Goal: Task Accomplishment & Management: Manage account settings

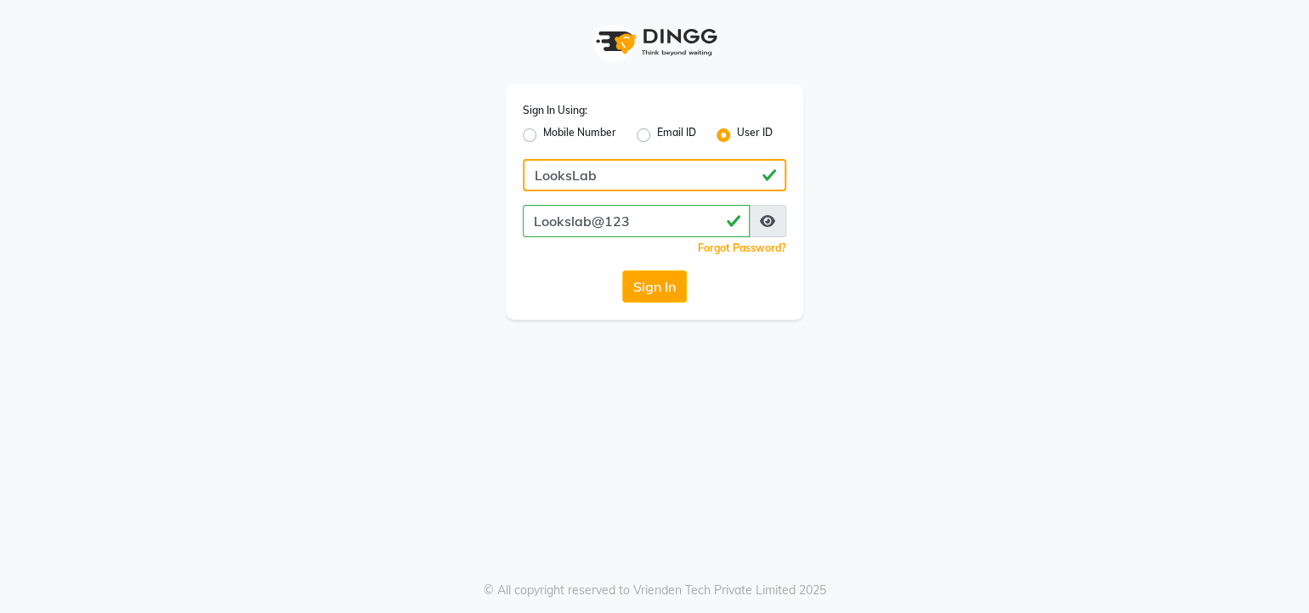
click at [613, 170] on input "LooksLab" at bounding box center [655, 175] width 264 height 32
type input "L"
type input "lookslab"
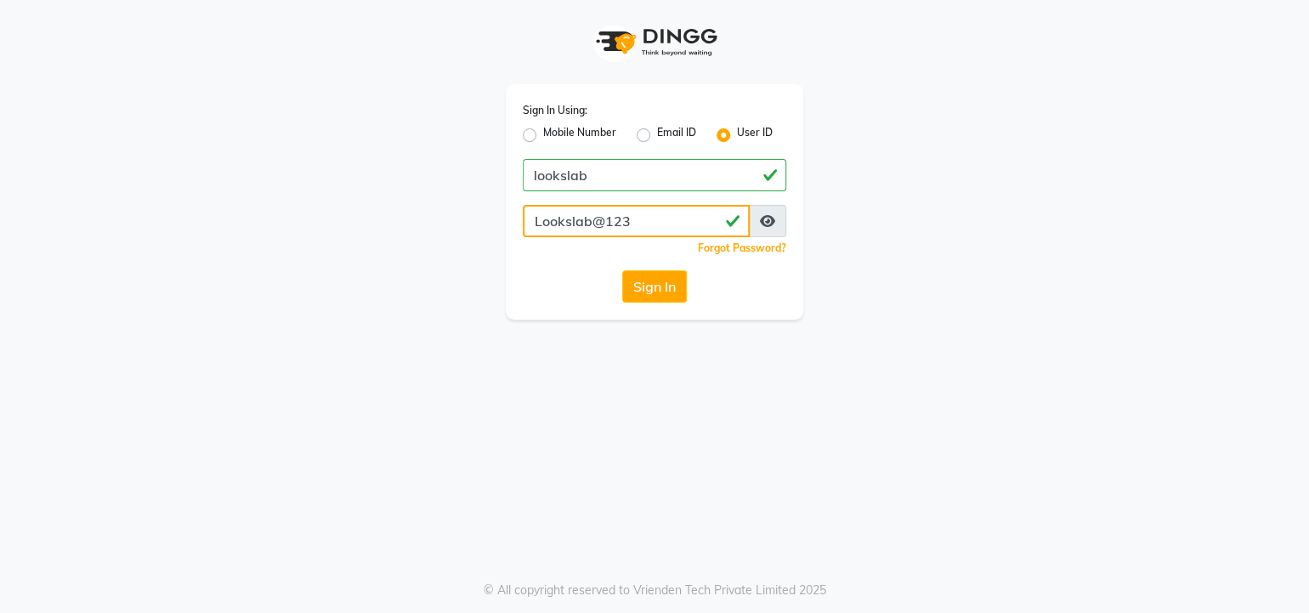
click at [624, 222] on input "Lookslab@123" at bounding box center [636, 221] width 227 height 32
type input "L"
type input "lookslab"
click at [655, 281] on button "Sign In" at bounding box center [654, 286] width 65 height 32
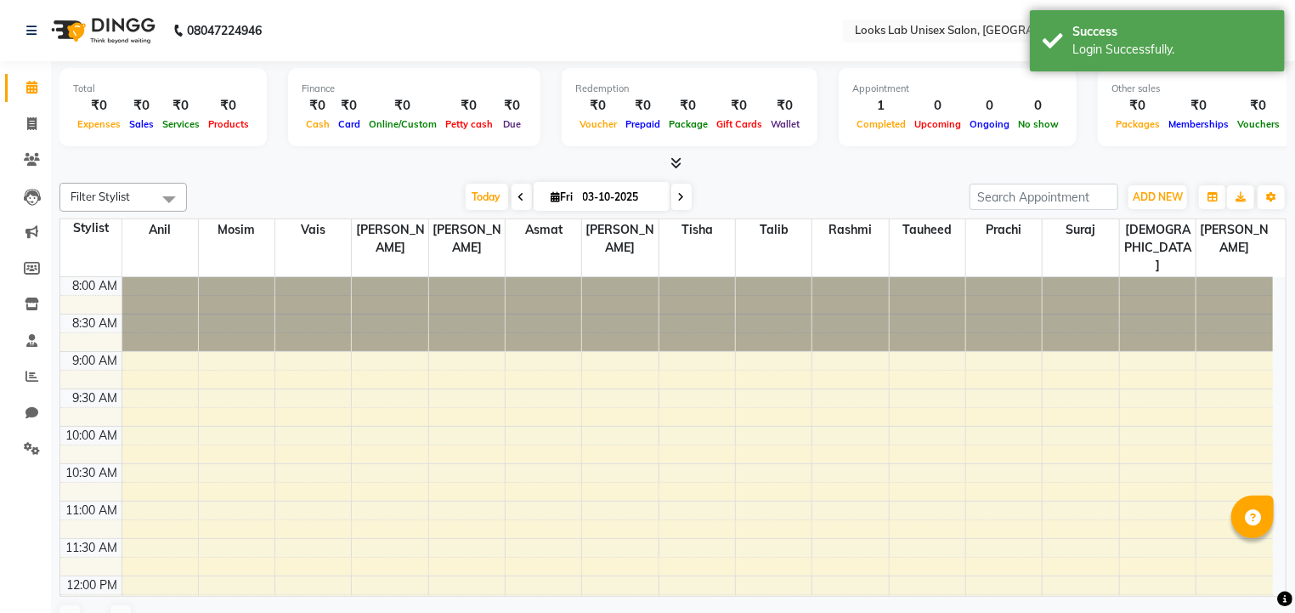
scroll to position [371, 0]
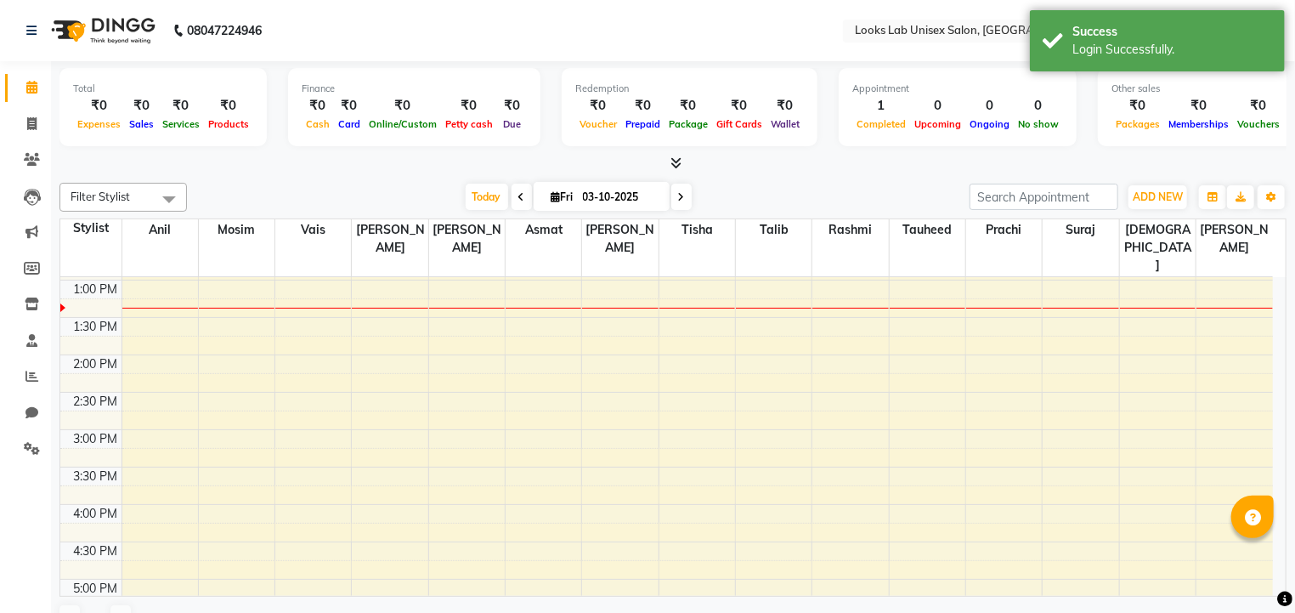
select select "en"
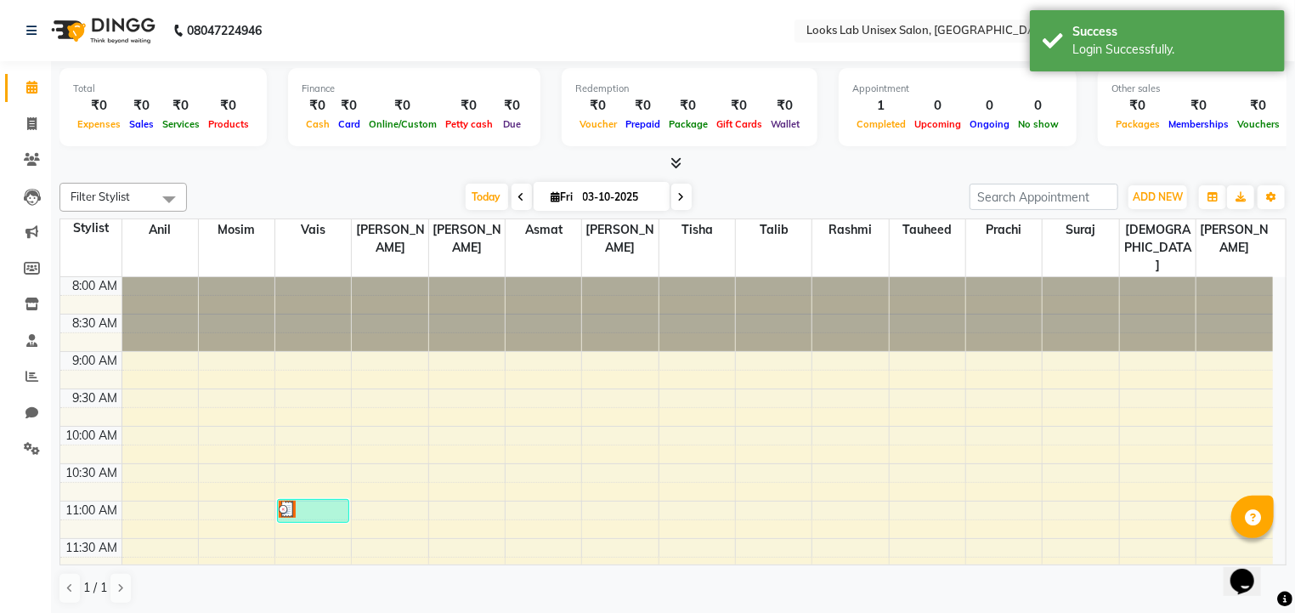
scroll to position [0, 0]
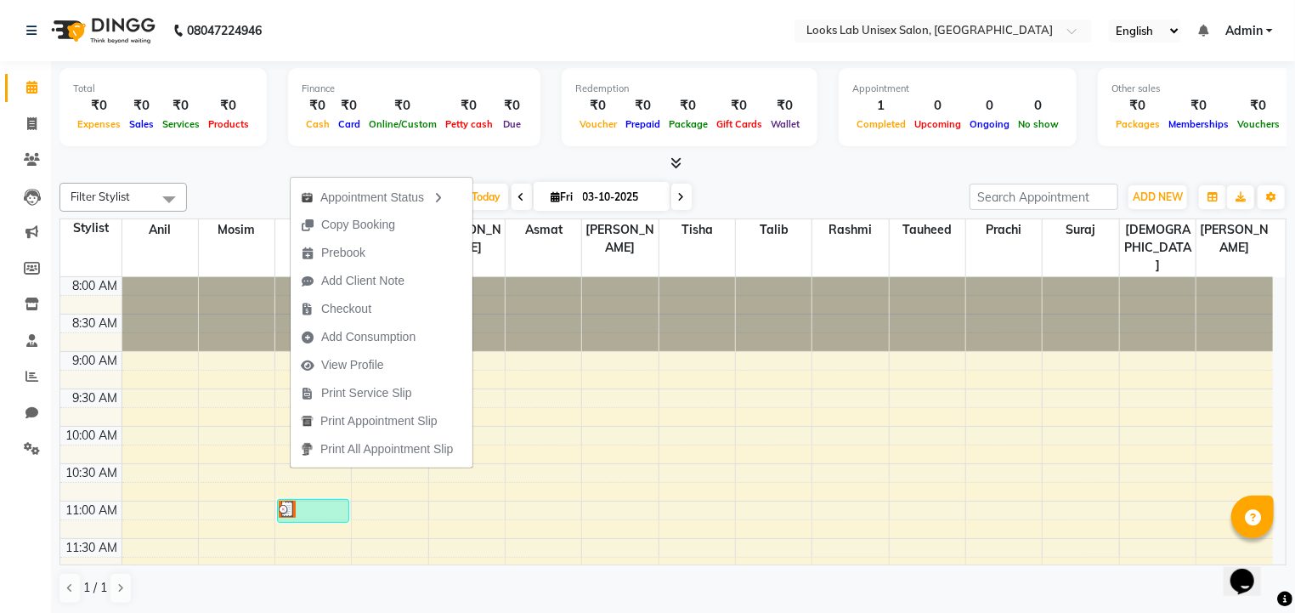
click at [263, 151] on div "Total ₹0 Expenses ₹0 Sales ₹0 Services ₹0 Products Finance ₹0 Cash ₹0 Card ₹0 O…" at bounding box center [673, 116] width 1227 height 111
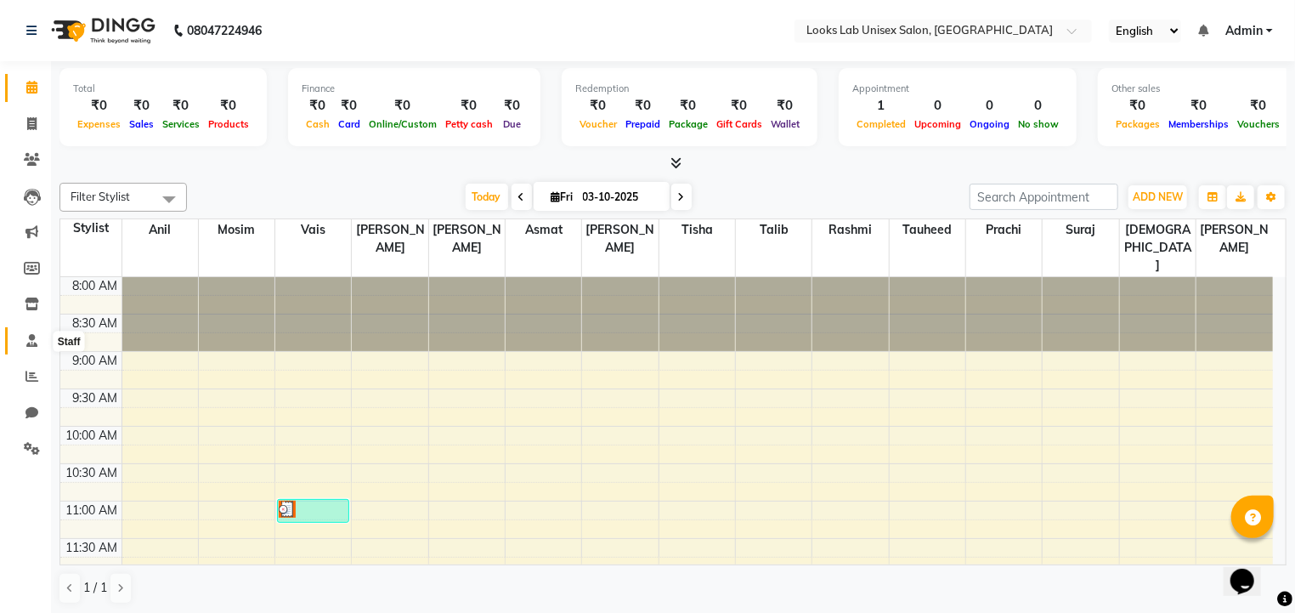
click at [26, 341] on icon at bounding box center [31, 340] width 11 height 13
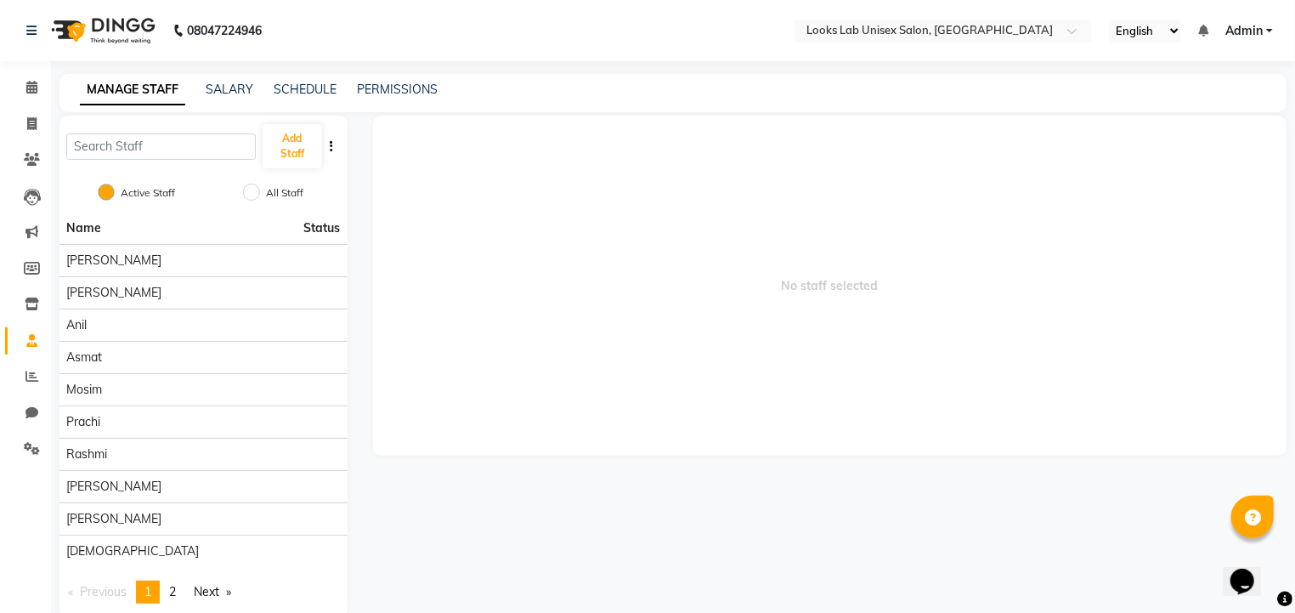
click at [196, 125] on div "Add Staff" at bounding box center [204, 146] width 288 height 61
drag, startPoint x: 156, startPoint y: 172, endPoint x: 184, endPoint y: 124, distance: 55.3
click at [184, 124] on div "Add Staff" at bounding box center [204, 146] width 288 height 61
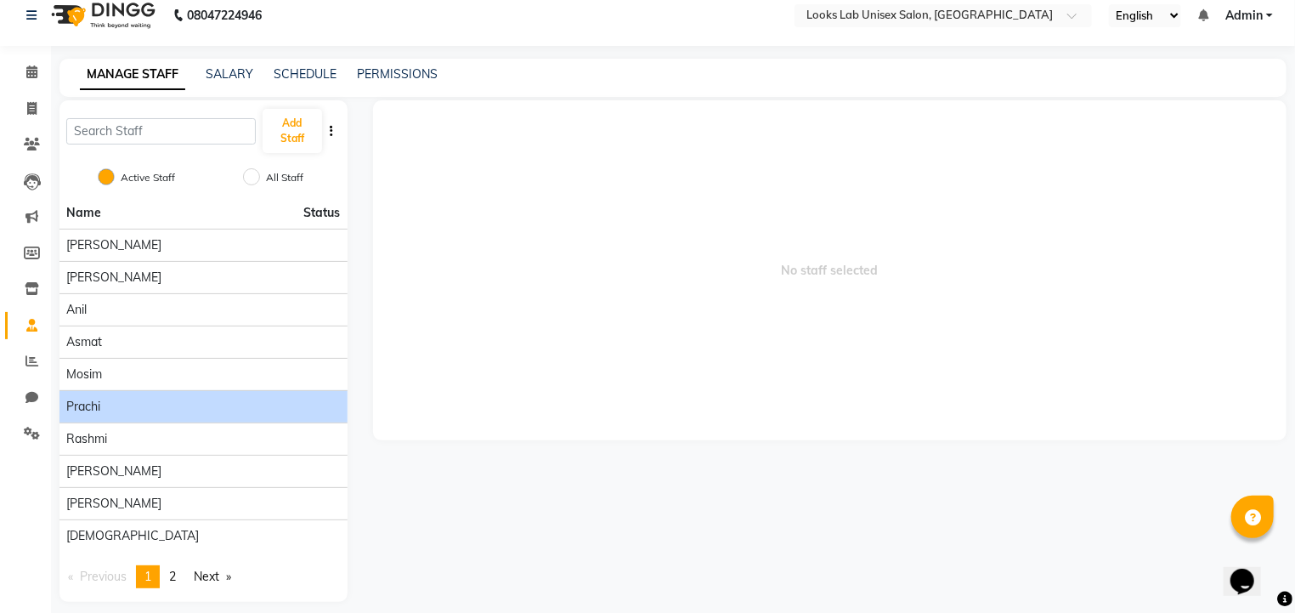
scroll to position [1, 0]
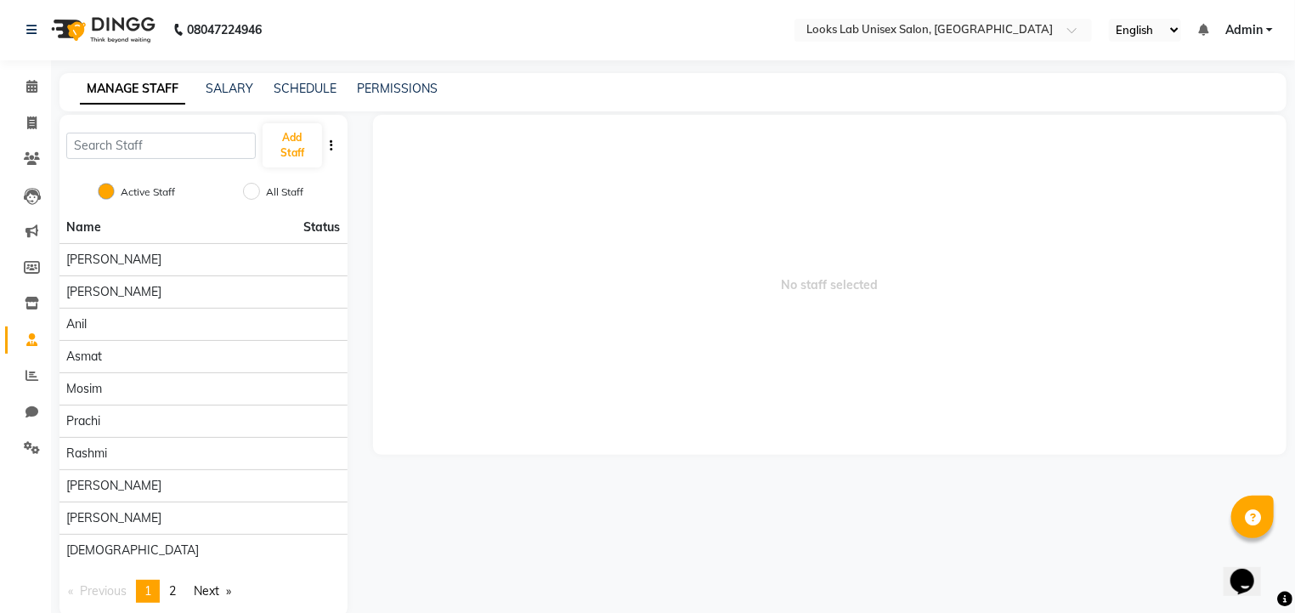
click at [217, 118] on div "Add Staff" at bounding box center [204, 145] width 288 height 61
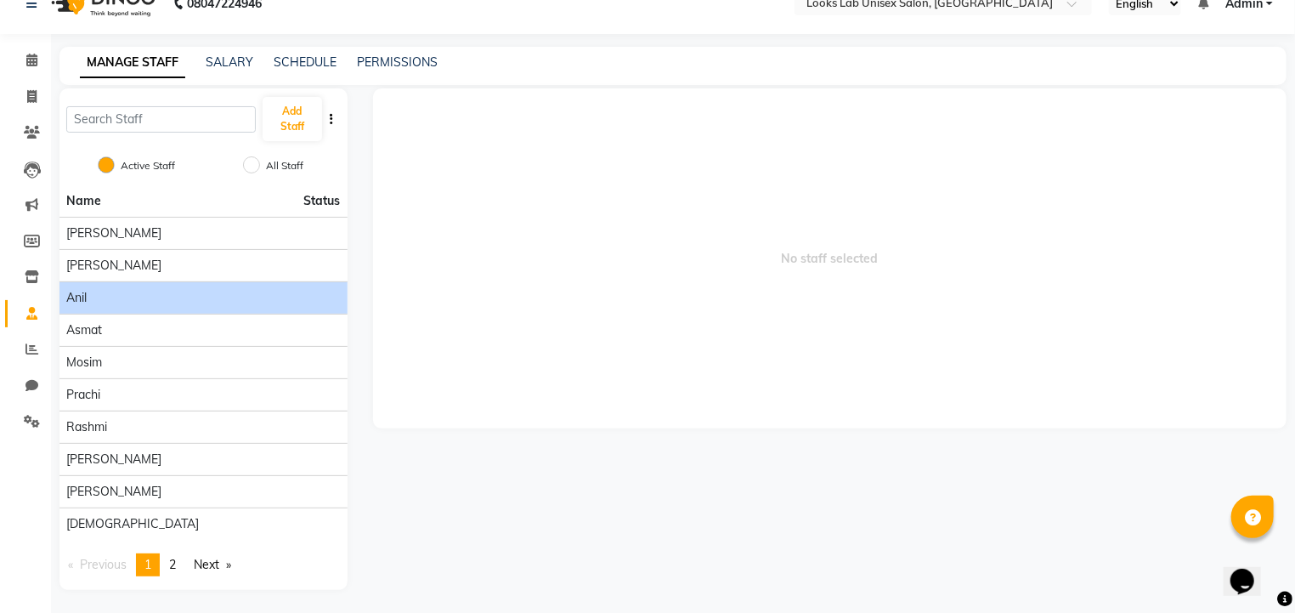
scroll to position [0, 0]
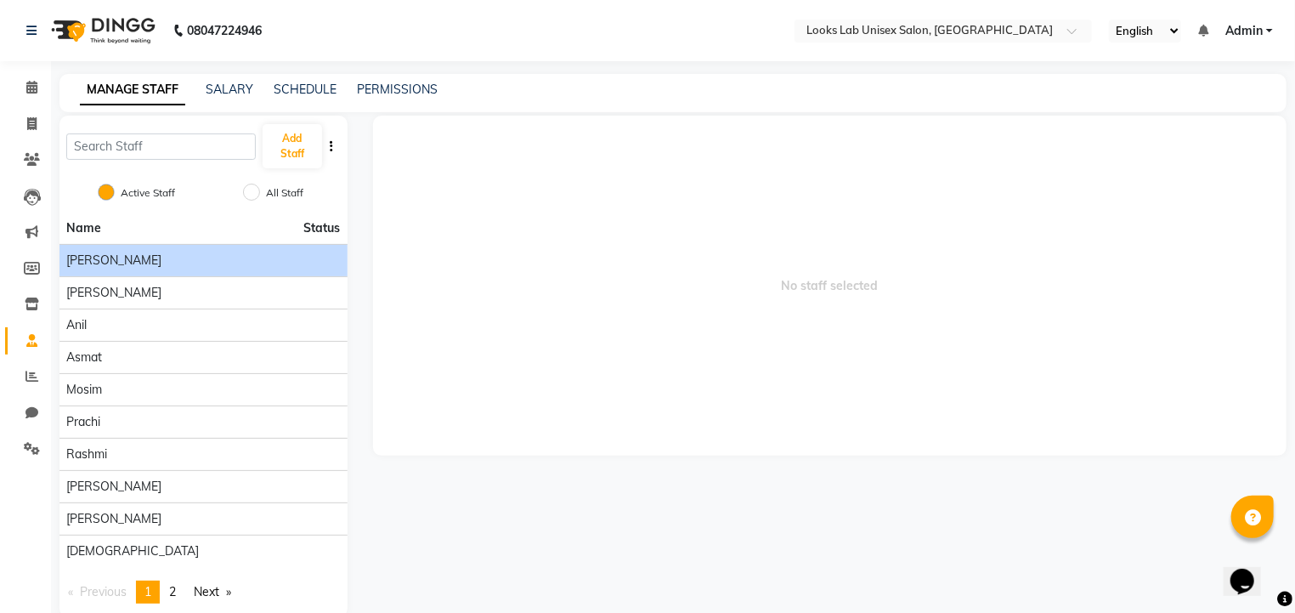
click at [260, 269] on li "[PERSON_NAME]" at bounding box center [204, 260] width 288 height 32
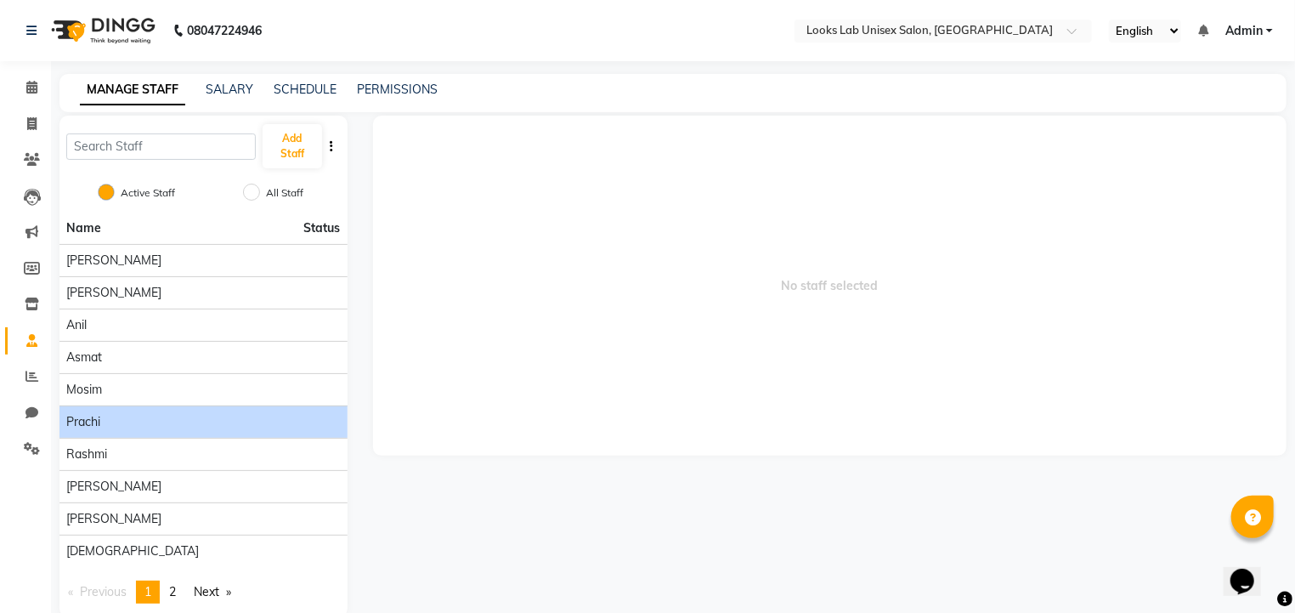
scroll to position [27, 0]
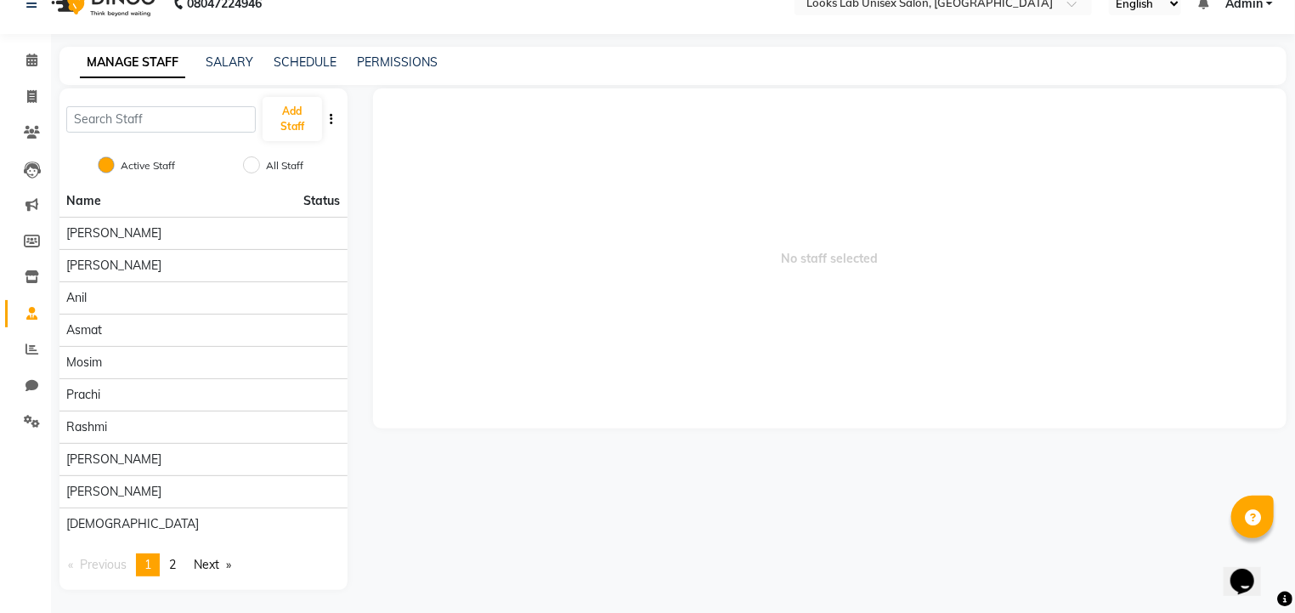
click at [330, 126] on button "button" at bounding box center [332, 120] width 17 height 18
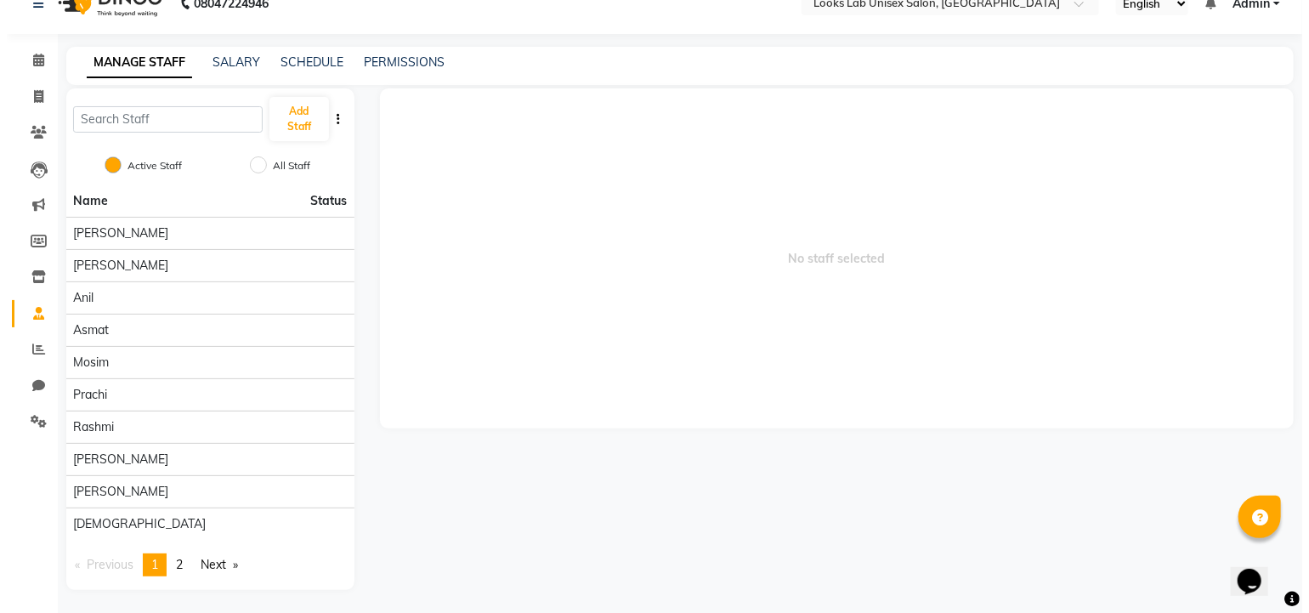
scroll to position [0, 0]
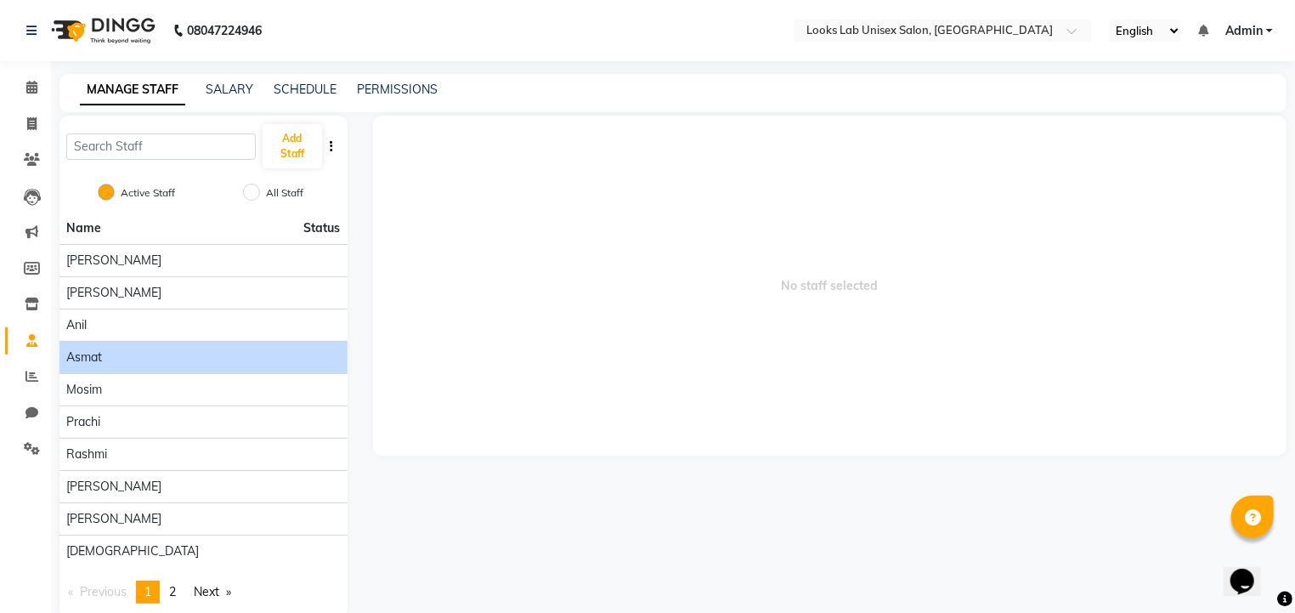
click at [132, 361] on div "Asmat" at bounding box center [203, 358] width 275 height 18
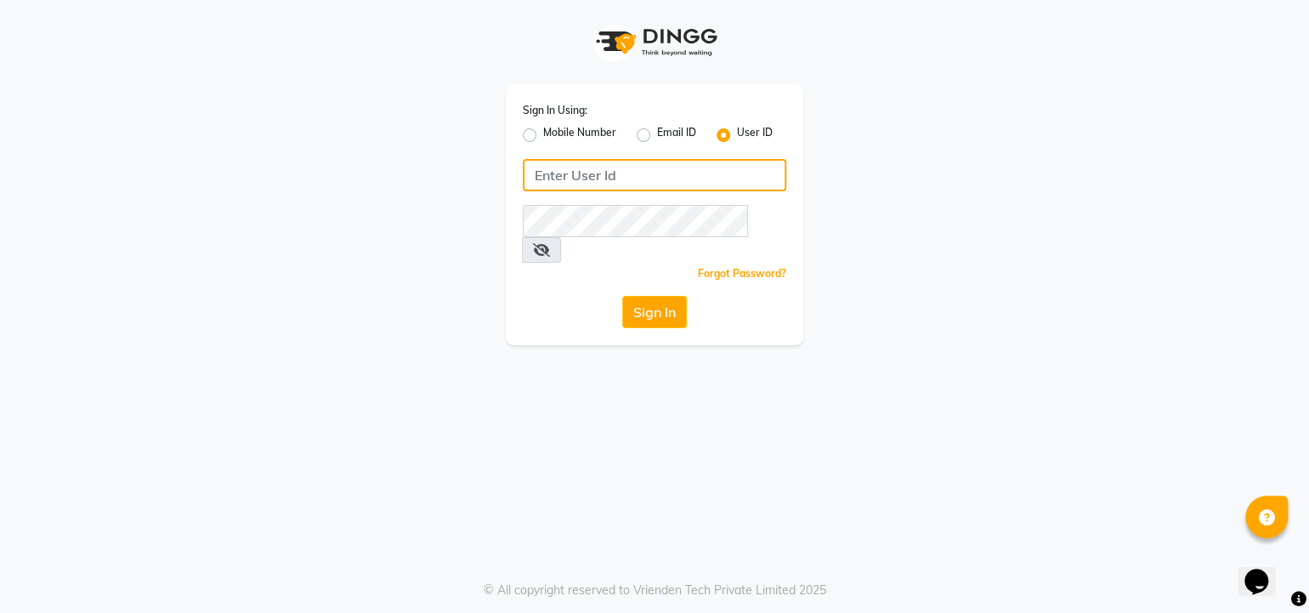
click at [626, 184] on input "Username" at bounding box center [655, 175] width 264 height 32
type input "lookslab"
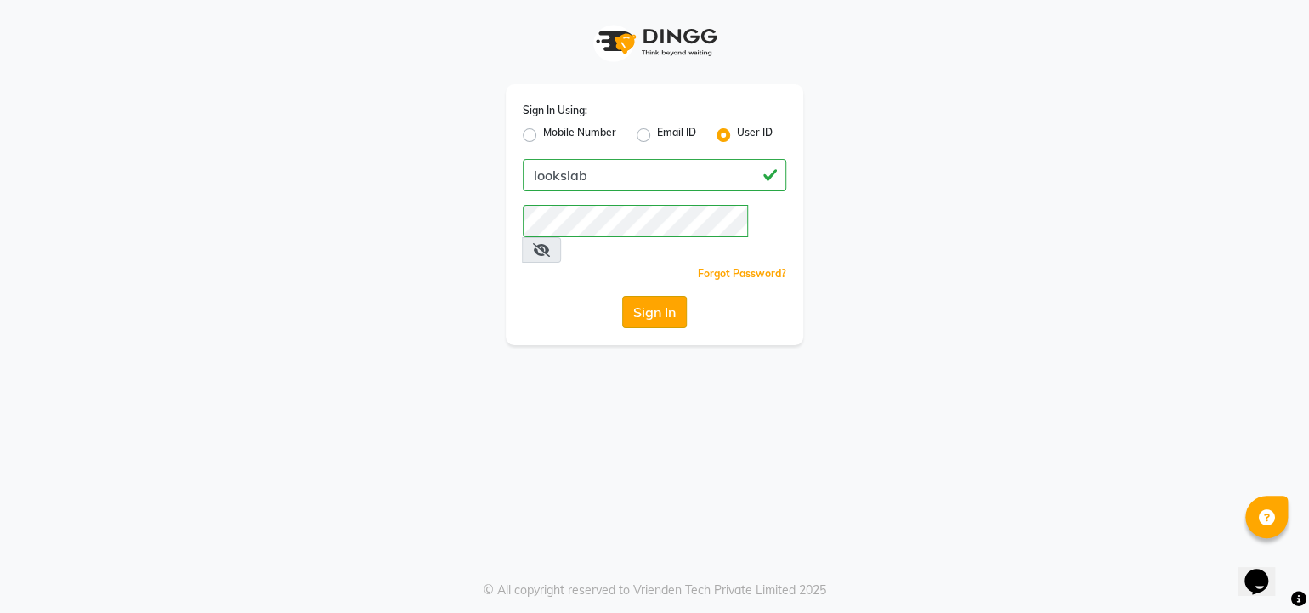
click at [666, 296] on button "Sign In" at bounding box center [654, 312] width 65 height 32
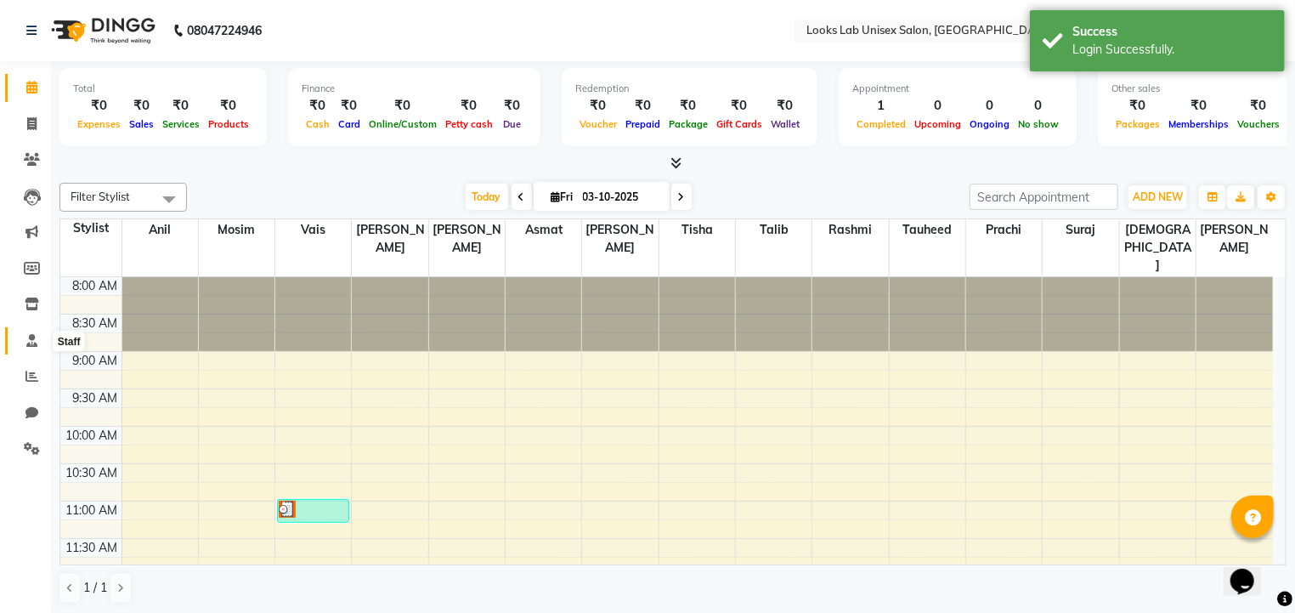
click at [44, 345] on span at bounding box center [32, 342] width 30 height 20
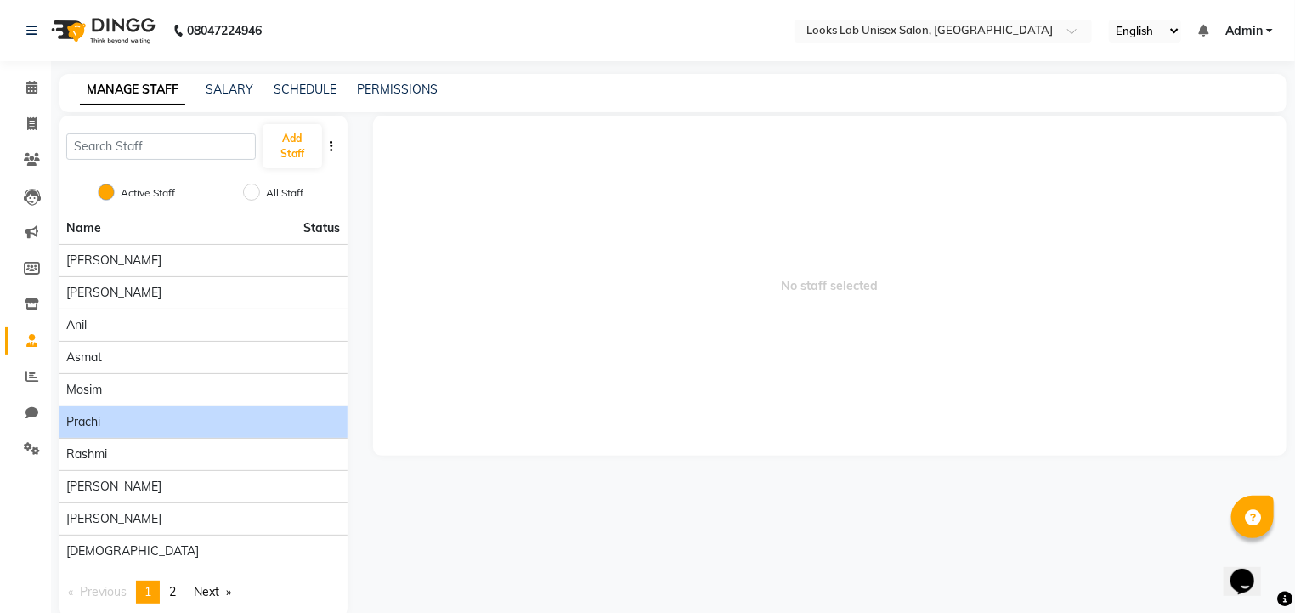
click at [142, 423] on div "Prachi" at bounding box center [203, 422] width 275 height 18
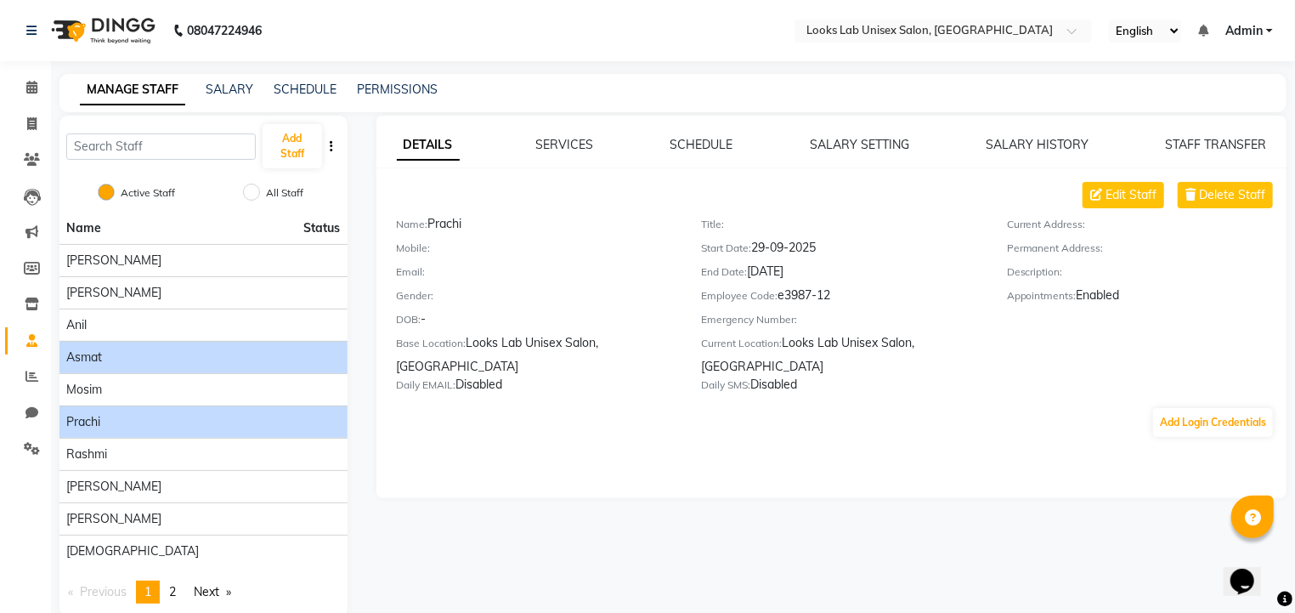
click at [196, 349] on div "Asmat" at bounding box center [203, 358] width 275 height 18
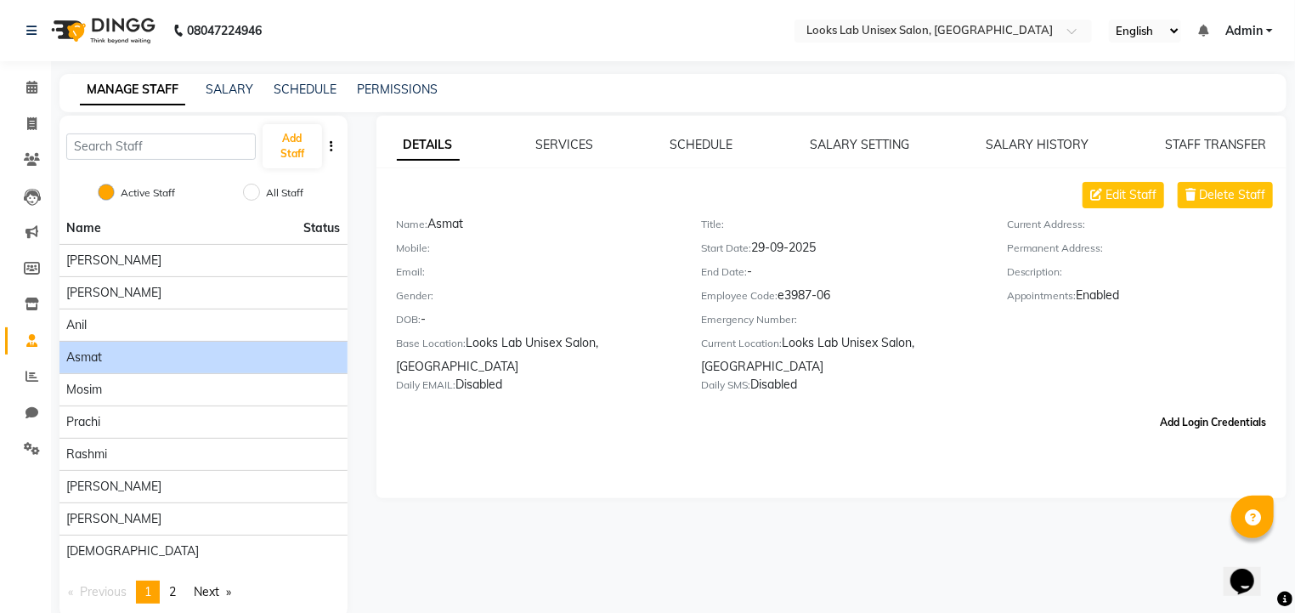
click at [1199, 433] on button "Add Login Credentials" at bounding box center [1213, 422] width 120 height 29
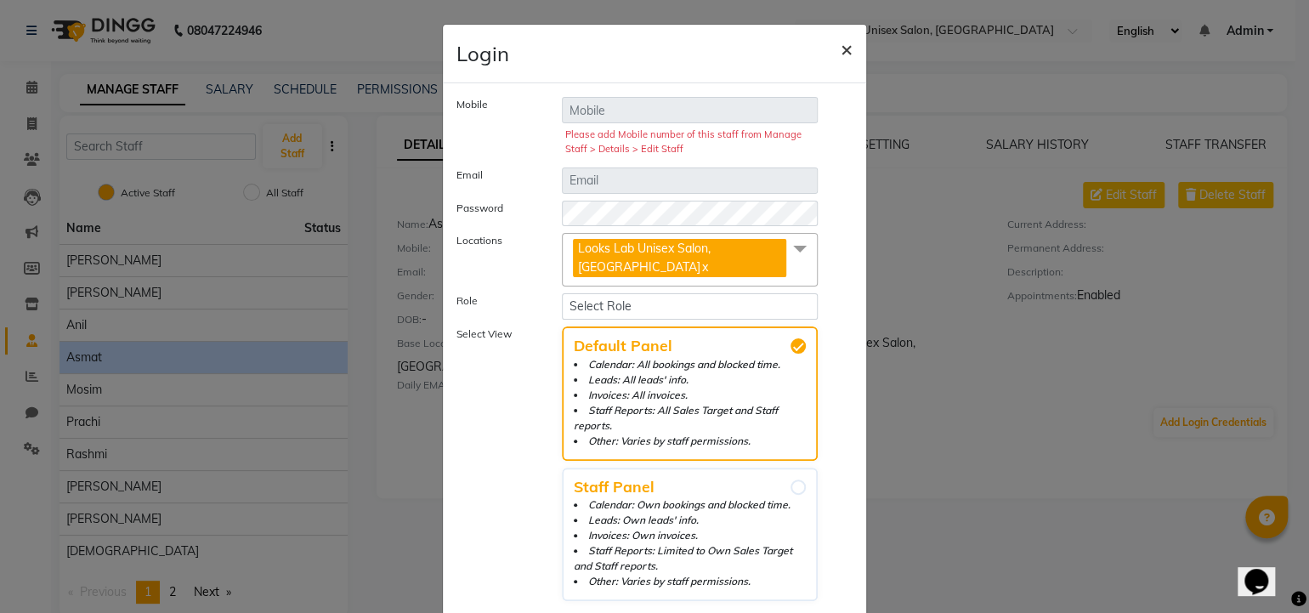
click at [841, 48] on span "×" at bounding box center [847, 49] width 12 height 26
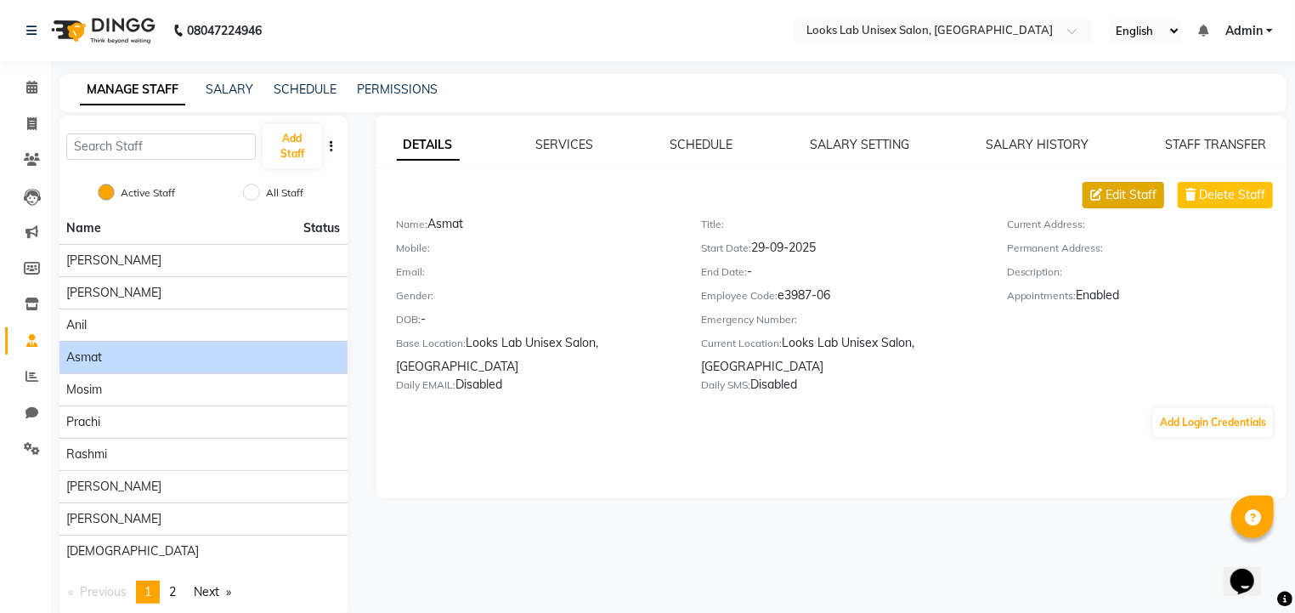
click at [1121, 196] on span "Edit Staff" at bounding box center [1131, 195] width 51 height 18
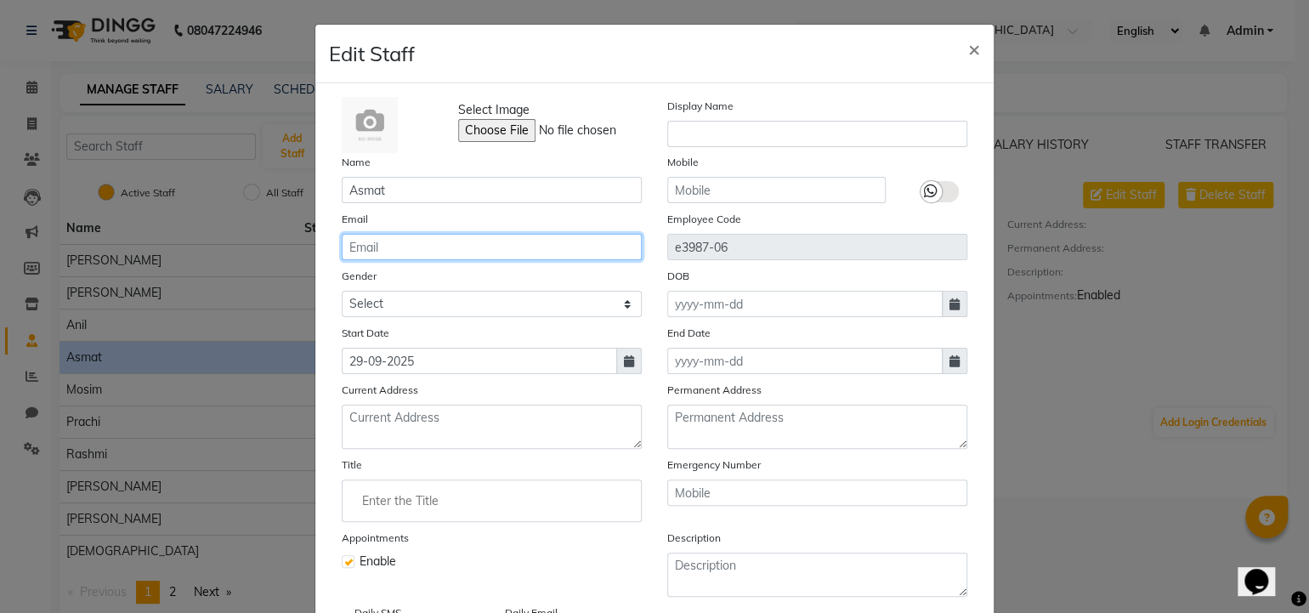
click at [391, 246] on input "email" at bounding box center [492, 247] width 300 height 26
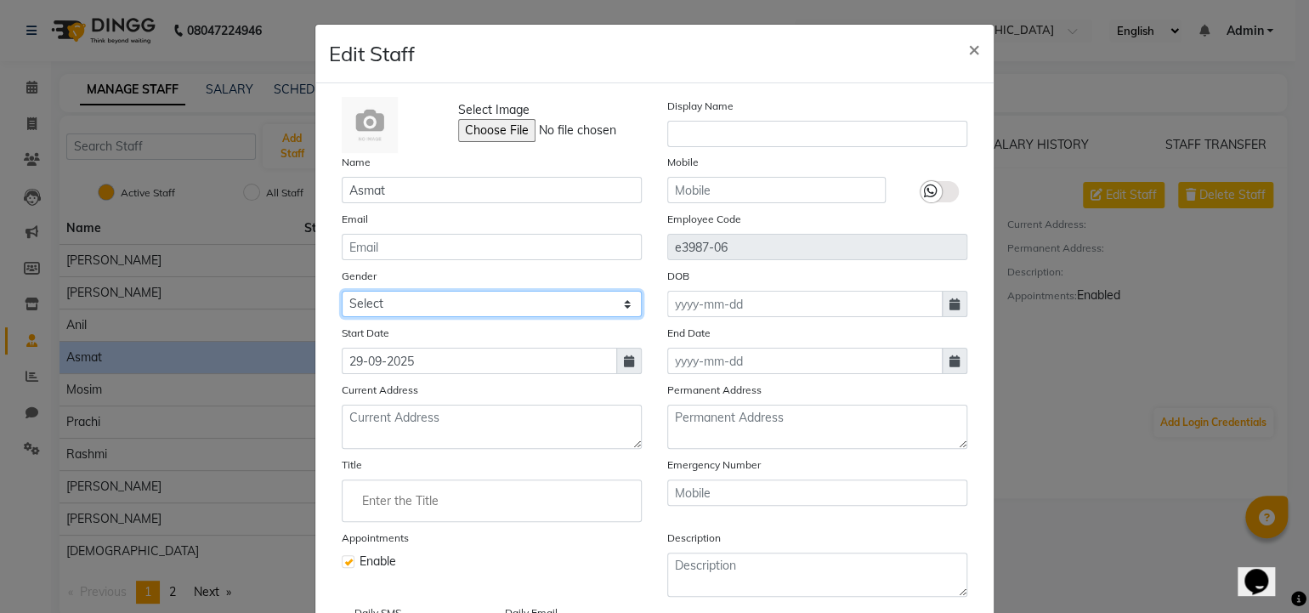
click at [380, 298] on select "Select [DEMOGRAPHIC_DATA] [DEMOGRAPHIC_DATA] Other Prefer Not To Say" at bounding box center [492, 304] width 300 height 26
click at [342, 293] on select "Select [DEMOGRAPHIC_DATA] [DEMOGRAPHIC_DATA] Other Prefer Not To Say" at bounding box center [492, 304] width 300 height 26
click at [396, 308] on select "Select [DEMOGRAPHIC_DATA] [DEMOGRAPHIC_DATA] Other Prefer Not To Say" at bounding box center [492, 304] width 300 height 26
select select "[DEMOGRAPHIC_DATA]"
click at [342, 293] on select "Select [DEMOGRAPHIC_DATA] [DEMOGRAPHIC_DATA] Other Prefer Not To Say" at bounding box center [492, 304] width 300 height 26
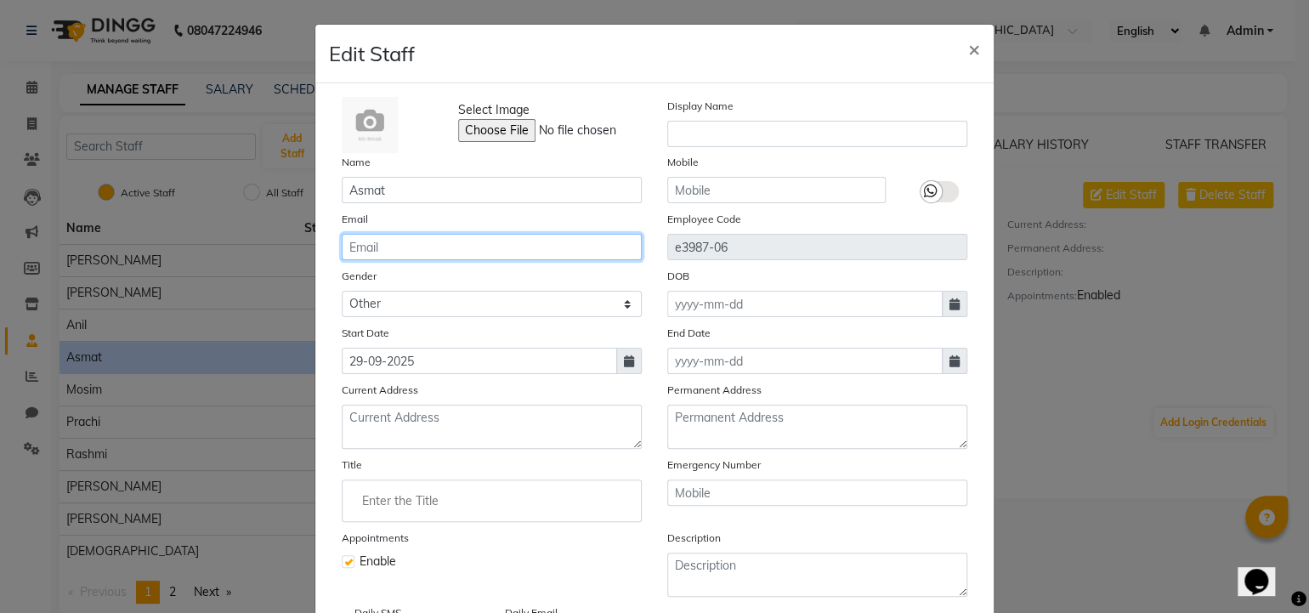
click at [393, 253] on input "email" at bounding box center [492, 247] width 300 height 26
type input "[EMAIL_ADDRESS][DOMAIN_NAME]"
click at [498, 269] on div "Gender Select [DEMOGRAPHIC_DATA] [DEMOGRAPHIC_DATA] Other Prefer Not To Say" at bounding box center [492, 292] width 326 height 50
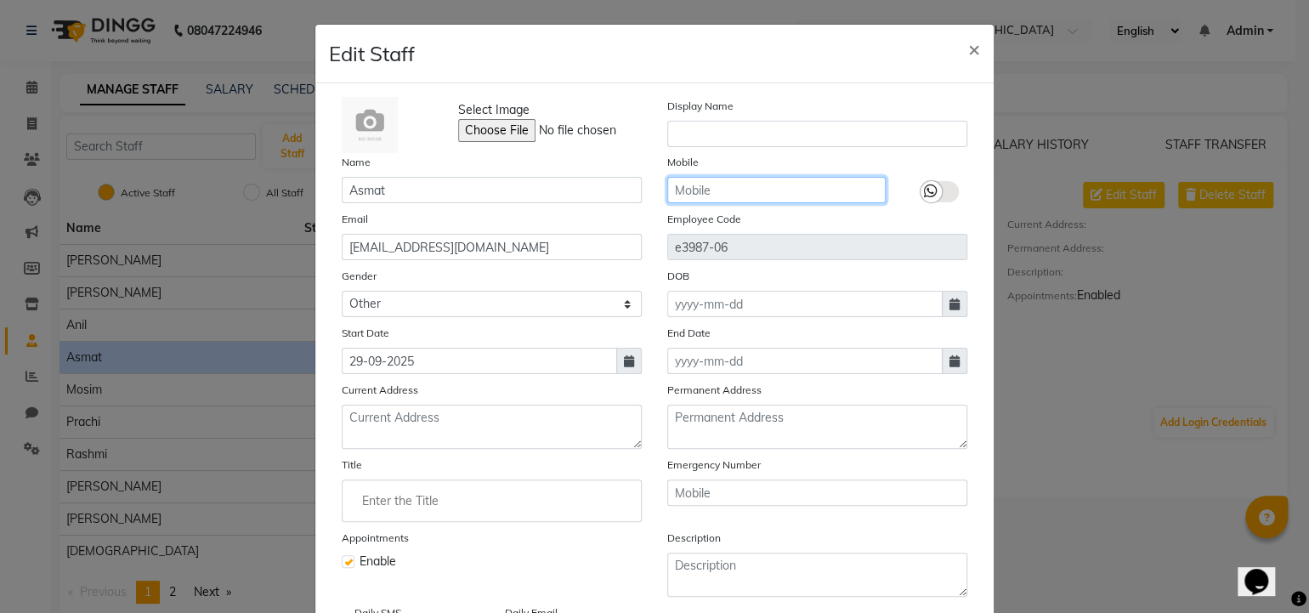
click at [714, 183] on input "text" at bounding box center [776, 190] width 218 height 26
type input "8299508996"
click at [934, 197] on label at bounding box center [940, 191] width 38 height 21
click at [0, 0] on input "checkbox" at bounding box center [0, 0] width 0 height 0
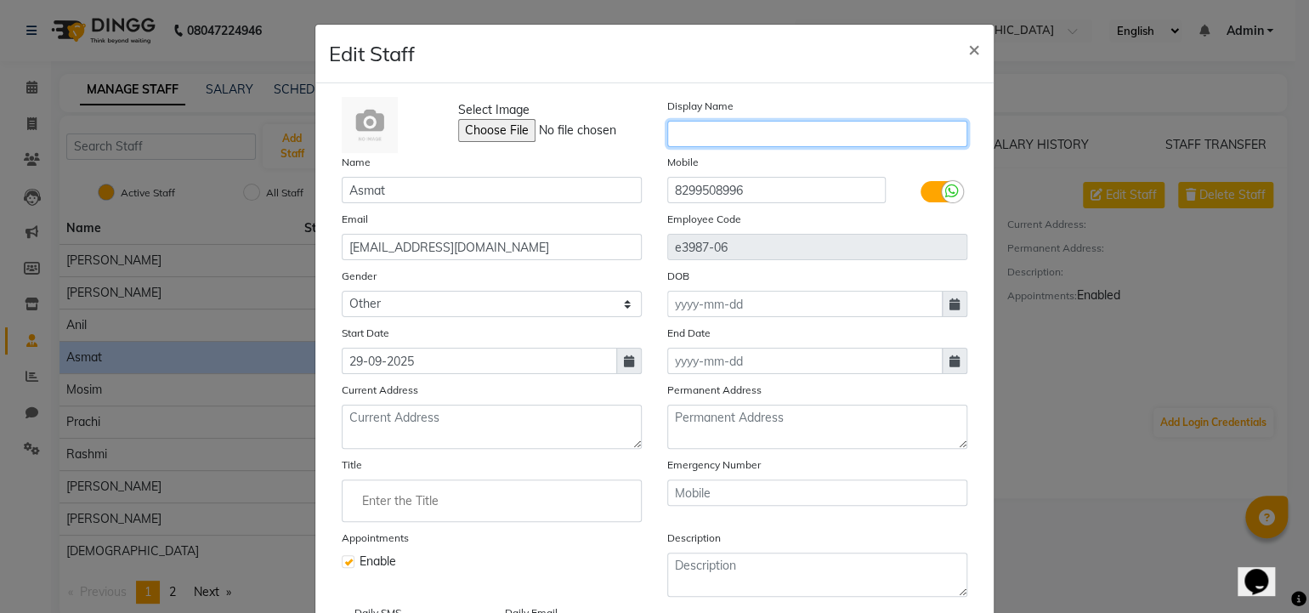
click at [701, 137] on input "text" at bounding box center [817, 134] width 300 height 26
type input "Asmat"
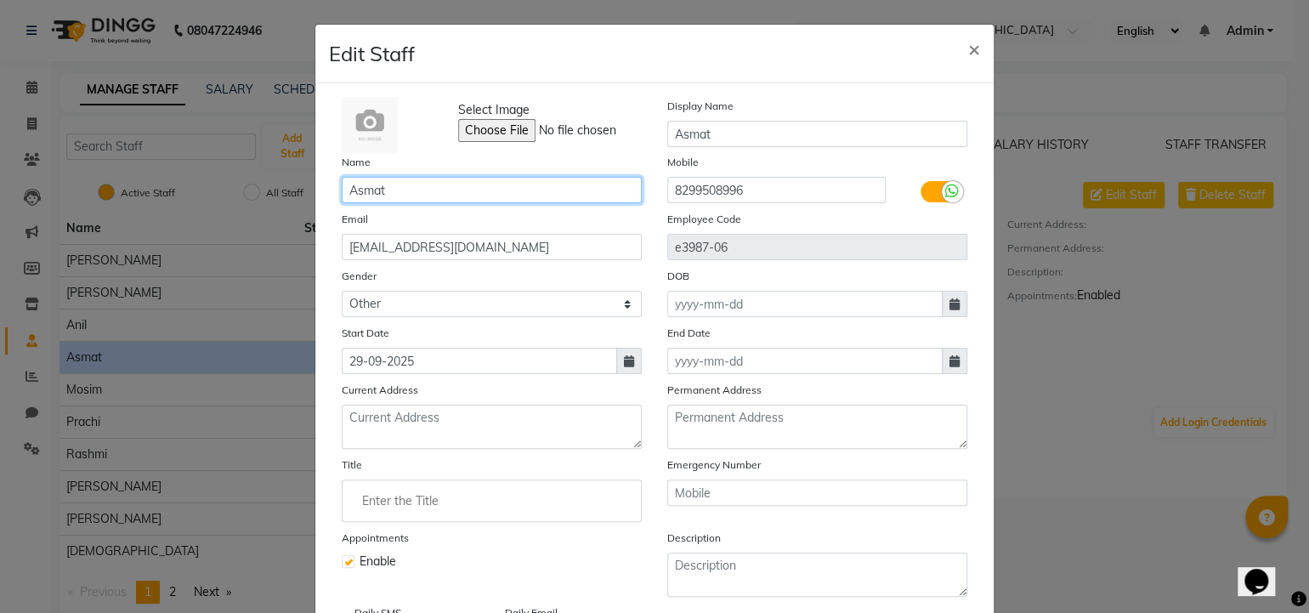
click at [545, 194] on input "Asmat" at bounding box center [492, 190] width 300 height 26
type input "[PERSON_NAME]"
click at [626, 361] on icon at bounding box center [629, 361] width 10 height 12
select select "9"
select select "2025"
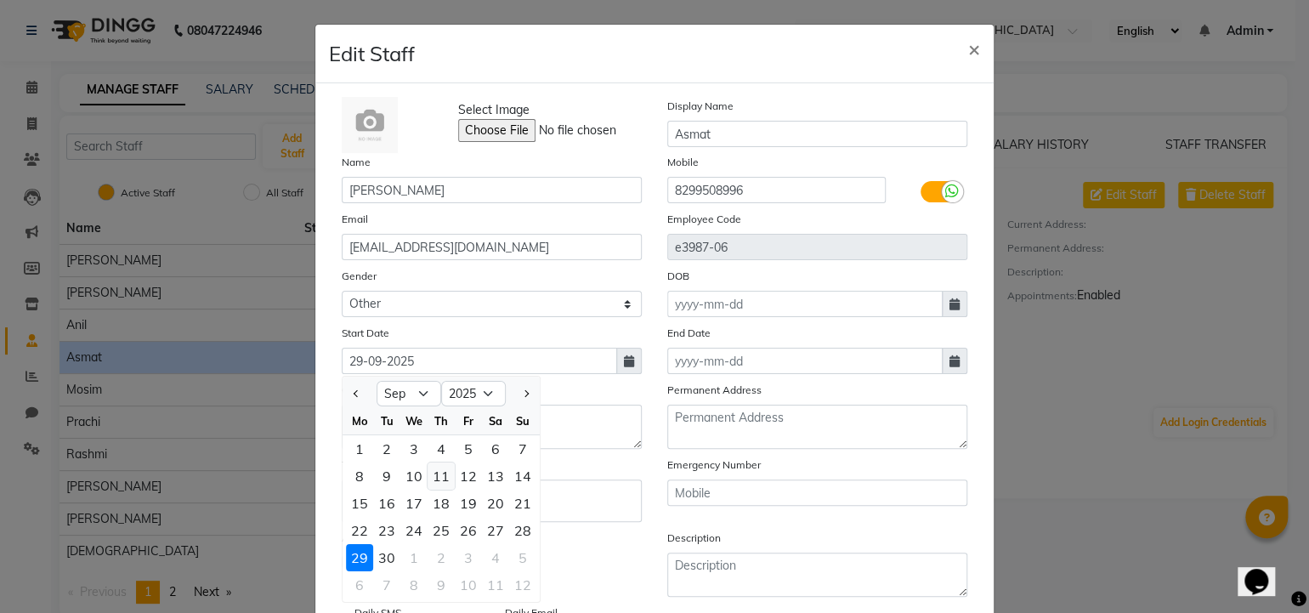
click at [438, 480] on div "11" at bounding box center [441, 475] width 27 height 27
type input "[DATE]"
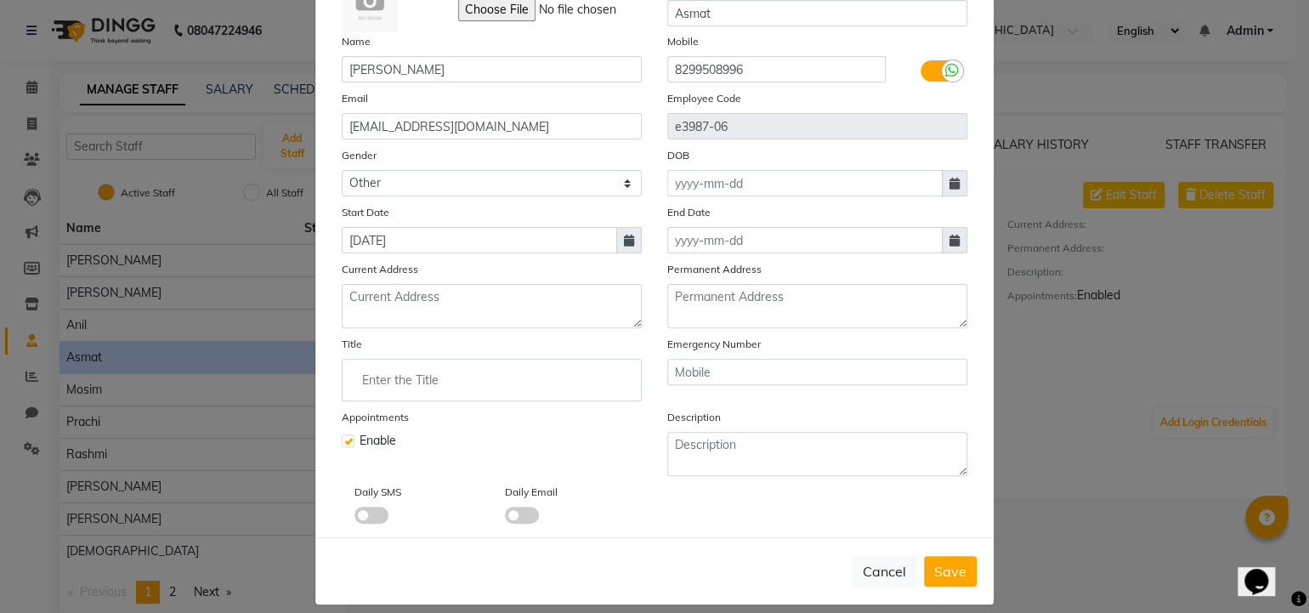
scroll to position [137, 0]
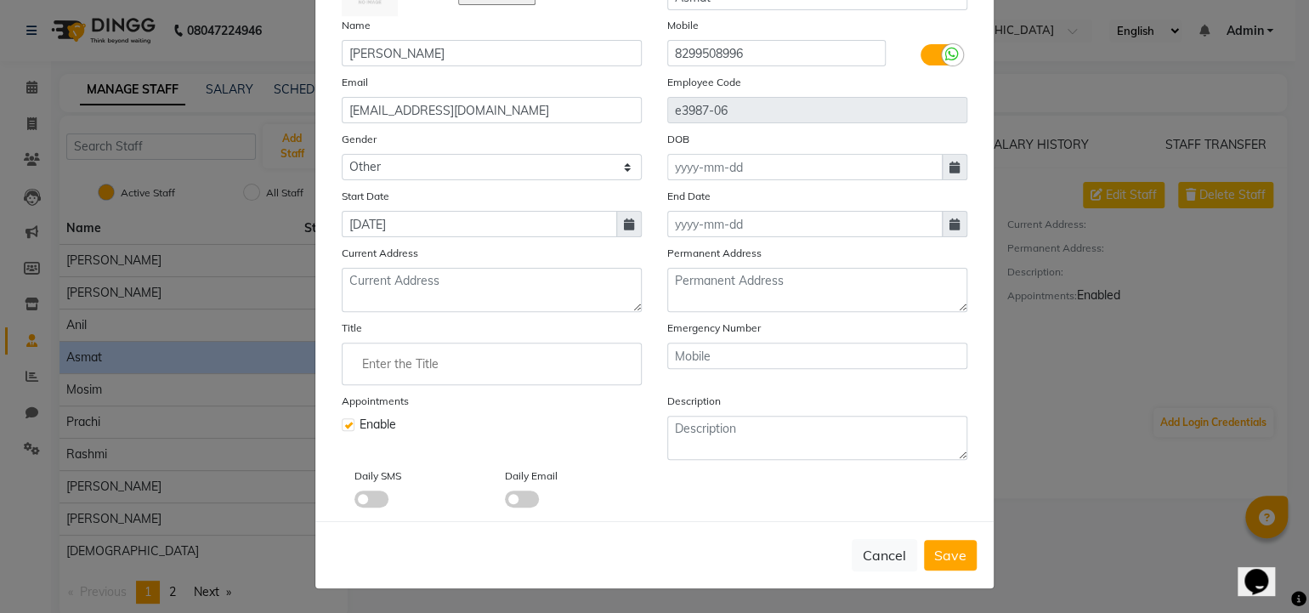
click at [456, 422] on div "Enable" at bounding box center [492, 425] width 300 height 18
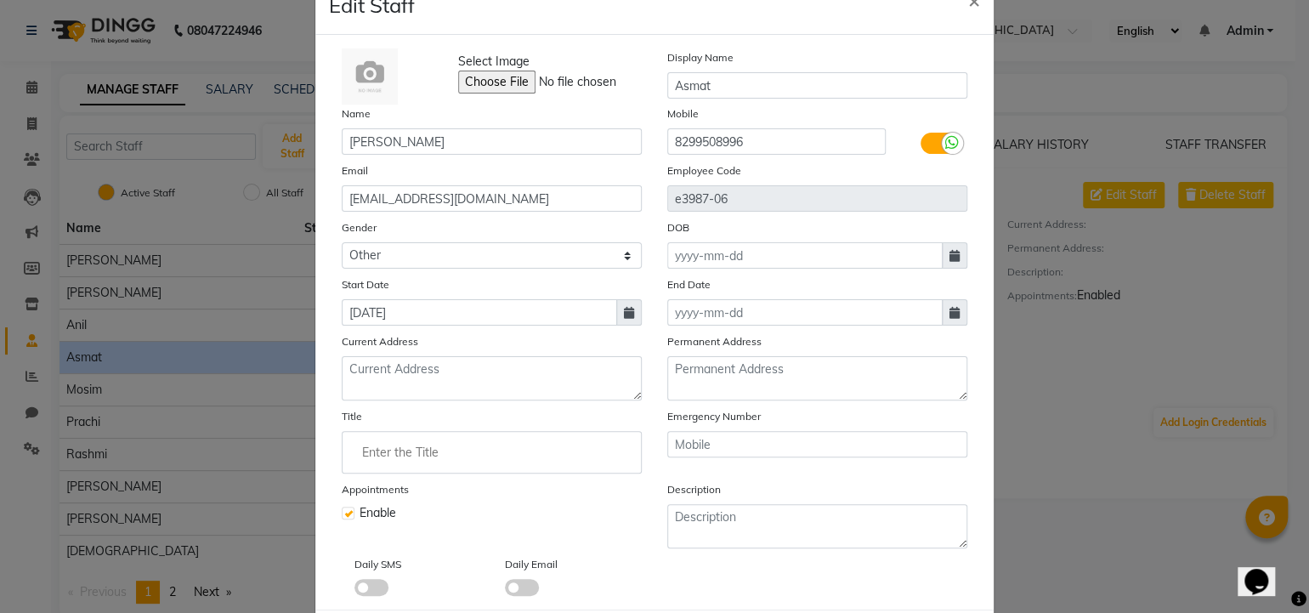
scroll to position [120, 0]
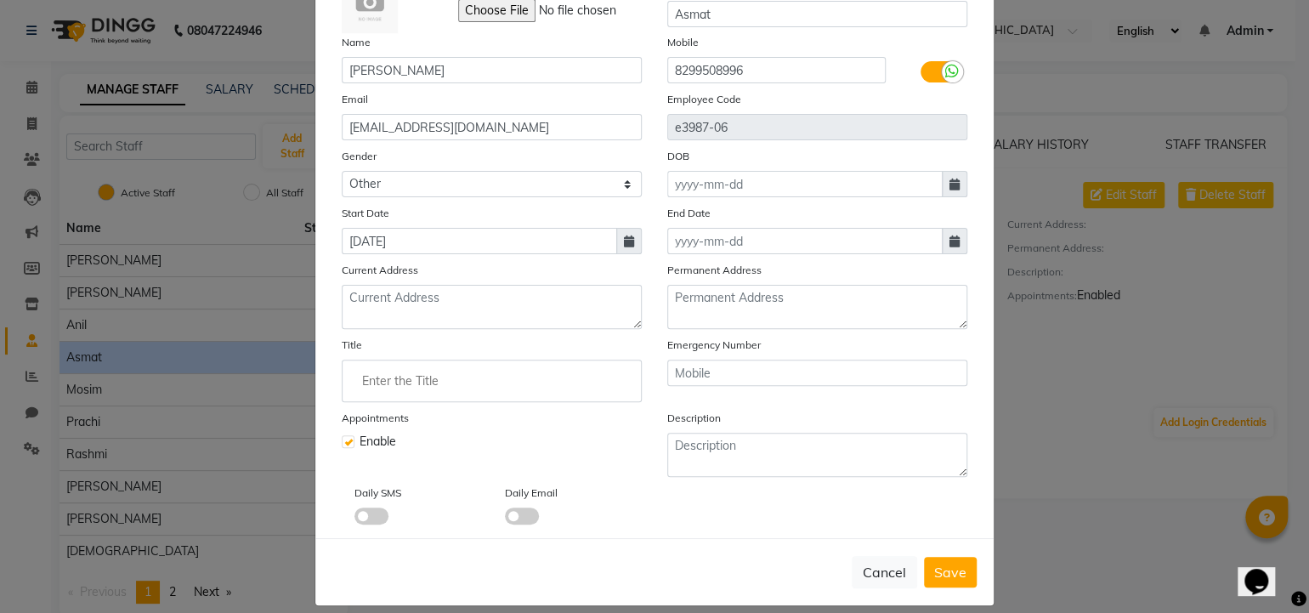
click at [360, 524] on span at bounding box center [371, 515] width 34 height 17
click at [354, 519] on input "checkbox" at bounding box center [354, 519] width 0 height 0
click at [507, 521] on span at bounding box center [522, 515] width 34 height 17
click at [505, 519] on input "checkbox" at bounding box center [505, 519] width 0 height 0
click at [709, 191] on input at bounding box center [804, 184] width 275 height 26
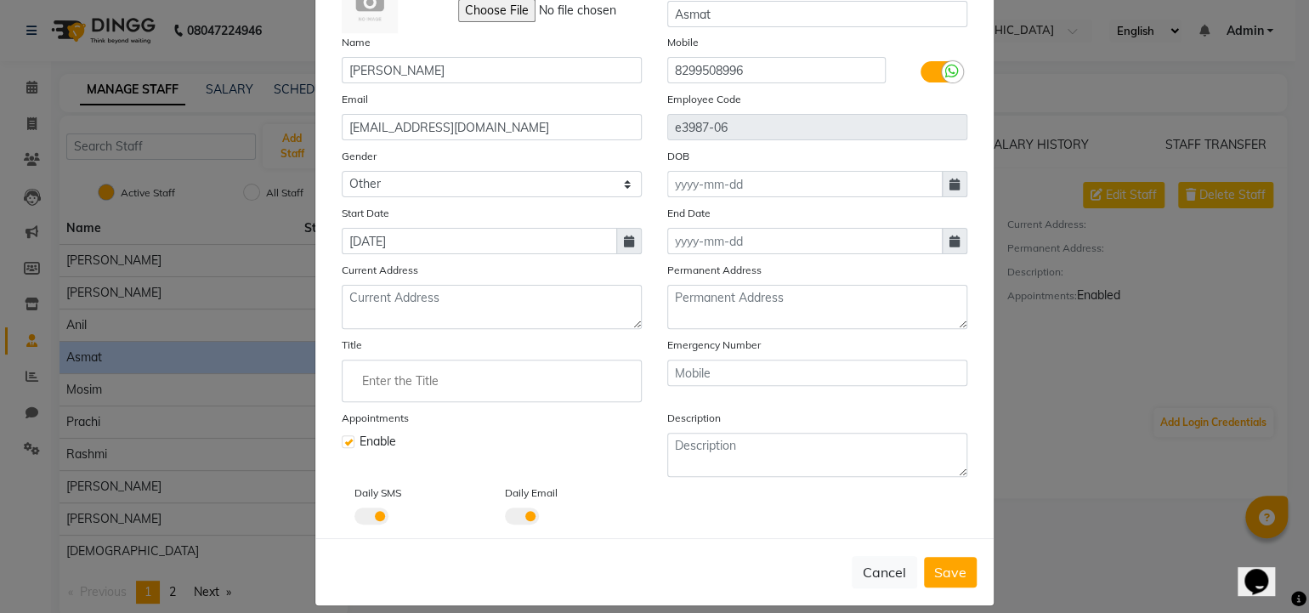
select select "10"
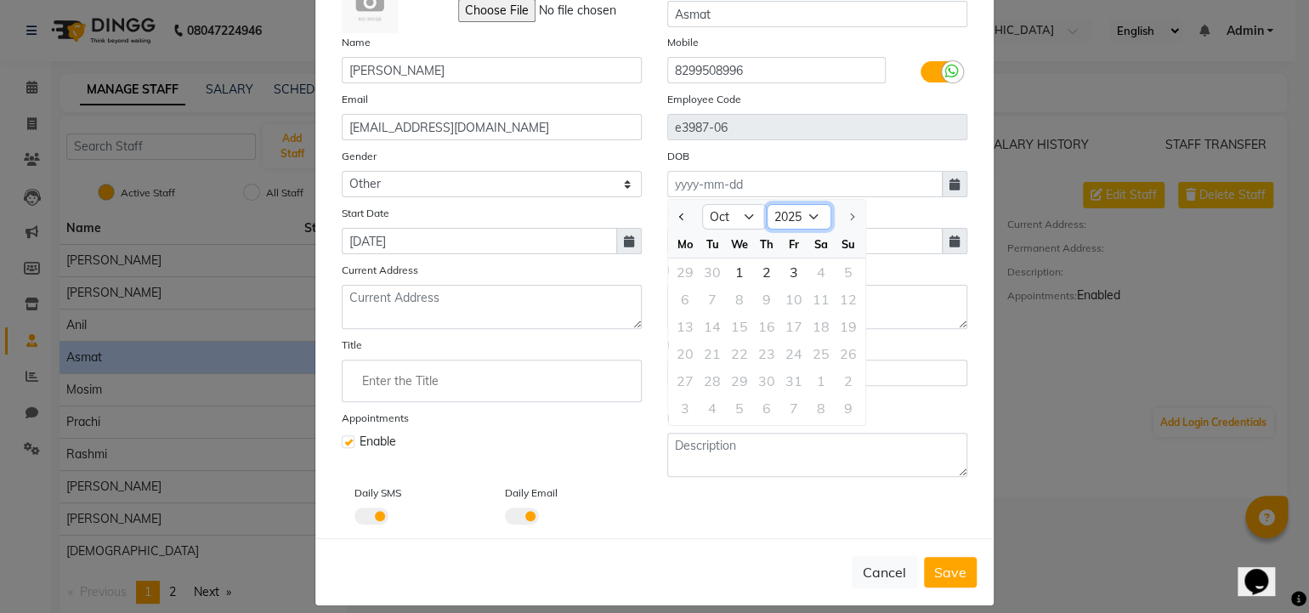
click at [796, 215] on select "1920 1921 1922 1923 1924 1925 1926 1927 1928 1929 1930 1931 1932 1933 1934 1935…" at bounding box center [799, 217] width 65 height 26
select select "1995"
click at [767, 206] on select "1920 1921 1922 1923 1924 1925 1926 1927 1928 1929 1930 1931 1932 1933 1934 1935…" at bounding box center [799, 217] width 65 height 26
click at [734, 218] on select "Jan Feb Mar Apr May Jun [DATE] Aug Sep Oct Nov Dec" at bounding box center [734, 217] width 65 height 26
select select "6"
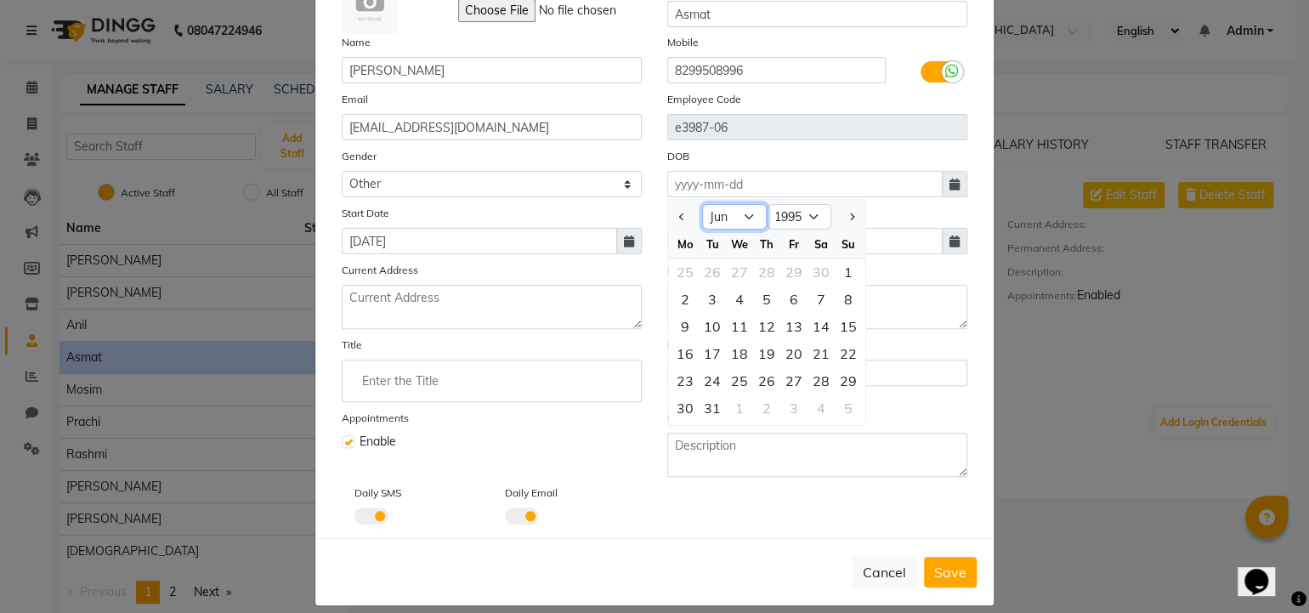
click at [702, 206] on select "Jan Feb Mar Apr May Jun [DATE] Aug Sep Oct Nov Dec" at bounding box center [734, 217] width 65 height 26
click at [726, 358] on div "21" at bounding box center [739, 353] width 27 height 27
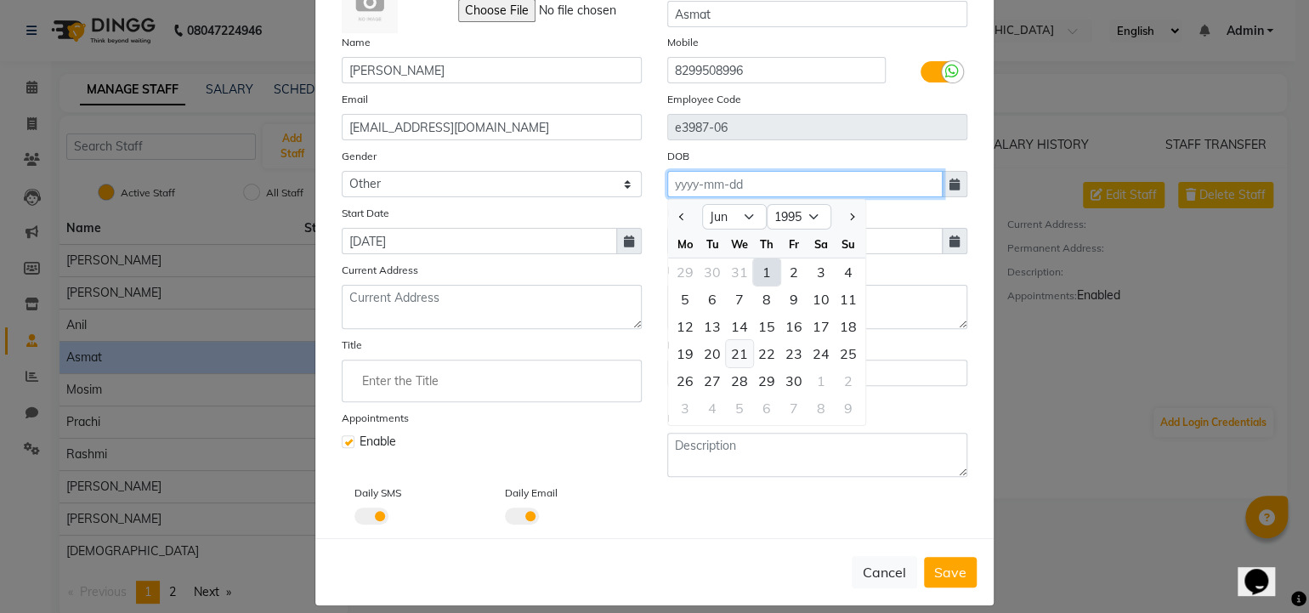
type input "[DATE]"
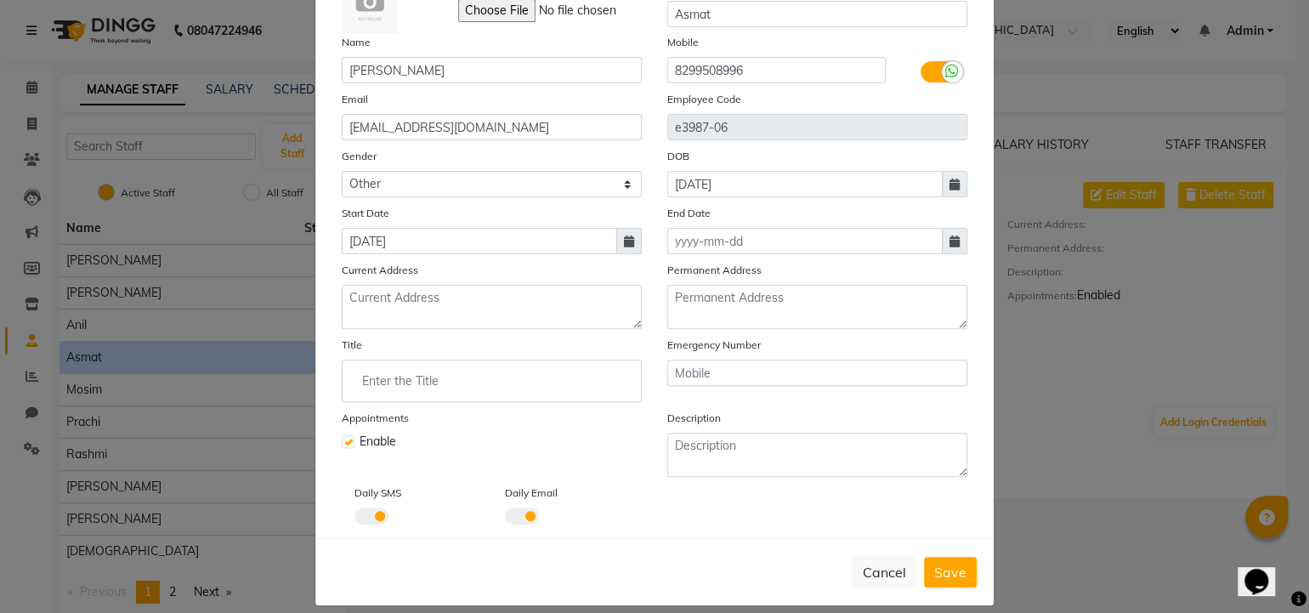
click at [973, 291] on div "Permanent Address" at bounding box center [818, 295] width 326 height 68
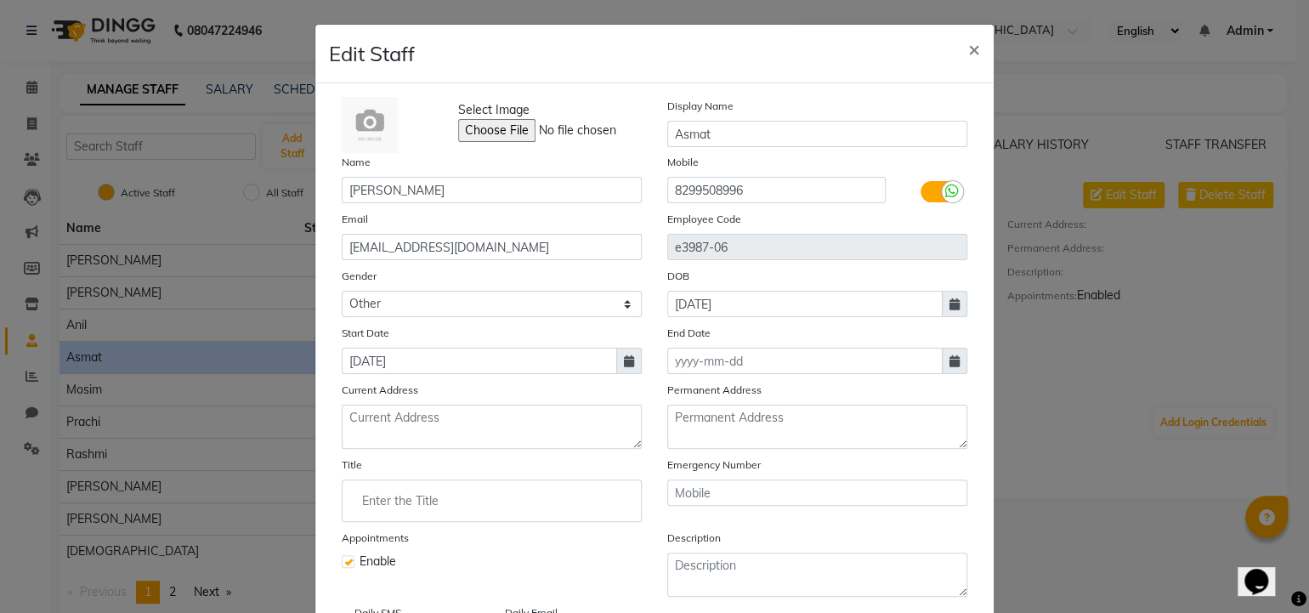
scroll to position [142, 0]
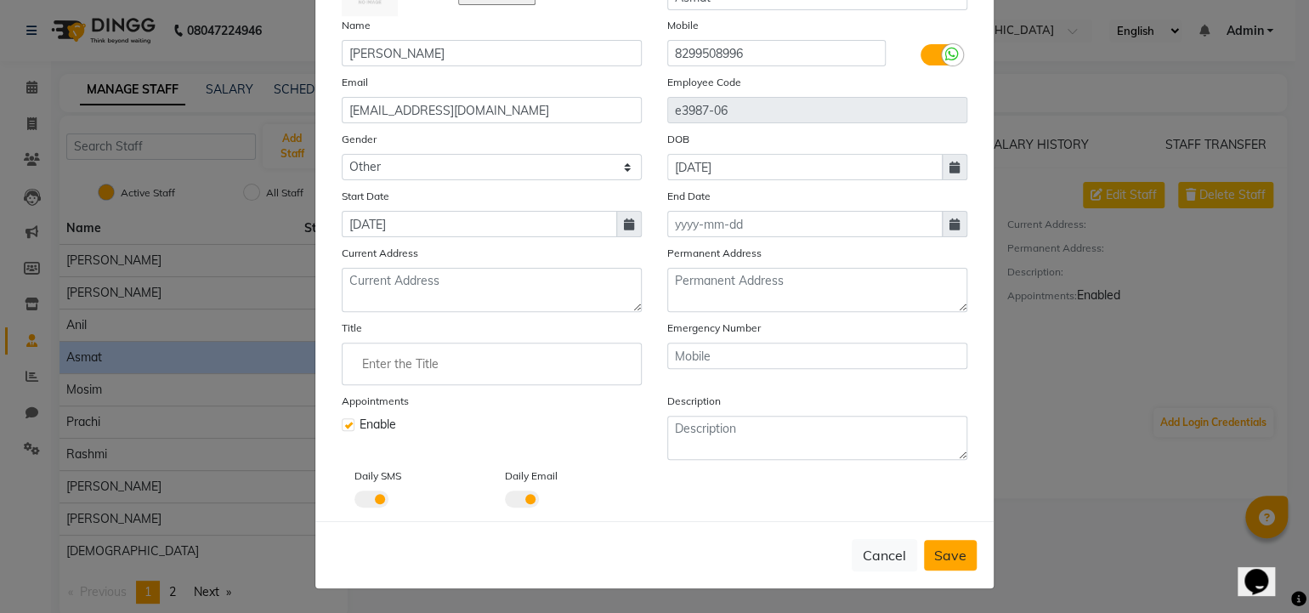
click at [964, 561] on button "Save" at bounding box center [950, 555] width 53 height 31
select select
checkbox input "false"
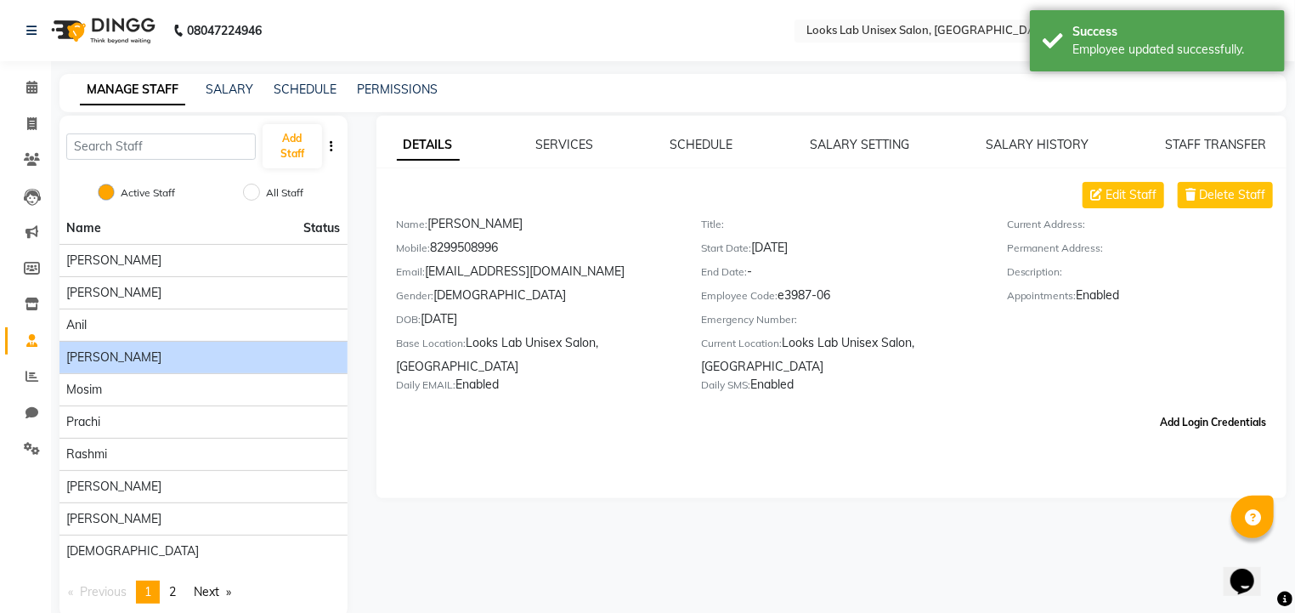
click at [1194, 431] on button "Add Login Credentials" at bounding box center [1213, 422] width 120 height 29
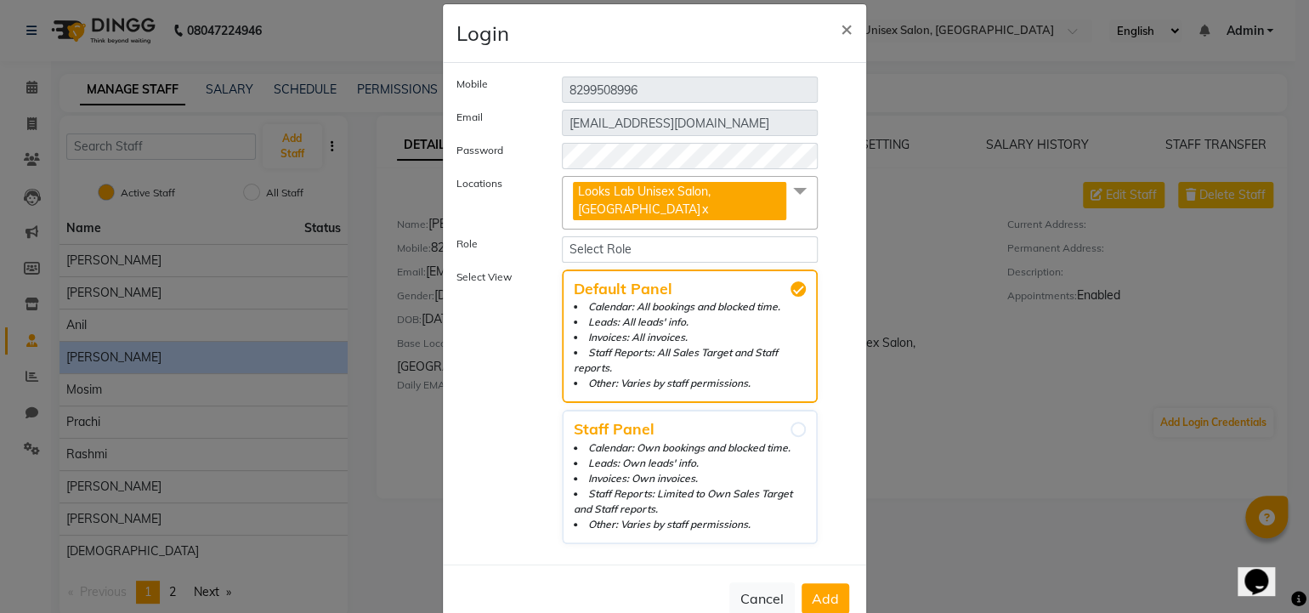
scroll to position [23, 0]
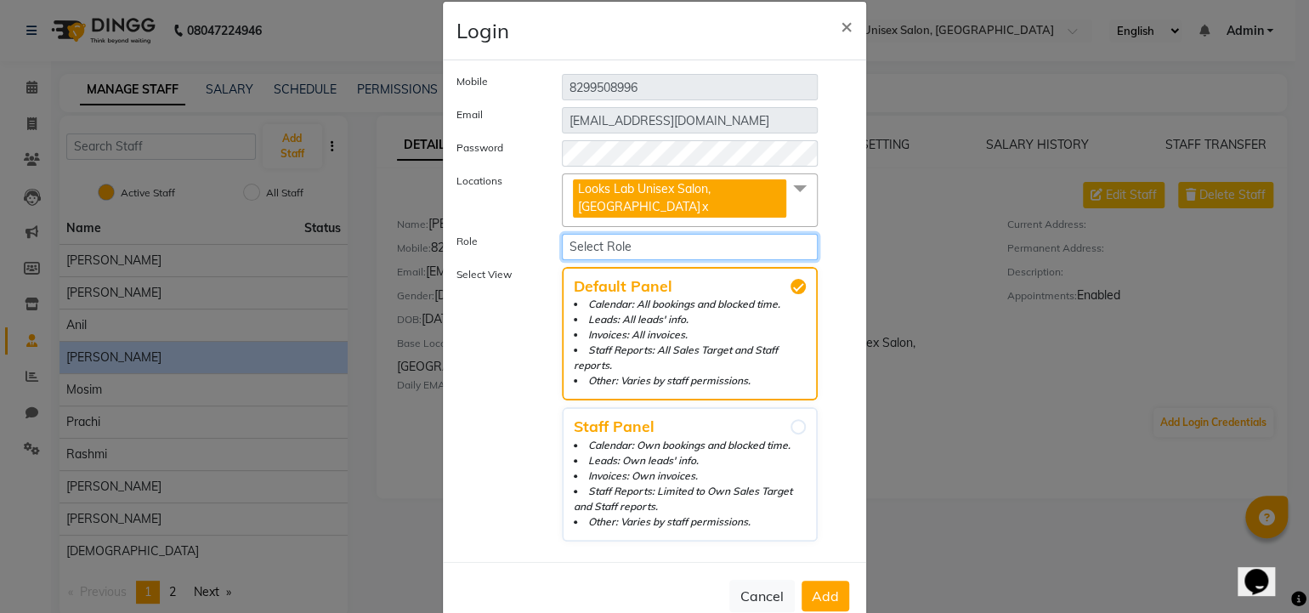
click at [611, 241] on select "Select Role Operator Manager Administrator" at bounding box center [690, 247] width 256 height 26
select select "6029"
click at [562, 234] on select "Select Role Operator Manager Administrator" at bounding box center [690, 247] width 256 height 26
click at [834, 581] on button "Add" at bounding box center [826, 596] width 48 height 31
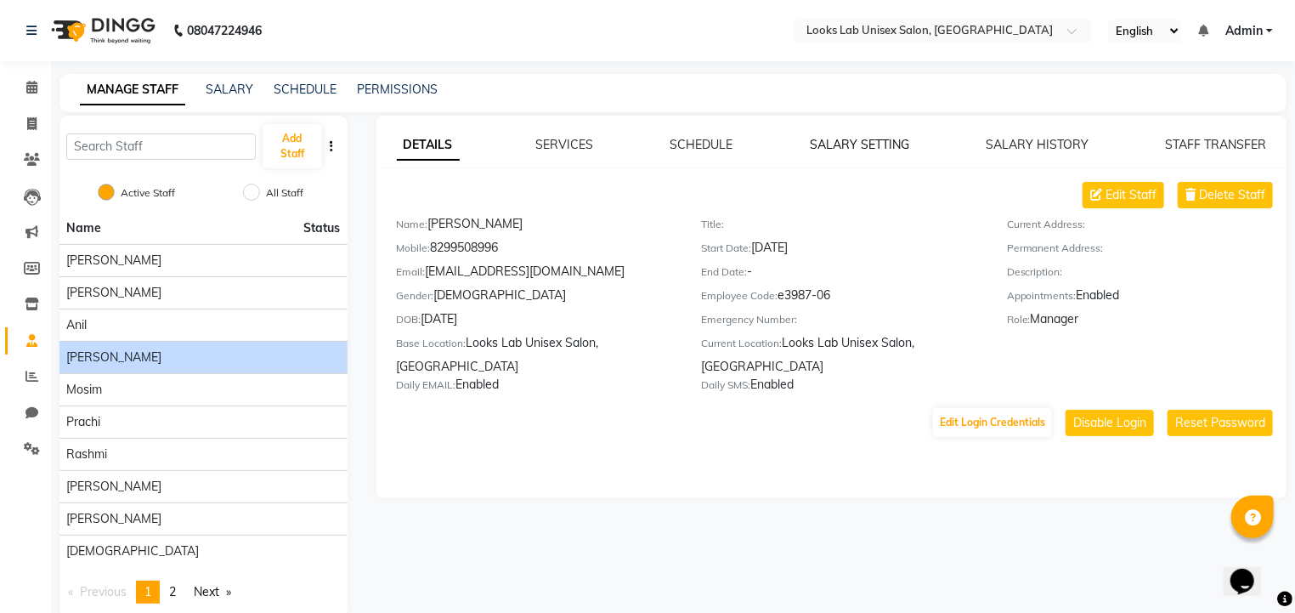
click at [849, 142] on link "SALARY SETTING" at bounding box center [859, 144] width 99 height 15
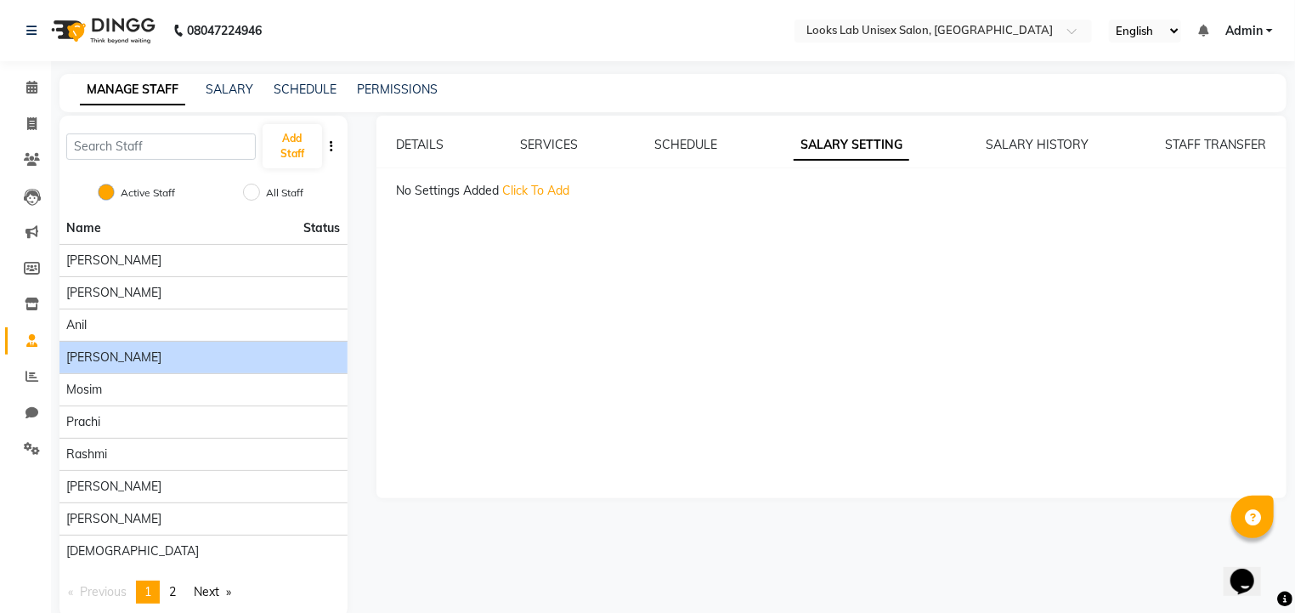
click at [536, 186] on span "Click To Add" at bounding box center [536, 190] width 67 height 15
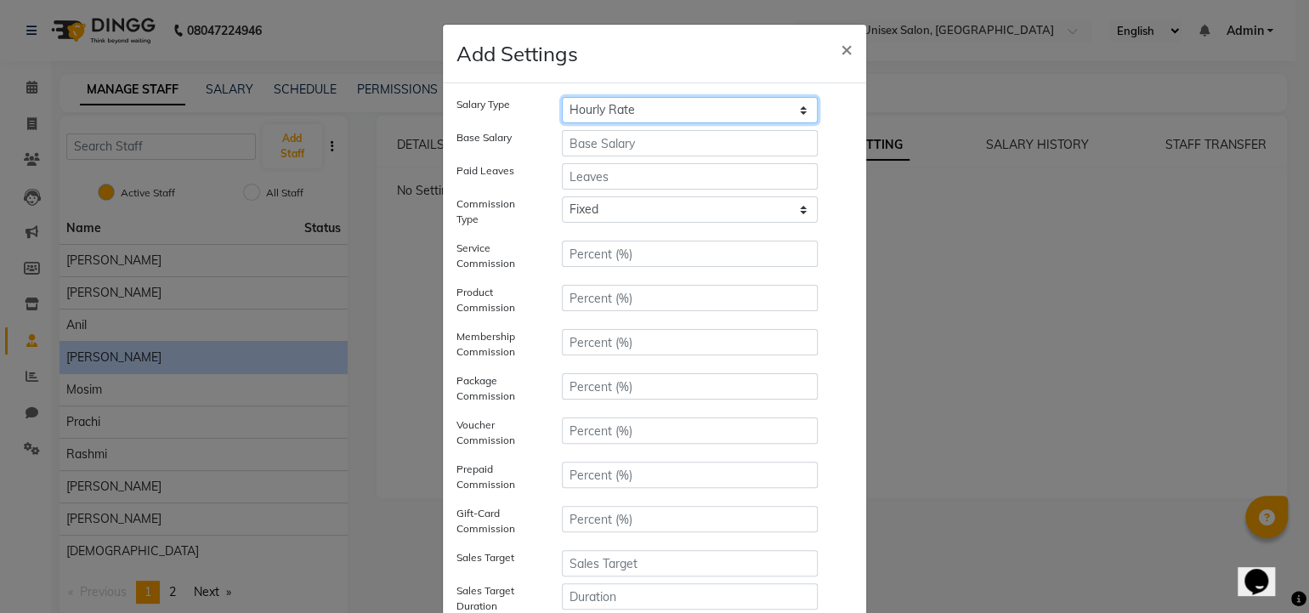
click at [656, 107] on select "Hourly Rate Bi-Weekly Twice Monthly Monthly Yearly" at bounding box center [690, 110] width 256 height 26
select select "monthly"
click at [562, 97] on select "Hourly Rate Bi-Weekly Twice Monthly Monthly Yearly" at bounding box center [690, 110] width 256 height 26
click at [634, 147] on input "number" at bounding box center [690, 143] width 256 height 26
type input "42000"
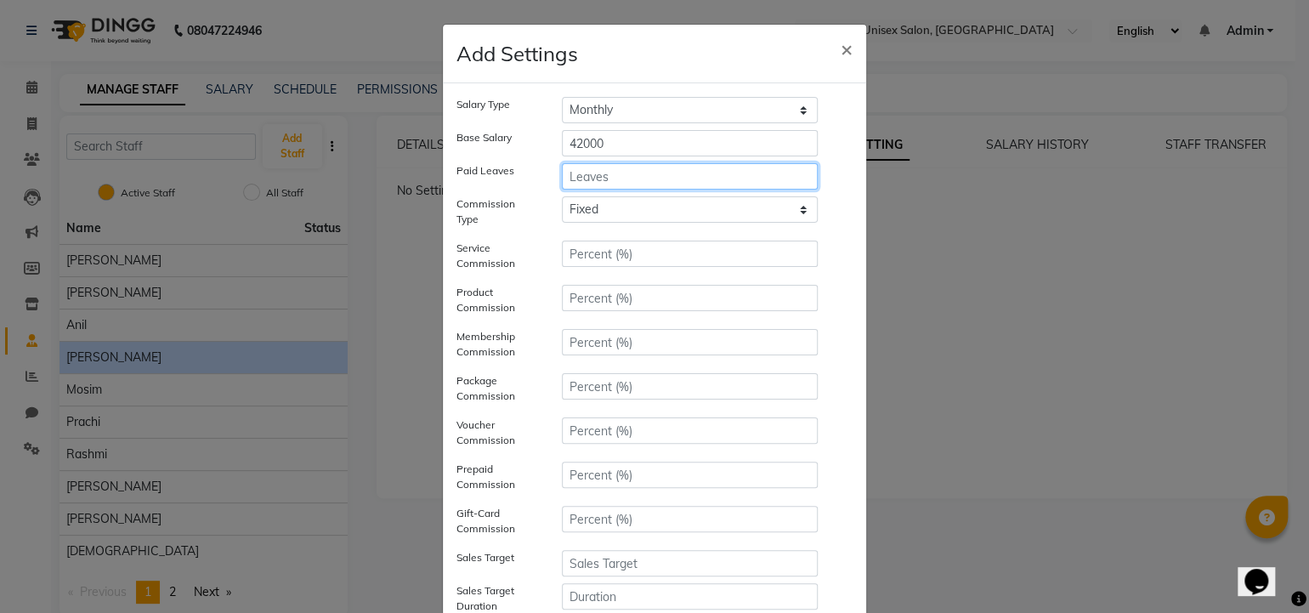
click at [622, 179] on input "number" at bounding box center [690, 176] width 256 height 26
type input "4"
click at [586, 212] on select "Fixed" at bounding box center [690, 209] width 256 height 26
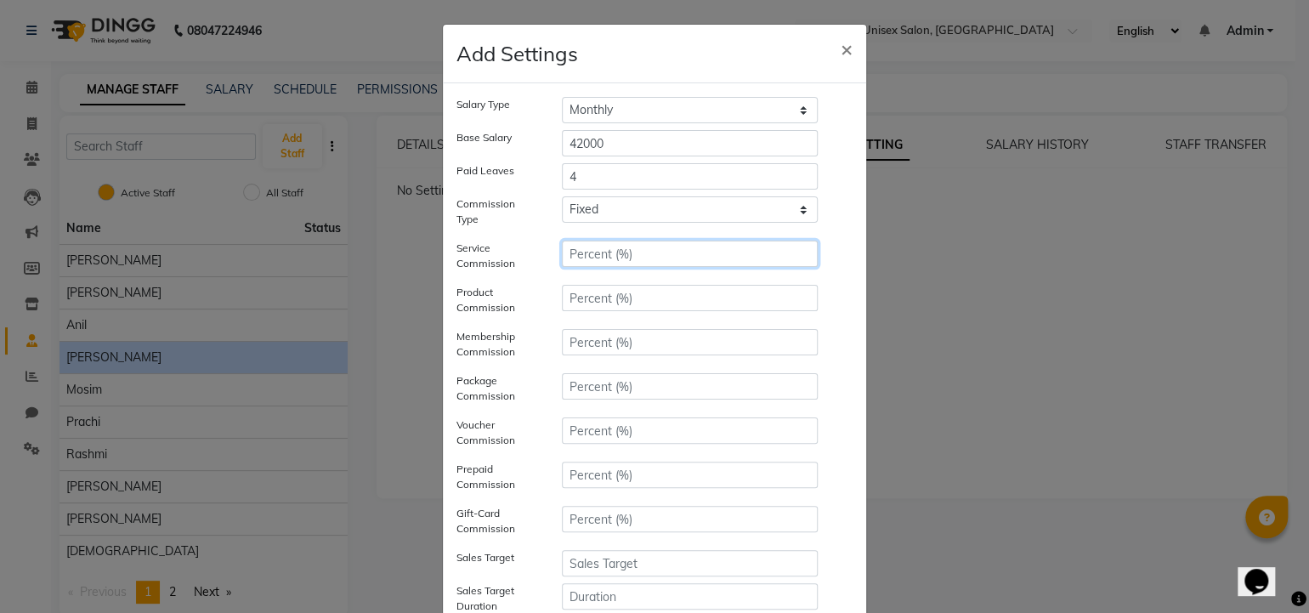
click at [583, 253] on input "number" at bounding box center [690, 254] width 256 height 26
click at [591, 305] on input "number" at bounding box center [690, 298] width 256 height 26
type input "5"
click at [847, 345] on div "Membership Commission" at bounding box center [655, 347] width 422 height 37
click at [576, 258] on input "number" at bounding box center [690, 254] width 256 height 26
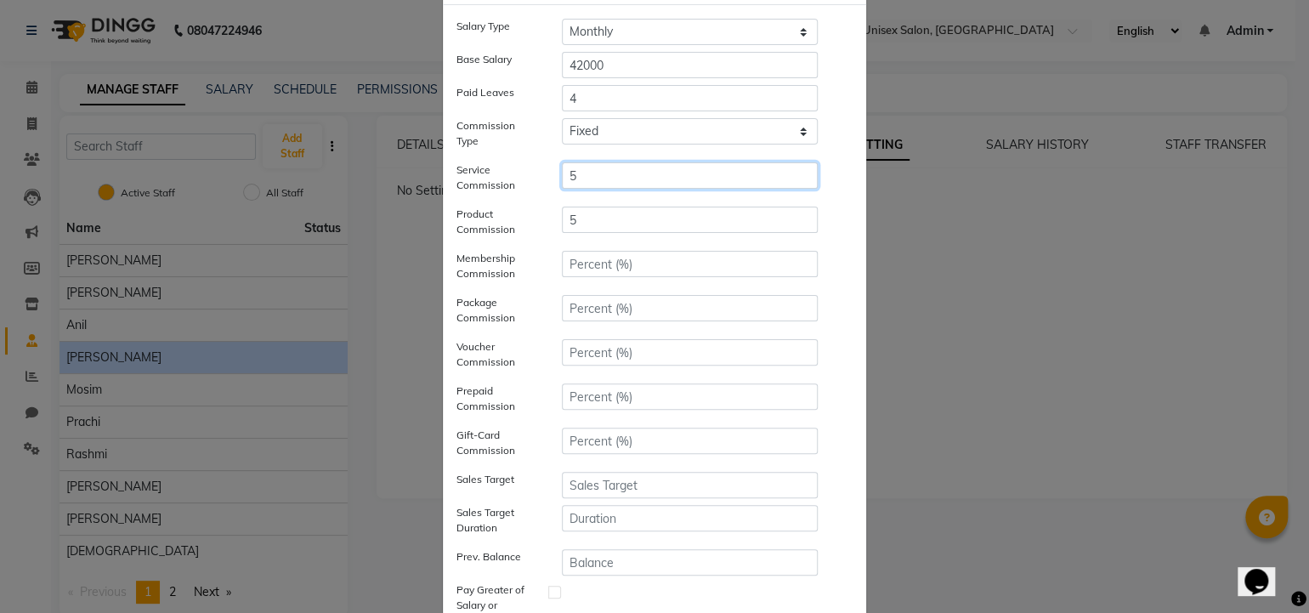
scroll to position [78, 0]
type input "5"
click at [618, 131] on select "Fixed" at bounding box center [690, 131] width 256 height 26
click at [593, 487] on input "number" at bounding box center [690, 485] width 256 height 26
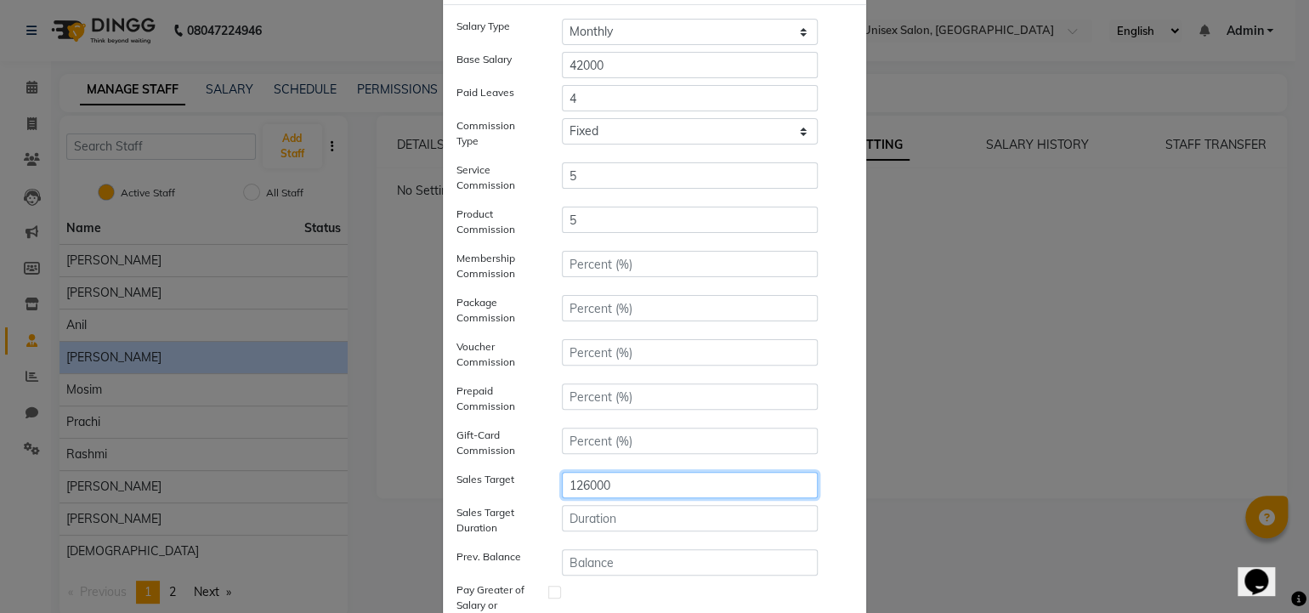
type input "126000"
click at [841, 482] on div "Sales Target 126000" at bounding box center [655, 485] width 422 height 26
click at [581, 513] on input "number" at bounding box center [690, 518] width 256 height 26
type input "30"
click at [820, 481] on div "126000" at bounding box center [689, 485] width 281 height 26
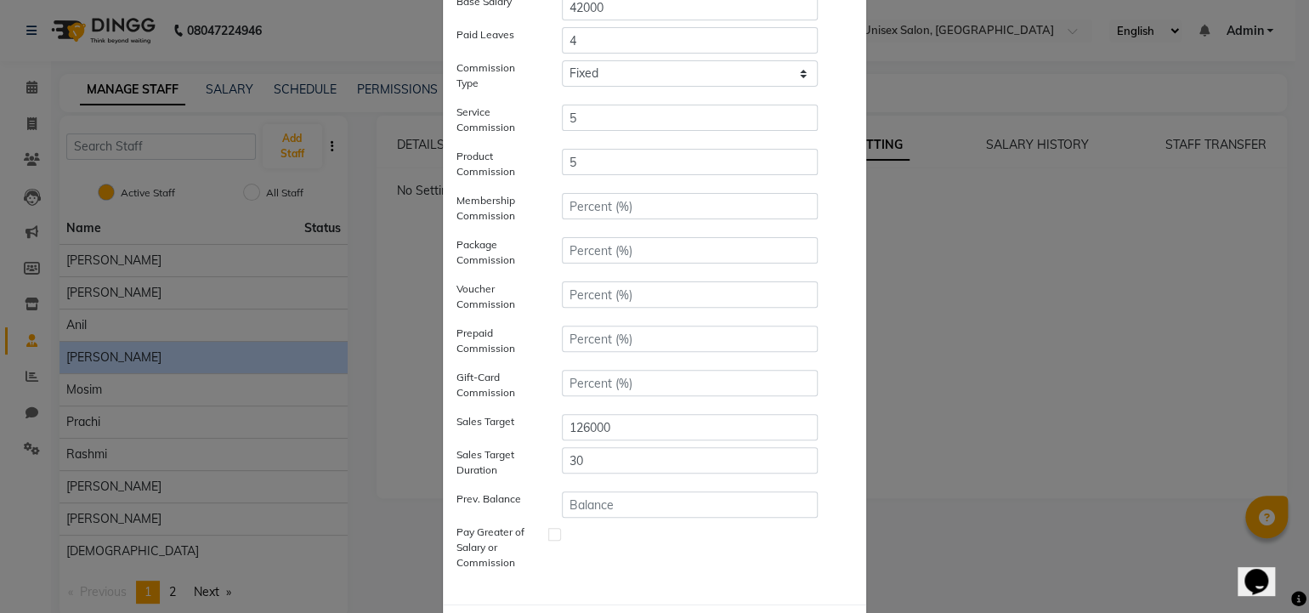
scroll to position [137, 0]
click at [586, 113] on input "5" at bounding box center [690, 117] width 256 height 26
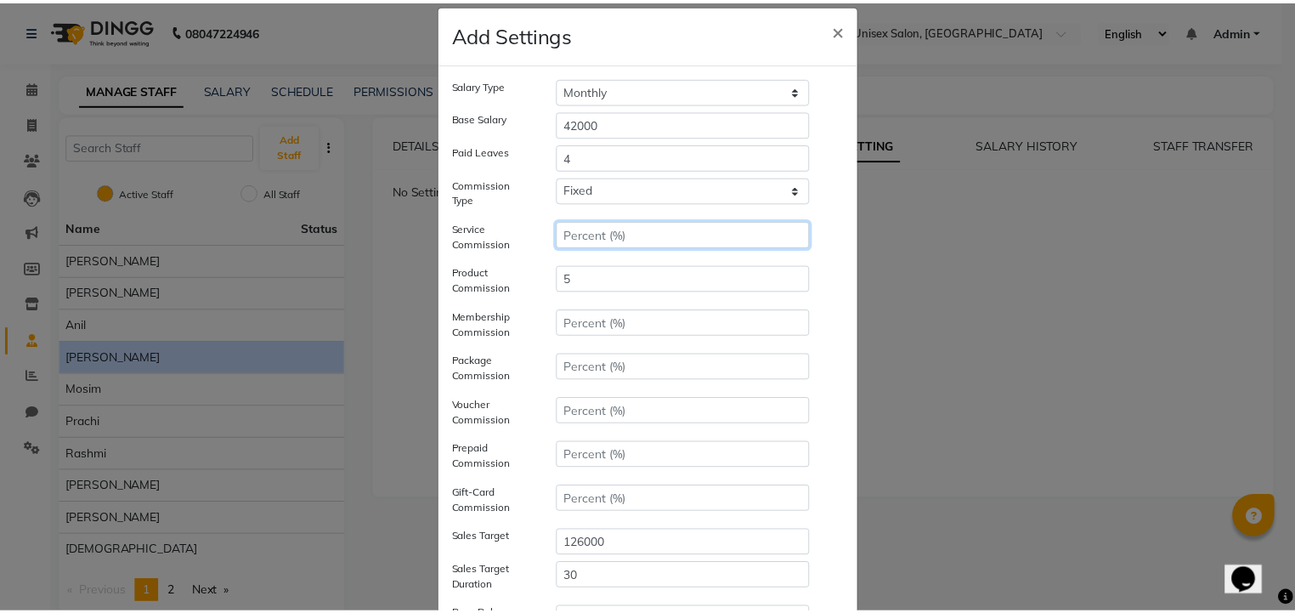
scroll to position [217, 0]
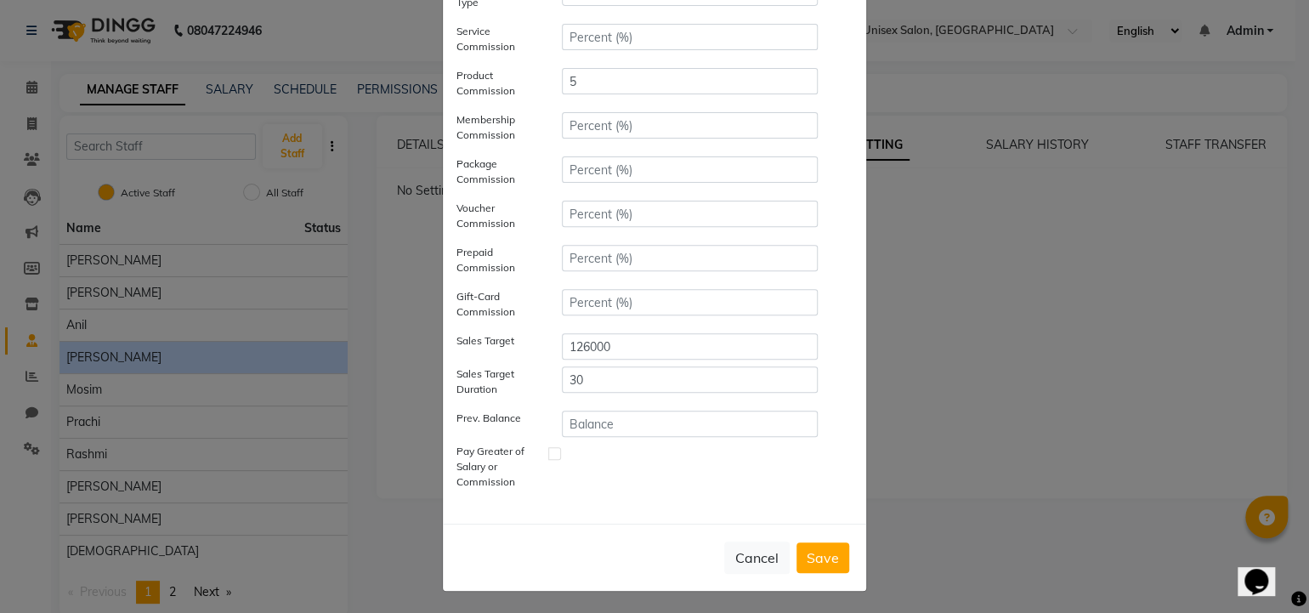
click at [825, 551] on button "Save" at bounding box center [822, 557] width 53 height 31
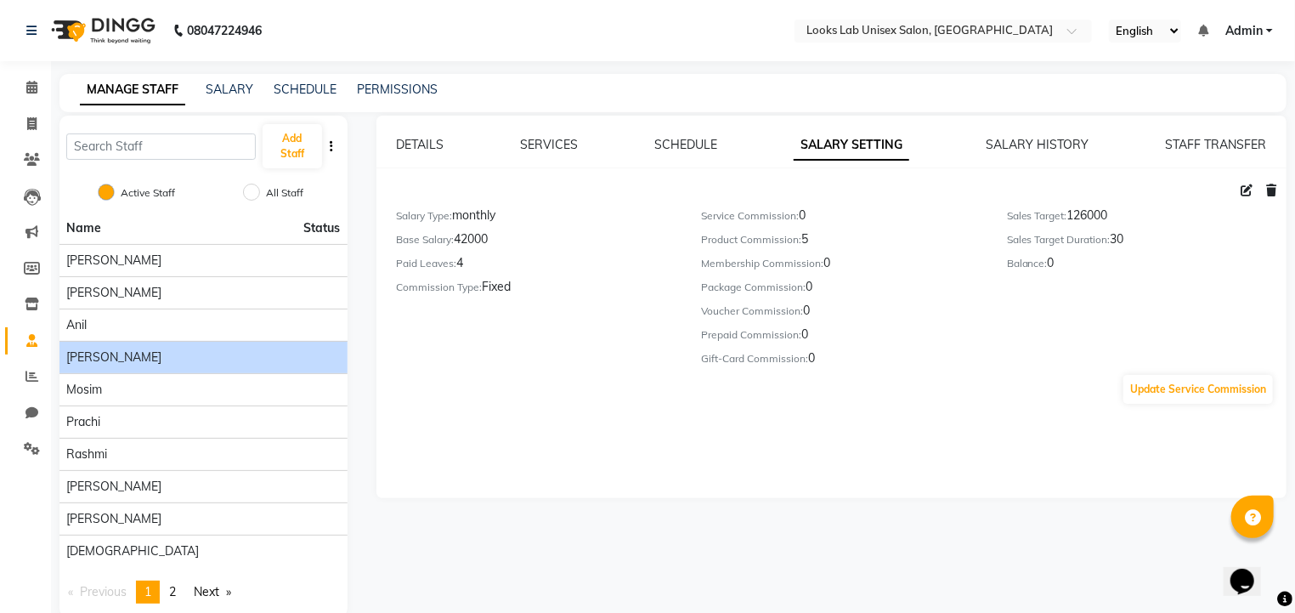
click at [1192, 152] on div "STAFF TRANSFER" at bounding box center [1215, 145] width 101 height 18
click at [1204, 143] on link "STAFF TRANSFER" at bounding box center [1215, 144] width 101 height 15
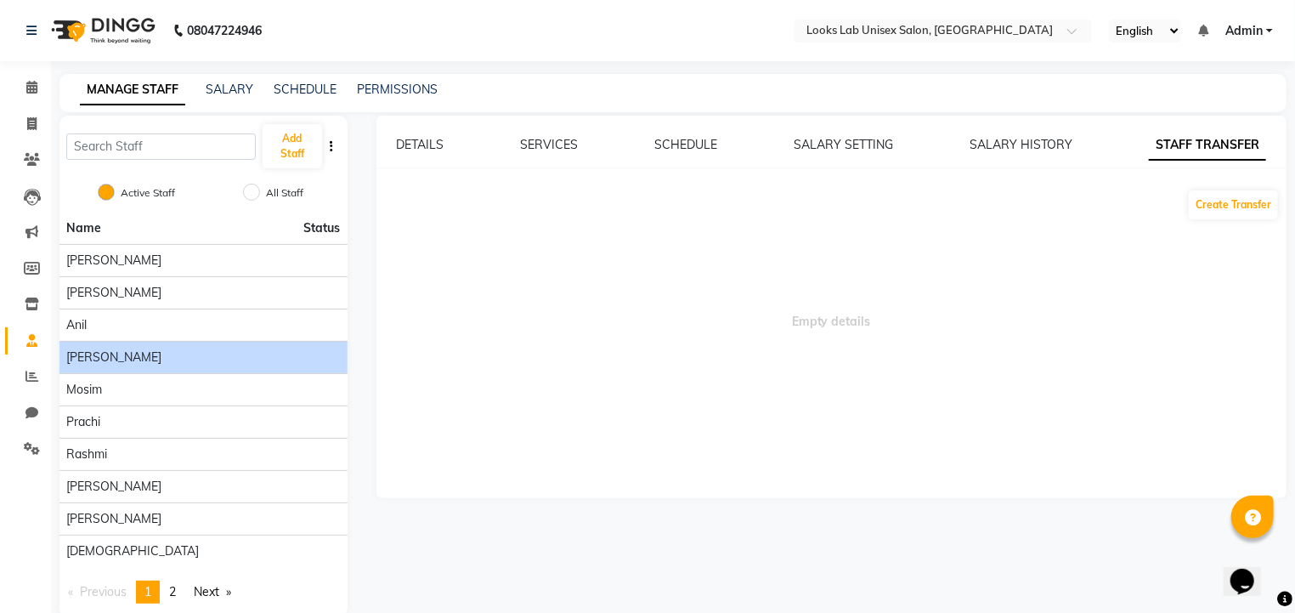
click at [1041, 134] on div "DETAILS SERVICES SCHEDULE SALARY SETTING SALARY HISTORY STAFF TRANSFER Create T…" at bounding box center [832, 307] width 911 height 383
click at [1030, 147] on link "SALARY HISTORY" at bounding box center [1021, 144] width 103 height 15
click at [857, 145] on link "SALARY SETTING" at bounding box center [844, 144] width 99 height 15
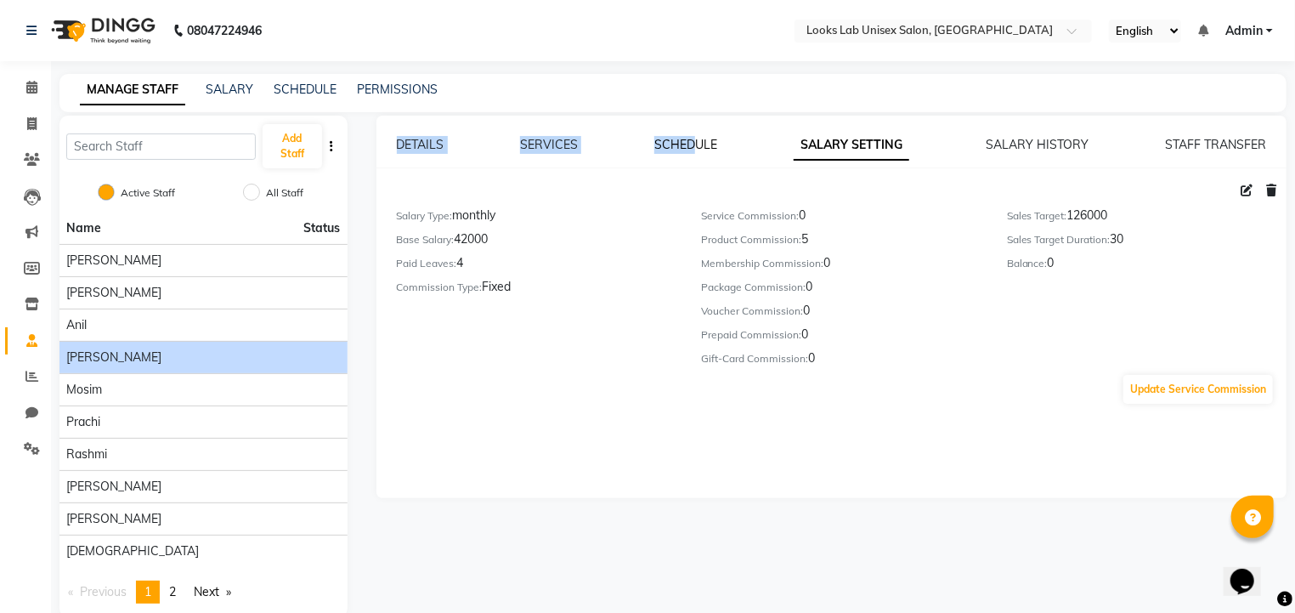
drag, startPoint x: 683, startPoint y: 156, endPoint x: 693, endPoint y: 151, distance: 11.1
click at [693, 151] on div "DETAILS SERVICES SCHEDULE SALARY SETTING SALARY HISTORY STAFF TRANSFER Salary T…" at bounding box center [832, 270] width 911 height 269
click at [693, 151] on link "SCHEDULE" at bounding box center [686, 144] width 63 height 15
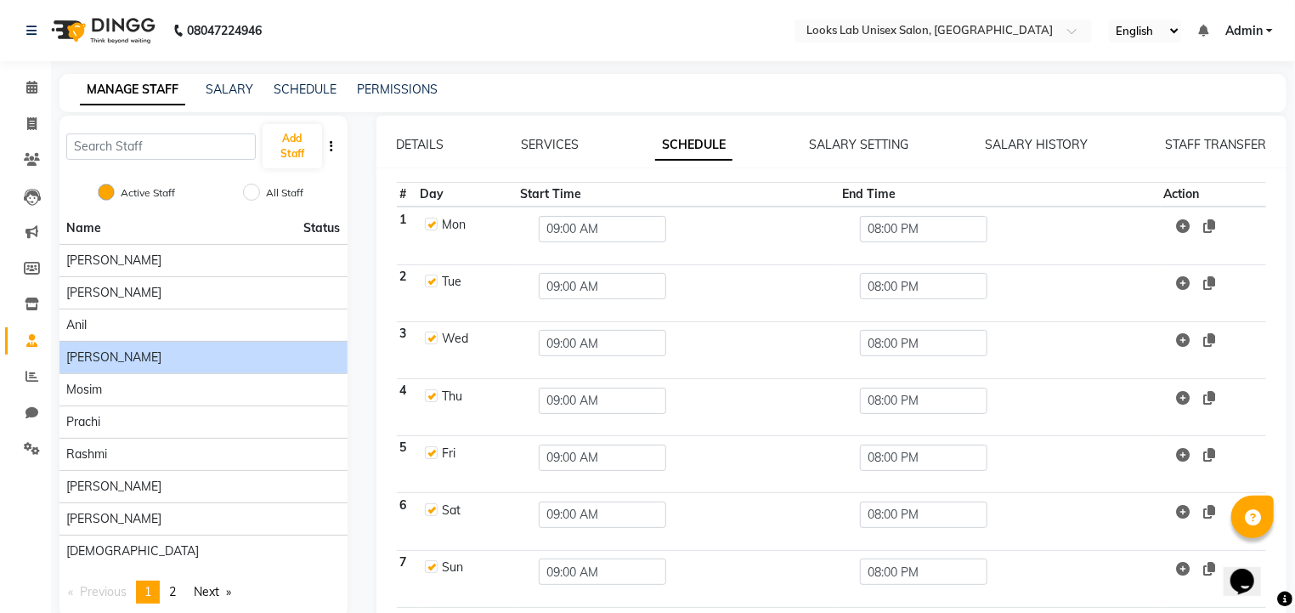
click at [672, 180] on div "DETAILS SERVICES SCHEDULE SALARY SETTING SALARY HISTORY STAFF TRANSFER # Day St…" at bounding box center [832, 391] width 911 height 511
click at [432, 282] on label at bounding box center [431, 281] width 13 height 13
click at [432, 282] on input "checkbox" at bounding box center [430, 280] width 11 height 11
checkbox input "false"
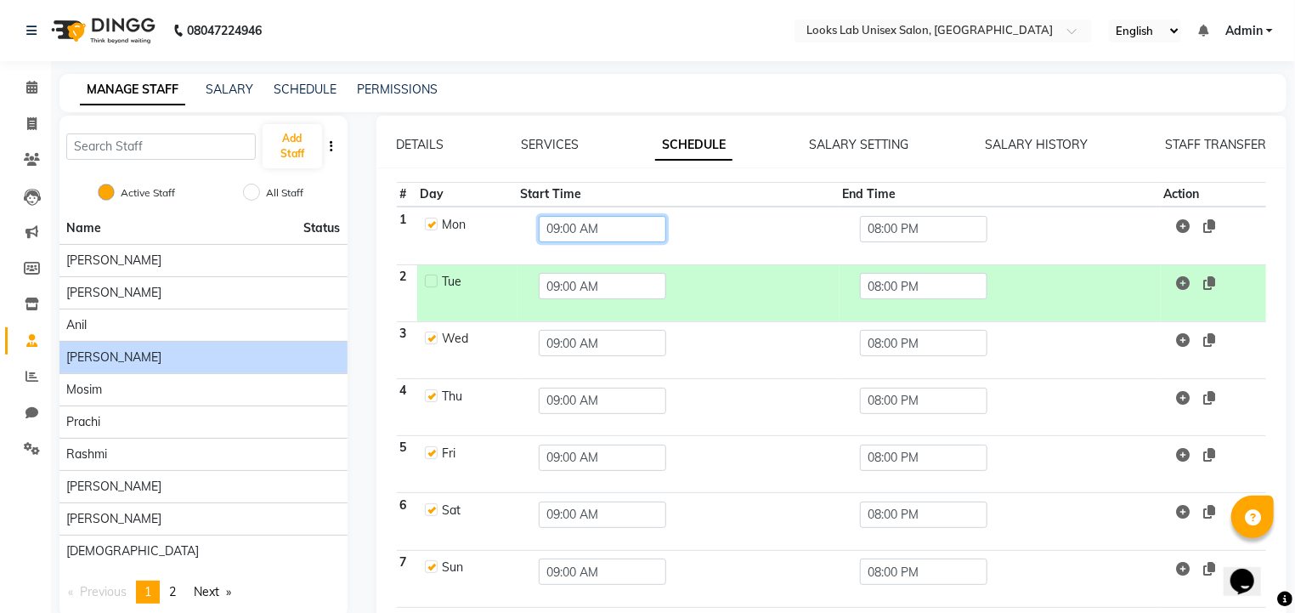
click at [632, 237] on input "09:00 AM" at bounding box center [603, 229] width 128 height 26
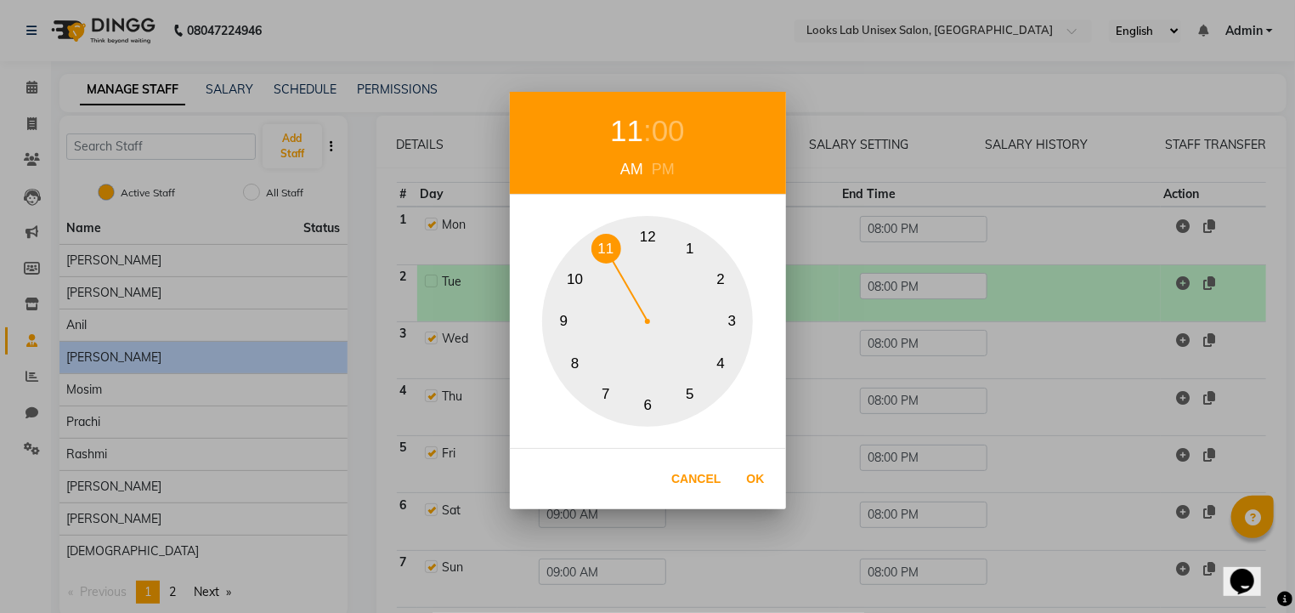
click at [597, 245] on button "11" at bounding box center [607, 249] width 30 height 30
click at [758, 479] on button "Ok" at bounding box center [756, 479] width 35 height 35
type input "11:00 AM"
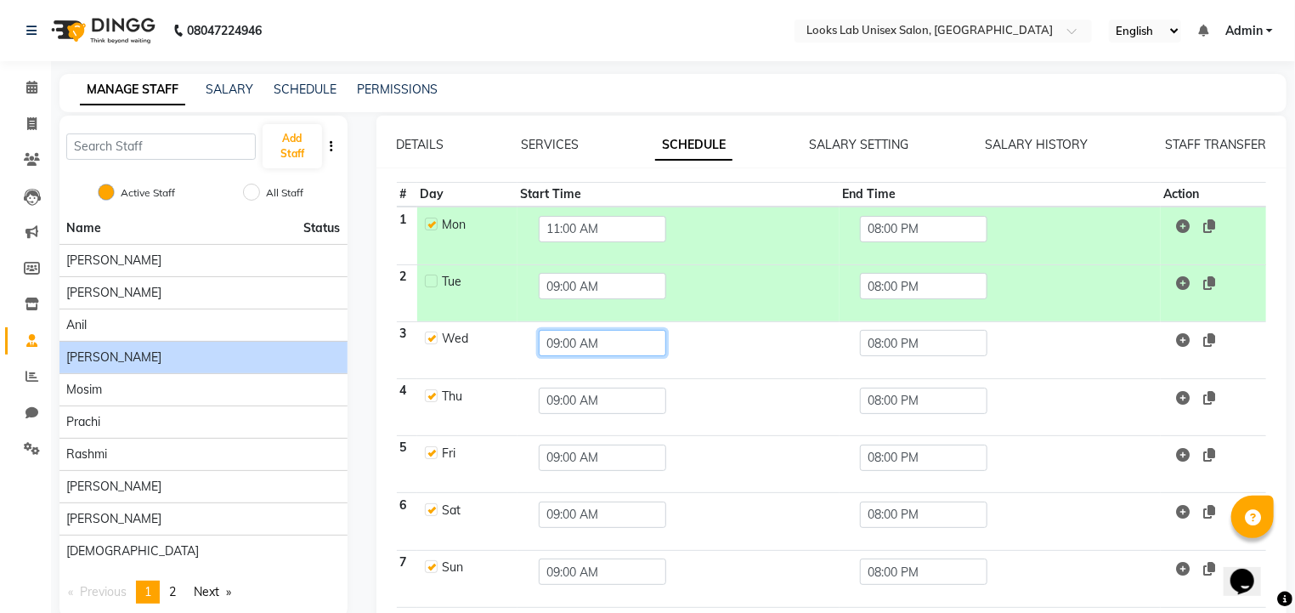
click at [562, 349] on input "09:00 AM" at bounding box center [603, 343] width 128 height 26
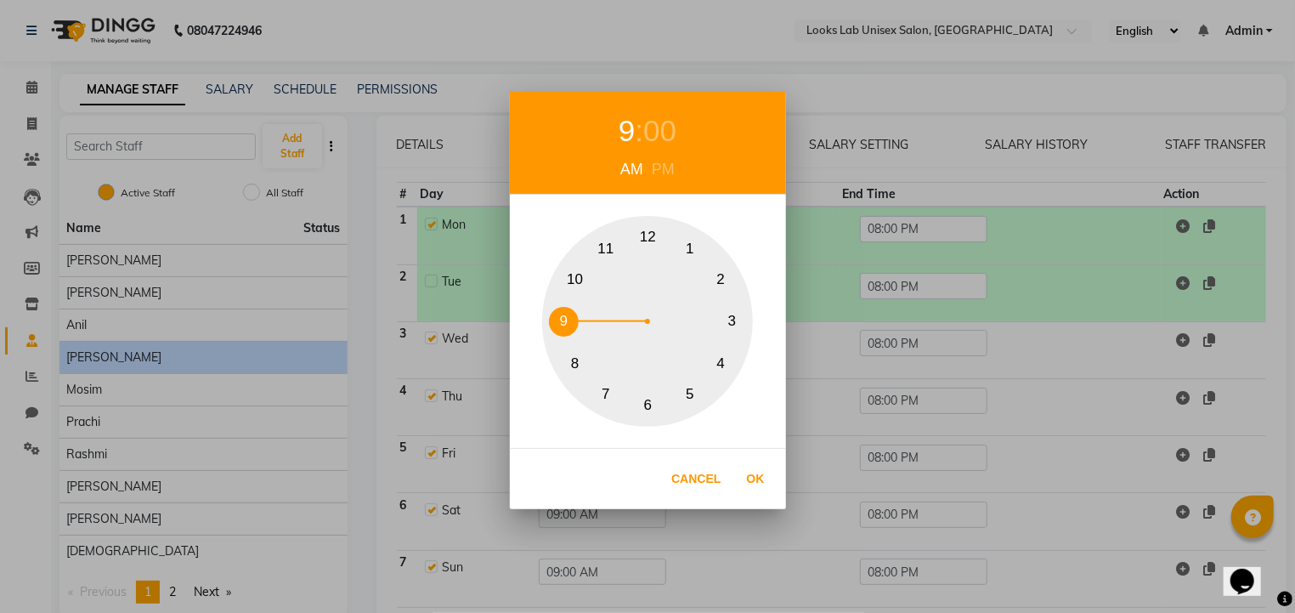
click at [602, 253] on button "11" at bounding box center [607, 249] width 30 height 30
click at [750, 472] on button "Ok" at bounding box center [756, 479] width 35 height 35
type input "11:00 AM"
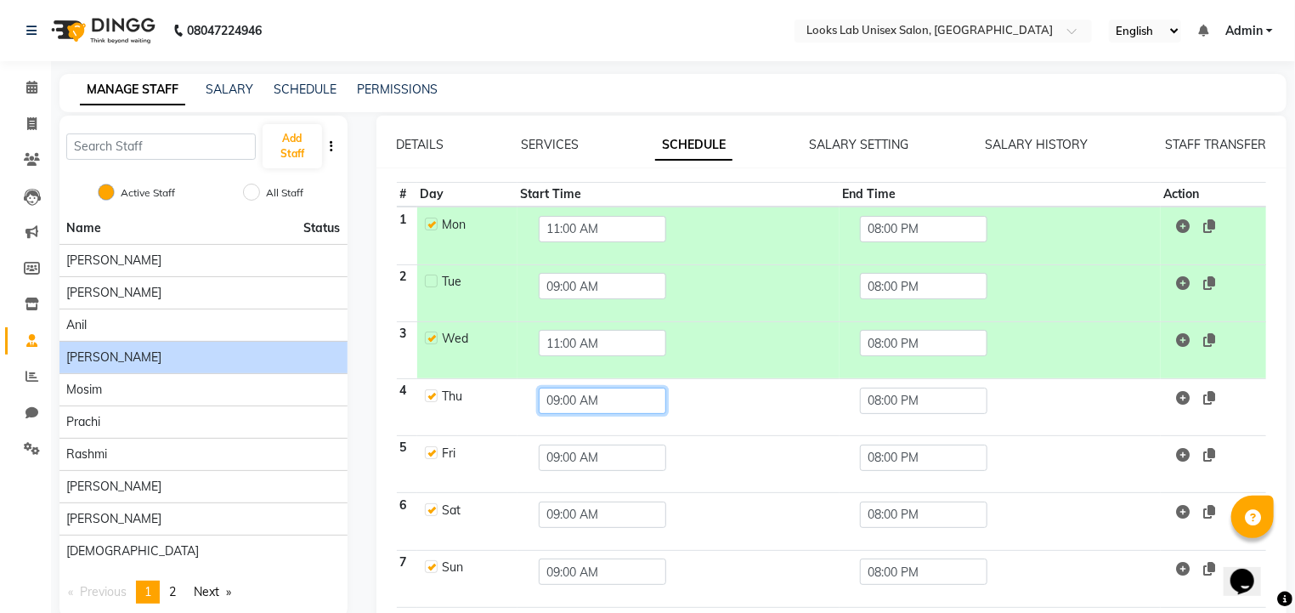
click at [588, 405] on input "09:00 AM" at bounding box center [603, 401] width 128 height 26
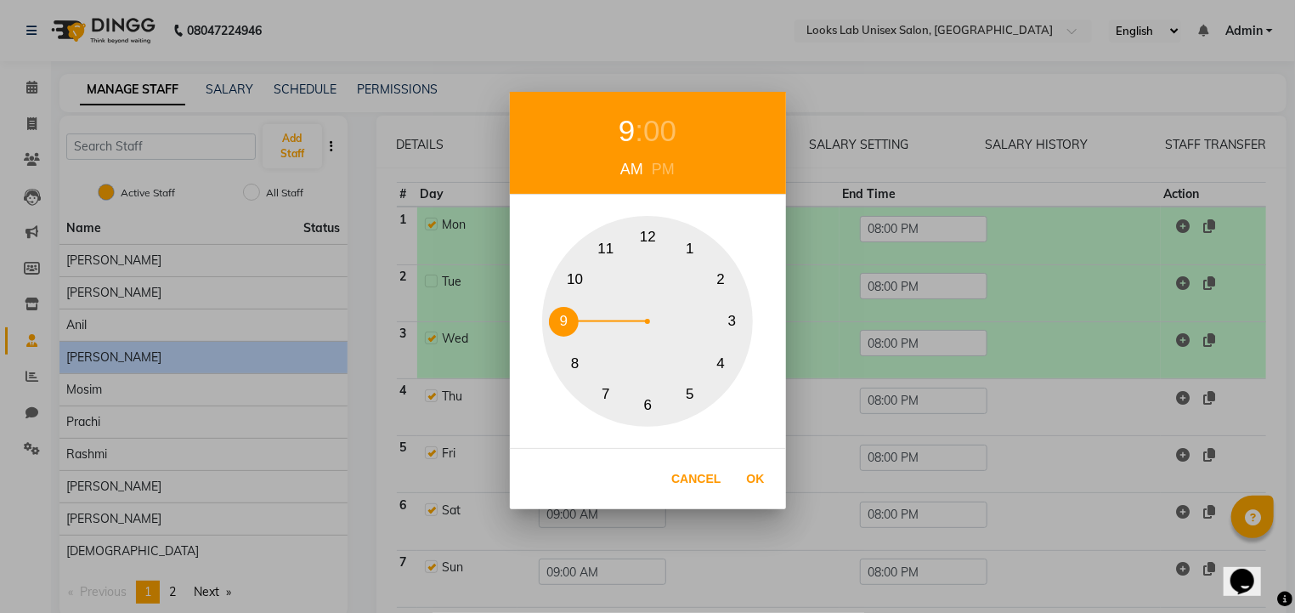
click at [600, 259] on button "11" at bounding box center [607, 249] width 30 height 30
click at [755, 479] on button "Ok" at bounding box center [756, 479] width 35 height 35
type input "11:00 AM"
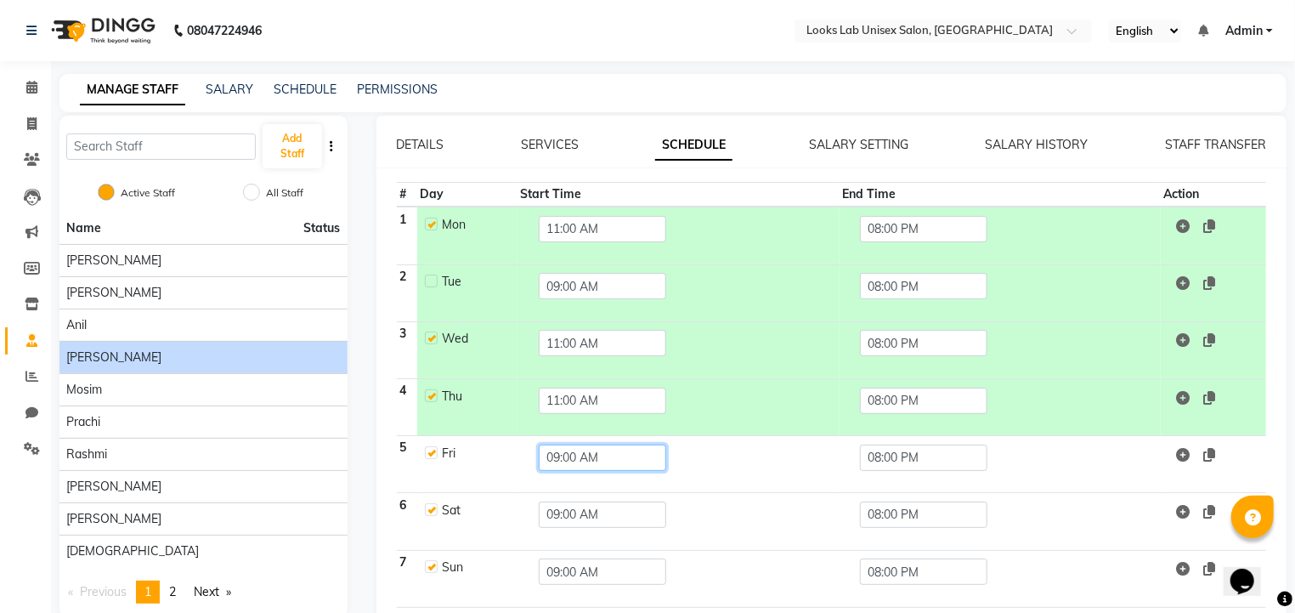
click at [614, 468] on input "09:00 AM" at bounding box center [603, 458] width 128 height 26
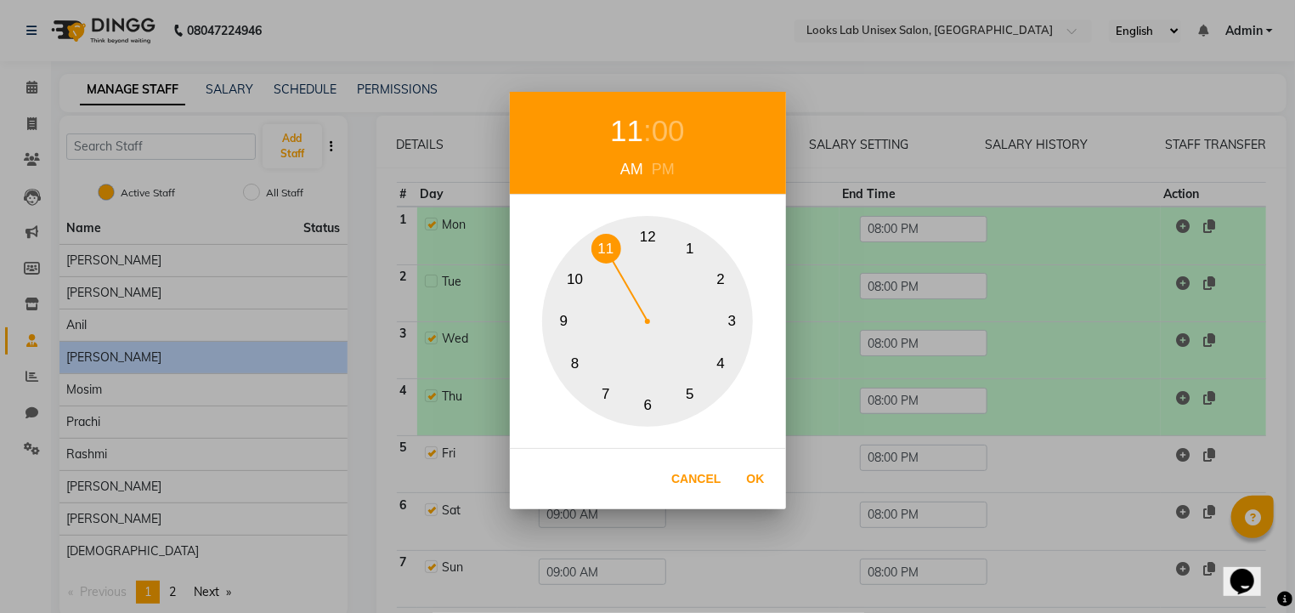
click at [606, 257] on button "11" at bounding box center [607, 249] width 30 height 30
click at [767, 476] on button "Ok" at bounding box center [756, 479] width 35 height 35
type input "11:00 AM"
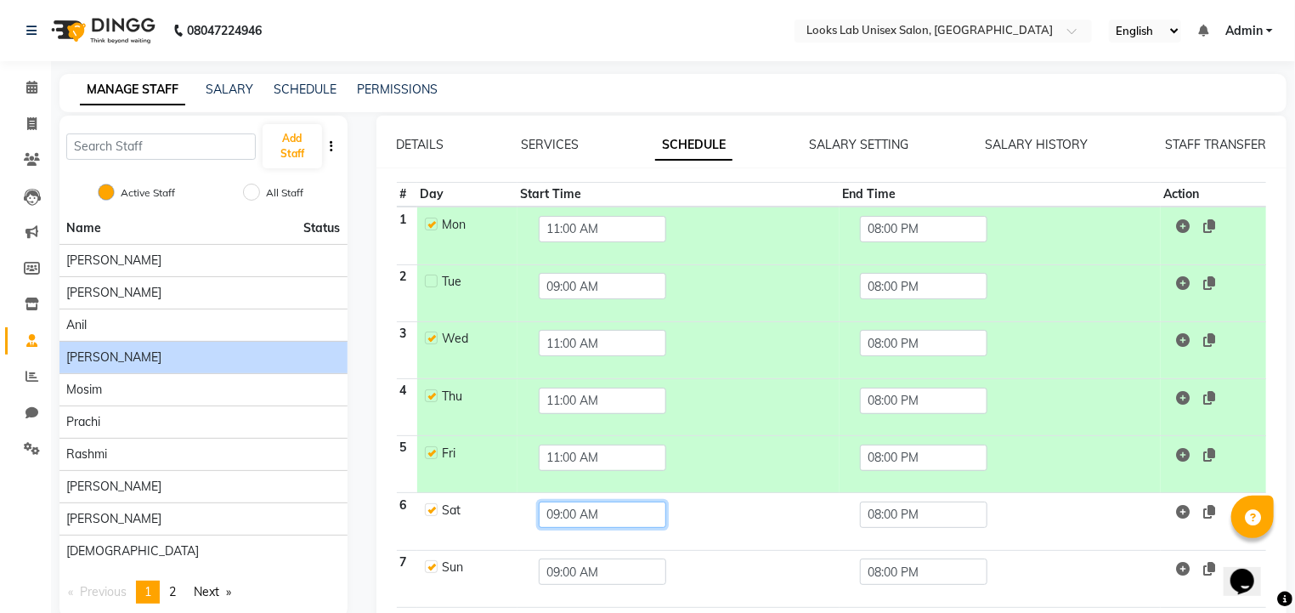
click at [603, 507] on input "09:00 AM" at bounding box center [603, 515] width 128 height 26
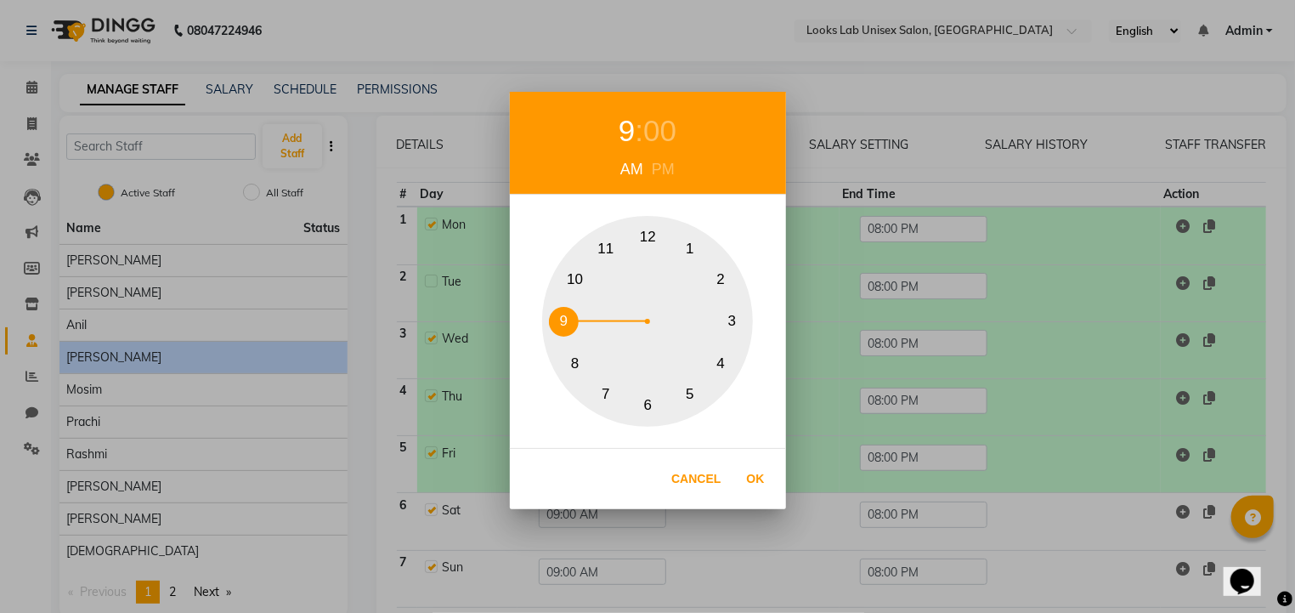
click at [604, 246] on button "11" at bounding box center [607, 249] width 30 height 30
click at [750, 481] on button "Ok" at bounding box center [756, 479] width 35 height 35
type input "11:00 AM"
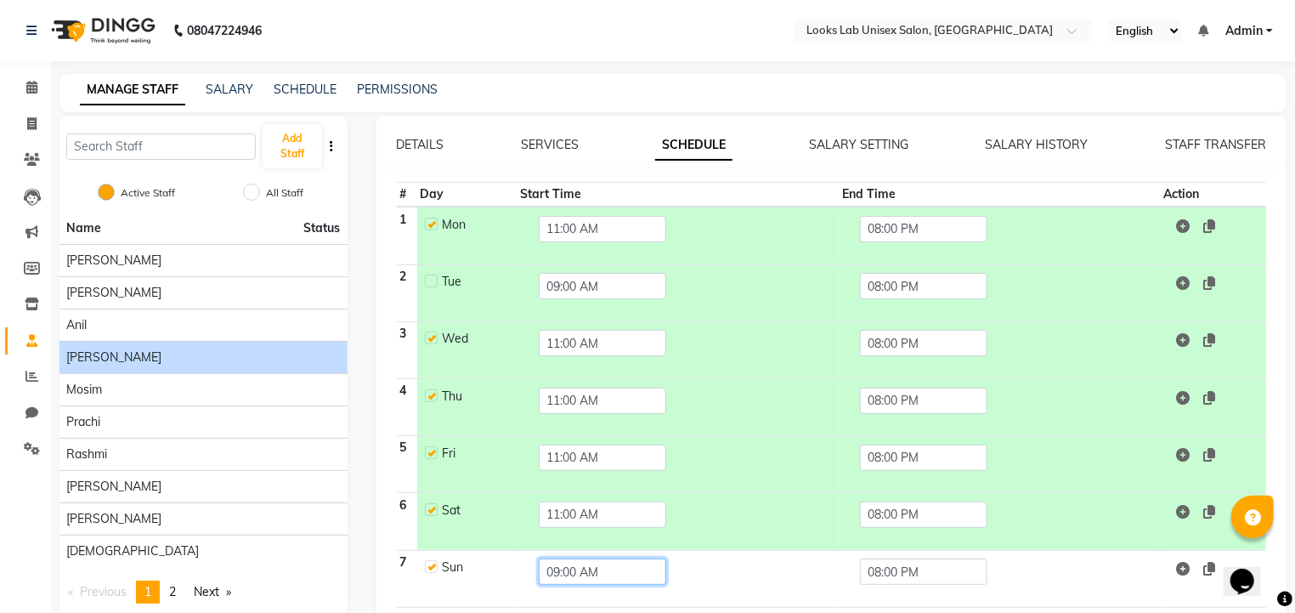
click at [597, 564] on input "09:00 AM" at bounding box center [603, 571] width 128 height 26
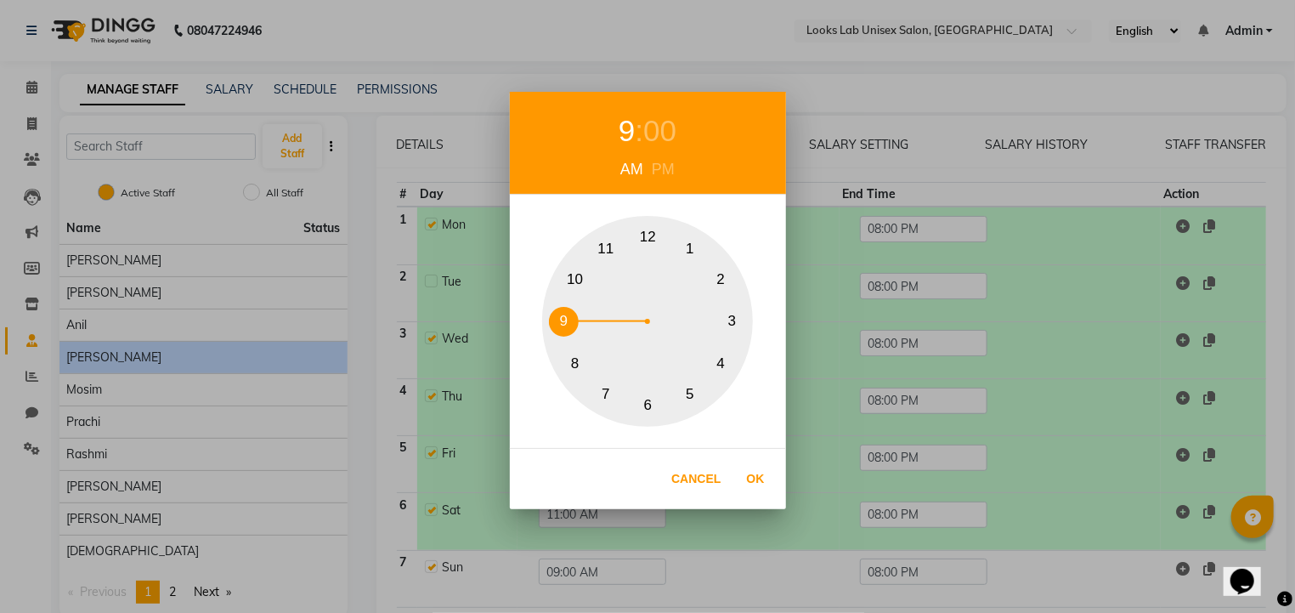
click at [600, 257] on button "11" at bounding box center [607, 249] width 30 height 30
click at [755, 475] on button "Ok" at bounding box center [756, 479] width 35 height 35
type input "11:00 AM"
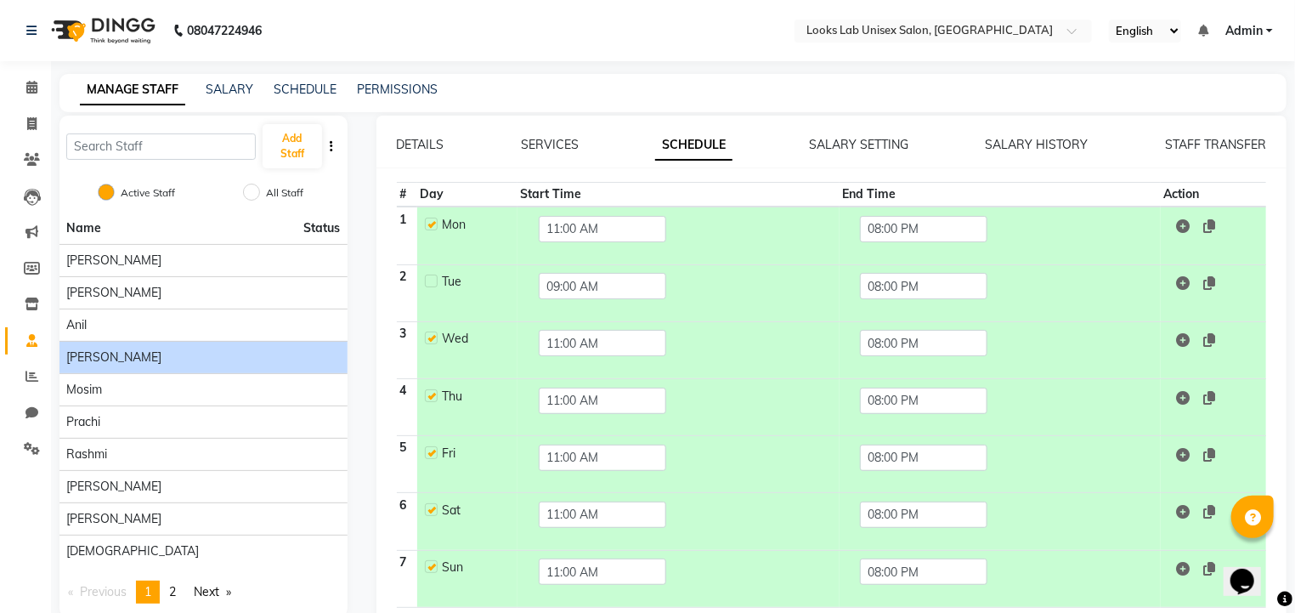
scroll to position [63, 0]
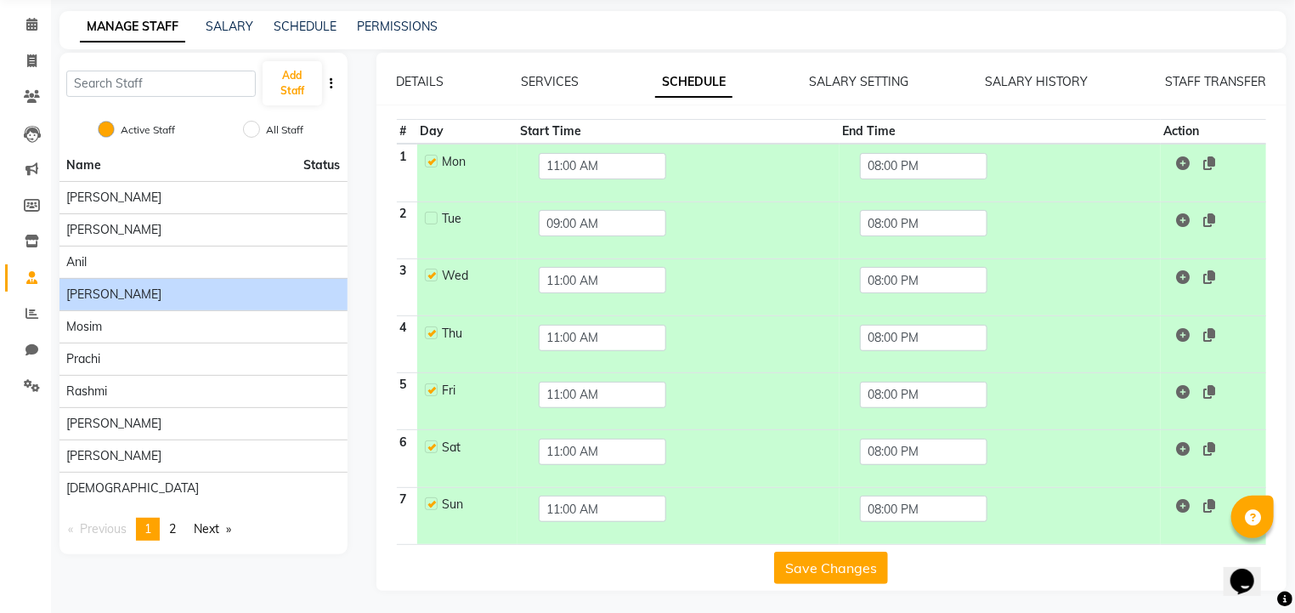
click at [853, 562] on button "Save Changes" at bounding box center [831, 568] width 114 height 32
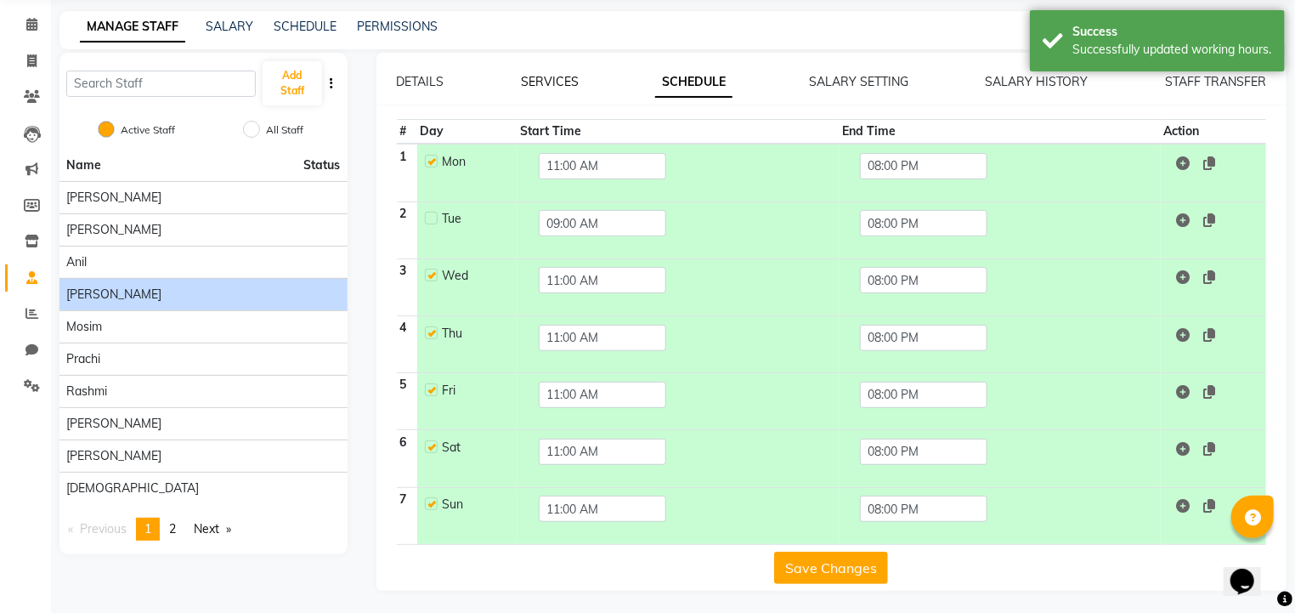
click at [570, 88] on link "SERVICES" at bounding box center [550, 81] width 58 height 15
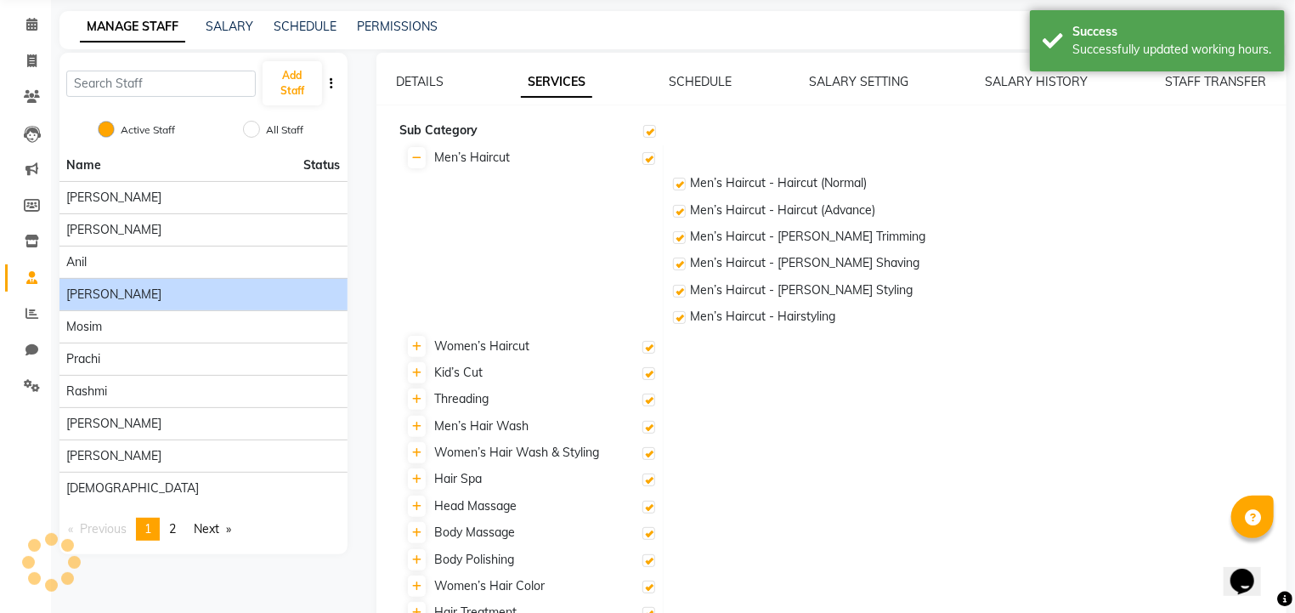
checkbox input "true"
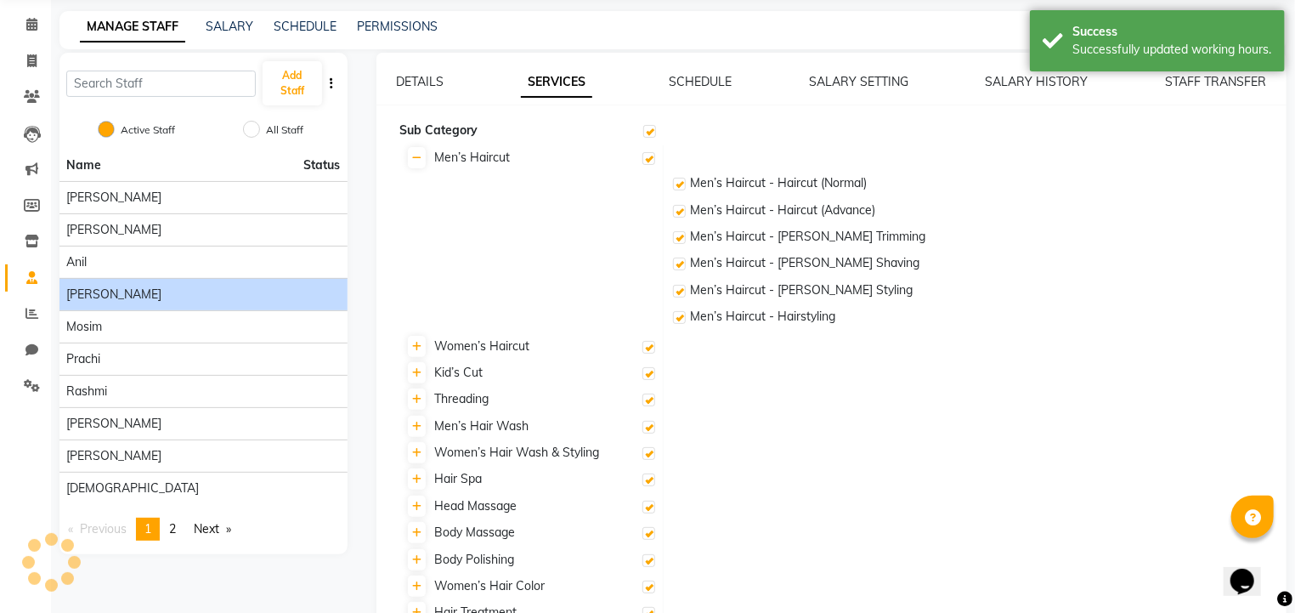
checkbox input "true"
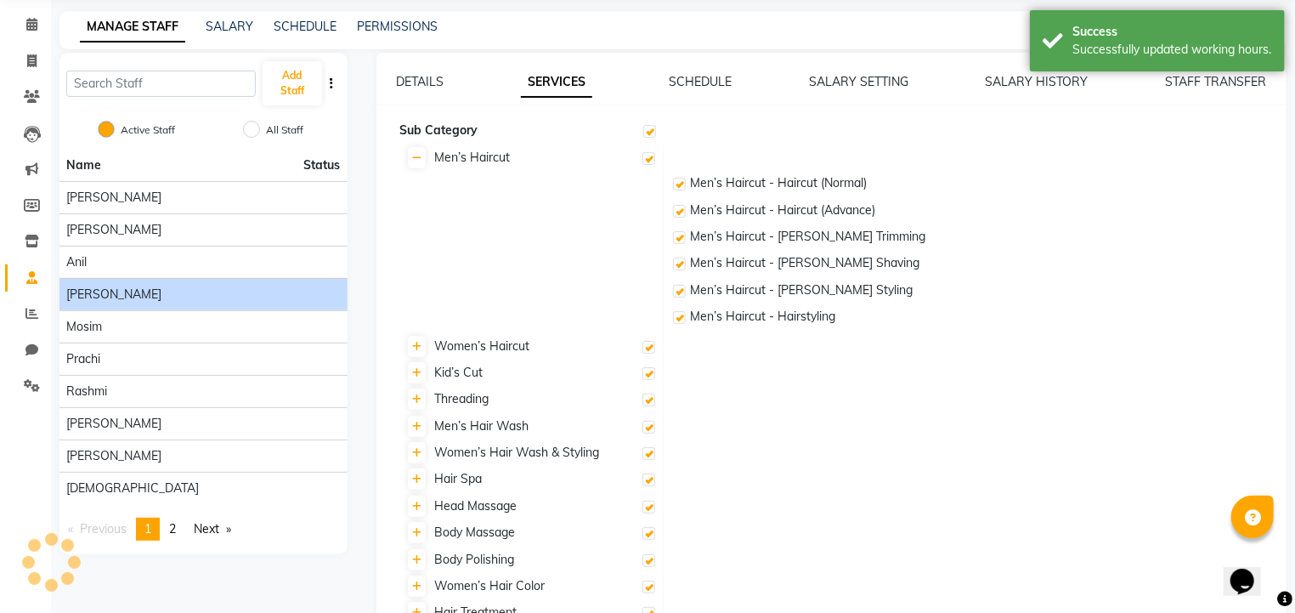
checkbox input "true"
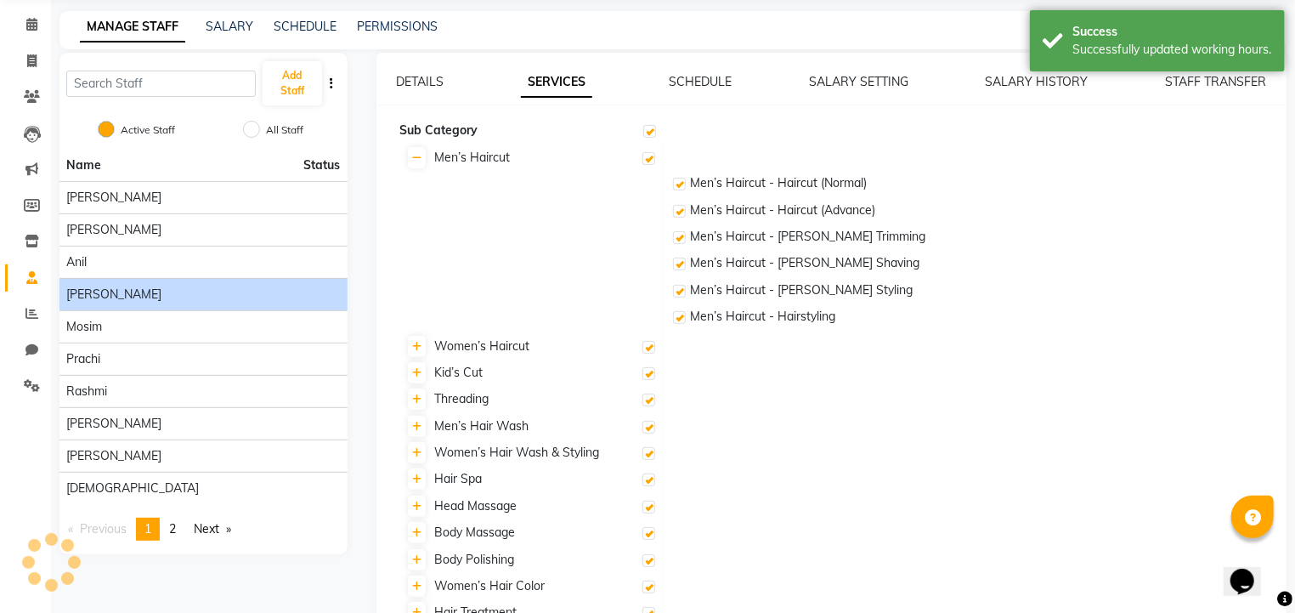
checkbox input "true"
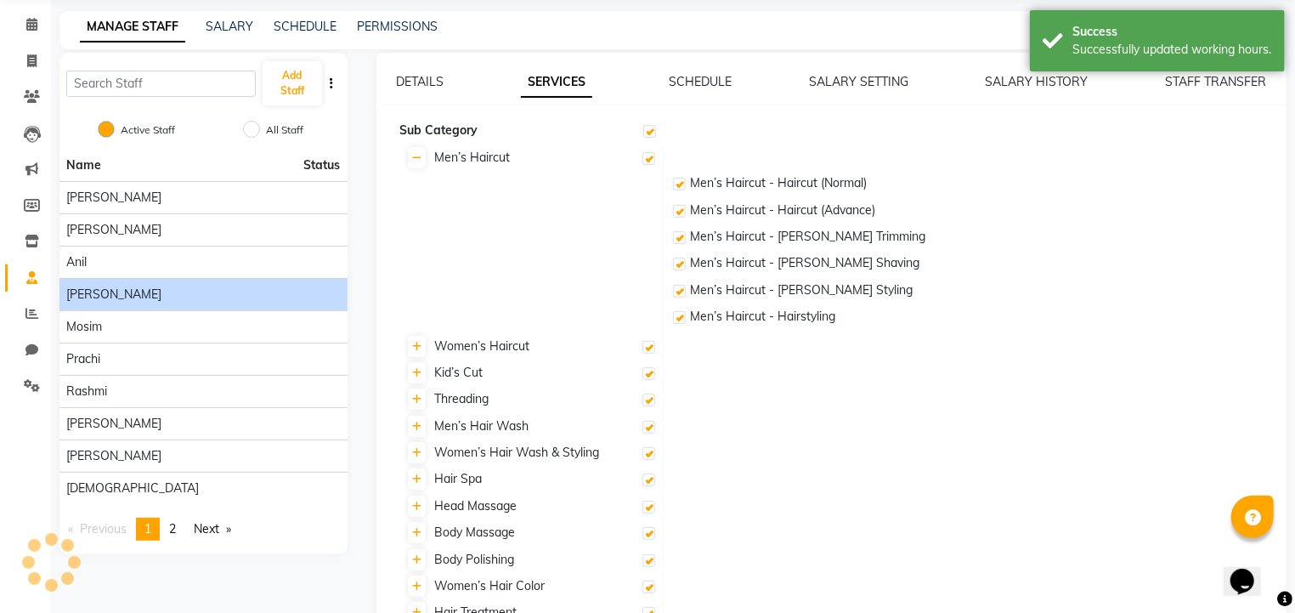
checkbox input "true"
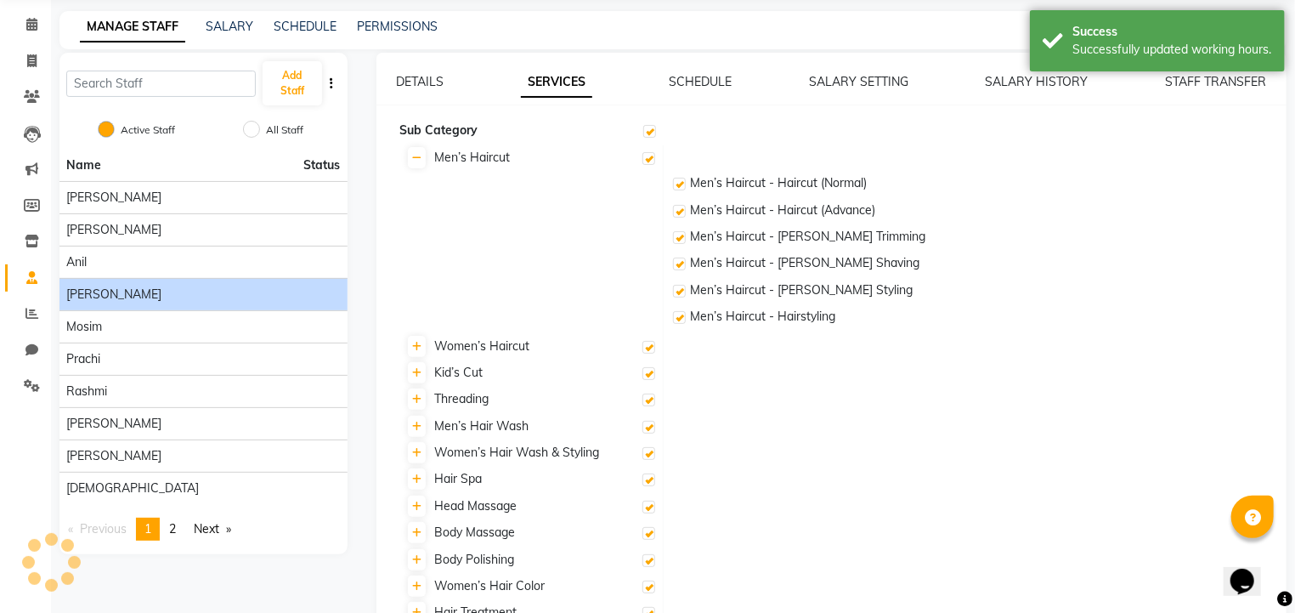
checkbox input "true"
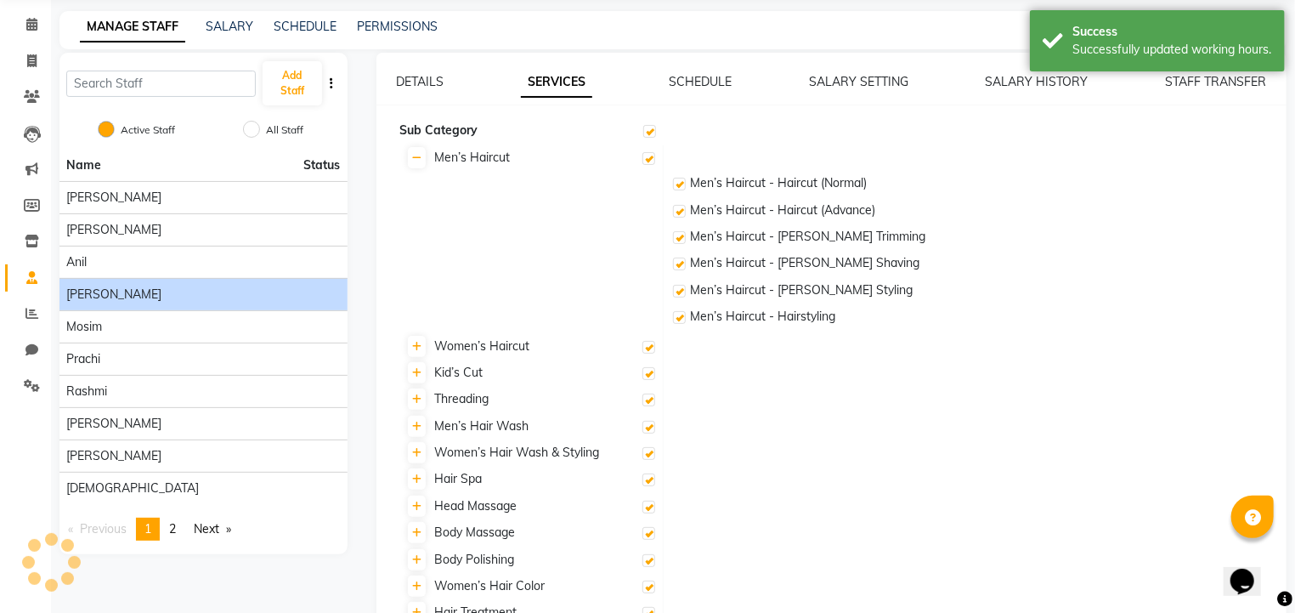
checkbox input "true"
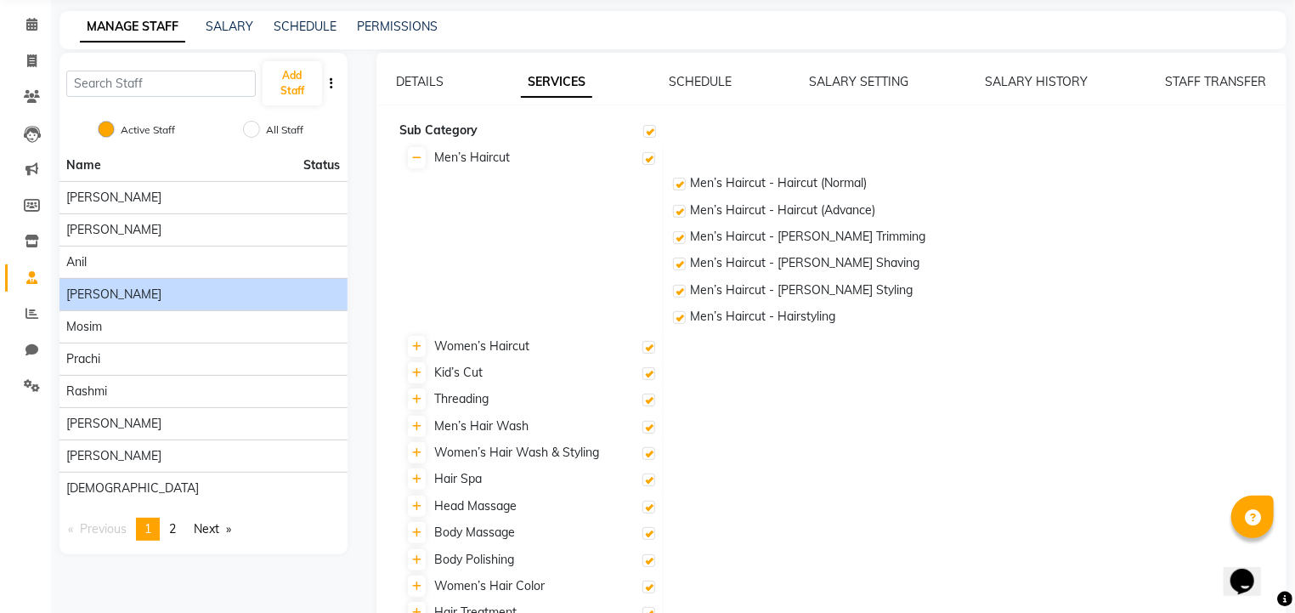
click at [652, 128] on label at bounding box center [649, 131] width 13 height 13
click at [652, 128] on input "checkbox" at bounding box center [648, 132] width 11 height 11
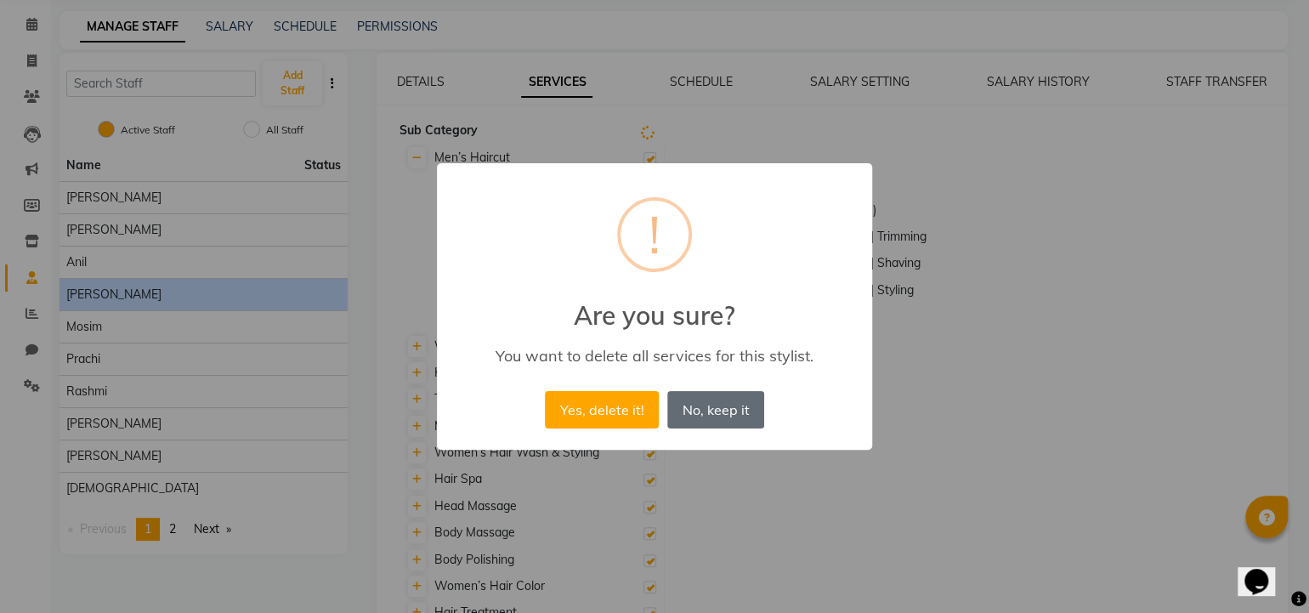
click at [692, 405] on button "No, keep it" at bounding box center [715, 409] width 97 height 37
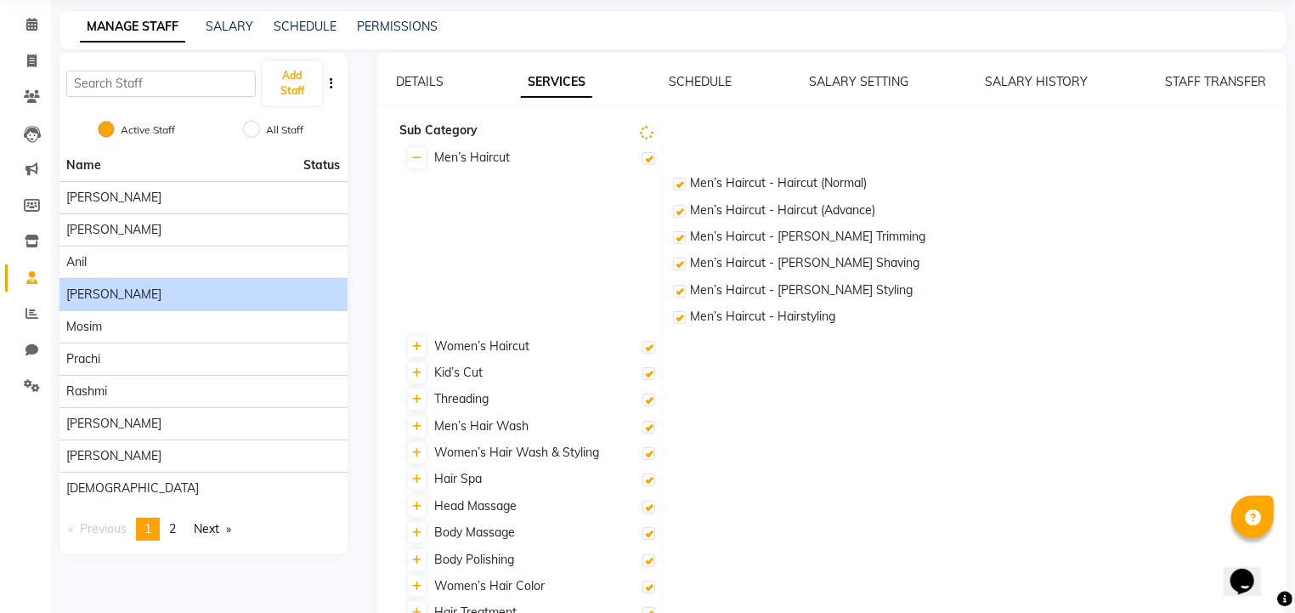
click at [649, 155] on label at bounding box center [649, 158] width 13 height 13
click at [649, 155] on input "checkbox" at bounding box center [648, 159] width 11 height 11
checkbox input "false"
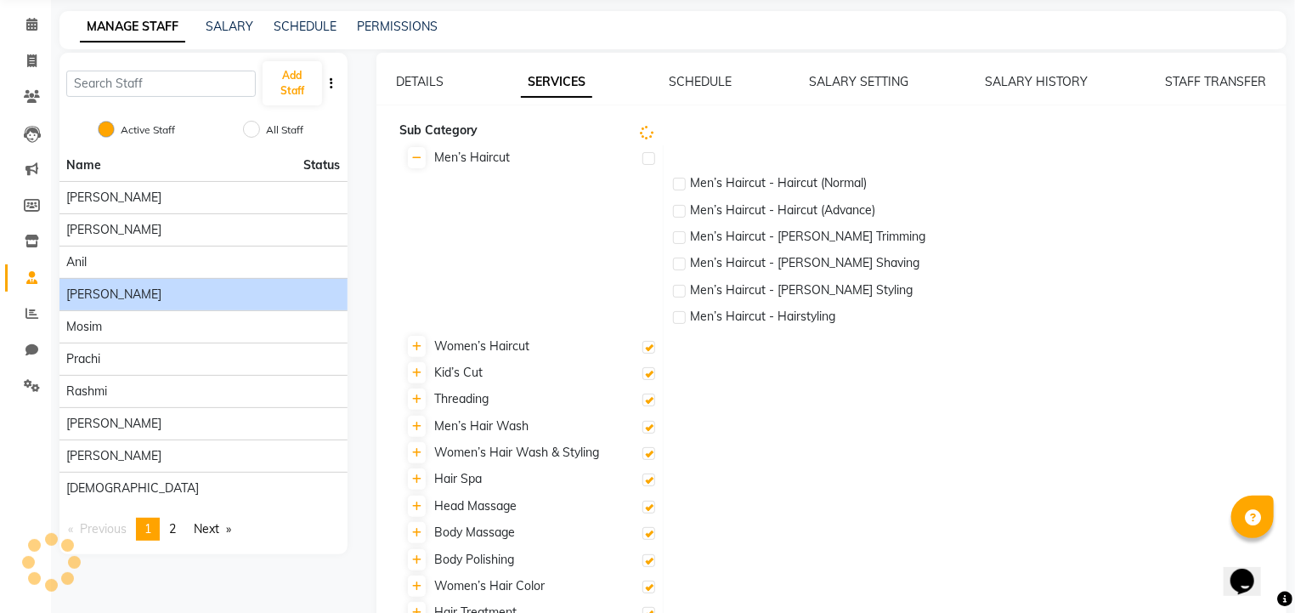
checkbox input "false"
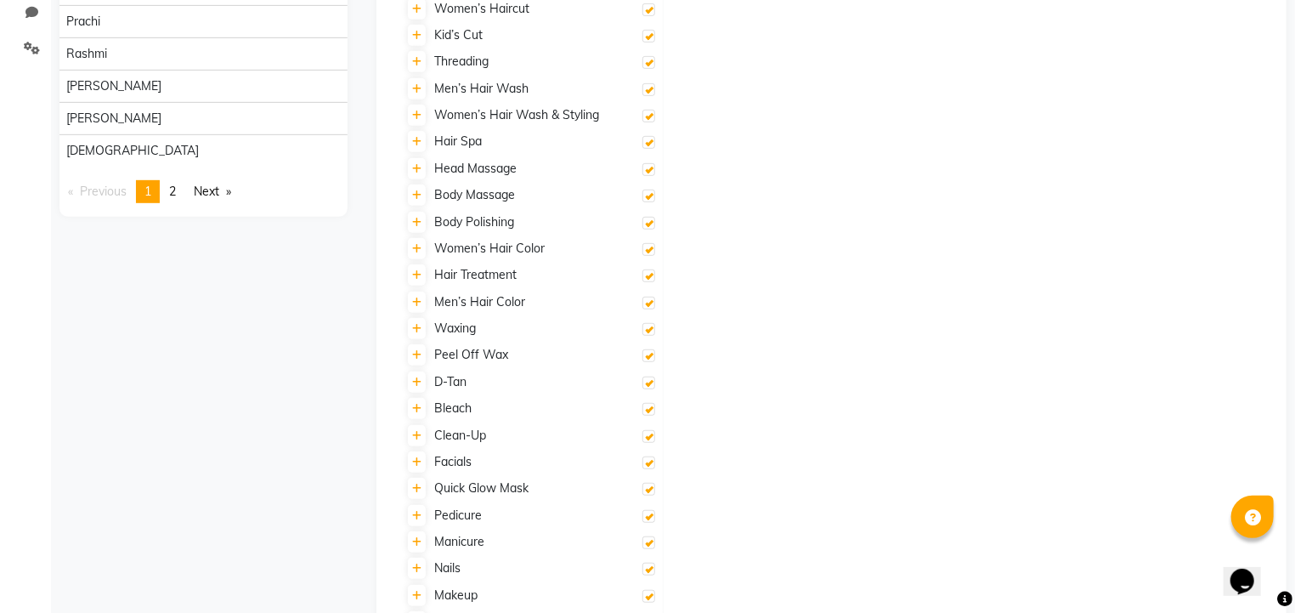
scroll to position [449, 0]
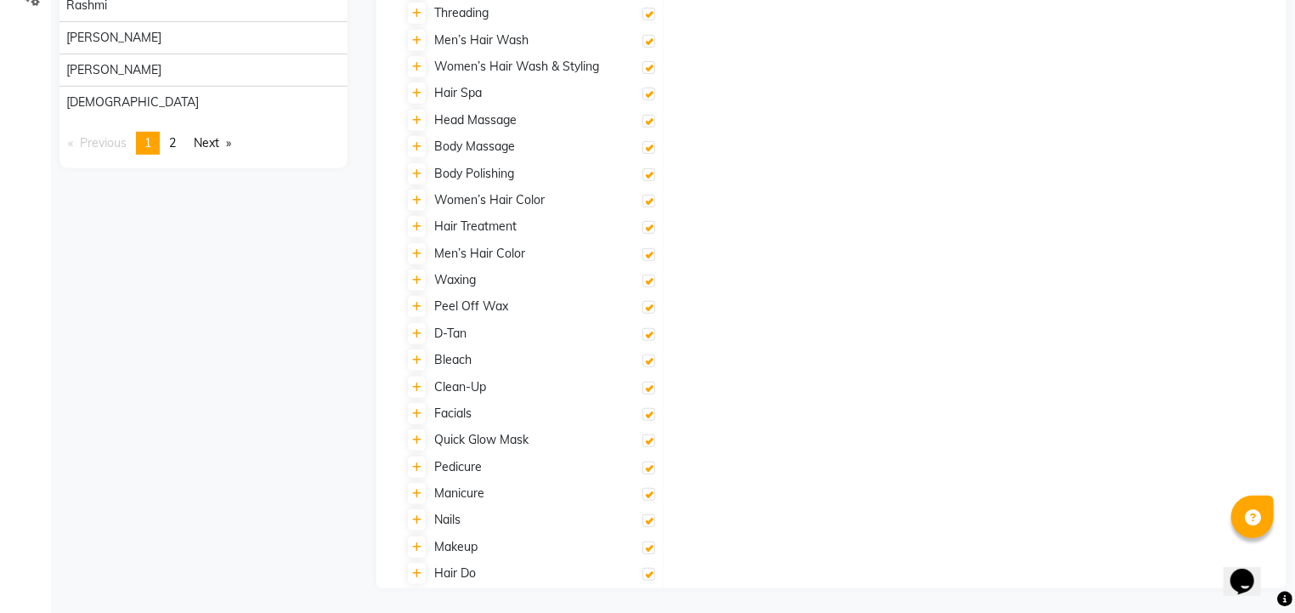
click at [650, 496] on label at bounding box center [649, 494] width 13 height 13
click at [650, 496] on input "checkbox" at bounding box center [648, 495] width 11 height 11
checkbox input "false"
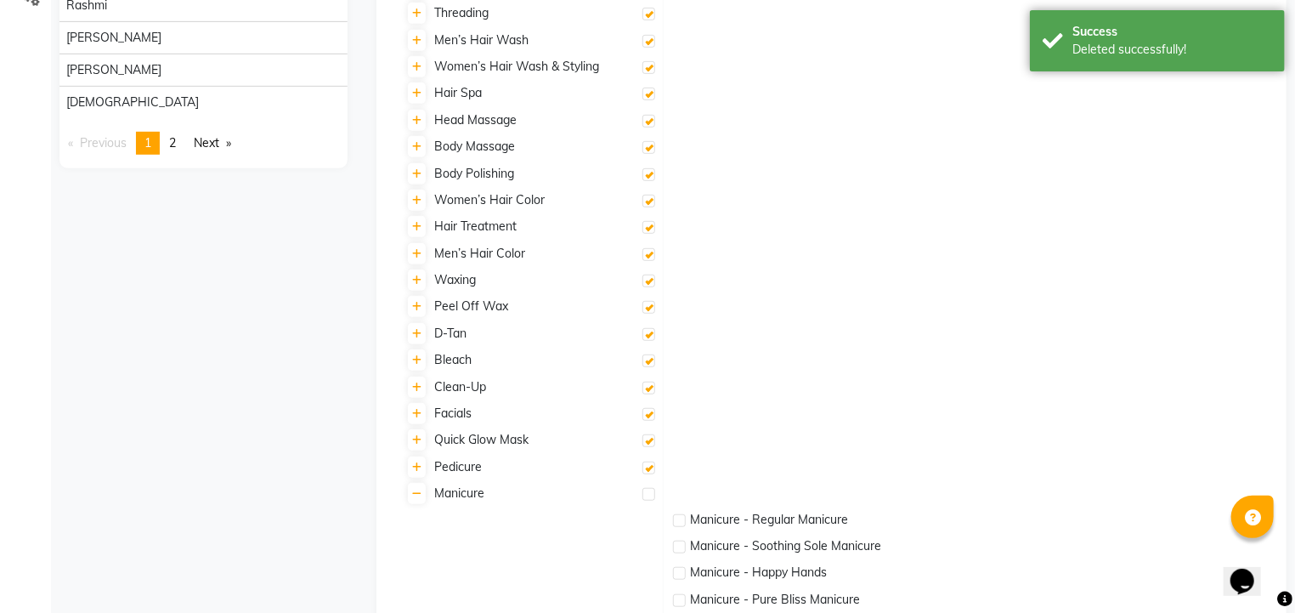
click at [649, 465] on label at bounding box center [649, 468] width 13 height 13
click at [649, 465] on input "checkbox" at bounding box center [648, 468] width 11 height 11
checkbox input "false"
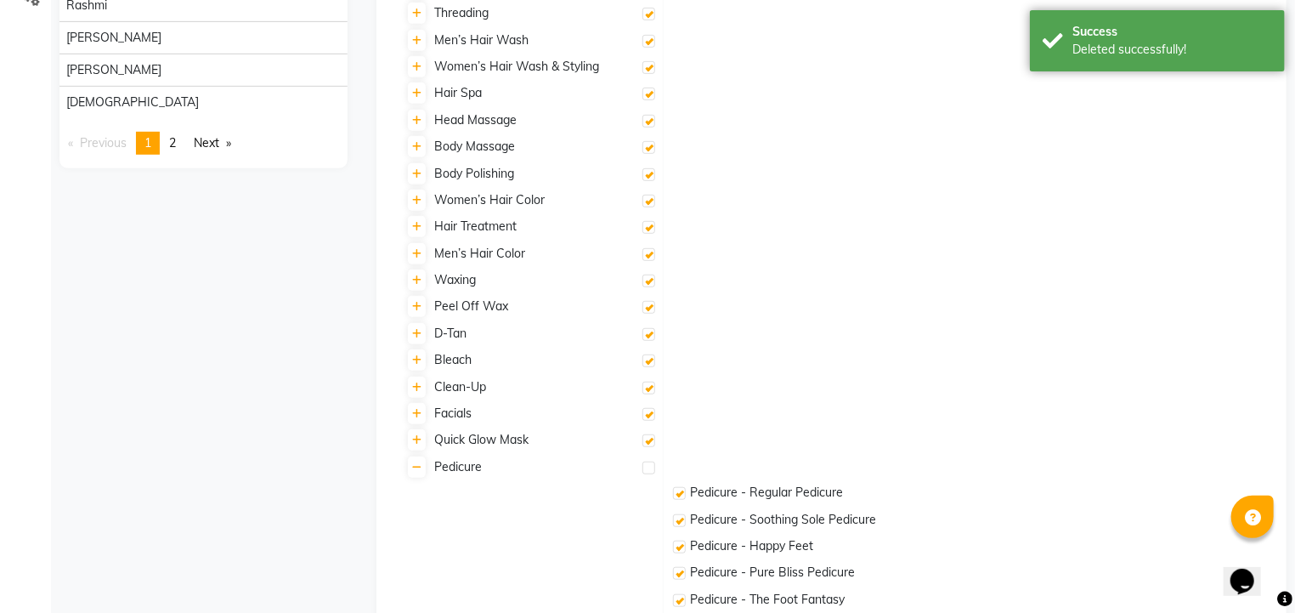
checkbox input "false"
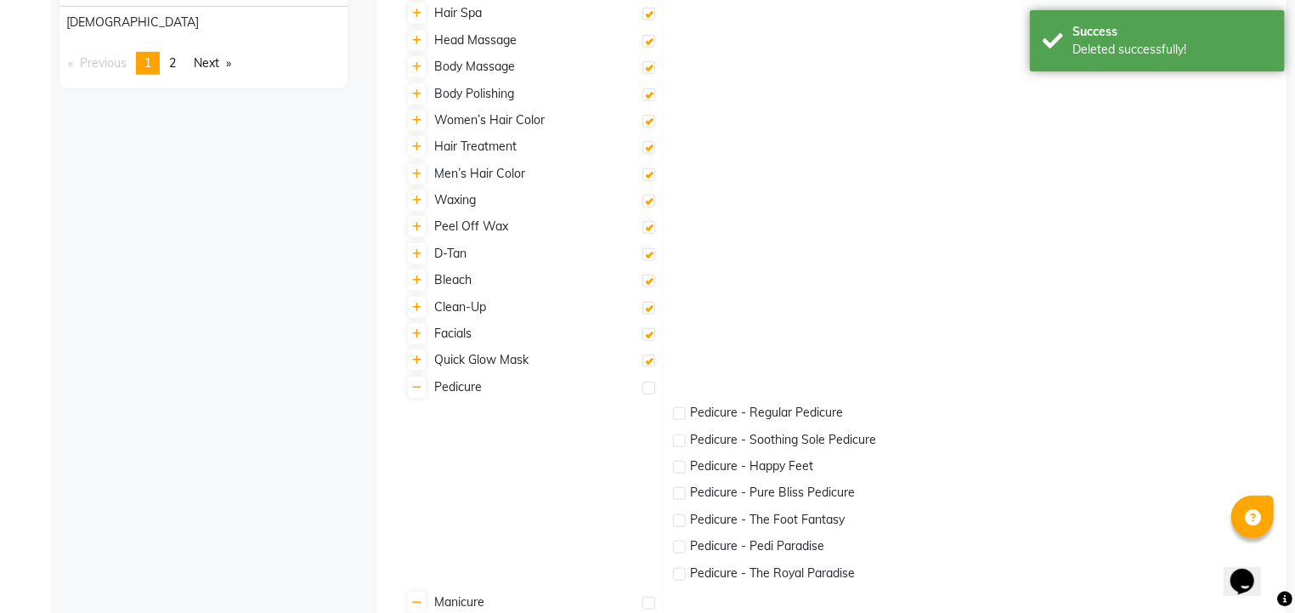
scroll to position [534, 0]
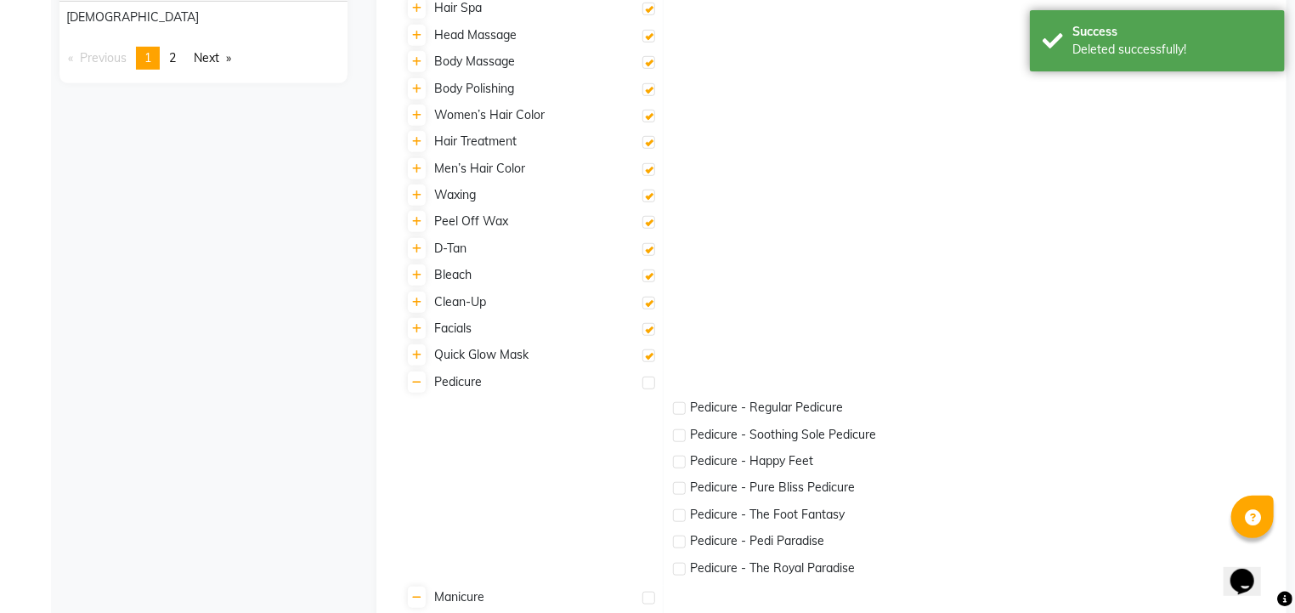
click at [649, 331] on label at bounding box center [649, 329] width 13 height 13
click at [649, 331] on input "checkbox" at bounding box center [648, 330] width 11 height 11
checkbox input "false"
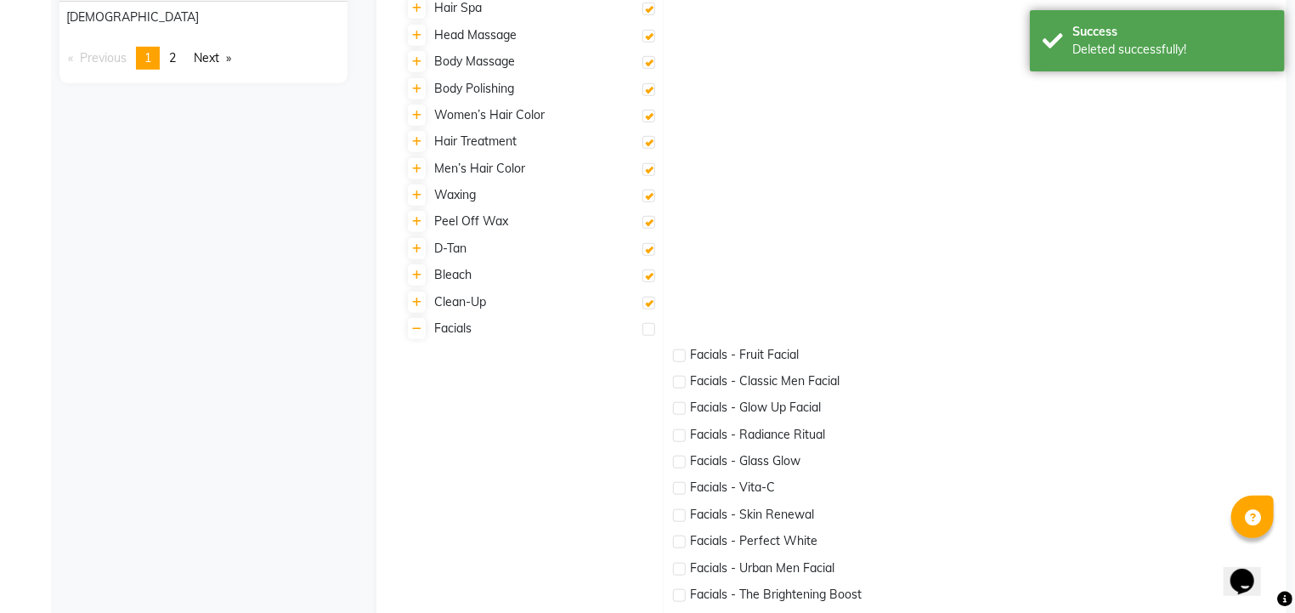
click at [647, 297] on label at bounding box center [649, 303] width 13 height 13
click at [647, 298] on input "checkbox" at bounding box center [648, 303] width 11 height 11
checkbox input "false"
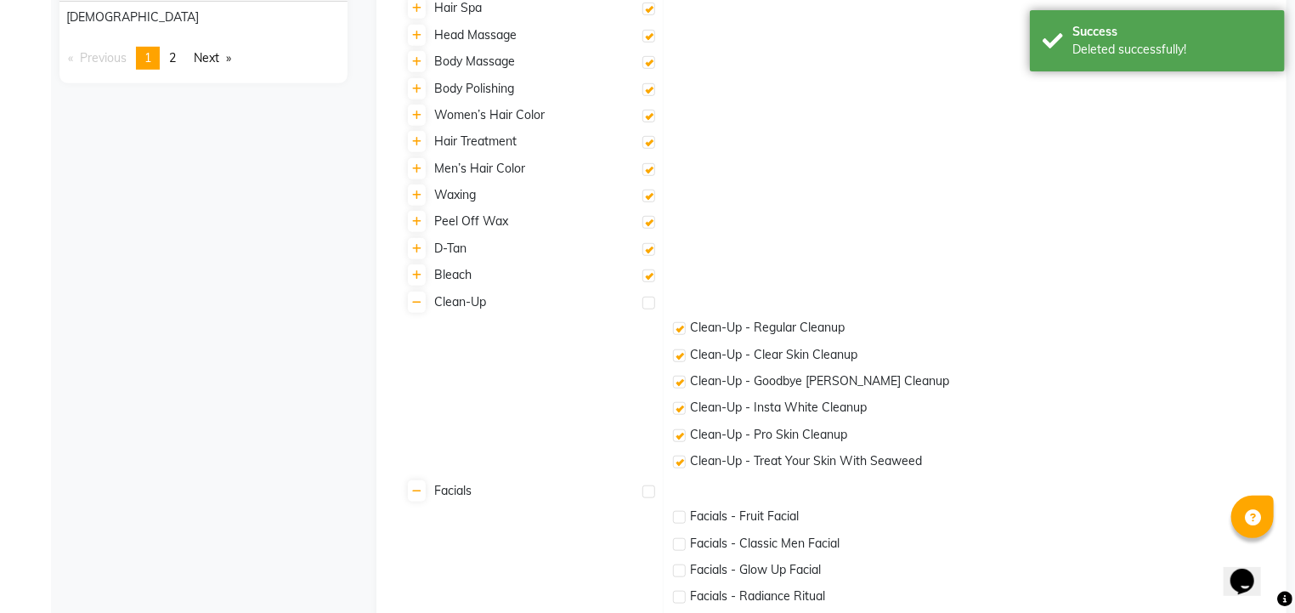
checkbox input "false"
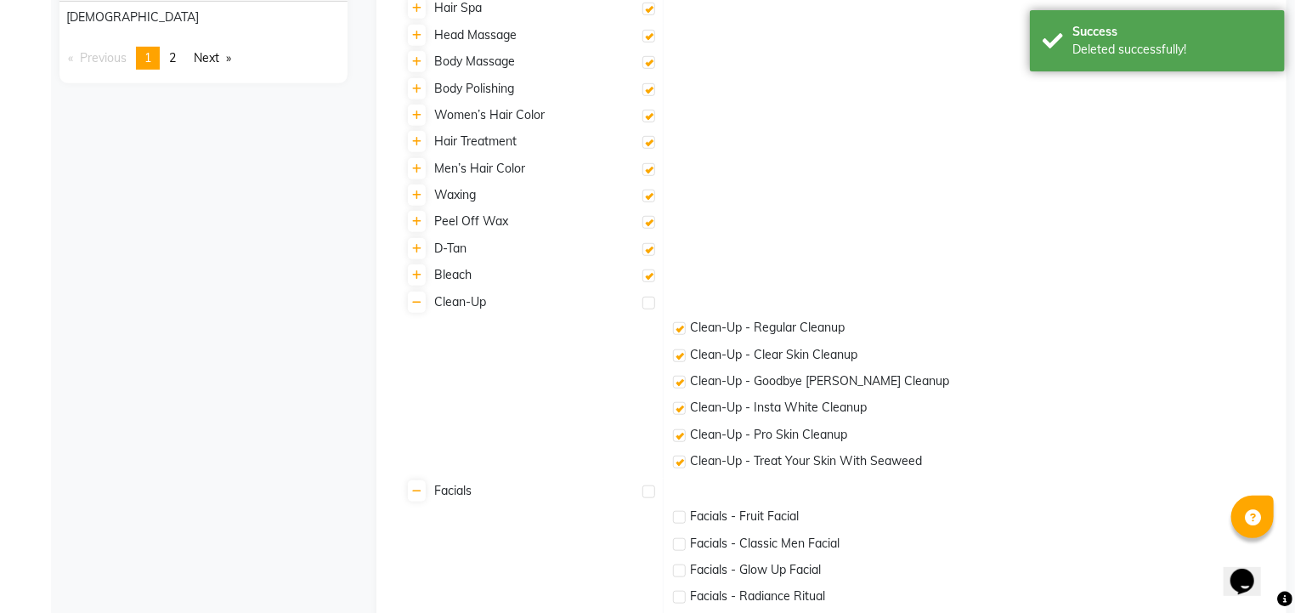
checkbox input "false"
click at [652, 274] on label at bounding box center [649, 275] width 13 height 13
click at [652, 274] on input "checkbox" at bounding box center [648, 276] width 11 height 11
checkbox input "false"
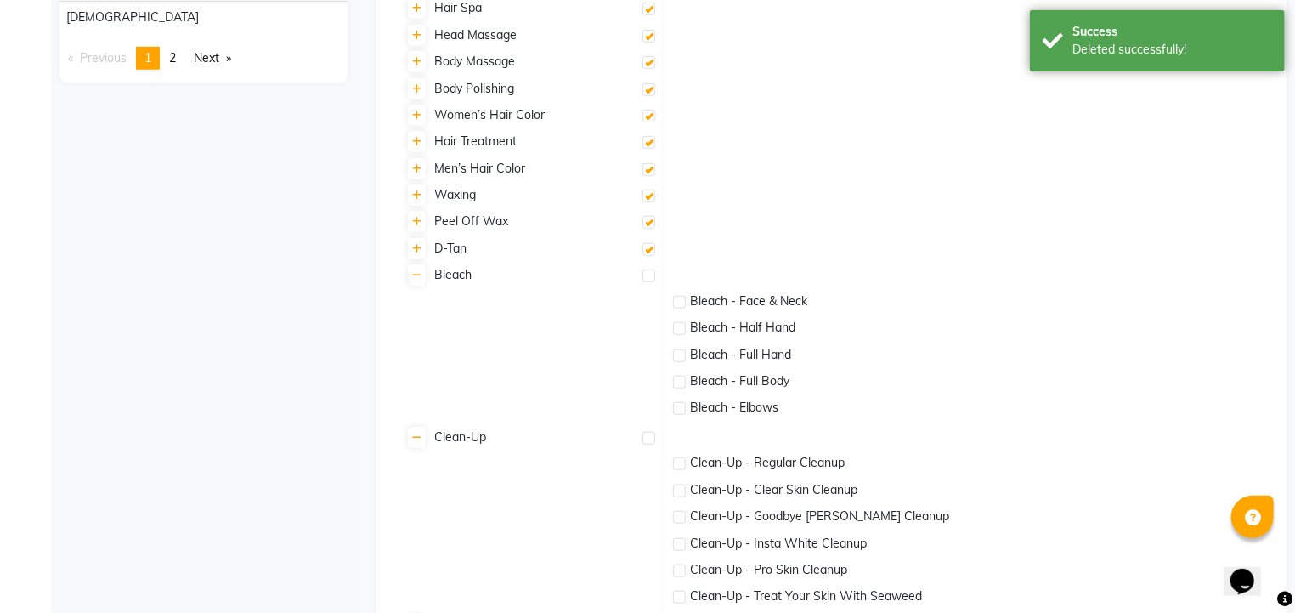
click at [644, 252] on label at bounding box center [649, 249] width 13 height 13
click at [644, 252] on input "checkbox" at bounding box center [648, 250] width 11 height 11
checkbox input "false"
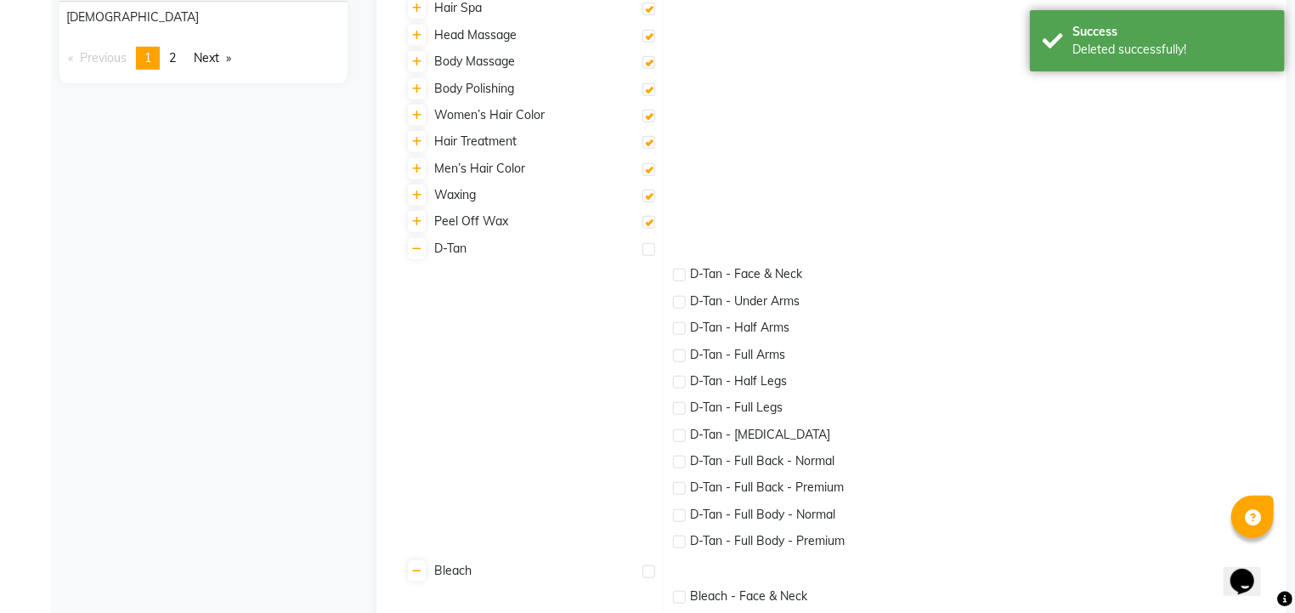
click at [648, 224] on label at bounding box center [649, 222] width 13 height 13
click at [648, 224] on input "checkbox" at bounding box center [648, 223] width 11 height 11
checkbox input "false"
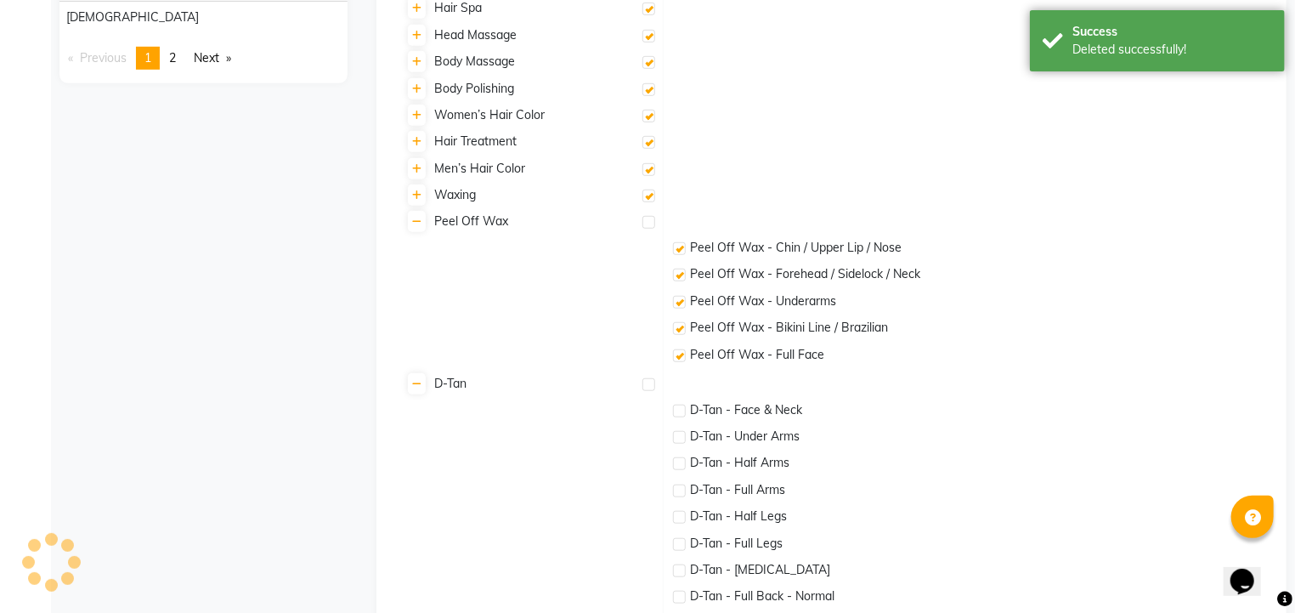
checkbox input "false"
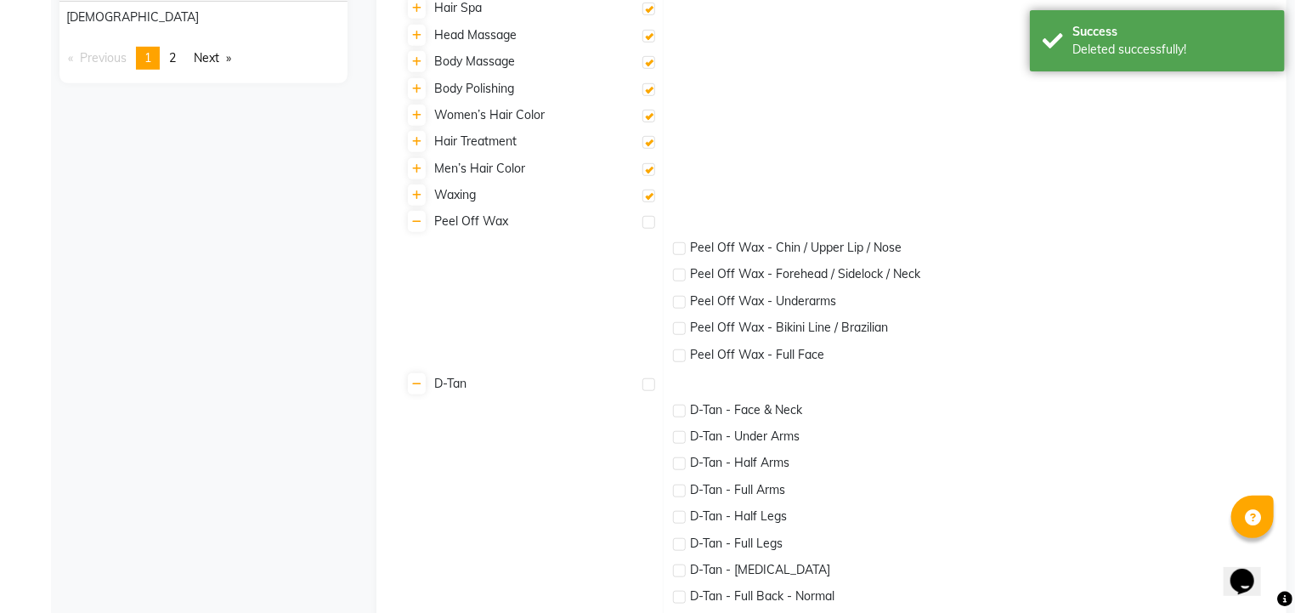
click at [645, 190] on label at bounding box center [649, 196] width 13 height 13
click at [645, 191] on input "checkbox" at bounding box center [648, 196] width 11 height 11
checkbox input "false"
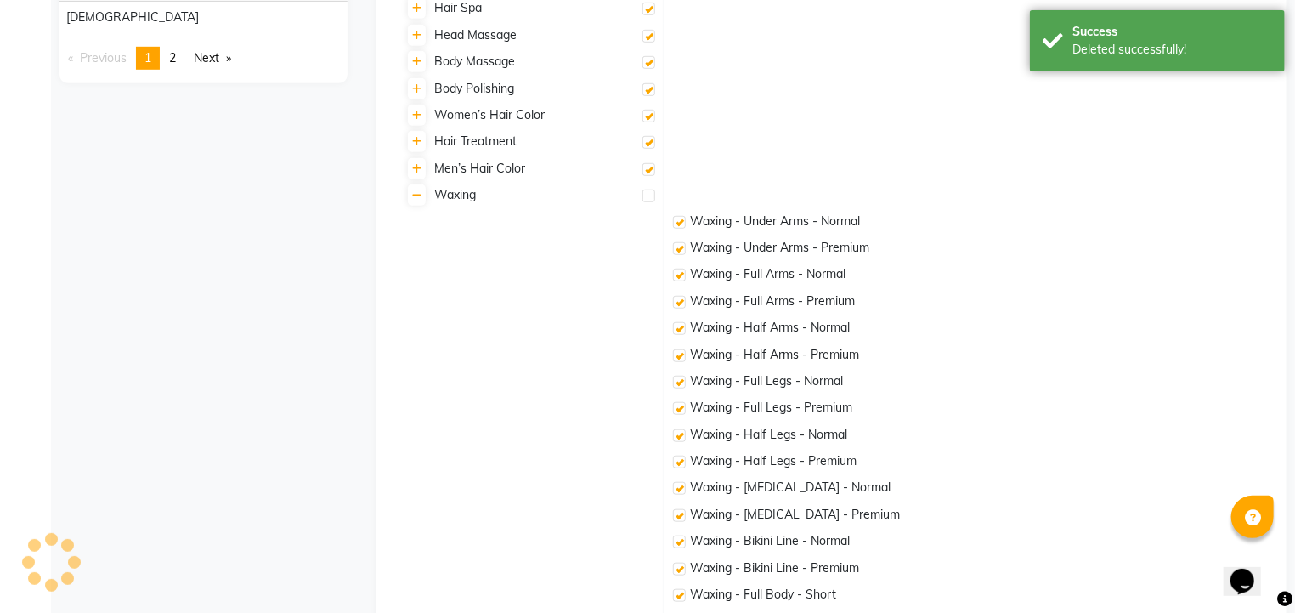
checkbox input "false"
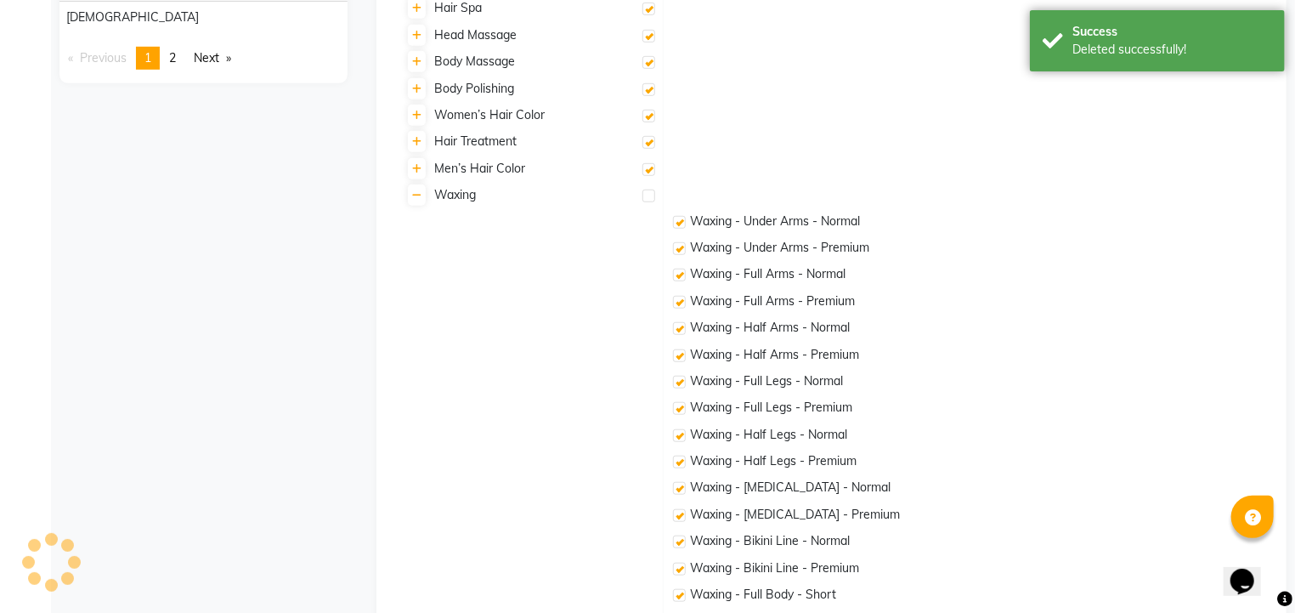
checkbox input "false"
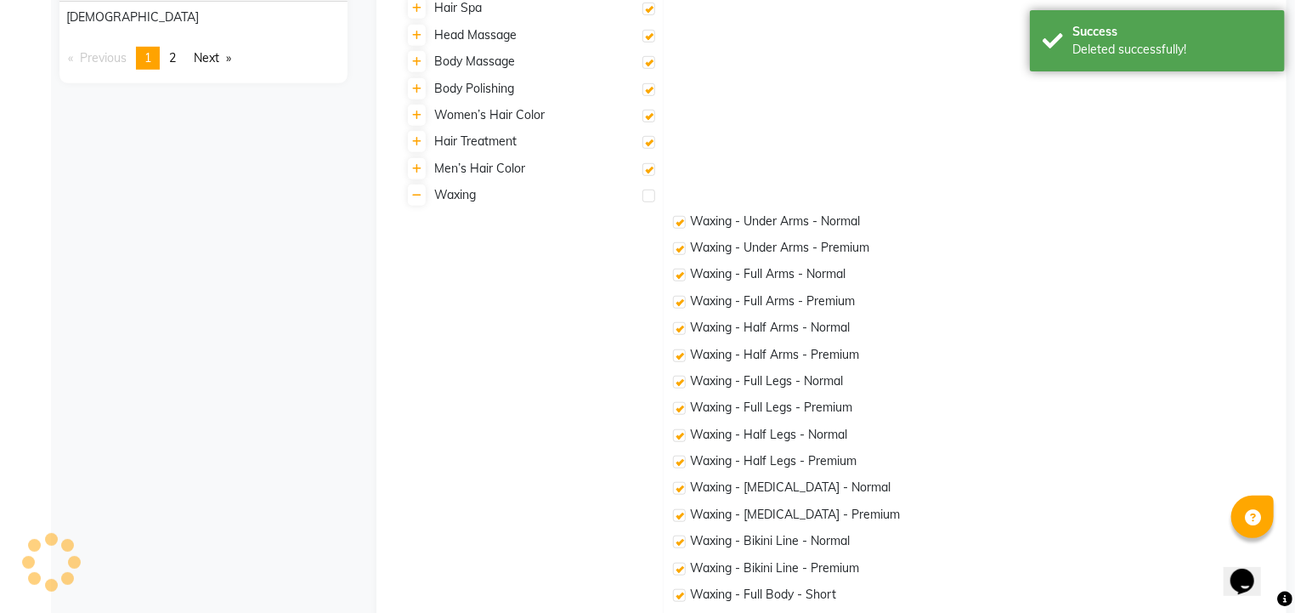
checkbox input "false"
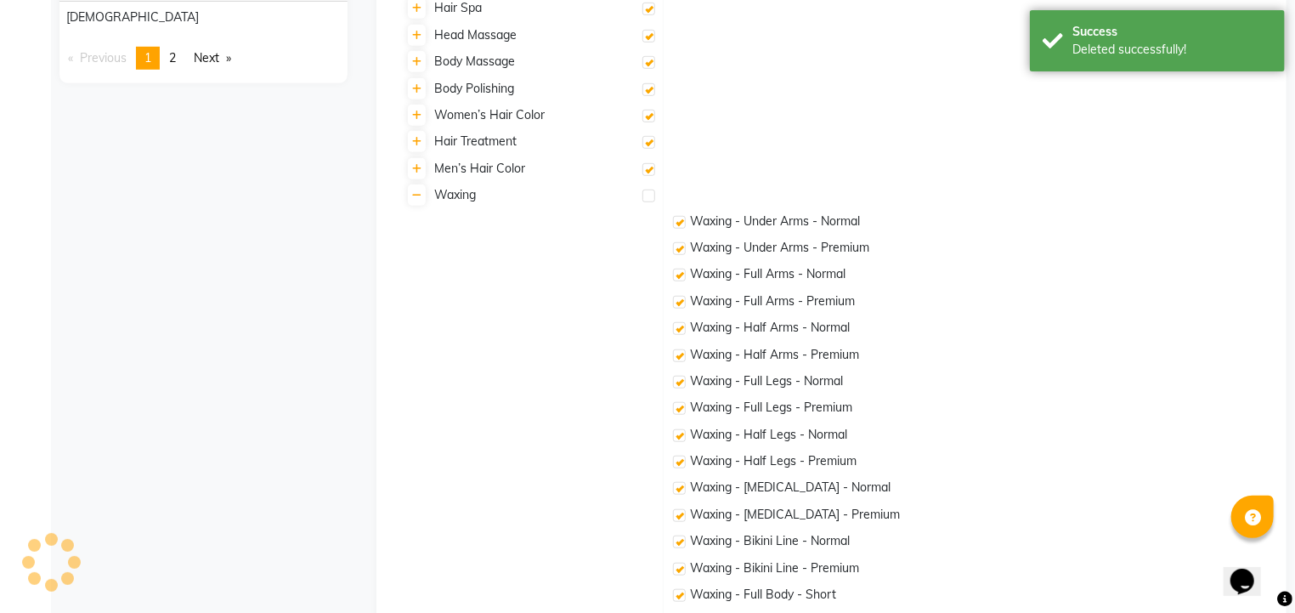
checkbox input "false"
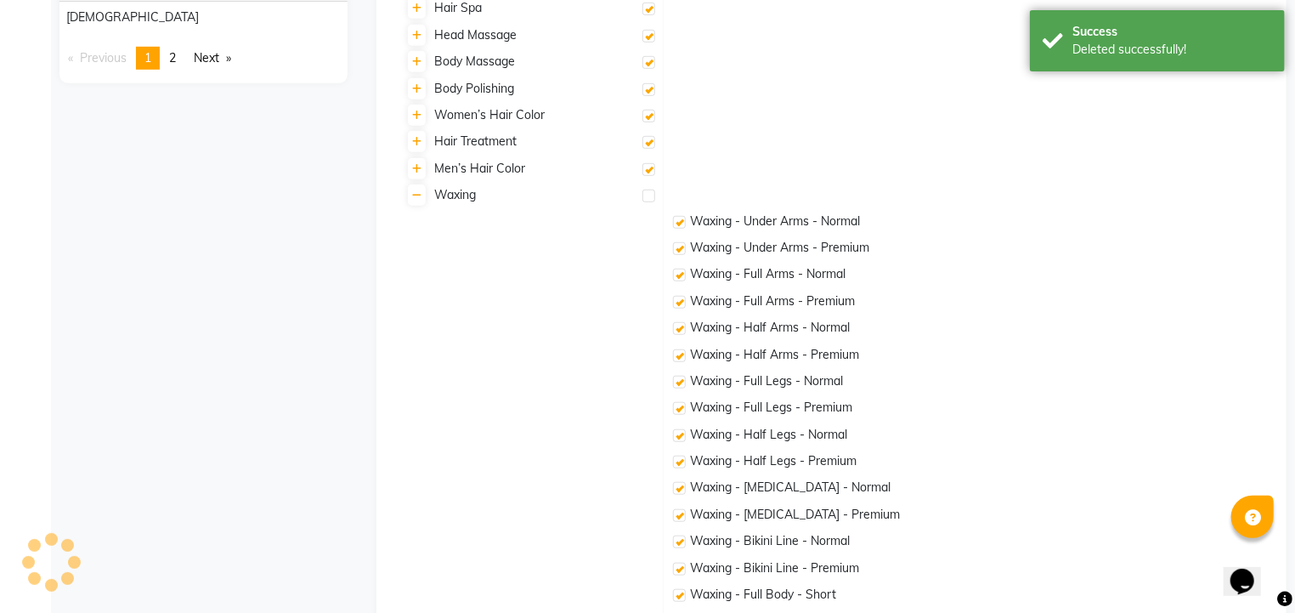
checkbox input "false"
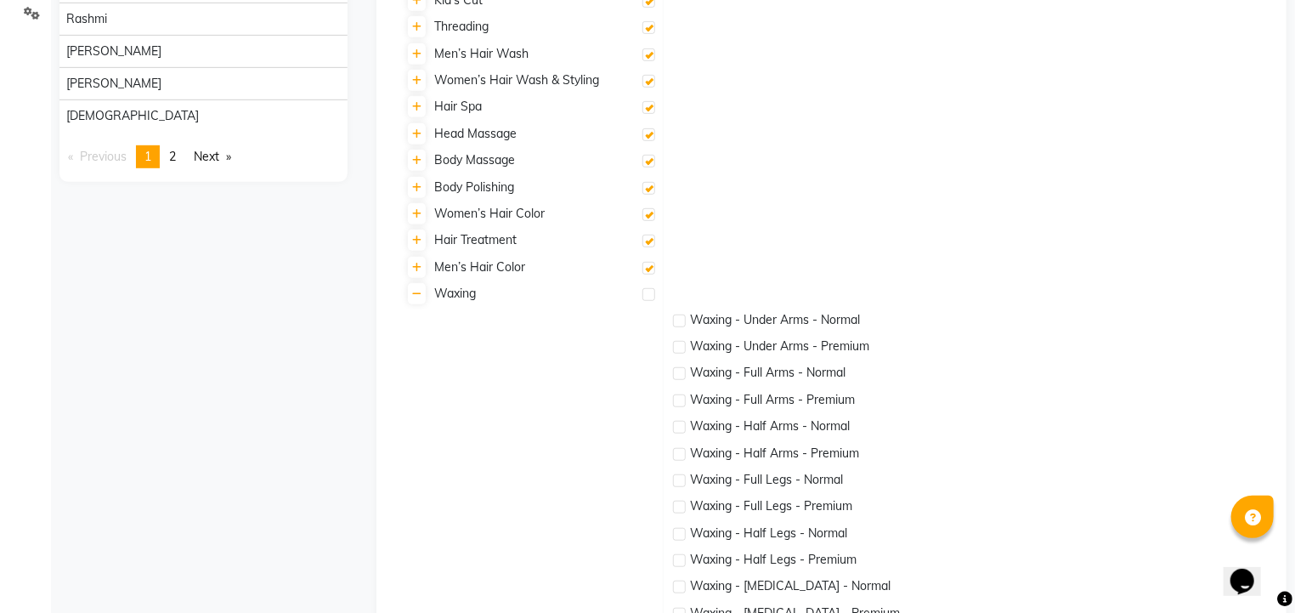
scroll to position [435, 0]
click at [650, 186] on label at bounding box center [649, 188] width 13 height 13
click at [650, 186] on input "checkbox" at bounding box center [648, 189] width 11 height 11
checkbox input "false"
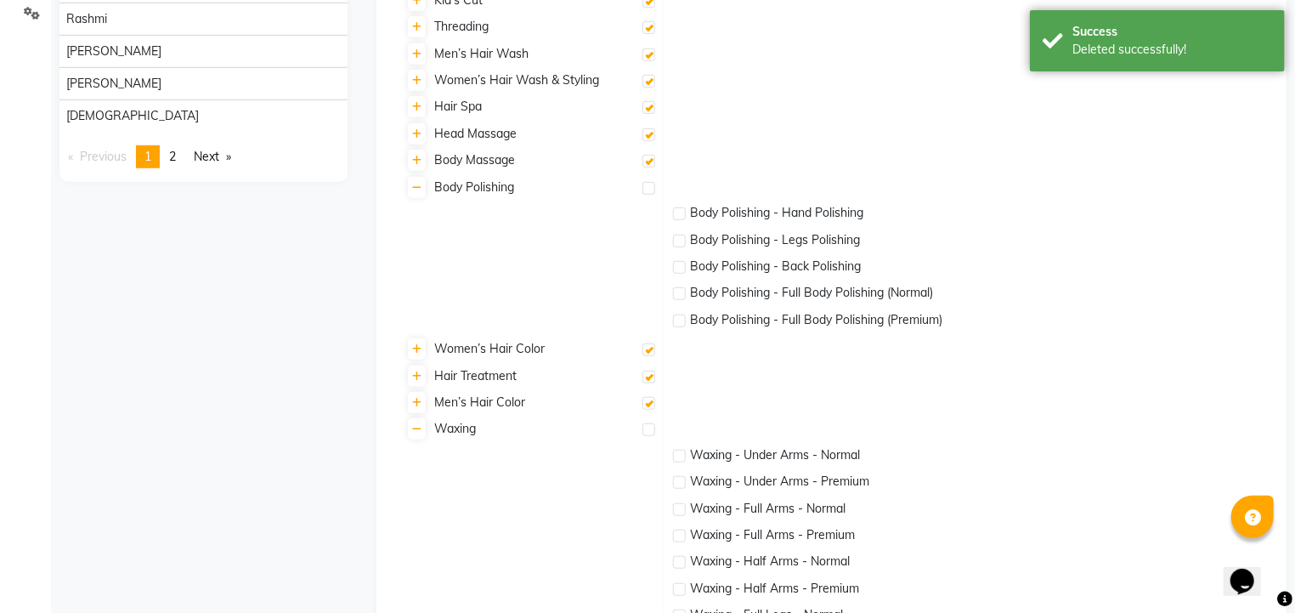
click at [650, 161] on label at bounding box center [649, 161] width 13 height 13
click at [650, 161] on input "checkbox" at bounding box center [648, 161] width 11 height 11
checkbox input "false"
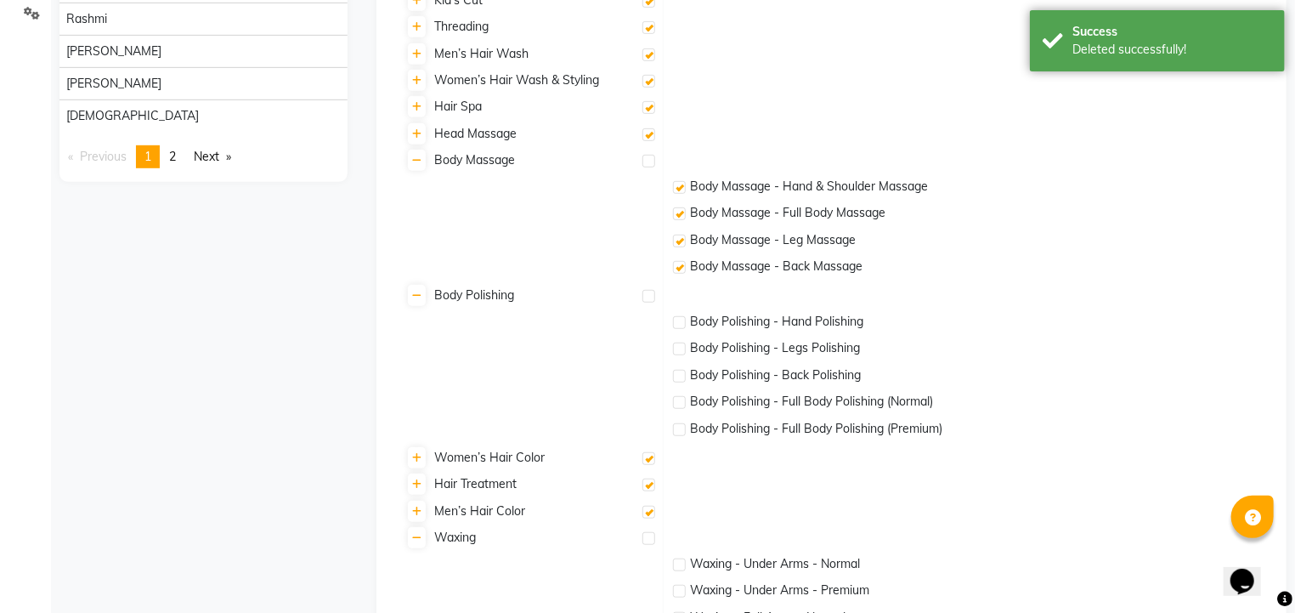
checkbox input "false"
click at [648, 133] on label at bounding box center [649, 134] width 13 height 13
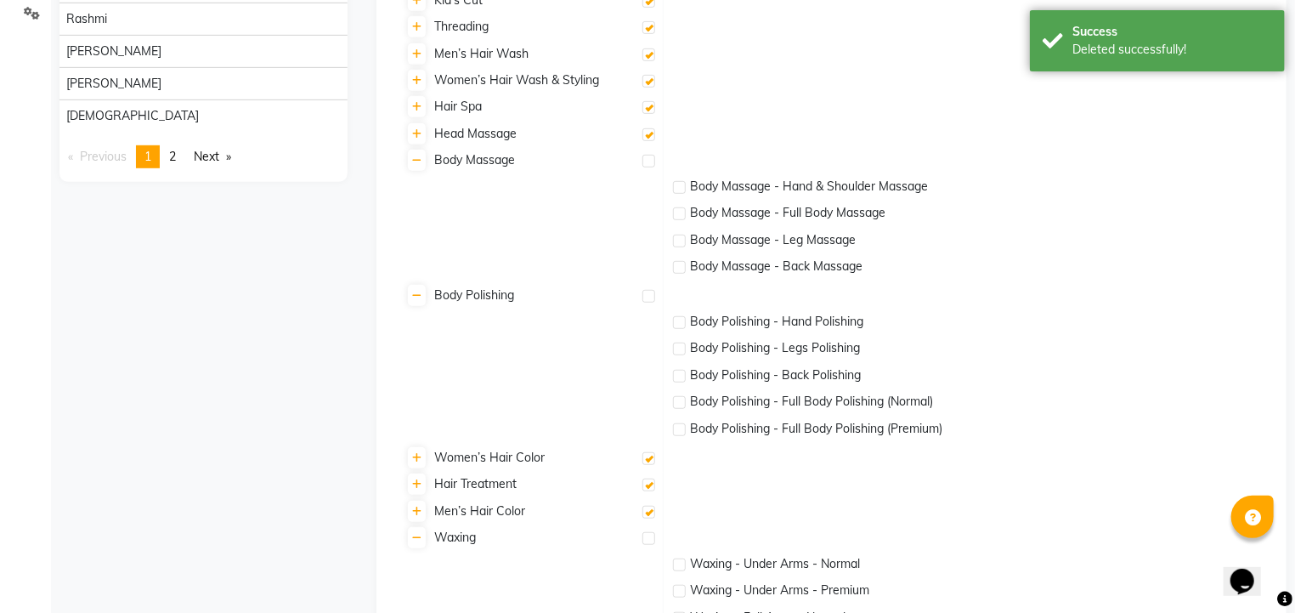
click at [648, 133] on input "checkbox" at bounding box center [648, 135] width 11 height 11
checkbox input "false"
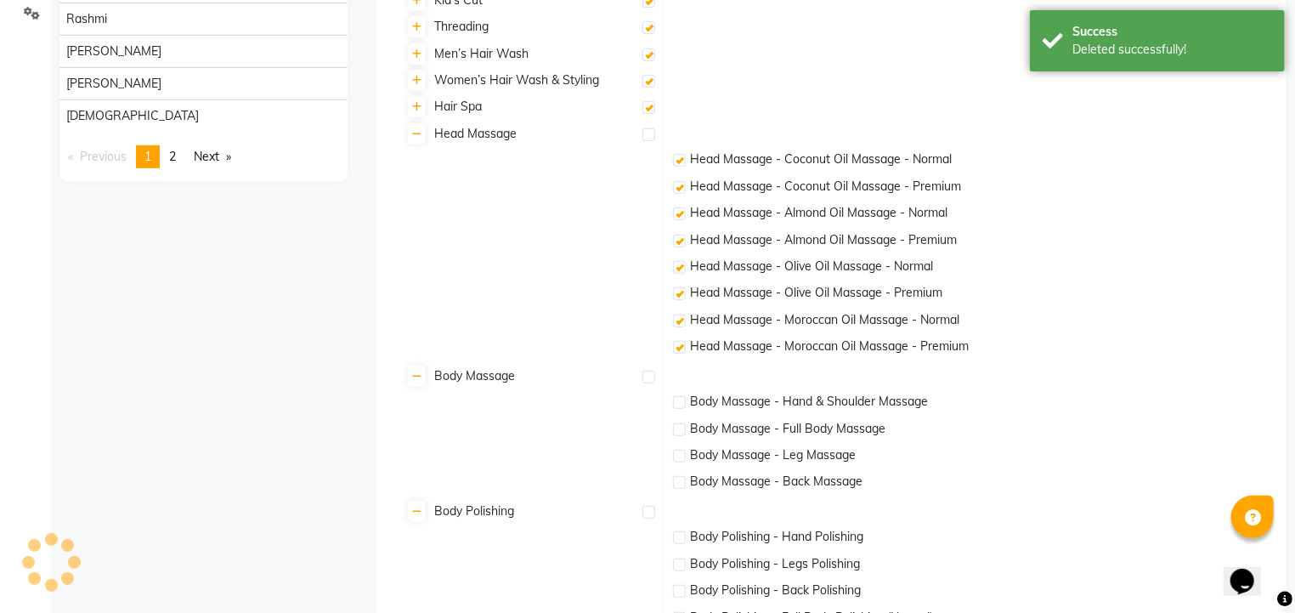
checkbox input "false"
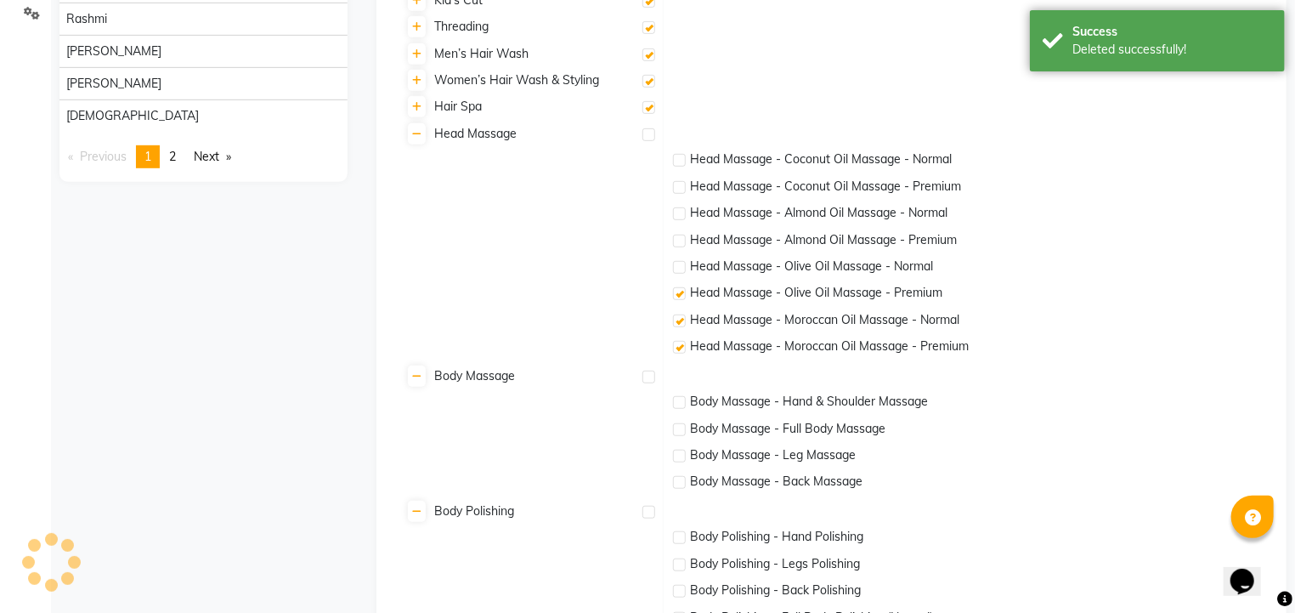
checkbox input "false"
click at [650, 109] on label at bounding box center [649, 107] width 13 height 13
click at [650, 109] on input "checkbox" at bounding box center [648, 108] width 11 height 11
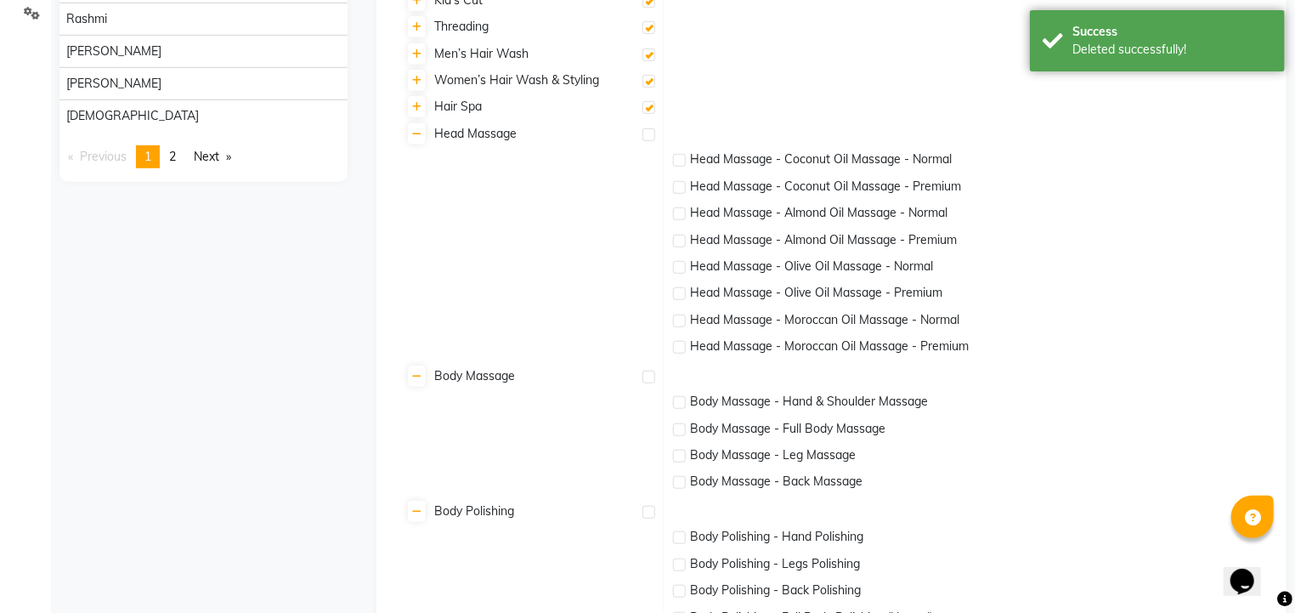
checkbox input "false"
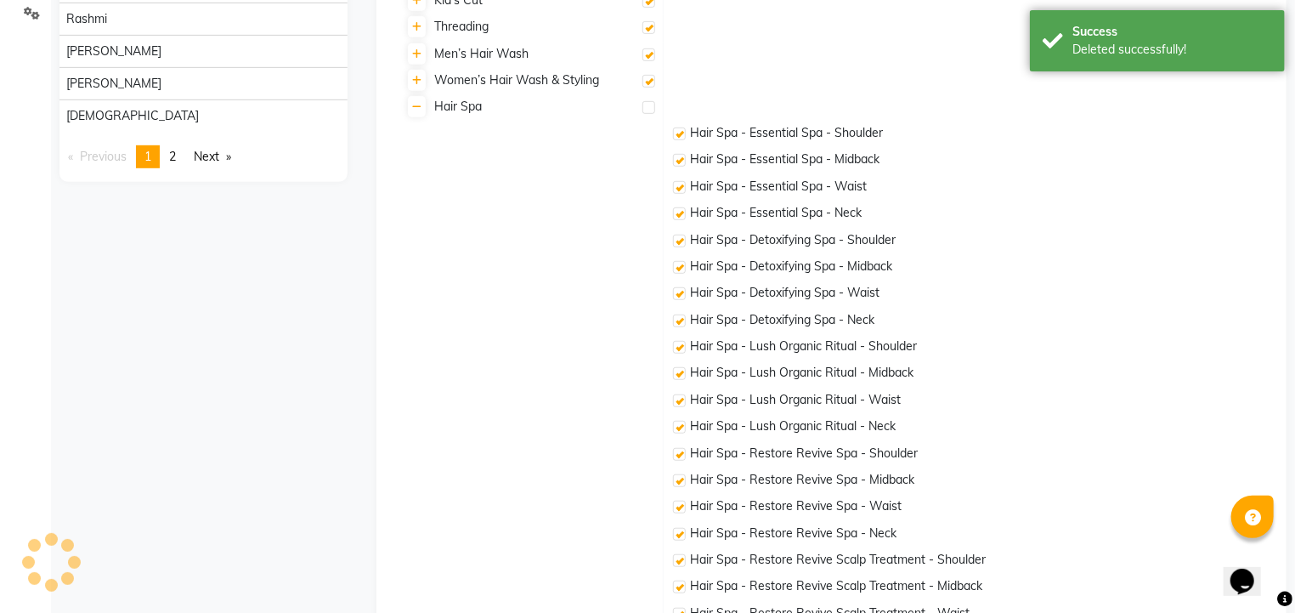
checkbox input "false"
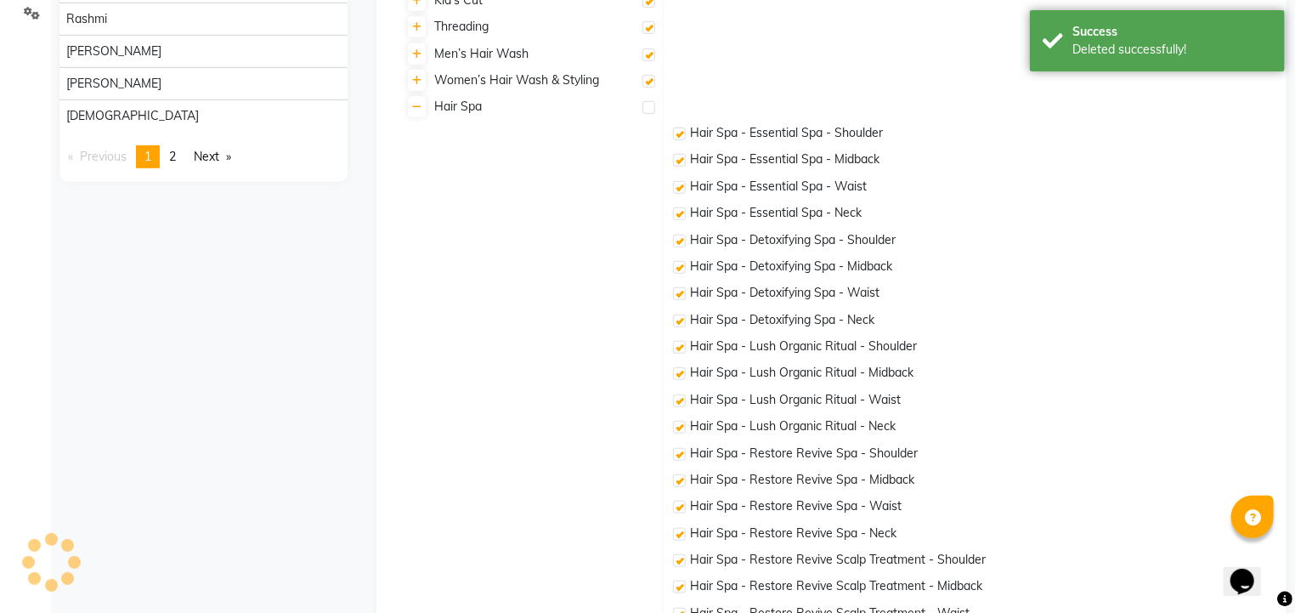
checkbox input "false"
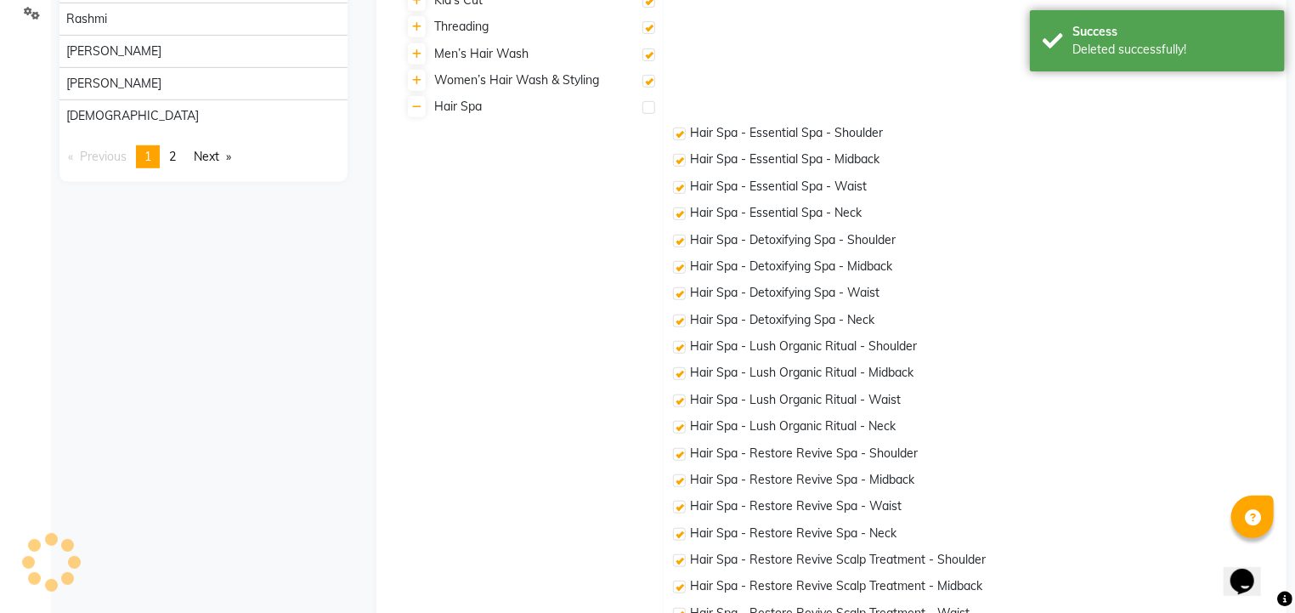
checkbox input "false"
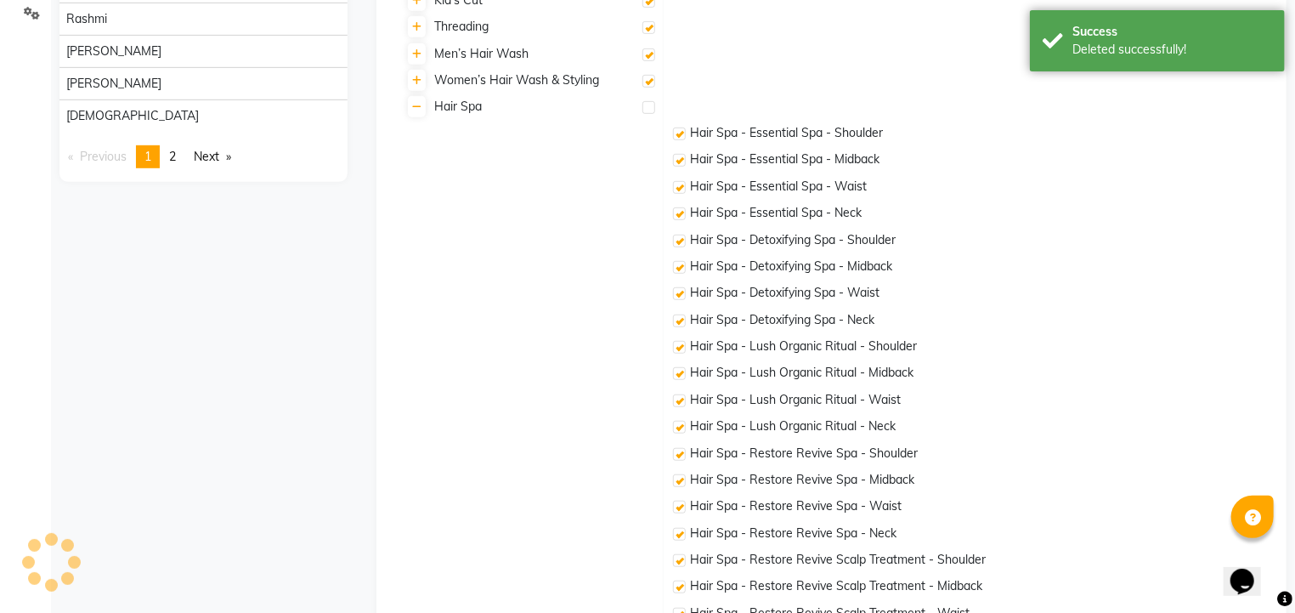
checkbox input "false"
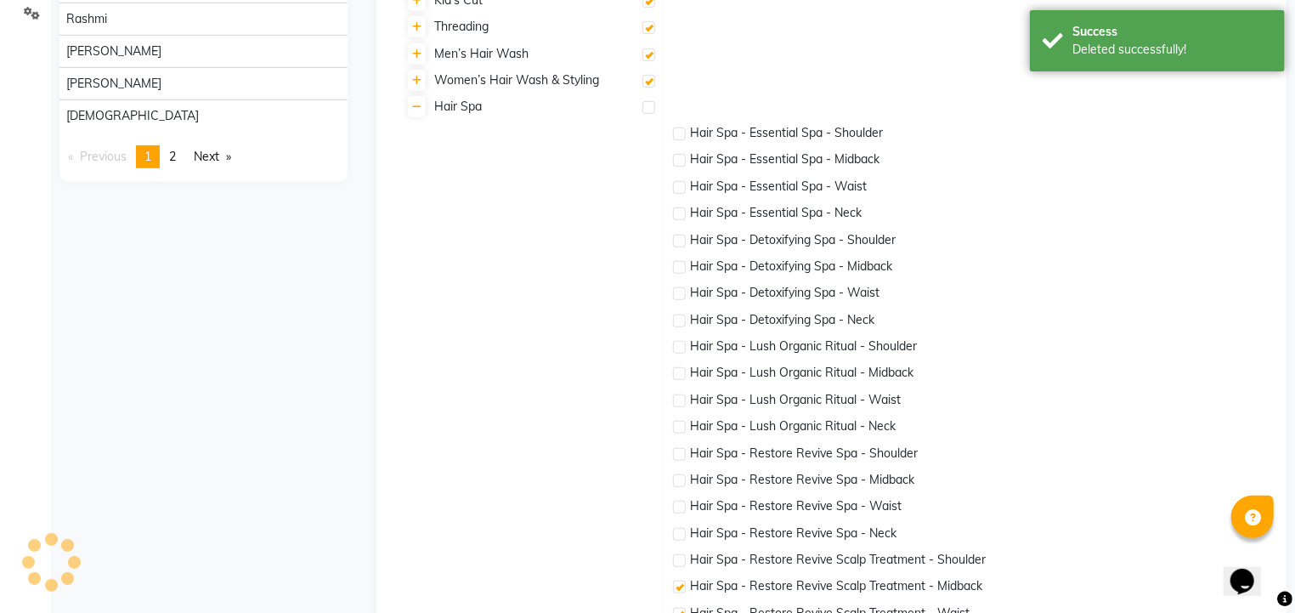
checkbox input "false"
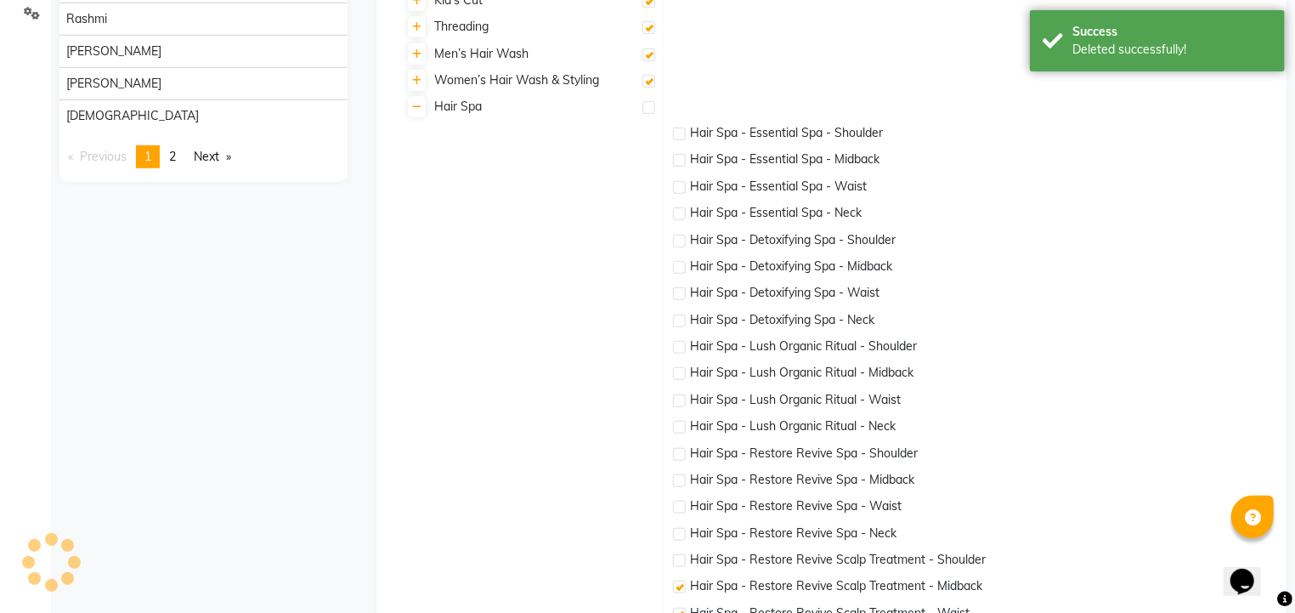
checkbox input "false"
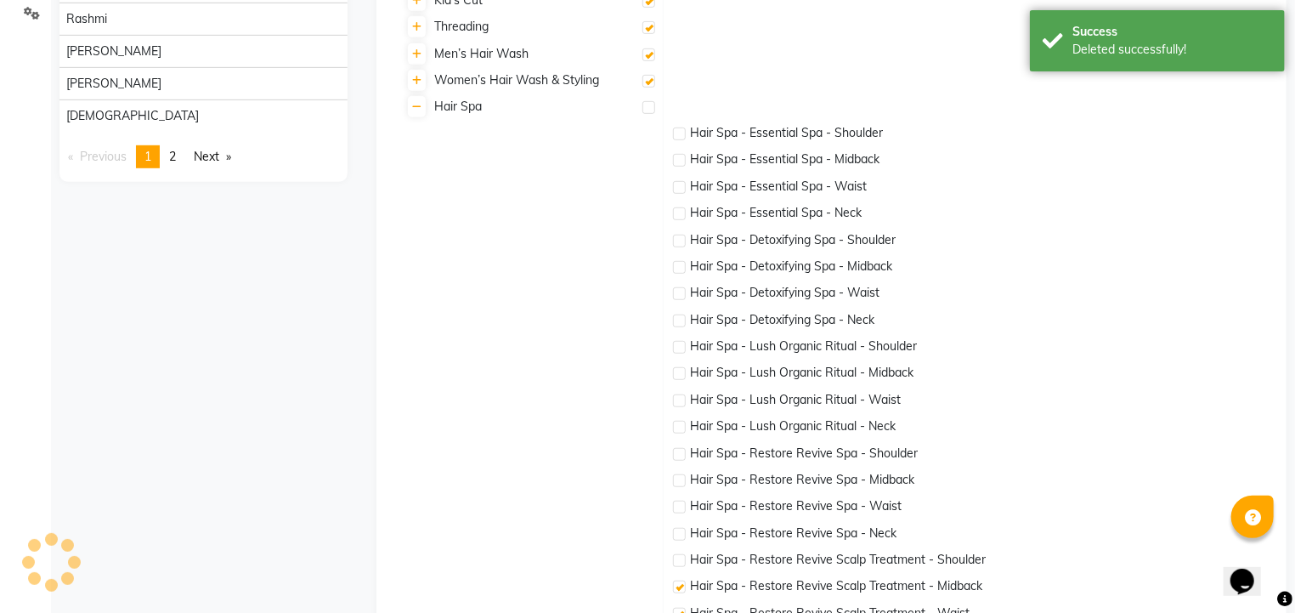
checkbox input "false"
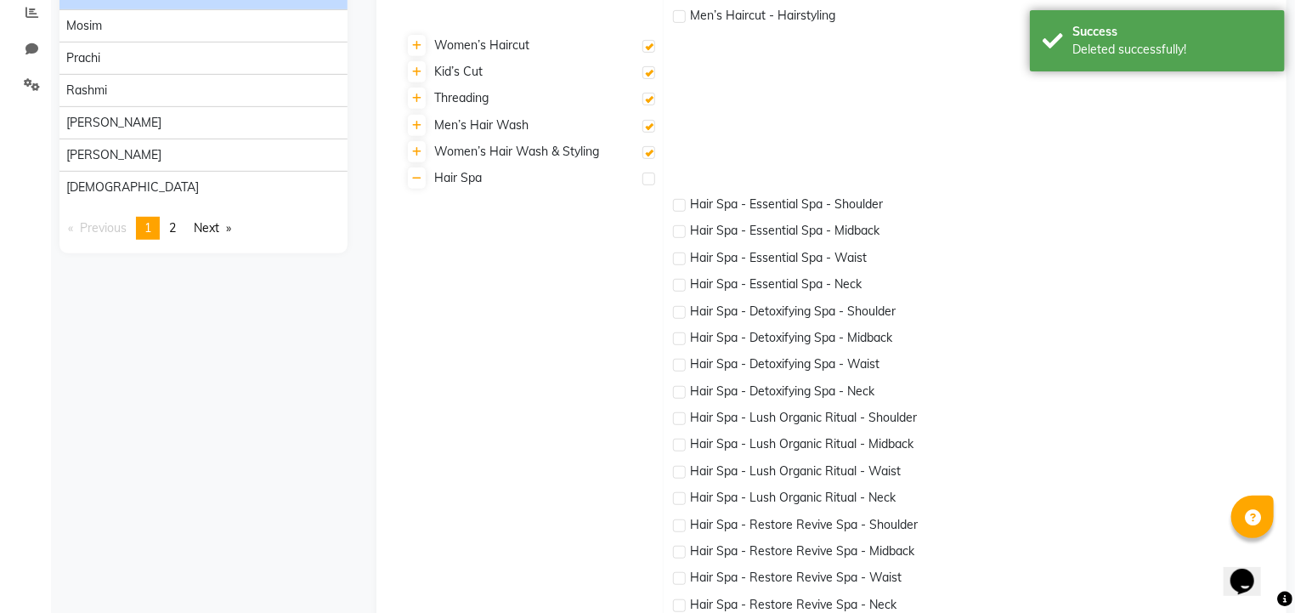
scroll to position [360, 0]
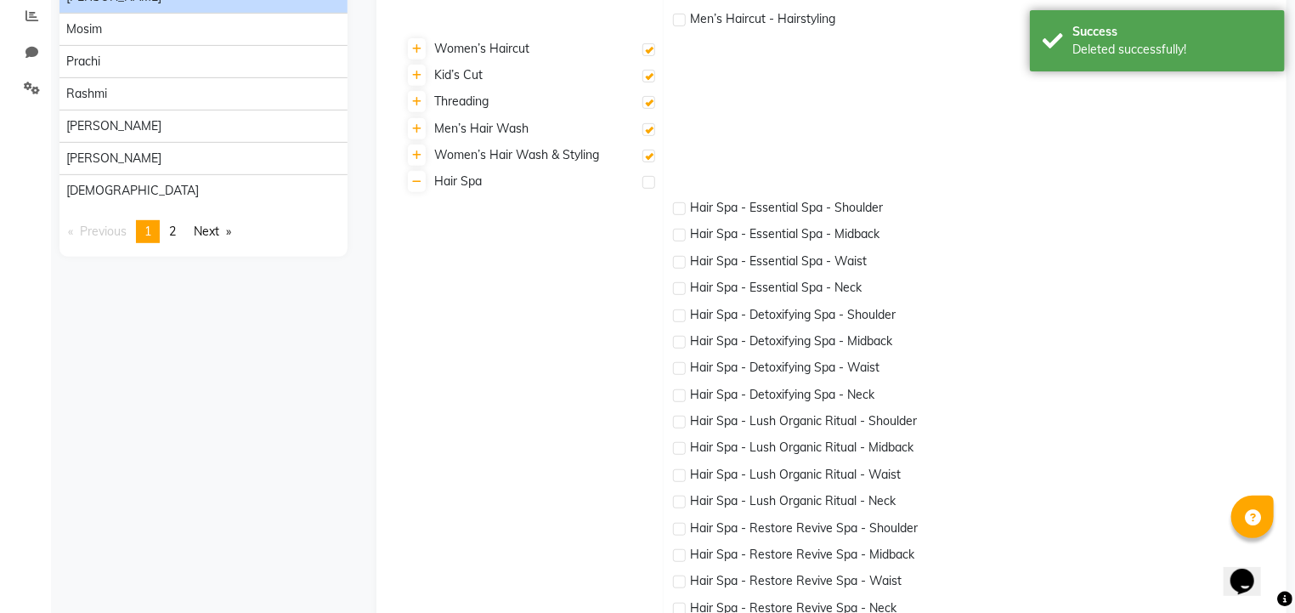
click at [649, 127] on label at bounding box center [649, 129] width 13 height 13
click at [649, 127] on input "checkbox" at bounding box center [648, 130] width 11 height 11
checkbox input "false"
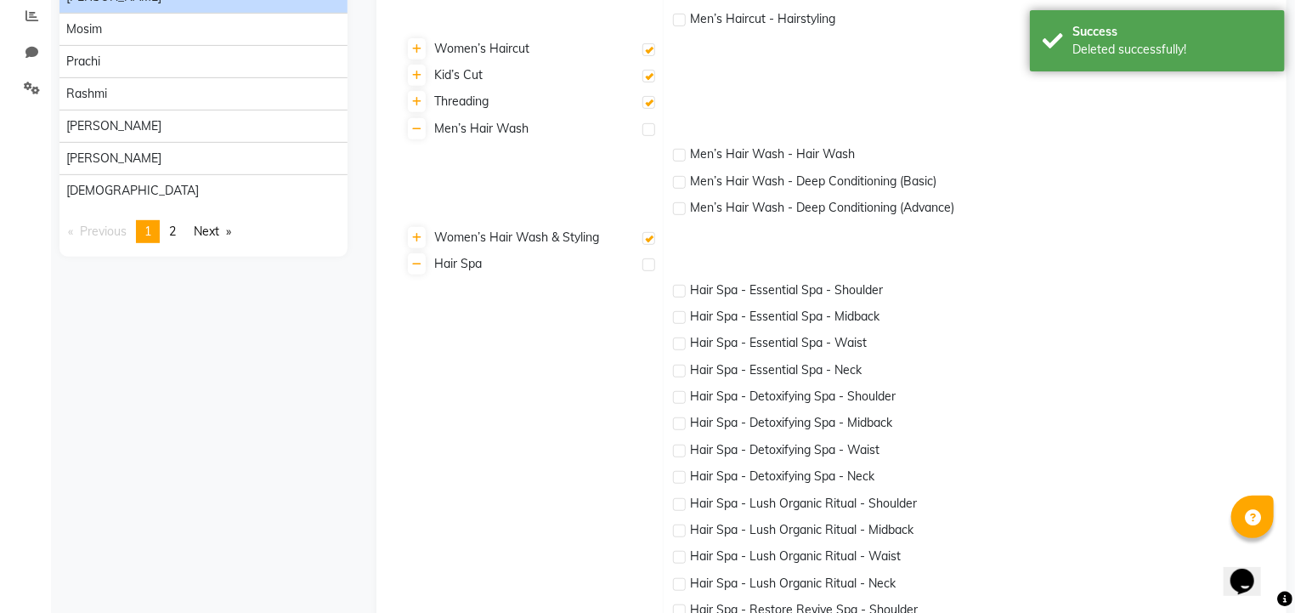
click at [644, 101] on label at bounding box center [649, 102] width 13 height 13
click at [644, 101] on input "checkbox" at bounding box center [648, 103] width 11 height 11
checkbox input "false"
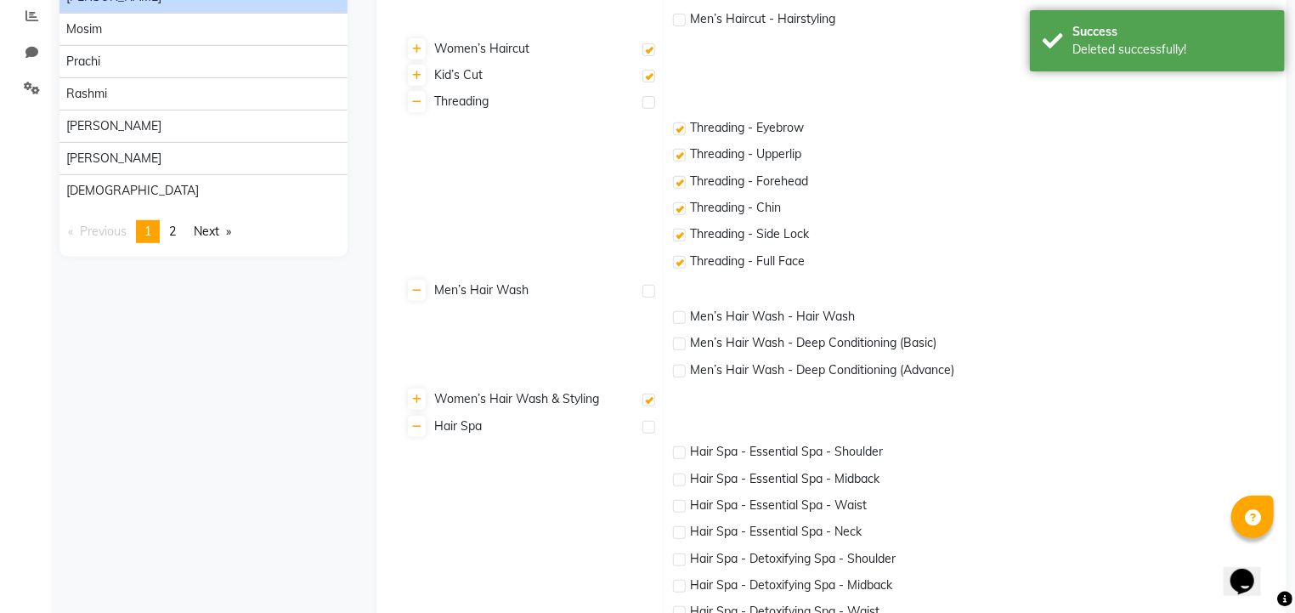
checkbox input "false"
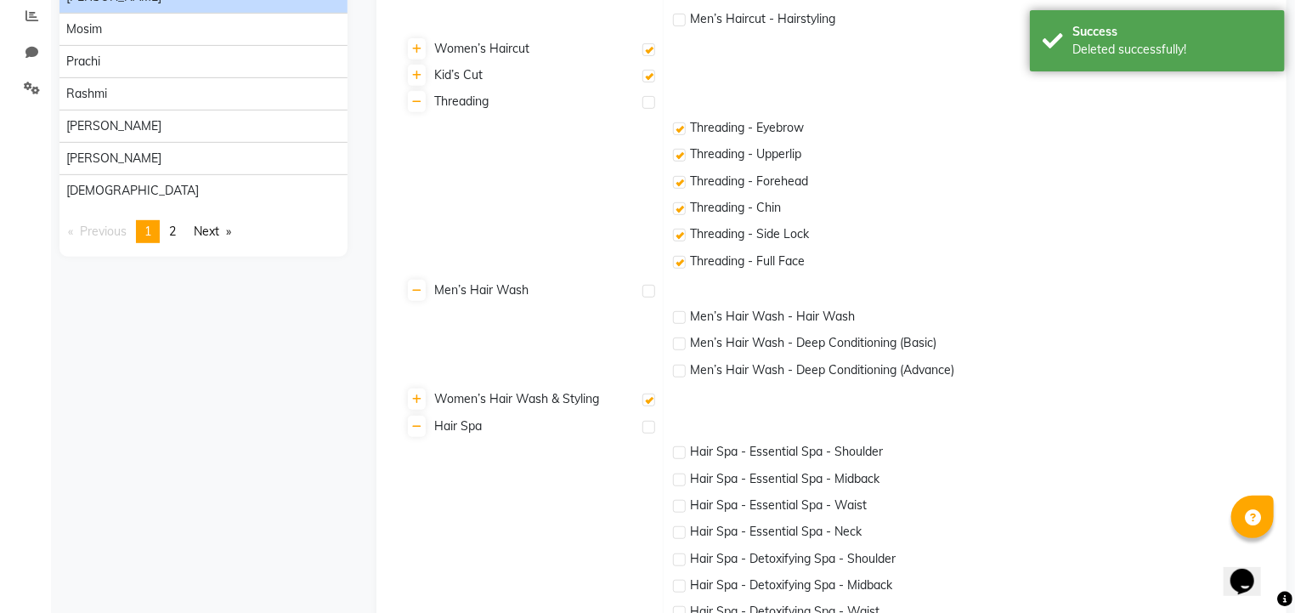
checkbox input "false"
click at [649, 74] on label at bounding box center [649, 76] width 13 height 13
click at [649, 74] on input "checkbox" at bounding box center [648, 76] width 11 height 11
checkbox input "false"
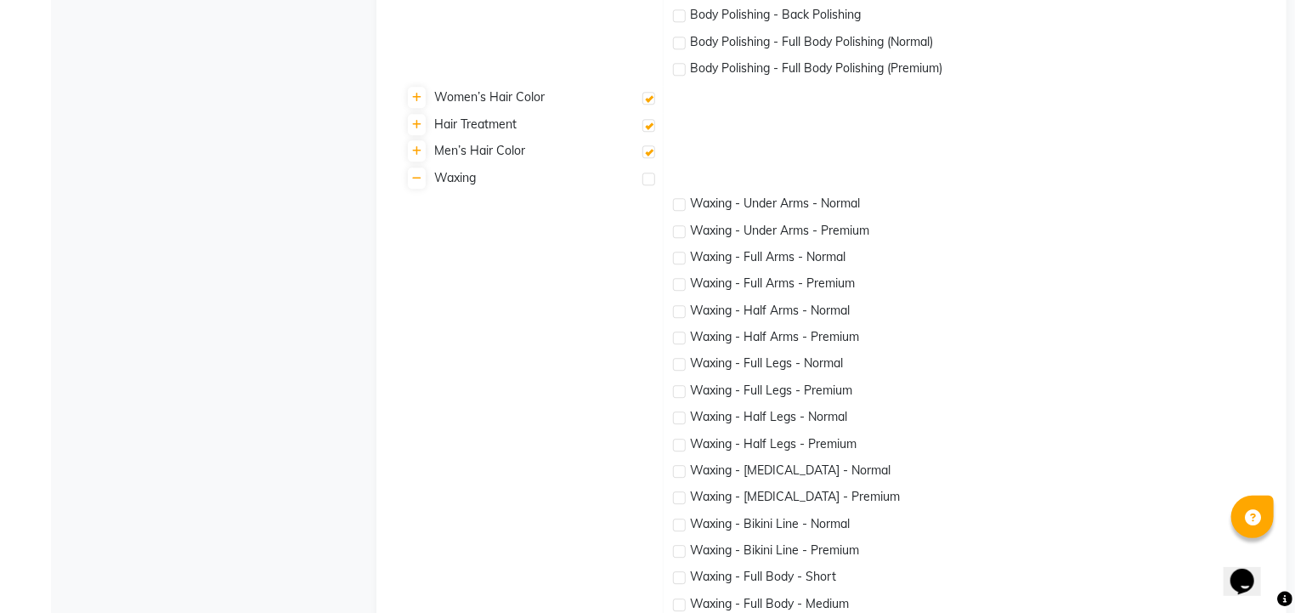
scroll to position [2245, 0]
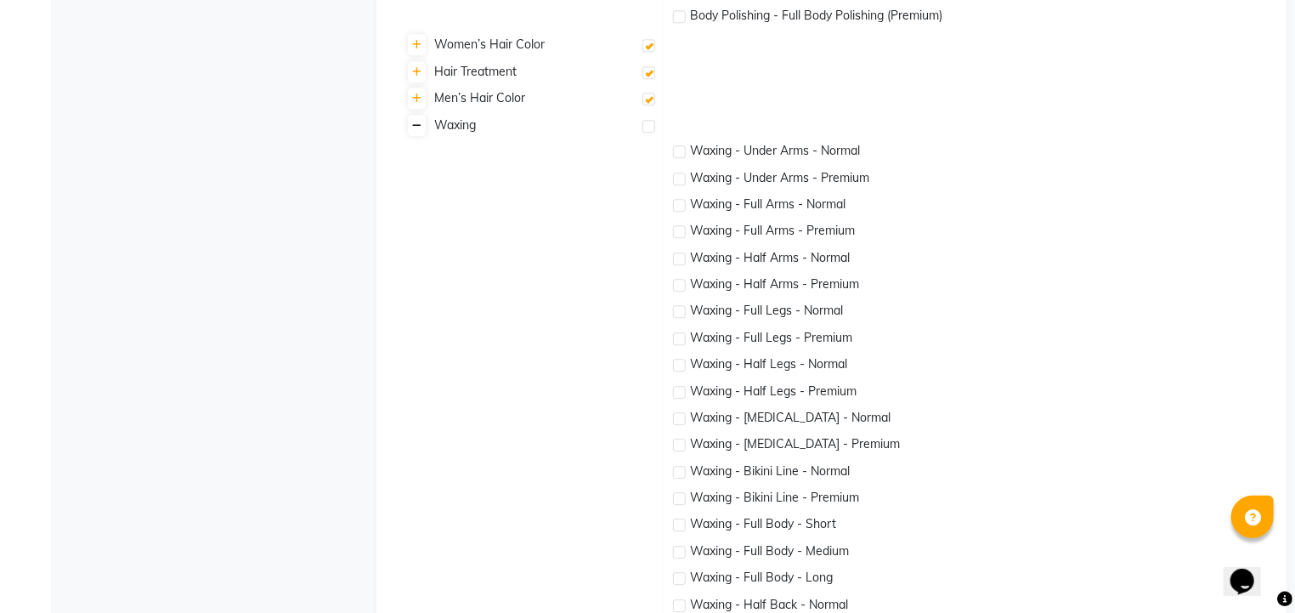
click at [417, 123] on icon at bounding box center [416, 126] width 9 height 10
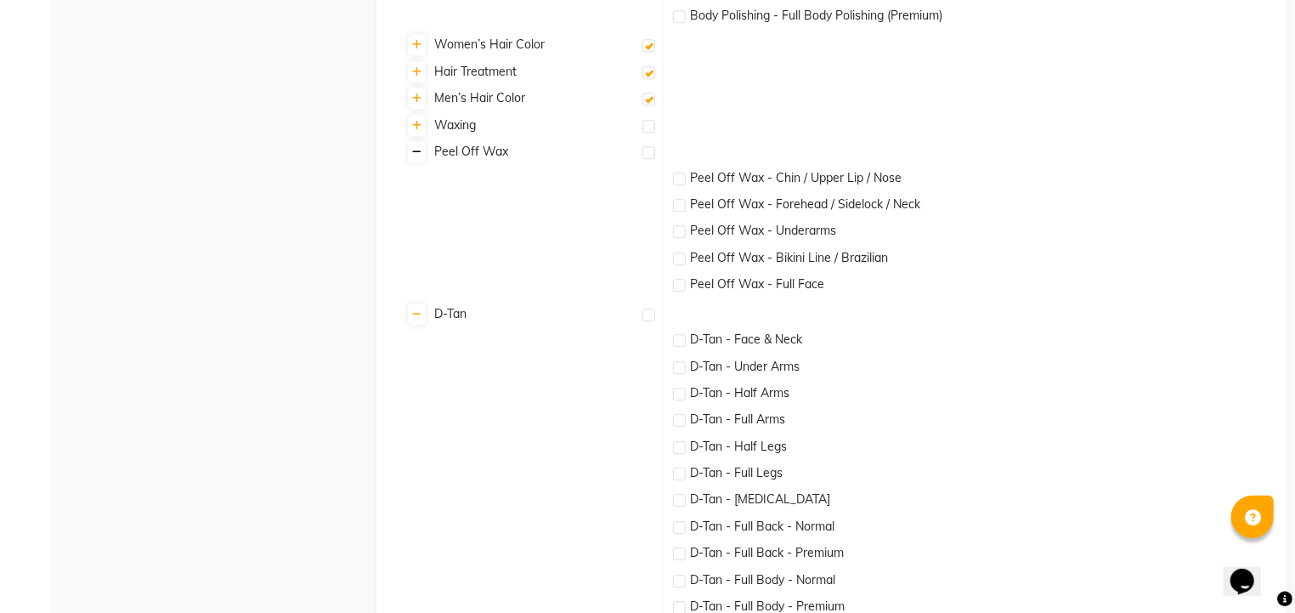
click at [415, 150] on icon at bounding box center [416, 152] width 9 height 10
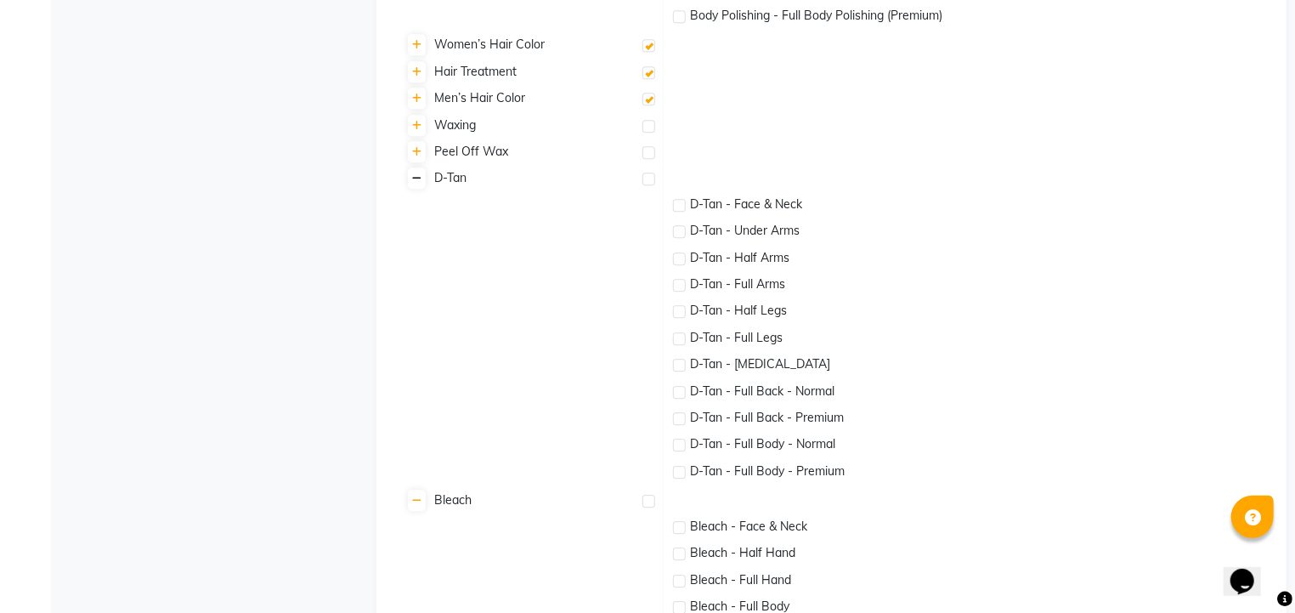
click at [422, 183] on link at bounding box center [417, 177] width 18 height 21
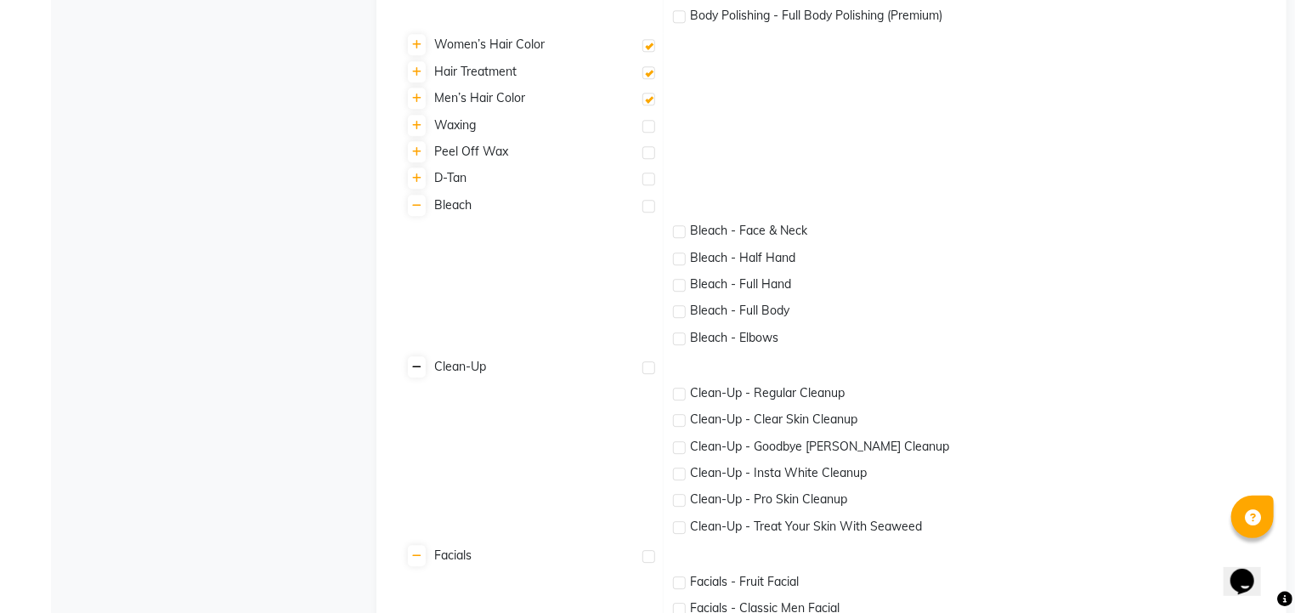
click at [416, 366] on icon at bounding box center [416, 367] width 9 height 10
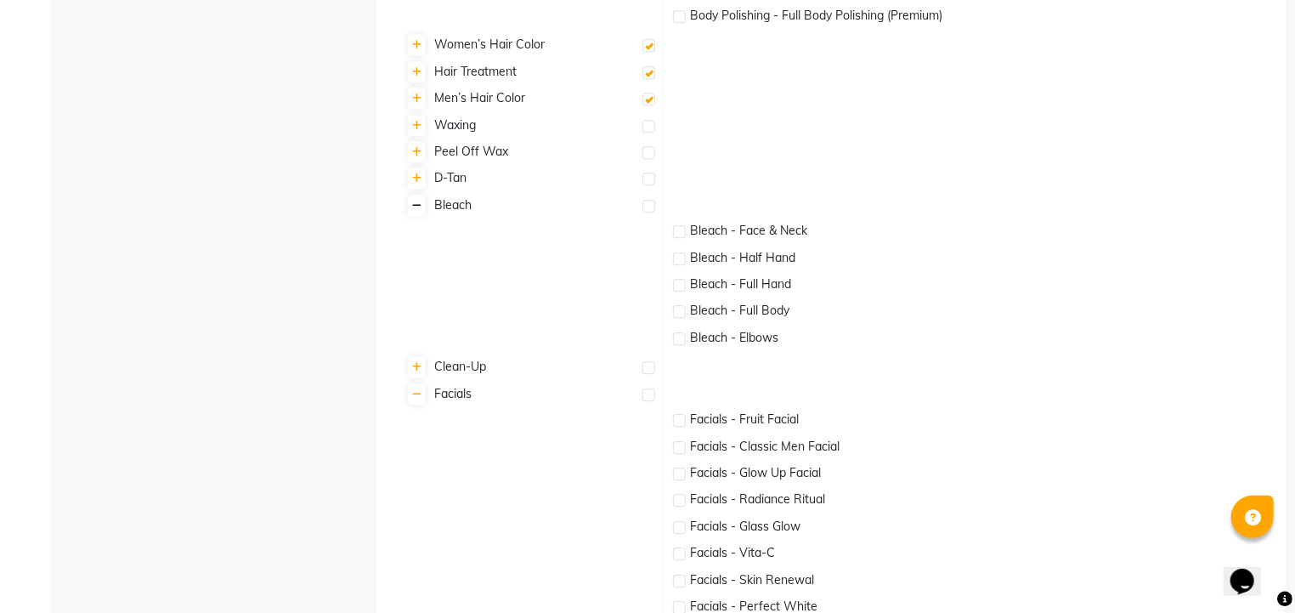
click at [418, 207] on icon at bounding box center [416, 206] width 9 height 10
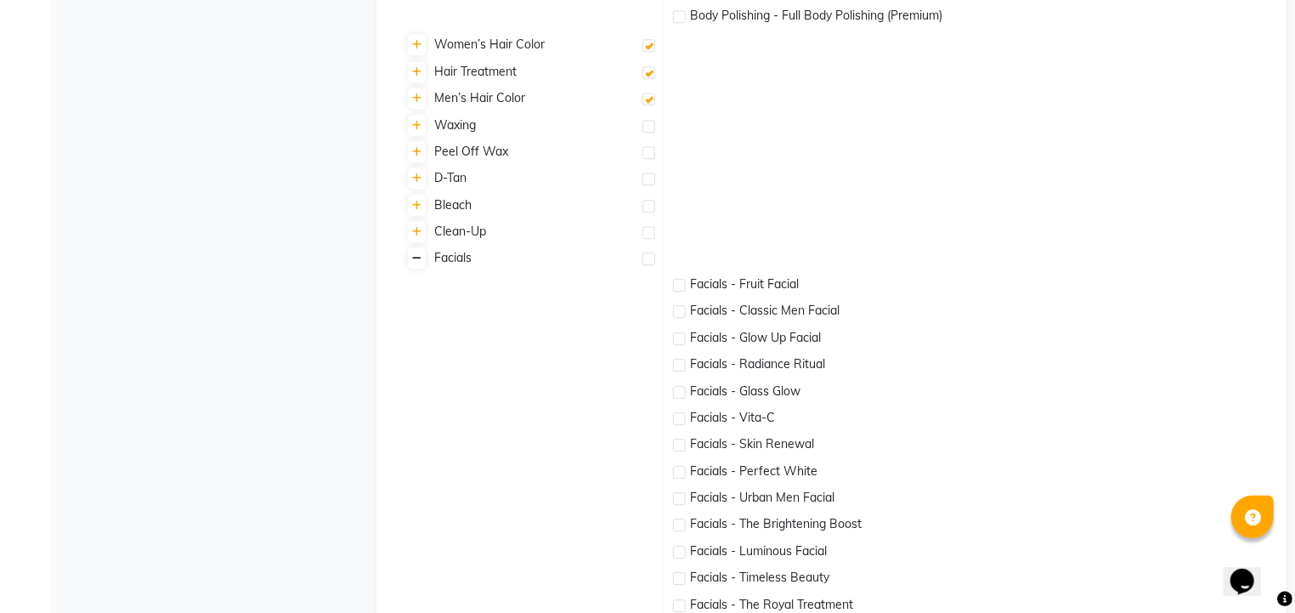
click at [414, 255] on icon at bounding box center [416, 258] width 9 height 10
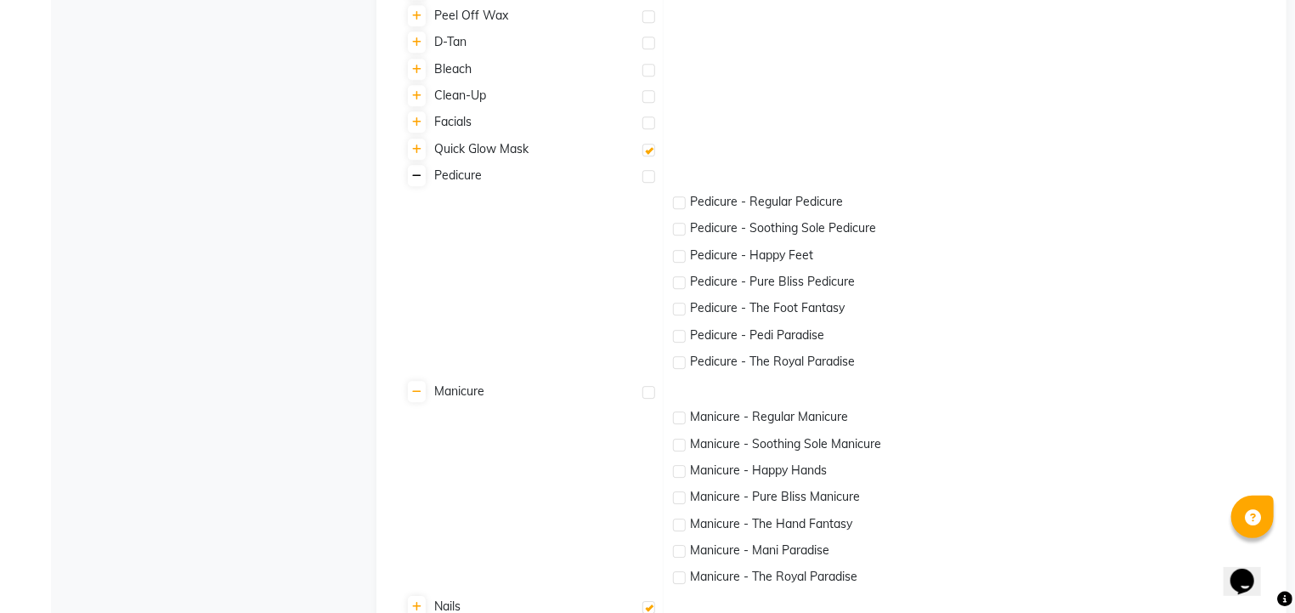
scroll to position [2382, 0]
click at [419, 176] on icon at bounding box center [416, 175] width 9 height 10
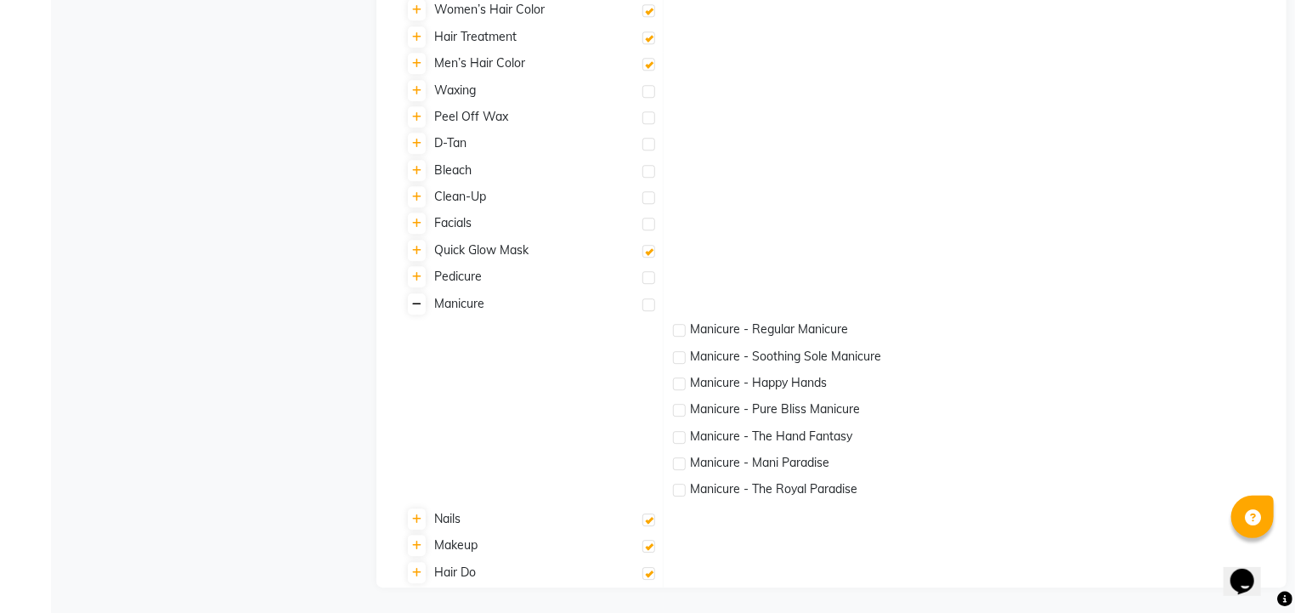
click at [417, 303] on icon at bounding box center [416, 304] width 9 height 10
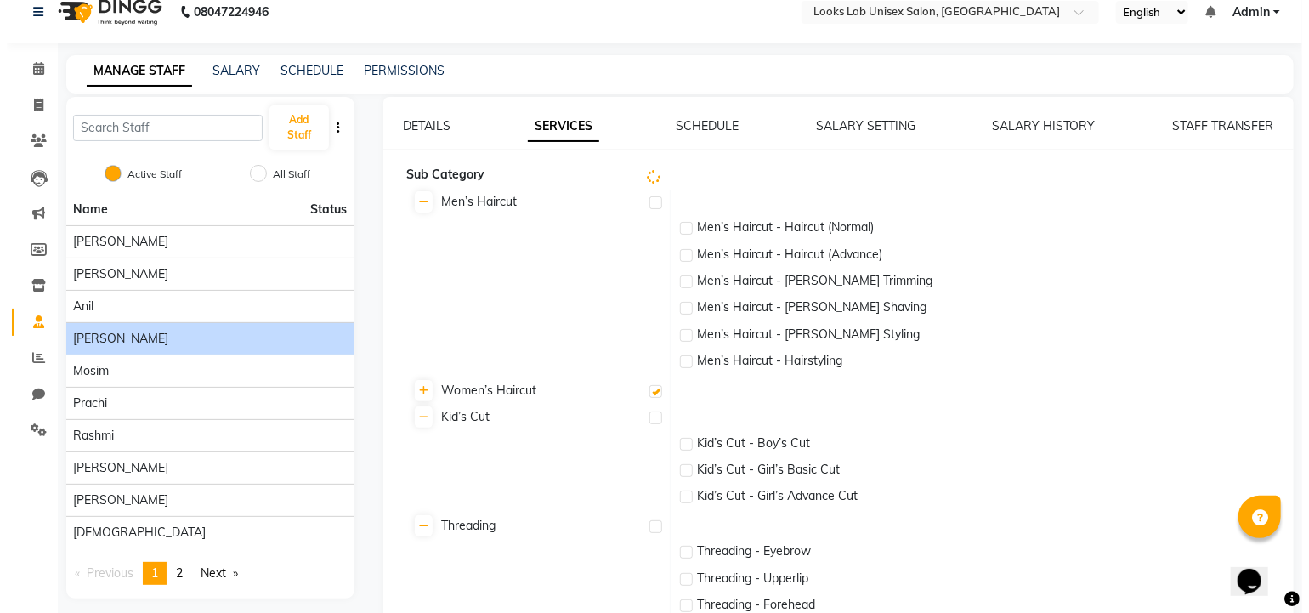
scroll to position [0, 0]
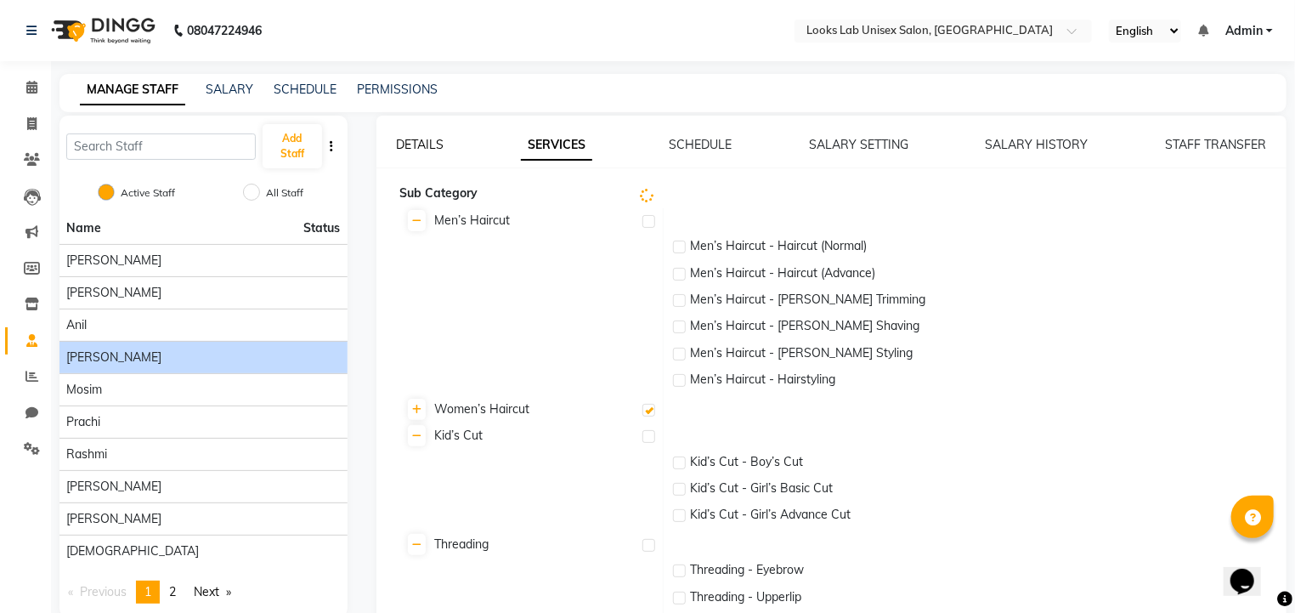
click at [433, 142] on link "DETAILS" at bounding box center [421, 144] width 48 height 15
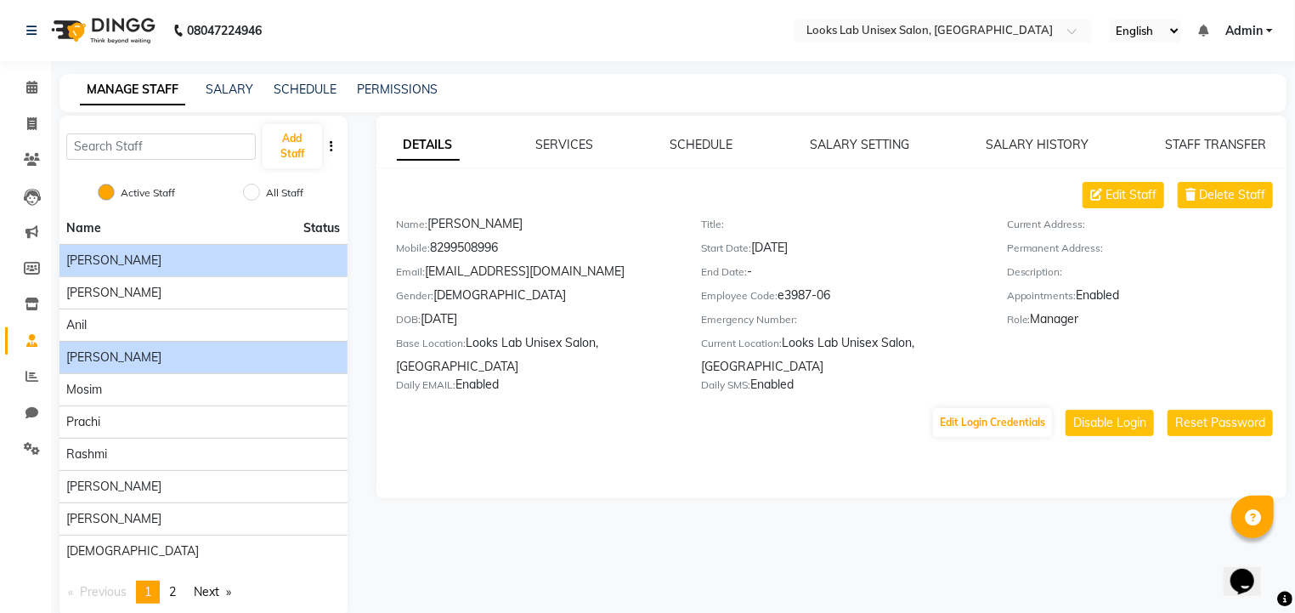
click at [104, 272] on li "[PERSON_NAME]" at bounding box center [204, 260] width 288 height 32
click at [241, 265] on div "[PERSON_NAME]" at bounding box center [203, 261] width 275 height 18
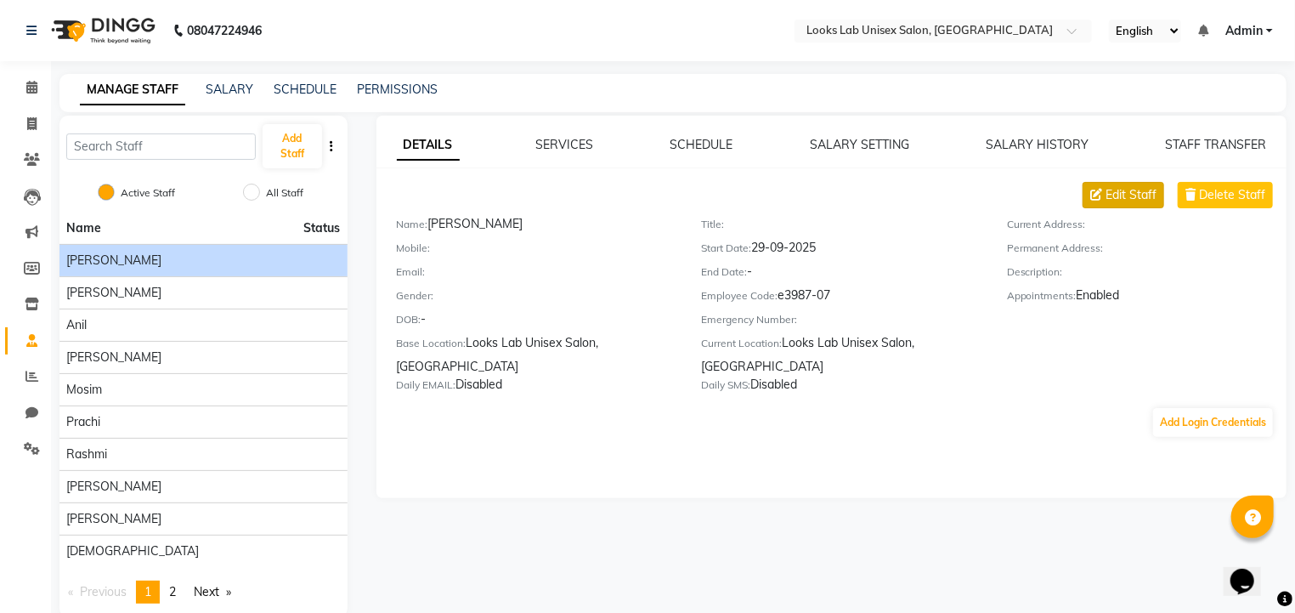
click at [1125, 195] on span "Edit Staff" at bounding box center [1131, 195] width 51 height 18
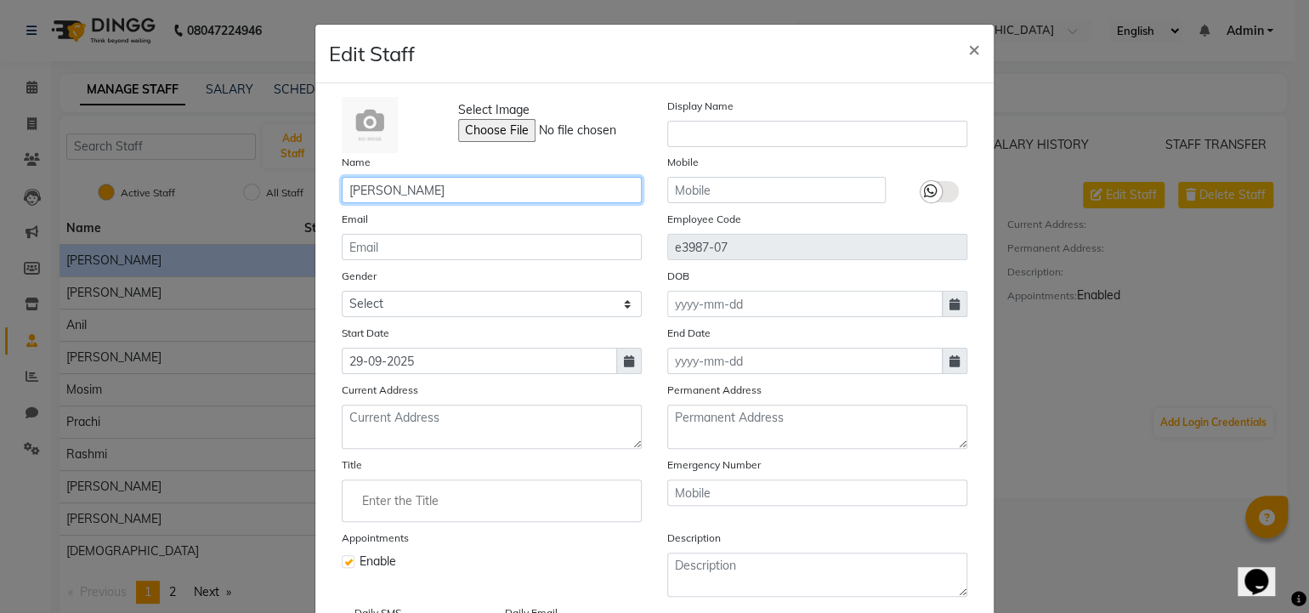
click at [473, 194] on input "[PERSON_NAME]" at bounding box center [492, 190] width 300 height 26
type input "[PERSON_NAME]"
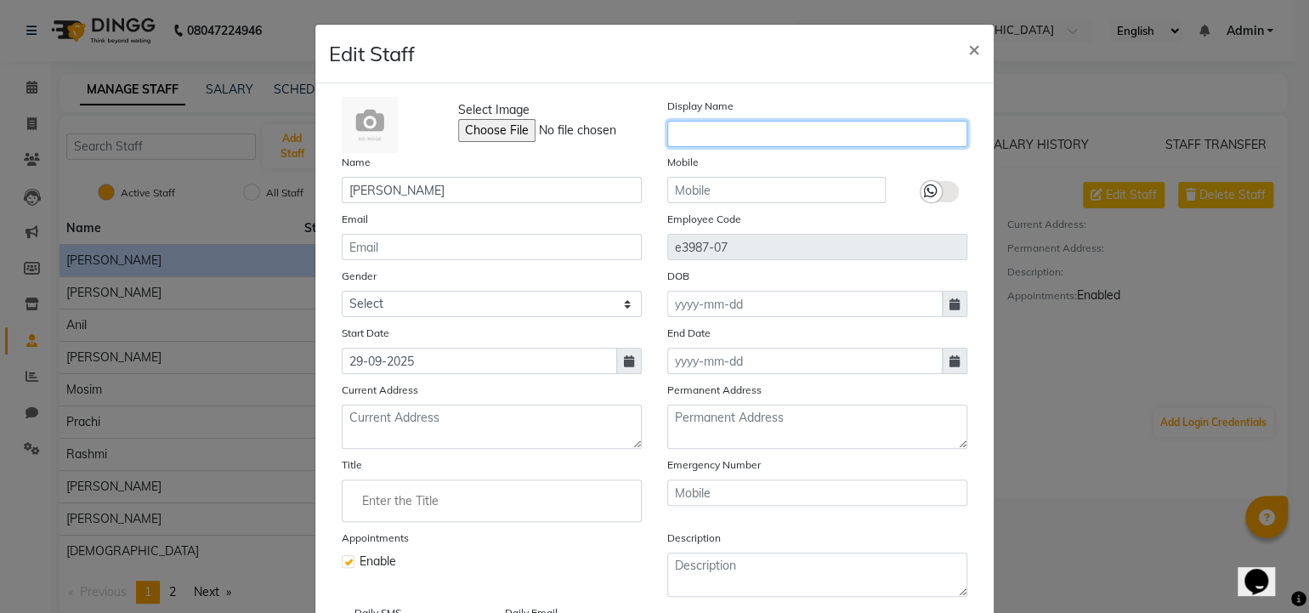
click at [686, 137] on input "text" at bounding box center [817, 134] width 300 height 26
type input "[PERSON_NAME]"
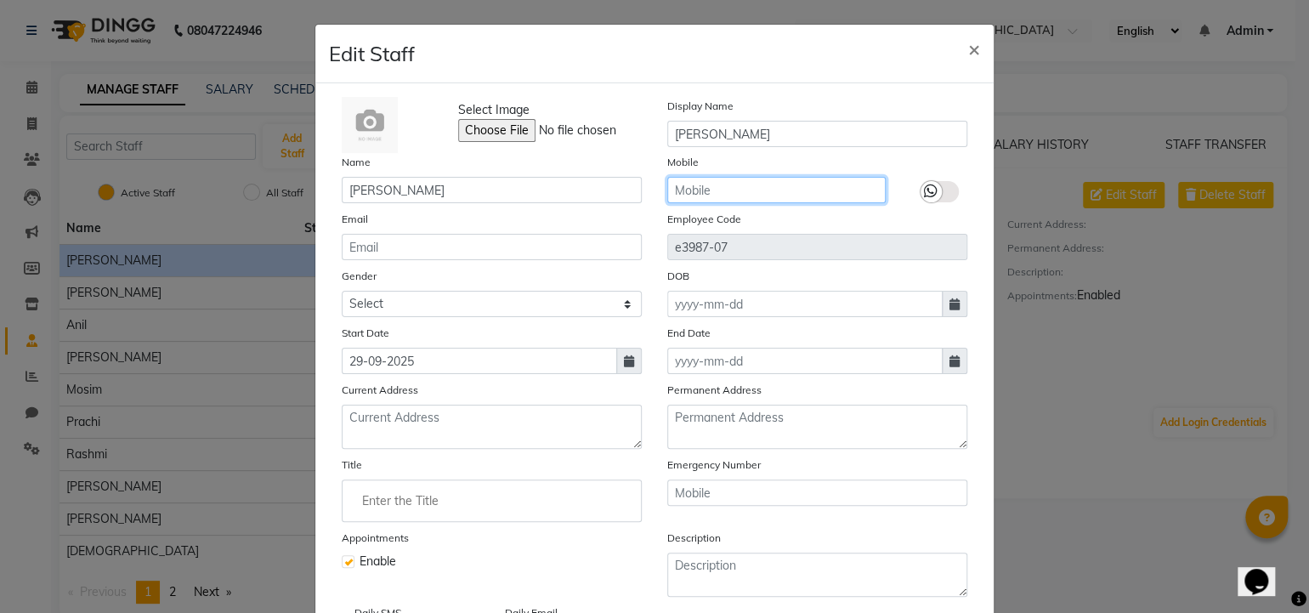
click at [751, 191] on input "text" at bounding box center [776, 190] width 218 height 26
type input "9336919107"
click at [924, 192] on icon at bounding box center [931, 191] width 14 height 15
click at [0, 0] on input "checkbox" at bounding box center [0, 0] width 0 height 0
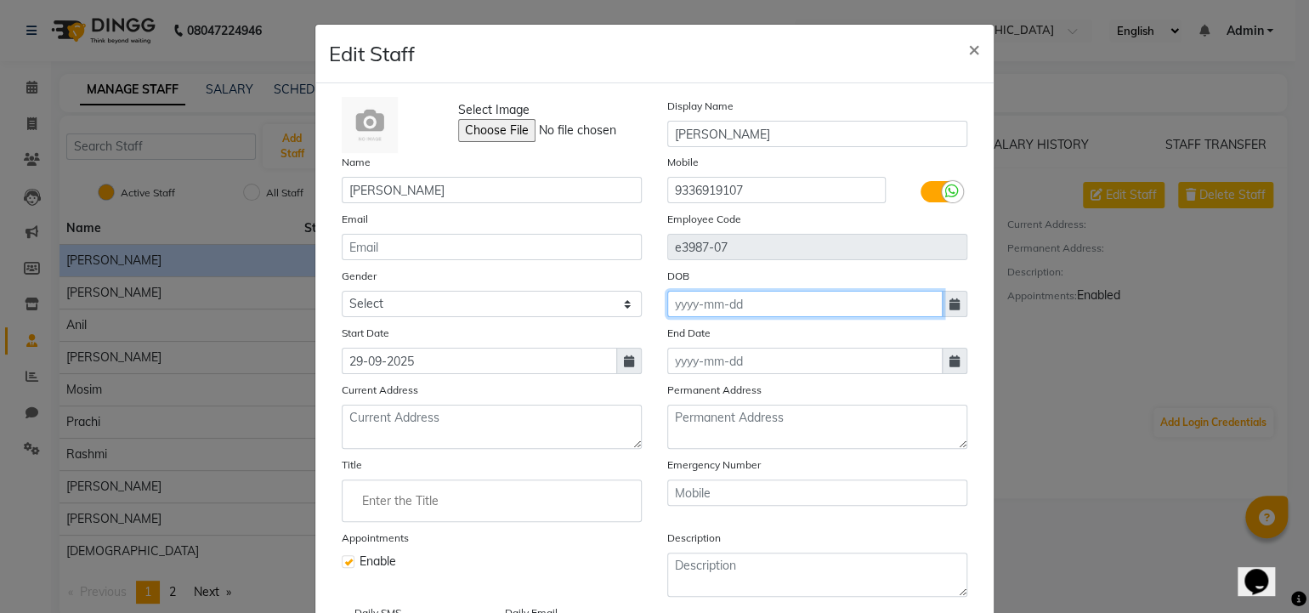
click at [785, 303] on input at bounding box center [804, 304] width 275 height 26
select select "10"
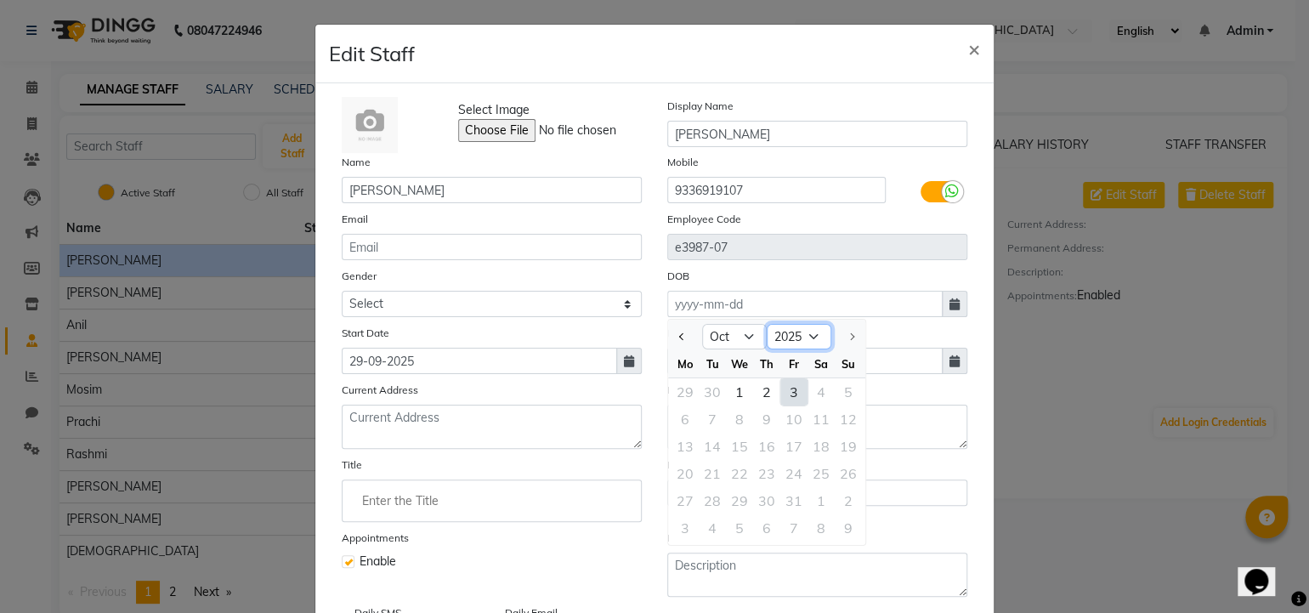
click at [784, 349] on select "1920 1921 1922 1923 1924 1925 1926 1927 1928 1929 1930 1931 1932 1933 1934 1935…" at bounding box center [799, 337] width 65 height 26
select select "2004"
click at [767, 326] on select "1920 1921 1922 1923 1924 1925 1926 1927 1928 1929 1930 1931 1932 1933 1934 1935…" at bounding box center [799, 337] width 65 height 26
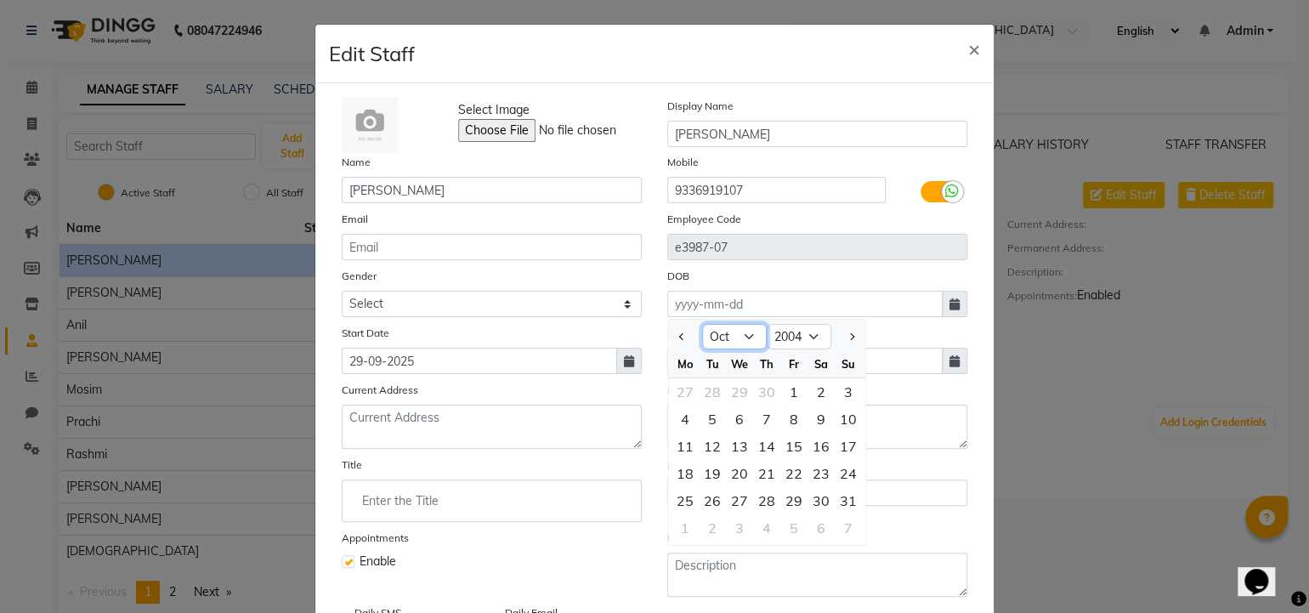
click at [728, 328] on select "Jan Feb Mar Apr May Jun [DATE] Aug Sep Oct Nov Dec" at bounding box center [734, 337] width 65 height 26
select select "7"
click at [702, 326] on select "Jan Feb Mar Apr May Jun [DATE] Aug Sep Oct Nov Dec" at bounding box center [734, 337] width 65 height 26
click at [784, 450] on div "16" at bounding box center [793, 446] width 27 height 27
type input "[DATE]"
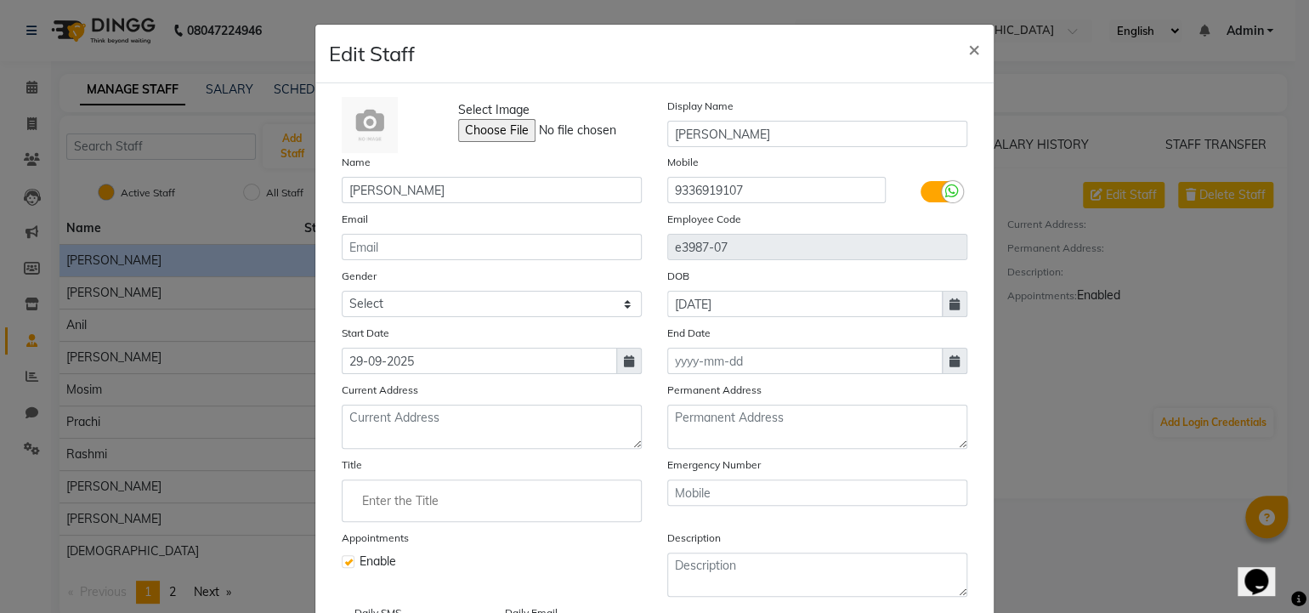
click at [616, 371] on span at bounding box center [629, 361] width 26 height 26
select select "9"
select select "2025"
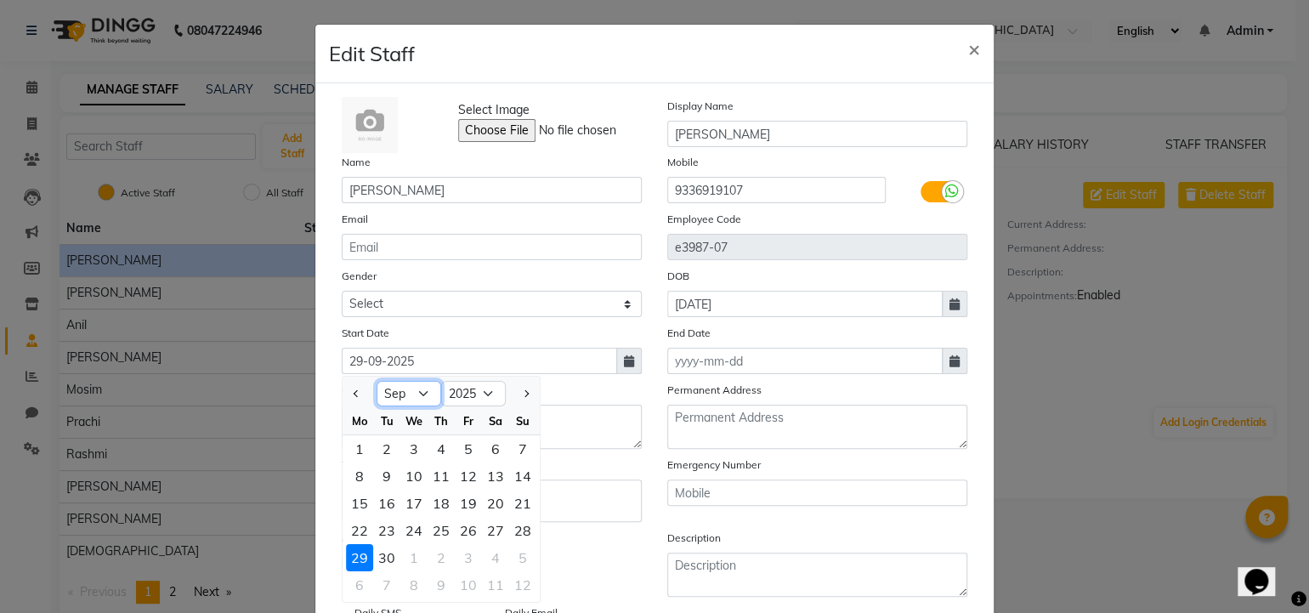
click at [421, 393] on select "Jan Feb Mar Apr May Jun [DATE] Aug Sep Oct Nov Dec" at bounding box center [409, 394] width 65 height 26
select select "2"
click at [377, 384] on select "Jan Feb Mar Apr May Jun [DATE] Aug Sep Oct Nov Dec" at bounding box center [409, 394] width 65 height 26
click at [470, 400] on select "2015 2016 2017 2018 2019 2020 2021 2022 2023 2024 2025 2026 2027 2028 2029 2030…" at bounding box center [473, 394] width 65 height 26
click at [482, 442] on div "1" at bounding box center [495, 448] width 27 height 27
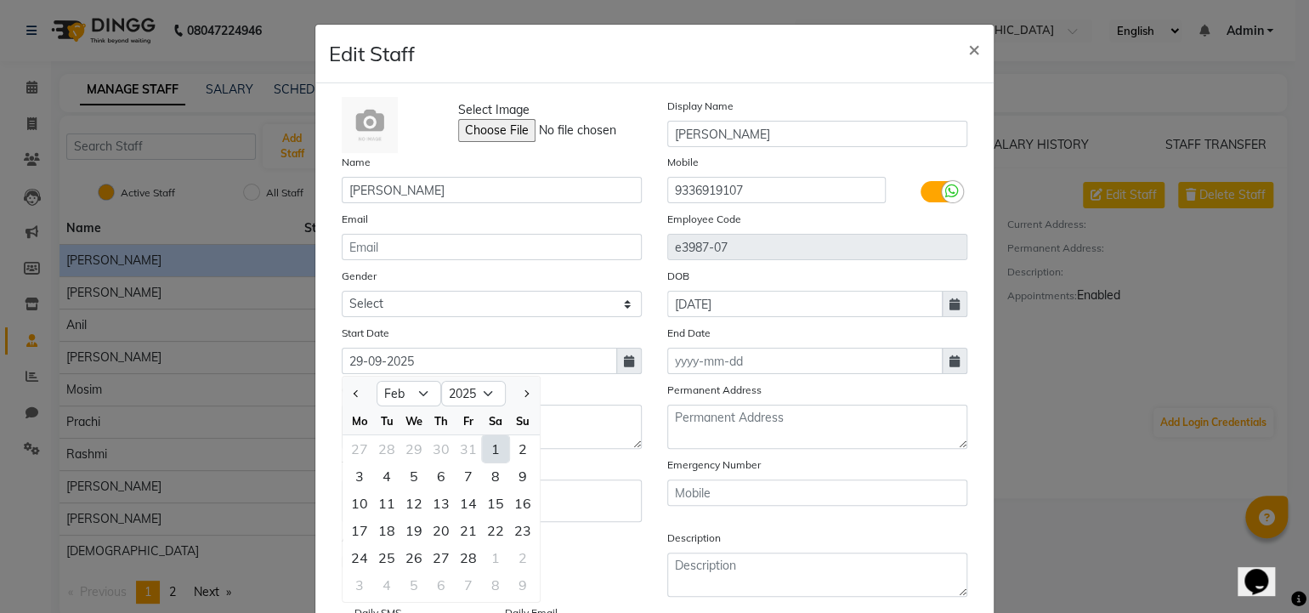
type input "[DATE]"
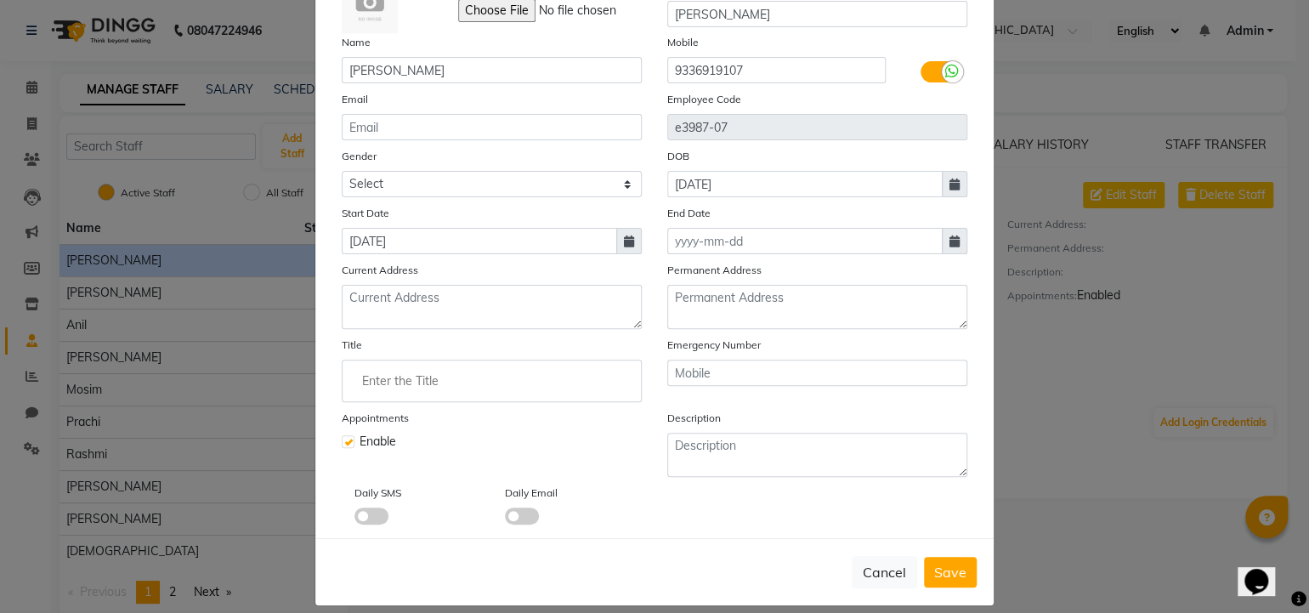
scroll to position [124, 0]
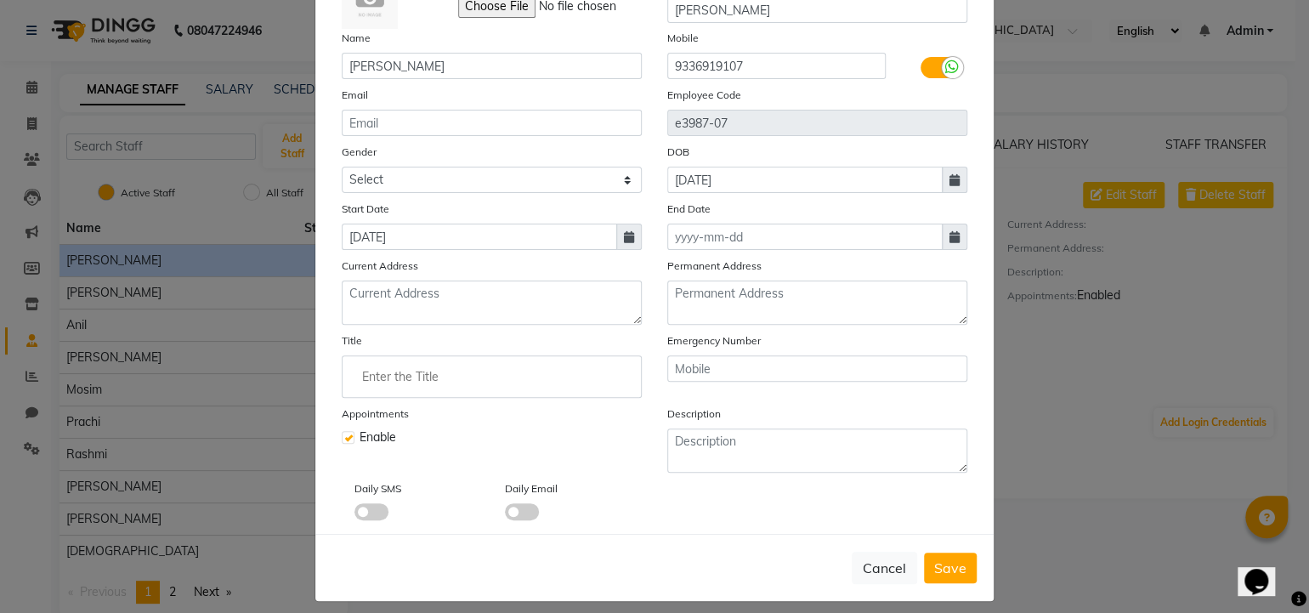
click at [370, 512] on span at bounding box center [371, 511] width 34 height 17
click at [354, 514] on input "checkbox" at bounding box center [354, 514] width 0 height 0
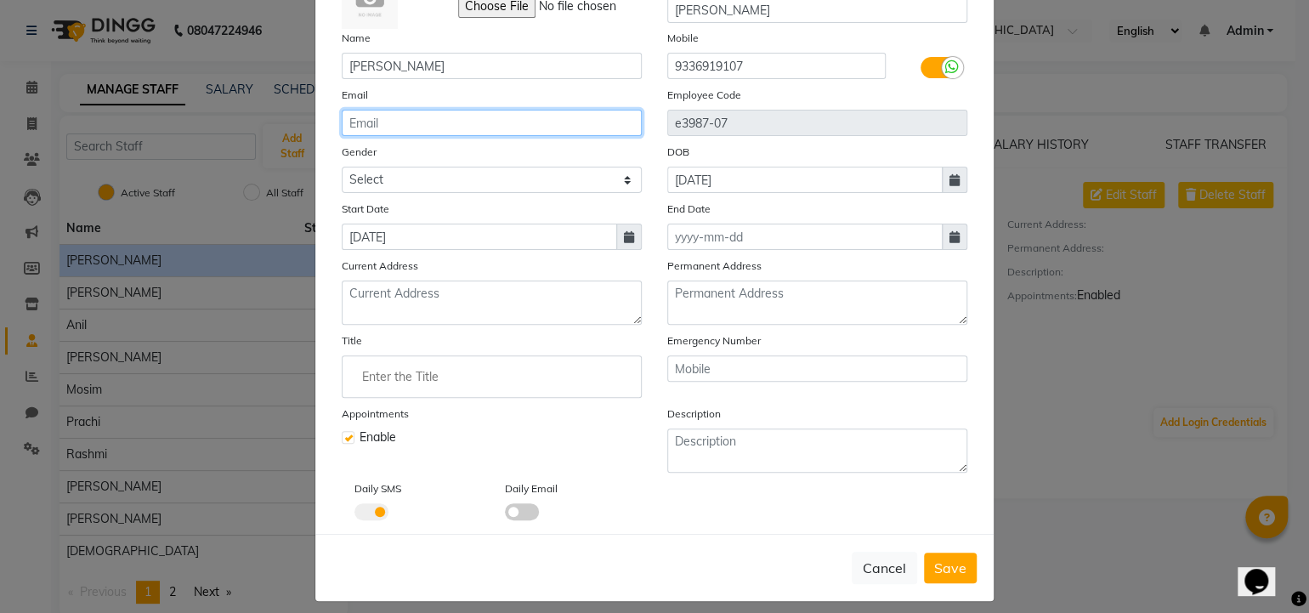
click at [380, 124] on input "email" at bounding box center [492, 123] width 300 height 26
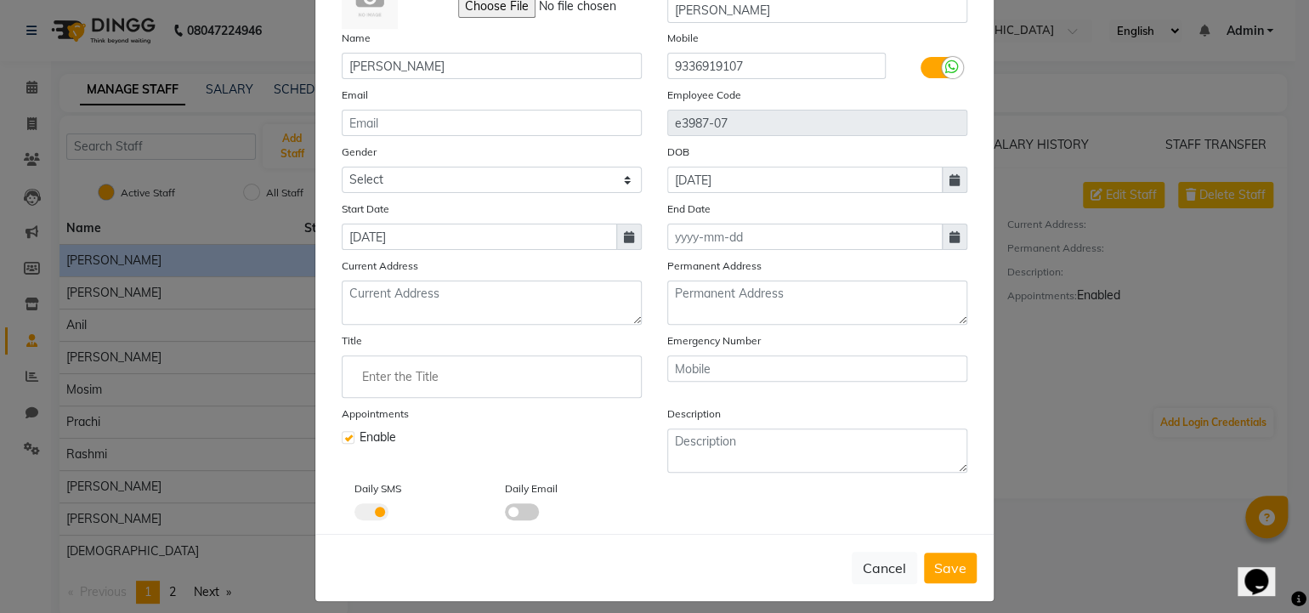
click at [514, 513] on span at bounding box center [522, 511] width 34 height 17
click at [505, 514] on input "checkbox" at bounding box center [505, 514] width 0 height 0
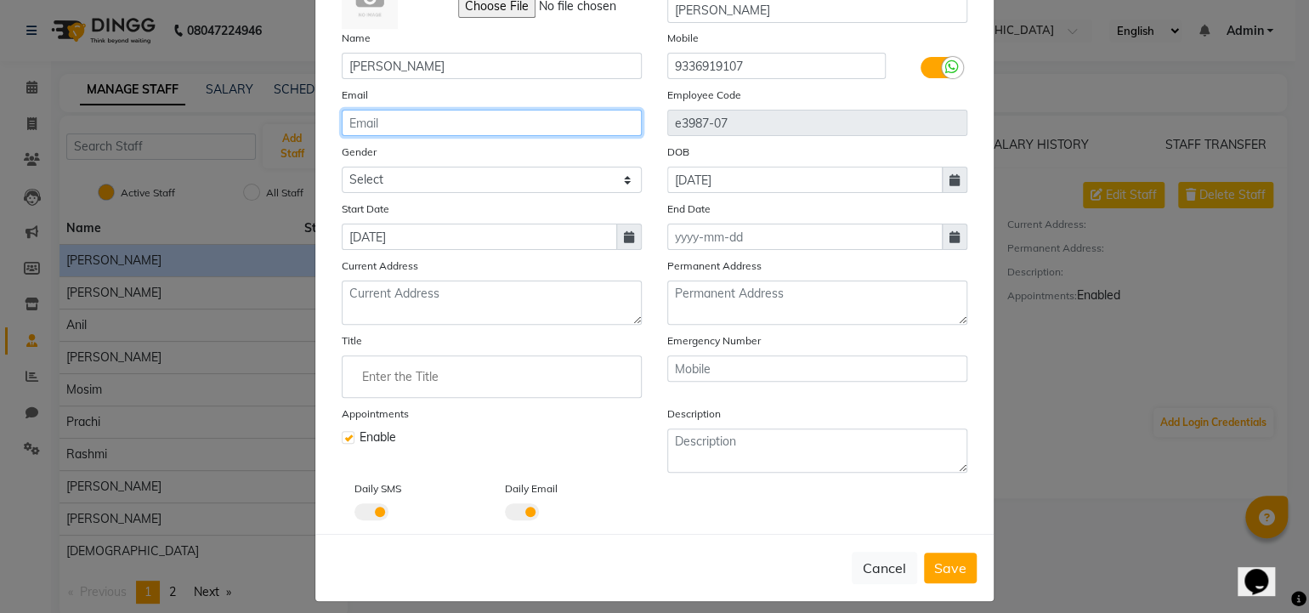
click at [415, 116] on input "email" at bounding box center [492, 123] width 300 height 26
type input "a"
type input "[EMAIL_ADDRESS][DOMAIN_NAME]"
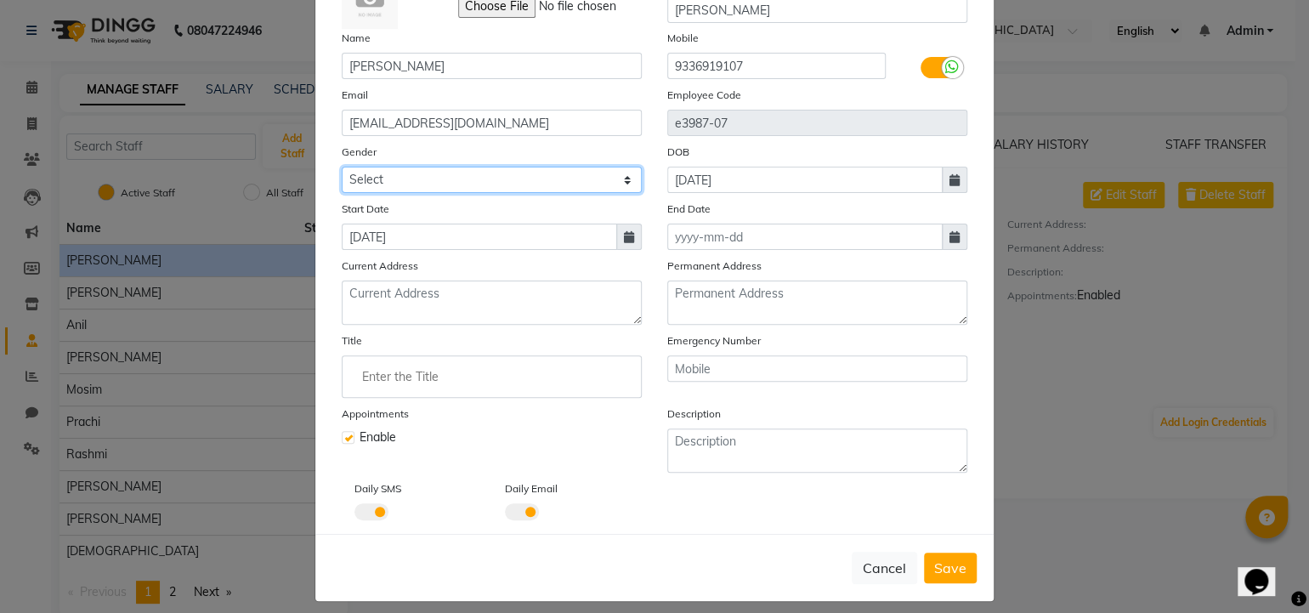
click at [435, 177] on select "Select [DEMOGRAPHIC_DATA] [DEMOGRAPHIC_DATA] Other Prefer Not To Say" at bounding box center [492, 180] width 300 height 26
select select "[DEMOGRAPHIC_DATA]"
click at [342, 168] on select "Select [DEMOGRAPHIC_DATA] [DEMOGRAPHIC_DATA] Other Prefer Not To Say" at bounding box center [492, 180] width 300 height 26
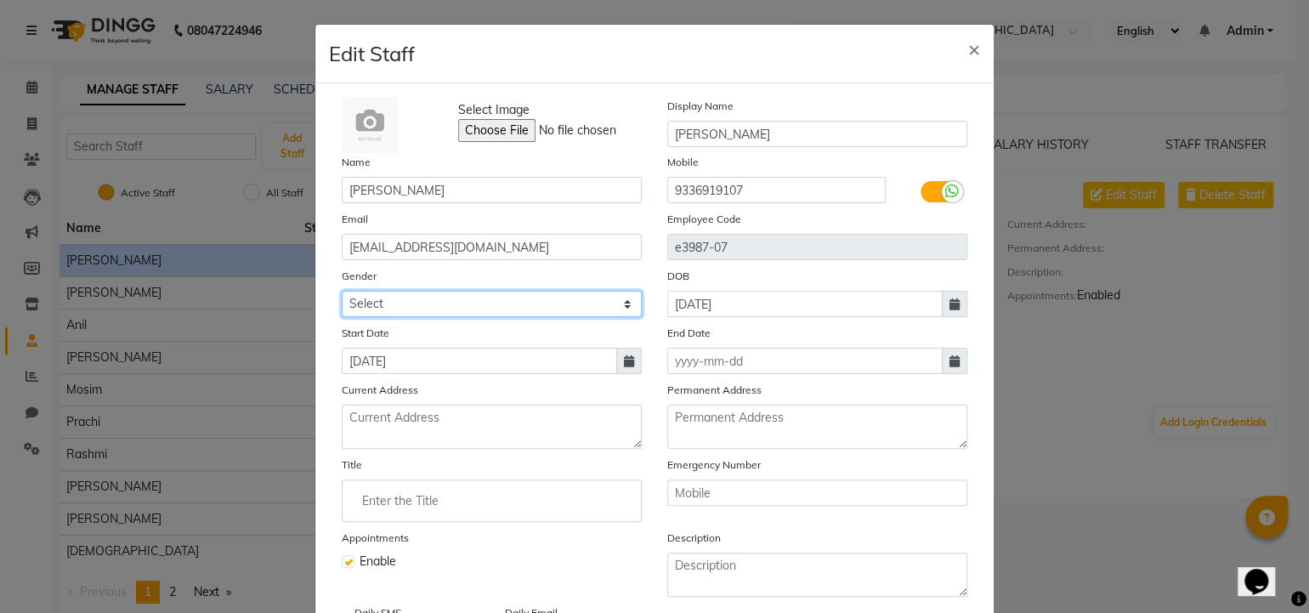
scroll to position [142, 0]
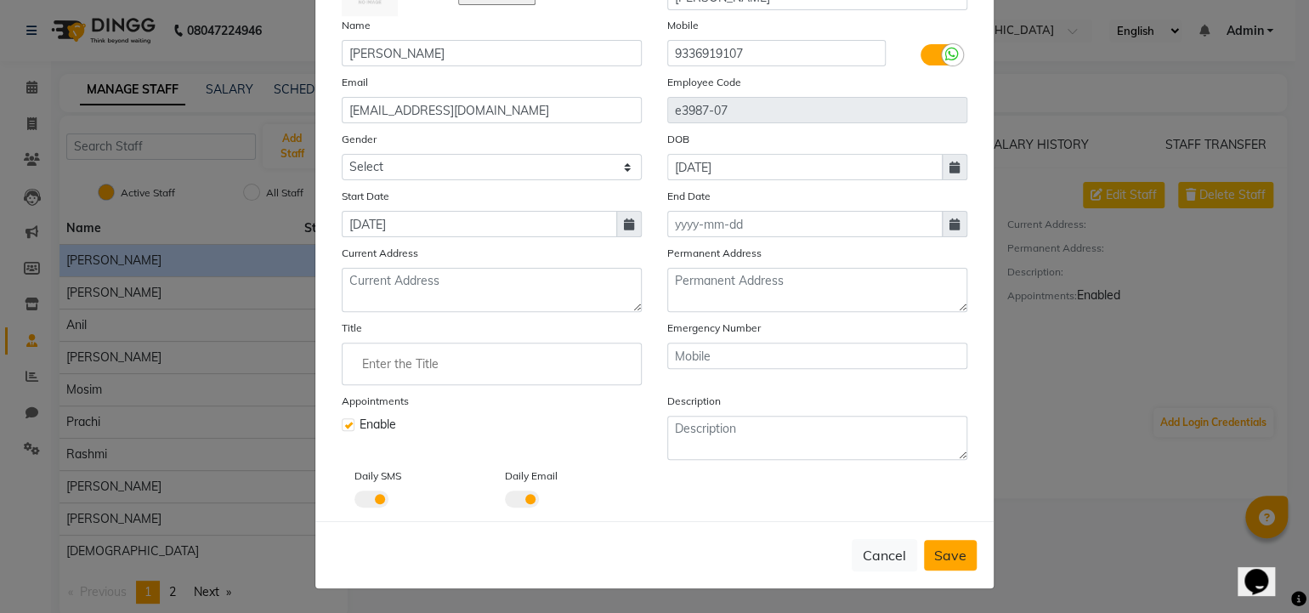
click at [952, 552] on span "Save" at bounding box center [950, 555] width 32 height 17
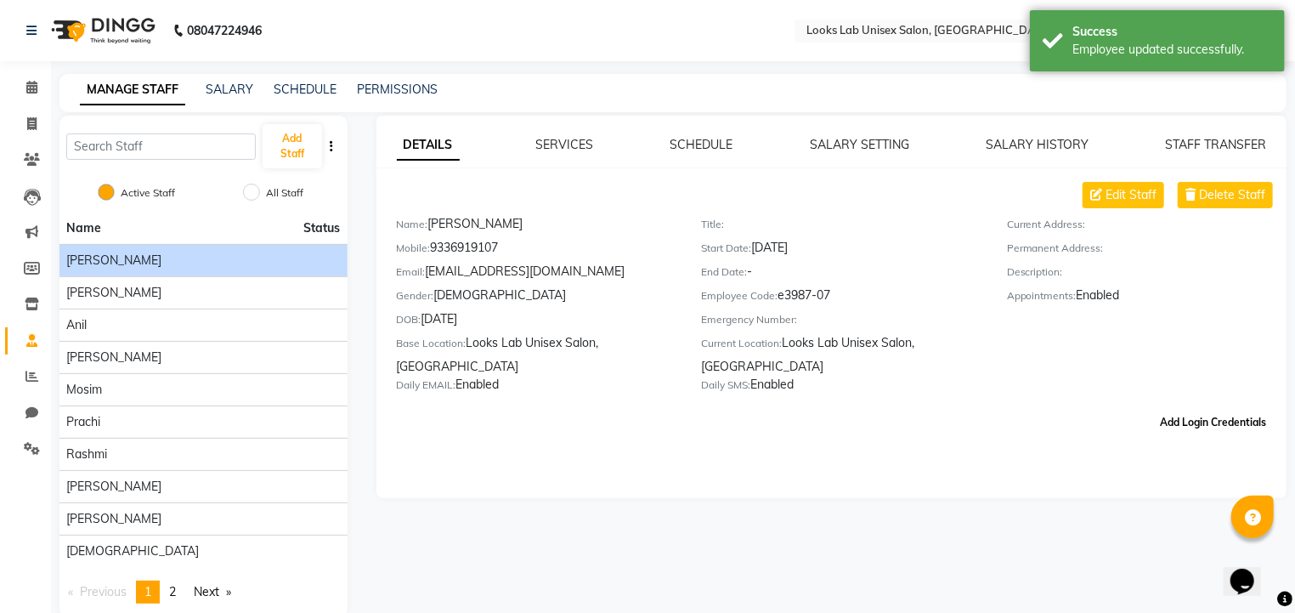
click at [1175, 434] on button "Add Login Credentials" at bounding box center [1213, 422] width 120 height 29
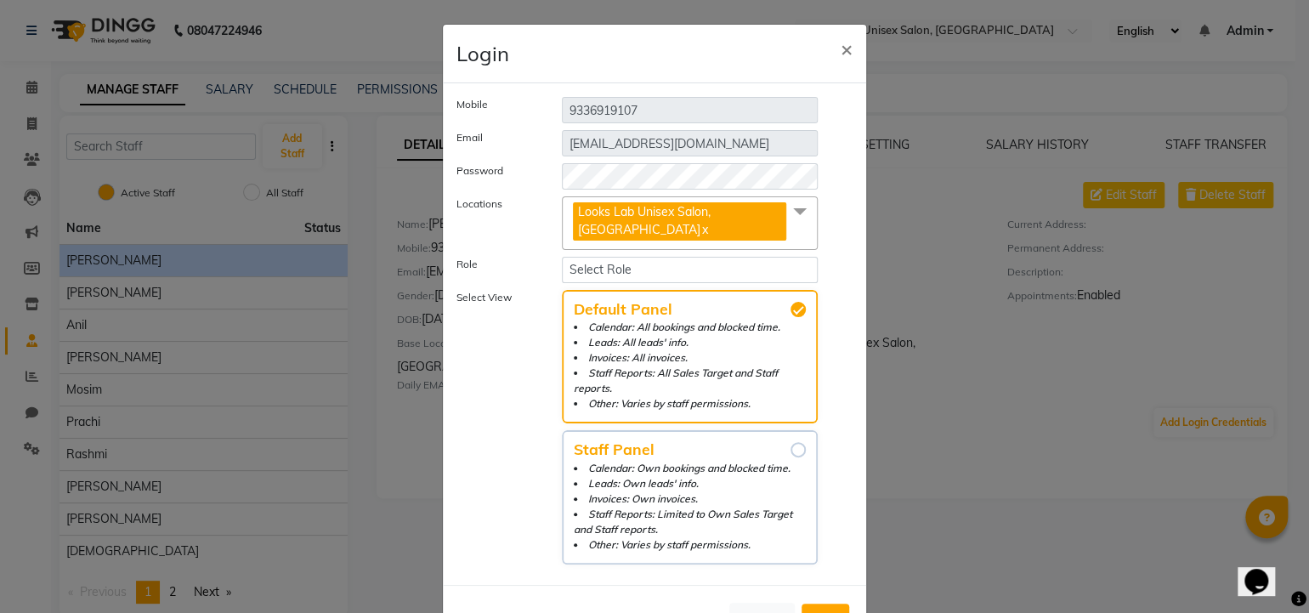
click at [766, 461] on li "Calendar: Own bookings and blocked time." at bounding box center [690, 468] width 232 height 15
click at [791, 451] on input "Staff Panel Calendar: Own bookings and blocked time. Leads: Own leads' info. In…" at bounding box center [798, 449] width 15 height 15
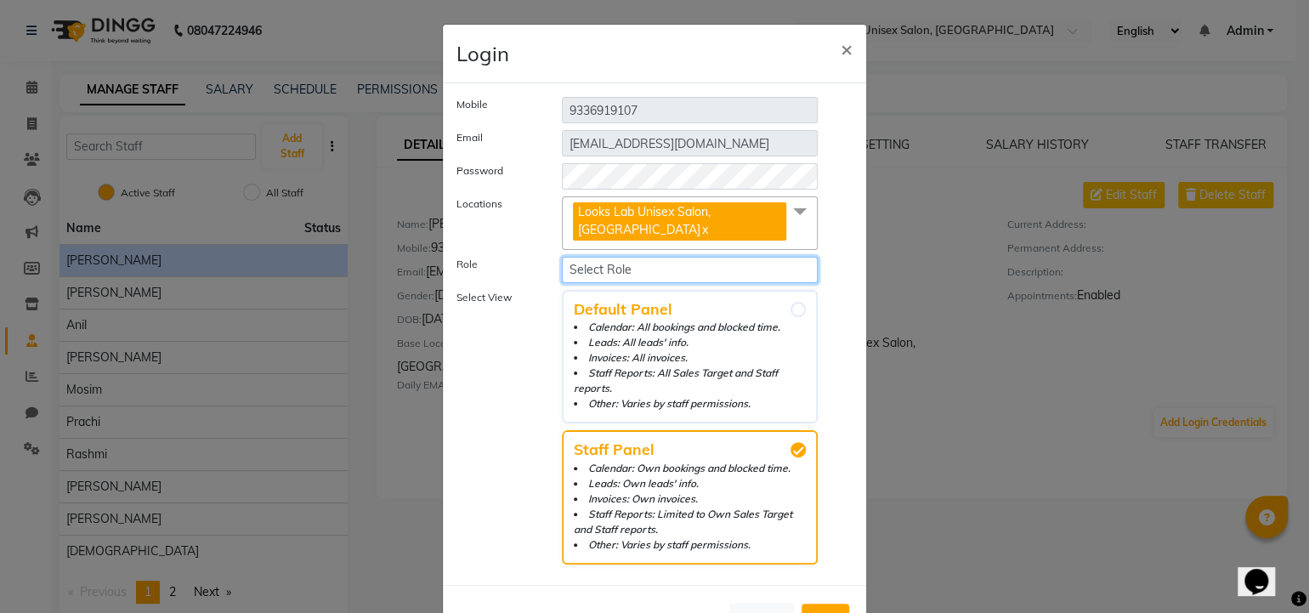
click at [609, 258] on select "Select Role Operator Manager Administrator" at bounding box center [690, 270] width 256 height 26
click at [615, 279] on select "Select Role Operator Manager Administrator" at bounding box center [690, 270] width 256 height 26
click at [562, 257] on select "Select Role Operator Manager Administrator" at bounding box center [690, 270] width 256 height 26
click at [524, 354] on label "Select View" at bounding box center [496, 427] width 105 height 275
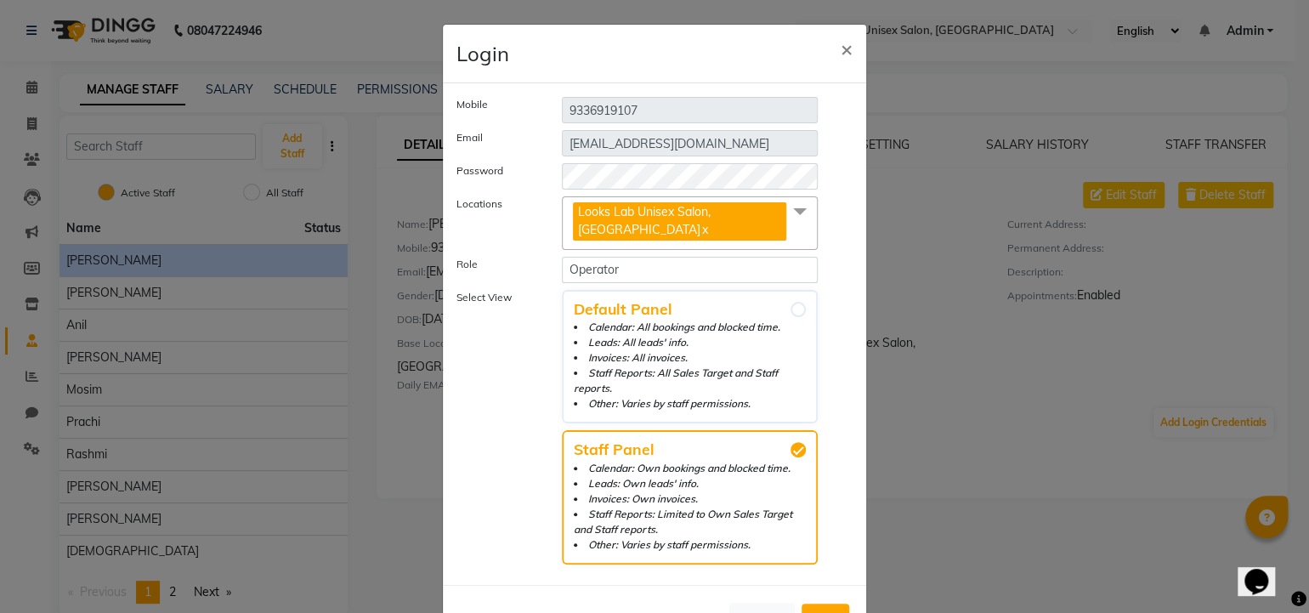
click at [816, 610] on span "Add" at bounding box center [825, 618] width 27 height 17
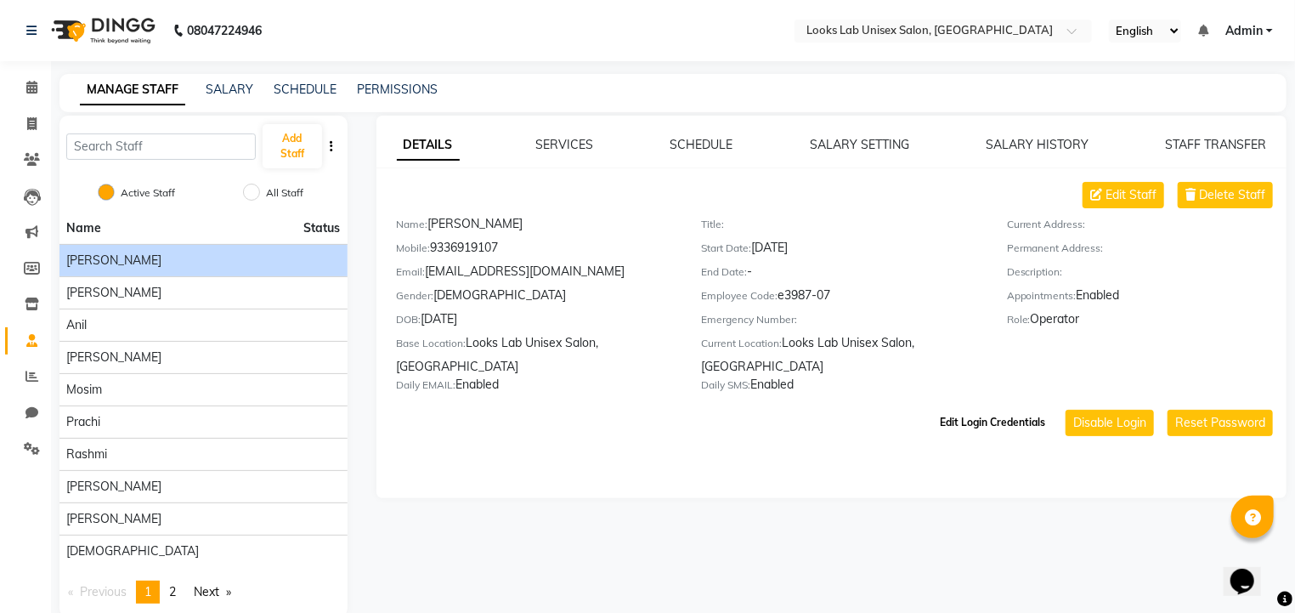
click at [1005, 430] on button "Edit Login Credentials" at bounding box center [992, 422] width 119 height 29
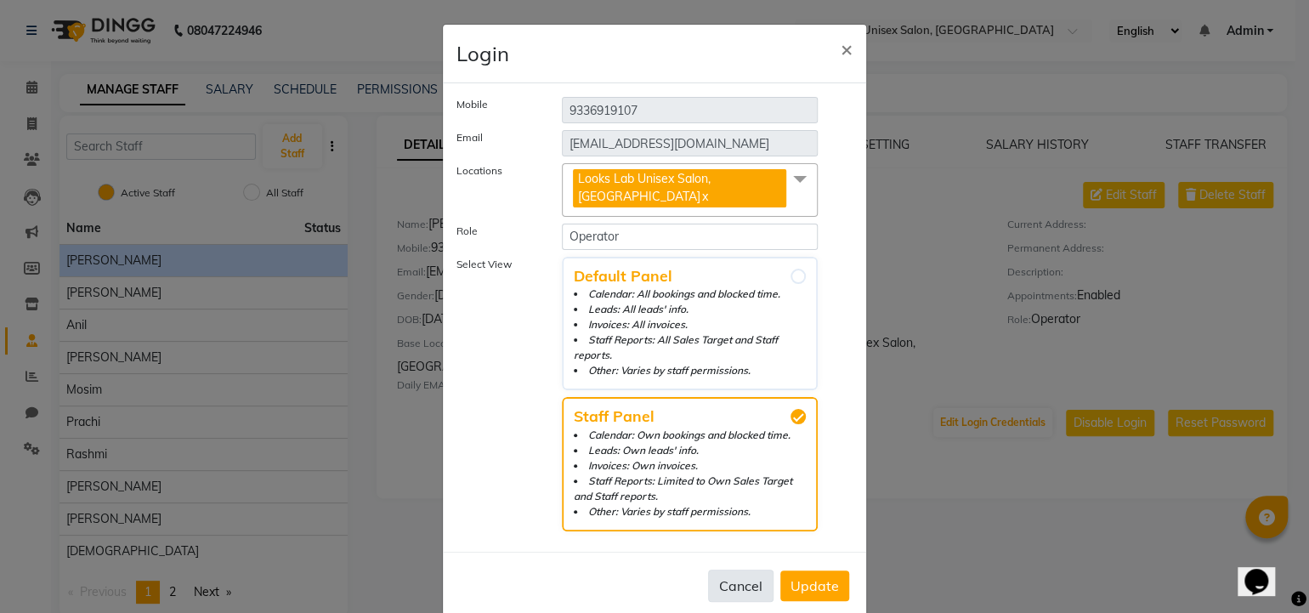
click at [742, 571] on button "Cancel" at bounding box center [740, 586] width 65 height 32
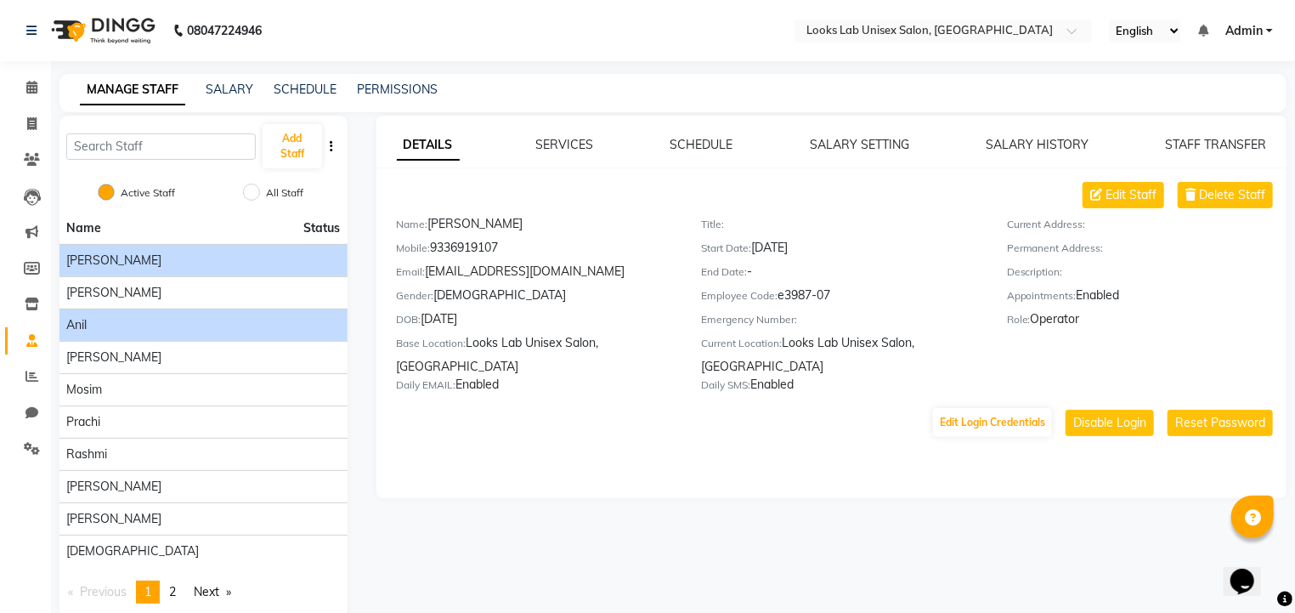
click at [146, 327] on div "Anil" at bounding box center [203, 325] width 275 height 18
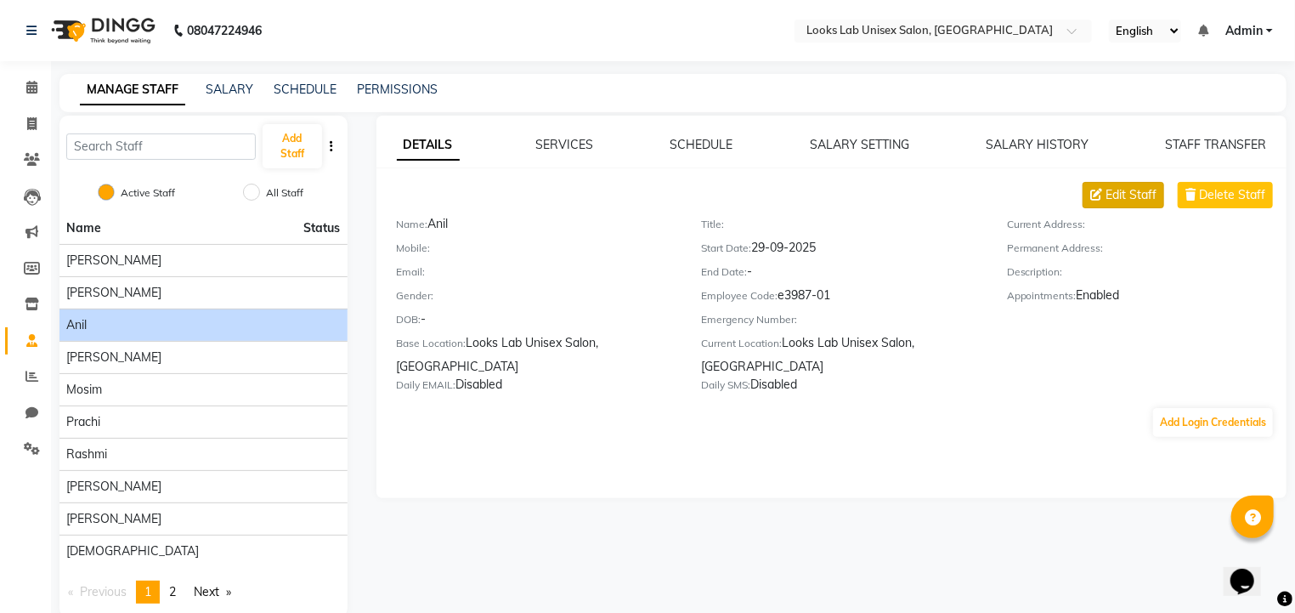
click at [1108, 197] on span "Edit Staff" at bounding box center [1131, 195] width 51 height 18
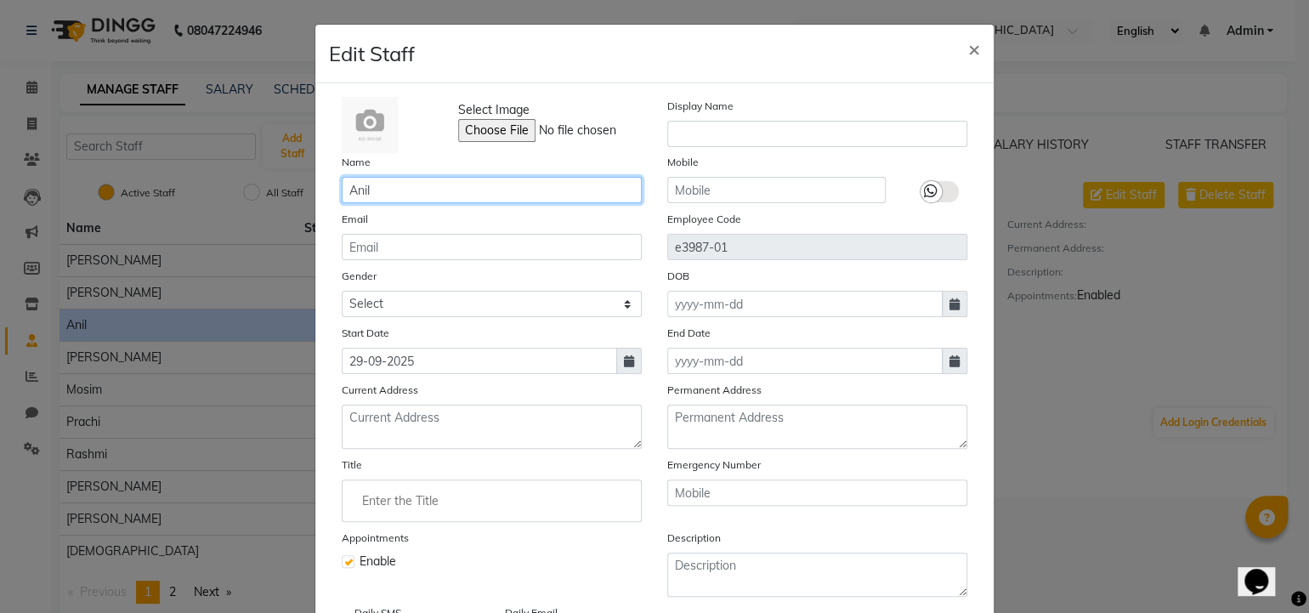
click at [501, 188] on input "Anil" at bounding box center [492, 190] width 300 height 26
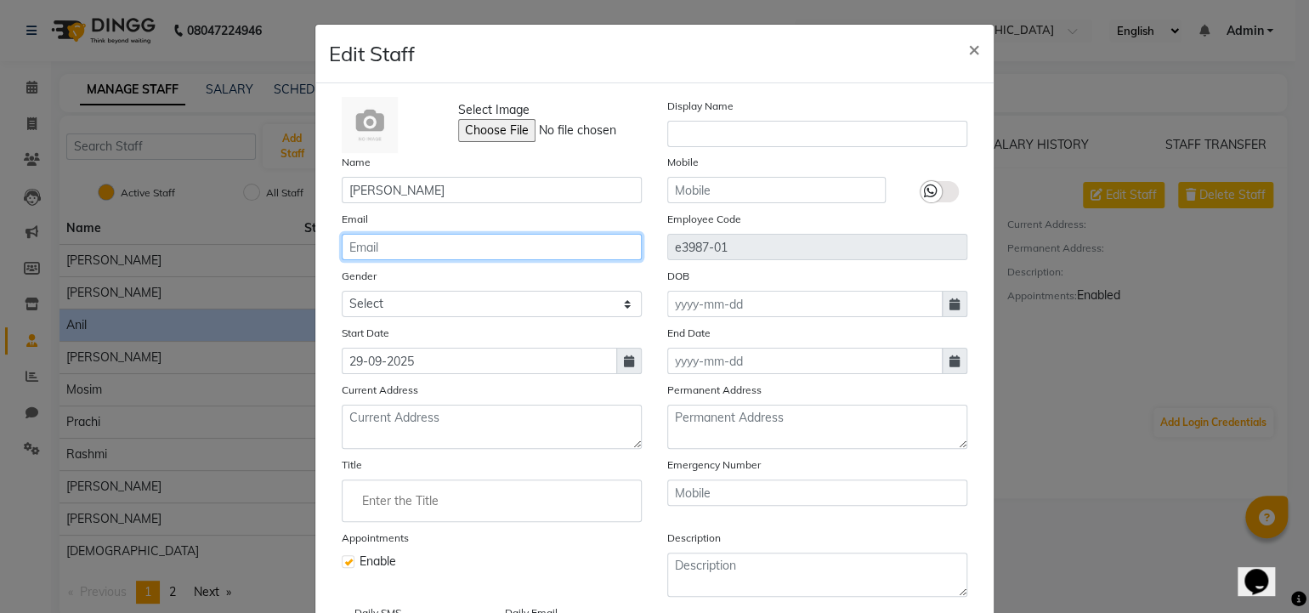
click at [473, 258] on input "email" at bounding box center [492, 247] width 300 height 26
click at [434, 249] on input "[DOMAIN_NAME]" at bounding box center [492, 247] width 300 height 26
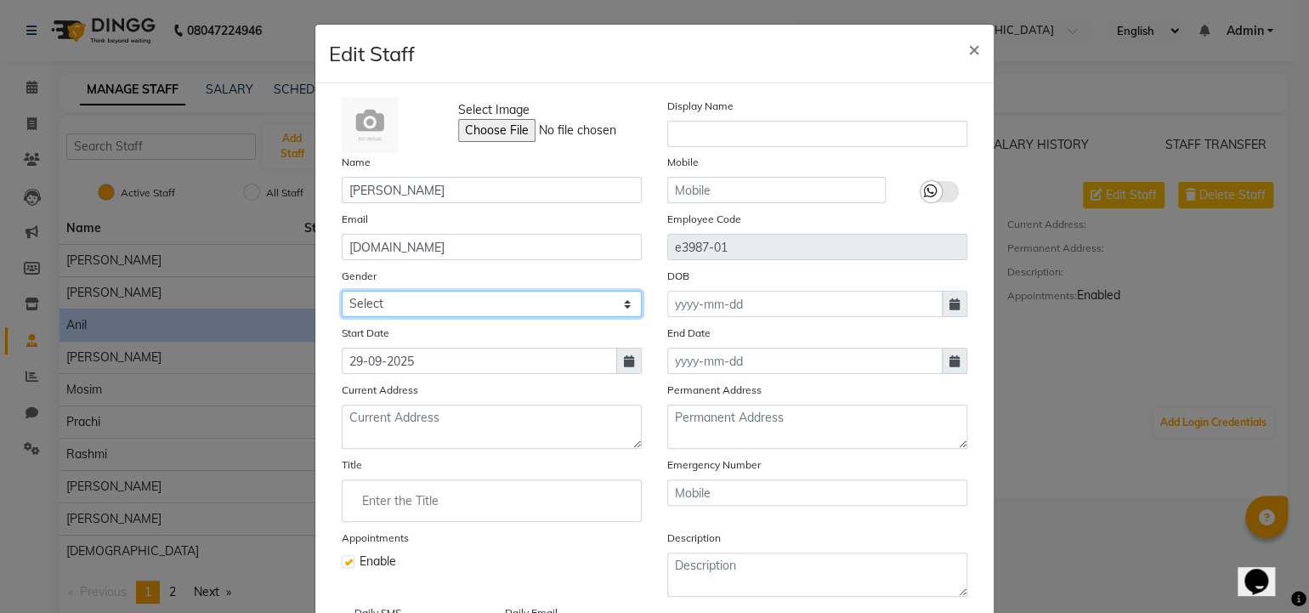
click at [504, 297] on select "Select [DEMOGRAPHIC_DATA] [DEMOGRAPHIC_DATA] Other Prefer Not To Say" at bounding box center [492, 304] width 300 height 26
click at [342, 293] on select "Select [DEMOGRAPHIC_DATA] [DEMOGRAPHIC_DATA] Other Prefer Not To Say" at bounding box center [492, 304] width 300 height 26
click at [626, 366] on icon at bounding box center [629, 361] width 10 height 12
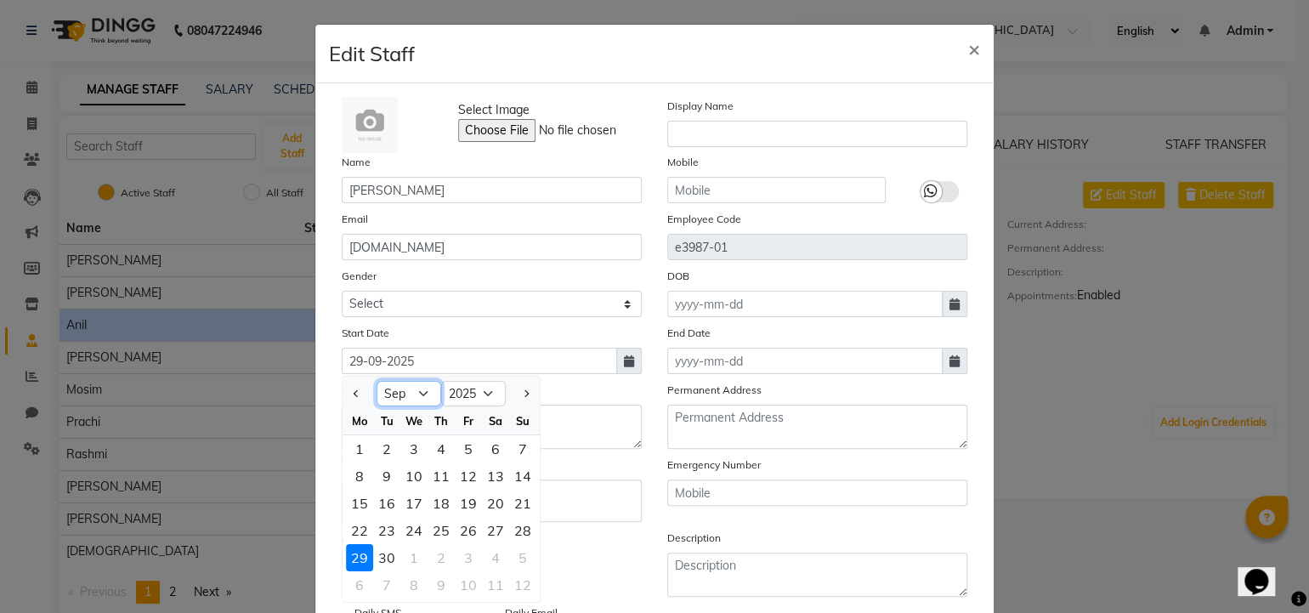
click at [412, 398] on select "Jan Feb Mar Apr May Jun [DATE] Aug Sep Oct Nov Dec" at bounding box center [409, 394] width 65 height 26
click at [462, 395] on select "2015 2016 2017 2018 2019 2020 2021 2022 2023 2024 2025 2026 2027 2028 2029 2030…" at bounding box center [473, 394] width 65 height 26
click at [748, 315] on input at bounding box center [804, 304] width 275 height 26
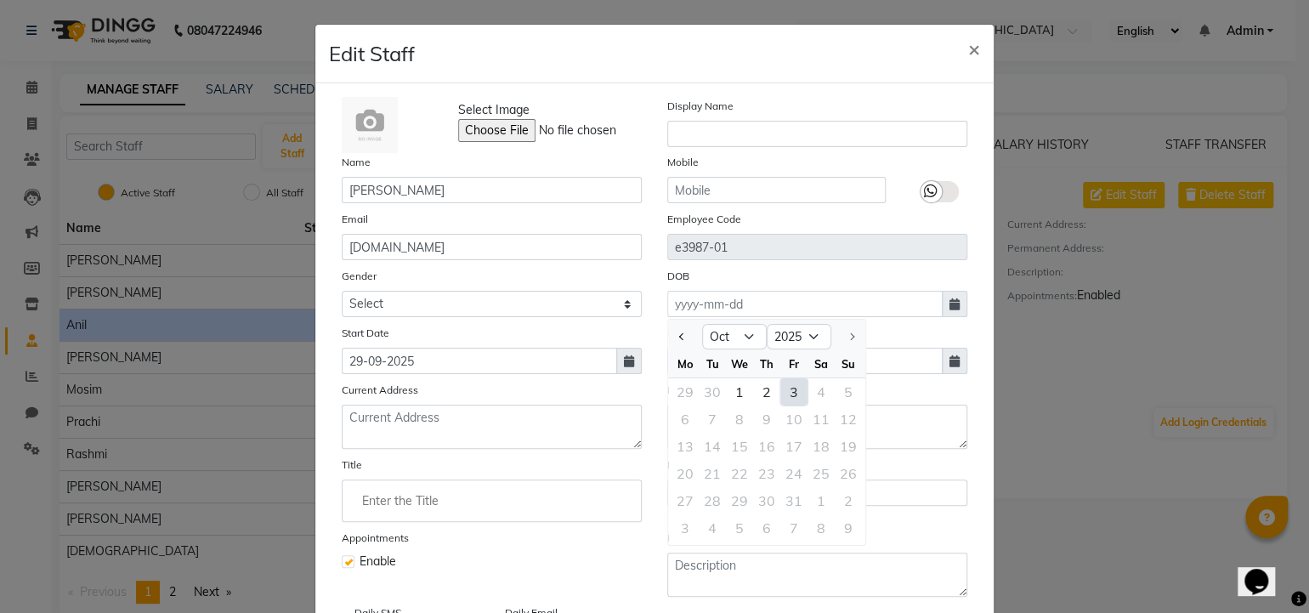
click at [942, 300] on span at bounding box center [955, 304] width 26 height 26
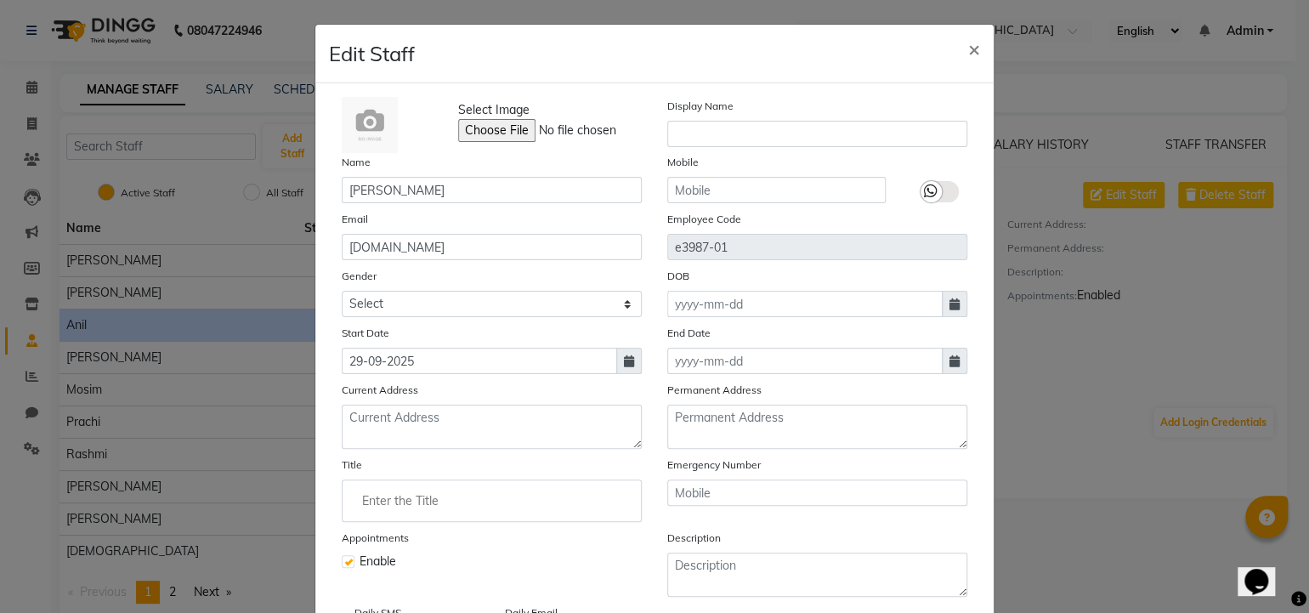
click at [947, 317] on span at bounding box center [955, 304] width 26 height 26
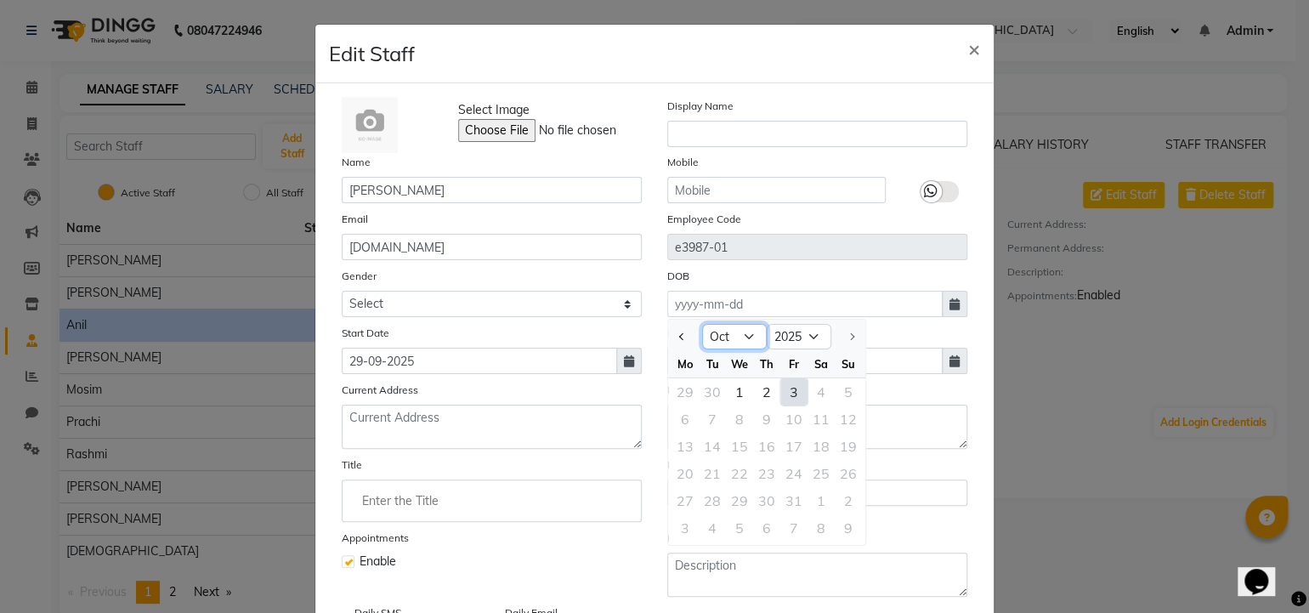
click at [748, 334] on select "Jan Feb Mar Apr May Jun [DATE] Aug Sep Oct" at bounding box center [734, 337] width 65 height 26
click at [702, 326] on select "Jan Feb Mar Apr May Jun [DATE] Aug Sep Oct" at bounding box center [734, 337] width 65 height 26
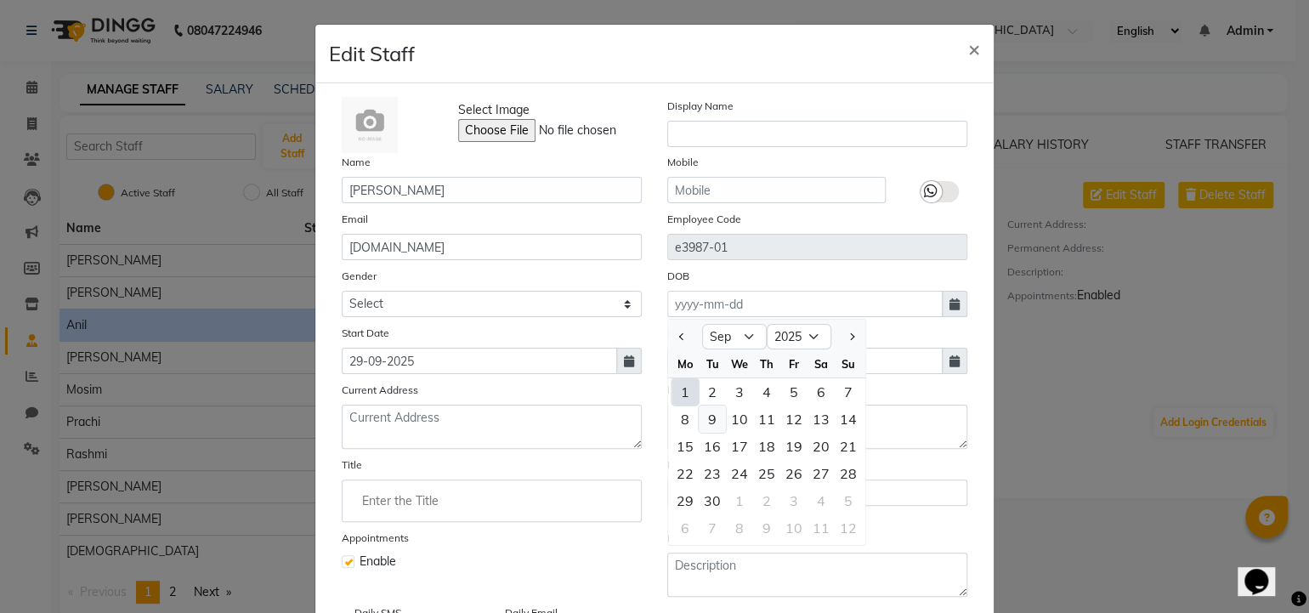
click at [713, 420] on div "9" at bounding box center [712, 418] width 27 height 27
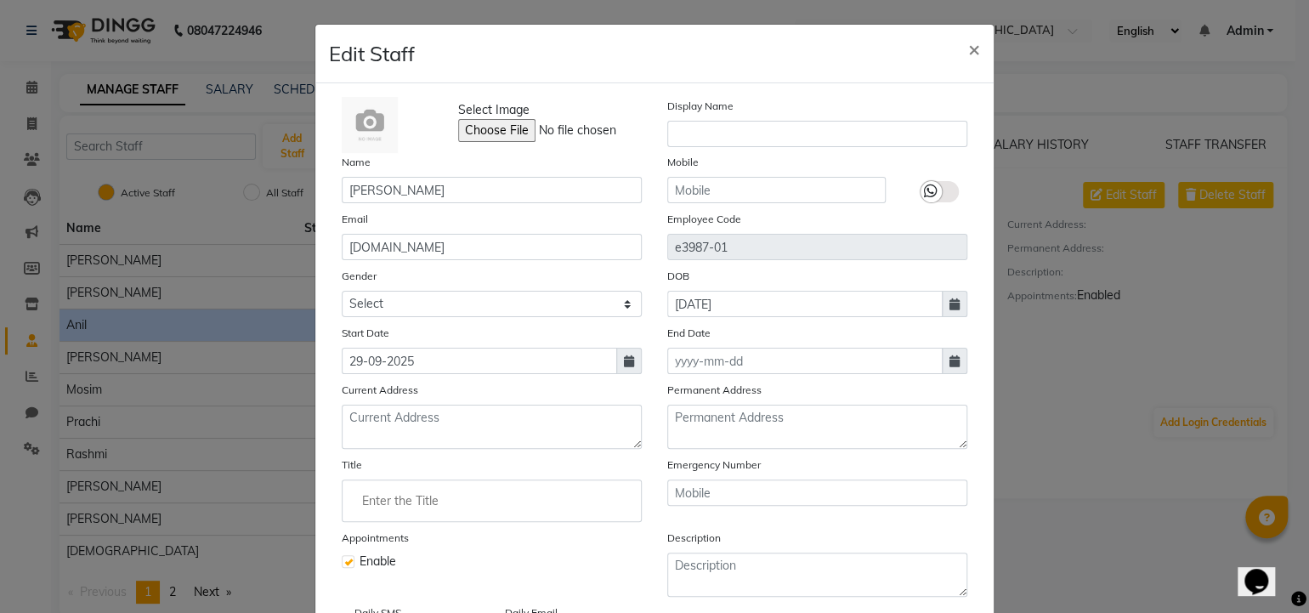
click at [950, 314] on span at bounding box center [955, 304] width 26 height 26
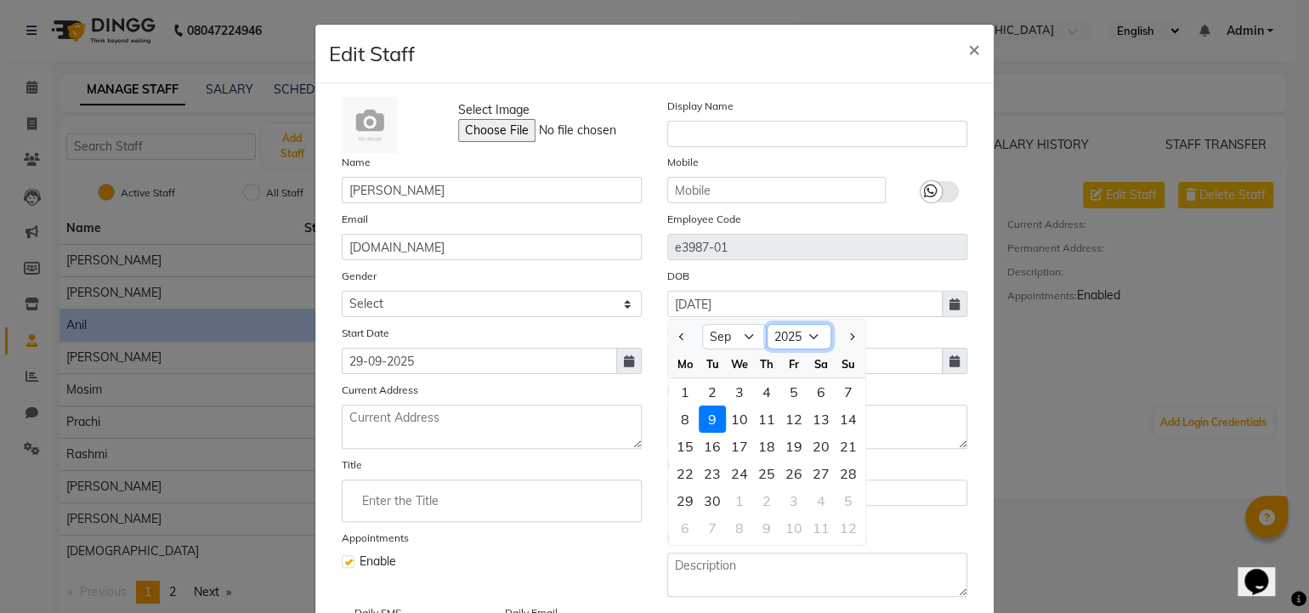
click at [783, 343] on select "1920 1921 1922 1923 1924 1925 1926 1927 1928 1929 1930 1931 1932 1933 1934 1935…" at bounding box center [799, 337] width 65 height 26
click at [767, 326] on select "1920 1921 1922 1923 1924 1925 1926 1927 1928 1929 1930 1931 1932 1933 1934 1935…" at bounding box center [799, 337] width 65 height 26
click at [961, 327] on div "End Date" at bounding box center [818, 349] width 326 height 50
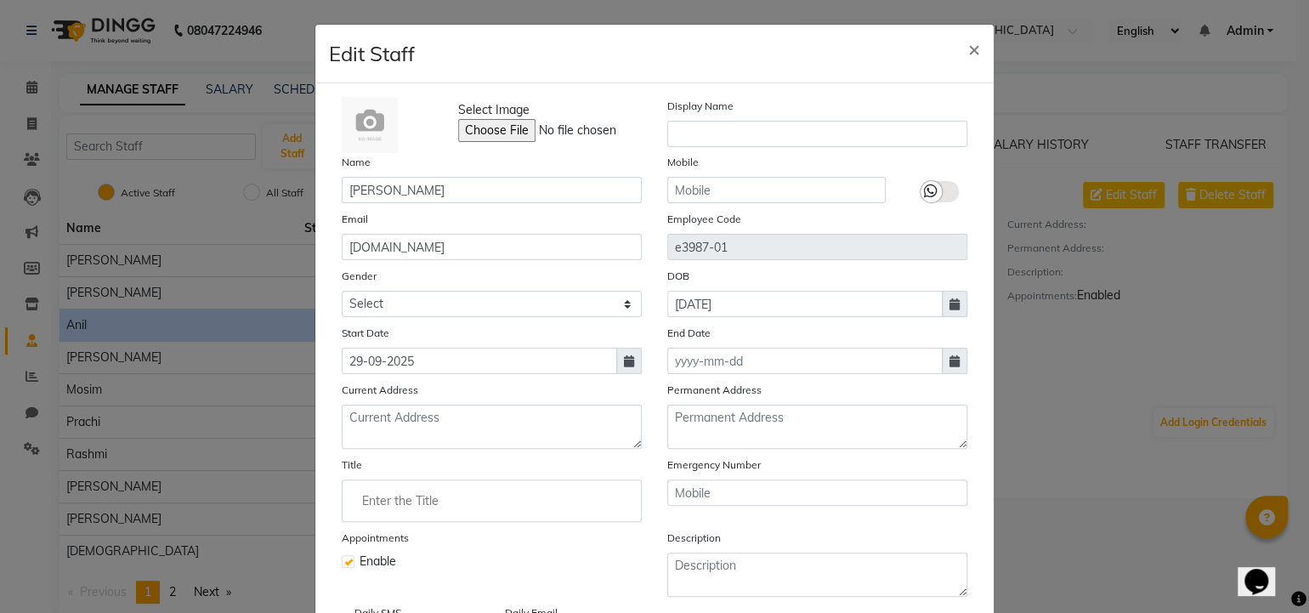
click at [632, 363] on span at bounding box center [629, 361] width 26 height 26
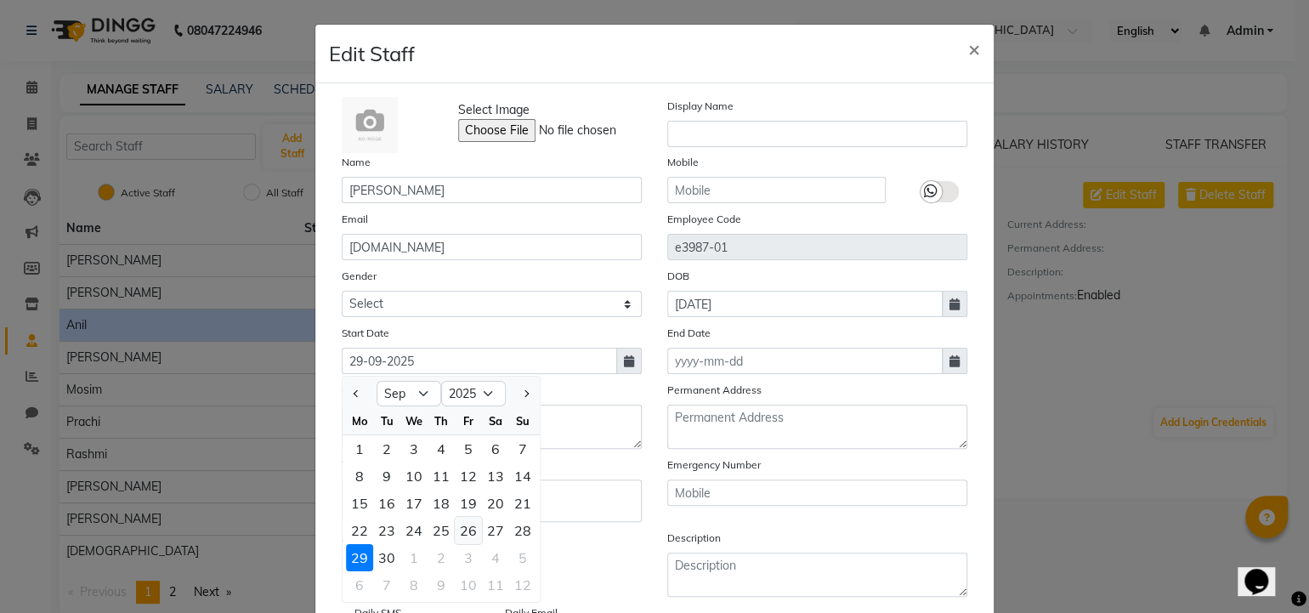
click at [470, 540] on div "26" at bounding box center [468, 530] width 27 height 27
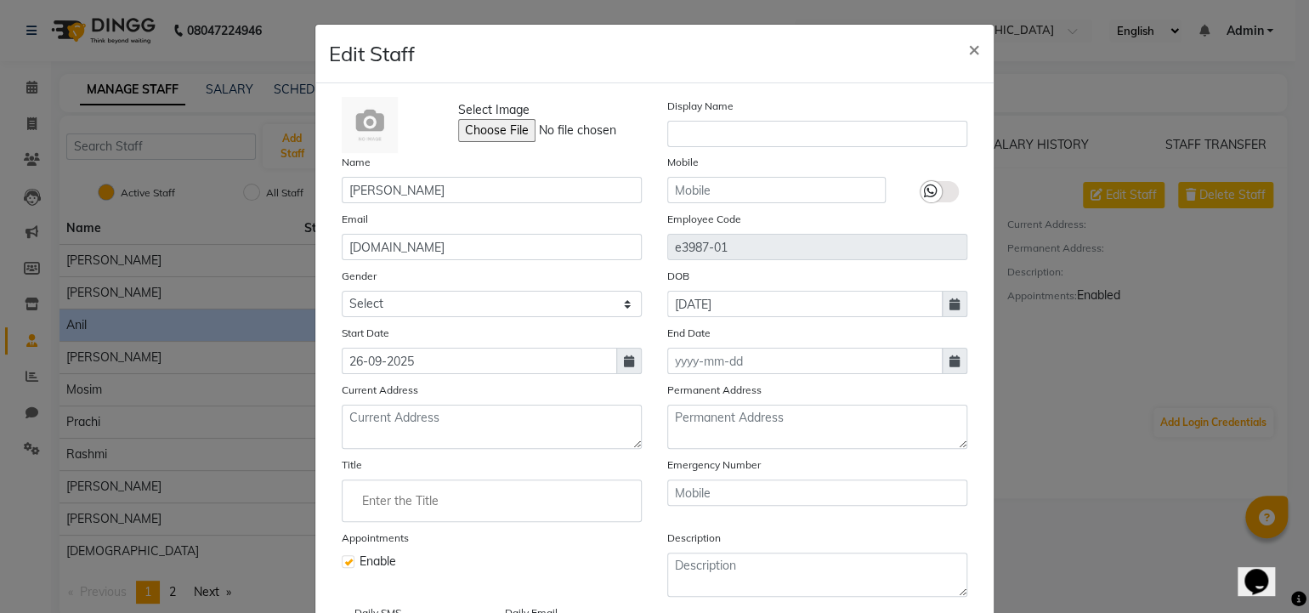
click at [624, 367] on icon at bounding box center [629, 361] width 10 height 12
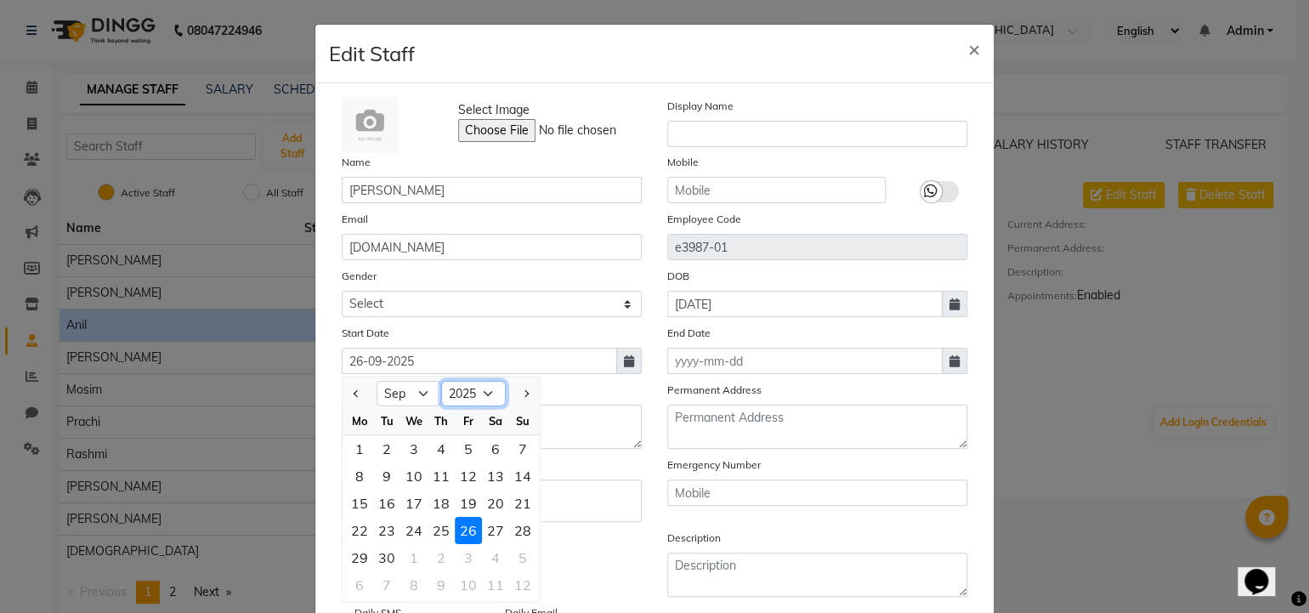
click at [452, 398] on select "2015 2016 2017 2018 2019 2020 2021 2022 2023 2024 2025 2026 2027 2028 2029 2030…" at bounding box center [473, 394] width 65 height 26
click at [441, 384] on select "2015 2016 2017 2018 2019 2020 2021 2022 2023 2024 2025 2026 2027 2028 2029 2030…" at bounding box center [473, 394] width 65 height 26
click at [411, 400] on select "Jan Feb Mar Apr May Jun [DATE] Aug Sep Oct Nov Dec" at bounding box center [409, 394] width 65 height 26
click at [377, 384] on select "Jan Feb Mar Apr May Jun [DATE] Aug Sep Oct Nov Dec" at bounding box center [409, 394] width 65 height 26
click at [484, 533] on div "26" at bounding box center [495, 530] width 27 height 27
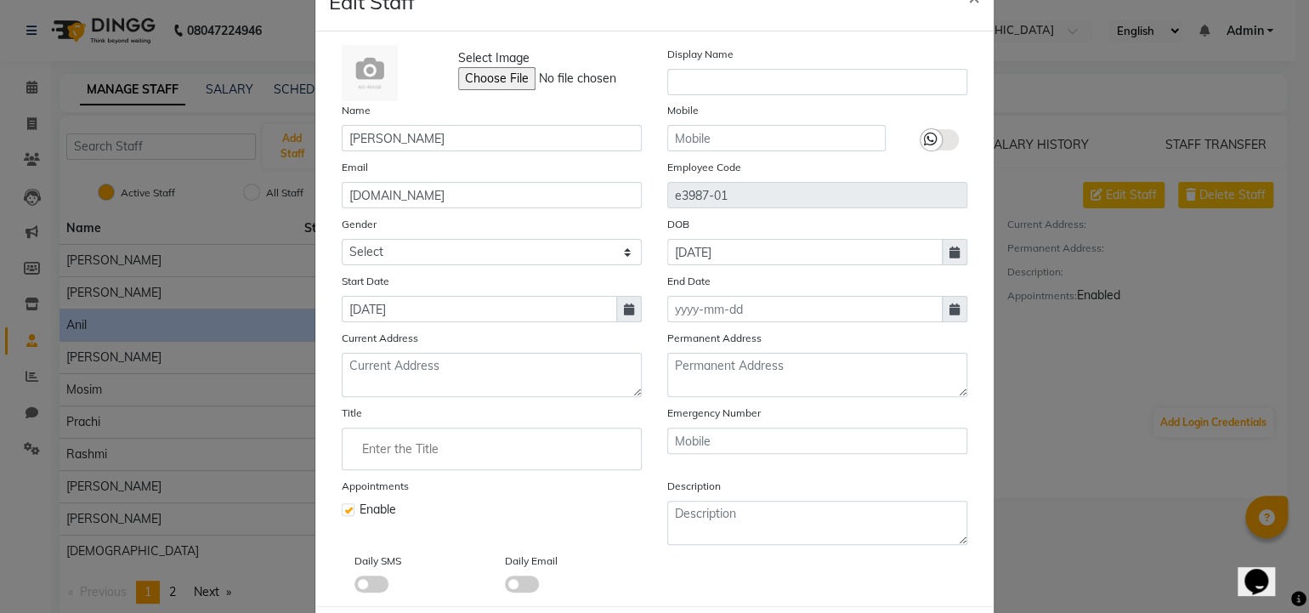
scroll to position [92, 0]
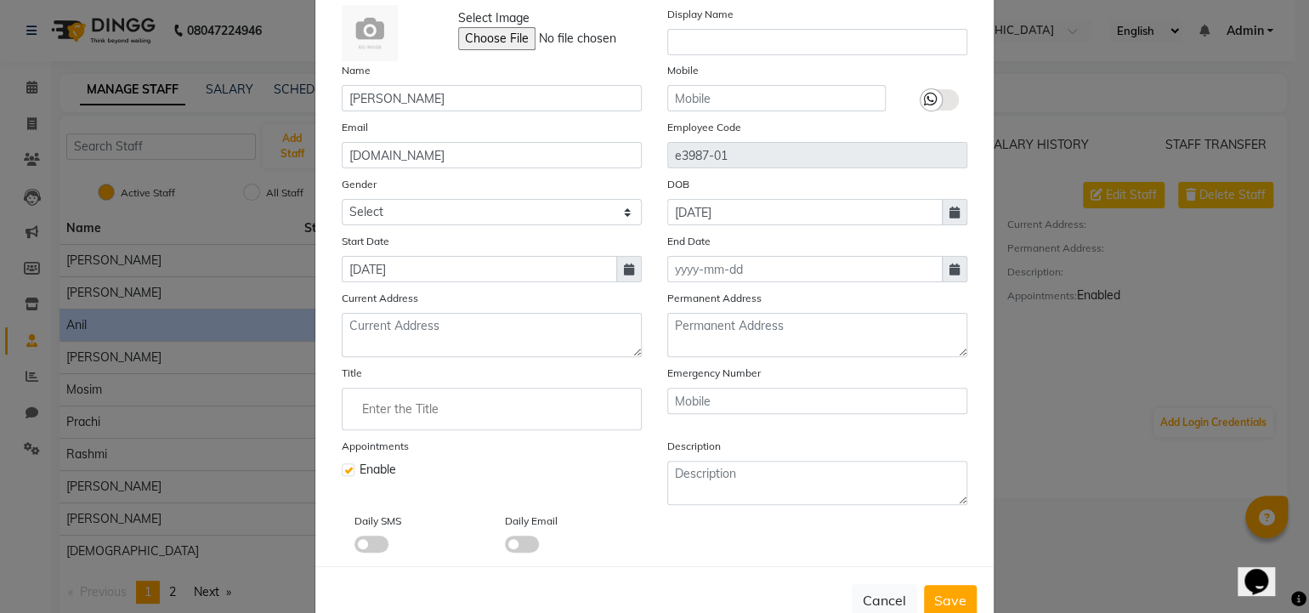
click at [514, 553] on span at bounding box center [522, 544] width 34 height 17
click at [505, 547] on input "checkbox" at bounding box center [505, 547] width 0 height 0
click at [354, 547] on span at bounding box center [371, 544] width 34 height 17
click at [354, 547] on input "checkbox" at bounding box center [354, 547] width 0 height 0
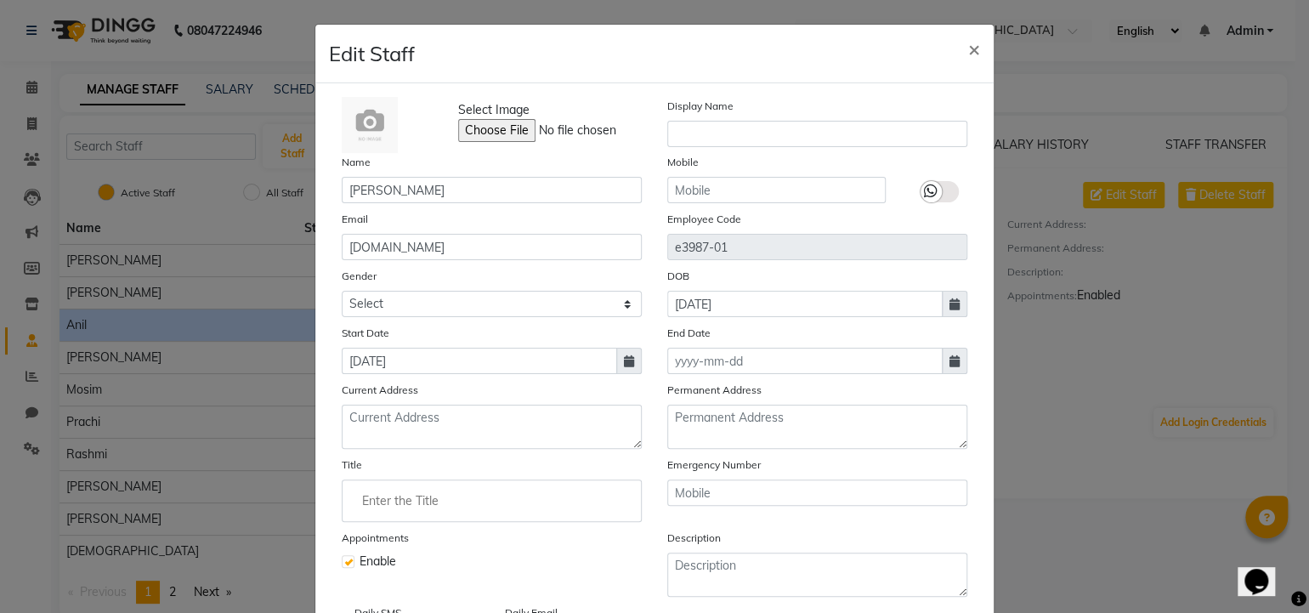
scroll to position [0, 0]
click at [681, 133] on input "text" at bounding box center [817, 134] width 300 height 26
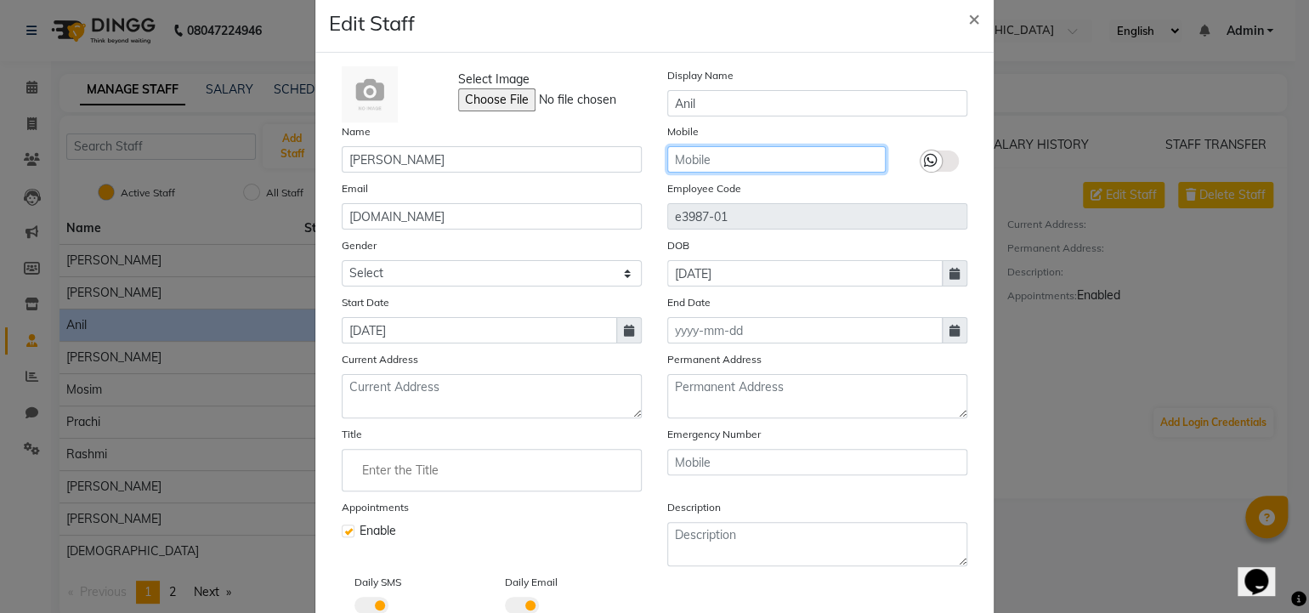
click at [695, 156] on input "text" at bounding box center [776, 159] width 218 height 26
click at [912, 162] on div at bounding box center [939, 147] width 82 height 50
click at [924, 161] on icon at bounding box center [931, 160] width 14 height 15
click at [0, 0] on input "checkbox" at bounding box center [0, 0] width 0 height 0
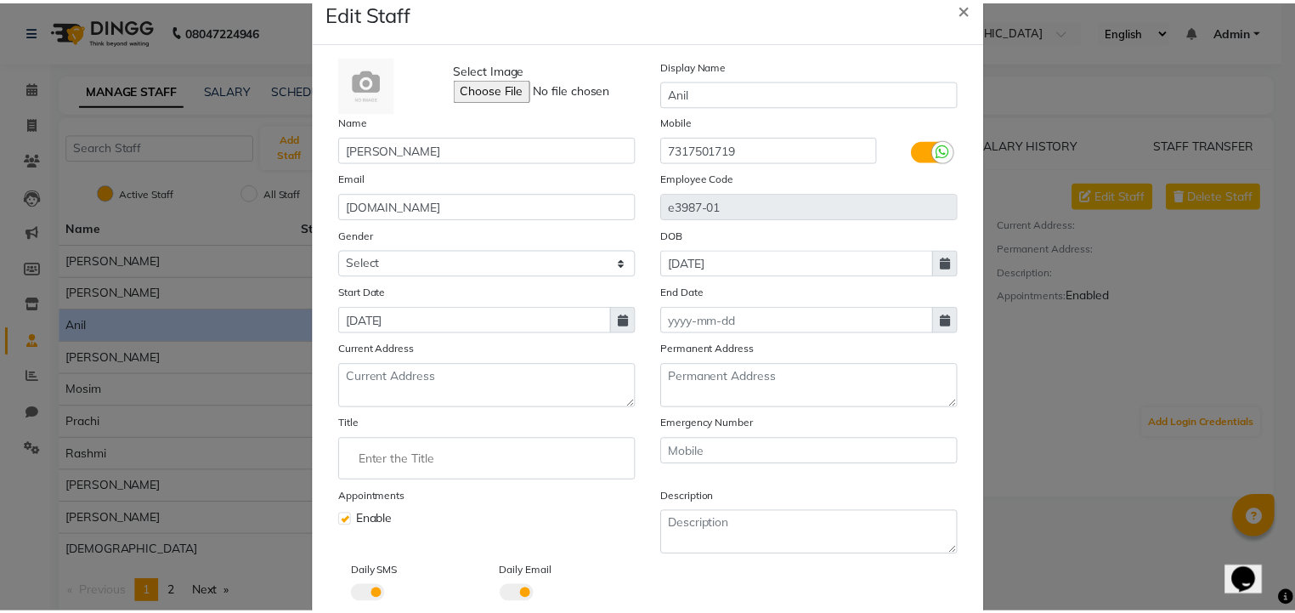
scroll to position [142, 0]
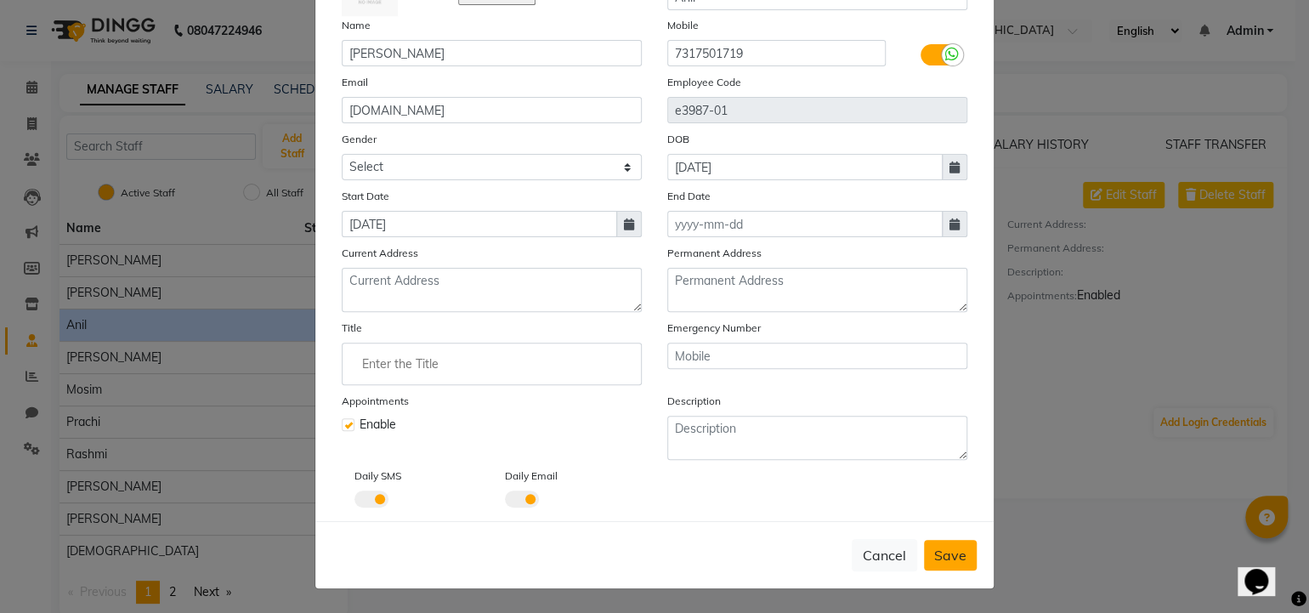
click at [940, 563] on span "Save" at bounding box center [950, 555] width 32 height 17
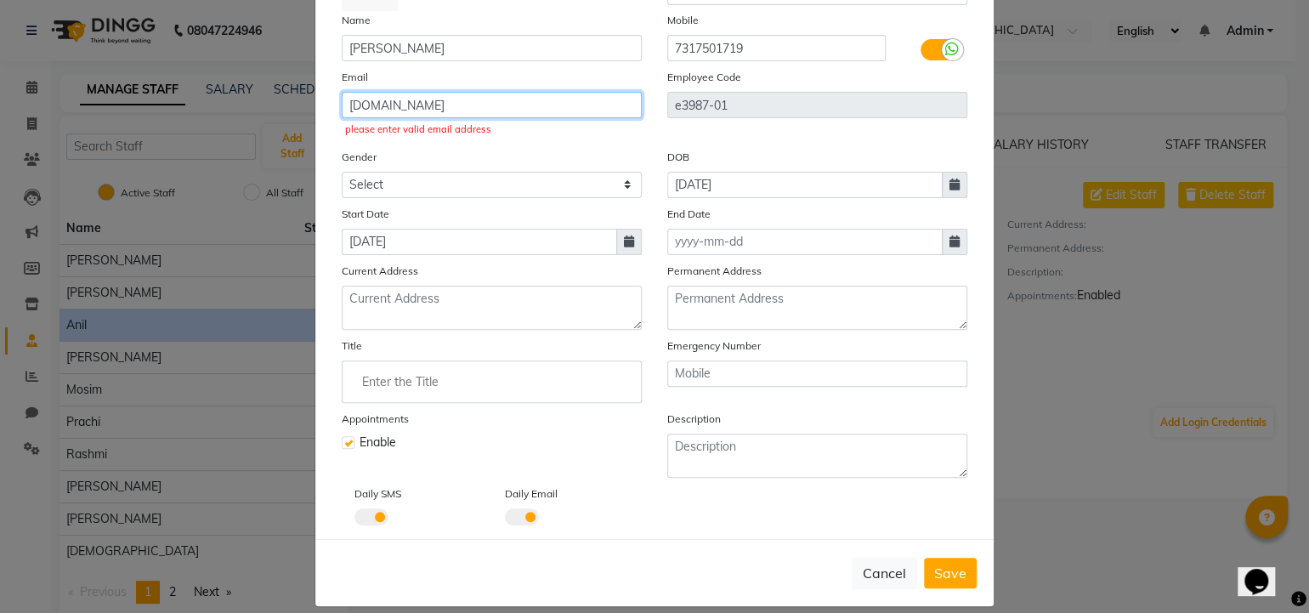
click at [347, 109] on input "[DOMAIN_NAME]" at bounding box center [492, 105] width 300 height 26
click at [950, 581] on span "Save" at bounding box center [950, 572] width 32 height 17
click at [945, 578] on span "Save" at bounding box center [950, 572] width 32 height 17
click at [423, 110] on input "[DOMAIN_NAME]" at bounding box center [492, 105] width 300 height 26
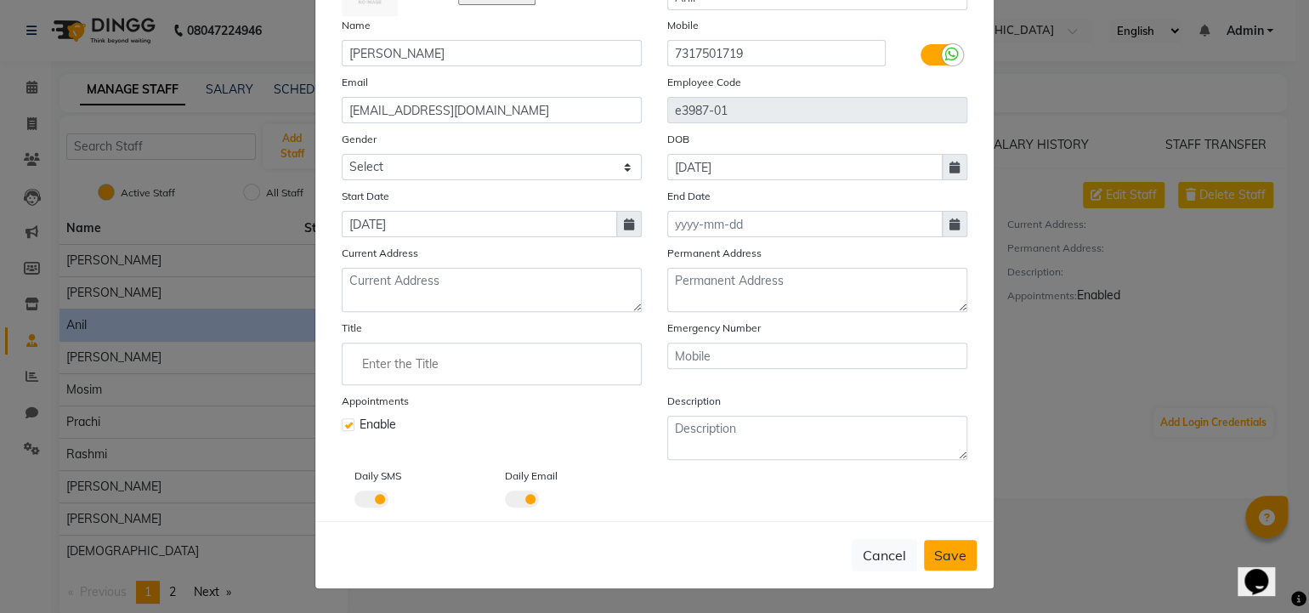
click at [930, 543] on button "Save" at bounding box center [950, 555] width 53 height 31
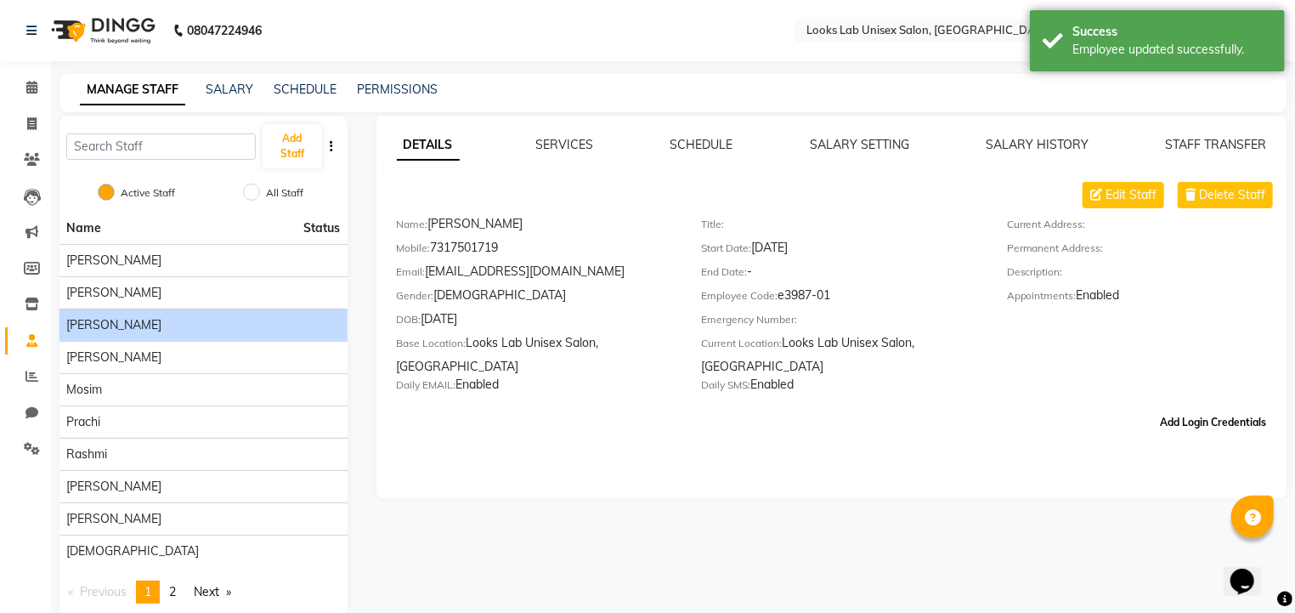
click at [1173, 425] on button "Add Login Credentials" at bounding box center [1213, 422] width 120 height 29
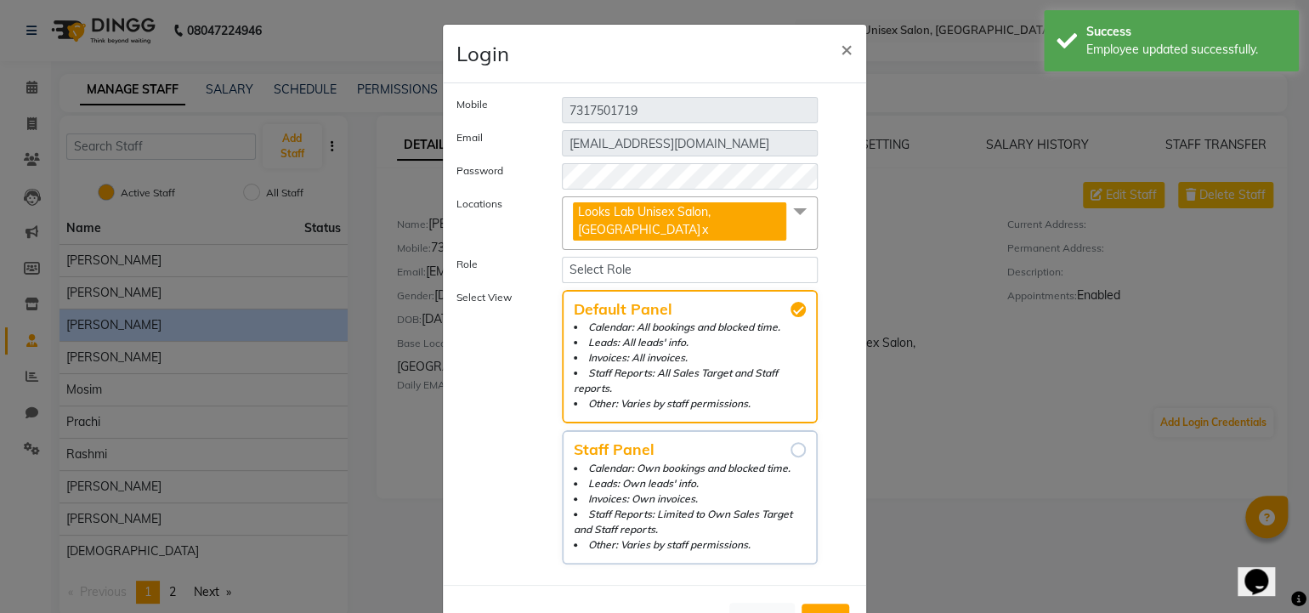
click at [617, 491] on li "Invoices: Own invoices." at bounding box center [690, 498] width 232 height 15
click at [791, 457] on input "Staff Panel Calendar: Own bookings and blocked time. Leads: Own leads' info. In…" at bounding box center [798, 449] width 15 height 15
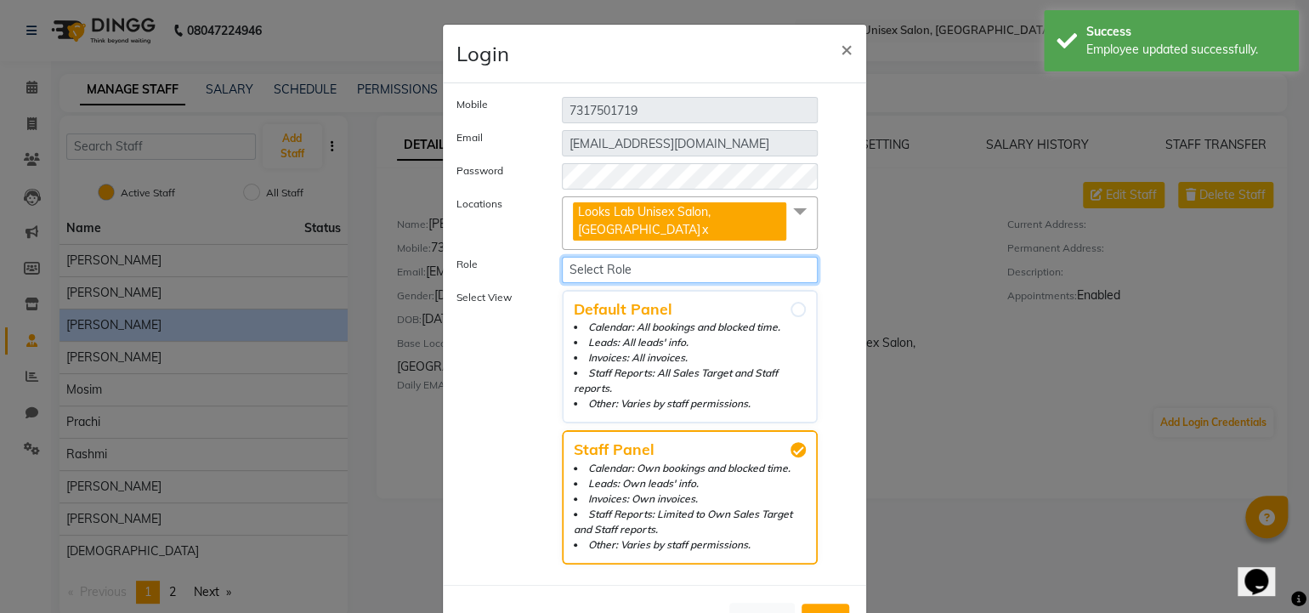
click at [597, 266] on select "Select Role Operator Manager Administrator" at bounding box center [690, 270] width 256 height 26
click at [562, 257] on select "Select Role Operator Manager Administrator" at bounding box center [690, 270] width 256 height 26
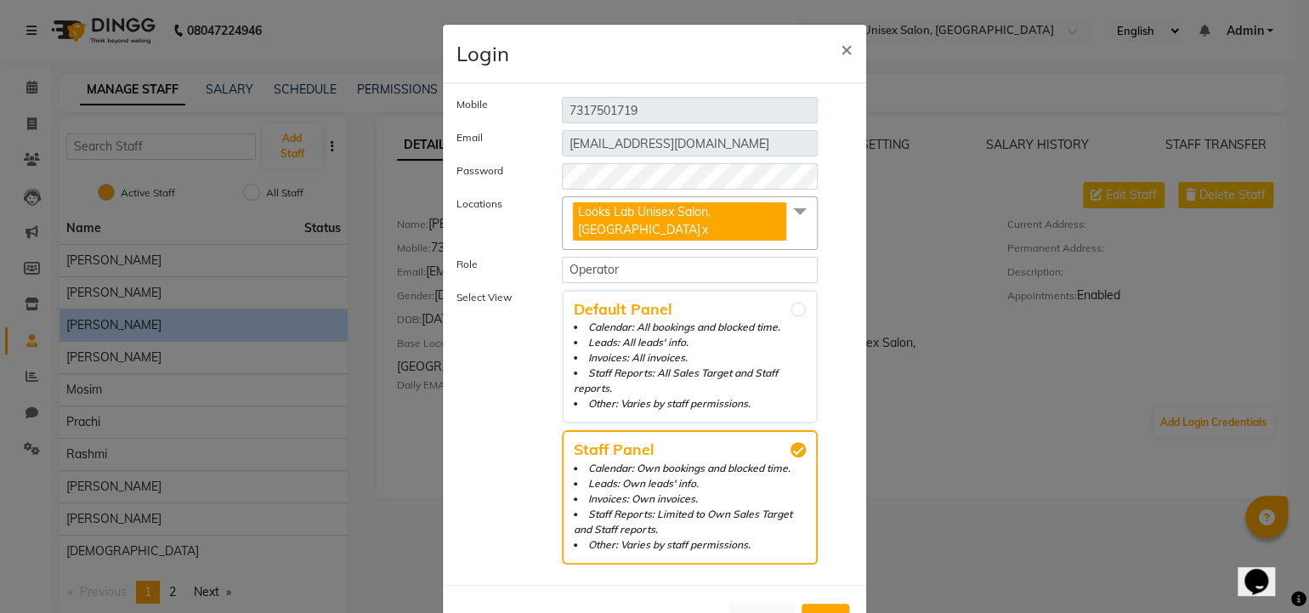
click at [818, 610] on span "Add" at bounding box center [825, 618] width 27 height 17
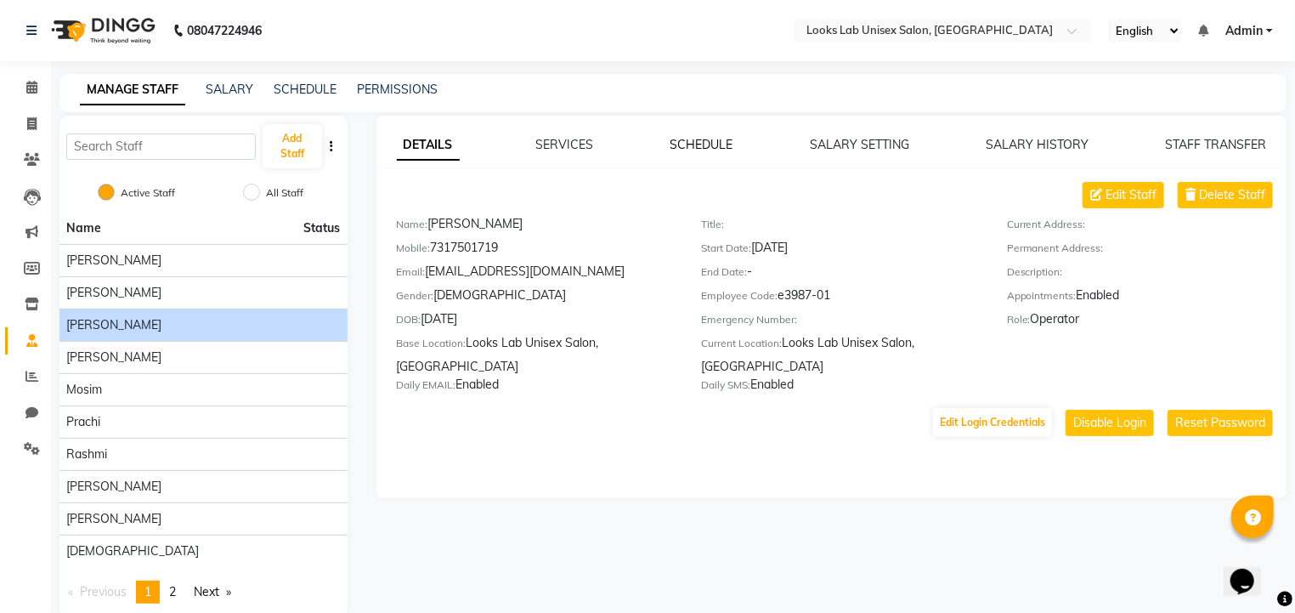
click at [689, 150] on link "SCHEDULE" at bounding box center [702, 144] width 63 height 15
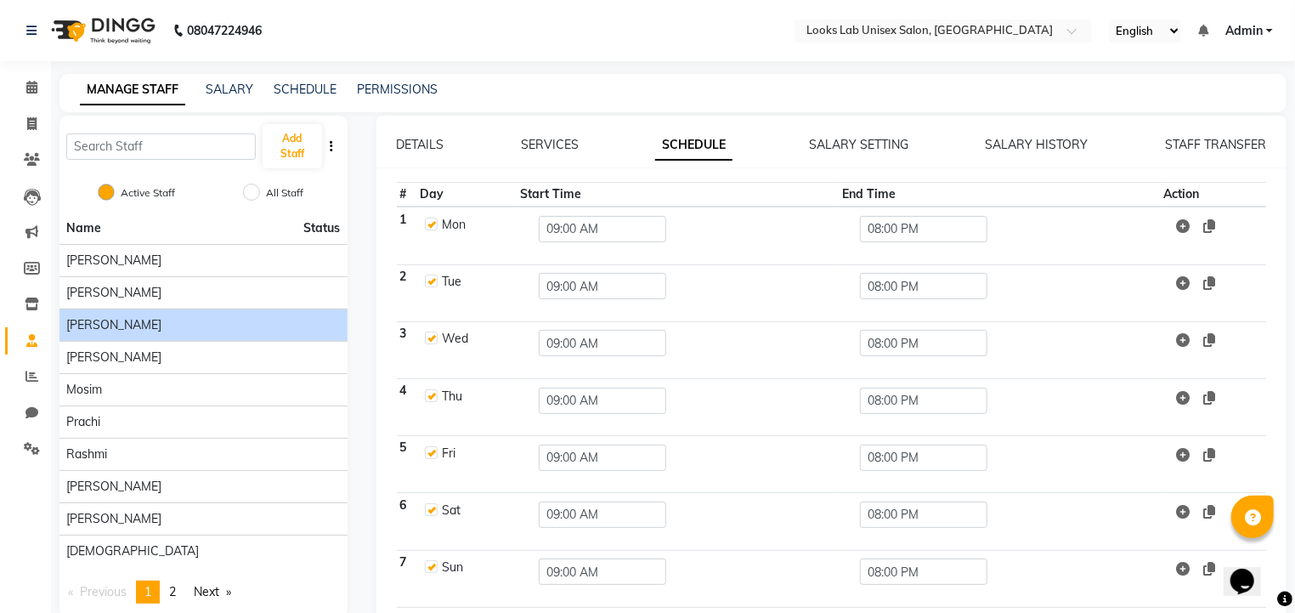
click at [431, 281] on label at bounding box center [431, 281] width 13 height 13
click at [431, 281] on input "checkbox" at bounding box center [430, 280] width 11 height 11
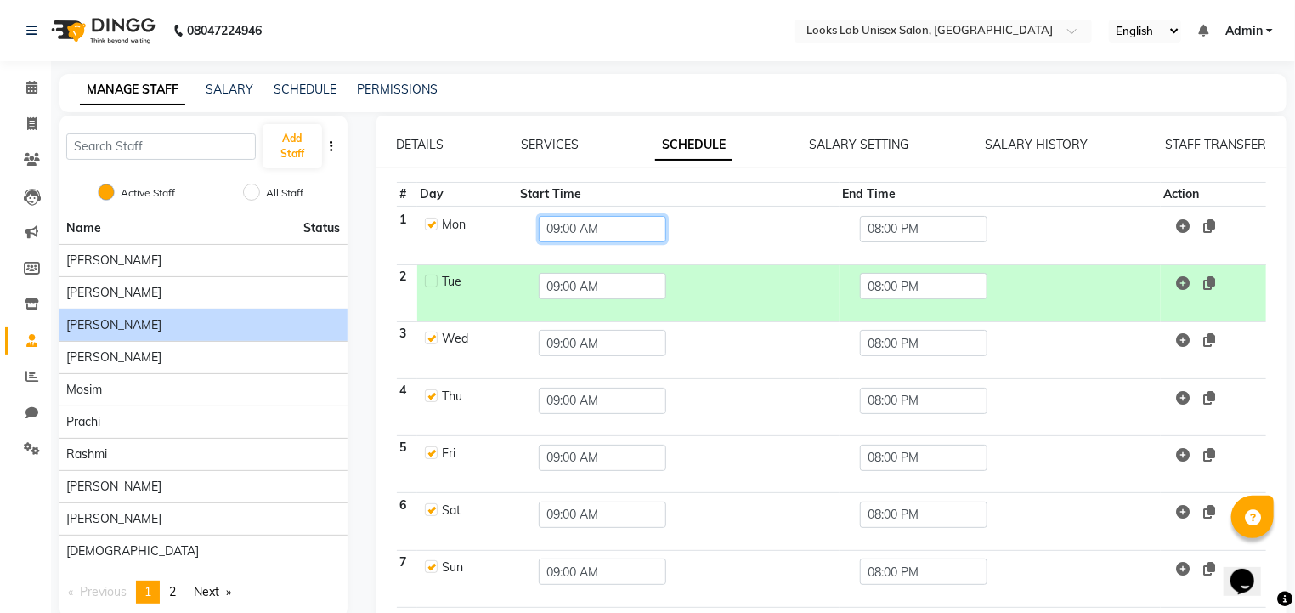
click at [547, 231] on input "09:00 AM" at bounding box center [603, 229] width 128 height 26
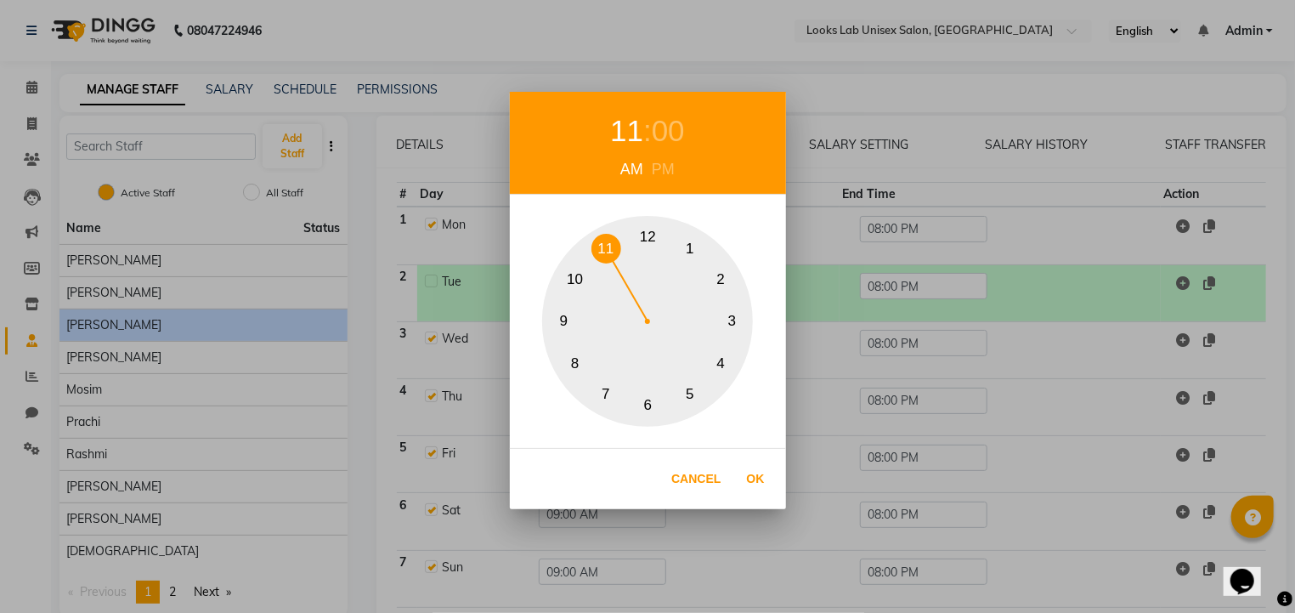
click at [596, 253] on button "11" at bounding box center [607, 249] width 30 height 30
click at [762, 482] on button "Ok" at bounding box center [756, 479] width 35 height 35
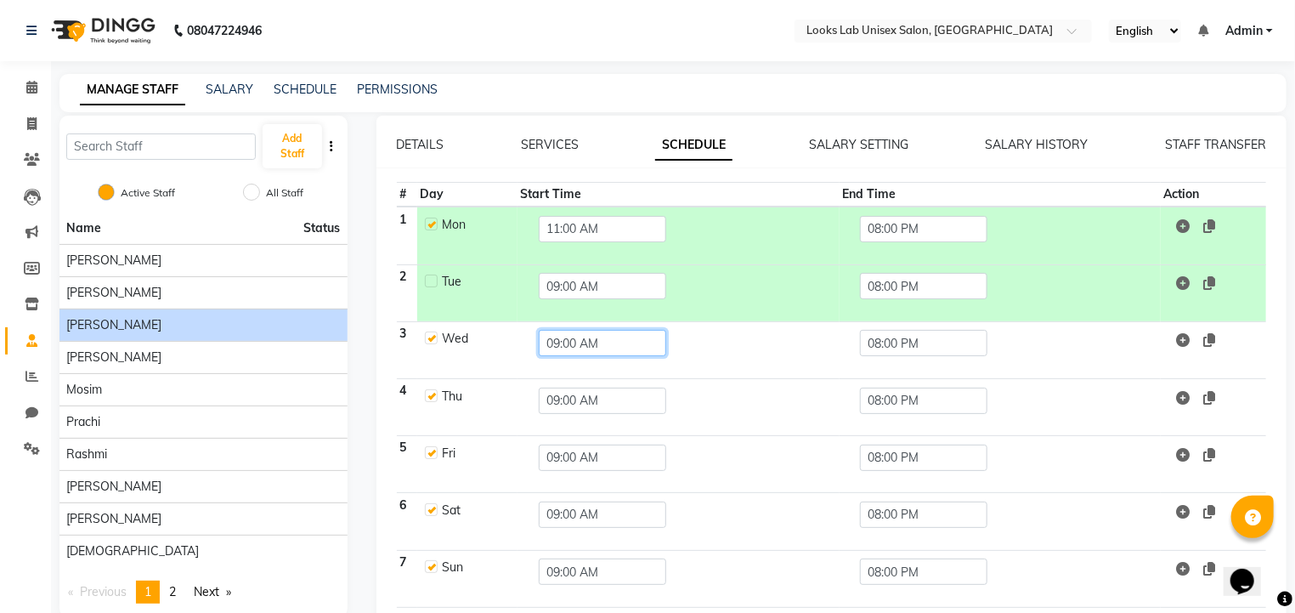
click at [561, 345] on input "09:00 AM" at bounding box center [603, 343] width 128 height 26
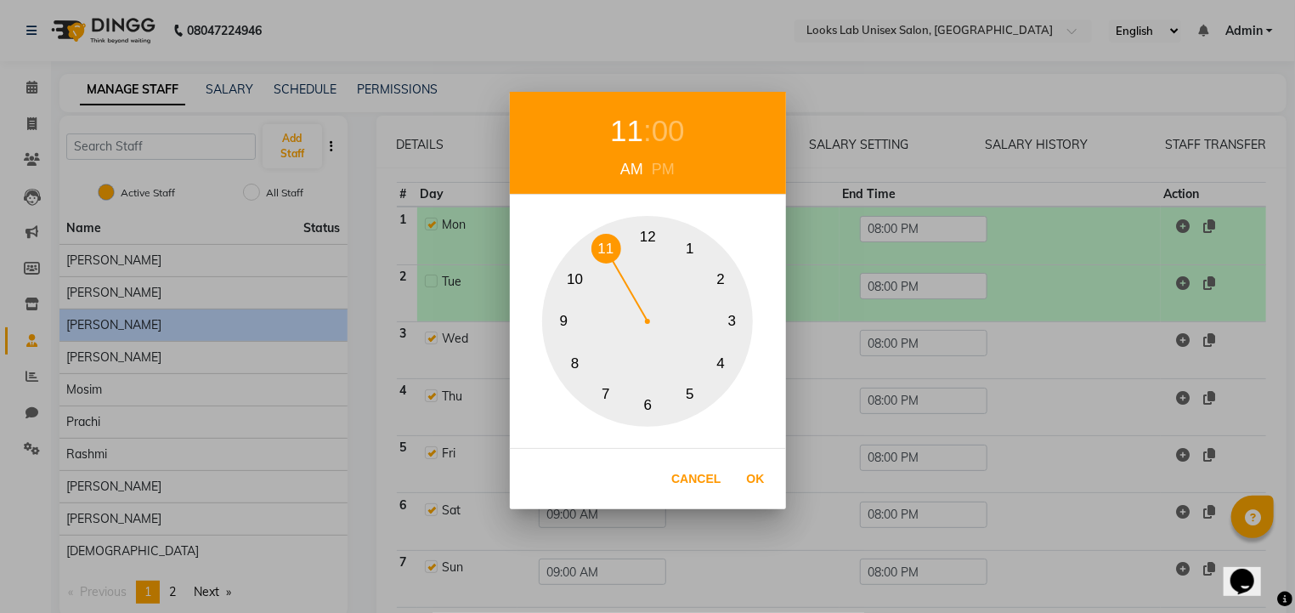
click at [606, 256] on button "11" at bounding box center [607, 249] width 30 height 30
click at [755, 483] on button "Ok" at bounding box center [756, 479] width 35 height 35
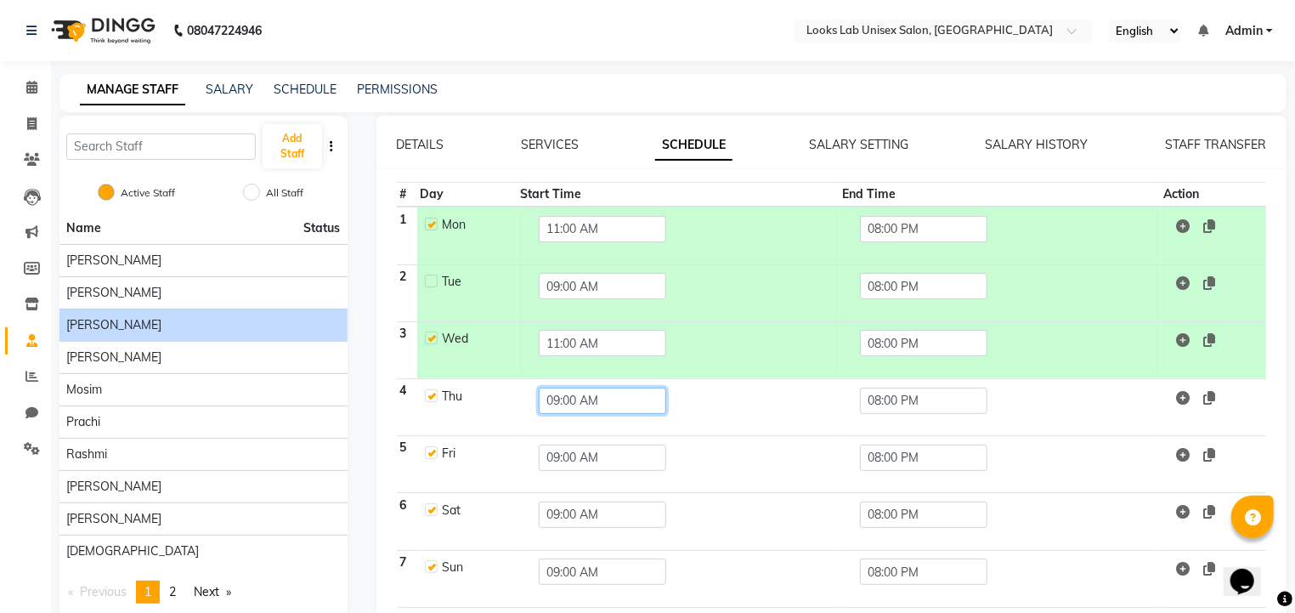
click at [565, 400] on input "09:00 AM" at bounding box center [603, 401] width 128 height 26
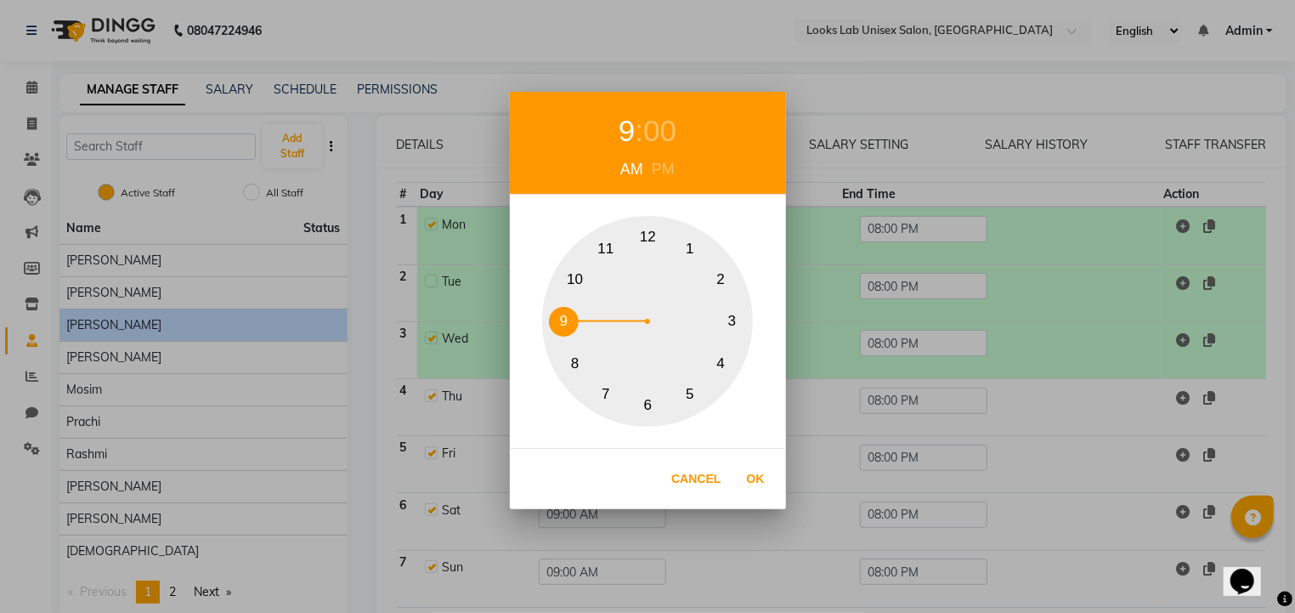
click at [607, 252] on button "11" at bounding box center [607, 249] width 30 height 30
click at [759, 479] on button "Ok" at bounding box center [756, 479] width 35 height 35
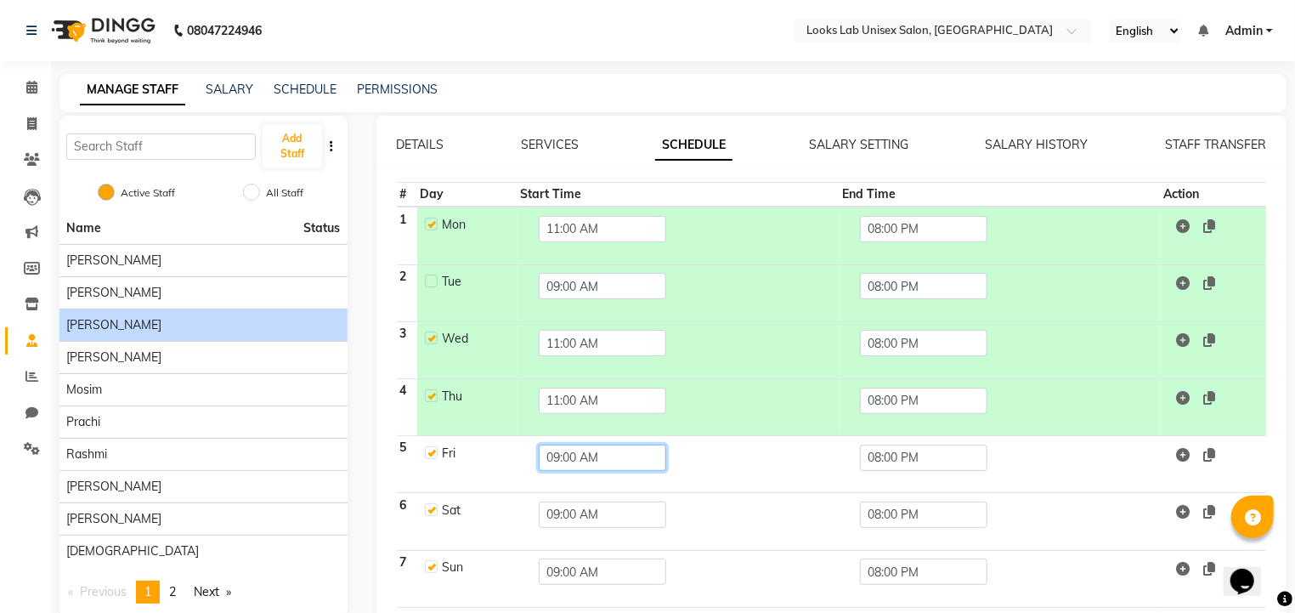
click at [591, 461] on input "09:00 AM" at bounding box center [603, 458] width 128 height 26
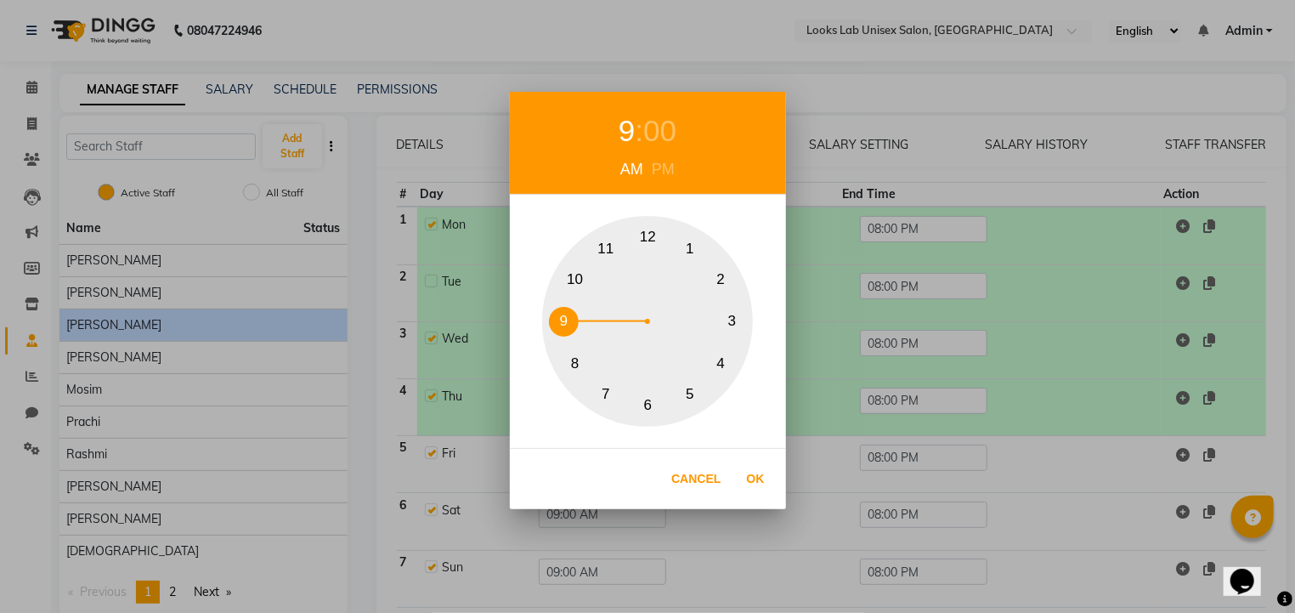
click at [595, 235] on div "1 2 3 4 5 6 7 8 9 10 11 12" at bounding box center [647, 321] width 211 height 211
click at [765, 473] on button "Ok" at bounding box center [756, 479] width 35 height 35
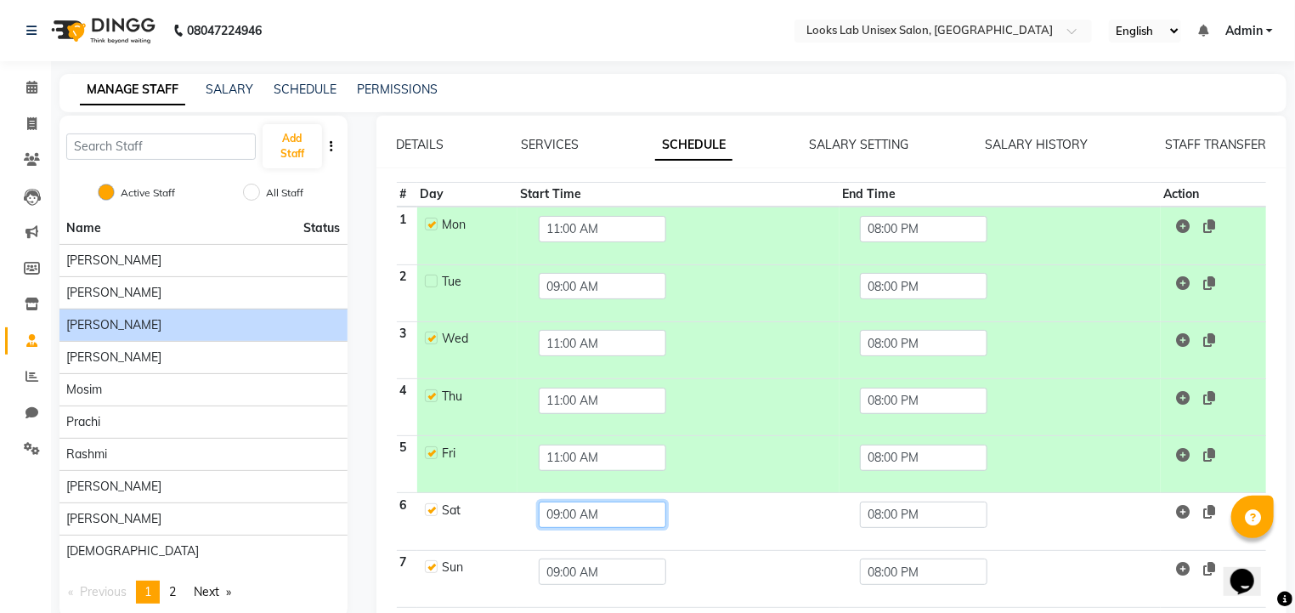
click at [612, 507] on input "09:00 AM" at bounding box center [603, 515] width 128 height 26
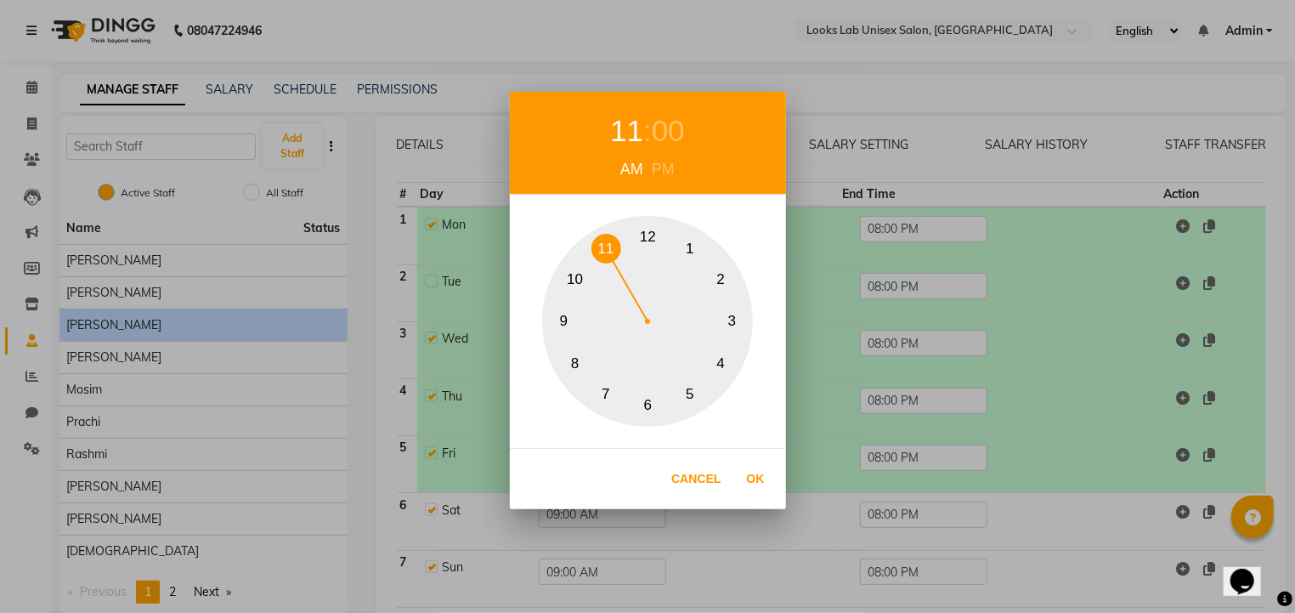
click at [607, 252] on button "11" at bounding box center [607, 249] width 30 height 30
click at [748, 468] on button "Ok" at bounding box center [756, 479] width 35 height 35
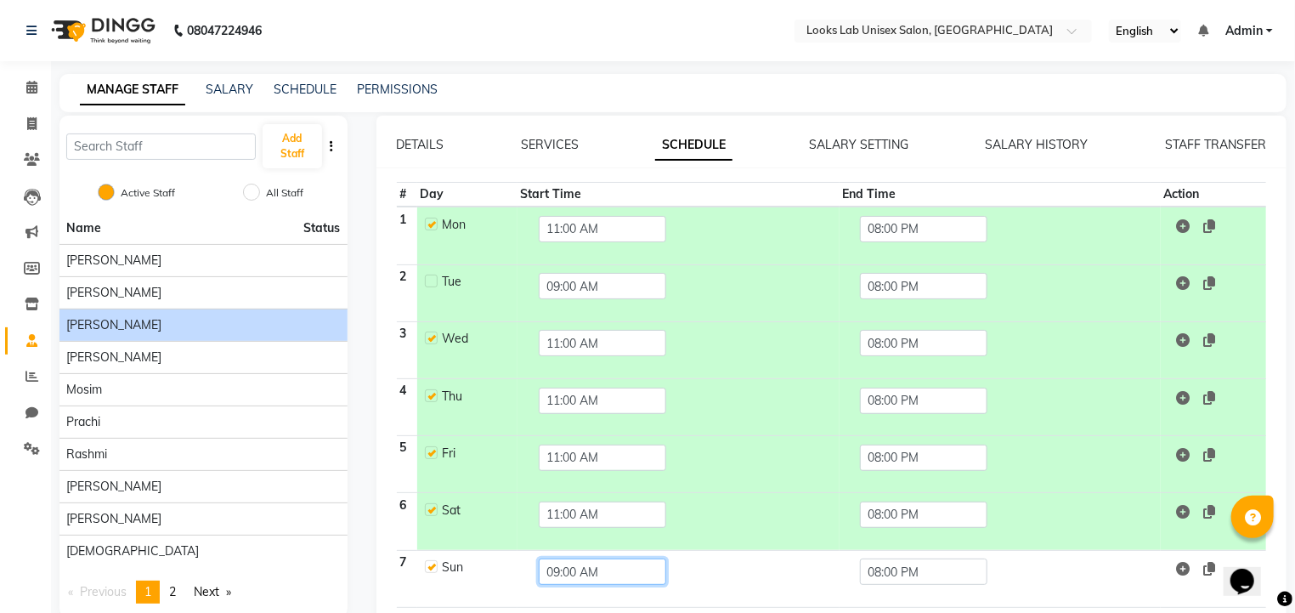
click at [550, 560] on input "09:00 AM" at bounding box center [603, 571] width 128 height 26
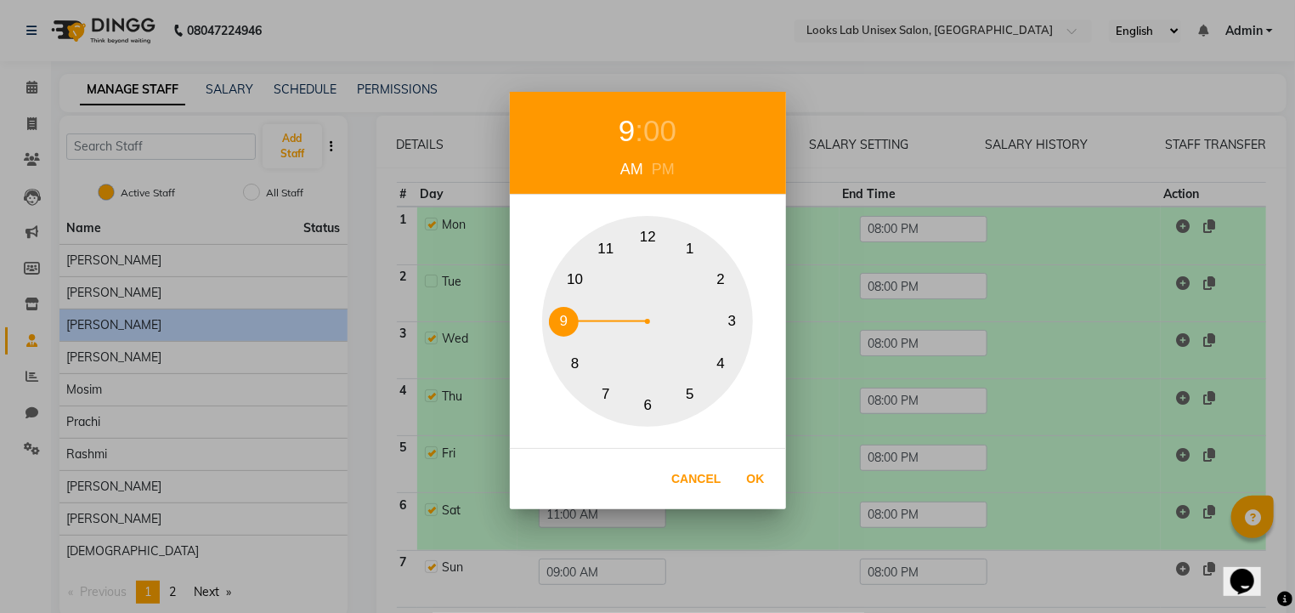
click at [605, 240] on button "11" at bounding box center [607, 249] width 30 height 30
click at [755, 468] on button "Ok" at bounding box center [756, 479] width 35 height 35
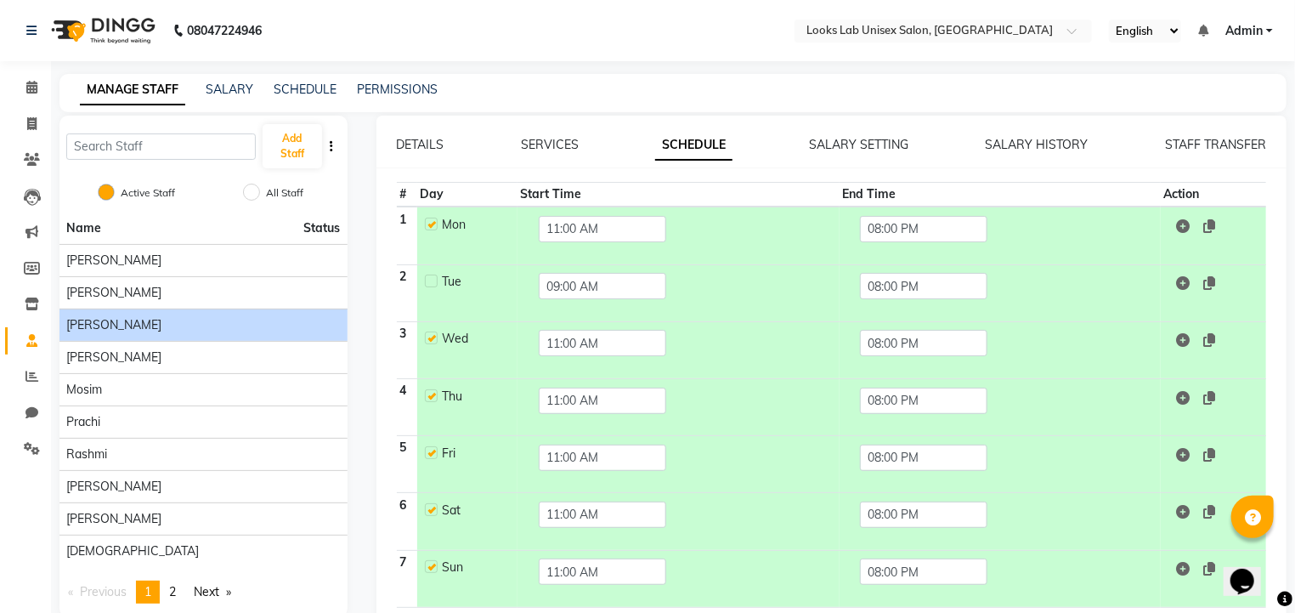
scroll to position [63, 0]
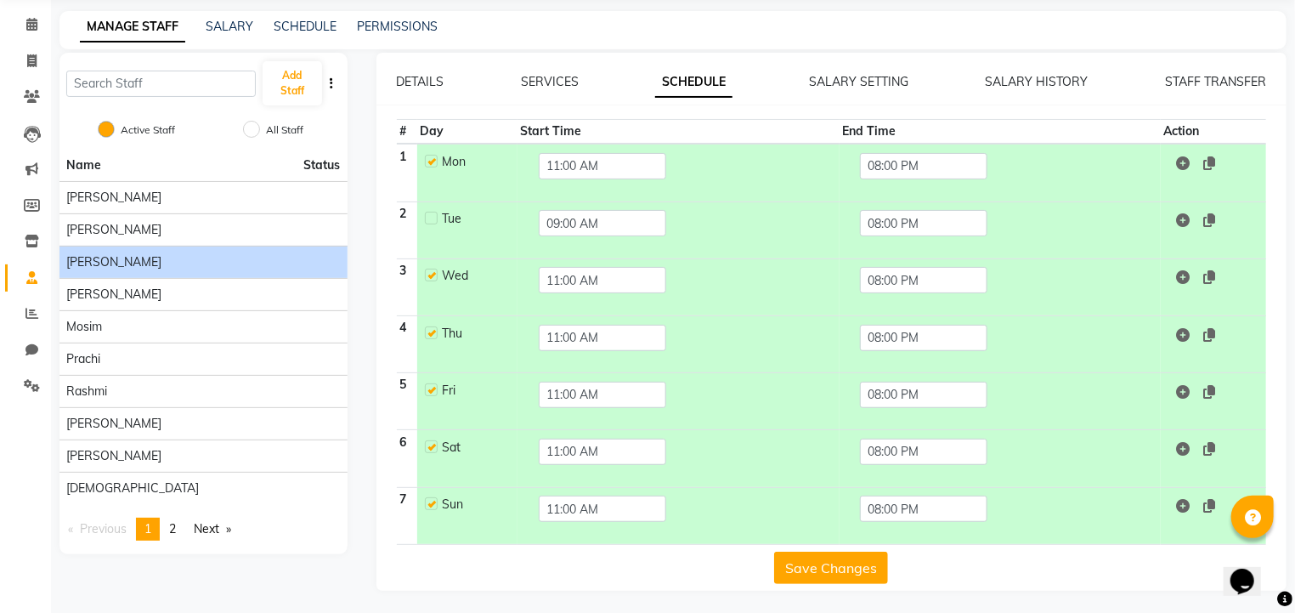
click at [797, 564] on button "Save Changes" at bounding box center [831, 568] width 114 height 32
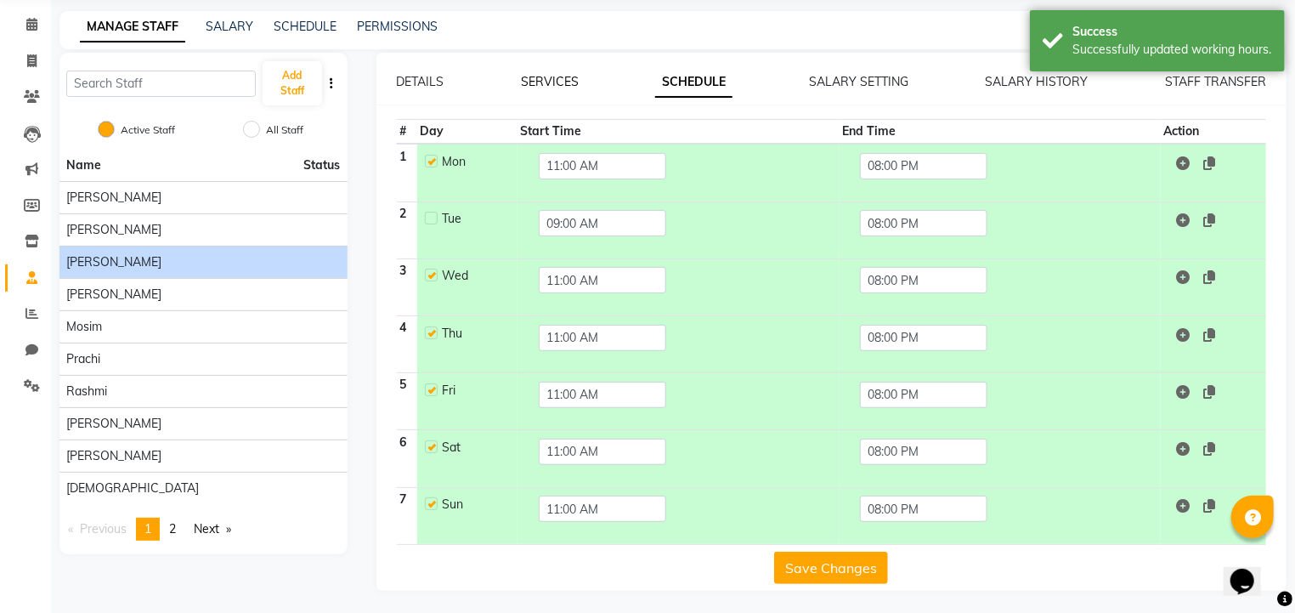
click at [539, 77] on link "SERVICES" at bounding box center [550, 81] width 58 height 15
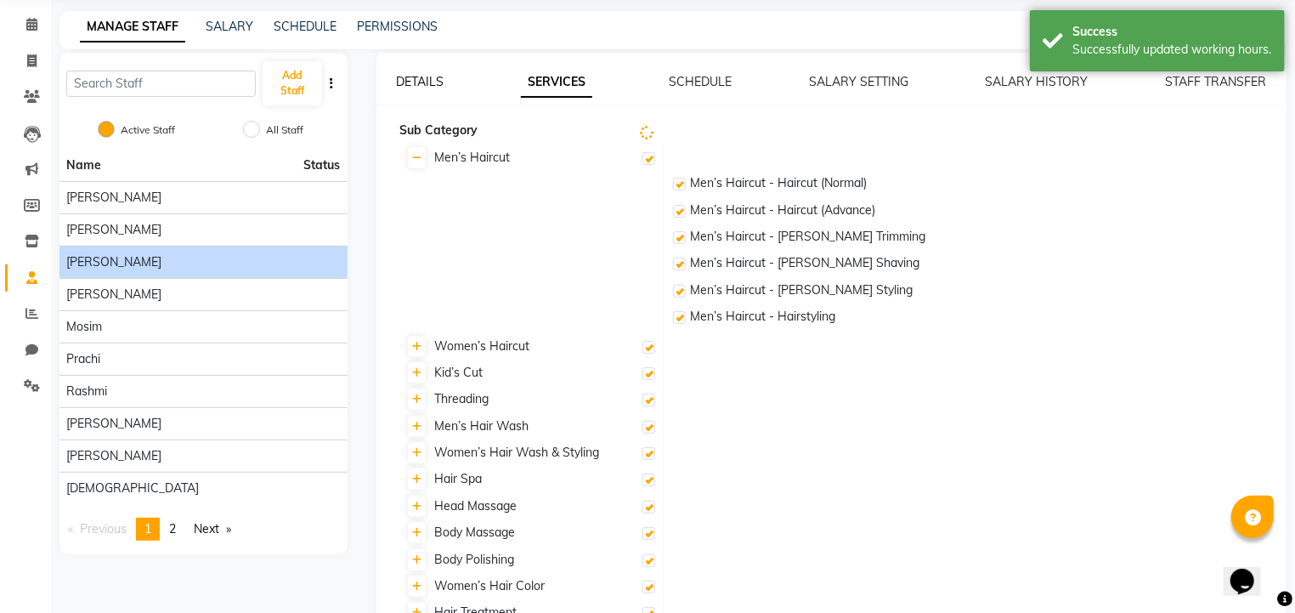
click at [428, 87] on link "DETAILS" at bounding box center [421, 81] width 48 height 15
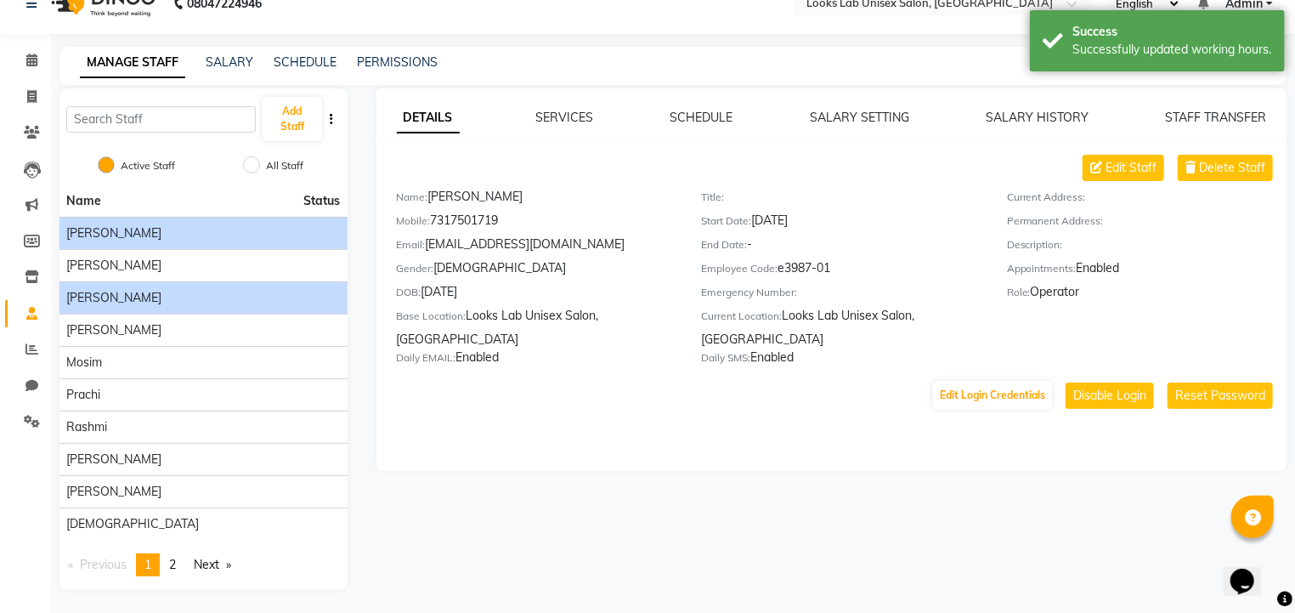
click at [173, 229] on div "[PERSON_NAME]" at bounding box center [203, 233] width 275 height 18
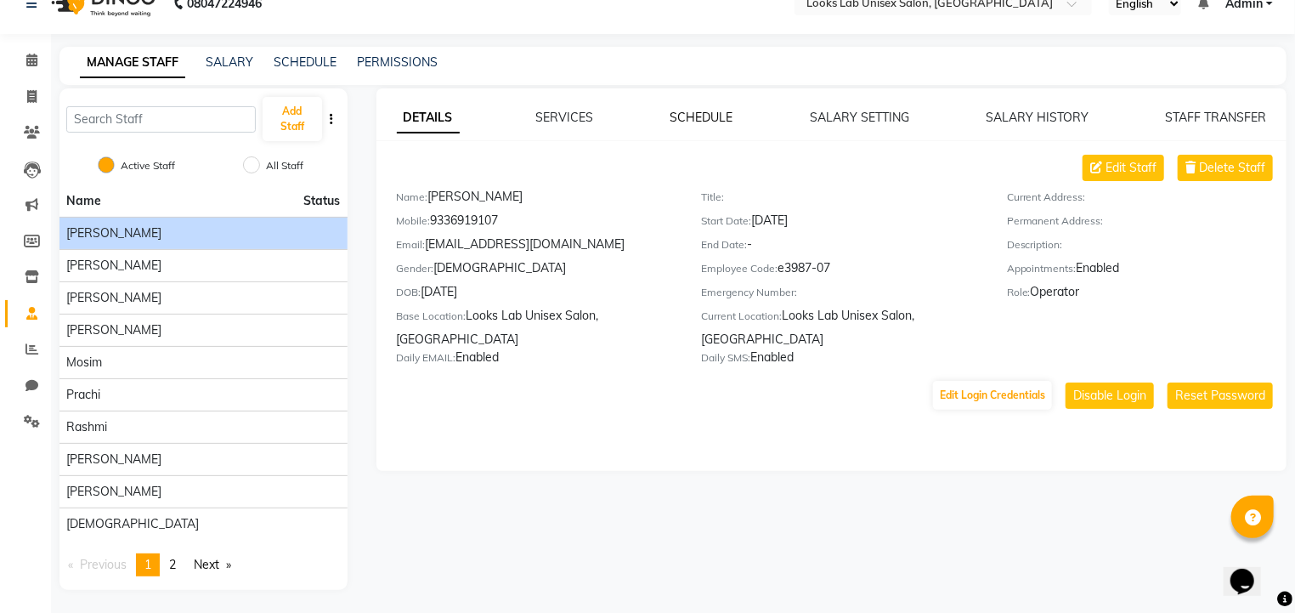
click at [722, 118] on link "SCHEDULE" at bounding box center [702, 117] width 63 height 15
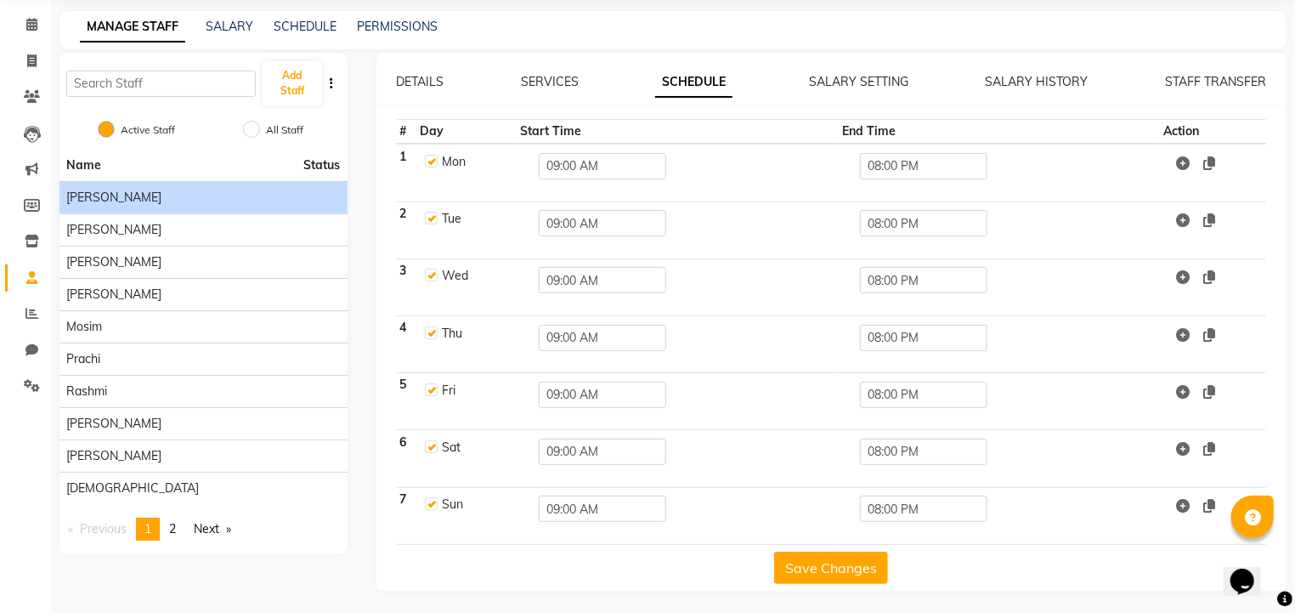
scroll to position [0, 0]
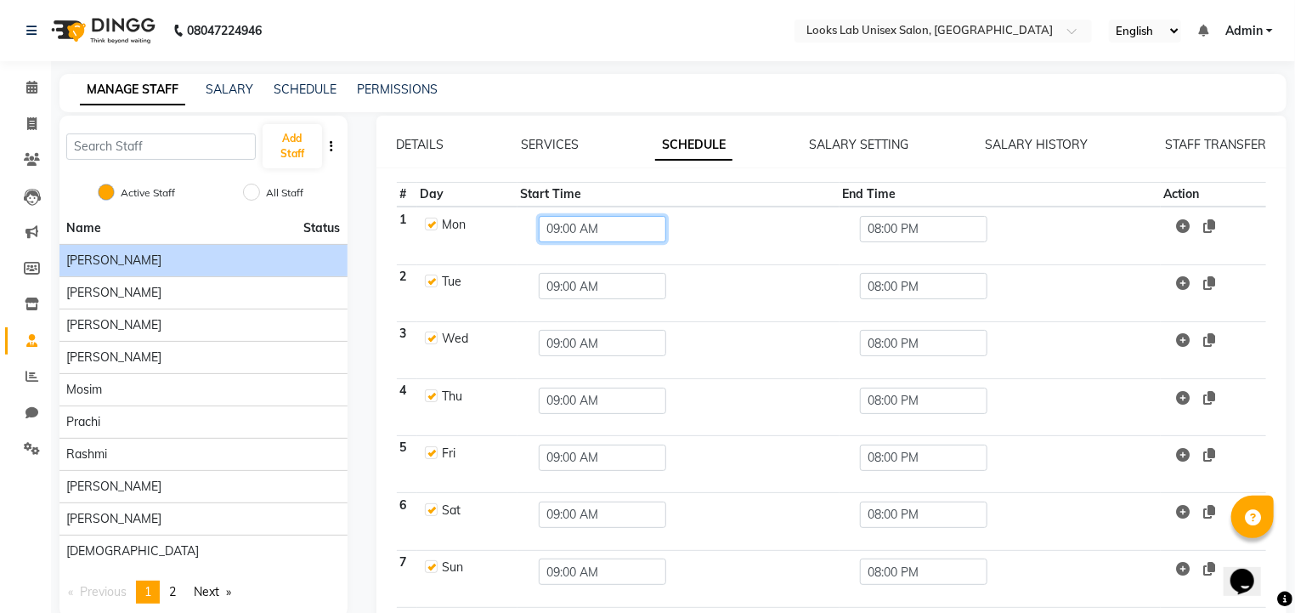
click at [561, 231] on input "09:00 AM" at bounding box center [603, 229] width 128 height 26
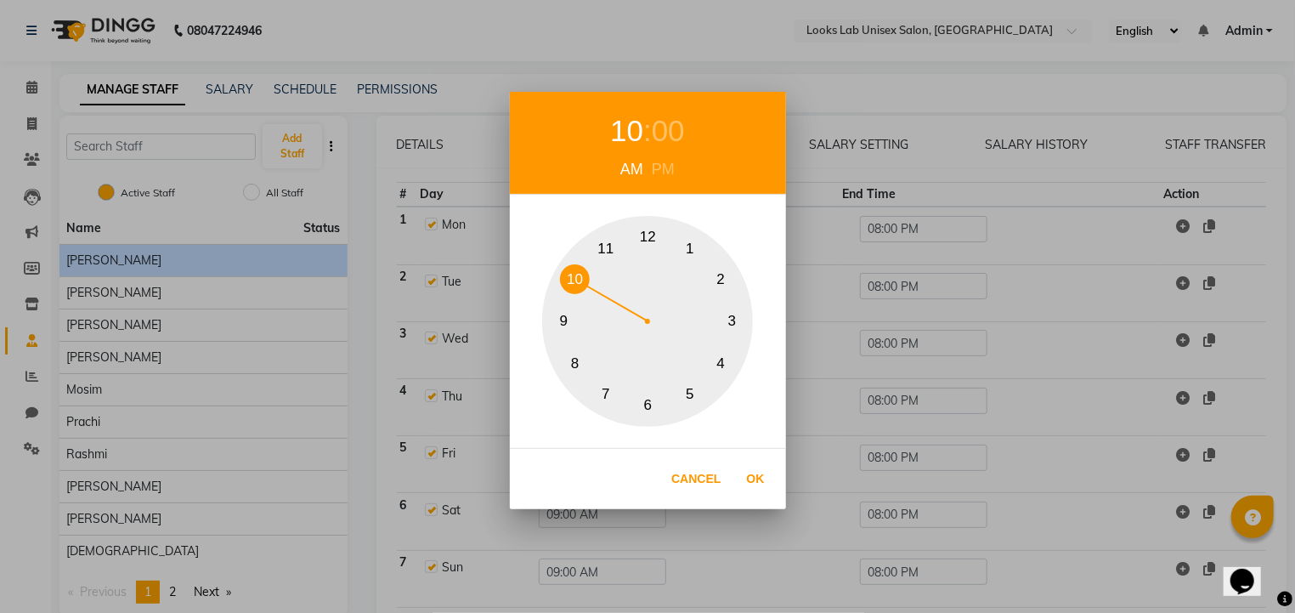
click at [589, 286] on div "1 2 3 4 5 6 7 8 9 10 11 12" at bounding box center [647, 321] width 211 height 211
click at [758, 481] on button "Ok" at bounding box center [756, 479] width 35 height 35
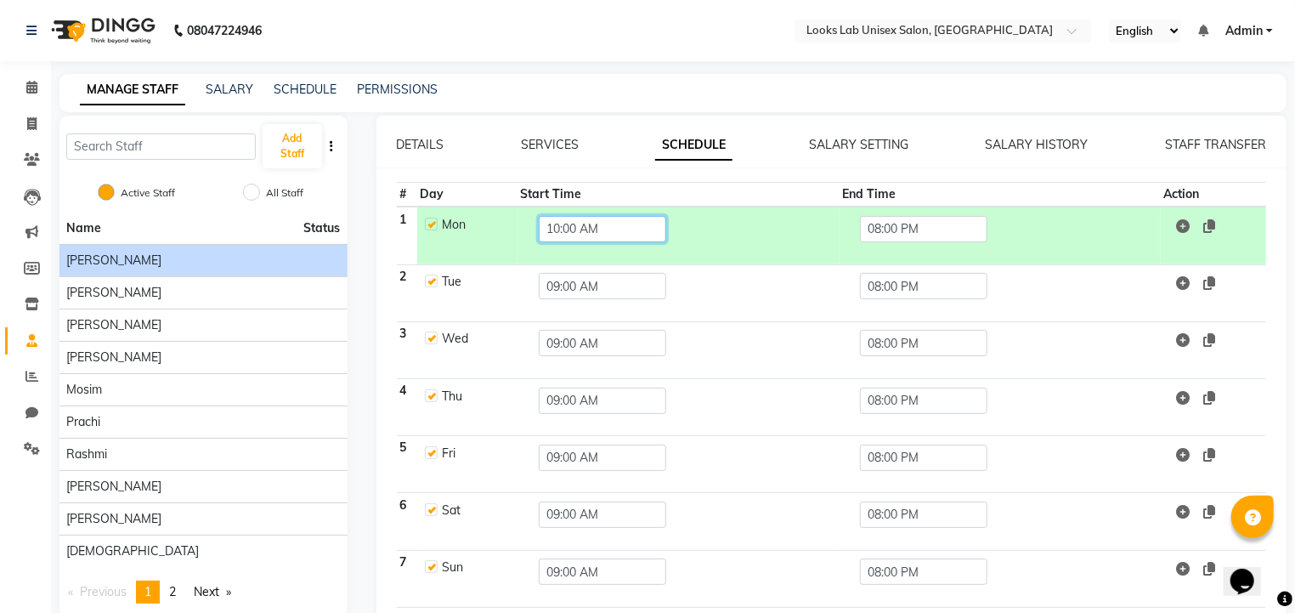
click at [568, 231] on input "10:00 AM" at bounding box center [603, 229] width 128 height 26
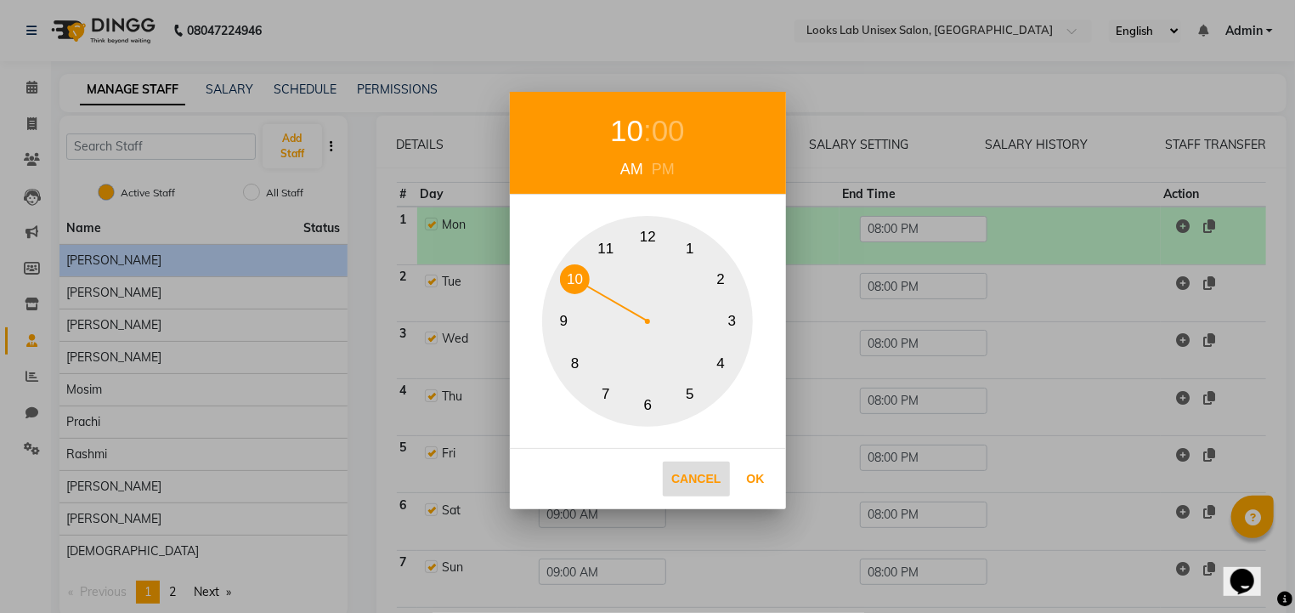
click at [679, 482] on button "Cancel" at bounding box center [696, 479] width 66 height 35
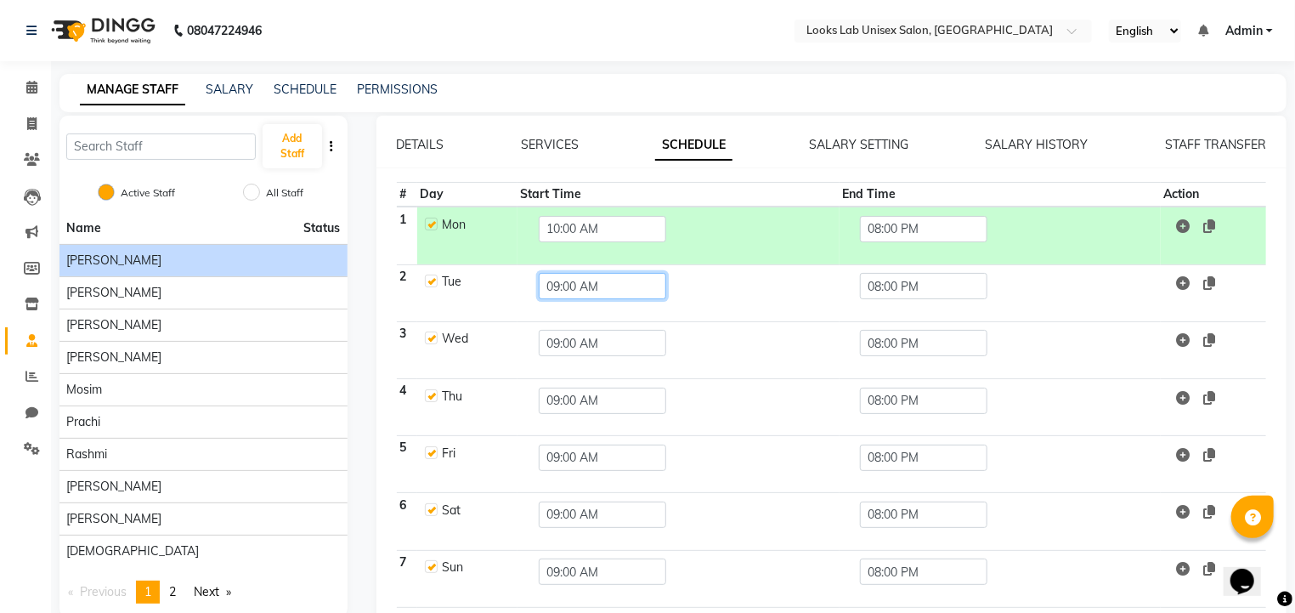
click at [576, 289] on input "09:00 AM" at bounding box center [603, 286] width 128 height 26
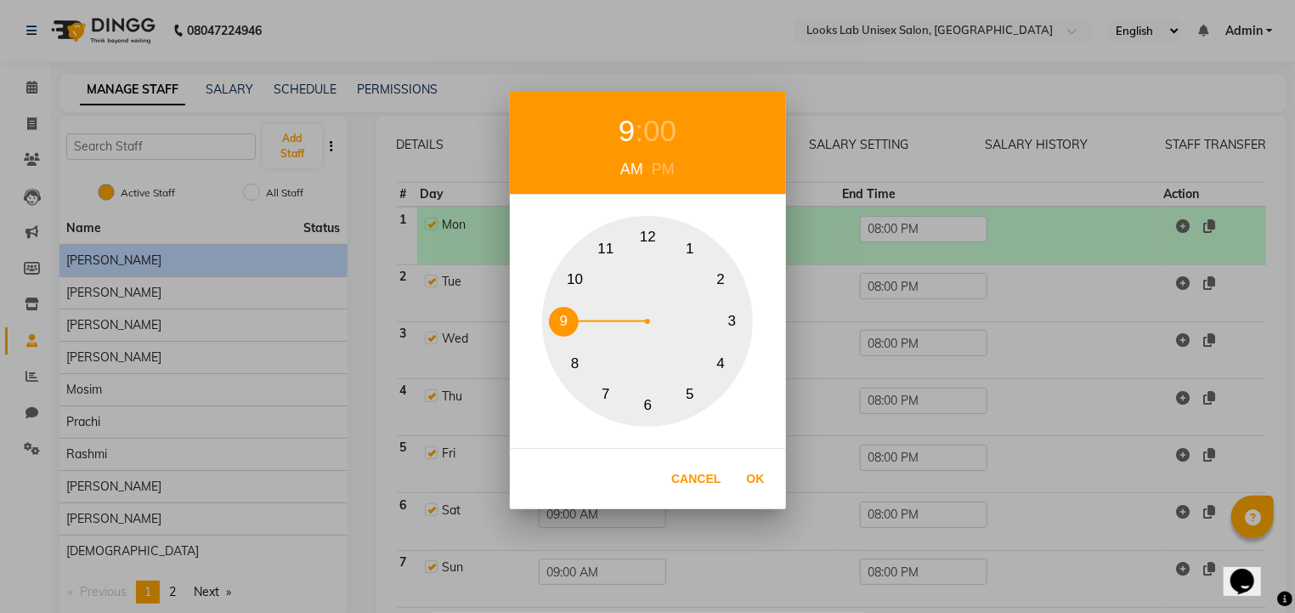
click at [577, 277] on button "10" at bounding box center [575, 279] width 30 height 30
click at [759, 471] on button "Ok" at bounding box center [756, 479] width 35 height 35
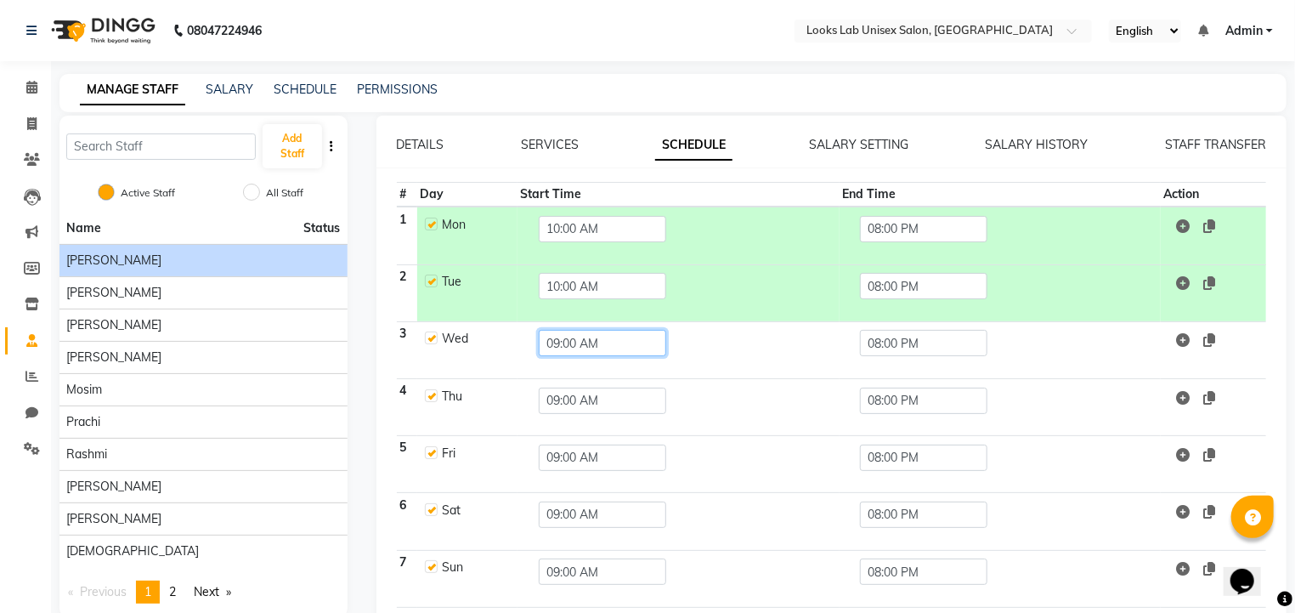
click at [582, 345] on input "09:00 AM" at bounding box center [603, 343] width 128 height 26
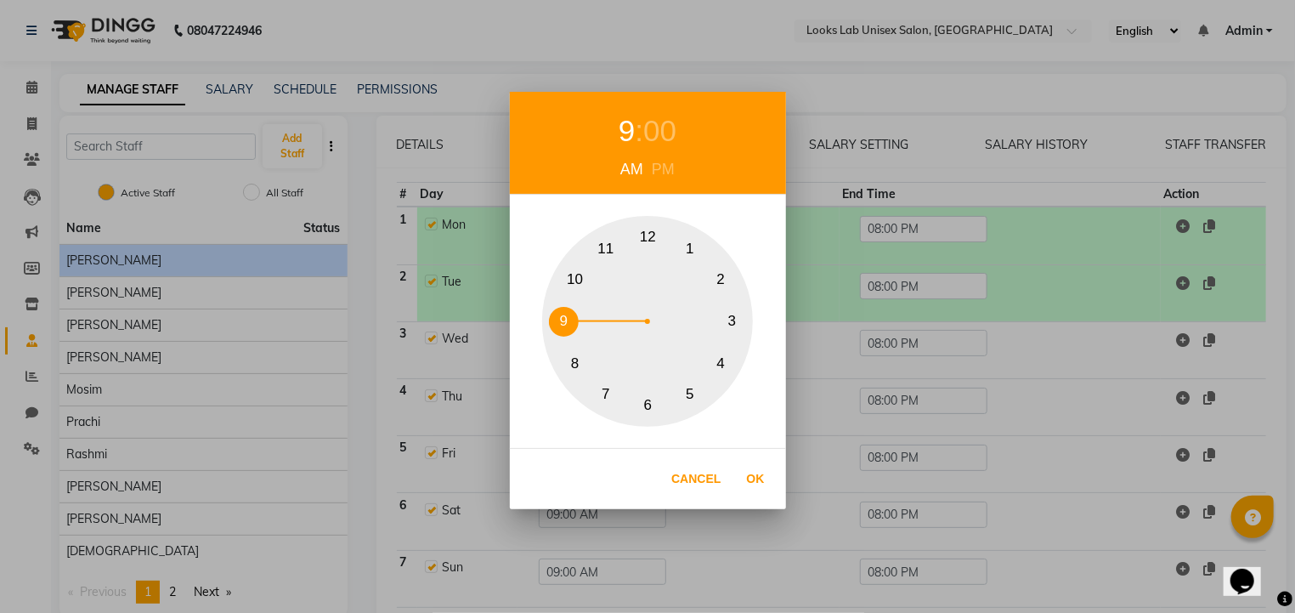
click at [584, 292] on div "1 2 3 4 5 6 7 8 9 10 11 12" at bounding box center [647, 321] width 211 height 211
click at [753, 472] on button "Ok" at bounding box center [756, 479] width 35 height 35
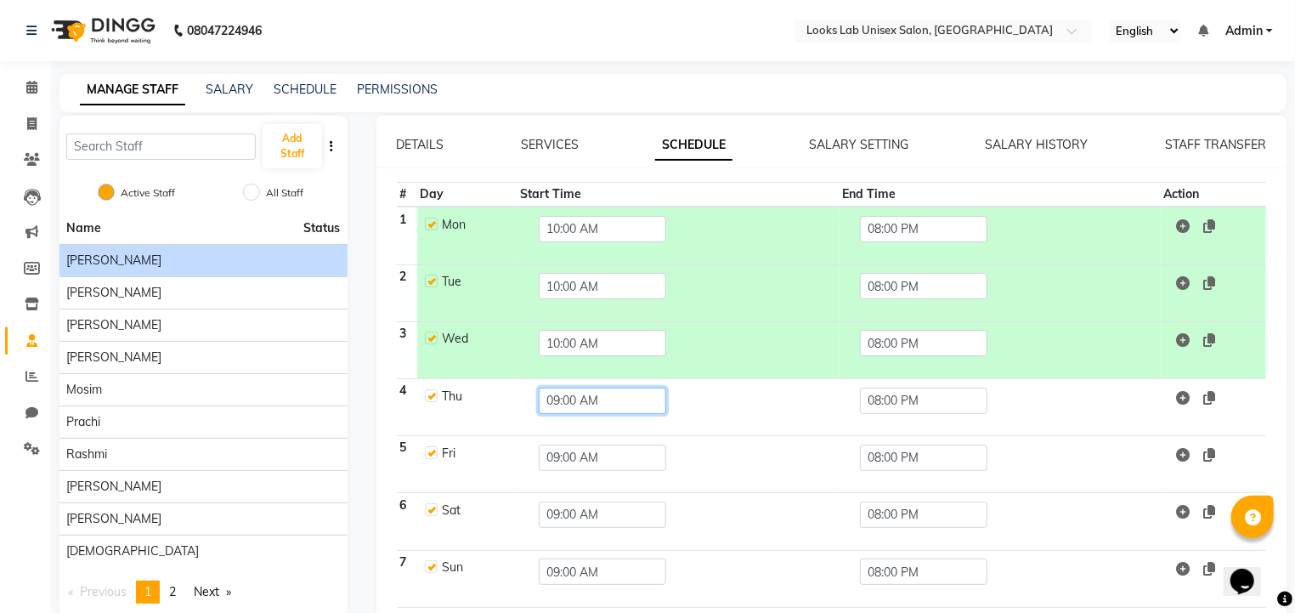
click at [587, 400] on input "09:00 AM" at bounding box center [603, 401] width 128 height 26
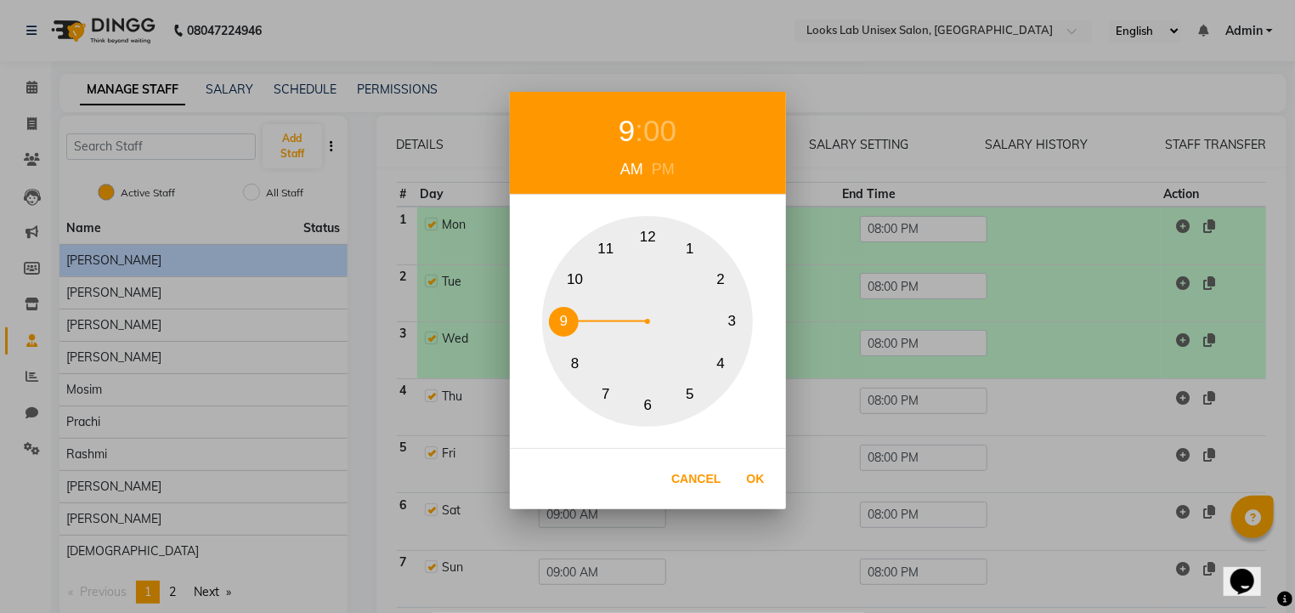
click at [585, 275] on button "10" at bounding box center [575, 279] width 30 height 30
click at [758, 485] on button "Ok" at bounding box center [756, 479] width 35 height 35
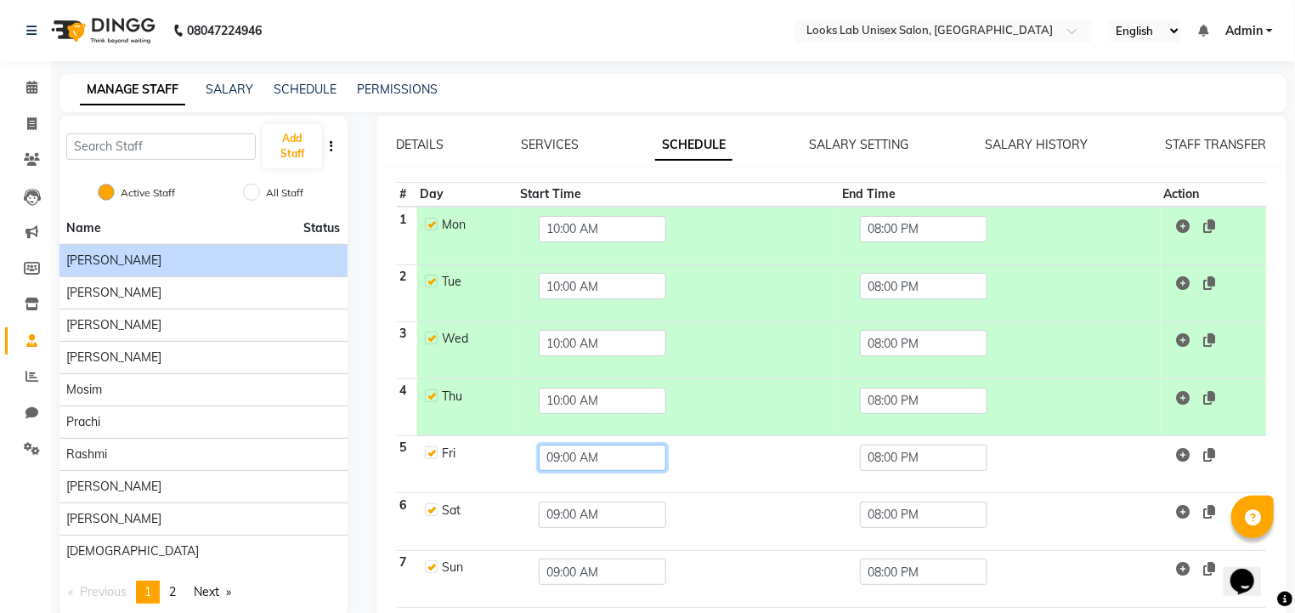
click at [610, 453] on input "09:00 AM" at bounding box center [603, 458] width 128 height 26
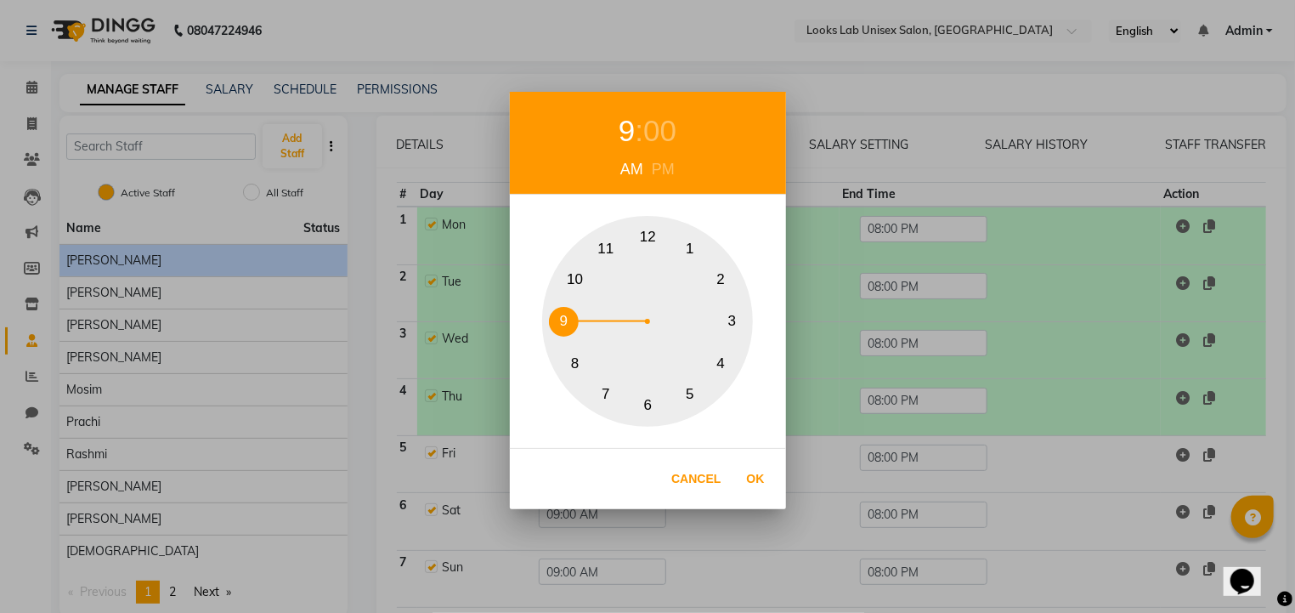
click at [587, 270] on div "1 2 3 4 5 6 7 8 9 10 11 12" at bounding box center [647, 321] width 211 height 211
click at [757, 482] on button "Ok" at bounding box center [756, 479] width 35 height 35
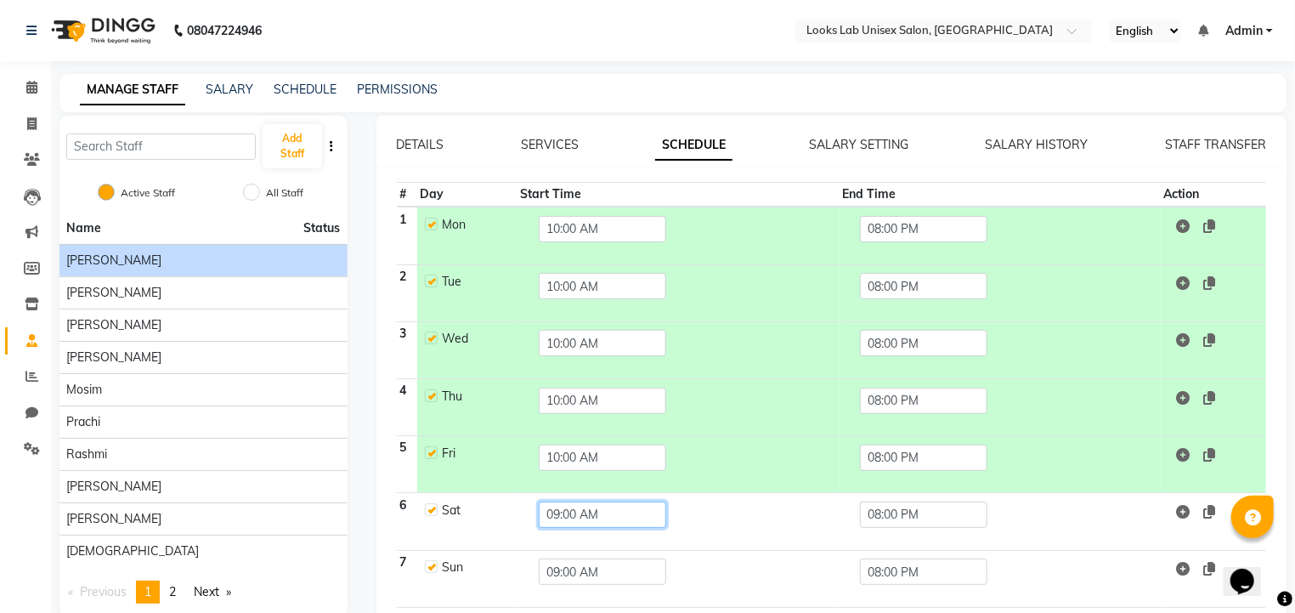
click at [602, 503] on input "09:00 AM" at bounding box center [603, 515] width 128 height 26
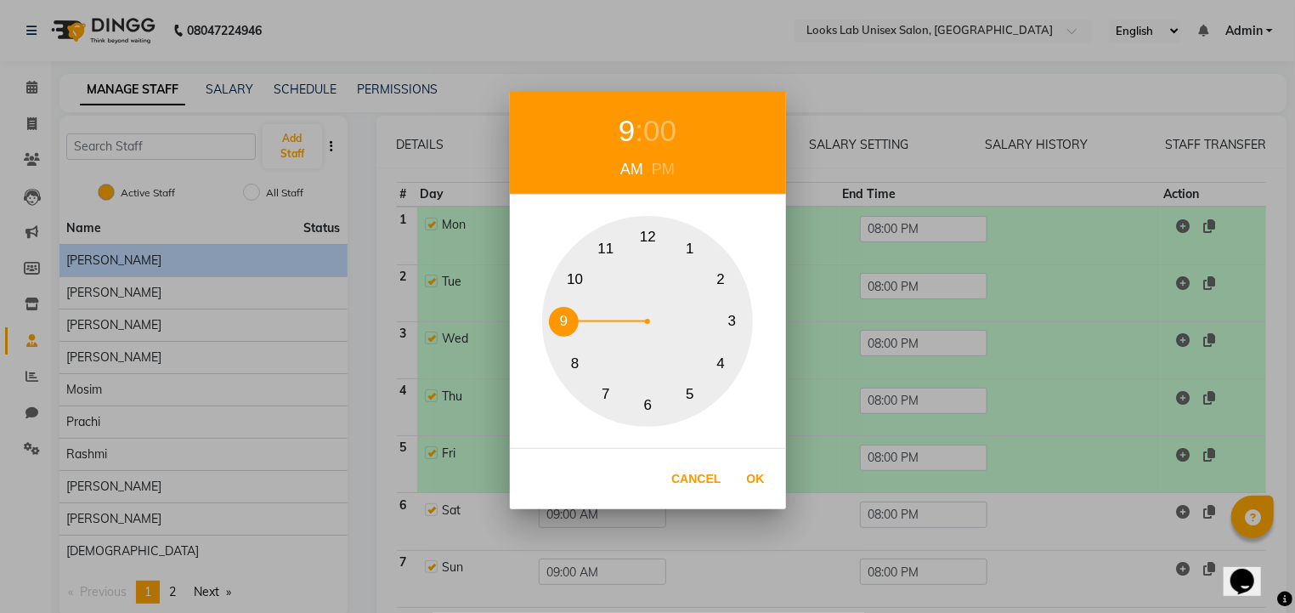
click at [566, 290] on div "1 2 3 4 5 6 7 8 9 10 11 12" at bounding box center [647, 321] width 211 height 211
click at [751, 485] on button "Ok" at bounding box center [756, 479] width 35 height 35
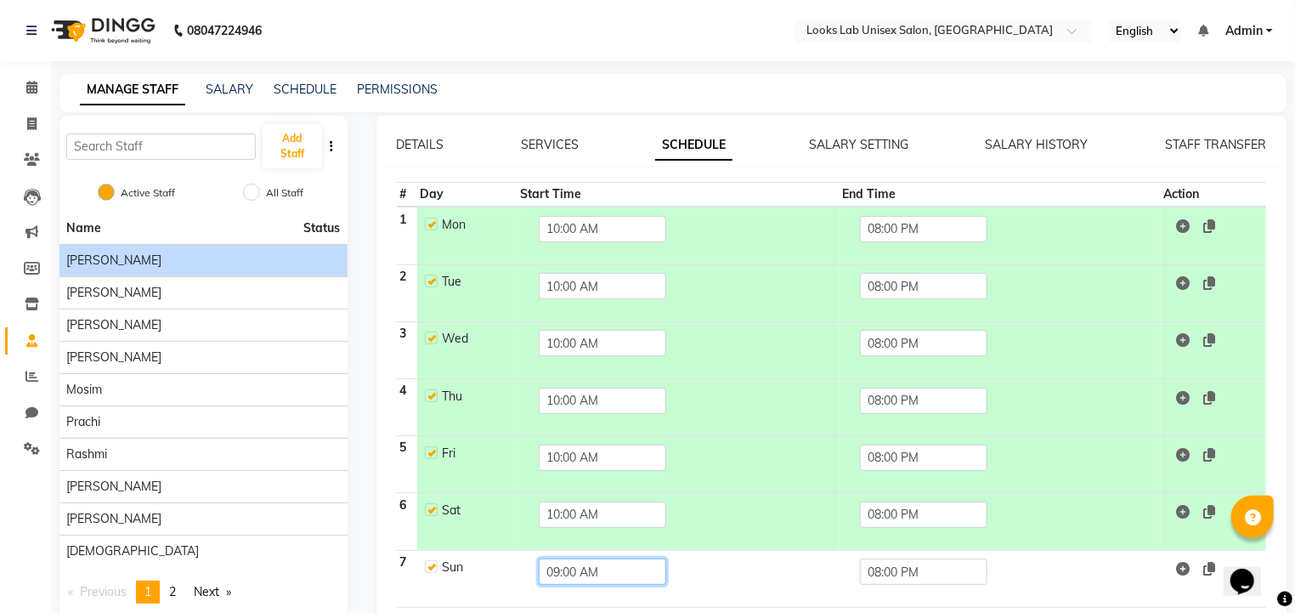
click at [583, 564] on input "09:00 AM" at bounding box center [603, 571] width 128 height 26
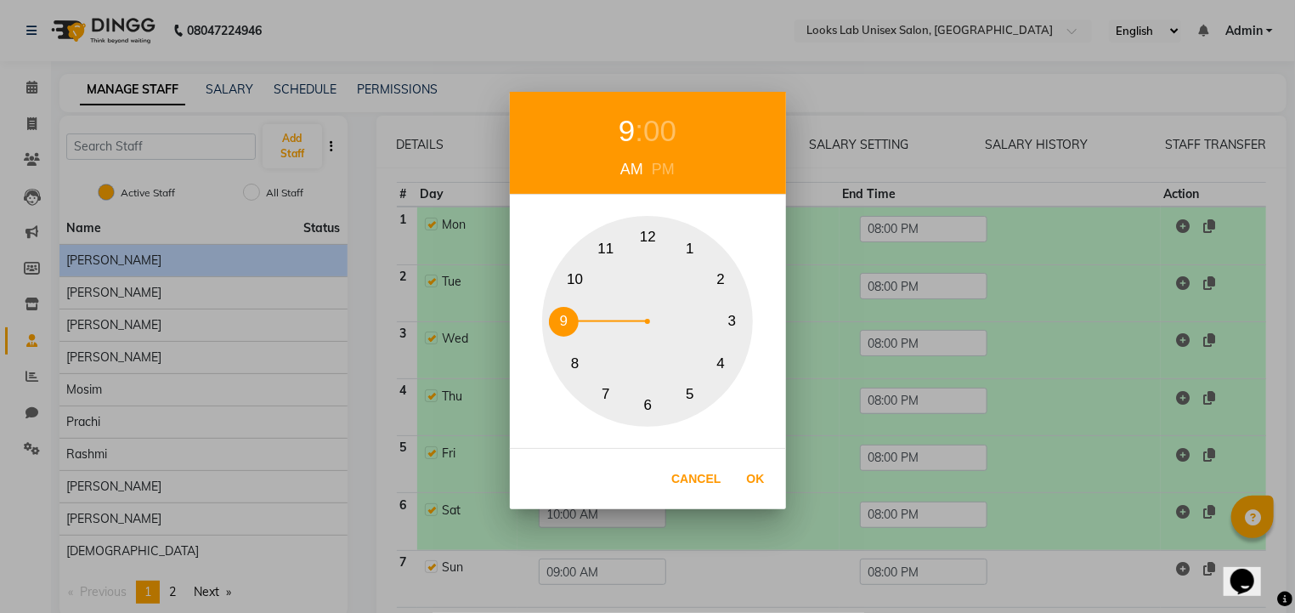
click at [568, 269] on button "10" at bounding box center [575, 279] width 30 height 30
click at [750, 473] on button "Ok" at bounding box center [756, 479] width 35 height 35
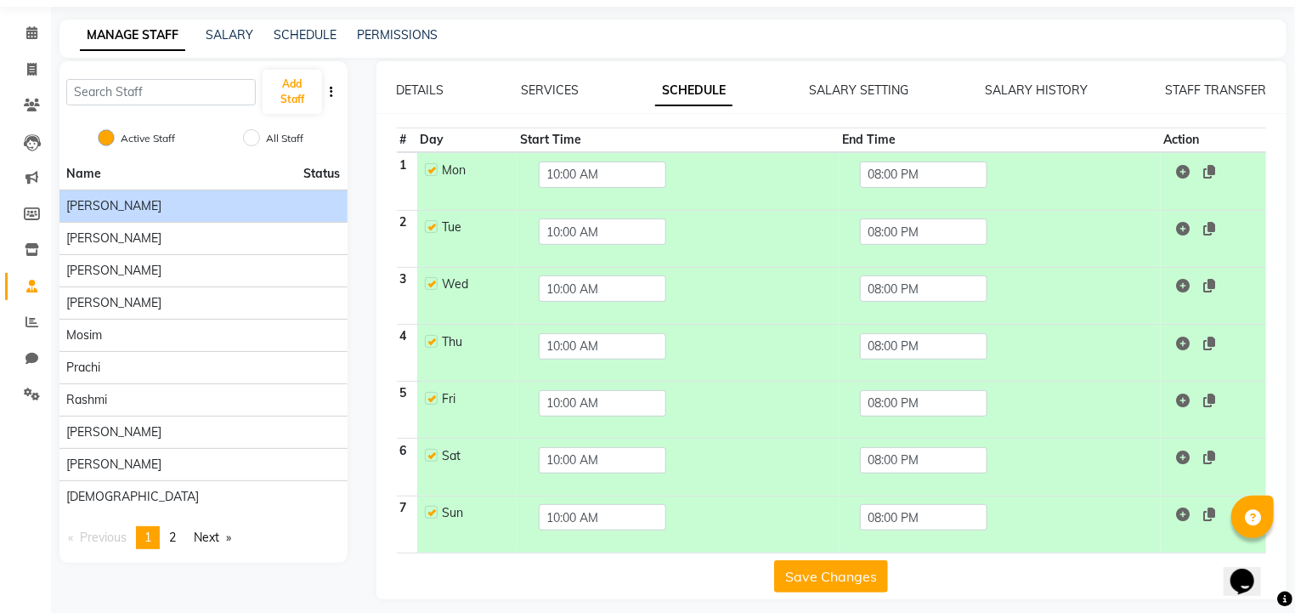
scroll to position [63, 0]
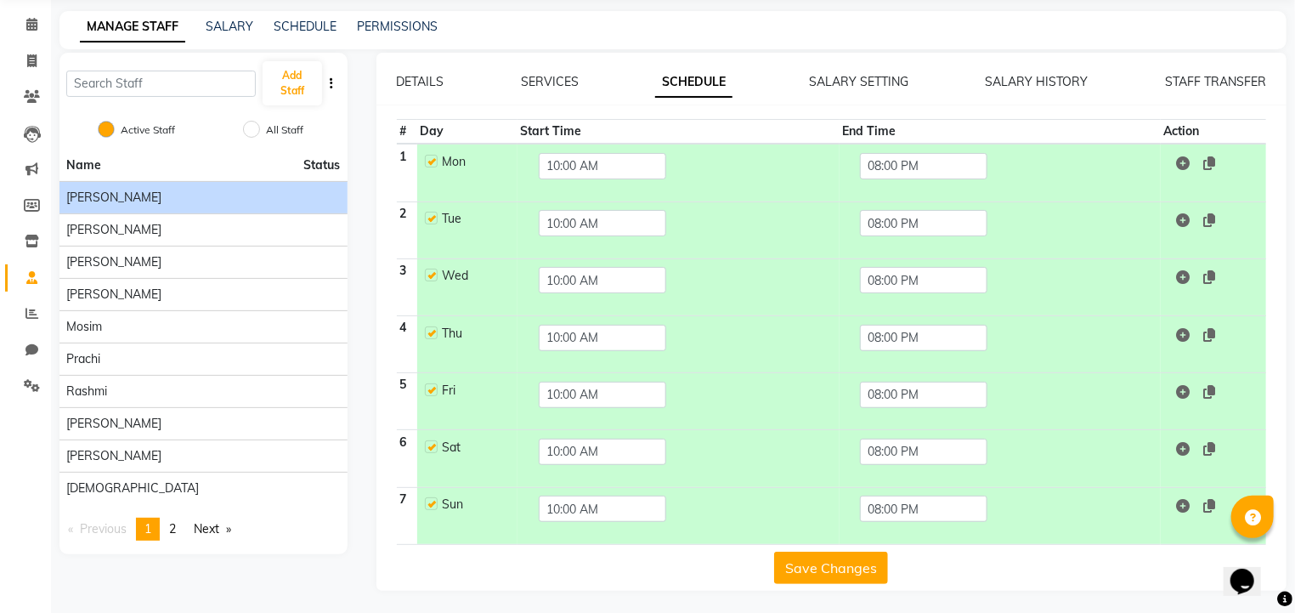
click at [830, 574] on button "Save Changes" at bounding box center [831, 568] width 114 height 32
click at [813, 78] on link "SALARY SETTING" at bounding box center [858, 81] width 99 height 15
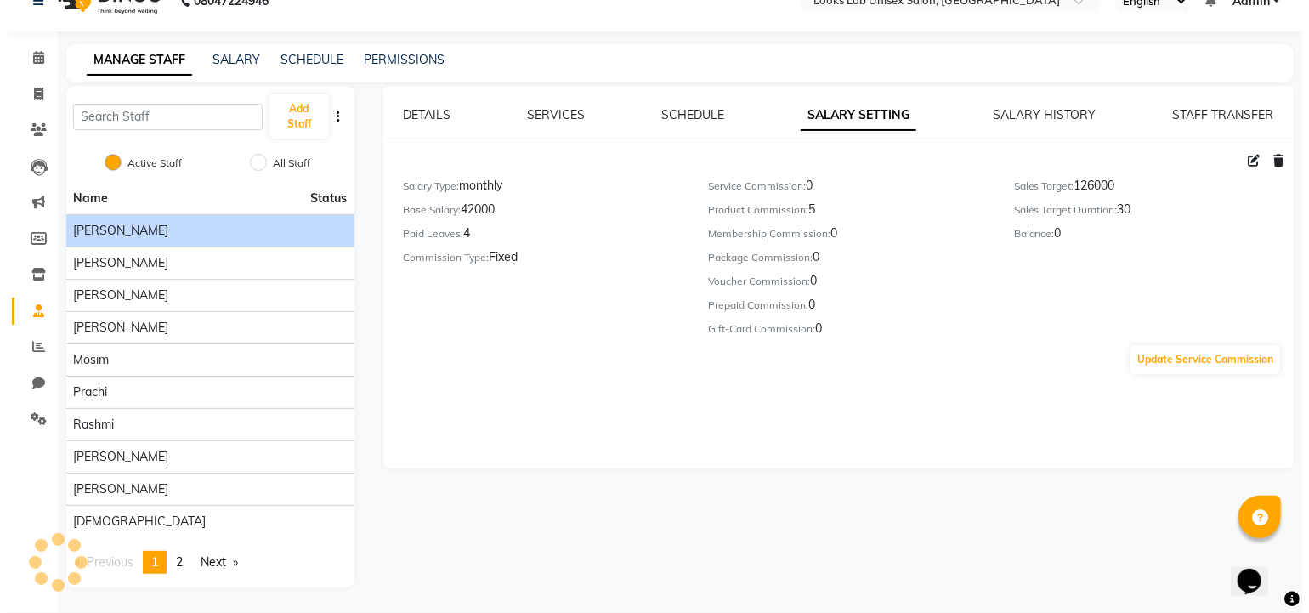
scroll to position [27, 0]
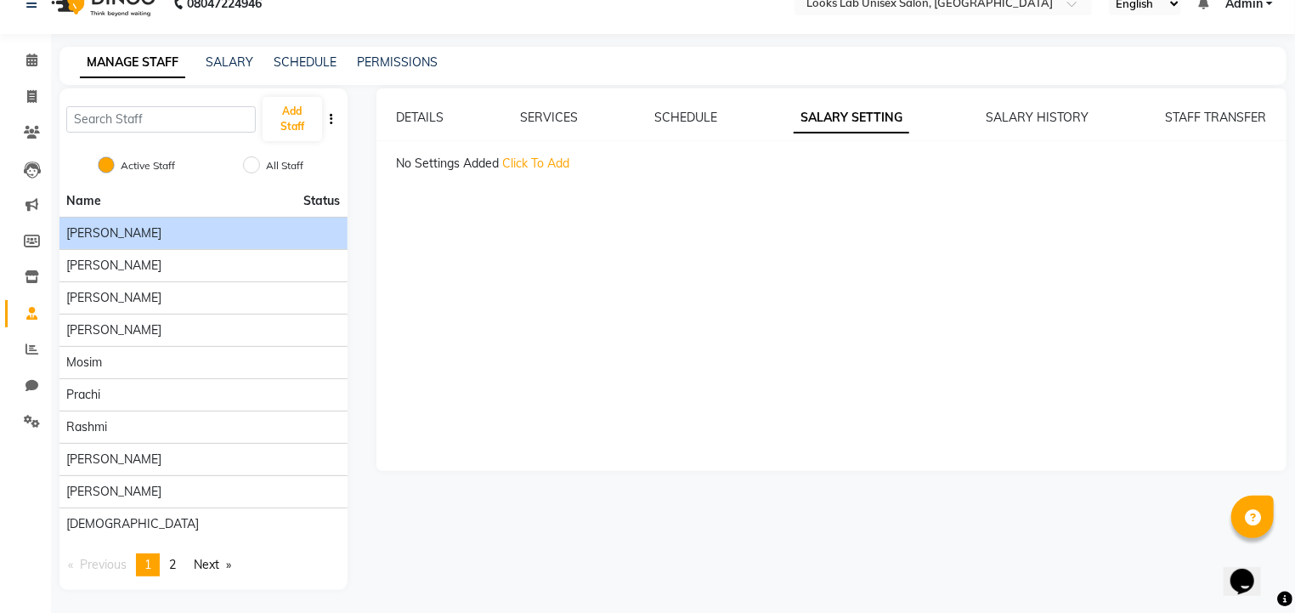
click at [548, 162] on span "Click To Add" at bounding box center [536, 163] width 67 height 15
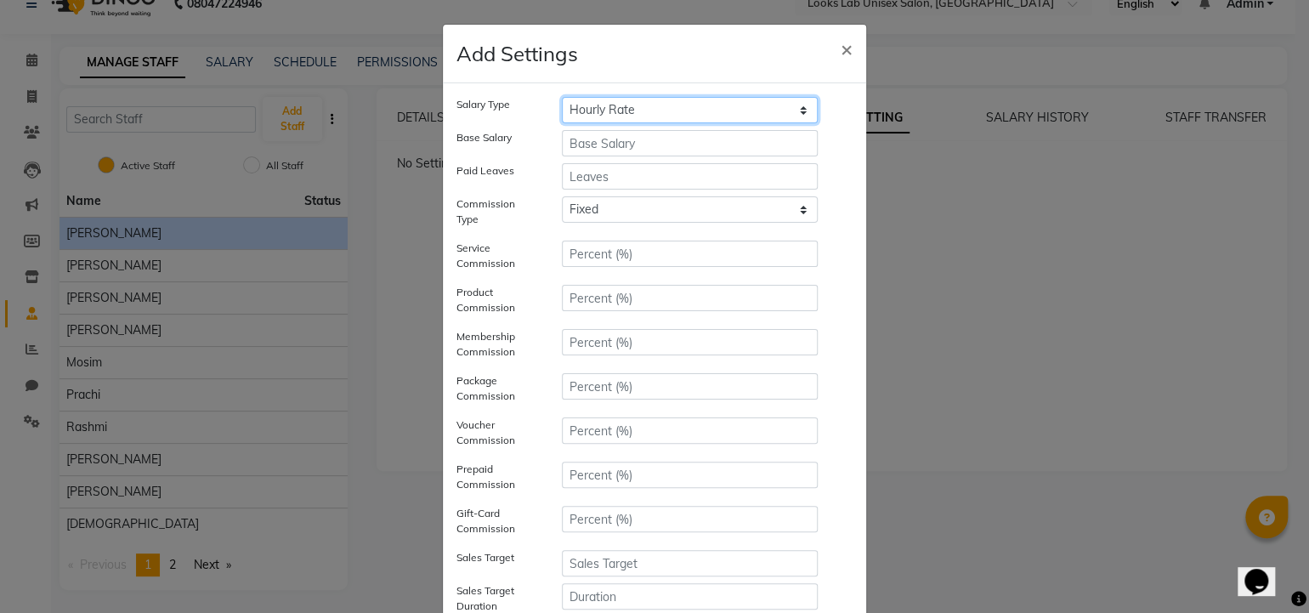
click at [621, 105] on select "Hourly Rate Bi-Weekly Twice Monthly Monthly Yearly" at bounding box center [690, 110] width 256 height 26
click at [562, 97] on select "Hourly Rate Bi-Weekly Twice Monthly Monthly Yearly" at bounding box center [690, 110] width 256 height 26
click at [590, 149] on input "number" at bounding box center [690, 143] width 256 height 26
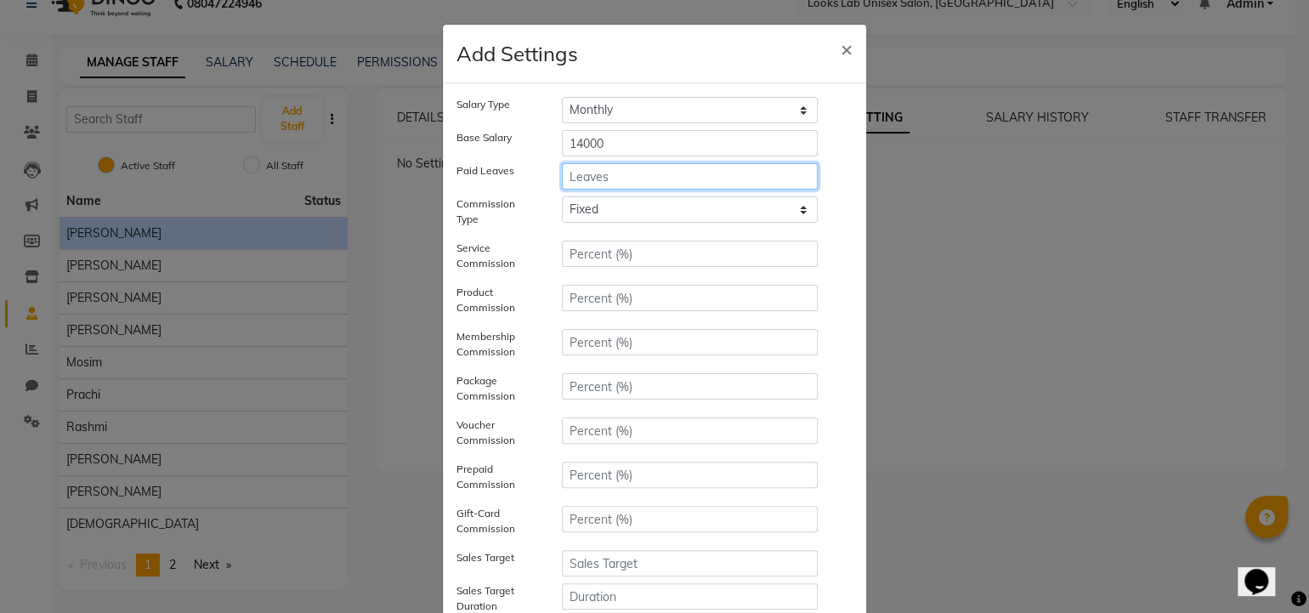
click at [591, 167] on input "number" at bounding box center [690, 176] width 256 height 26
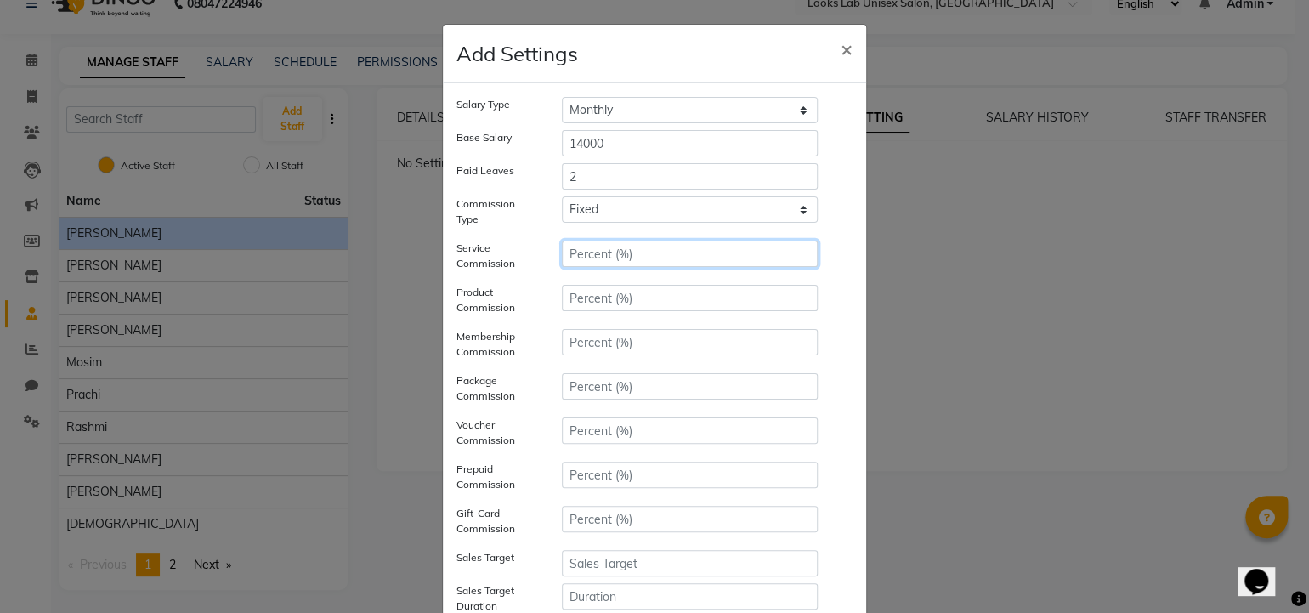
click at [597, 247] on input "number" at bounding box center [690, 254] width 256 height 26
click at [593, 290] on input "number" at bounding box center [690, 298] width 256 height 26
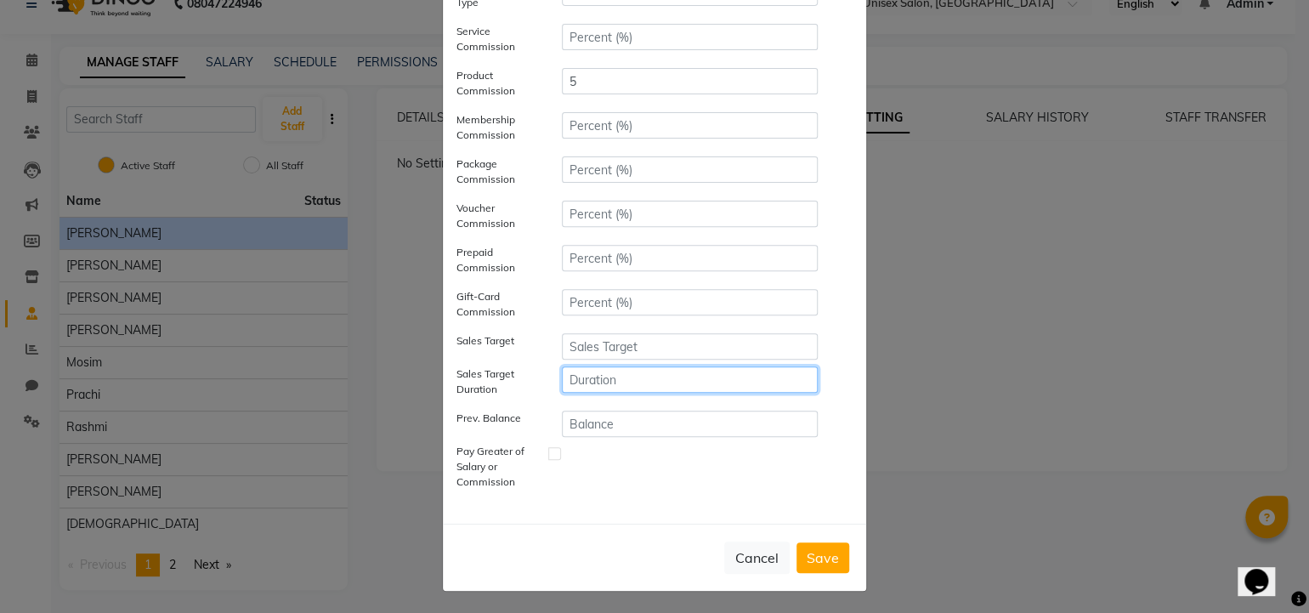
click at [595, 383] on input "number" at bounding box center [690, 379] width 256 height 26
click at [621, 349] on input "number" at bounding box center [690, 346] width 256 height 26
click at [818, 557] on button "Save" at bounding box center [822, 557] width 53 height 31
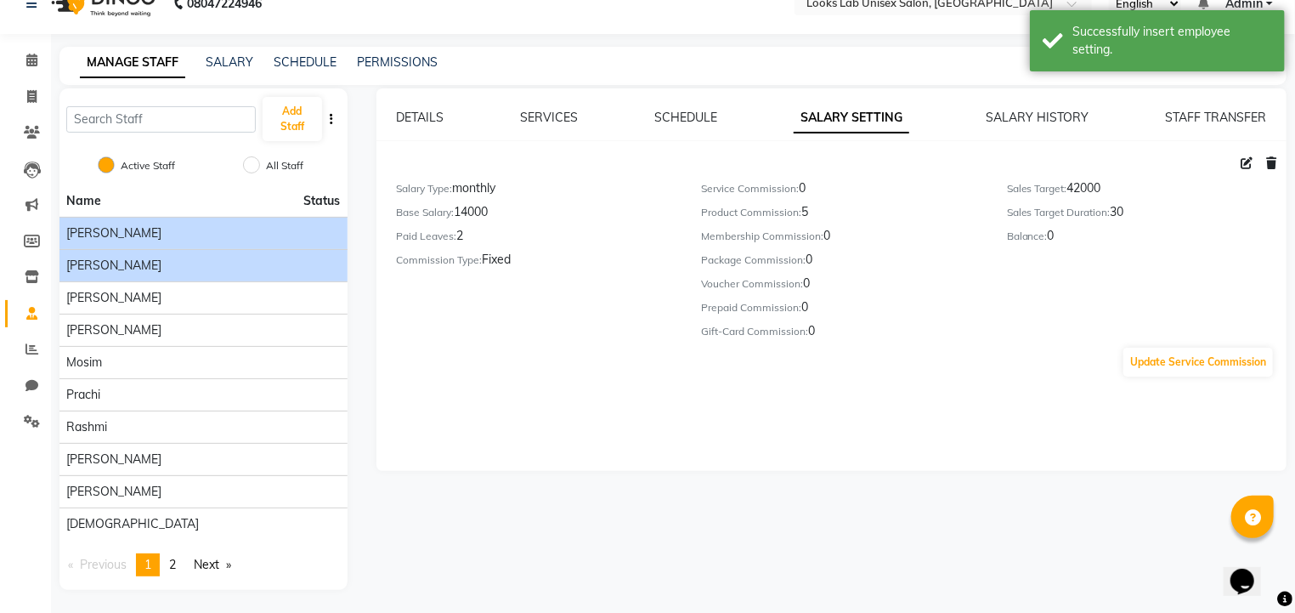
click at [161, 267] on div "[PERSON_NAME]" at bounding box center [203, 266] width 275 height 18
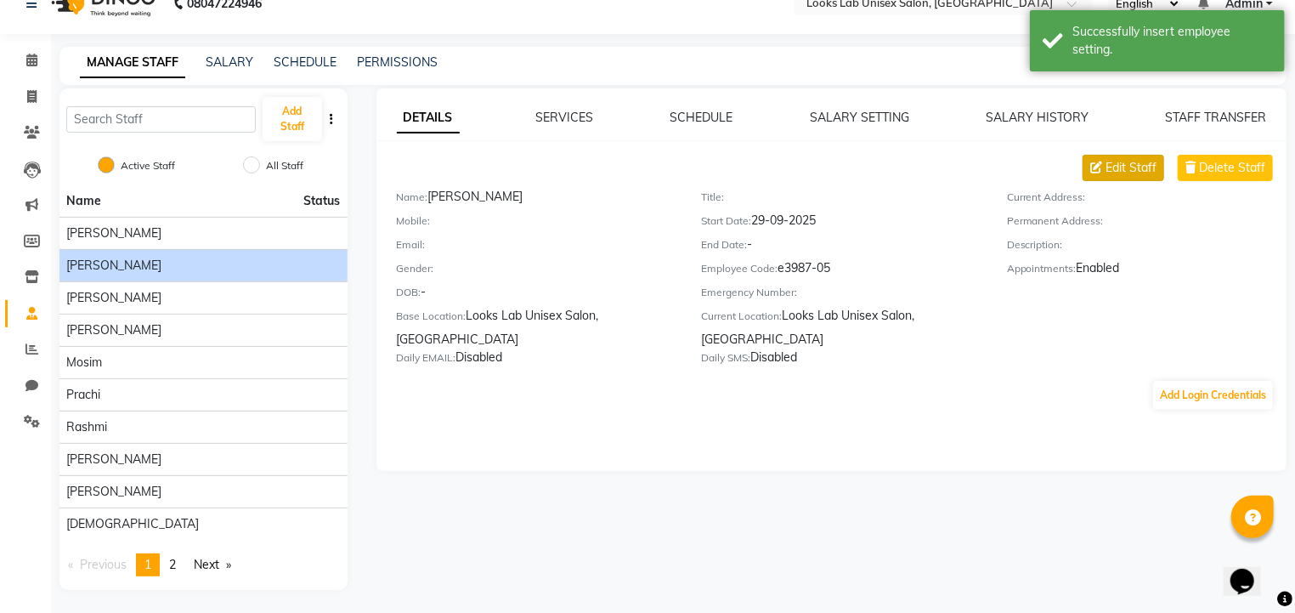
click at [1134, 173] on span "Edit Staff" at bounding box center [1131, 168] width 51 height 18
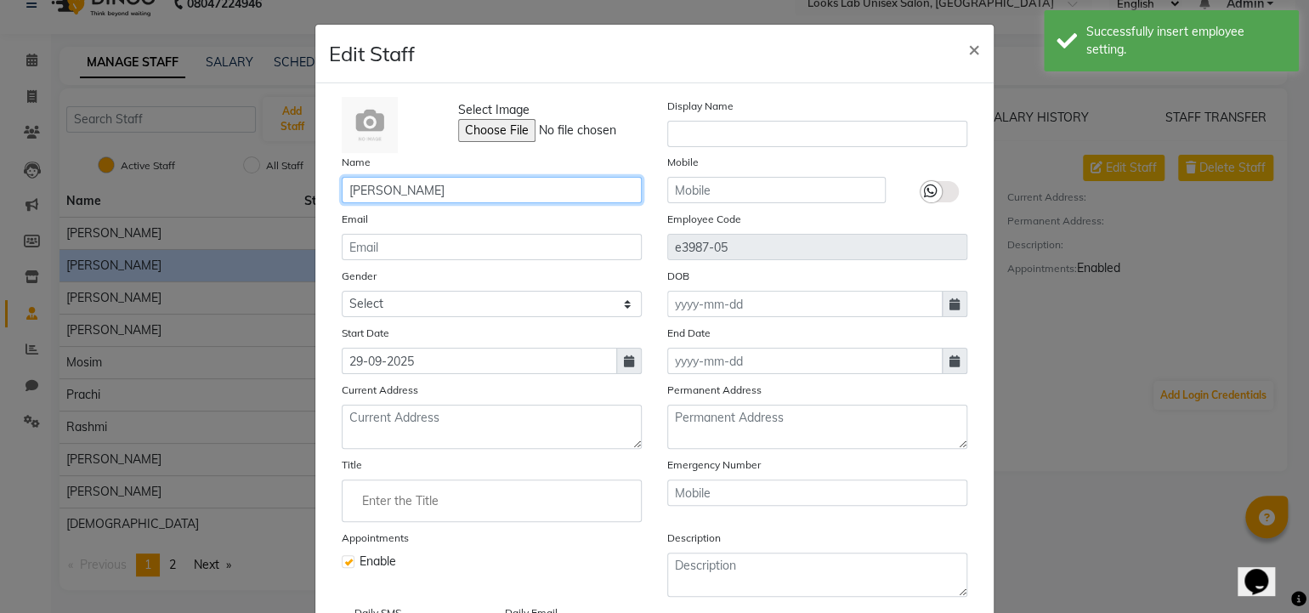
click at [473, 201] on input "[PERSON_NAME]" at bounding box center [492, 190] width 300 height 26
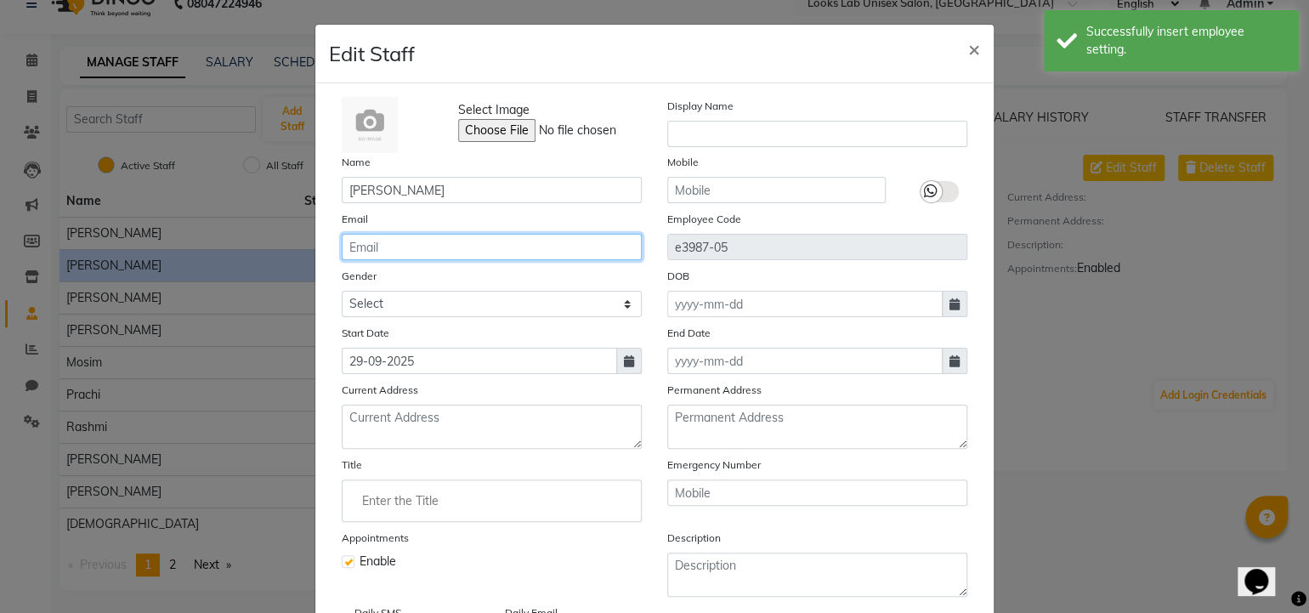
click at [381, 253] on input "email" at bounding box center [492, 247] width 300 height 26
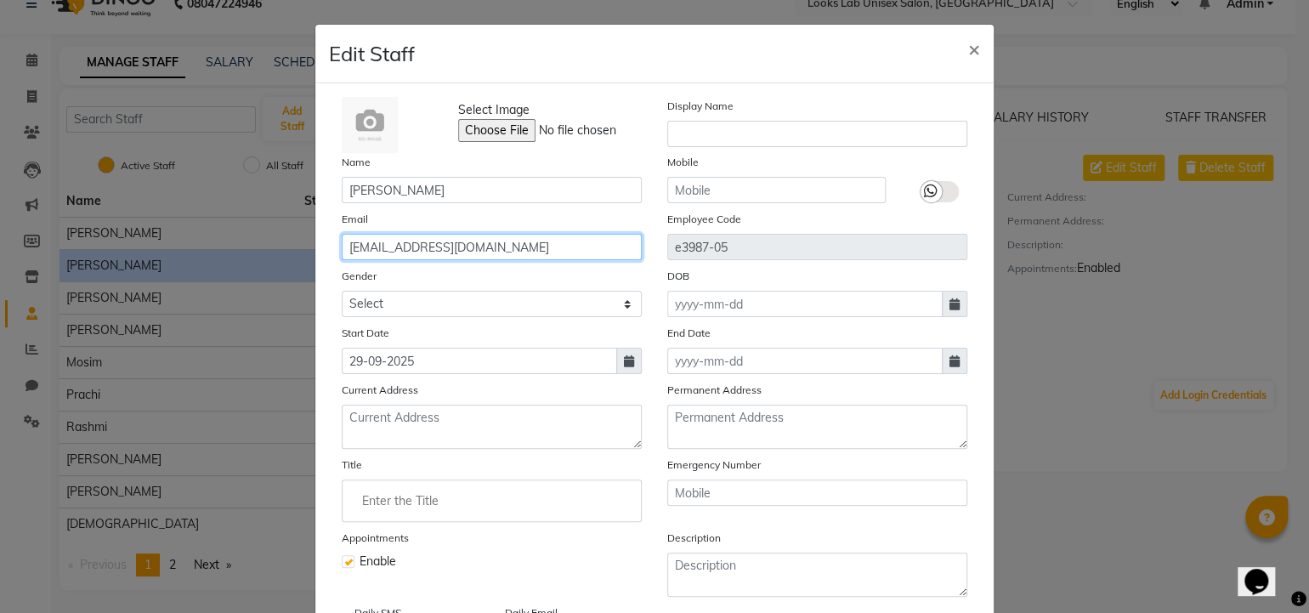
click at [447, 252] on input "[EMAIL_ADDRESS][DOMAIN_NAME]" at bounding box center [492, 247] width 300 height 26
click at [449, 249] on input "[EMAIL_ADDRESS][DOMAIN_NAME]" at bounding box center [492, 247] width 300 height 26
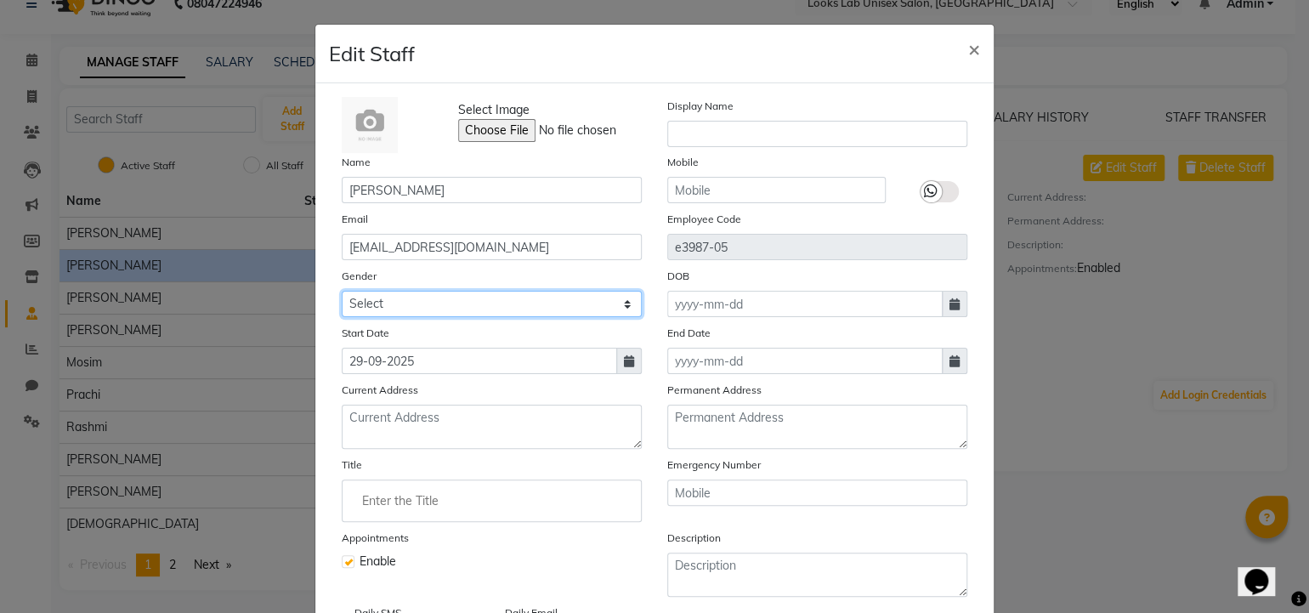
click at [487, 301] on select "Select [DEMOGRAPHIC_DATA] [DEMOGRAPHIC_DATA] Other Prefer Not To Say" at bounding box center [492, 304] width 300 height 26
click at [342, 293] on select "Select [DEMOGRAPHIC_DATA] [DEMOGRAPHIC_DATA] Other Prefer Not To Say" at bounding box center [492, 304] width 300 height 26
click at [626, 367] on icon at bounding box center [629, 361] width 10 height 12
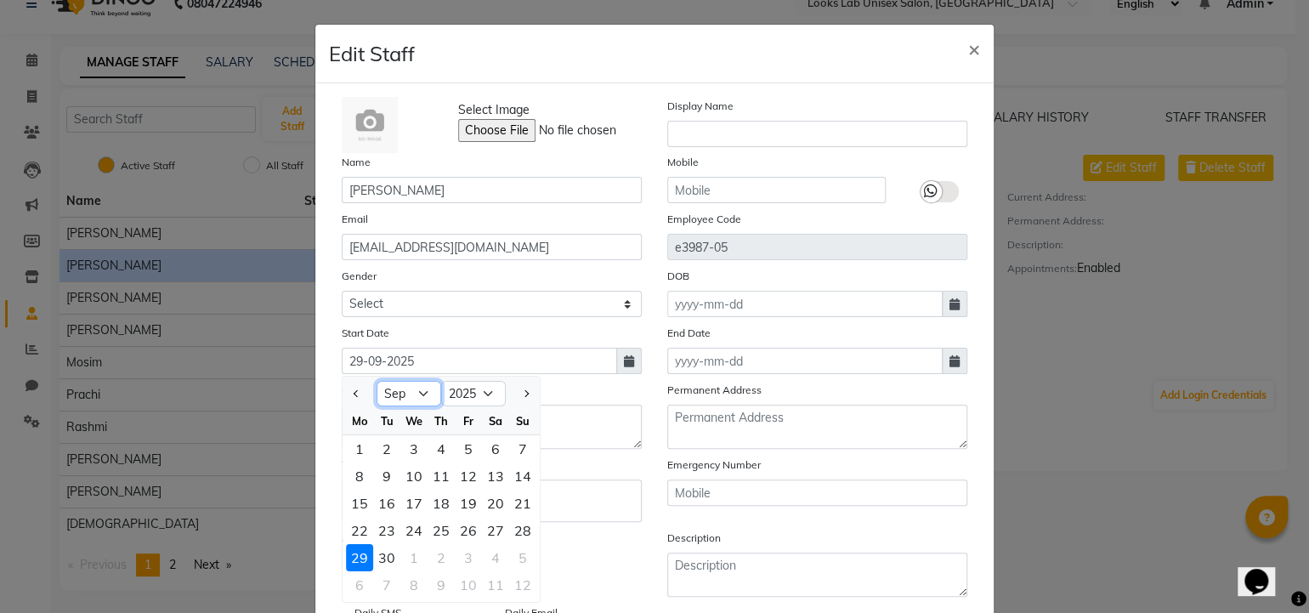
click at [411, 396] on select "Jan Feb Mar Apr May Jun [DATE] Aug Sep Oct Nov Dec" at bounding box center [409, 394] width 65 height 26
click at [377, 384] on select "Jan Feb Mar Apr May Jun [DATE] Aug Sep Oct Nov Dec" at bounding box center [409, 394] width 65 height 26
click at [475, 403] on select "2015 2016 2017 2018 2019 2020 2021 2022 2023 2024 2025 2026 2027 2028 2029 2030…" at bounding box center [473, 394] width 65 height 26
click at [441, 384] on select "2015 2016 2017 2018 2019 2020 2021 2022 2023 2024 2025 2026 2027 2028 2029 2030…" at bounding box center [473, 394] width 65 height 26
click at [482, 395] on select "2014 2015 2016 2017 2018 2019 2020 2021 2022 2023 2024 2025 2026 2027 2028 2029…" at bounding box center [473, 394] width 65 height 26
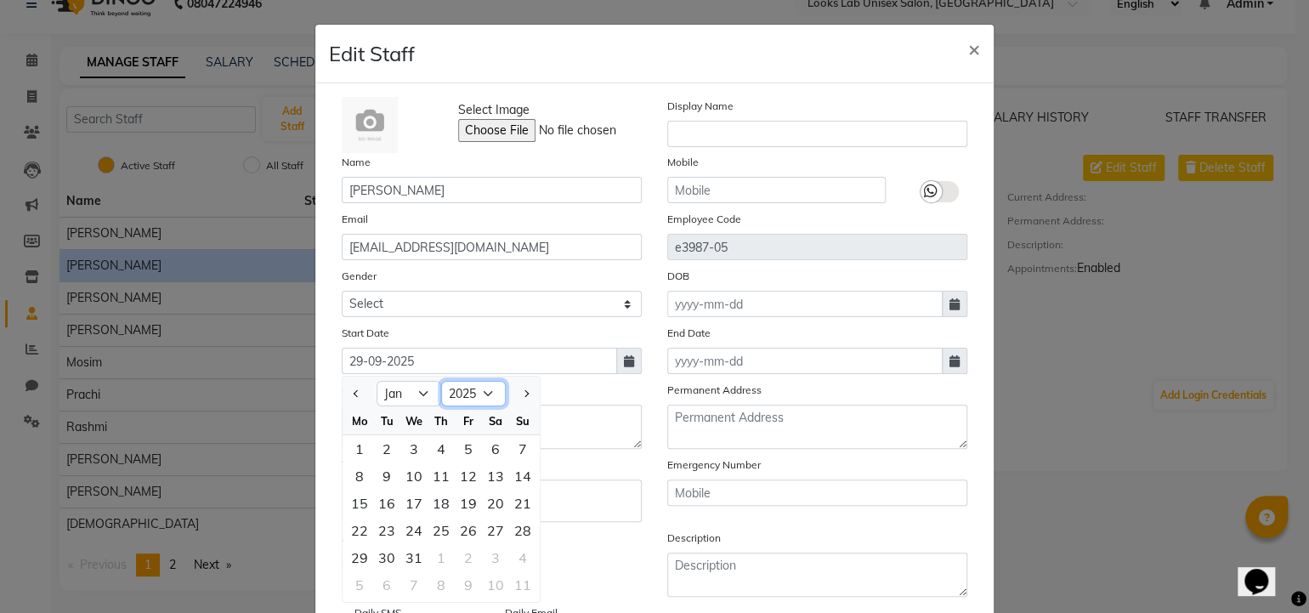
click at [441, 384] on select "2014 2015 2016 2017 2018 2019 2020 2021 2022 2023 2024 2025 2026 2027 2028 2029…" at bounding box center [473, 394] width 65 height 26
click at [377, 533] on div "21" at bounding box center [386, 530] width 27 height 27
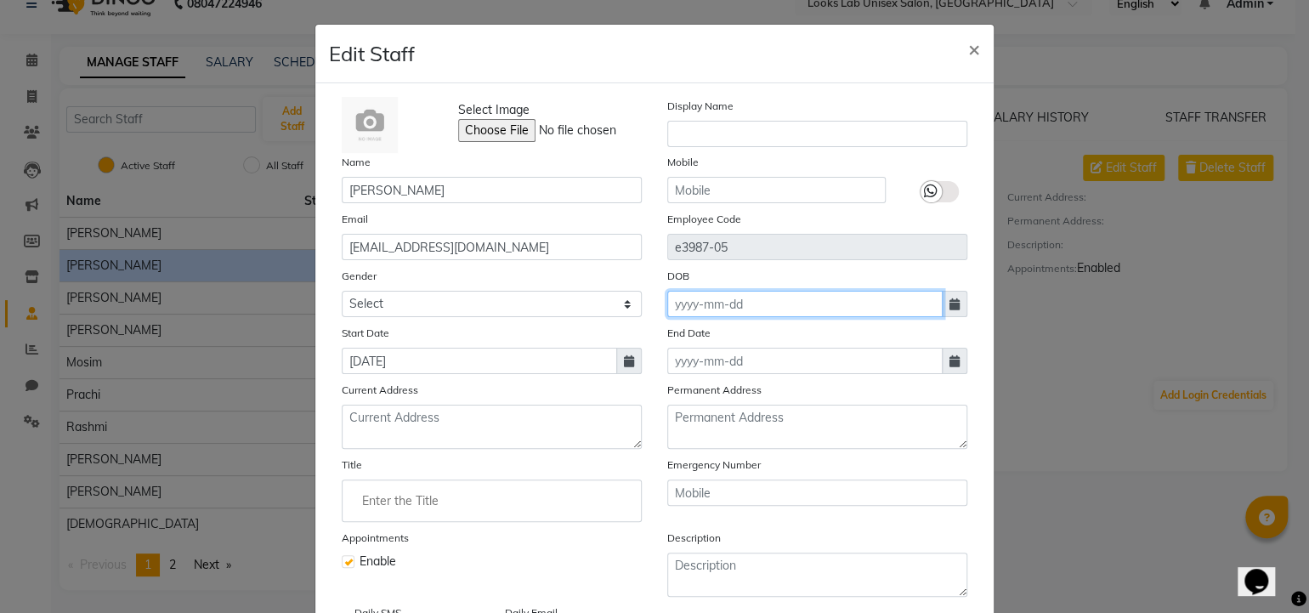
click at [698, 309] on input at bounding box center [804, 304] width 275 height 26
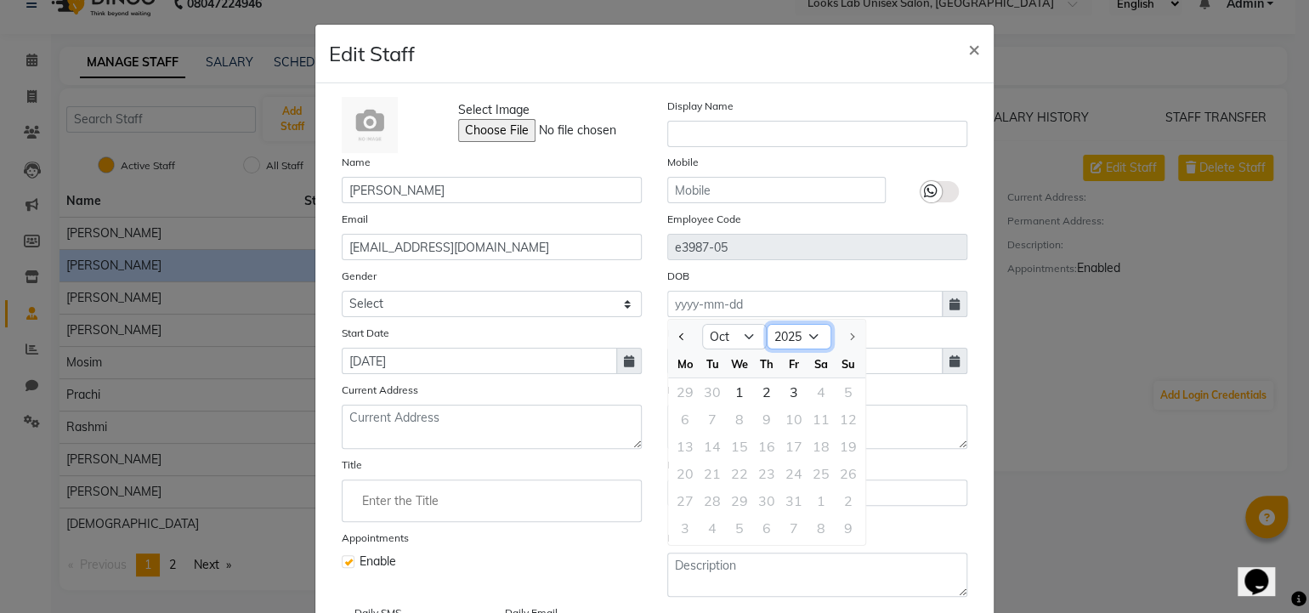
click at [783, 342] on select "1920 1921 1922 1923 1924 1925 1926 1927 1928 1929 1930 1931 1932 1933 1934 1935…" at bounding box center [799, 337] width 65 height 26
click at [767, 326] on select "1920 1921 1922 1923 1924 1925 1926 1927 1928 1929 1930 1931 1932 1933 1934 1935…" at bounding box center [799, 337] width 65 height 26
click at [730, 332] on select "Jan Feb Mar Apr May Jun [DATE] Aug Sep Oct Nov Dec" at bounding box center [734, 337] width 65 height 26
click at [702, 326] on select "Jan Feb Mar Apr May Jun [DATE] Aug Sep Oct Nov Dec" at bounding box center [734, 337] width 65 height 26
click at [679, 473] on div "22" at bounding box center [685, 473] width 27 height 27
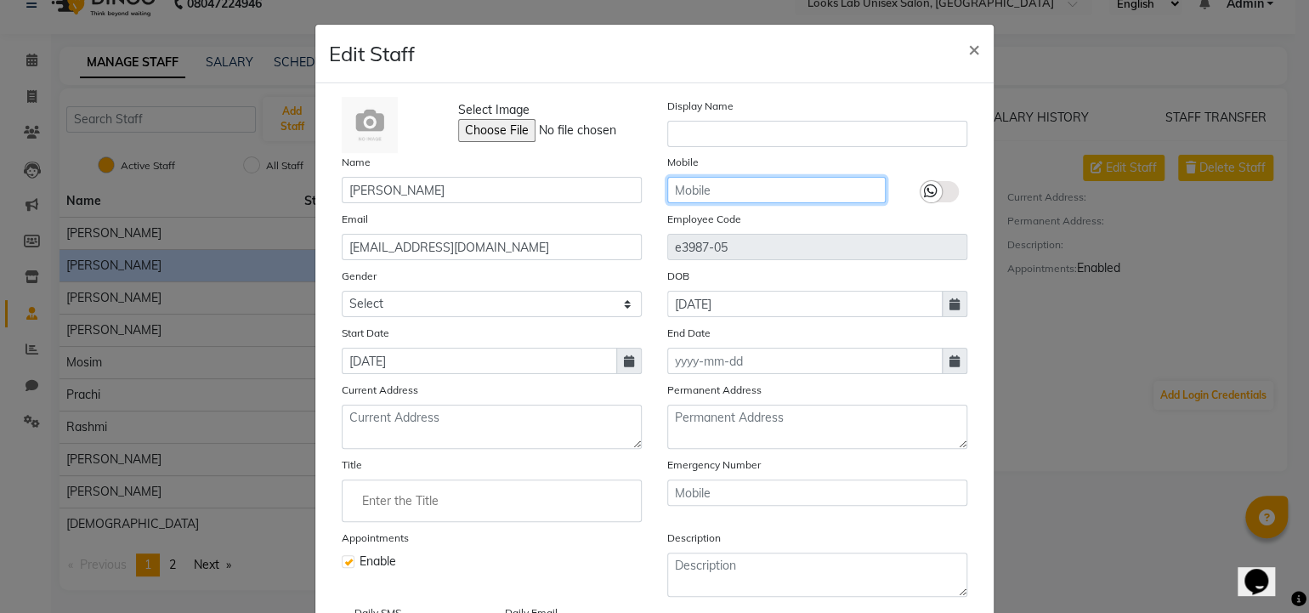
click at [694, 179] on input "text" at bounding box center [776, 190] width 218 height 26
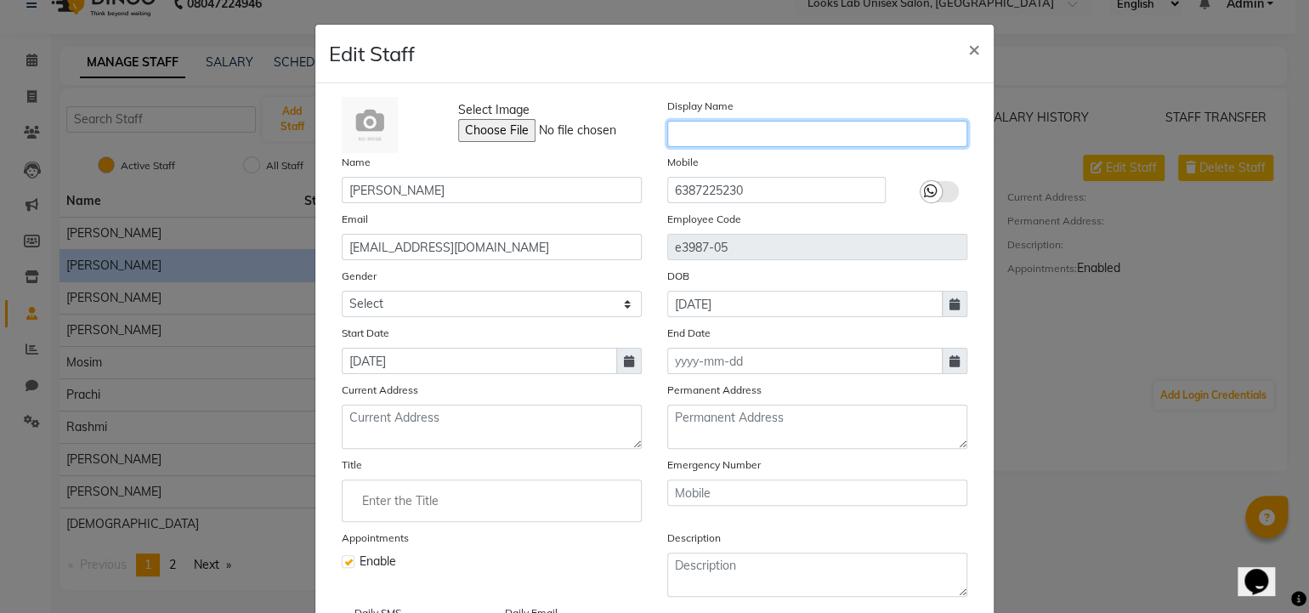
click at [710, 137] on input "text" at bounding box center [817, 134] width 300 height 26
click at [921, 195] on div at bounding box center [931, 191] width 21 height 21
click at [0, 0] on input "checkbox" at bounding box center [0, 0] width 0 height 0
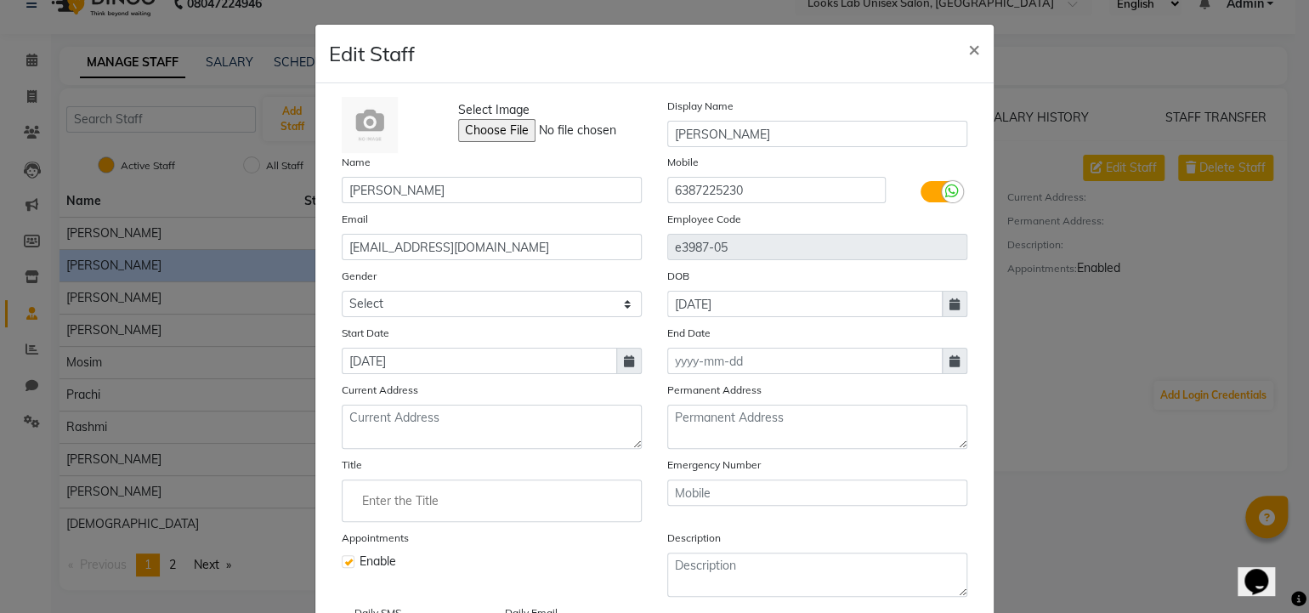
scroll to position [142, 0]
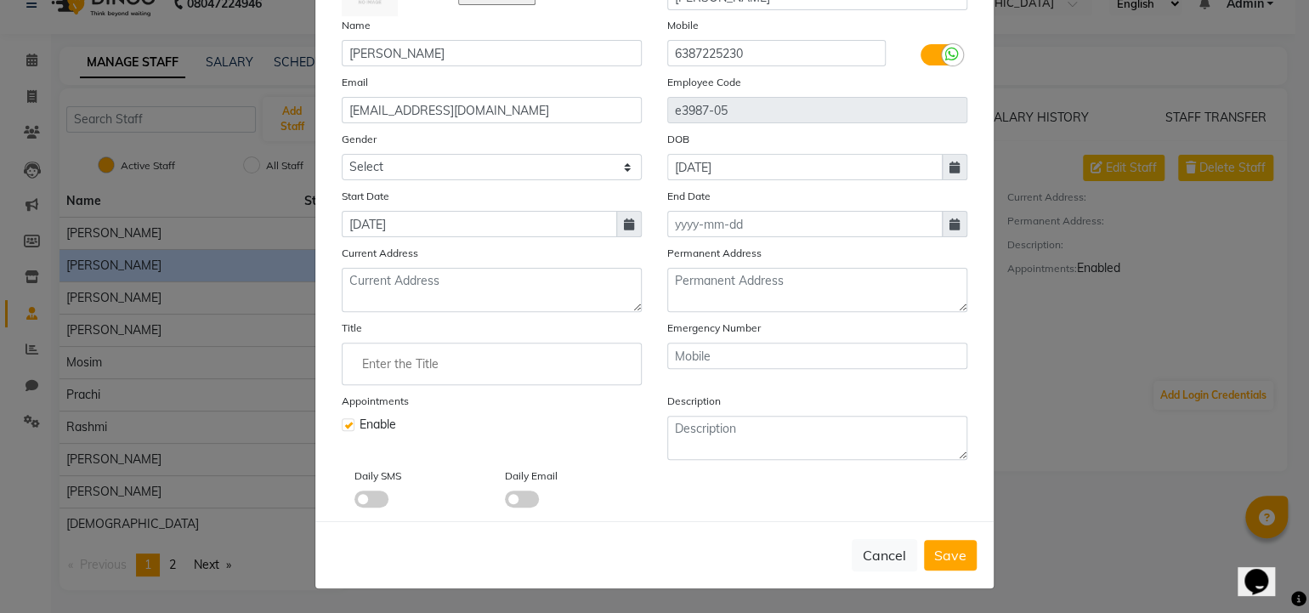
click at [372, 502] on span at bounding box center [371, 498] width 34 height 17
click at [354, 502] on input "checkbox" at bounding box center [354, 502] width 0 height 0
click at [512, 504] on span at bounding box center [522, 498] width 34 height 17
click at [505, 502] on input "checkbox" at bounding box center [505, 502] width 0 height 0
click at [940, 561] on span "Save" at bounding box center [950, 555] width 32 height 17
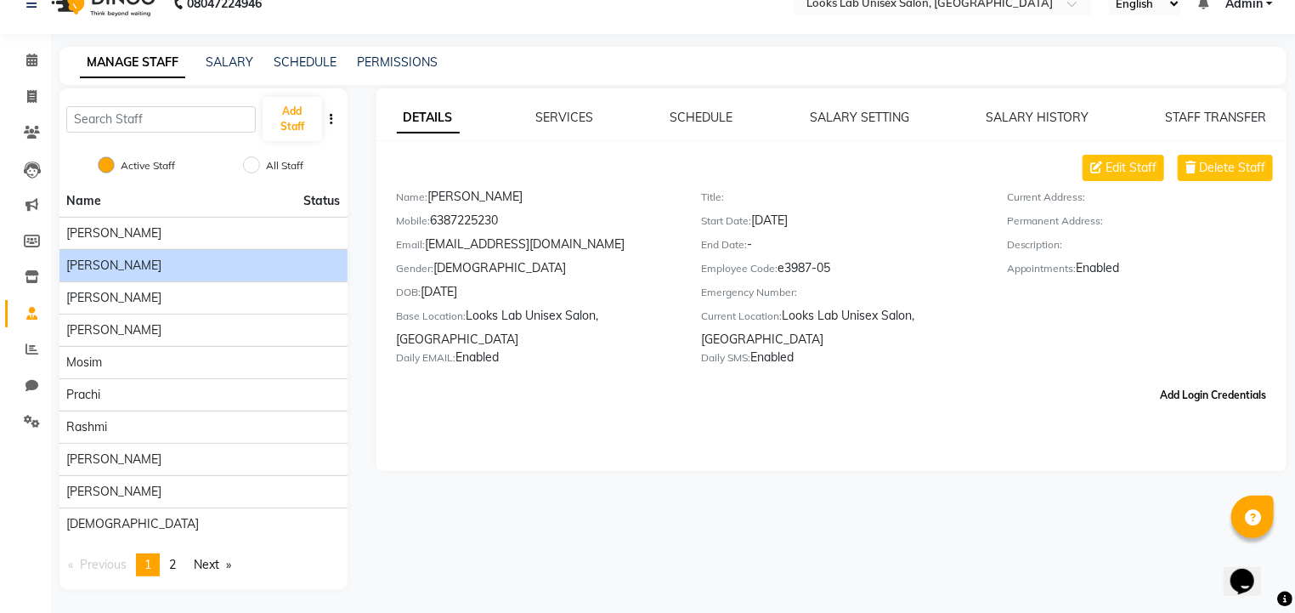
click at [1221, 407] on button "Add Login Credentials" at bounding box center [1213, 395] width 120 height 29
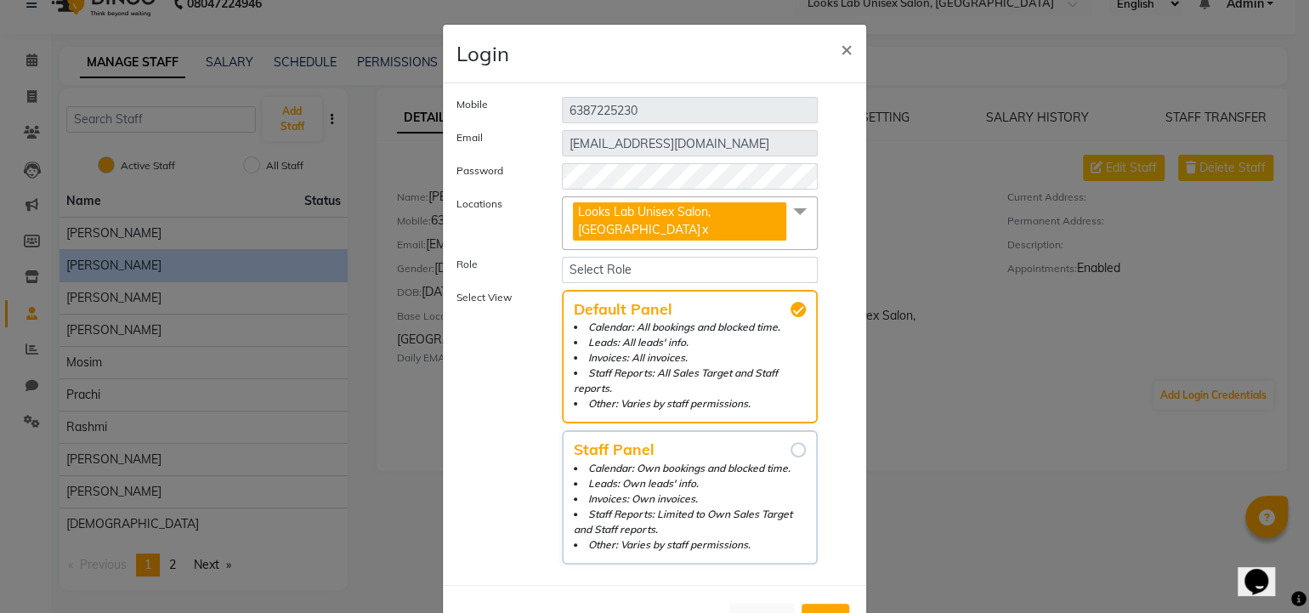
click at [758, 461] on li "Calendar: Own bookings and blocked time." at bounding box center [690, 468] width 232 height 15
click at [791, 448] on input "Staff Panel Calendar: Own bookings and blocked time. Leads: Own leads' info. In…" at bounding box center [798, 449] width 15 height 15
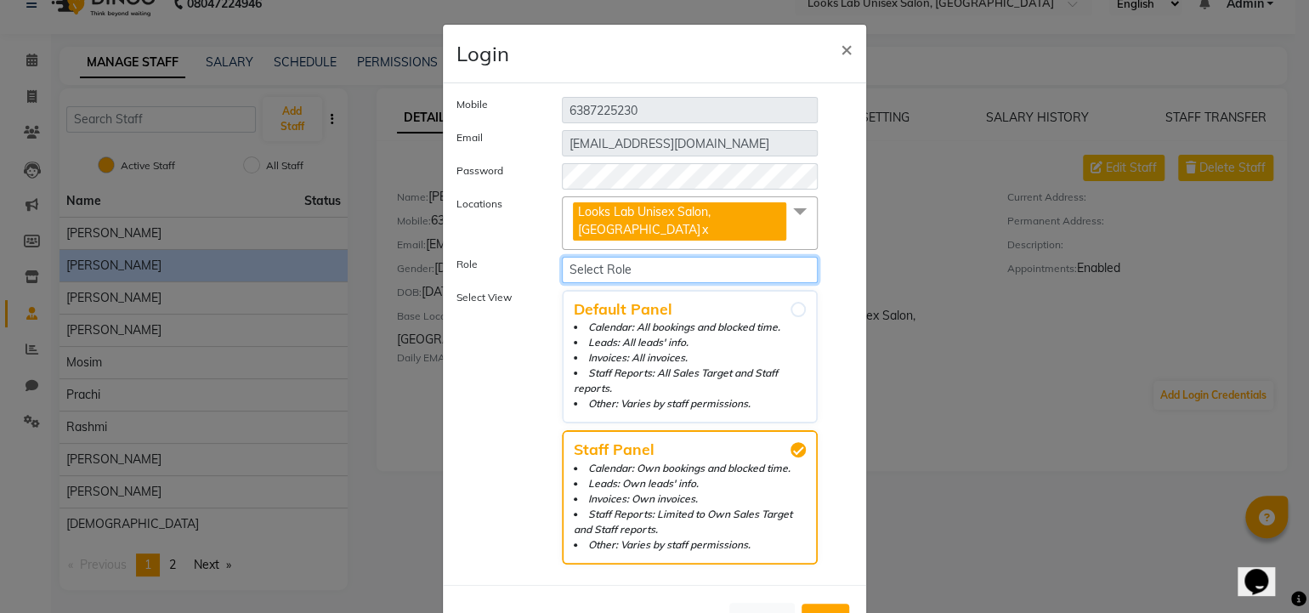
click at [656, 269] on select "Select Role Operator Manager Administrator" at bounding box center [690, 270] width 256 height 26
click at [562, 257] on select "Select Role Operator Manager Administrator" at bounding box center [690, 270] width 256 height 26
click at [818, 610] on span "Add" at bounding box center [825, 618] width 27 height 17
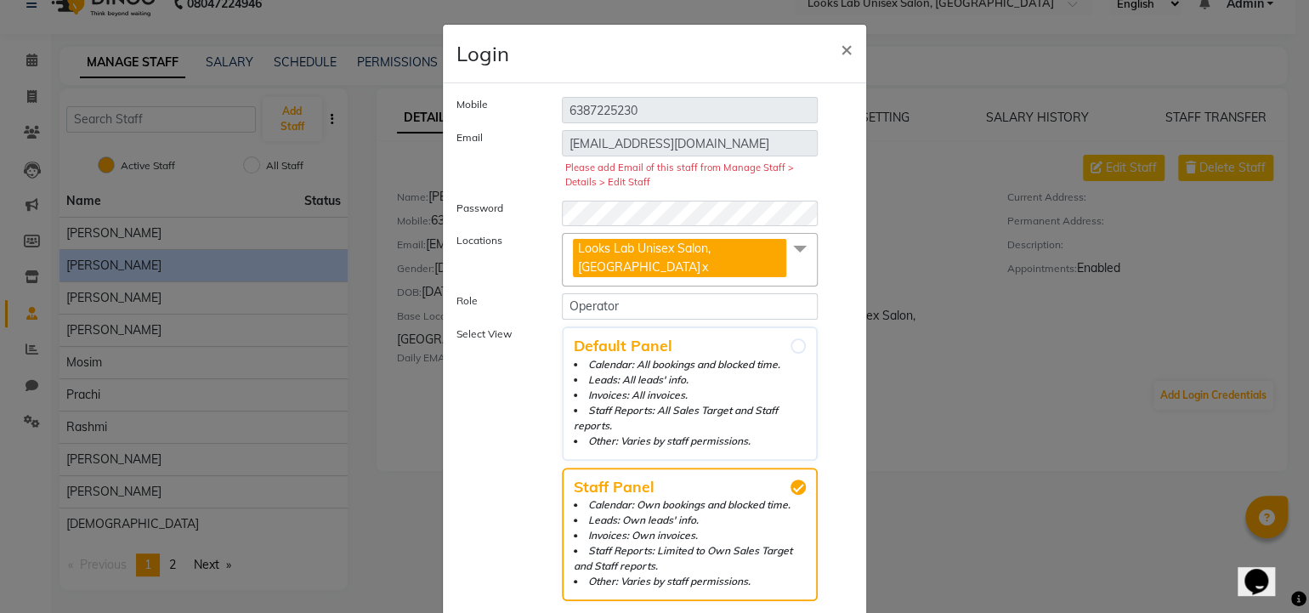
scroll to position [82, 0]
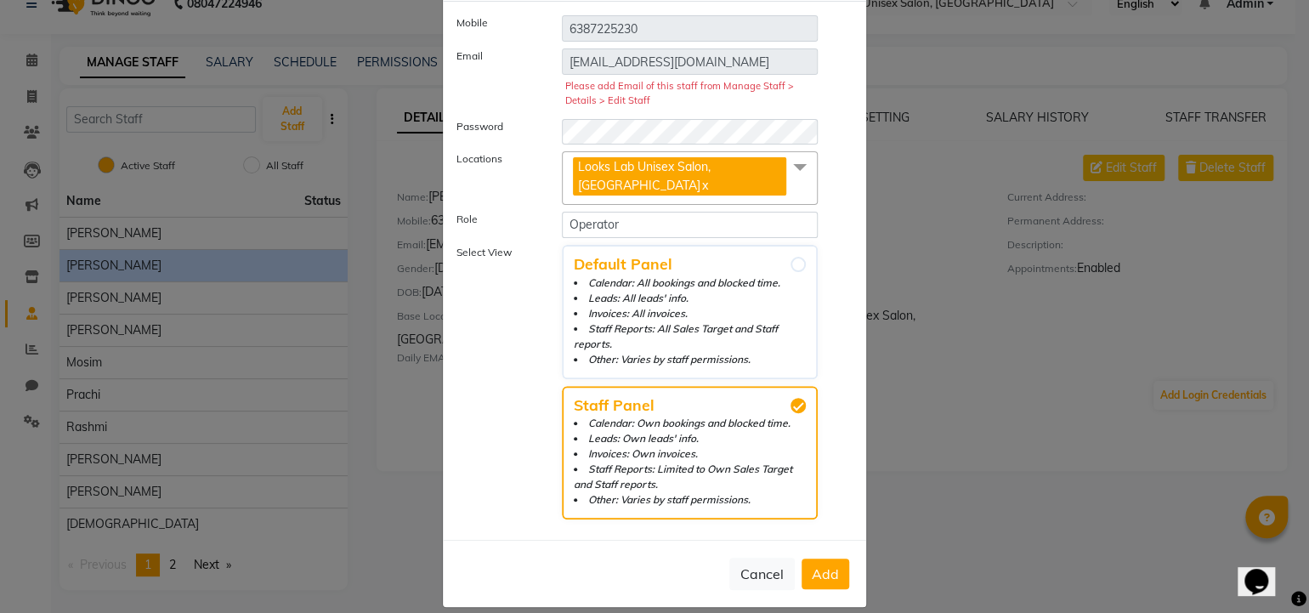
click at [804, 558] on button "Add" at bounding box center [826, 573] width 48 height 31
click at [805, 558] on button "Add" at bounding box center [826, 573] width 48 height 31
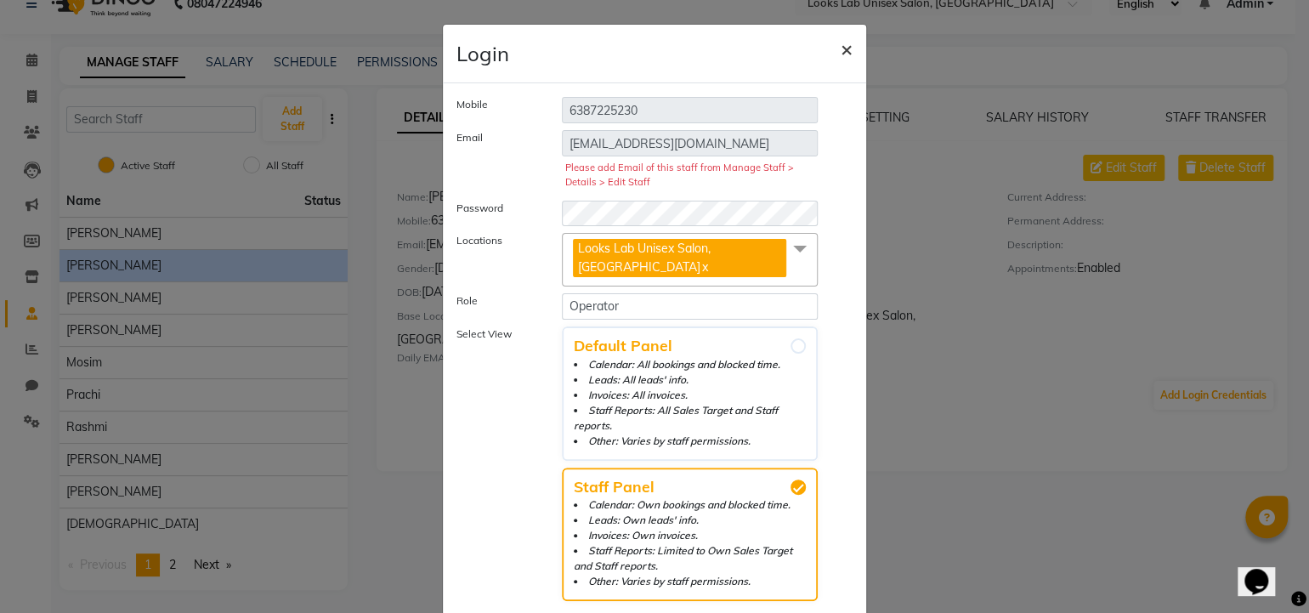
click at [841, 54] on span "×" at bounding box center [847, 49] width 12 height 26
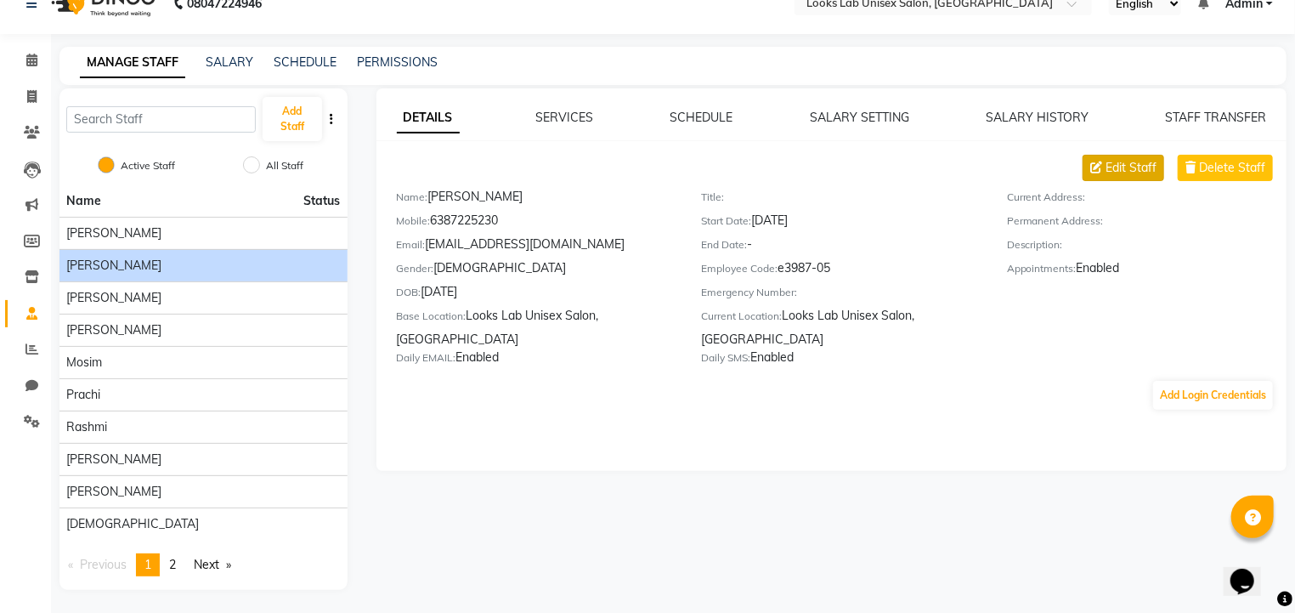
click at [1126, 169] on span "Edit Staff" at bounding box center [1131, 168] width 51 height 18
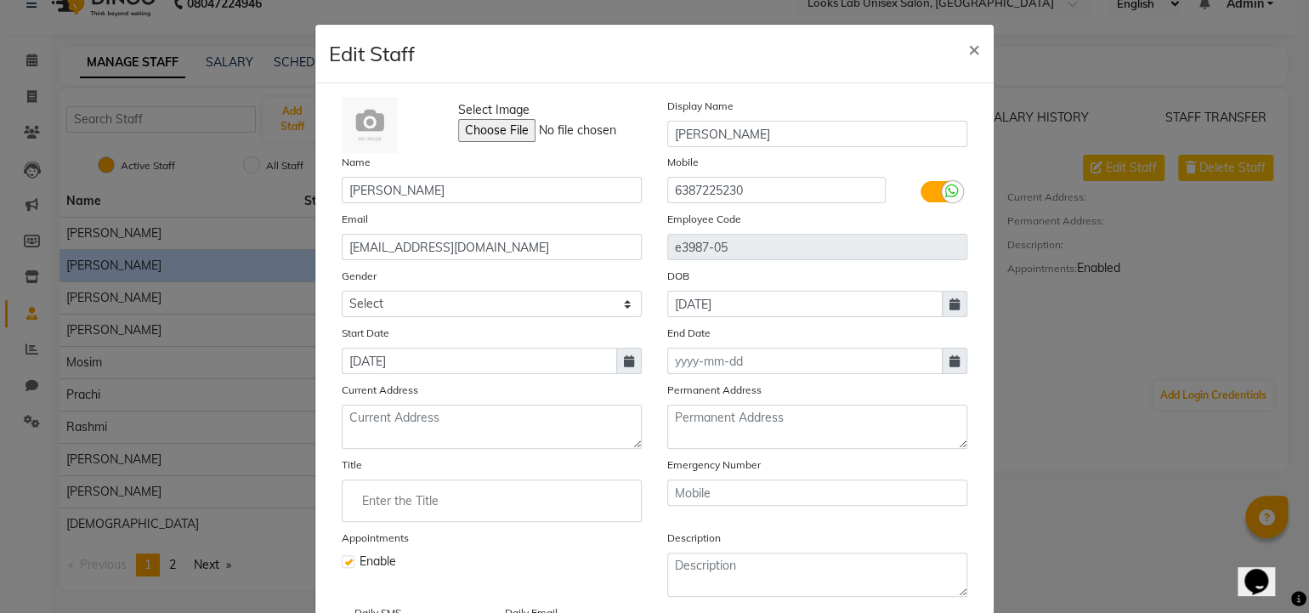
scroll to position [142, 0]
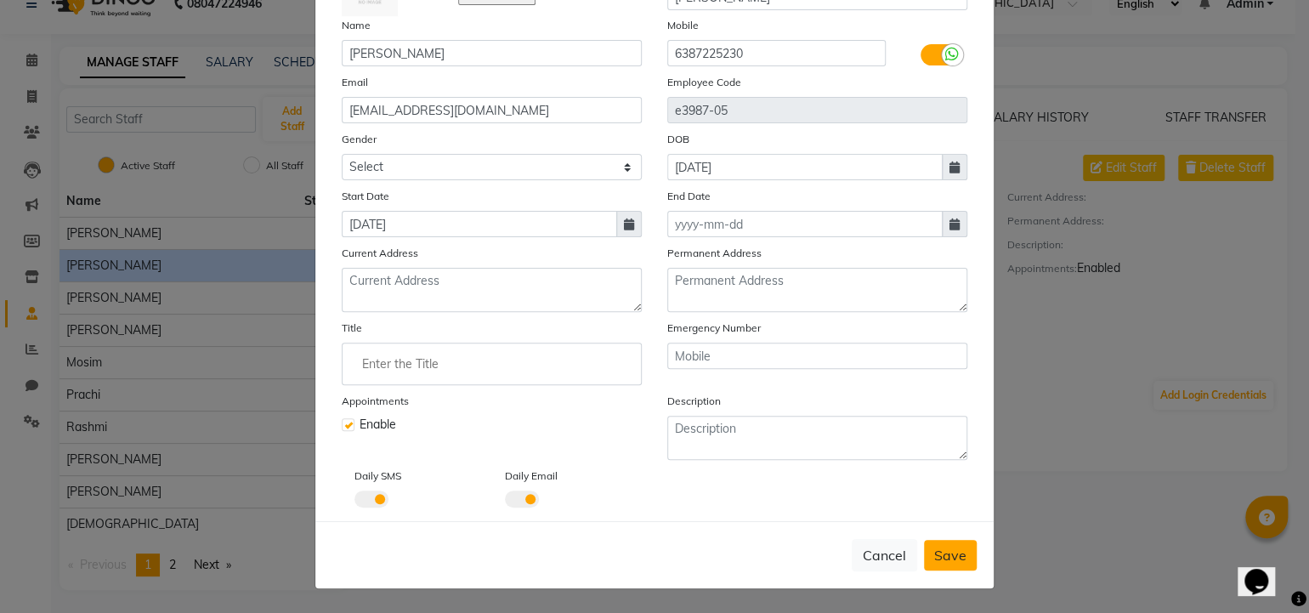
click at [960, 545] on button "Save" at bounding box center [950, 555] width 53 height 31
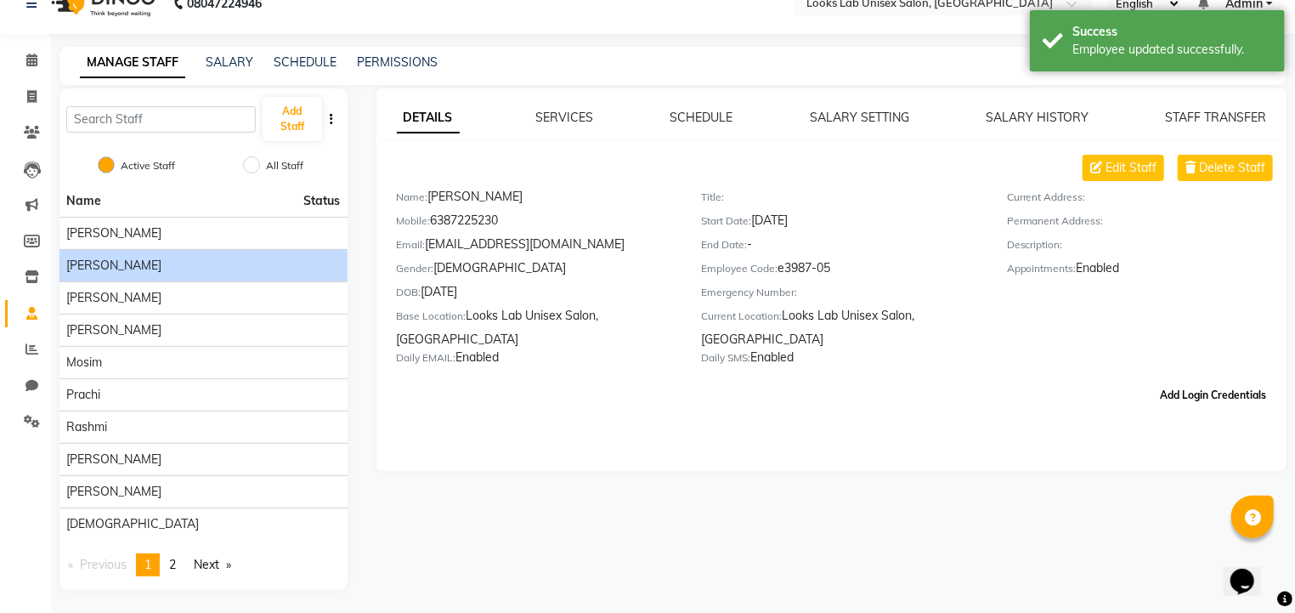
click at [1216, 410] on button "Add Login Credentials" at bounding box center [1213, 395] width 120 height 29
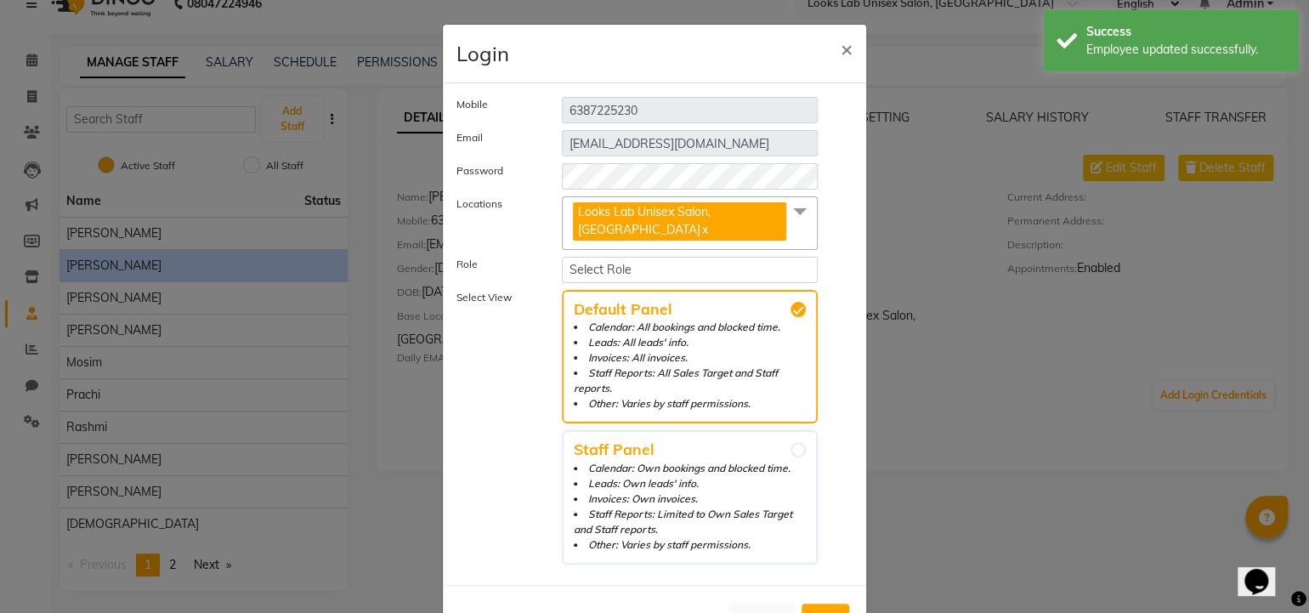
click at [790, 189] on div "Mobile [PHONE_NUMBER] Email [EMAIL_ADDRESS][DOMAIN_NAME] Password Locations Loo…" at bounding box center [654, 334] width 396 height 474
click at [846, 202] on div "Locations Looks Lab Unisex Salon, [GEOGRAPHIC_DATA] x Looks Lab Unisex Salon, […" at bounding box center [655, 223] width 422 height 54
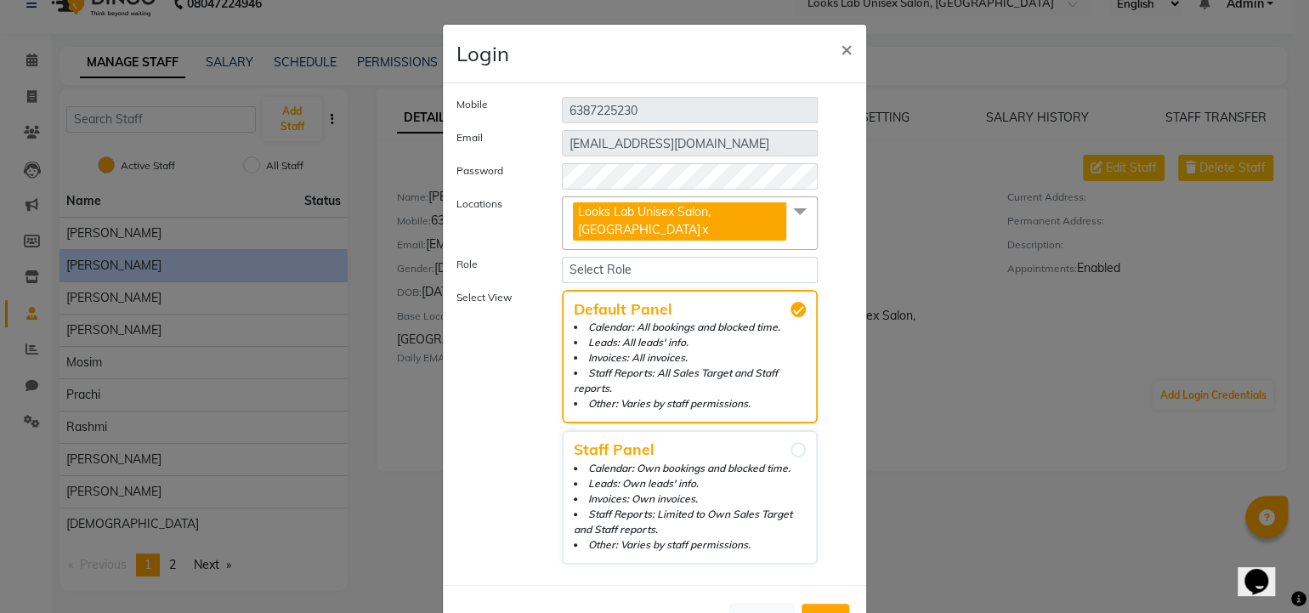
click at [841, 179] on div "Password" at bounding box center [655, 176] width 422 height 26
click at [651, 273] on select "Select Role Operator Manager Administrator" at bounding box center [690, 270] width 256 height 26
click at [562, 257] on select "Select Role Operator Manager Administrator" at bounding box center [690, 270] width 256 height 26
click at [759, 491] on li "Invoices: Own invoices." at bounding box center [690, 498] width 232 height 15
click at [791, 457] on input "Staff Panel Calendar: Own bookings and blocked time. Leads: Own leads' info. In…" at bounding box center [798, 449] width 15 height 15
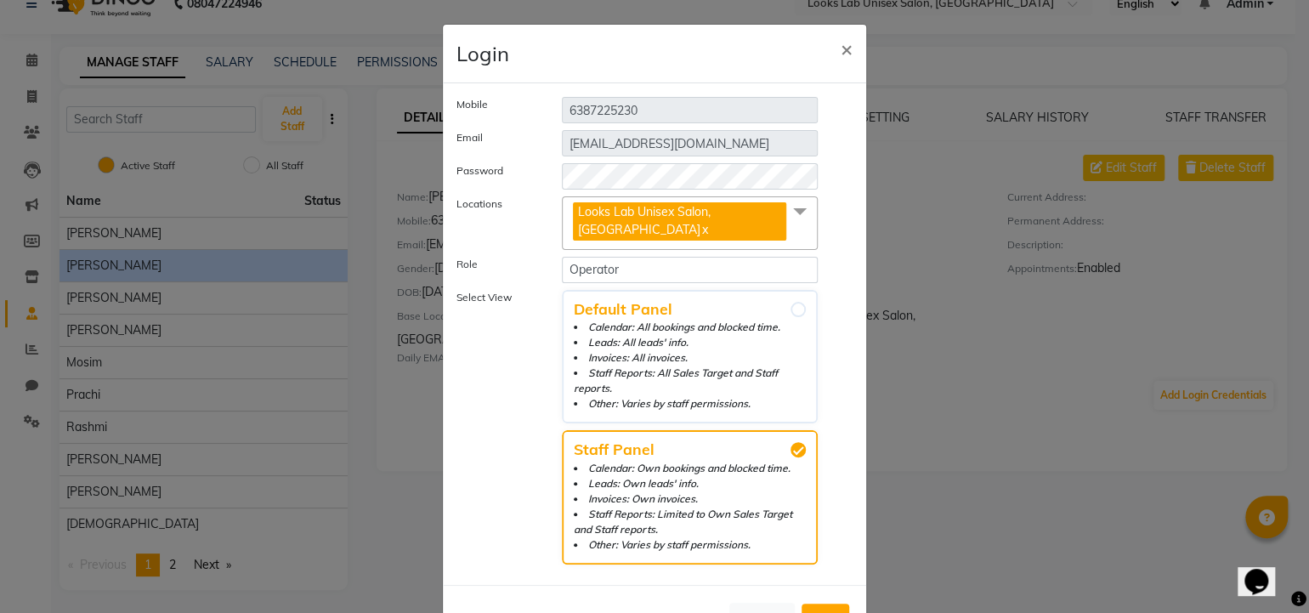
click at [817, 610] on span "Add" at bounding box center [825, 618] width 27 height 17
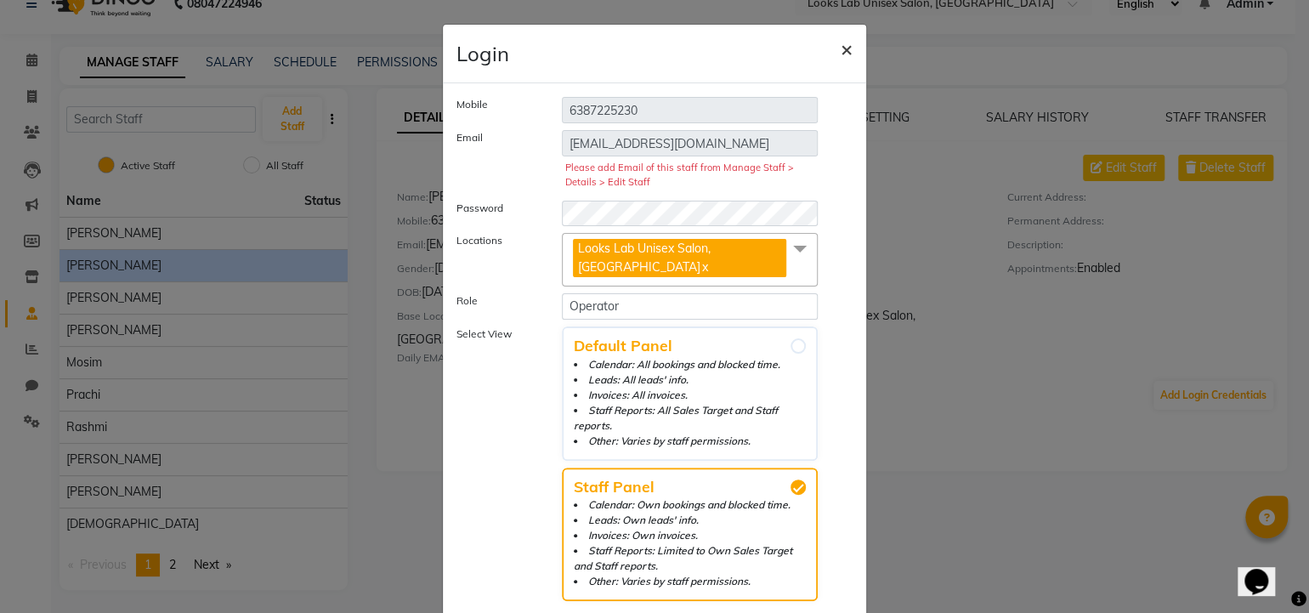
click at [841, 54] on span "×" at bounding box center [847, 49] width 12 height 26
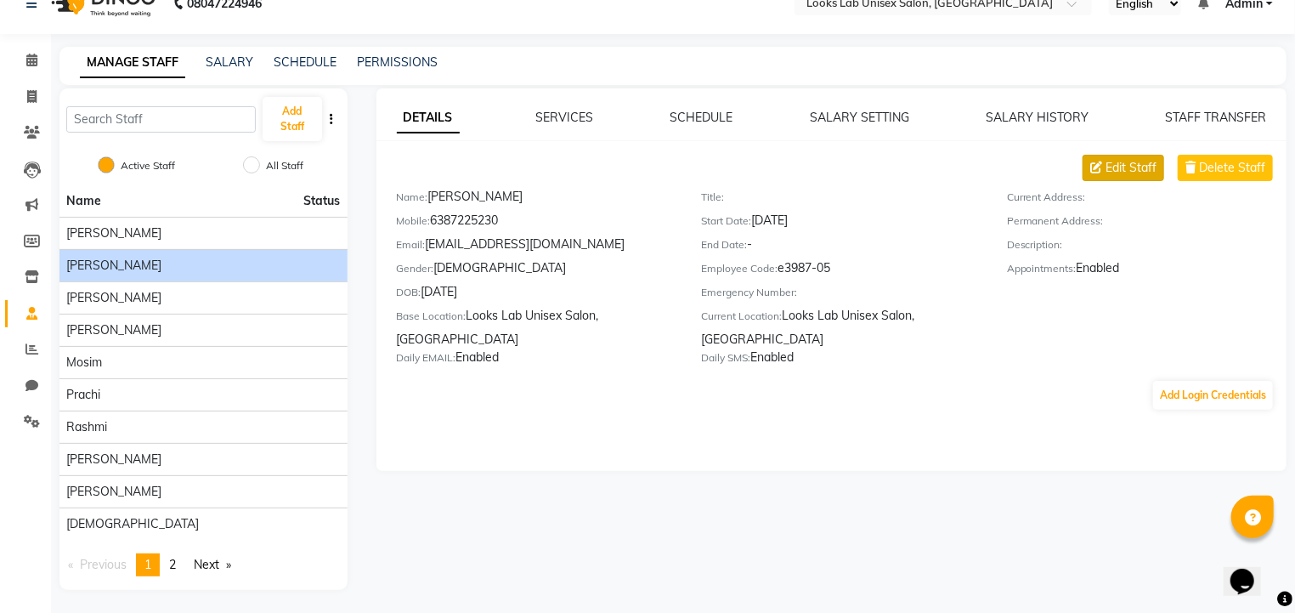
click at [1096, 178] on button "Edit Staff" at bounding box center [1124, 168] width 82 height 26
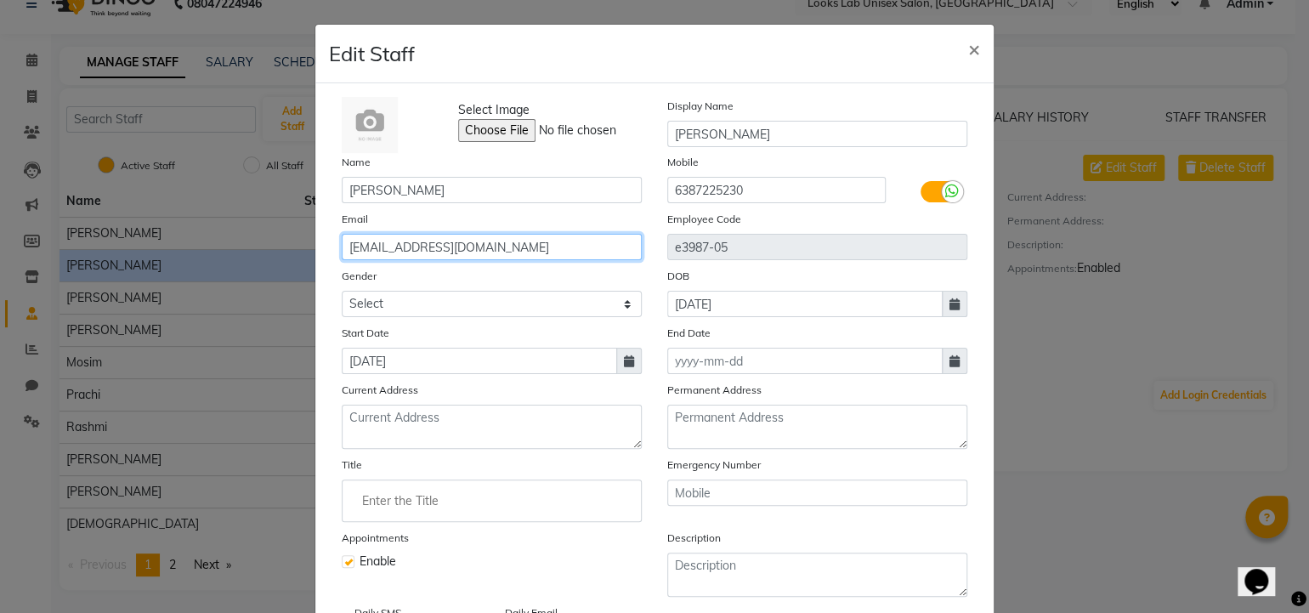
drag, startPoint x: 574, startPoint y: 246, endPoint x: 276, endPoint y: 246, distance: 297.5
click at [276, 246] on ngb-modal-window "Edit Staff × Select Image Display Name [PERSON_NAME] Name [PERSON_NAME] Mobile …" at bounding box center [654, 306] width 1309 height 613
click at [488, 279] on div "Gender Select [DEMOGRAPHIC_DATA] [DEMOGRAPHIC_DATA] Other Prefer Not To Say" at bounding box center [492, 292] width 326 height 50
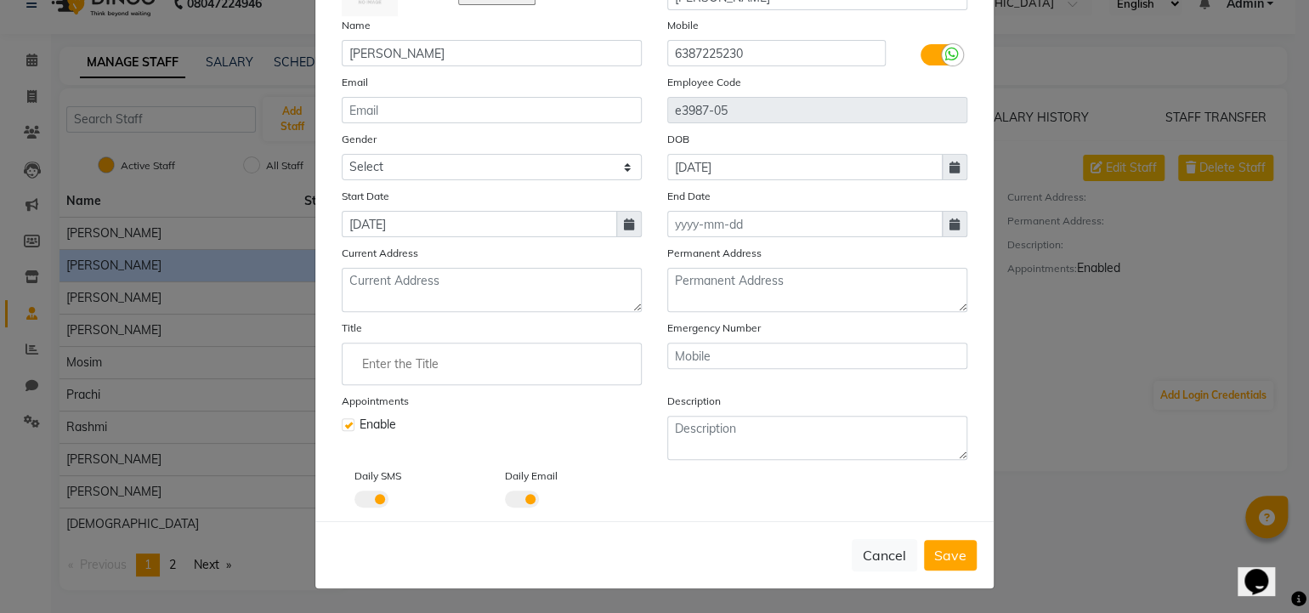
click at [512, 504] on span at bounding box center [522, 498] width 34 height 17
click at [505, 502] on input "checkbox" at bounding box center [505, 502] width 0 height 0
click at [934, 560] on span "Save" at bounding box center [950, 555] width 32 height 17
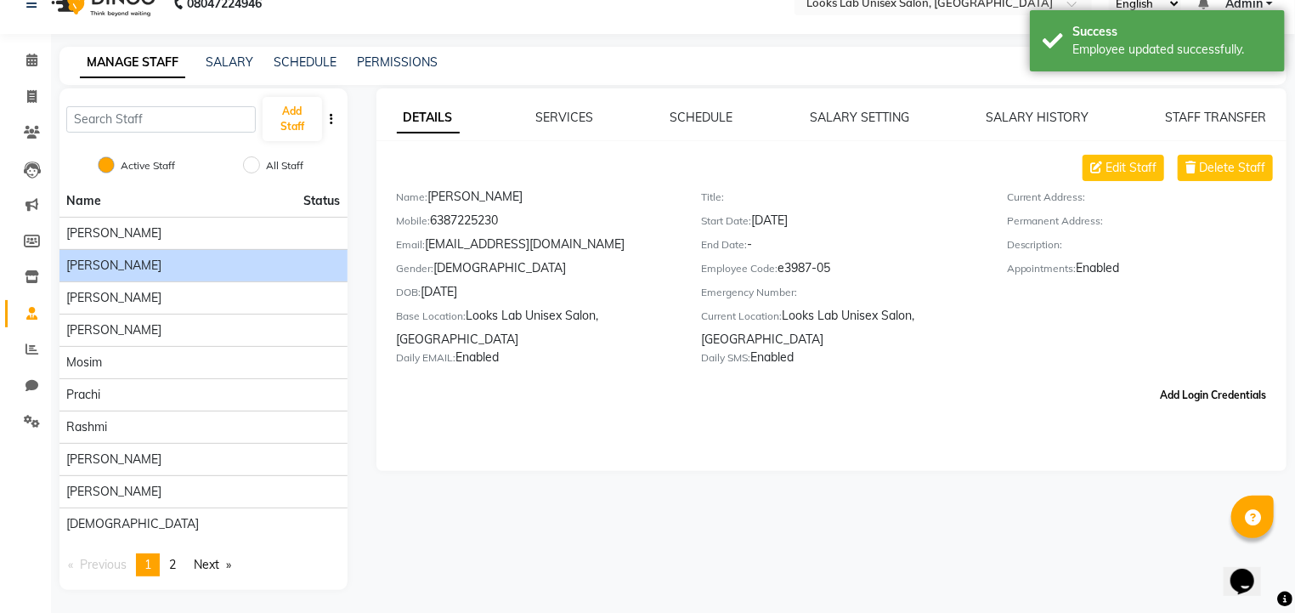
click at [1176, 410] on button "Add Login Credentials" at bounding box center [1213, 395] width 120 height 29
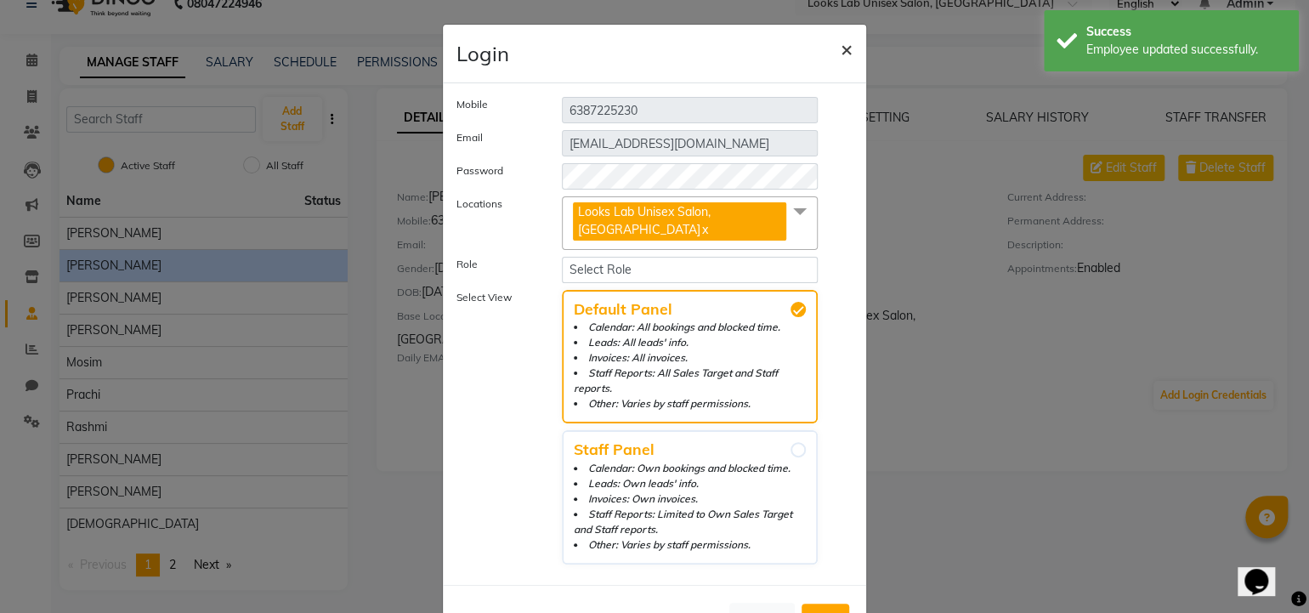
click at [841, 49] on span "×" at bounding box center [847, 49] width 12 height 26
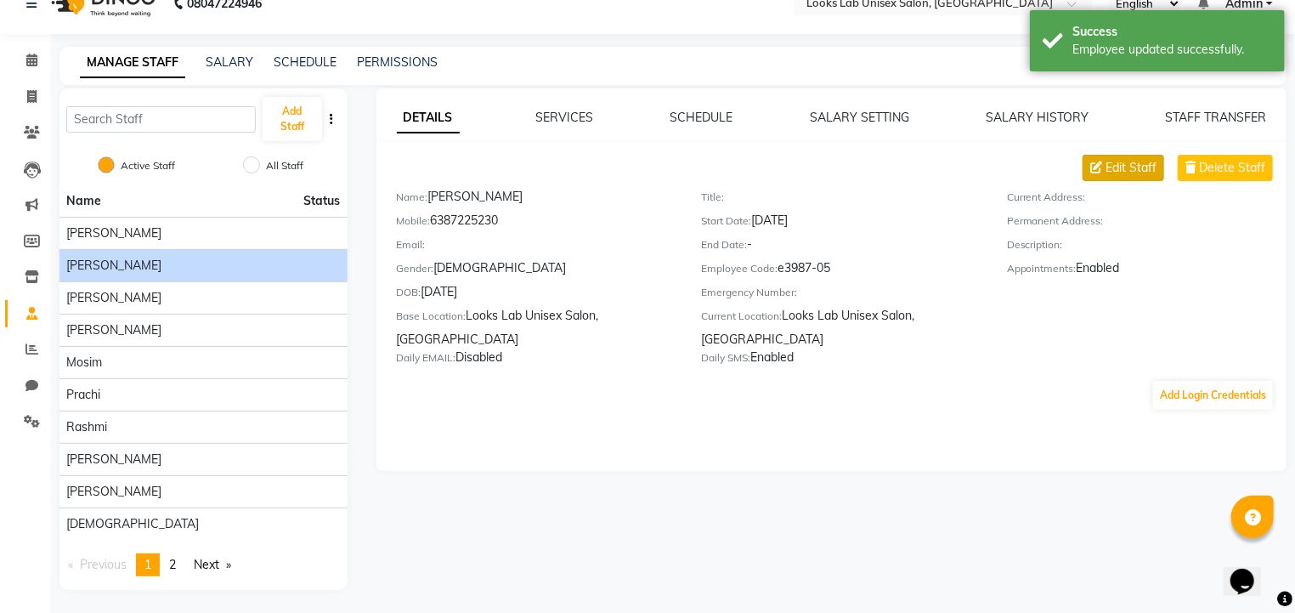
click at [1102, 162] on icon at bounding box center [1097, 168] width 12 height 12
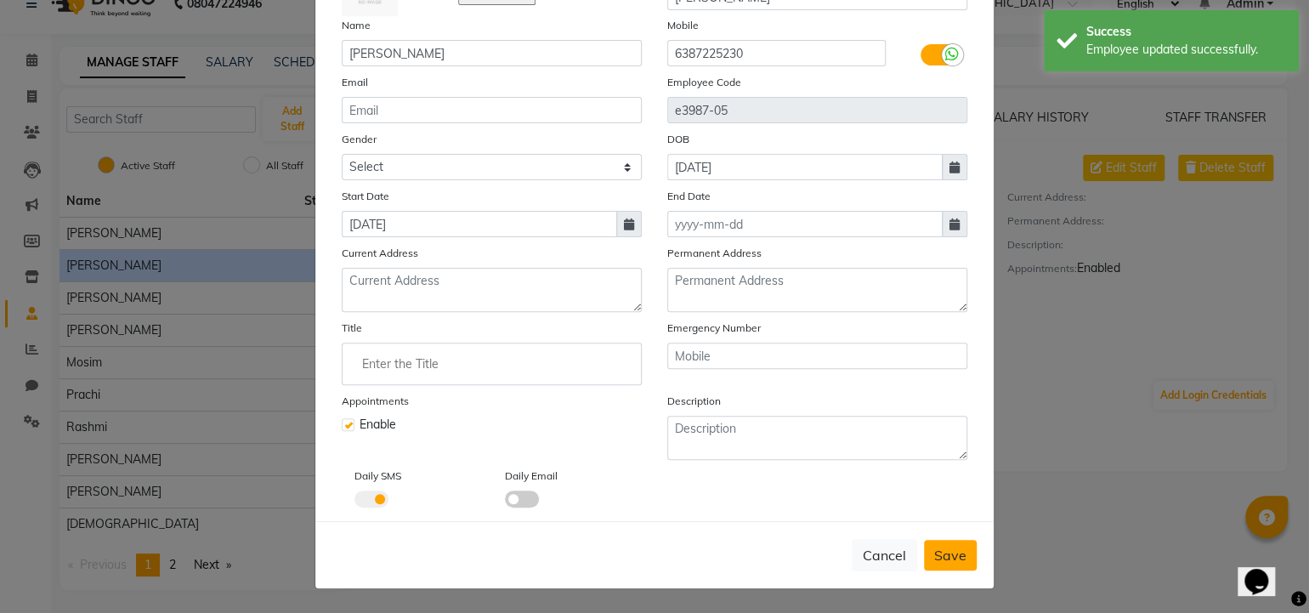
click at [940, 550] on span "Save" at bounding box center [950, 555] width 32 height 17
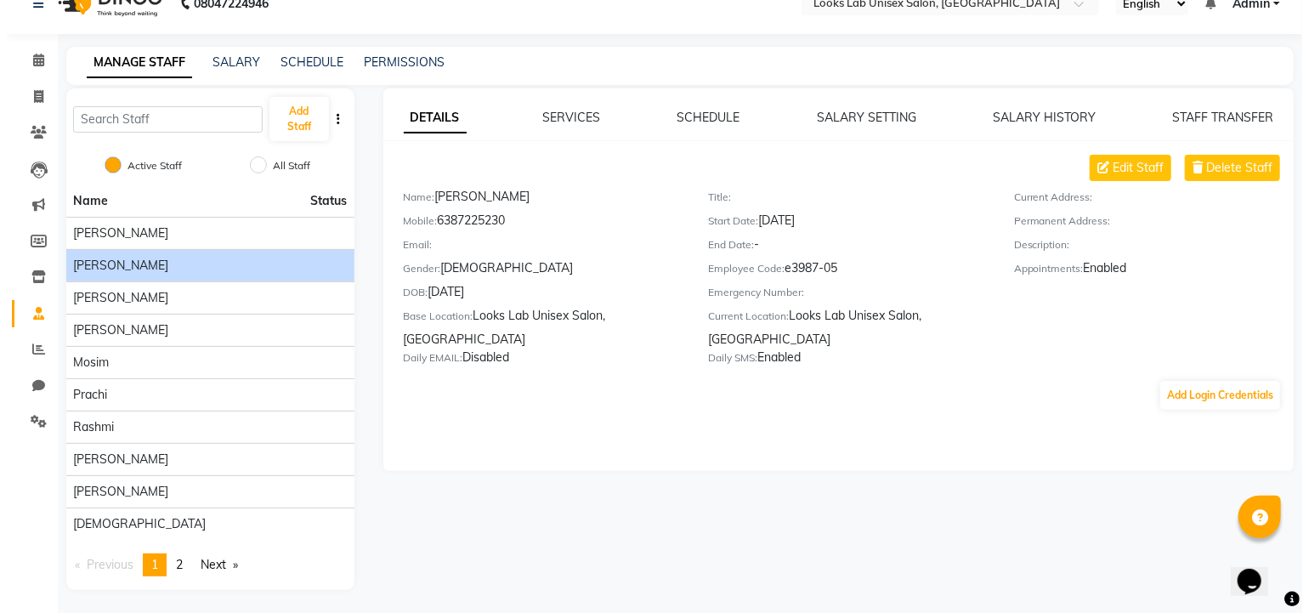
scroll to position [0, 0]
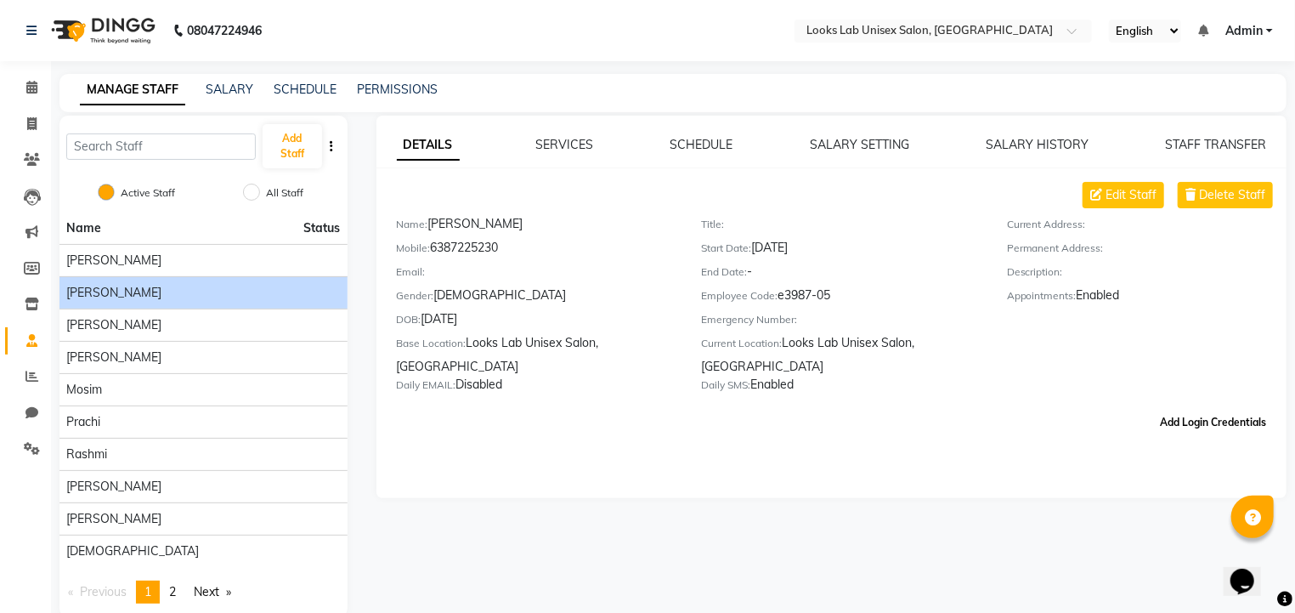
click at [1198, 425] on button "Add Login Credentials" at bounding box center [1213, 422] width 120 height 29
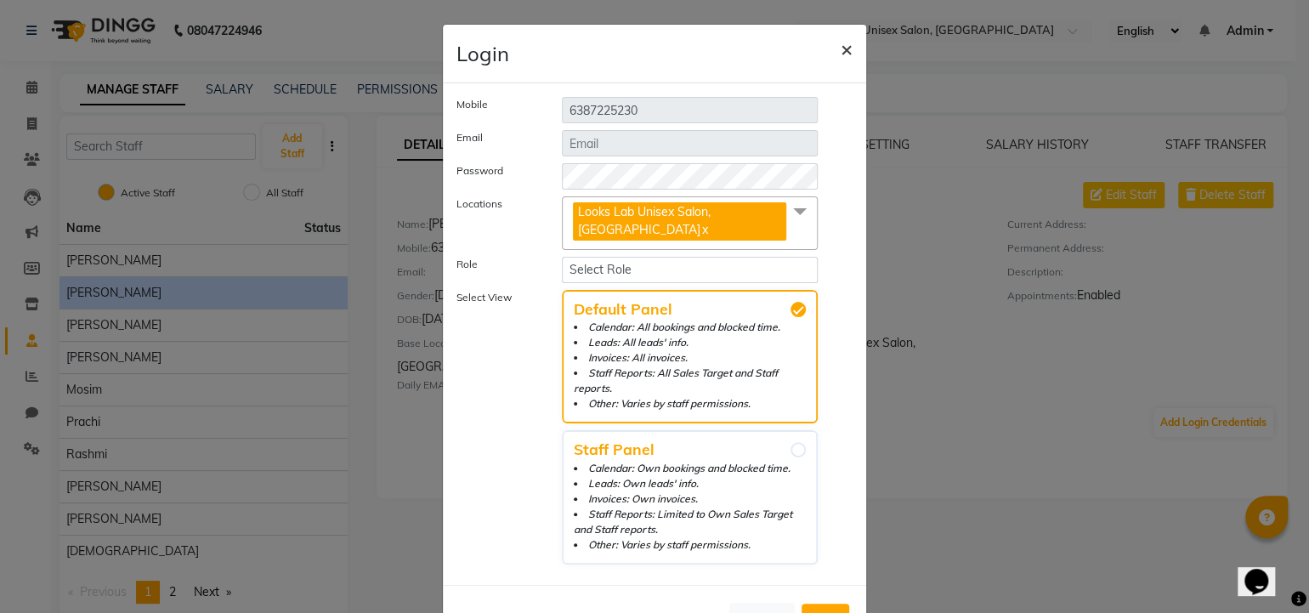
click at [844, 46] on span "×" at bounding box center [847, 49] width 12 height 26
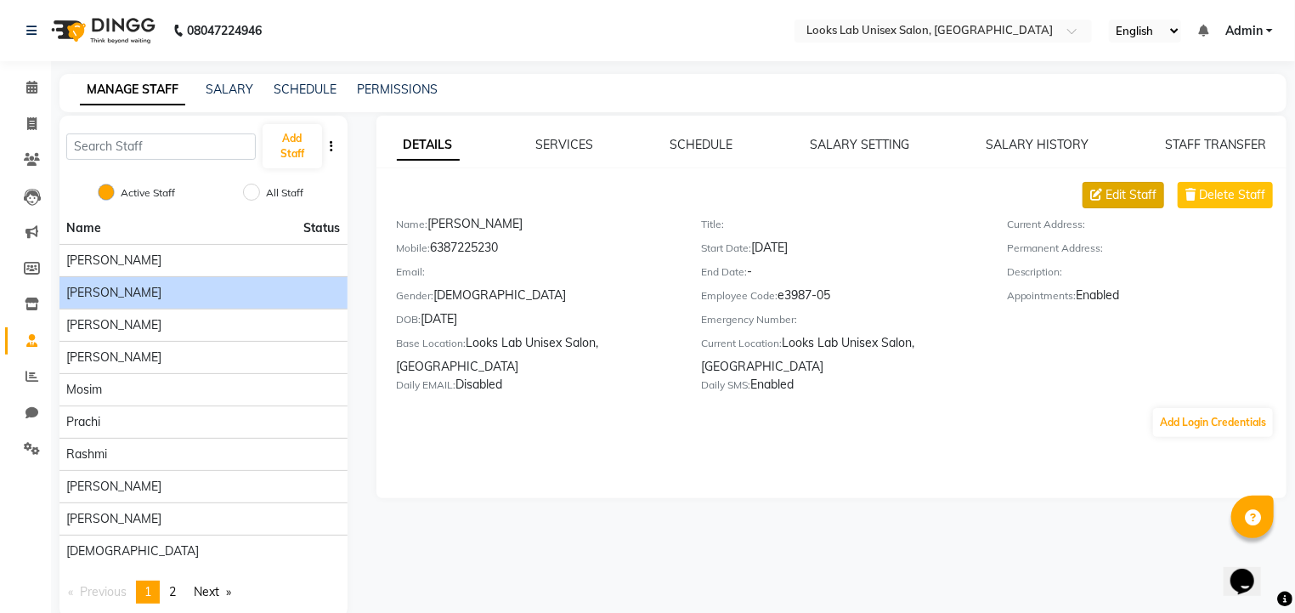
click at [1136, 188] on span "Edit Staff" at bounding box center [1131, 195] width 51 height 18
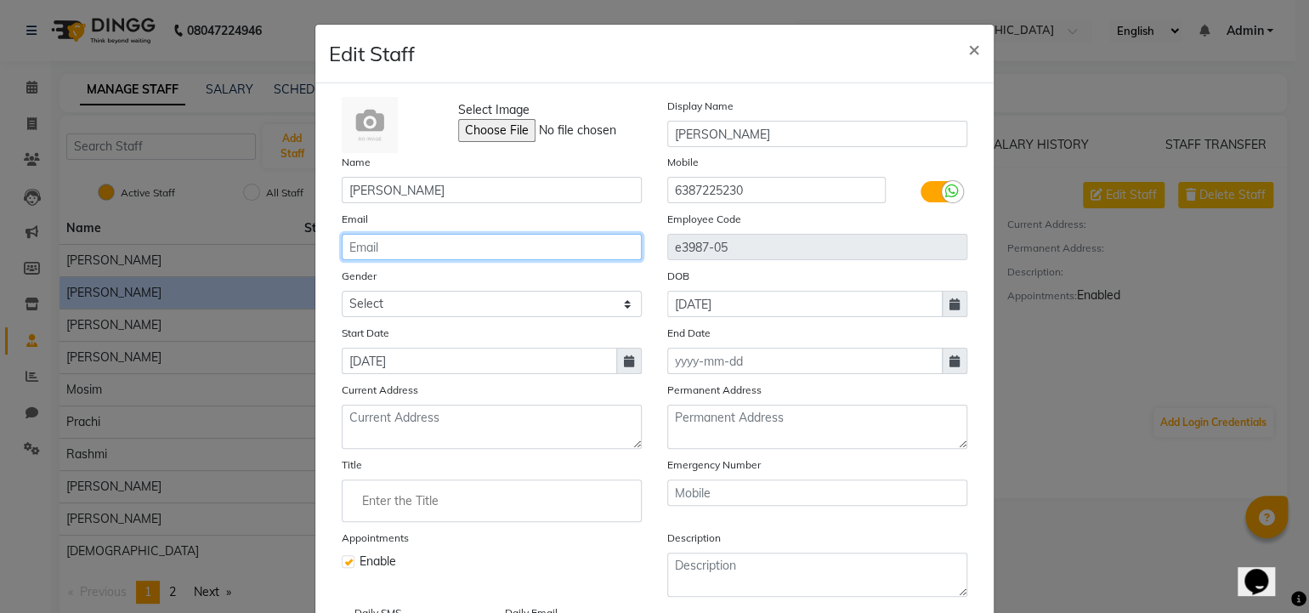
click at [386, 250] on input "email" at bounding box center [492, 247] width 300 height 26
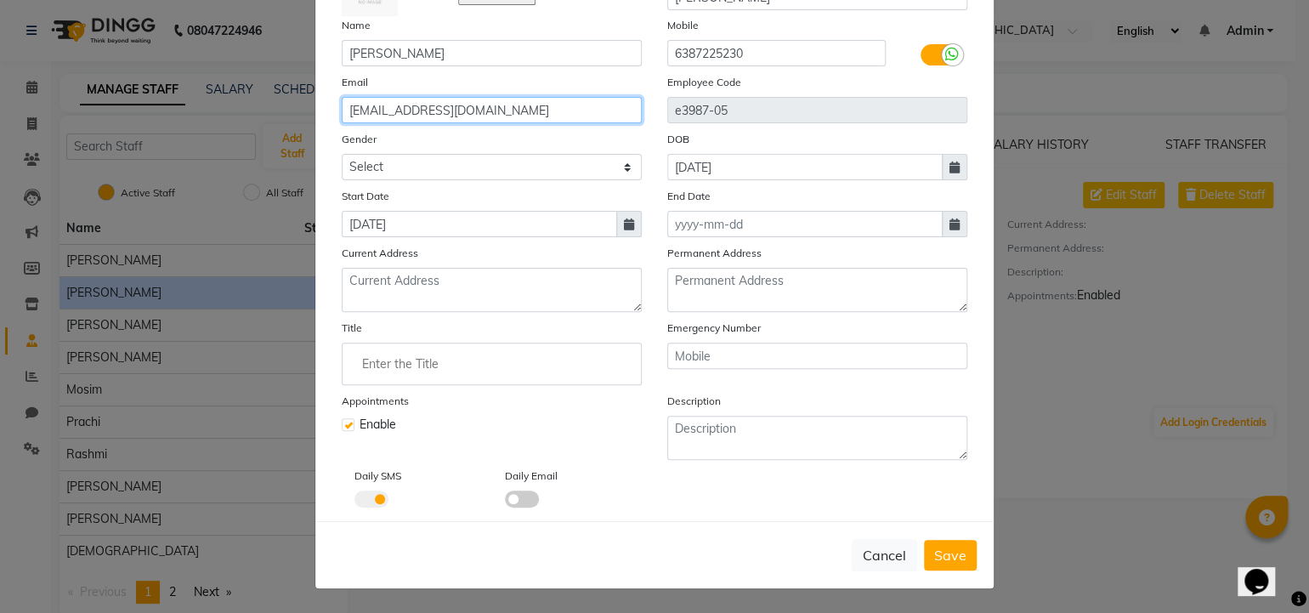
scroll to position [142, 0]
click at [512, 502] on span at bounding box center [522, 498] width 34 height 17
click at [505, 502] on input "checkbox" at bounding box center [505, 502] width 0 height 0
click at [934, 547] on span "Save" at bounding box center [950, 555] width 32 height 17
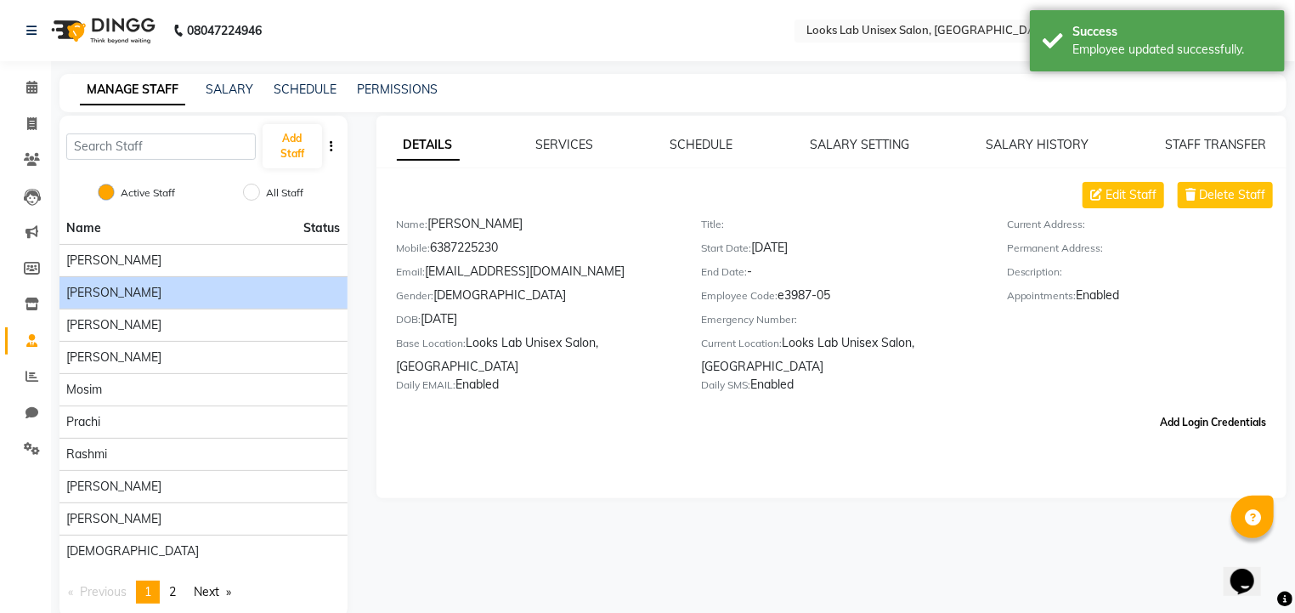
click at [1188, 426] on button "Add Login Credentials" at bounding box center [1213, 422] width 120 height 29
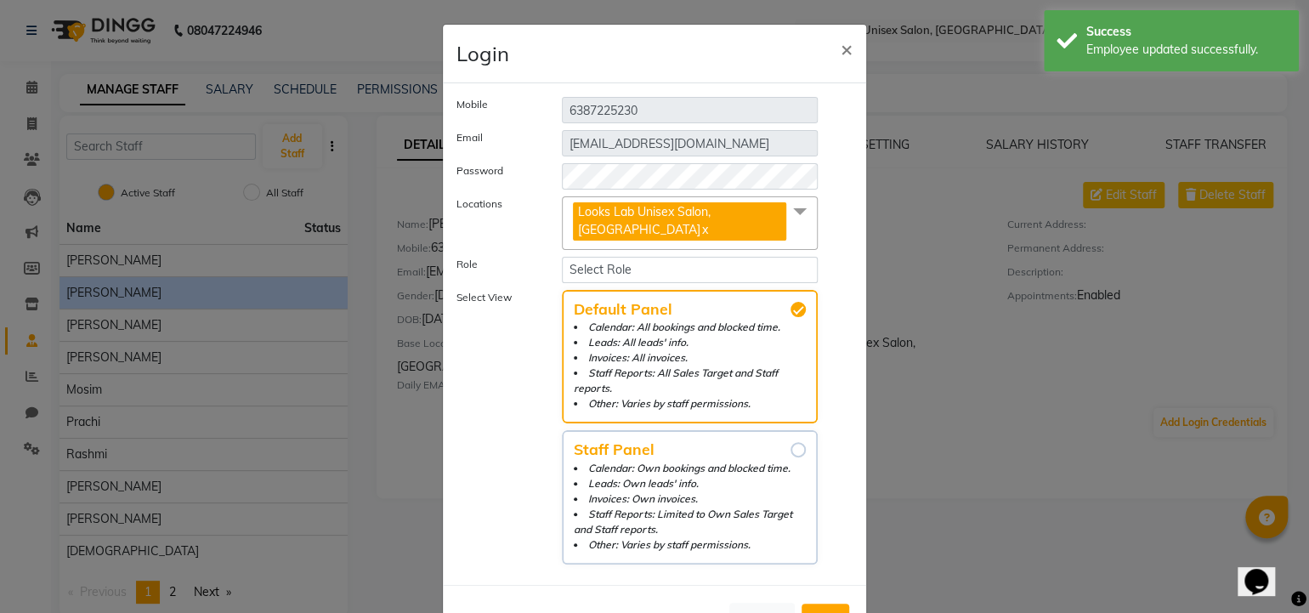
click at [748, 507] on li "Staff Reports: Limited to Own Sales Target and Staff reports." at bounding box center [690, 522] width 232 height 31
click at [791, 457] on input "Staff Panel Calendar: Own bookings and blocked time. Leads: Own leads' info. In…" at bounding box center [798, 449] width 15 height 15
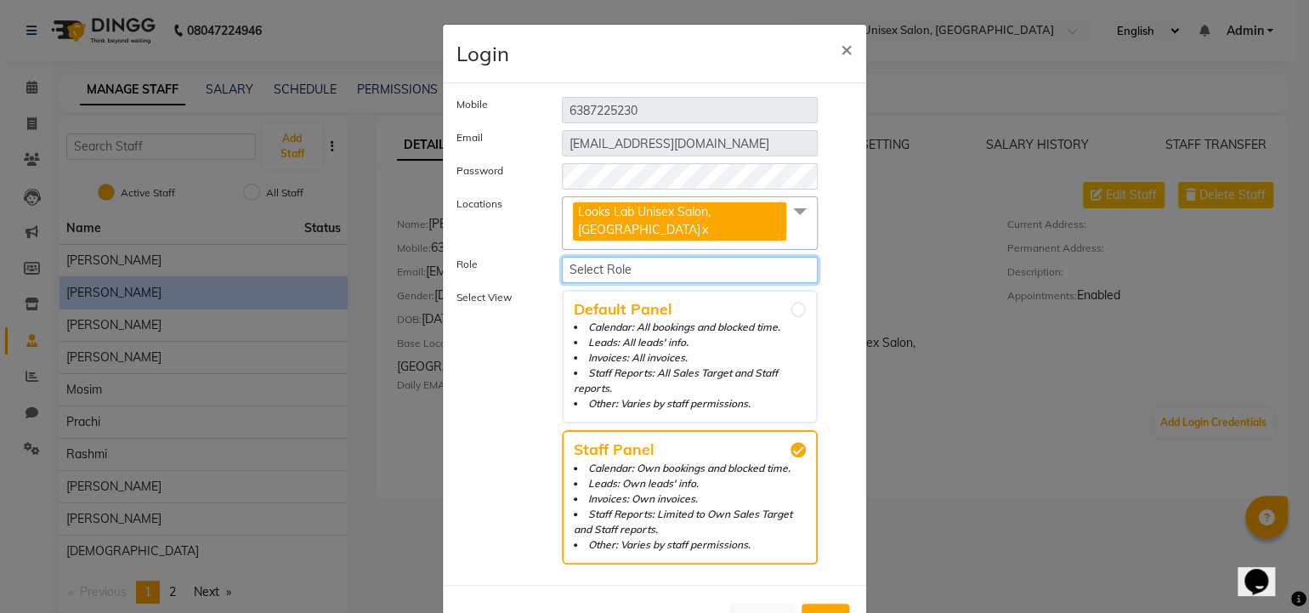
click at [643, 272] on select "Select Role Operator Manager Administrator" at bounding box center [690, 270] width 256 height 26
click at [562, 257] on select "Select Role Operator Manager Administrator" at bounding box center [690, 270] width 256 height 26
click at [829, 610] on span "Add" at bounding box center [825, 618] width 27 height 17
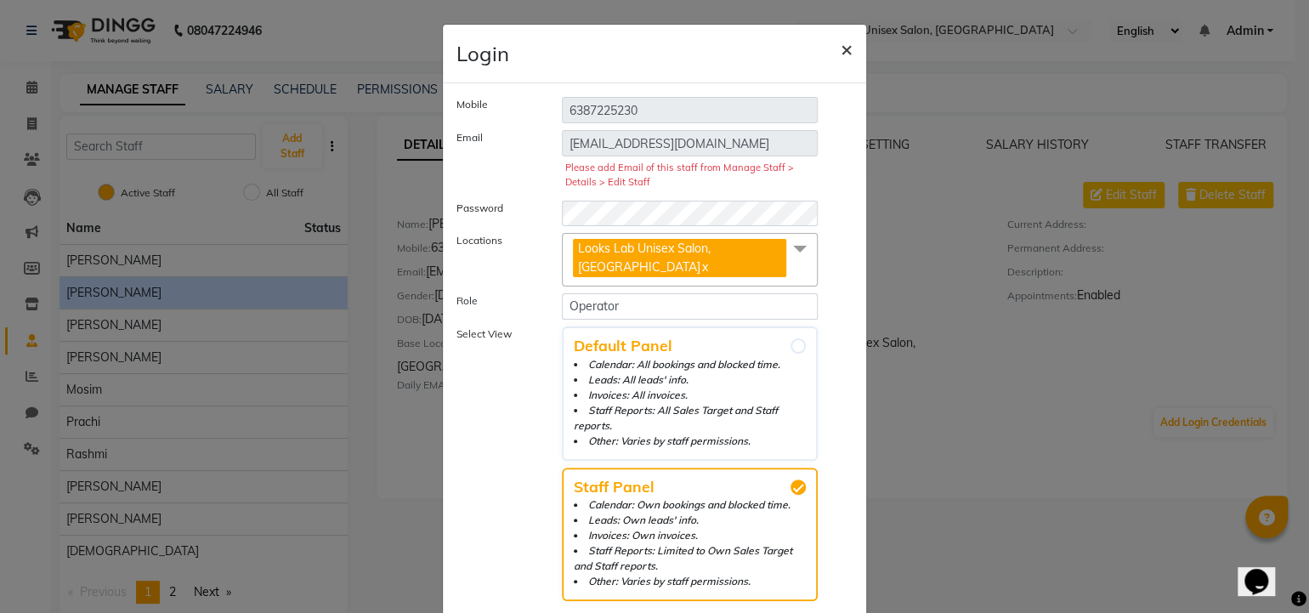
click at [841, 56] on span "×" at bounding box center [847, 49] width 12 height 26
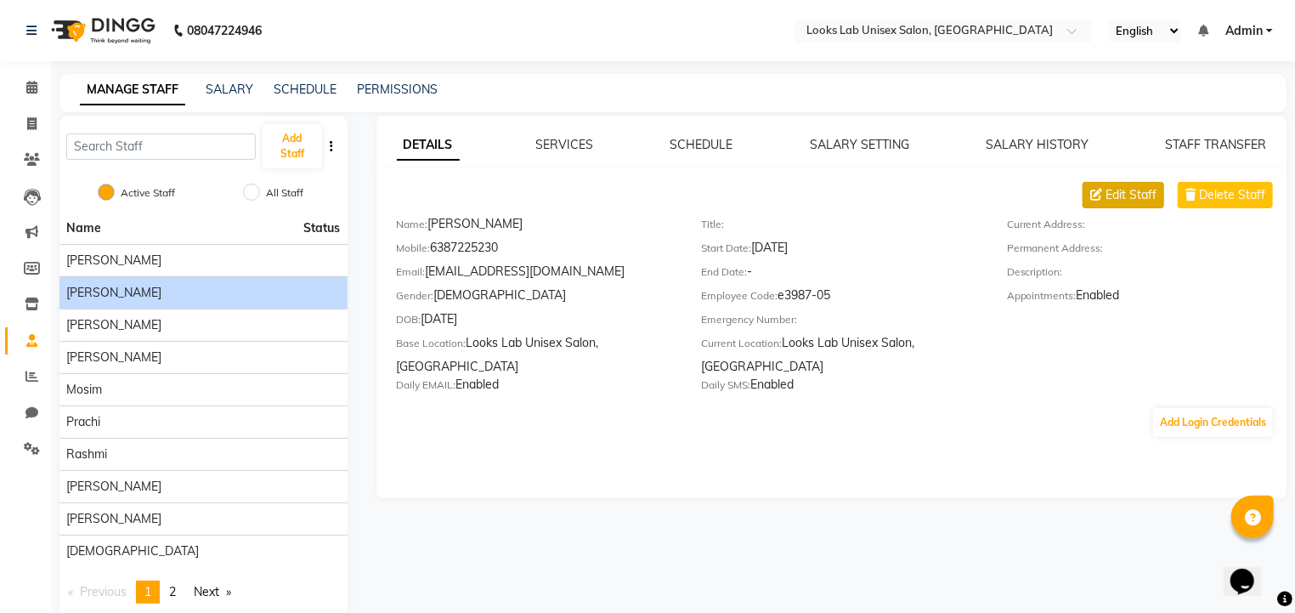
click at [1146, 201] on span "Edit Staff" at bounding box center [1131, 195] width 51 height 18
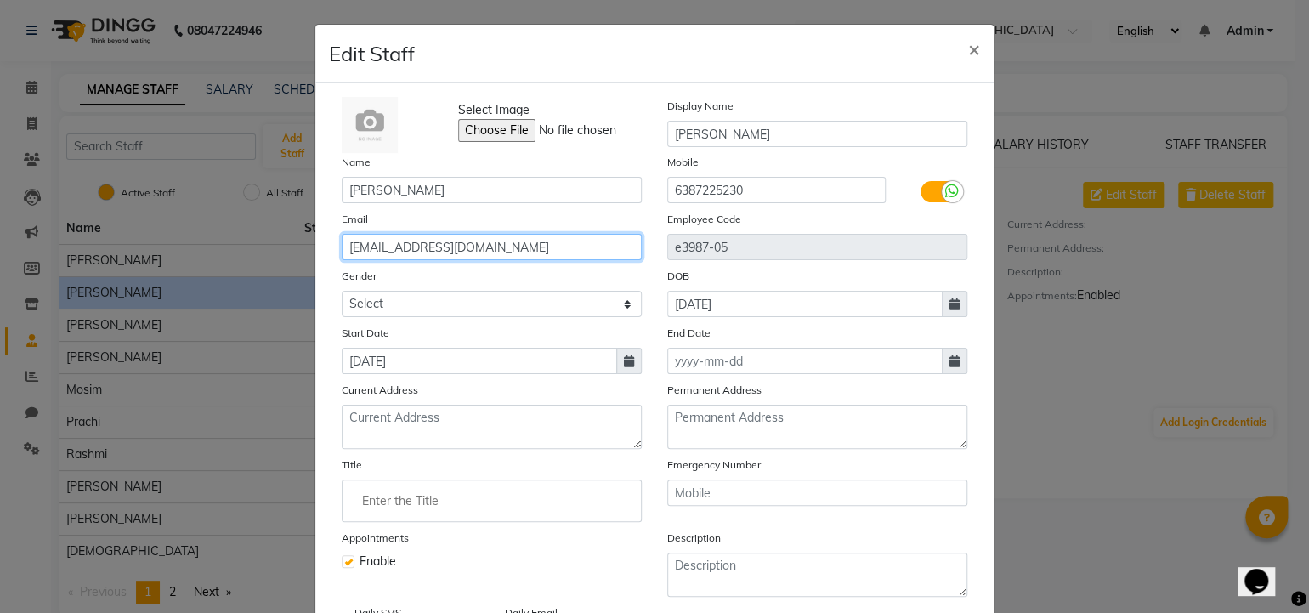
click at [538, 258] on input "[EMAIL_ADDRESS][DOMAIN_NAME]" at bounding box center [492, 247] width 300 height 26
click at [349, 252] on input "[EMAIL_ADDRESS][DOMAIN_NAME]" at bounding box center [492, 247] width 300 height 26
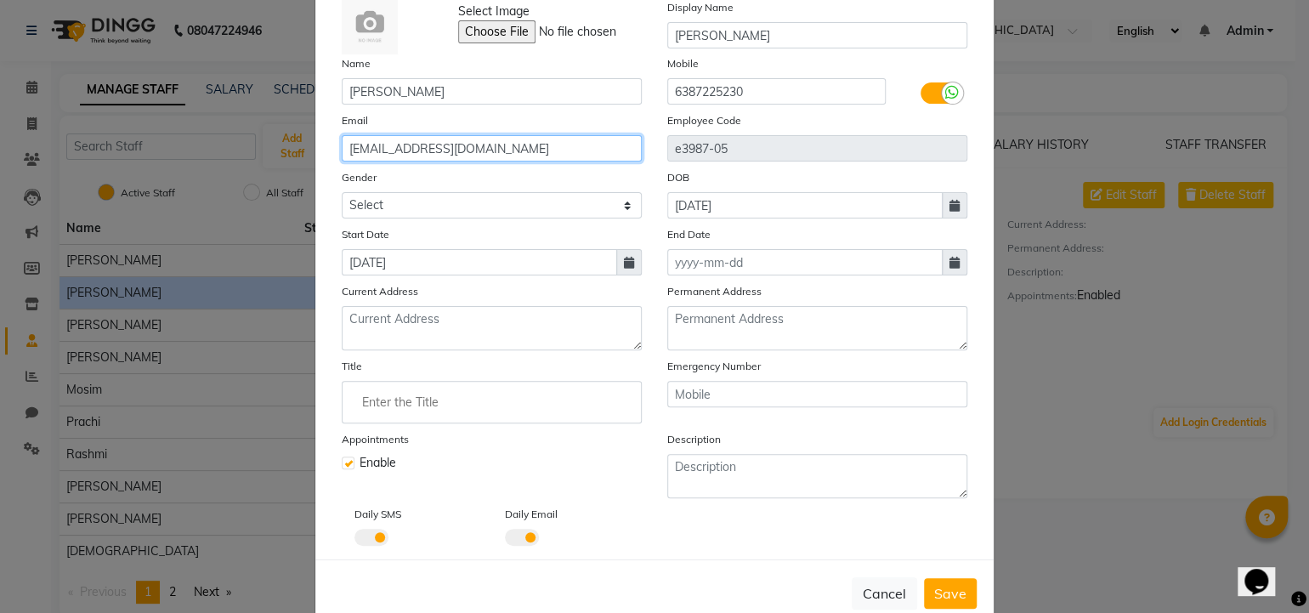
scroll to position [137, 0]
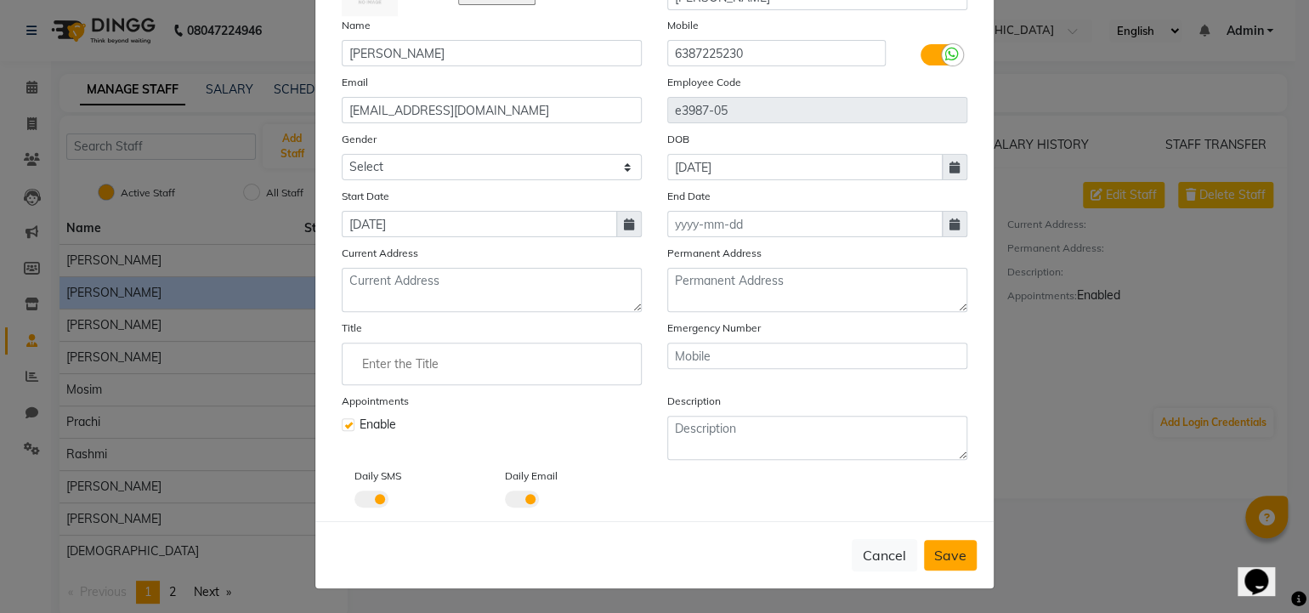
click at [934, 559] on span "Save" at bounding box center [950, 555] width 32 height 17
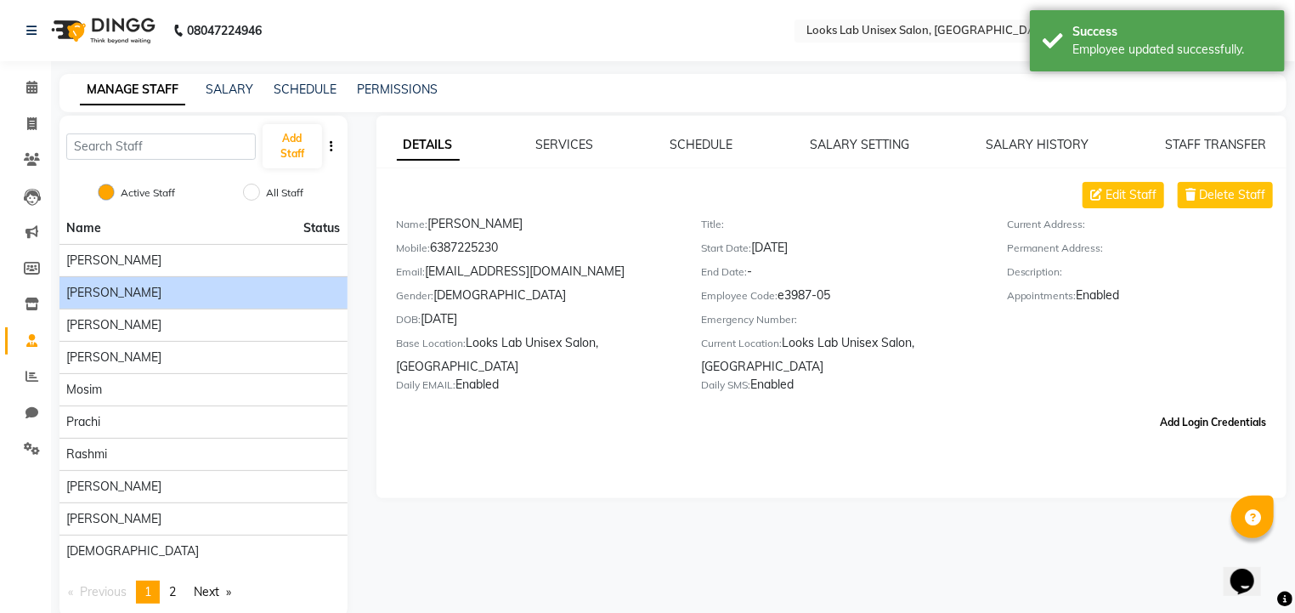
click at [1187, 427] on button "Add Login Credentials" at bounding box center [1213, 422] width 120 height 29
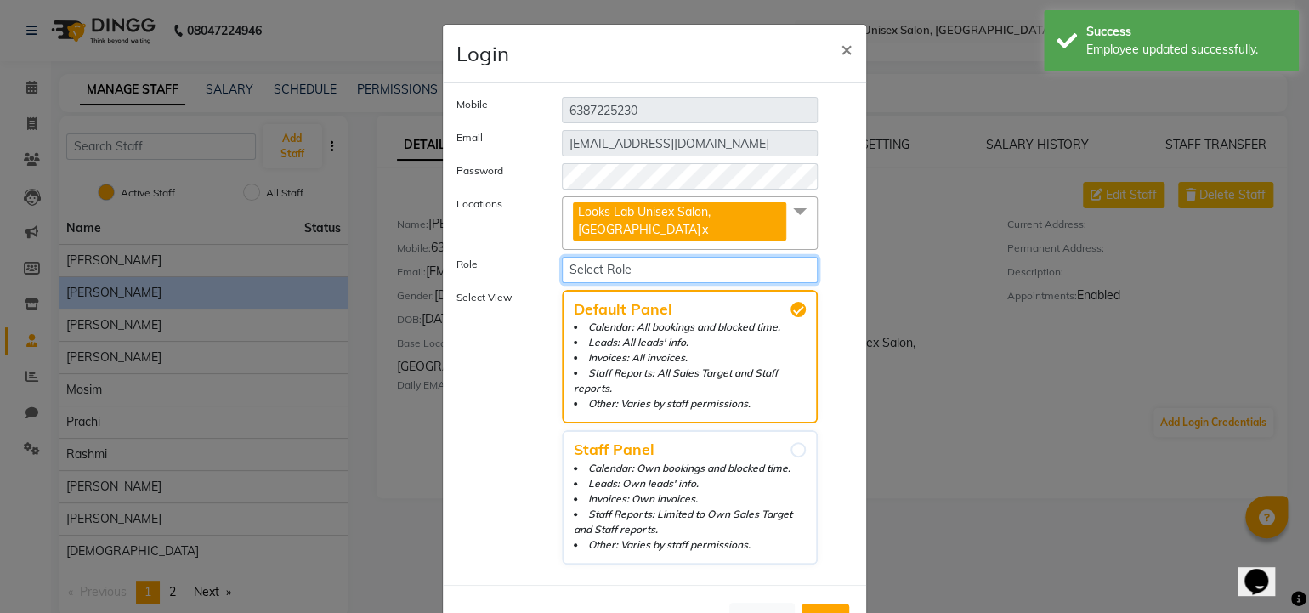
click at [707, 279] on select "Select Role Operator Manager Administrator" at bounding box center [690, 270] width 256 height 26
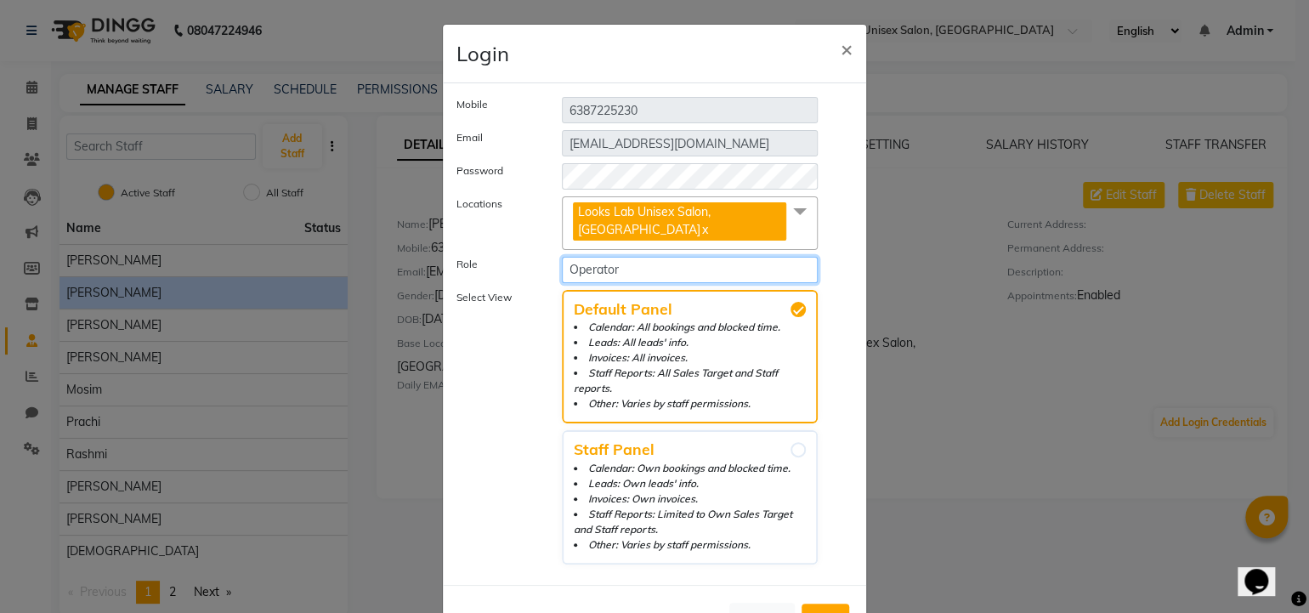
click at [562, 257] on select "Select Role Operator Manager Administrator" at bounding box center [690, 270] width 256 height 26
click at [678, 476] on li "Leads: Own leads' info." at bounding box center [690, 483] width 232 height 15
click at [791, 457] on input "Staff Panel Calendar: Own bookings and blocked time. Leads: Own leads' info. In…" at bounding box center [798, 449] width 15 height 15
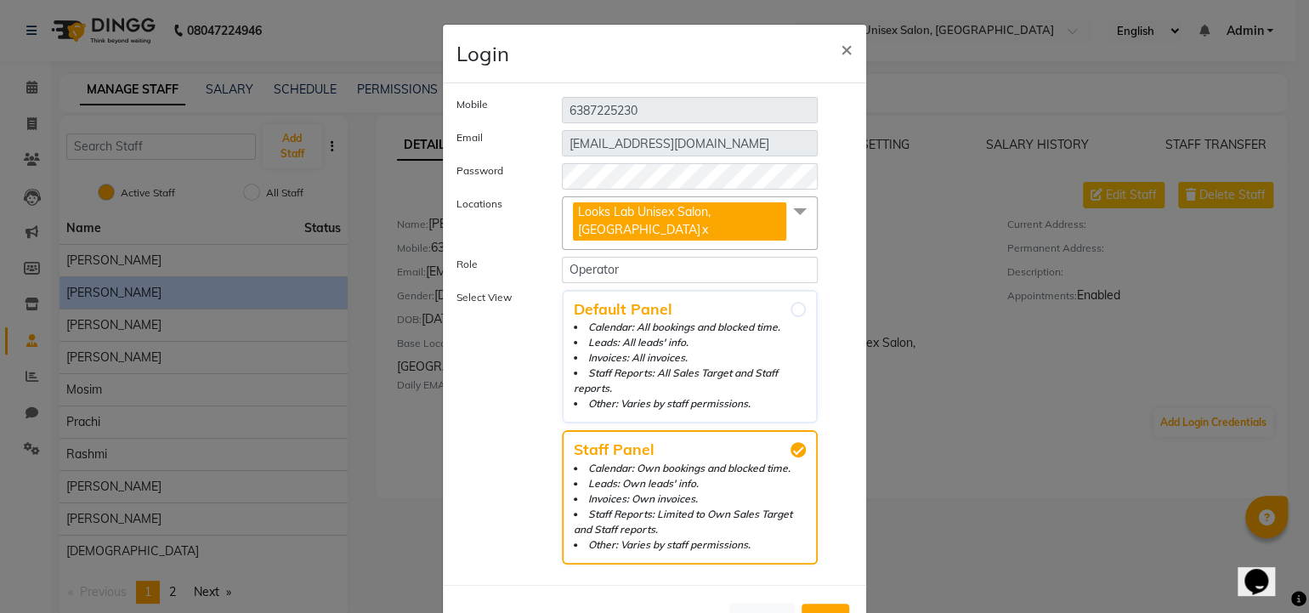
click at [829, 610] on span "Add" at bounding box center [825, 618] width 27 height 17
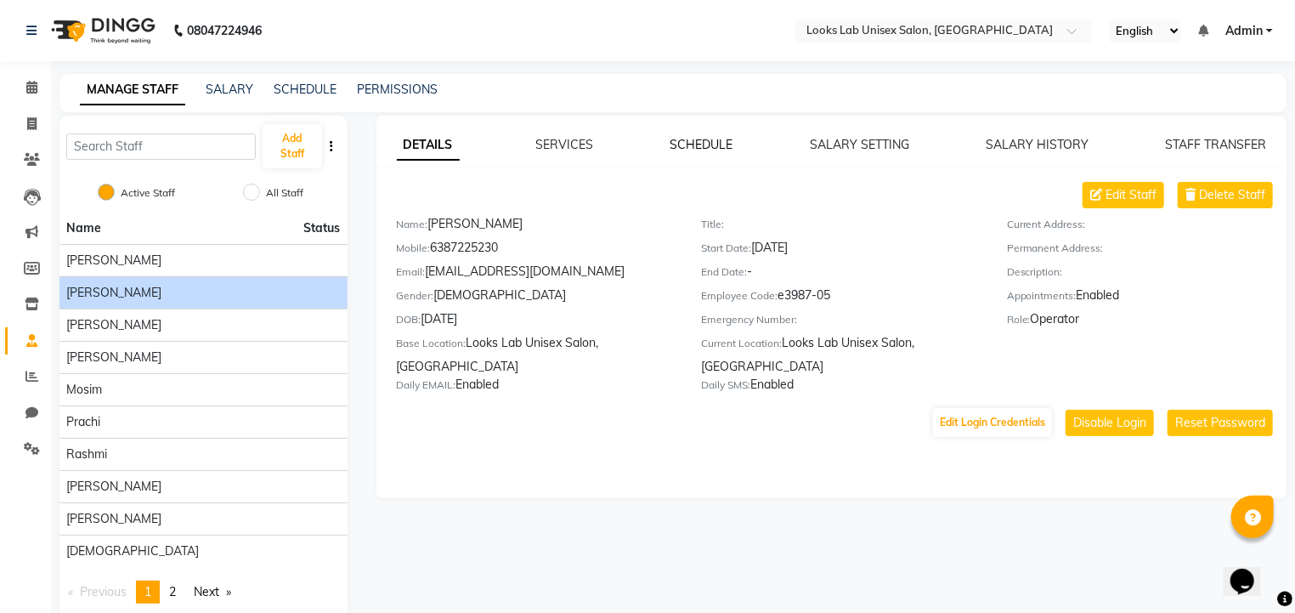
click at [693, 142] on link "SCHEDULE" at bounding box center [702, 144] width 63 height 15
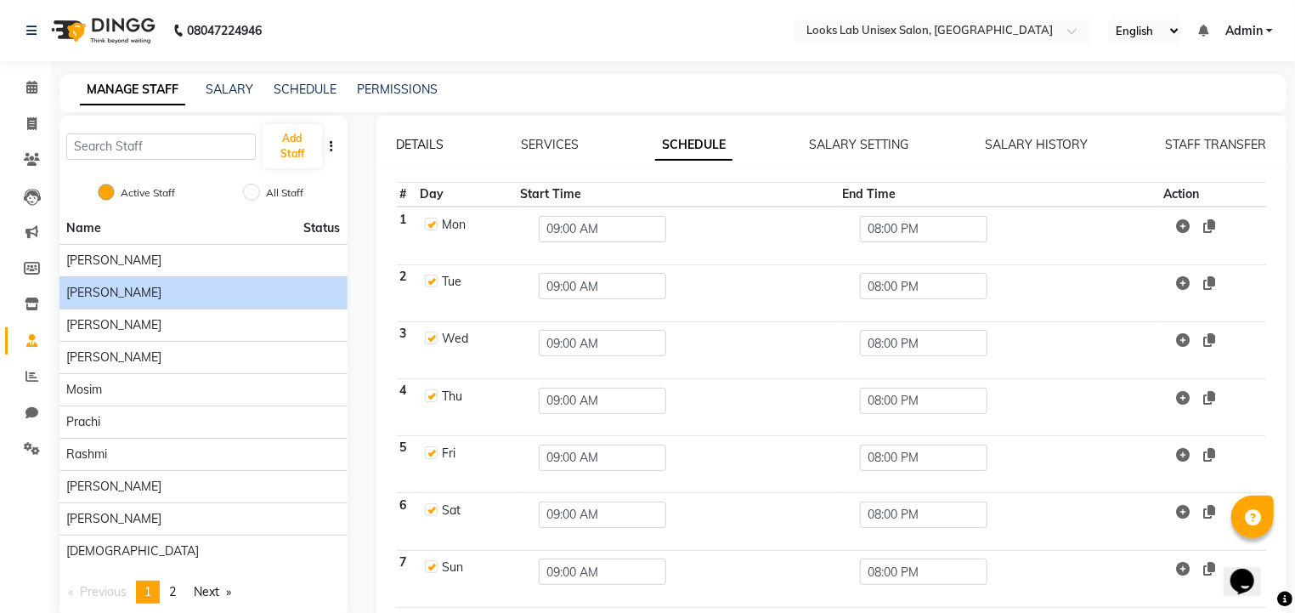
click at [420, 147] on link "DETAILS" at bounding box center [421, 144] width 48 height 15
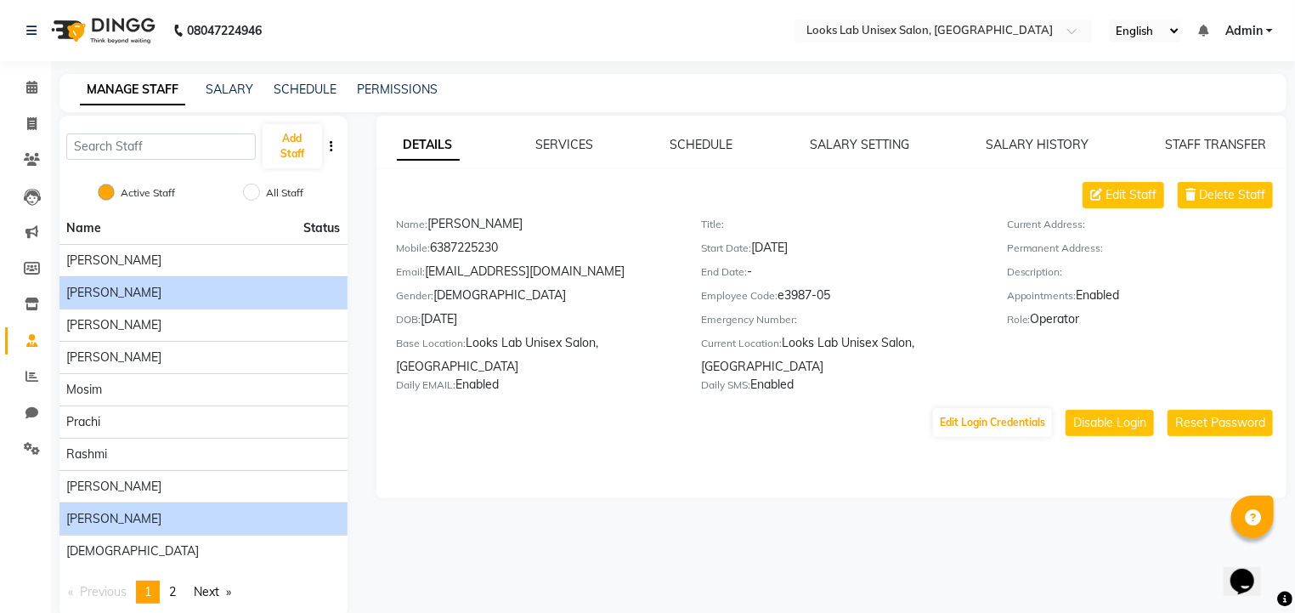
click at [127, 514] on div "[PERSON_NAME]" at bounding box center [203, 519] width 275 height 18
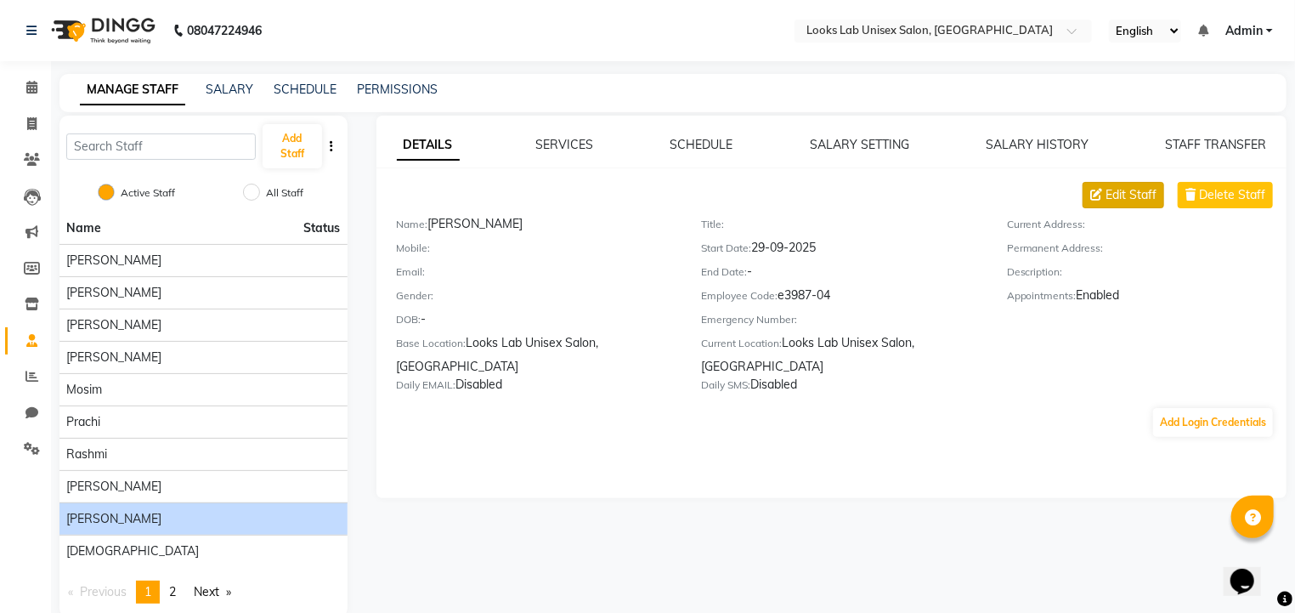
click at [1136, 184] on button "Edit Staff" at bounding box center [1124, 195] width 82 height 26
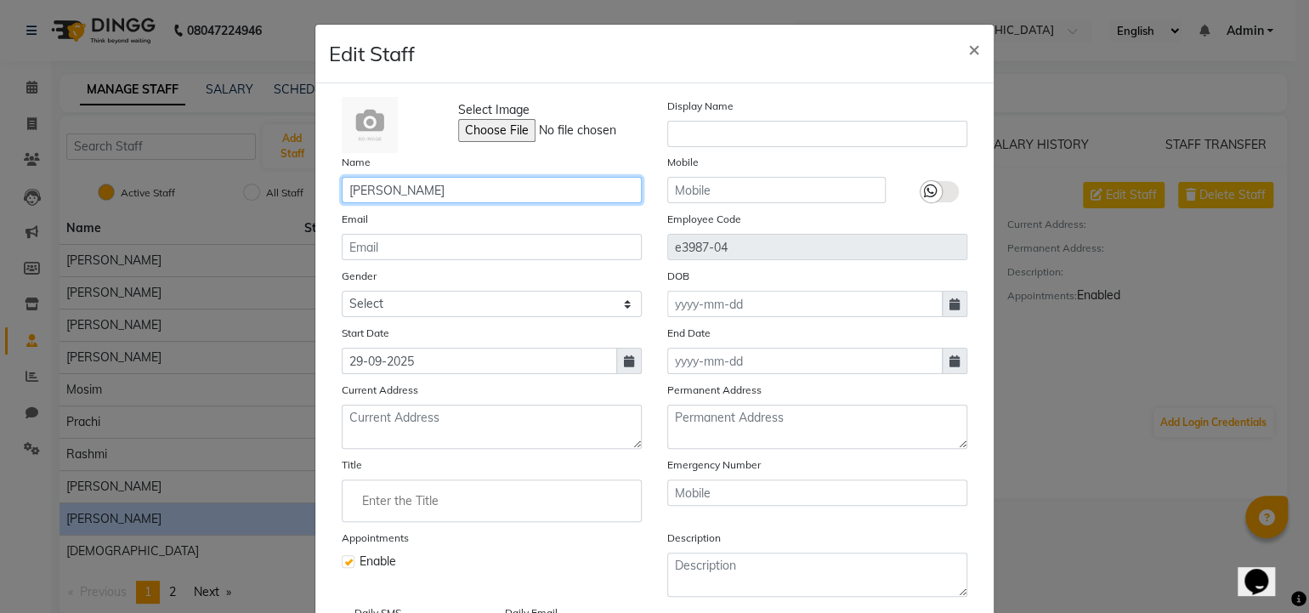
click at [415, 187] on input "[PERSON_NAME]" at bounding box center [492, 190] width 300 height 26
click at [353, 194] on input "[PERSON_NAME]" at bounding box center [492, 190] width 300 height 26
click at [750, 118] on div "Display Name" at bounding box center [818, 125] width 326 height 56
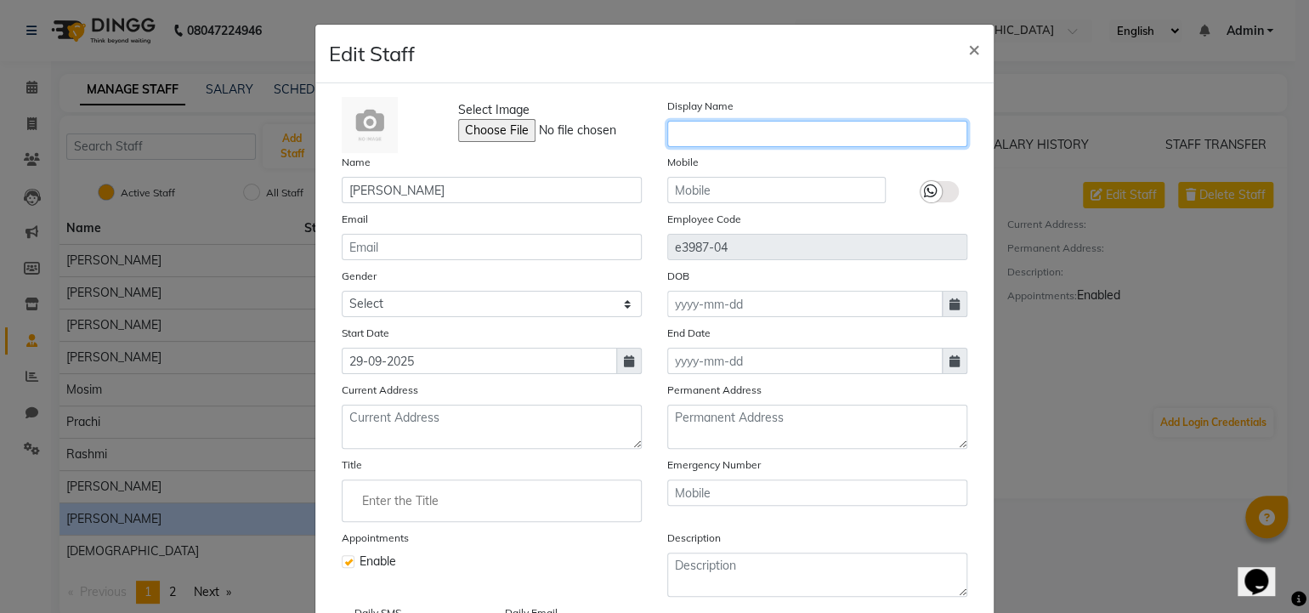
click at [745, 128] on input "text" at bounding box center [817, 134] width 300 height 26
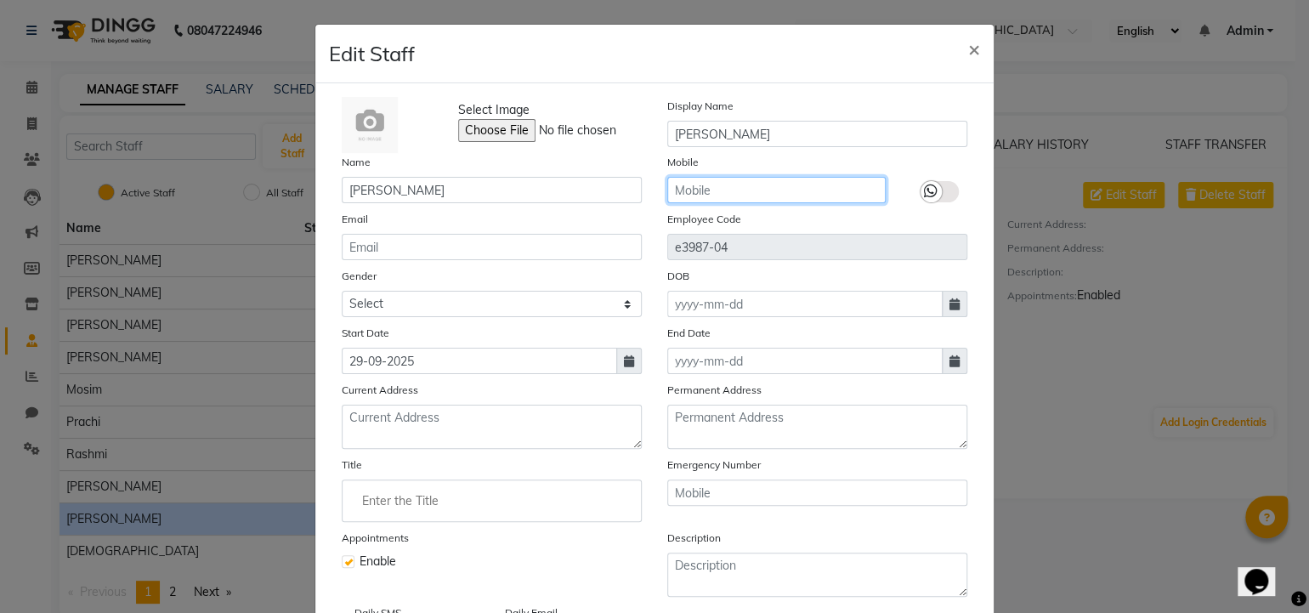
click at [754, 193] on input "text" at bounding box center [776, 190] width 218 height 26
click at [924, 192] on icon at bounding box center [931, 191] width 14 height 15
click at [0, 0] on input "checkbox" at bounding box center [0, 0] width 0 height 0
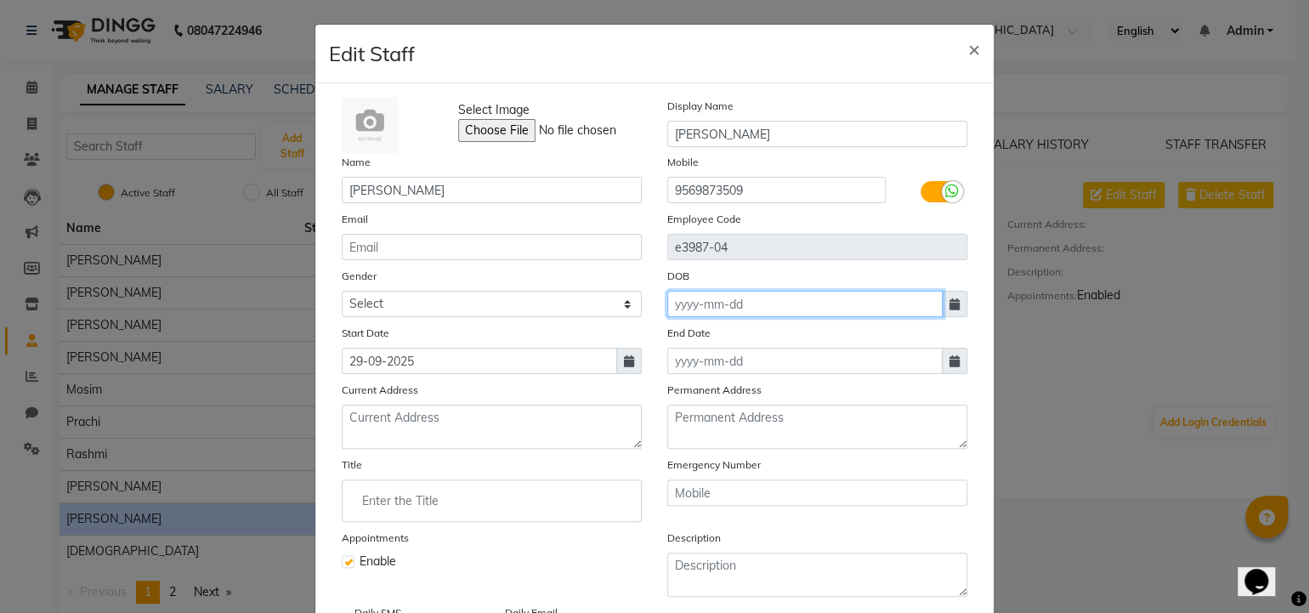
click at [682, 315] on input at bounding box center [804, 304] width 275 height 26
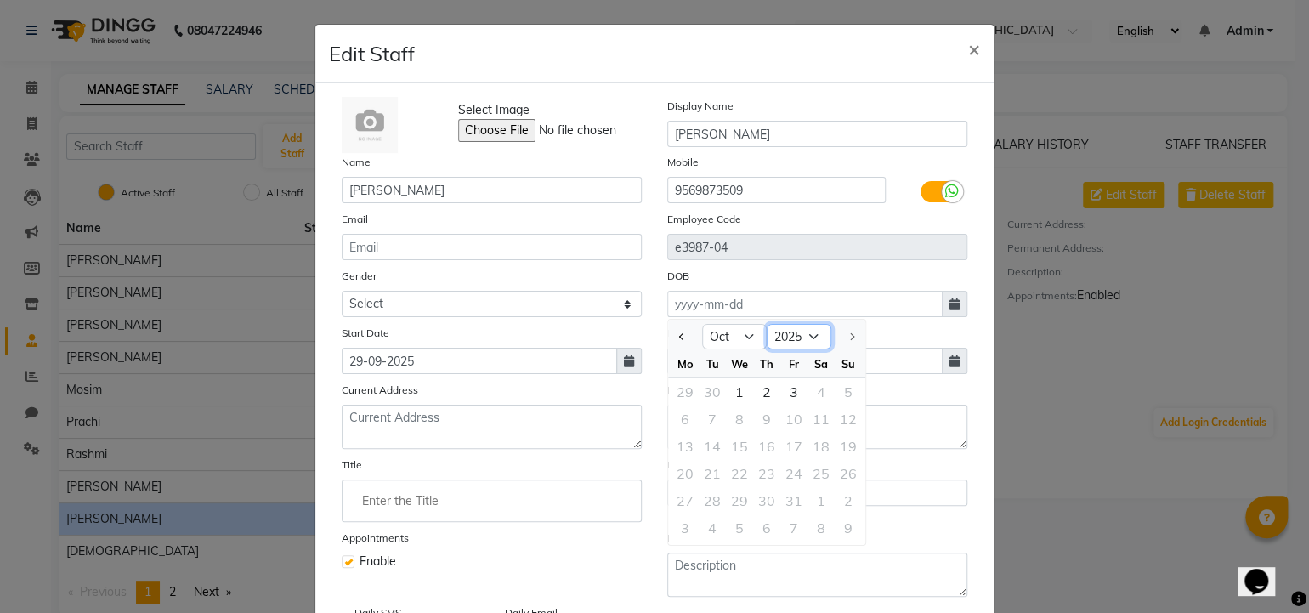
click at [806, 338] on select "1920 1921 1922 1923 1924 1925 1926 1927 1928 1929 1930 1931 1932 1933 1934 1935…" at bounding box center [799, 337] width 65 height 26
click at [767, 326] on select "1920 1921 1922 1923 1924 1925 1926 1927 1928 1929 1930 1931 1932 1933 1934 1935…" at bounding box center [799, 337] width 65 height 26
click at [737, 354] on div "We" at bounding box center [739, 363] width 27 height 27
click at [740, 345] on select "Jan Feb Mar Apr May Jun [DATE] Aug Sep Oct Nov Dec" at bounding box center [734, 337] width 65 height 26
click at [702, 326] on select "Jan Feb Mar Apr May Jun [DATE] Aug Sep Oct Nov Dec" at bounding box center [734, 337] width 65 height 26
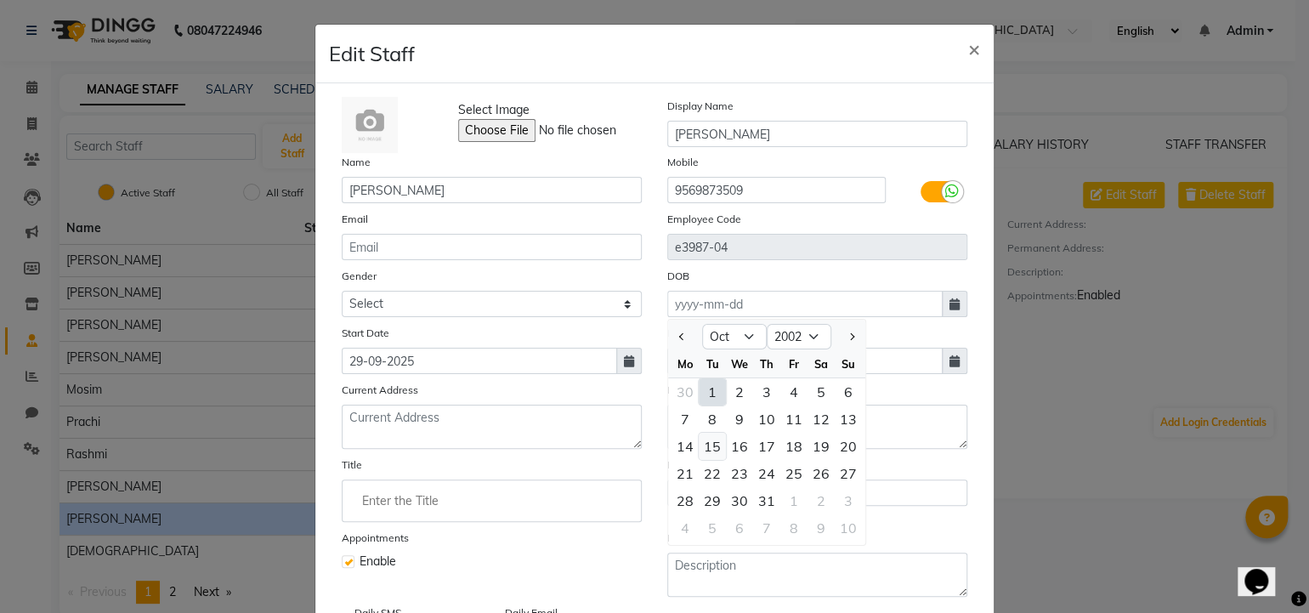
click at [700, 451] on div "15" at bounding box center [712, 446] width 27 height 27
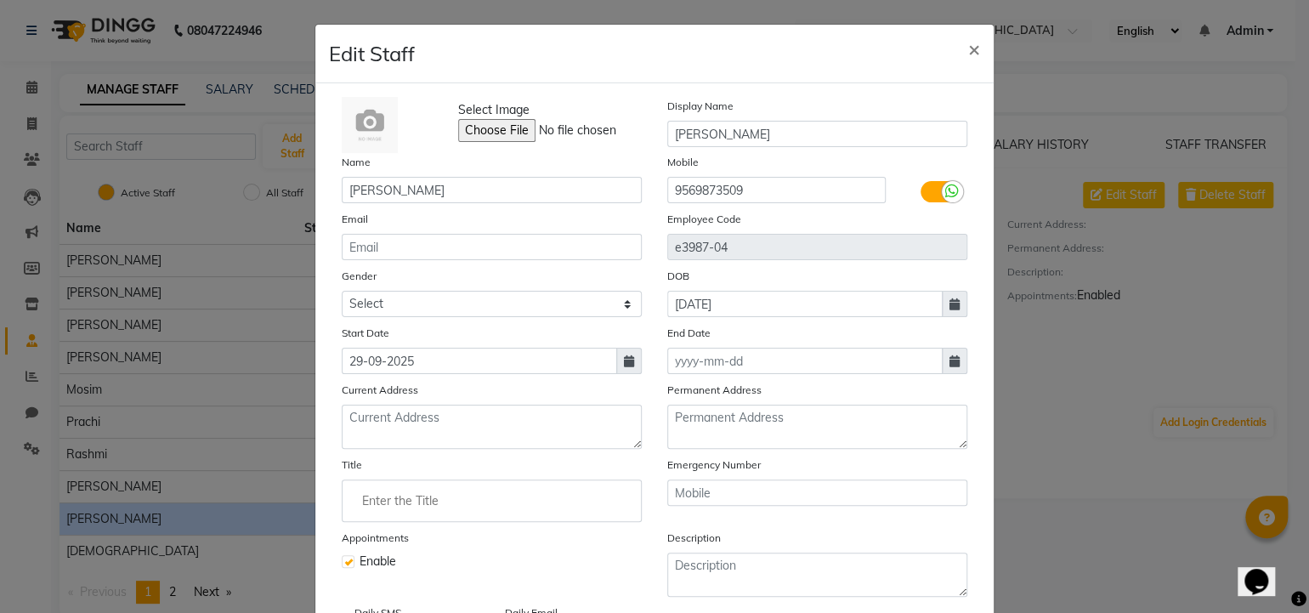
click at [624, 360] on icon at bounding box center [629, 361] width 10 height 12
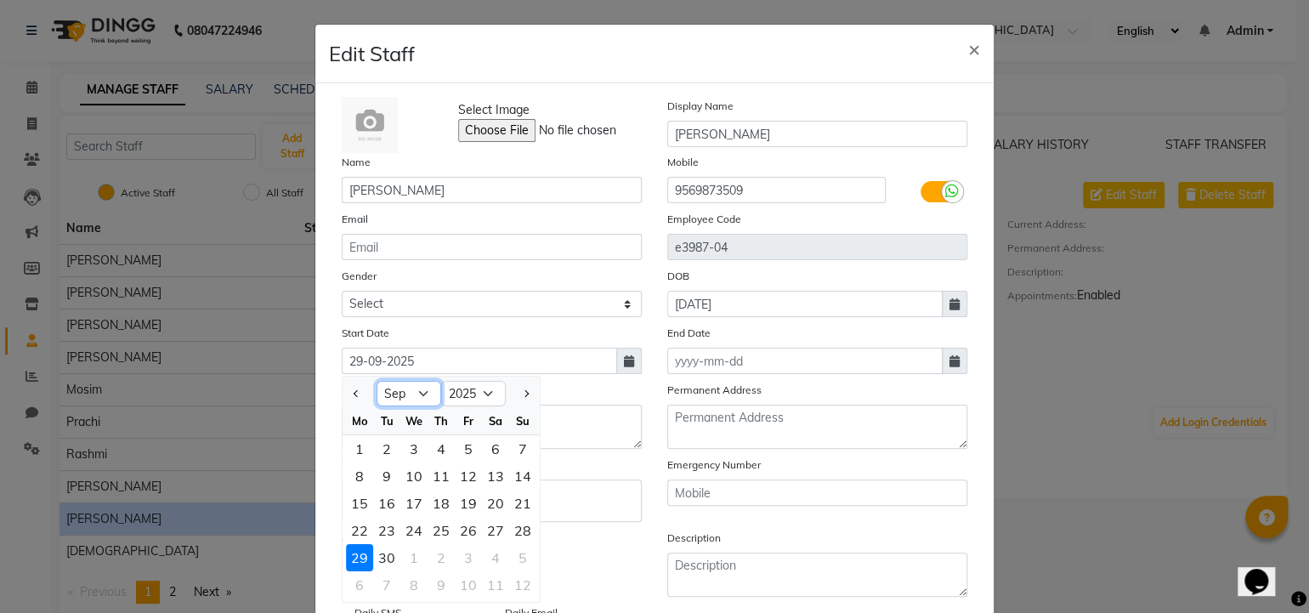
click at [405, 395] on select "Jan Feb Mar Apr May Jun [DATE] Aug Sep Oct Nov Dec" at bounding box center [409, 394] width 65 height 26
click at [377, 384] on select "Jan Feb Mar Apr May Jun [DATE] Aug Sep Oct Nov Dec" at bounding box center [409, 394] width 65 height 26
click at [349, 533] on div "21" at bounding box center [359, 530] width 27 height 27
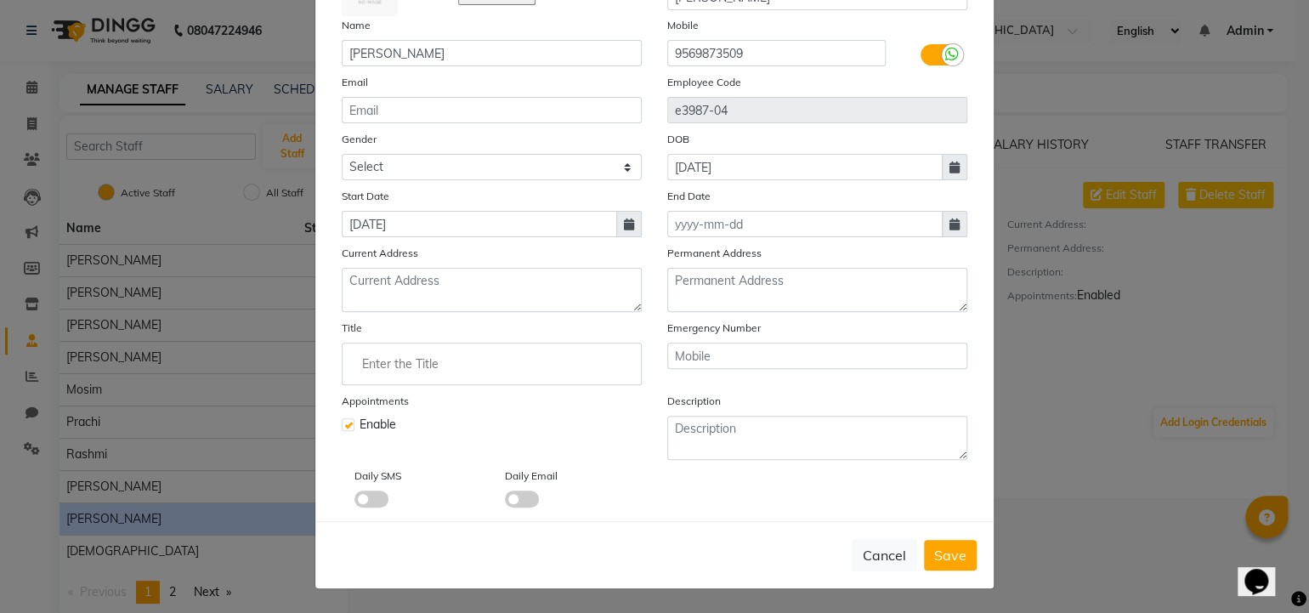
scroll to position [142, 0]
click at [365, 499] on span at bounding box center [371, 498] width 34 height 17
click at [354, 502] on input "checkbox" at bounding box center [354, 502] width 0 height 0
click at [511, 493] on span at bounding box center [522, 498] width 34 height 17
click at [505, 502] on input "checkbox" at bounding box center [505, 502] width 0 height 0
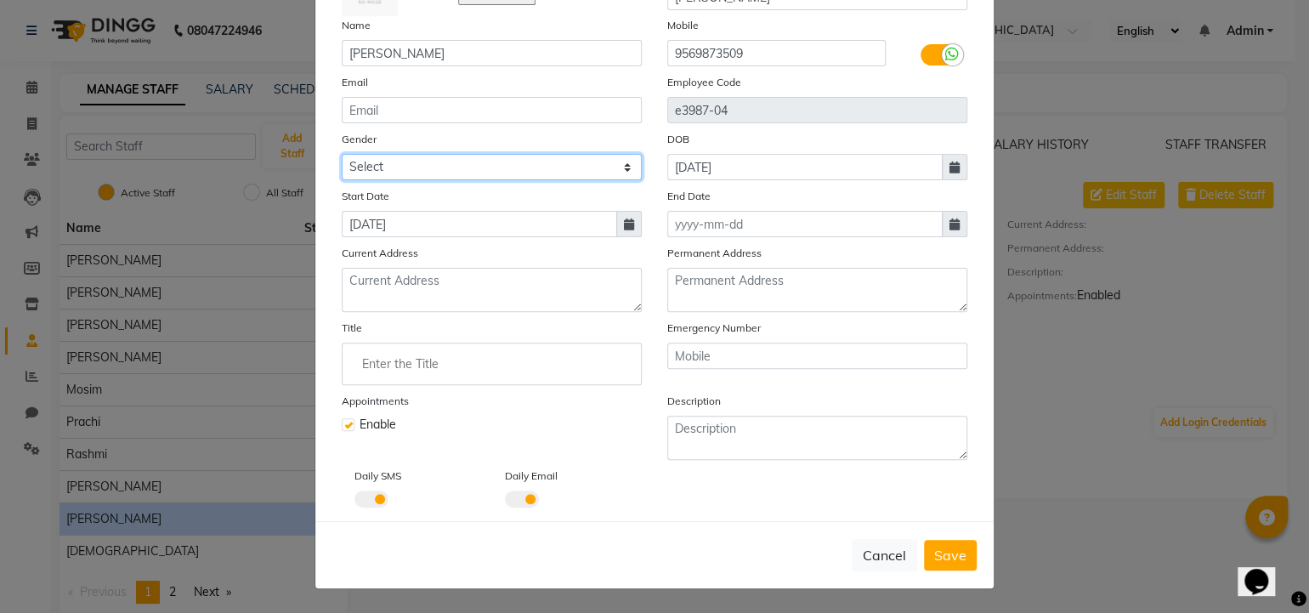
click at [436, 159] on select "Select [DEMOGRAPHIC_DATA] [DEMOGRAPHIC_DATA] Other Prefer Not To Say" at bounding box center [492, 167] width 300 height 26
click at [342, 154] on select "Select [DEMOGRAPHIC_DATA] [DEMOGRAPHIC_DATA] Other Prefer Not To Say" at bounding box center [492, 167] width 300 height 26
click at [936, 554] on span "Save" at bounding box center [950, 555] width 32 height 17
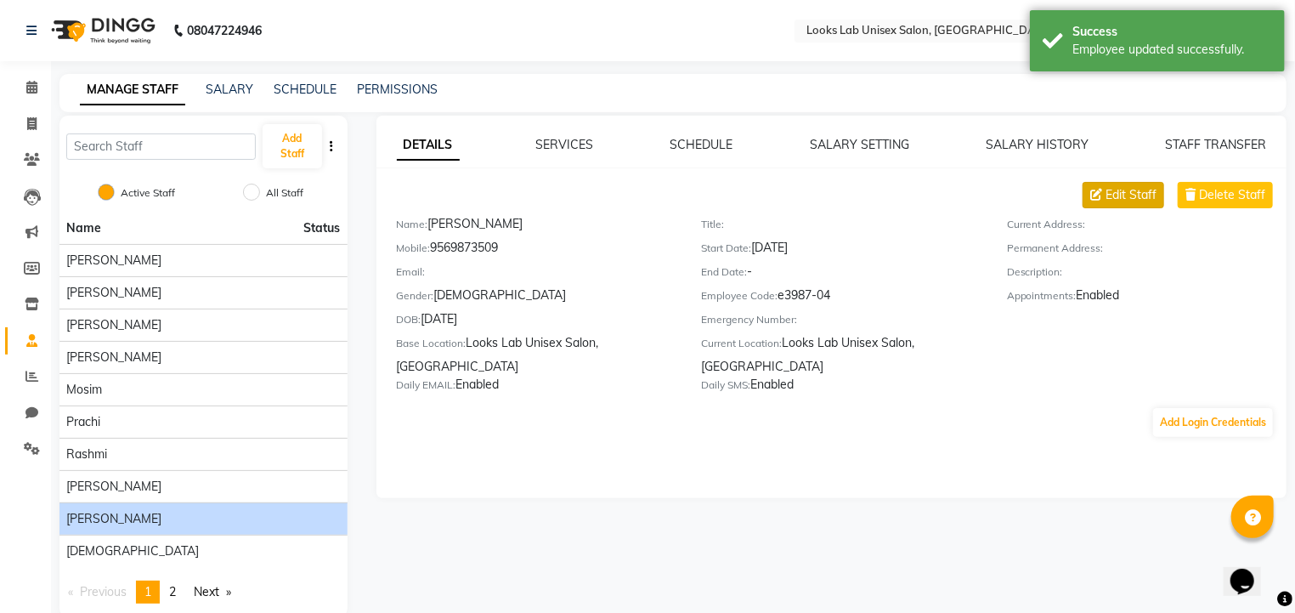
click at [1102, 204] on button "Edit Staff" at bounding box center [1124, 195] width 82 height 26
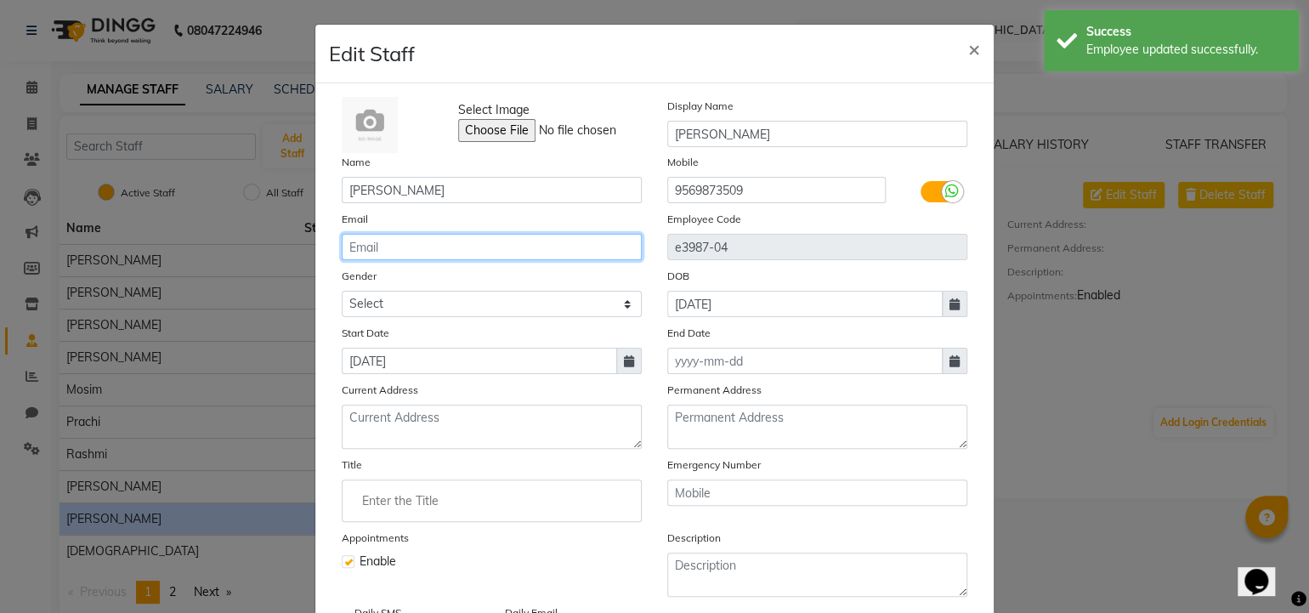
click at [393, 252] on input "email" at bounding box center [492, 247] width 300 height 26
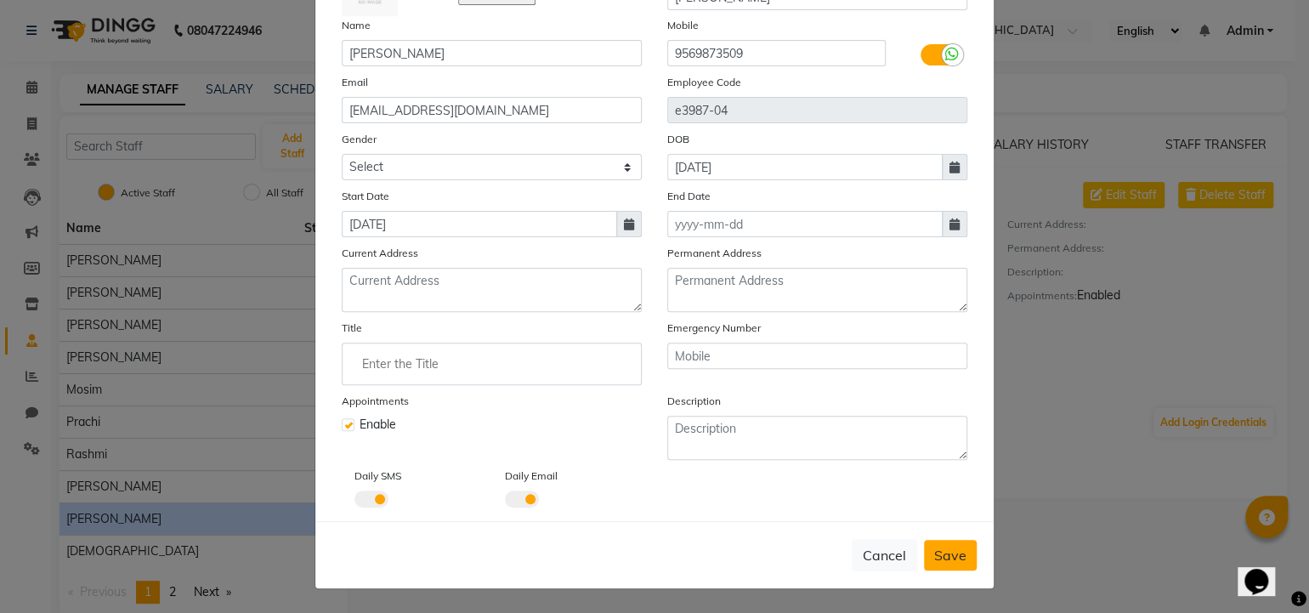
click at [953, 556] on span "Save" at bounding box center [950, 555] width 32 height 17
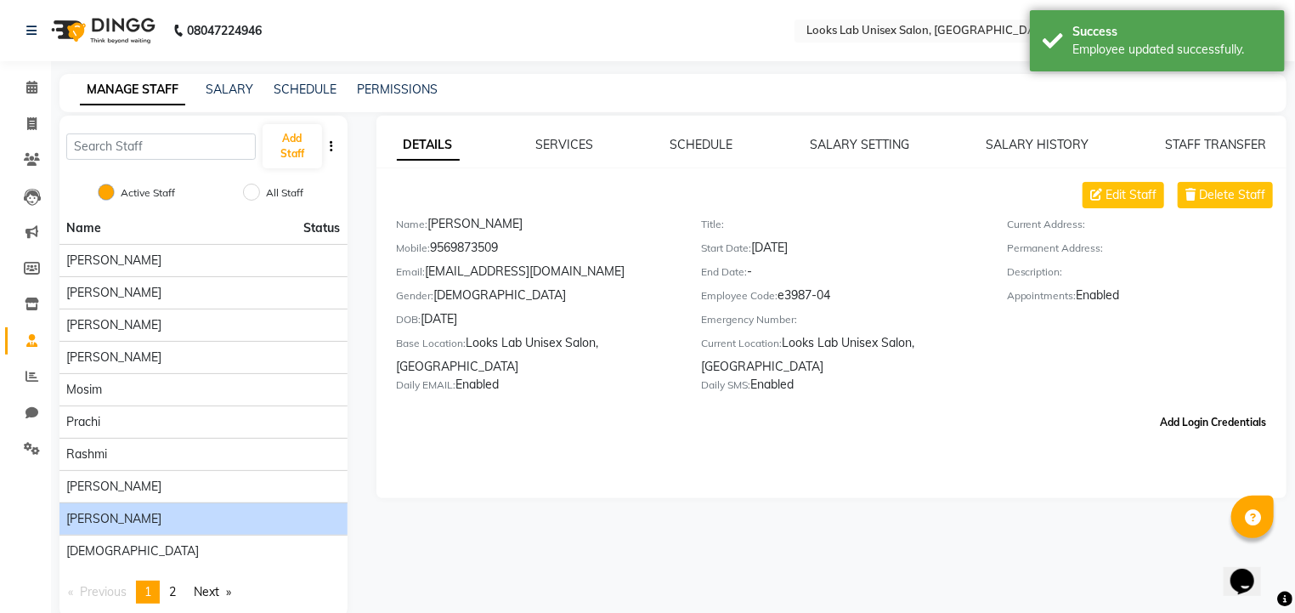
click at [1211, 428] on button "Add Login Credentials" at bounding box center [1213, 422] width 120 height 29
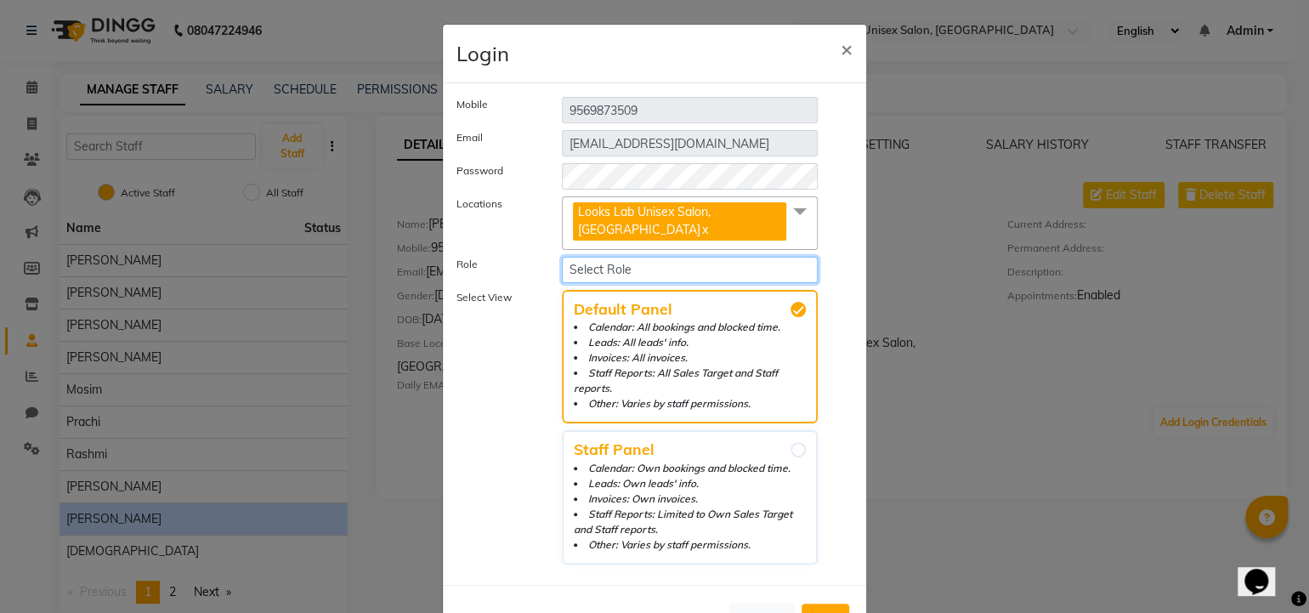
click at [694, 262] on select "Select Role Operator Manager Administrator" at bounding box center [690, 270] width 256 height 26
click at [562, 257] on select "Select Role Operator Manager Administrator" at bounding box center [690, 270] width 256 height 26
click at [686, 461] on li "Calendar: Own bookings and blocked time." at bounding box center [690, 468] width 232 height 15
click at [791, 453] on input "Staff Panel Calendar: Own bookings and blocked time. Leads: Own leads' info. In…" at bounding box center [798, 449] width 15 height 15
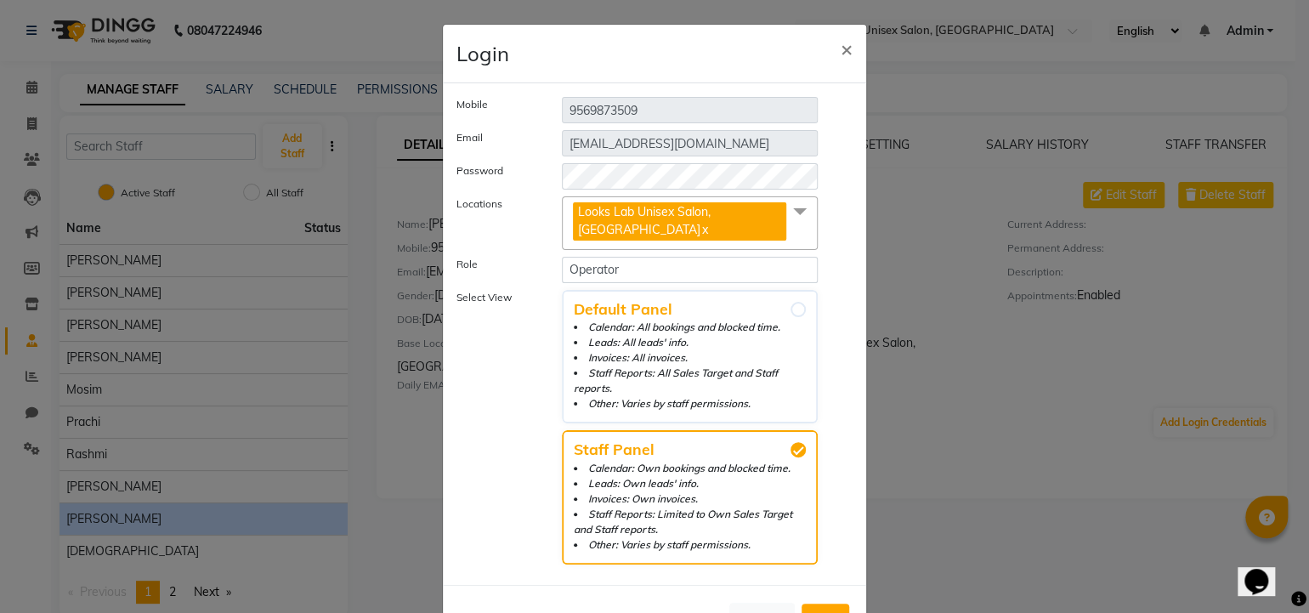
click at [832, 609] on button "Add" at bounding box center [826, 619] width 48 height 31
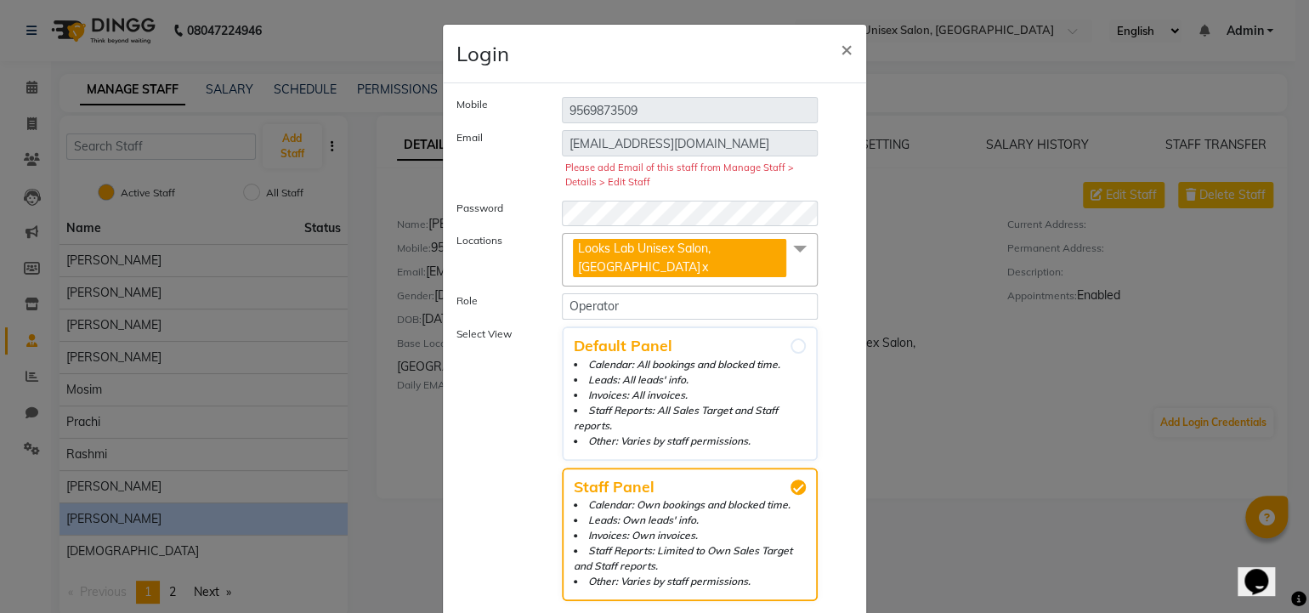
scroll to position [82, 0]
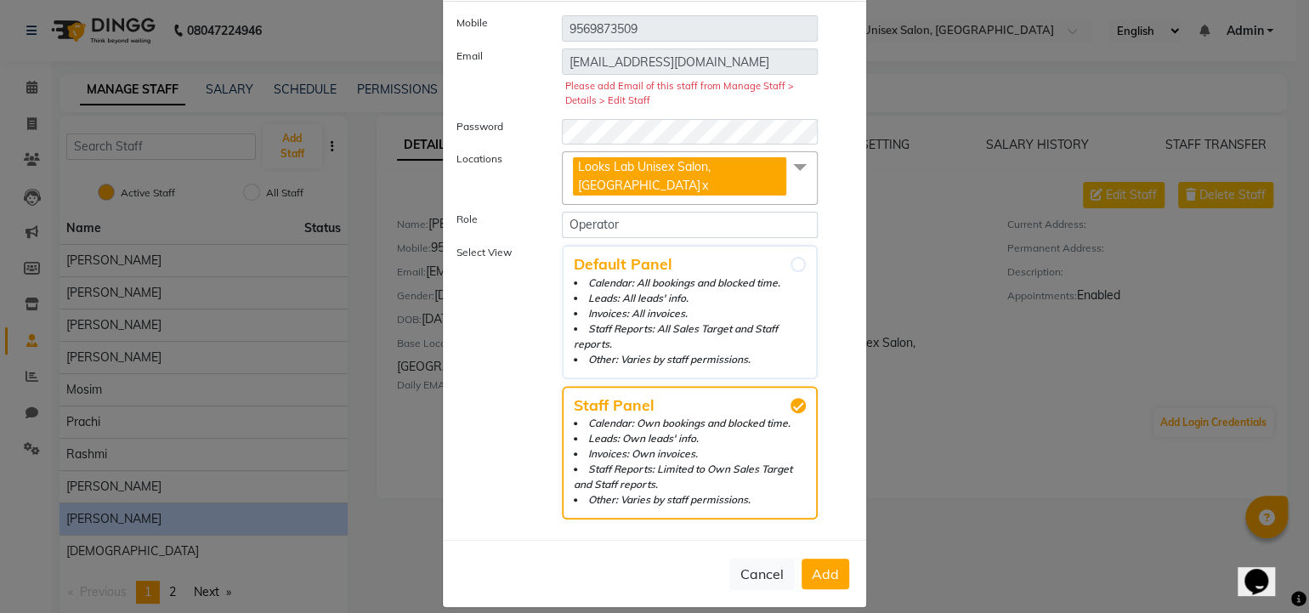
click at [816, 558] on button "Add" at bounding box center [826, 573] width 48 height 31
click at [803, 558] on button "Add" at bounding box center [826, 573] width 48 height 31
click at [769, 558] on button "Cancel" at bounding box center [761, 574] width 65 height 32
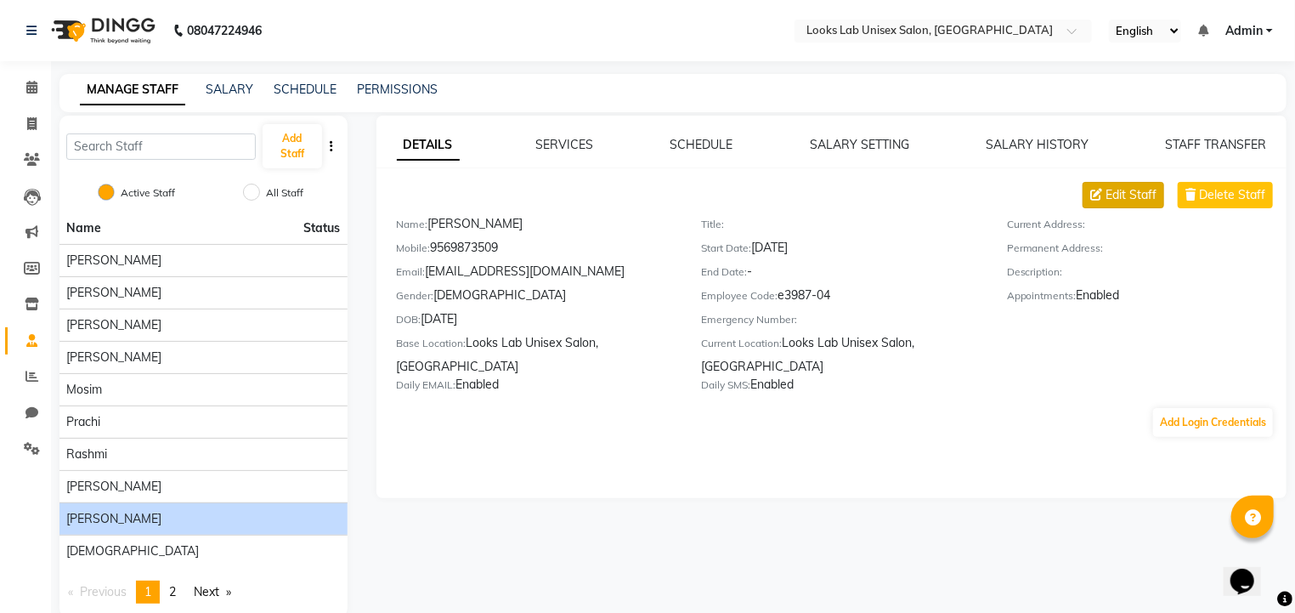
click at [1139, 201] on span "Edit Staff" at bounding box center [1131, 195] width 51 height 18
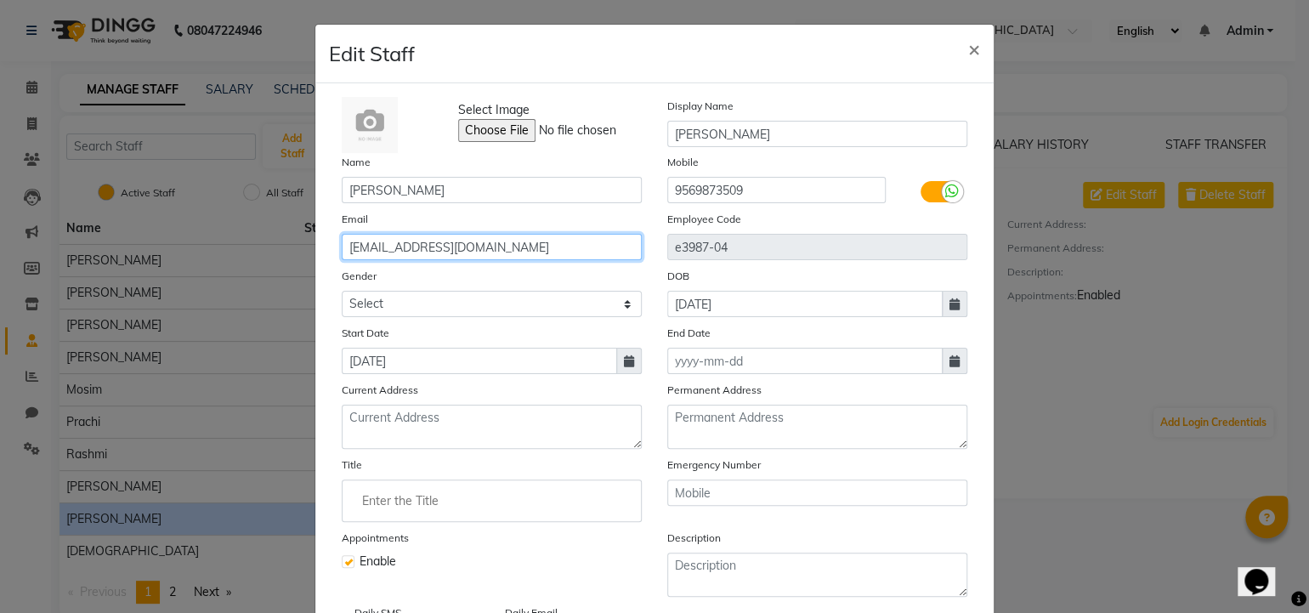
click at [345, 252] on input "[EMAIL_ADDRESS][DOMAIN_NAME]" at bounding box center [492, 247] width 300 height 26
click at [349, 260] on input "[EMAIL_ADDRESS][DOMAIN_NAME]" at bounding box center [492, 247] width 300 height 26
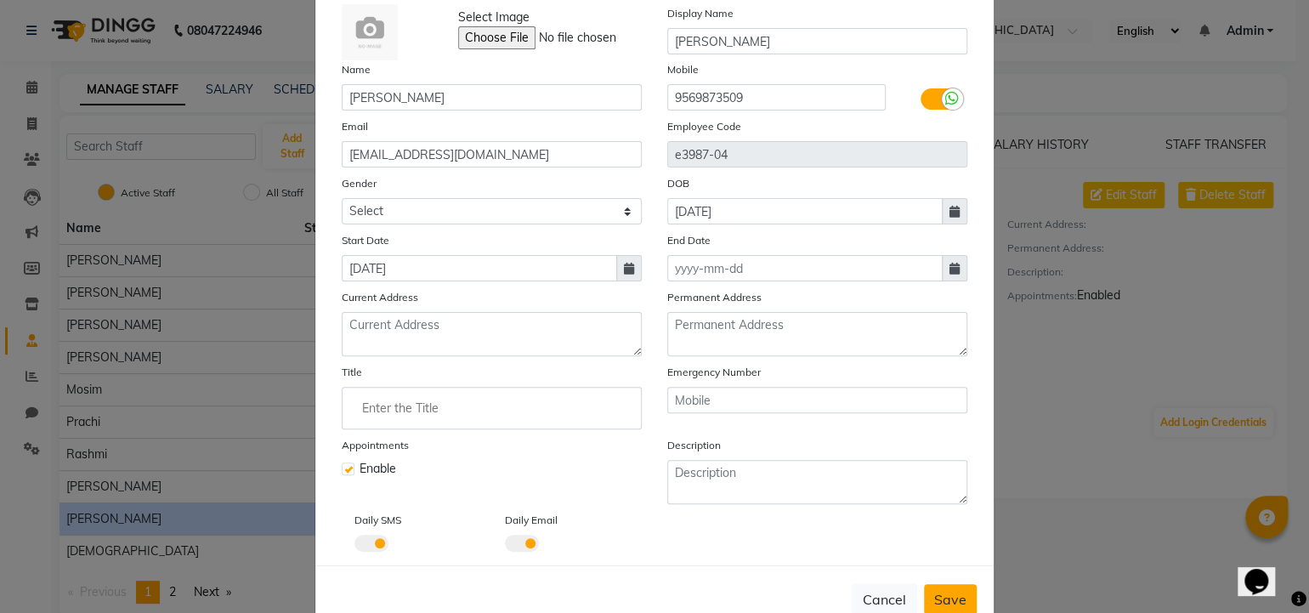
click at [934, 600] on span "Save" at bounding box center [950, 599] width 32 height 17
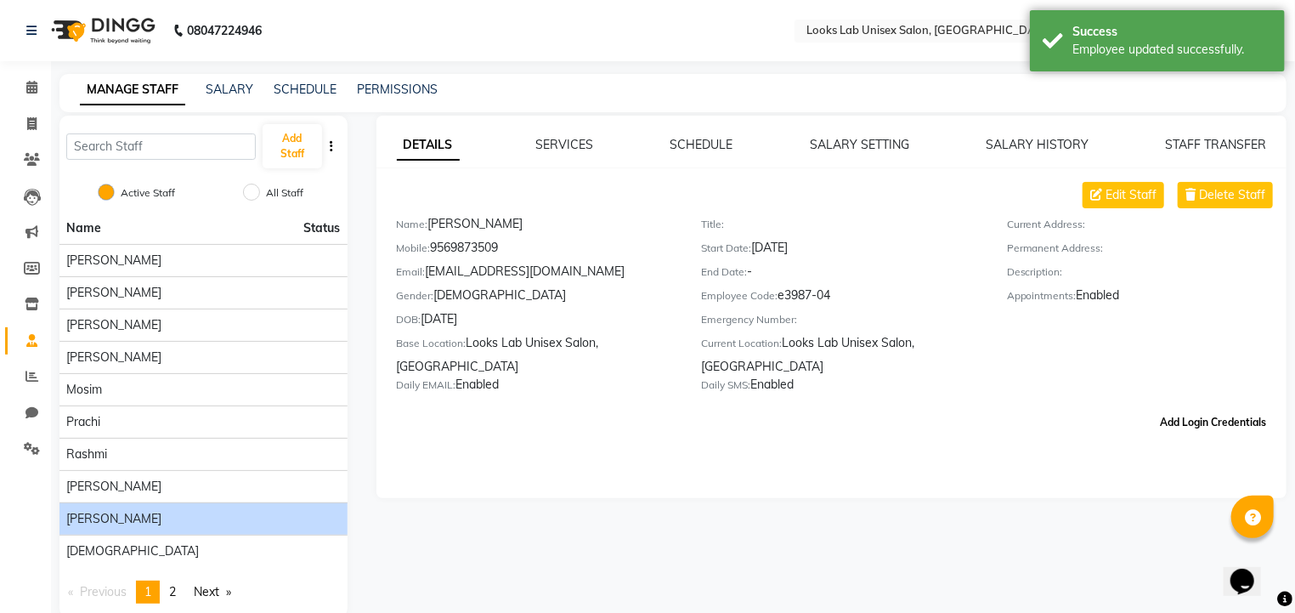
click at [1188, 432] on button "Add Login Credentials" at bounding box center [1213, 422] width 120 height 29
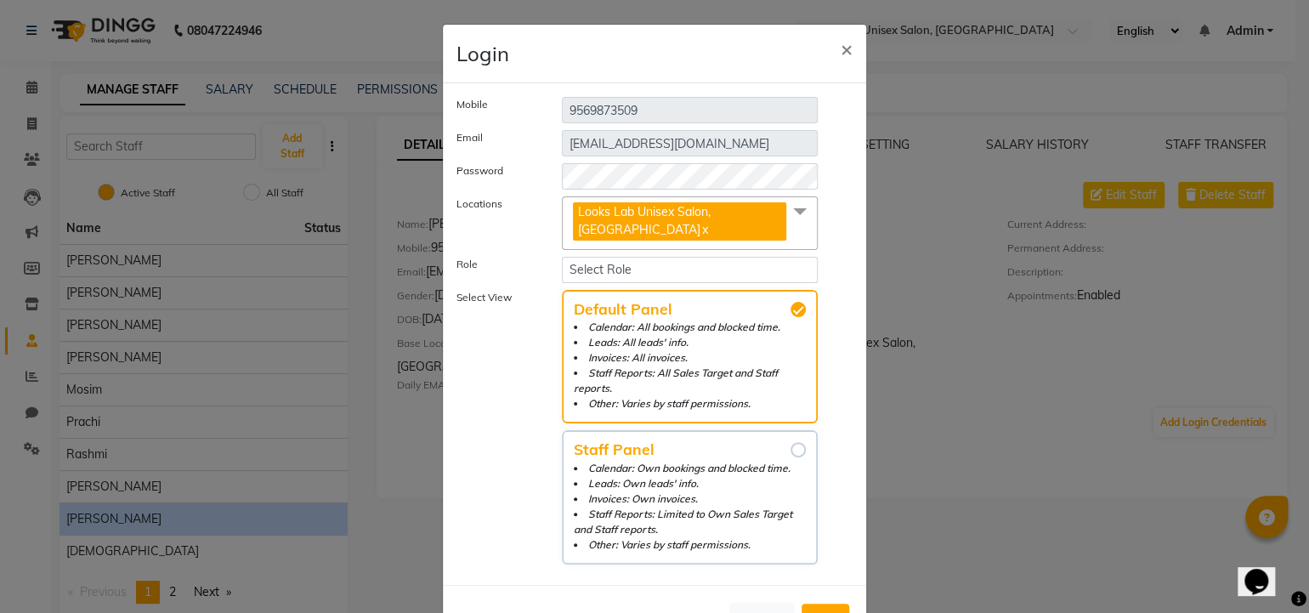
click at [726, 461] on li "Calendar: Own bookings and blocked time." at bounding box center [690, 468] width 232 height 15
click at [791, 451] on input "Staff Panel Calendar: Own bookings and blocked time. Leads: Own leads' info. In…" at bounding box center [798, 449] width 15 height 15
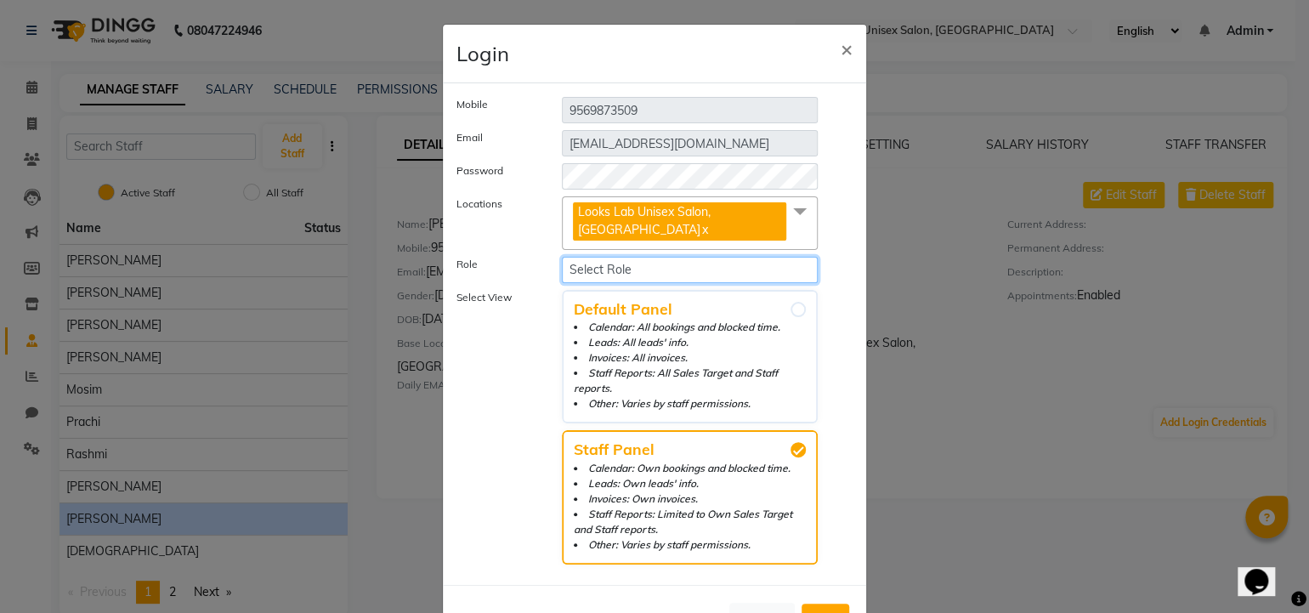
click at [693, 277] on select "Select Role Operator Manager Administrator" at bounding box center [690, 270] width 256 height 26
click at [562, 257] on select "Select Role Operator Manager Administrator" at bounding box center [690, 270] width 256 height 26
click at [814, 611] on button "Add" at bounding box center [826, 619] width 48 height 31
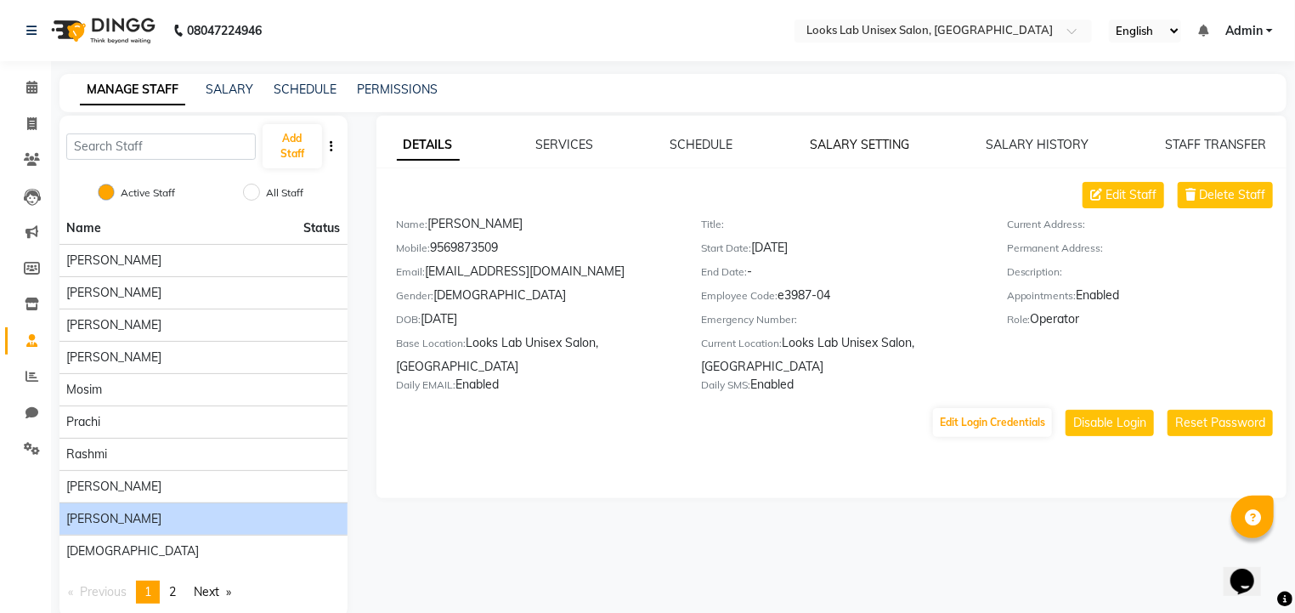
click at [851, 149] on link "SALARY SETTING" at bounding box center [859, 144] width 99 height 15
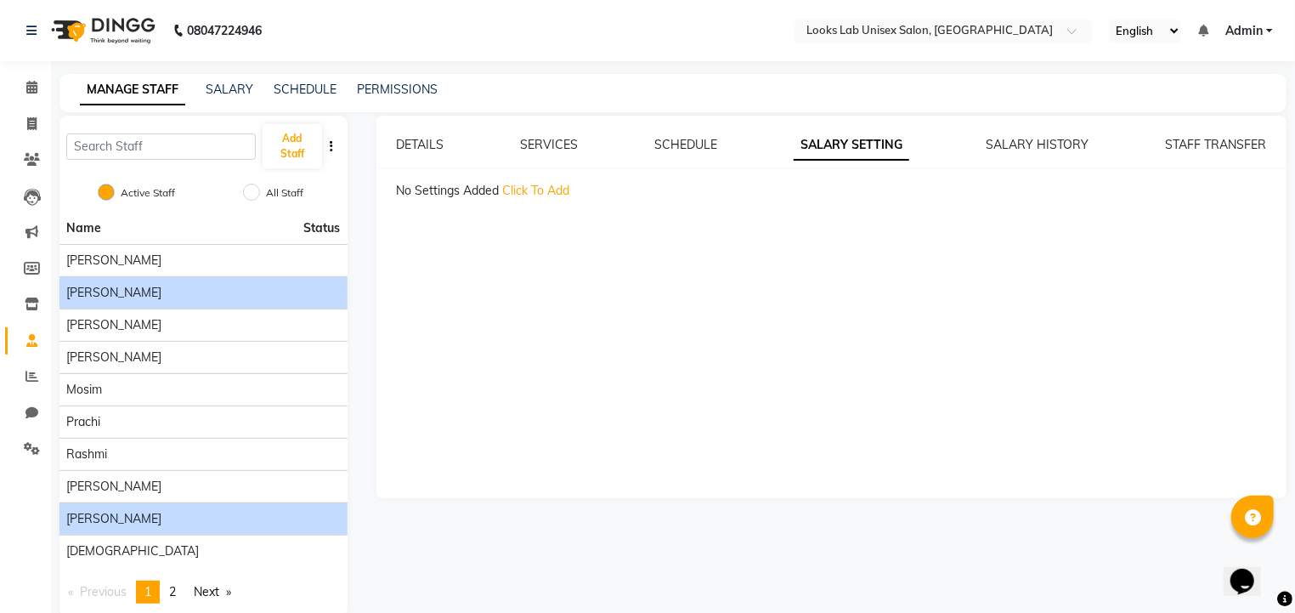
click at [240, 307] on li "[PERSON_NAME]" at bounding box center [204, 292] width 288 height 32
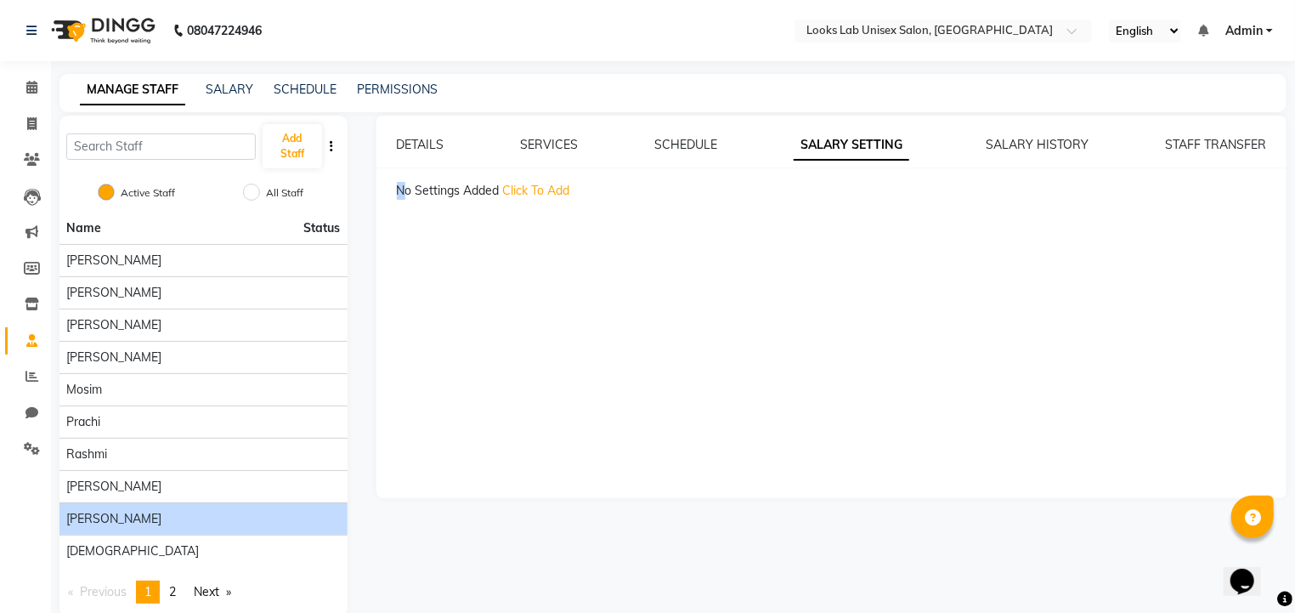
drag, startPoint x: 404, startPoint y: 273, endPoint x: 349, endPoint y: 313, distance: 67.5
click at [349, 313] on div "Add Staff Active Staff All Staff Name Status [PERSON_NAME] [PERSON_NAME] [PERSO…" at bounding box center [673, 367] width 1253 height 502
drag, startPoint x: 349, startPoint y: 313, endPoint x: 532, endPoint y: 364, distance: 189.7
click at [532, 364] on div "DETAILS SERVICES SCHEDULE SALARY SETTING SALARY HISTORY STAFF TRANSFER No Setti…" at bounding box center [832, 307] width 911 height 383
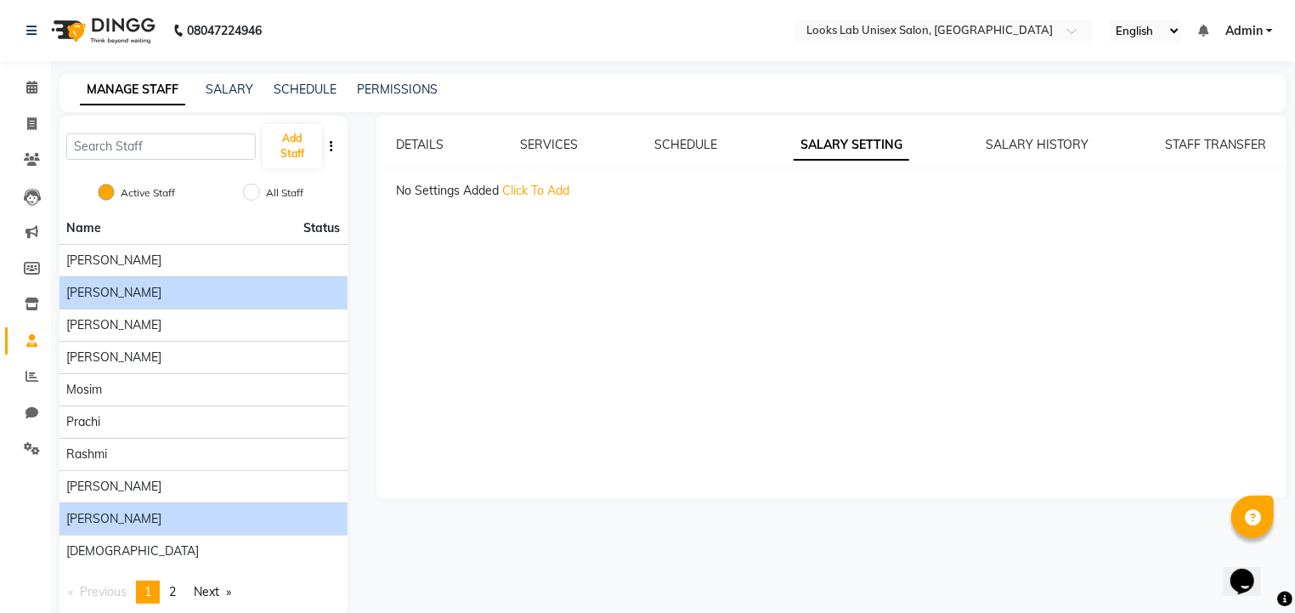
click at [167, 303] on li "[PERSON_NAME]" at bounding box center [204, 292] width 288 height 32
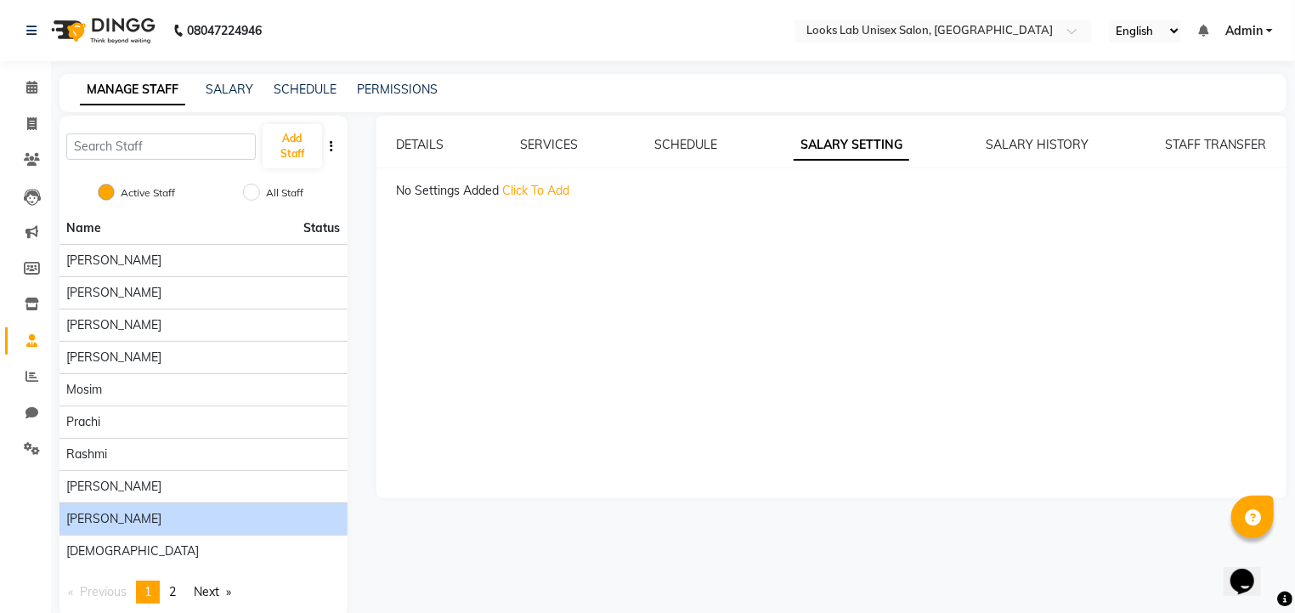
click at [532, 188] on span "Click To Add" at bounding box center [536, 190] width 67 height 15
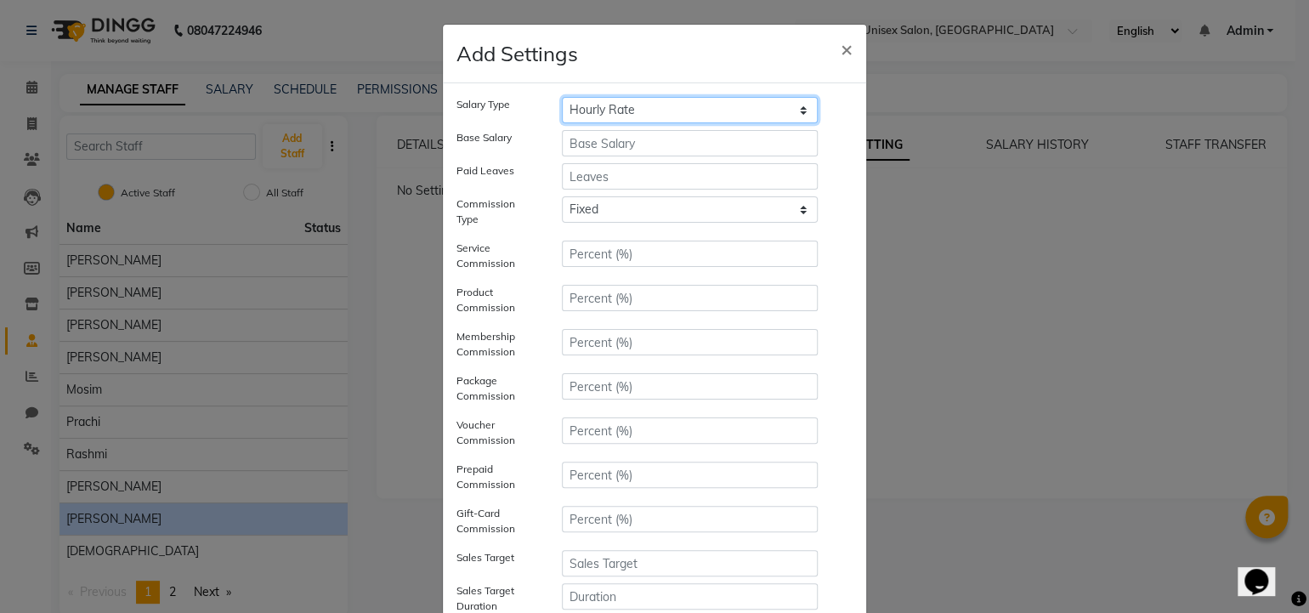
click at [607, 119] on select "Hourly Rate Bi-Weekly Twice Monthly Monthly Yearly" at bounding box center [690, 110] width 256 height 26
click at [562, 97] on select "Hourly Rate Bi-Weekly Twice Monthly Monthly Yearly" at bounding box center [690, 110] width 256 height 26
click at [599, 145] on input "number" at bounding box center [690, 143] width 256 height 26
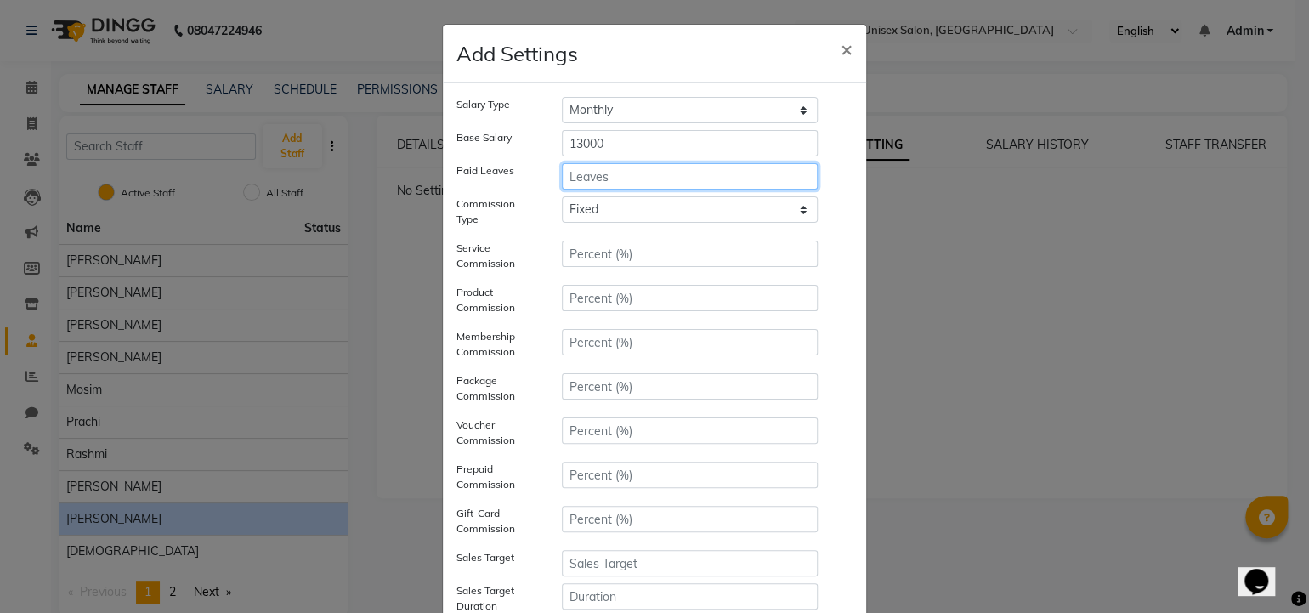
click at [590, 173] on input "number" at bounding box center [690, 176] width 256 height 26
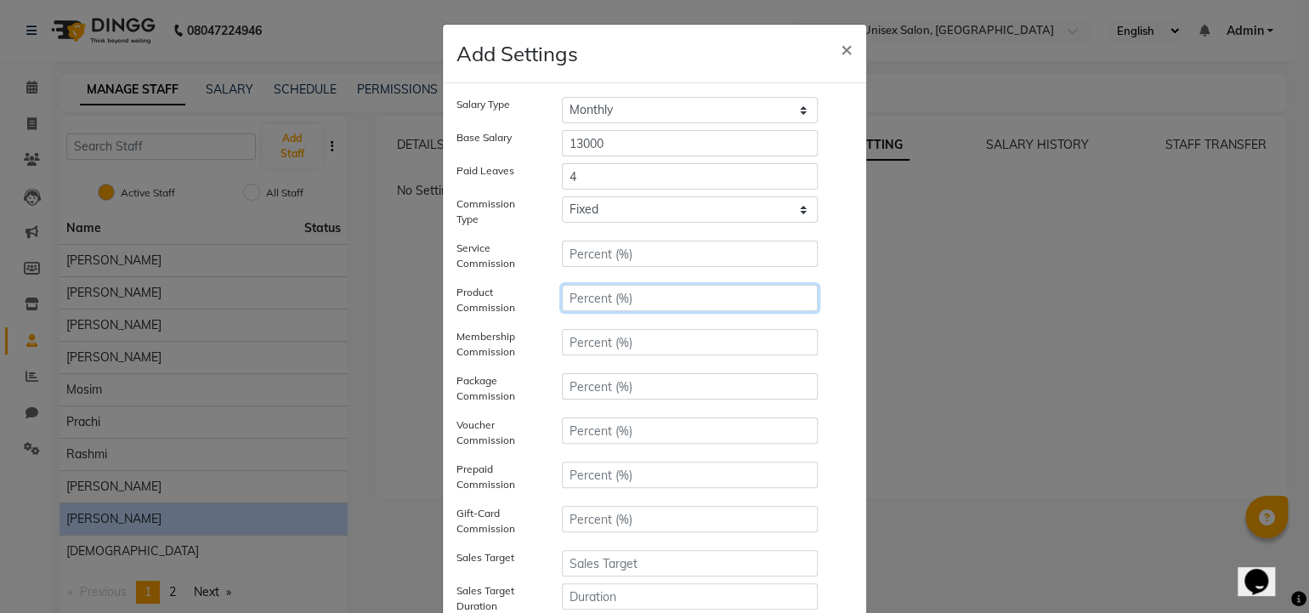
click at [579, 299] on input "number" at bounding box center [690, 298] width 256 height 26
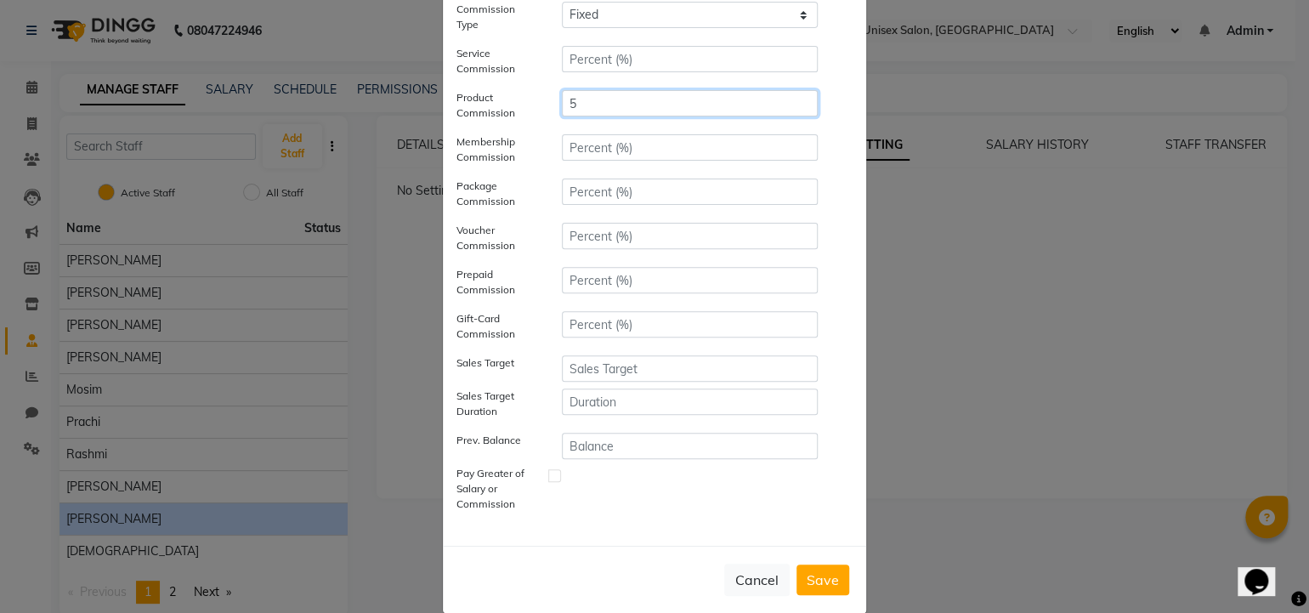
scroll to position [196, 0]
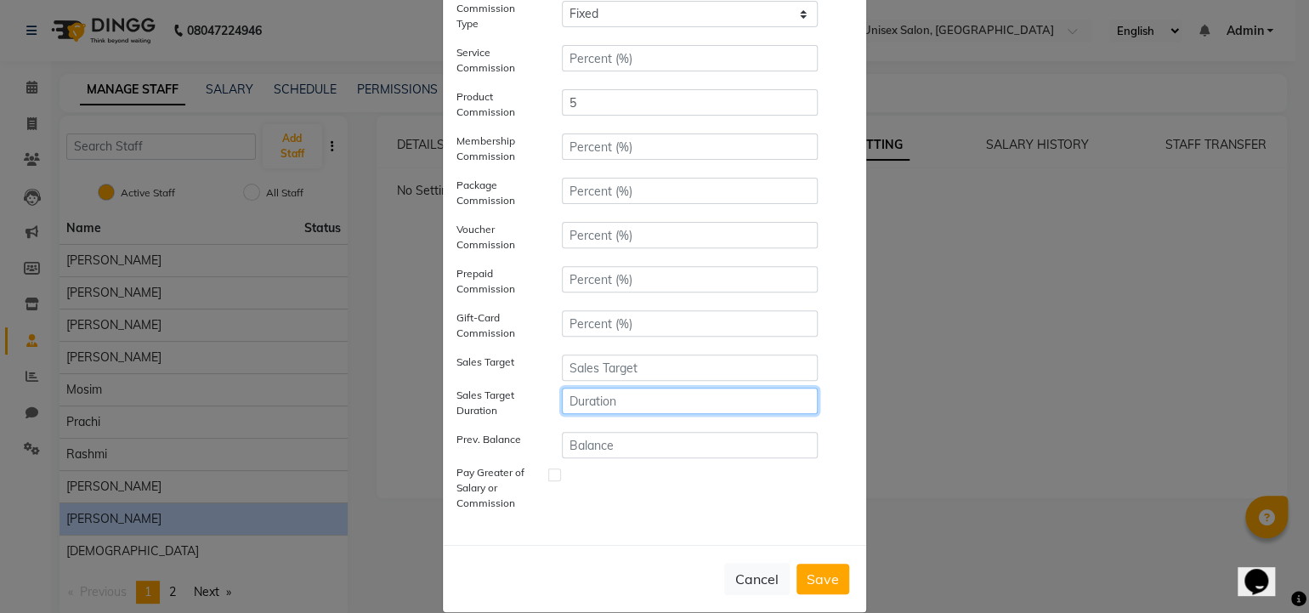
click at [585, 396] on input "number" at bounding box center [690, 401] width 256 height 26
click at [592, 372] on input "number" at bounding box center [690, 367] width 256 height 26
drag, startPoint x: 608, startPoint y: 398, endPoint x: 534, endPoint y: 403, distance: 74.1
click at [534, 403] on div "Sales Target Duration 39000" at bounding box center [655, 406] width 422 height 37
click at [843, 394] on div "Sales Target Duration 30" at bounding box center [655, 406] width 422 height 37
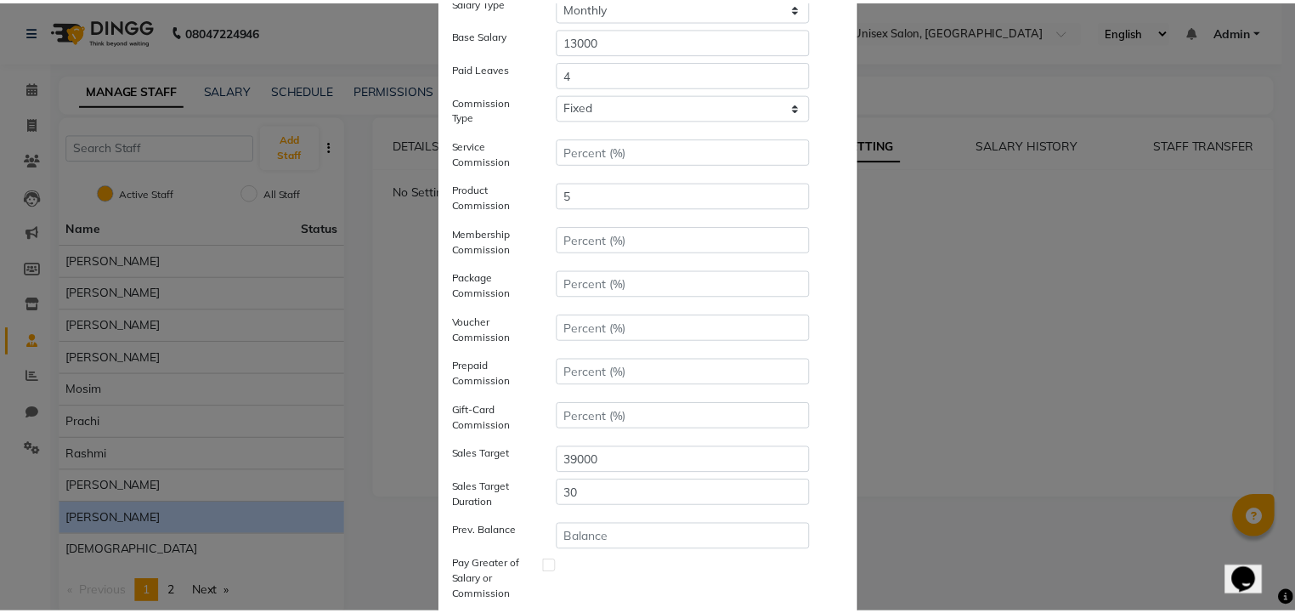
scroll to position [217, 0]
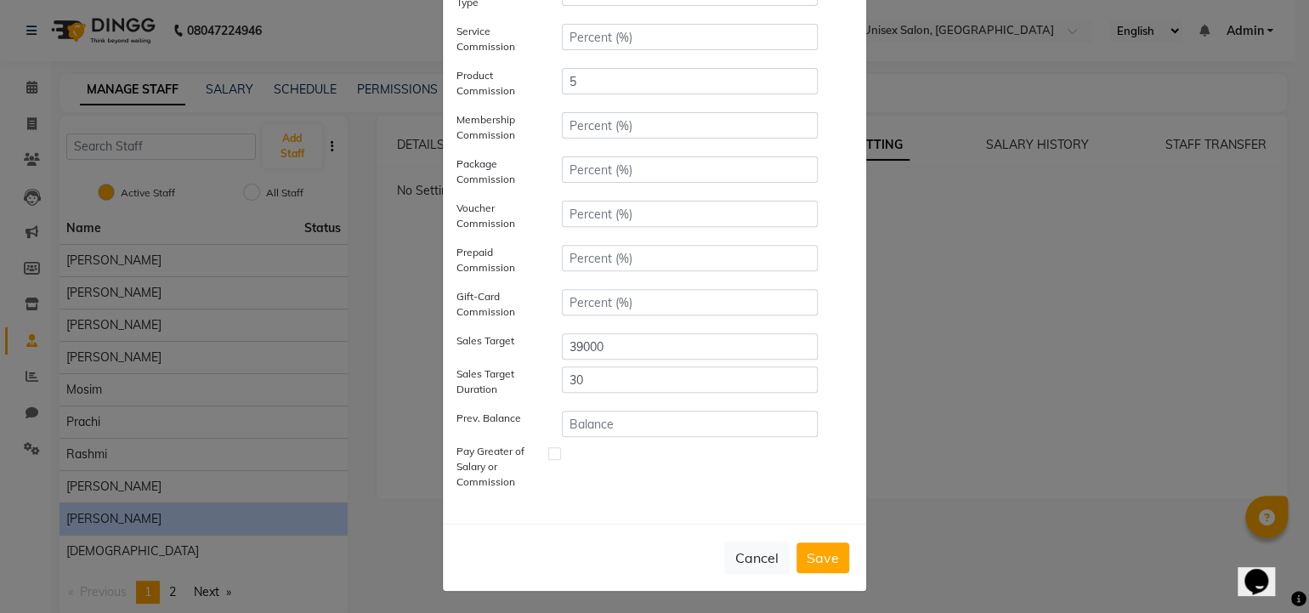
click at [796, 548] on button "Save" at bounding box center [822, 557] width 53 height 31
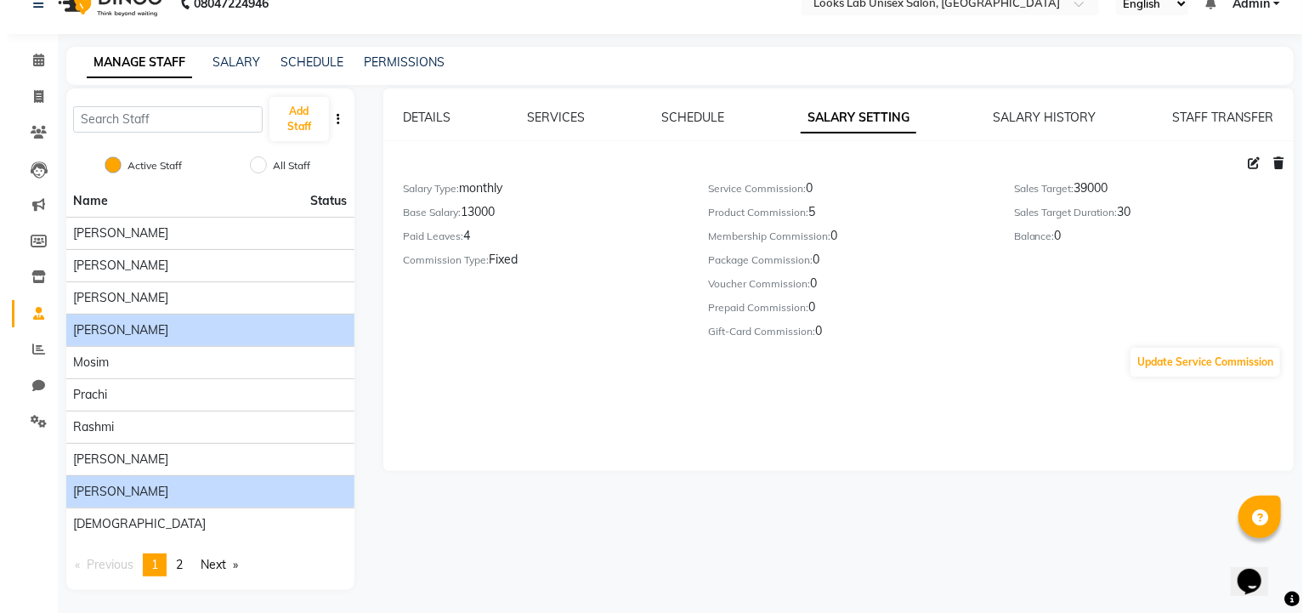
scroll to position [0, 0]
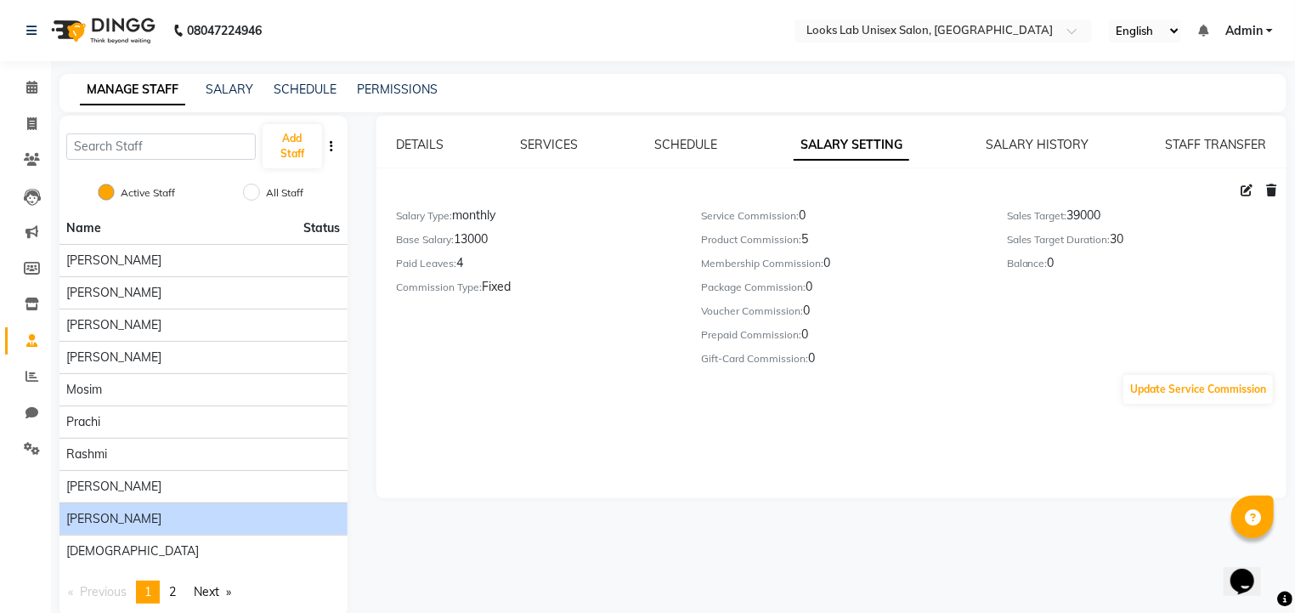
click at [113, 519] on span "[PERSON_NAME]" at bounding box center [113, 519] width 95 height 18
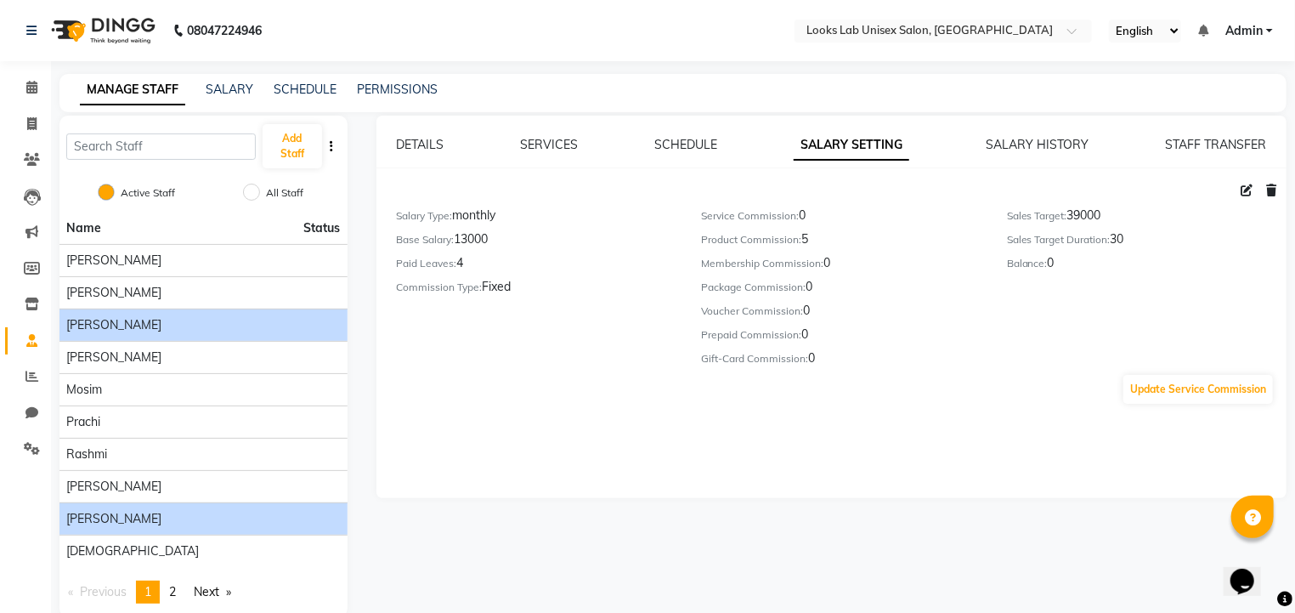
click at [201, 331] on div "[PERSON_NAME]" at bounding box center [203, 325] width 275 height 18
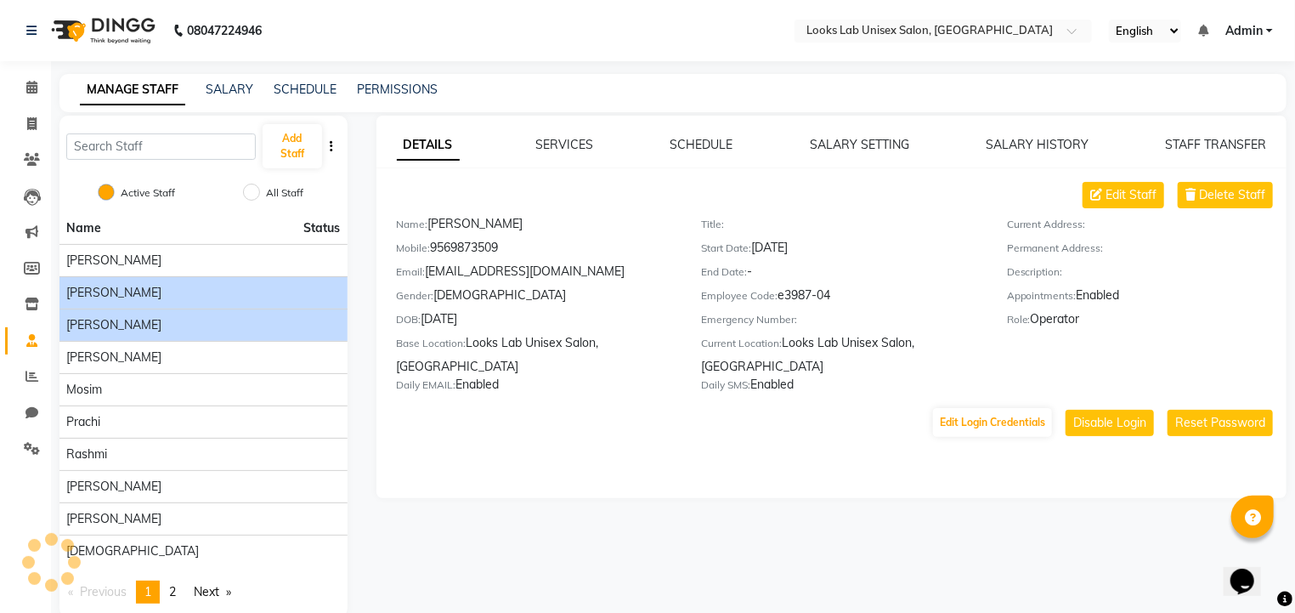
click at [202, 288] on div "[PERSON_NAME]" at bounding box center [203, 293] width 275 height 18
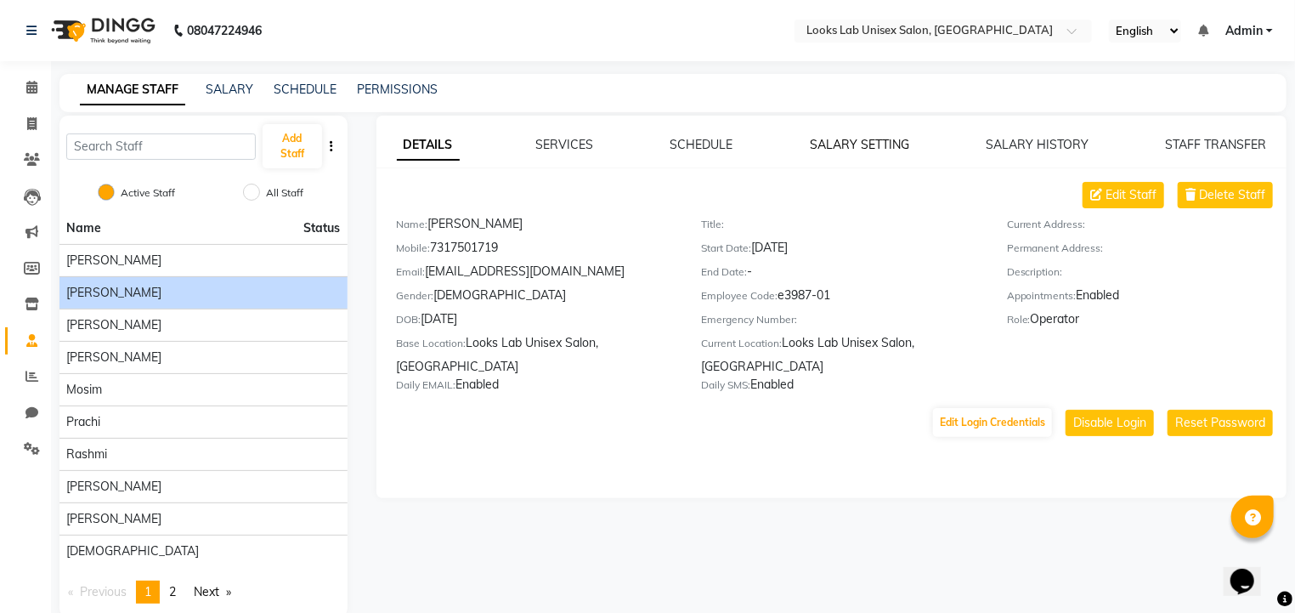
click at [825, 139] on link "SALARY SETTING" at bounding box center [859, 144] width 99 height 15
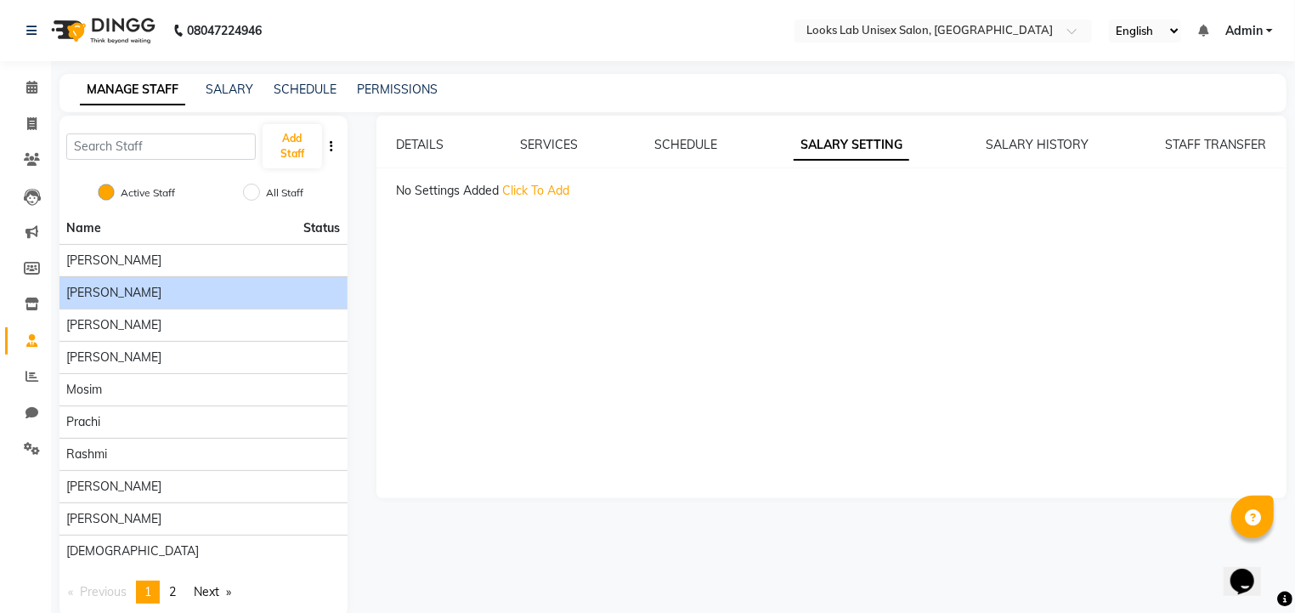
click at [532, 193] on span "Click To Add" at bounding box center [536, 190] width 67 height 15
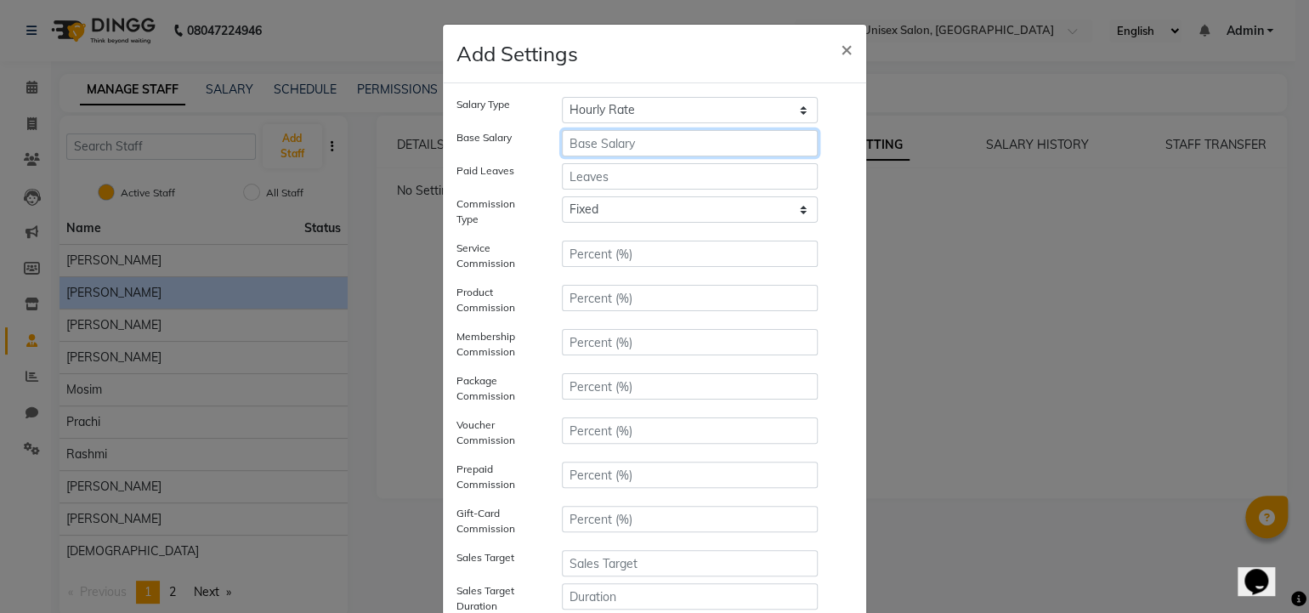
click at [593, 148] on input "number" at bounding box center [690, 143] width 256 height 26
click at [586, 177] on input "number" at bounding box center [690, 176] width 256 height 26
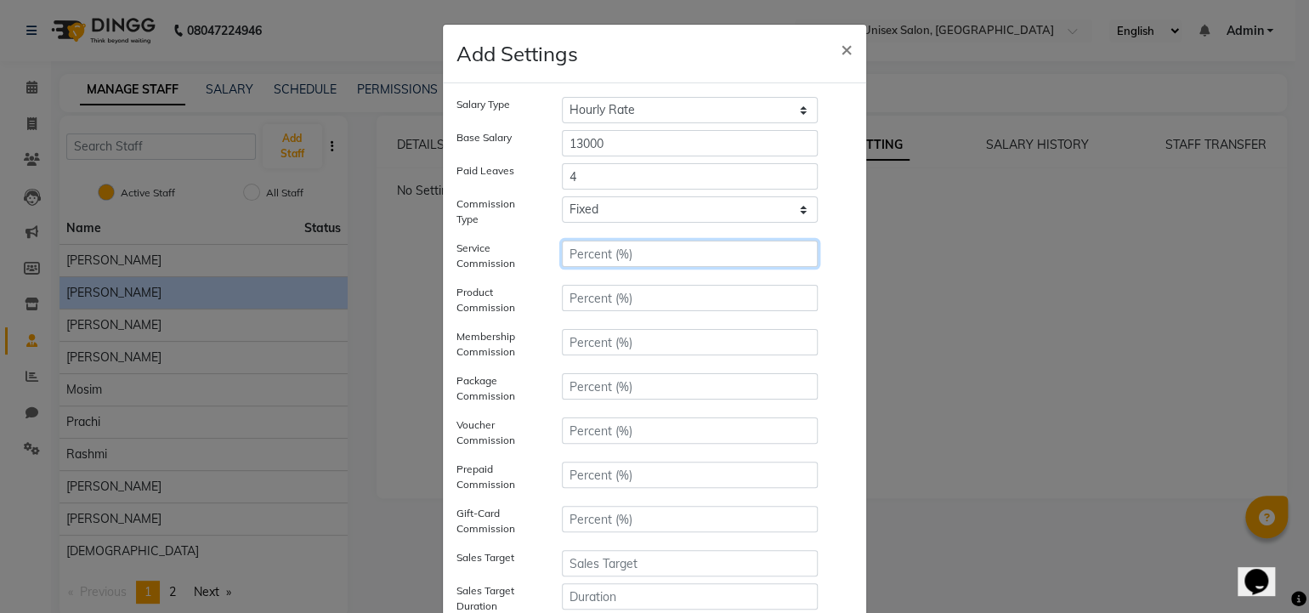
click at [583, 253] on input "number" at bounding box center [690, 254] width 256 height 26
click at [573, 297] on input "number" at bounding box center [690, 298] width 256 height 26
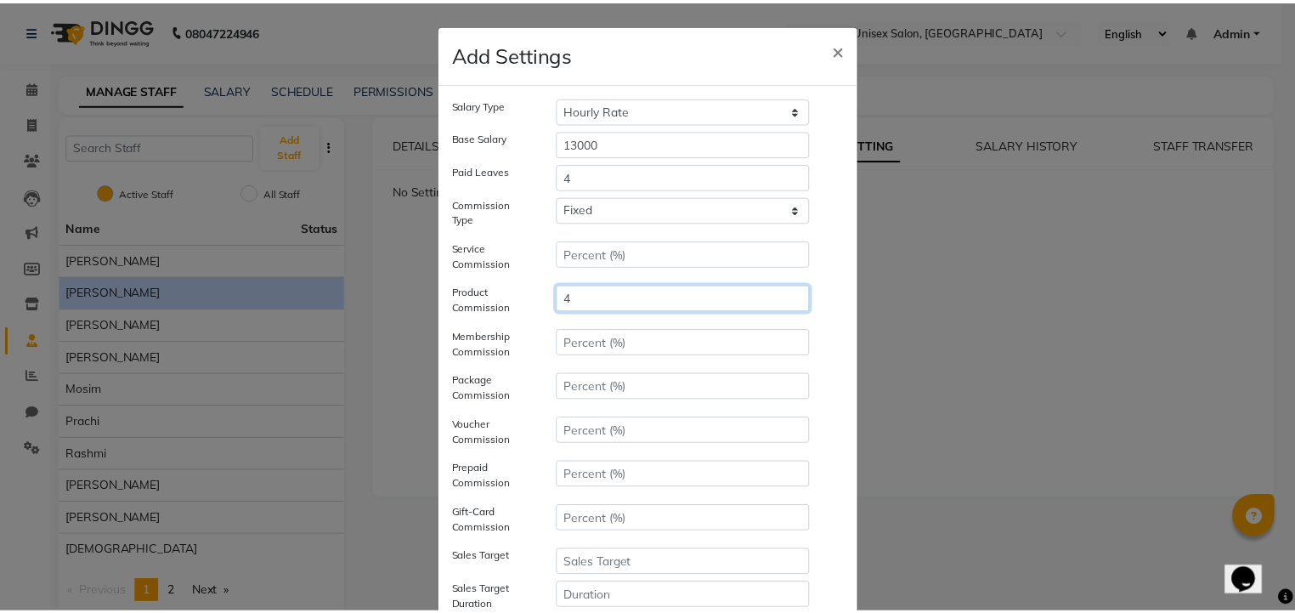
scroll to position [217, 0]
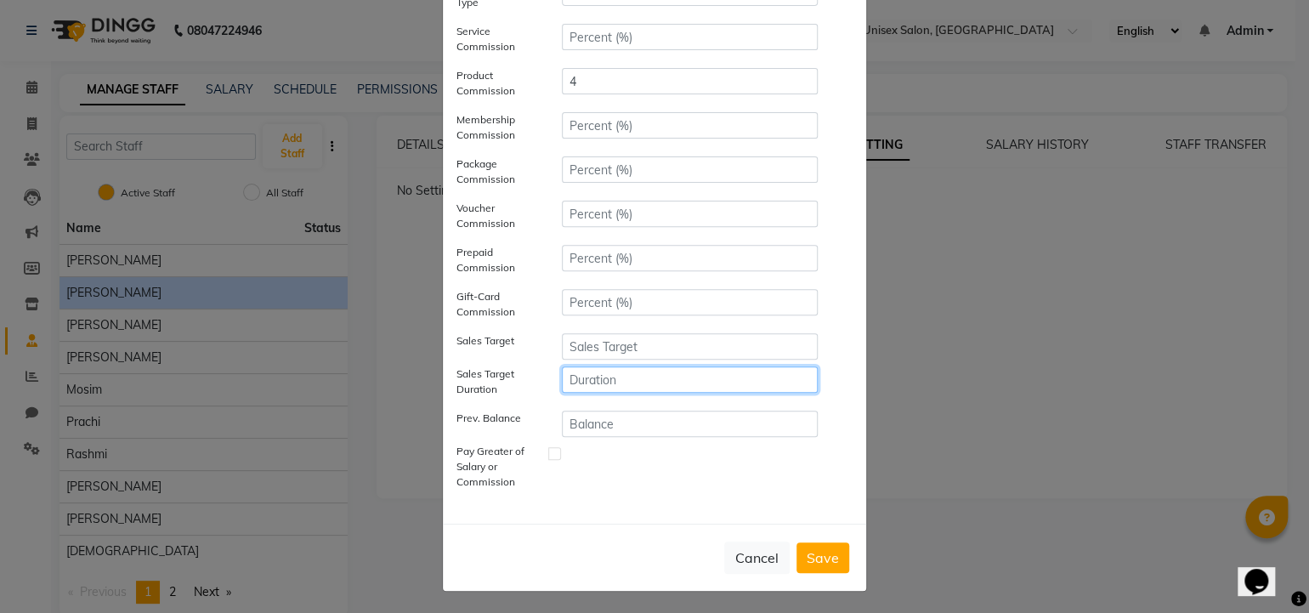
click at [575, 380] on input "number" at bounding box center [690, 379] width 256 height 26
click at [582, 340] on input "number" at bounding box center [690, 346] width 256 height 26
click at [809, 558] on button "Save" at bounding box center [822, 557] width 53 height 31
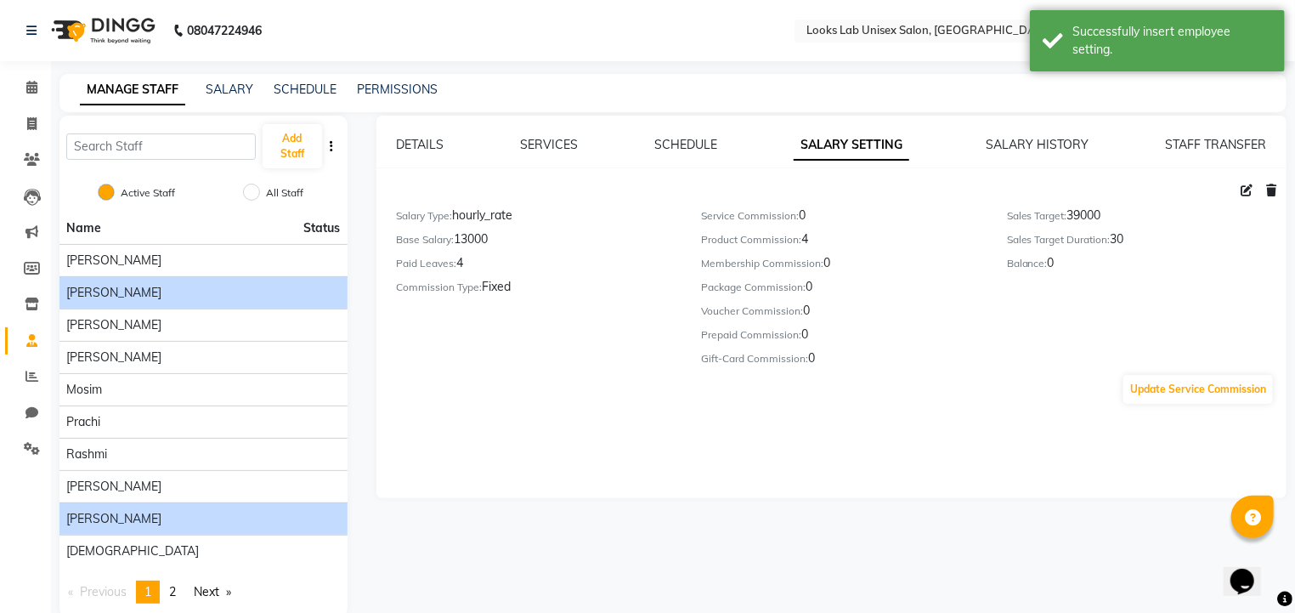
click at [122, 513] on span "[PERSON_NAME]" at bounding box center [113, 519] width 95 height 18
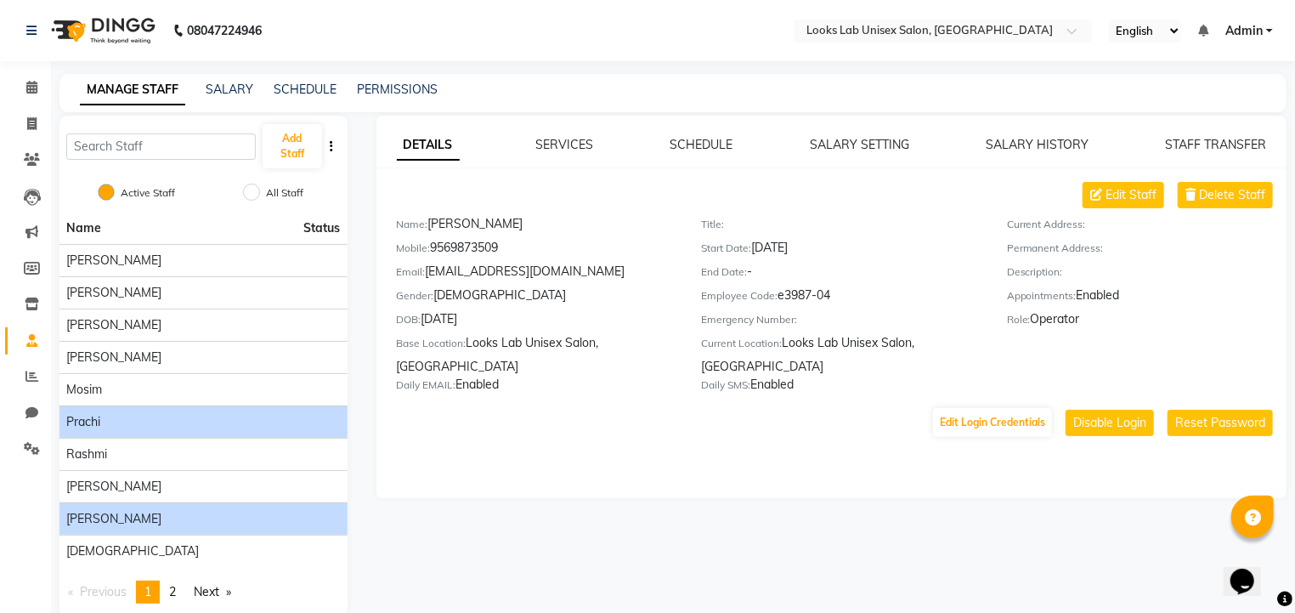
click at [90, 425] on span "Prachi" at bounding box center [83, 422] width 34 height 18
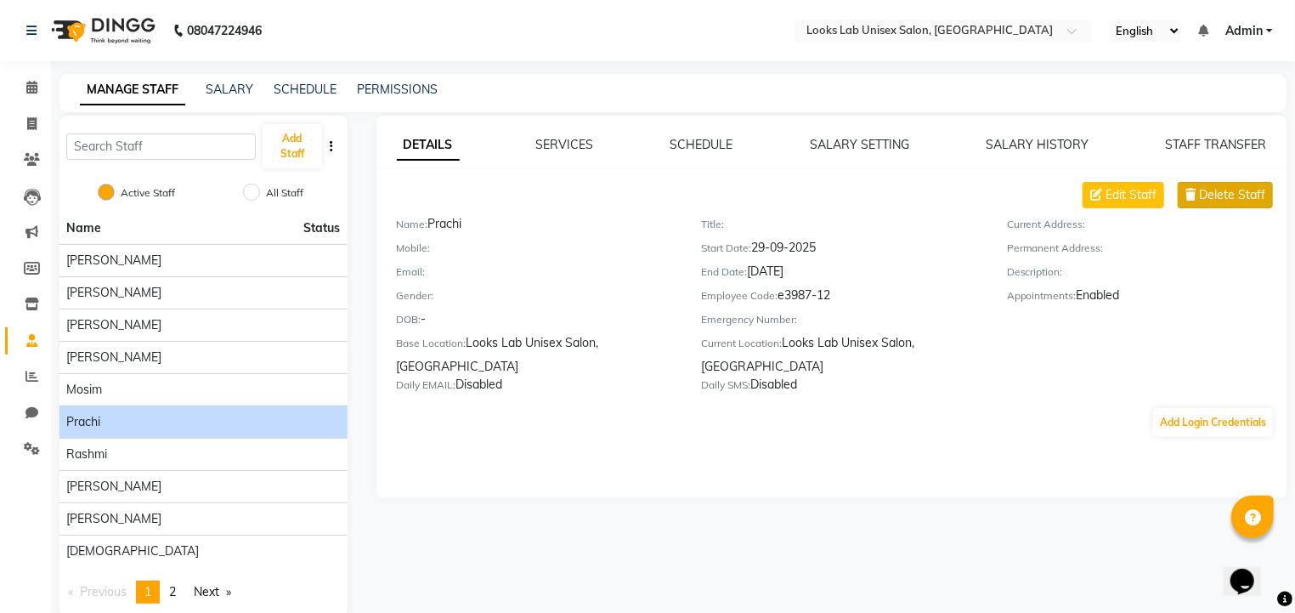
click at [1216, 204] on button "Delete Staff" at bounding box center [1225, 195] width 95 height 26
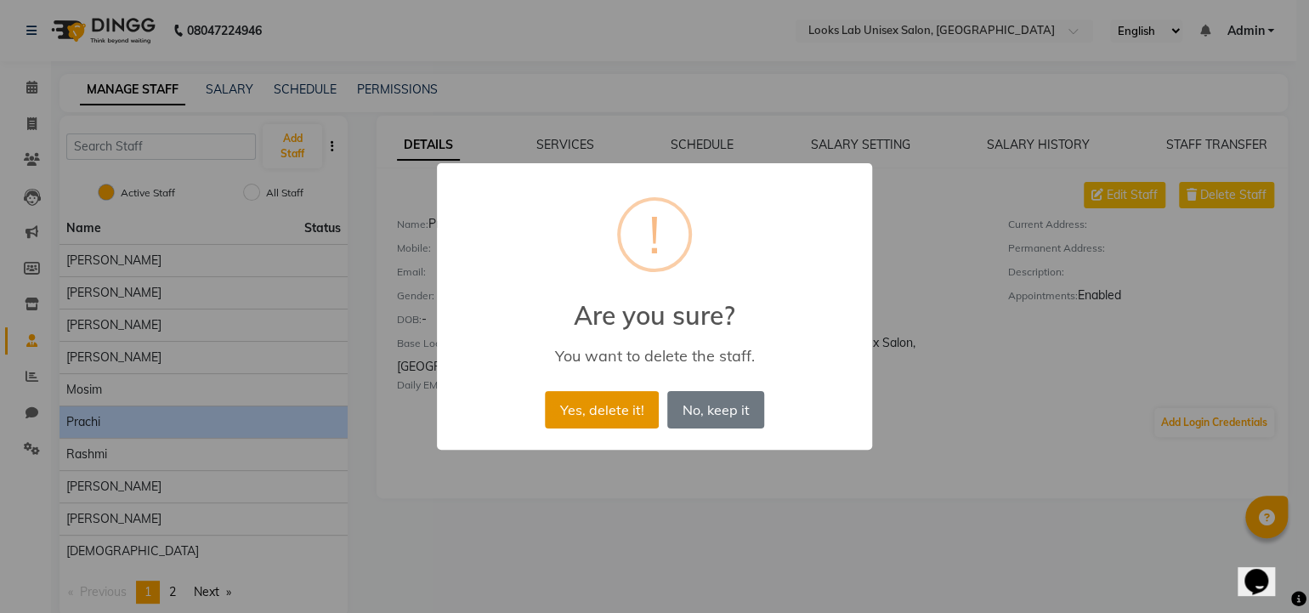
click at [594, 406] on button "Yes, delete it!" at bounding box center [602, 409] width 114 height 37
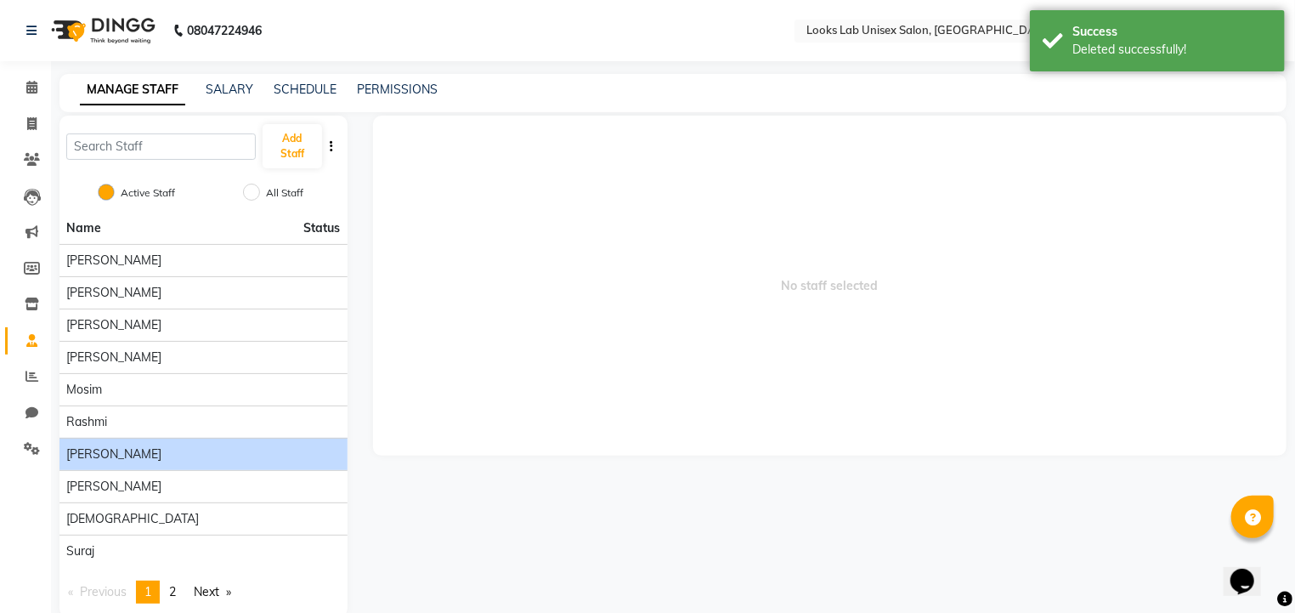
scroll to position [27, 0]
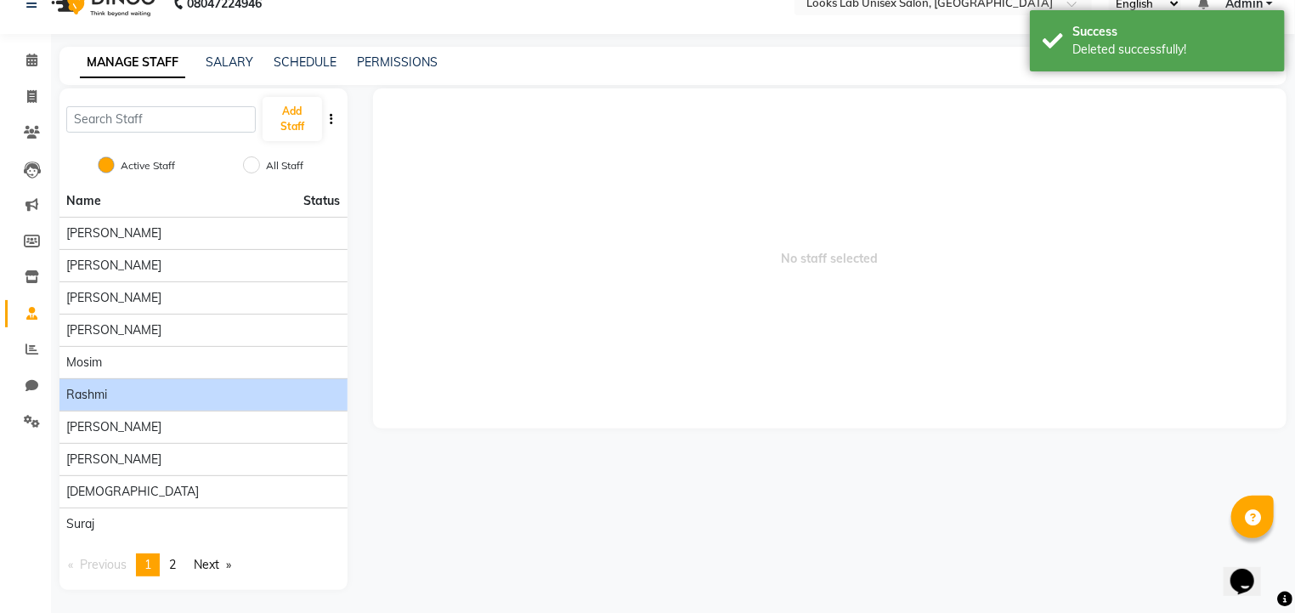
click at [103, 403] on li "Rashmi" at bounding box center [204, 394] width 288 height 32
click at [127, 399] on div "Rashmi" at bounding box center [203, 395] width 275 height 18
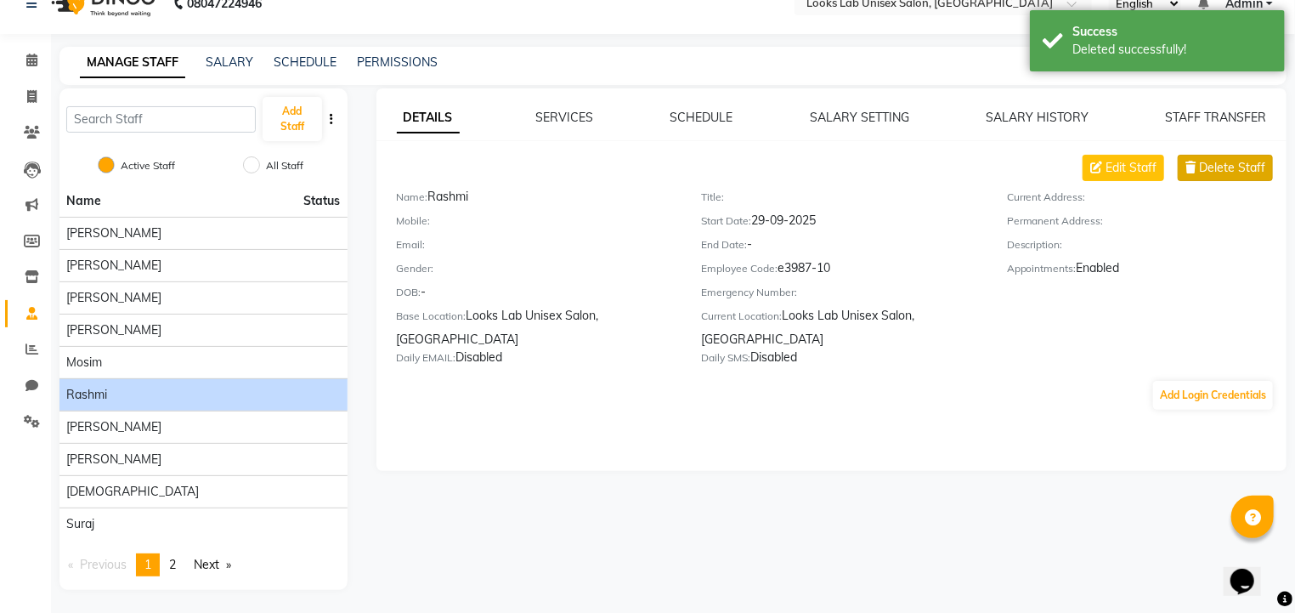
click at [1269, 172] on button "Delete Staff" at bounding box center [1225, 168] width 95 height 26
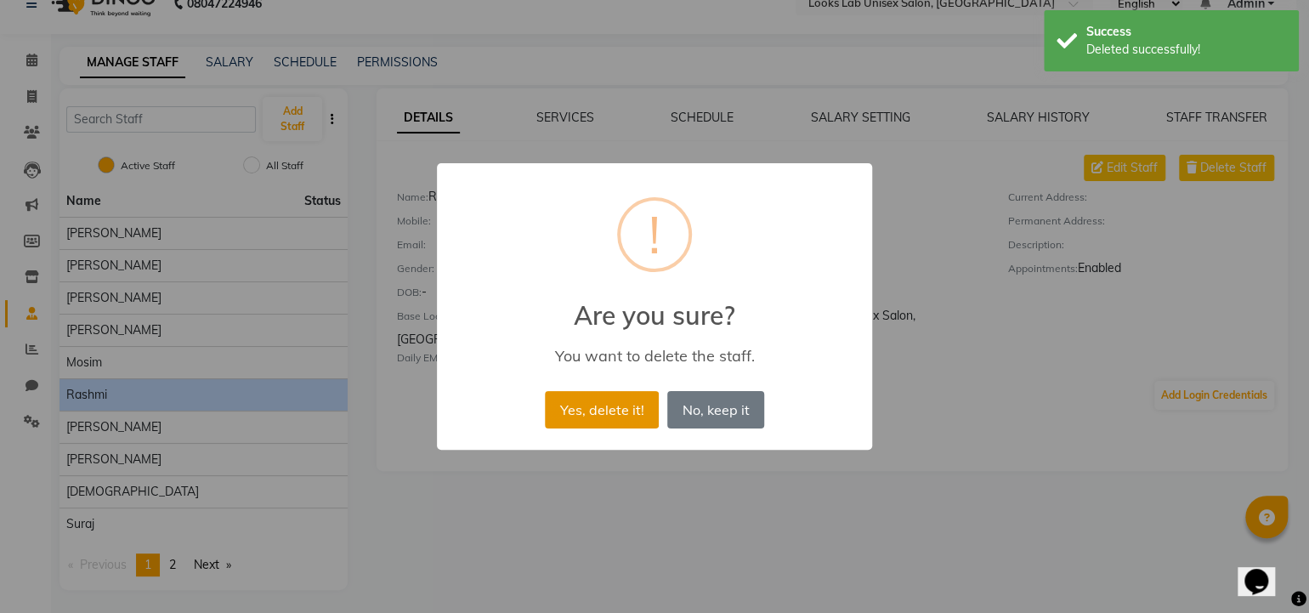
click at [624, 403] on button "Yes, delete it!" at bounding box center [602, 409] width 114 height 37
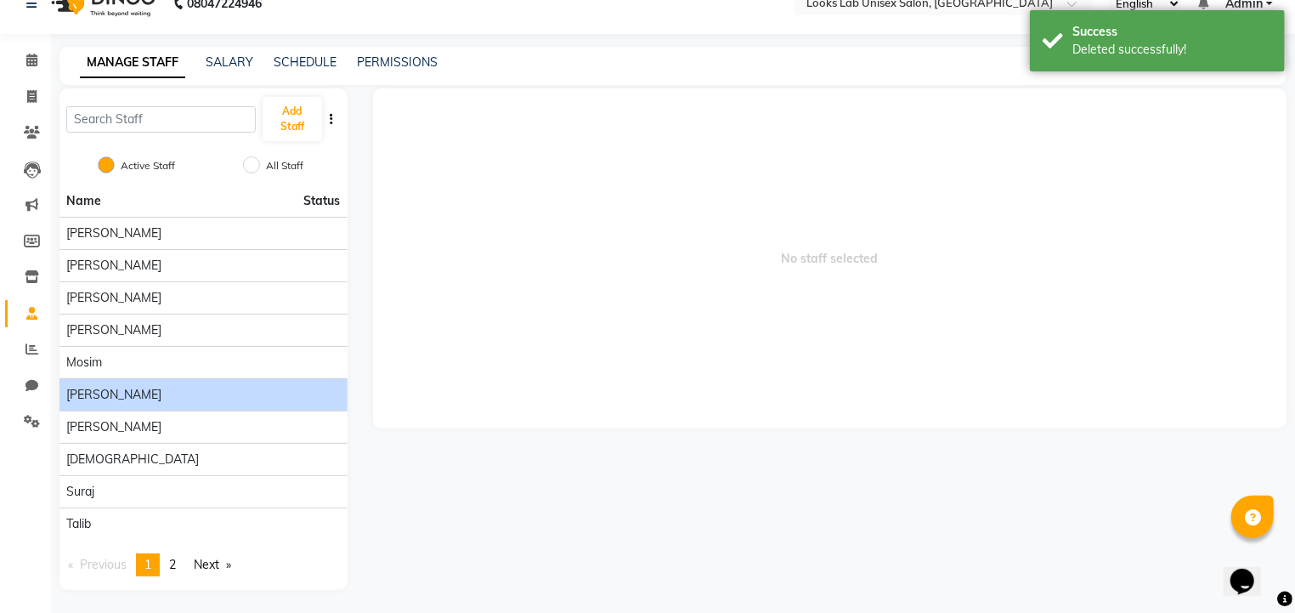
click at [102, 403] on li "[PERSON_NAME]" at bounding box center [204, 394] width 288 height 32
click at [116, 401] on div "[PERSON_NAME]" at bounding box center [203, 395] width 275 height 18
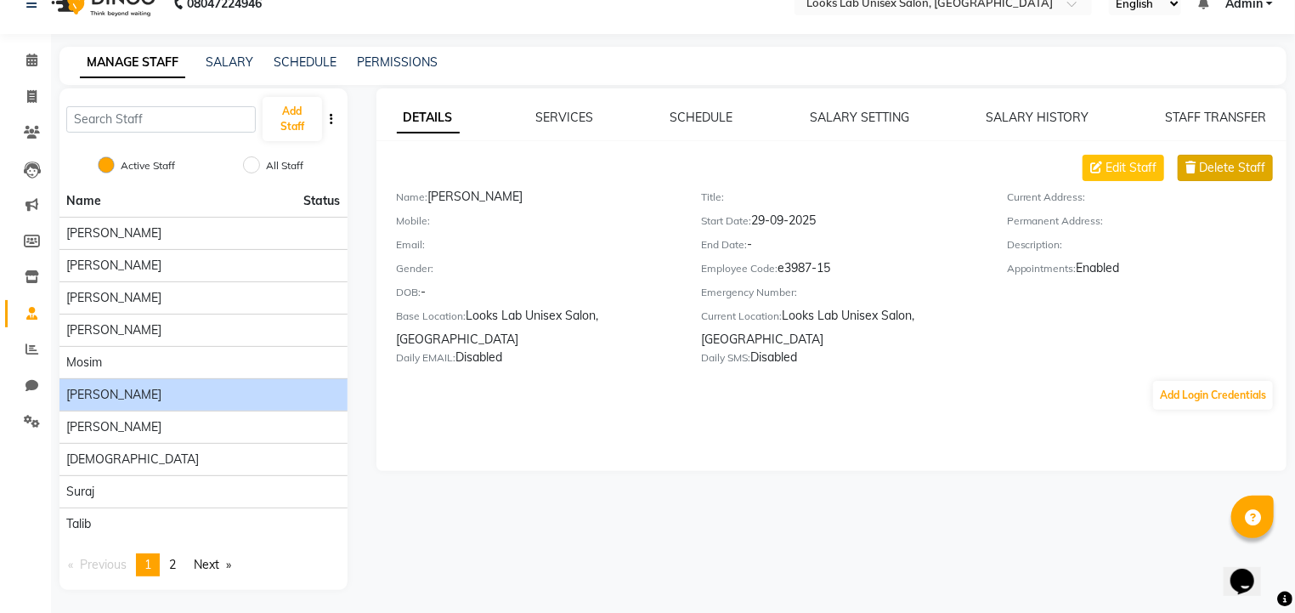
click at [1209, 158] on button "Delete Staff" at bounding box center [1225, 168] width 95 height 26
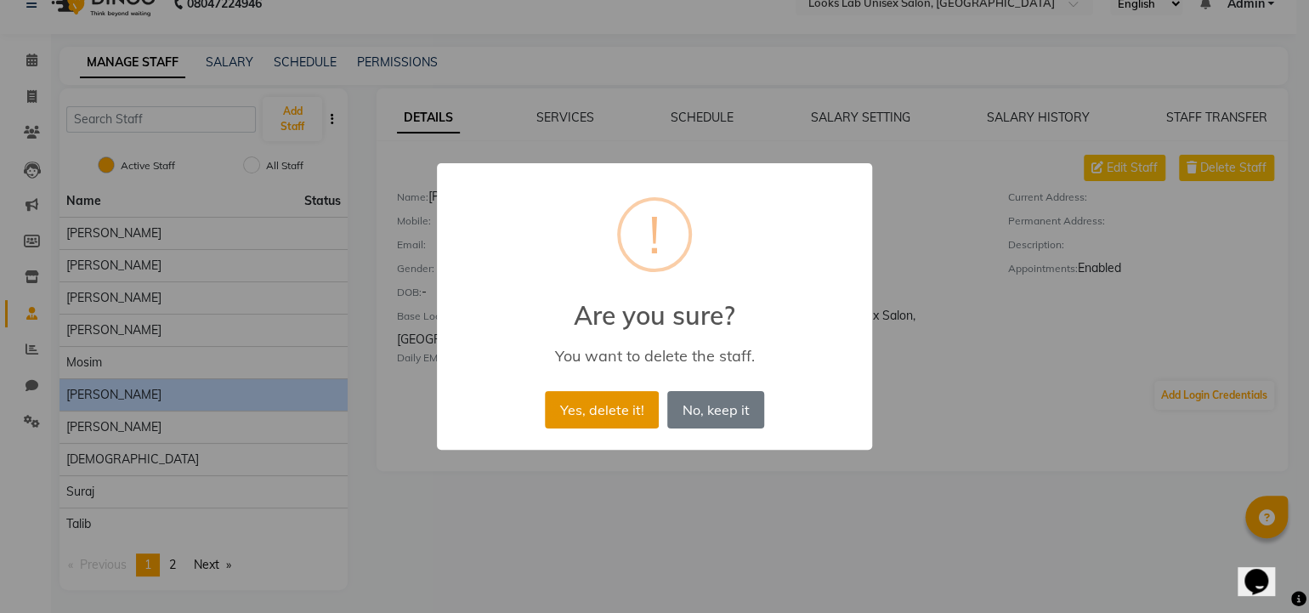
click at [591, 422] on button "Yes, delete it!" at bounding box center [602, 409] width 114 height 37
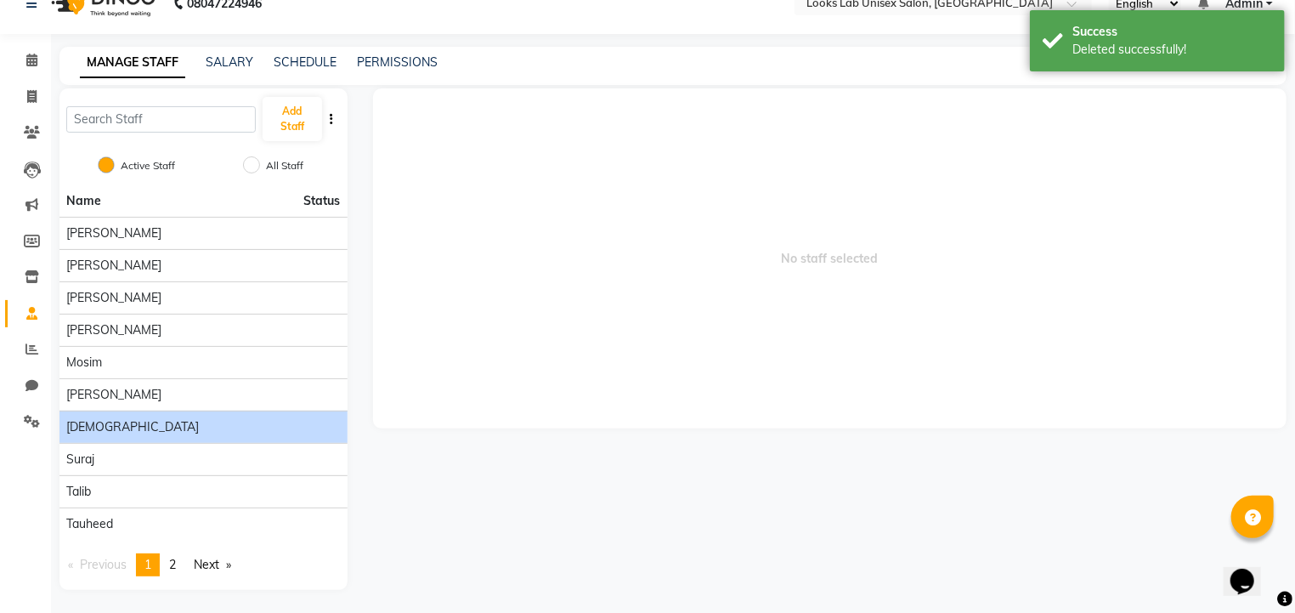
click at [124, 421] on div "[DEMOGRAPHIC_DATA]" at bounding box center [203, 427] width 275 height 18
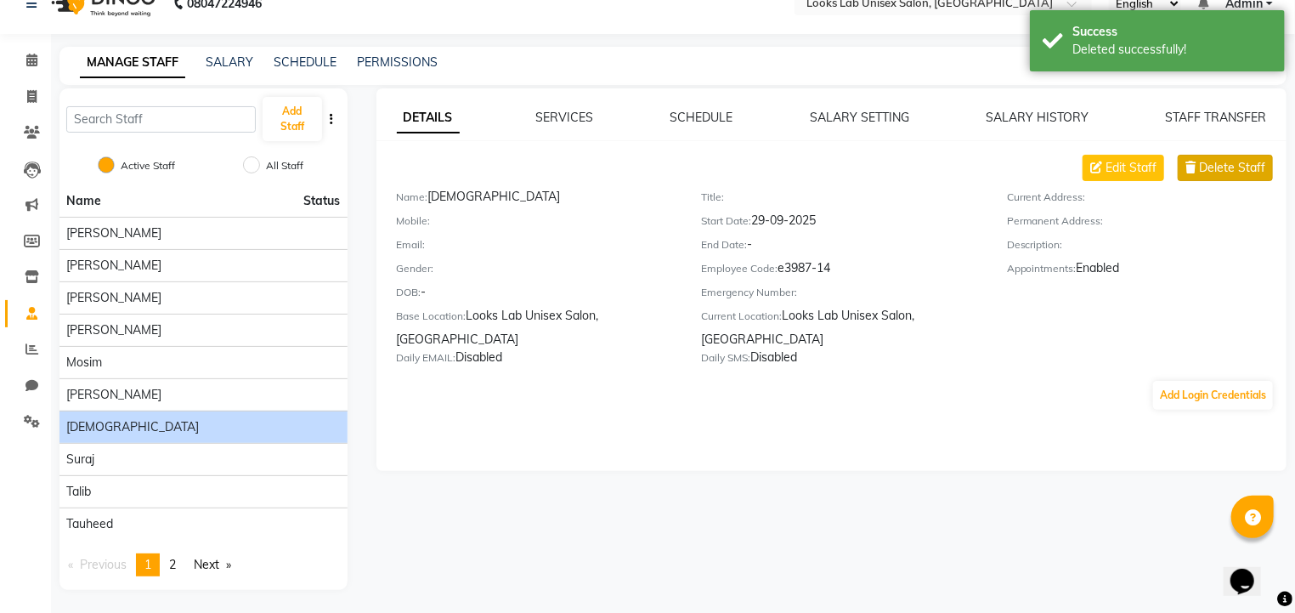
click at [1238, 166] on span "Delete Staff" at bounding box center [1232, 168] width 66 height 18
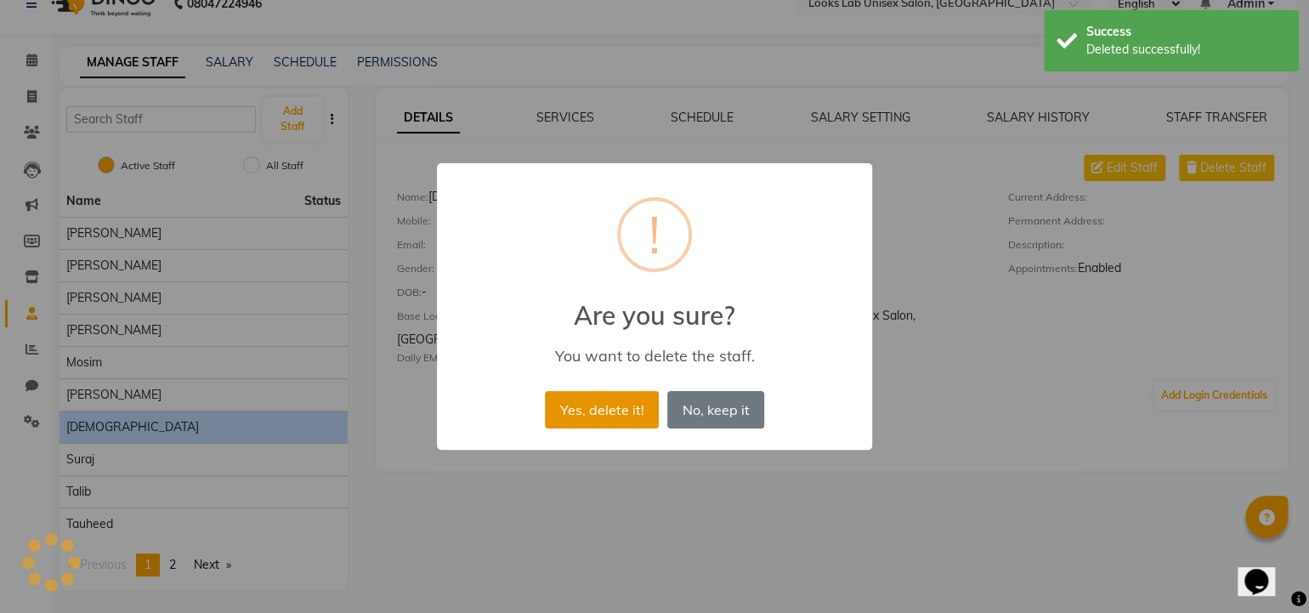
click at [587, 415] on button "Yes, delete it!" at bounding box center [602, 409] width 114 height 37
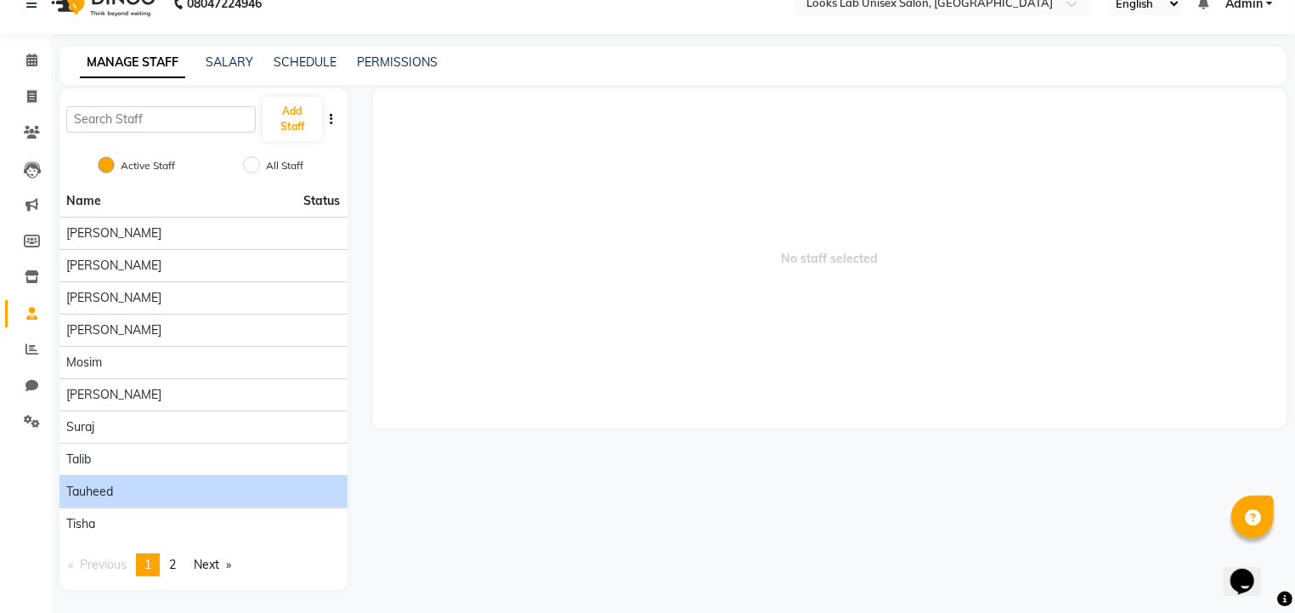
click at [142, 490] on div "Tauheed" at bounding box center [203, 492] width 275 height 18
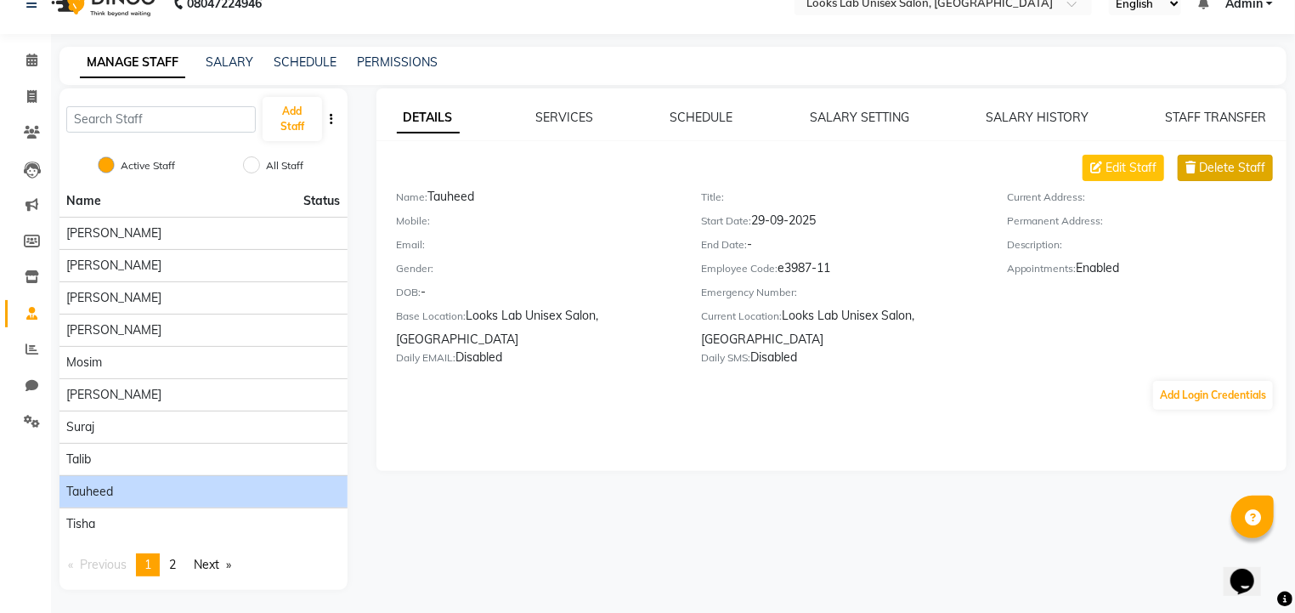
click at [1204, 167] on span "Delete Staff" at bounding box center [1232, 168] width 66 height 18
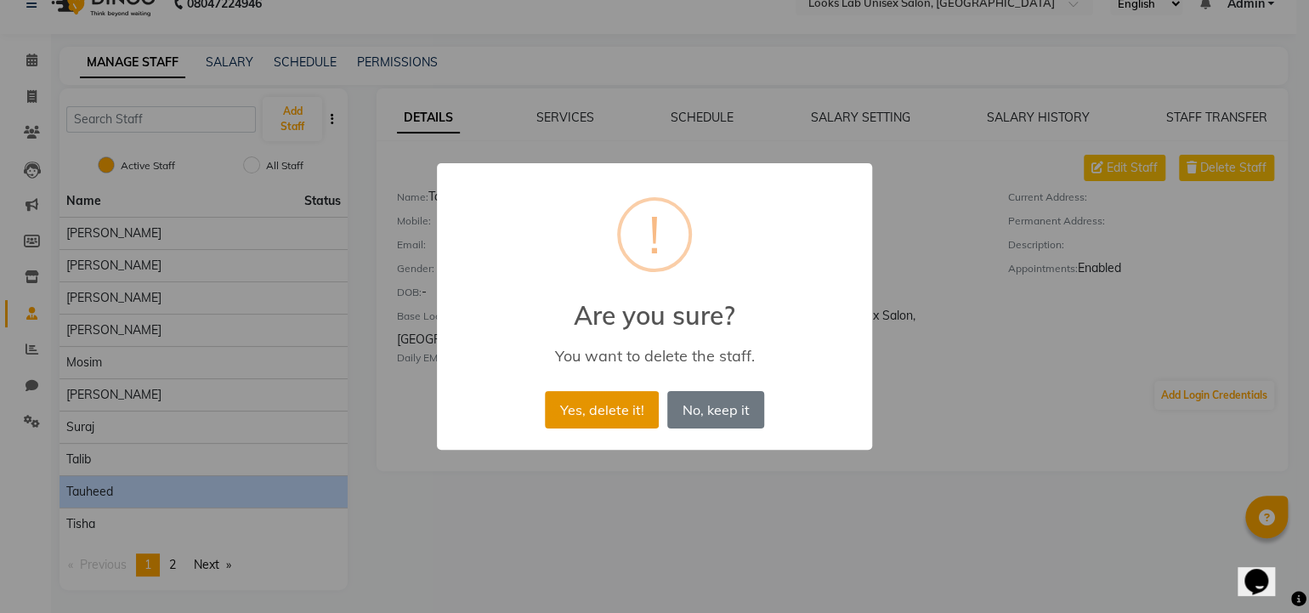
click at [626, 408] on button "Yes, delete it!" at bounding box center [602, 409] width 114 height 37
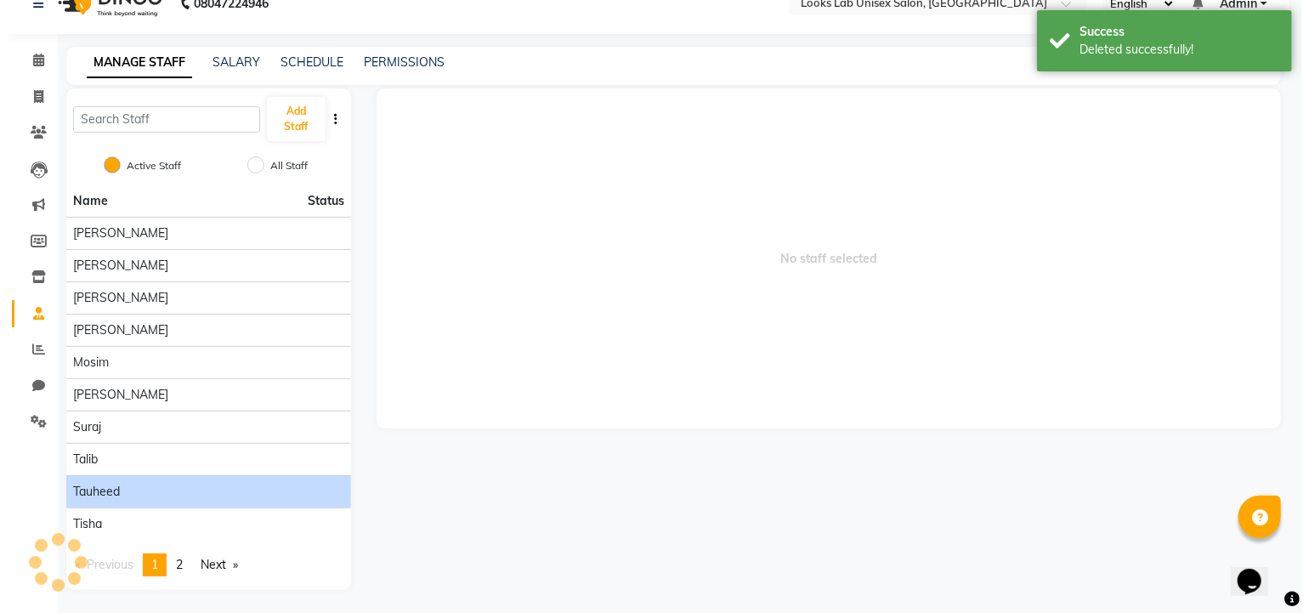
scroll to position [0, 0]
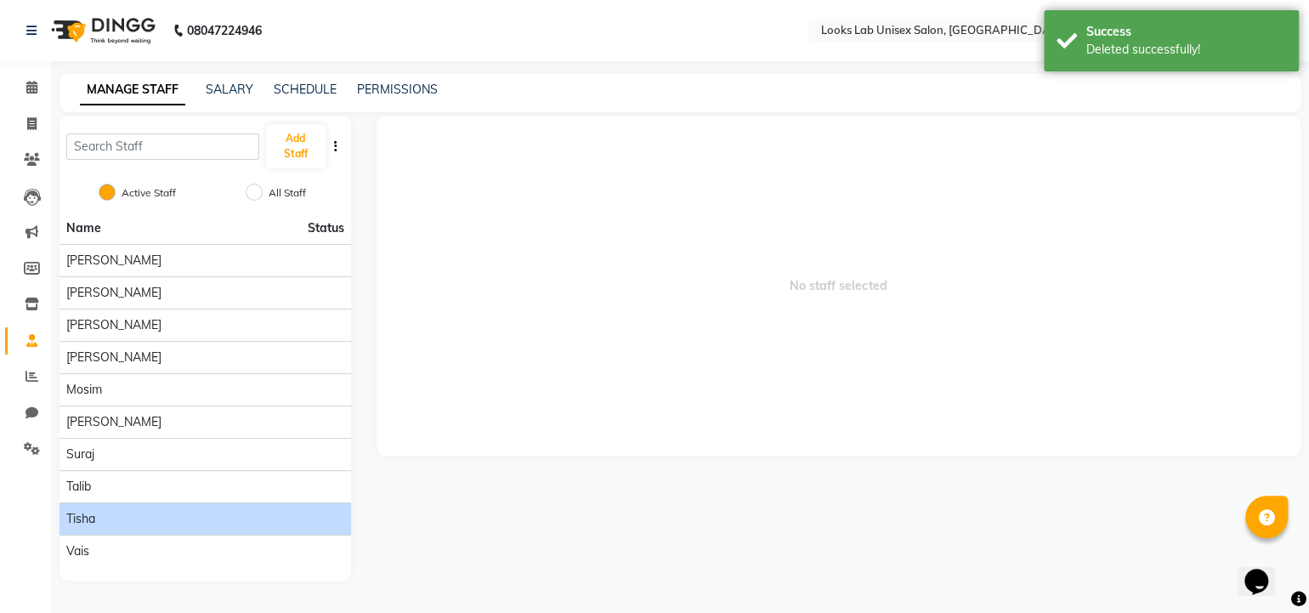
click at [132, 513] on div "Tisha" at bounding box center [205, 519] width 278 height 18
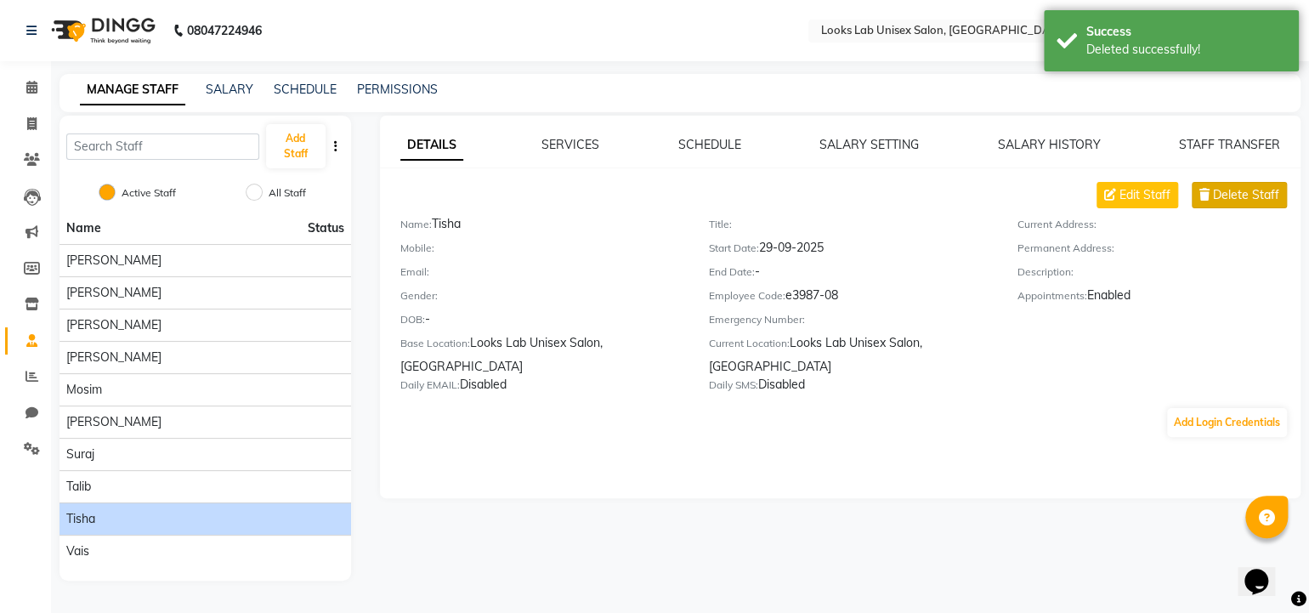
click at [1207, 189] on icon at bounding box center [1204, 195] width 10 height 12
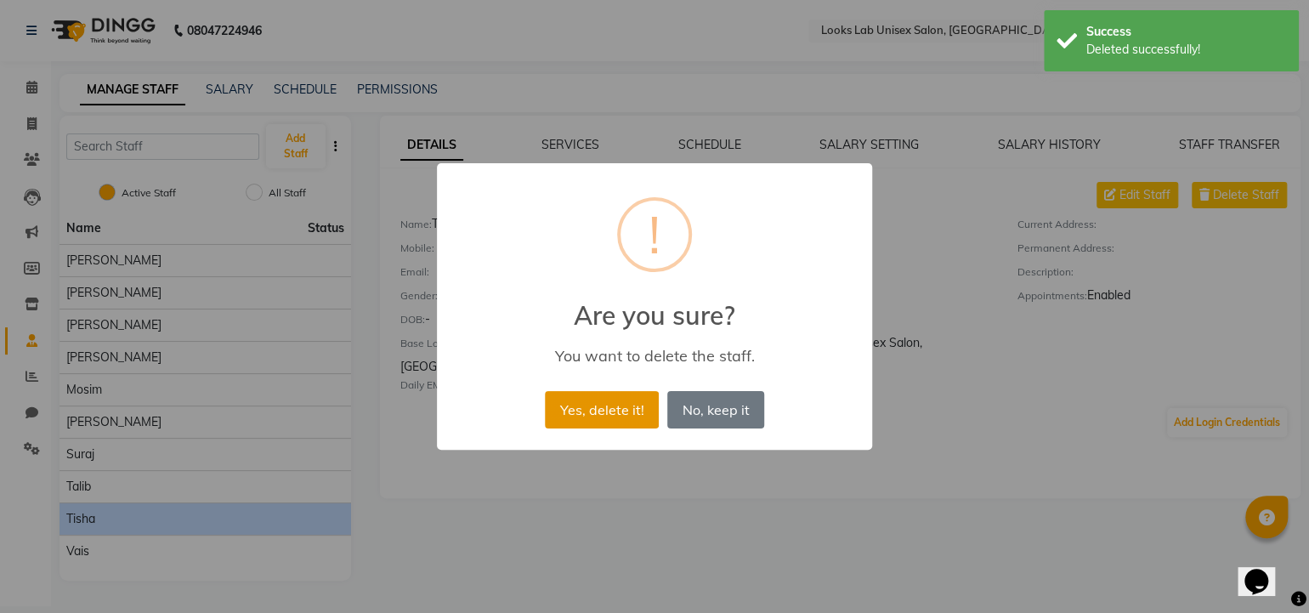
click at [597, 420] on button "Yes, delete it!" at bounding box center [602, 409] width 114 height 37
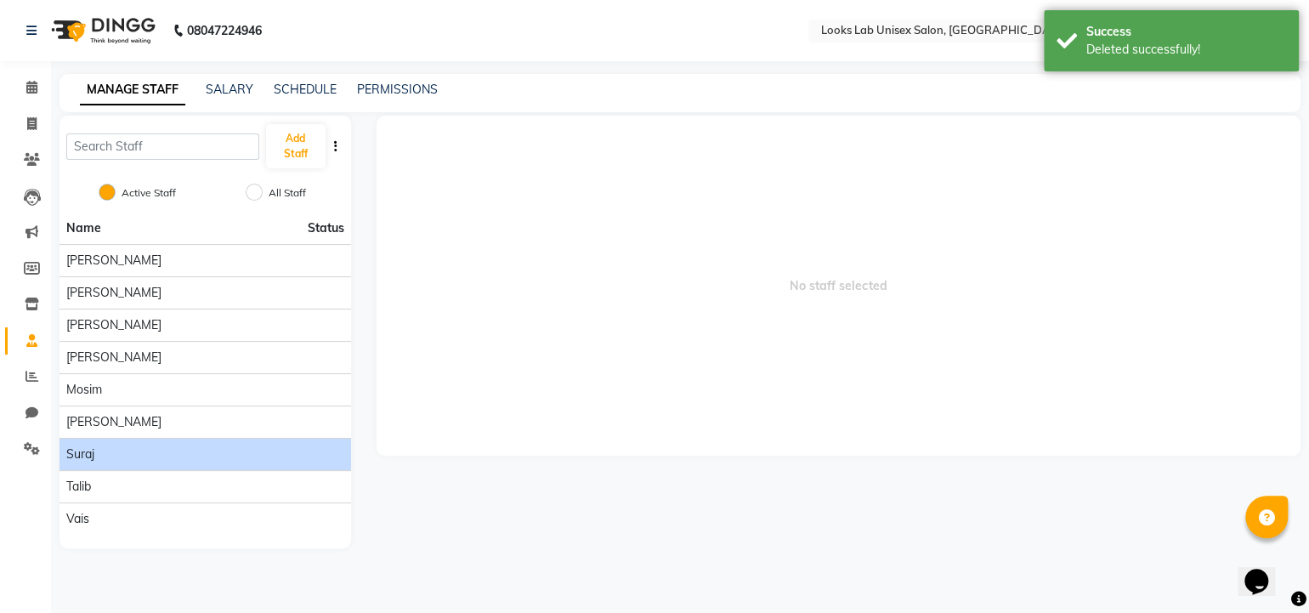
click at [137, 451] on div "Suraj" at bounding box center [205, 454] width 278 height 18
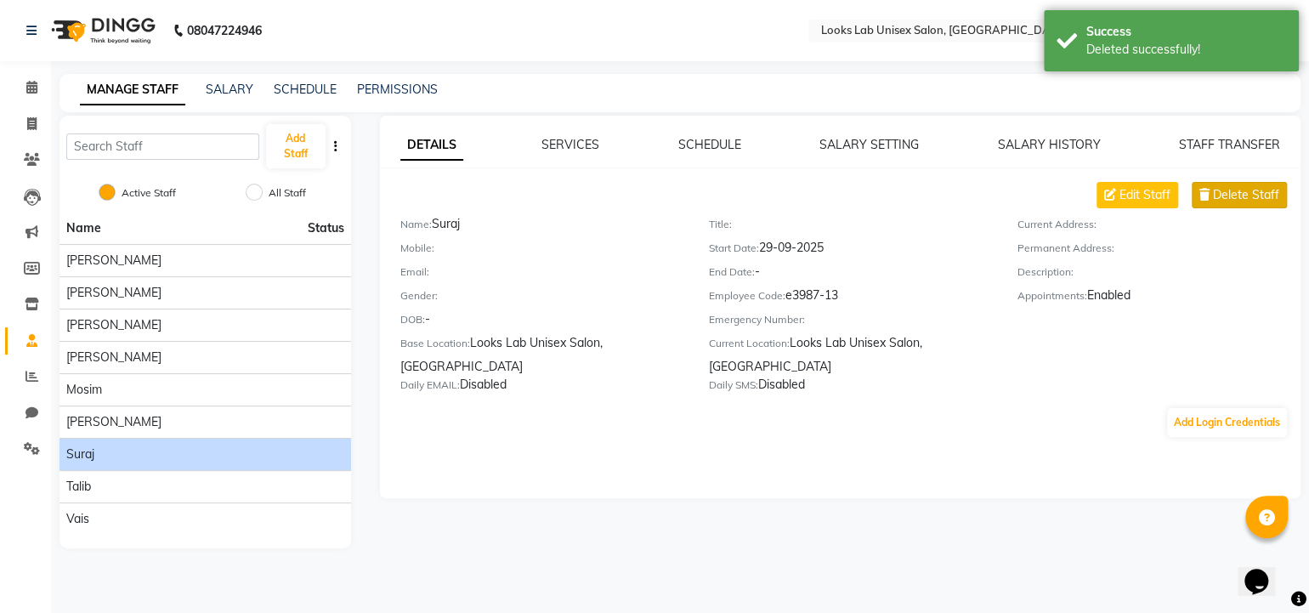
click at [1222, 190] on span "Delete Staff" at bounding box center [1246, 195] width 66 height 18
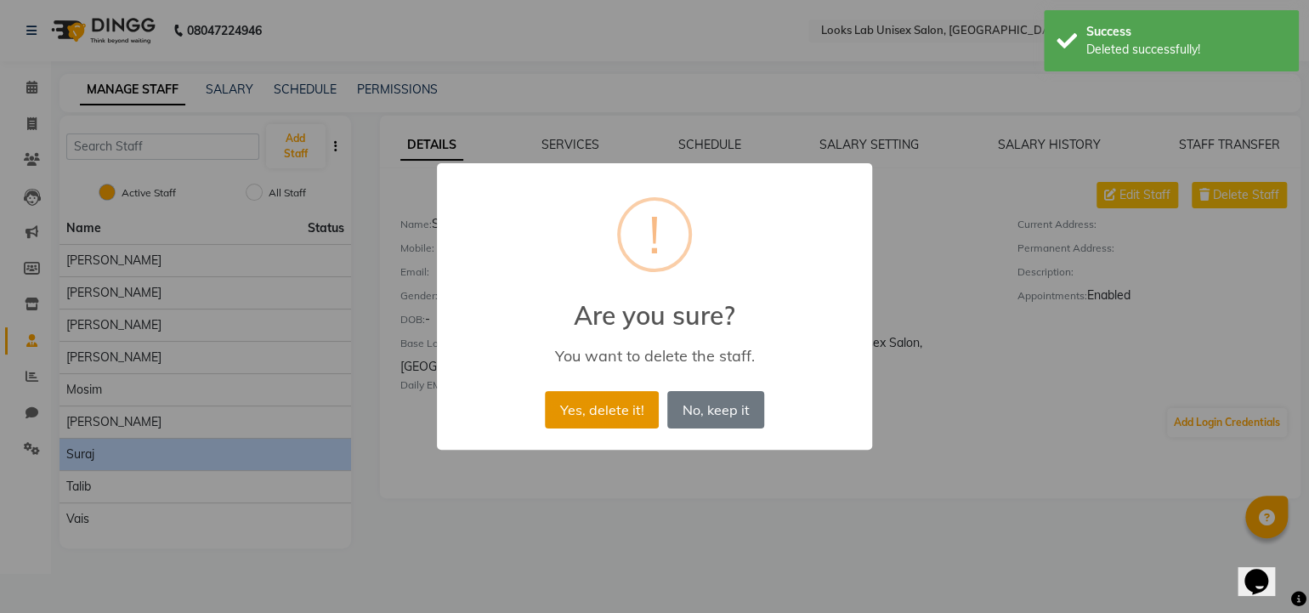
click at [596, 424] on button "Yes, delete it!" at bounding box center [602, 409] width 114 height 37
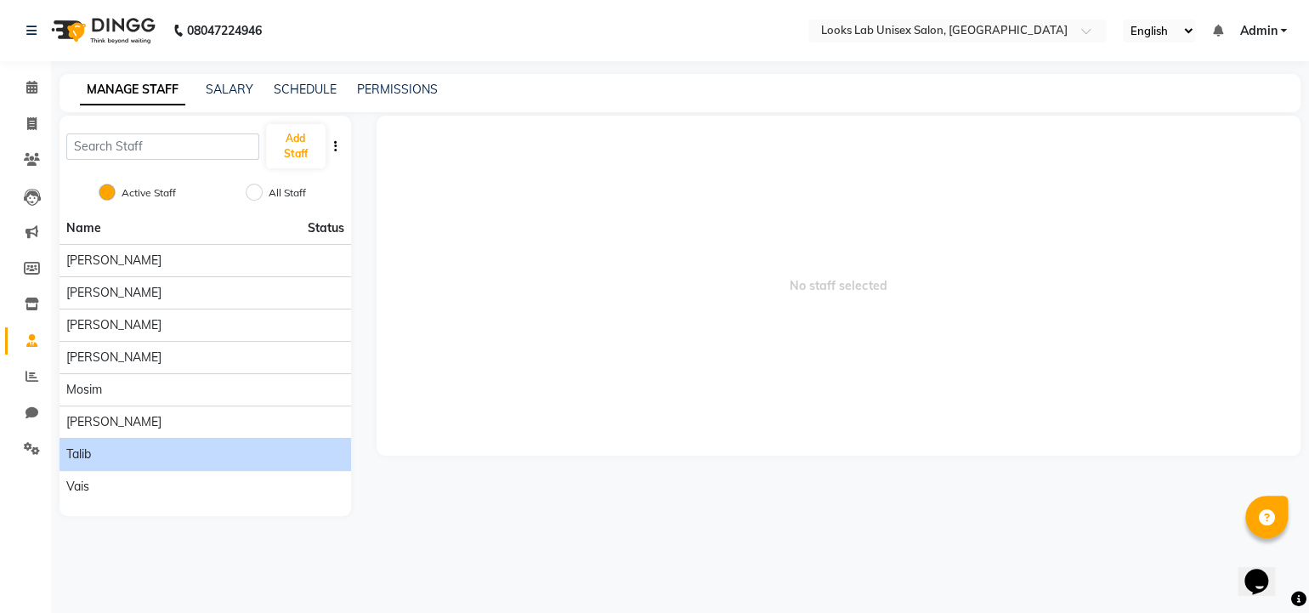
click at [110, 457] on div "Talib" at bounding box center [205, 454] width 278 height 18
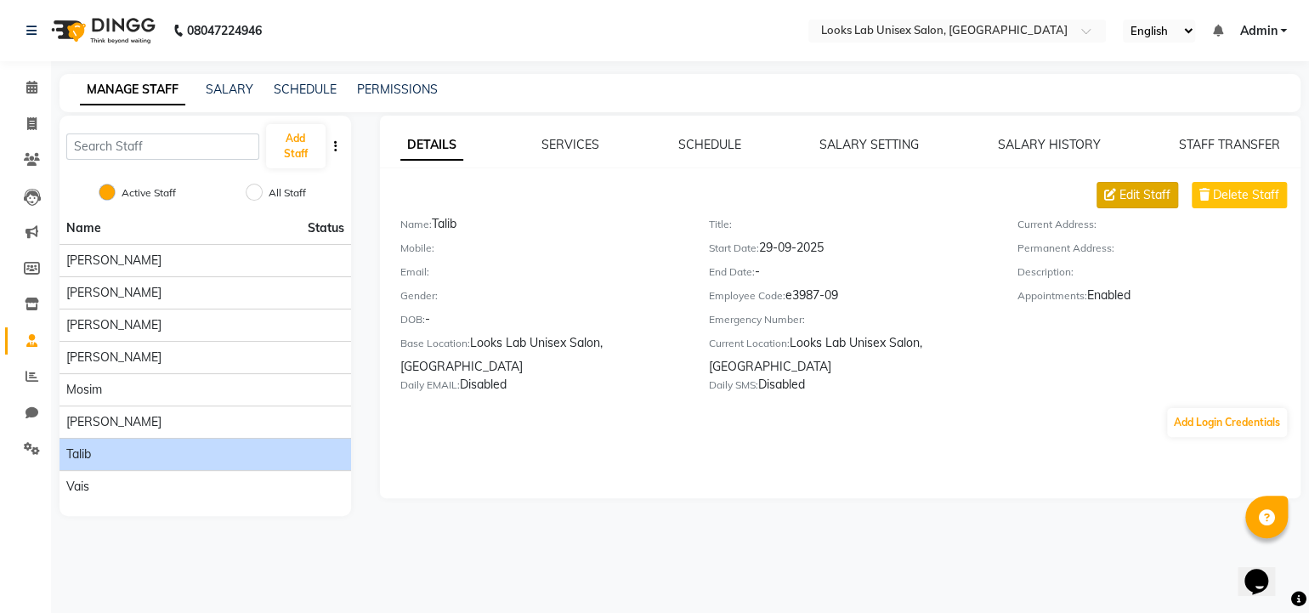
click at [1136, 201] on span "Edit Staff" at bounding box center [1144, 195] width 51 height 18
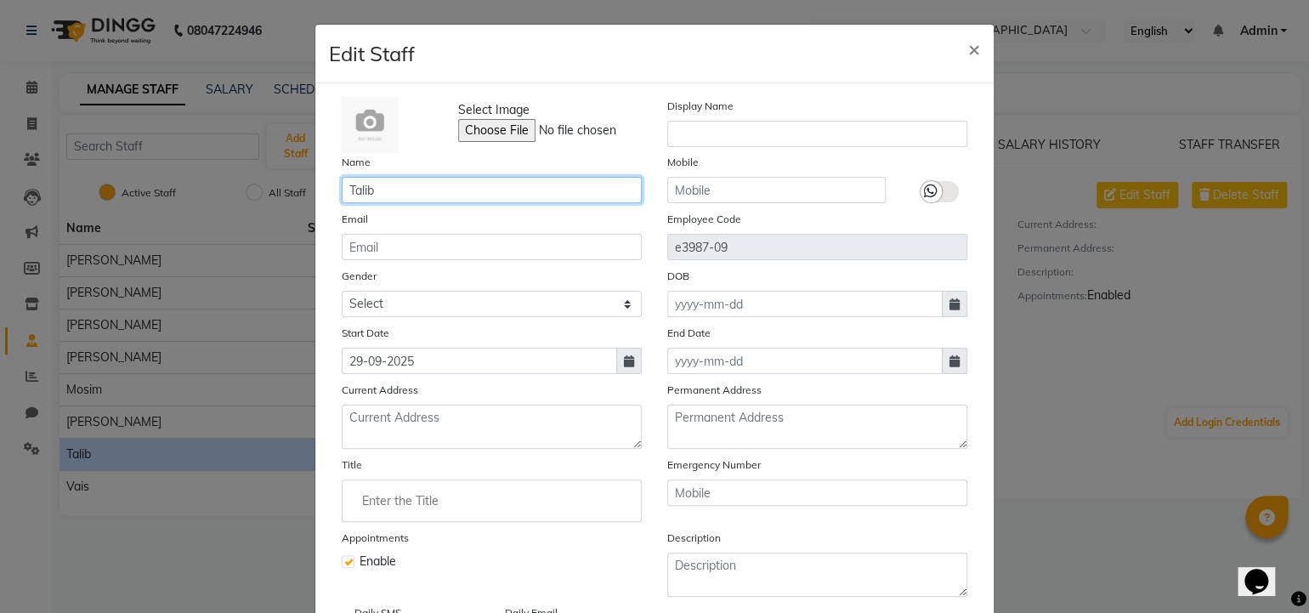
drag, startPoint x: 418, startPoint y: 194, endPoint x: 264, endPoint y: 202, distance: 154.9
click at [264, 202] on ngb-modal-window "Edit Staff × Select Image Display Name Name [PERSON_NAME] Mobile Email Employee…" at bounding box center [654, 306] width 1309 height 613
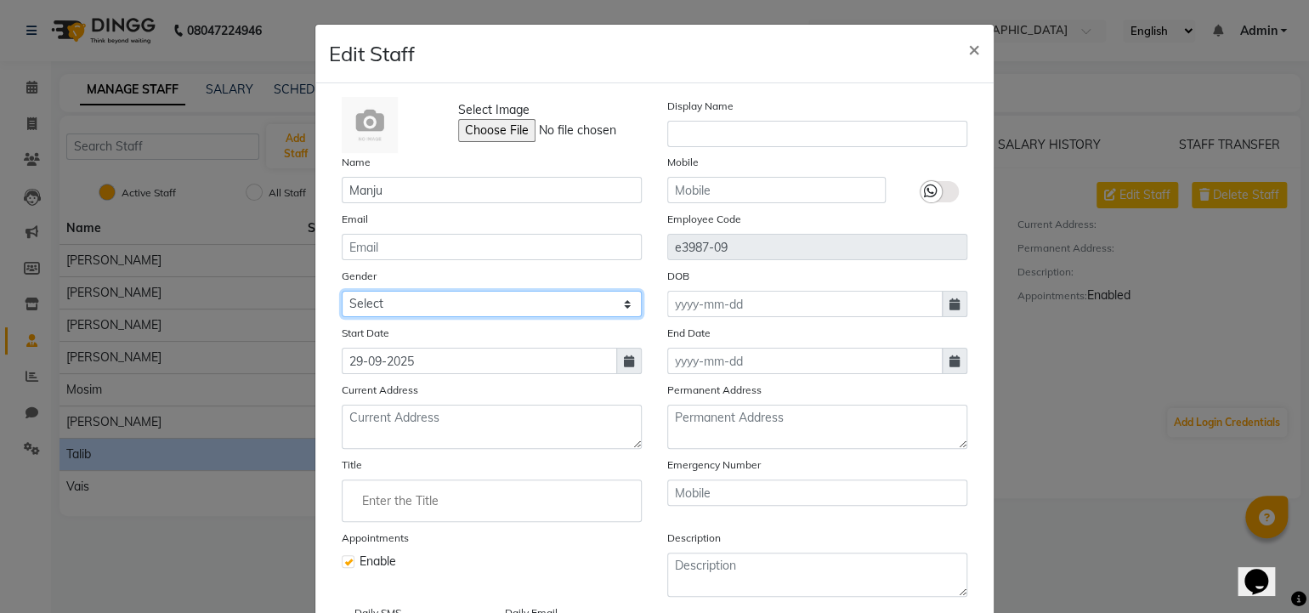
click at [377, 300] on select "Select [DEMOGRAPHIC_DATA] [DEMOGRAPHIC_DATA] Other Prefer Not To Say" at bounding box center [492, 304] width 300 height 26
click at [342, 293] on select "Select [DEMOGRAPHIC_DATA] [DEMOGRAPHIC_DATA] Other Prefer Not To Say" at bounding box center [492, 304] width 300 height 26
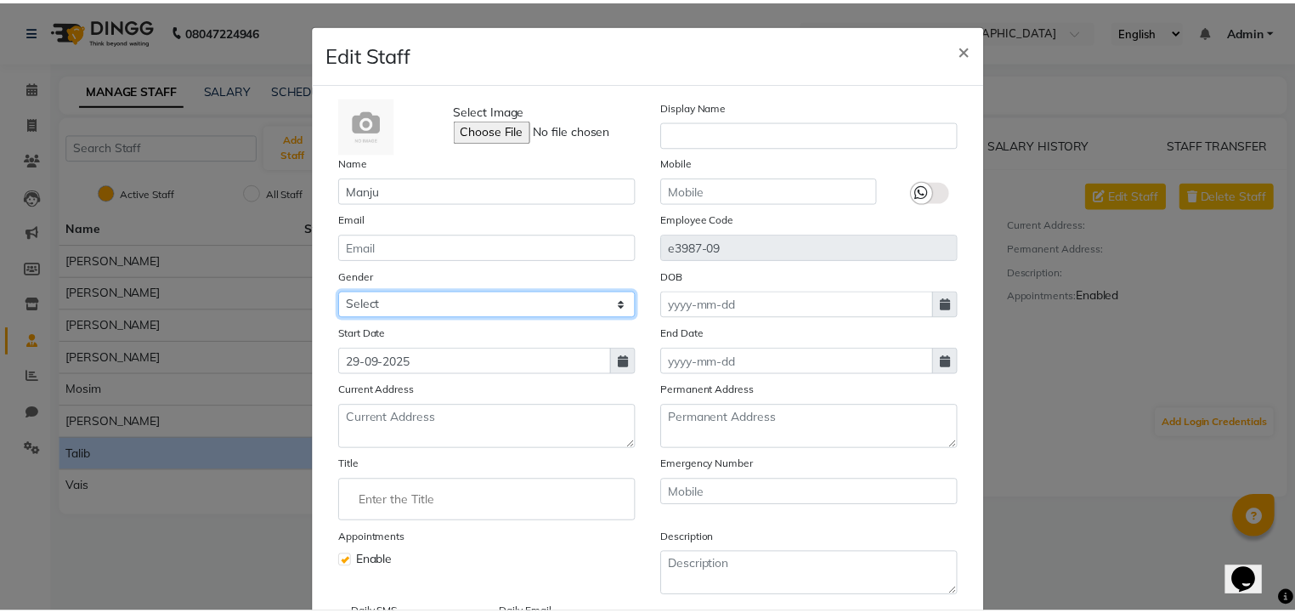
scroll to position [142, 0]
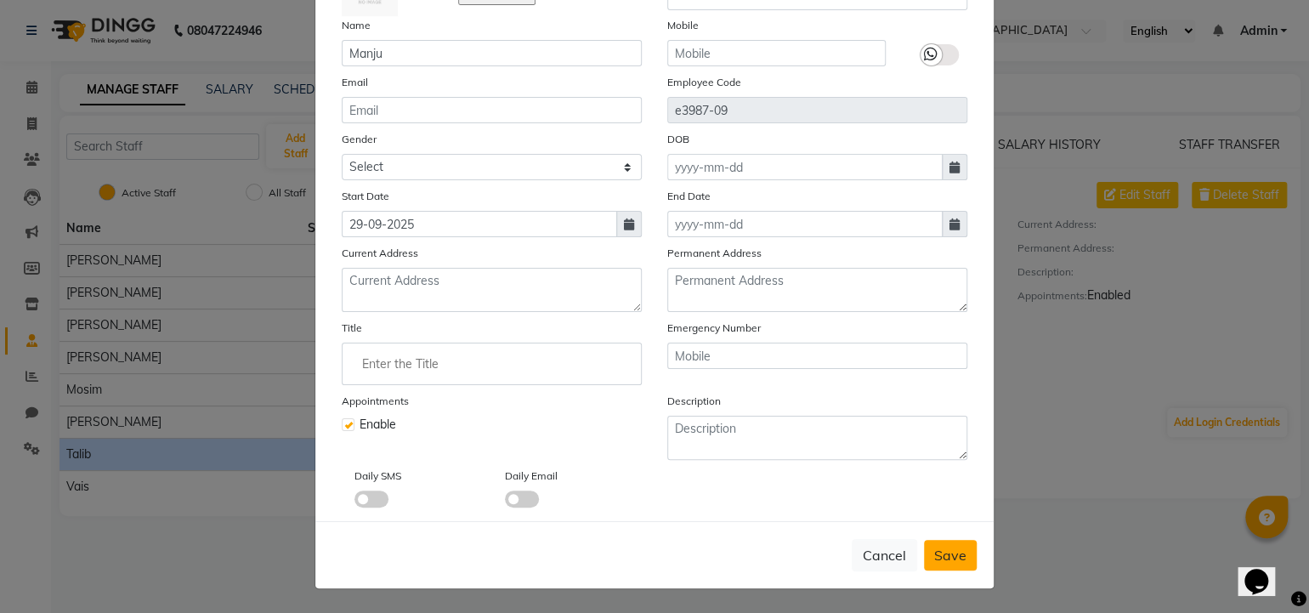
click at [936, 557] on span "Save" at bounding box center [950, 555] width 32 height 17
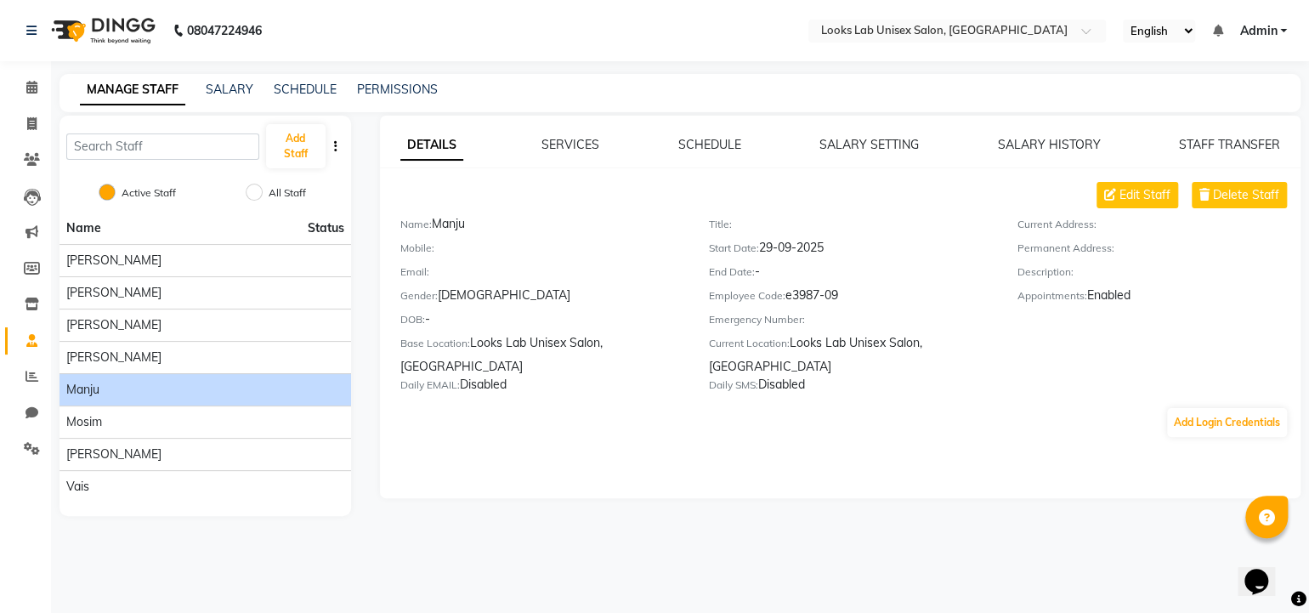
click at [149, 221] on li "Name Status" at bounding box center [206, 228] width 292 height 31
click at [161, 546] on div "08047224946 Select Location × Looks Lab Unisex Salon, Lda Colony English ENGLIS…" at bounding box center [654, 306] width 1309 height 613
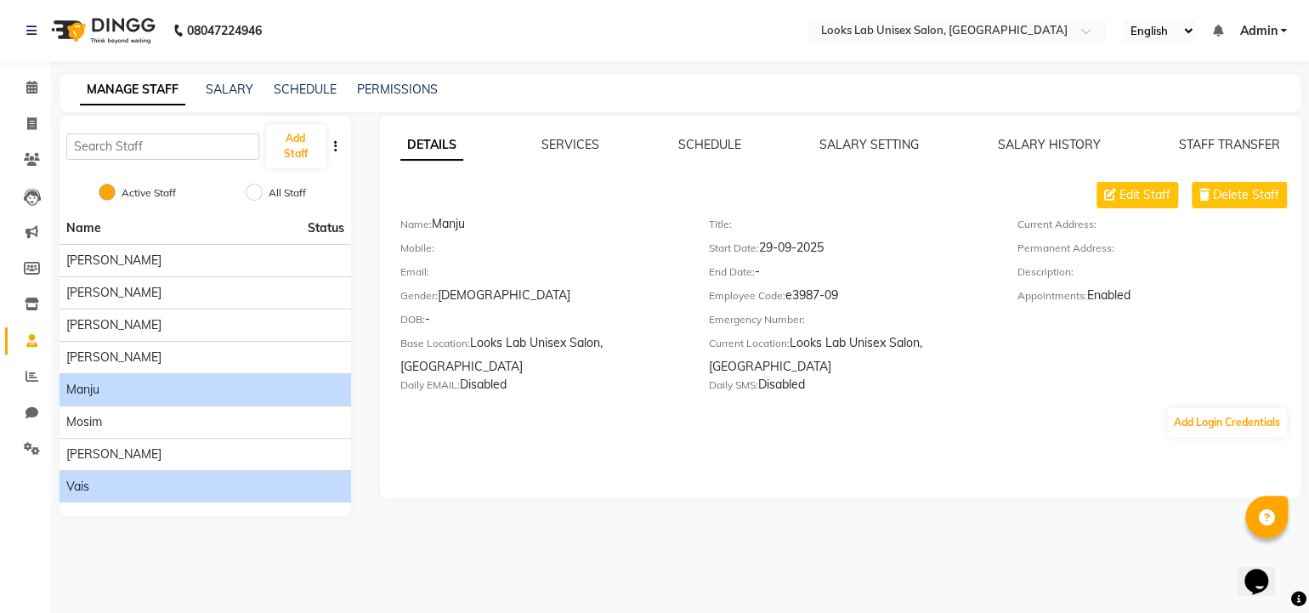
click at [96, 478] on div "Vais" at bounding box center [205, 487] width 278 height 18
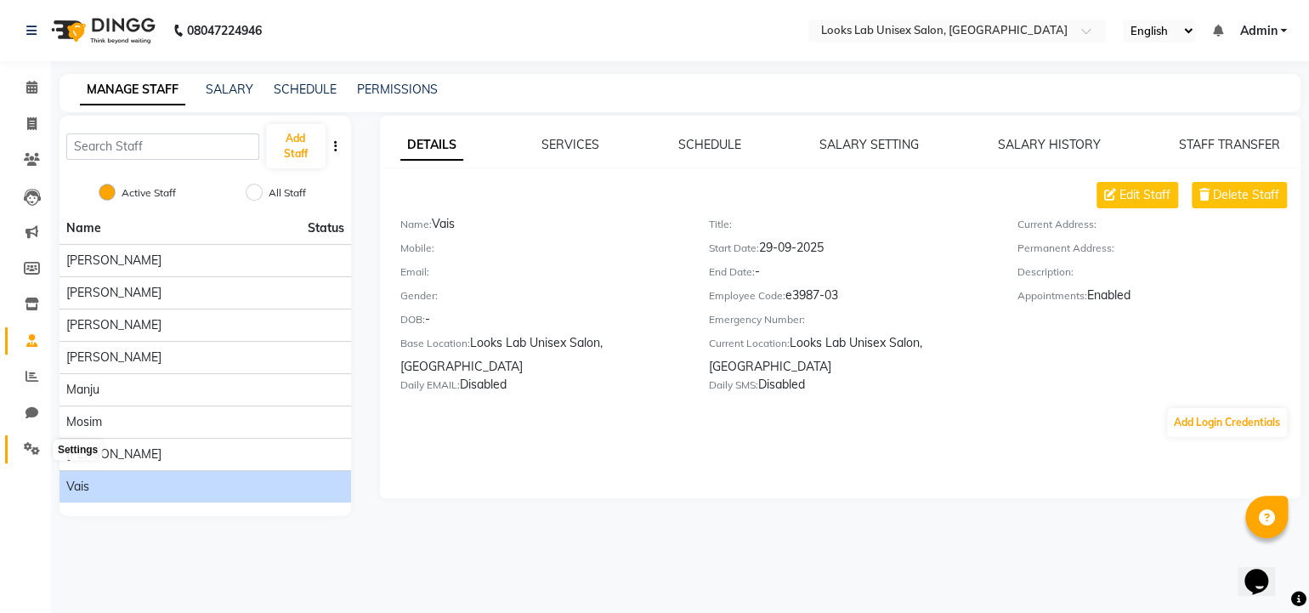
click at [34, 447] on icon at bounding box center [32, 448] width 16 height 13
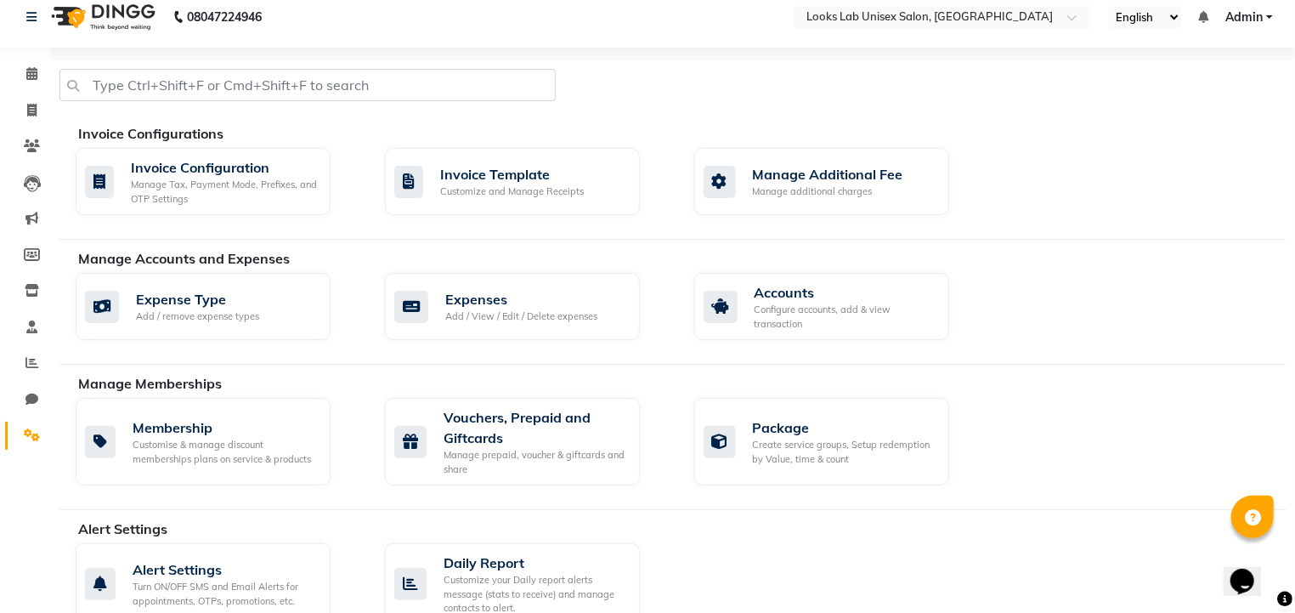
scroll to position [14, 0]
click at [215, 185] on div "Manage Tax, Payment Mode, Prefixes, and OTP Settings" at bounding box center [224, 192] width 186 height 28
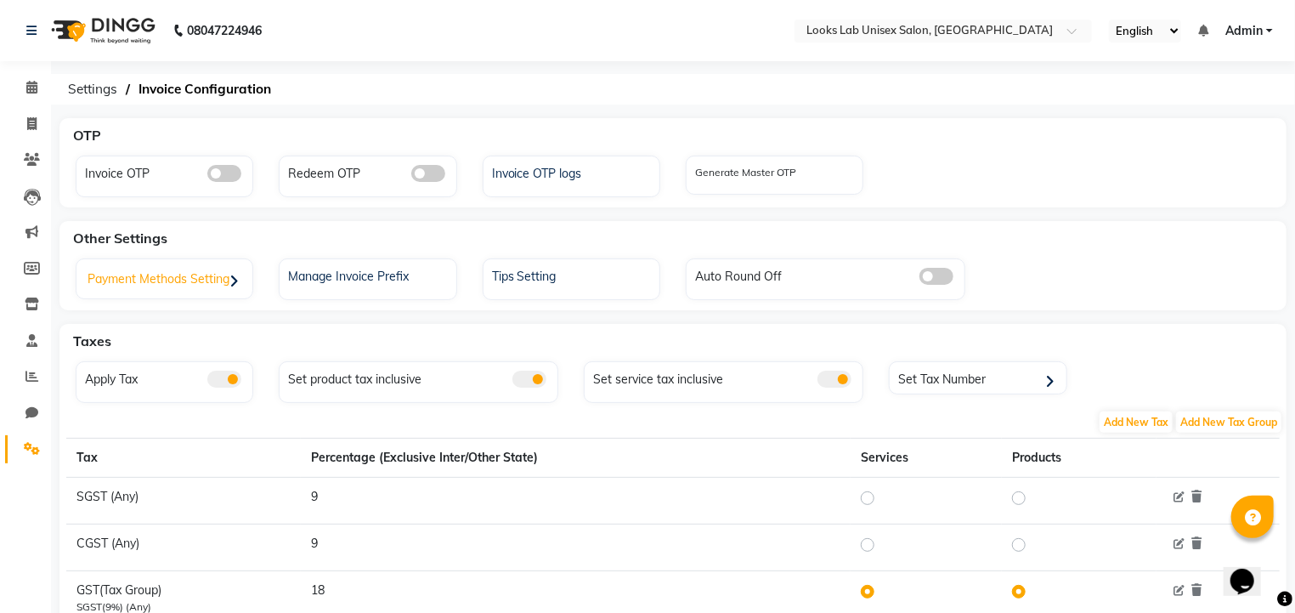
click at [213, 286] on div "Payment Methods Setting" at bounding box center [167, 281] width 172 height 35
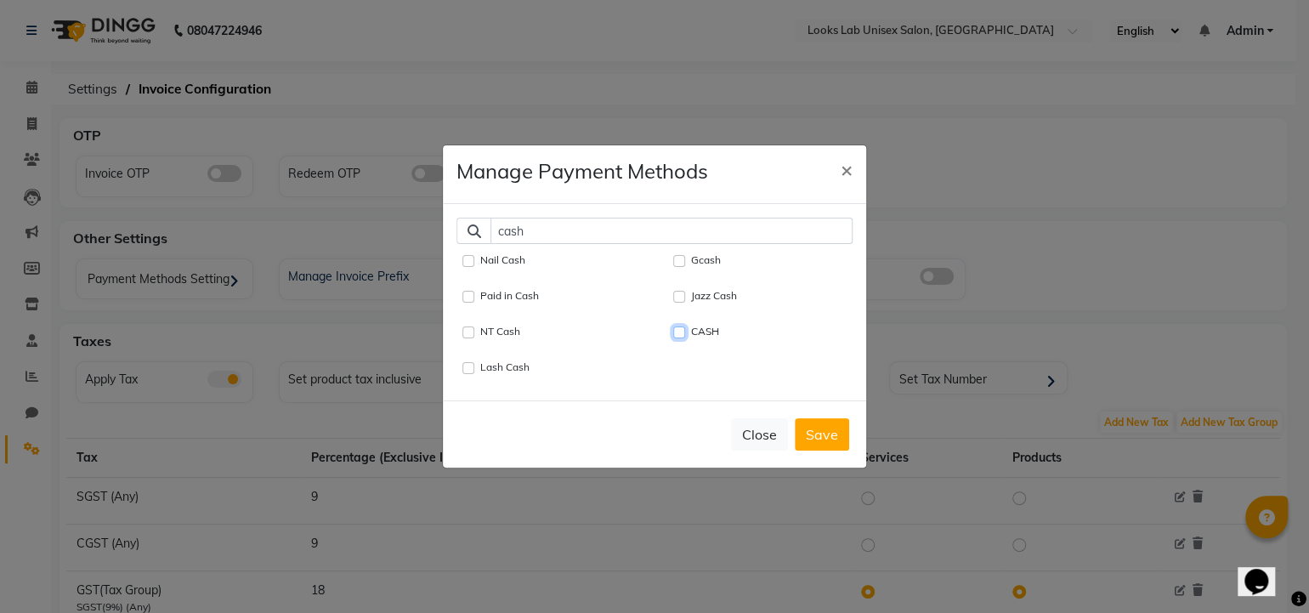
click at [678, 326] on input "CASH" at bounding box center [679, 332] width 12 height 12
drag, startPoint x: 531, startPoint y: 225, endPoint x: 469, endPoint y: 228, distance: 62.1
click at [469, 228] on div "cash" at bounding box center [654, 231] width 396 height 26
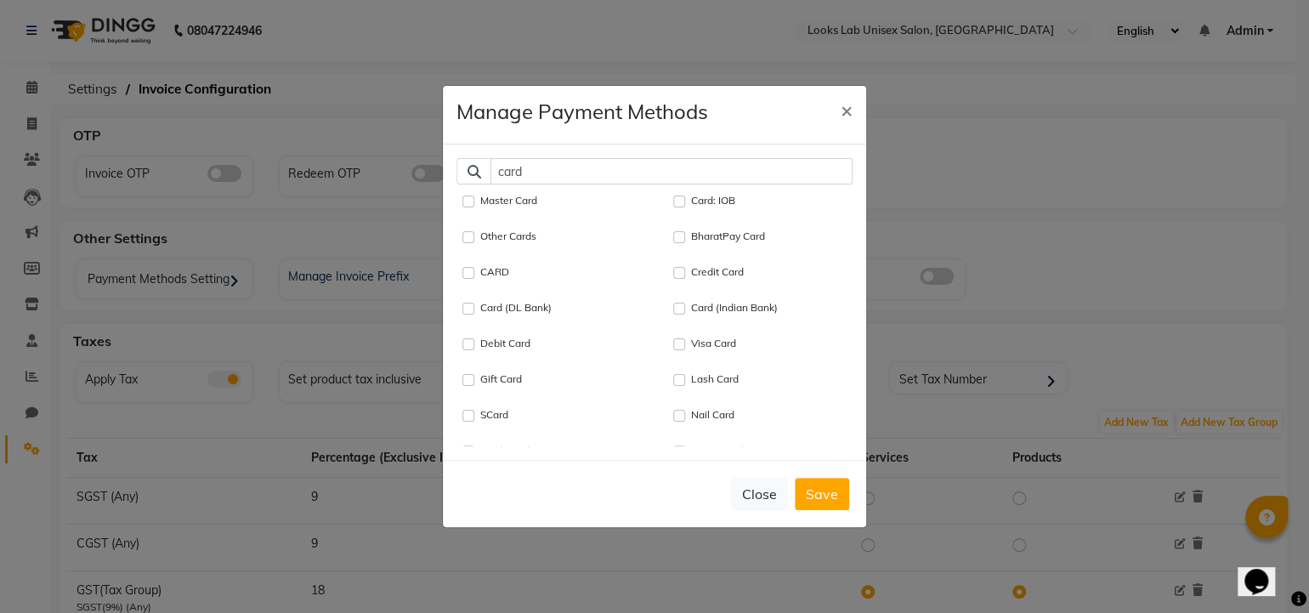
click at [476, 269] on div "CARD" at bounding box center [552, 273] width 179 height 20
click at [465, 269] on input "CARD" at bounding box center [468, 273] width 12 height 12
drag, startPoint x: 534, startPoint y: 177, endPoint x: 466, endPoint y: 179, distance: 68.0
click at [466, 179] on div "card" at bounding box center [654, 171] width 396 height 26
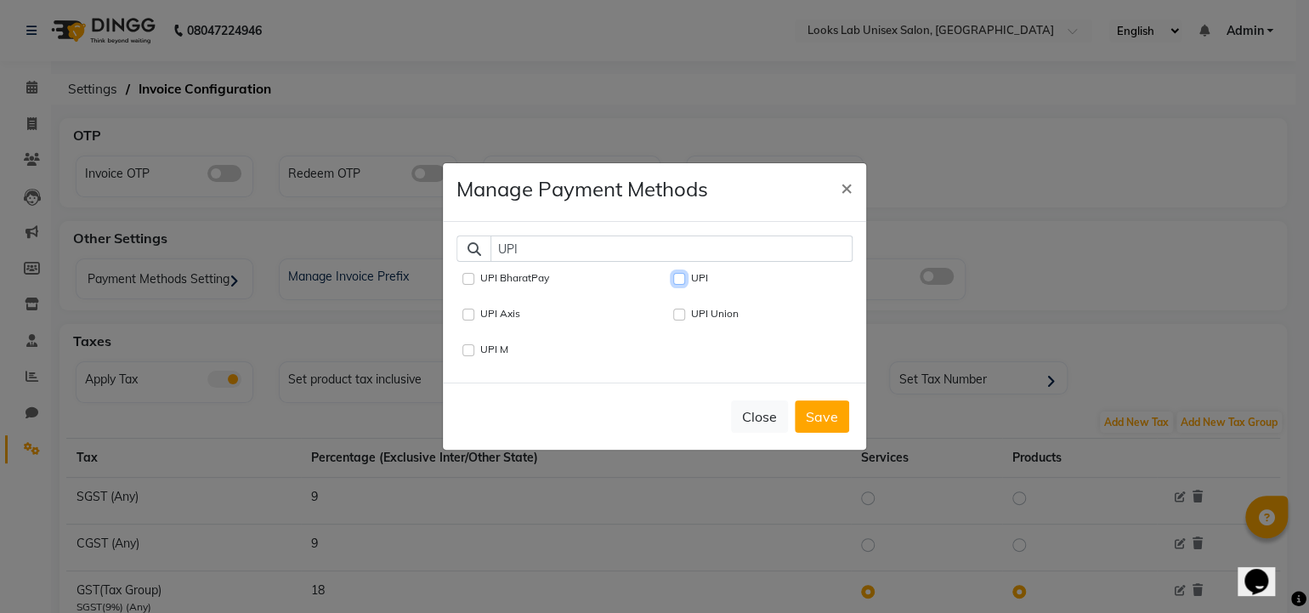
click at [682, 273] on input "UPI" at bounding box center [679, 279] width 12 height 12
click at [819, 422] on button "Save" at bounding box center [822, 416] width 54 height 32
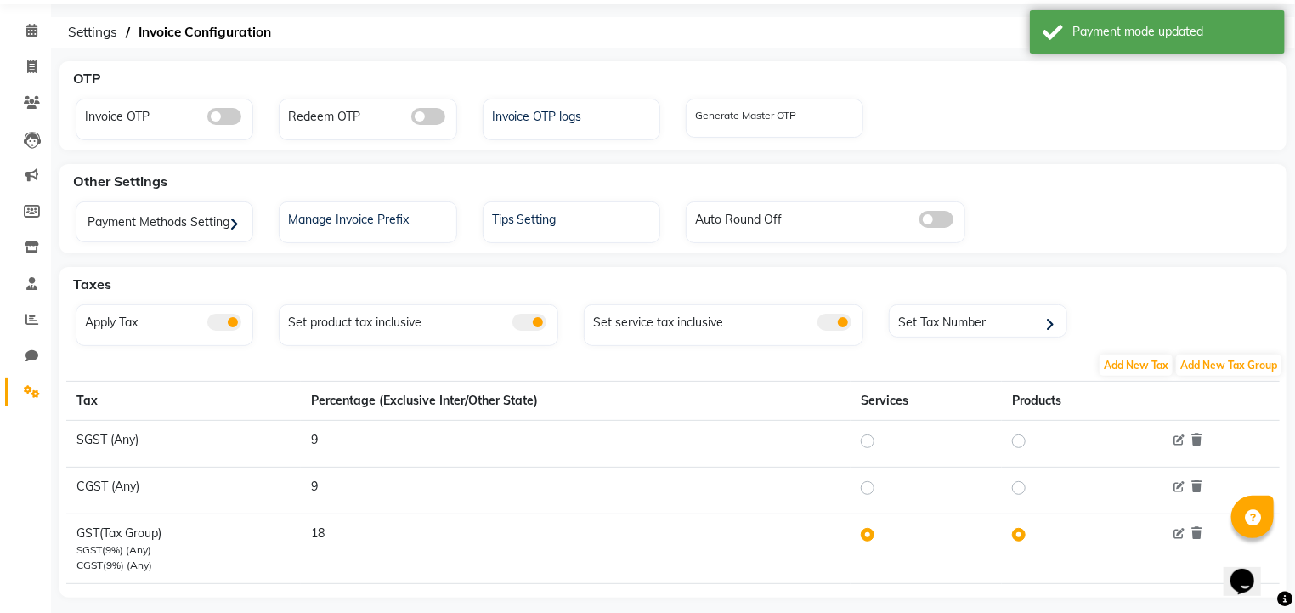
scroll to position [77, 0]
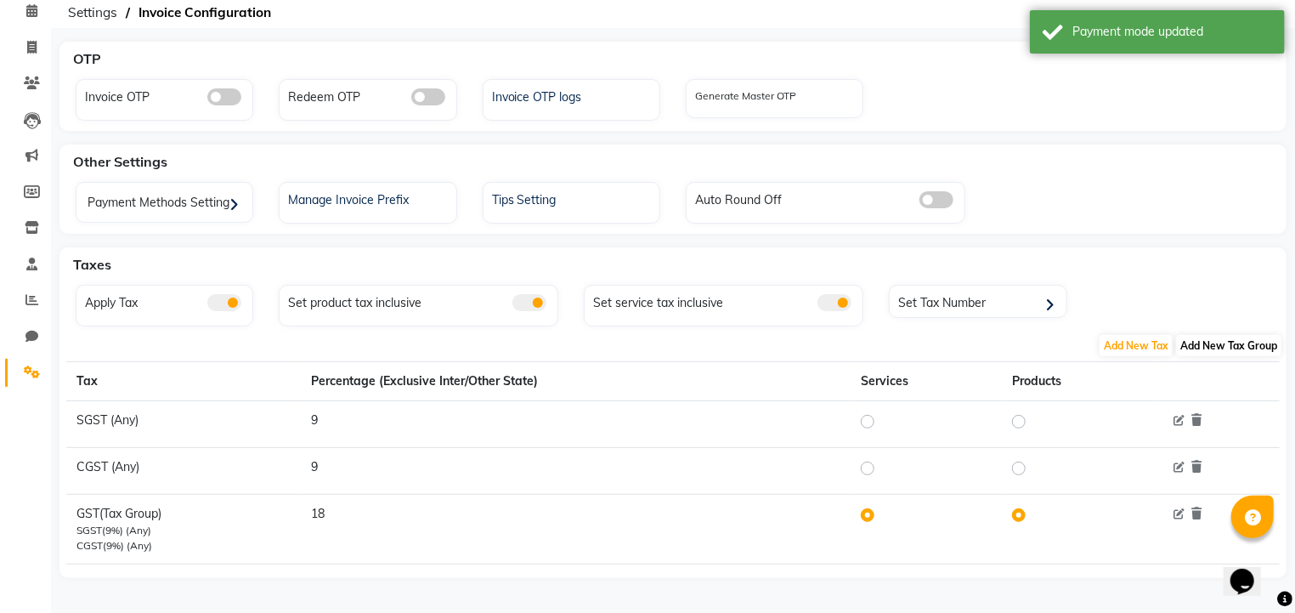
click at [1199, 343] on span "Add New Tax Group" at bounding box center [1228, 345] width 105 height 21
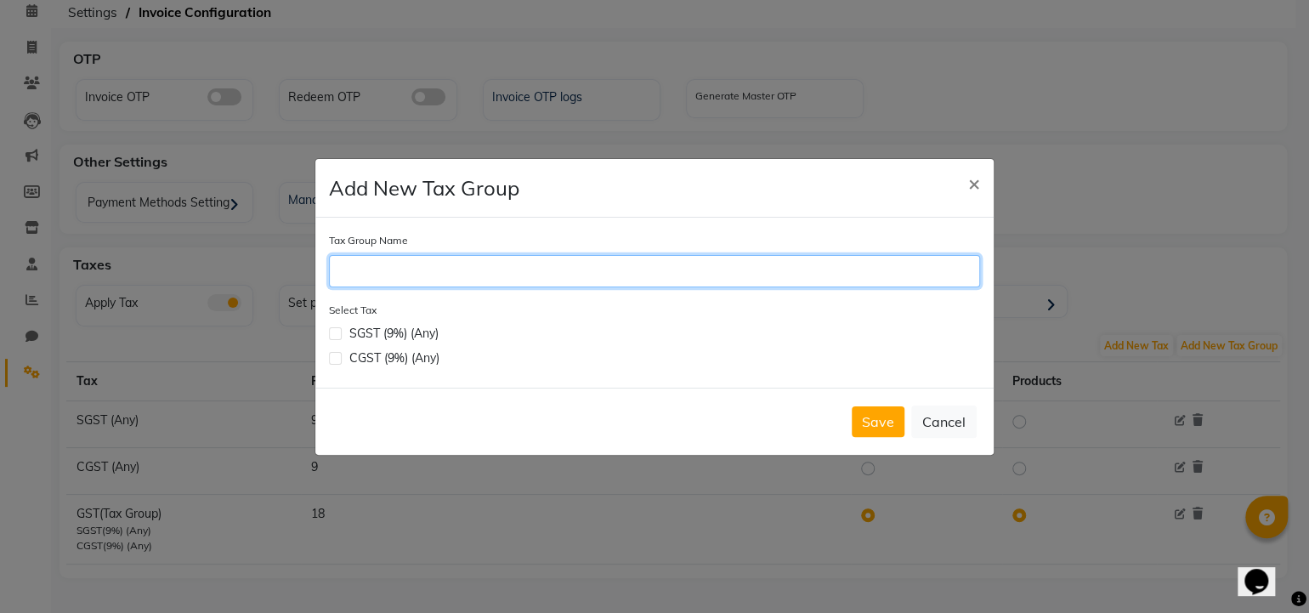
click at [383, 272] on input "Tax Group Name" at bounding box center [654, 271] width 651 height 32
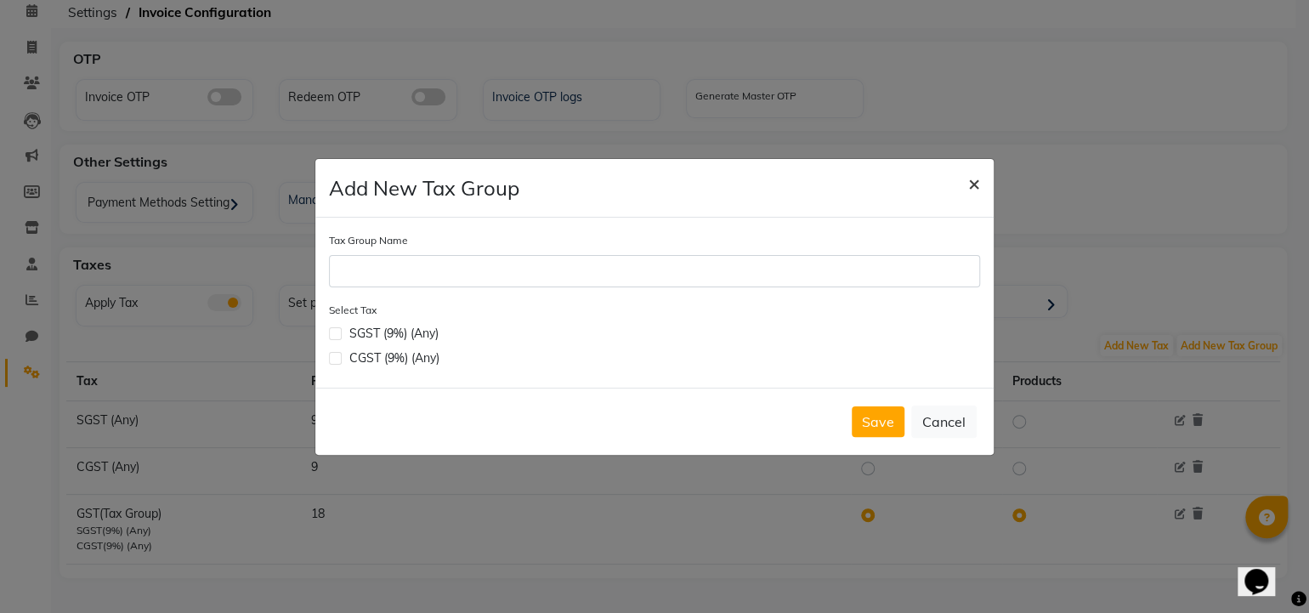
click at [977, 180] on span "×" at bounding box center [974, 183] width 12 height 26
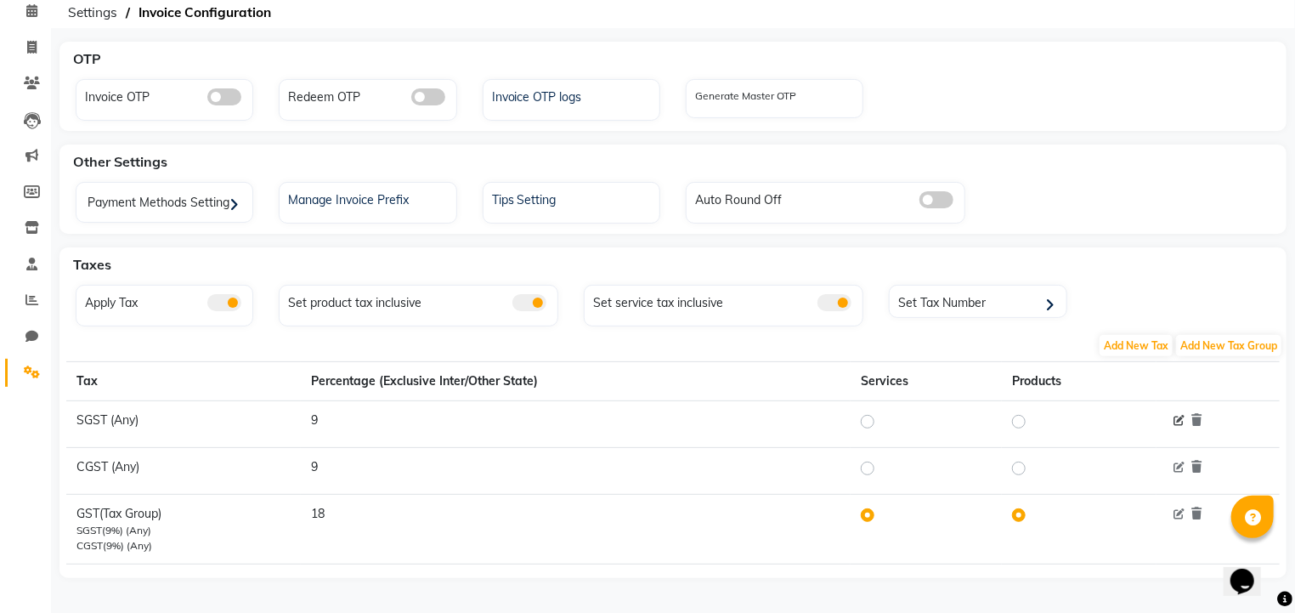
click at [1176, 417] on icon at bounding box center [1179, 421] width 11 height 11
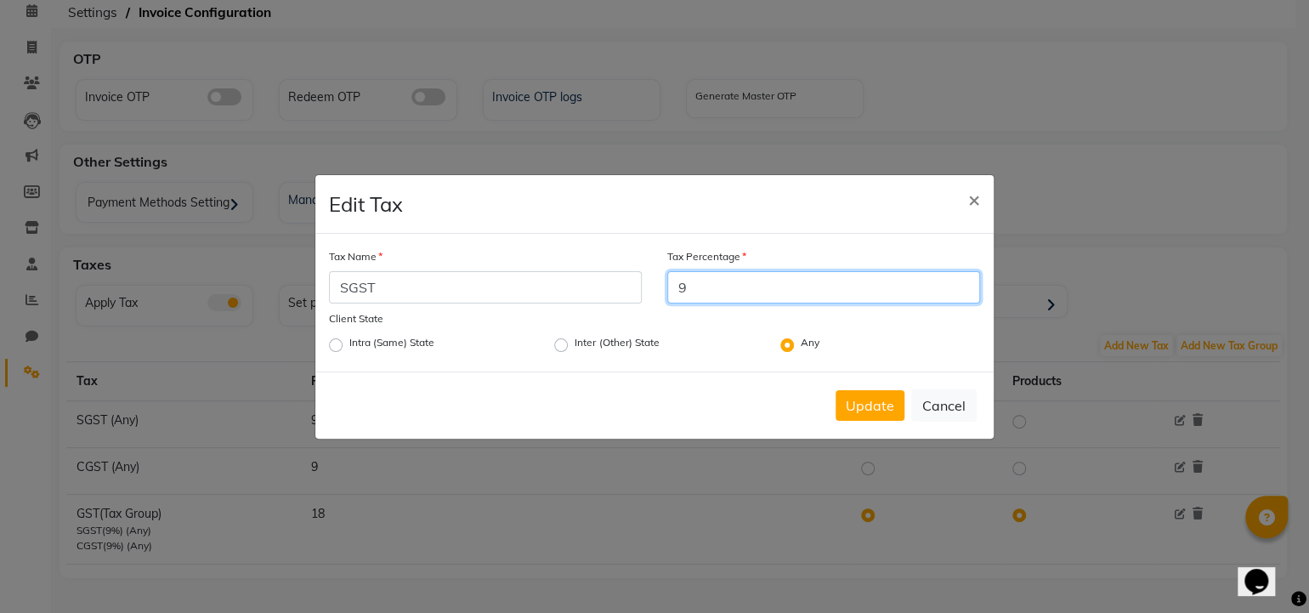
drag, startPoint x: 710, startPoint y: 281, endPoint x: 649, endPoint y: 277, distance: 60.5
click at [649, 278] on div "Tax Name SGST Tax Percentage 9" at bounding box center [654, 276] width 677 height 59
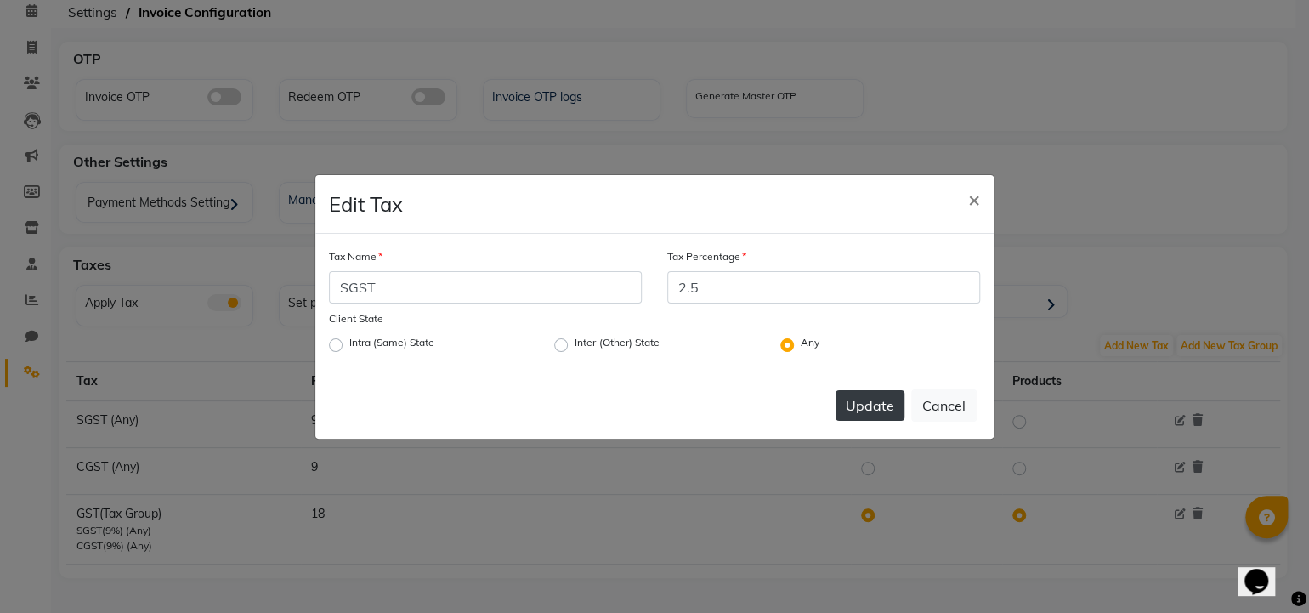
click at [870, 408] on button "Update" at bounding box center [870, 405] width 69 height 31
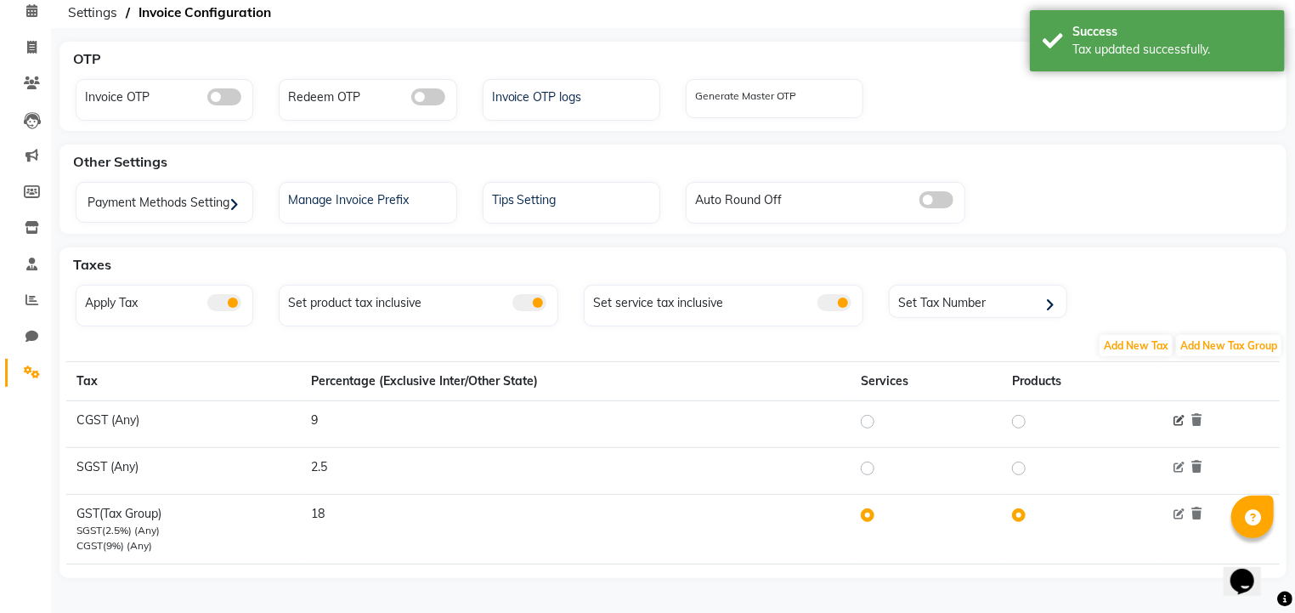
click at [1178, 418] on icon at bounding box center [1179, 421] width 11 height 11
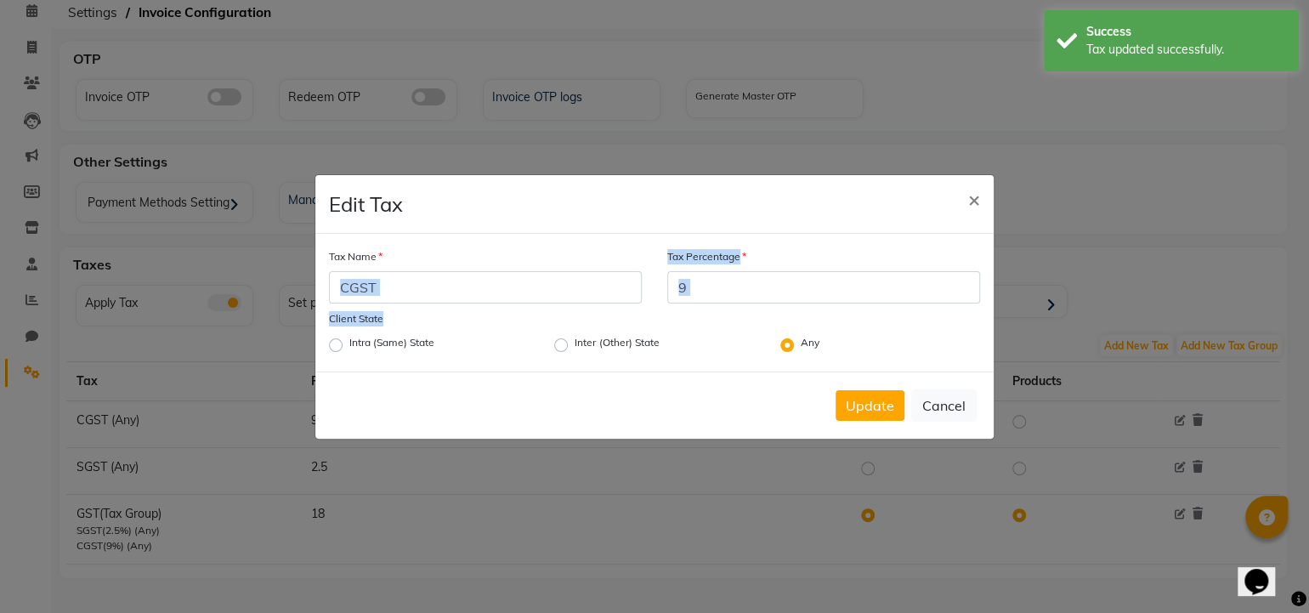
drag, startPoint x: 723, startPoint y: 309, endPoint x: 649, endPoint y: 285, distance: 77.1
click at [649, 285] on div "Tax Name CGST Tax Percentage 9 Client State Intra (Same) State Inter (Other) St…" at bounding box center [654, 303] width 678 height 138
drag, startPoint x: 649, startPoint y: 285, endPoint x: 731, endPoint y: 307, distance: 84.5
click at [731, 309] on div "Client State Intra (Same) State Inter (Other) State Any" at bounding box center [654, 332] width 651 height 46
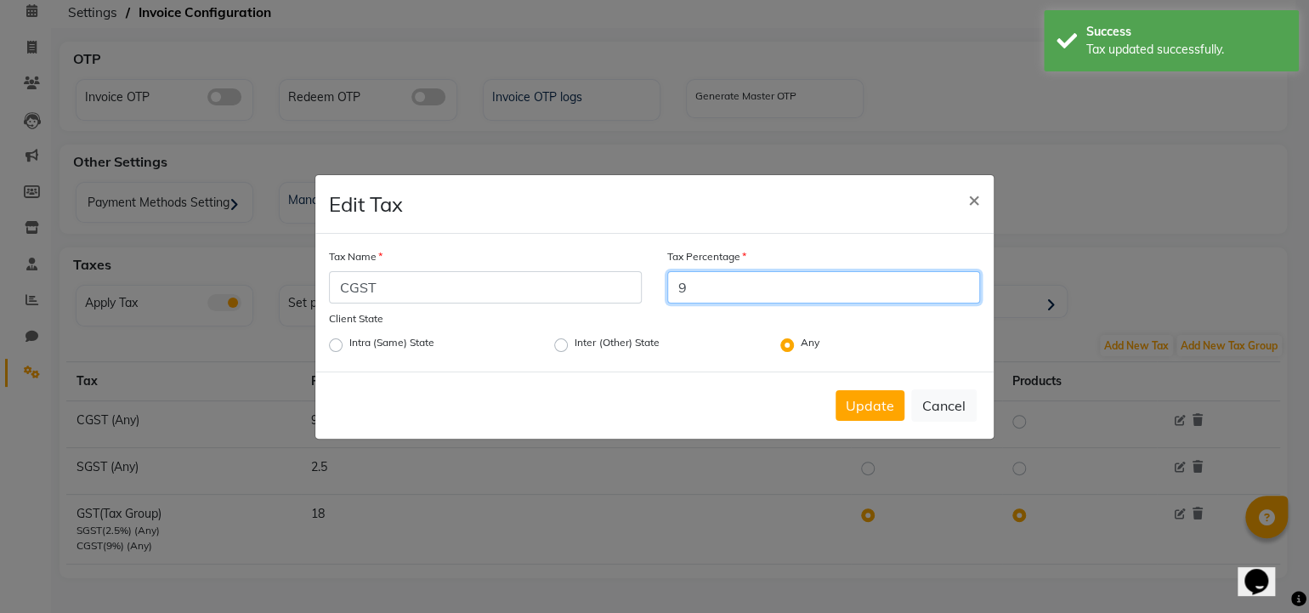
drag, startPoint x: 715, startPoint y: 287, endPoint x: 657, endPoint y: 280, distance: 58.3
click at [656, 280] on div "Tax Percentage 9" at bounding box center [824, 276] width 338 height 59
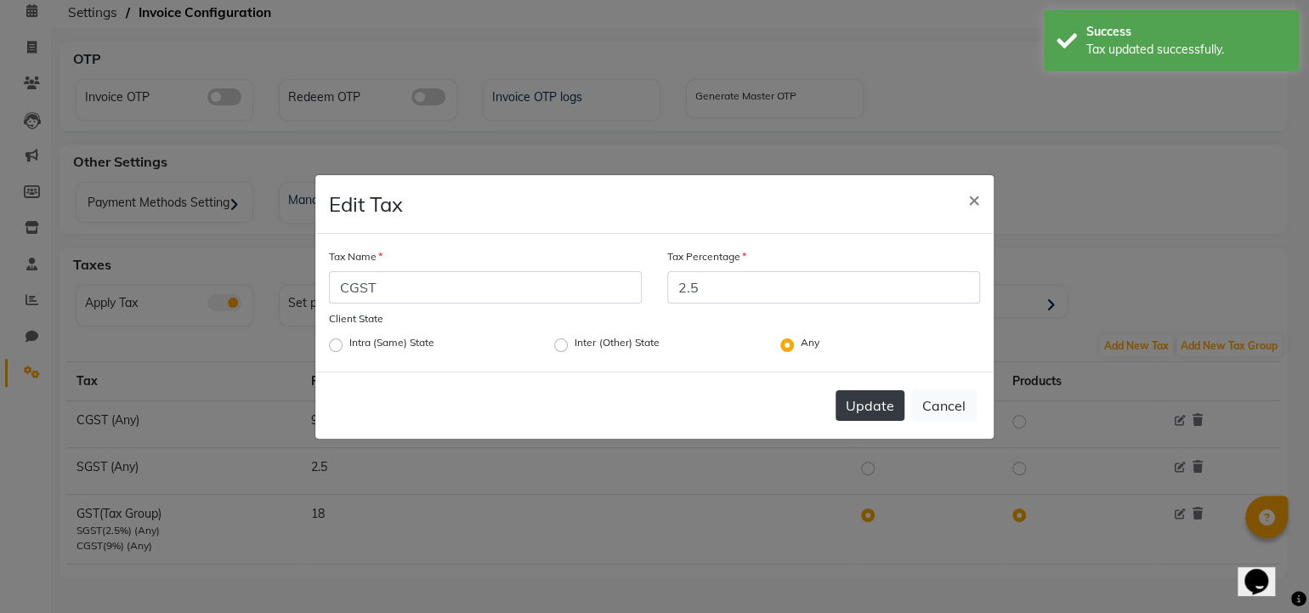
click at [861, 418] on button "Update" at bounding box center [870, 405] width 69 height 31
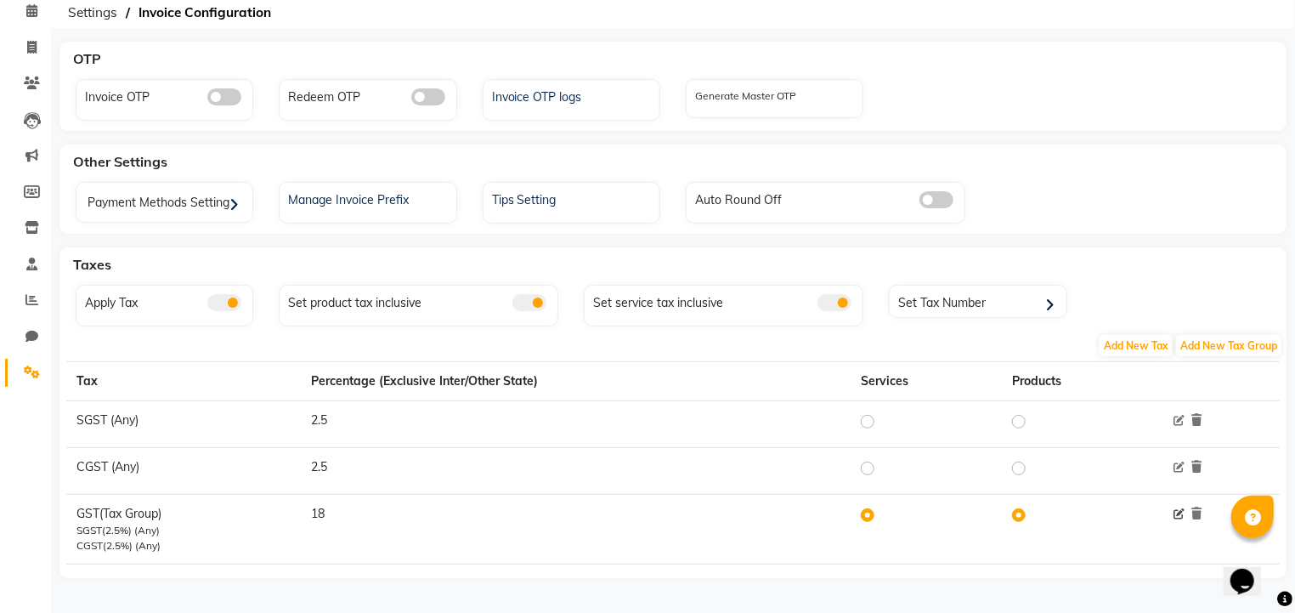
click at [1182, 509] on icon at bounding box center [1179, 514] width 11 height 11
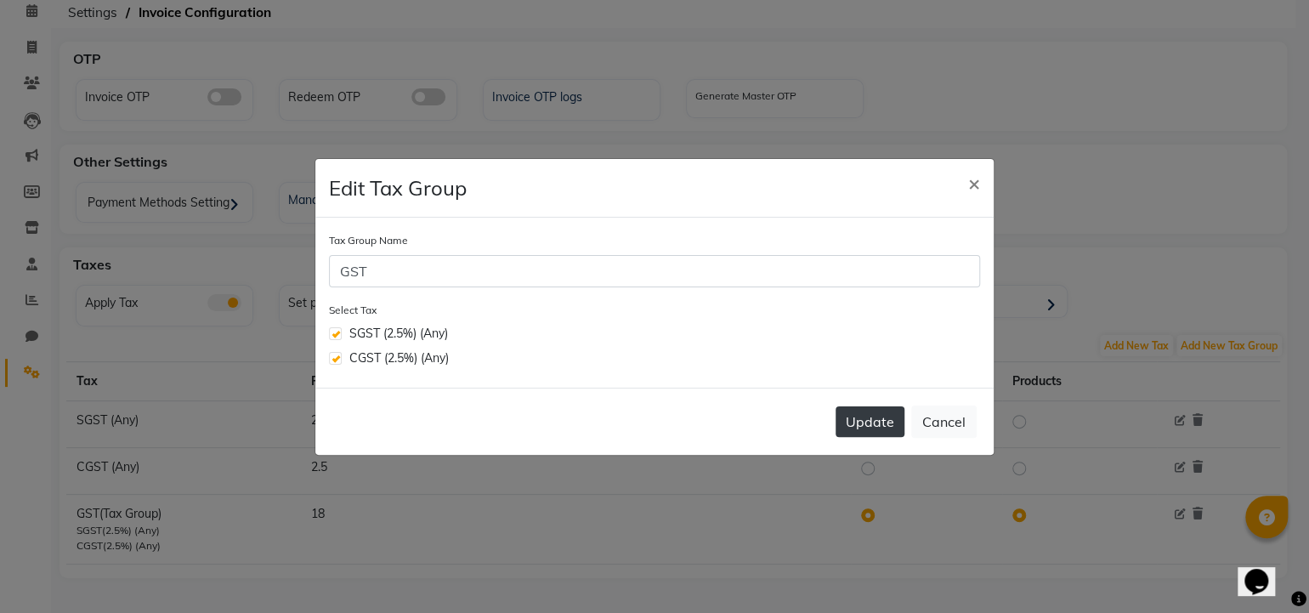
click at [871, 422] on button "Update" at bounding box center [870, 421] width 69 height 31
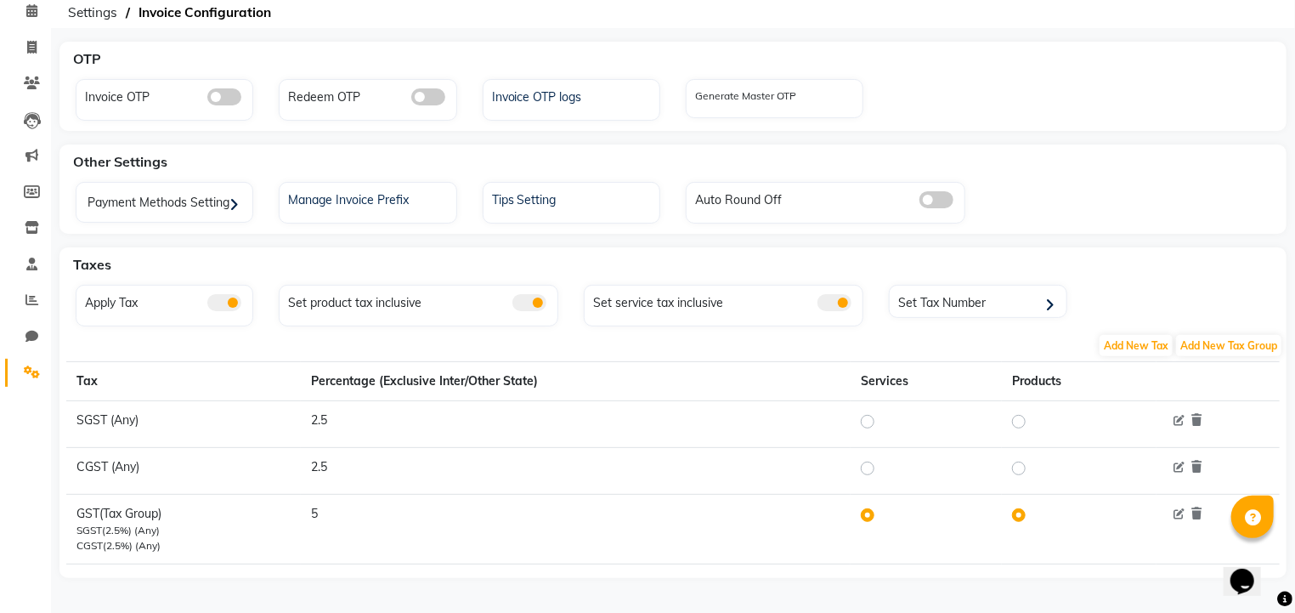
click at [845, 307] on span at bounding box center [835, 302] width 34 height 17
click at [818, 305] on input "checkbox" at bounding box center [818, 305] width 0 height 0
click at [926, 201] on span at bounding box center [937, 199] width 34 height 17
click at [920, 202] on input "checkbox" at bounding box center [920, 202] width 0 height 0
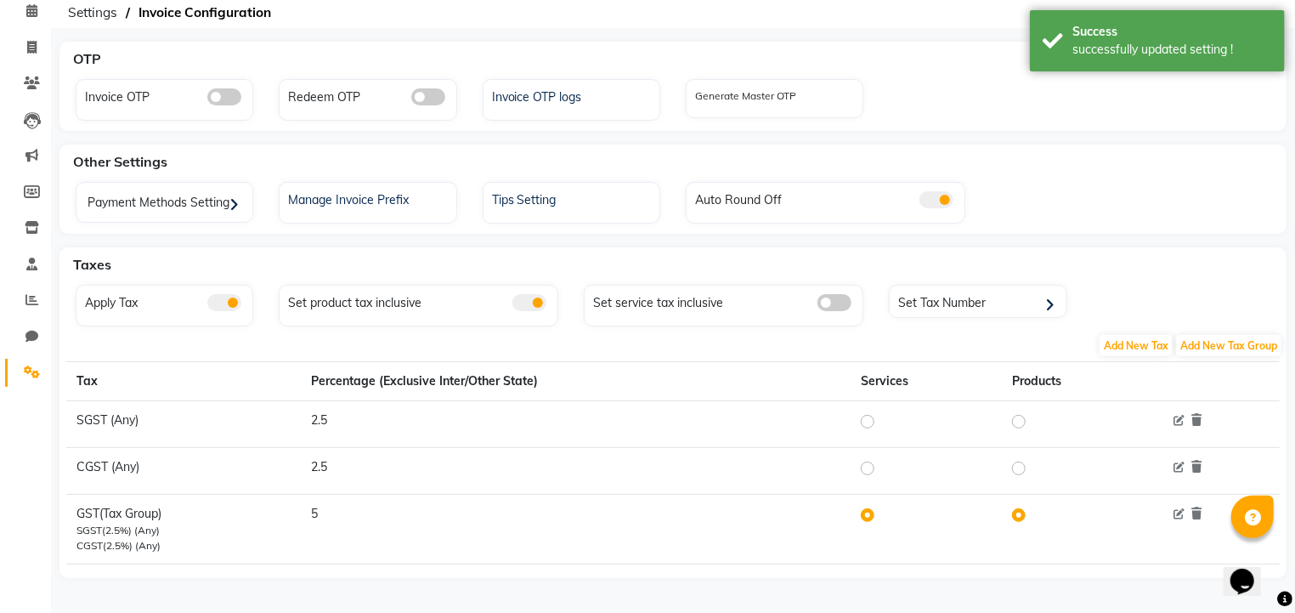
click at [551, 210] on div "Tips Setting" at bounding box center [572, 203] width 178 height 42
click at [521, 198] on div "Tips Setting" at bounding box center [574, 198] width 172 height 22
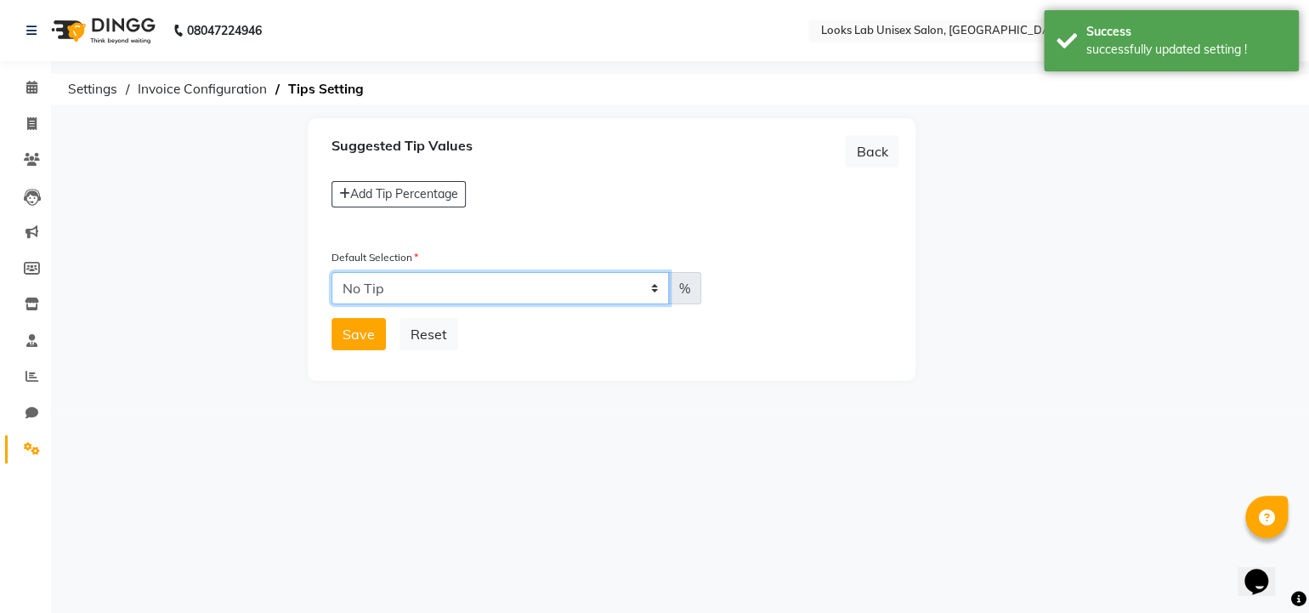
click at [427, 295] on select "No Tip" at bounding box center [500, 288] width 337 height 32
click at [873, 153] on button "Back" at bounding box center [872, 151] width 54 height 32
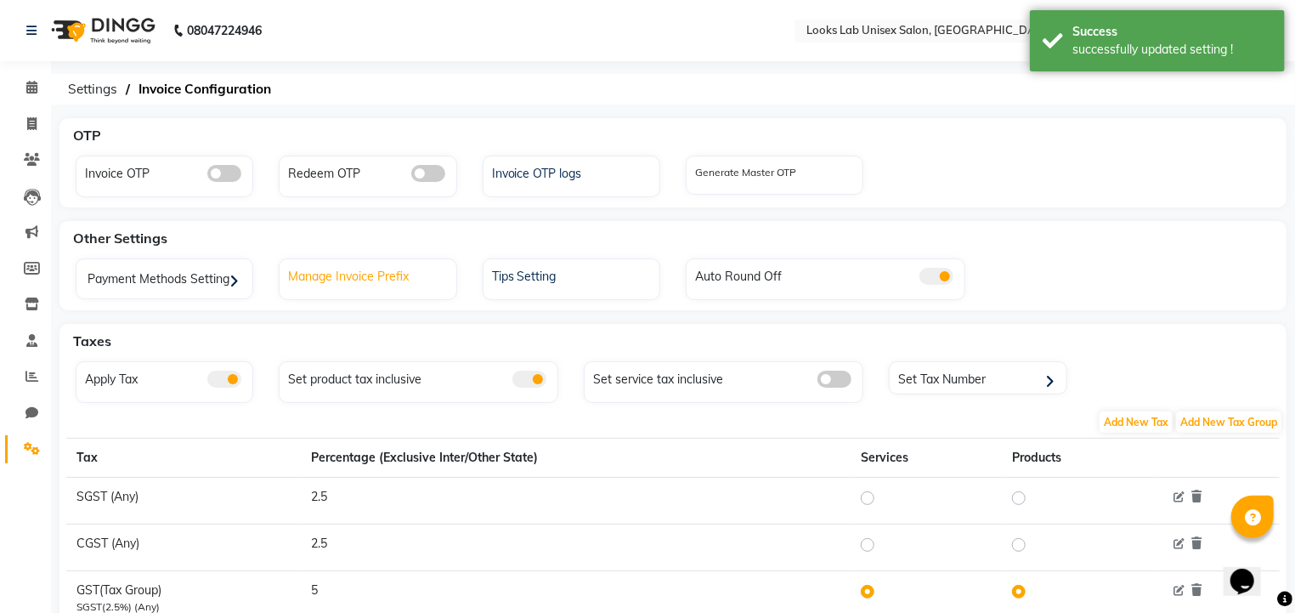
click at [393, 272] on div "Manage Invoice Prefix" at bounding box center [370, 275] width 172 height 22
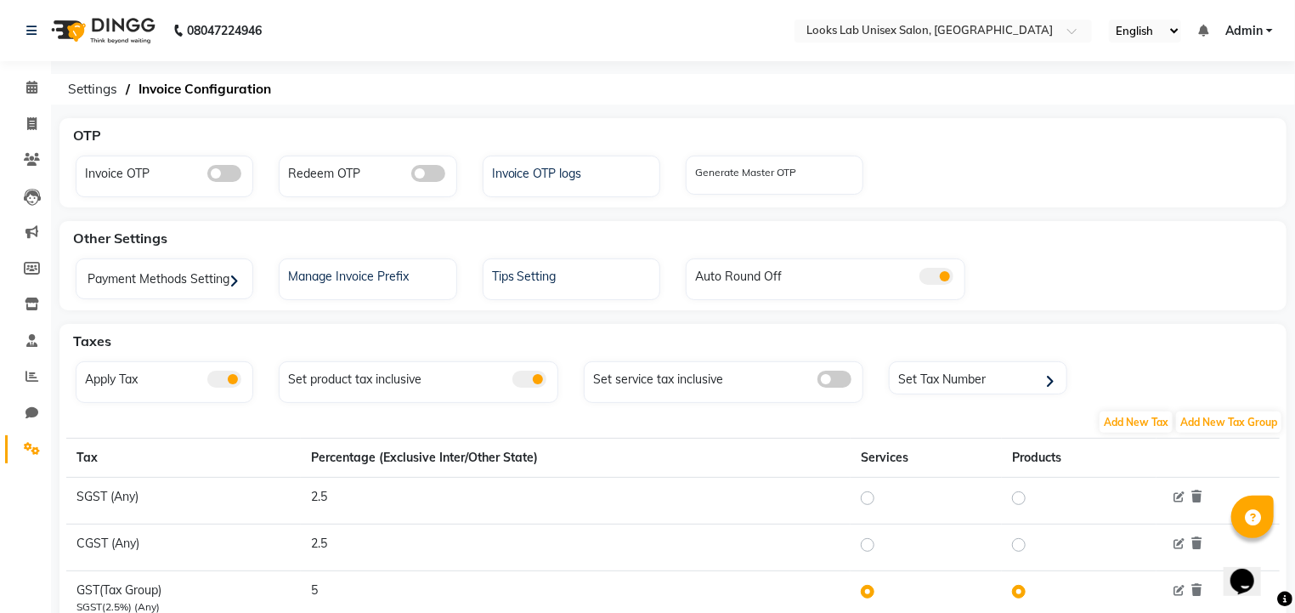
scroll to position [77, 0]
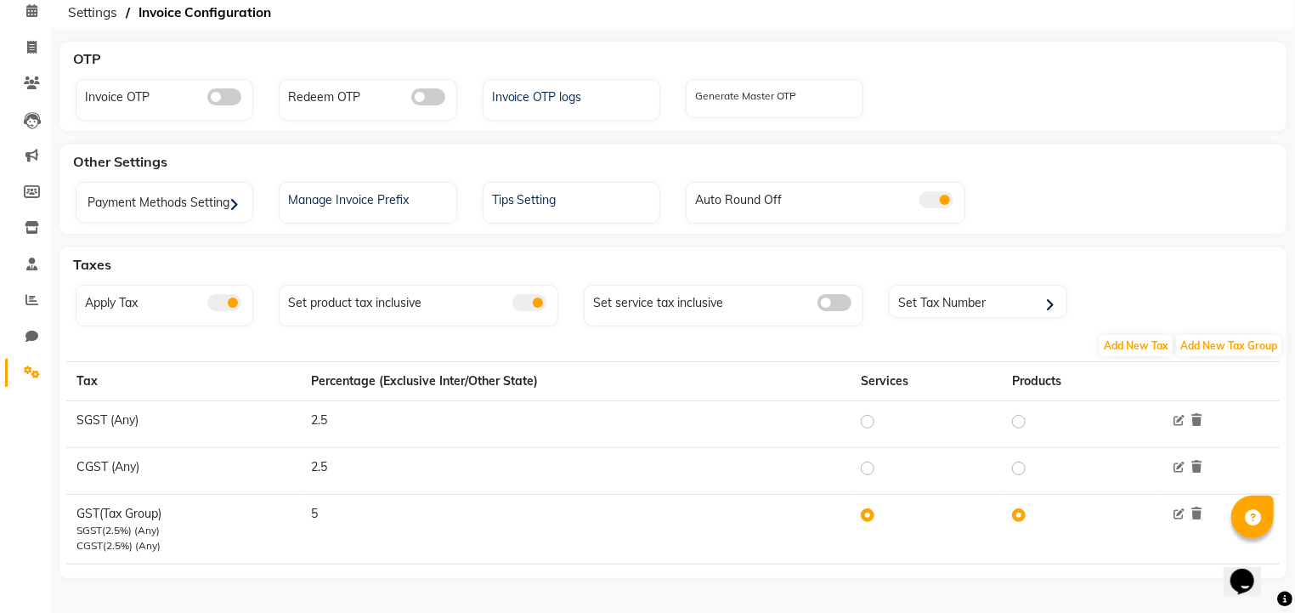
click at [94, 66] on div "OTP" at bounding box center [682, 59] width 1233 height 34
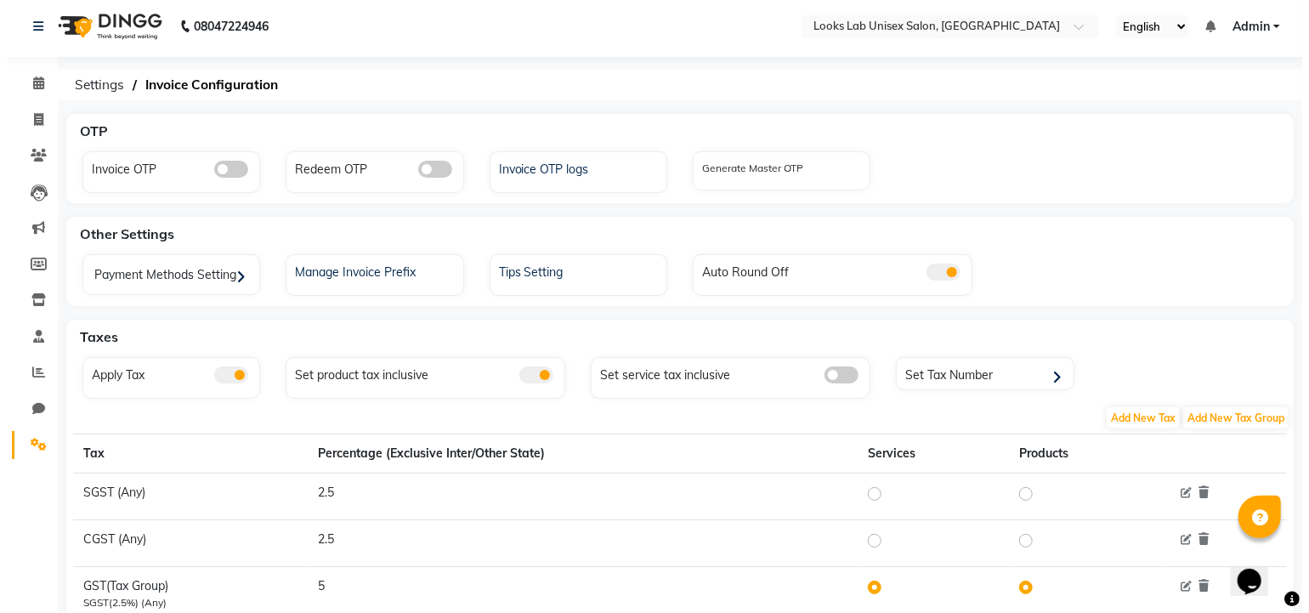
scroll to position [0, 0]
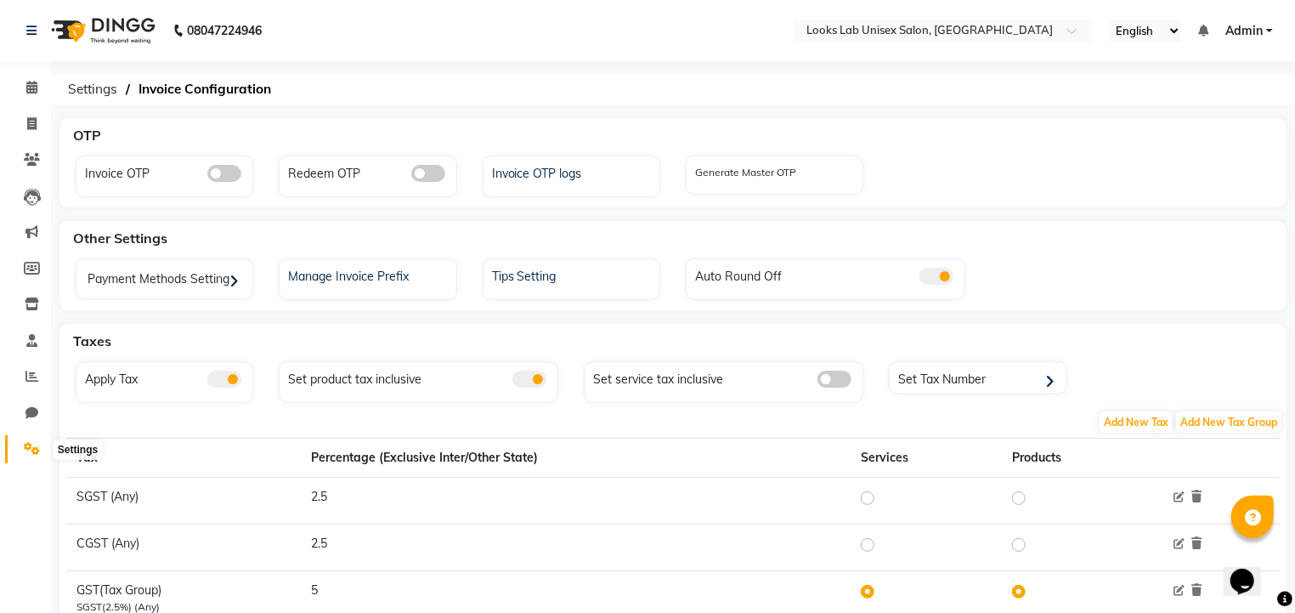
click at [28, 445] on icon at bounding box center [32, 448] width 16 height 13
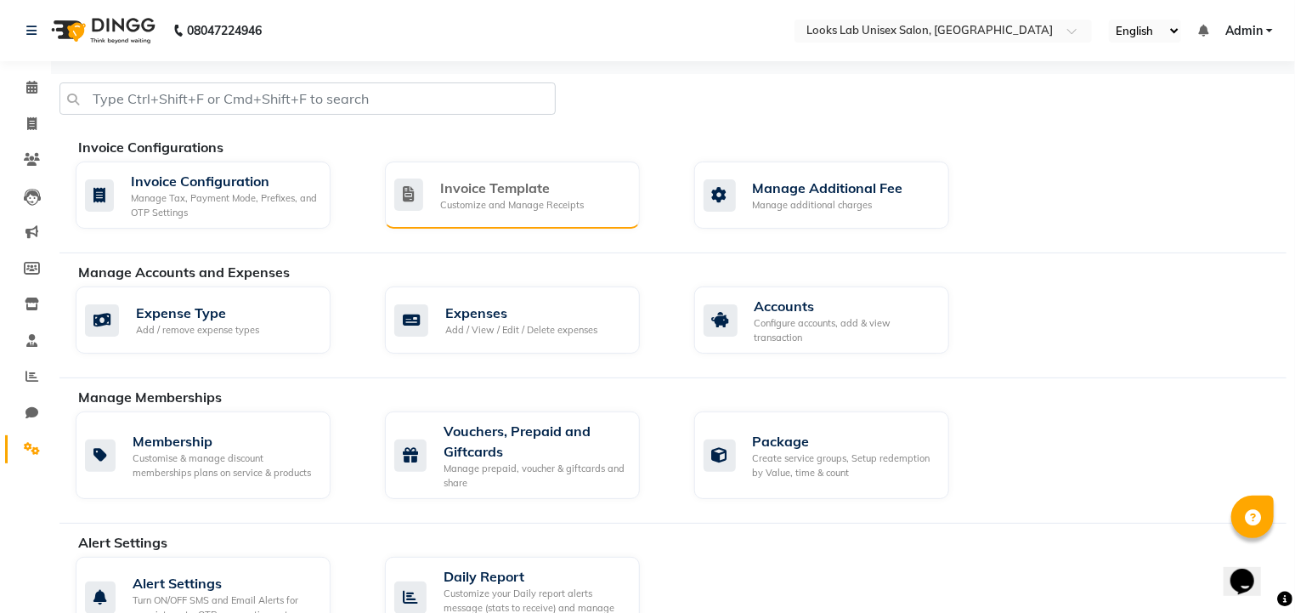
click at [484, 212] on div "Invoice Template Customize and Manage Receipts" at bounding box center [512, 195] width 255 height 67
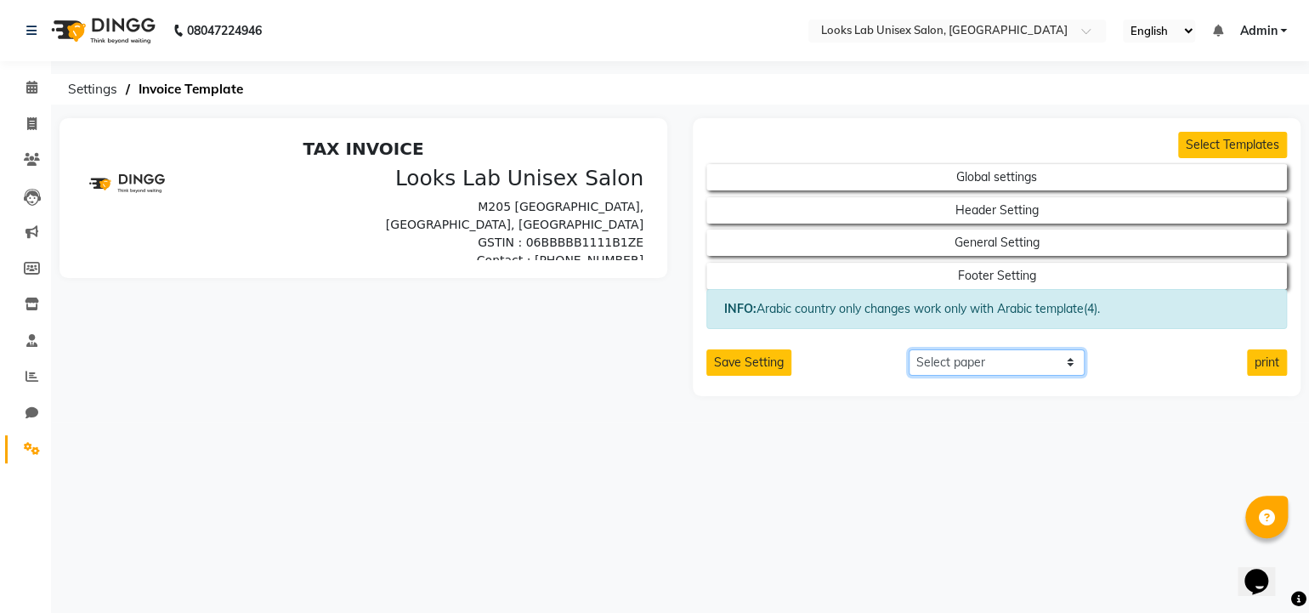
click at [973, 364] on select "Select paper A4 A5 A6 A7 Thermal Custom" at bounding box center [997, 362] width 177 height 26
click at [973, 364] on select "Select paper A4 A5 A6 A7 Thermal Custom" at bounding box center [986, 362] width 174 height 26
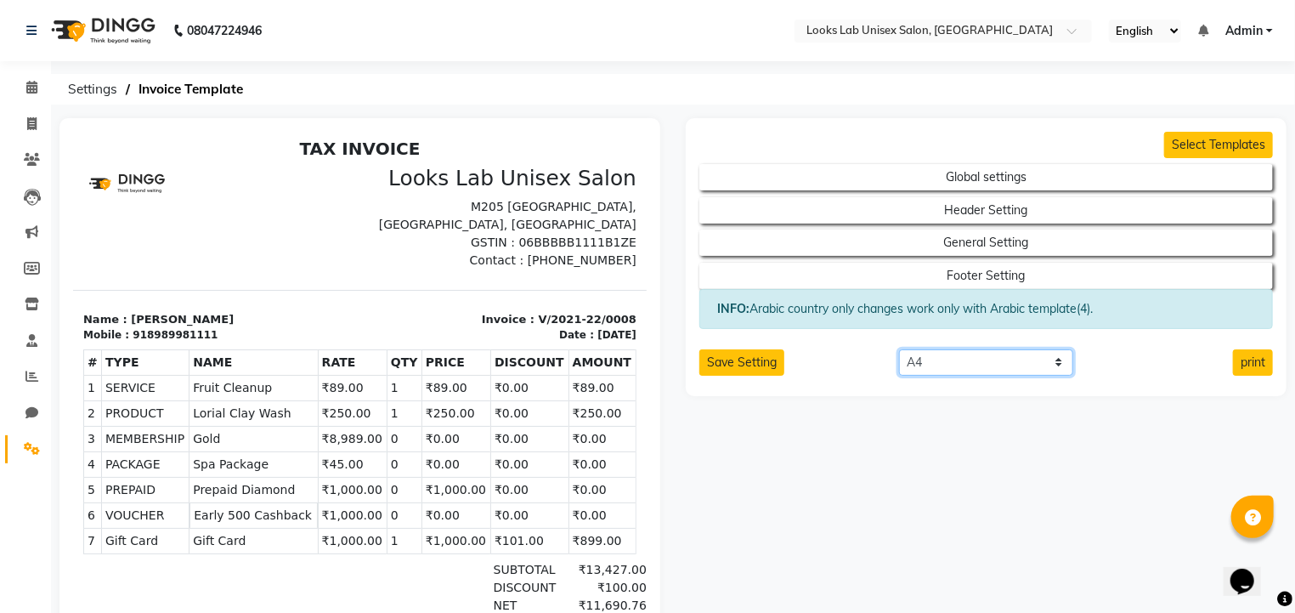
click at [899, 349] on select "Select paper A4 A5 A6 A7 Thermal Custom" at bounding box center [986, 362] width 174 height 26
click at [941, 353] on select "Select paper A4 A5 A6 A7 Thermal Custom" at bounding box center [986, 362] width 174 height 26
click at [899, 349] on select "Select paper A4 A5 A6 A7 Thermal Custom" at bounding box center [986, 362] width 174 height 26
click at [864, 362] on div "Save Setting" at bounding box center [787, 362] width 200 height 26
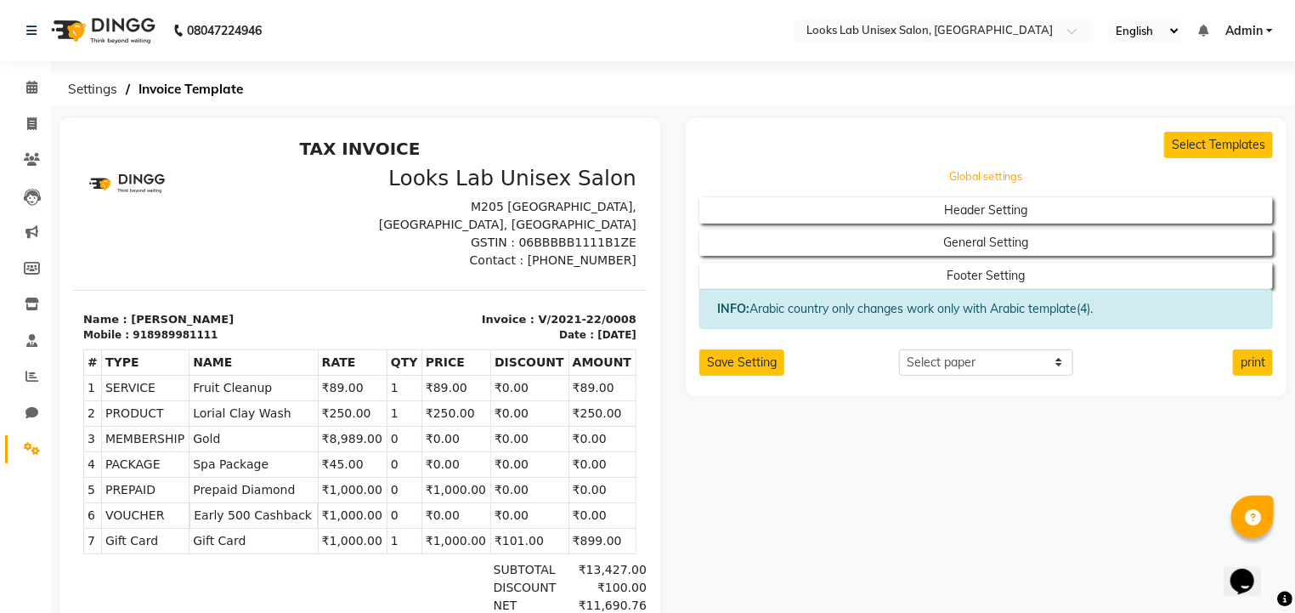
click at [898, 170] on button "Global settings" at bounding box center [986, 178] width 517 height 24
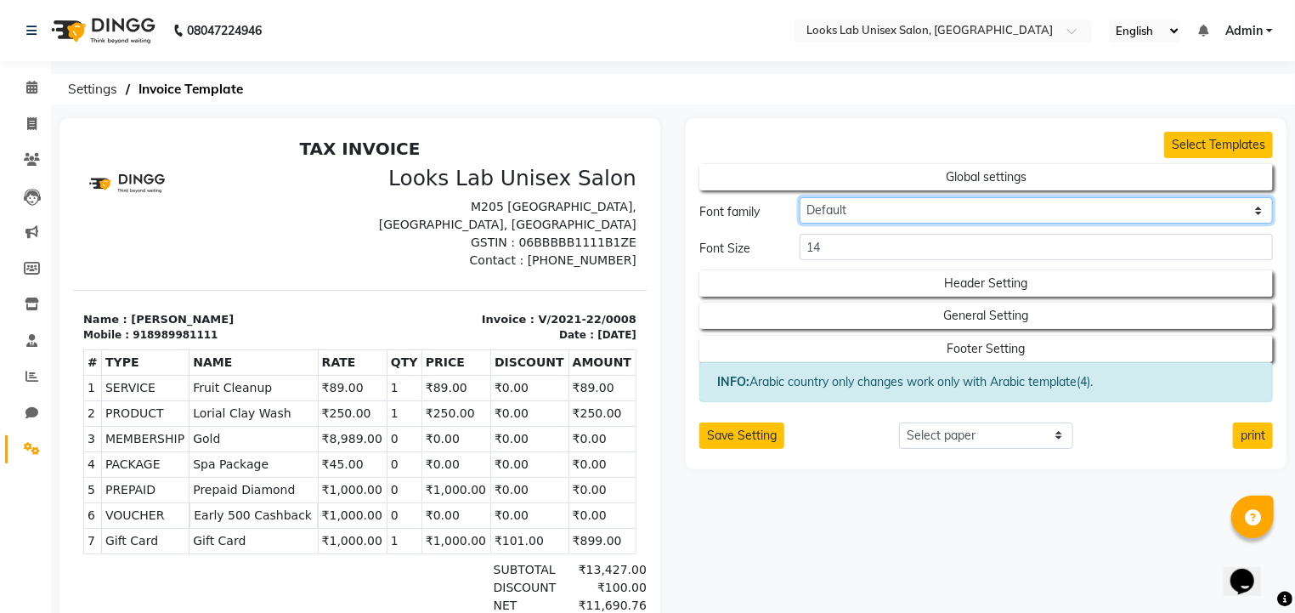
click at [875, 205] on select "Default Roboto Condensed Roboto Mono Roboto Slab Dancing scripts Great Vibes [P…" at bounding box center [1037, 210] width 474 height 26
click at [800, 197] on select "Default Roboto Condensed Roboto Mono Roboto Slab Dancing scripts Great Vibes [P…" at bounding box center [1037, 210] width 474 height 26
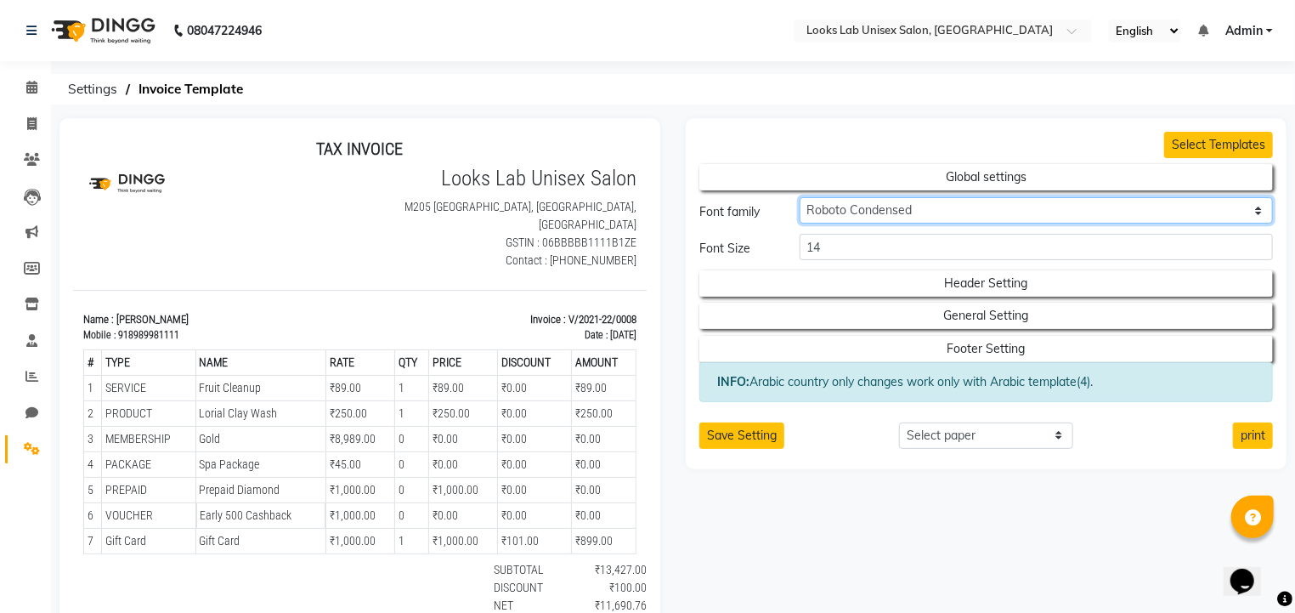
click at [836, 211] on select "Default Roboto Condensed Roboto Mono Roboto Slab Dancing scripts Great Vibes [P…" at bounding box center [1037, 210] width 474 height 26
click at [800, 197] on select "Default Roboto Condensed Roboto Mono Roboto Slab Dancing scripts Great Vibes [P…" at bounding box center [1037, 210] width 474 height 26
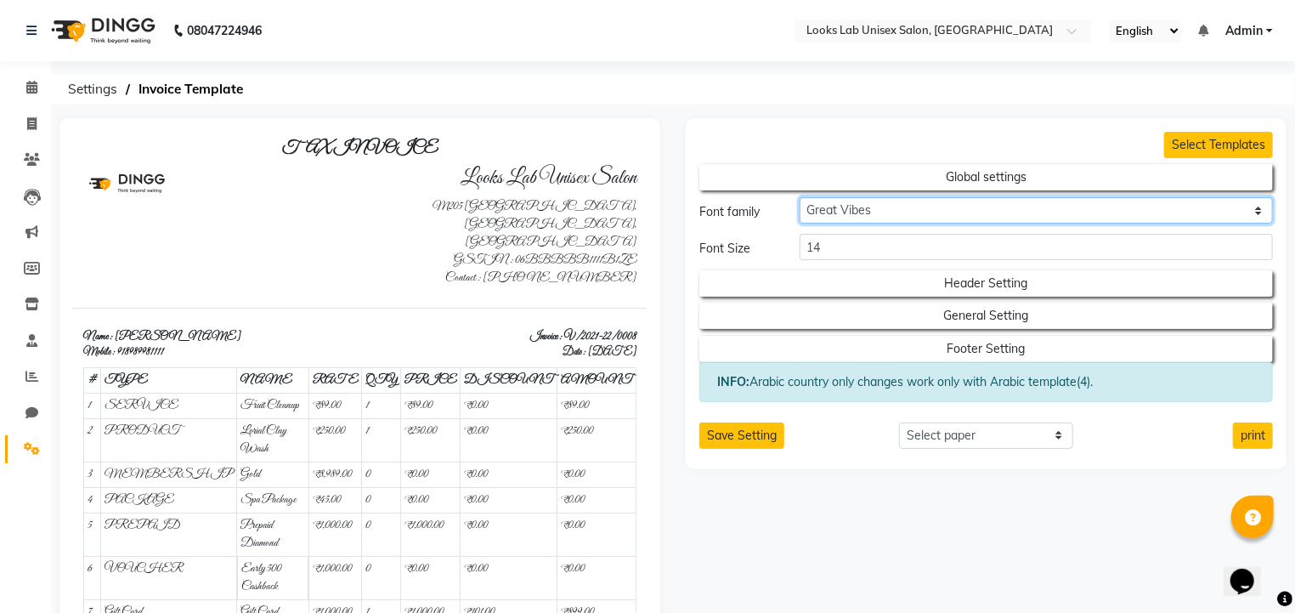
click at [827, 217] on select "Default Roboto Condensed Roboto Mono Roboto Slab Dancing scripts Great Vibes [P…" at bounding box center [1037, 210] width 474 height 26
click at [800, 197] on select "Default Roboto Condensed Roboto Mono Roboto Slab Dancing scripts Great Vibes [P…" at bounding box center [1037, 210] width 474 height 26
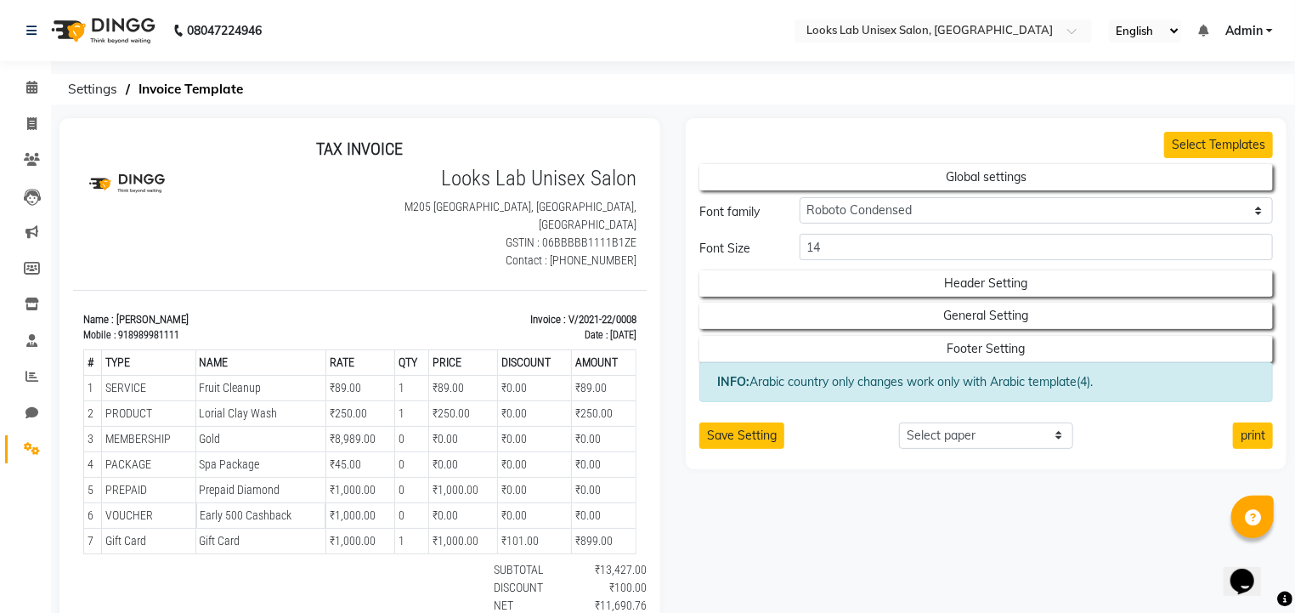
drag, startPoint x: 842, startPoint y: 230, endPoint x: 847, endPoint y: 207, distance: 23.5
click at [847, 207] on form "Global settings Font family Default Roboto Condensed Roboto Mono Roboto Slab Da…" at bounding box center [987, 260] width 574 height 204
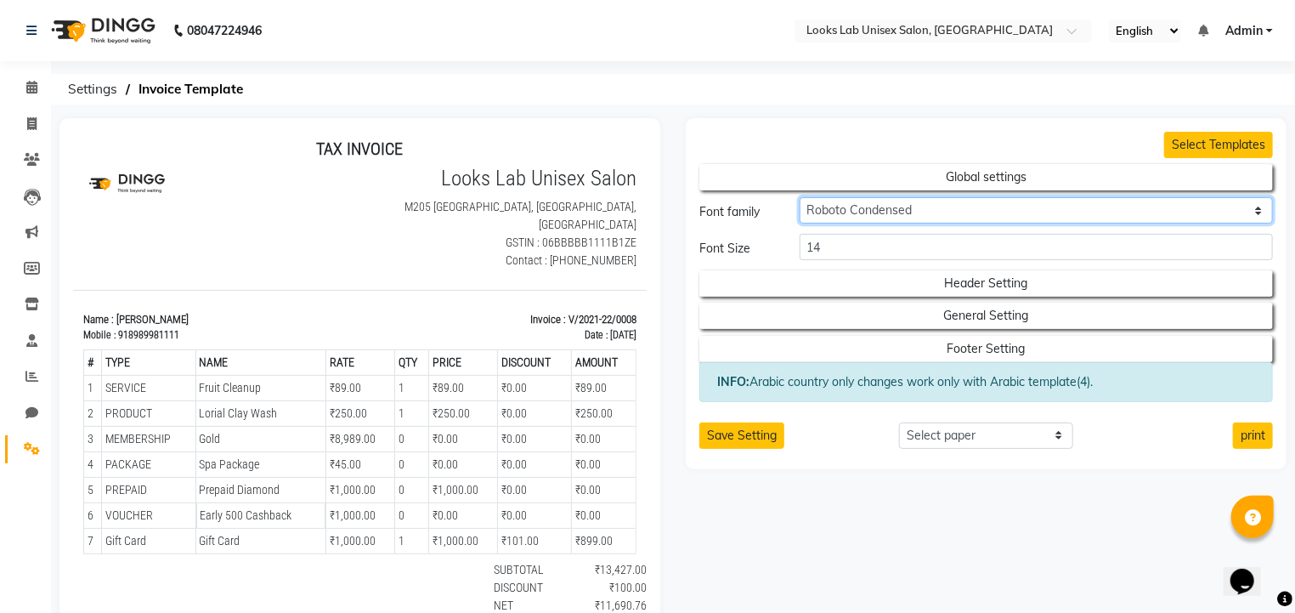
click at [847, 207] on select "Default Roboto Condensed Roboto Mono Roboto Slab Dancing scripts Great Vibes [P…" at bounding box center [1037, 210] width 474 height 26
click at [800, 197] on select "Default Roboto Condensed Roboto Mono Roboto Slab Dancing scripts Great Vibes [P…" at bounding box center [1037, 210] width 474 height 26
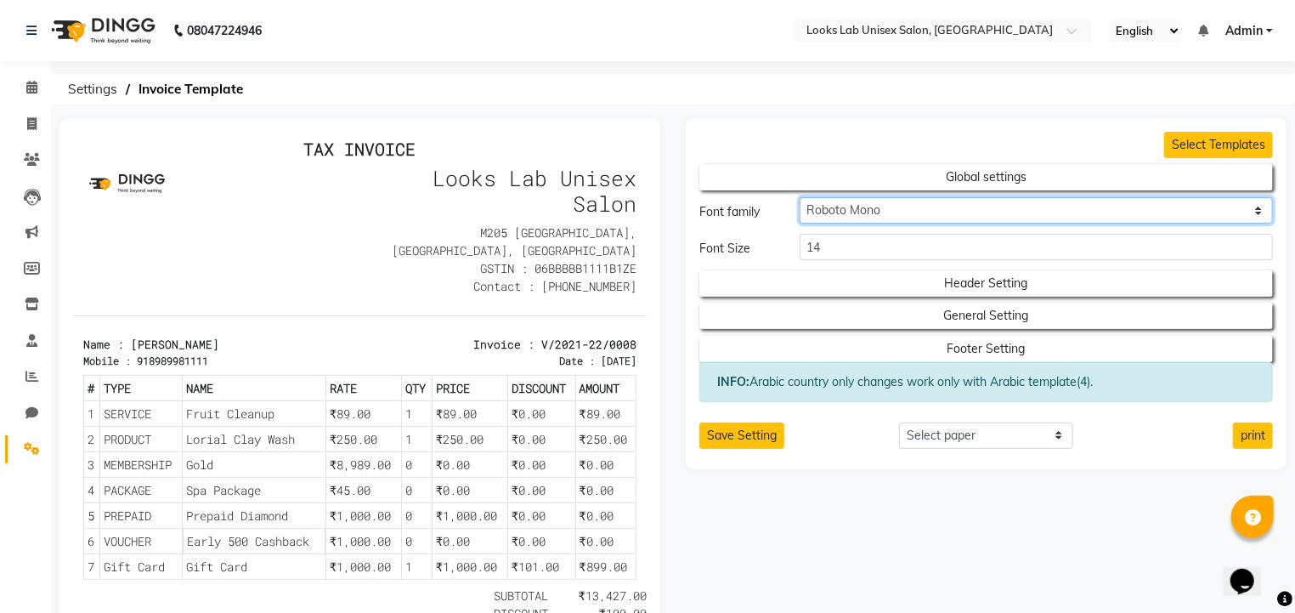
click at [850, 209] on select "Default Roboto Condensed Roboto Mono Roboto Slab Dancing scripts Great Vibes [P…" at bounding box center [1037, 210] width 474 height 26
click at [800, 197] on select "Default Roboto Condensed Roboto Mono Roboto Slab Dancing scripts Great Vibes [P…" at bounding box center [1037, 210] width 474 height 26
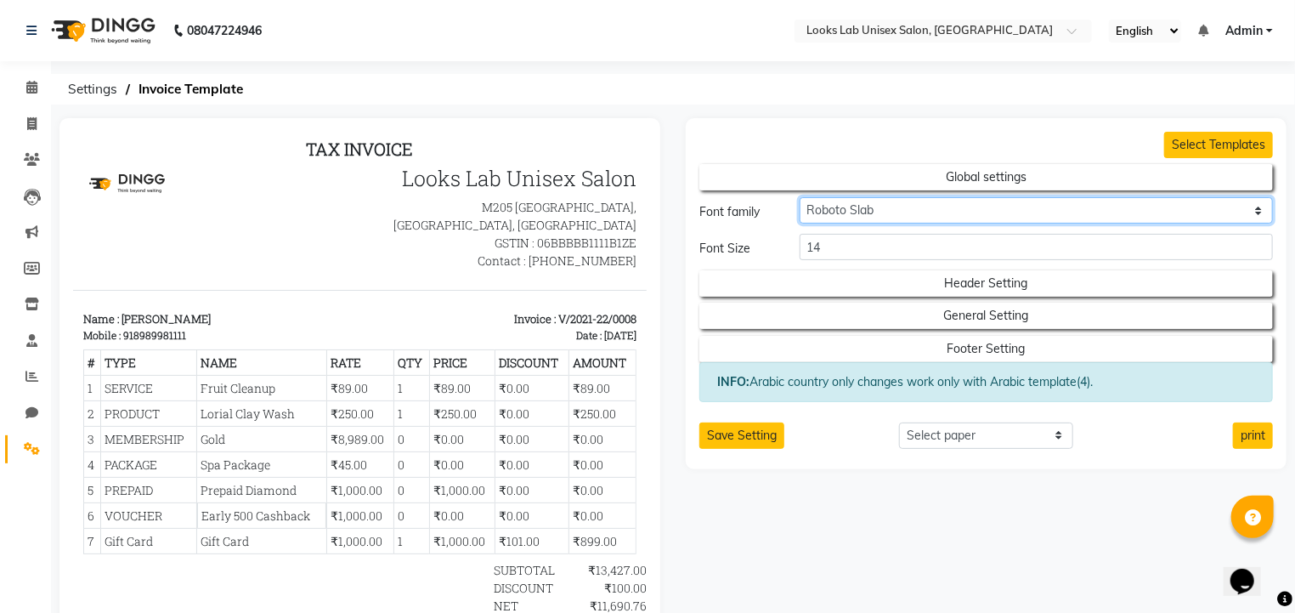
click at [840, 210] on select "Default Roboto Condensed Roboto Mono Roboto Slab Dancing scripts Great Vibes [P…" at bounding box center [1037, 210] width 474 height 26
click at [800, 197] on select "Default Roboto Condensed Roboto Mono Roboto Slab Dancing scripts Great Vibes [P…" at bounding box center [1037, 210] width 474 height 26
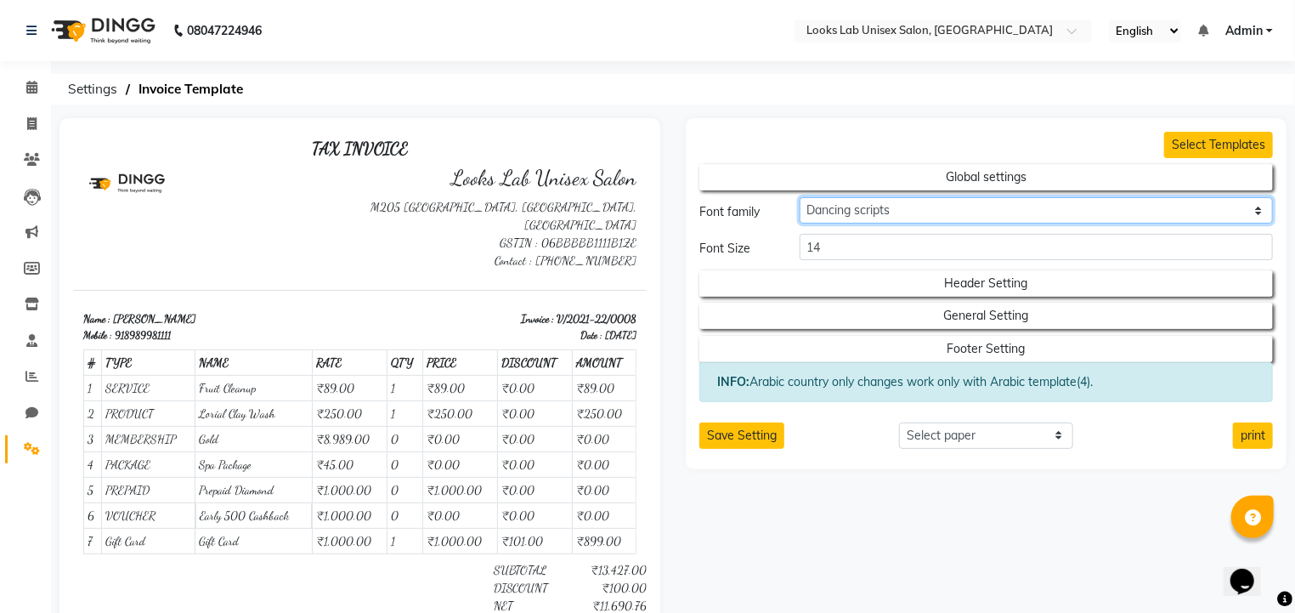
click at [830, 207] on select "Default Roboto Condensed Roboto Mono Roboto Slab Dancing scripts Great Vibes [P…" at bounding box center [1037, 210] width 474 height 26
click at [800, 197] on select "Default Roboto Condensed Roboto Mono Roboto Slab Dancing scripts Great Vibes [P…" at bounding box center [1037, 210] width 474 height 26
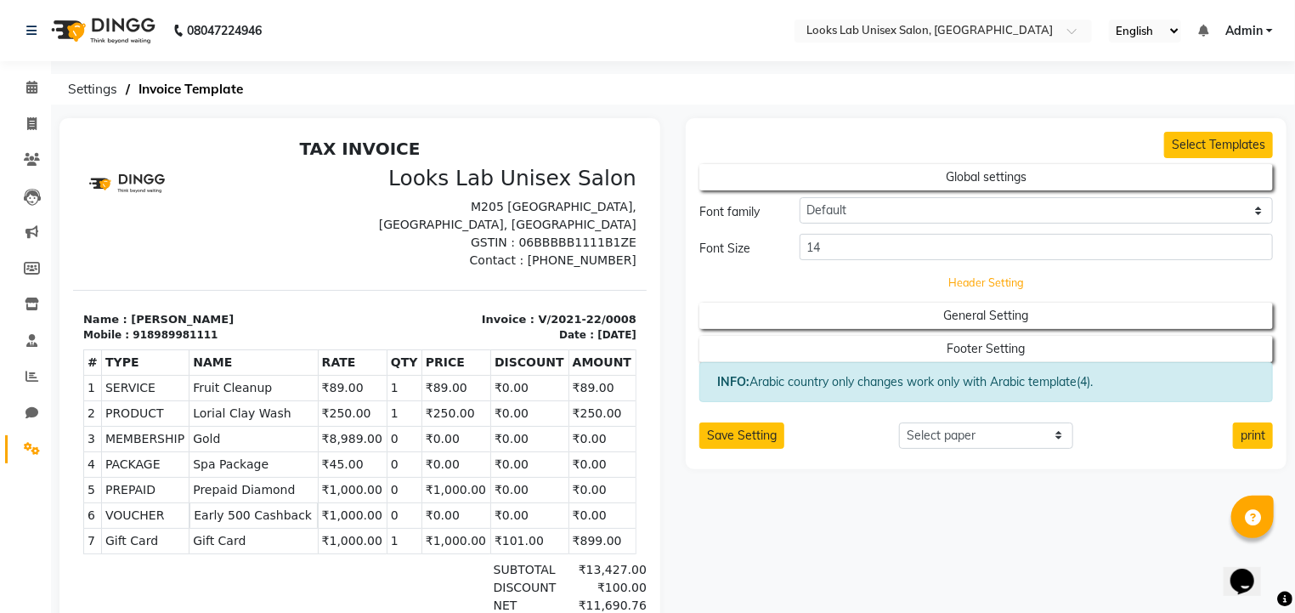
click at [881, 283] on button "Header Setting" at bounding box center [986, 283] width 517 height 24
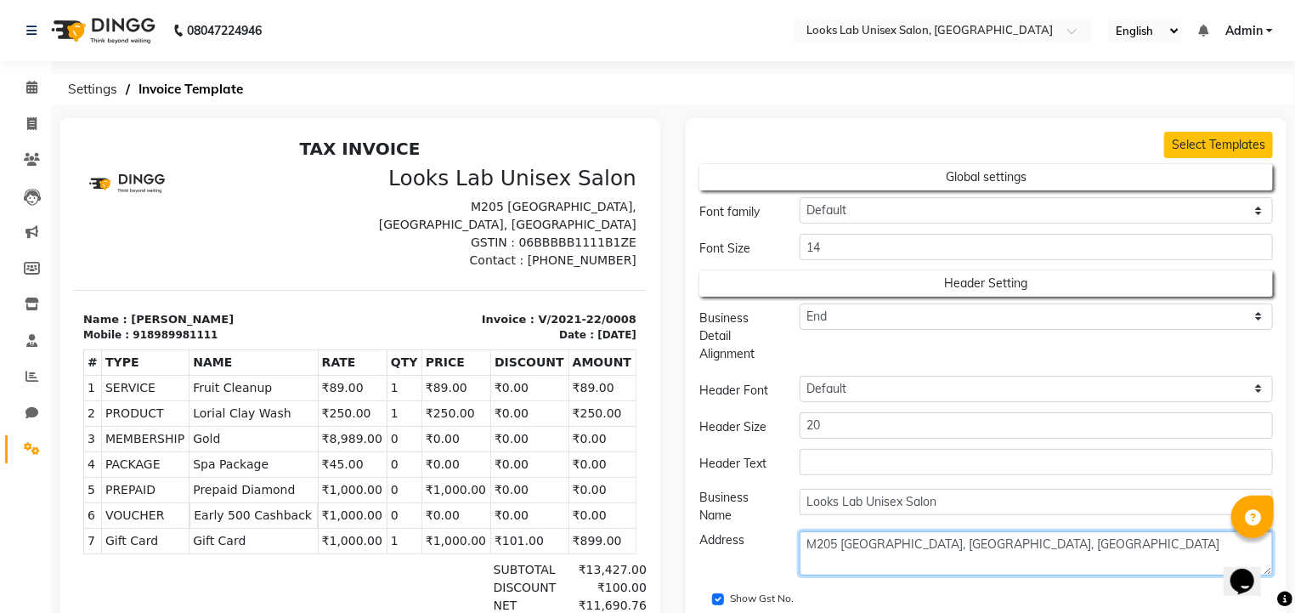
click at [819, 542] on textarea "M205 [GEOGRAPHIC_DATA], [GEOGRAPHIC_DATA], [GEOGRAPHIC_DATA]" at bounding box center [1037, 553] width 474 height 44
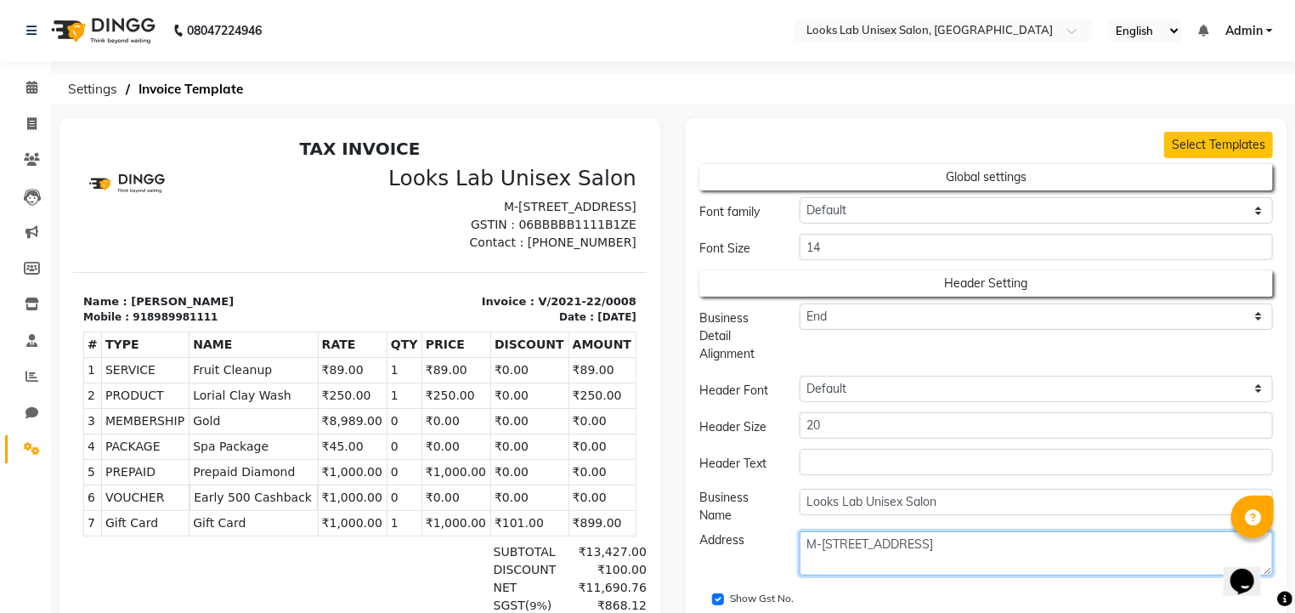
click at [891, 545] on textarea "M-[STREET_ADDRESS]" at bounding box center [1037, 553] width 474 height 44
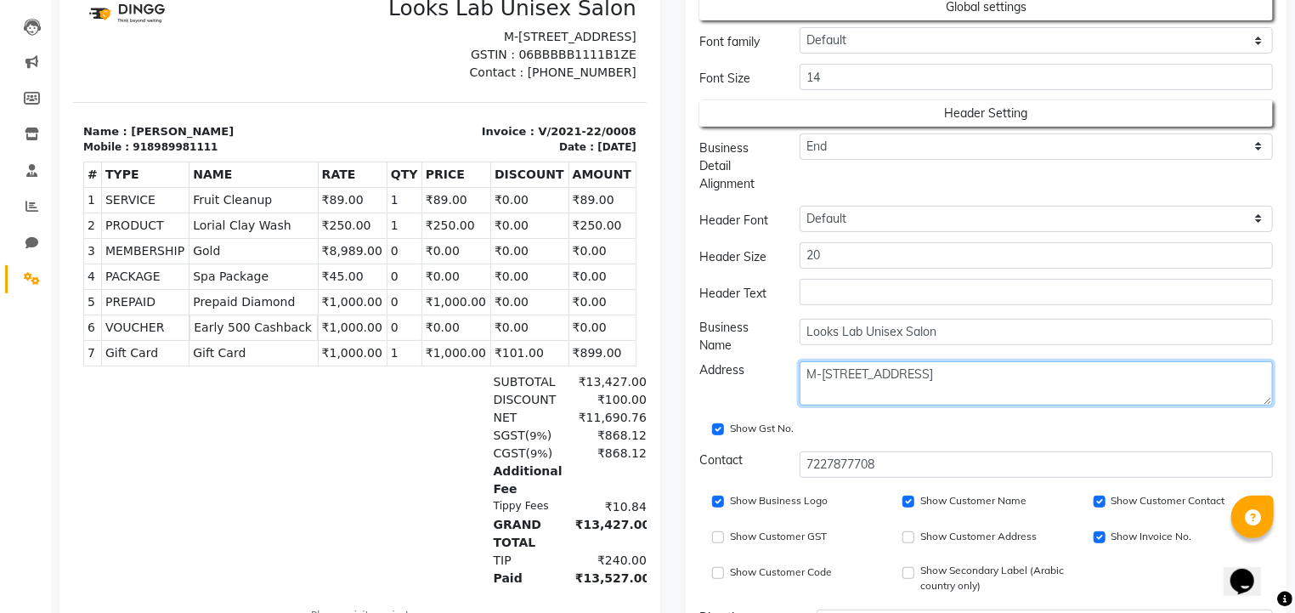
scroll to position [196, 0]
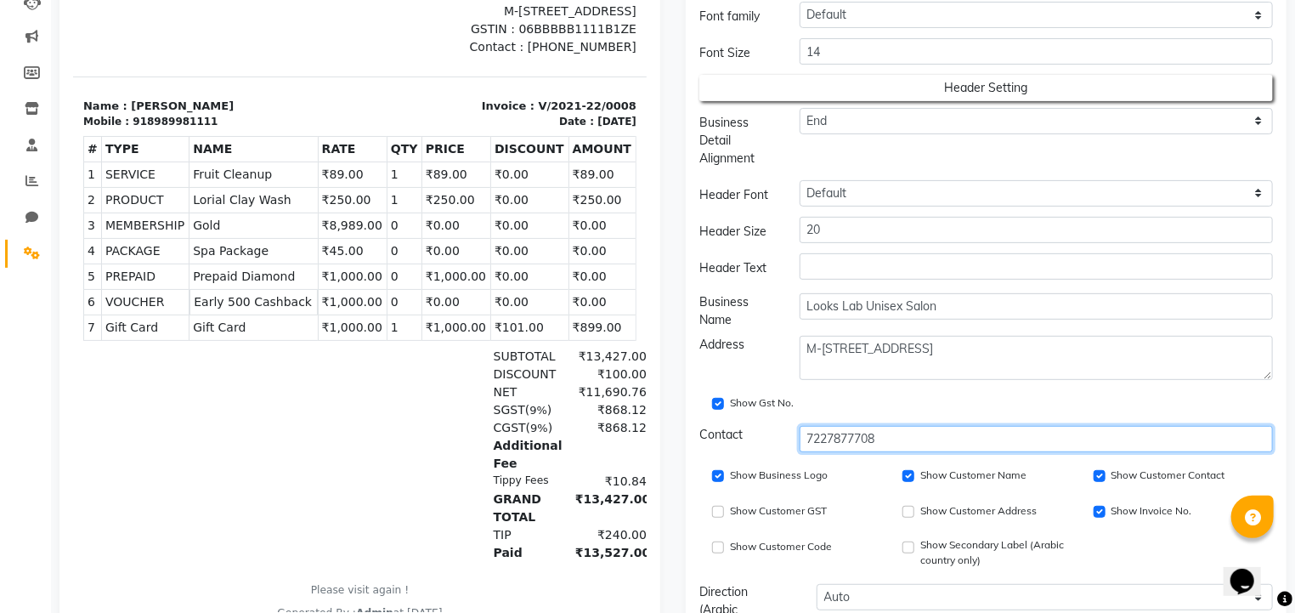
drag, startPoint x: 882, startPoint y: 440, endPoint x: 782, endPoint y: 440, distance: 100.3
click at [782, 440] on div "Contact [PHONE_NUMBER]" at bounding box center [986, 439] width 599 height 26
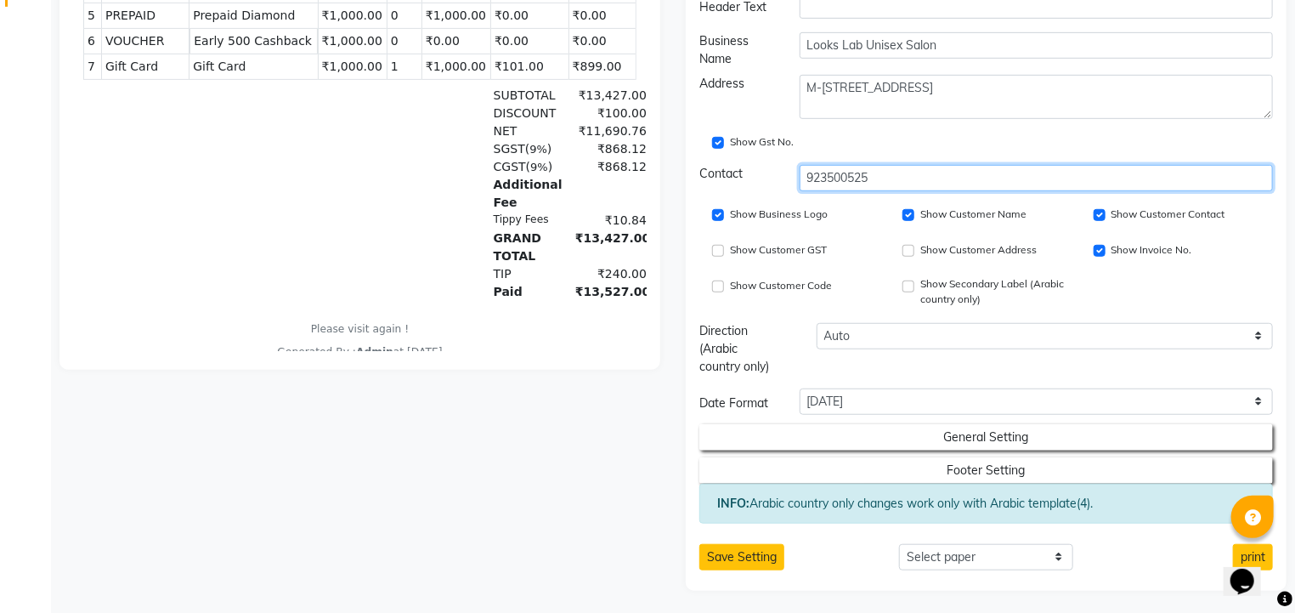
scroll to position [456, 0]
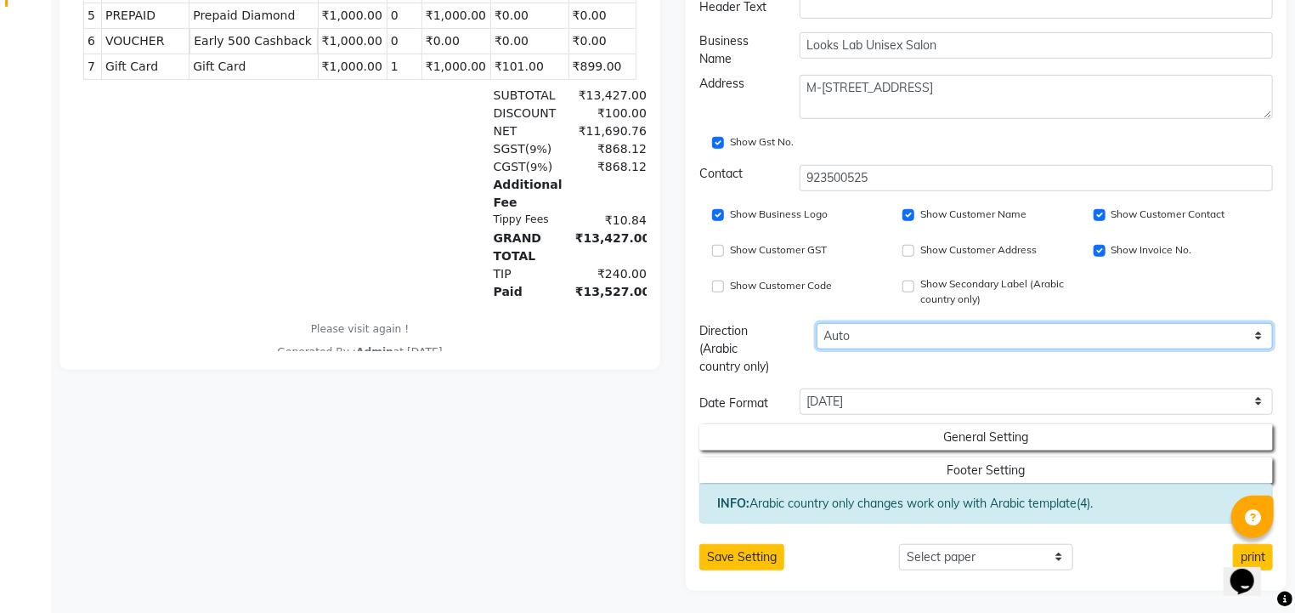
click at [841, 339] on select "Auto LTR RTL" at bounding box center [1045, 336] width 457 height 26
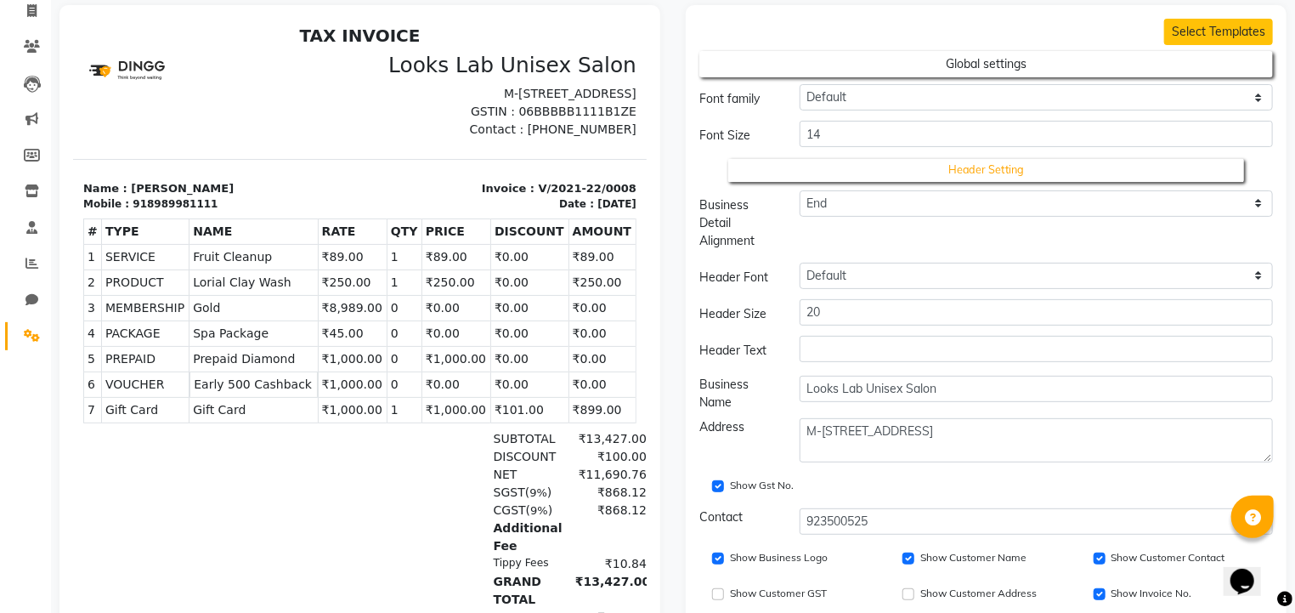
scroll to position [0, 0]
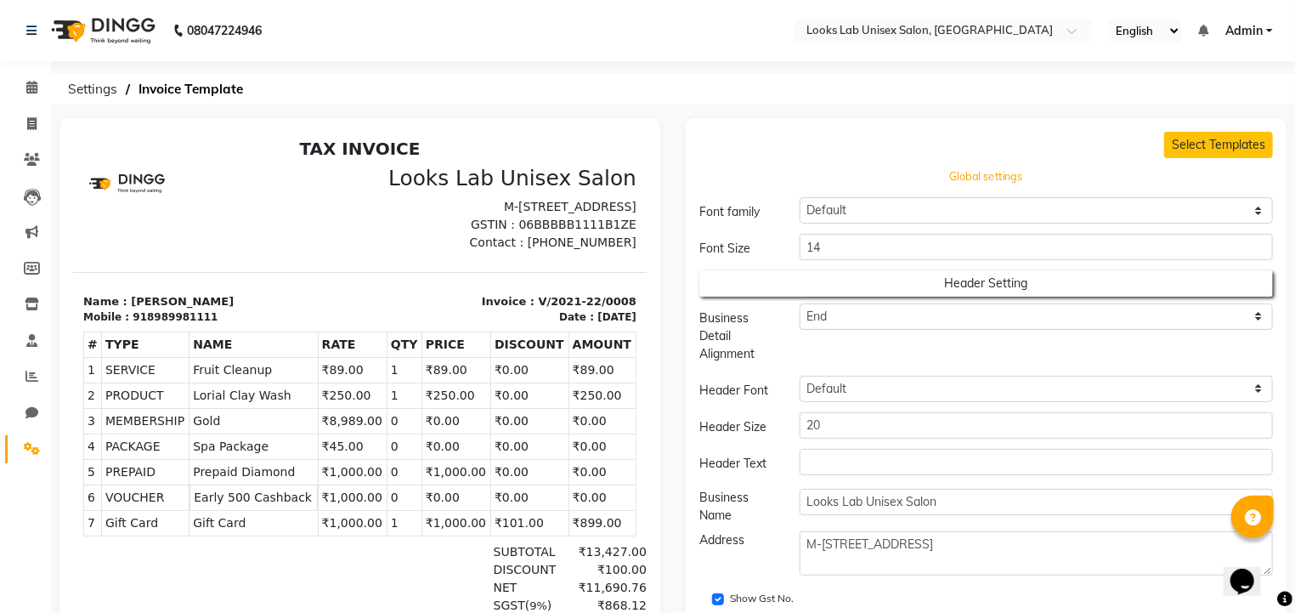
click at [991, 179] on button "Global settings" at bounding box center [986, 178] width 517 height 24
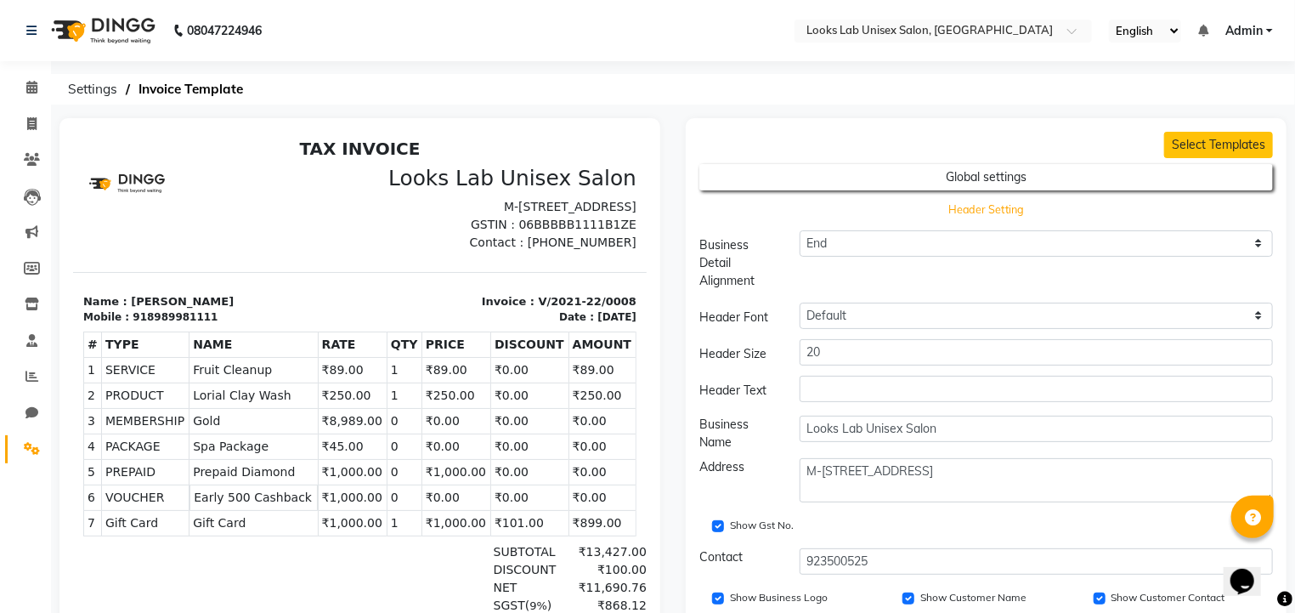
click at [994, 211] on button "Header Setting" at bounding box center [986, 210] width 517 height 24
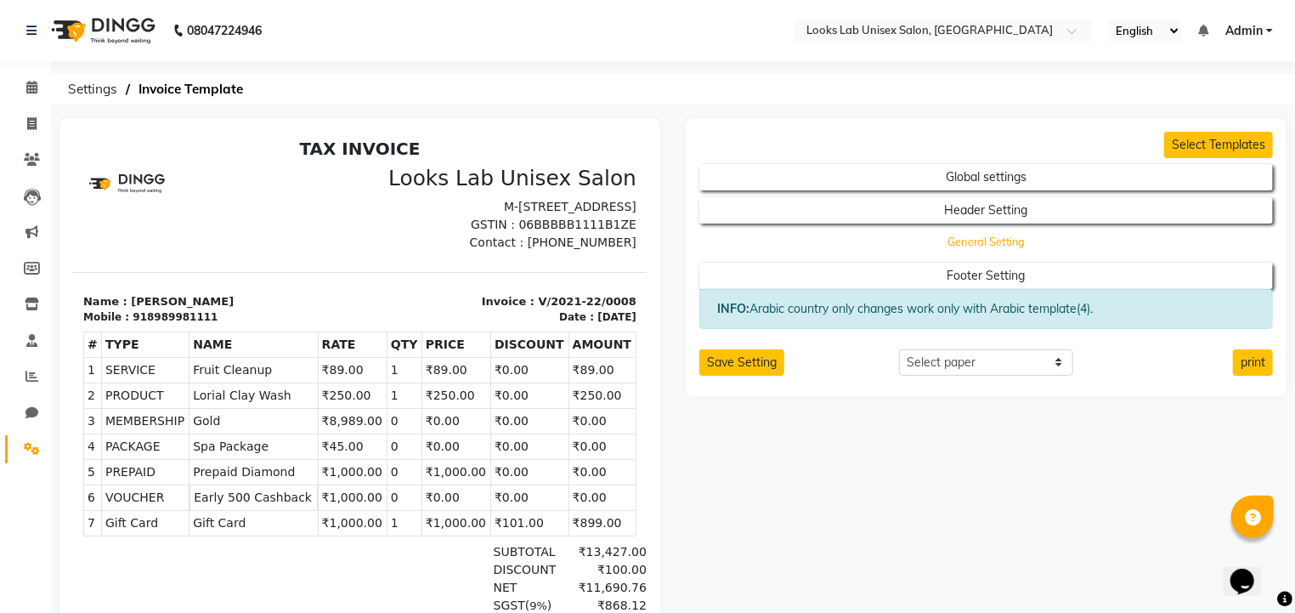
click at [964, 241] on button "General Setting" at bounding box center [986, 243] width 517 height 24
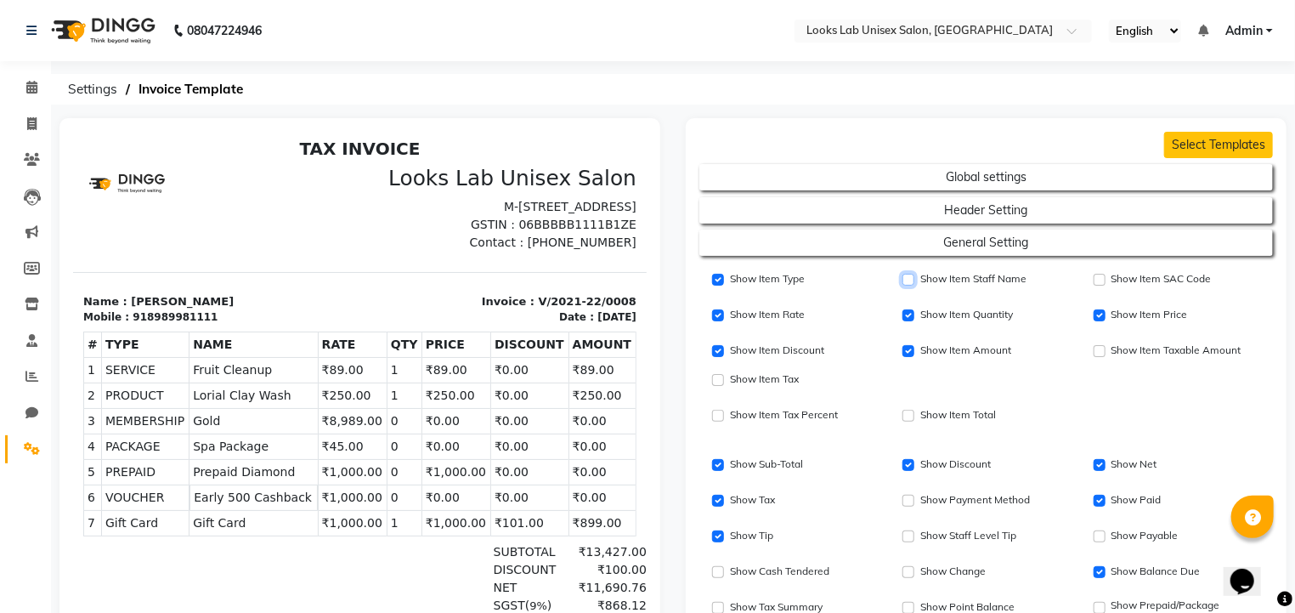
click at [905, 279] on input "Show Item Staff Name" at bounding box center [909, 280] width 12 height 12
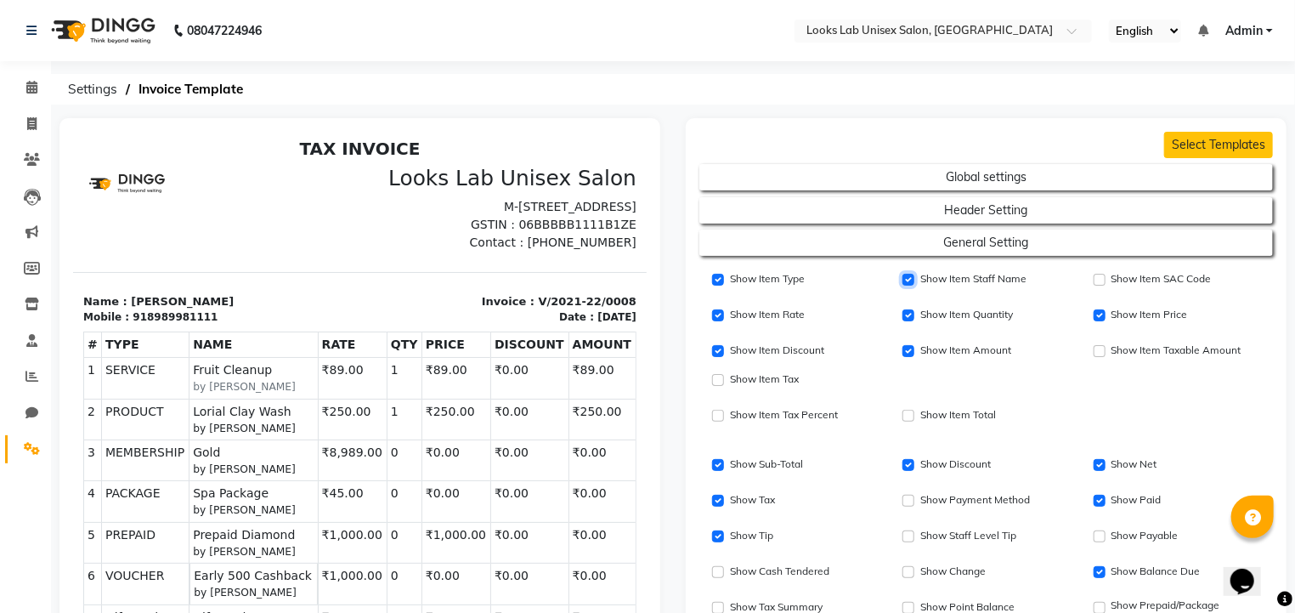
click at [909, 281] on input "Show Item Staff Name" at bounding box center [909, 280] width 12 height 12
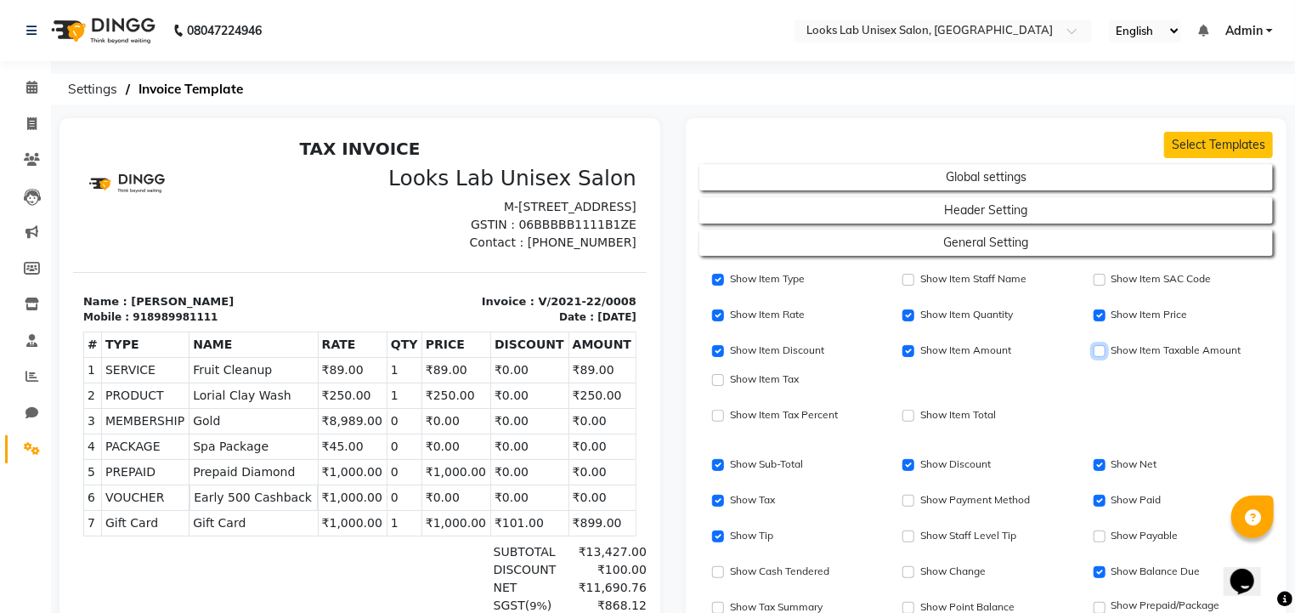
click at [1100, 354] on input "Show Item SAC Code" at bounding box center [1100, 351] width 12 height 12
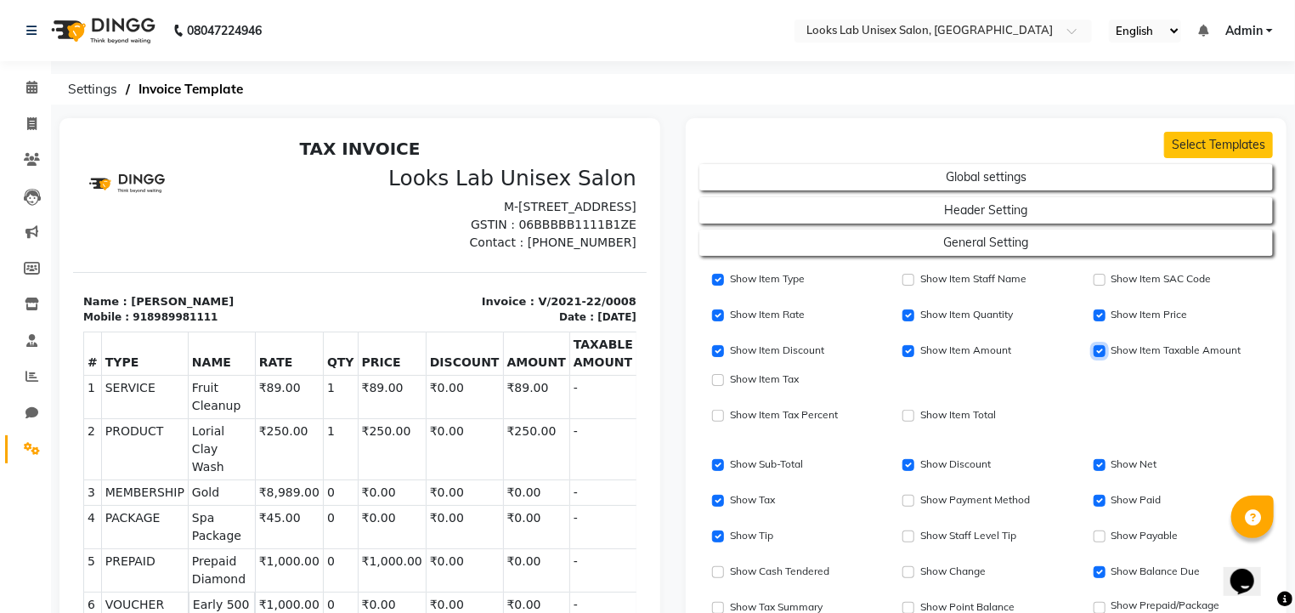
click at [1100, 354] on input "Show Item SAC Code" at bounding box center [1100, 351] width 12 height 12
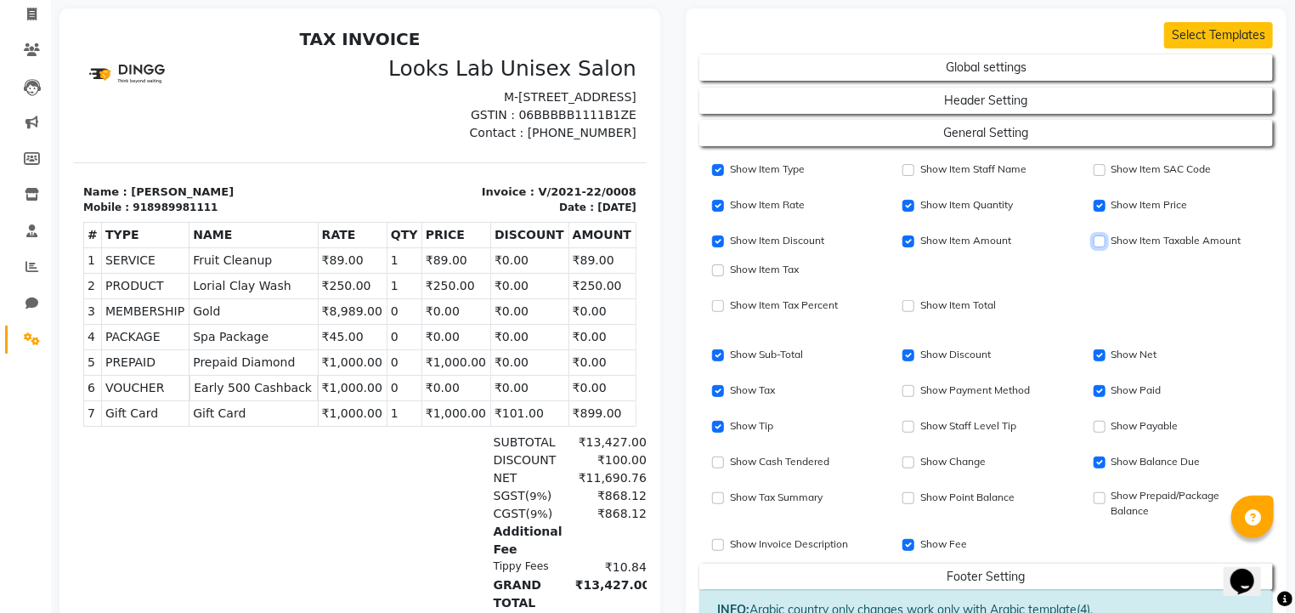
scroll to position [111, 0]
click at [721, 428] on input "Show Tip" at bounding box center [718, 426] width 12 height 12
click at [910, 545] on input "Show Fee" at bounding box center [909, 544] width 12 height 12
click at [922, 460] on label "Show Change" at bounding box center [953, 460] width 65 height 15
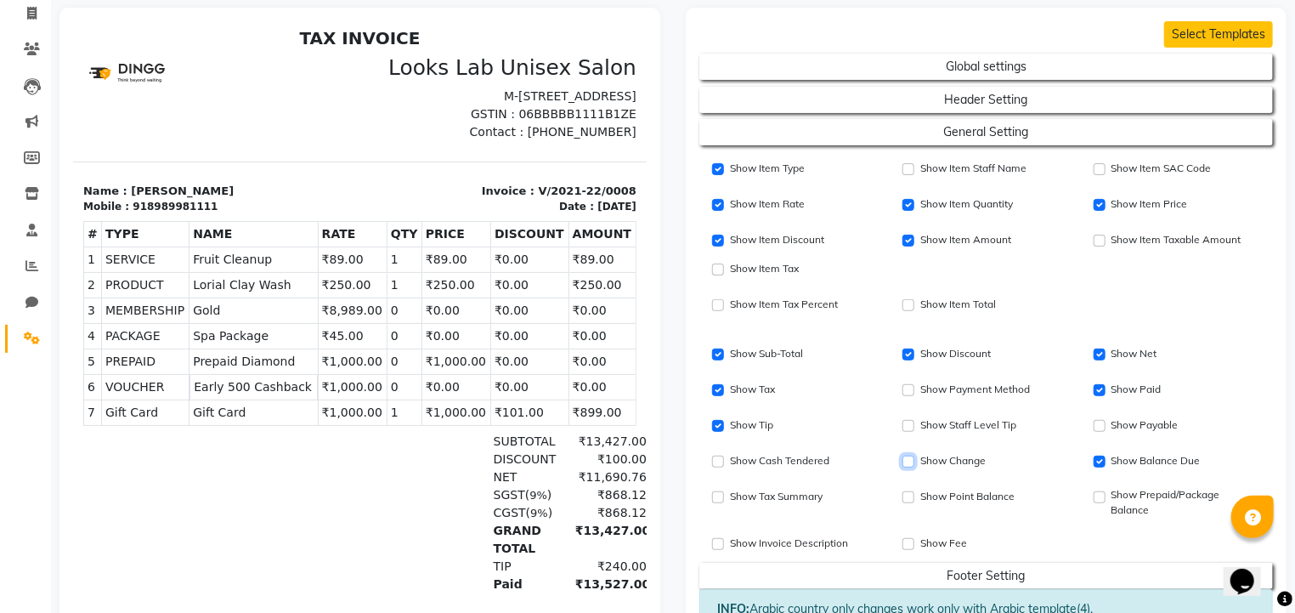
click at [915, 460] on input "Show Change" at bounding box center [909, 462] width 12 height 12
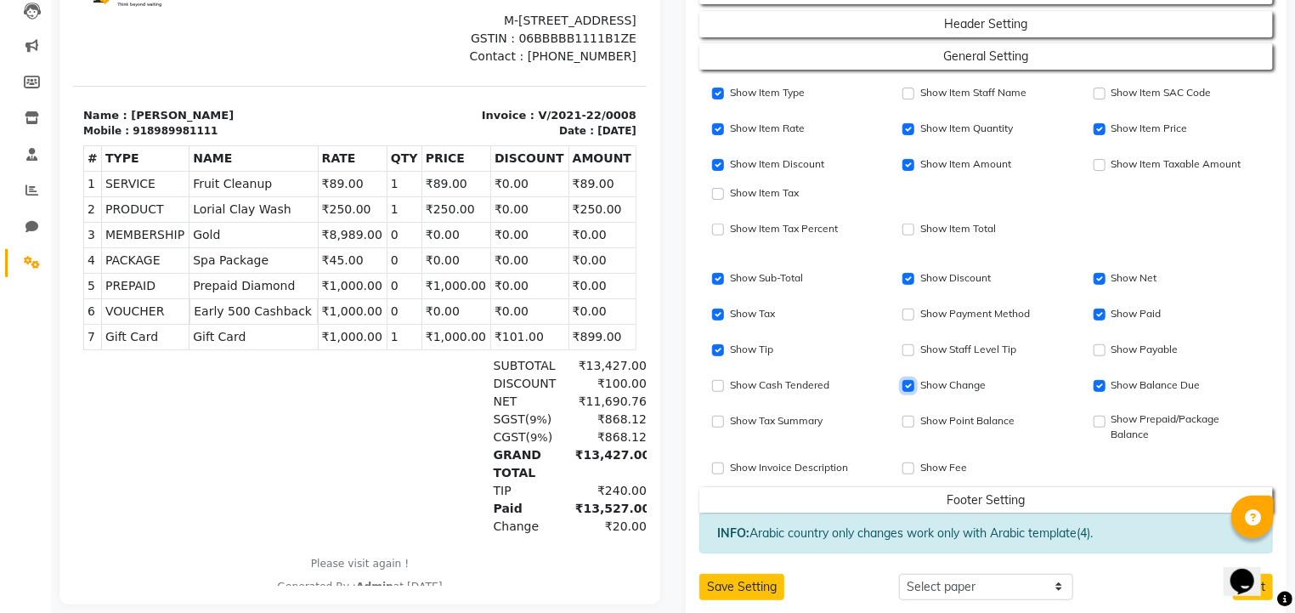
scroll to position [167, 0]
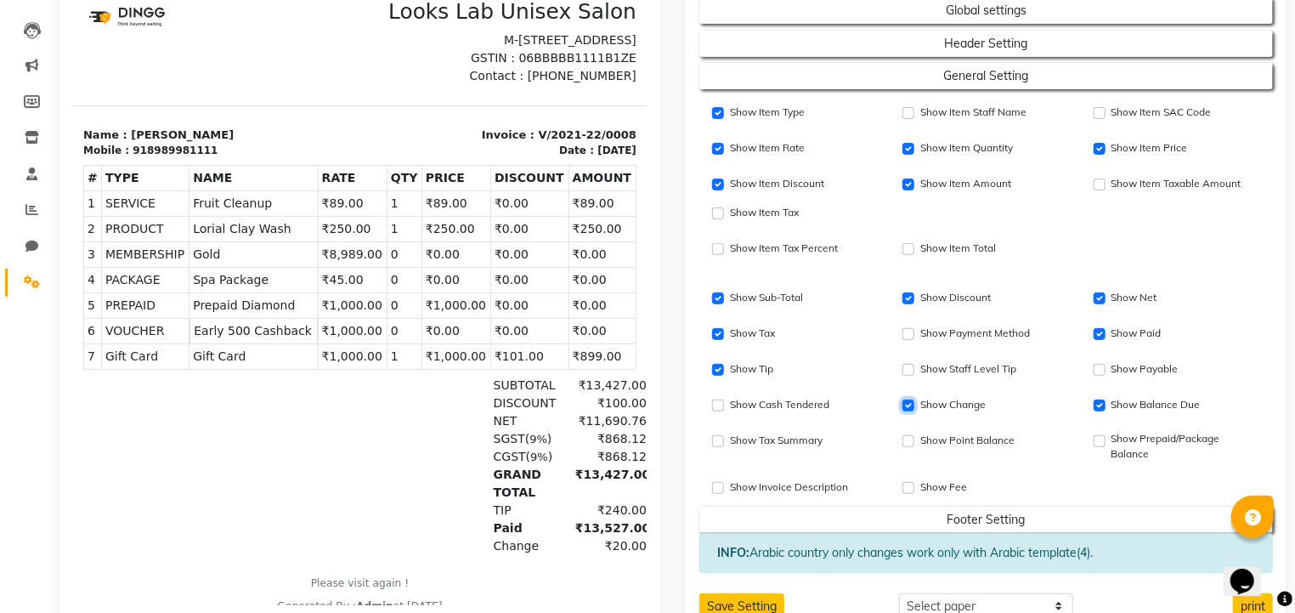
click at [906, 407] on input "Show Change" at bounding box center [909, 406] width 12 height 12
click at [745, 487] on label "Show Invoice Description" at bounding box center [789, 486] width 118 height 15
click at [724, 487] on input "Show Invoice Description" at bounding box center [718, 488] width 12 height 12
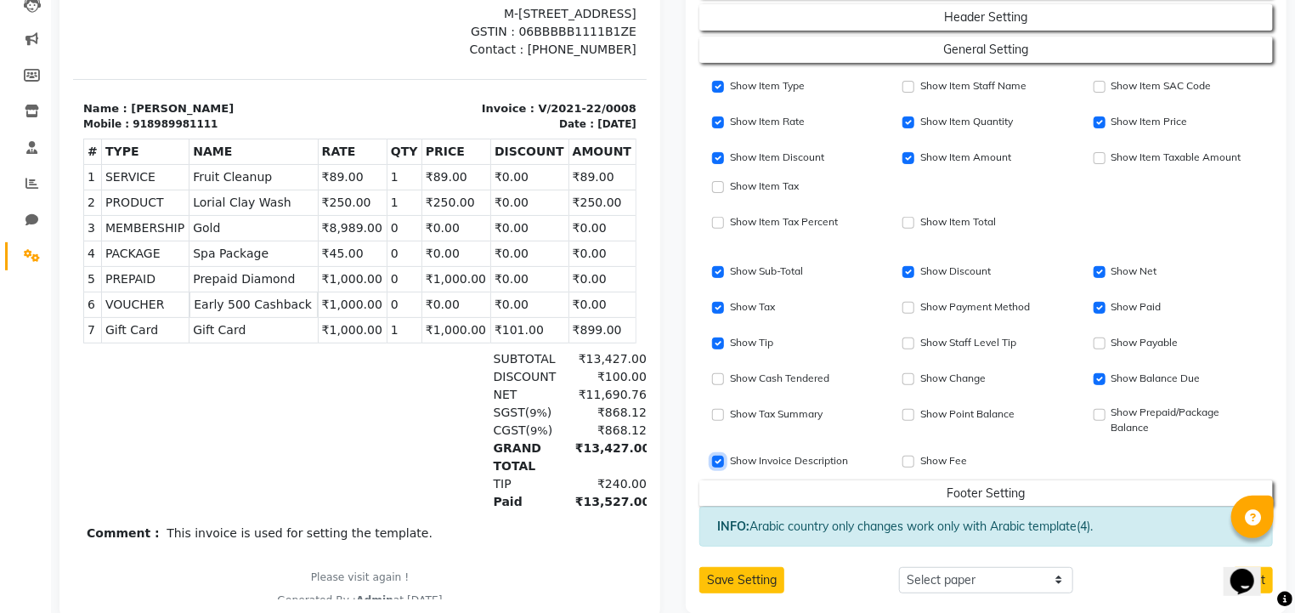
scroll to position [190, 0]
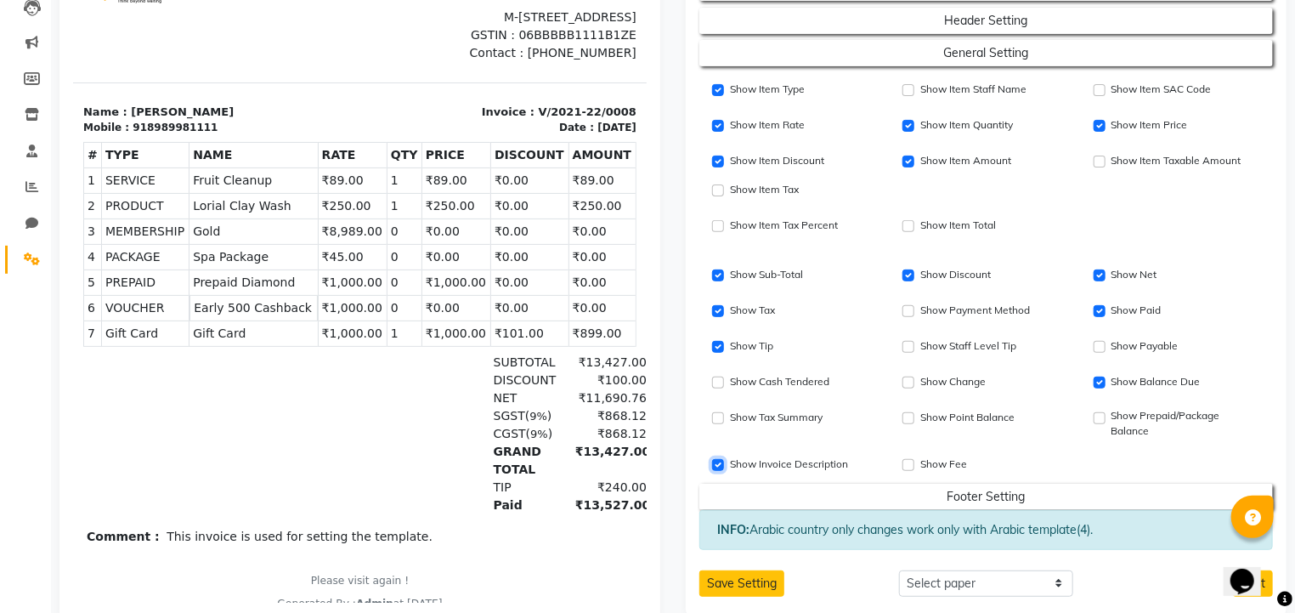
click at [721, 461] on input "Show Invoice Description" at bounding box center [718, 465] width 12 height 12
click at [915, 311] on input "Show Item Discount" at bounding box center [909, 311] width 12 height 12
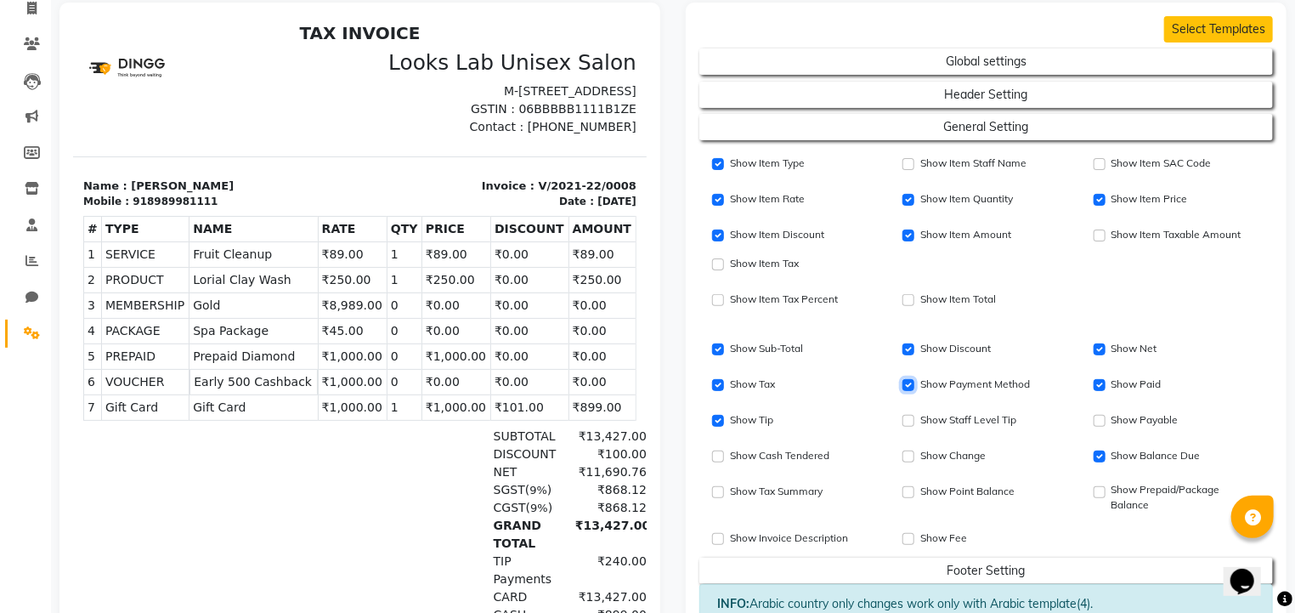
scroll to position [103, 0]
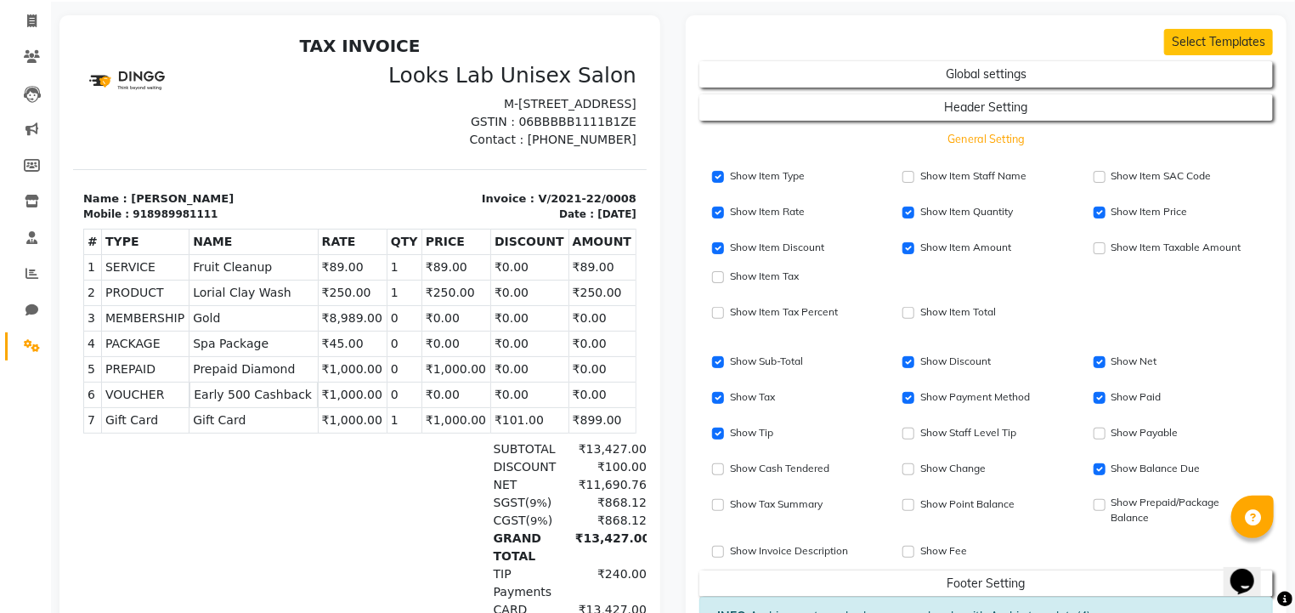
click at [961, 142] on button "General Setting" at bounding box center [986, 140] width 517 height 24
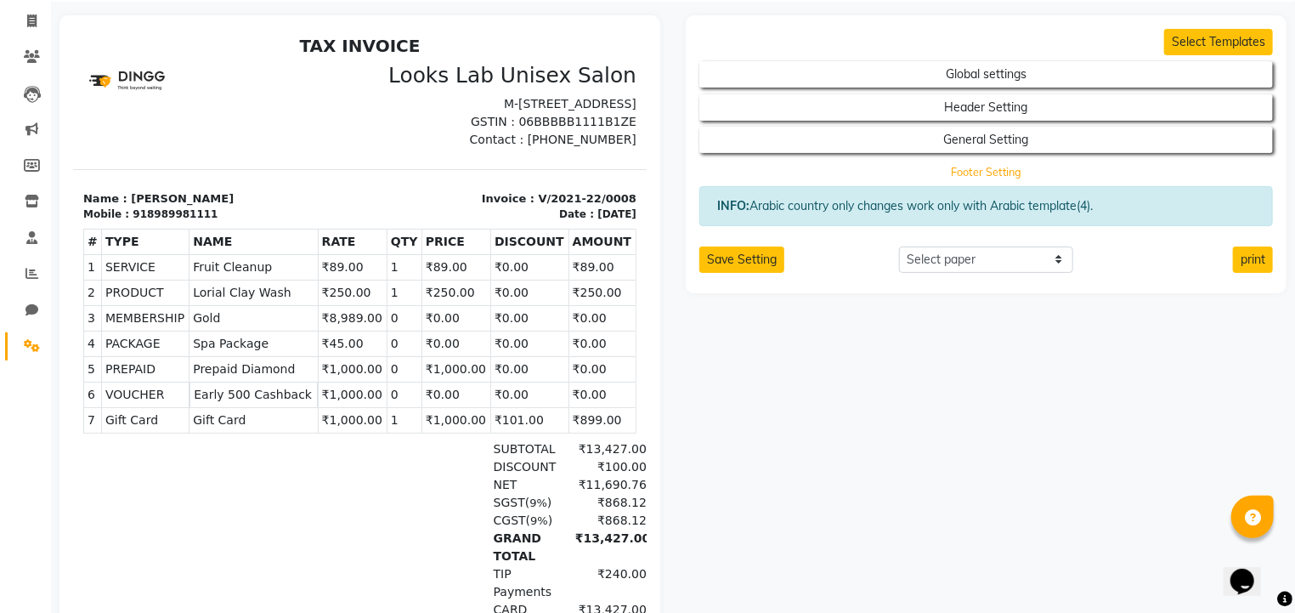
click at [952, 167] on button "Footer Setting" at bounding box center [986, 173] width 517 height 24
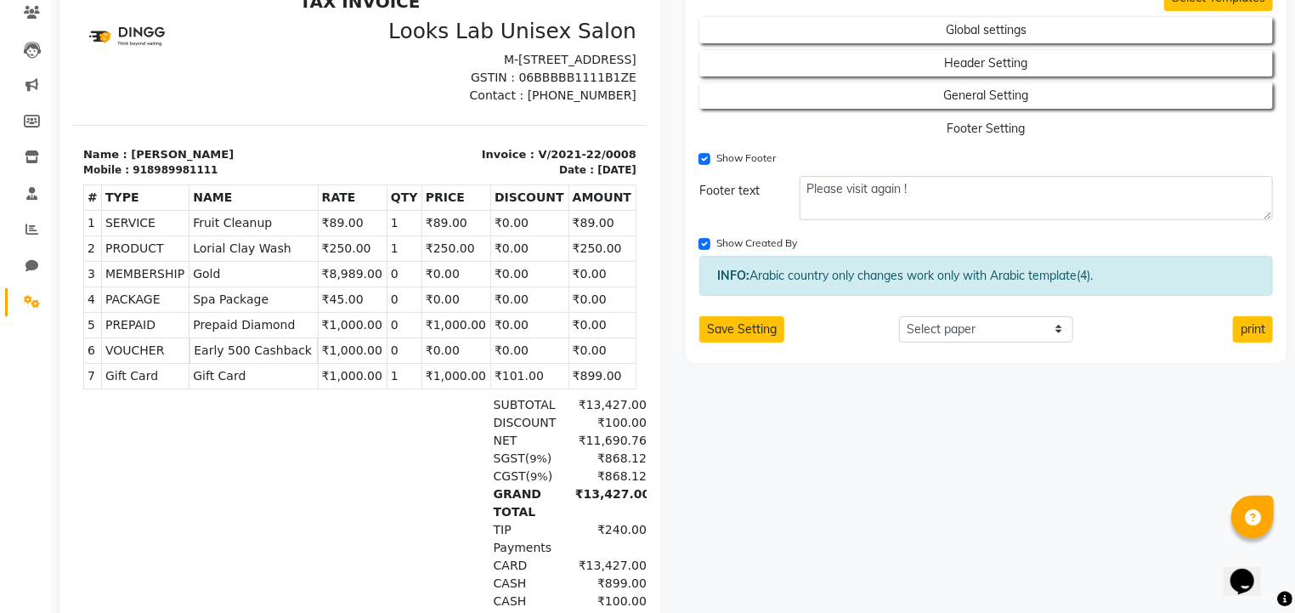
scroll to position [146, 0]
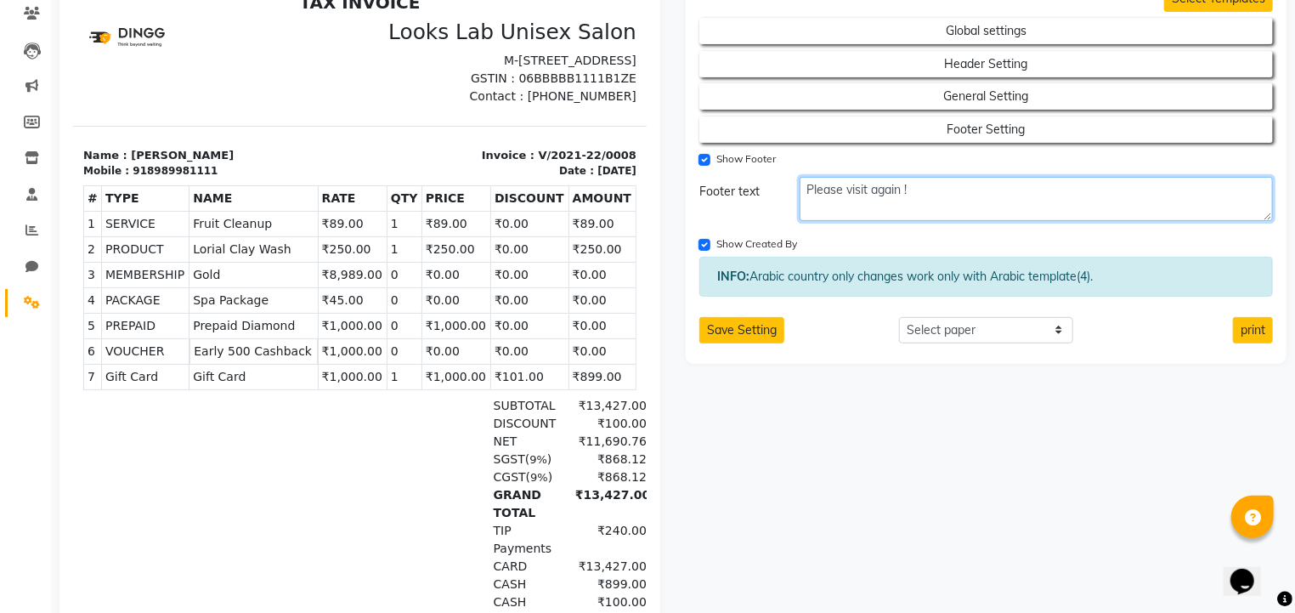
click at [800, 186] on textarea "Please visit again !" at bounding box center [1037, 199] width 474 height 44
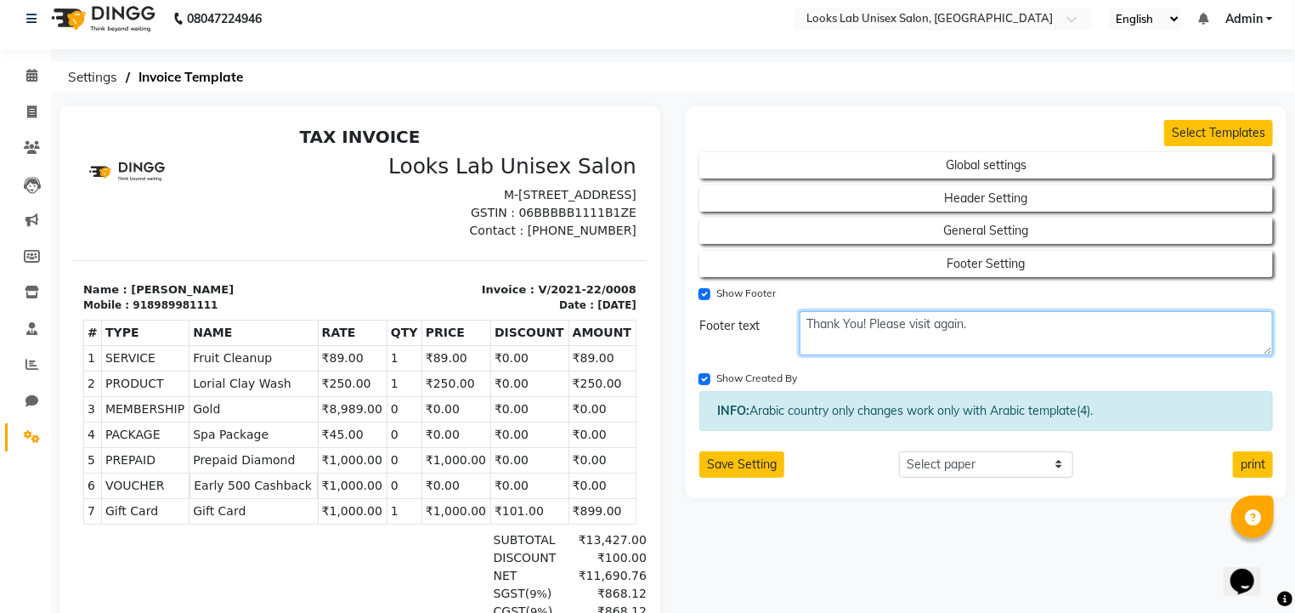
scroll to position [0, 0]
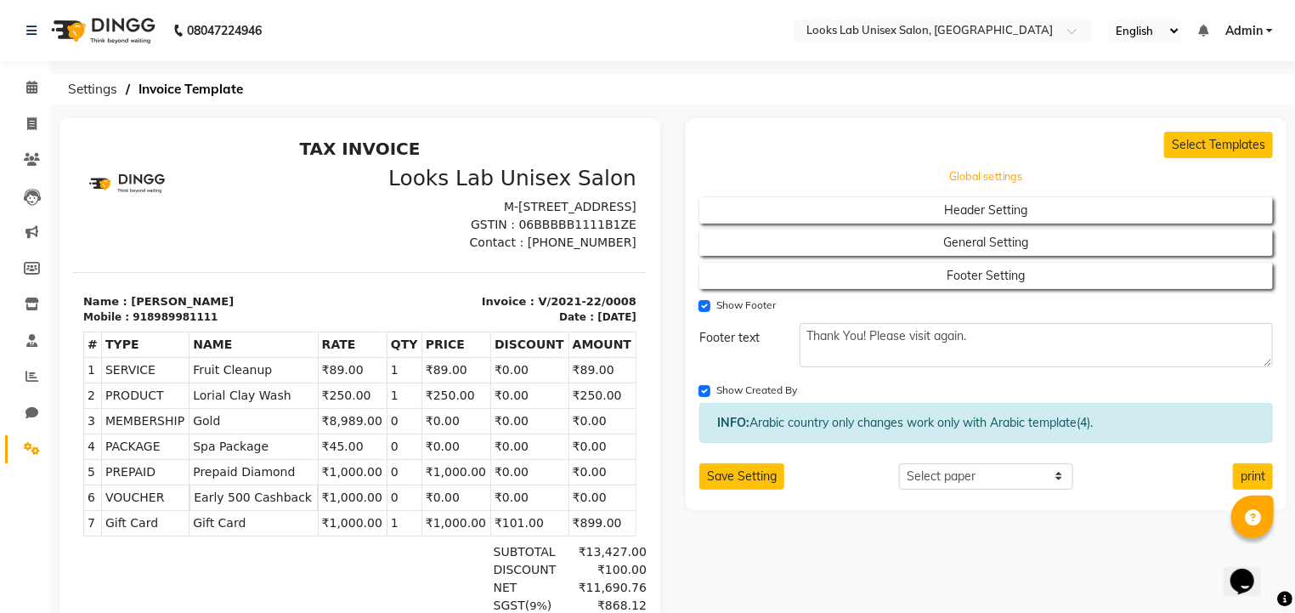
click at [927, 180] on button "Global settings" at bounding box center [986, 178] width 517 height 24
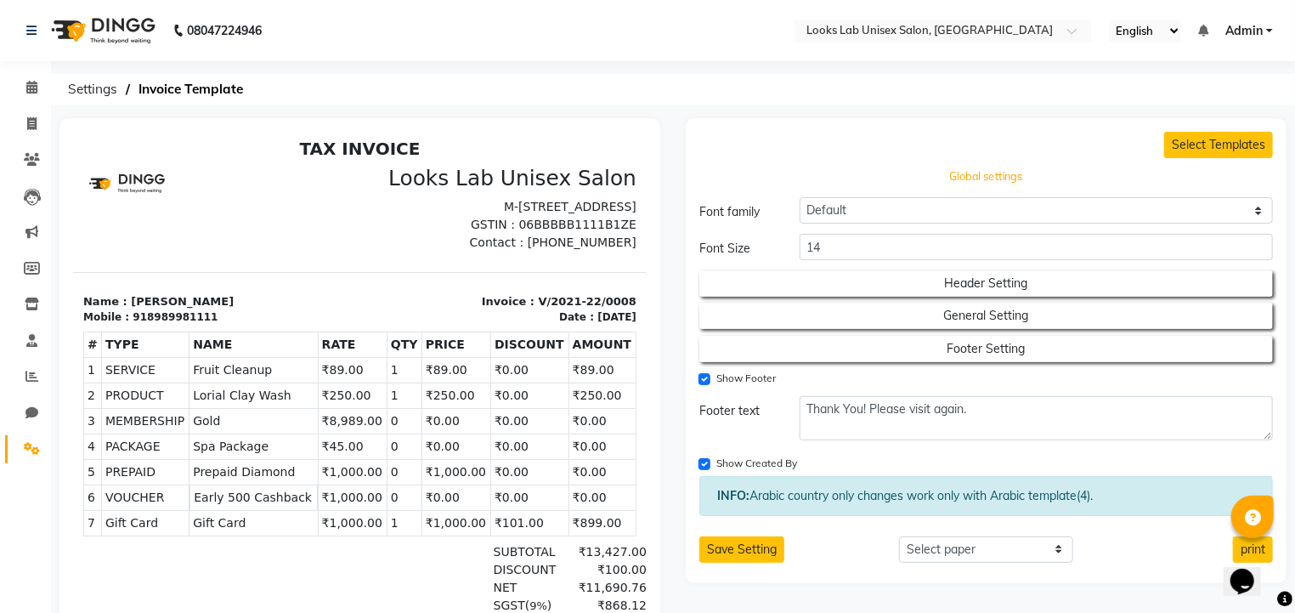
click at [927, 180] on button "Global settings" at bounding box center [986, 178] width 517 height 24
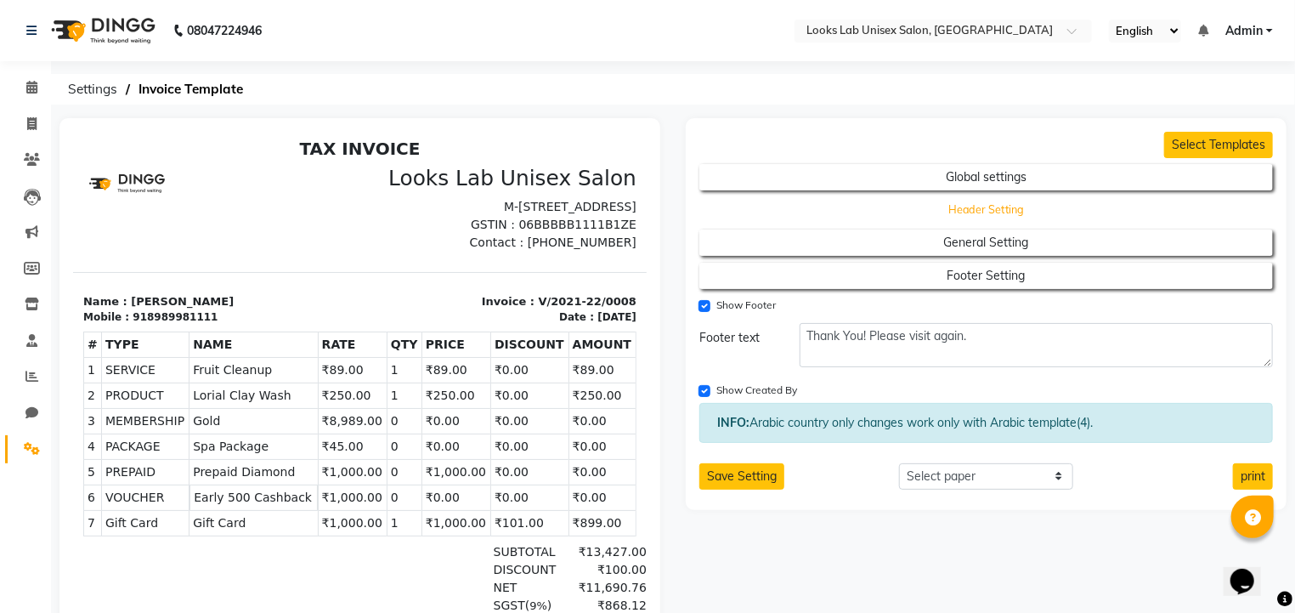
click at [947, 213] on button "Header Setting" at bounding box center [986, 210] width 517 height 24
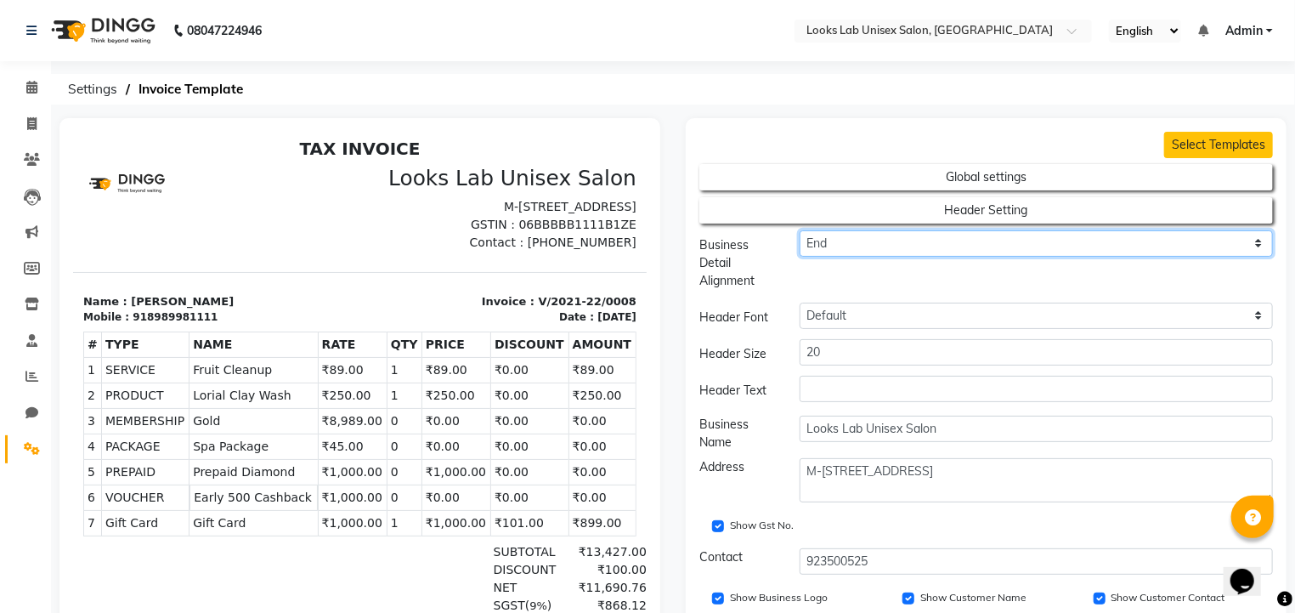
click at [819, 245] on select "Center End Start" at bounding box center [1037, 243] width 474 height 26
click at [800, 230] on select "Center End Start" at bounding box center [1037, 243] width 474 height 26
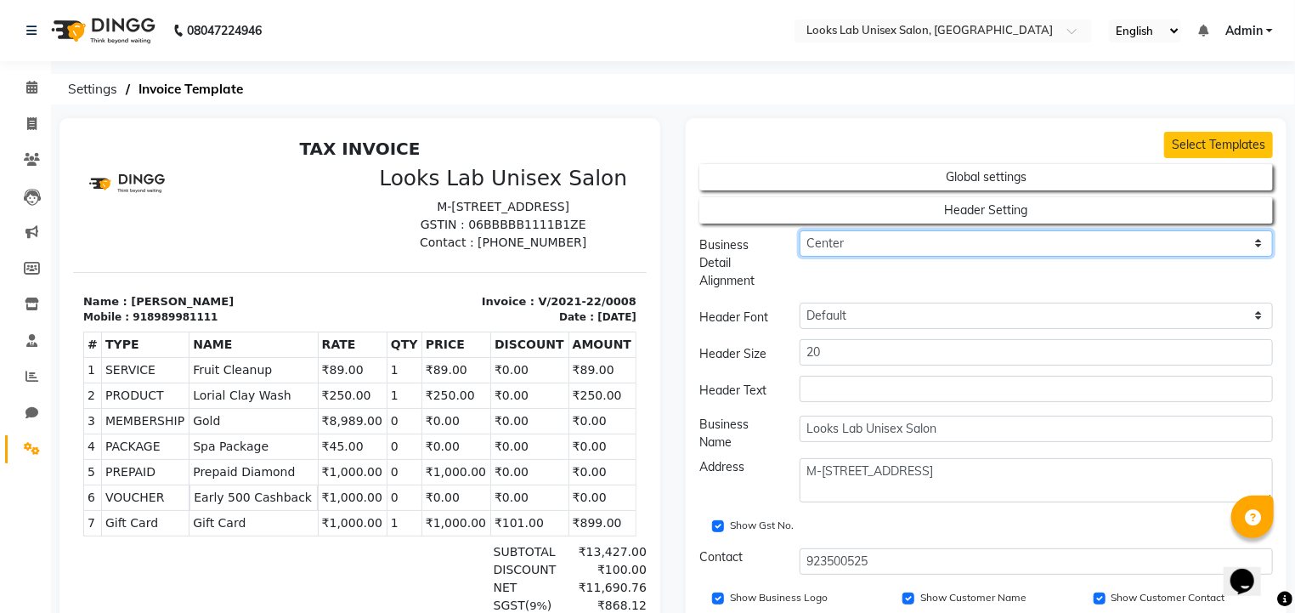
click at [849, 242] on select "Center End Start" at bounding box center [1037, 243] width 474 height 26
click at [800, 230] on select "Center End Start" at bounding box center [1037, 243] width 474 height 26
click at [829, 241] on select "Center End Start" at bounding box center [1037, 243] width 474 height 26
click at [800, 230] on select "Center End Start" at bounding box center [1037, 243] width 474 height 26
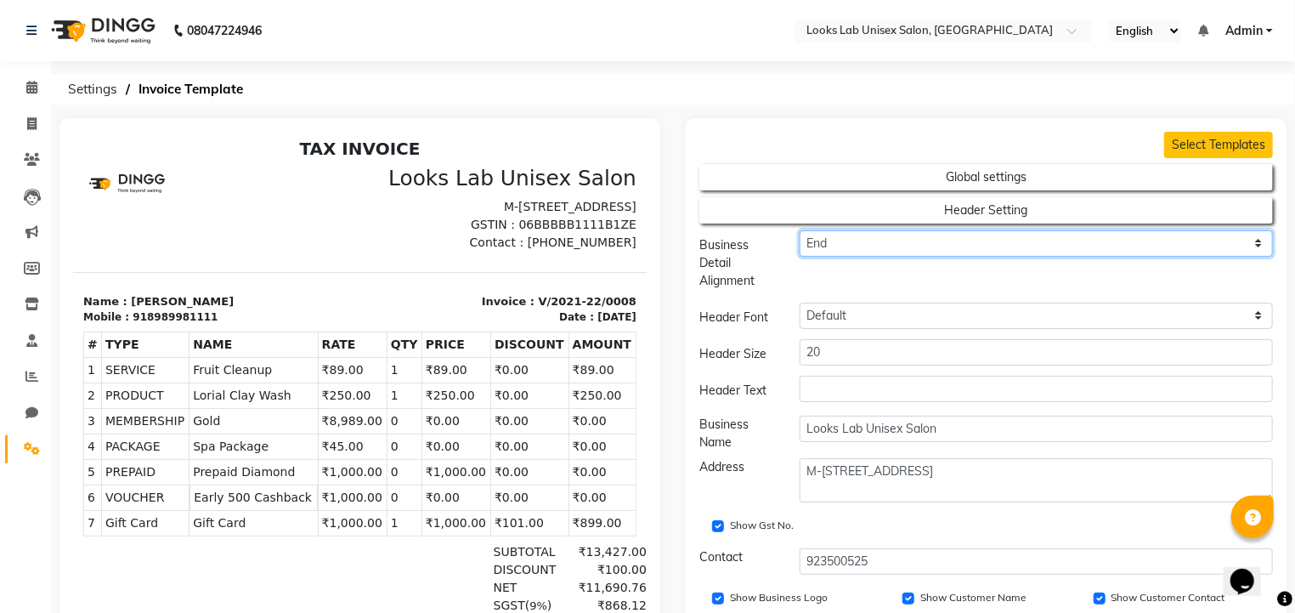
click at [842, 234] on select "Center End Start" at bounding box center [1037, 243] width 474 height 26
click at [800, 230] on select "Center End Start" at bounding box center [1037, 243] width 474 height 26
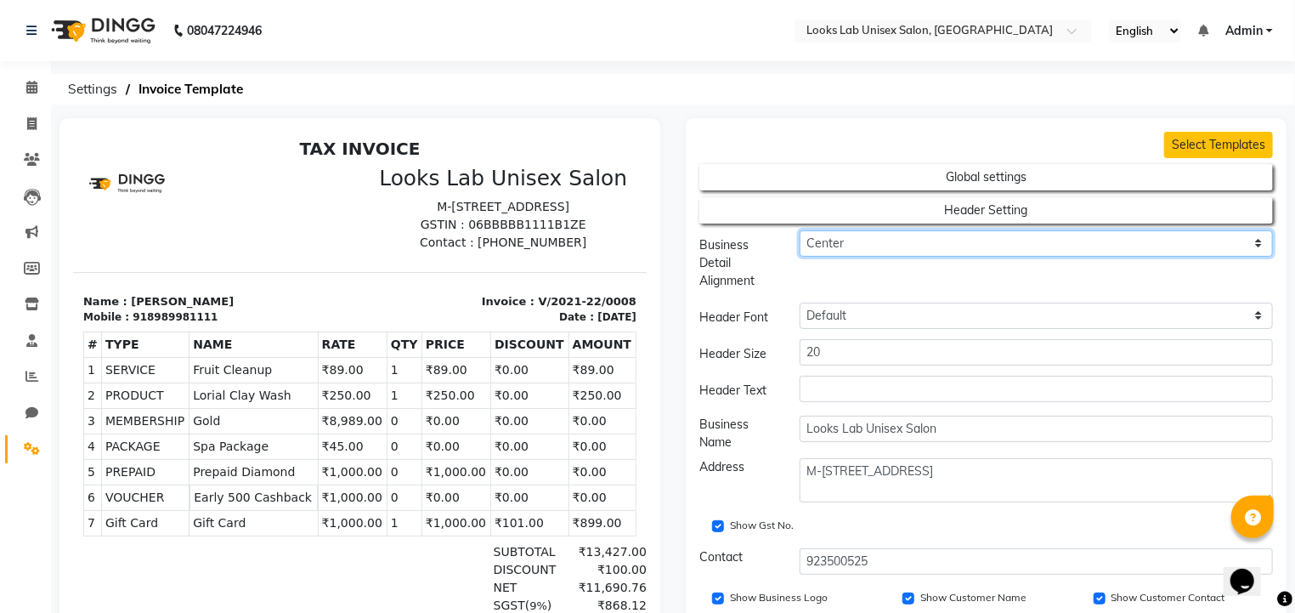
click at [834, 248] on select "Center End Start" at bounding box center [1037, 243] width 474 height 26
click at [800, 230] on select "Center End Start" at bounding box center [1037, 243] width 474 height 26
drag, startPoint x: 830, startPoint y: 235, endPoint x: 839, endPoint y: 286, distance: 51.0
click at [839, 286] on div "Center End Start" at bounding box center [1037, 262] width 500 height 65
click at [800, 230] on select "Center End Start" at bounding box center [1037, 243] width 474 height 26
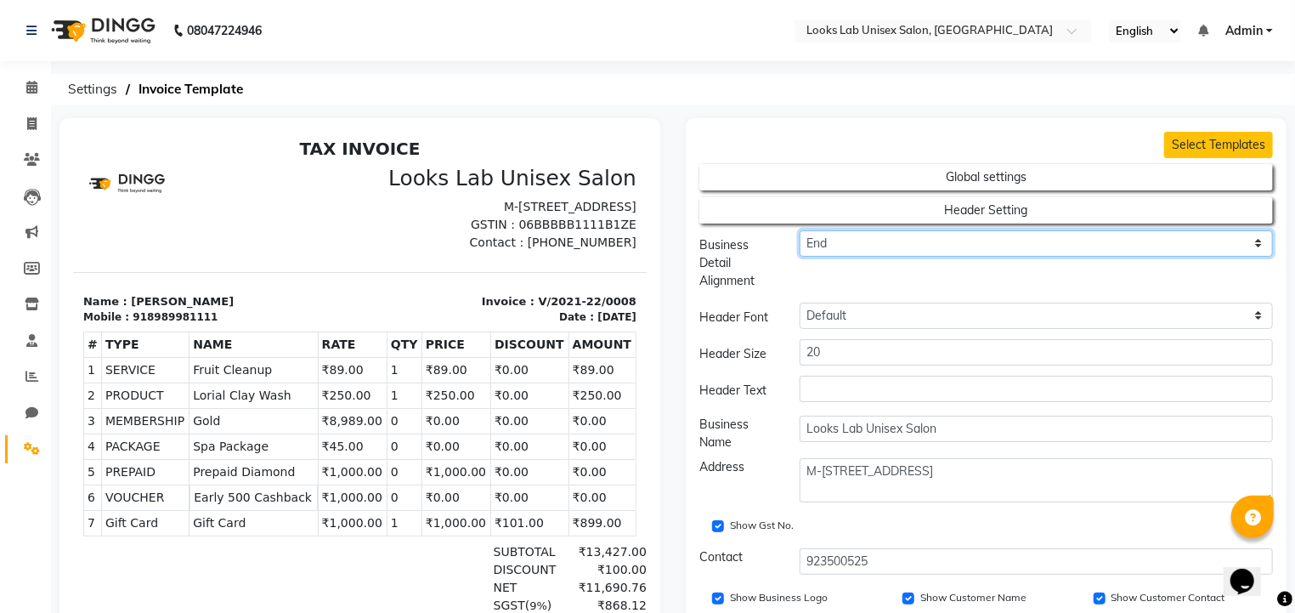
click at [842, 251] on select "Center End Start" at bounding box center [1037, 243] width 474 height 26
click at [800, 230] on select "Center End Start" at bounding box center [1037, 243] width 474 height 26
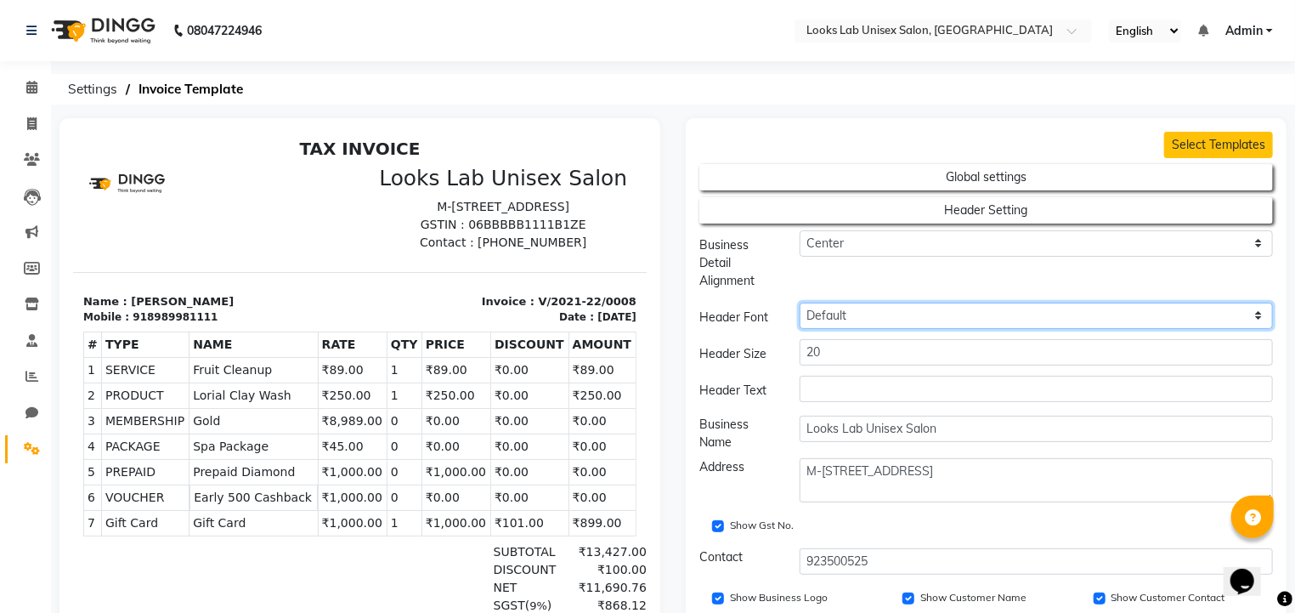
click at [833, 320] on select "Default Roboto Condensed Roboto Mono Roboto Slab Dancing scripts Great Vibes [P…" at bounding box center [1037, 316] width 474 height 26
click at [800, 303] on select "Default Roboto Condensed Roboto Mono Roboto Slab Dancing scripts Great Vibes [P…" at bounding box center [1037, 316] width 474 height 26
click at [841, 309] on select "Default Roboto Condensed Roboto Mono Roboto Slab Dancing scripts Great Vibes [P…" at bounding box center [1037, 316] width 474 height 26
click at [800, 303] on select "Default Roboto Condensed Roboto Mono Roboto Slab Dancing scripts Great Vibes [P…" at bounding box center [1037, 316] width 474 height 26
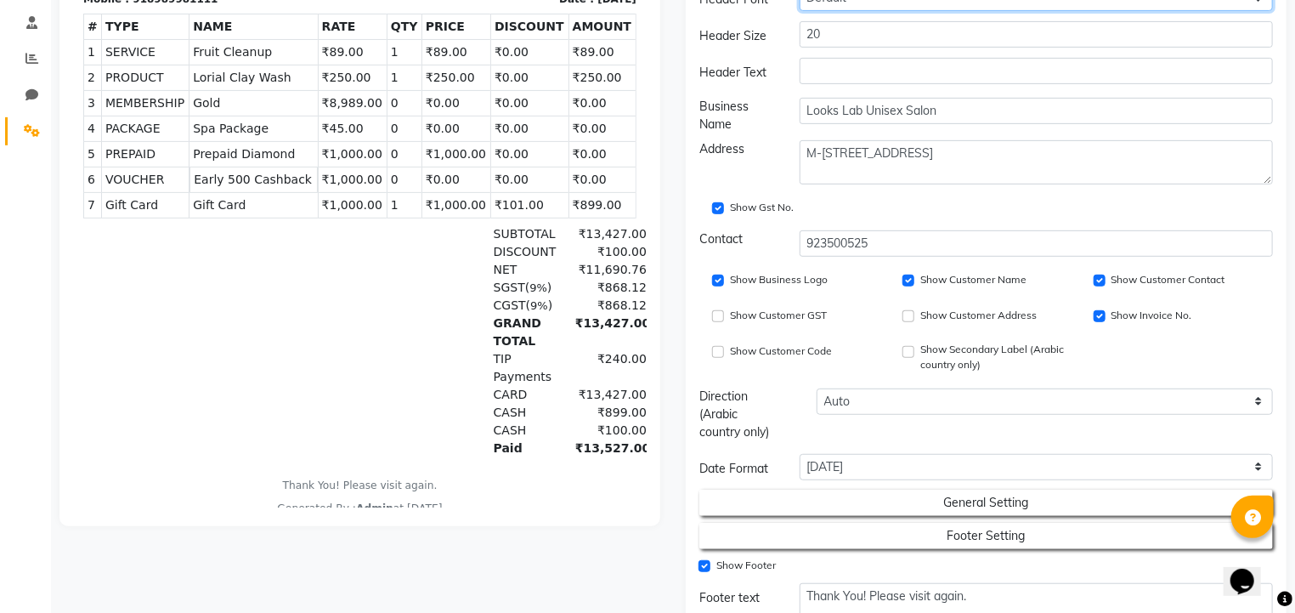
scroll to position [497, 0]
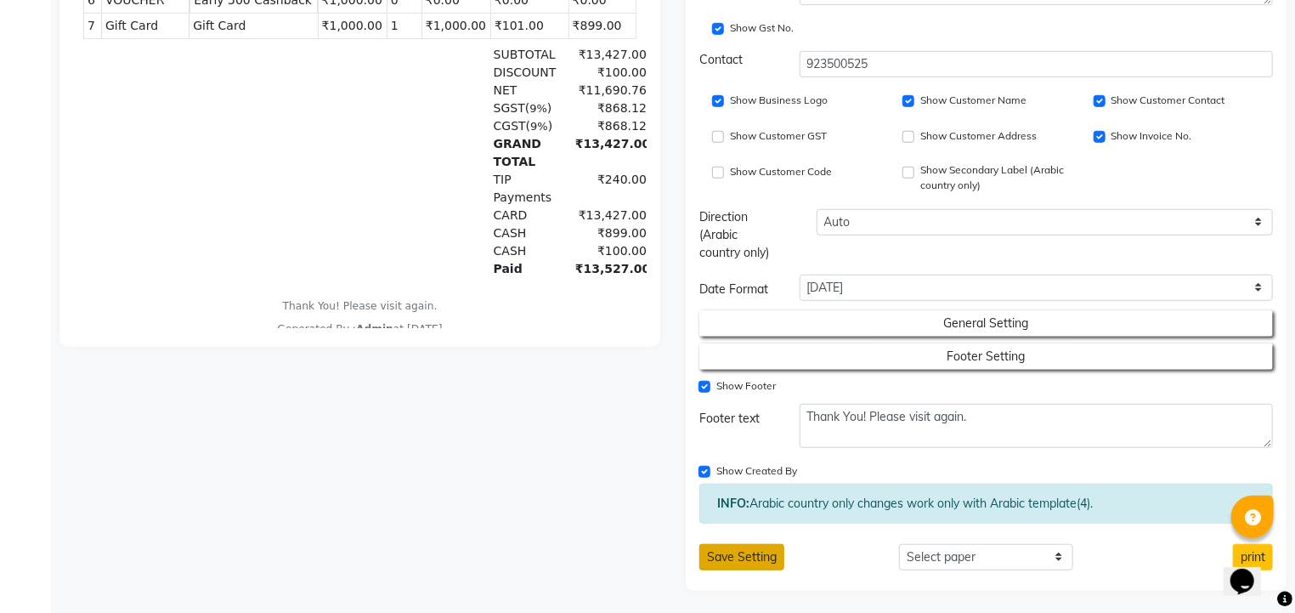
click at [758, 548] on button "Save Setting" at bounding box center [742, 557] width 85 height 26
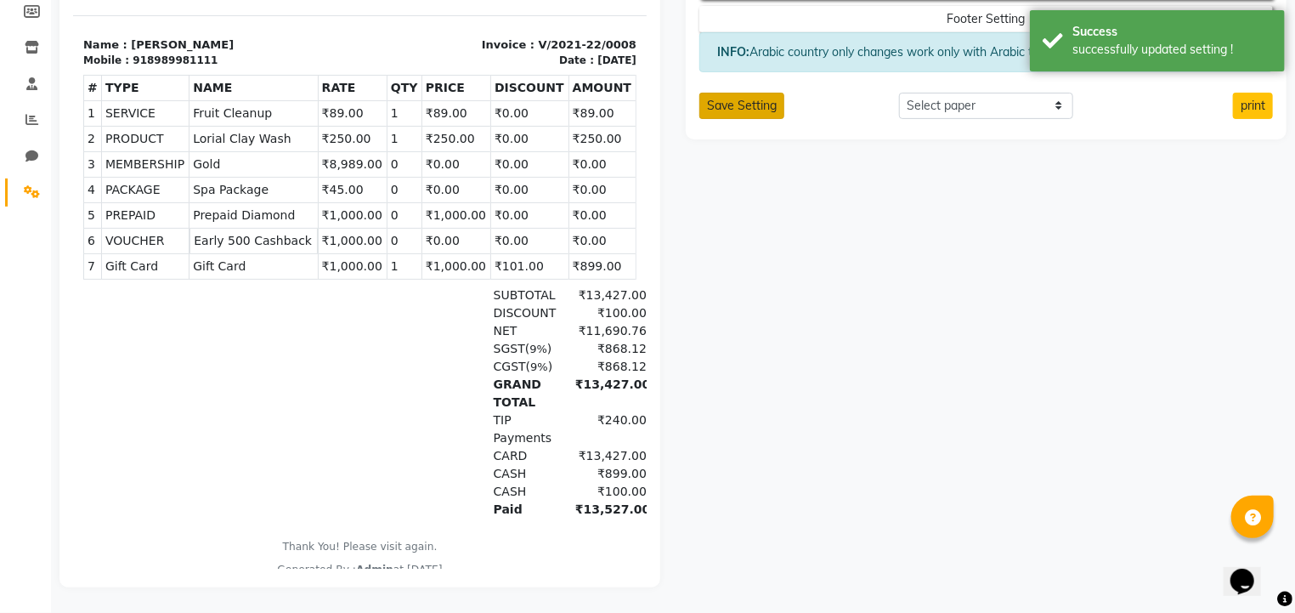
scroll to position [0, 0]
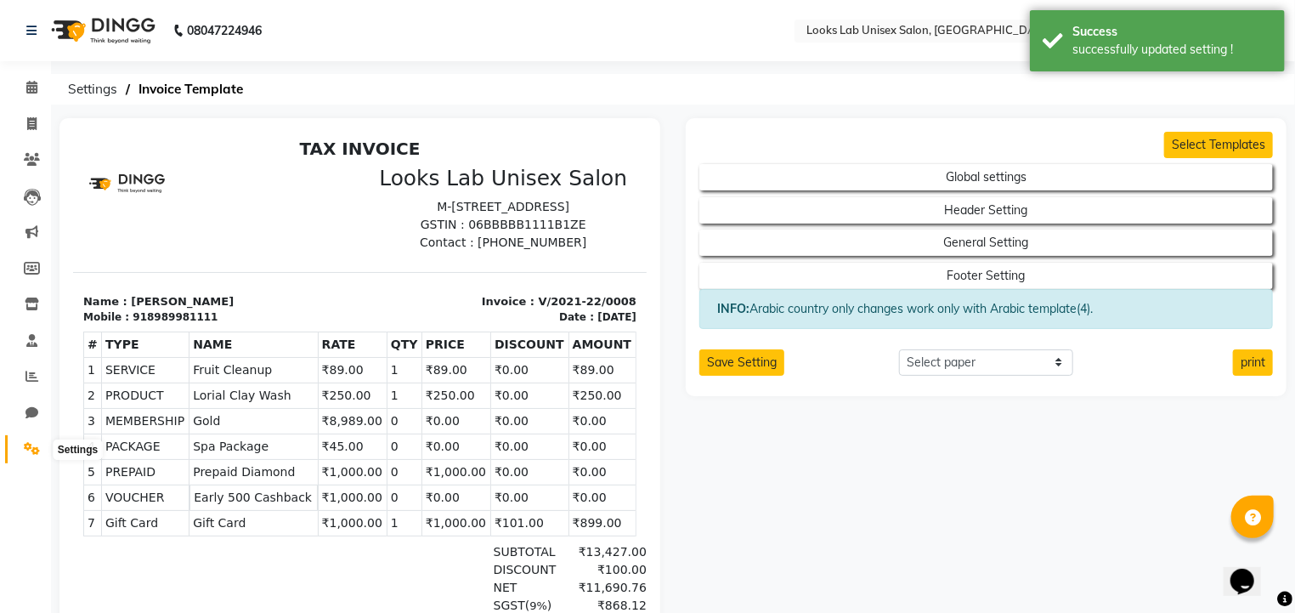
click at [37, 456] on span at bounding box center [32, 449] width 30 height 20
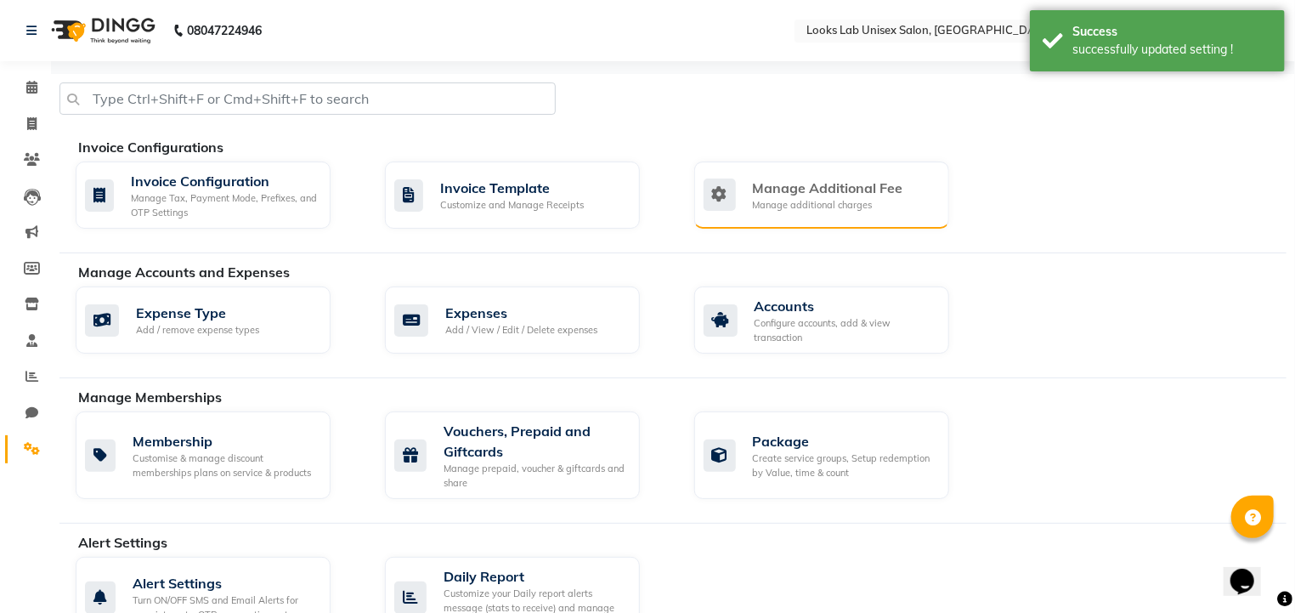
click at [784, 196] on div "Manage Additional Fee" at bounding box center [828, 188] width 150 height 20
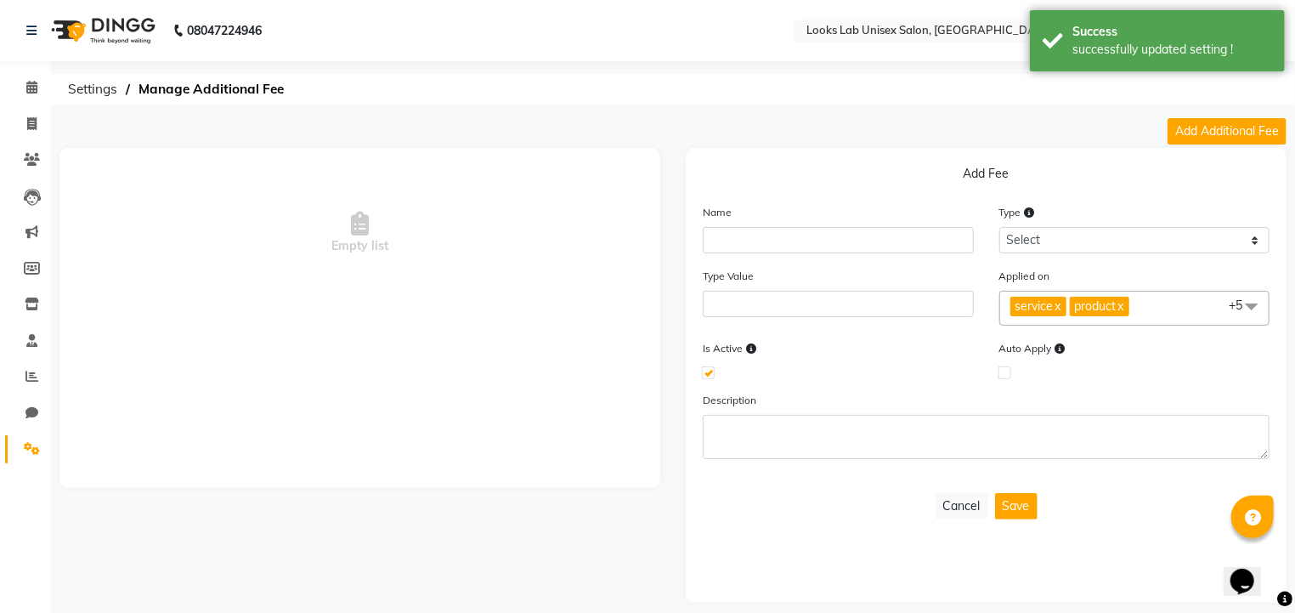
click at [31, 461] on link "Settings" at bounding box center [25, 449] width 41 height 28
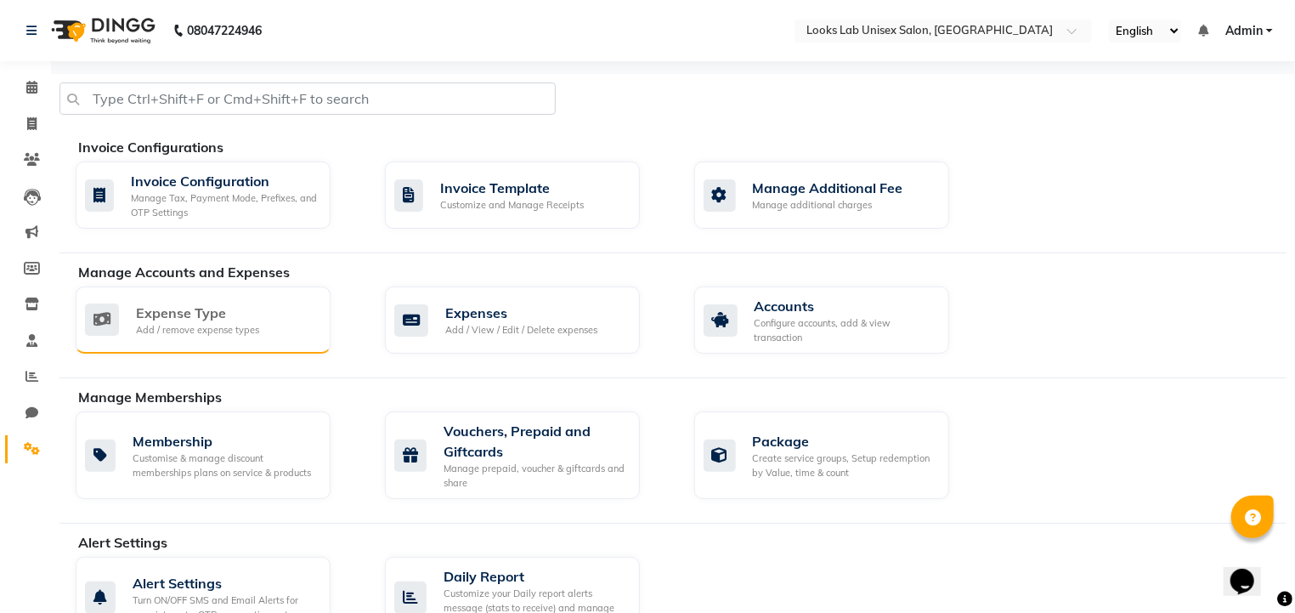
click at [233, 309] on div "Expense Type" at bounding box center [197, 313] width 123 height 20
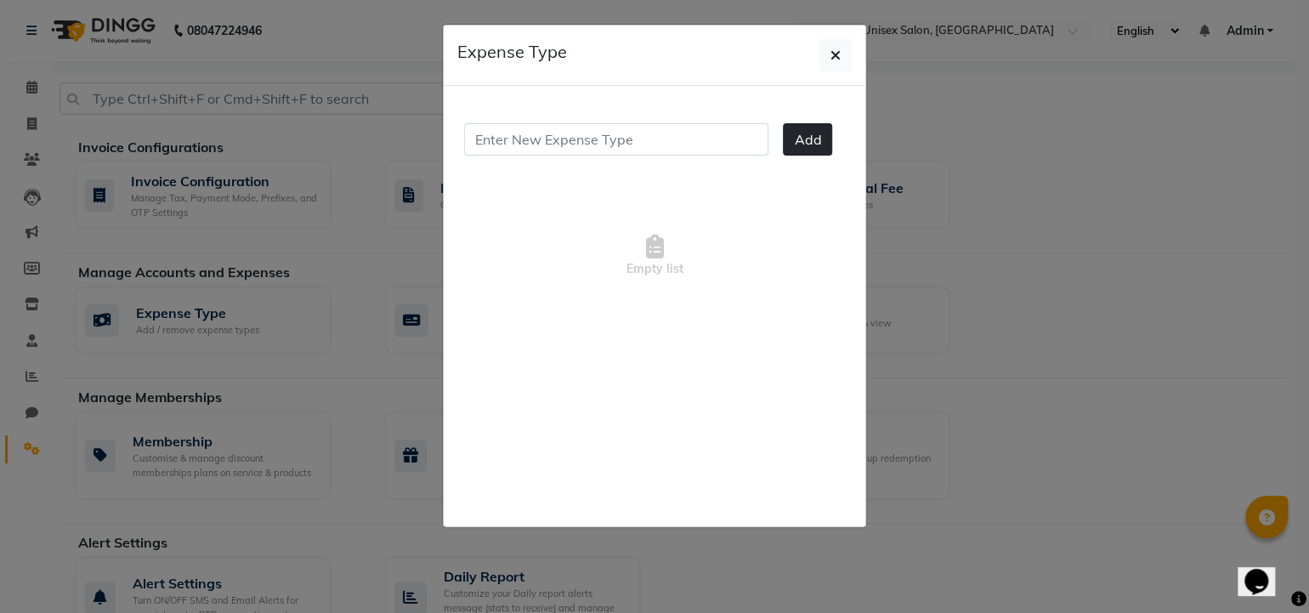
click at [802, 152] on button "Add" at bounding box center [807, 139] width 49 height 32
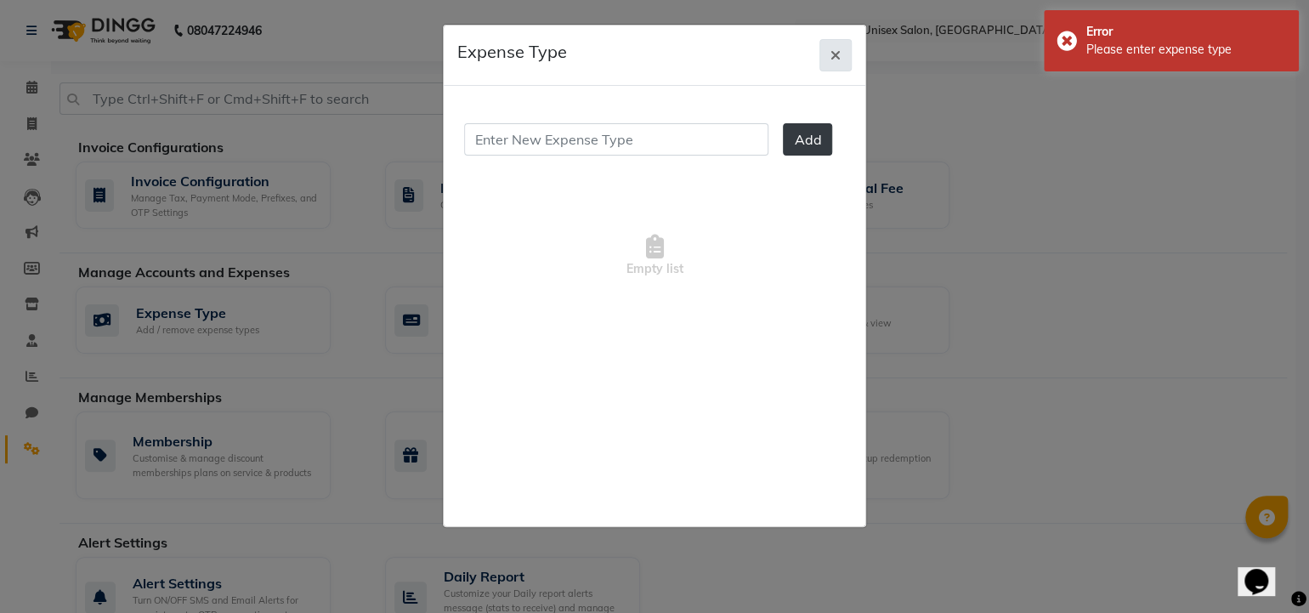
click at [830, 56] on icon "button" at bounding box center [835, 55] width 10 height 14
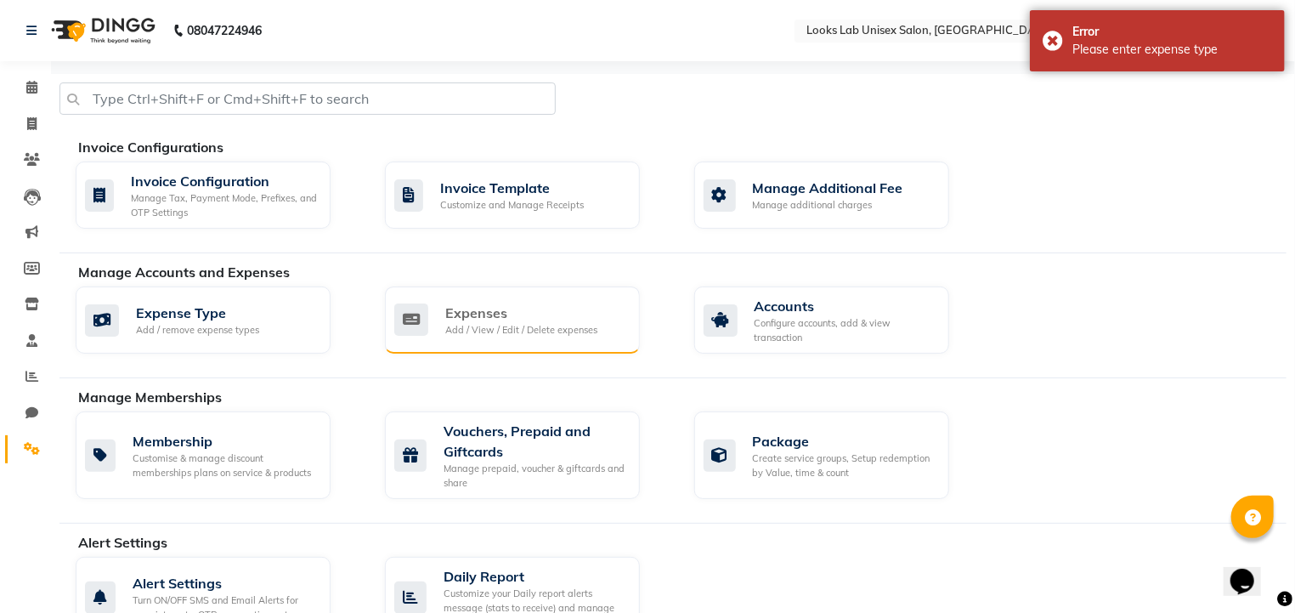
click at [557, 311] on div "Expenses" at bounding box center [521, 313] width 152 height 20
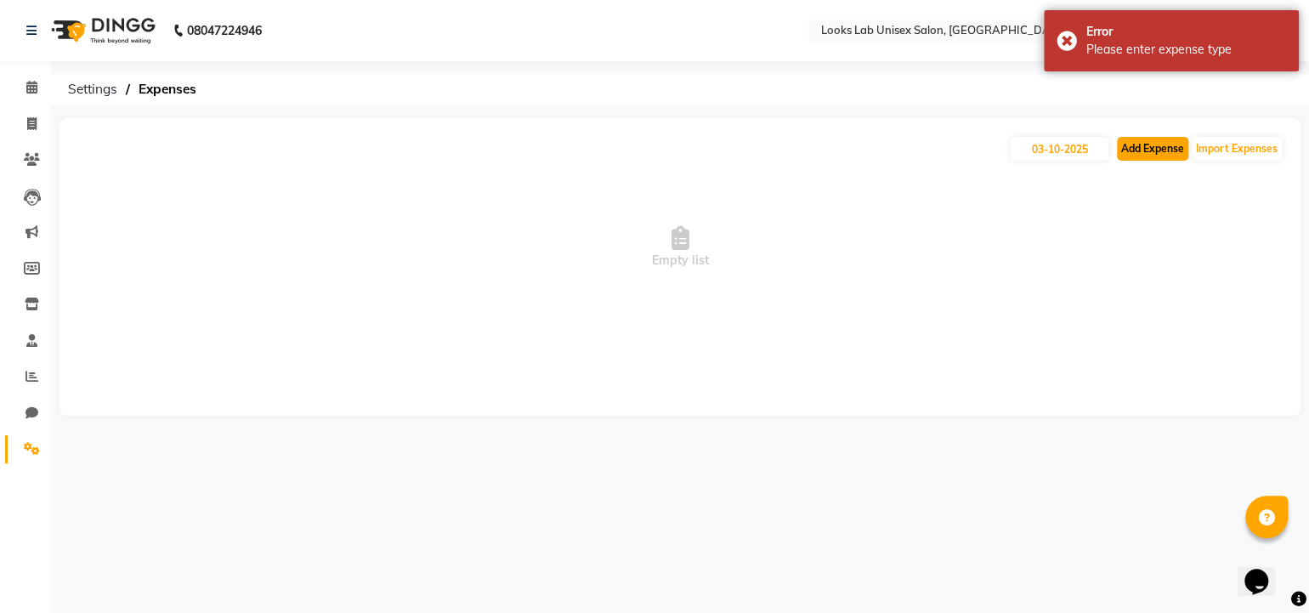
click at [1140, 151] on button "Add Expense" at bounding box center [1152, 149] width 71 height 24
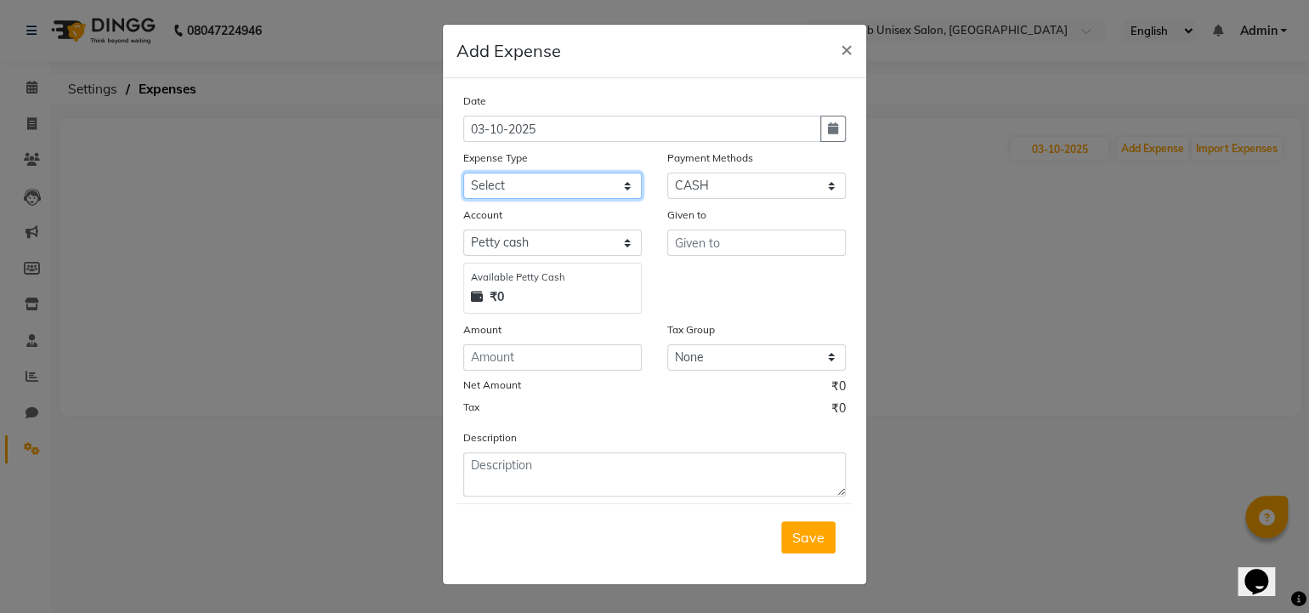
click at [561, 193] on select "Select Advance Salary Bank charges Car maintenance Cash transfer to bank Cash t…" at bounding box center [552, 186] width 179 height 26
click at [561, 190] on select "Select Advance Salary Bank charges Car maintenance Cash transfer to bank Cash t…" at bounding box center [552, 186] width 179 height 26
click at [849, 38] on span "×" at bounding box center [847, 49] width 12 height 26
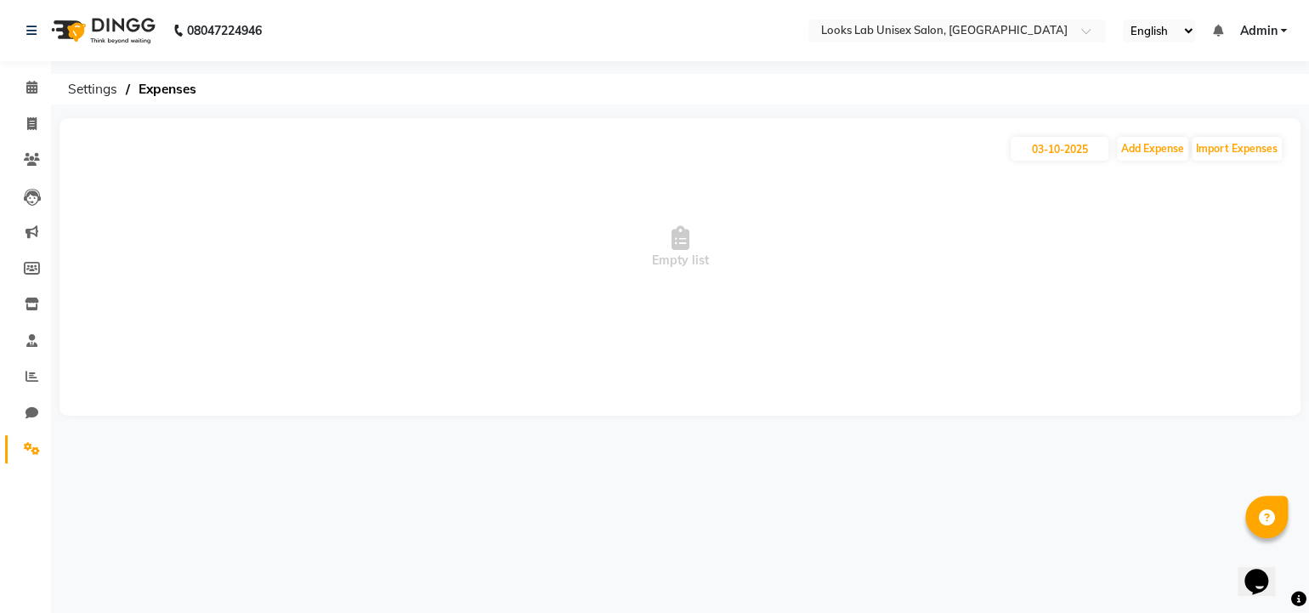
click at [24, 466] on li "Settings" at bounding box center [25, 449] width 51 height 37
click at [35, 444] on icon at bounding box center [32, 448] width 16 height 13
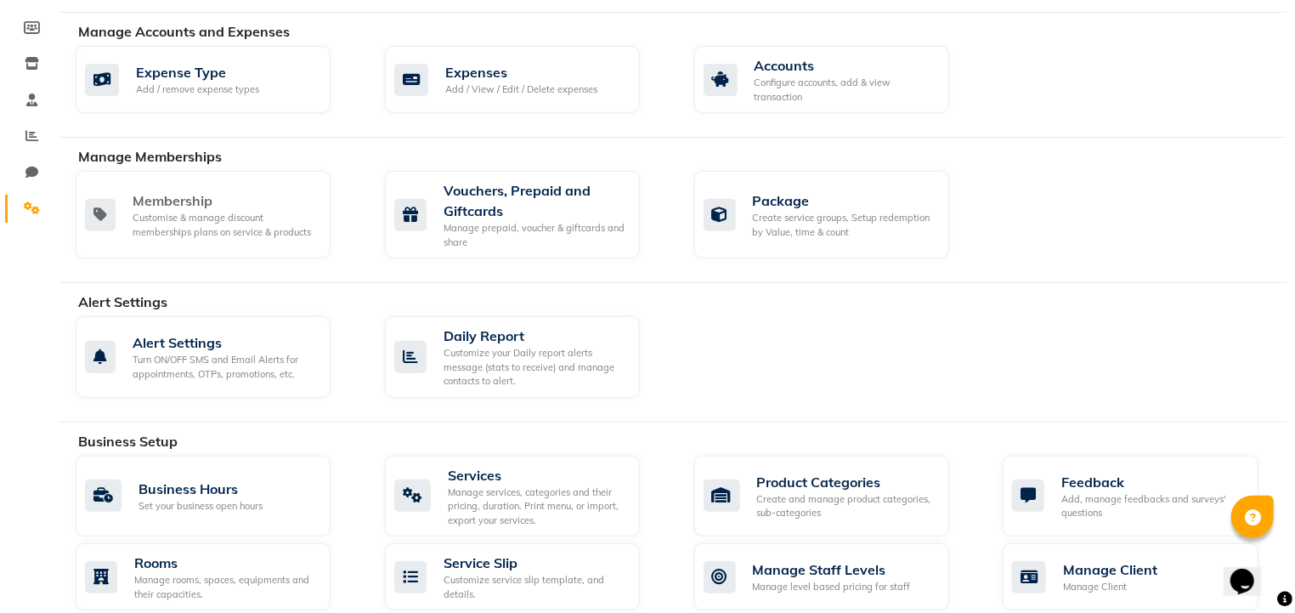
scroll to position [242, 0]
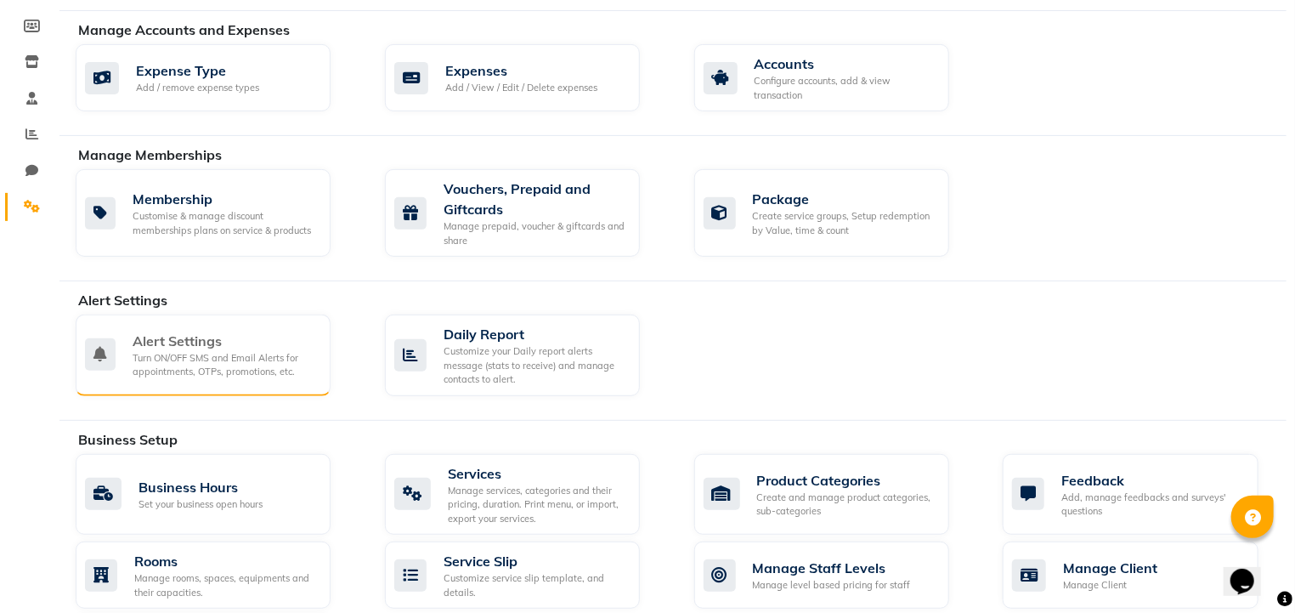
click at [250, 361] on div "Turn ON/OFF SMS and Email Alerts for appointments, OTPs, promotions, etc." at bounding box center [225, 365] width 184 height 28
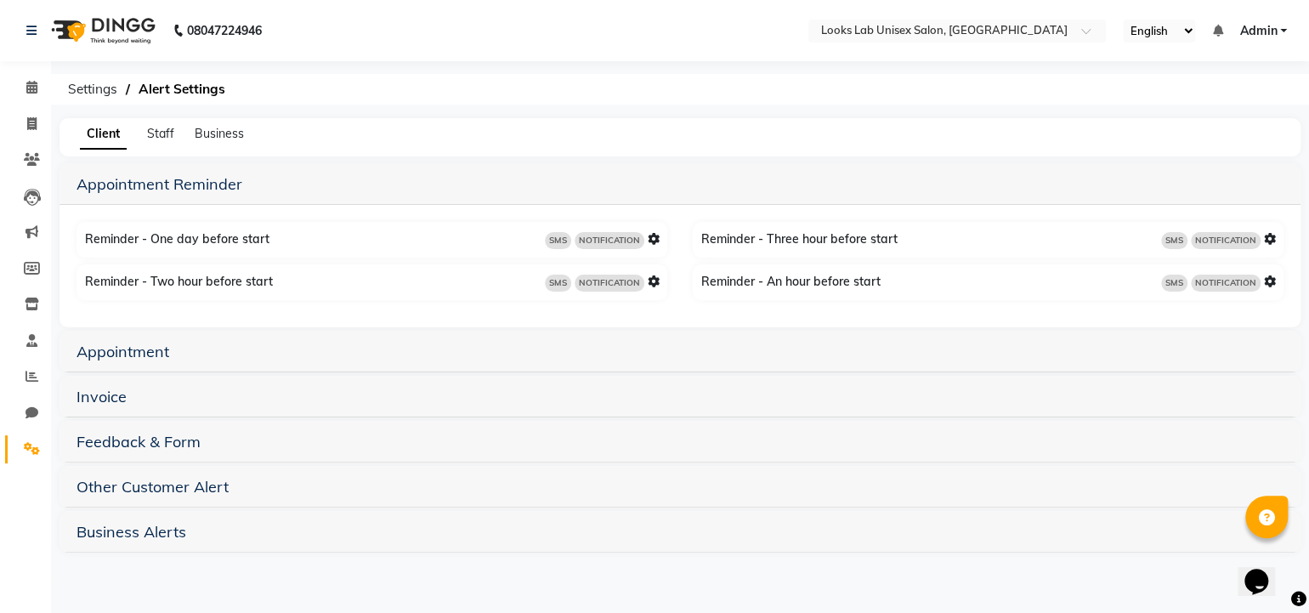
click at [1270, 236] on icon at bounding box center [1270, 239] width 12 height 12
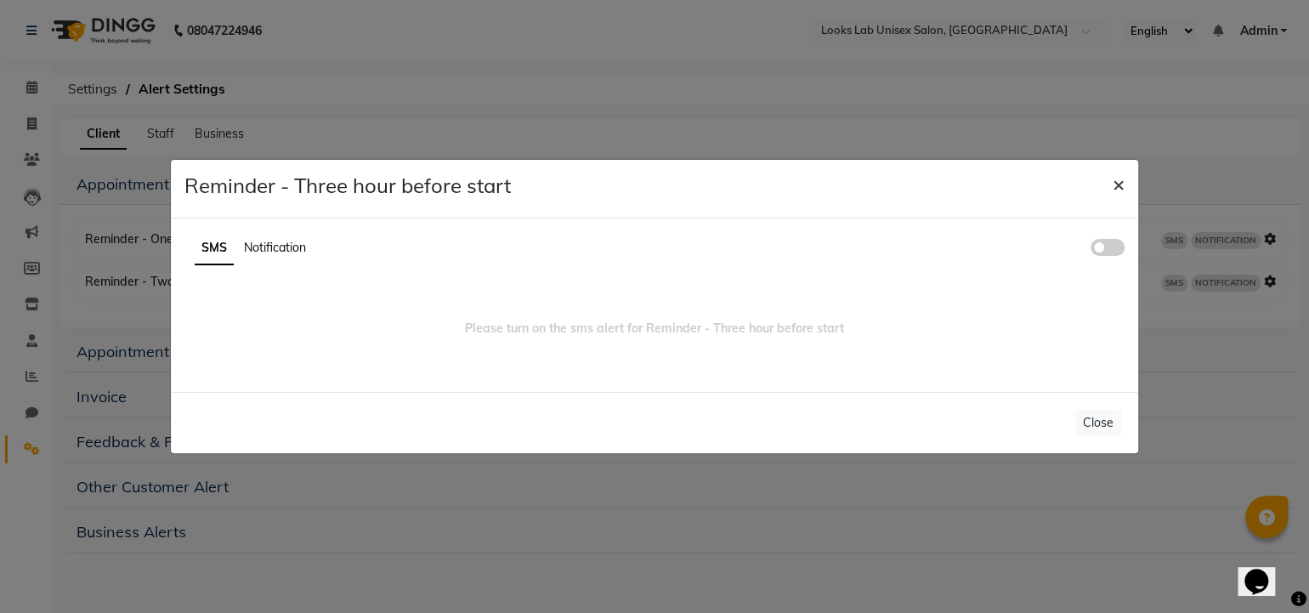
click at [1116, 184] on span "×" at bounding box center [1119, 184] width 12 height 26
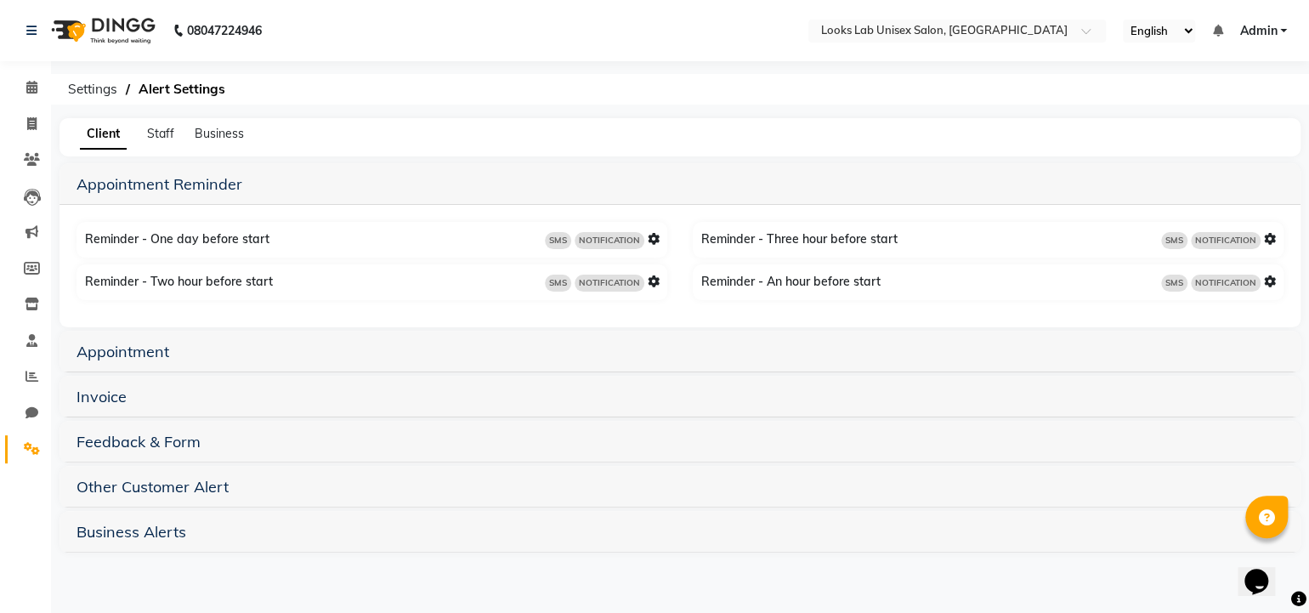
click at [653, 241] on icon at bounding box center [654, 239] width 12 height 12
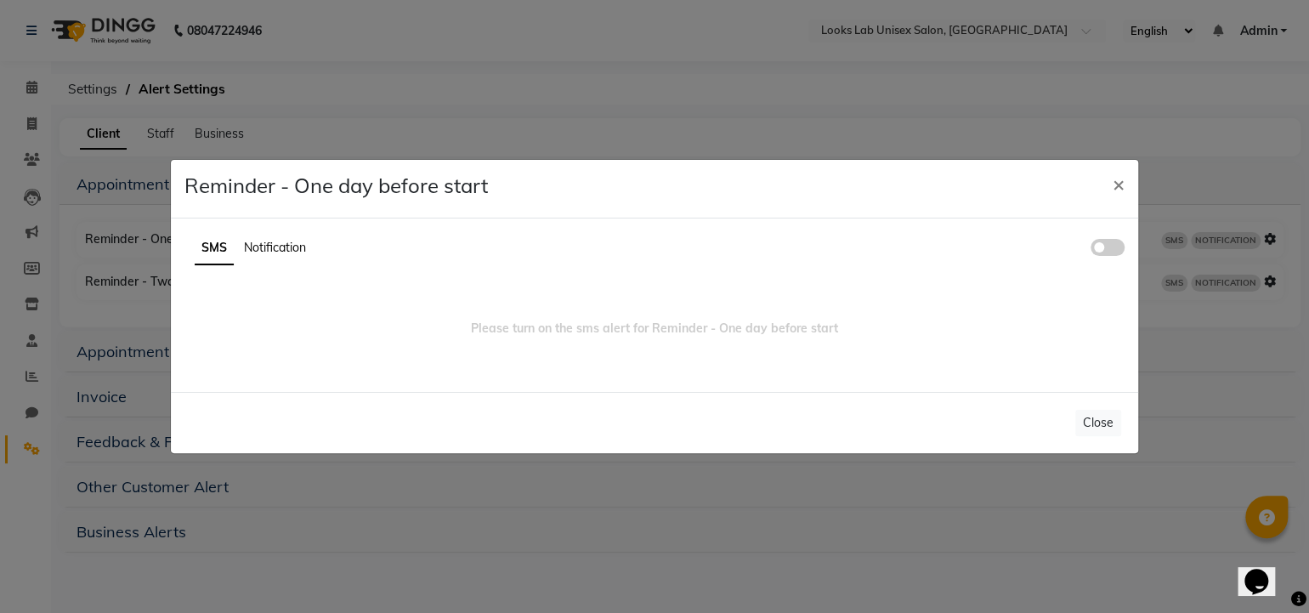
click at [1104, 245] on span at bounding box center [1108, 247] width 34 height 17
click at [1091, 250] on input "checkbox" at bounding box center [1091, 250] width 0 height 0
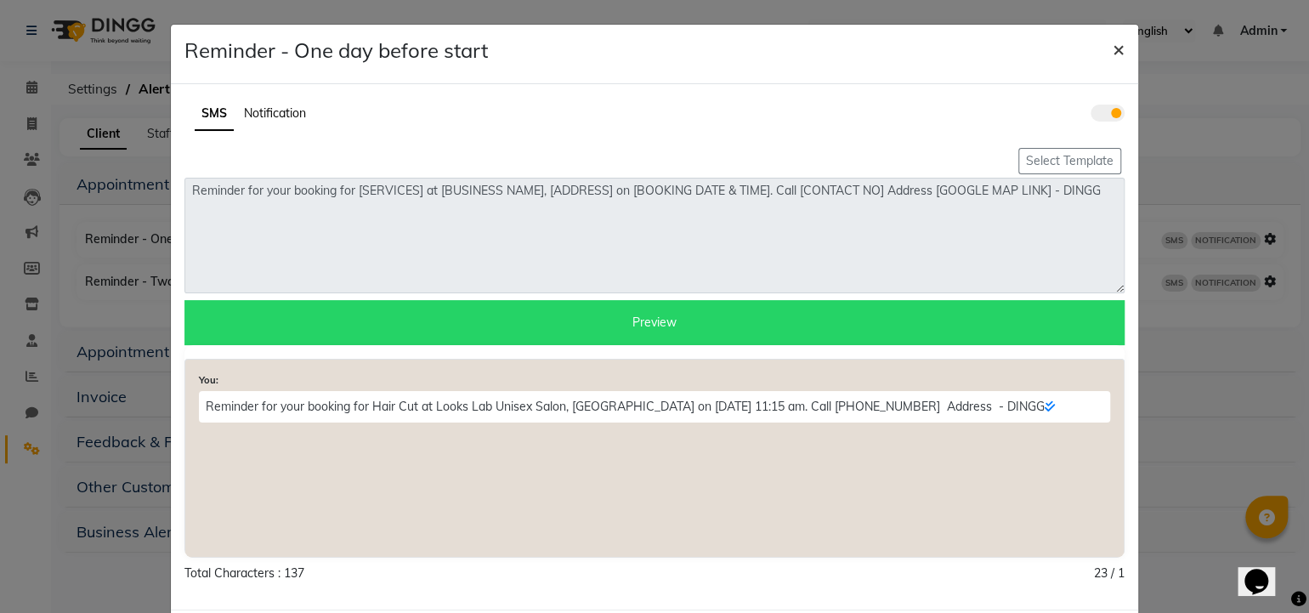
click at [1115, 52] on span "×" at bounding box center [1119, 49] width 12 height 26
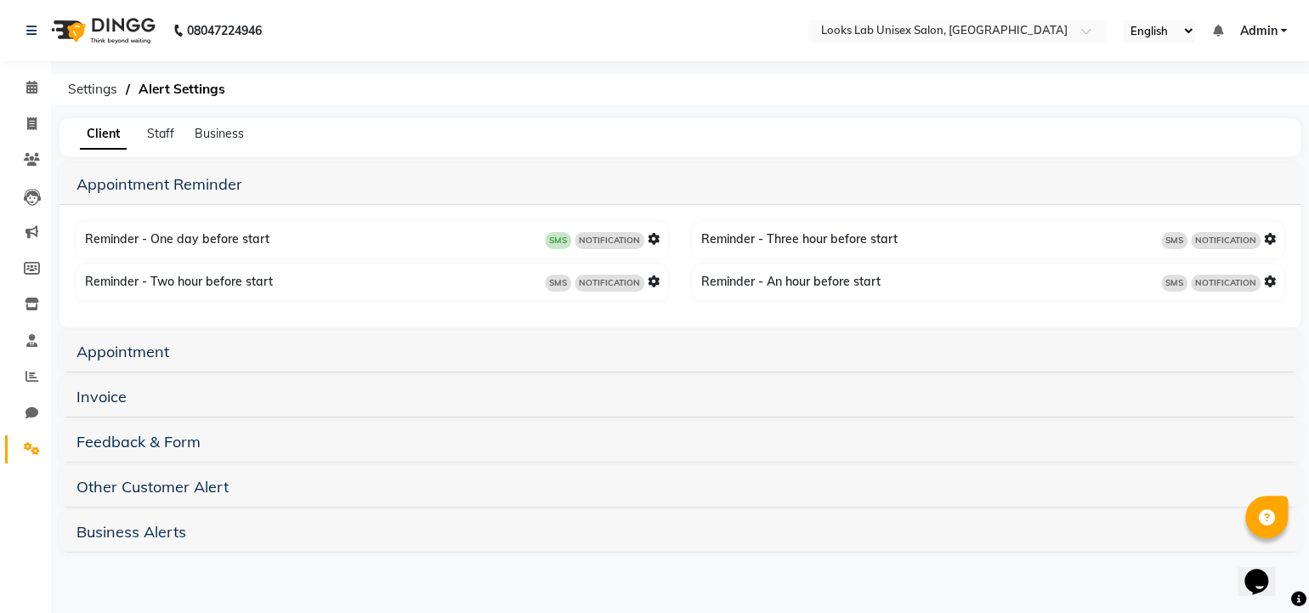
click at [655, 279] on icon at bounding box center [654, 281] width 12 height 12
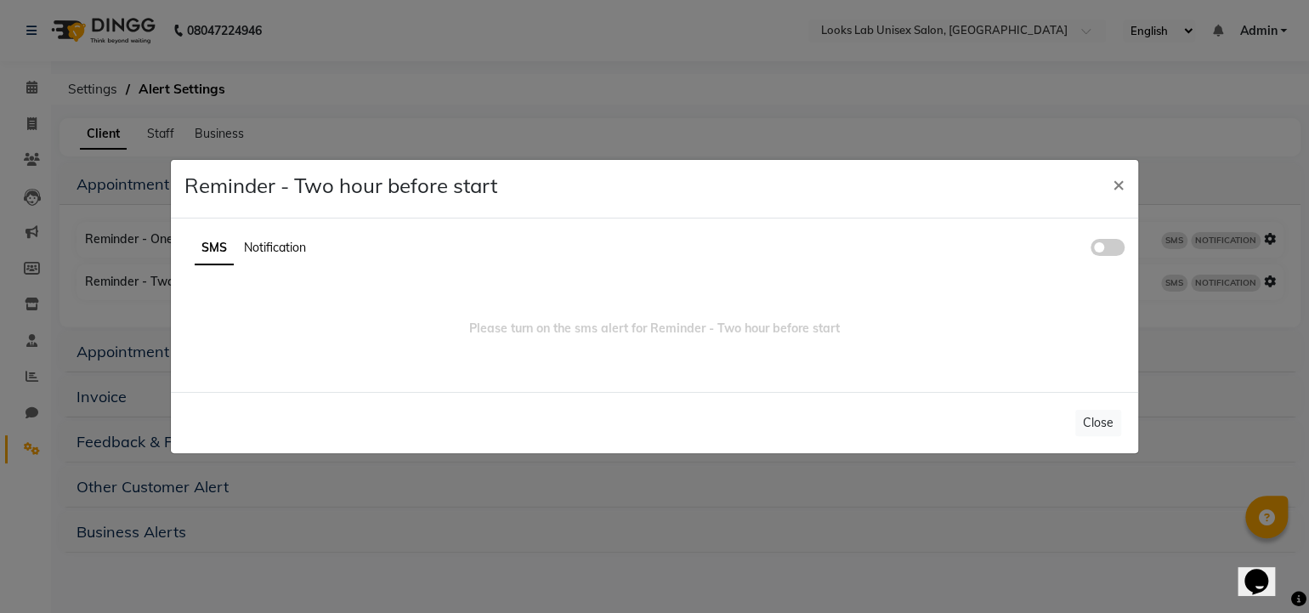
click at [1102, 246] on span at bounding box center [1108, 247] width 34 height 17
click at [1091, 250] on input "checkbox" at bounding box center [1091, 250] width 0 height 0
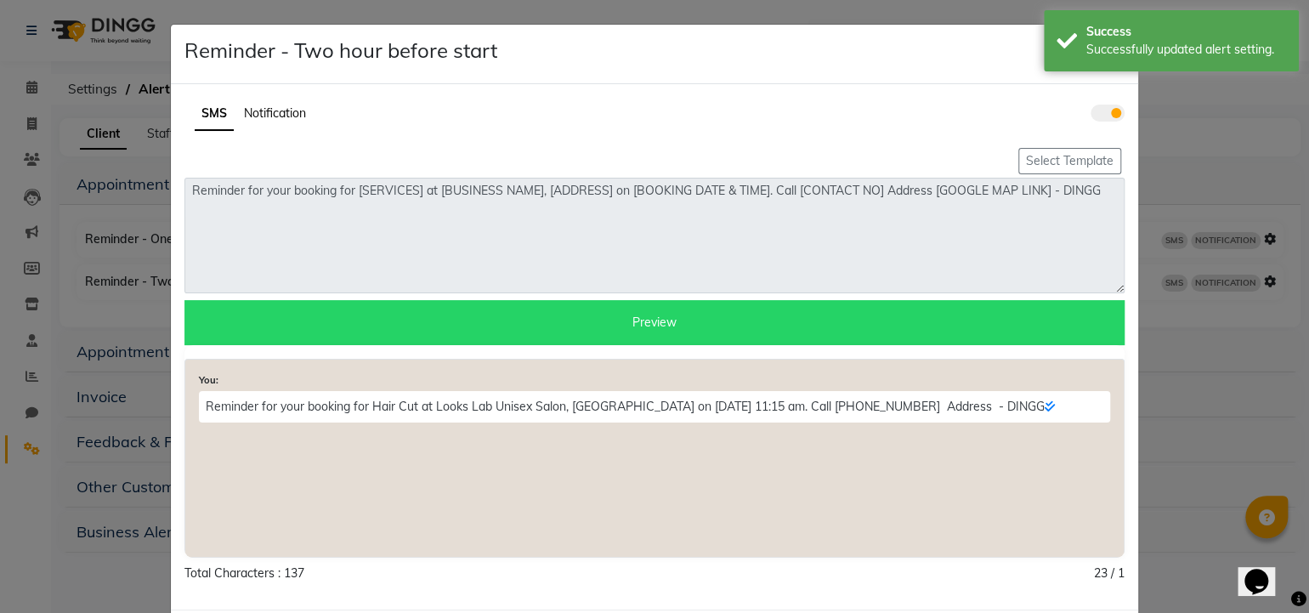
click at [949, 67] on div "Reminder - Two hour before start ×" at bounding box center [654, 55] width 967 height 60
click at [1029, 84] on div "SMS Notification Select Template Reminder for your booking for [SERVICES] at [B…" at bounding box center [654, 346] width 967 height 525
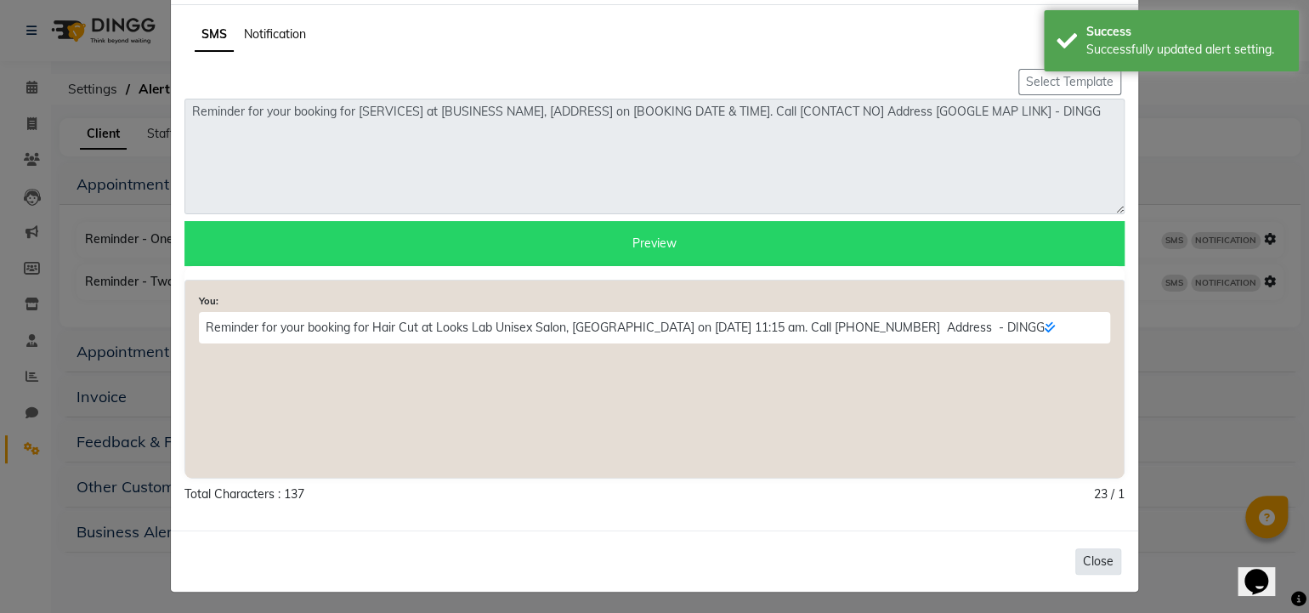
click at [1093, 566] on button "Close" at bounding box center [1098, 561] width 46 height 26
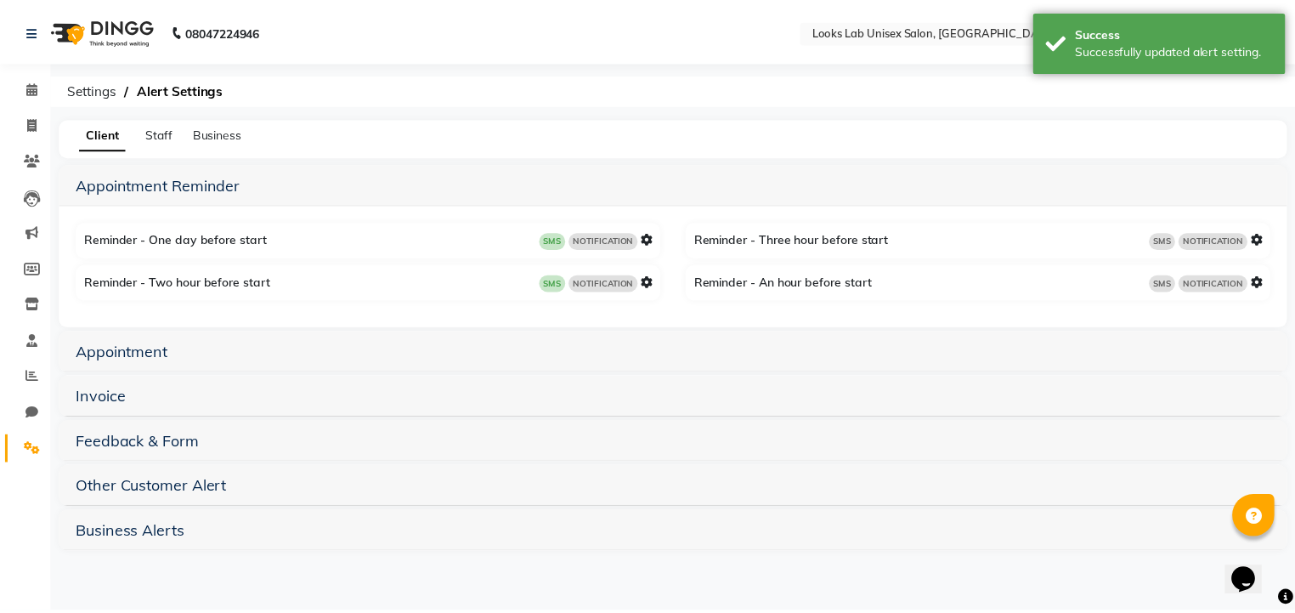
scroll to position [0, 0]
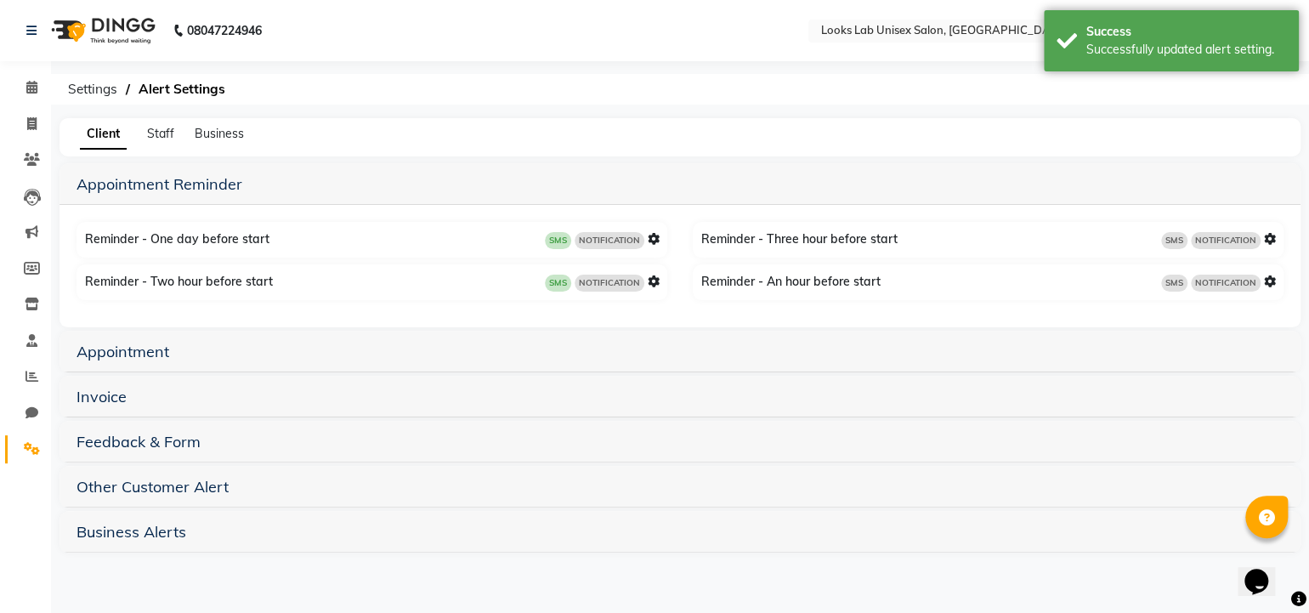
click at [179, 360] on h5 "Appointment" at bounding box center [680, 351] width 1207 height 20
click at [188, 187] on link "Appointment Reminder" at bounding box center [160, 184] width 166 height 20
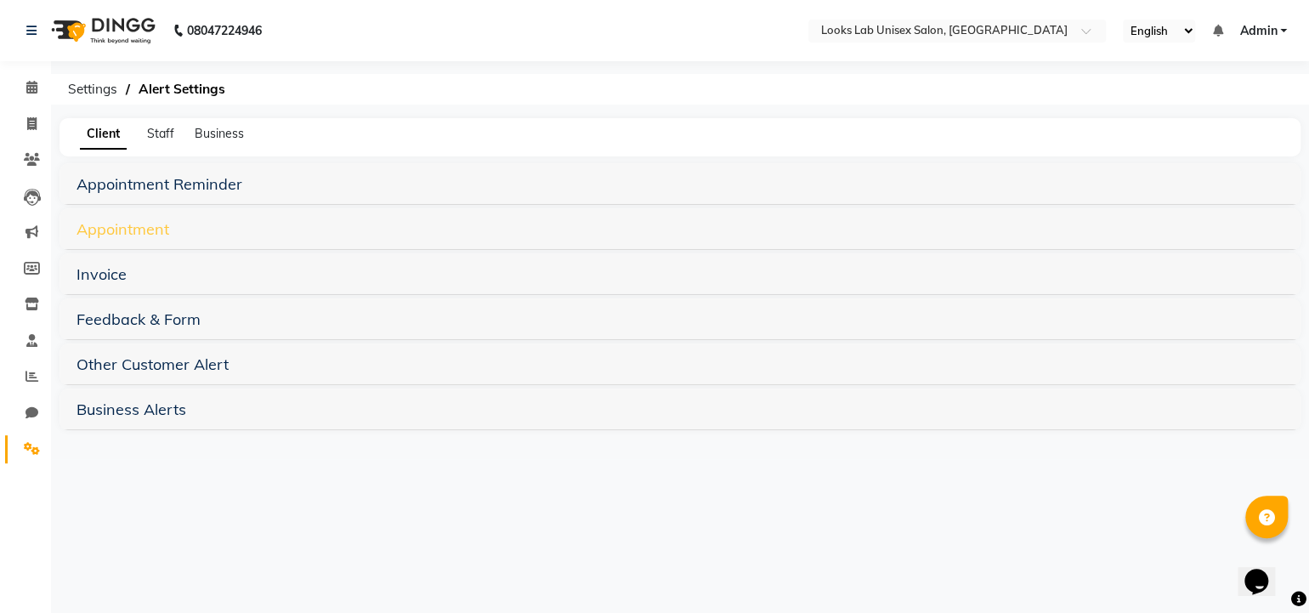
click at [135, 230] on link "Appointment" at bounding box center [123, 229] width 93 height 20
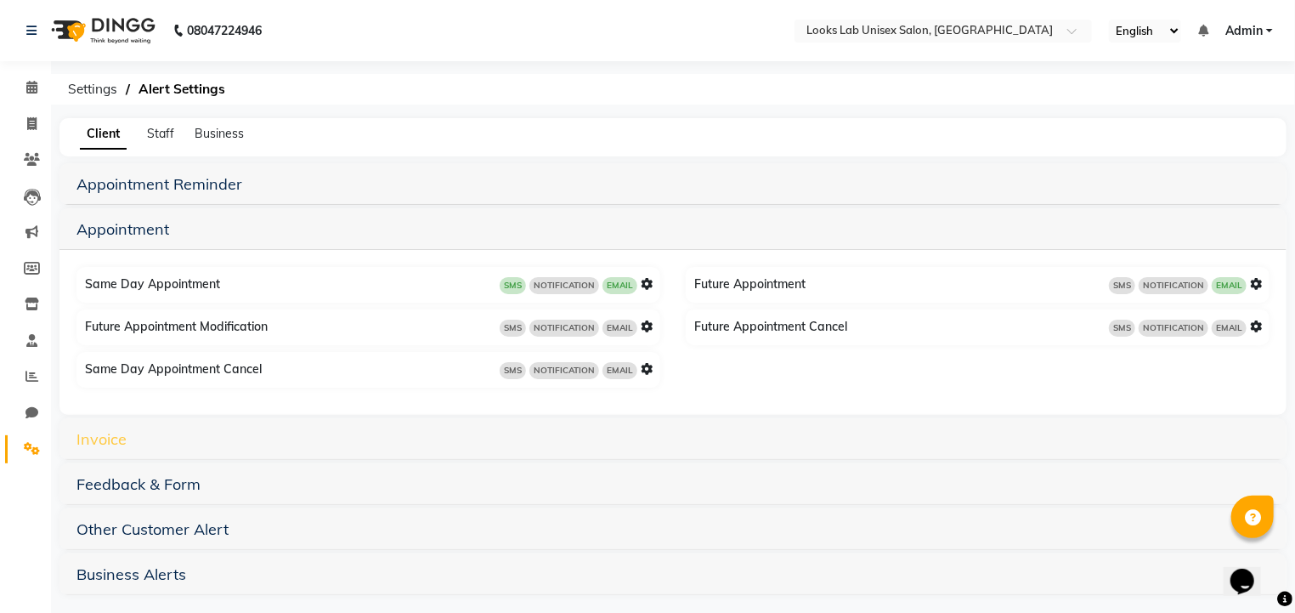
click at [104, 440] on link "Invoice" at bounding box center [102, 439] width 50 height 20
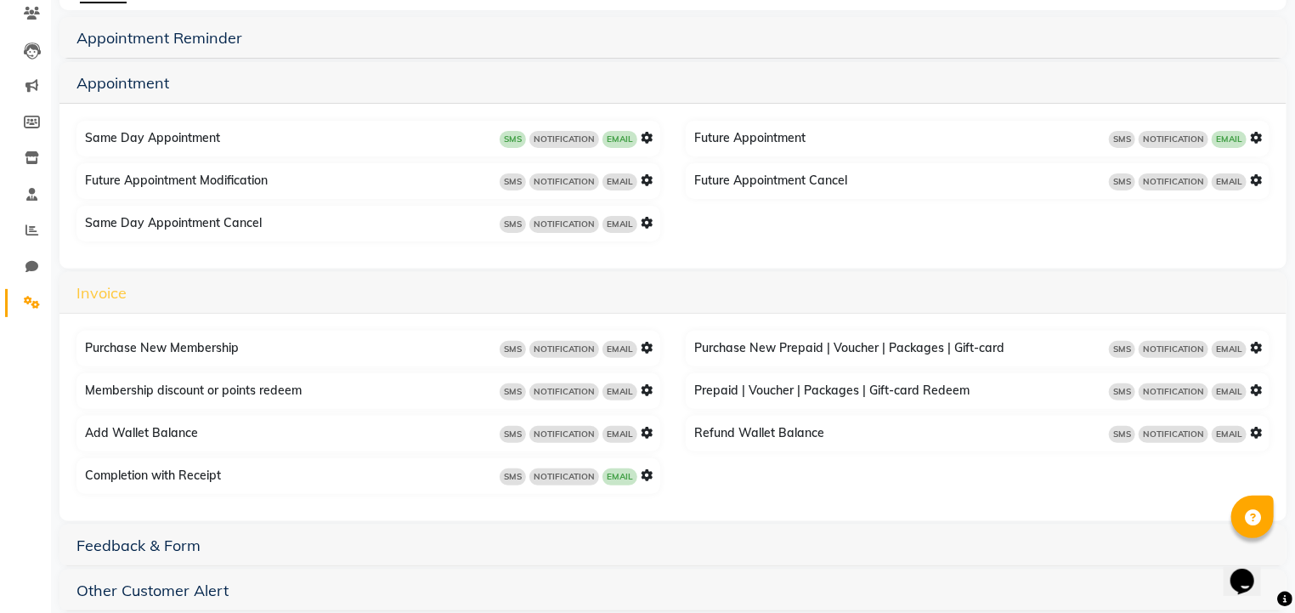
scroll to position [154, 0]
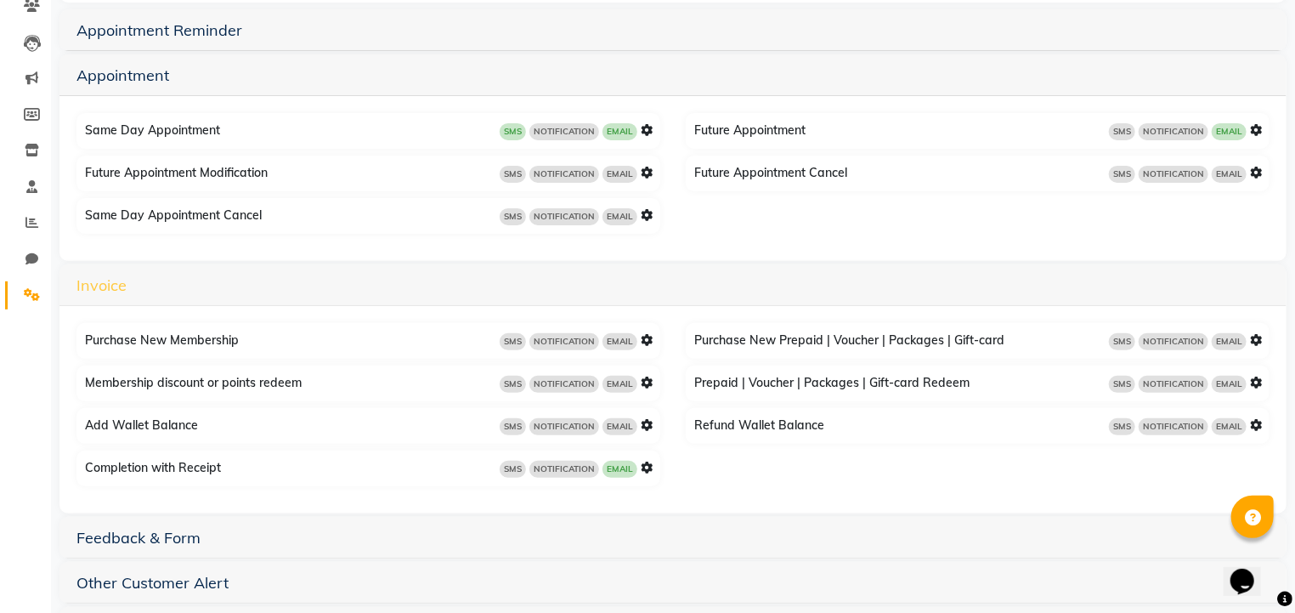
click at [91, 293] on link "Invoice" at bounding box center [102, 285] width 50 height 20
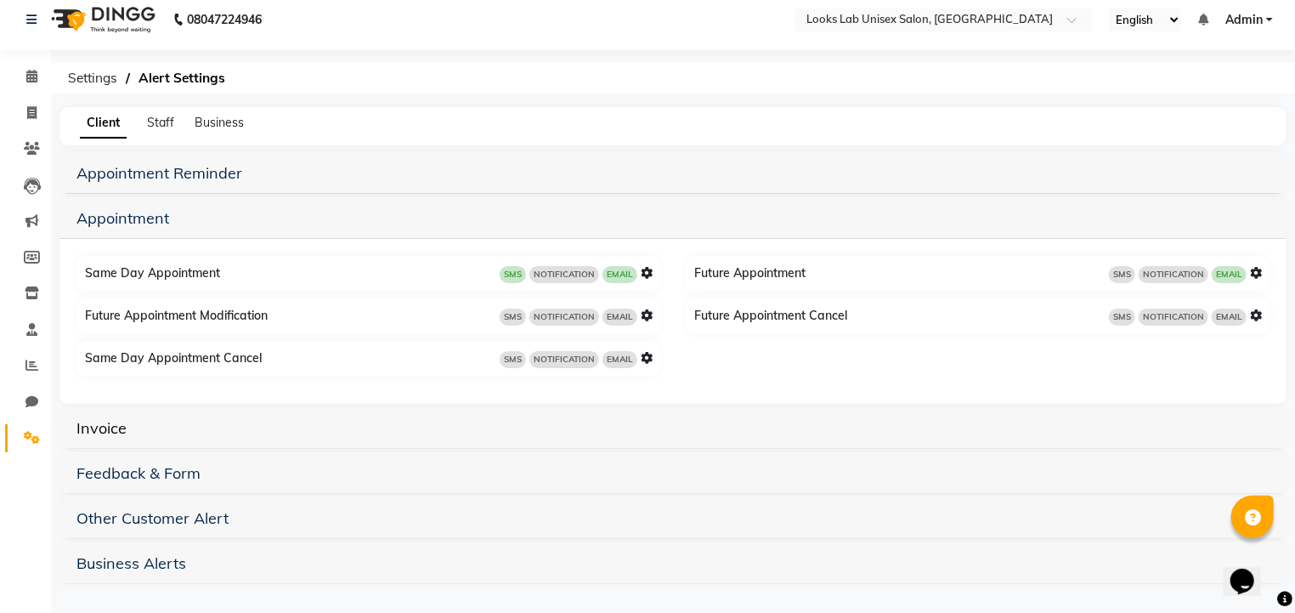
scroll to position [10, 0]
click at [123, 221] on link "Appointment" at bounding box center [123, 219] width 93 height 20
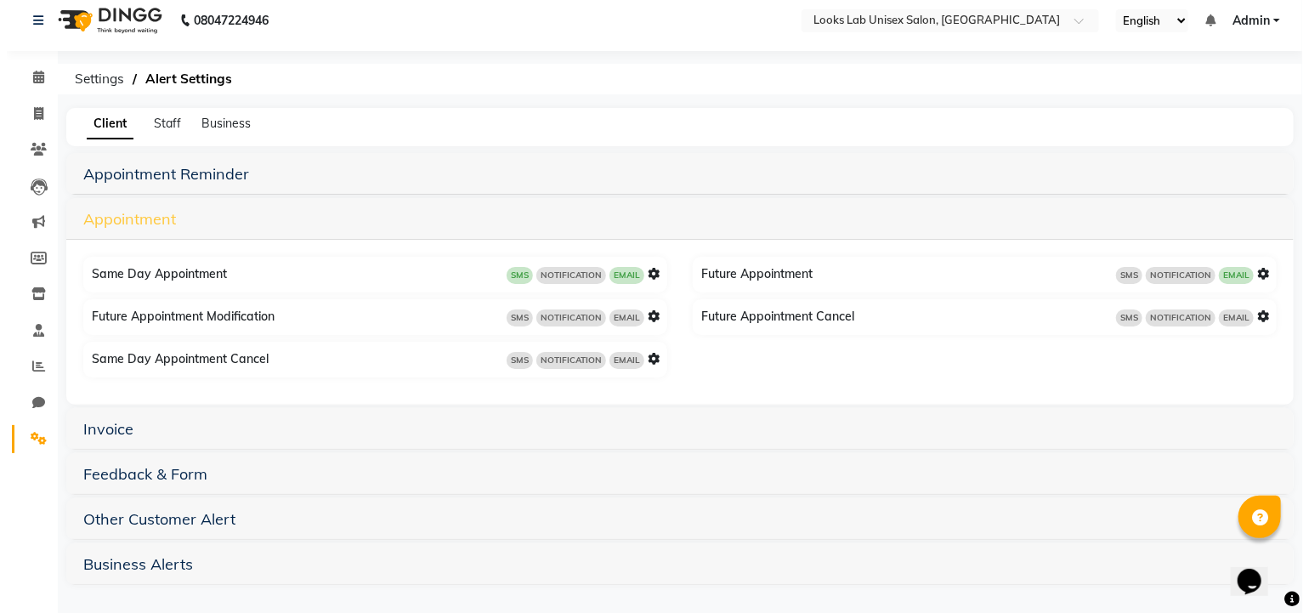
scroll to position [0, 0]
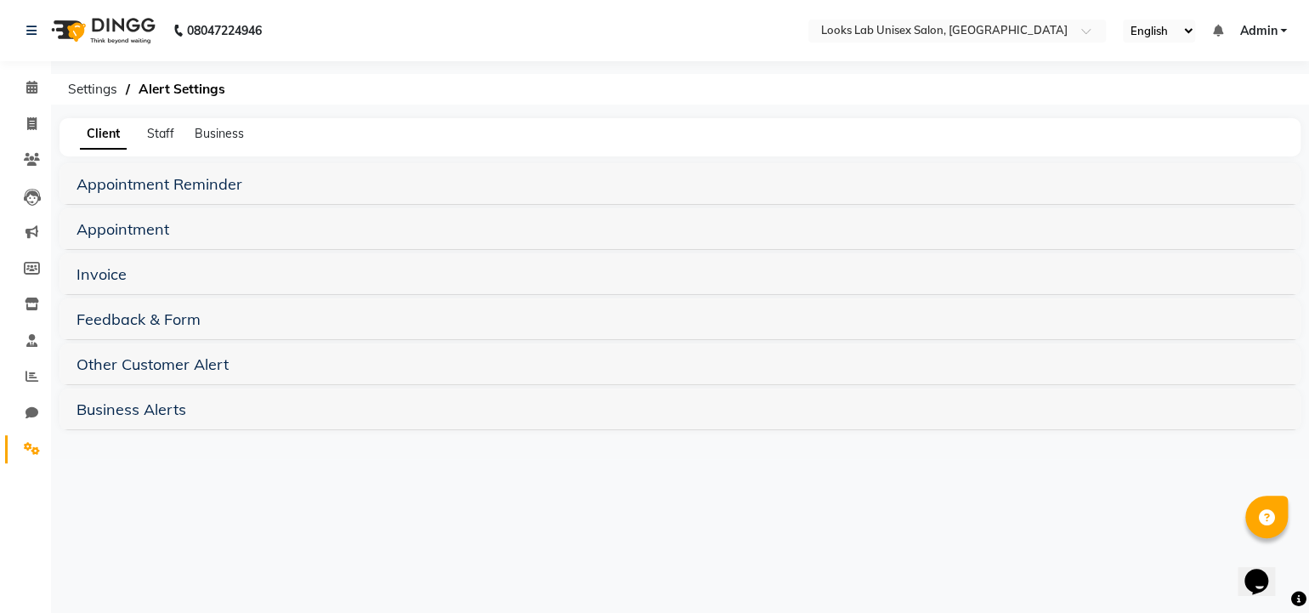
click at [162, 145] on div "Client Staff Business" at bounding box center [680, 137] width 1241 height 38
click at [164, 132] on span "Staff" at bounding box center [160, 133] width 27 height 15
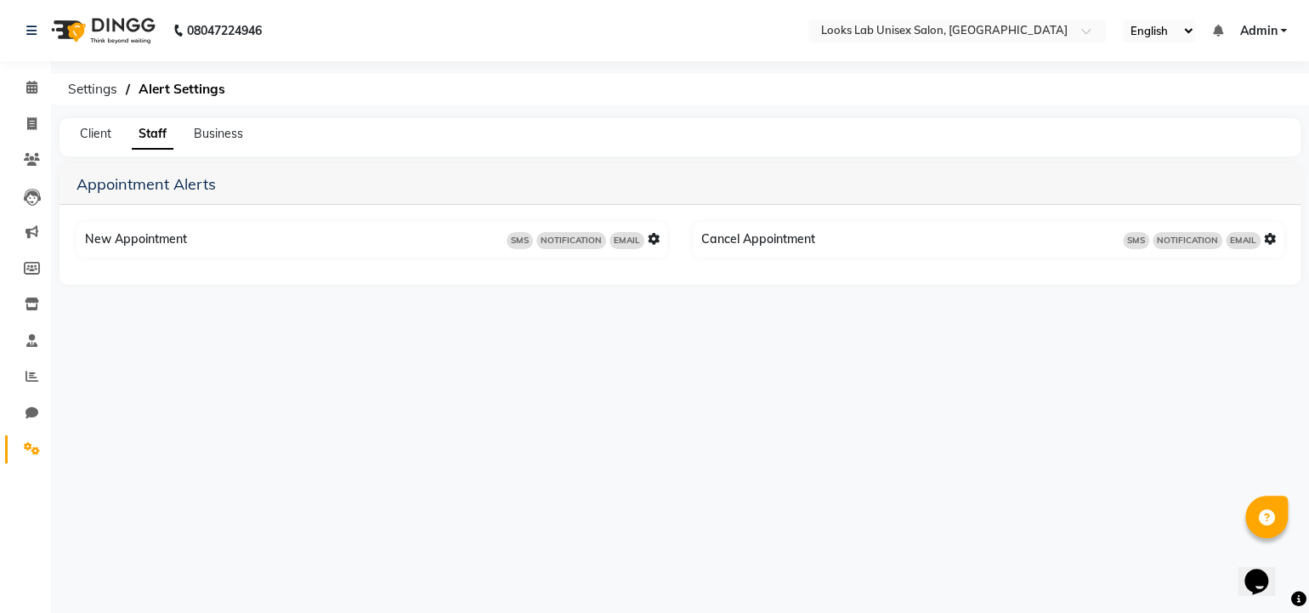
click at [513, 244] on span "SMS" at bounding box center [520, 240] width 26 height 17
click at [649, 233] on icon at bounding box center [654, 239] width 12 height 12
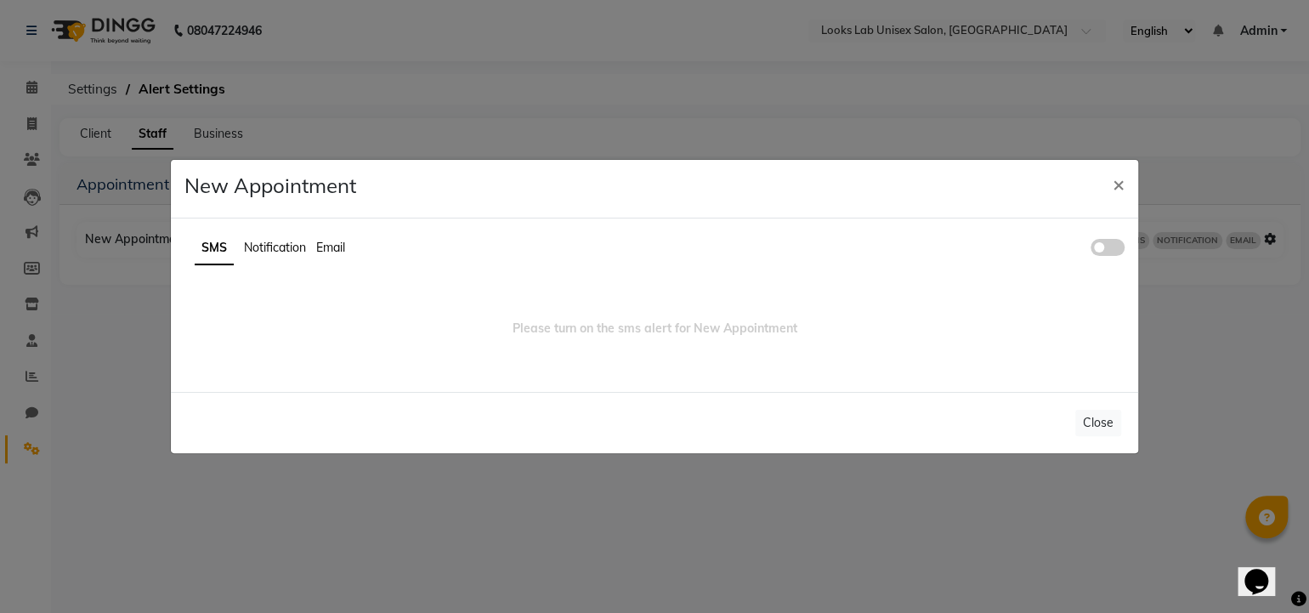
click at [1102, 252] on span at bounding box center [1108, 247] width 34 height 17
click at [1091, 250] on input "checkbox" at bounding box center [1091, 250] width 0 height 0
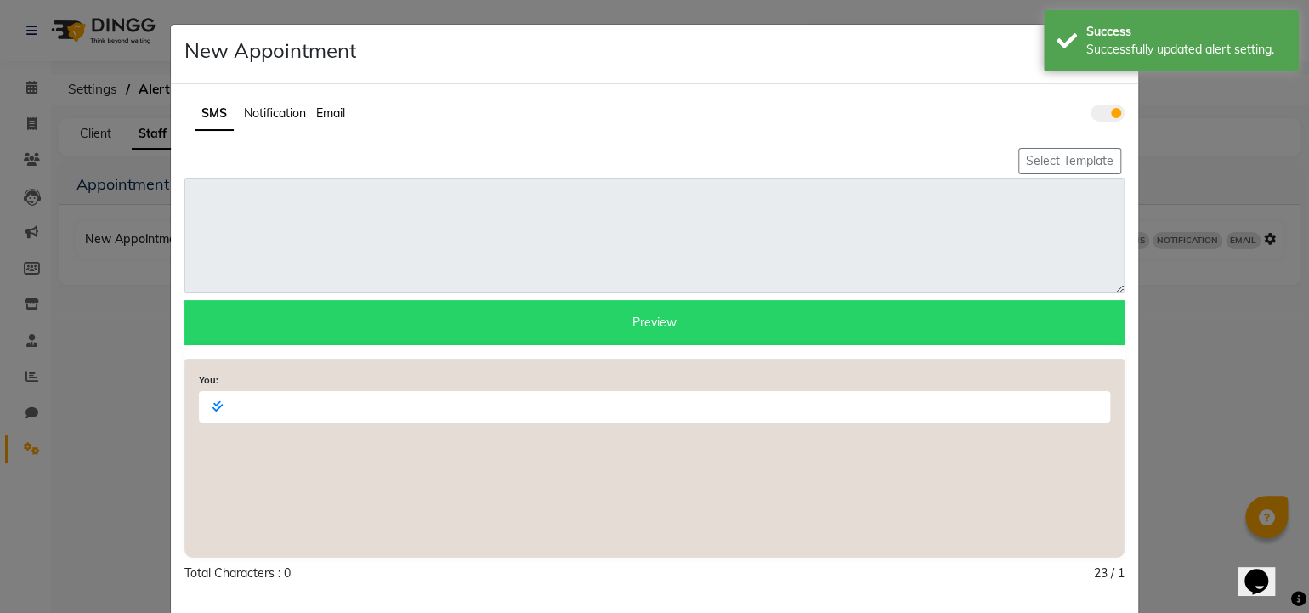
click at [252, 111] on span "Notification" at bounding box center [275, 112] width 62 height 15
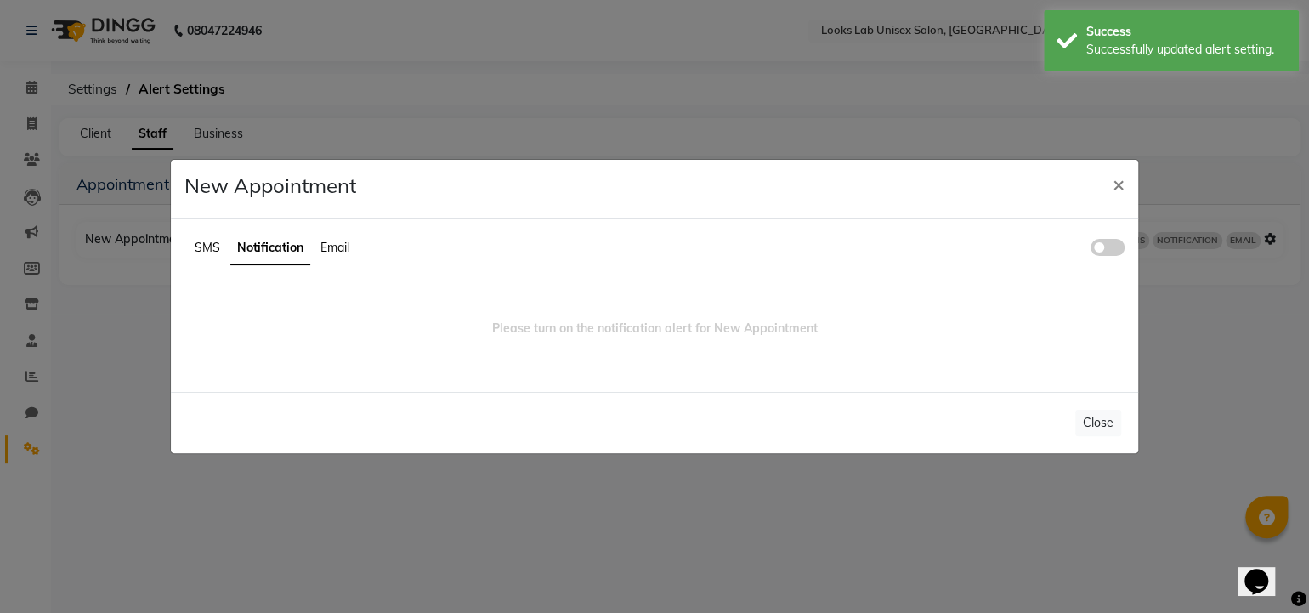
click at [1099, 255] on span at bounding box center [1108, 247] width 34 height 17
click at [1091, 250] on input "checkbox" at bounding box center [1091, 250] width 0 height 0
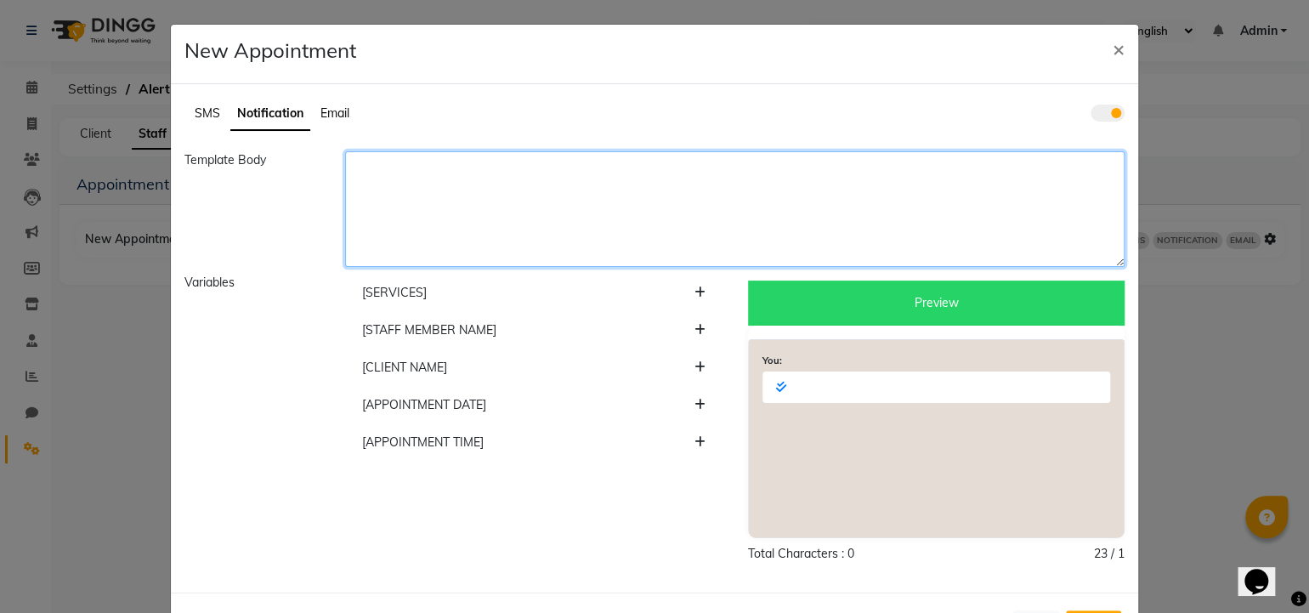
click at [569, 216] on textarea at bounding box center [734, 209] width 779 height 116
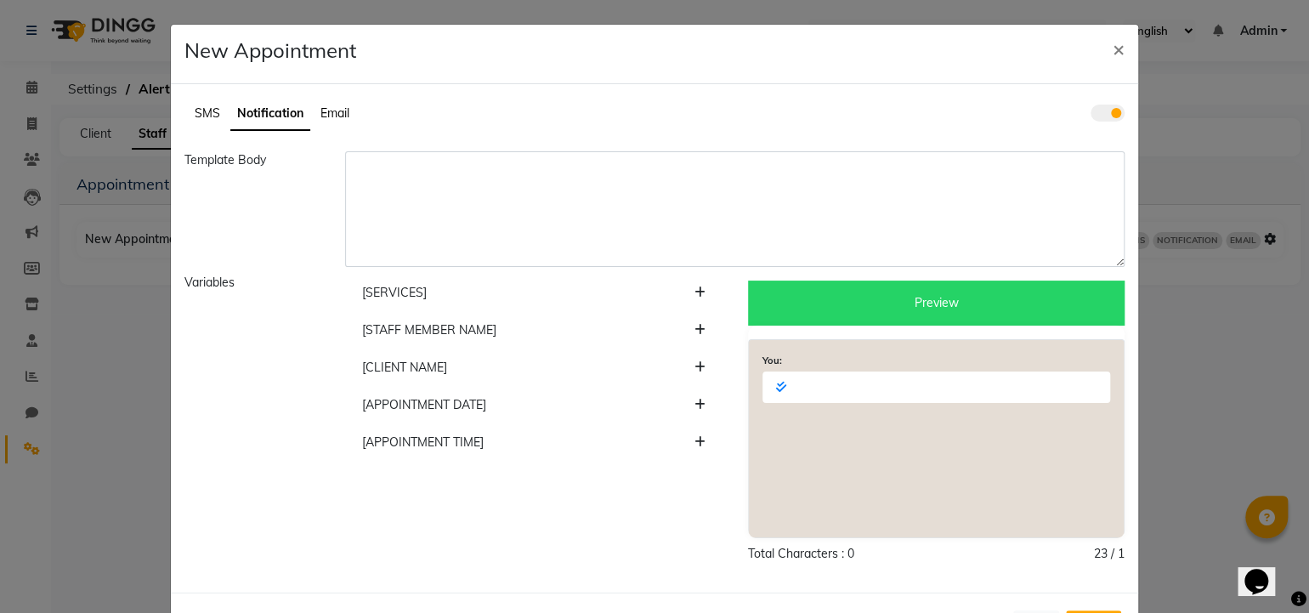
click at [694, 290] on icon at bounding box center [699, 292] width 11 height 12
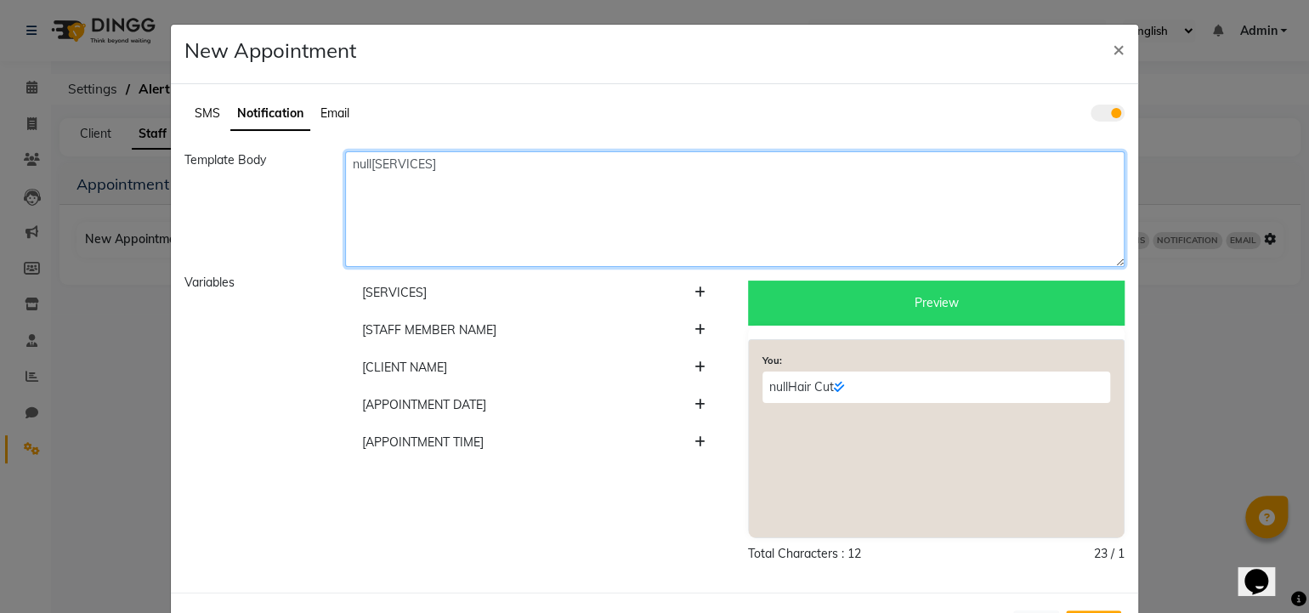
click at [345, 172] on textarea "null[SERVICES]" at bounding box center [734, 209] width 779 height 116
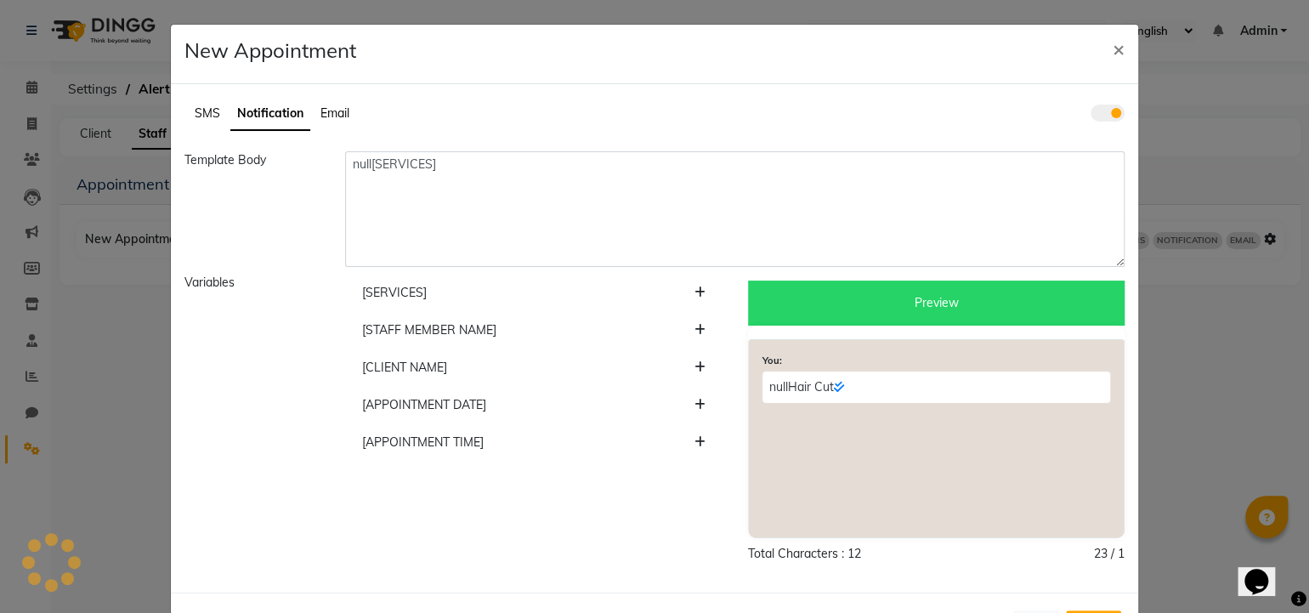
click at [1122, 90] on div "SMS Notification Email Template Body null[SERVICES] Variables [SERVICES] [STAFF…" at bounding box center [654, 338] width 967 height 508
click at [1104, 111] on span at bounding box center [1108, 113] width 34 height 17
click at [1091, 116] on input "checkbox" at bounding box center [1091, 116] width 0 height 0
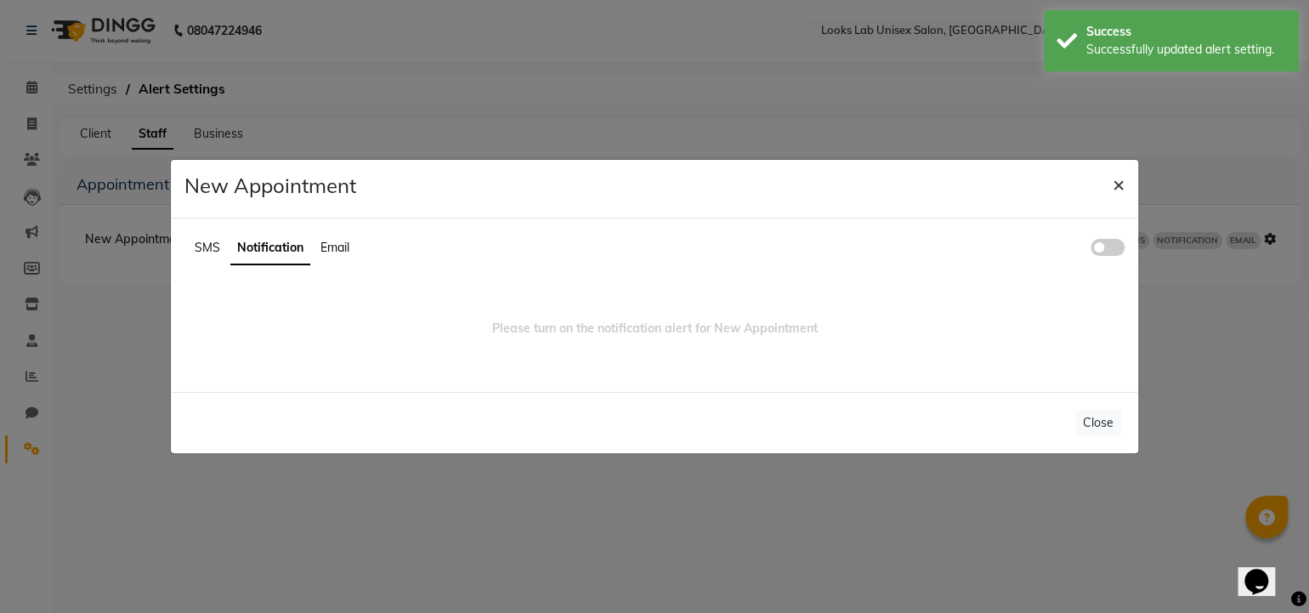
click at [1118, 194] on span "×" at bounding box center [1119, 184] width 12 height 26
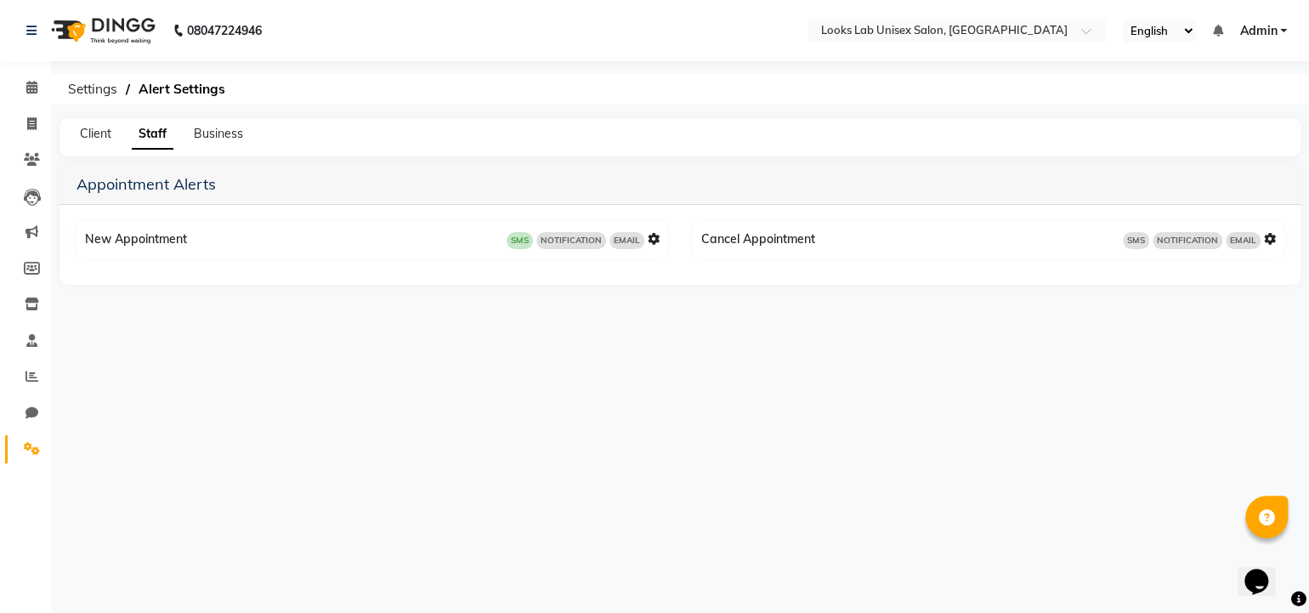
click at [528, 241] on span "SMS" at bounding box center [520, 240] width 26 height 17
click at [652, 241] on icon at bounding box center [654, 239] width 12 height 12
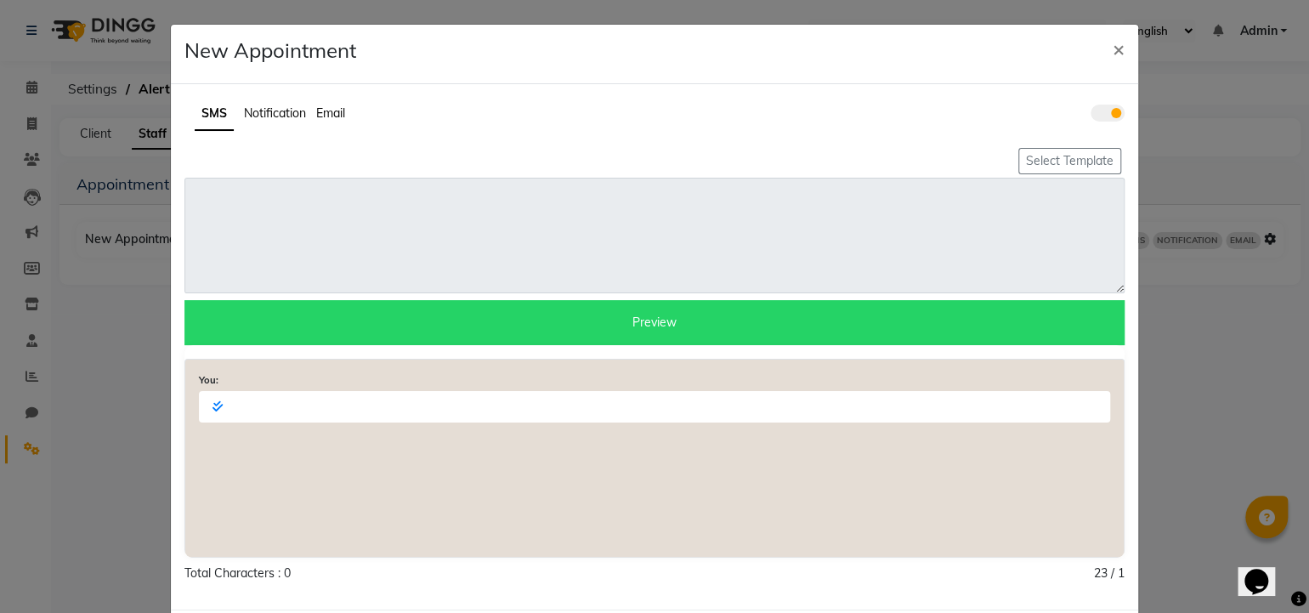
click at [1107, 110] on span at bounding box center [1108, 113] width 34 height 17
click at [1091, 116] on input "checkbox" at bounding box center [1091, 116] width 0 height 0
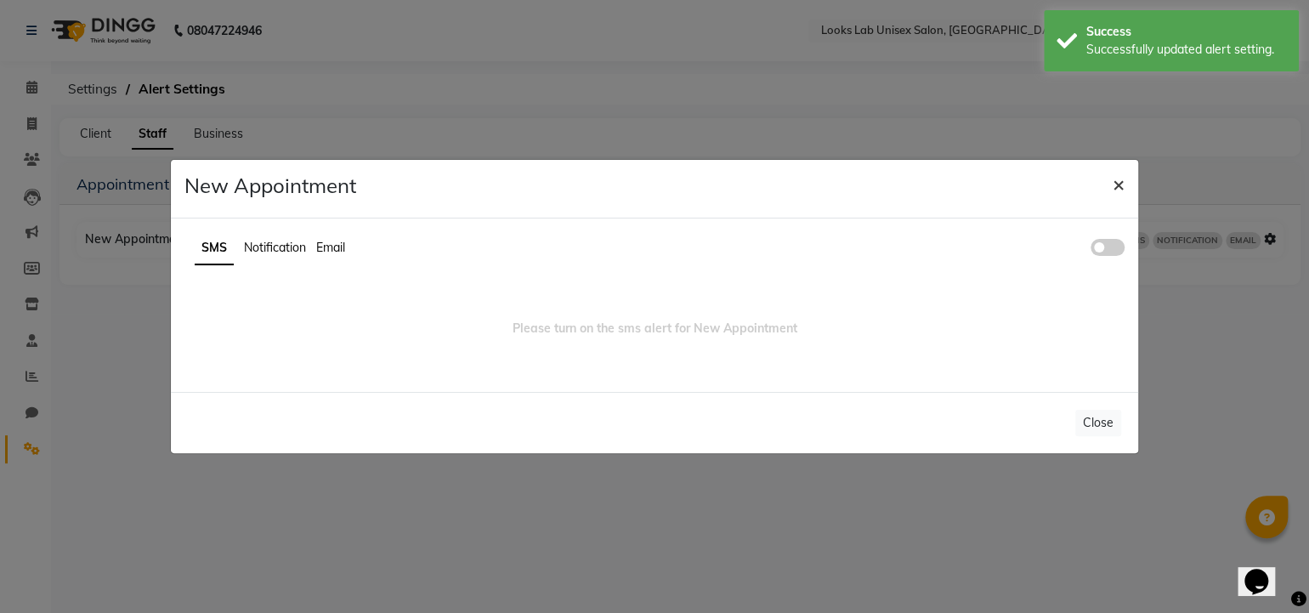
click at [1115, 183] on span "×" at bounding box center [1119, 184] width 12 height 26
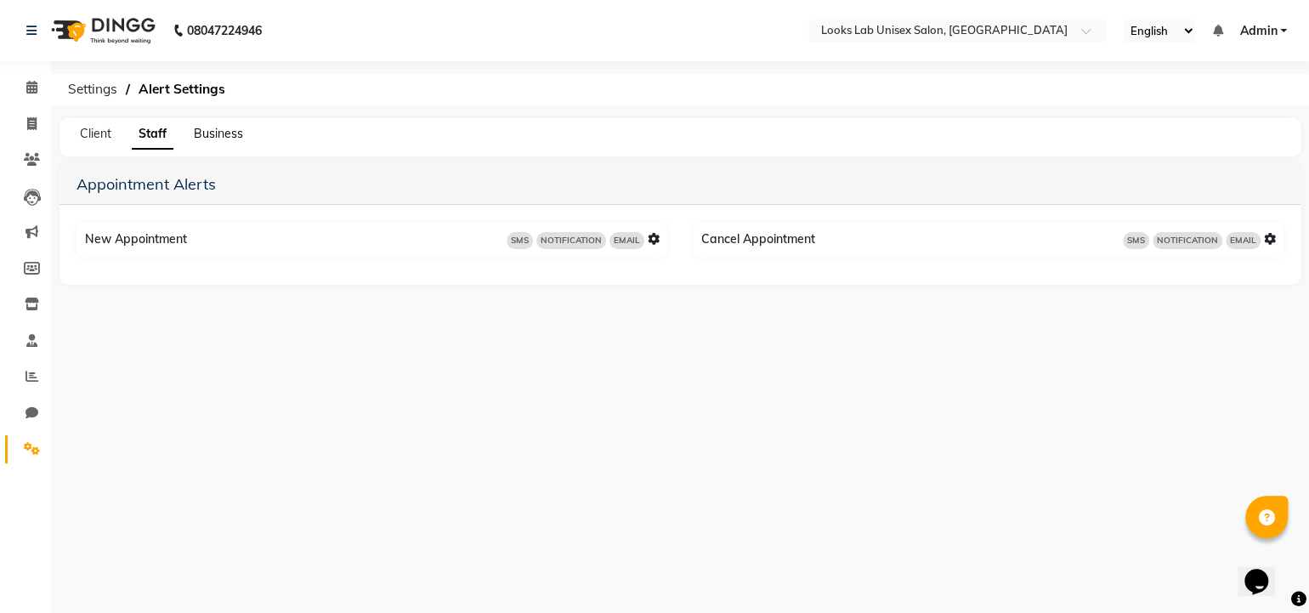
click at [227, 134] on span "Business" at bounding box center [218, 133] width 49 height 15
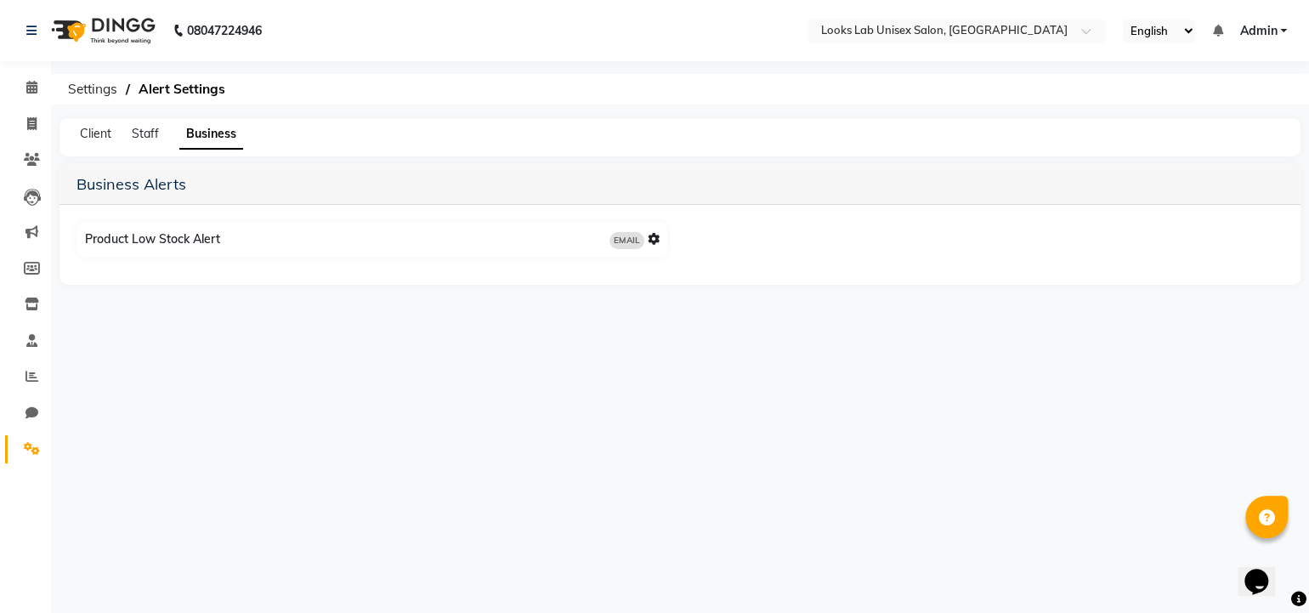
click at [650, 238] on icon at bounding box center [654, 239] width 12 height 12
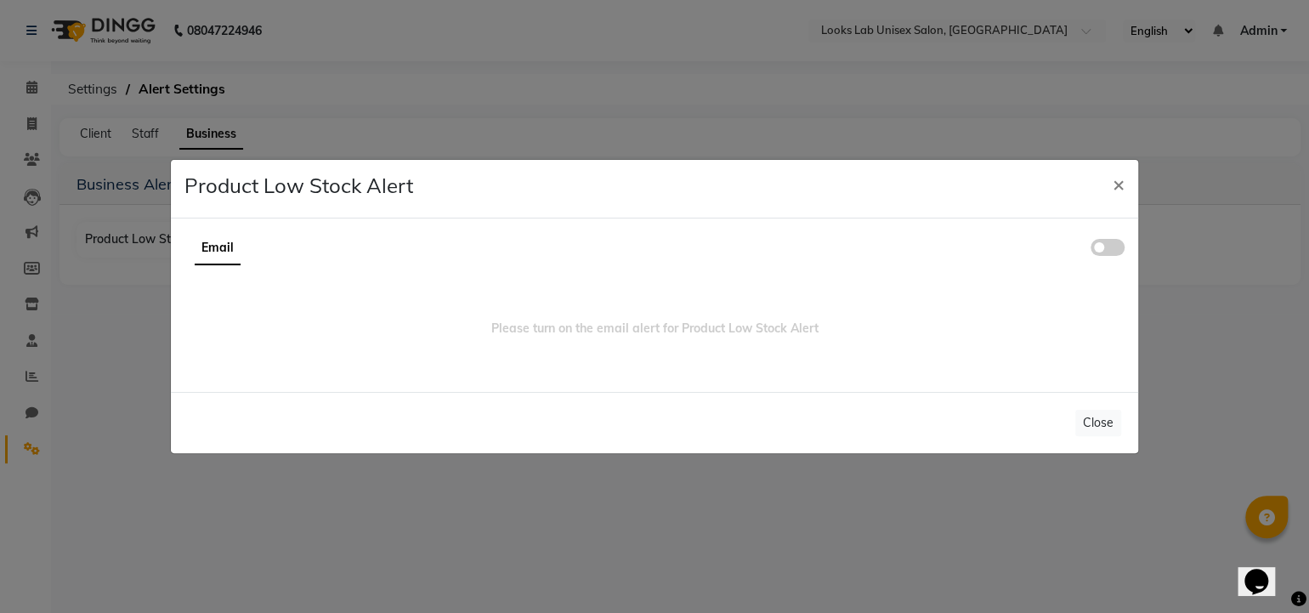
click at [1097, 249] on span at bounding box center [1108, 247] width 34 height 17
click at [1091, 250] on input "checkbox" at bounding box center [1091, 250] width 0 height 0
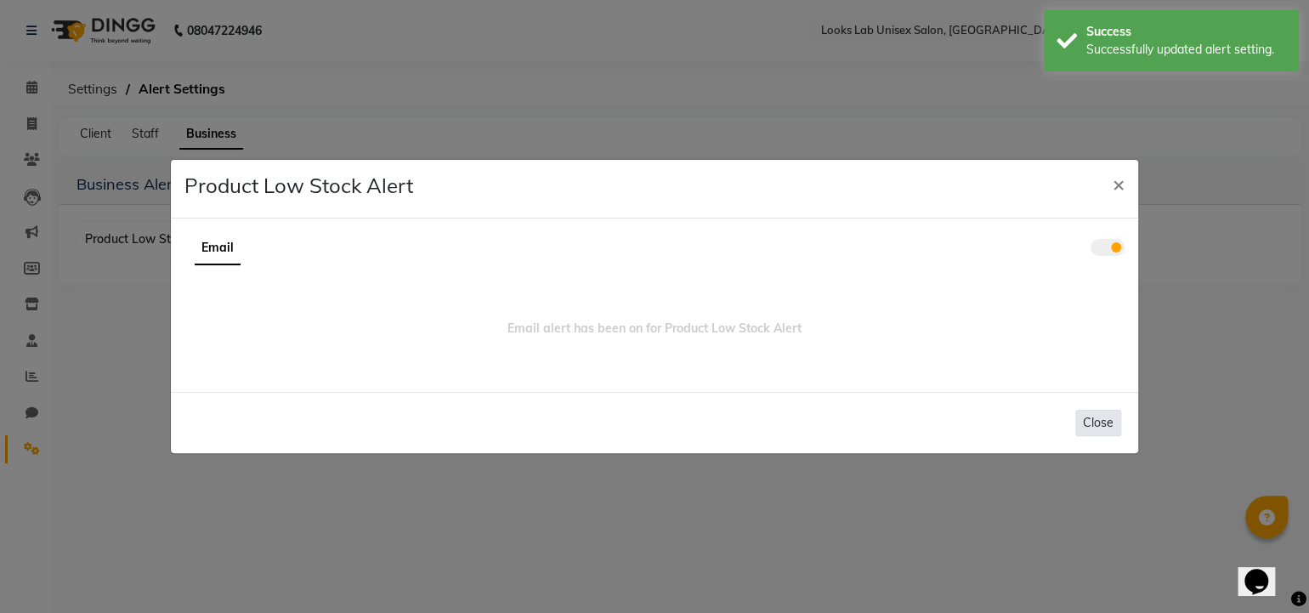
click at [1096, 417] on button "Close" at bounding box center [1098, 423] width 46 height 26
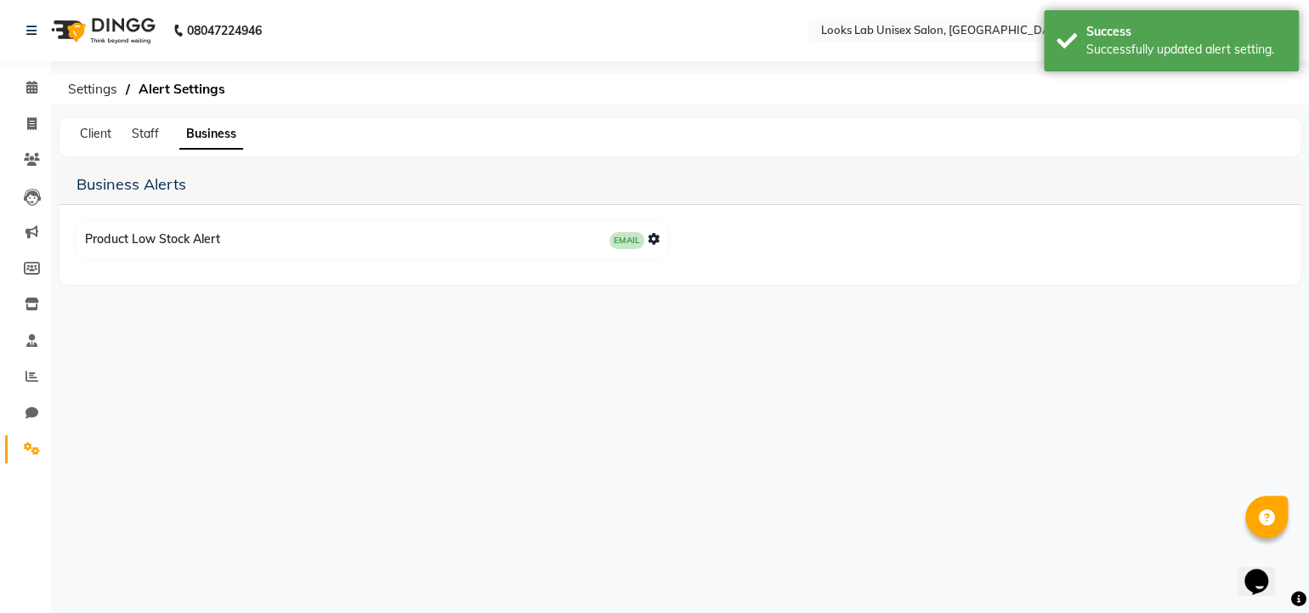
click at [96, 143] on div "Client Staff Business" at bounding box center [680, 137] width 1241 height 38
click at [92, 135] on span "Client" at bounding box center [95, 133] width 31 height 15
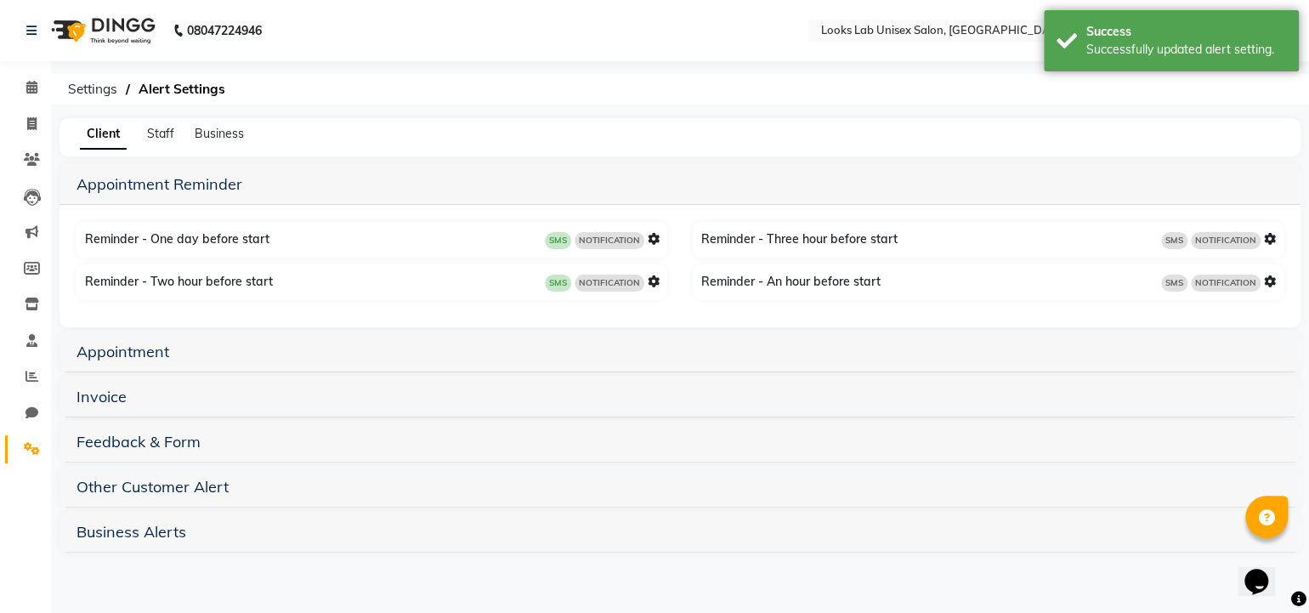
click at [37, 461] on link "Settings" at bounding box center [25, 449] width 41 height 28
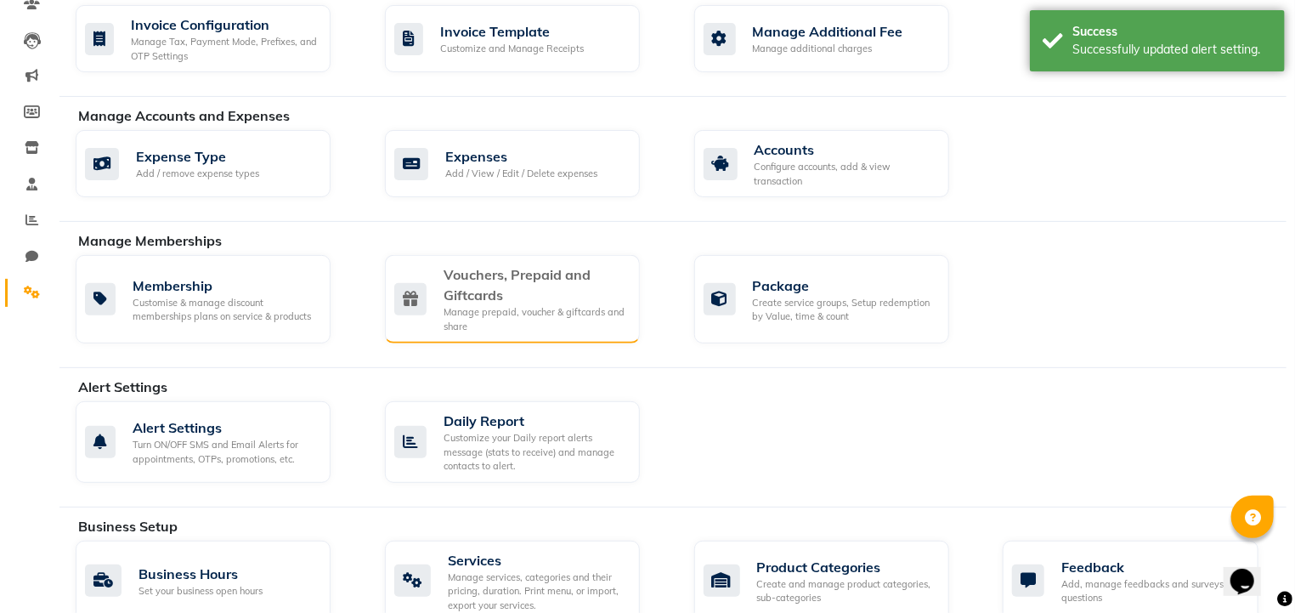
scroll to position [184, 0]
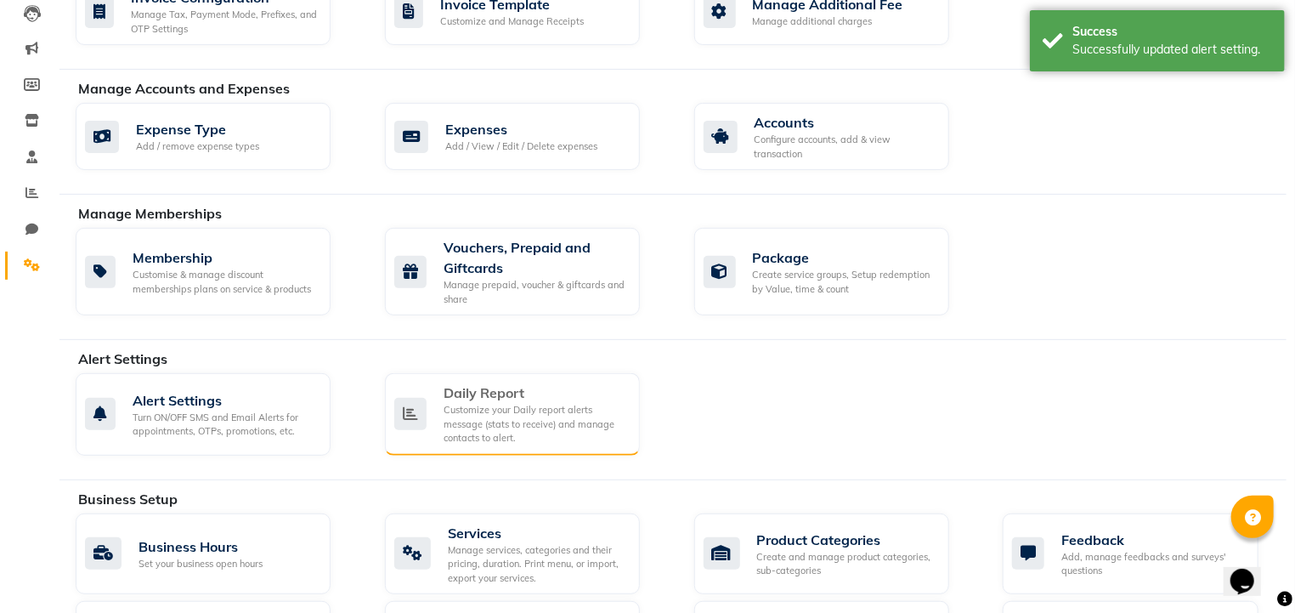
click at [502, 400] on div "Daily Report" at bounding box center [535, 393] width 183 height 20
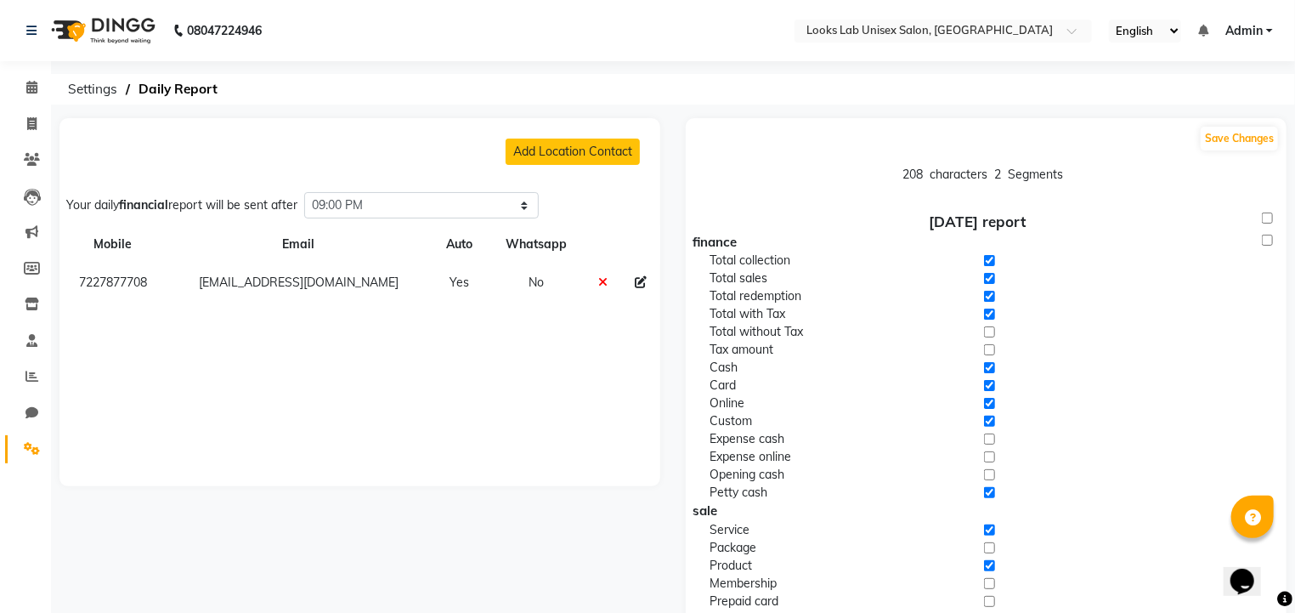
click at [986, 327] on input "checkbox" at bounding box center [989, 332] width 11 height 18
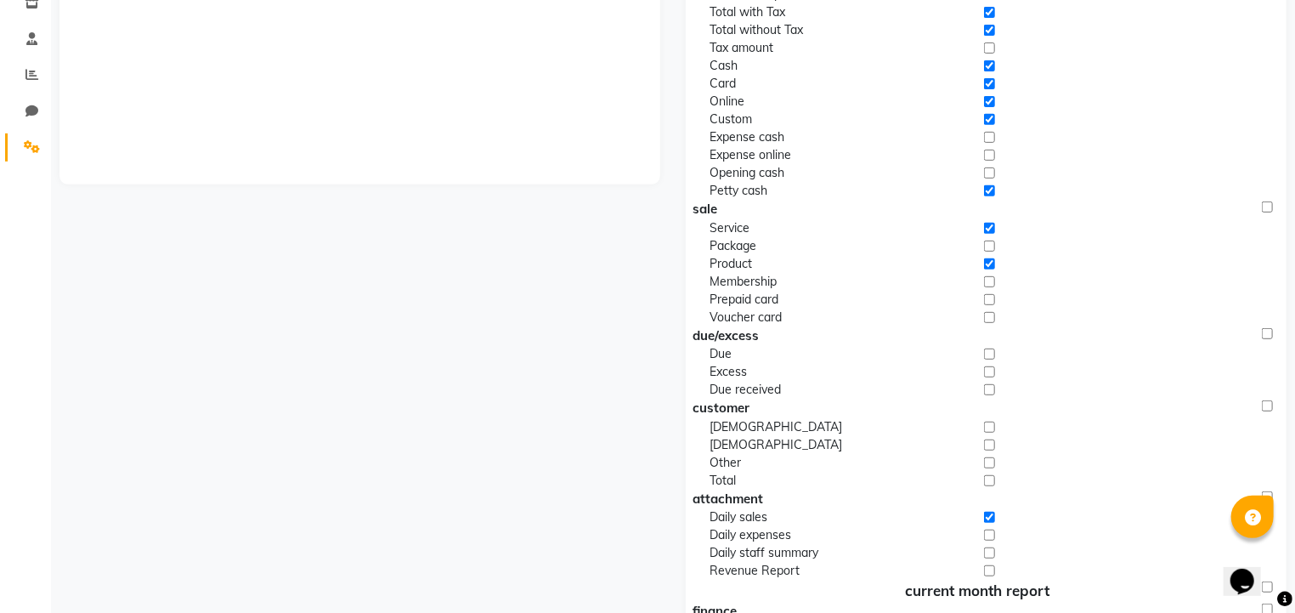
scroll to position [319, 0]
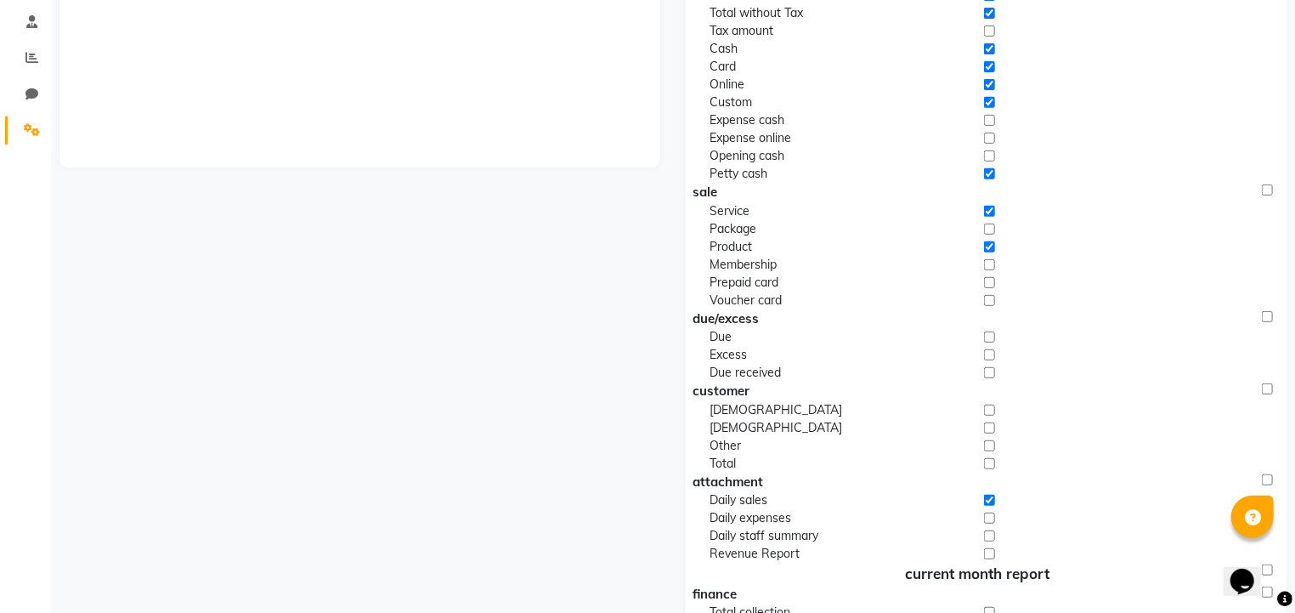
click at [989, 336] on input "checkbox" at bounding box center [989, 337] width 11 height 18
click at [988, 371] on input "checkbox" at bounding box center [989, 373] width 11 height 18
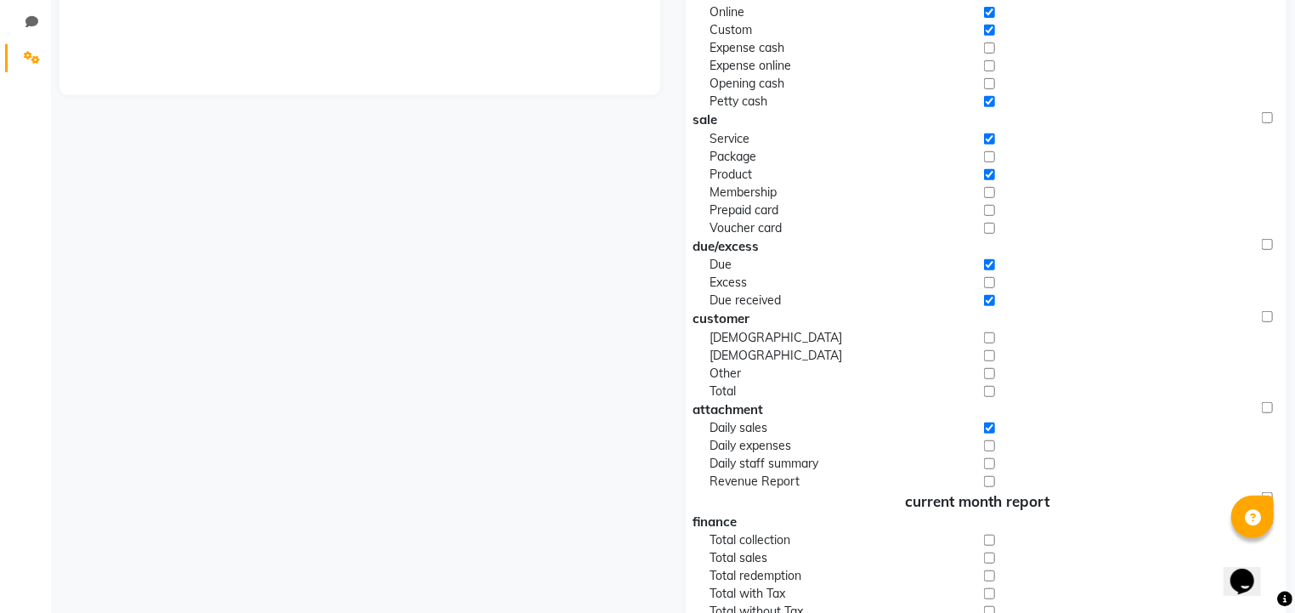
scroll to position [460, 0]
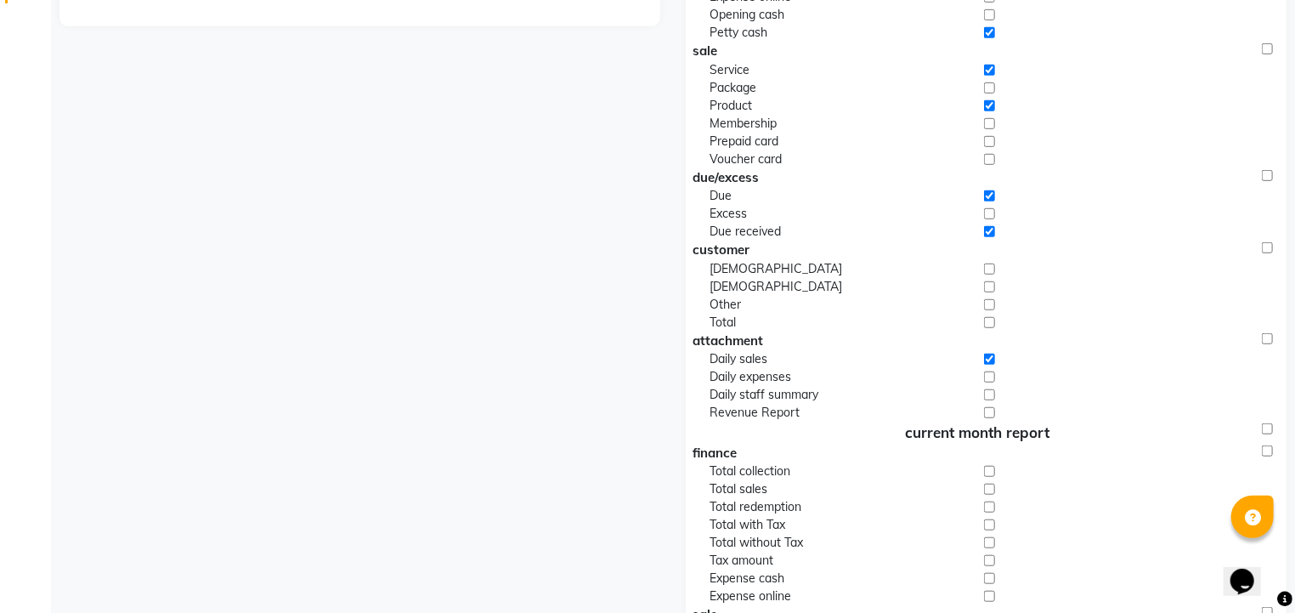
click at [992, 375] on input "checkbox" at bounding box center [989, 377] width 11 height 18
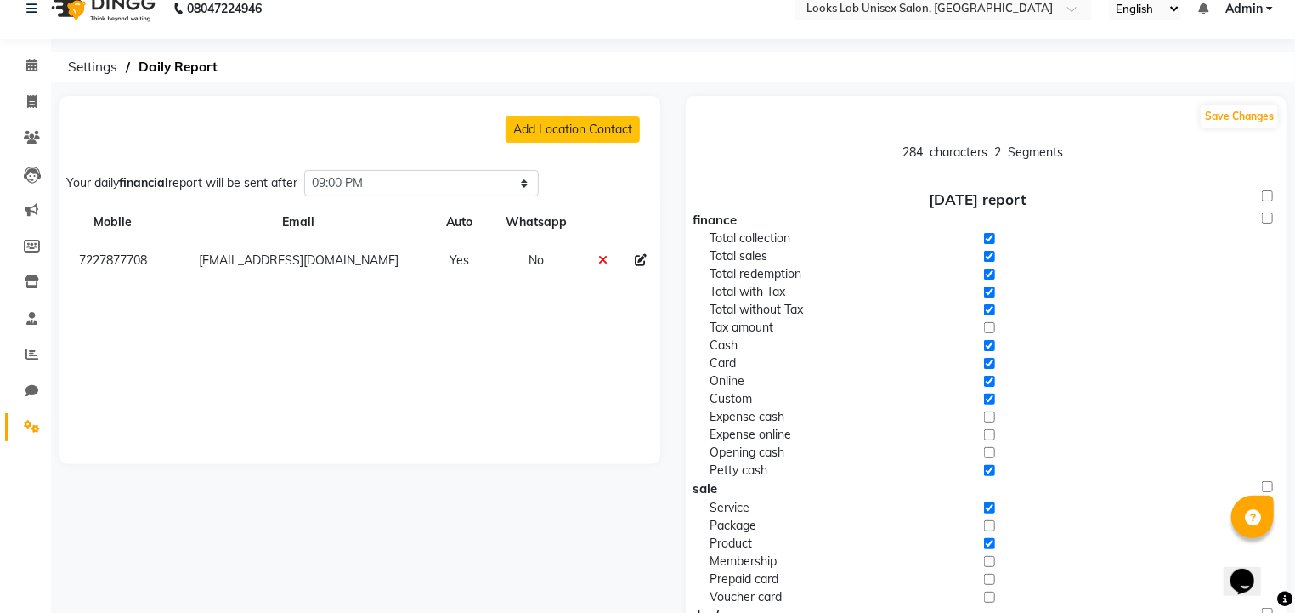
scroll to position [20, 0]
click at [593, 135] on button "Add Location Contact" at bounding box center [573, 131] width 134 height 26
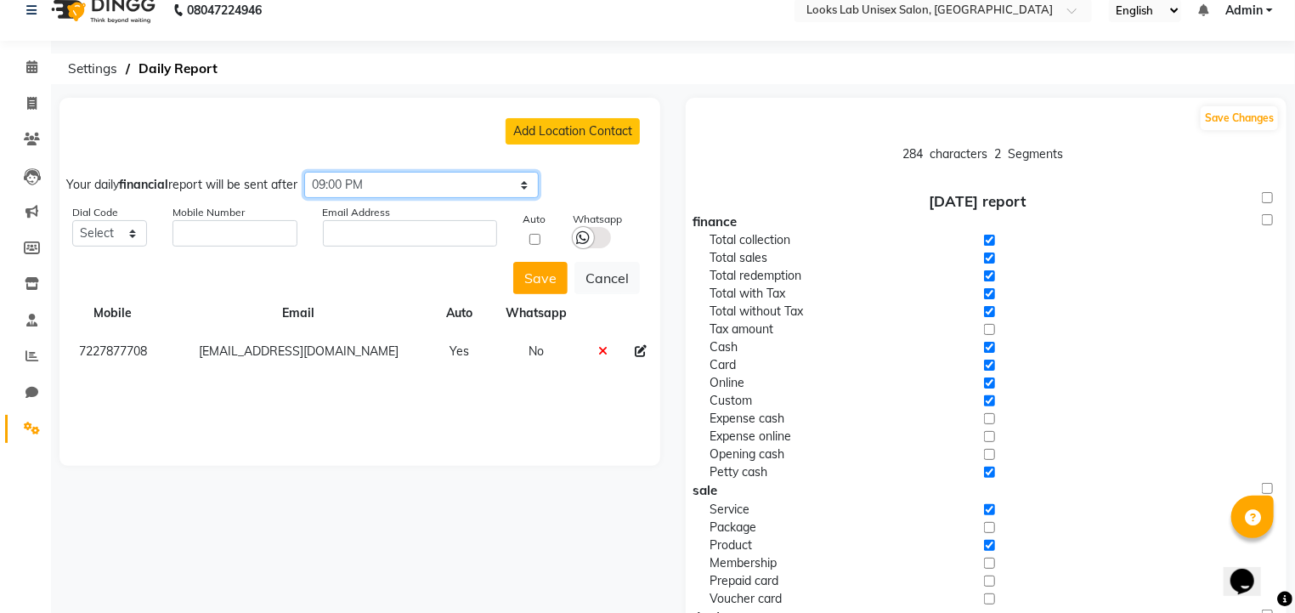
click at [411, 195] on select "Select time 04:00 AM 04:15 AM 04:30 AM 04:45 AM 05:00 AM 05:15 AM 05:30 AM 05:4…" at bounding box center [421, 185] width 235 height 26
click at [309, 172] on select "Select time 04:00 AM 04:15 AM 04:30 AM 04:45 AM 05:00 AM 05:15 AM 05:30 AM 05:4…" at bounding box center [421, 185] width 235 height 26
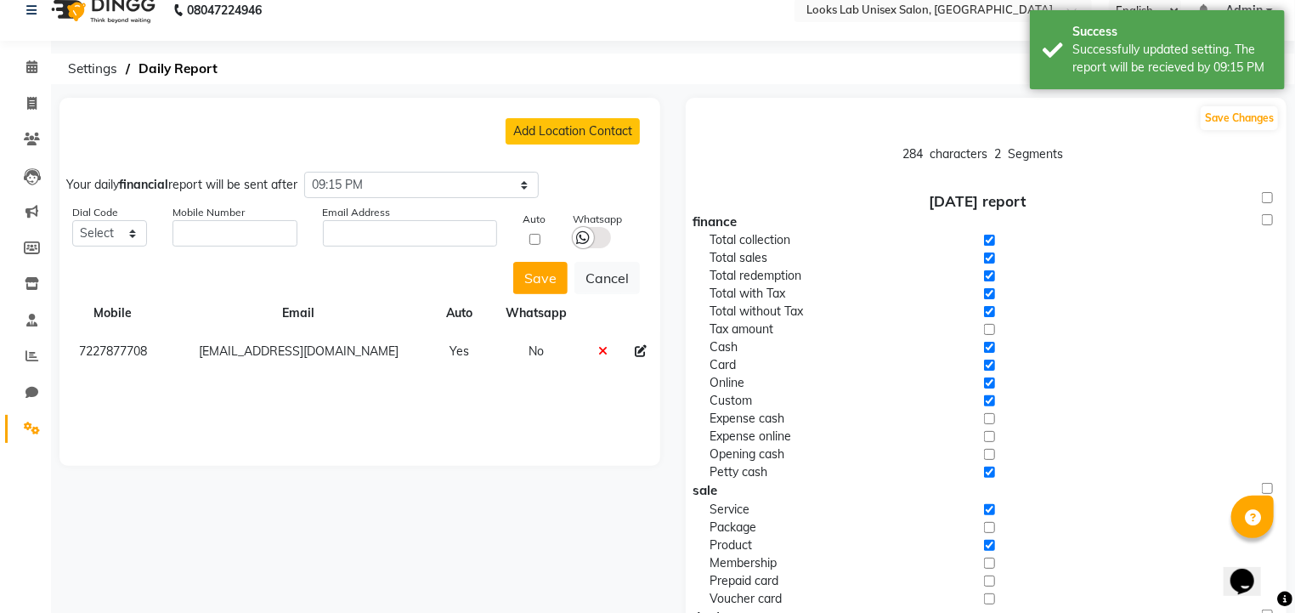
click at [583, 239] on icon at bounding box center [584, 237] width 14 height 15
click at [0, 0] on input "checkbox" at bounding box center [0, 0] width 0 height 0
click at [536, 235] on input "checkbox" at bounding box center [535, 239] width 25 height 11
click at [239, 235] on input "string" at bounding box center [235, 233] width 125 height 26
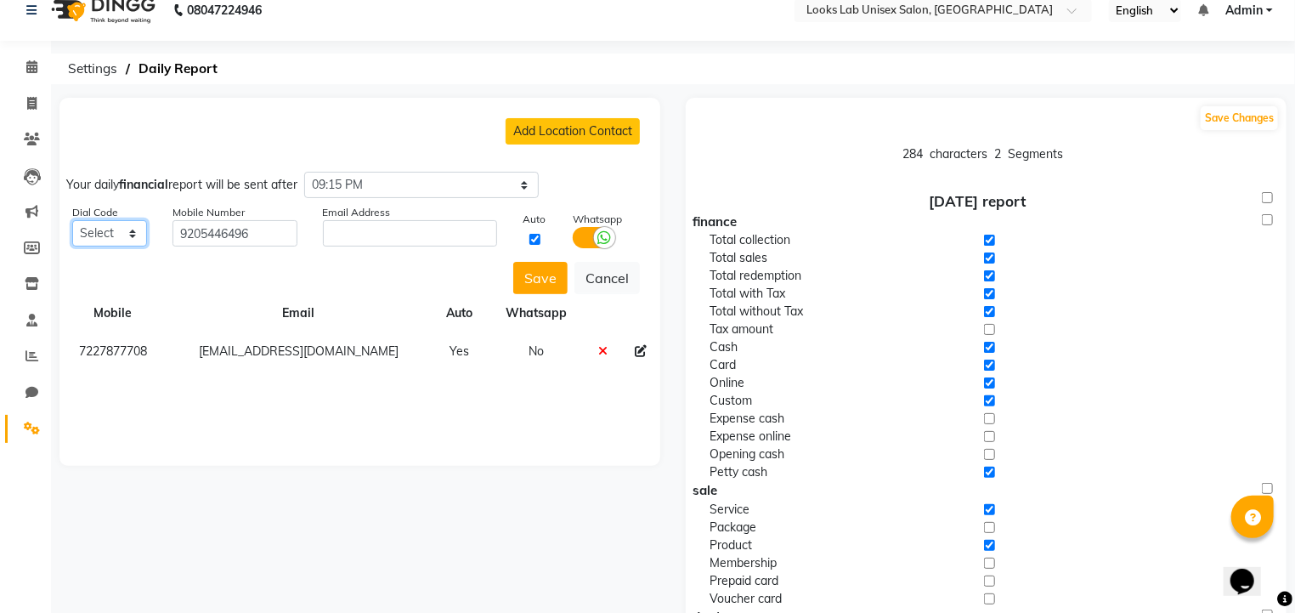
click at [132, 228] on select "Select +93 [GEOGRAPHIC_DATA] ([GEOGRAPHIC_DATA]) +355 [GEOGRAPHIC_DATA] ([GEOGR…" at bounding box center [109, 233] width 75 height 26
click at [96, 232] on select "Select +93 [GEOGRAPHIC_DATA] ([GEOGRAPHIC_DATA]) +355 [GEOGRAPHIC_DATA] ([GEOGR…" at bounding box center [109, 233] width 75 height 26
click at [72, 220] on select "Select +93 [GEOGRAPHIC_DATA] ([GEOGRAPHIC_DATA]) +355 [GEOGRAPHIC_DATA] ([GEOGR…" at bounding box center [109, 233] width 75 height 26
click at [374, 224] on input "text" at bounding box center [410, 233] width 175 height 26
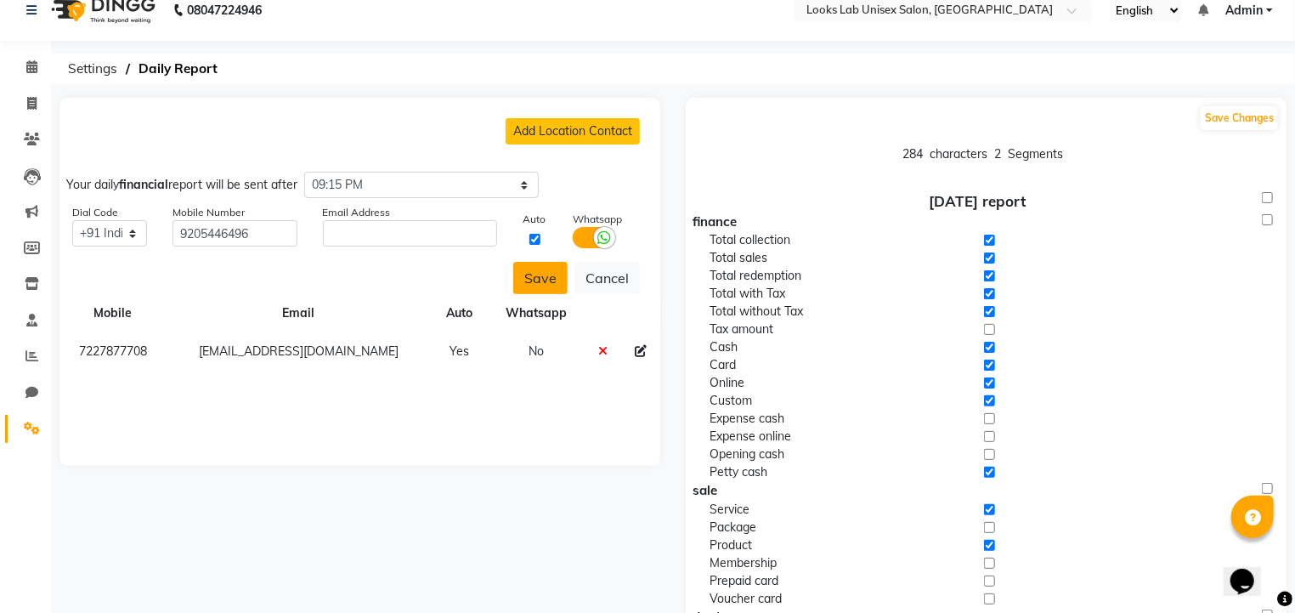
click at [531, 287] on button "Save" at bounding box center [540, 278] width 54 height 32
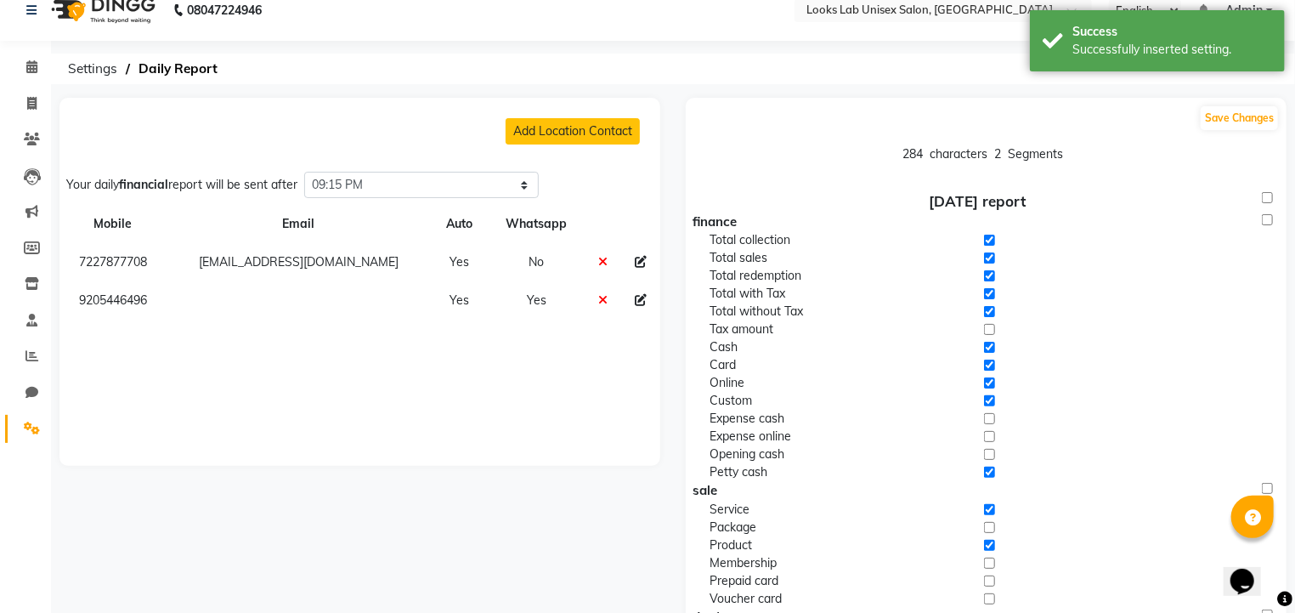
click at [635, 259] on icon at bounding box center [641, 262] width 12 height 12
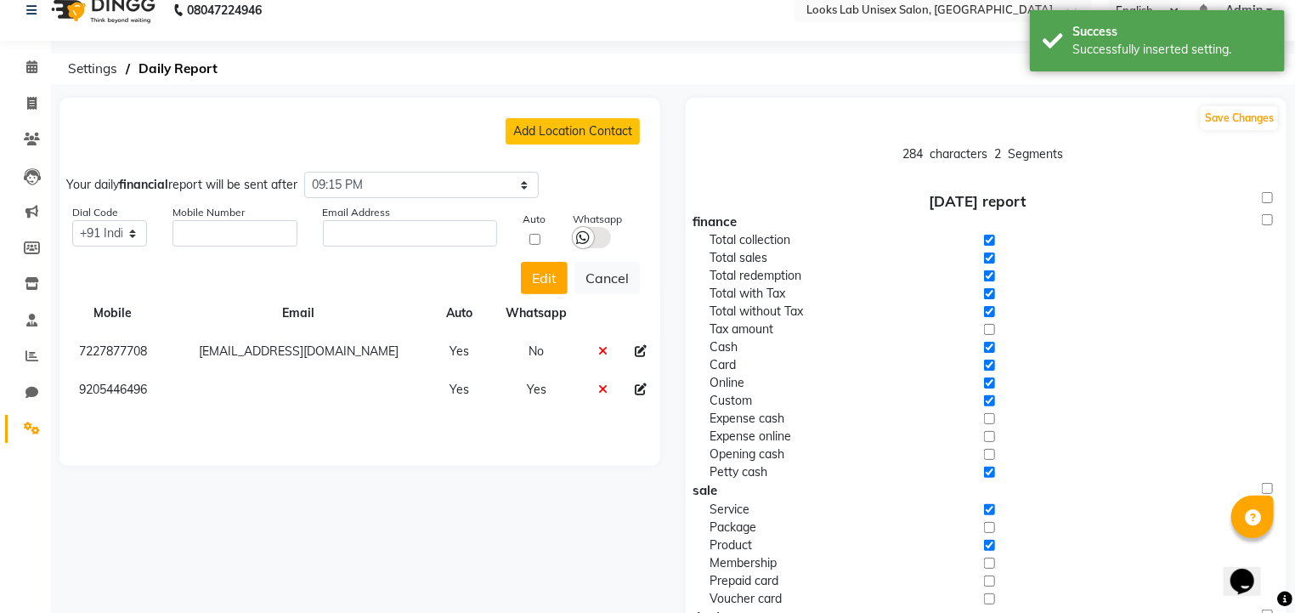
click at [579, 237] on icon at bounding box center [584, 237] width 14 height 15
click at [0, 0] on input "checkbox" at bounding box center [0, 0] width 0 height 0
click at [583, 279] on button "Cancel" at bounding box center [607, 278] width 65 height 32
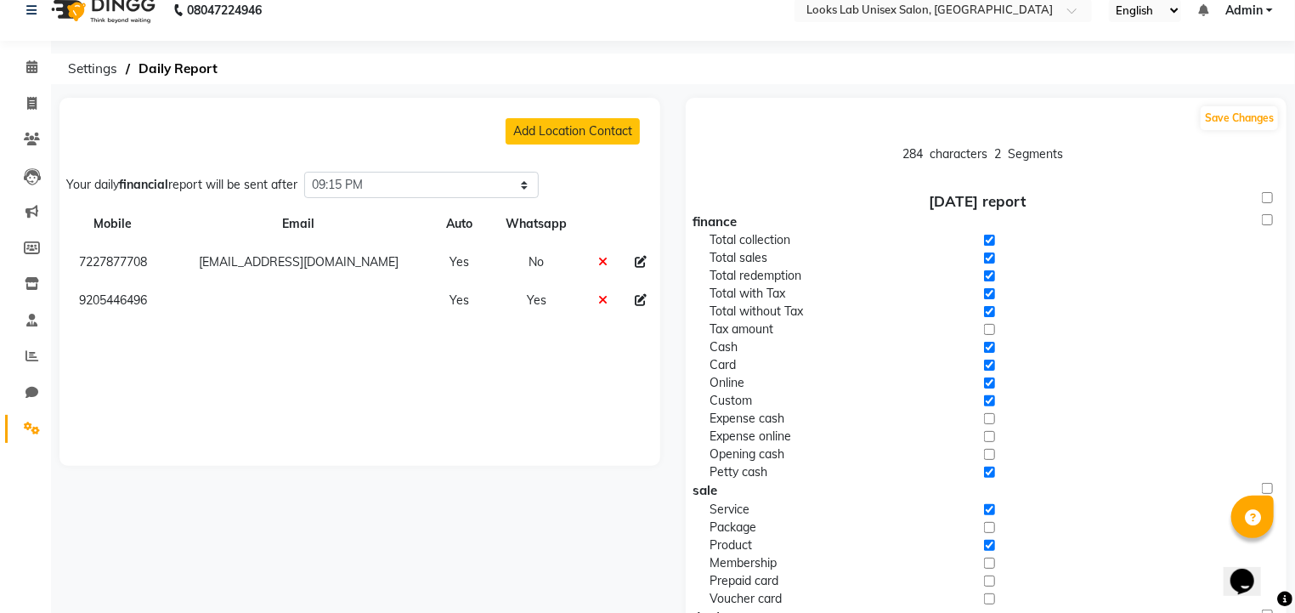
click at [638, 261] on icon at bounding box center [641, 262] width 12 height 12
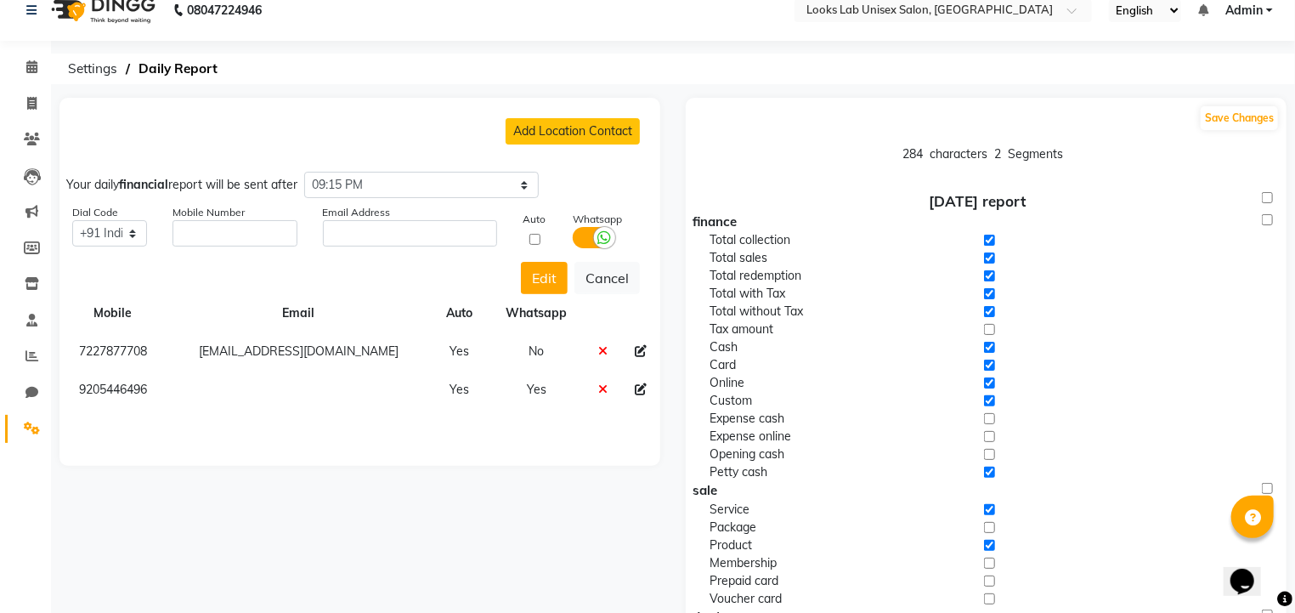
click at [544, 241] on input "checkbox" at bounding box center [535, 239] width 25 height 11
click at [230, 242] on input "string" at bounding box center [235, 233] width 125 height 26
click at [604, 269] on button "Cancel" at bounding box center [607, 278] width 65 height 32
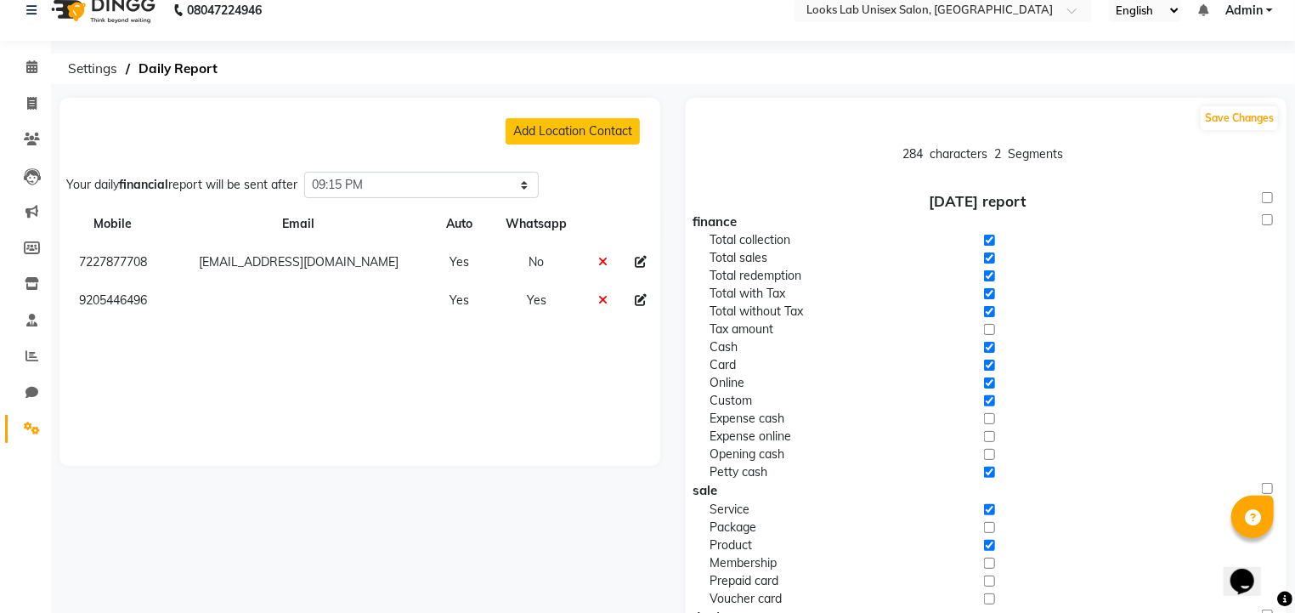
click at [599, 260] on icon at bounding box center [603, 262] width 9 height 12
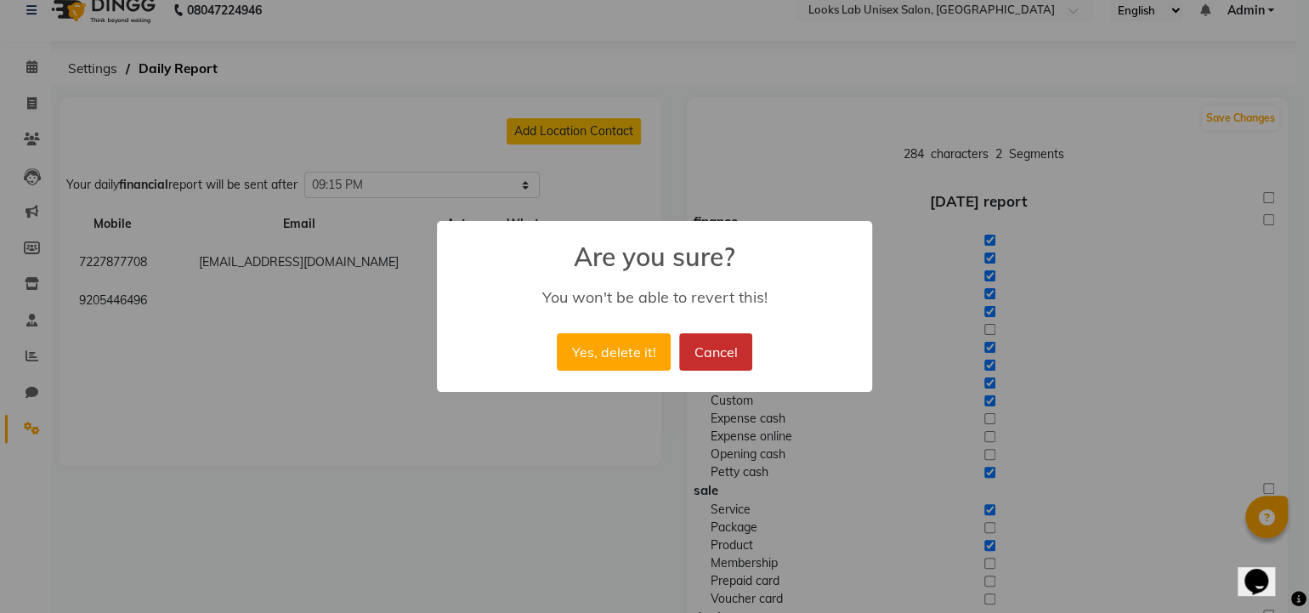
click at [698, 360] on button "Cancel" at bounding box center [715, 351] width 73 height 37
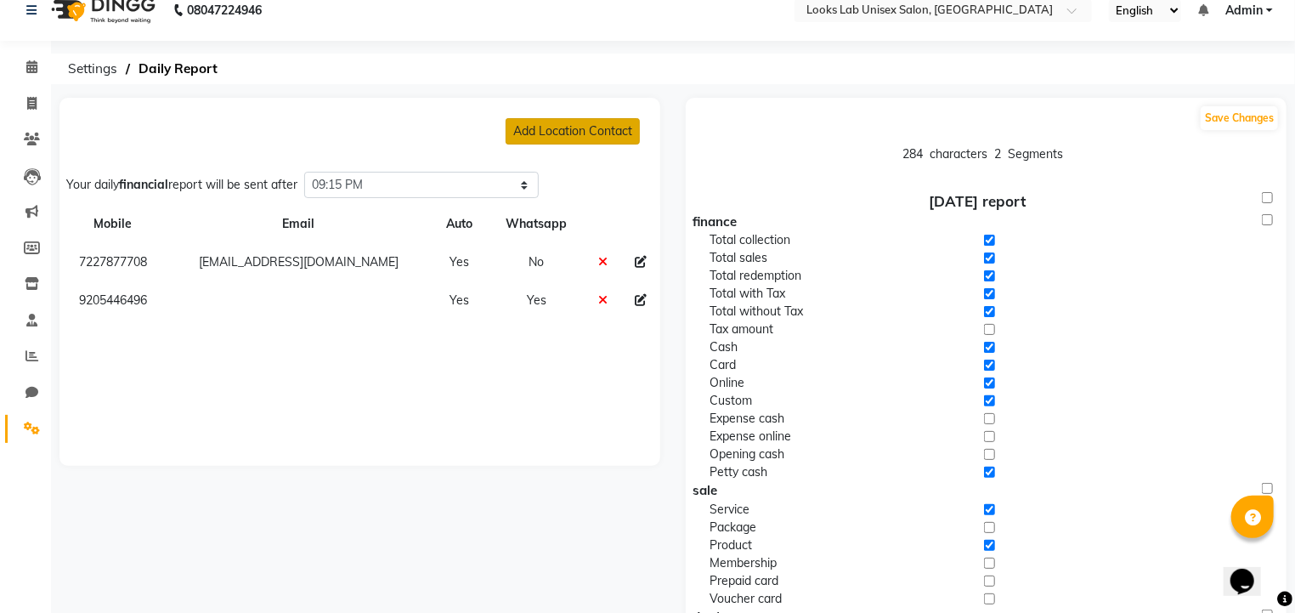
click at [564, 131] on button "Add Location Contact" at bounding box center [573, 131] width 134 height 26
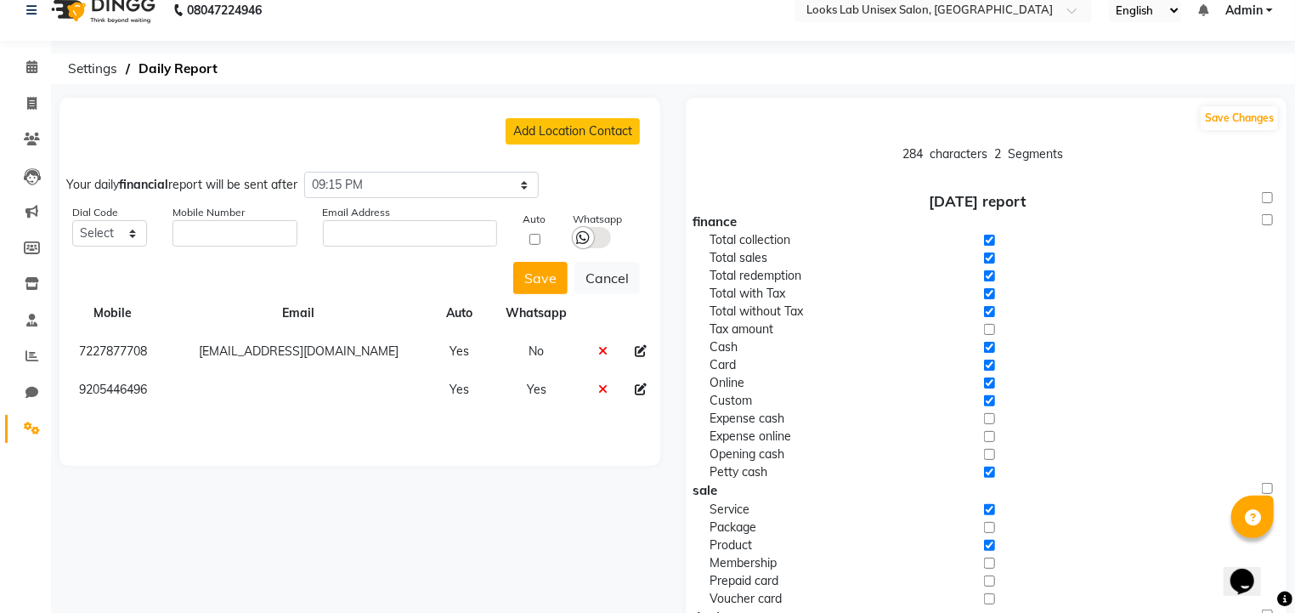
click at [583, 241] on icon at bounding box center [584, 237] width 14 height 15
click at [0, 0] on input "checkbox" at bounding box center [0, 0] width 0 height 0
click at [532, 235] on input "checkbox" at bounding box center [535, 239] width 25 height 11
click at [420, 228] on input "text" at bounding box center [410, 233] width 175 height 26
click at [248, 228] on input "string" at bounding box center [235, 233] width 125 height 26
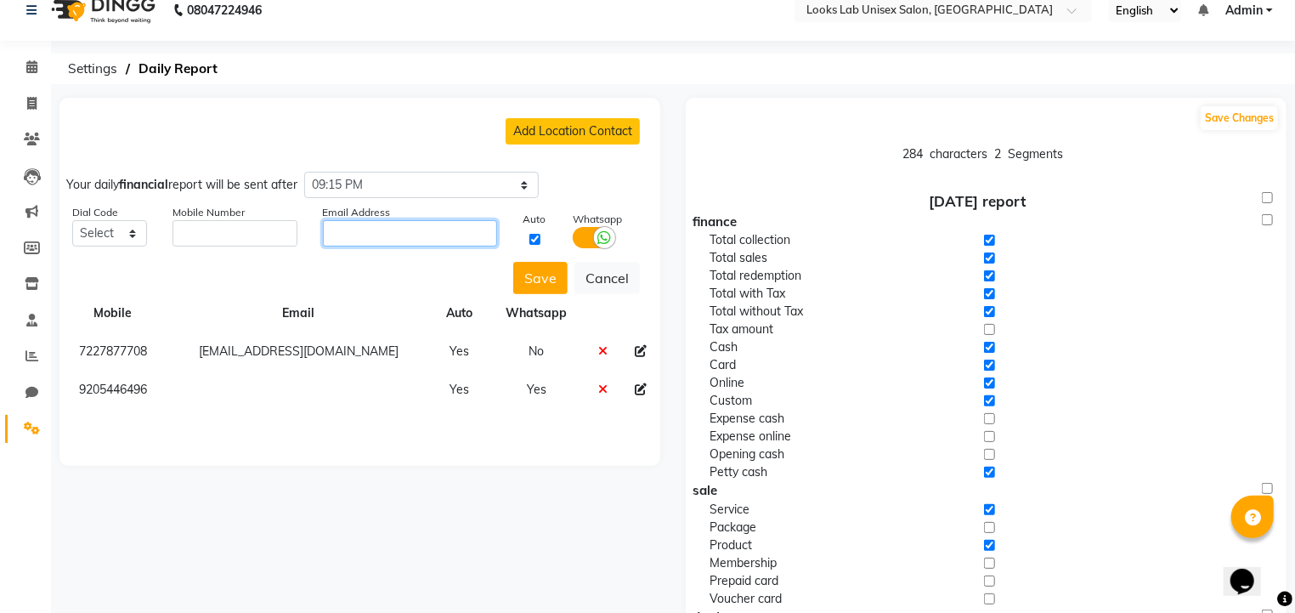
click at [350, 227] on input "text" at bounding box center [410, 233] width 175 height 26
click at [434, 235] on input "[EMAIL_ADDRESS][DOMAIN_NAME]" at bounding box center [410, 233] width 175 height 26
click at [251, 231] on input "string" at bounding box center [235, 233] width 125 height 26
click at [555, 272] on button "Save" at bounding box center [540, 278] width 54 height 32
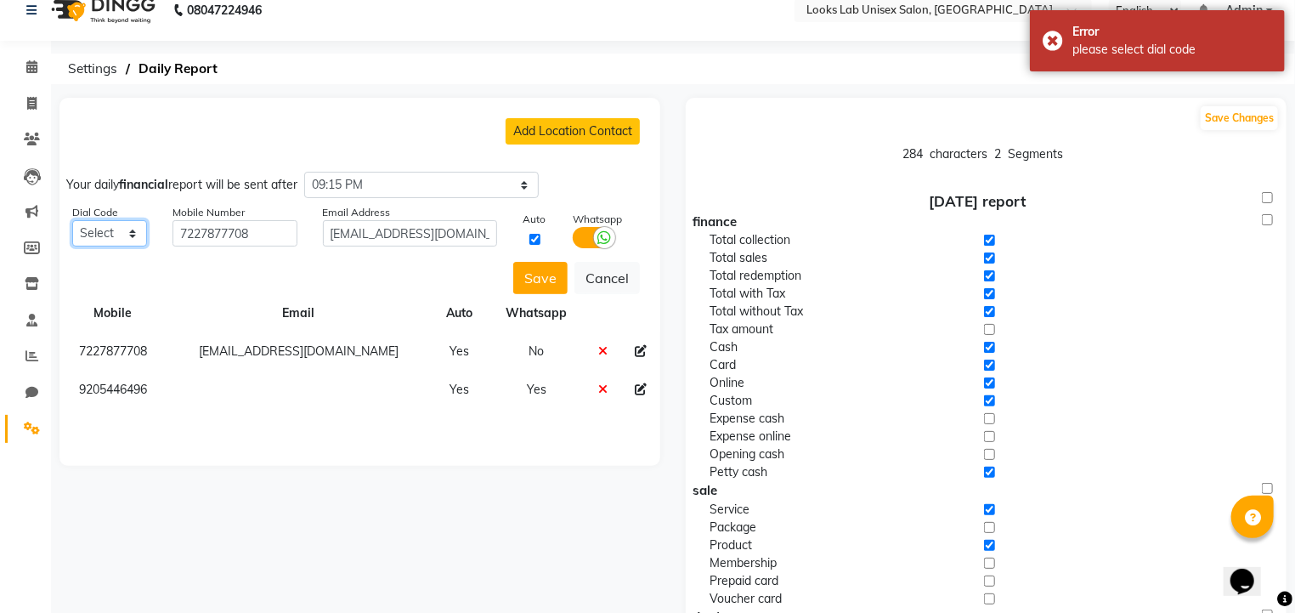
click at [130, 222] on select "Select +93 [GEOGRAPHIC_DATA] ([GEOGRAPHIC_DATA]) +355 [GEOGRAPHIC_DATA] ([GEOGR…" at bounding box center [109, 233] width 75 height 26
click at [436, 273] on div "Save Cancel" at bounding box center [350, 274] width 581 height 39
click at [550, 282] on button "Save" at bounding box center [540, 278] width 54 height 32
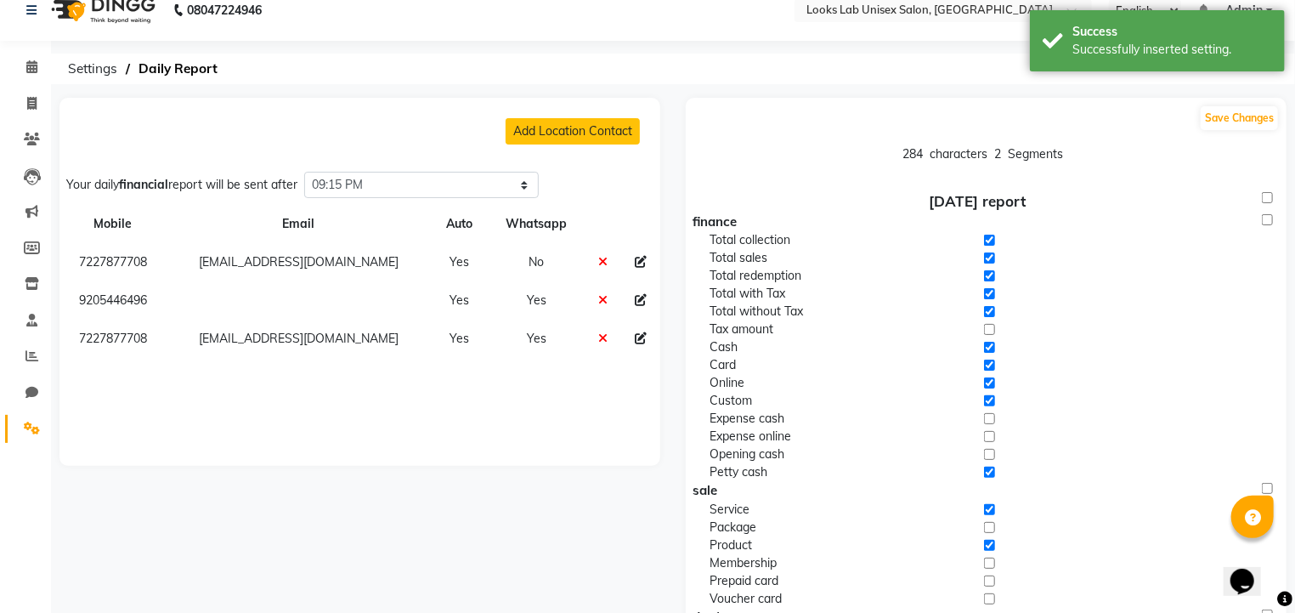
click at [599, 259] on icon at bounding box center [603, 262] width 9 height 12
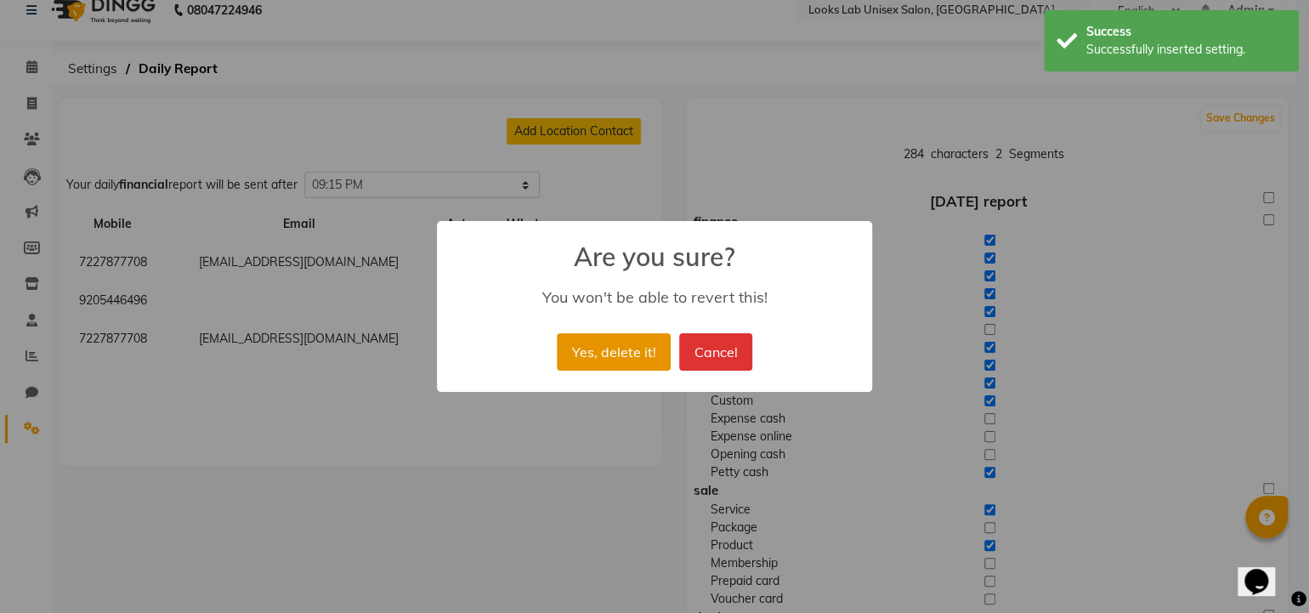
click at [607, 341] on button "Yes, delete it!" at bounding box center [614, 351] width 114 height 37
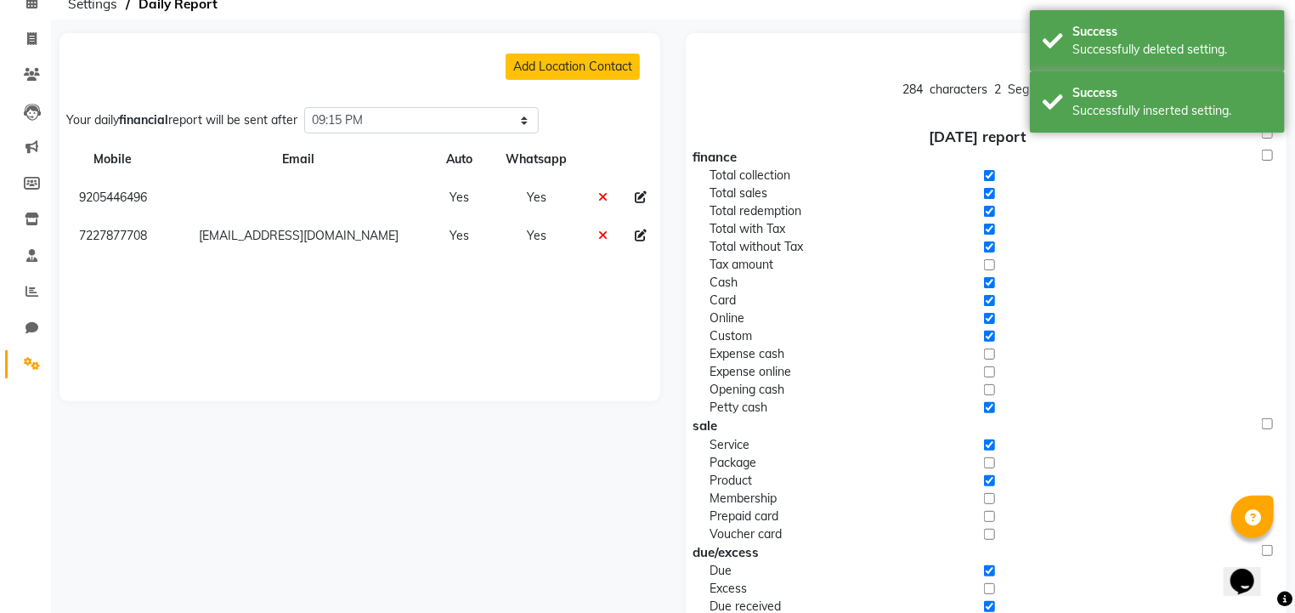
scroll to position [0, 0]
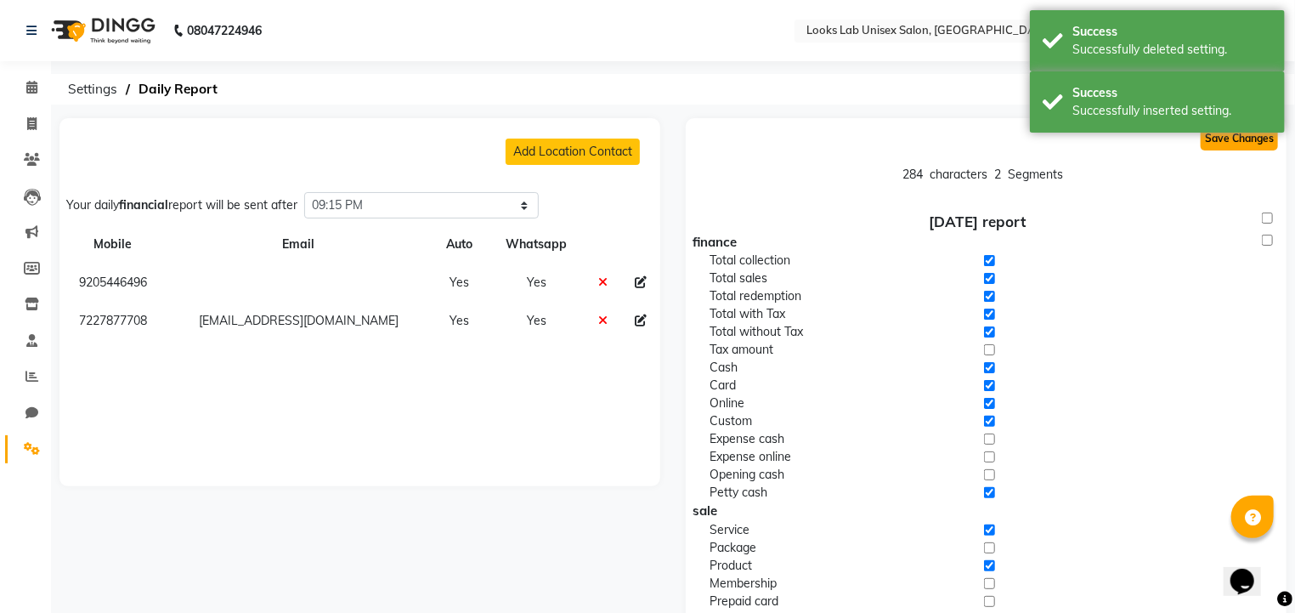
click at [1230, 146] on button "Save Changes" at bounding box center [1239, 139] width 77 height 24
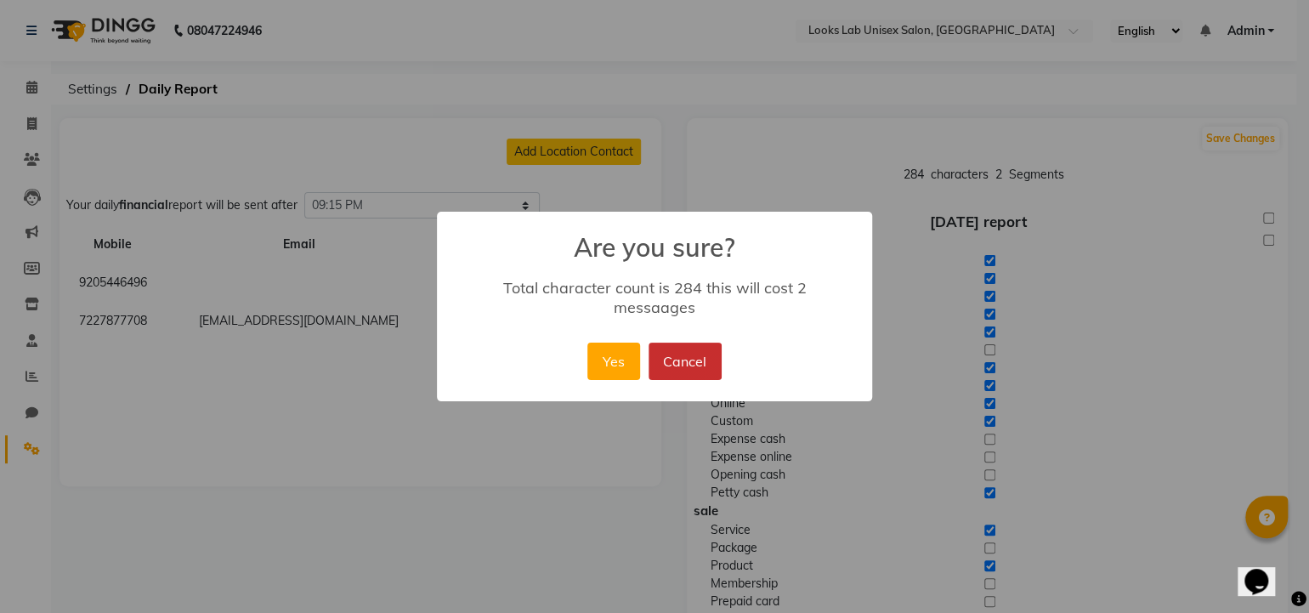
click at [674, 352] on button "Cancel" at bounding box center [685, 361] width 73 height 37
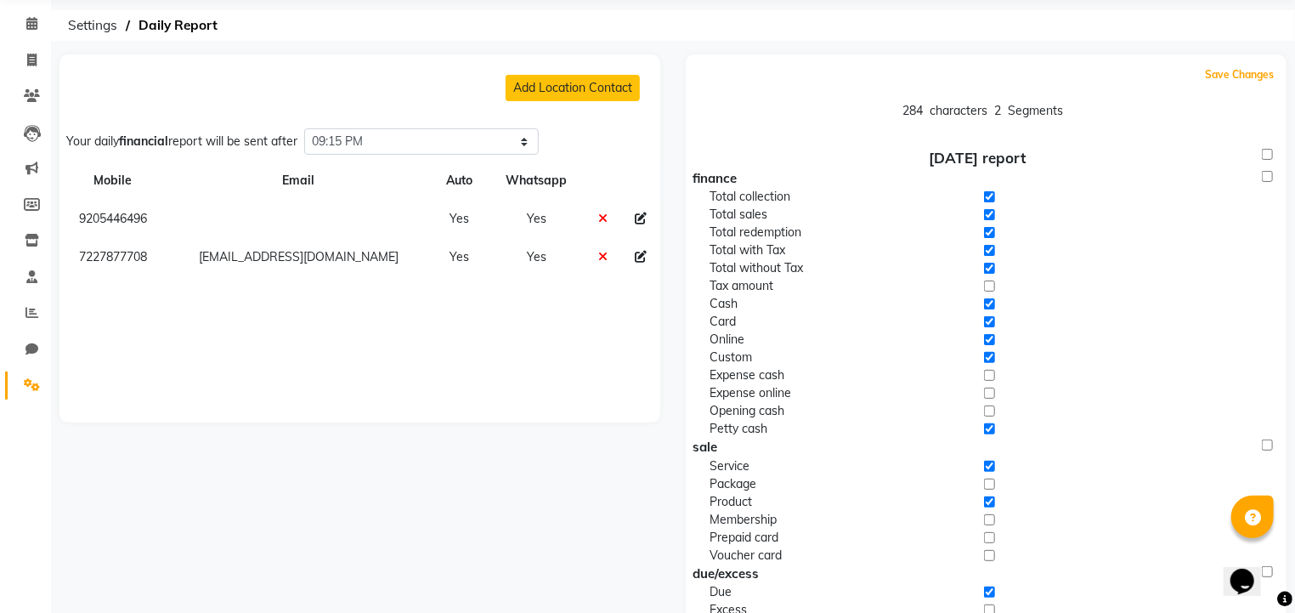
scroll to position [65, 0]
click at [991, 229] on input "checkbox" at bounding box center [989, 232] width 11 height 18
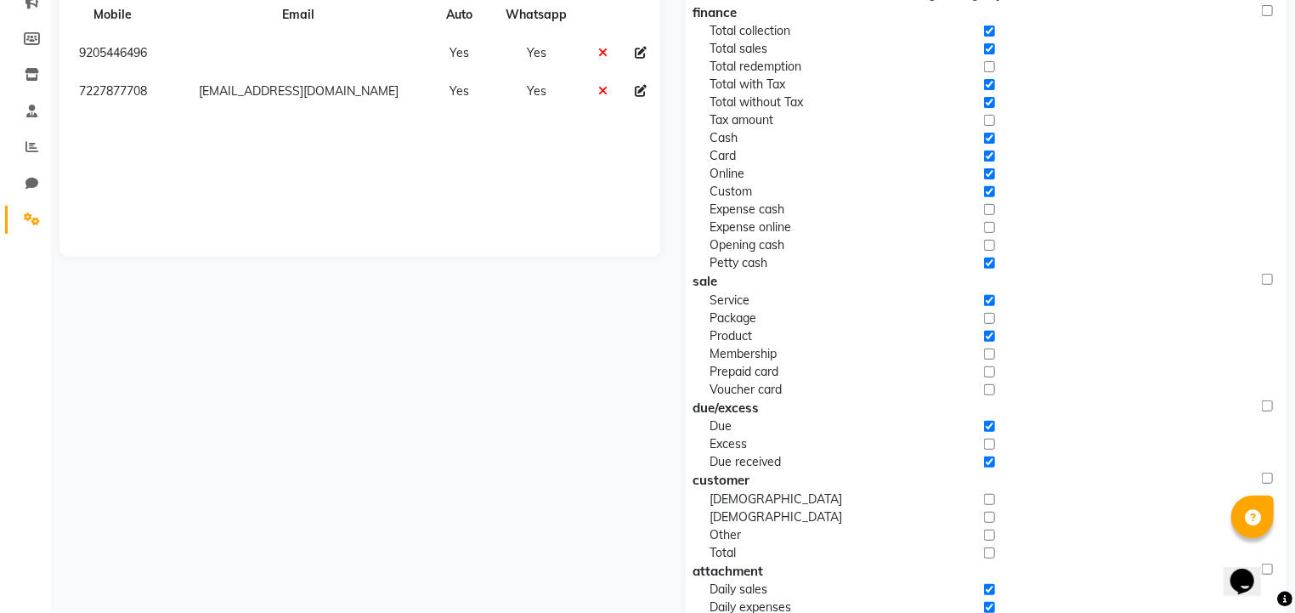
scroll to position [233, 0]
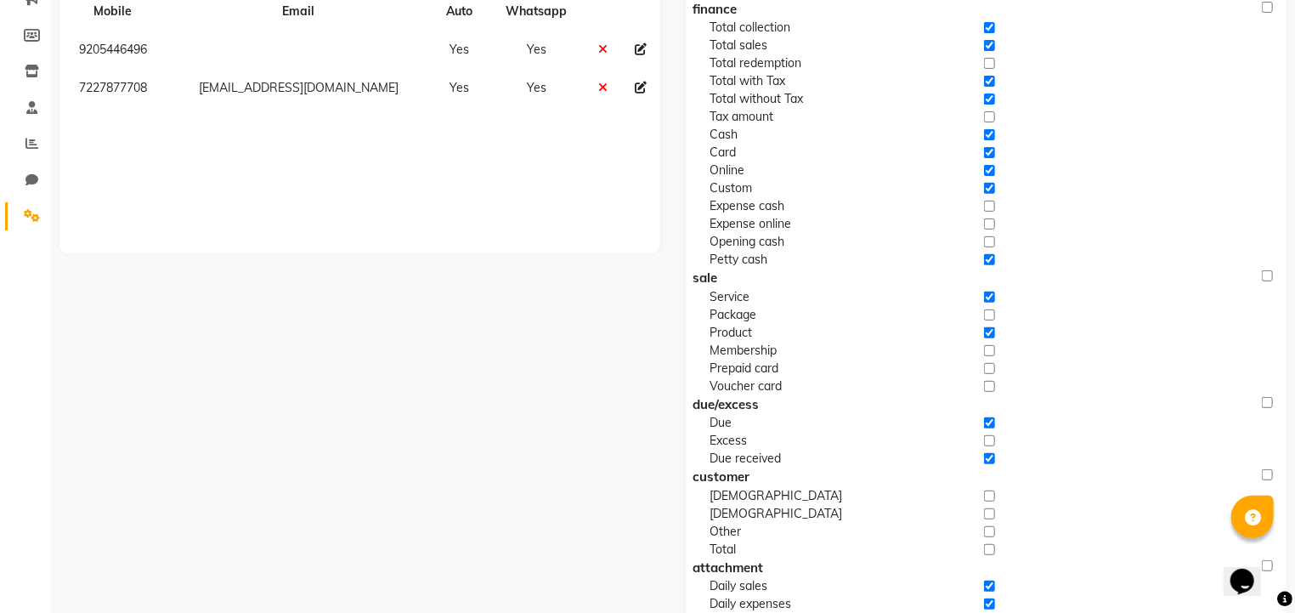
click at [986, 241] on input "checkbox" at bounding box center [989, 242] width 11 height 18
click at [988, 210] on input "checkbox" at bounding box center [989, 206] width 11 height 18
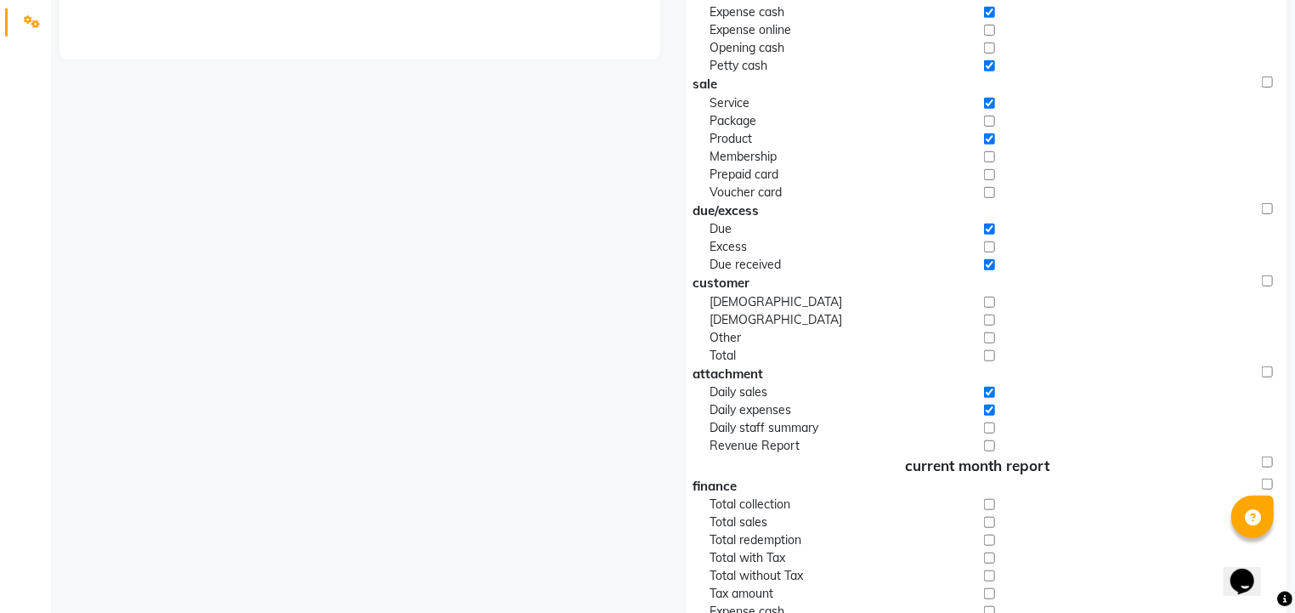
scroll to position [425, 0]
click at [988, 226] on input "checkbox" at bounding box center [989, 231] width 11 height 18
click at [989, 260] on input "checkbox" at bounding box center [989, 267] width 11 height 18
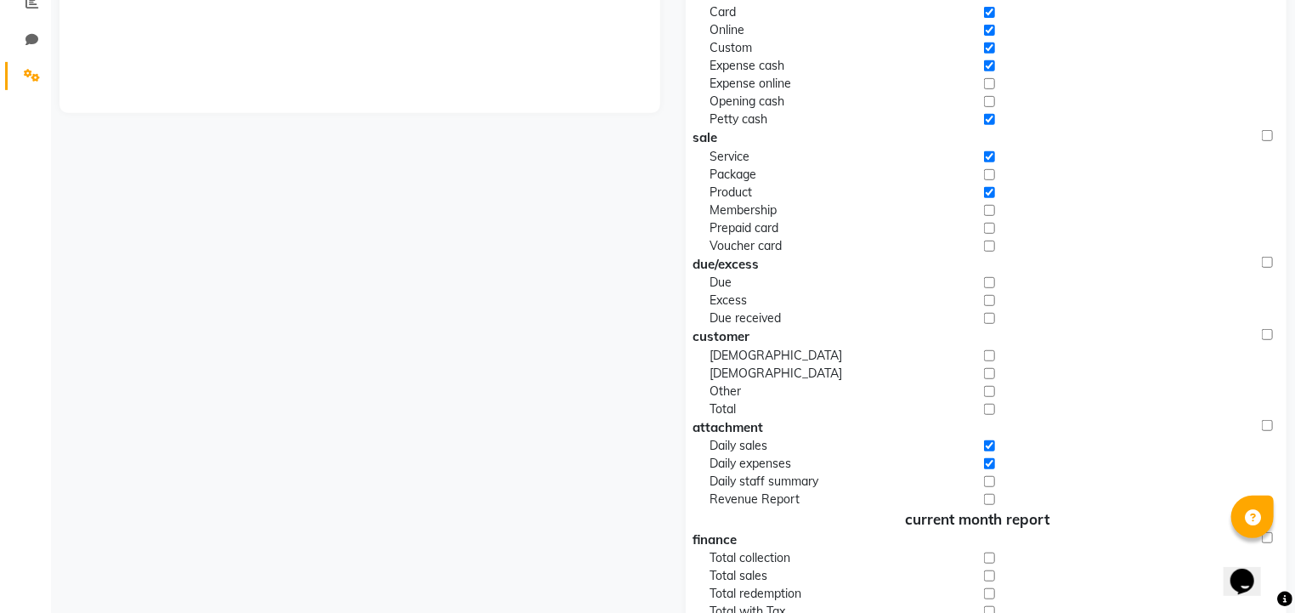
scroll to position [377, 0]
click at [986, 455] on input "checkbox" at bounding box center [989, 460] width 11 height 18
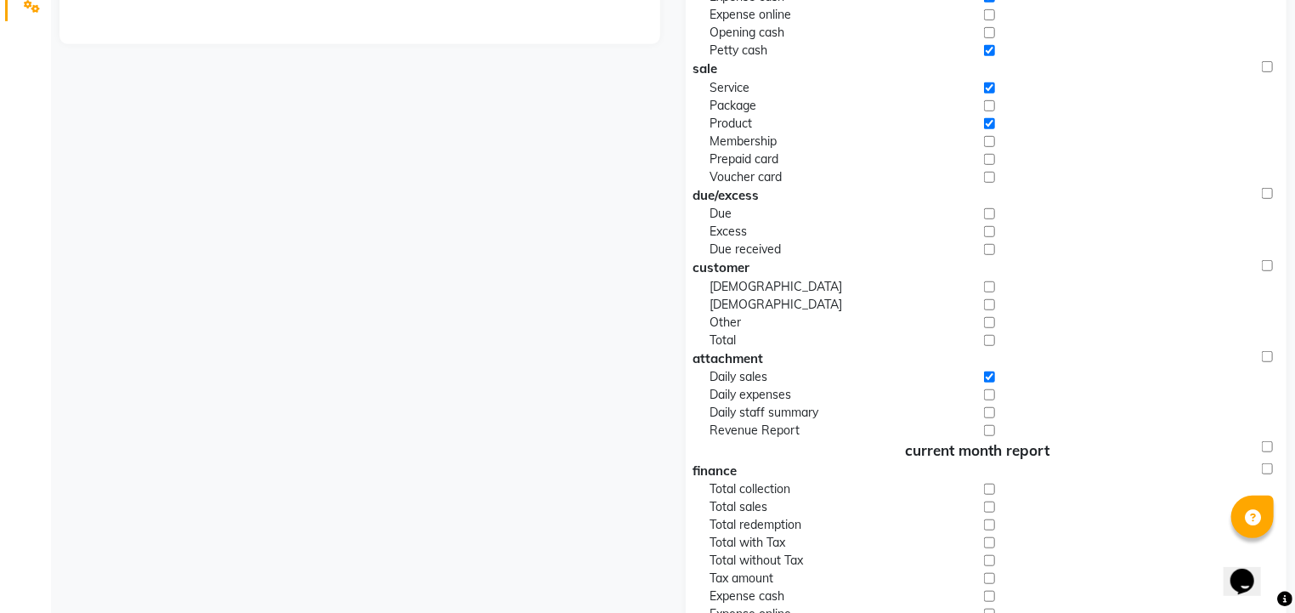
scroll to position [442, 0]
click at [989, 375] on input "checkbox" at bounding box center [989, 377] width 11 height 18
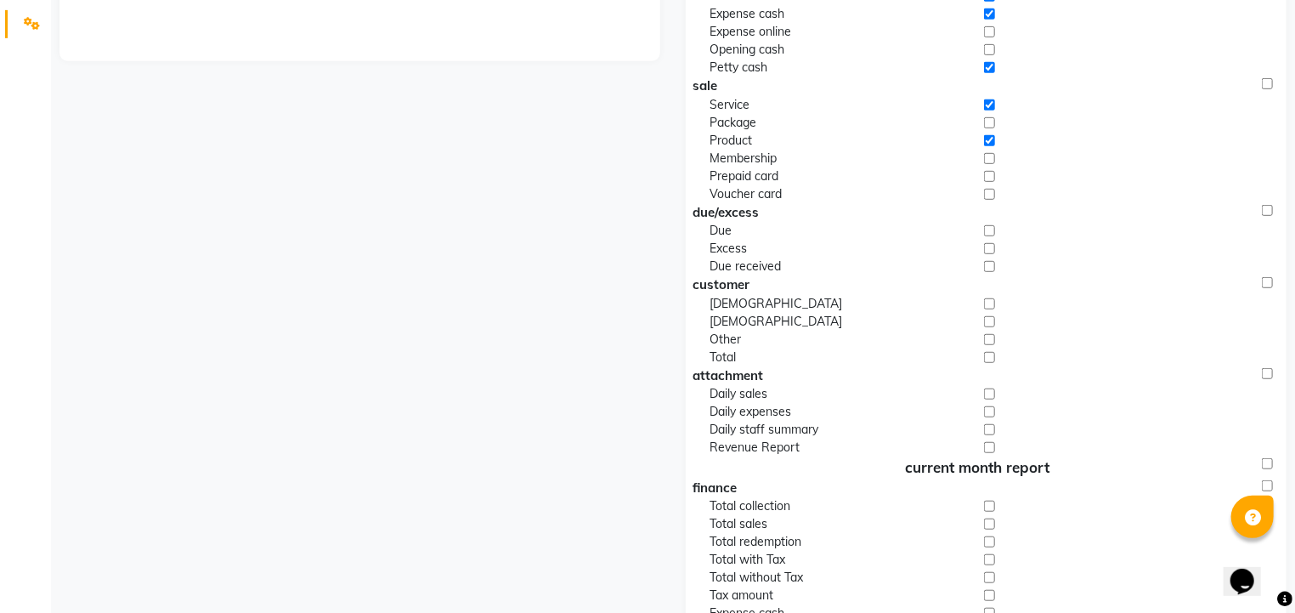
scroll to position [426, 0]
click at [989, 393] on input "checkbox" at bounding box center [989, 393] width 11 height 18
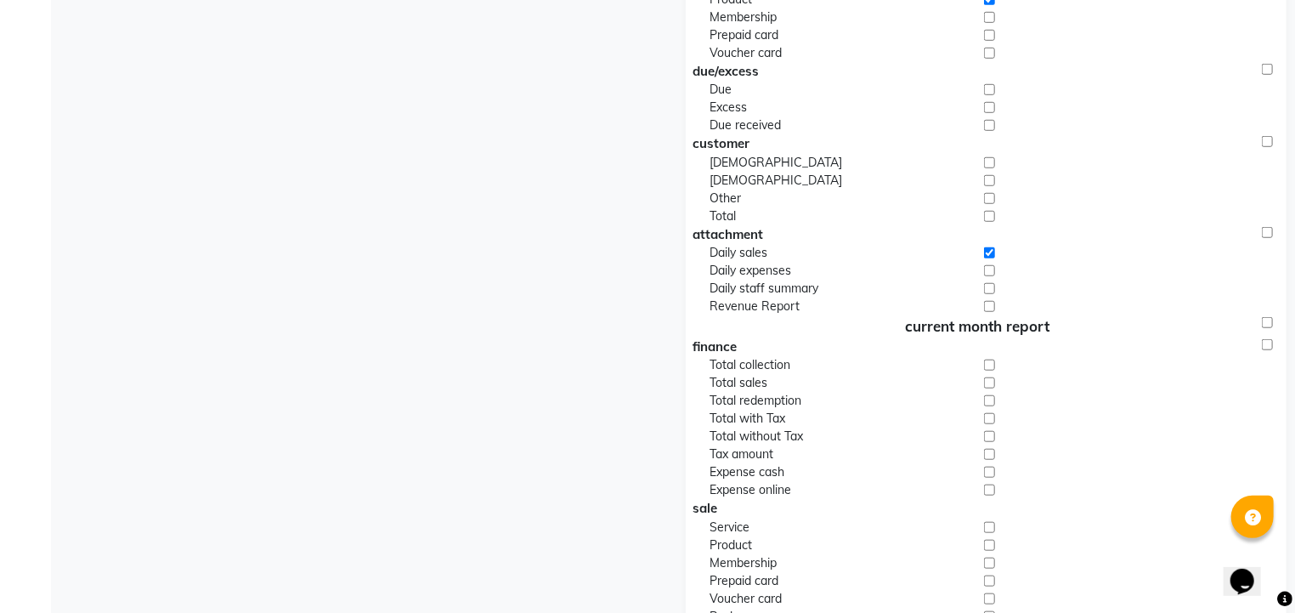
scroll to position [541, 0]
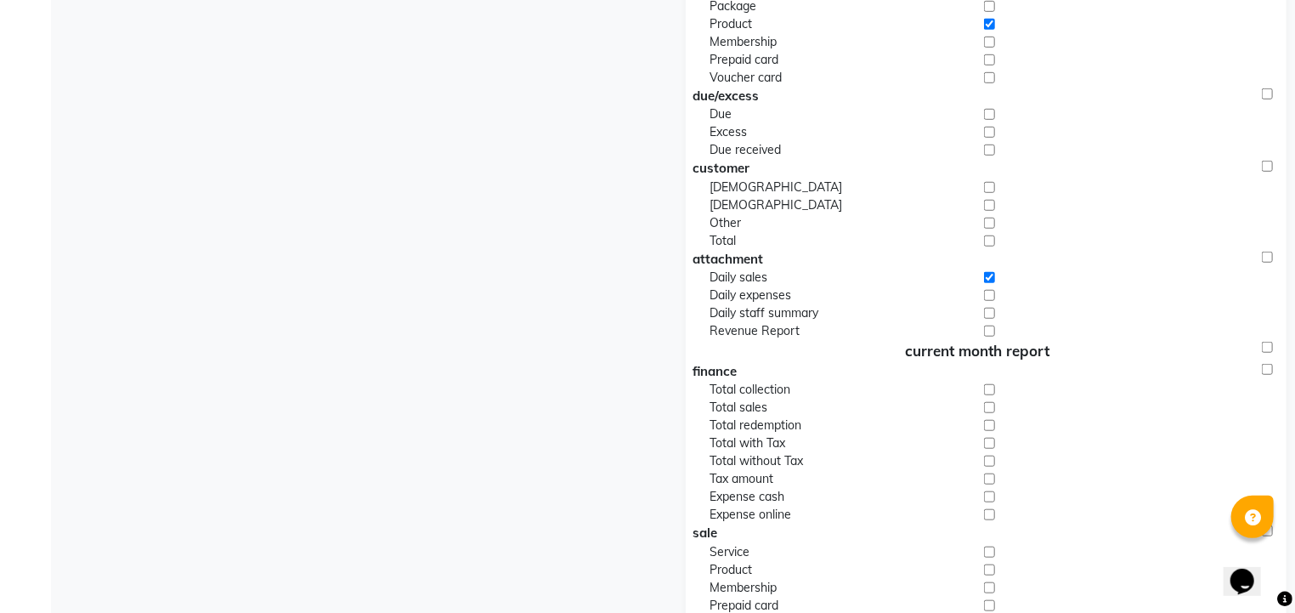
click at [988, 293] on input "checkbox" at bounding box center [989, 295] width 11 height 18
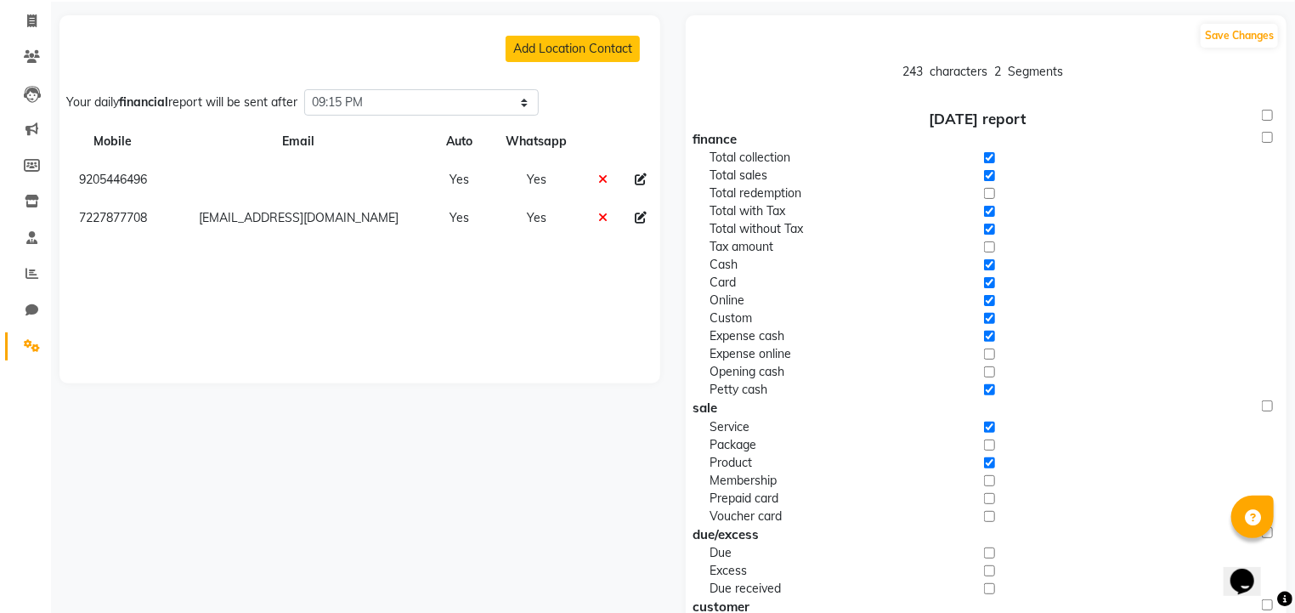
scroll to position [103, 0]
click at [1221, 36] on button "Save Changes" at bounding box center [1239, 36] width 77 height 24
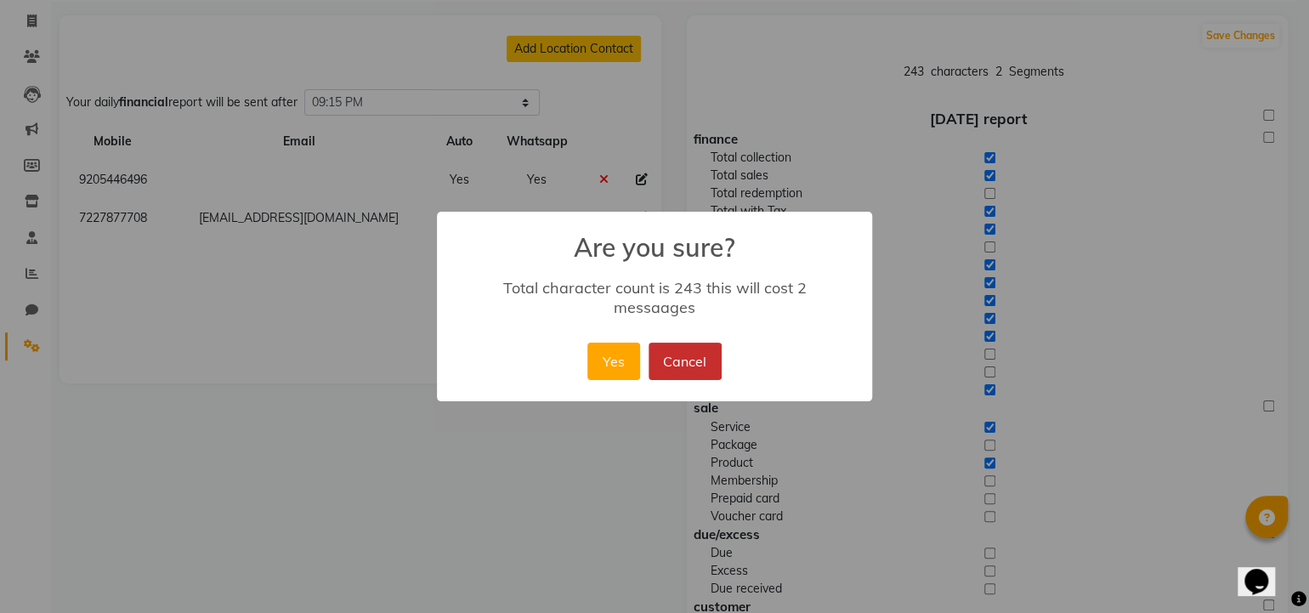
click at [677, 345] on button "Cancel" at bounding box center [685, 361] width 73 height 37
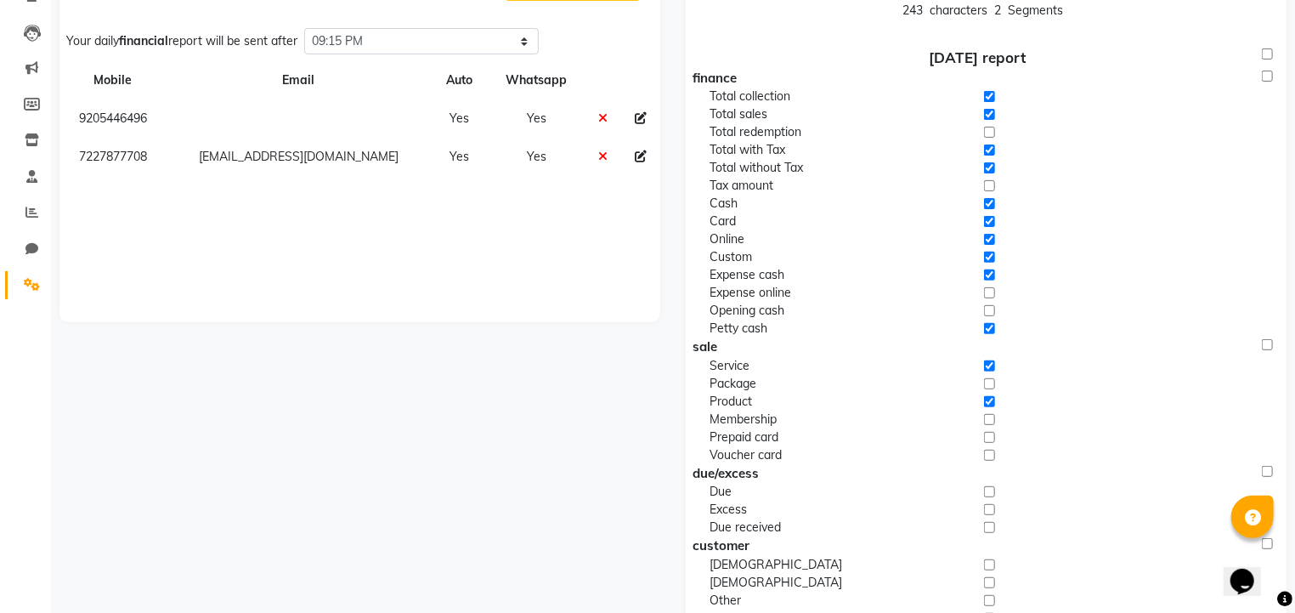
scroll to position [206, 0]
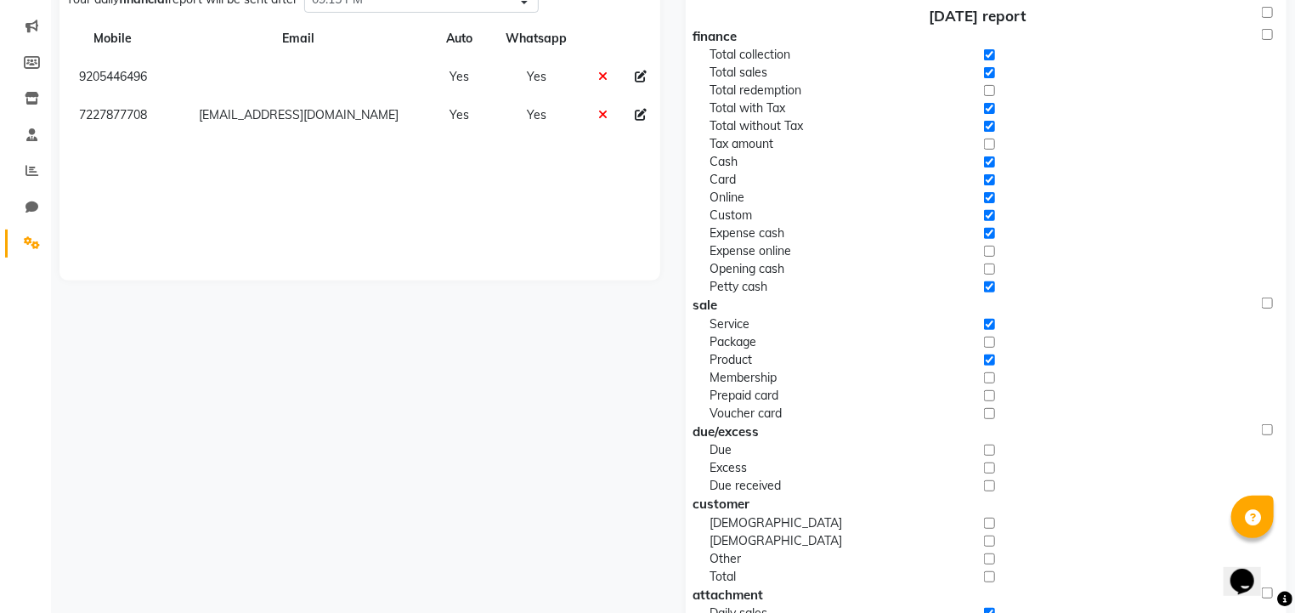
click at [989, 248] on input "checkbox" at bounding box center [989, 251] width 11 height 18
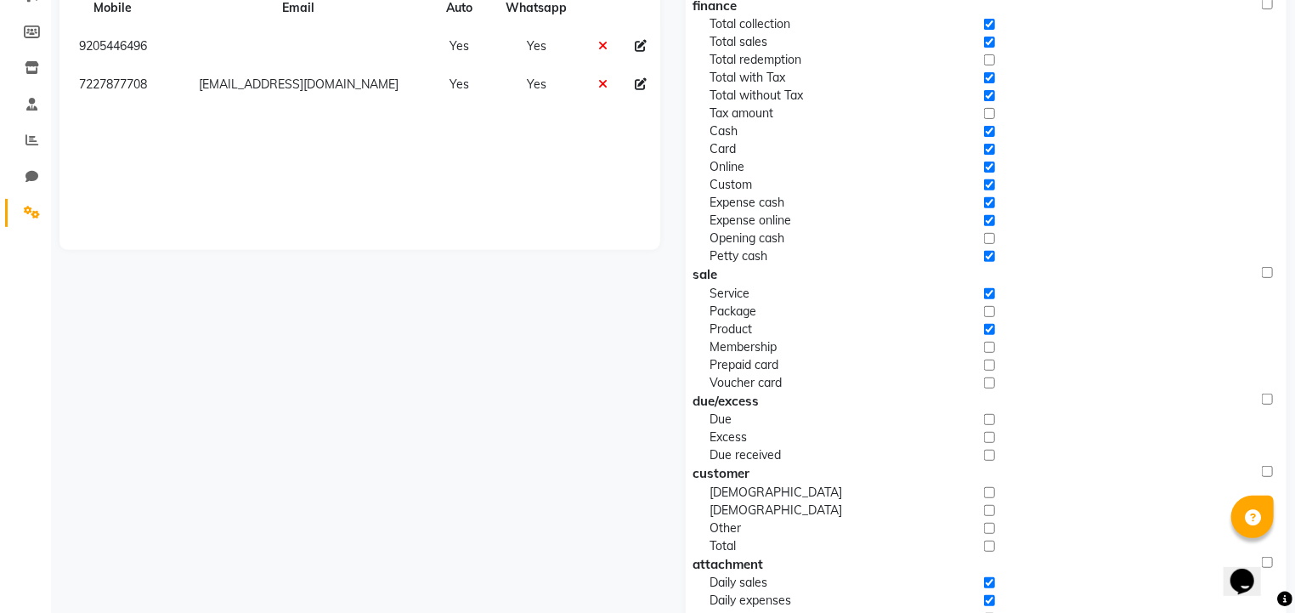
scroll to position [246, 0]
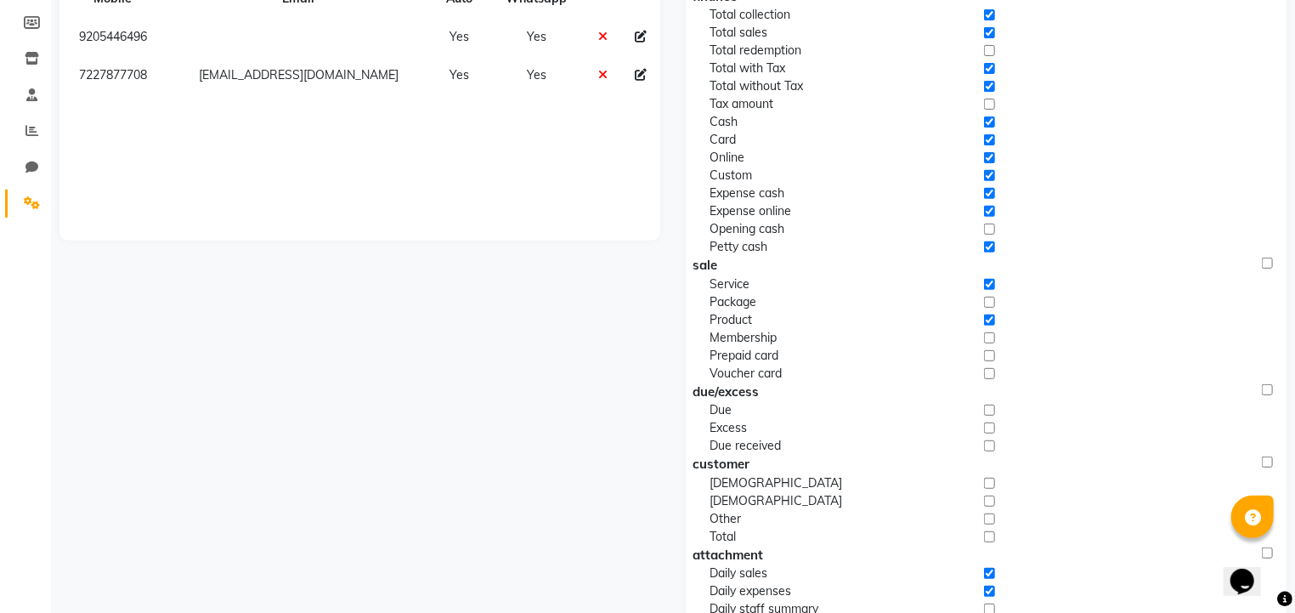
click at [989, 195] on input "checkbox" at bounding box center [989, 193] width 11 height 18
click at [988, 189] on input "checkbox" at bounding box center [989, 193] width 11 height 18
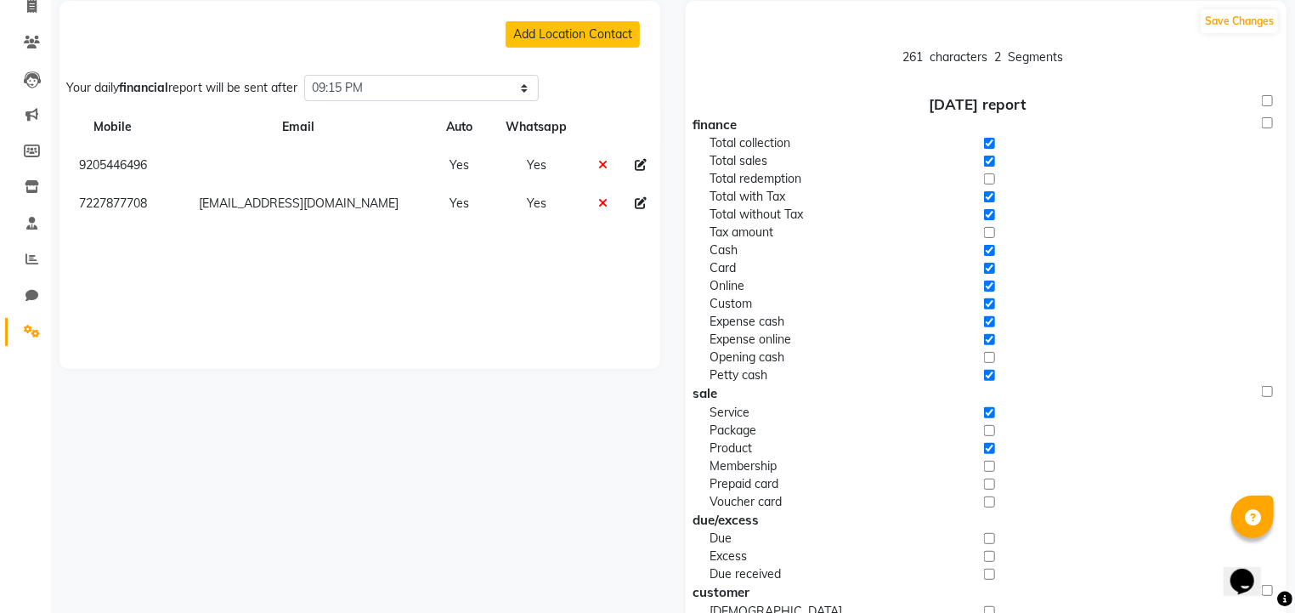
scroll to position [116, 0]
click at [991, 320] on input "checkbox" at bounding box center [989, 323] width 11 height 18
click at [989, 335] on input "checkbox" at bounding box center [989, 341] width 11 height 18
click at [991, 307] on input "checkbox" at bounding box center [989, 305] width 11 height 18
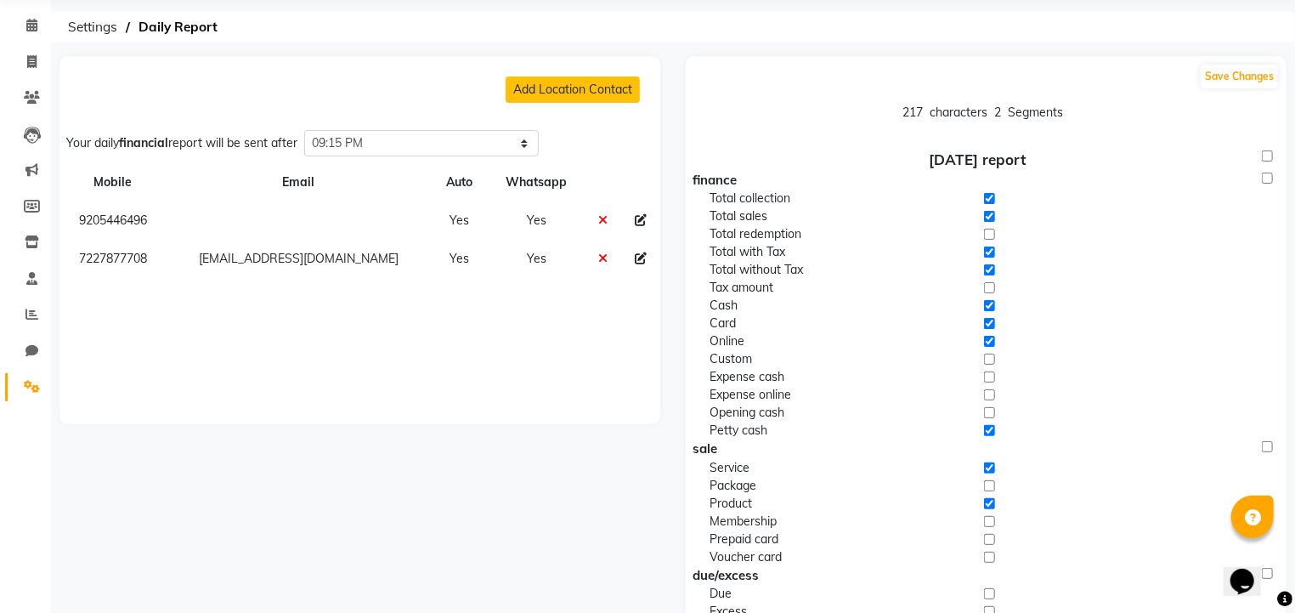
scroll to position [61, 0]
click at [986, 377] on input "checkbox" at bounding box center [989, 378] width 11 height 18
click at [988, 389] on input "checkbox" at bounding box center [989, 396] width 11 height 18
click at [994, 411] on input "checkbox" at bounding box center [989, 414] width 11 height 18
click at [1211, 82] on button "Save Changes" at bounding box center [1239, 77] width 77 height 24
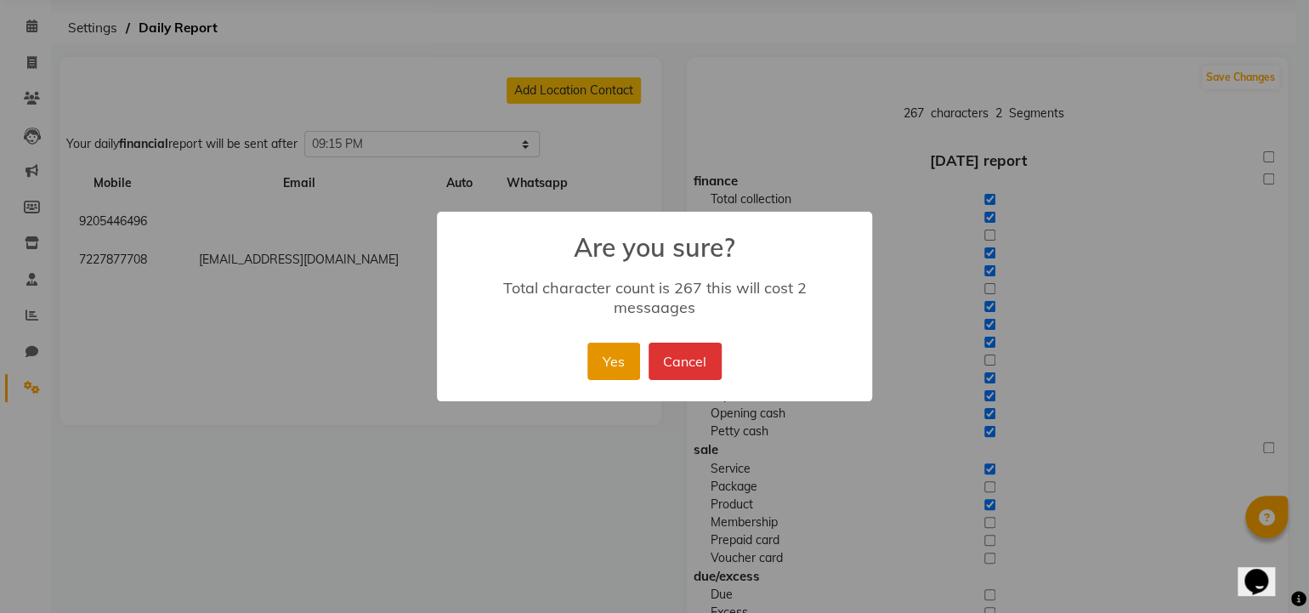
click at [630, 358] on button "Yes" at bounding box center [613, 361] width 52 height 37
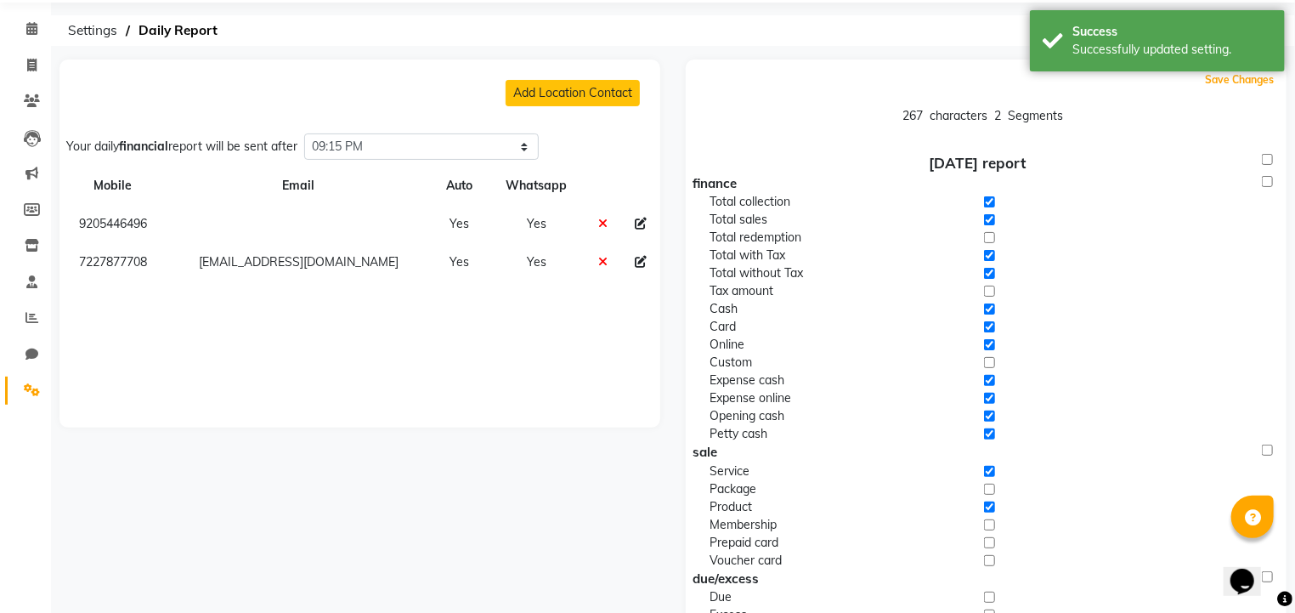
scroll to position [0, 0]
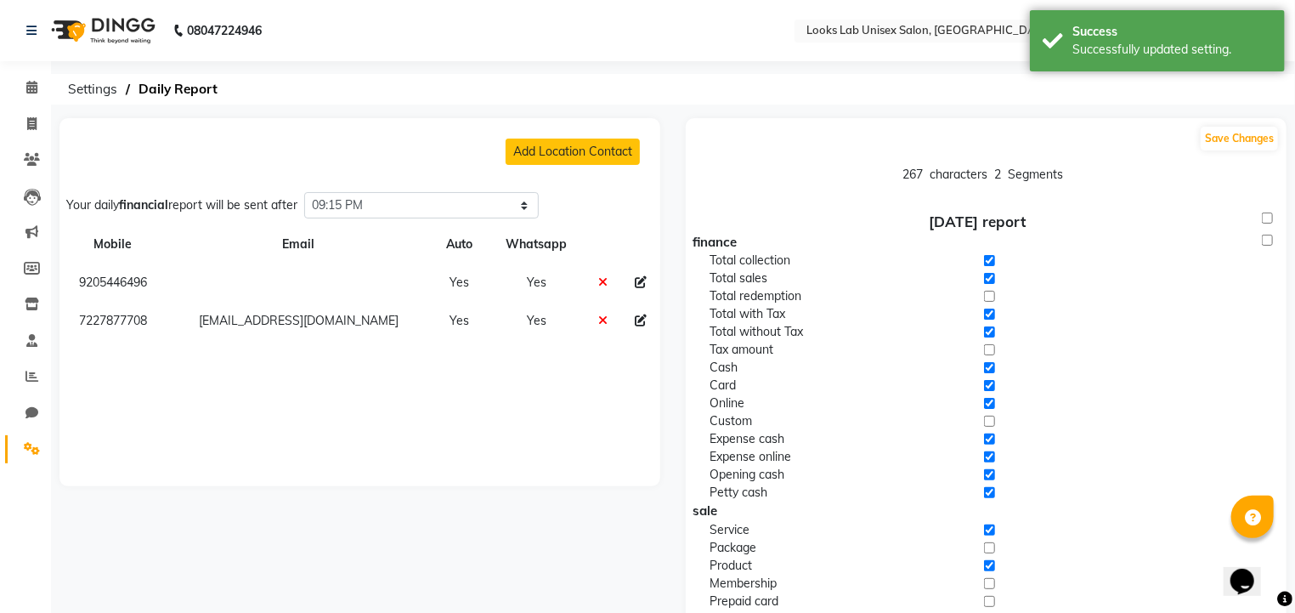
click at [27, 435] on link "Settings" at bounding box center [25, 449] width 41 height 28
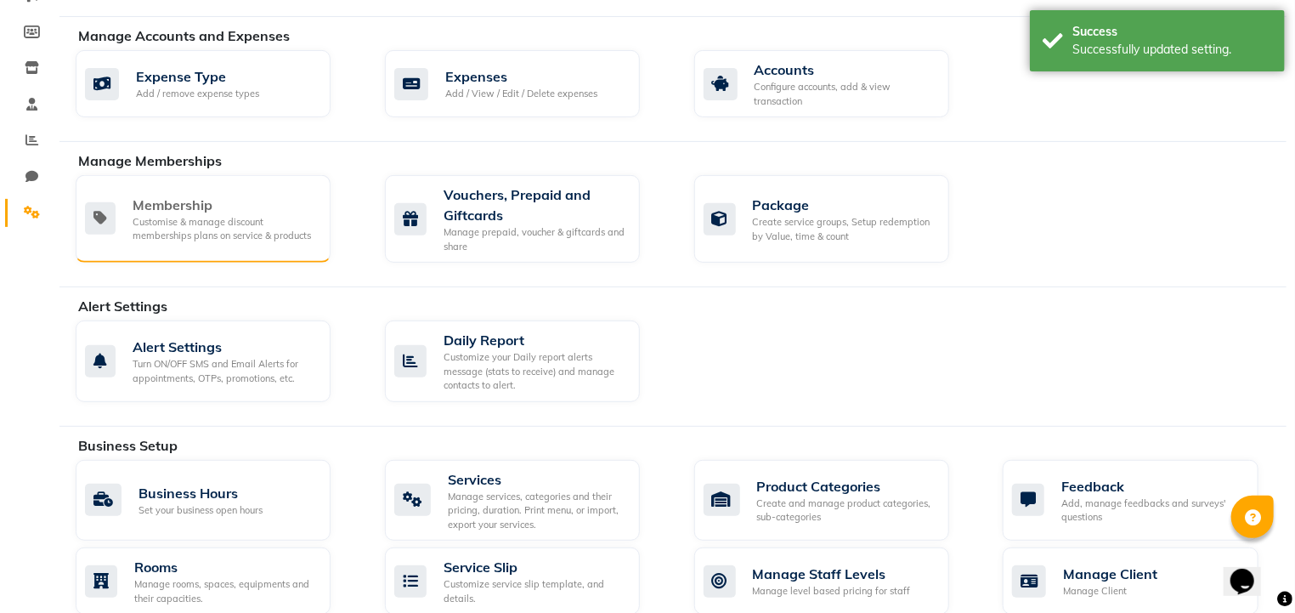
scroll to position [339, 0]
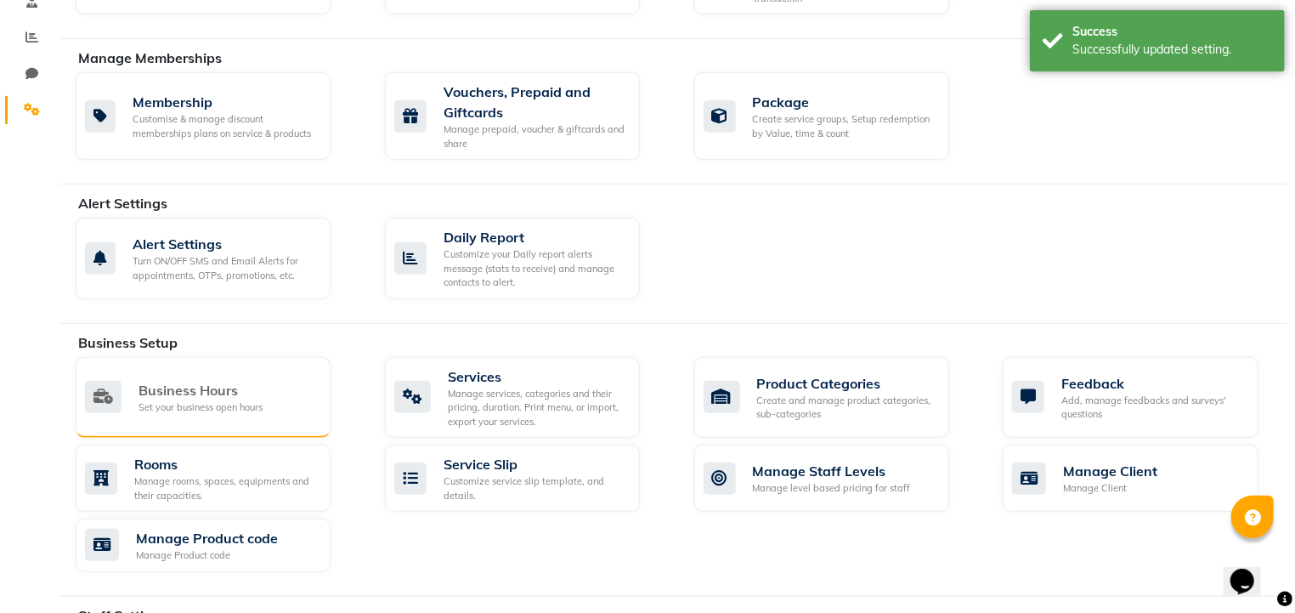
click at [240, 401] on div "Set your business open hours" at bounding box center [201, 407] width 124 height 14
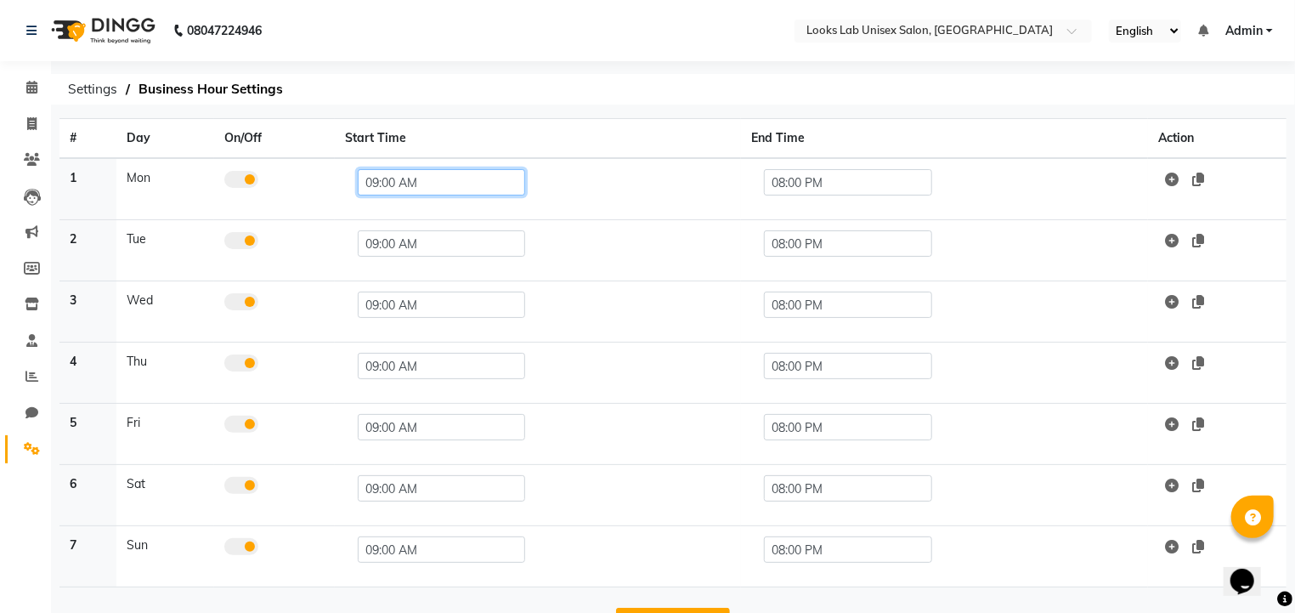
click at [421, 179] on input "09:00 AM" at bounding box center [441, 182] width 167 height 26
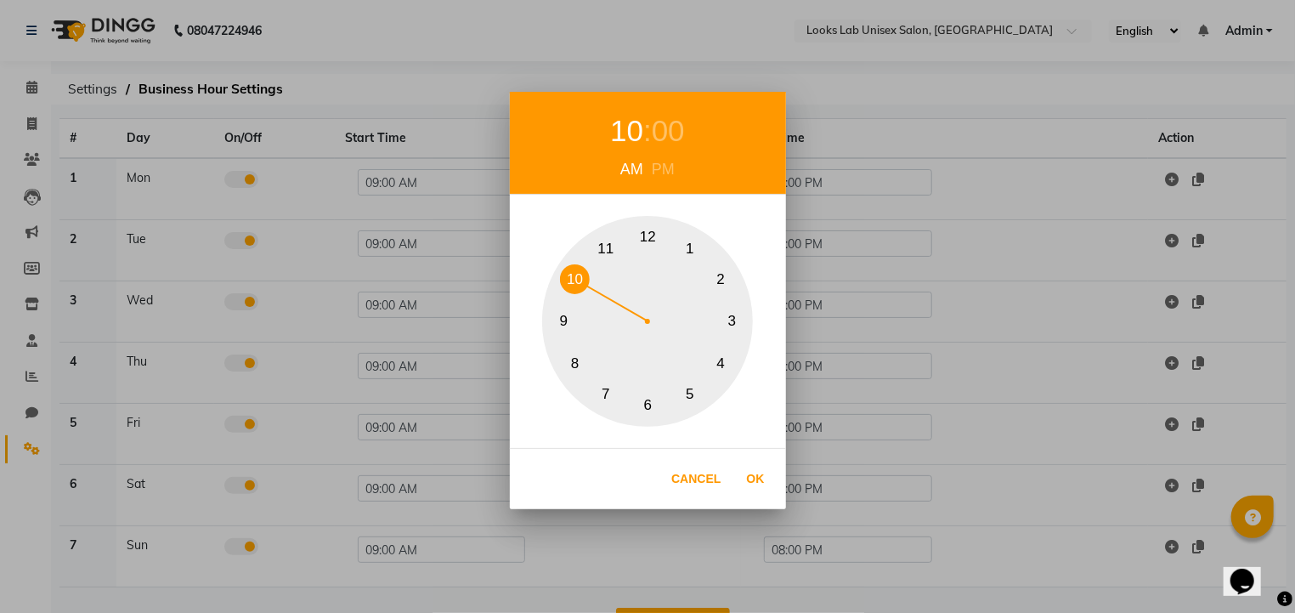
click at [582, 287] on button "10" at bounding box center [575, 279] width 30 height 30
click at [648, 400] on button "6" at bounding box center [648, 406] width 30 height 30
click at [752, 483] on button "Ok" at bounding box center [756, 479] width 35 height 35
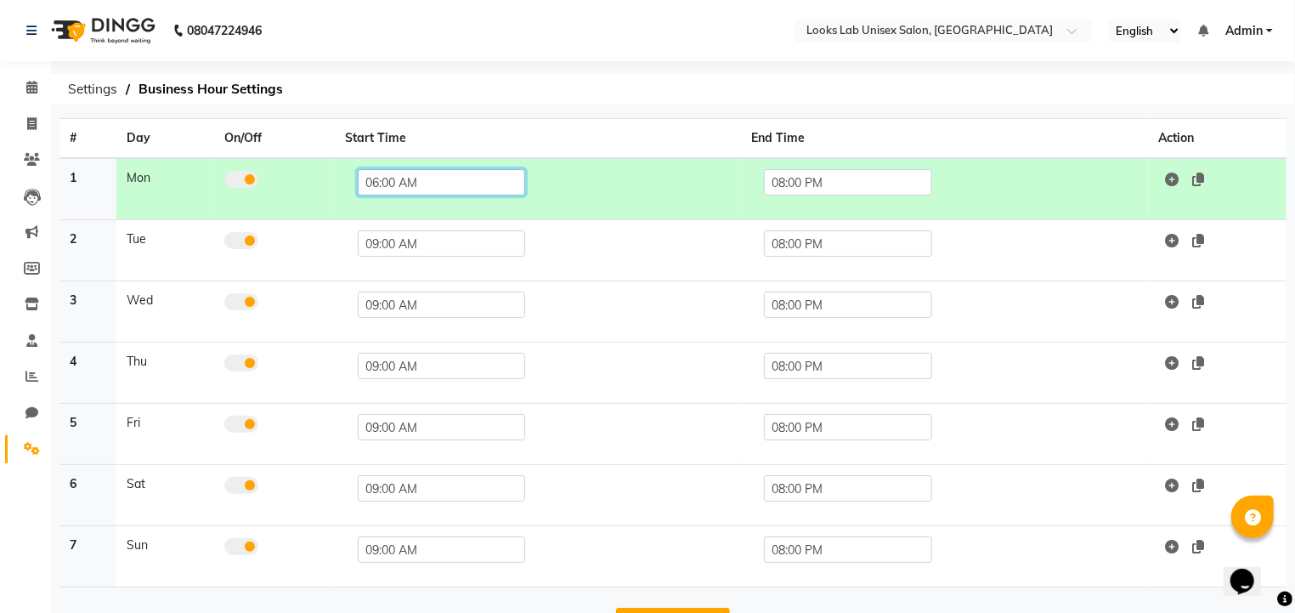
click at [419, 190] on input "06:00 AM" at bounding box center [441, 182] width 167 height 26
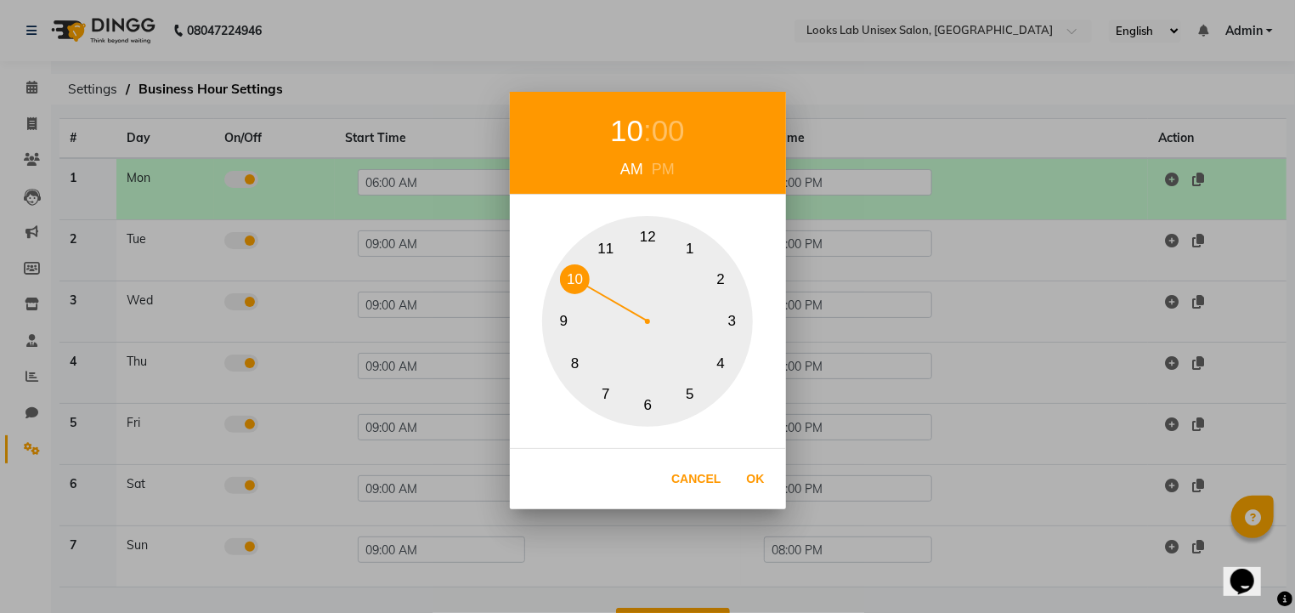
click at [580, 277] on button "10" at bounding box center [575, 279] width 30 height 30
click at [666, 125] on div "00" at bounding box center [668, 131] width 33 height 45
click at [652, 398] on button "30" at bounding box center [648, 406] width 30 height 30
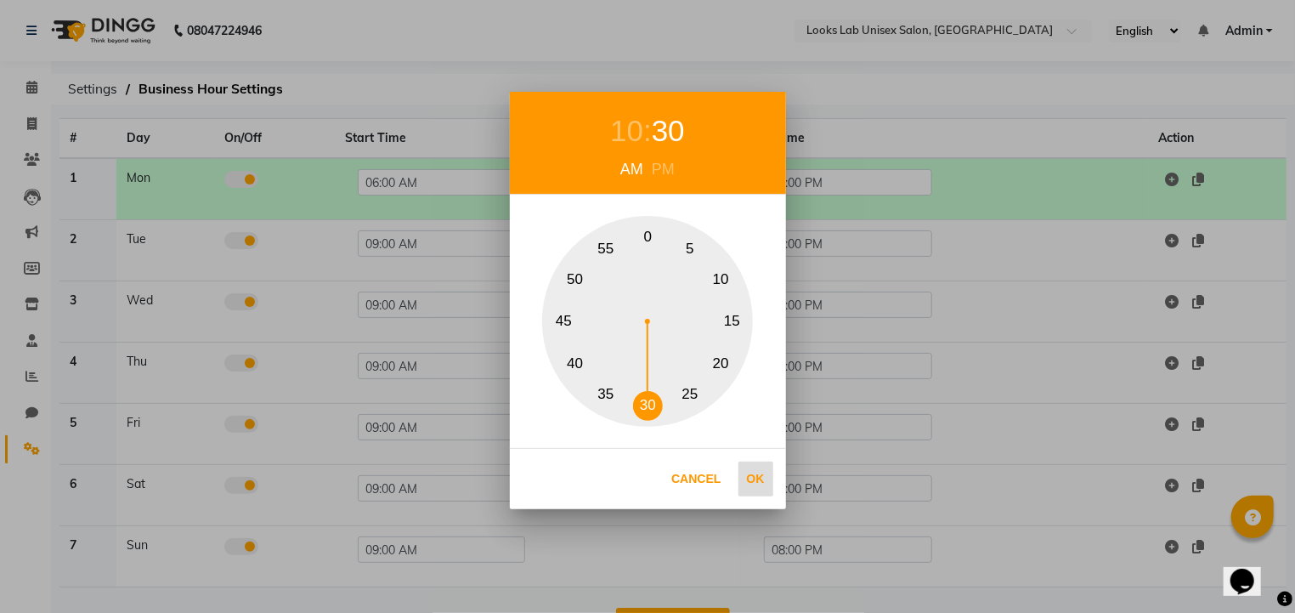
click at [755, 469] on button "Ok" at bounding box center [756, 479] width 35 height 35
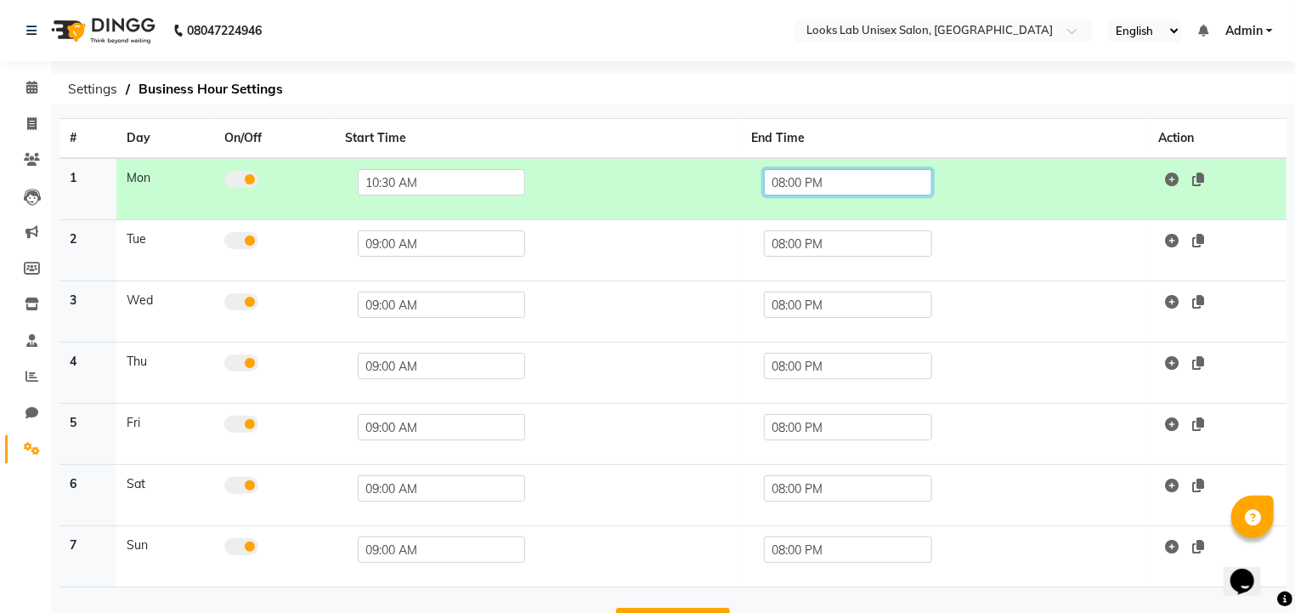
click at [799, 176] on input "08:00 PM" at bounding box center [847, 182] width 167 height 26
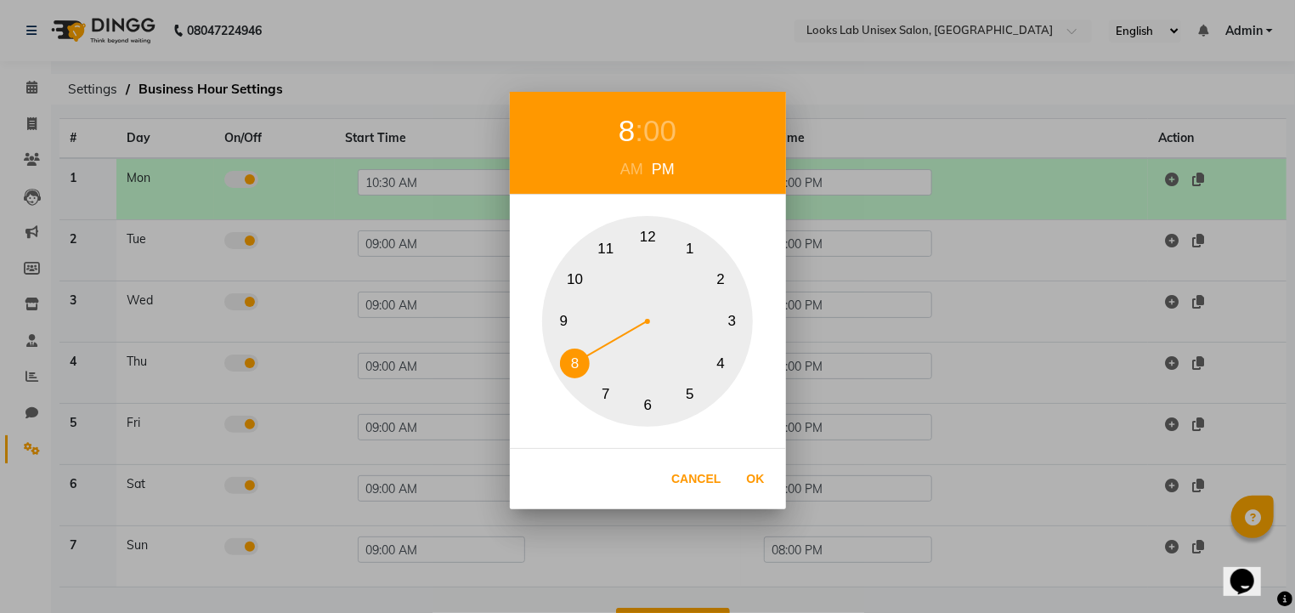
click at [578, 320] on button "9" at bounding box center [564, 322] width 30 height 30
click at [751, 467] on button "Ok" at bounding box center [756, 479] width 35 height 35
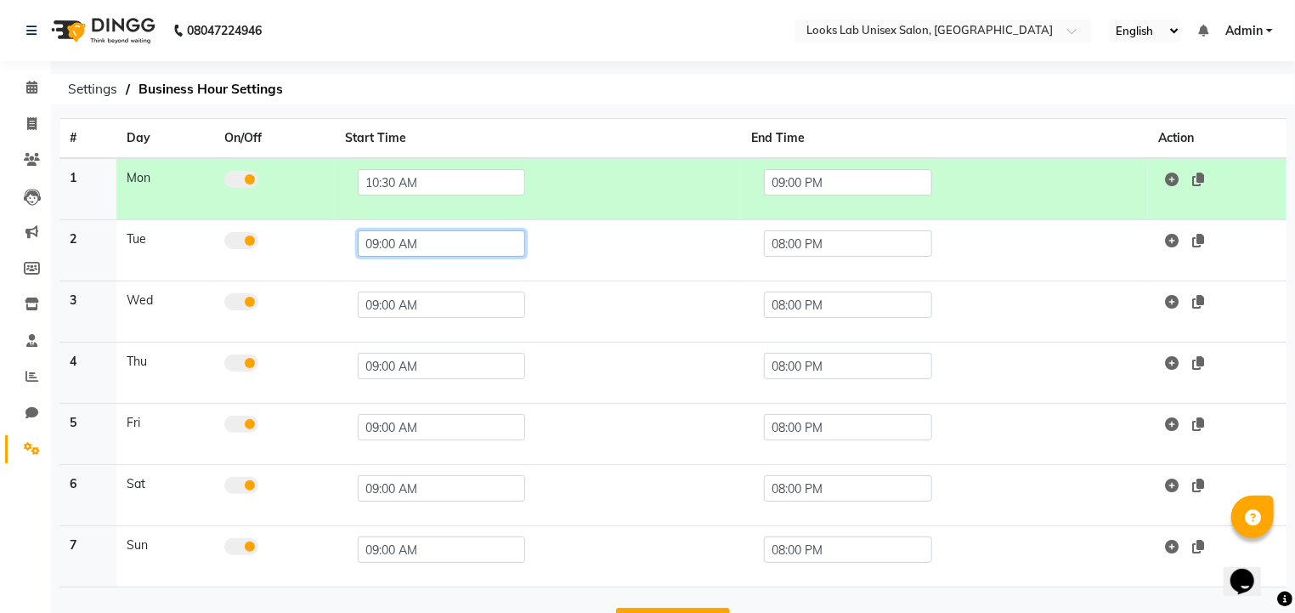
click at [367, 245] on input "09:00 AM" at bounding box center [441, 243] width 167 height 26
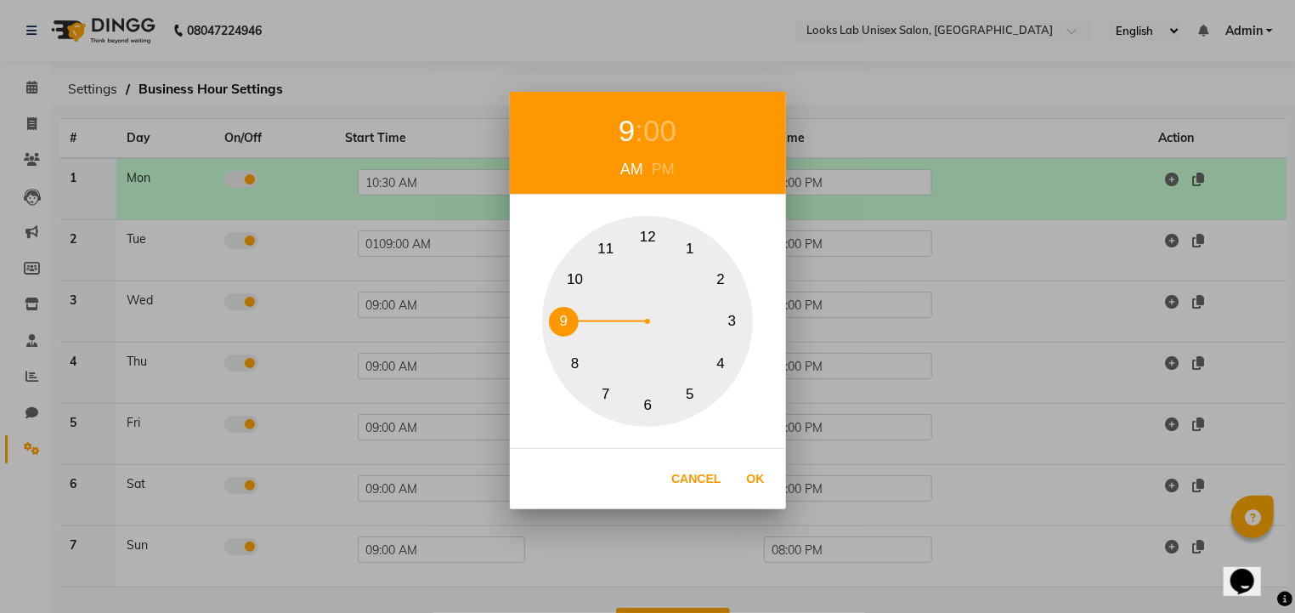
click at [504, 224] on div "9 : 00 AM PM 1 2 3 4 5 6 7 8 9 10 11 12 Cancel Ok" at bounding box center [647, 306] width 1295 height 613
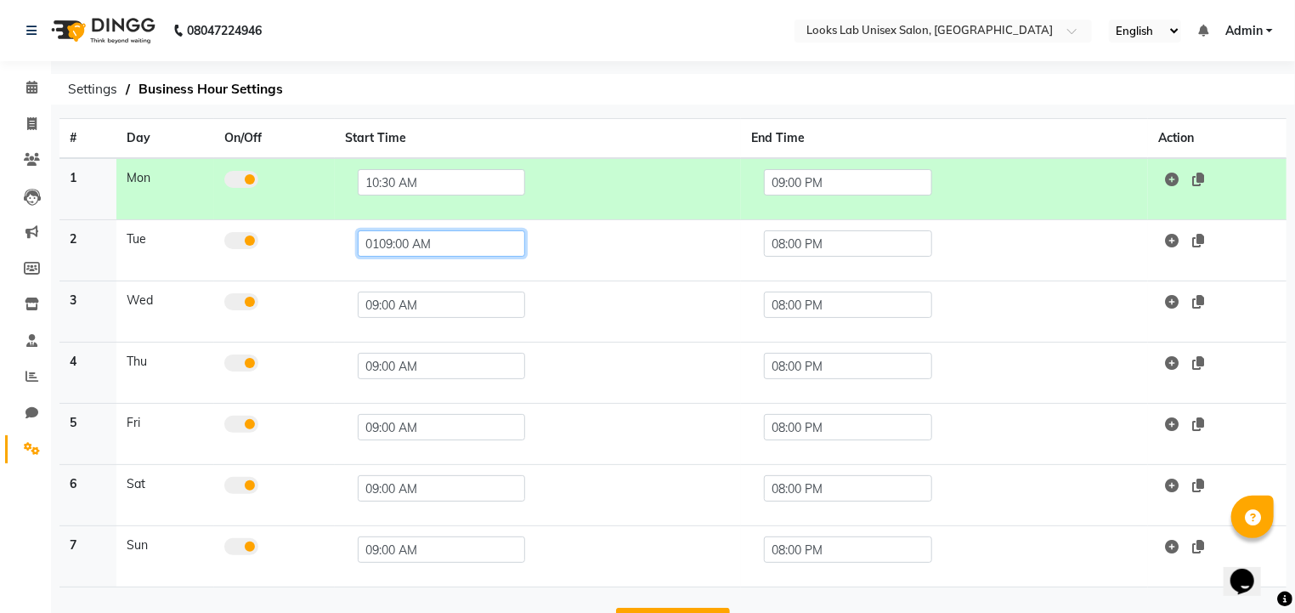
click at [384, 246] on input "0109:00 AM" at bounding box center [441, 243] width 167 height 26
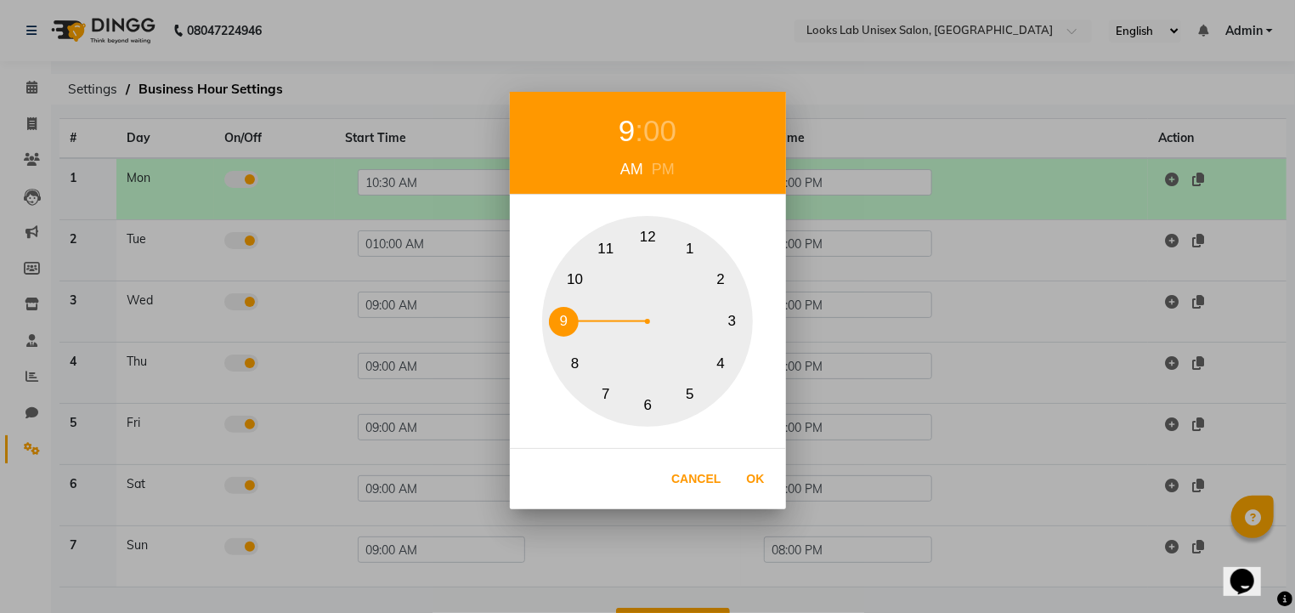
drag, startPoint x: 580, startPoint y: 285, endPoint x: 597, endPoint y: 255, distance: 34.3
click at [580, 284] on button "10" at bounding box center [575, 279] width 30 height 30
click at [672, 134] on div "00" at bounding box center [668, 131] width 33 height 45
click at [650, 400] on button "30" at bounding box center [648, 406] width 30 height 30
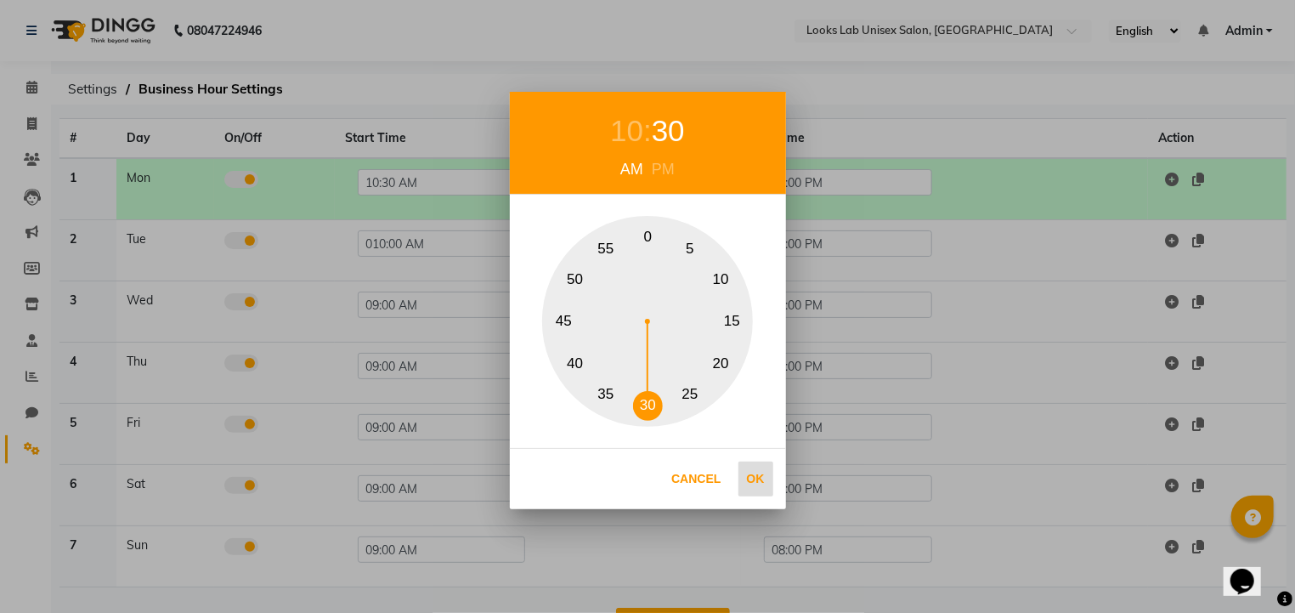
click at [751, 475] on button "Ok" at bounding box center [756, 479] width 35 height 35
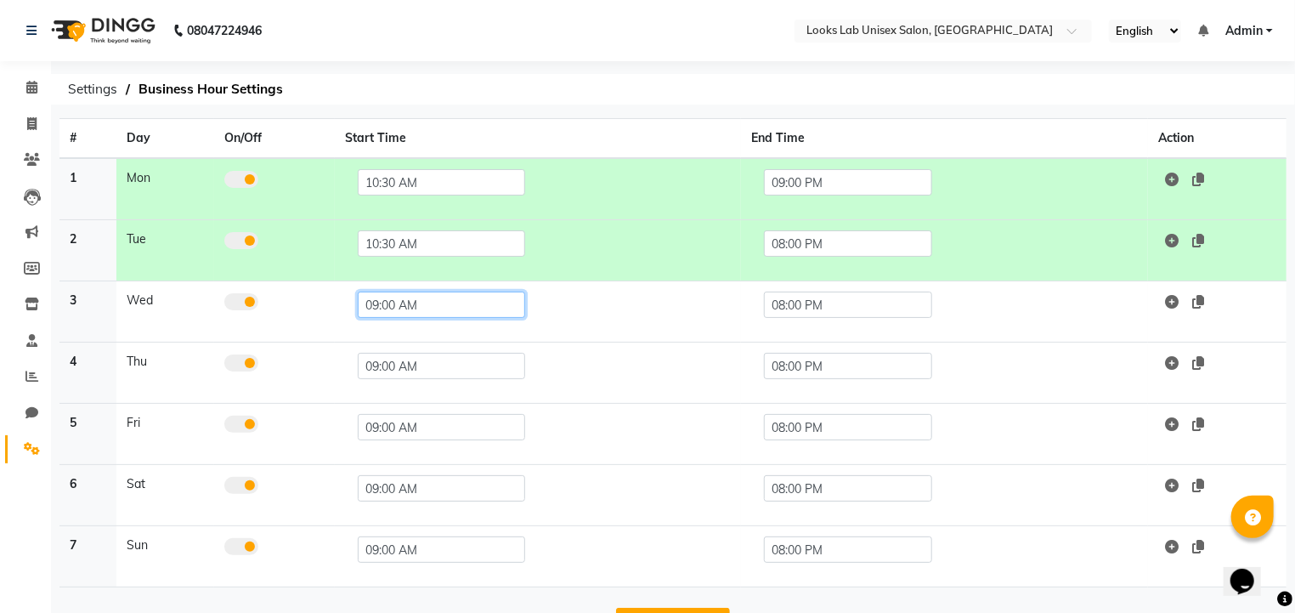
click at [371, 307] on input "09:00 AM" at bounding box center [441, 305] width 167 height 26
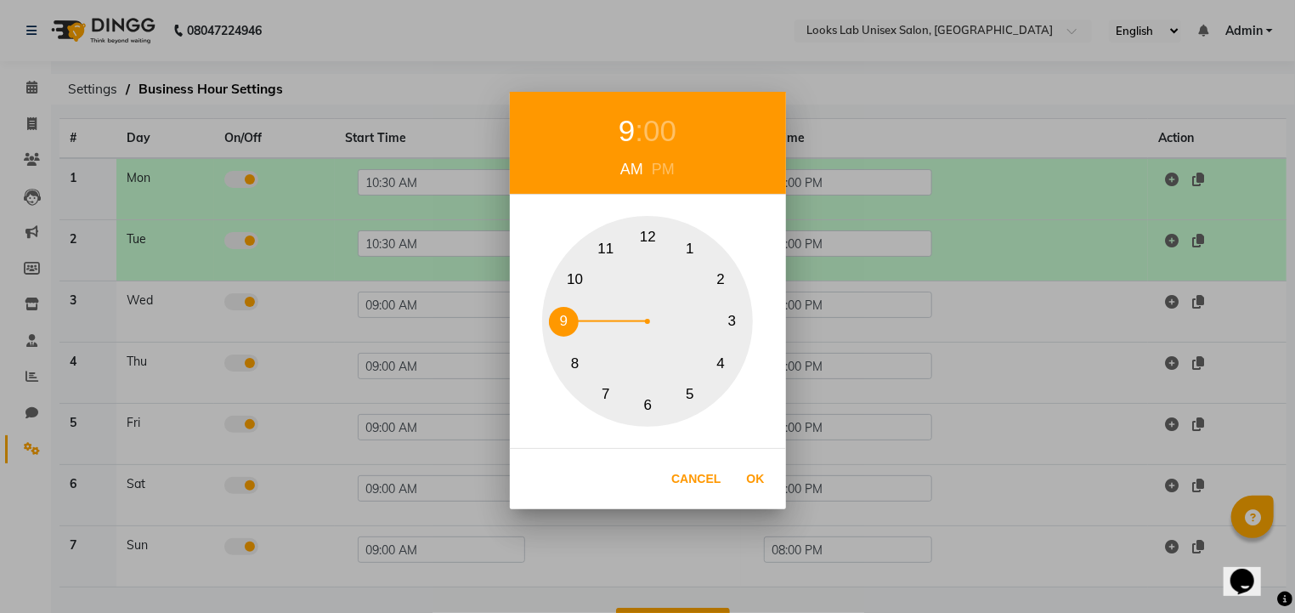
click at [566, 281] on button "10" at bounding box center [575, 279] width 30 height 30
click at [668, 128] on div "00" at bounding box center [668, 131] width 33 height 45
click at [655, 413] on button "30" at bounding box center [648, 406] width 30 height 30
click at [645, 407] on button "30" at bounding box center [648, 406] width 30 height 30
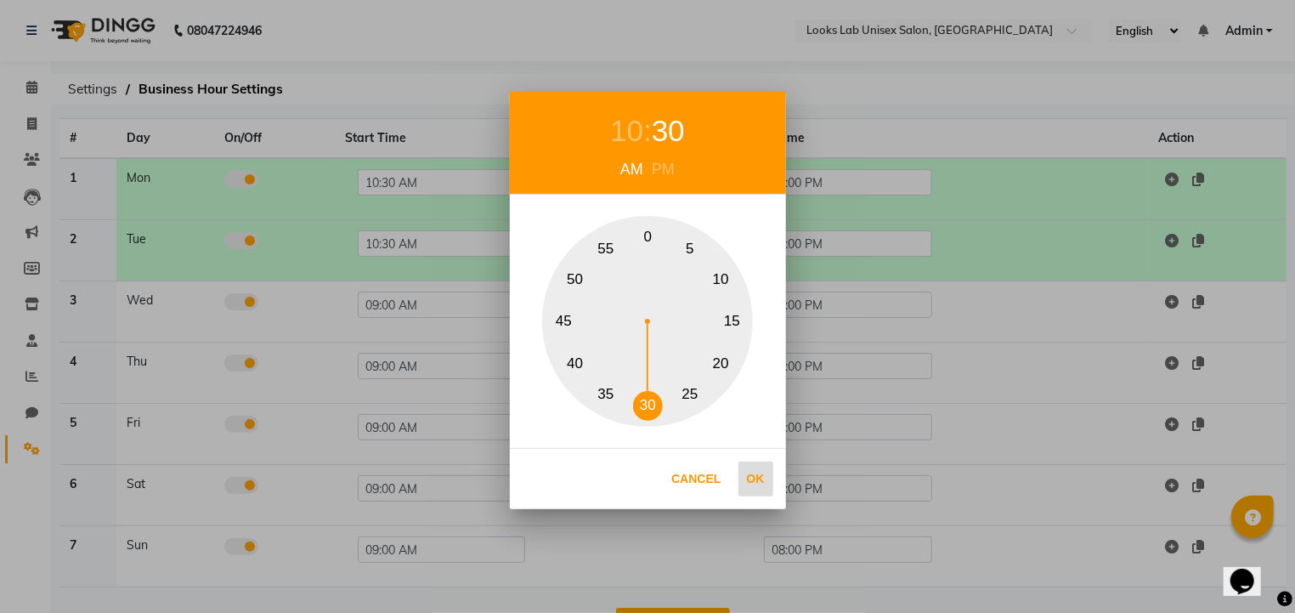
click at [758, 481] on button "Ok" at bounding box center [756, 479] width 35 height 35
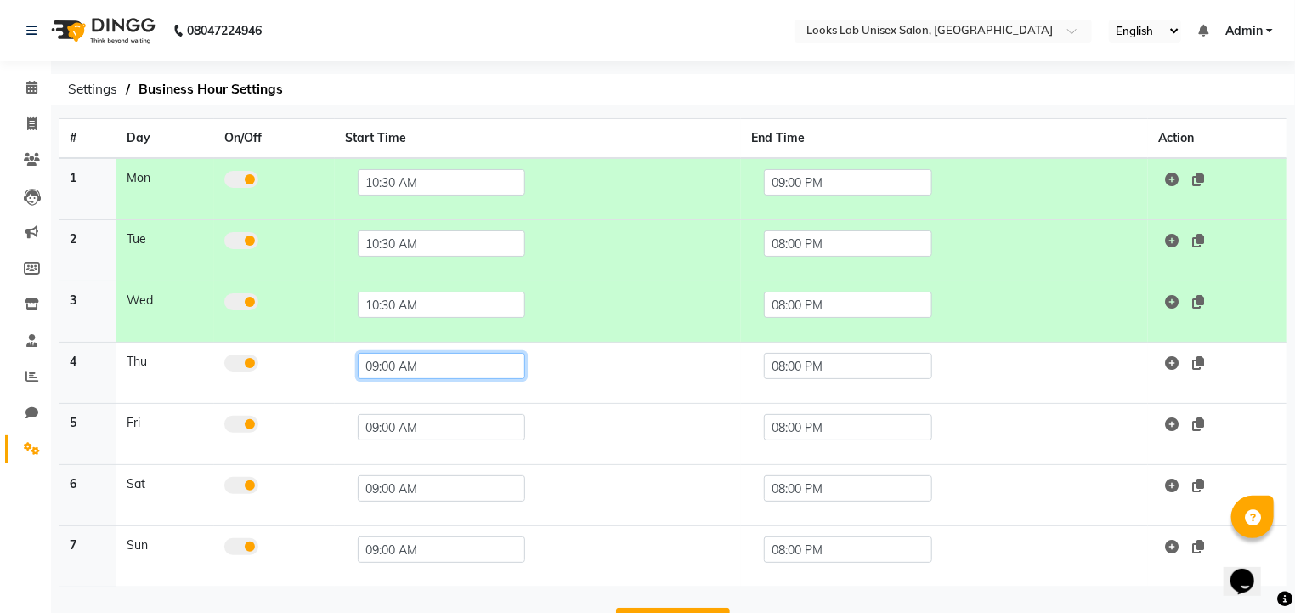
click at [386, 358] on input "09:00 AM" at bounding box center [441, 366] width 167 height 26
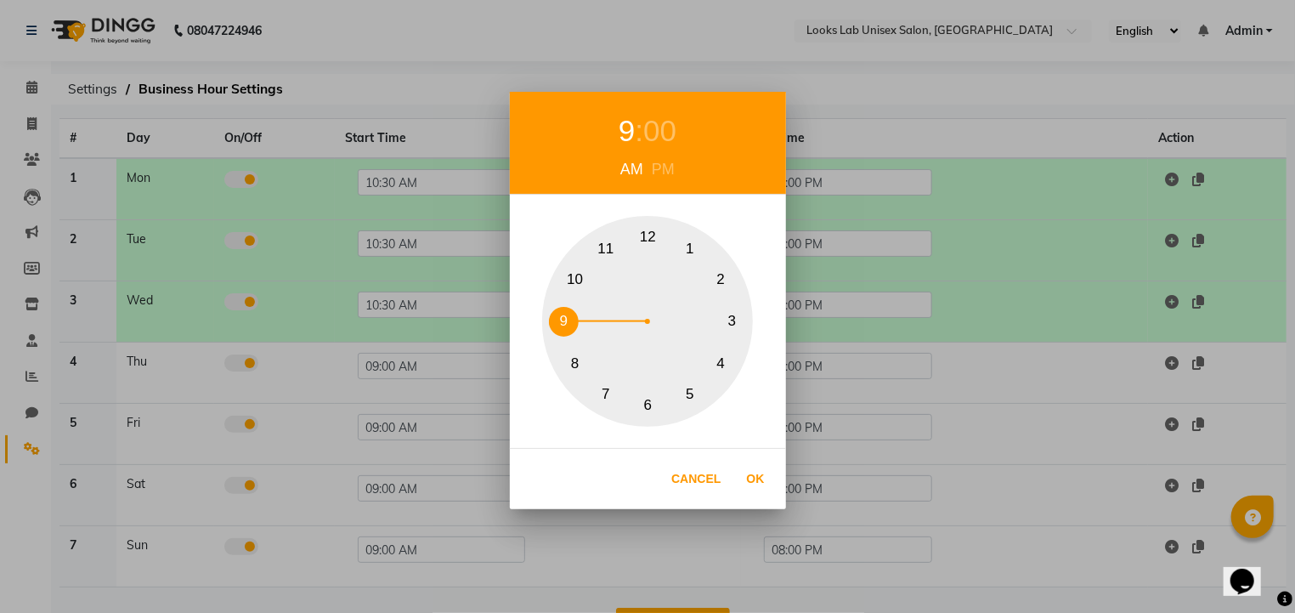
click at [575, 271] on button "10" at bounding box center [575, 279] width 30 height 30
click at [666, 133] on div "00" at bounding box center [668, 131] width 33 height 45
click at [645, 410] on button "30" at bounding box center [648, 406] width 30 height 30
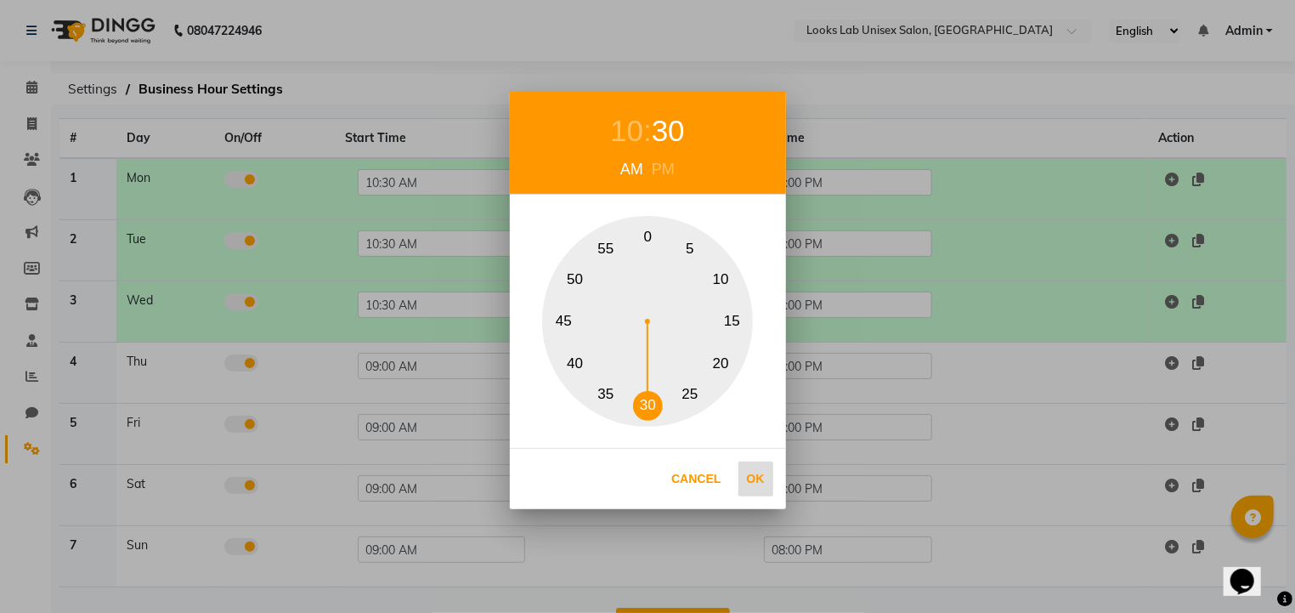
click at [751, 470] on button "Ok" at bounding box center [756, 479] width 35 height 35
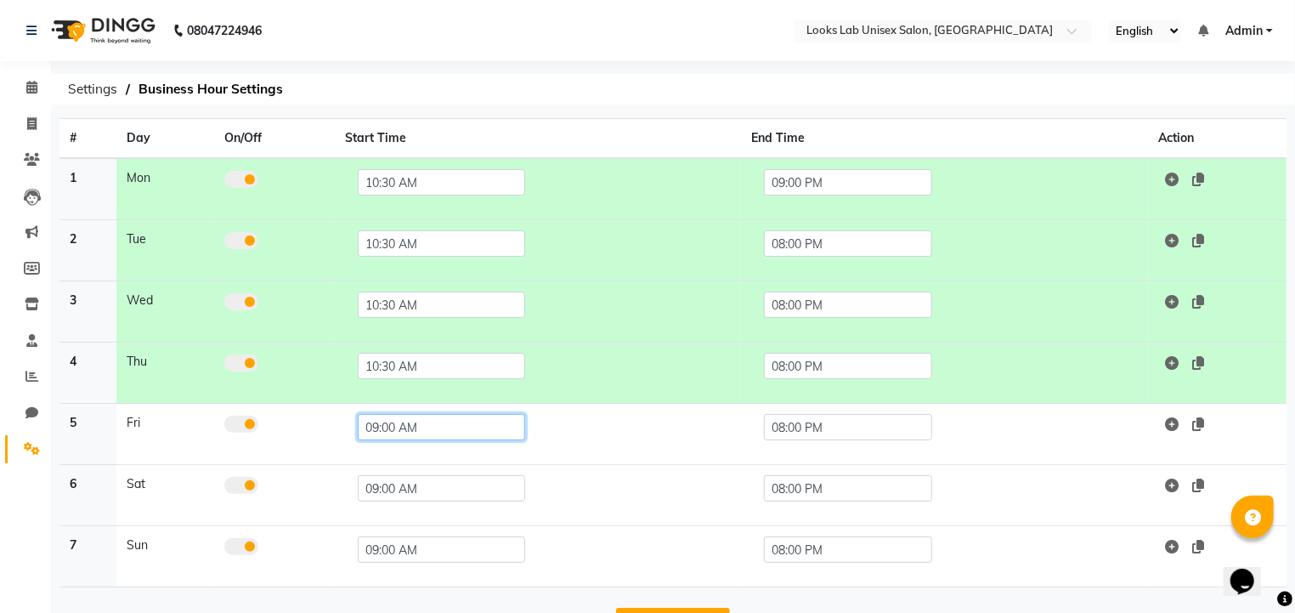
click at [418, 423] on input "09:00 AM" at bounding box center [441, 427] width 167 height 26
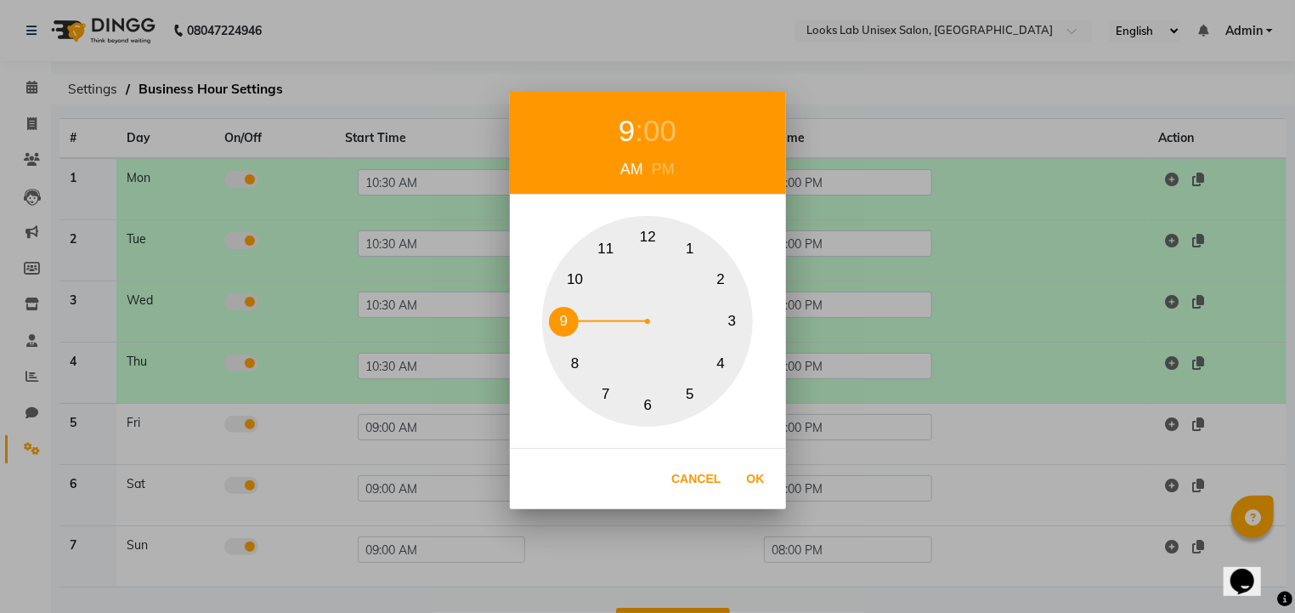
click at [575, 275] on button "10" at bounding box center [575, 279] width 30 height 30
click at [647, 405] on button "6" at bounding box center [648, 406] width 30 height 30
click at [756, 476] on button "Ok" at bounding box center [756, 479] width 35 height 35
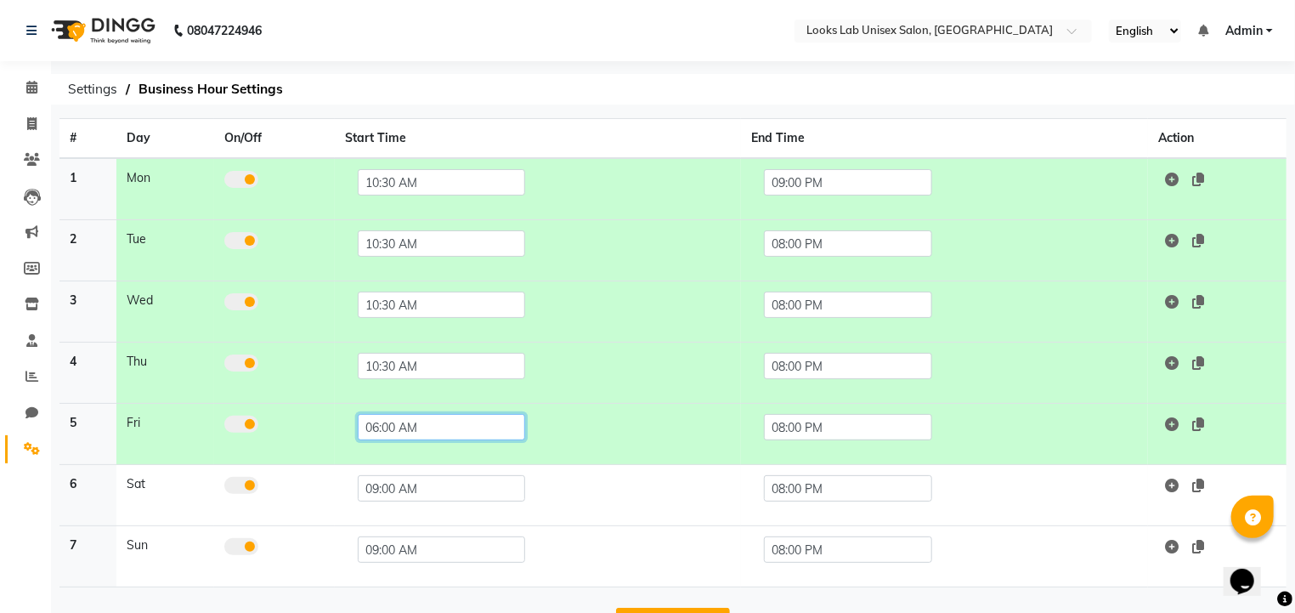
click at [405, 427] on input "06:00 AM" at bounding box center [441, 427] width 167 height 26
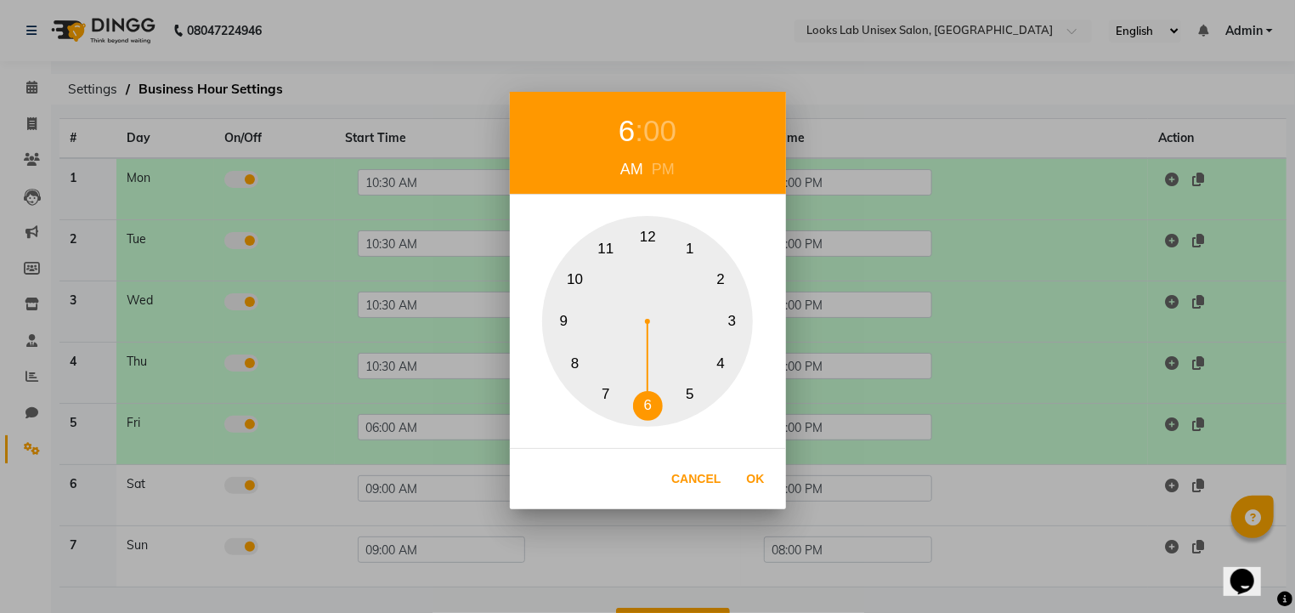
click at [566, 285] on button "10" at bounding box center [575, 279] width 30 height 30
click at [667, 146] on div "00" at bounding box center [668, 131] width 33 height 45
click at [672, 131] on div "00" at bounding box center [668, 131] width 33 height 45
click at [649, 417] on button "30" at bounding box center [648, 406] width 30 height 30
click at [752, 480] on button "Ok" at bounding box center [756, 479] width 35 height 35
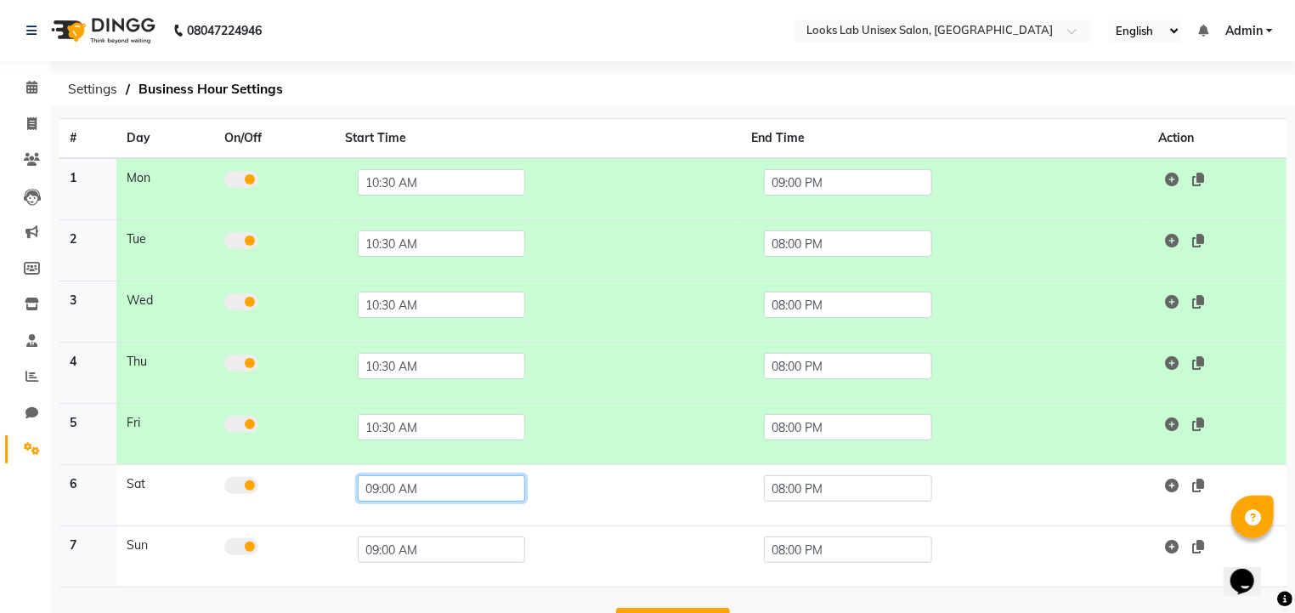
click at [398, 489] on input "09:00 AM" at bounding box center [441, 488] width 167 height 26
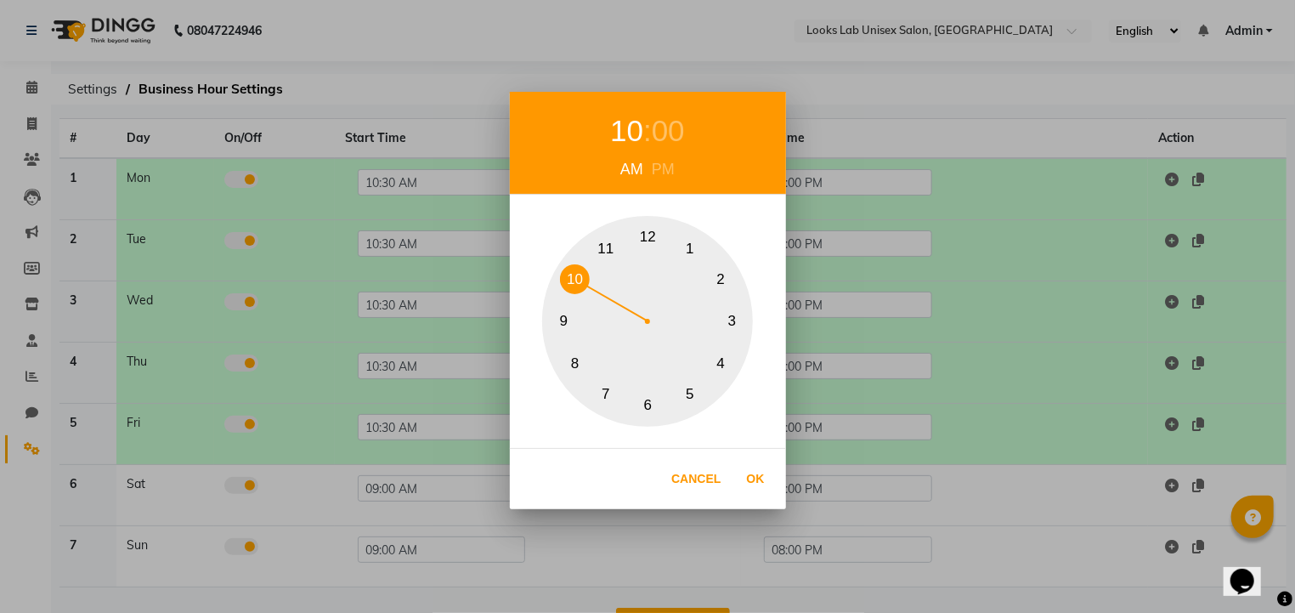
click at [568, 269] on button "10" at bounding box center [575, 279] width 30 height 30
click at [675, 131] on div "00" at bounding box center [668, 131] width 33 height 45
click at [651, 395] on button "30" at bounding box center [648, 406] width 30 height 30
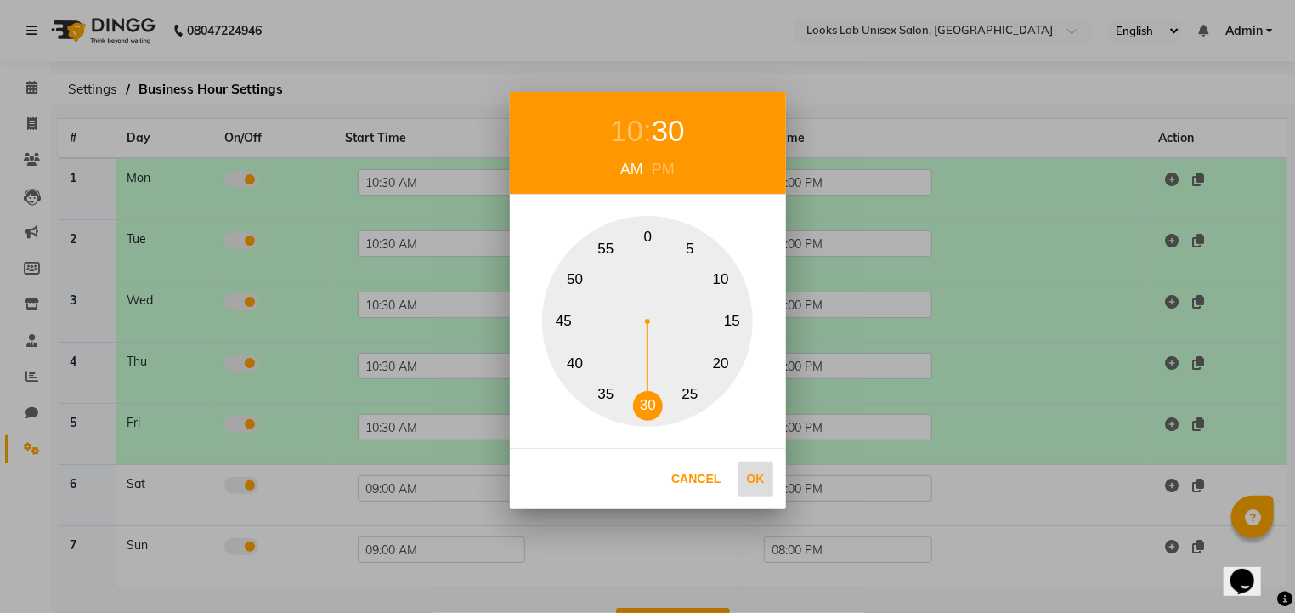
click at [751, 473] on button "Ok" at bounding box center [756, 479] width 35 height 35
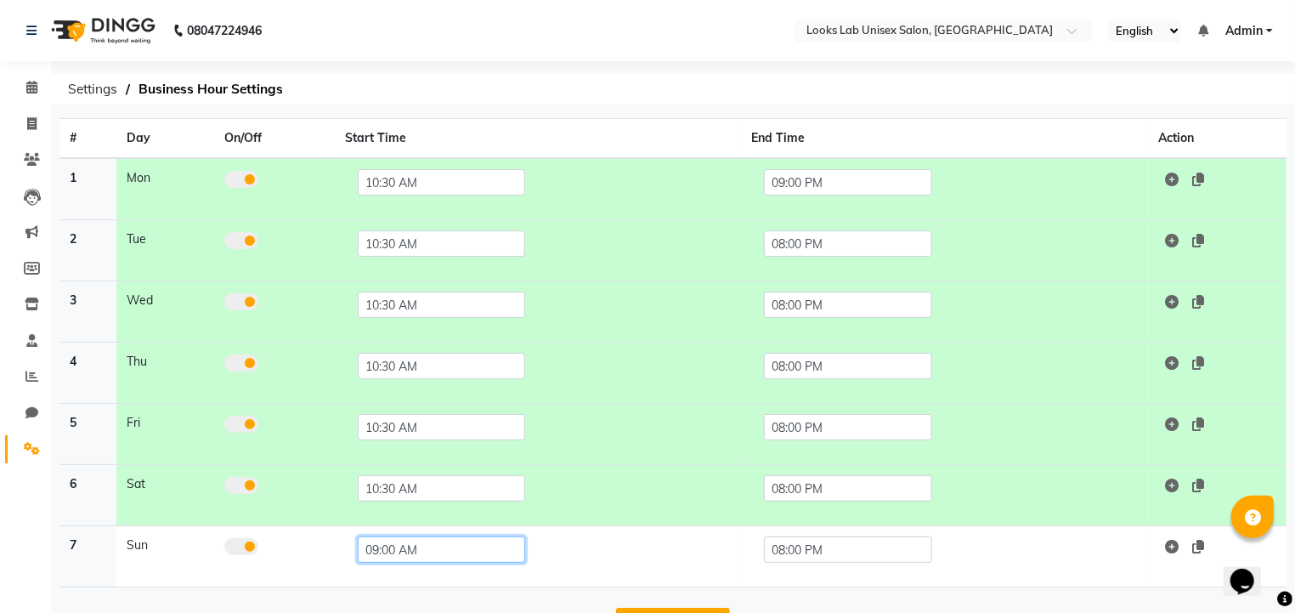
click at [405, 541] on input "09:00 AM" at bounding box center [441, 549] width 167 height 26
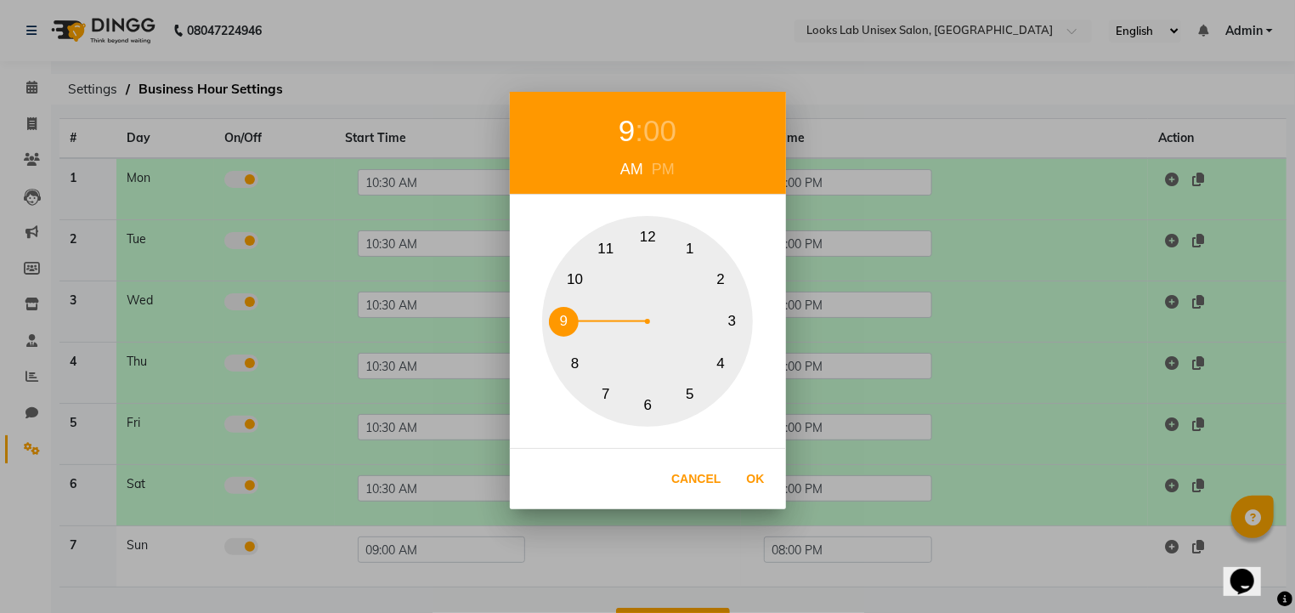
click at [572, 268] on button "10" at bounding box center [575, 279] width 30 height 30
click at [664, 135] on div "00" at bounding box center [668, 131] width 33 height 45
click at [647, 410] on button "30" at bounding box center [648, 406] width 30 height 30
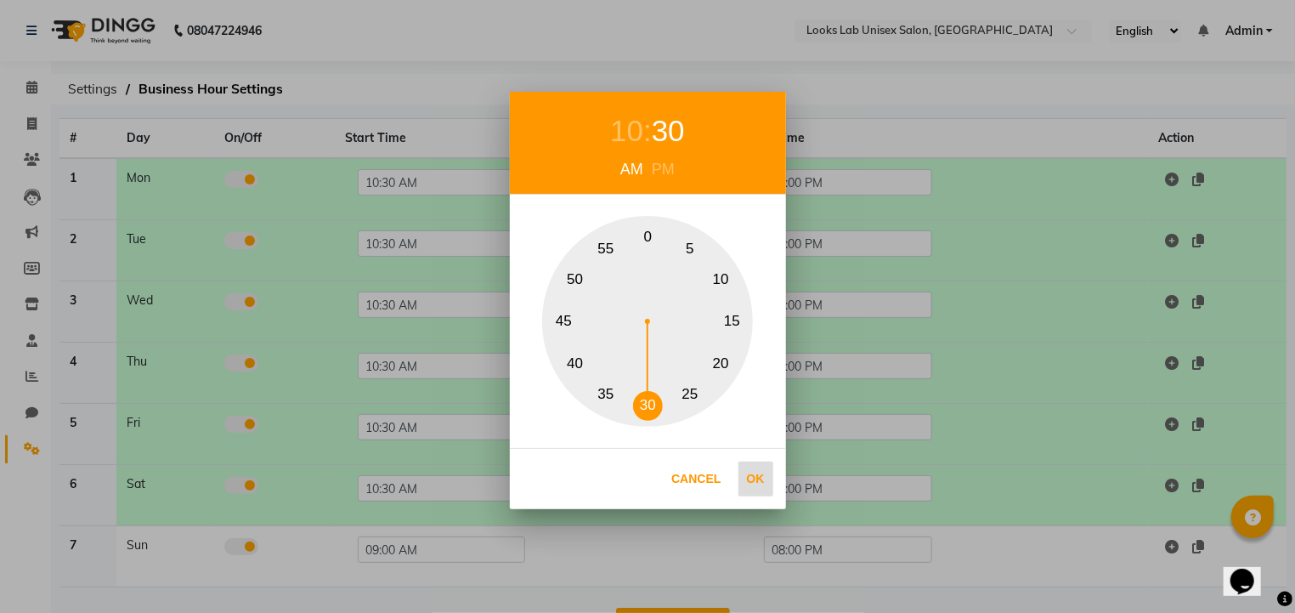
click at [762, 480] on button "Ok" at bounding box center [756, 479] width 35 height 35
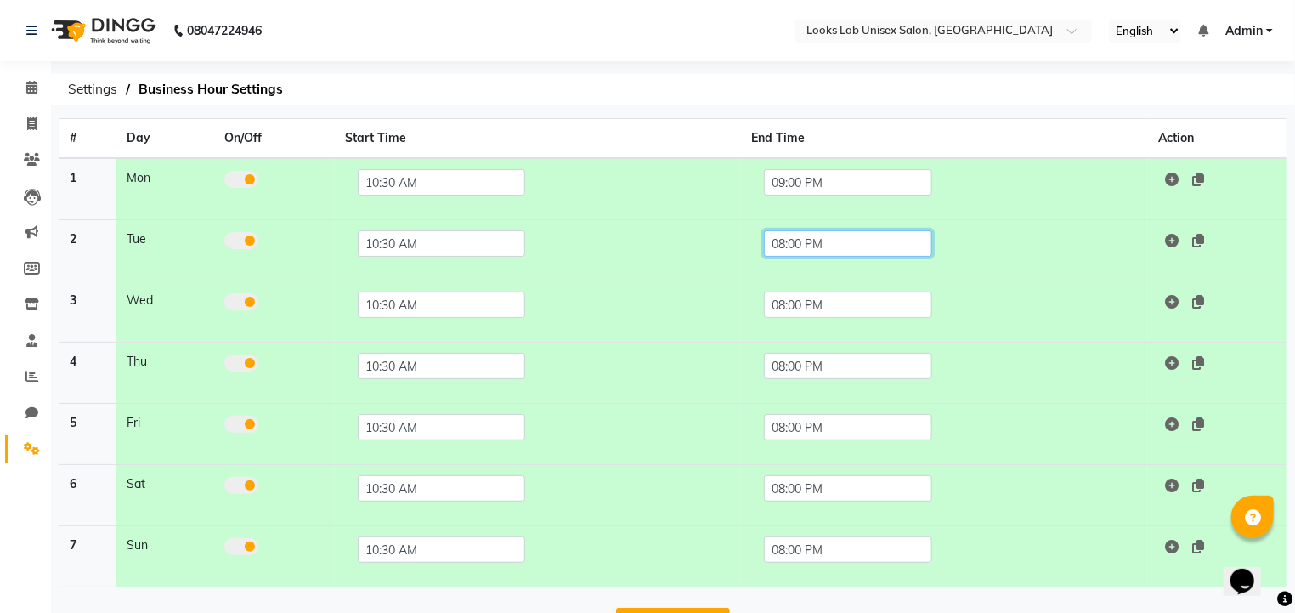
click at [787, 235] on input "08:00 PM" at bounding box center [847, 243] width 167 height 26
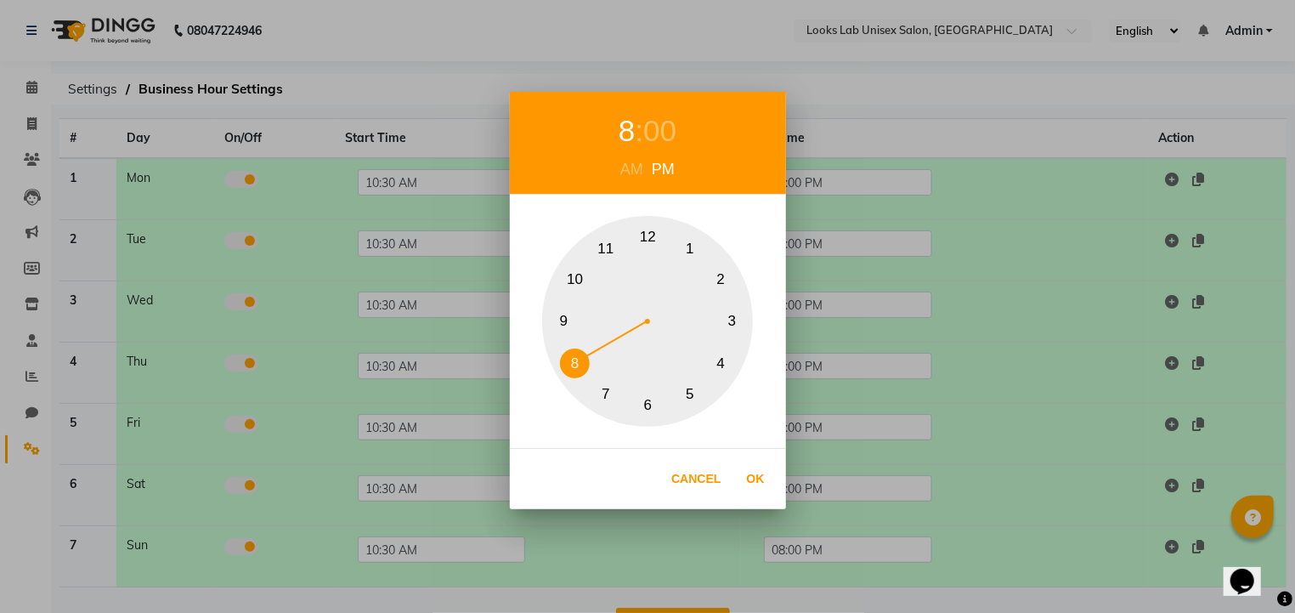
click at [578, 325] on button "9" at bounding box center [564, 322] width 30 height 30
click at [764, 478] on button "Ok" at bounding box center [756, 479] width 35 height 35
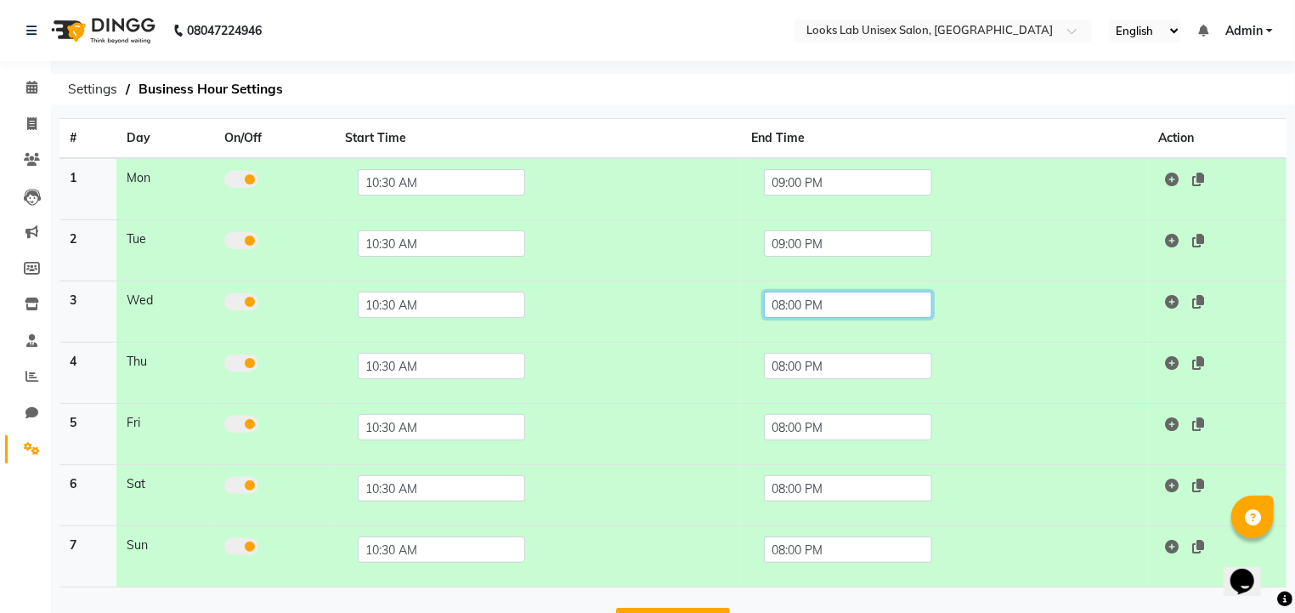
click at [798, 310] on input "08:00 PM" at bounding box center [847, 305] width 167 height 26
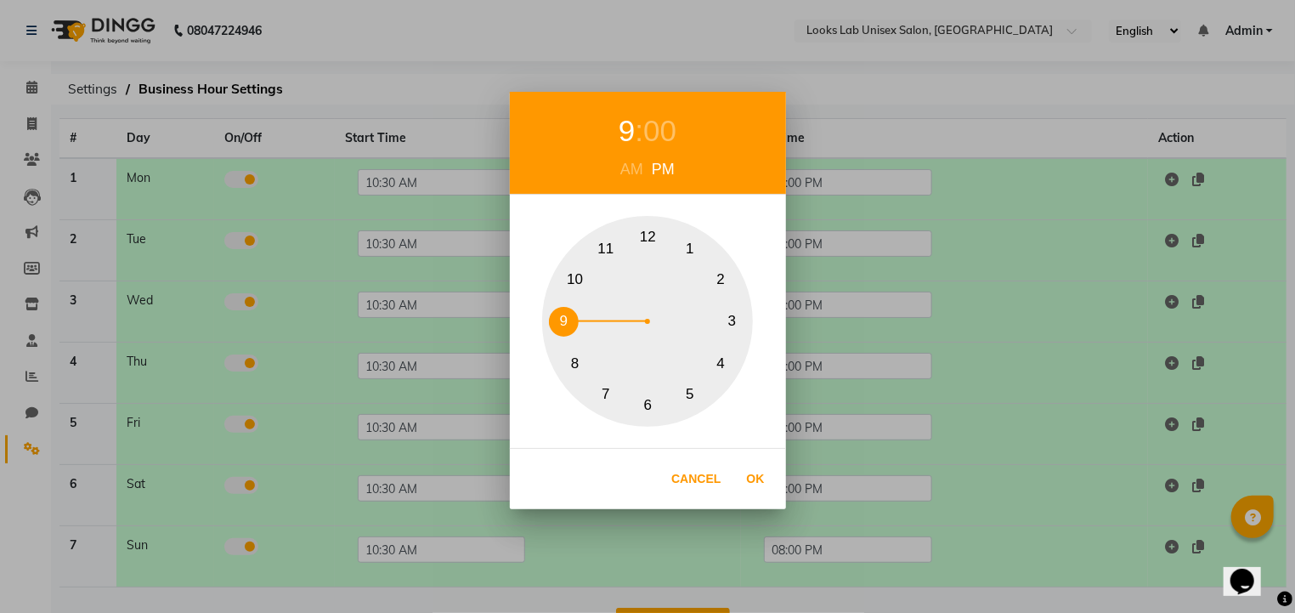
click at [574, 333] on div "1 2 3 4 5 6 7 8 9 10 11 12" at bounding box center [647, 321] width 211 height 211
click at [749, 486] on button "Ok" at bounding box center [756, 479] width 35 height 35
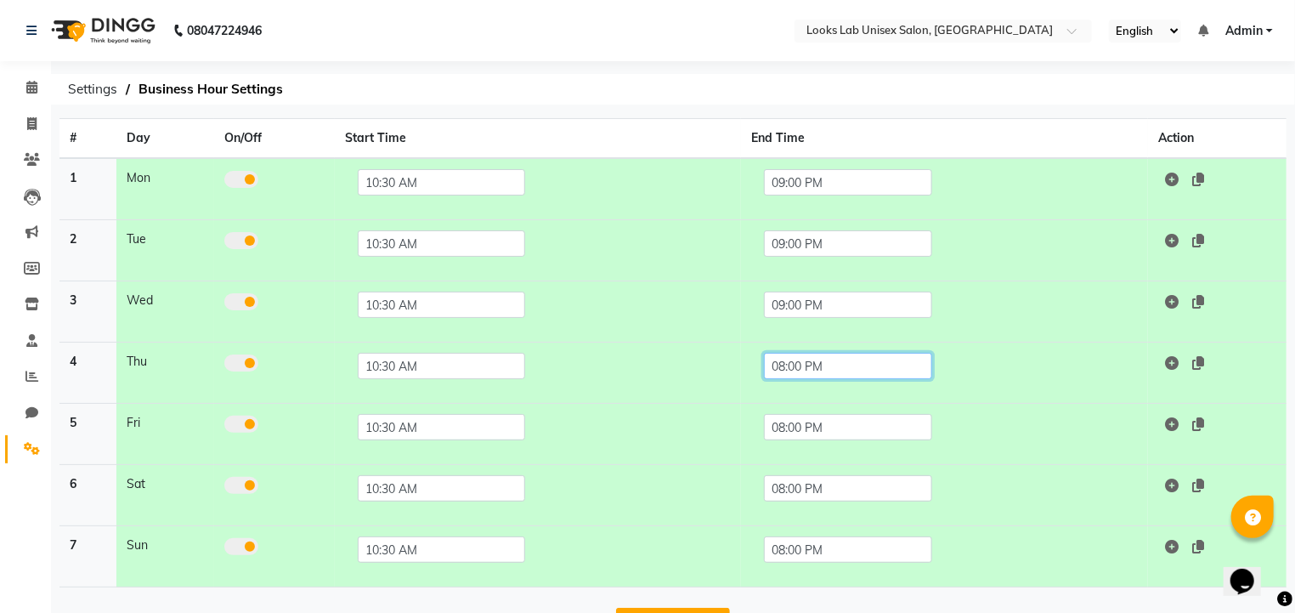
click at [799, 366] on input "08:00 PM" at bounding box center [847, 366] width 167 height 26
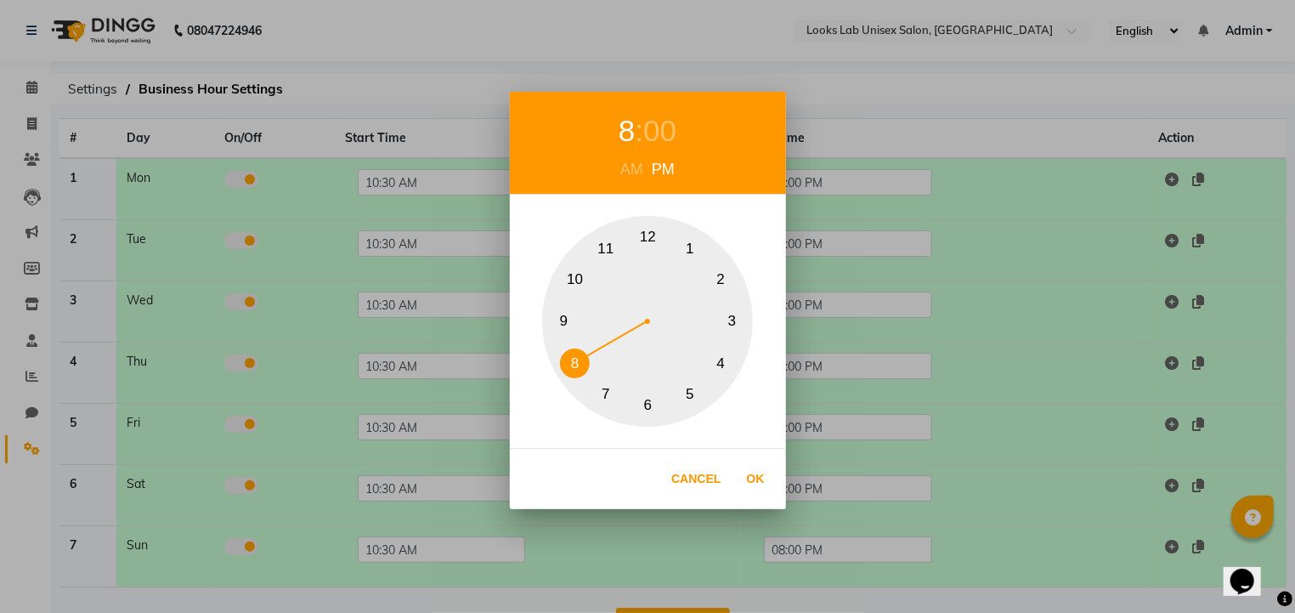
click at [553, 318] on button "9" at bounding box center [564, 322] width 30 height 30
click at [764, 479] on button "Ok" at bounding box center [756, 479] width 35 height 35
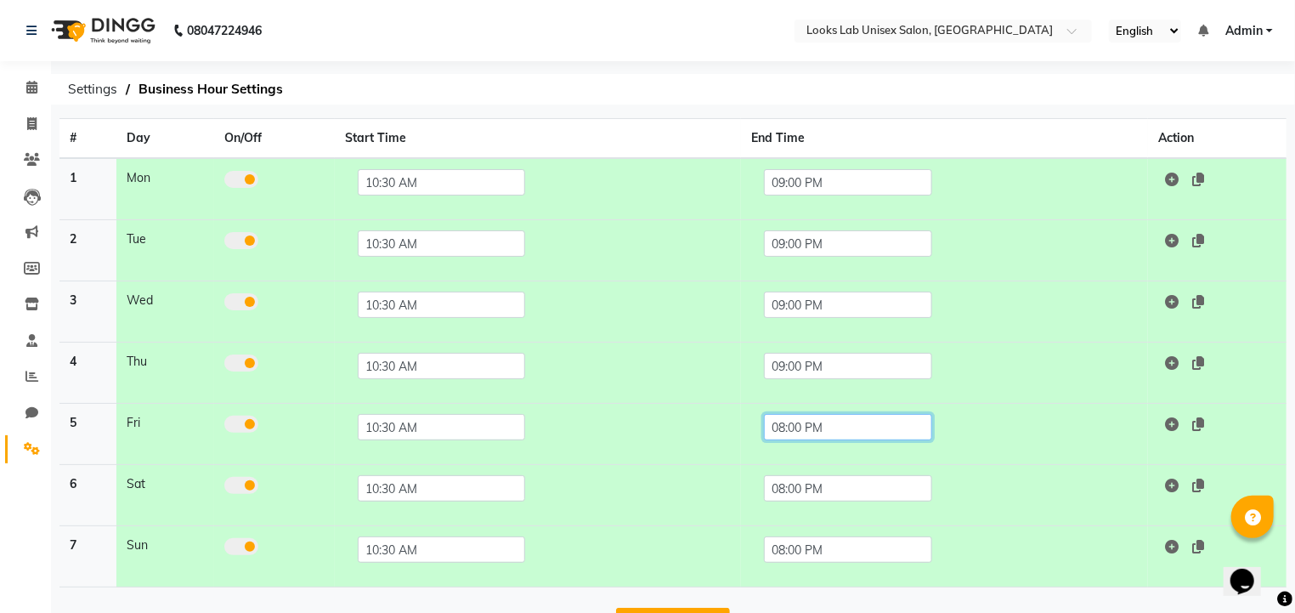
click at [794, 417] on input "08:00 PM" at bounding box center [847, 427] width 167 height 26
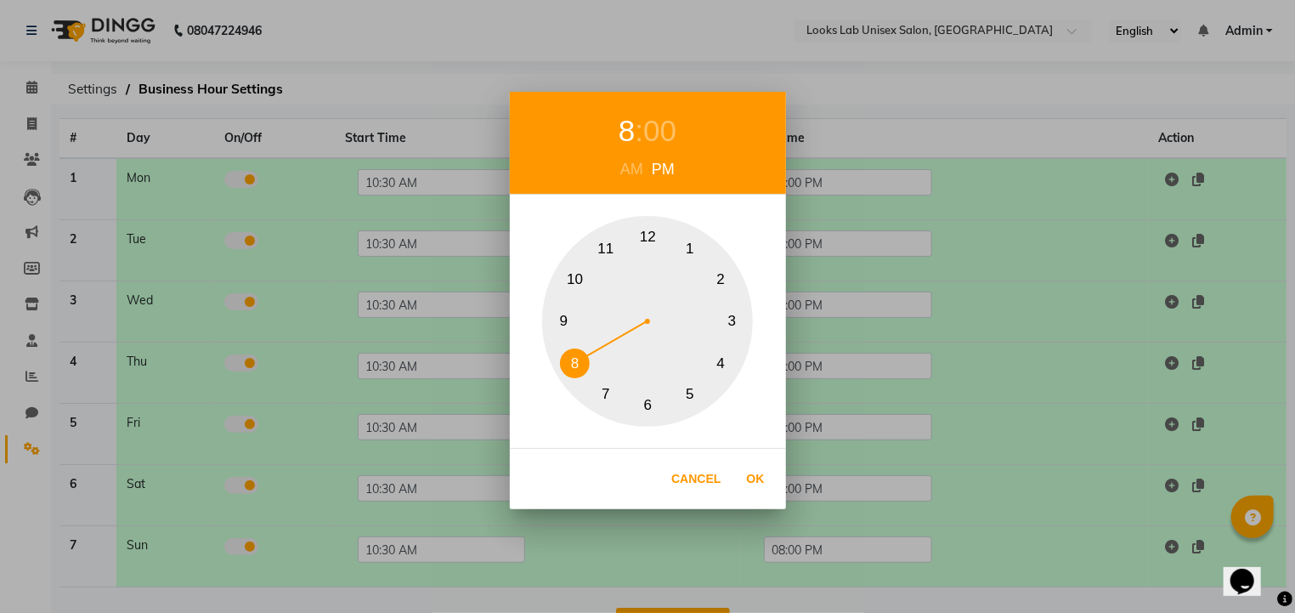
click at [563, 313] on button "9" at bounding box center [564, 322] width 30 height 30
click at [796, 500] on div "9 : 00 AM PM 1 2 3 4 5 6 7 8 9 10 11 12 Cancel Ok" at bounding box center [647, 306] width 1295 height 613
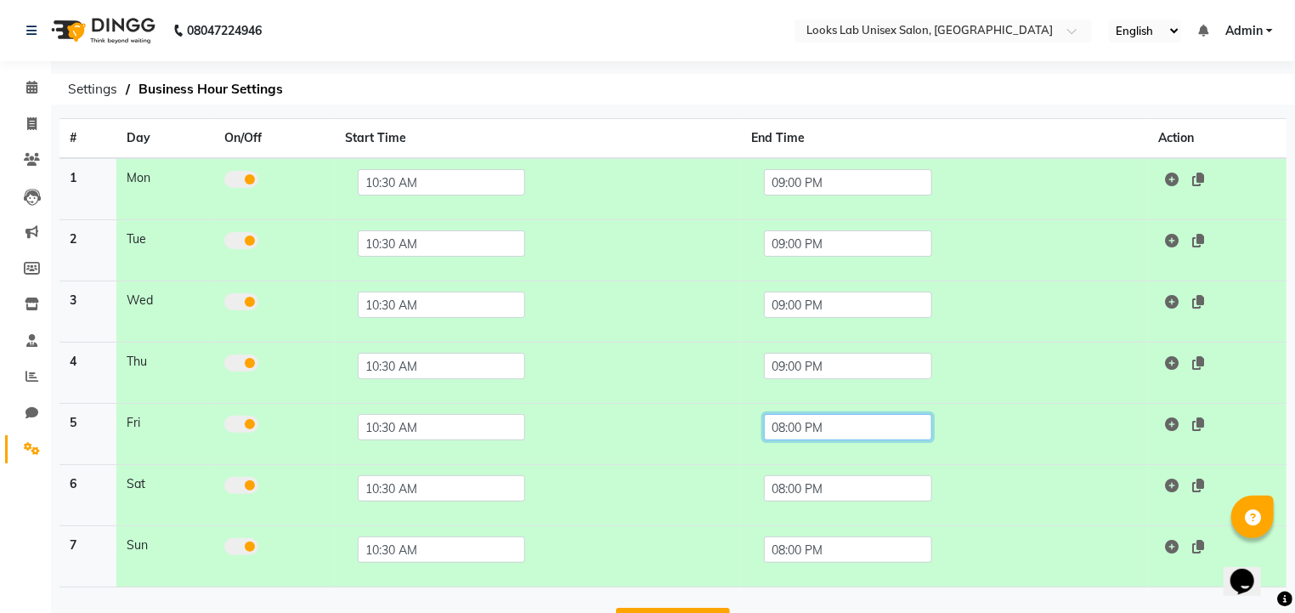
click at [805, 419] on input "08:00 PM" at bounding box center [847, 427] width 167 height 26
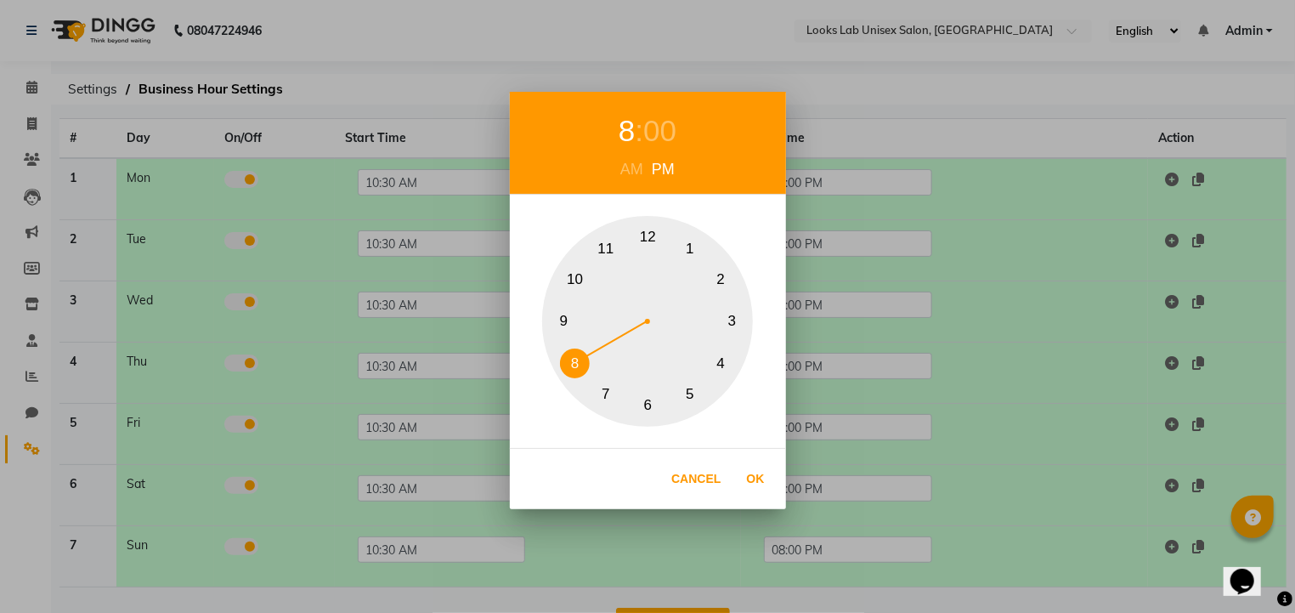
click at [568, 311] on button "9" at bounding box center [564, 322] width 30 height 30
click at [764, 485] on button "Ok" at bounding box center [756, 479] width 35 height 35
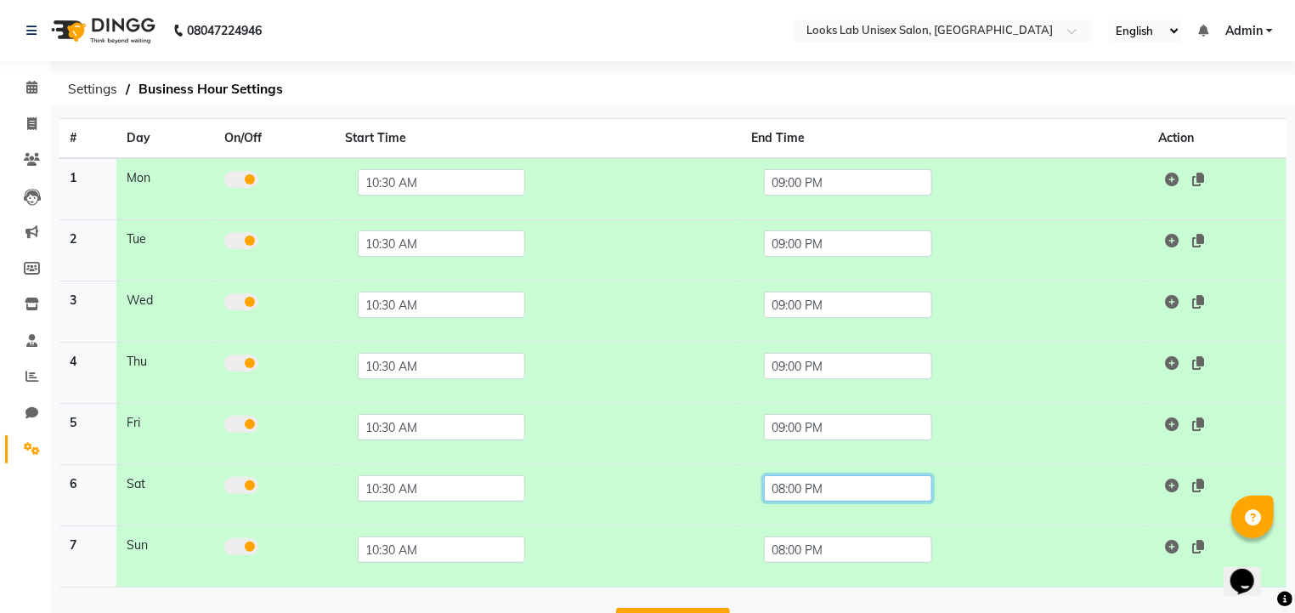
click at [799, 482] on input "08:00 PM" at bounding box center [847, 488] width 167 height 26
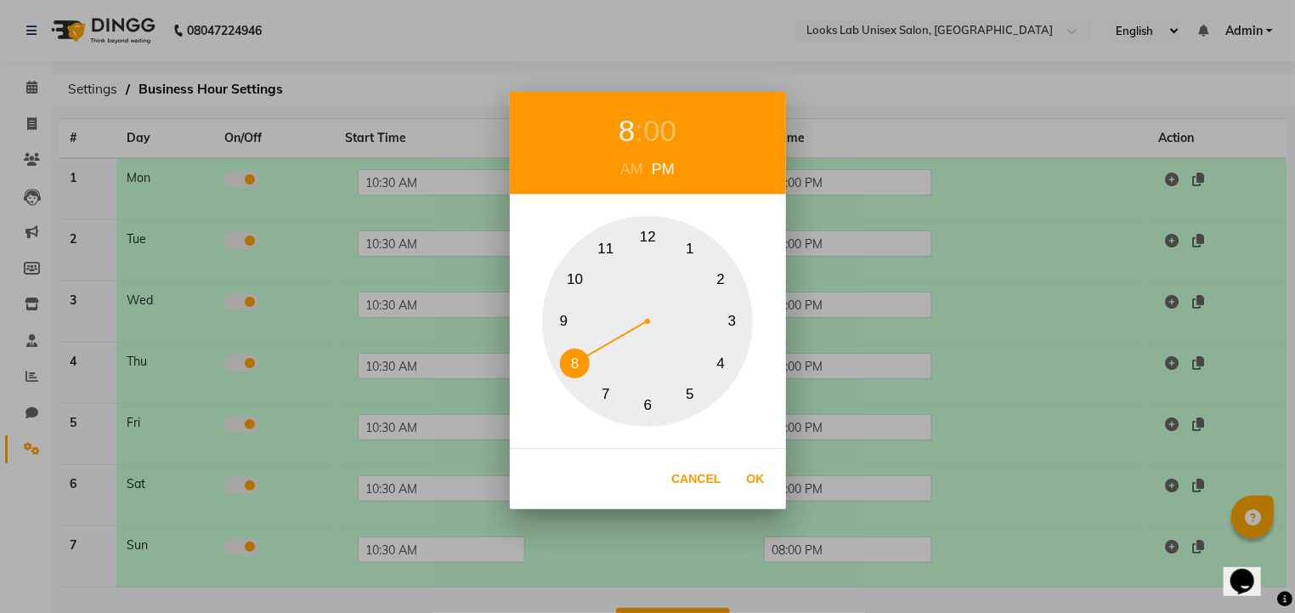
click at [564, 312] on button "9" at bounding box center [564, 322] width 30 height 30
click at [758, 470] on button "Ok" at bounding box center [756, 479] width 35 height 35
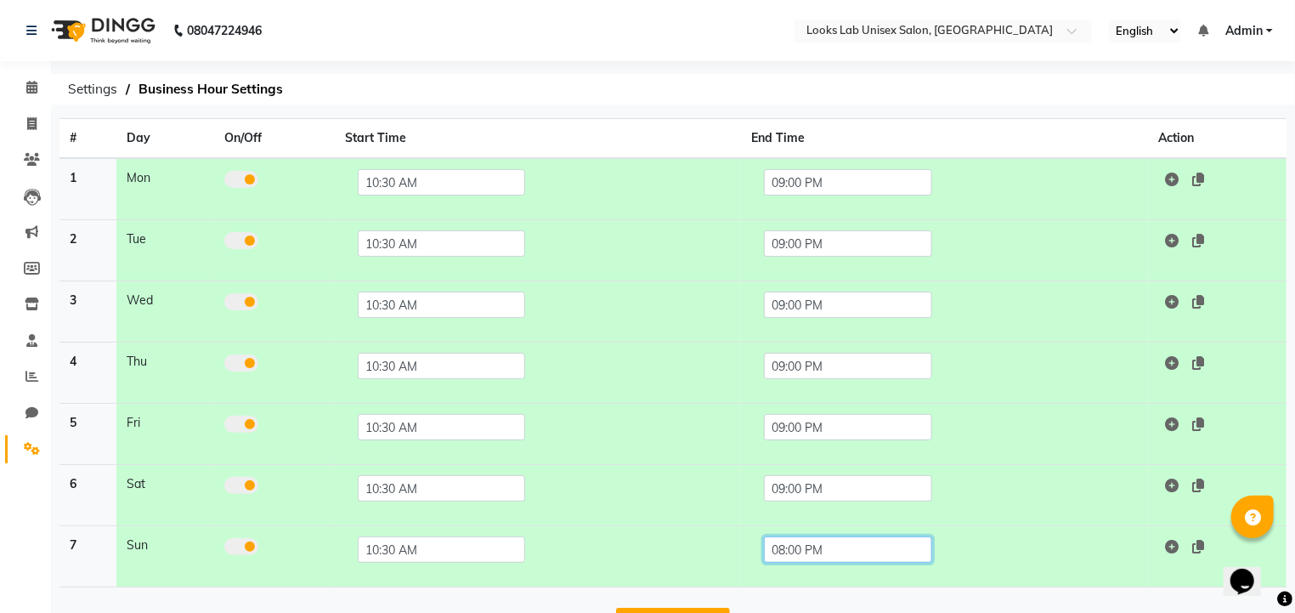
click at [805, 549] on input "08:00 PM" at bounding box center [847, 549] width 167 height 26
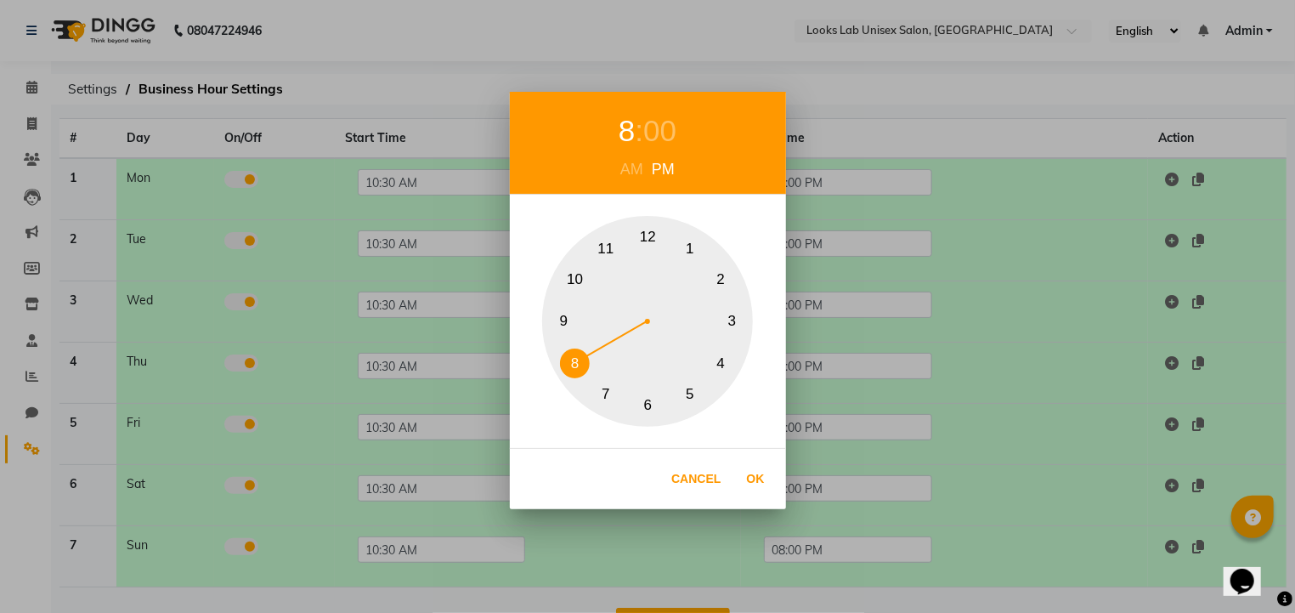
click at [553, 309] on button "9" at bounding box center [564, 322] width 30 height 30
click at [774, 492] on div "Cancel Ok" at bounding box center [648, 478] width 276 height 61
click at [755, 482] on button "Ok" at bounding box center [756, 479] width 35 height 35
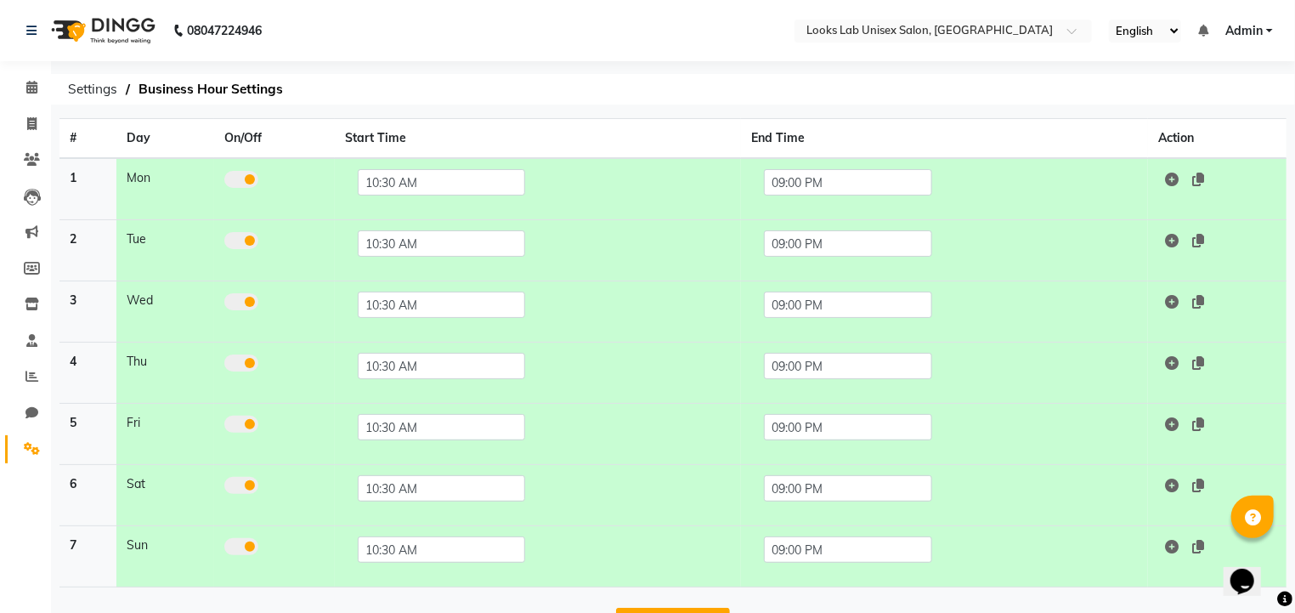
scroll to position [50, 0]
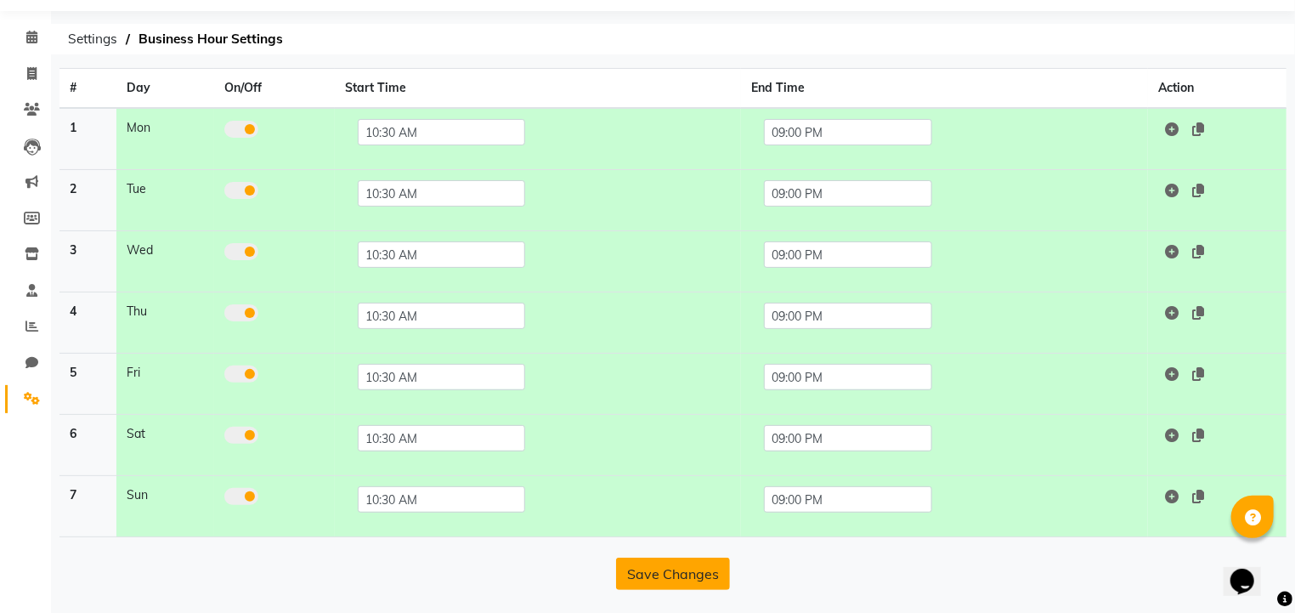
click at [679, 575] on button "Save Changes" at bounding box center [673, 574] width 114 height 32
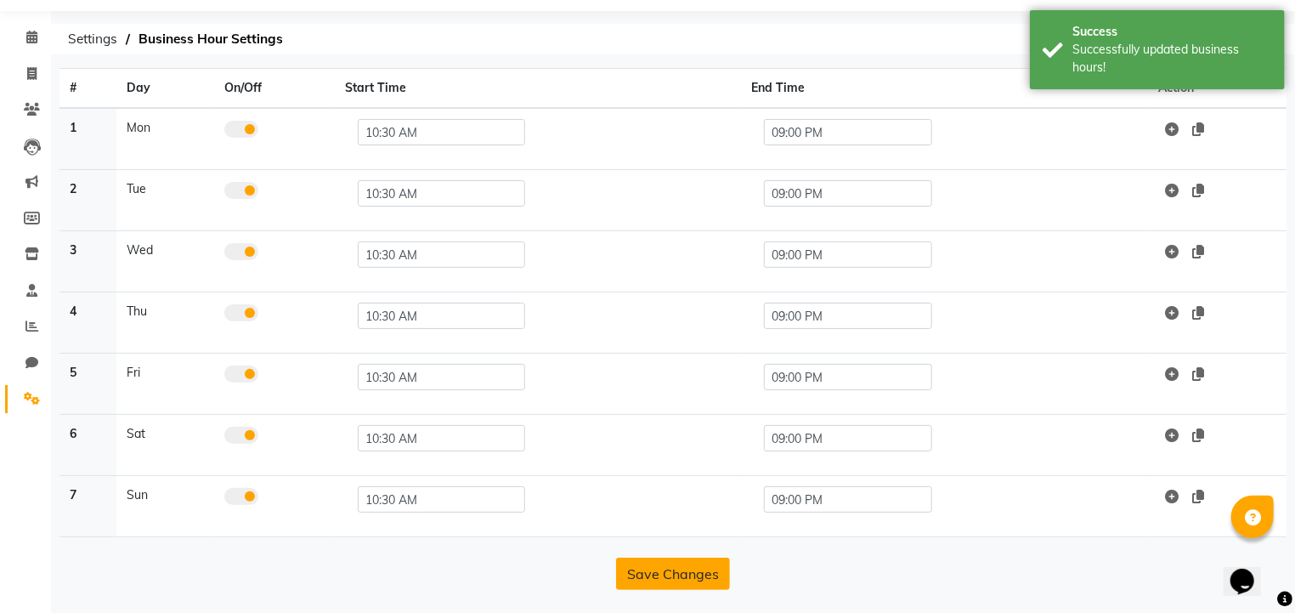
scroll to position [0, 0]
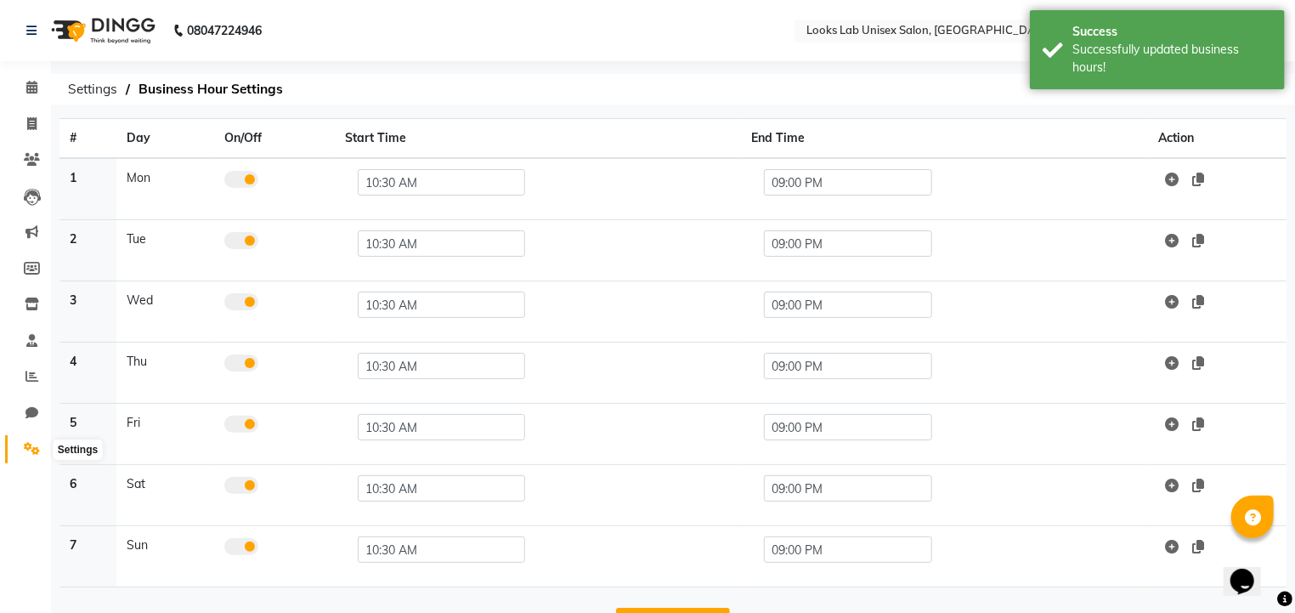
click at [30, 451] on icon at bounding box center [32, 448] width 16 height 13
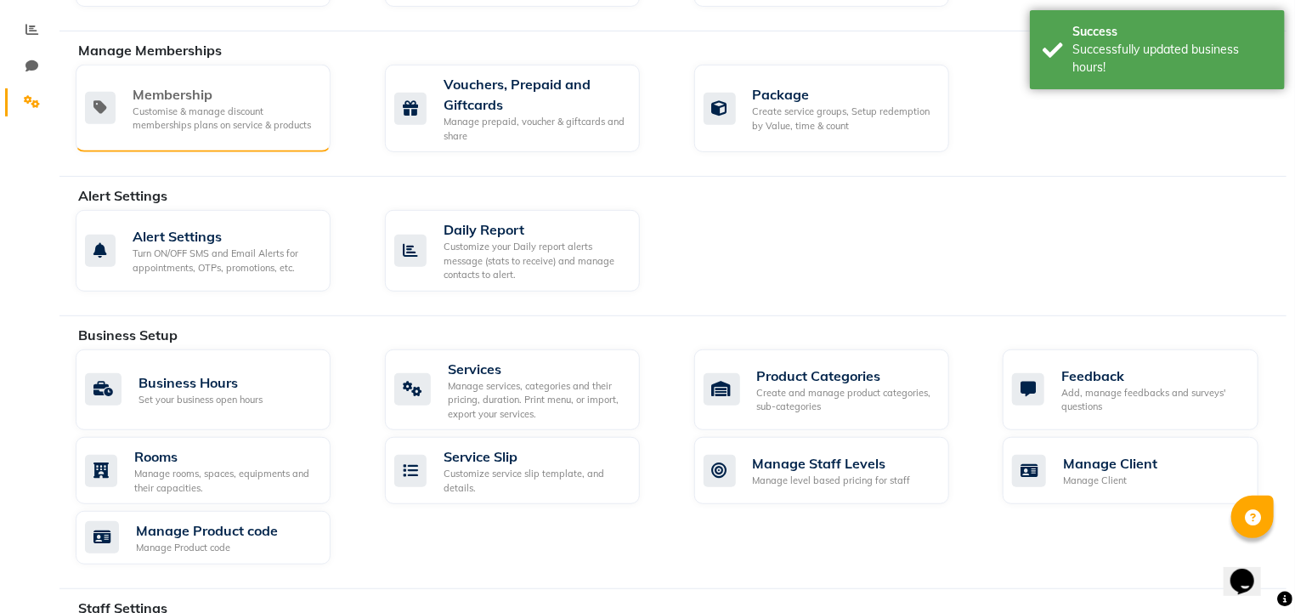
scroll to position [353, 0]
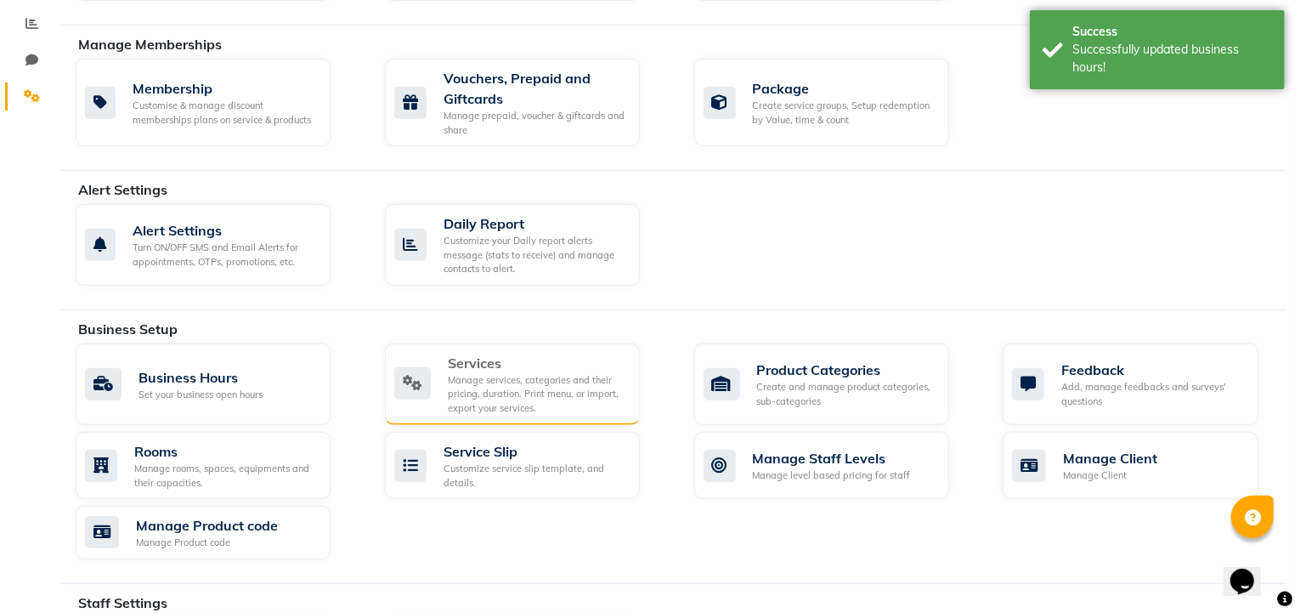
click at [450, 379] on div "Manage services, categories and their pricing, duration. Print menu, or import,…" at bounding box center [537, 394] width 179 height 43
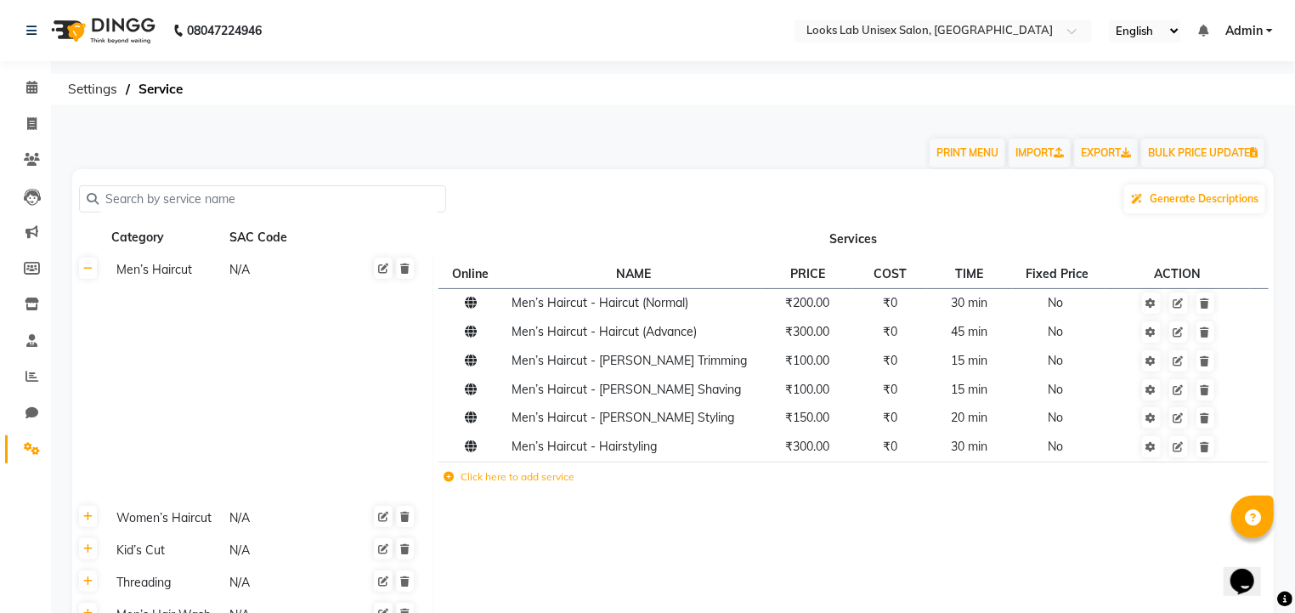
click at [98, 279] on th at bounding box center [88, 378] width 32 height 248
click at [88, 277] on link at bounding box center [88, 268] width 18 height 21
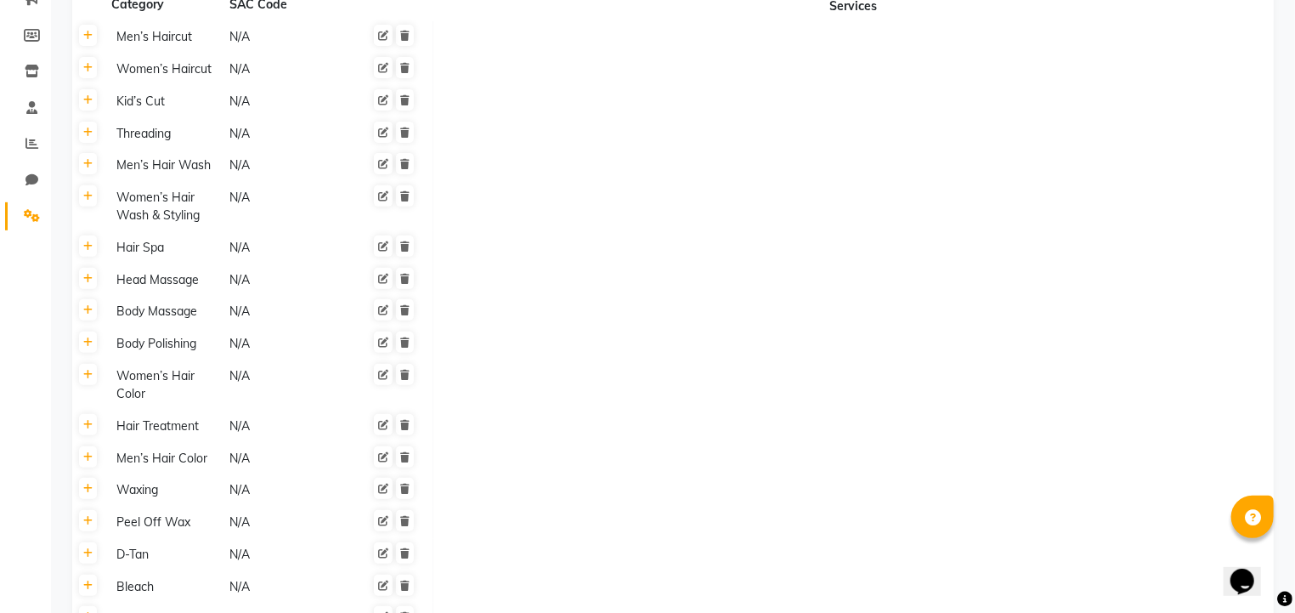
scroll to position [244, 0]
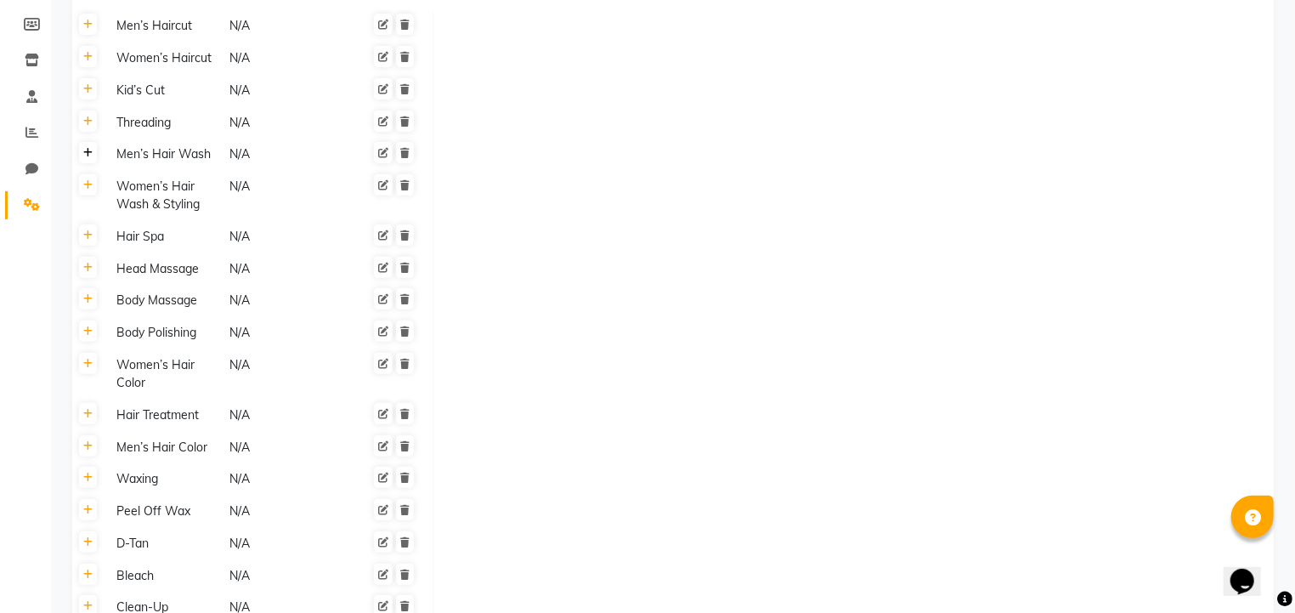
click at [92, 153] on icon at bounding box center [87, 153] width 9 height 10
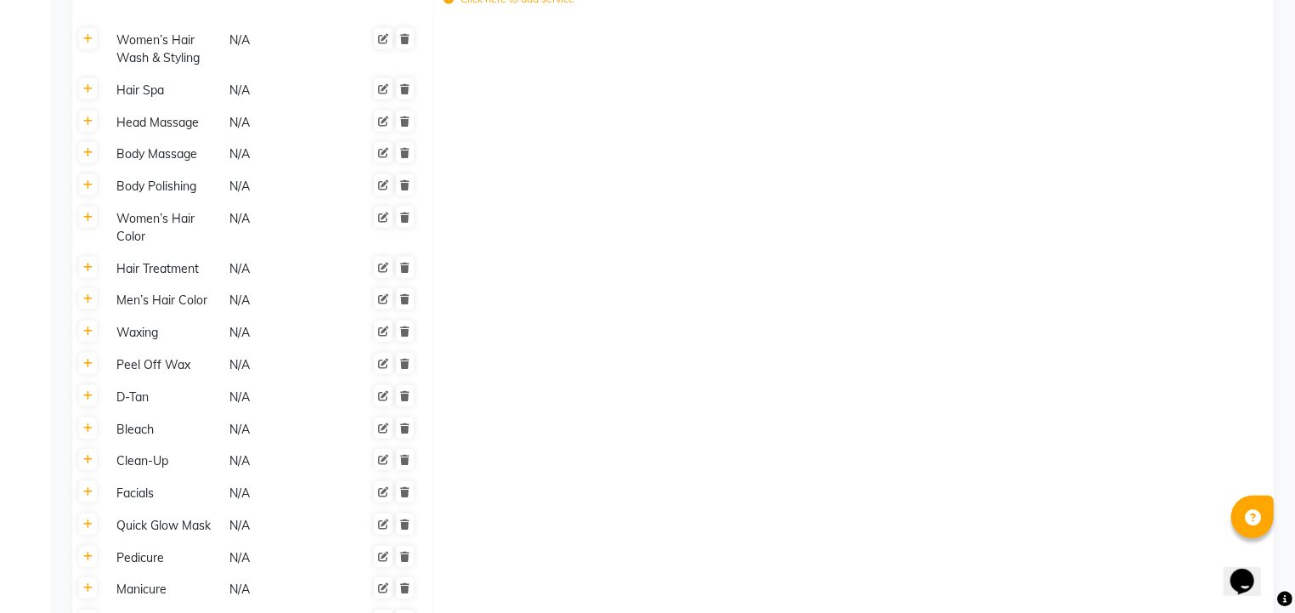
scroll to position [555, 0]
click at [92, 87] on link at bounding box center [88, 89] width 18 height 21
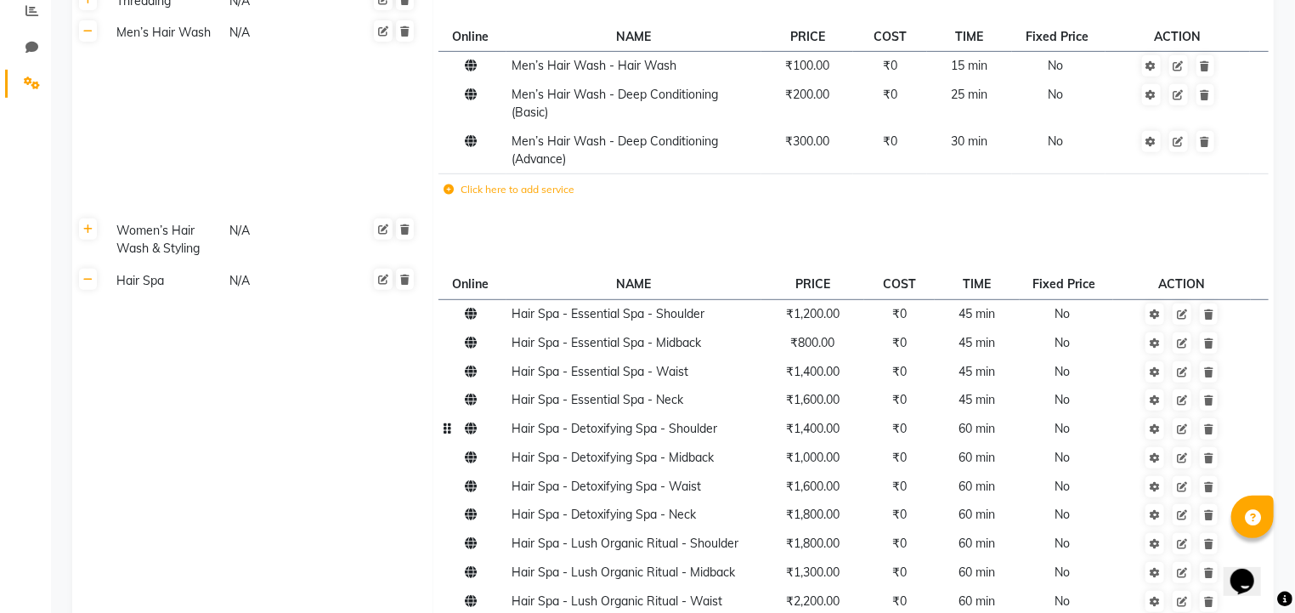
scroll to position [326, 0]
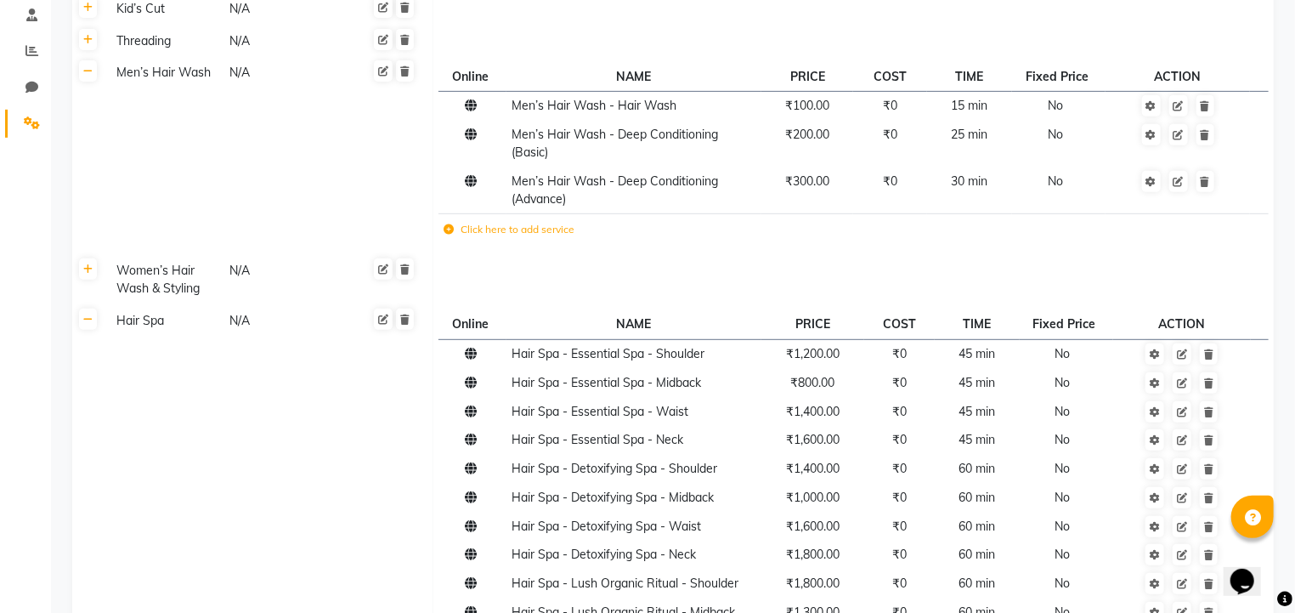
click at [206, 87] on td "Men’s Hair Wash N/A" at bounding box center [269, 156] width 328 height 198
click at [198, 190] on td "Men’s Hair Wash N/A" at bounding box center [269, 156] width 328 height 198
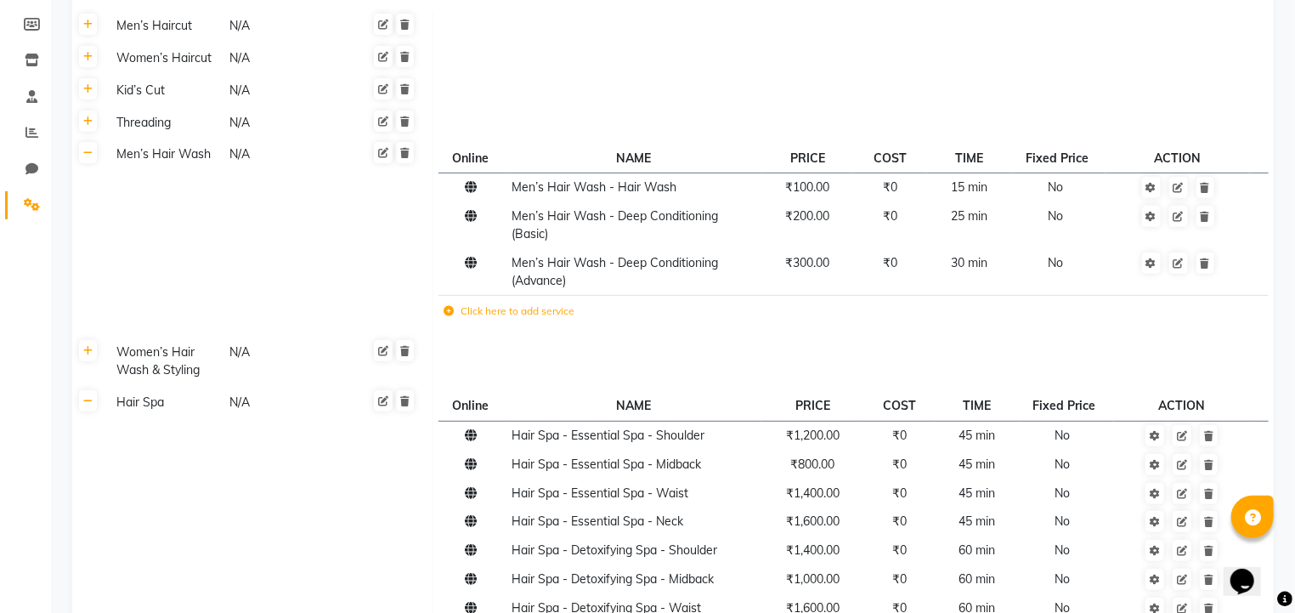
scroll to position [192, 0]
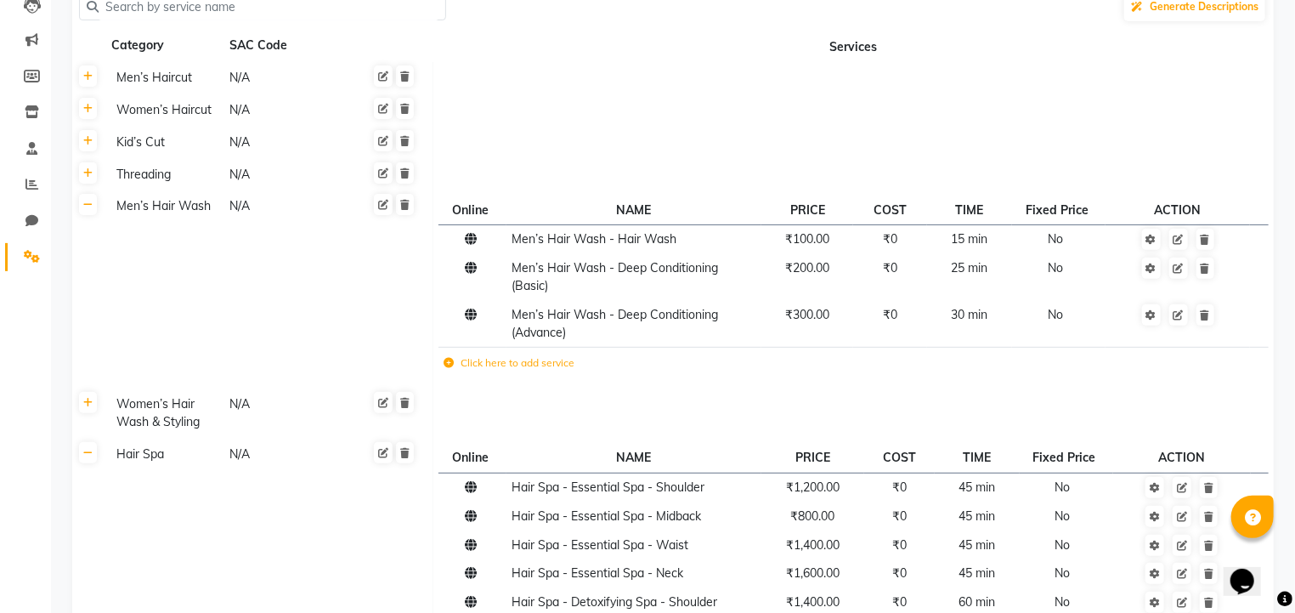
click at [92, 217] on th at bounding box center [88, 289] width 32 height 198
click at [88, 204] on icon at bounding box center [87, 205] width 9 height 10
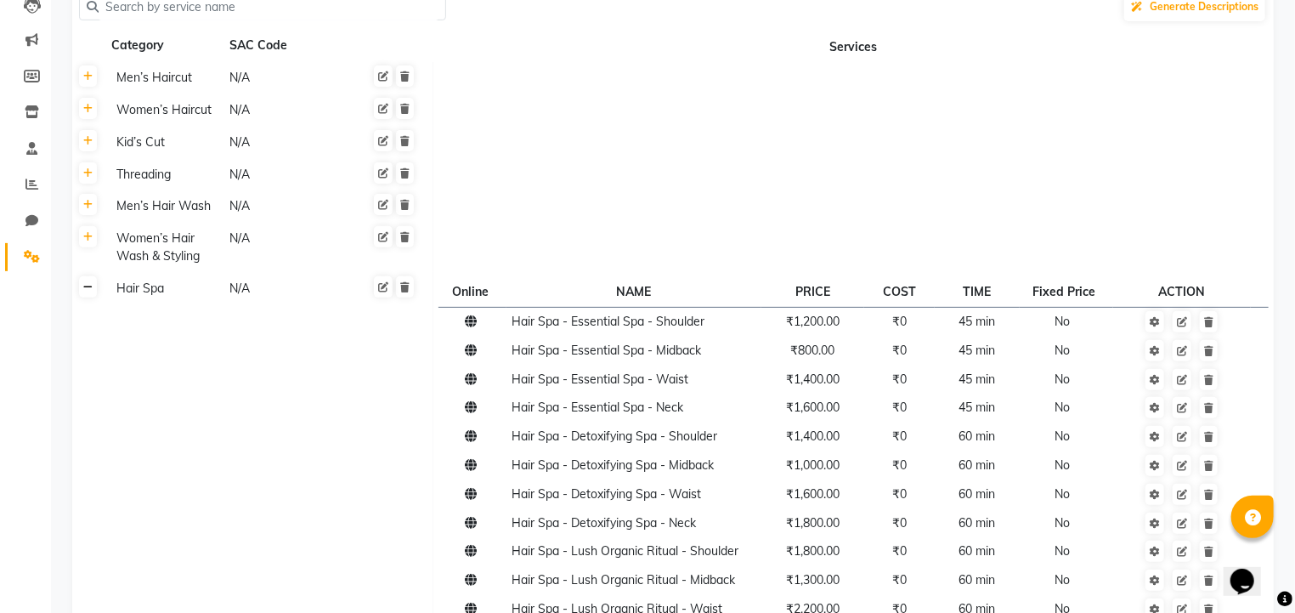
click at [88, 292] on icon at bounding box center [87, 287] width 9 height 10
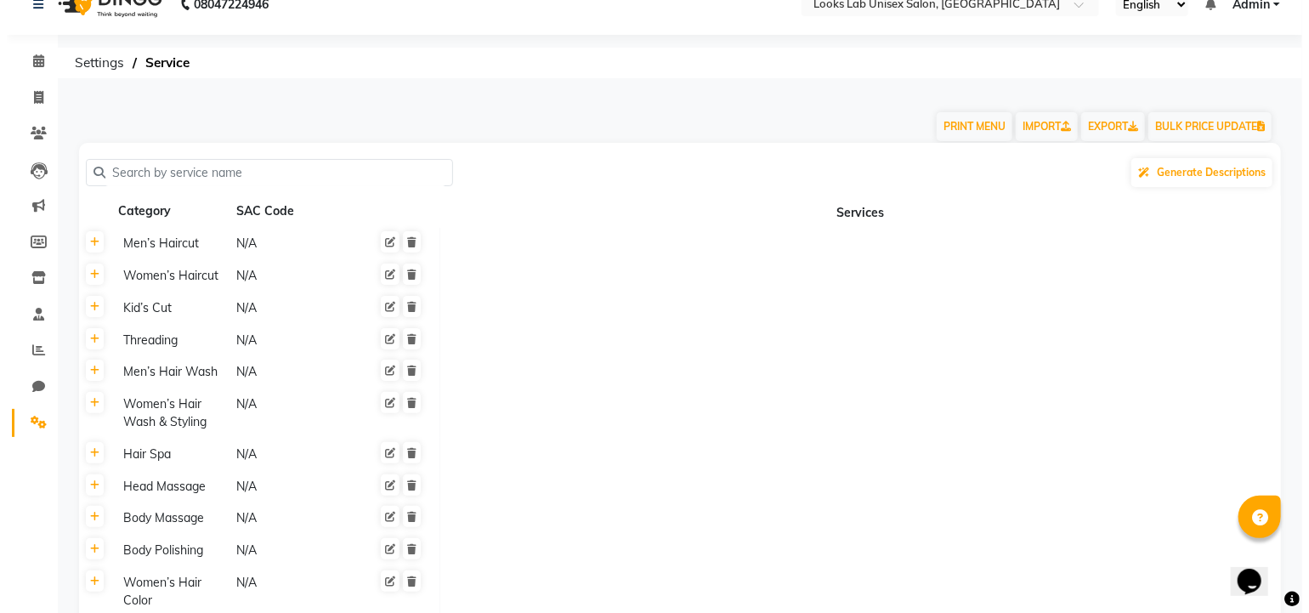
scroll to position [0, 0]
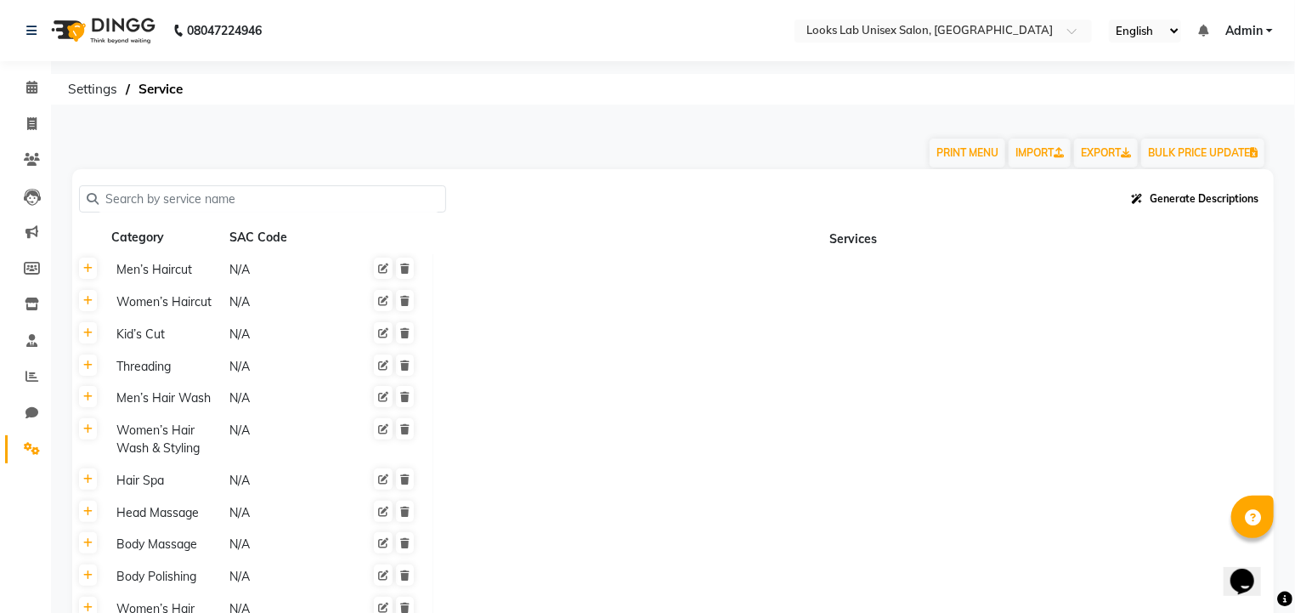
click at [1173, 197] on span "Generate Descriptions" at bounding box center [1204, 198] width 109 height 13
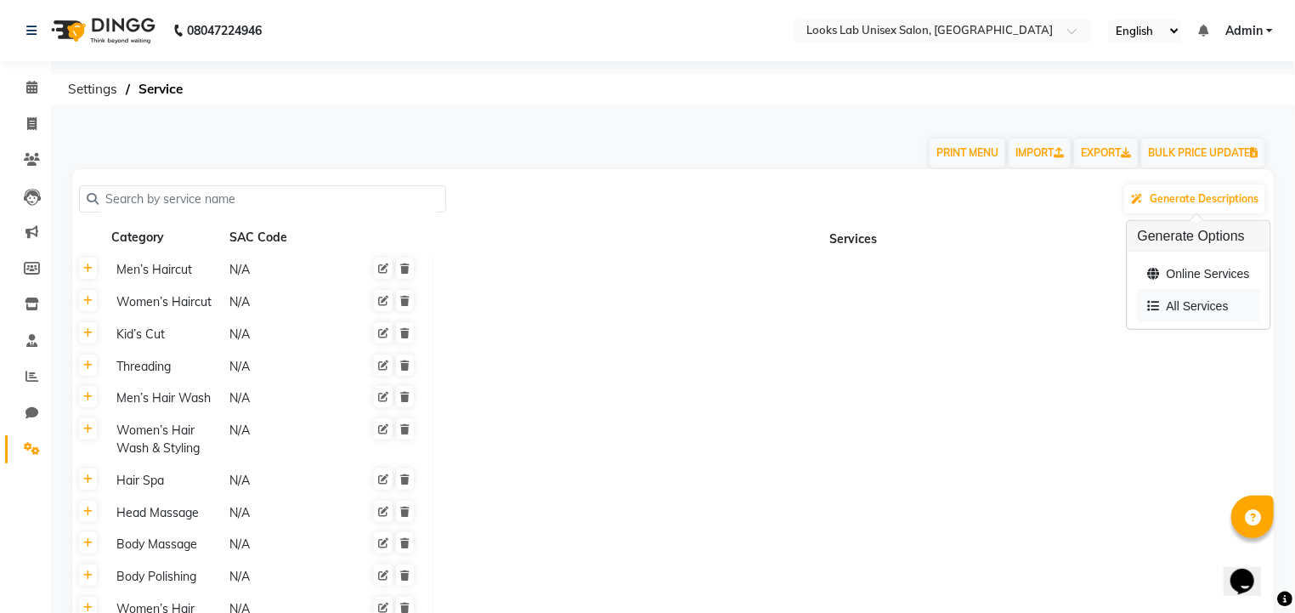
click at [1193, 300] on div "All Services" at bounding box center [1199, 306] width 122 height 31
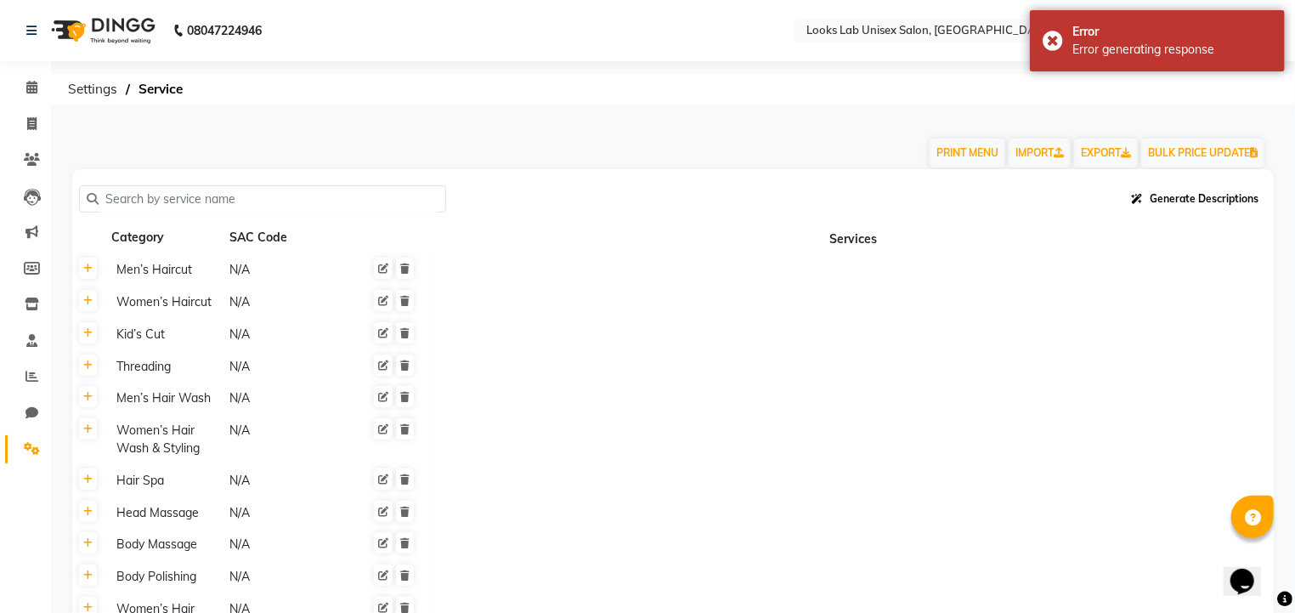
click at [1167, 192] on span "Generate Descriptions" at bounding box center [1204, 198] width 109 height 13
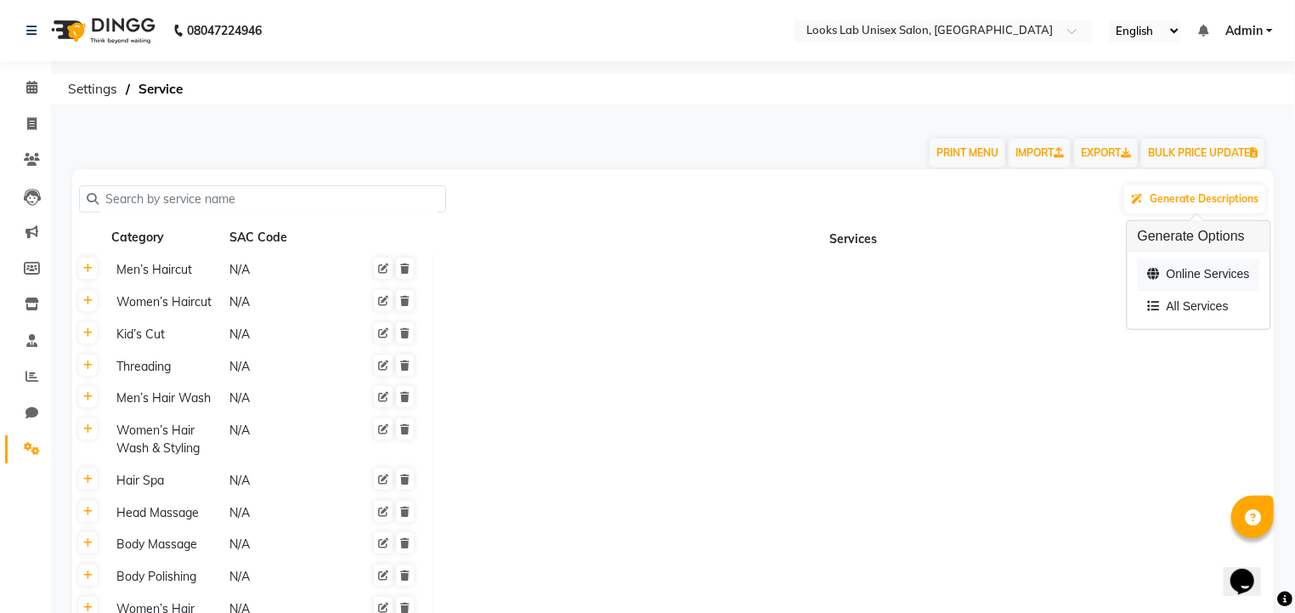
click at [1208, 268] on div "Online Services" at bounding box center [1199, 274] width 122 height 32
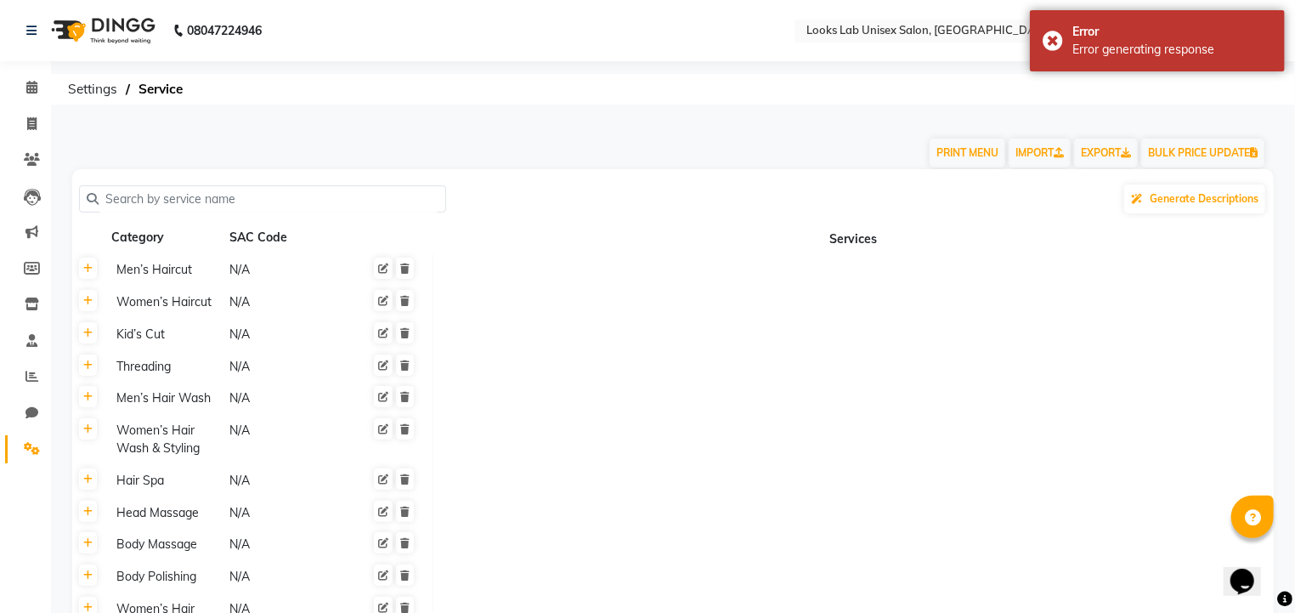
click at [832, 70] on div "08047224946 Select Location × Looks Lab Unisex Salon, Lda Colony English ENGLIS…" at bounding box center [647, 610] width 1295 height 1221
click at [949, 133] on div "PRINT MENU IMPORT EXPORT BULK PRICE UPDATE" at bounding box center [663, 143] width 1207 height 51
click at [933, 156] on button "PRINT MENU" at bounding box center [968, 153] width 76 height 29
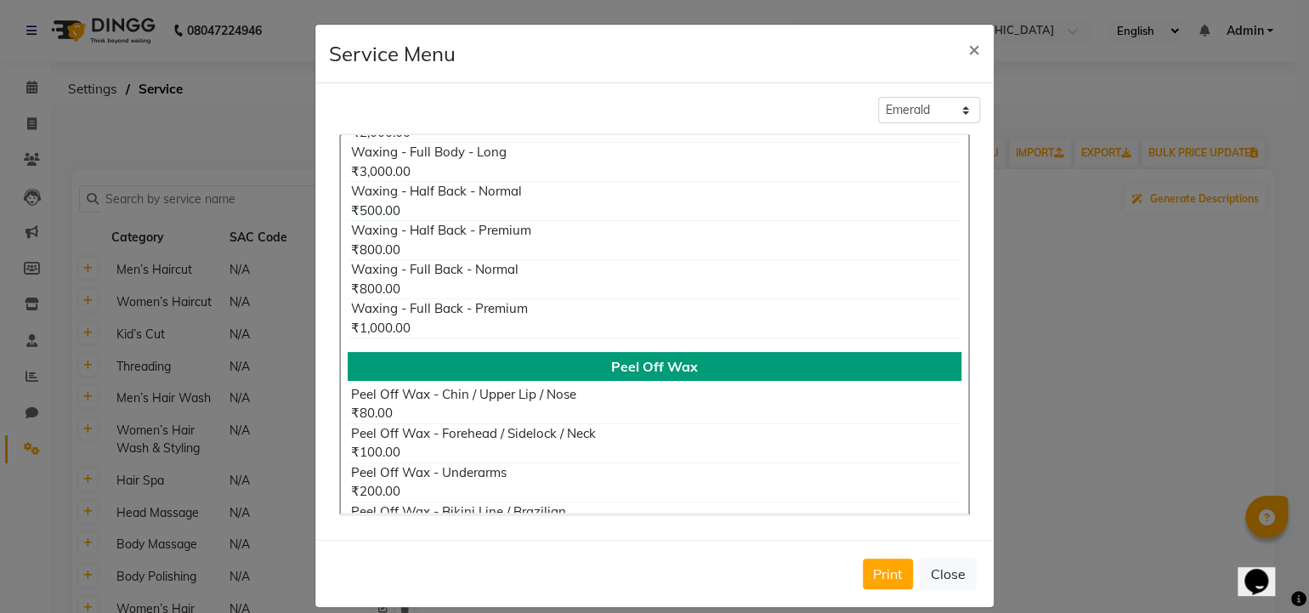
scroll to position [5743, 0]
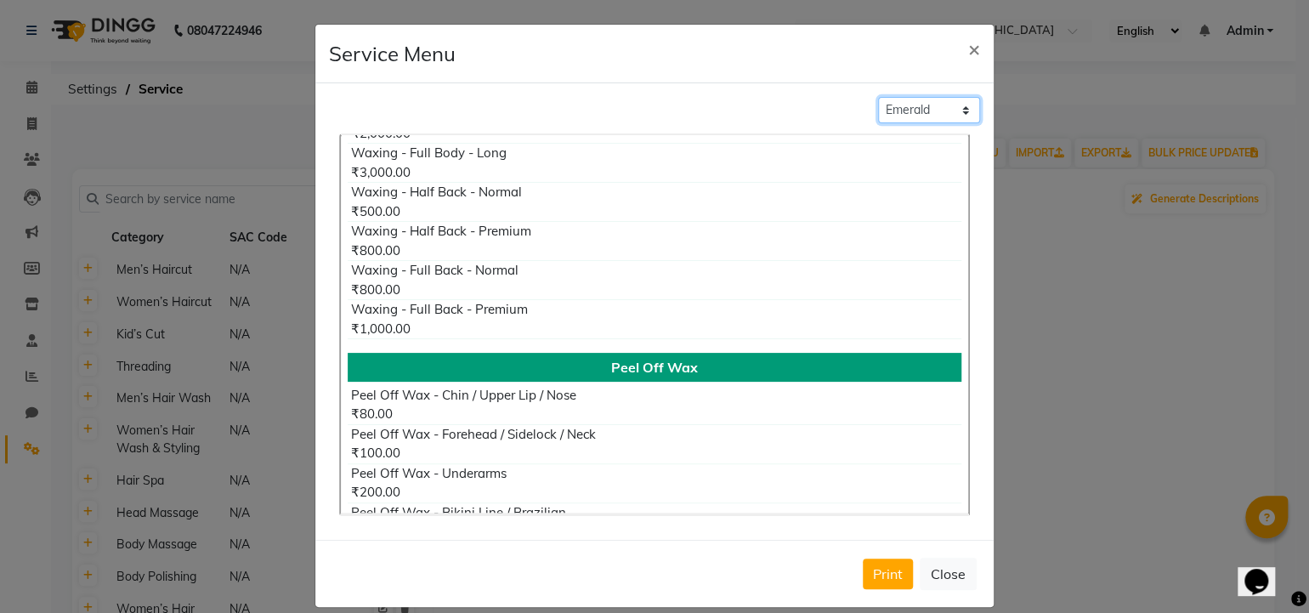
click at [910, 113] on select "Classic Blue Living Coral Emerald" at bounding box center [929, 110] width 102 height 26
click at [878, 97] on select "Classic Blue Living Coral Emerald" at bounding box center [929, 110] width 102 height 26
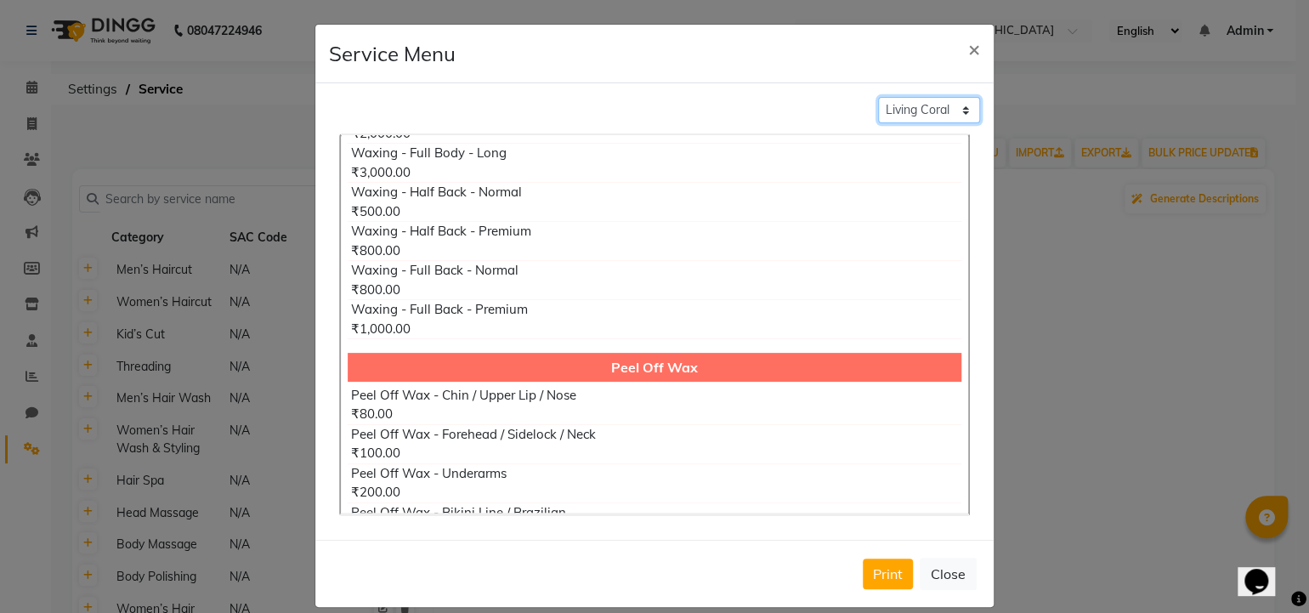
click at [892, 102] on select "Classic Blue Living Coral Emerald" at bounding box center [929, 110] width 102 height 26
click at [878, 97] on select "Classic Blue Living Coral Emerald" at bounding box center [929, 110] width 102 height 26
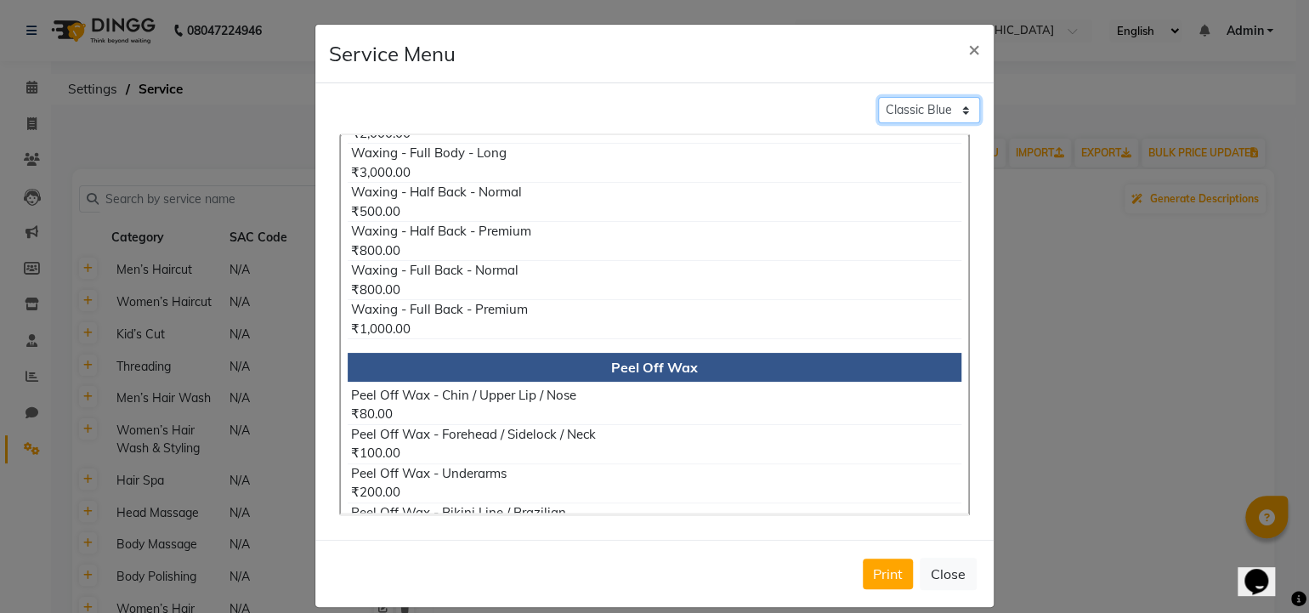
click at [914, 122] on select "Classic Blue Living Coral Emerald" at bounding box center [929, 110] width 102 height 26
click at [878, 97] on select "Classic Blue Living Coral Emerald" at bounding box center [929, 110] width 102 height 26
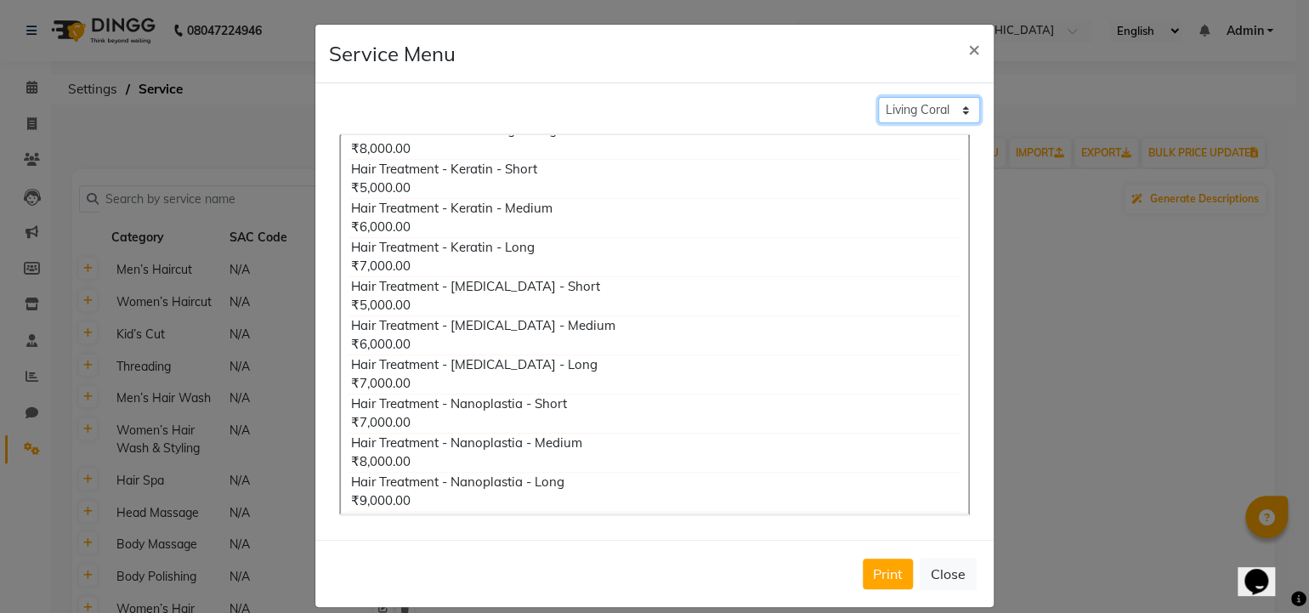
scroll to position [4197, 0]
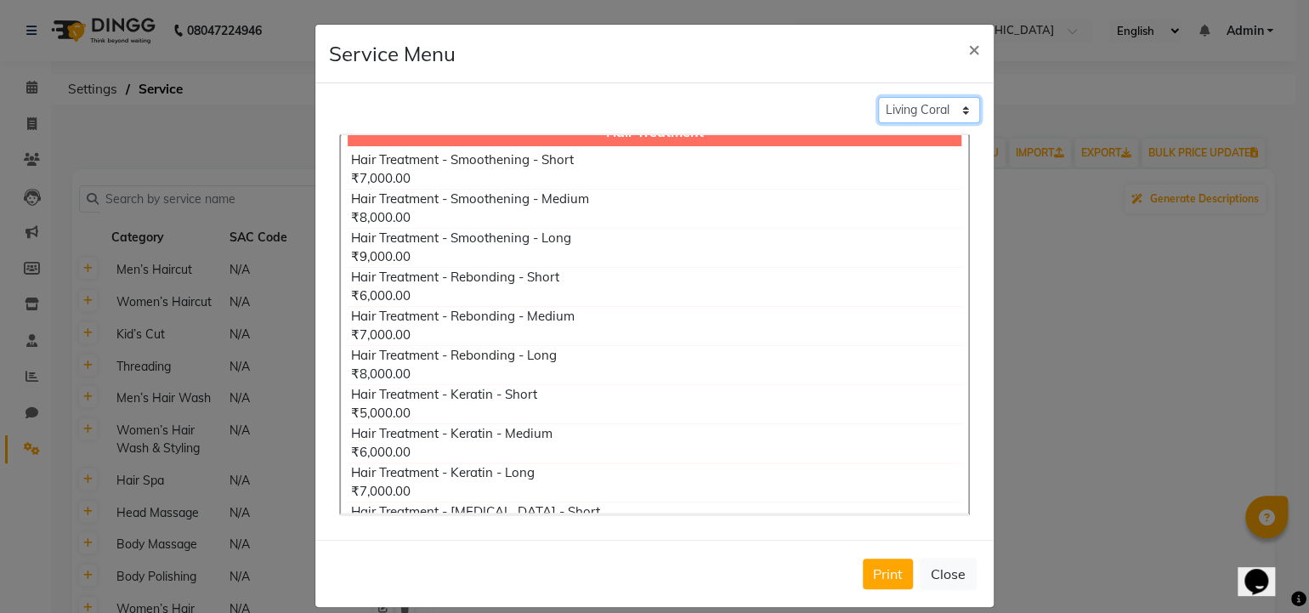
click at [904, 115] on select "Classic Blue Living Coral Emerald" at bounding box center [929, 110] width 102 height 26
click at [878, 97] on select "Classic Blue Living Coral Emerald" at bounding box center [929, 110] width 102 height 26
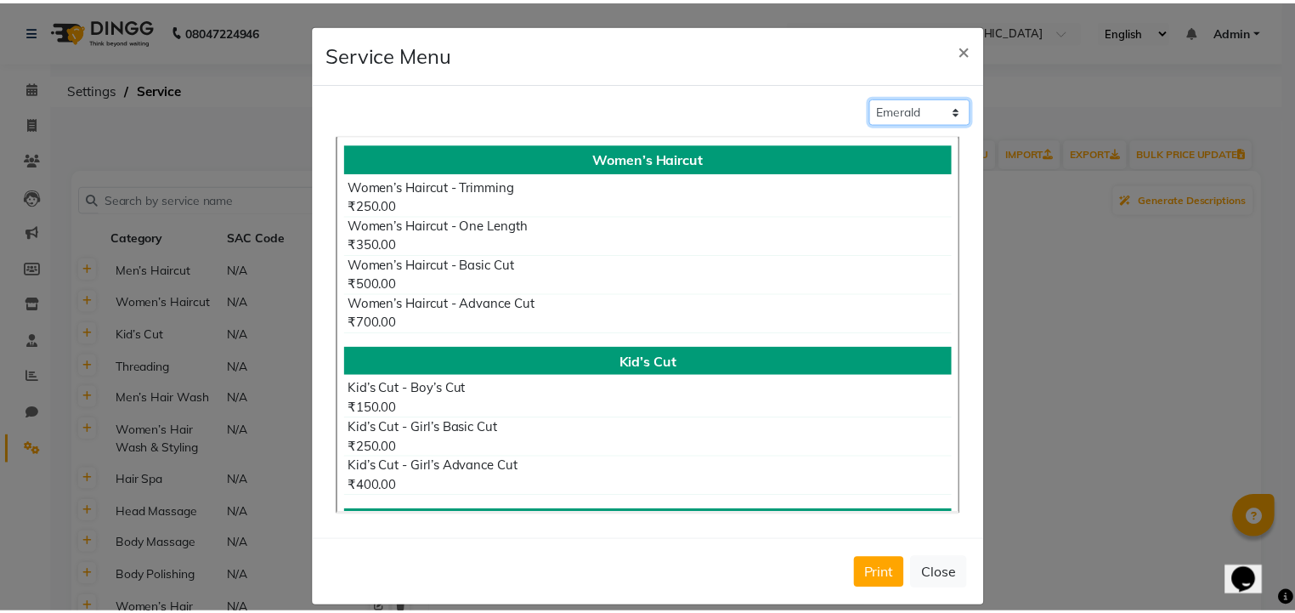
scroll to position [0, 0]
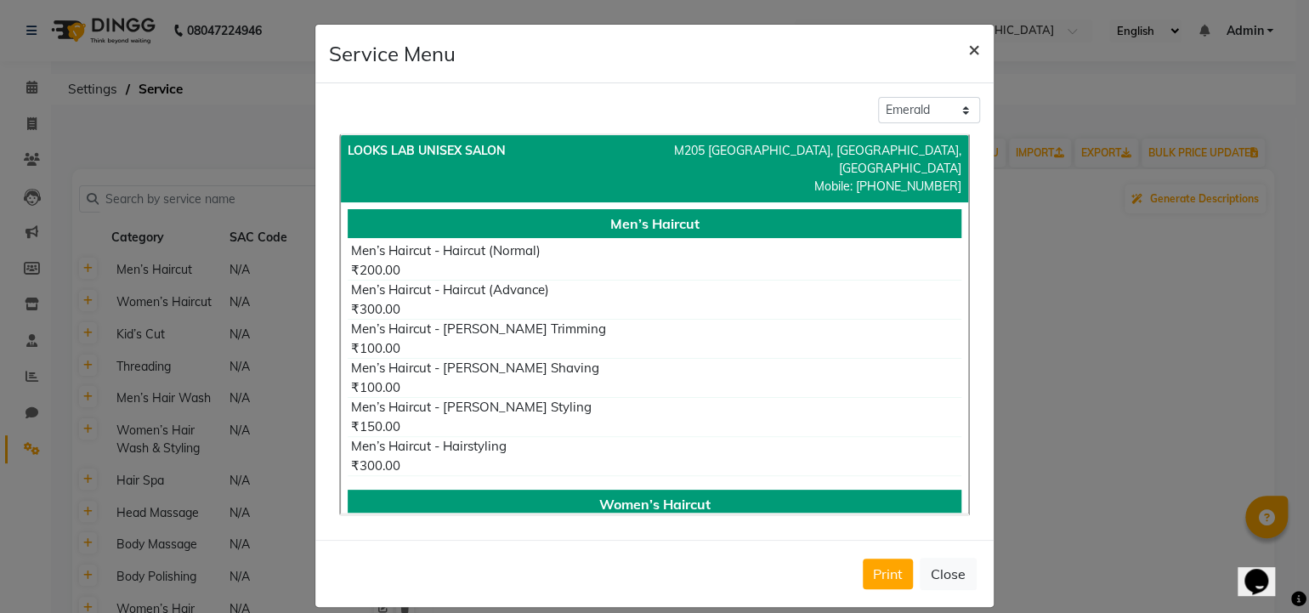
click at [971, 49] on span "×" at bounding box center [974, 49] width 12 height 26
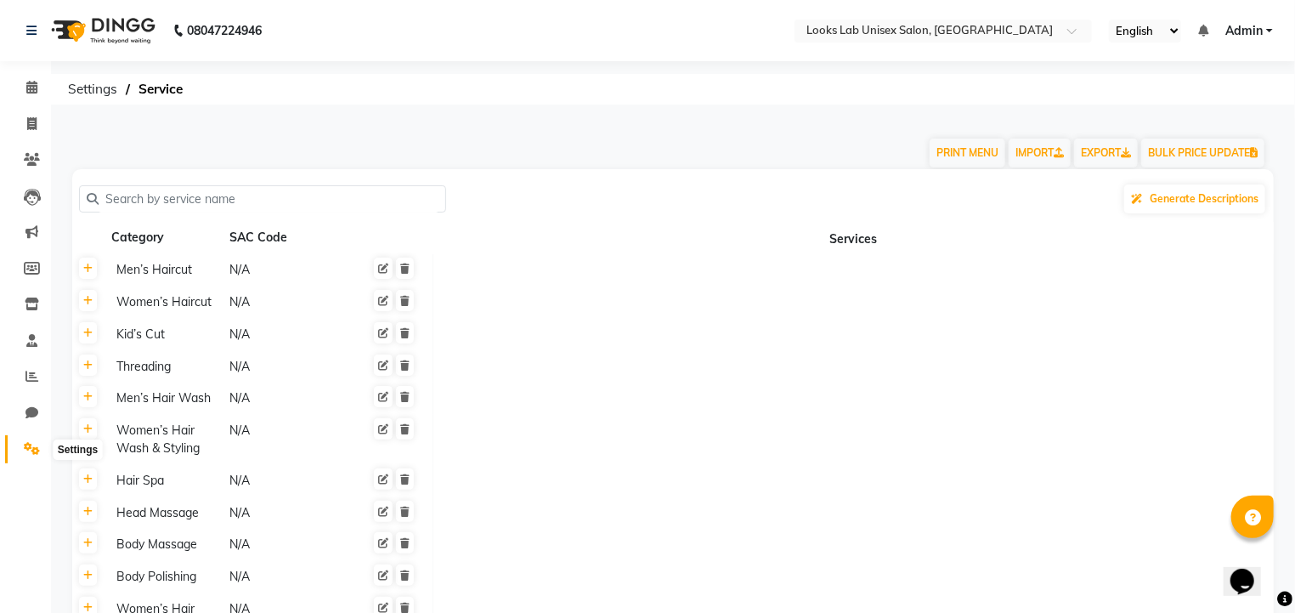
click at [33, 455] on icon at bounding box center [32, 448] width 16 height 13
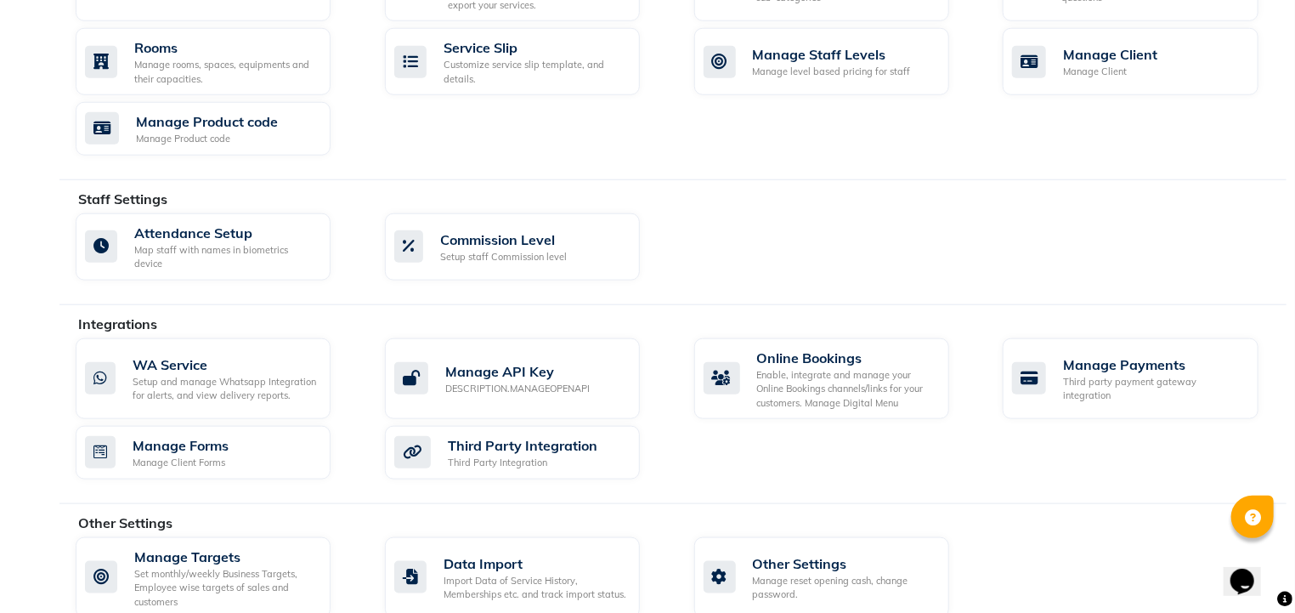
scroll to position [765, 0]
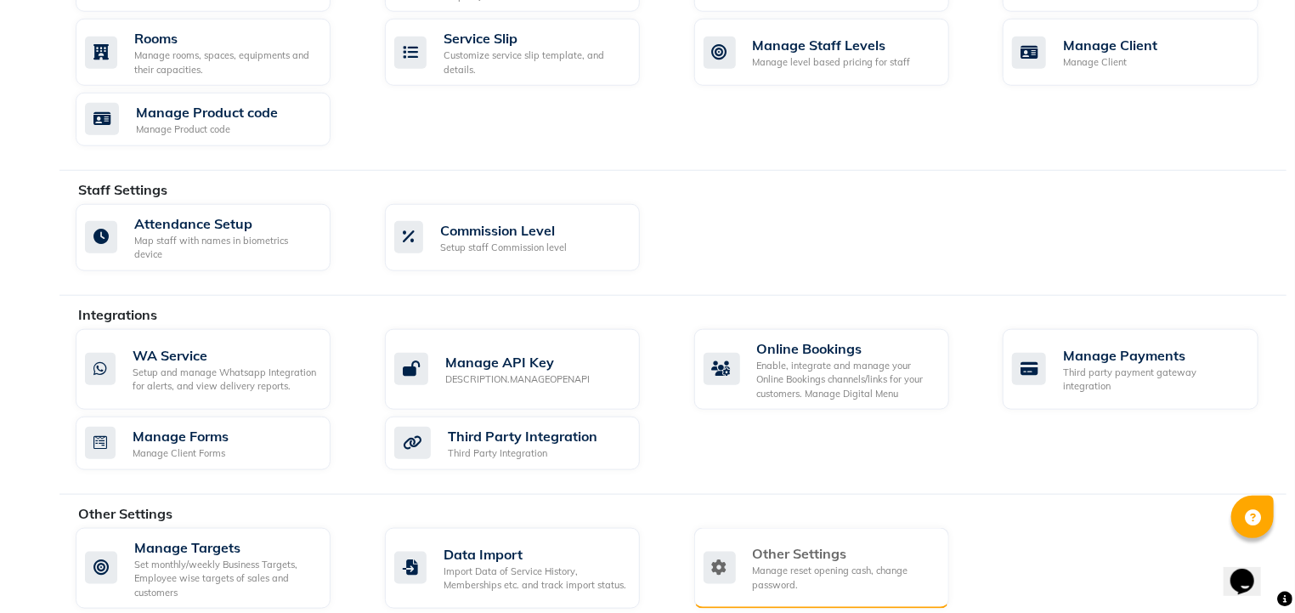
click at [830, 564] on div "Manage reset opening cash, change password." at bounding box center [844, 578] width 183 height 28
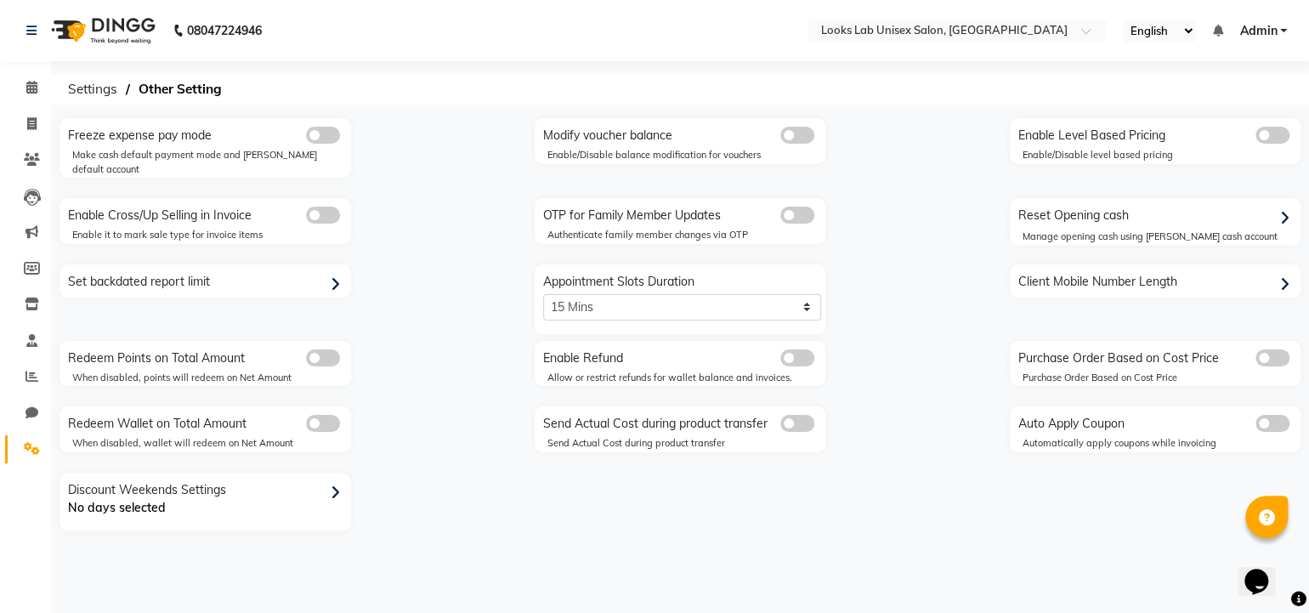
click at [1119, 269] on div "Client Mobile Number Length" at bounding box center [1157, 282] width 287 height 27
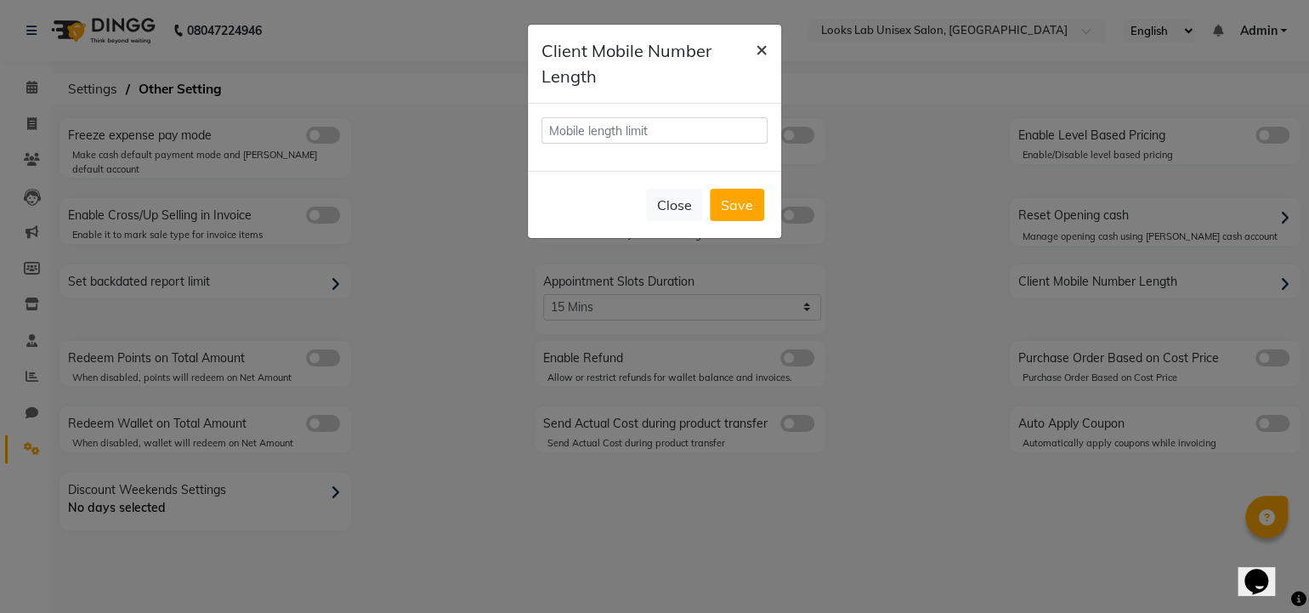
click at [761, 54] on span "×" at bounding box center [762, 49] width 12 height 26
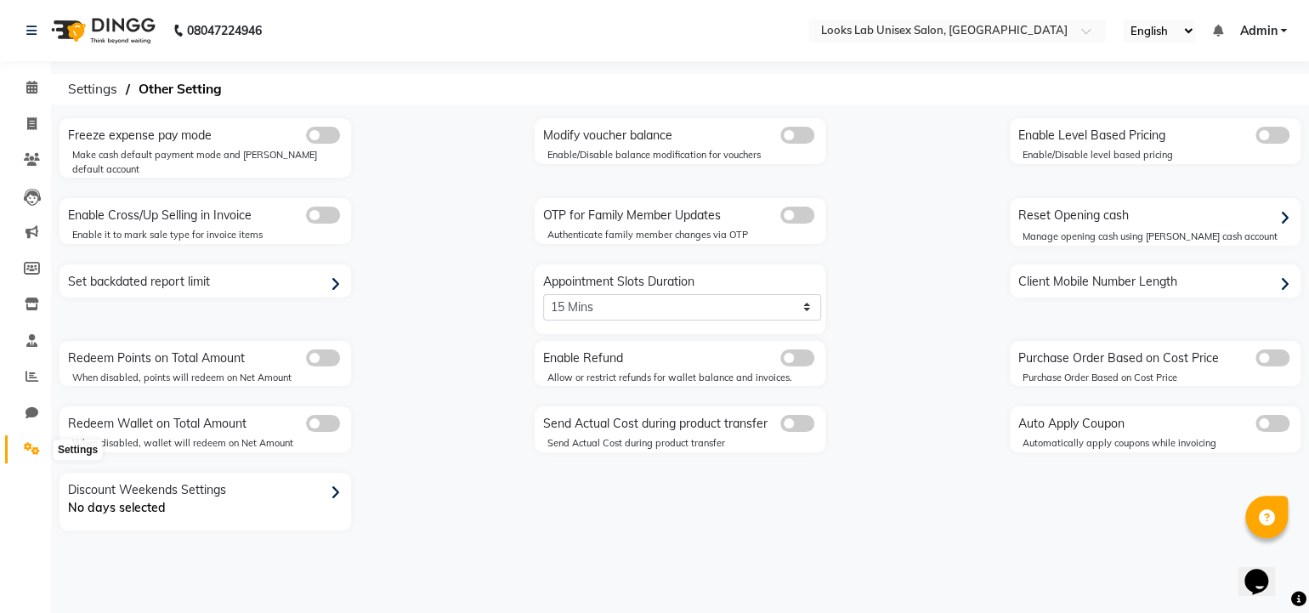
click at [40, 454] on span at bounding box center [32, 449] width 30 height 20
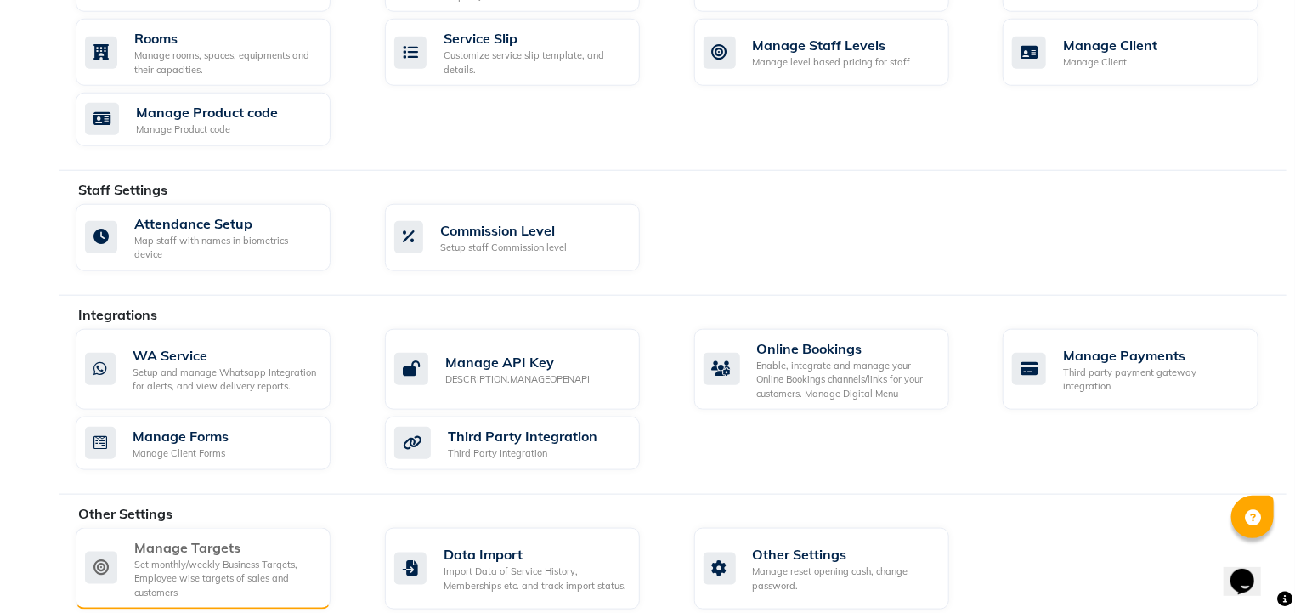
scroll to position [765, 0]
click at [278, 570] on div "Set monthly/weekly Business Targets, Employee wise targets of sales and custome…" at bounding box center [225, 579] width 183 height 43
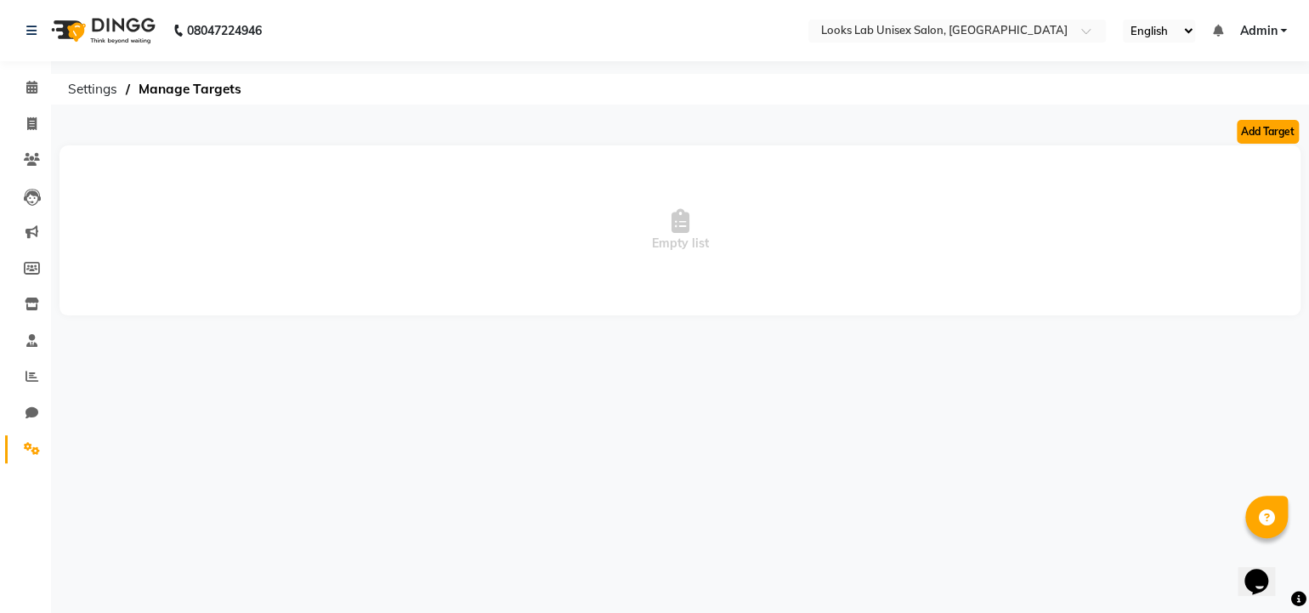
click at [1272, 128] on button "Add Target" at bounding box center [1268, 132] width 62 height 24
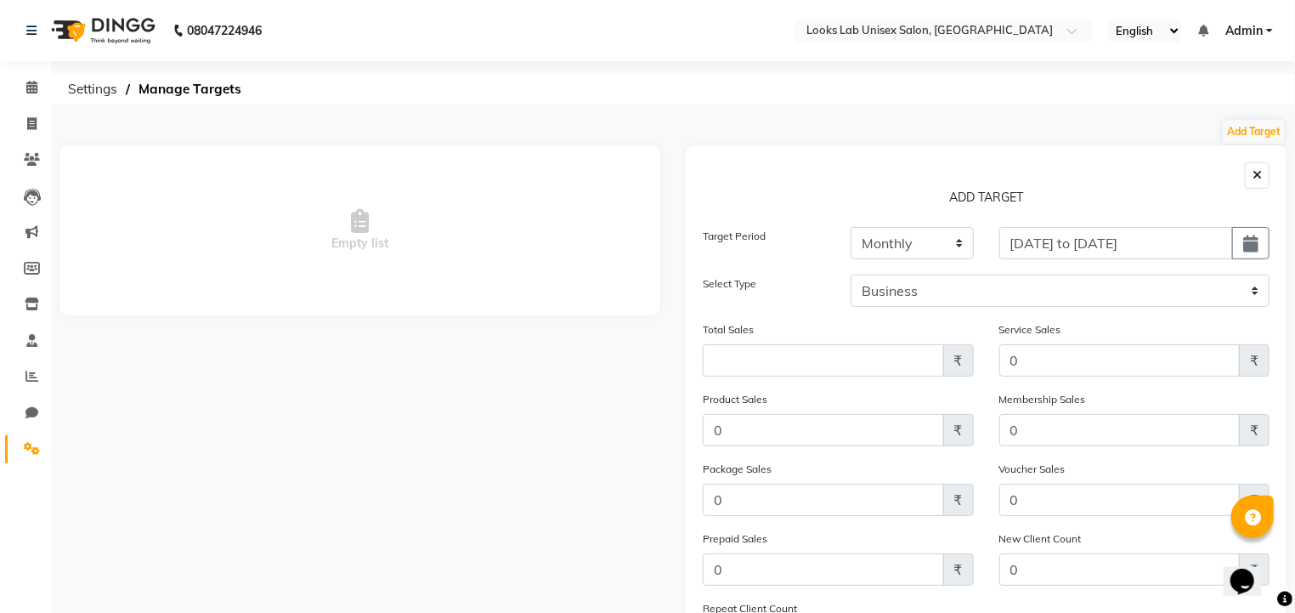
click at [1266, 178] on button "button" at bounding box center [1257, 175] width 25 height 26
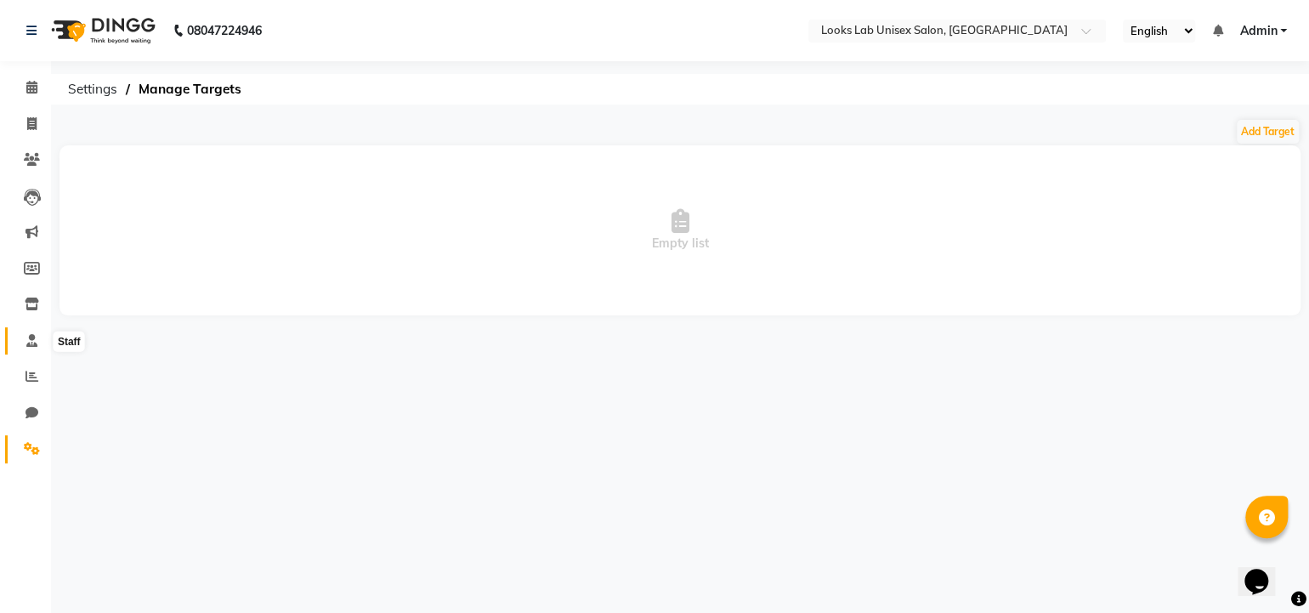
click at [35, 349] on span at bounding box center [32, 342] width 30 height 20
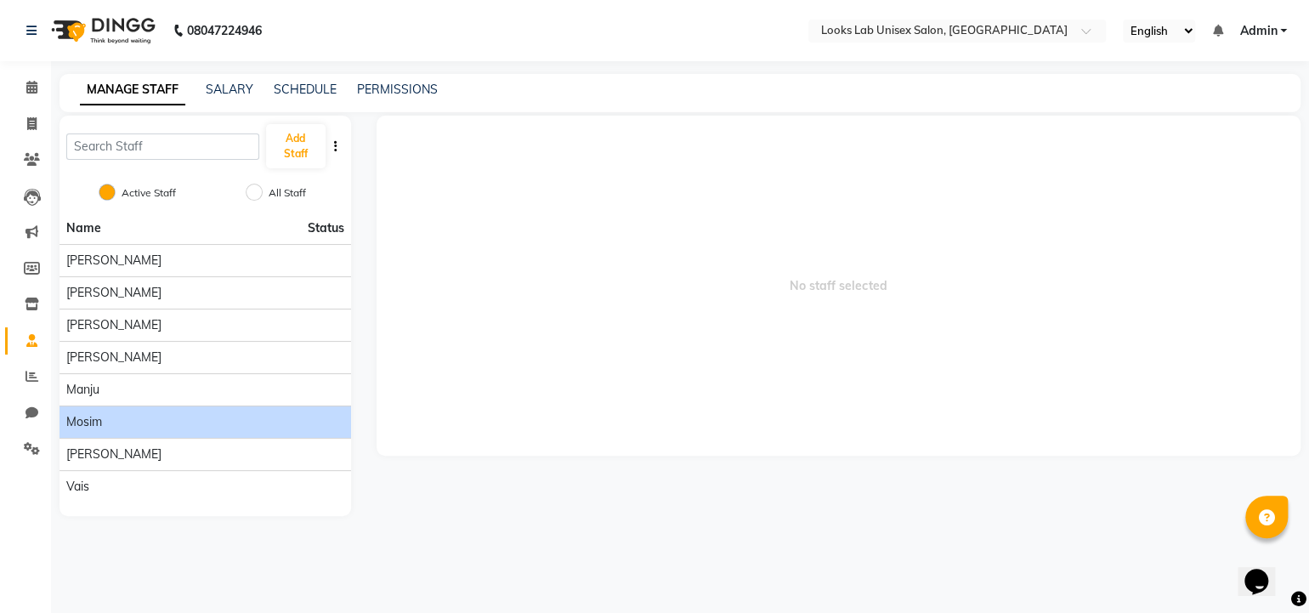
click at [137, 434] on li "Mosim" at bounding box center [206, 421] width 292 height 32
click at [142, 425] on div "Mosim" at bounding box center [205, 422] width 278 height 18
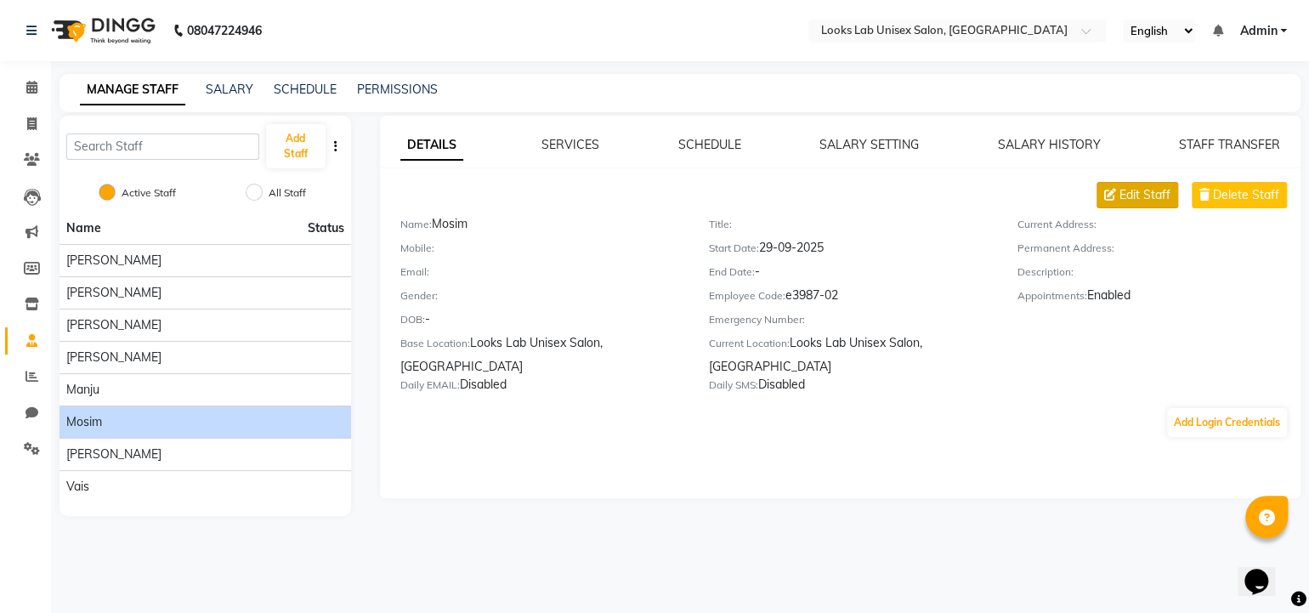
click at [1141, 192] on span "Edit Staff" at bounding box center [1144, 195] width 51 height 18
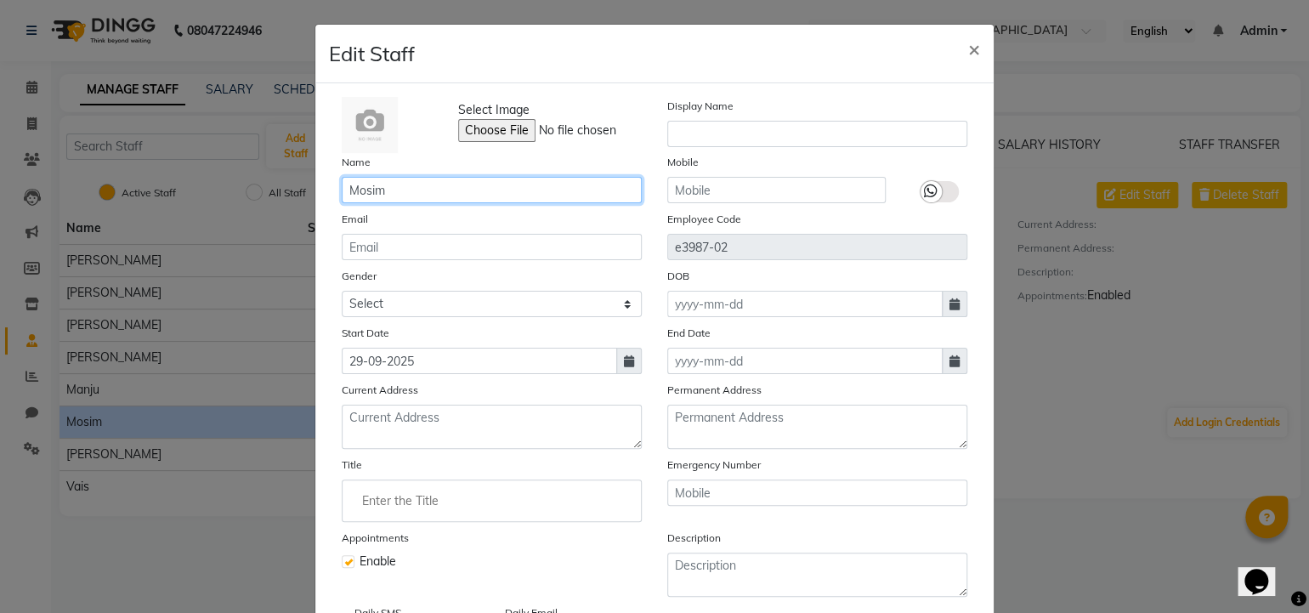
click at [397, 194] on input "Mosim" at bounding box center [492, 190] width 300 height 26
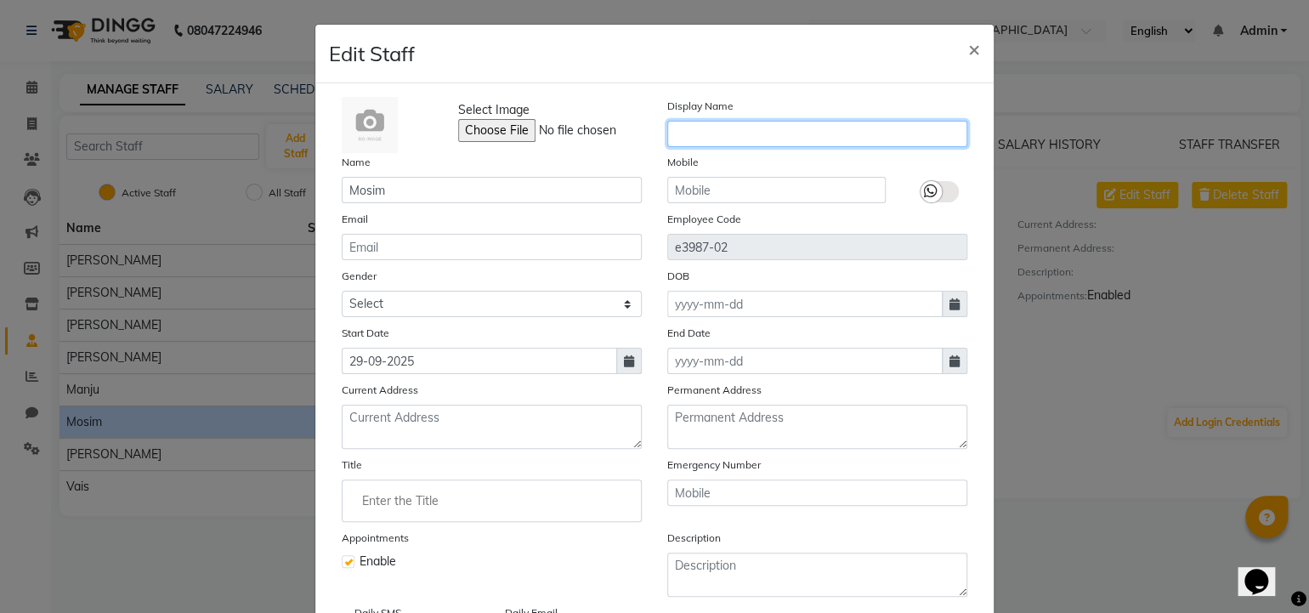
click at [739, 133] on input "text" at bounding box center [817, 134] width 300 height 26
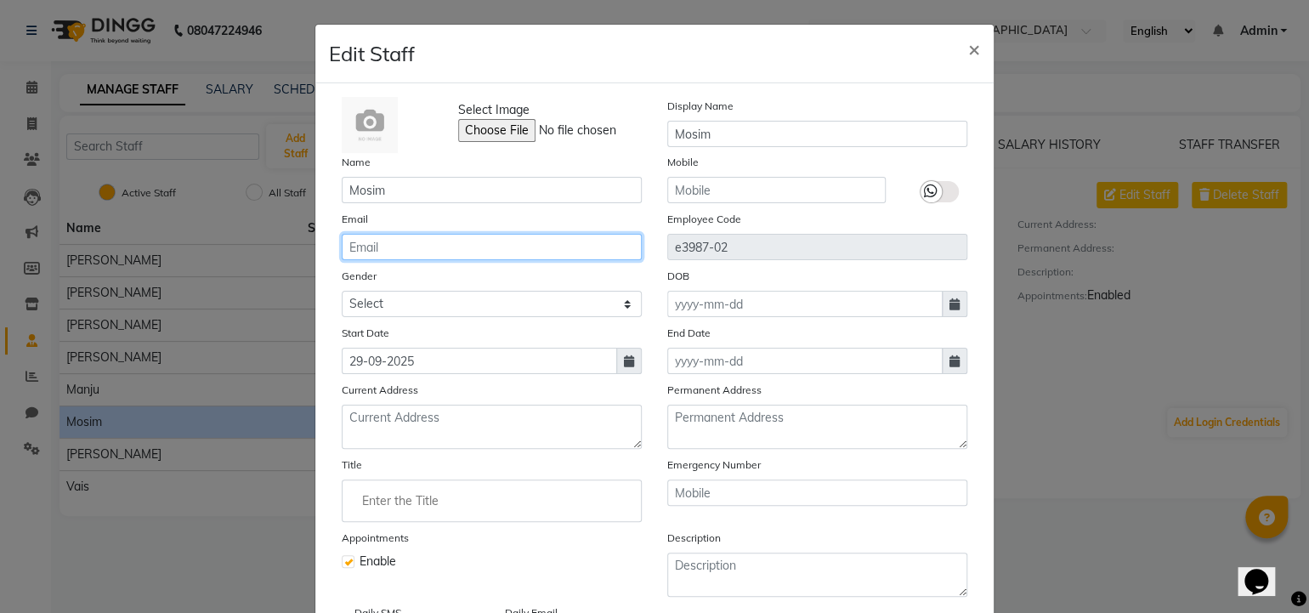
click at [474, 243] on input "email" at bounding box center [492, 247] width 300 height 26
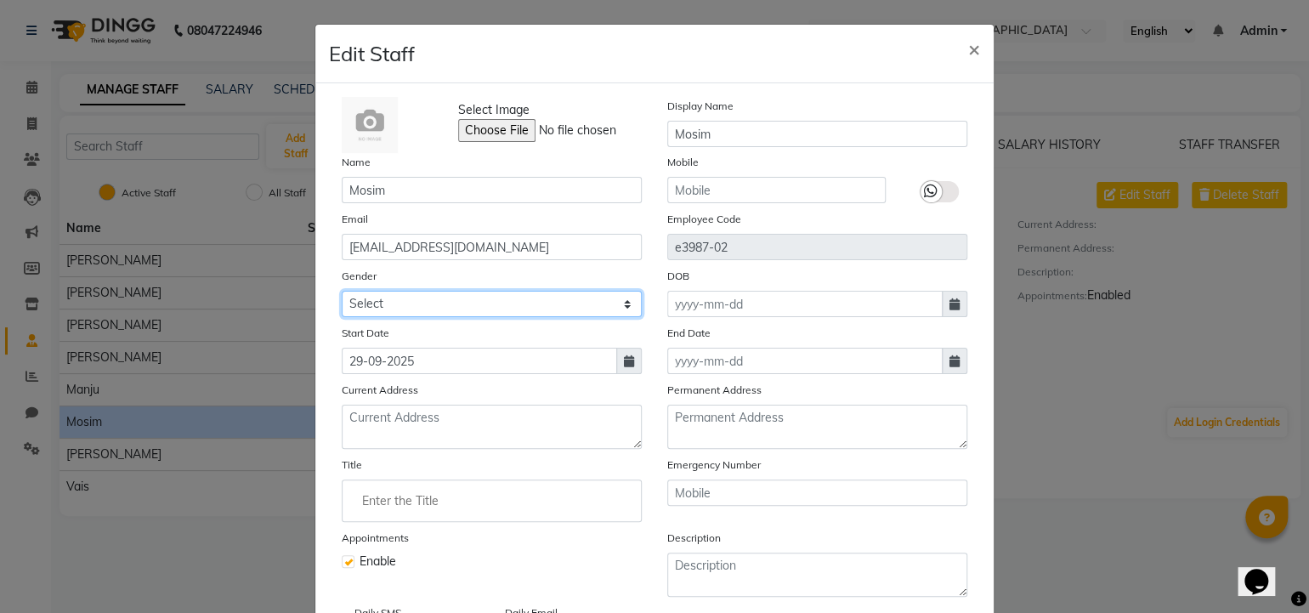
click at [445, 302] on select "Select [DEMOGRAPHIC_DATA] [DEMOGRAPHIC_DATA] Other Prefer Not To Say" at bounding box center [492, 304] width 300 height 26
click at [342, 293] on select "Select [DEMOGRAPHIC_DATA] [DEMOGRAPHIC_DATA] Other Prefer Not To Say" at bounding box center [492, 304] width 300 height 26
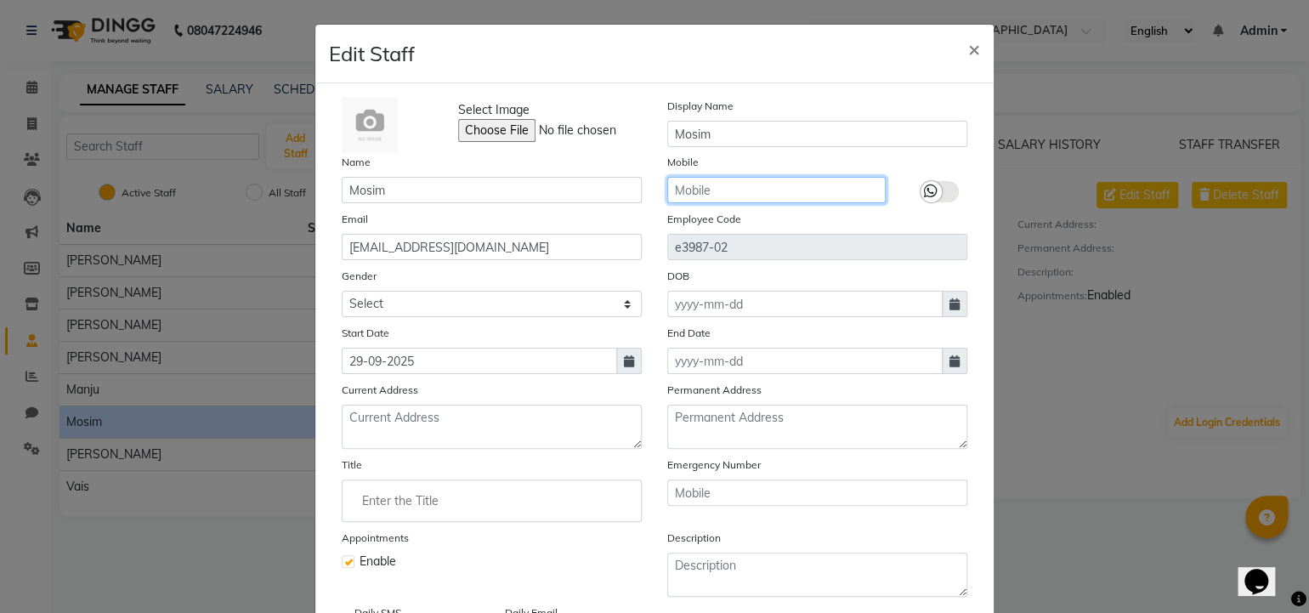
click at [687, 195] on input "text" at bounding box center [776, 190] width 218 height 26
click at [929, 190] on icon at bounding box center [931, 191] width 14 height 15
click at [0, 0] on input "checkbox" at bounding box center [0, 0] width 0 height 0
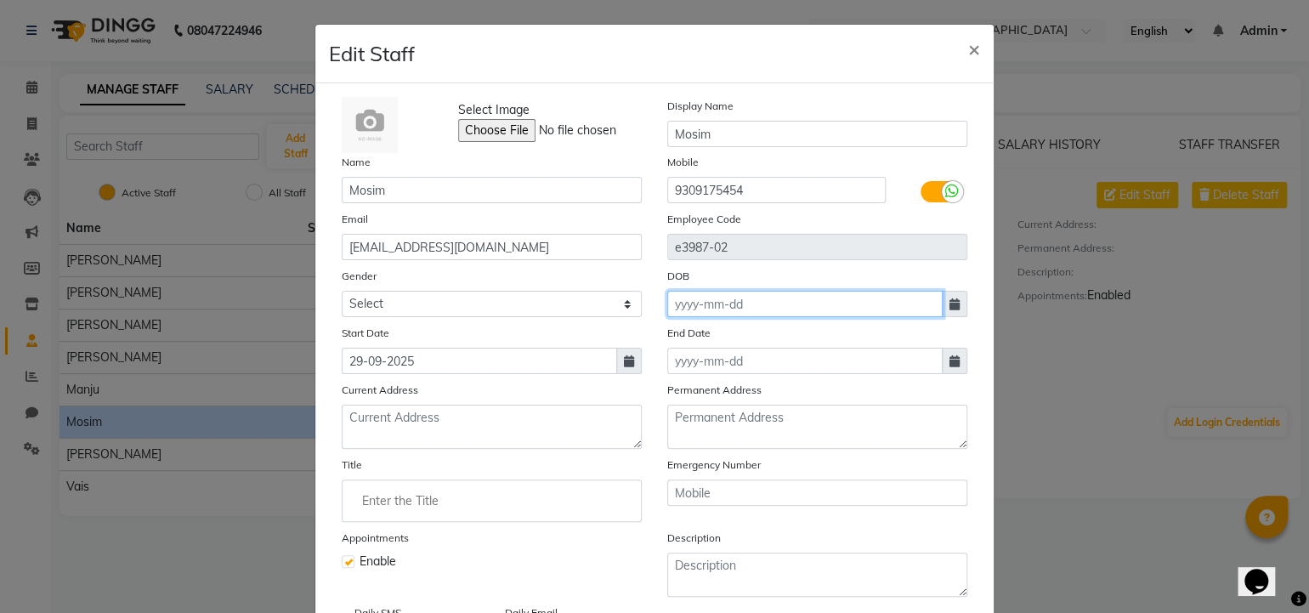
click at [694, 295] on input at bounding box center [804, 304] width 275 height 26
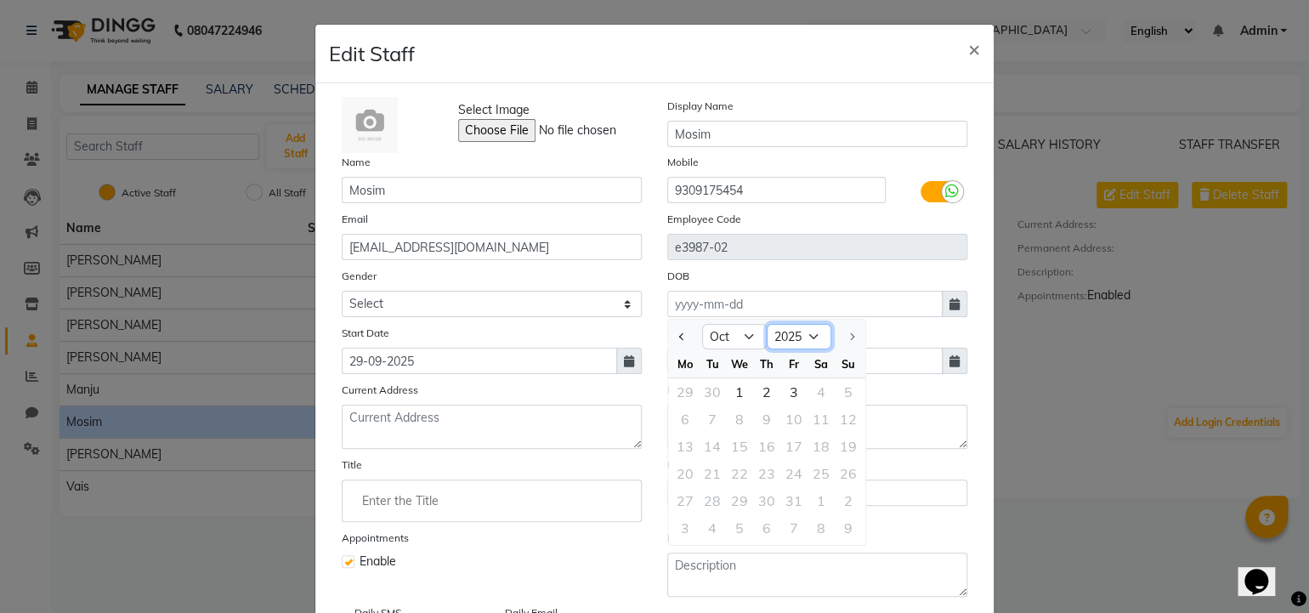
click at [813, 338] on select "1920 1921 1922 1923 1924 1925 1926 1927 1928 1929 1930 1931 1932 1933 1934 1935…" at bounding box center [799, 337] width 65 height 26
click at [767, 326] on select "1920 1921 1922 1923 1924 1925 1926 1927 1928 1929 1930 1931 1932 1933 1934 1935…" at bounding box center [799, 337] width 65 height 26
click at [735, 333] on select "Jan Feb Mar Apr May Jun [DATE] Aug Sep Oct Nov Dec" at bounding box center [734, 337] width 65 height 26
click at [702, 326] on select "Jan Feb Mar Apr May Jun [DATE] Aug Sep Oct Nov Dec" at bounding box center [734, 337] width 65 height 26
click at [841, 477] on div "28" at bounding box center [848, 473] width 27 height 27
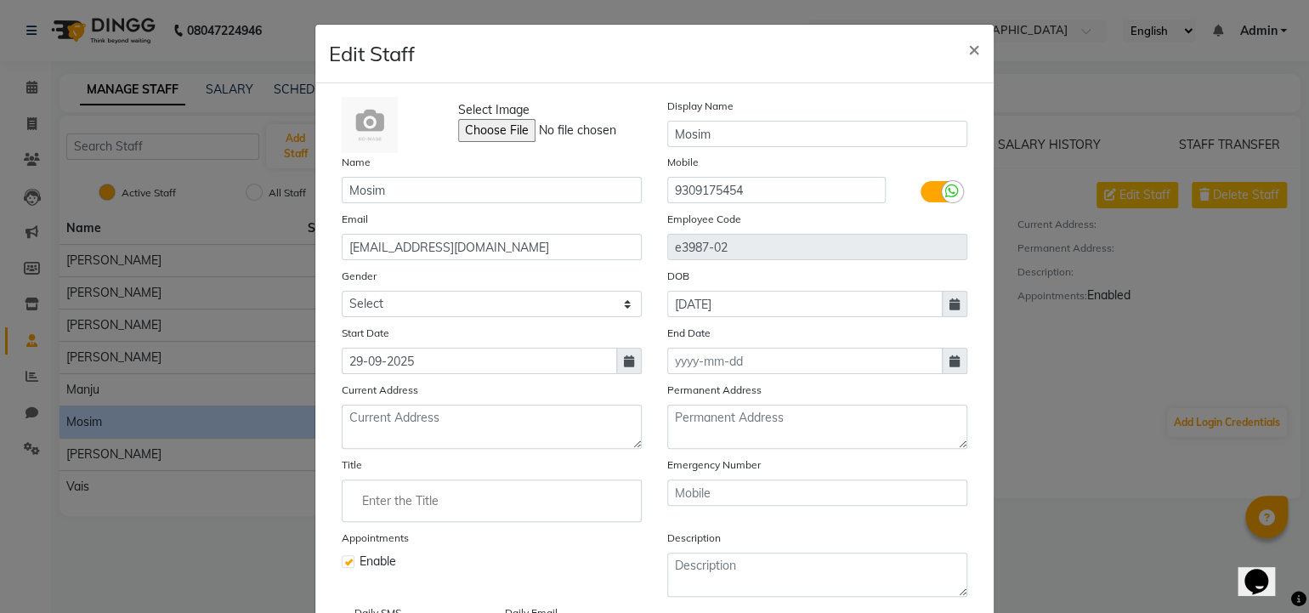
click at [624, 364] on icon at bounding box center [629, 361] width 10 height 12
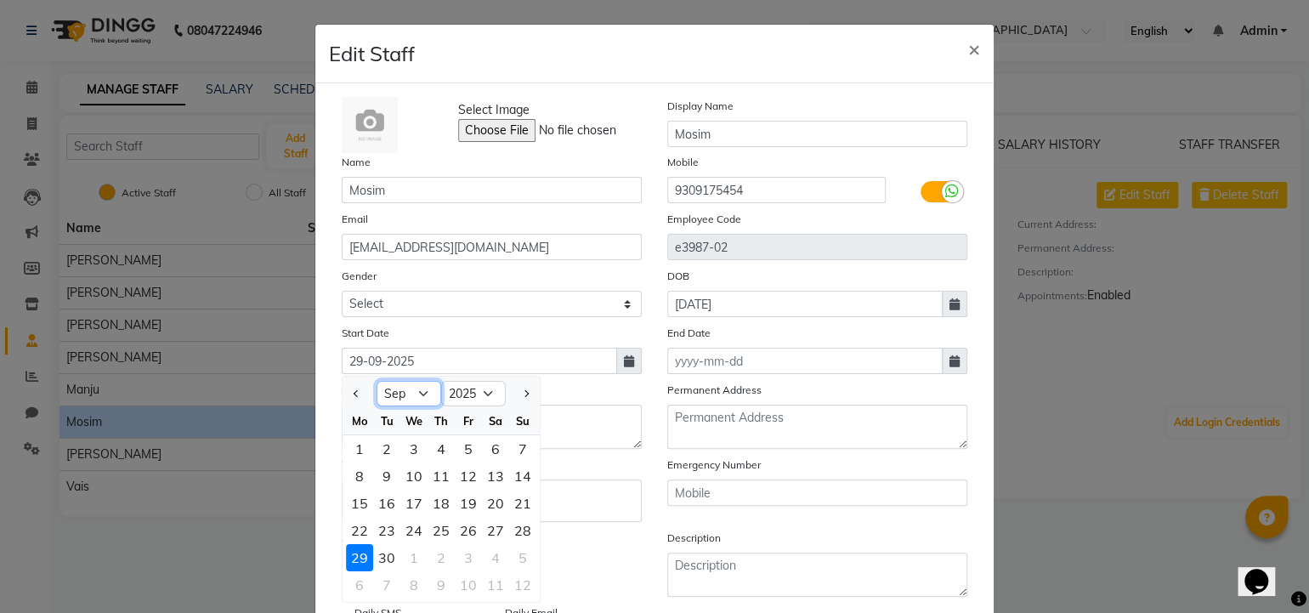
click at [411, 391] on select "Jan Feb Mar Apr May Jun [DATE] Aug Sep Oct Nov Dec" at bounding box center [409, 394] width 65 height 26
click at [377, 384] on select "Jan Feb Mar Apr May Jun [DATE] Aug Sep Oct Nov Dec" at bounding box center [409, 394] width 65 height 26
click at [513, 460] on div "1" at bounding box center [522, 448] width 27 height 27
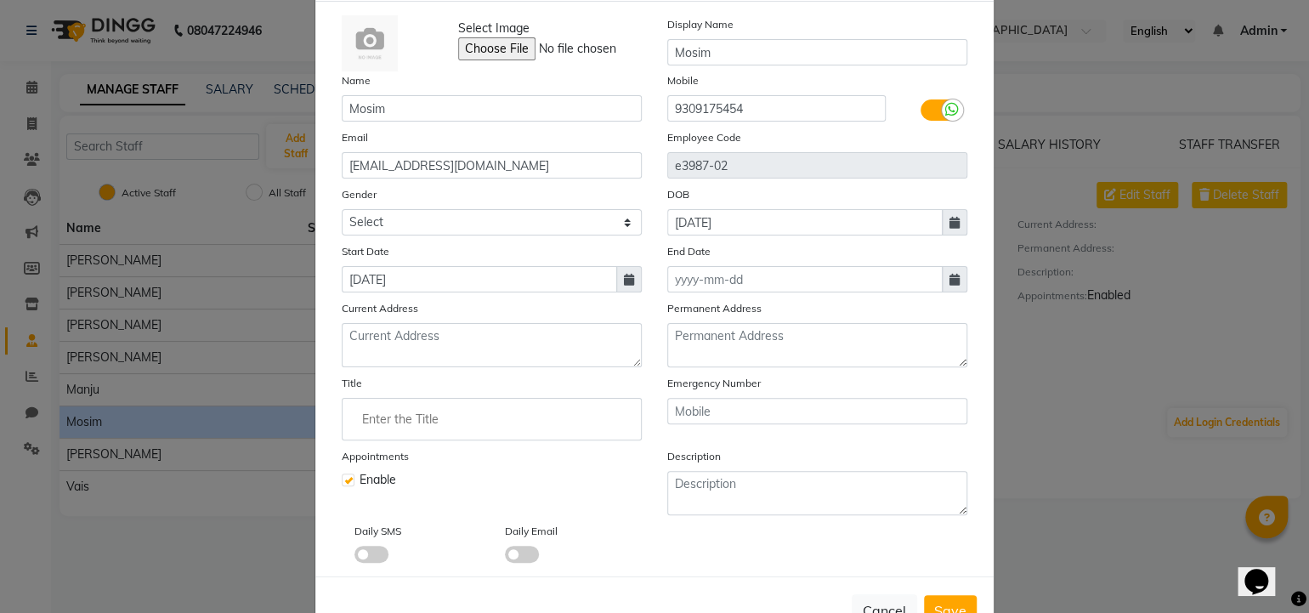
scroll to position [82, 0]
click at [366, 563] on span at bounding box center [371, 554] width 34 height 17
click at [354, 557] on input "checkbox" at bounding box center [354, 557] width 0 height 0
click at [501, 550] on div "Daily Email" at bounding box center [567, 542] width 150 height 41
click at [513, 561] on span at bounding box center [522, 554] width 34 height 17
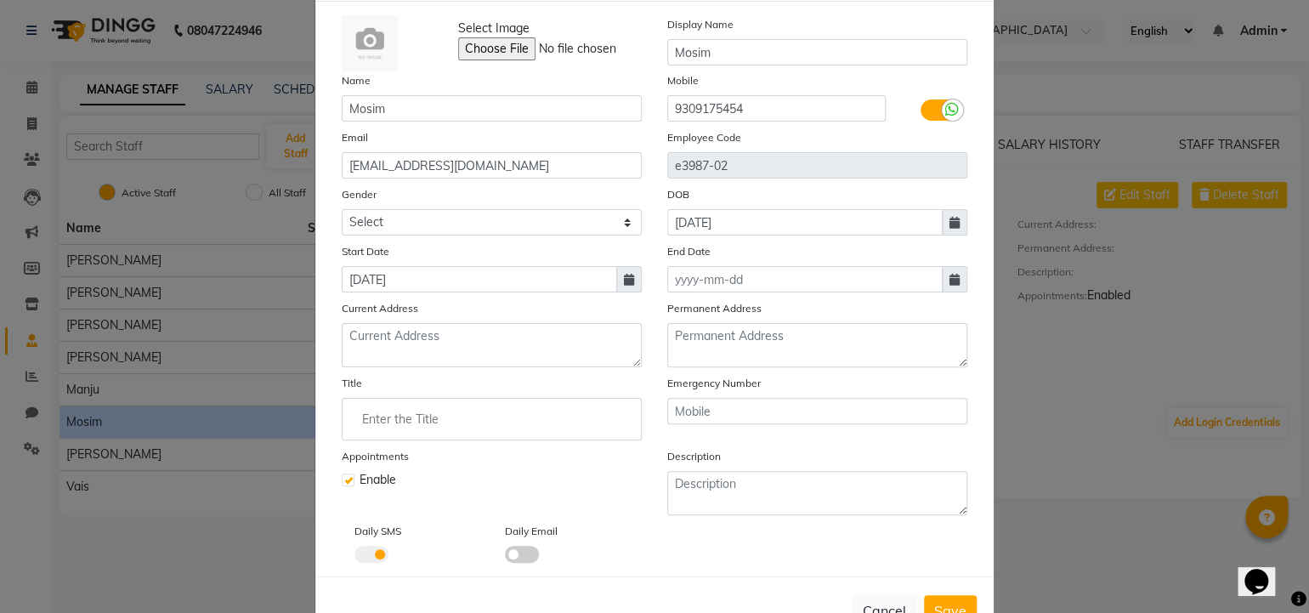
click at [505, 557] on input "checkbox" at bounding box center [505, 557] width 0 height 0
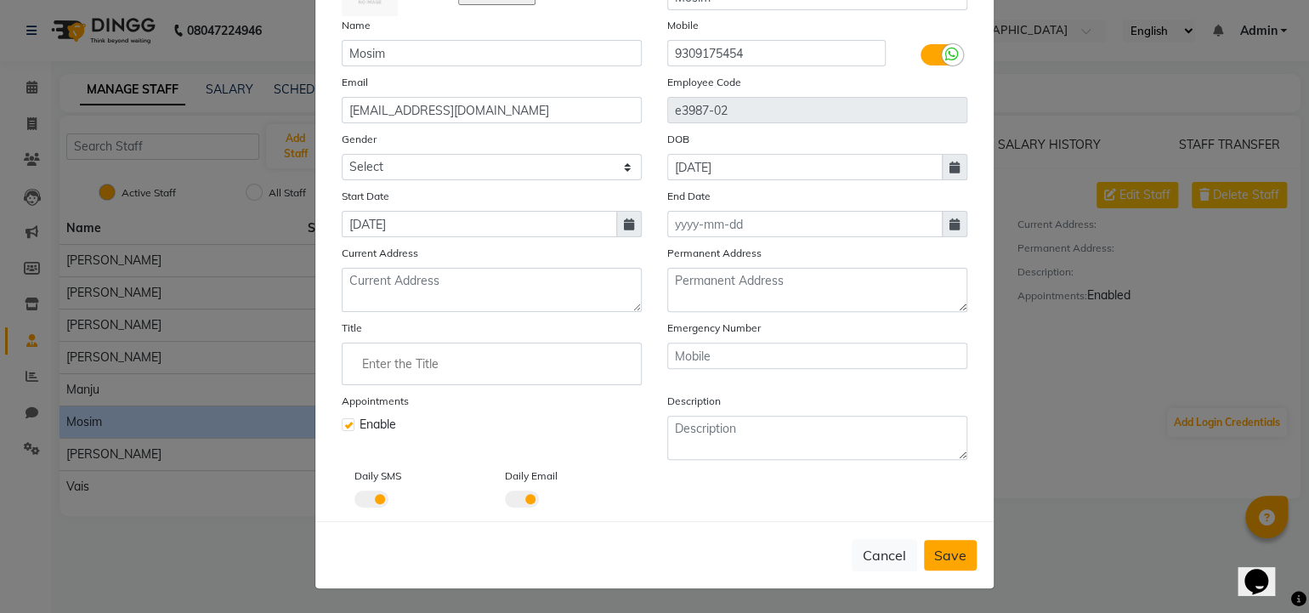
click at [938, 547] on span "Save" at bounding box center [950, 555] width 32 height 17
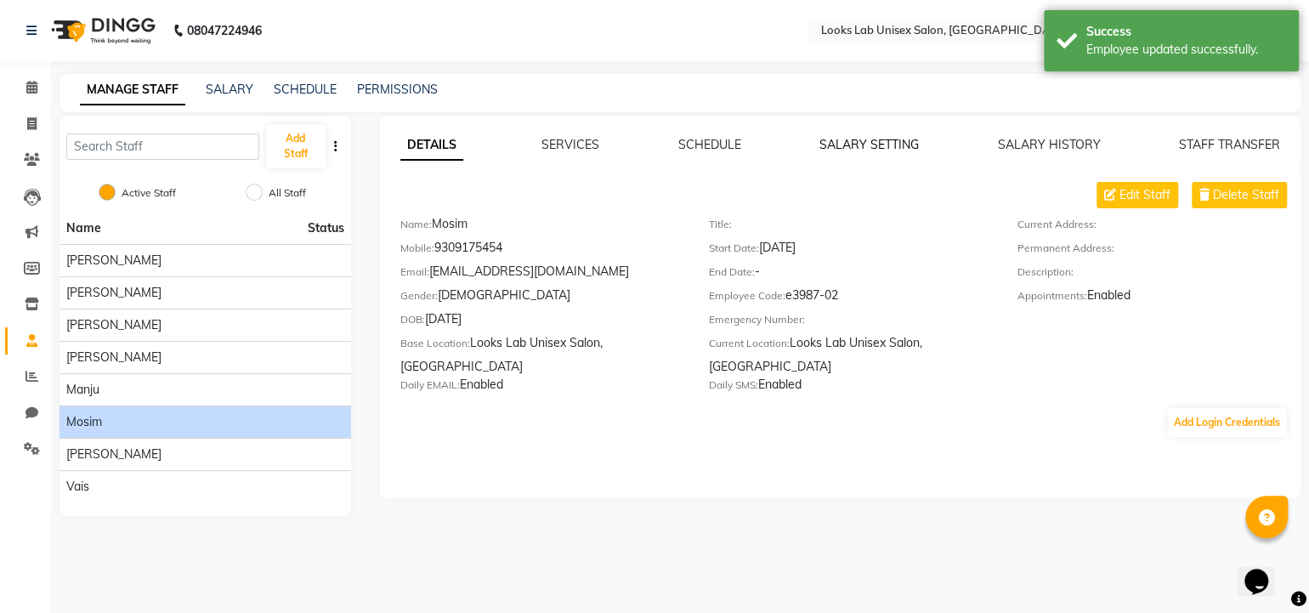
click at [872, 150] on link "SALARY SETTING" at bounding box center [868, 144] width 99 height 15
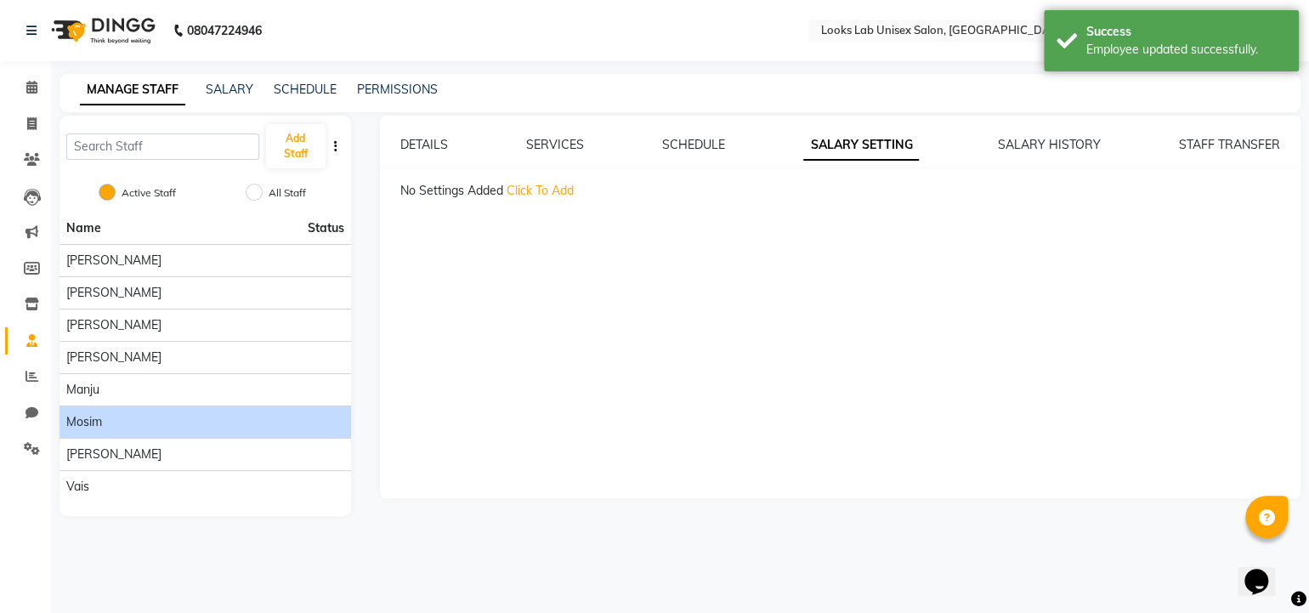
click at [528, 195] on span "Click To Add" at bounding box center [540, 190] width 67 height 15
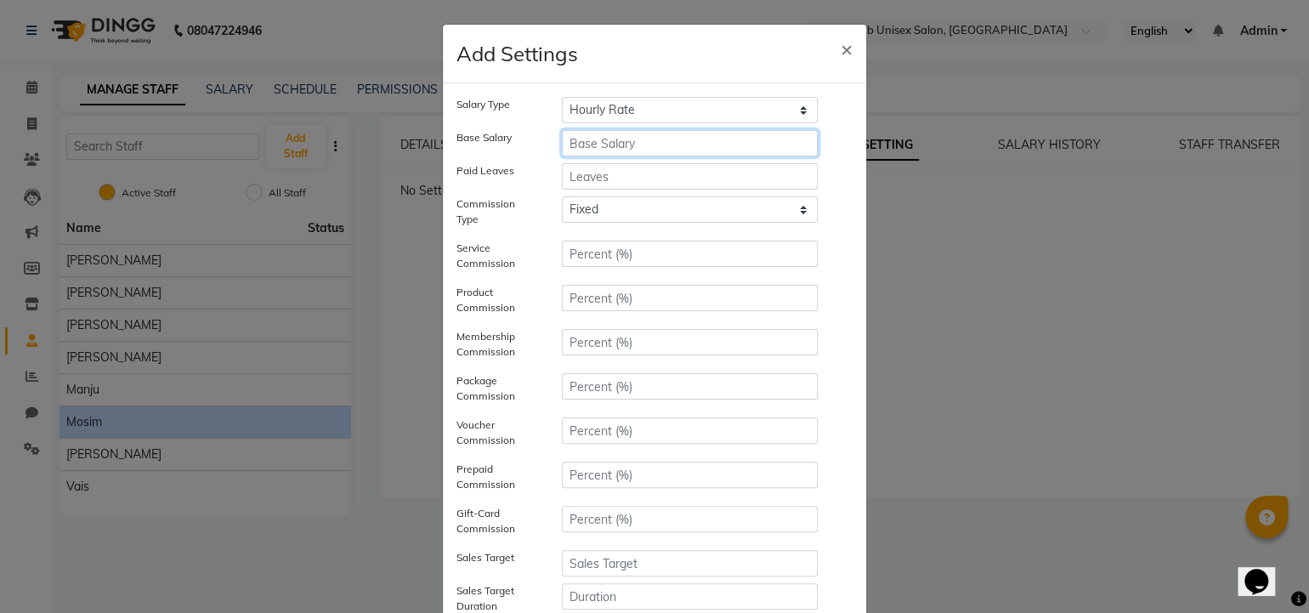
click at [609, 140] on input "number" at bounding box center [690, 143] width 256 height 26
click at [624, 180] on input "number" at bounding box center [690, 176] width 256 height 26
click at [616, 117] on select "Hourly Rate Bi-Weekly Twice Monthly Monthly Yearly" at bounding box center [690, 110] width 256 height 26
click at [562, 97] on select "Hourly Rate Bi-Weekly Twice Monthly Monthly Yearly" at bounding box center [690, 110] width 256 height 26
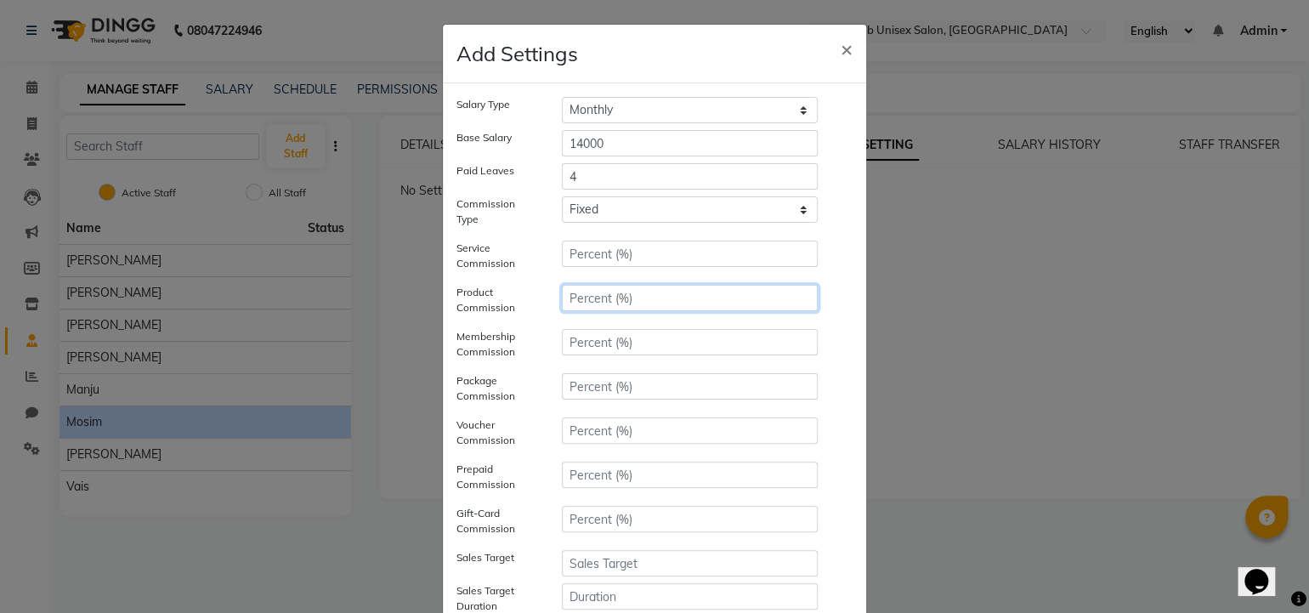
click at [583, 297] on input "number" at bounding box center [690, 298] width 256 height 26
click at [841, 268] on div "Service Commission" at bounding box center [655, 259] width 422 height 37
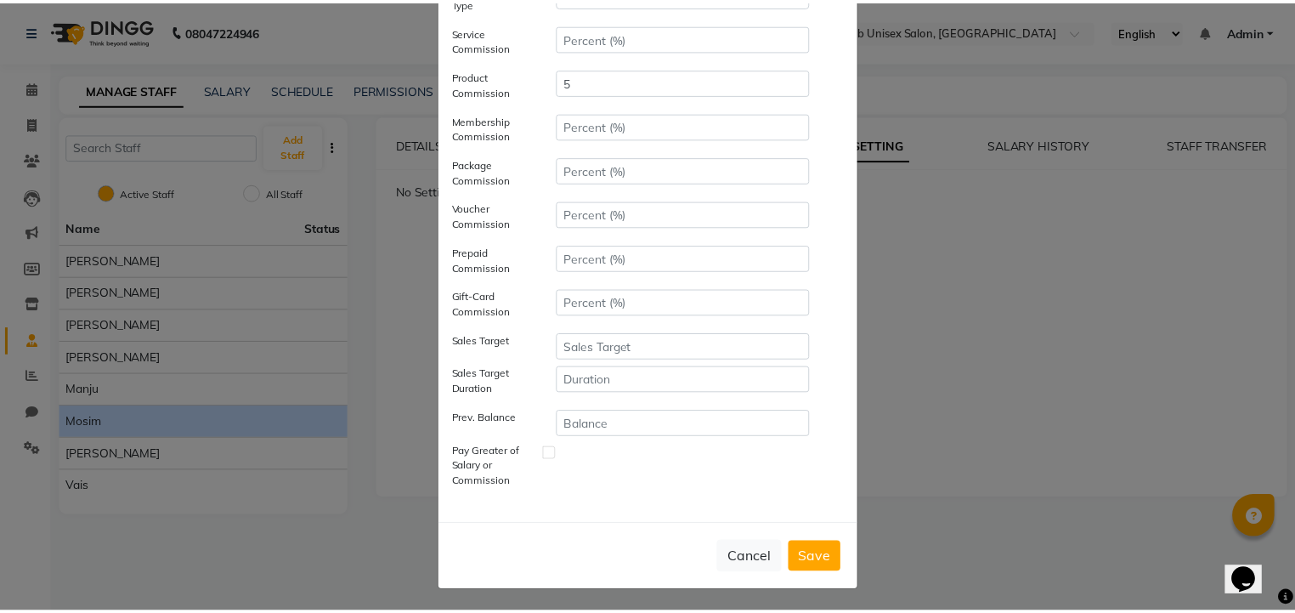
scroll to position [217, 0]
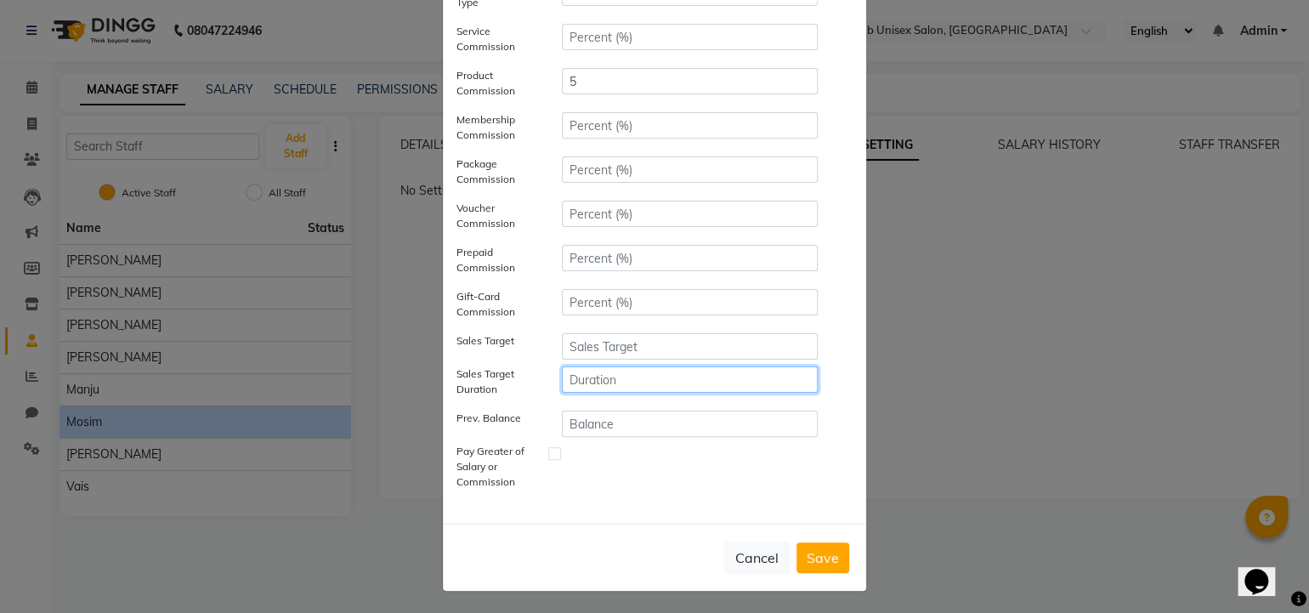
click at [587, 378] on input "number" at bounding box center [690, 379] width 256 height 26
click at [621, 348] on input "number" at bounding box center [690, 346] width 256 height 26
click at [827, 546] on button "Save" at bounding box center [822, 557] width 53 height 31
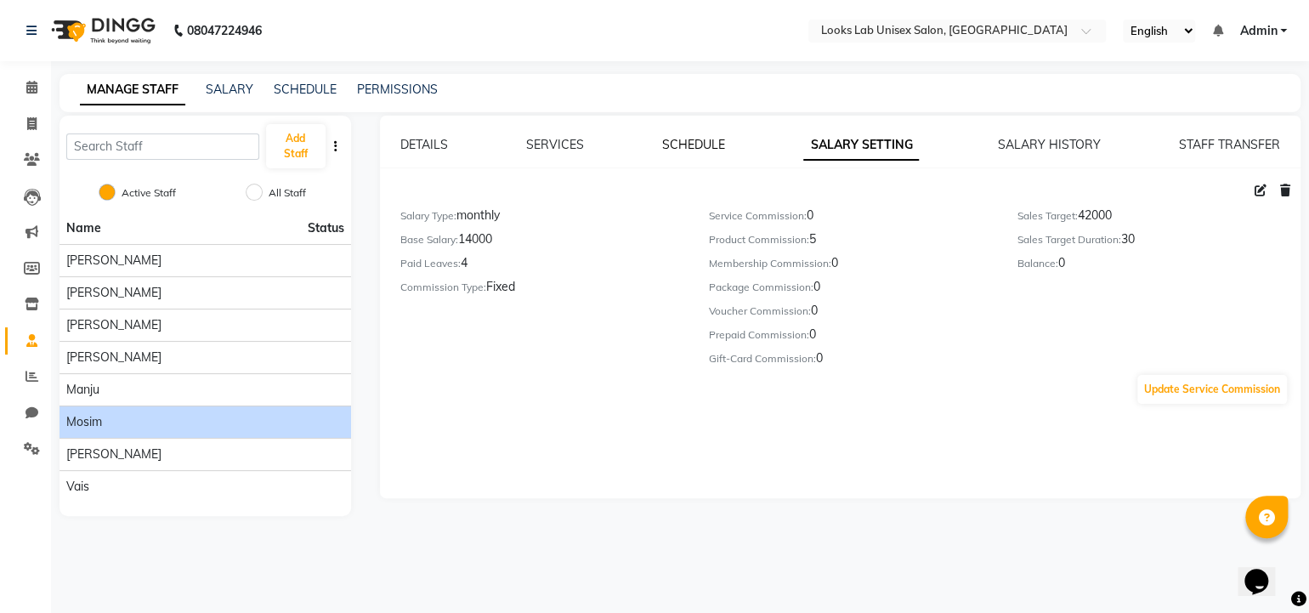
click at [700, 151] on link "SCHEDULE" at bounding box center [693, 144] width 63 height 15
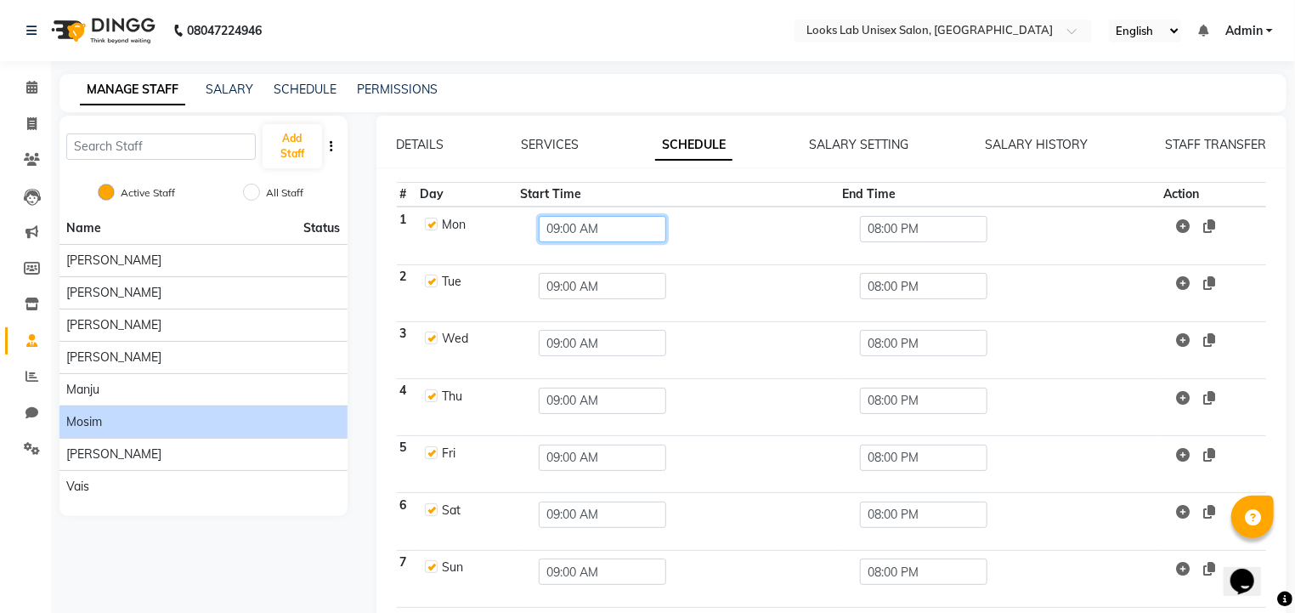
click at [566, 238] on input "09:00 AM" at bounding box center [603, 229] width 128 height 26
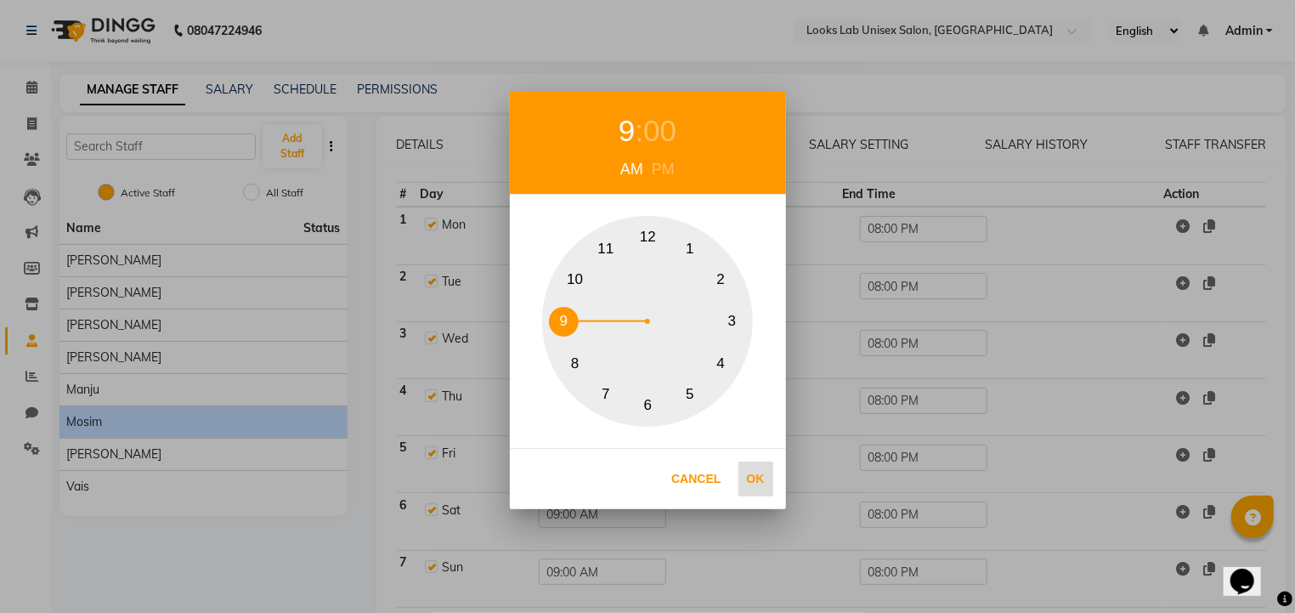
click at [758, 482] on button "Ok" at bounding box center [756, 479] width 35 height 35
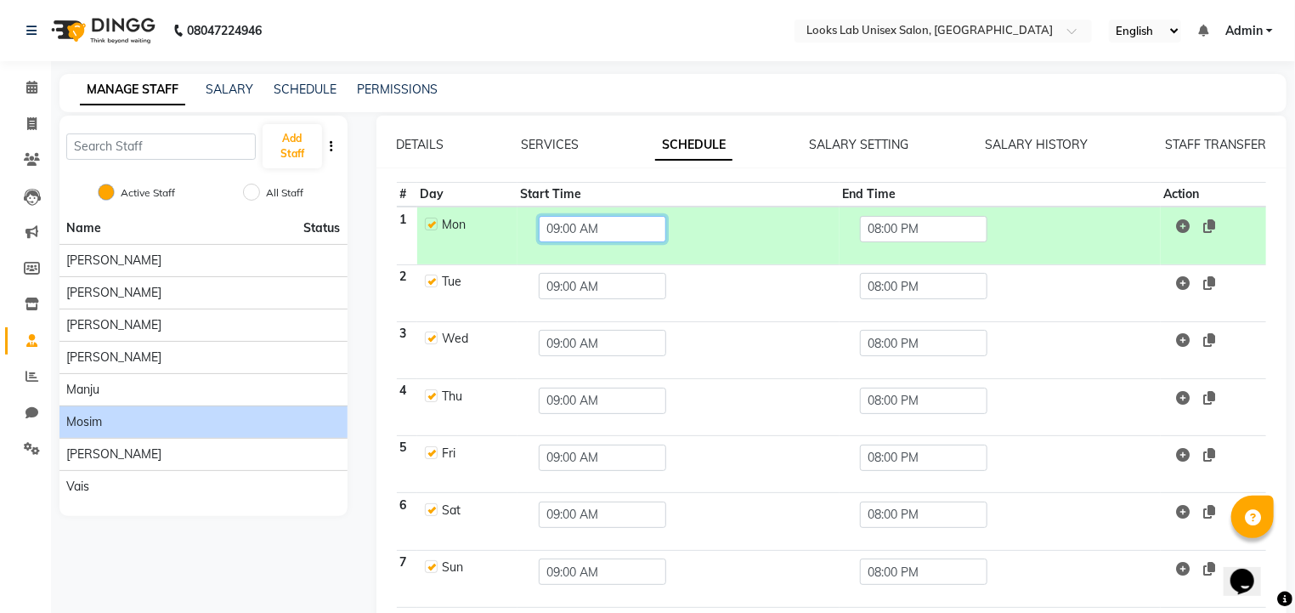
click at [579, 228] on input "09:00 AM" at bounding box center [603, 229] width 128 height 26
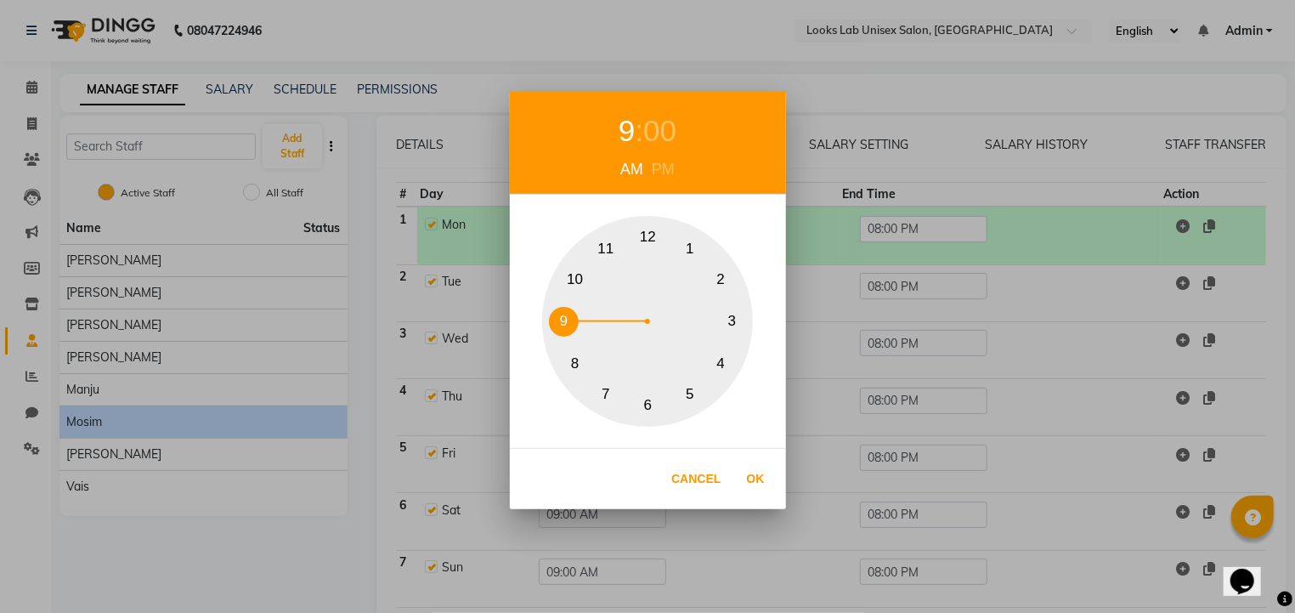
click at [659, 166] on div "PM" at bounding box center [663, 169] width 31 height 23
click at [645, 240] on button "12" at bounding box center [648, 238] width 30 height 30
click at [754, 468] on button "Ok" at bounding box center [756, 479] width 35 height 35
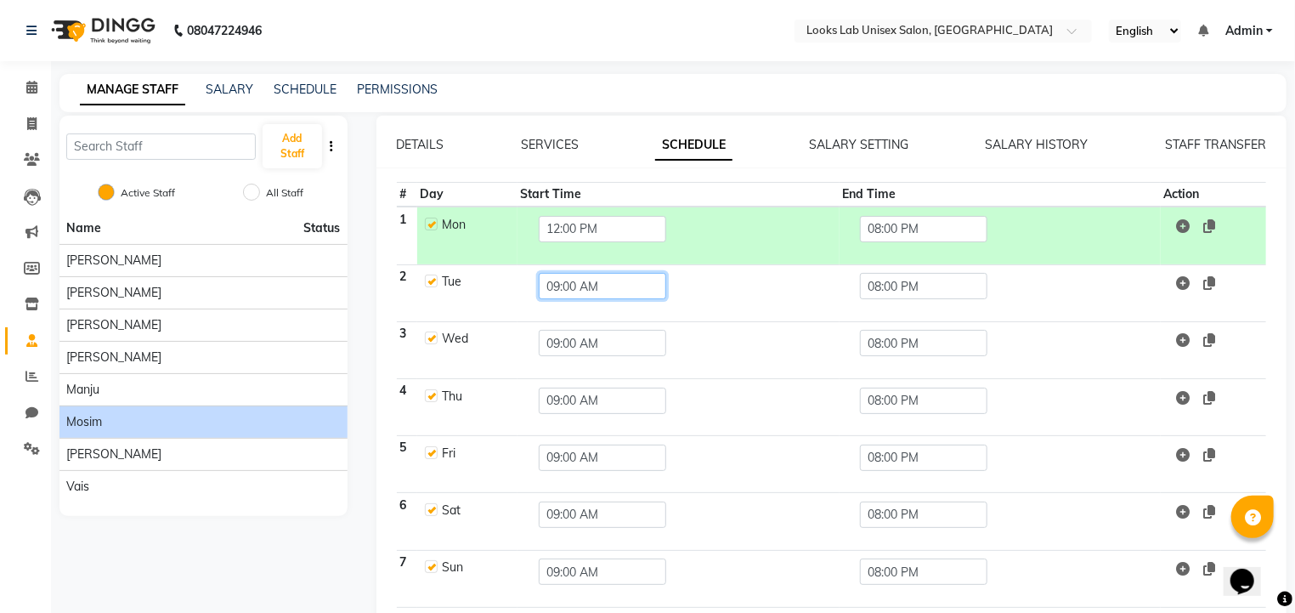
click at [546, 290] on input "09:00 AM" at bounding box center [603, 286] width 128 height 26
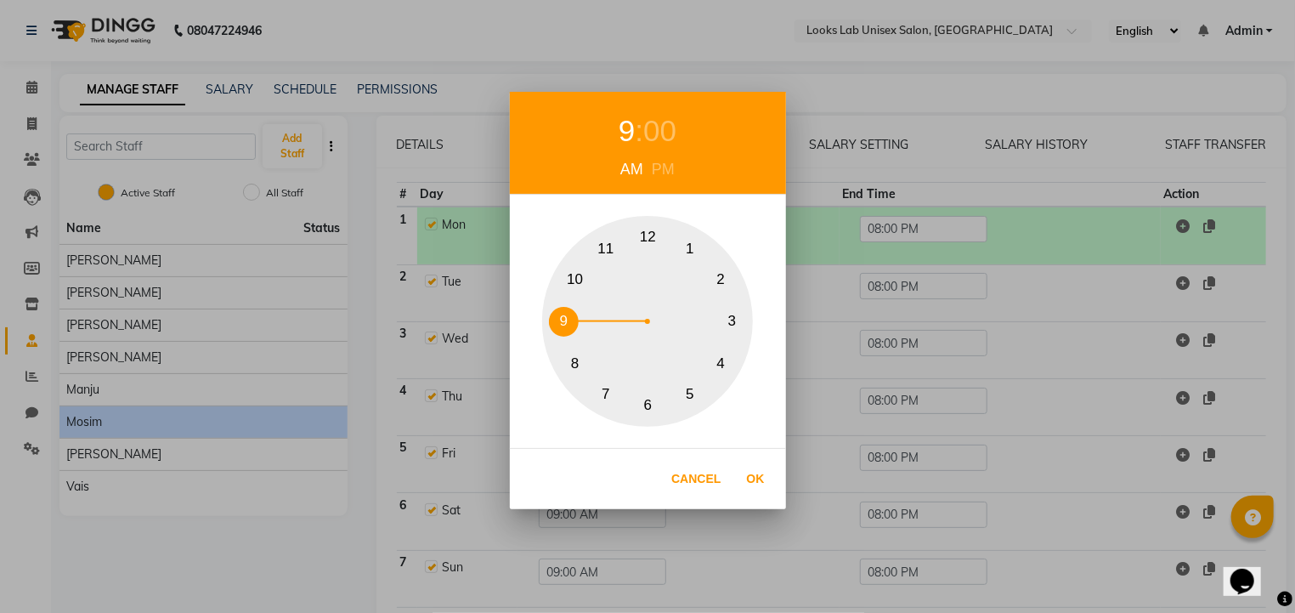
click at [663, 171] on div "PM" at bounding box center [663, 169] width 31 height 23
click at [648, 231] on button "12" at bounding box center [648, 238] width 30 height 30
click at [754, 472] on button "Ok" at bounding box center [756, 479] width 35 height 35
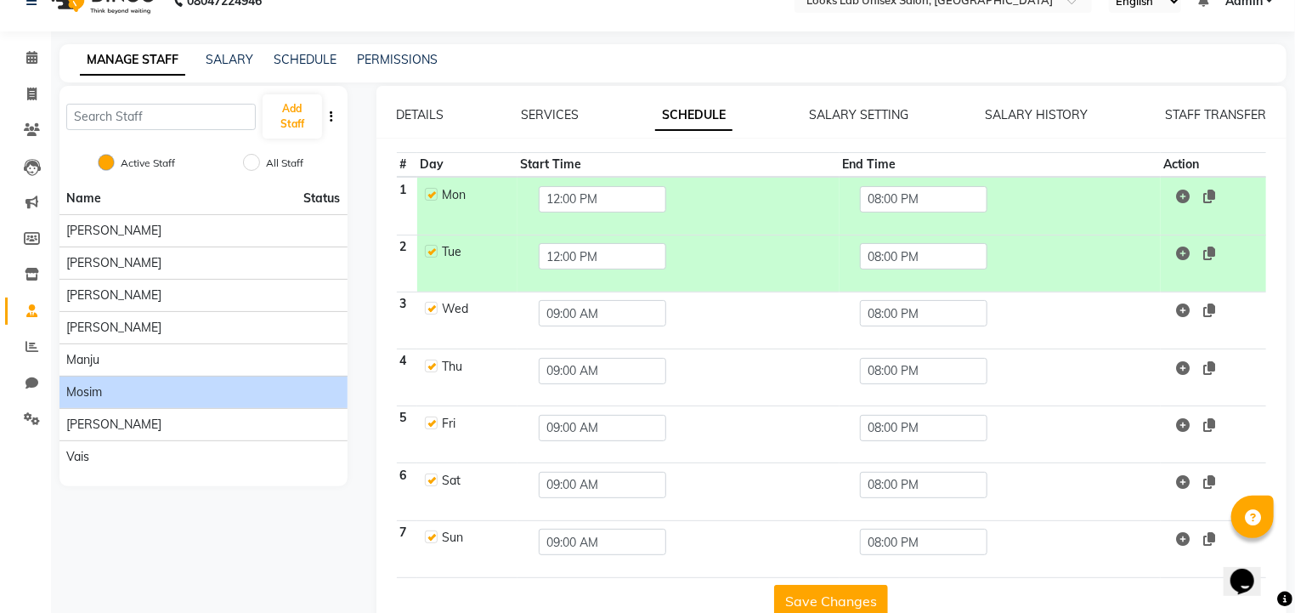
scroll to position [0, 0]
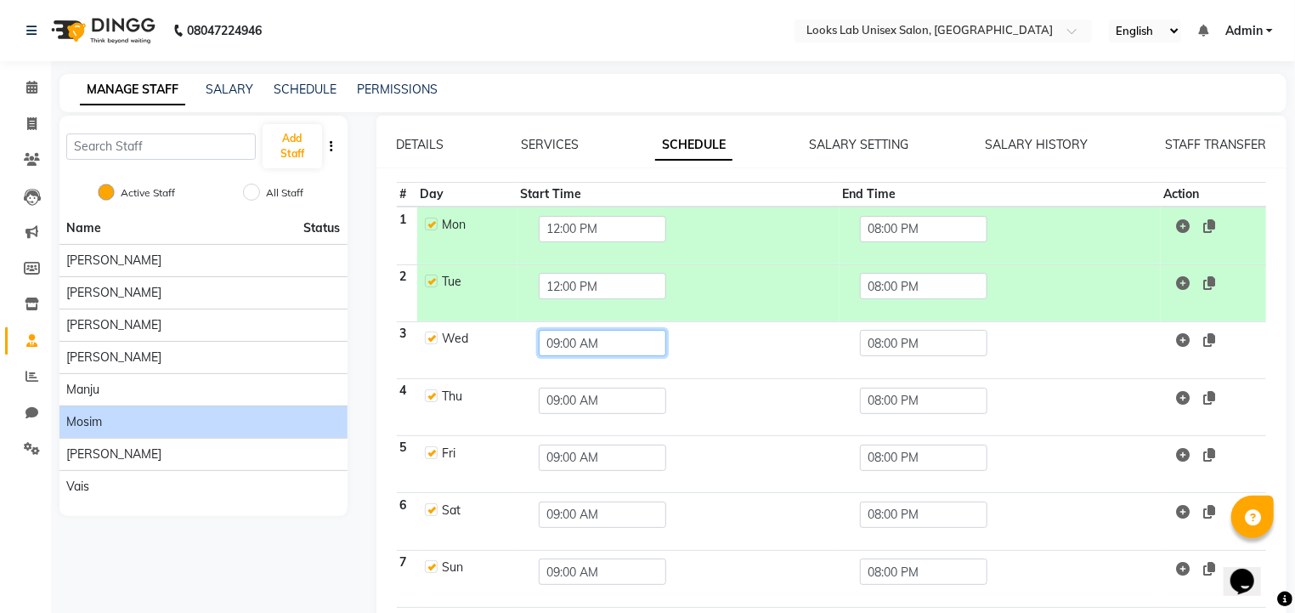
click at [575, 353] on input "09:00 AM" at bounding box center [603, 343] width 128 height 26
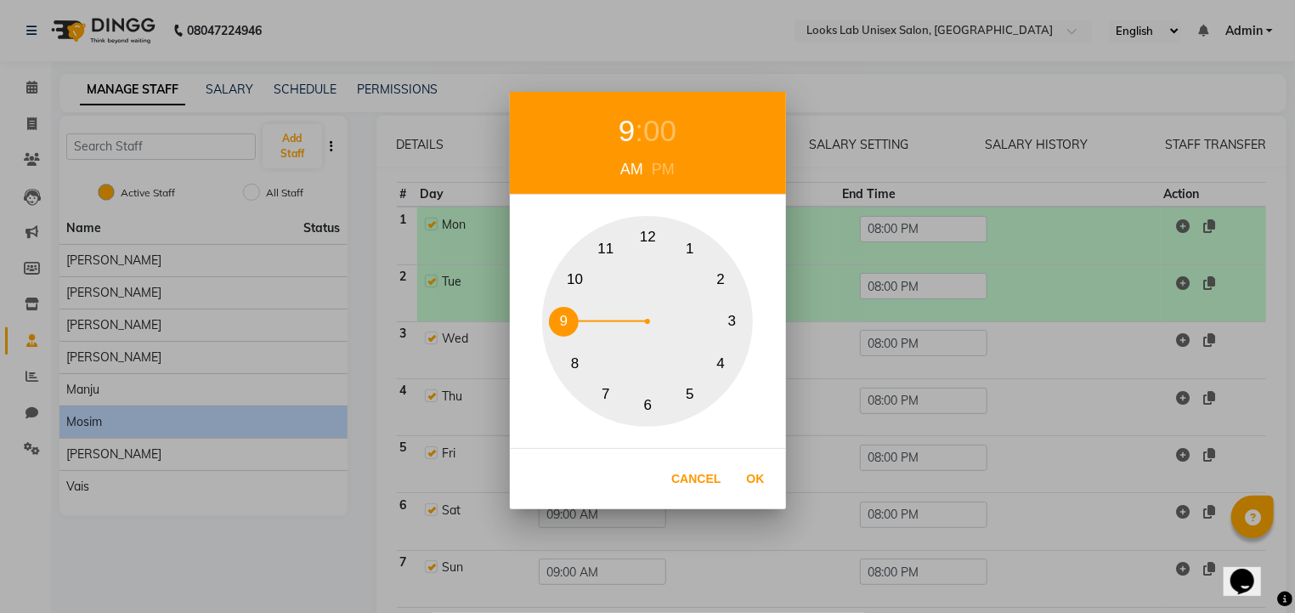
click at [659, 170] on div "PM" at bounding box center [663, 169] width 31 height 23
click at [656, 238] on button "12" at bounding box center [648, 238] width 30 height 30
click at [758, 474] on button "Ok" at bounding box center [756, 479] width 35 height 35
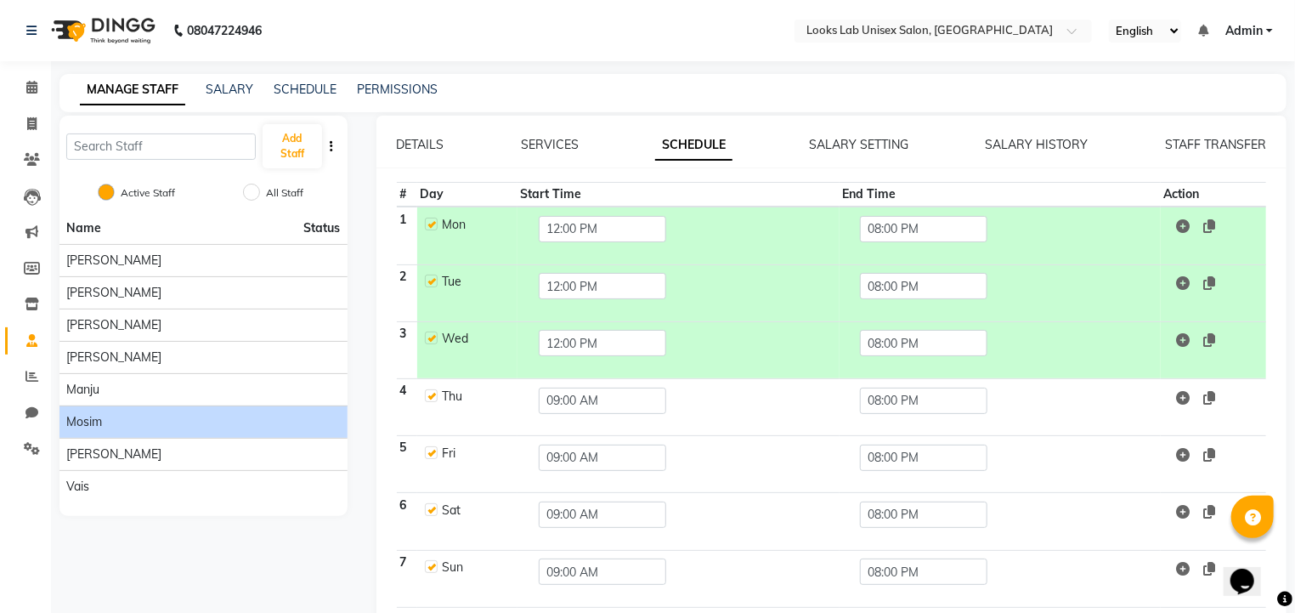
click at [595, 413] on td "09:00 AM" at bounding box center [679, 406] width 322 height 57
click at [604, 401] on input "09:00 AM" at bounding box center [603, 401] width 128 height 26
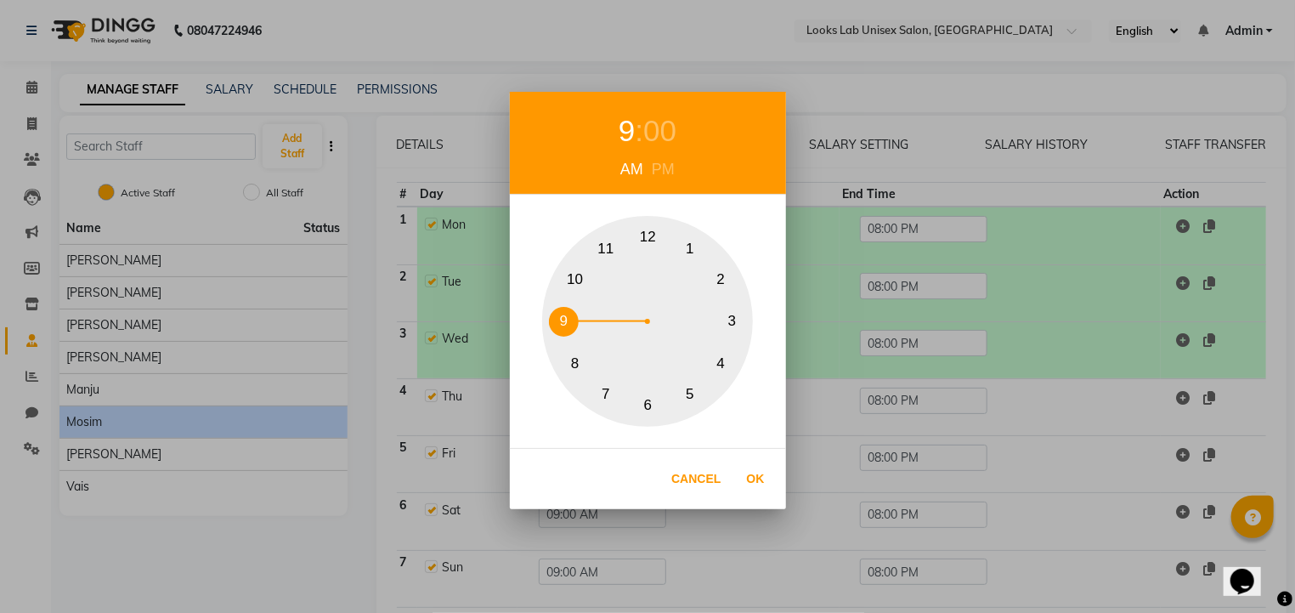
click at [662, 171] on div "PM" at bounding box center [663, 169] width 31 height 23
click at [644, 231] on button "12" at bounding box center [648, 238] width 30 height 30
click at [756, 487] on button "Ok" at bounding box center [756, 479] width 35 height 35
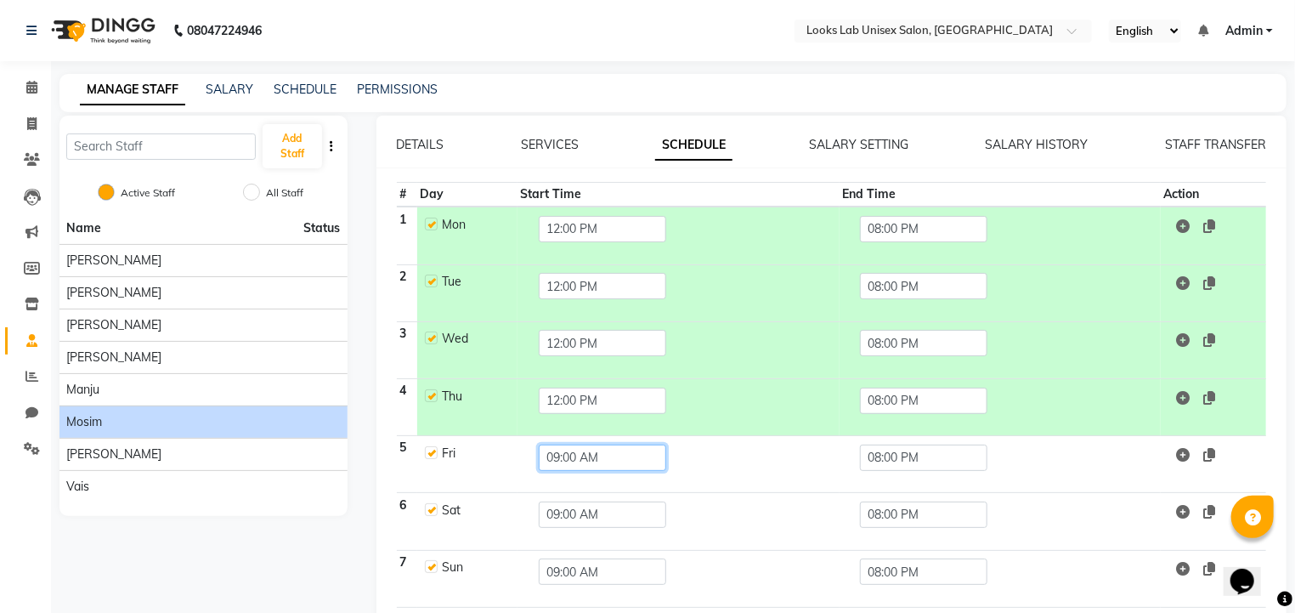
click at [592, 461] on input "09:00 AM" at bounding box center [603, 458] width 128 height 26
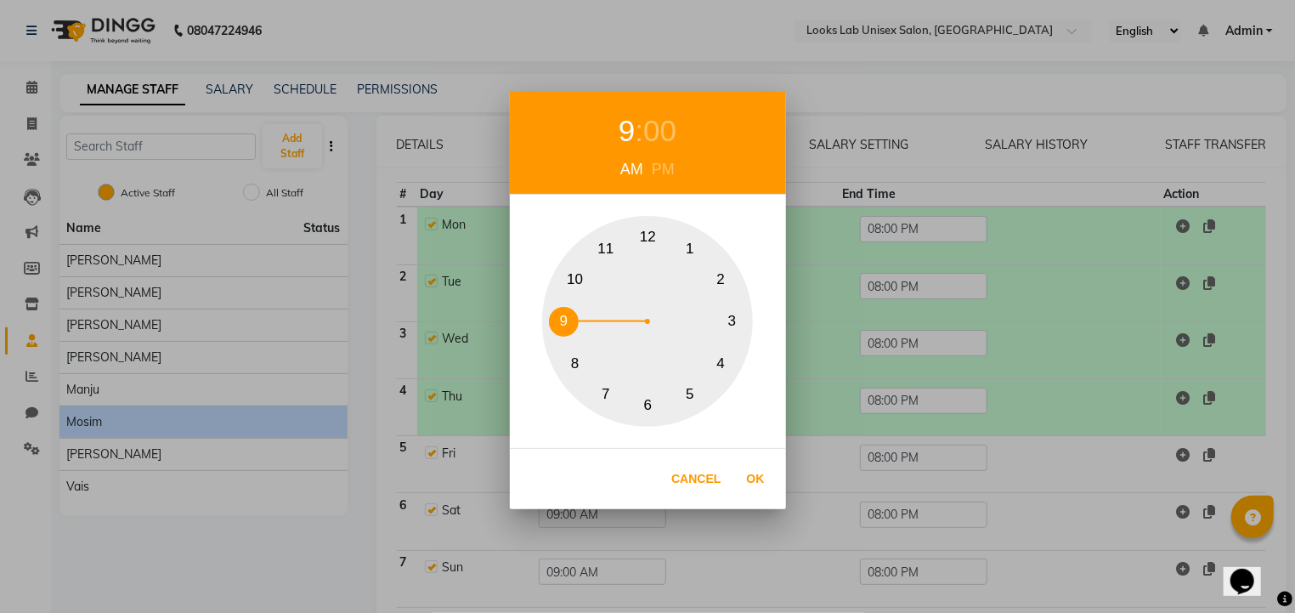
click at [662, 169] on div "PM" at bounding box center [663, 169] width 31 height 23
click at [638, 254] on div "1 2 3 4 5 6 7 8 9 10 11 12" at bounding box center [647, 321] width 211 height 211
click at [764, 486] on button "Ok" at bounding box center [756, 479] width 35 height 35
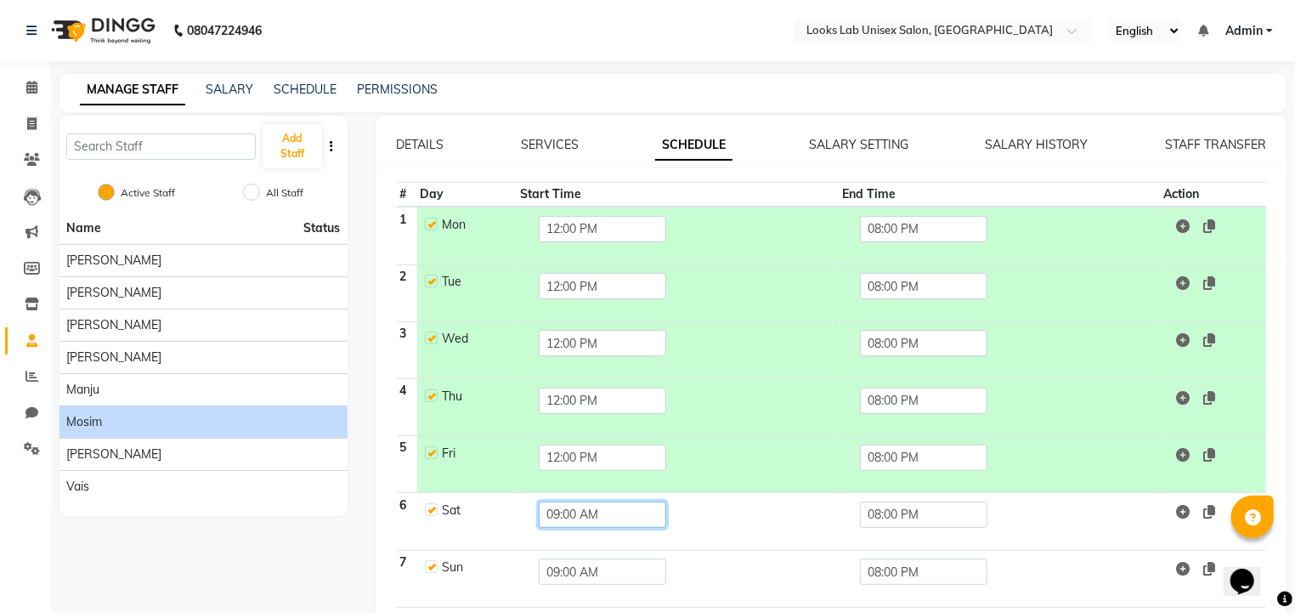
click at [609, 502] on input "09:00 AM" at bounding box center [603, 515] width 128 height 26
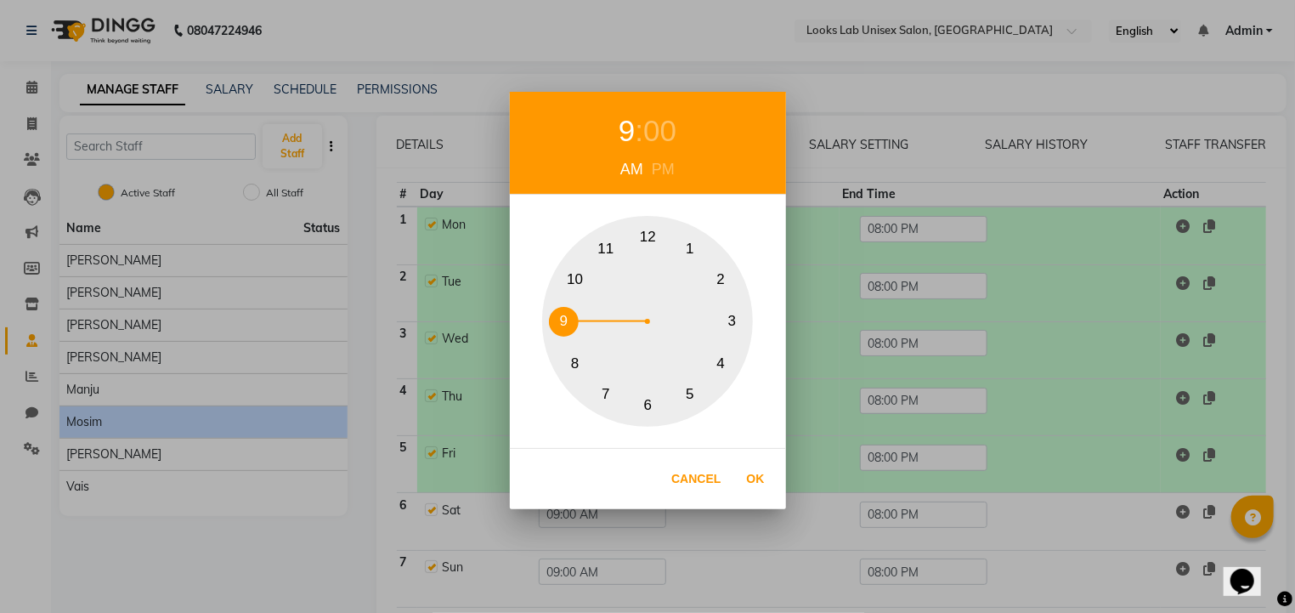
click at [661, 178] on div "PM" at bounding box center [663, 169] width 31 height 23
click at [655, 234] on button "12" at bounding box center [648, 238] width 30 height 30
click at [762, 484] on button "Ok" at bounding box center [756, 479] width 35 height 35
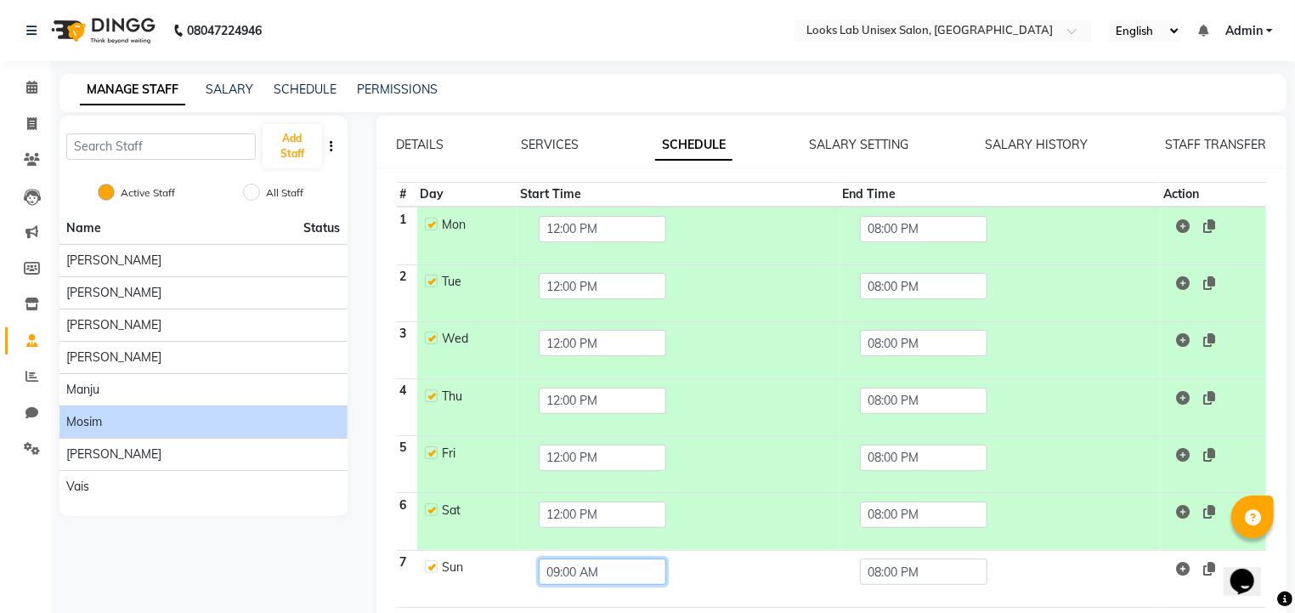
click at [600, 575] on input "09:00 AM" at bounding box center [603, 571] width 128 height 26
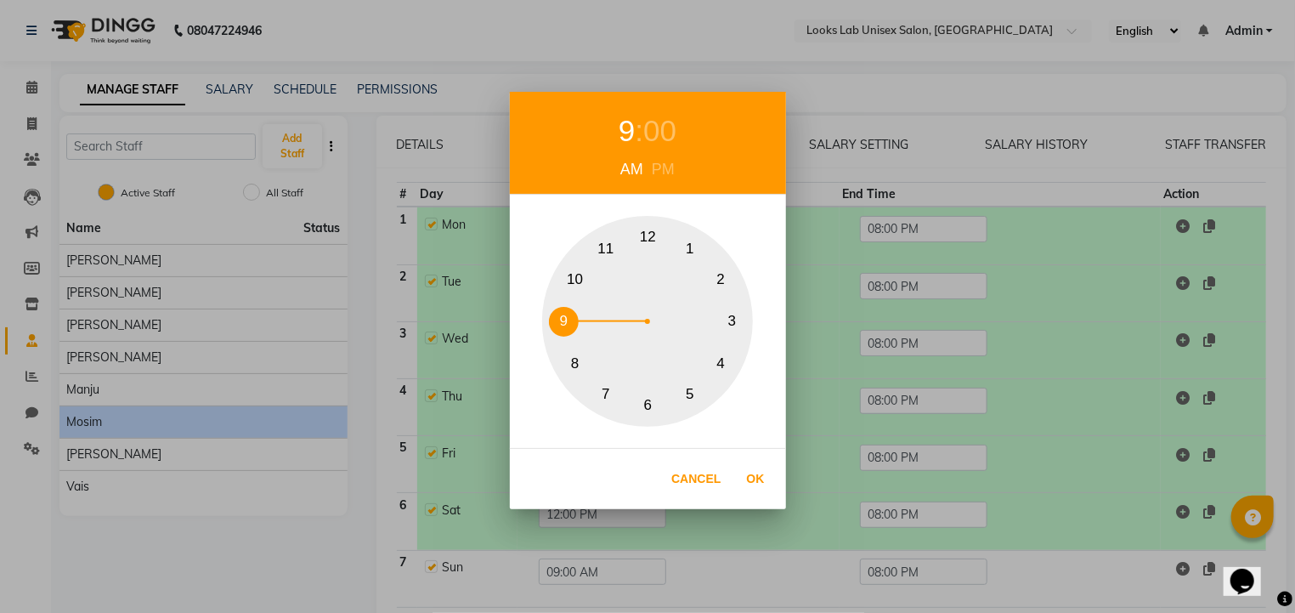
click at [657, 171] on div "PM" at bounding box center [663, 169] width 31 height 23
click at [656, 239] on button "12" at bounding box center [648, 238] width 30 height 30
click at [762, 479] on button "Ok" at bounding box center [756, 479] width 35 height 35
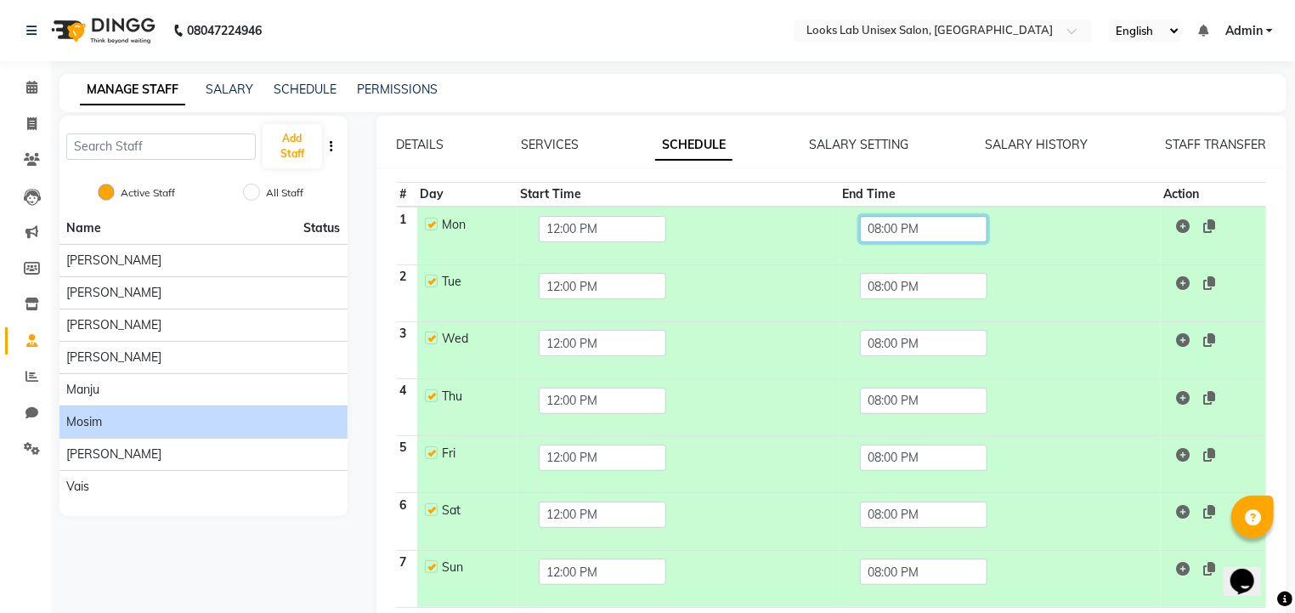
click at [889, 227] on input "08:00 PM" at bounding box center [924, 229] width 128 height 26
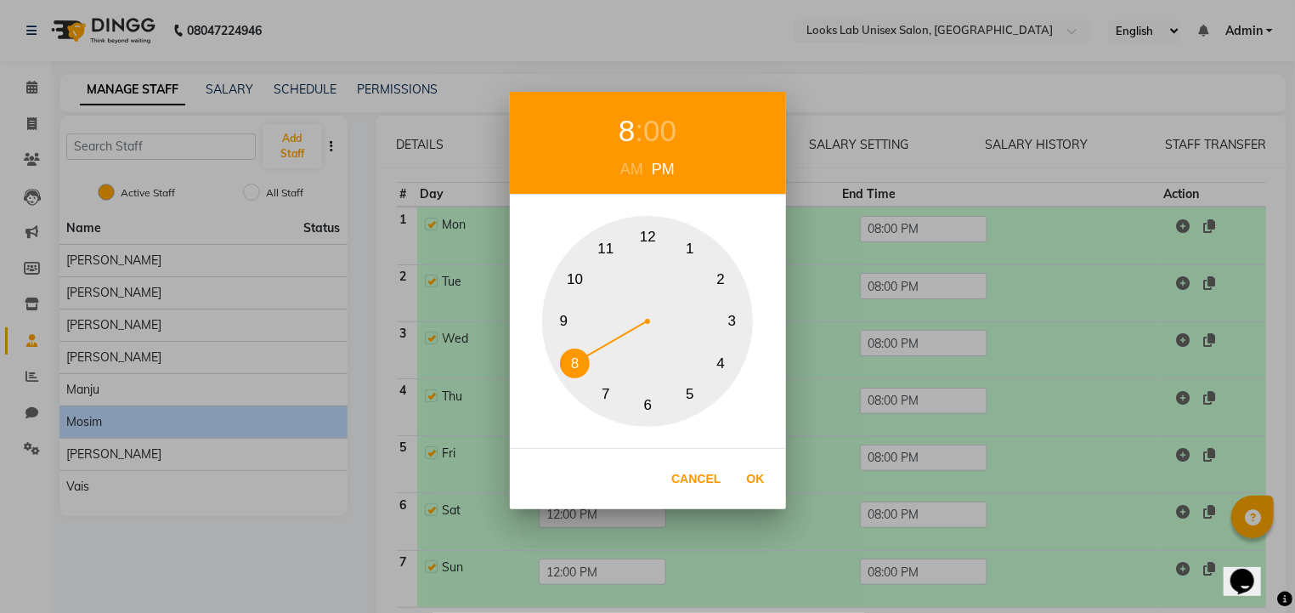
click at [566, 311] on button "9" at bounding box center [564, 322] width 30 height 30
click at [764, 477] on button "Ok" at bounding box center [756, 479] width 35 height 35
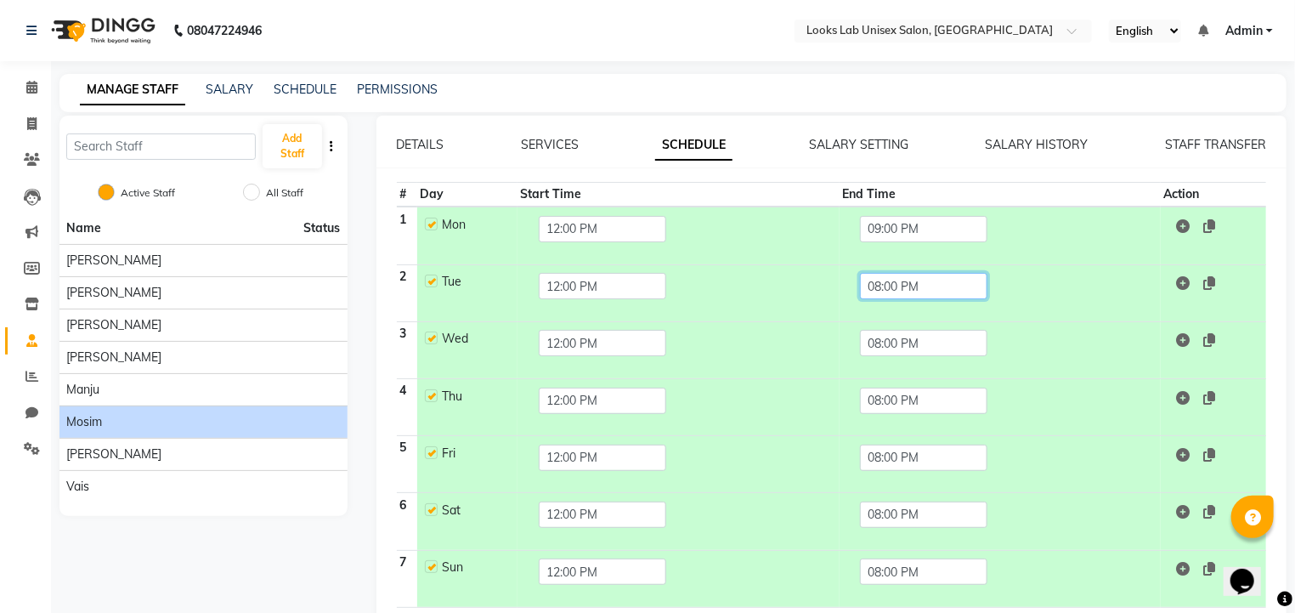
click at [897, 279] on input "08:00 PM" at bounding box center [924, 286] width 128 height 26
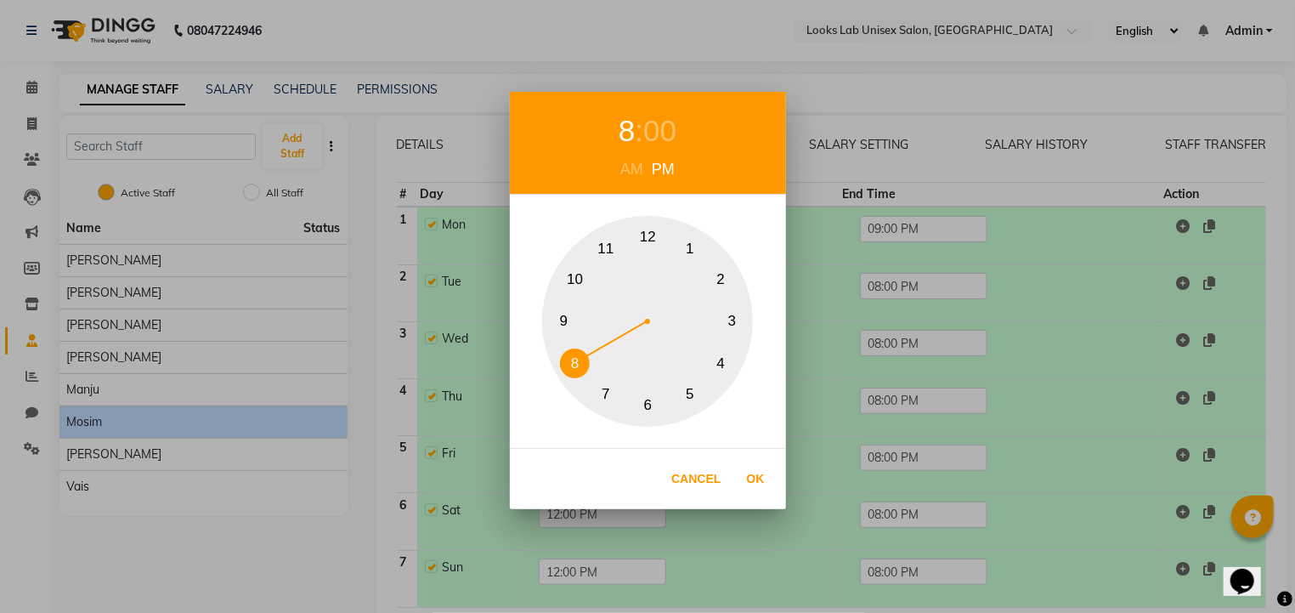
click at [558, 330] on button "9" at bounding box center [564, 322] width 30 height 30
click at [758, 479] on button "Ok" at bounding box center [756, 479] width 35 height 35
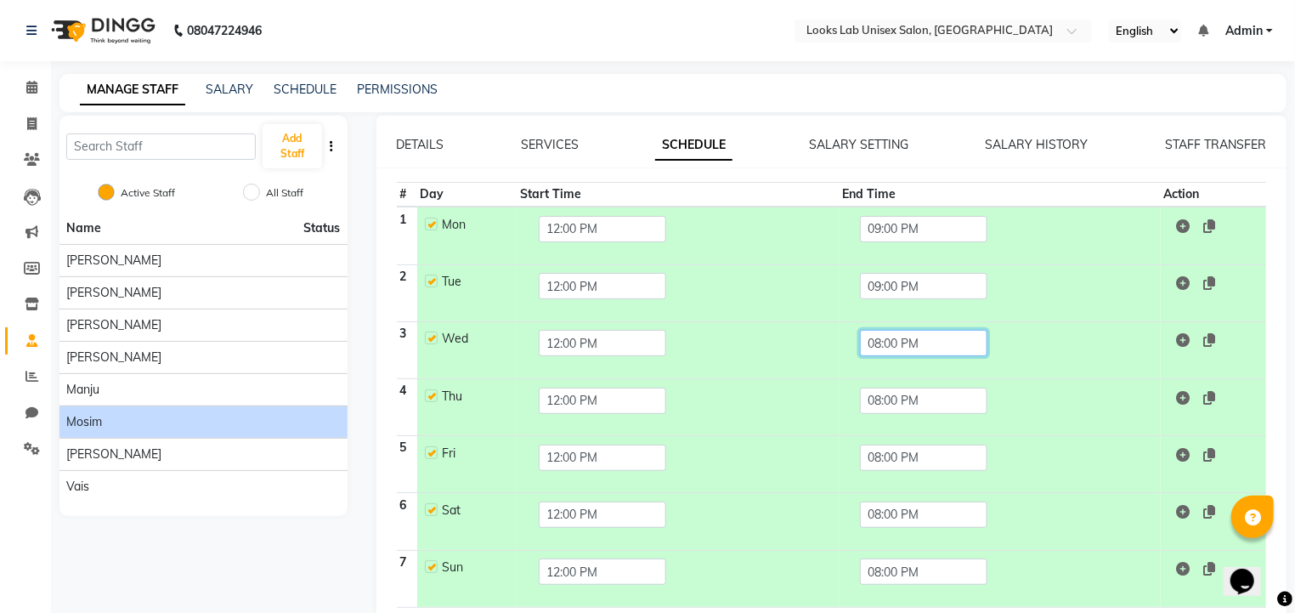
click at [902, 349] on input "08:00 PM" at bounding box center [924, 343] width 128 height 26
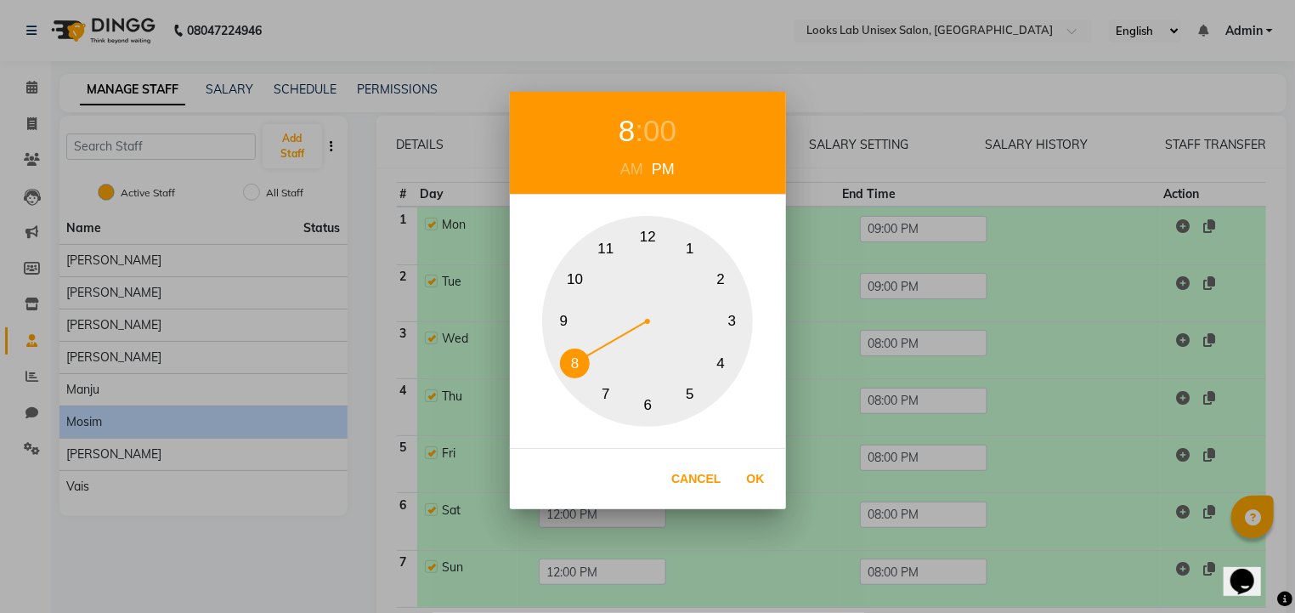
click at [567, 312] on button "9" at bounding box center [564, 322] width 30 height 30
click at [770, 481] on button "Ok" at bounding box center [756, 479] width 35 height 35
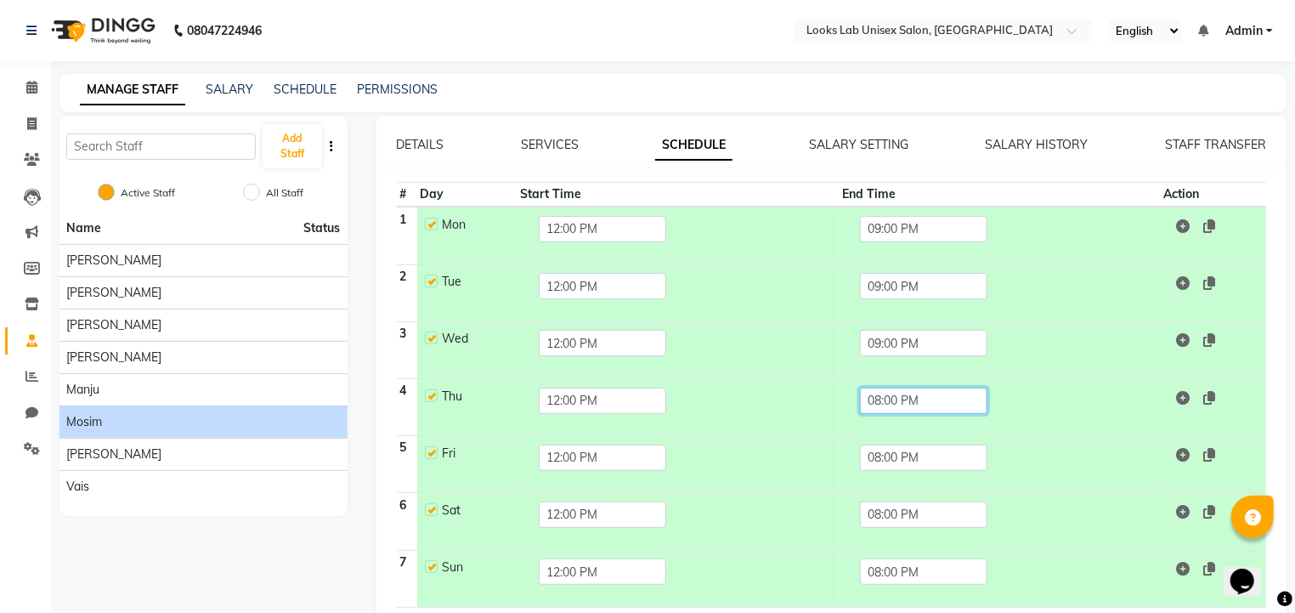
click at [902, 403] on input "08:00 PM" at bounding box center [924, 401] width 128 height 26
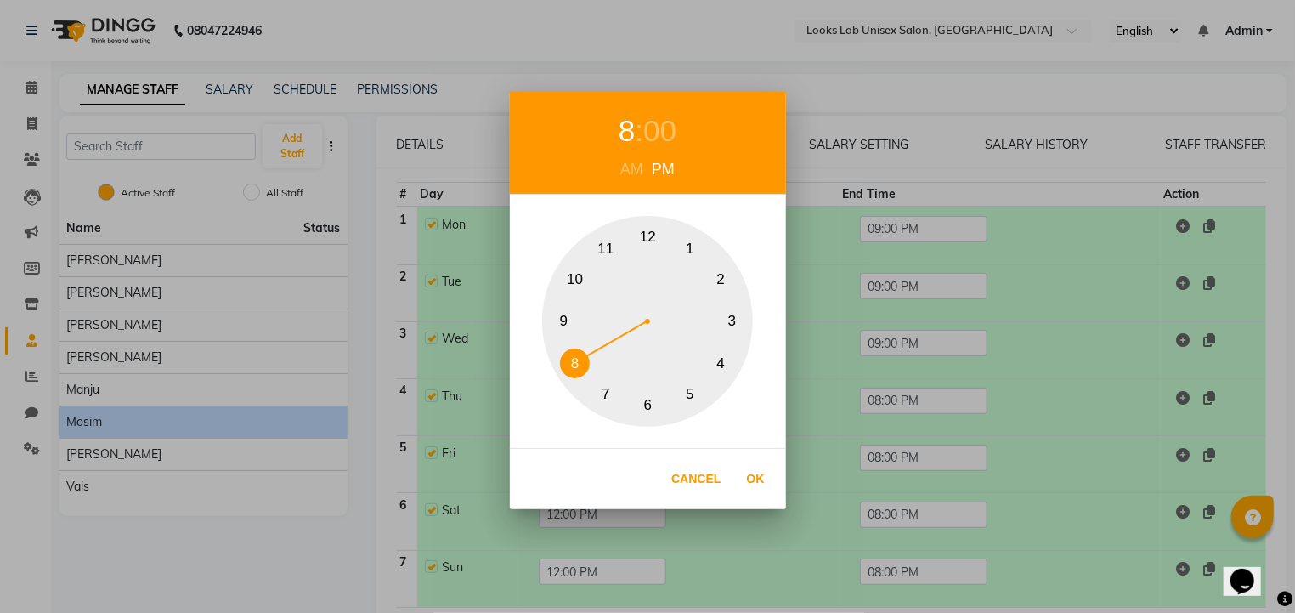
drag, startPoint x: 590, startPoint y: 339, endPoint x: 597, endPoint y: 346, distance: 9.6
click at [597, 346] on div "1 2 3 4 5 6 7 8 9 10 11 12" at bounding box center [647, 321] width 211 height 211
click at [564, 323] on button "9" at bounding box center [564, 322] width 30 height 30
click at [748, 473] on button "Ok" at bounding box center [756, 479] width 35 height 35
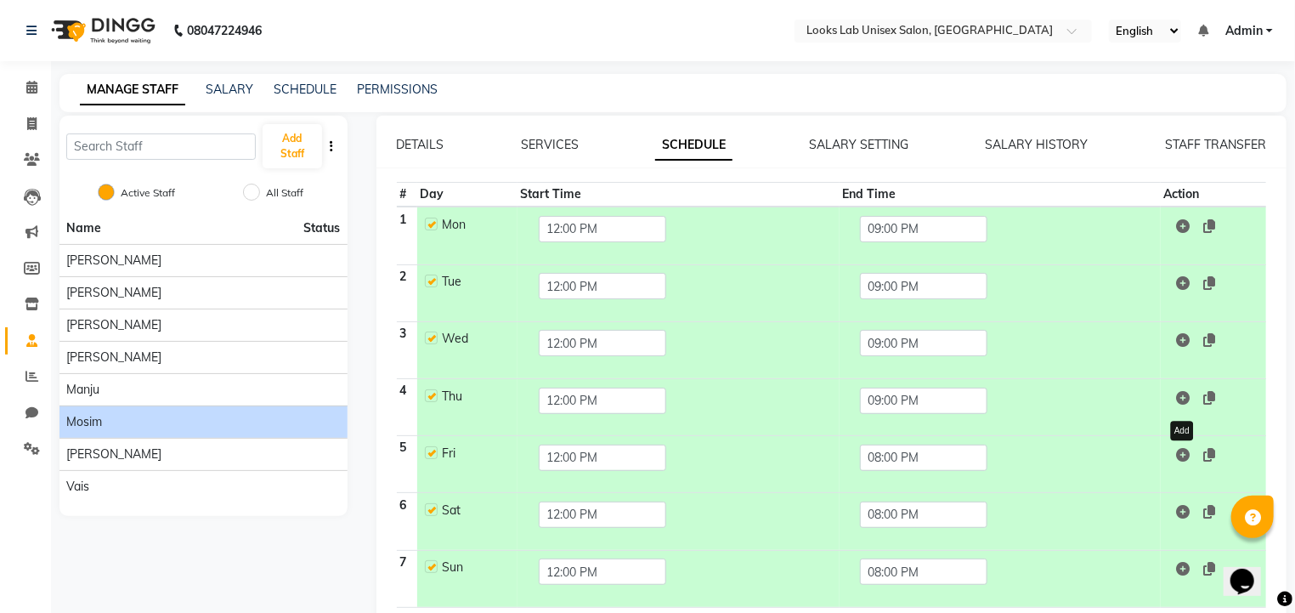
click at [1183, 459] on icon at bounding box center [1183, 455] width 14 height 14
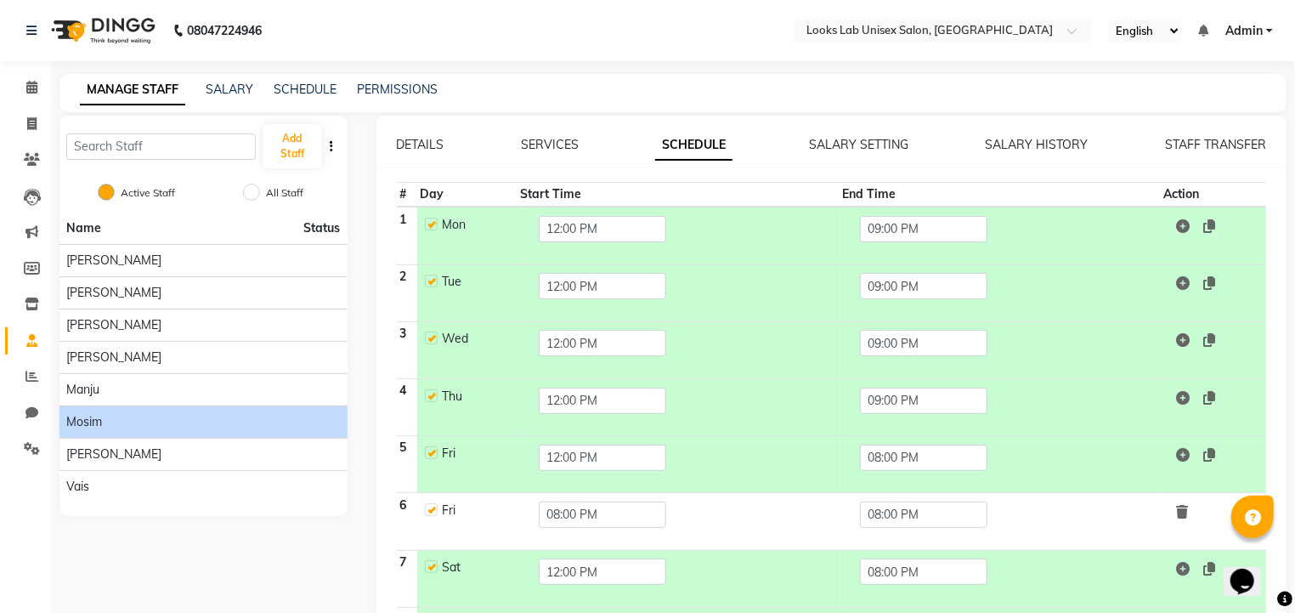
click at [1174, 513] on link at bounding box center [1179, 511] width 19 height 17
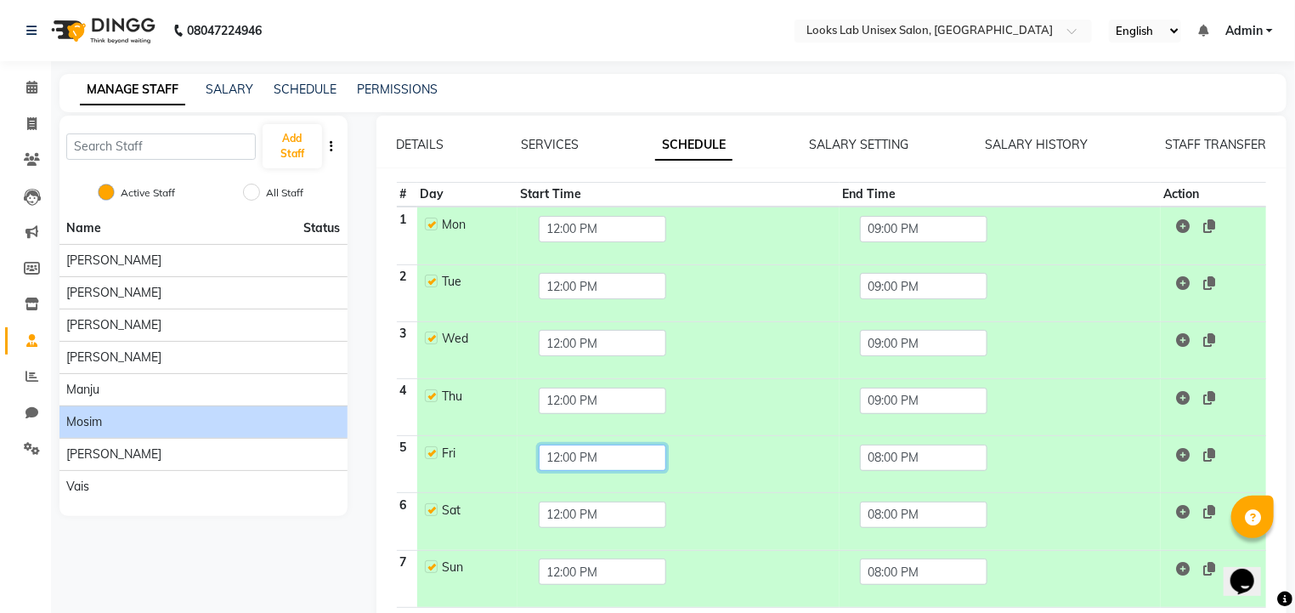
click at [559, 454] on input "12:00 PM" at bounding box center [603, 458] width 128 height 26
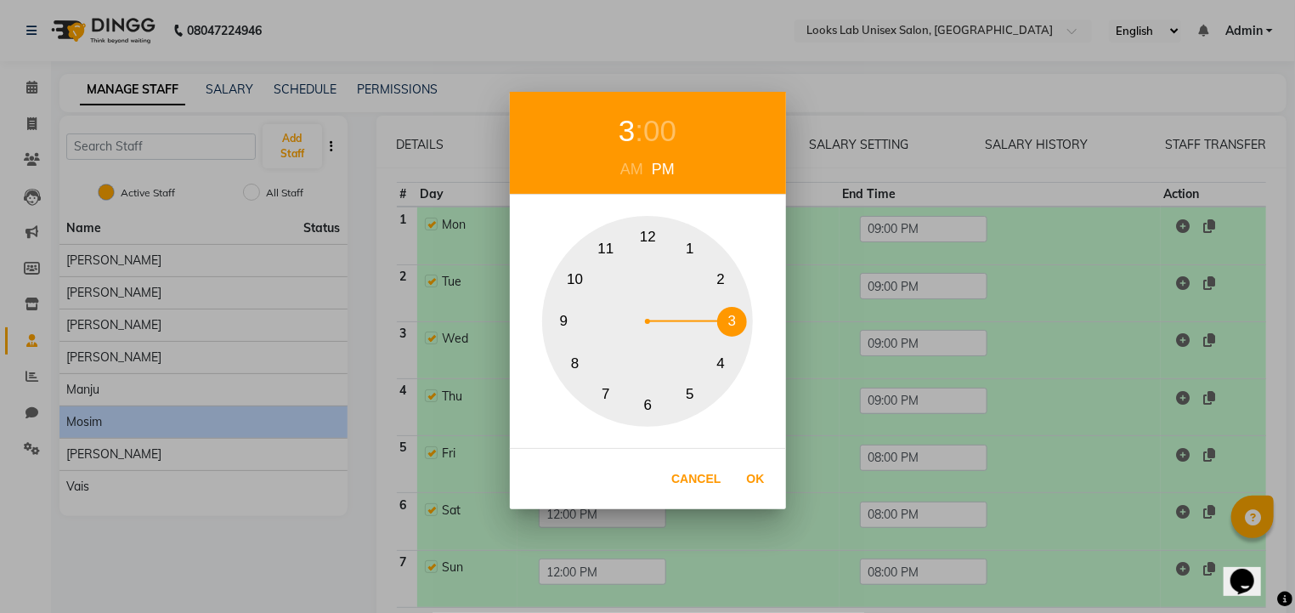
click at [723, 321] on button "3" at bounding box center [732, 322] width 30 height 30
click at [751, 477] on button "Ok" at bounding box center [756, 479] width 35 height 35
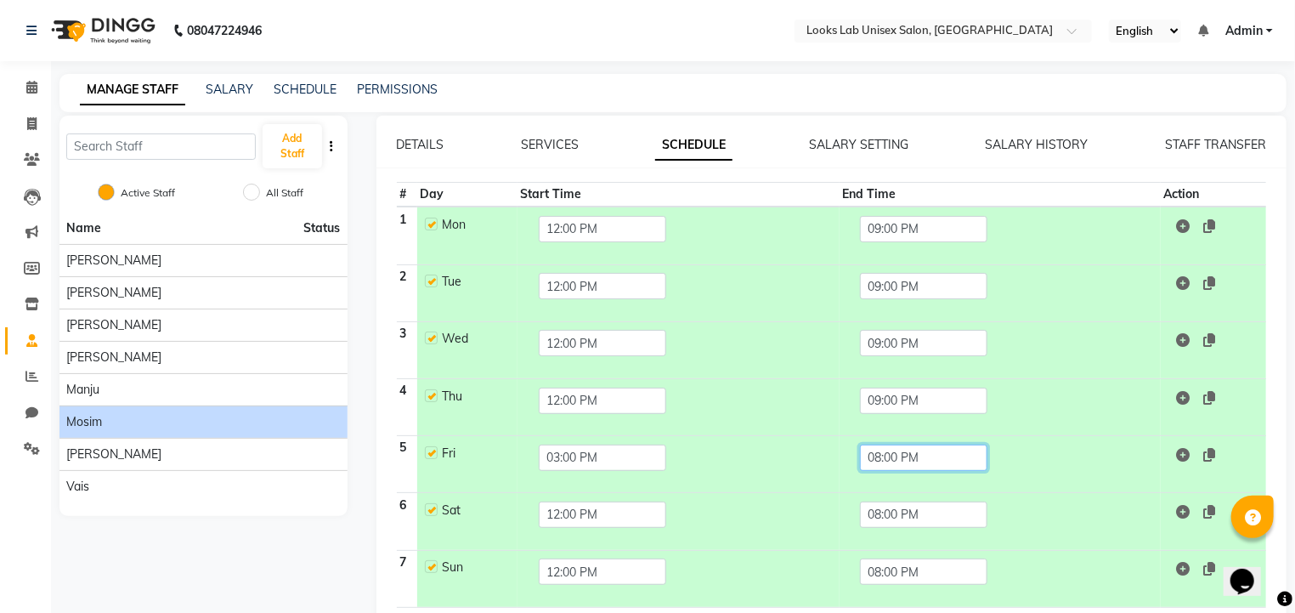
click at [882, 461] on input "08:00 PM" at bounding box center [924, 458] width 128 height 26
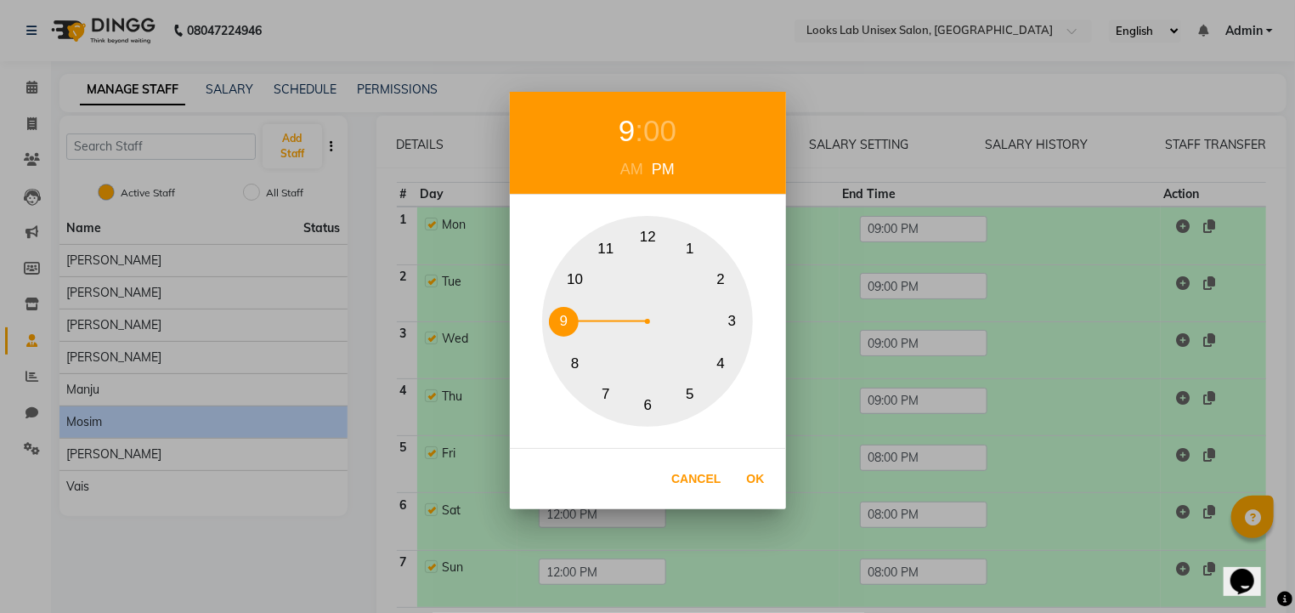
click at [552, 320] on button "9" at bounding box center [564, 322] width 30 height 30
click at [764, 479] on button "Ok" at bounding box center [756, 479] width 35 height 35
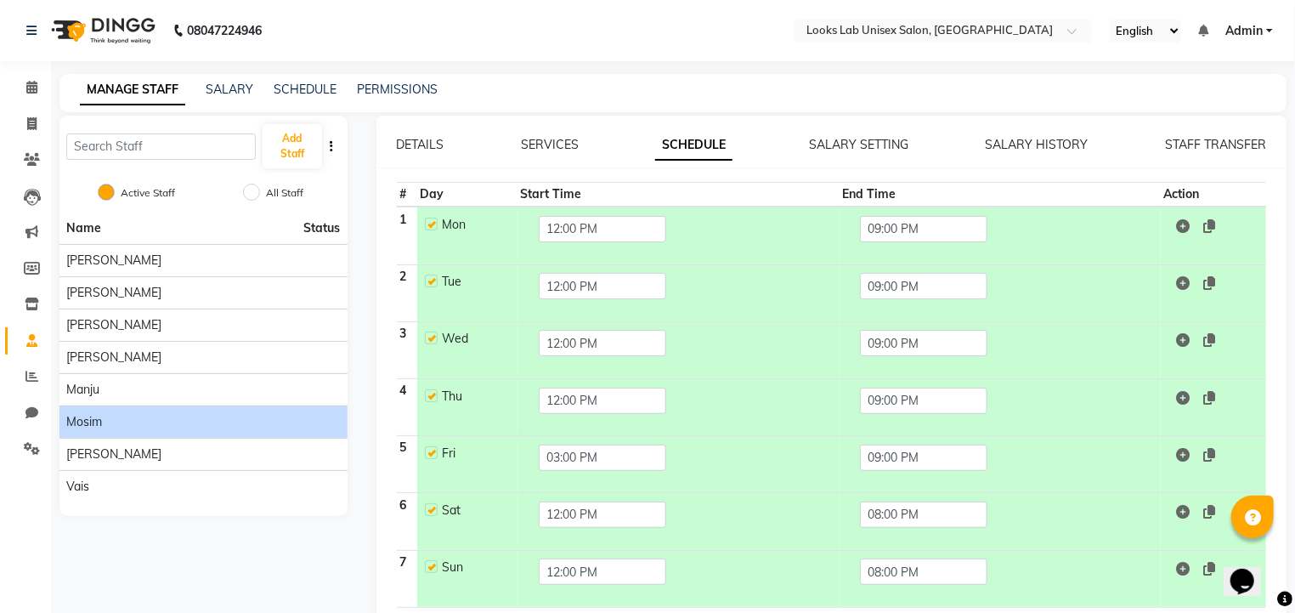
scroll to position [63, 0]
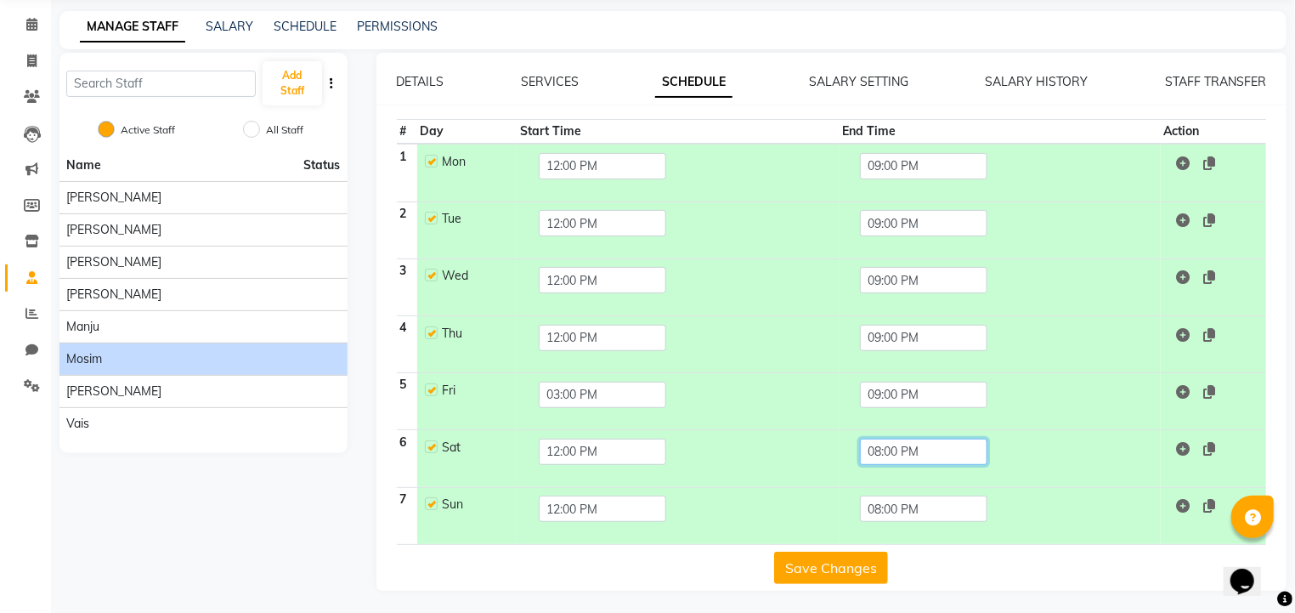
click at [909, 455] on input "08:00 PM" at bounding box center [924, 452] width 128 height 26
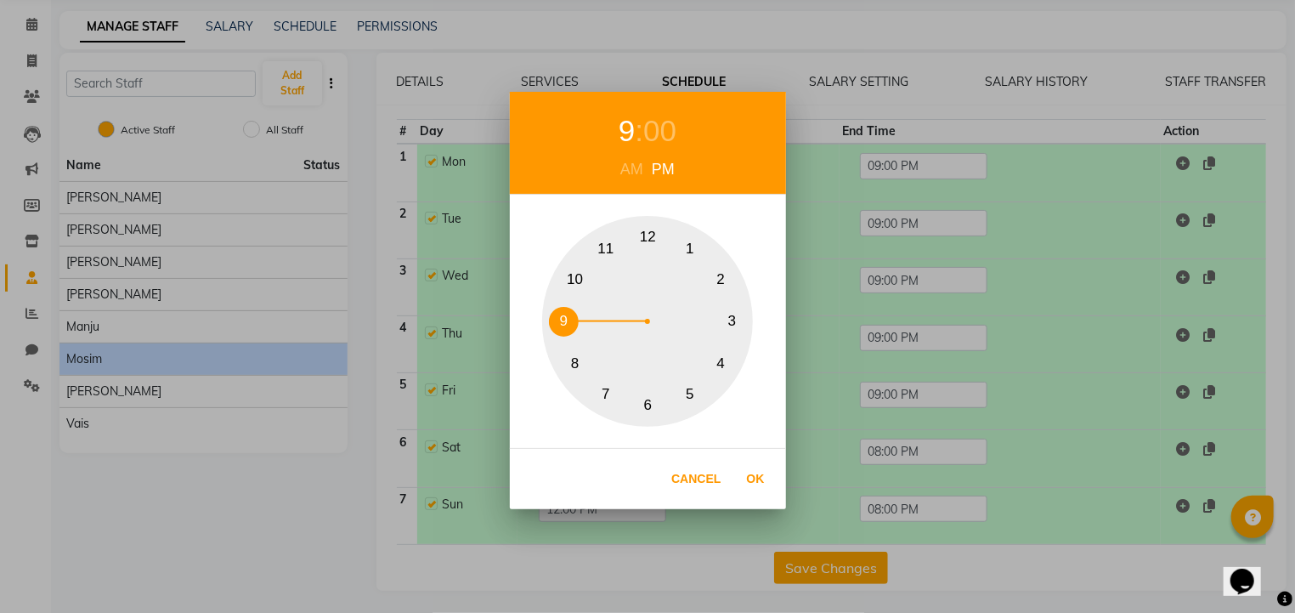
click at [558, 315] on button "9" at bounding box center [564, 322] width 30 height 30
click at [749, 478] on button "Ok" at bounding box center [756, 479] width 35 height 35
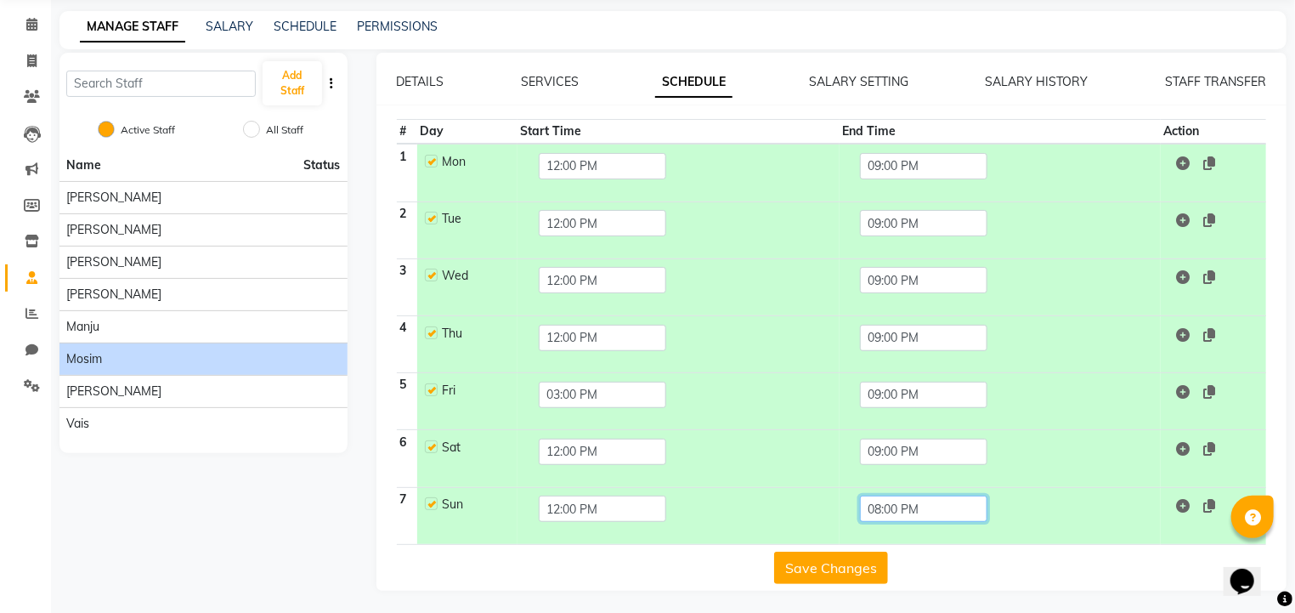
click at [897, 499] on input "08:00 PM" at bounding box center [924, 509] width 128 height 26
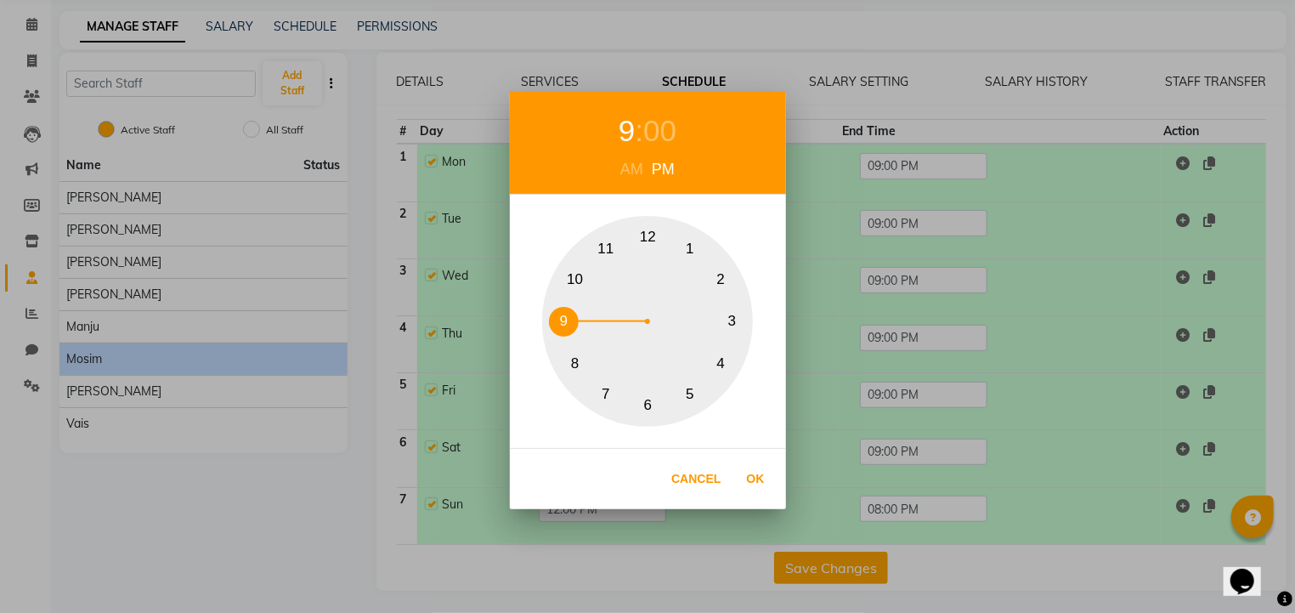
click at [579, 326] on div "1 2 3 4 5 6 7 8 9 10 11 12" at bounding box center [647, 321] width 211 height 211
click at [762, 475] on button "Ok" at bounding box center [756, 479] width 35 height 35
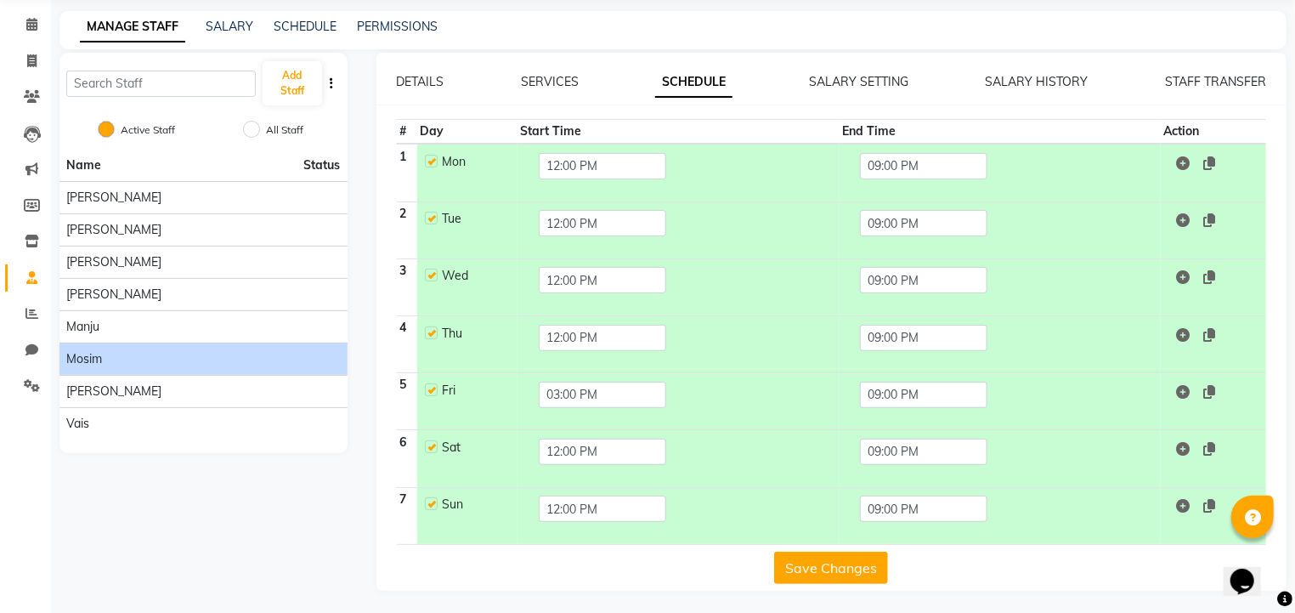
click at [813, 570] on button "Save Changes" at bounding box center [831, 568] width 114 height 32
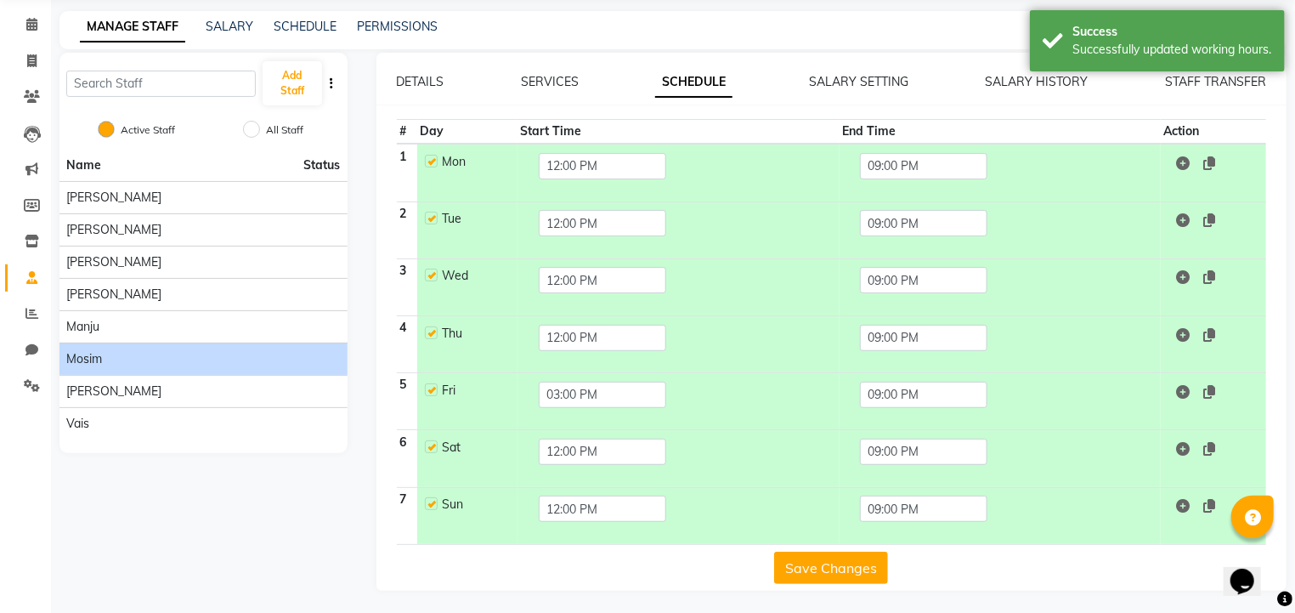
click at [860, 94] on div "DETAILS SERVICES SCHEDULE SALARY SETTING SALARY HISTORY STAFF TRANSFER # Day St…" at bounding box center [832, 328] width 911 height 511
click at [847, 81] on link "SALARY SETTING" at bounding box center [858, 81] width 99 height 15
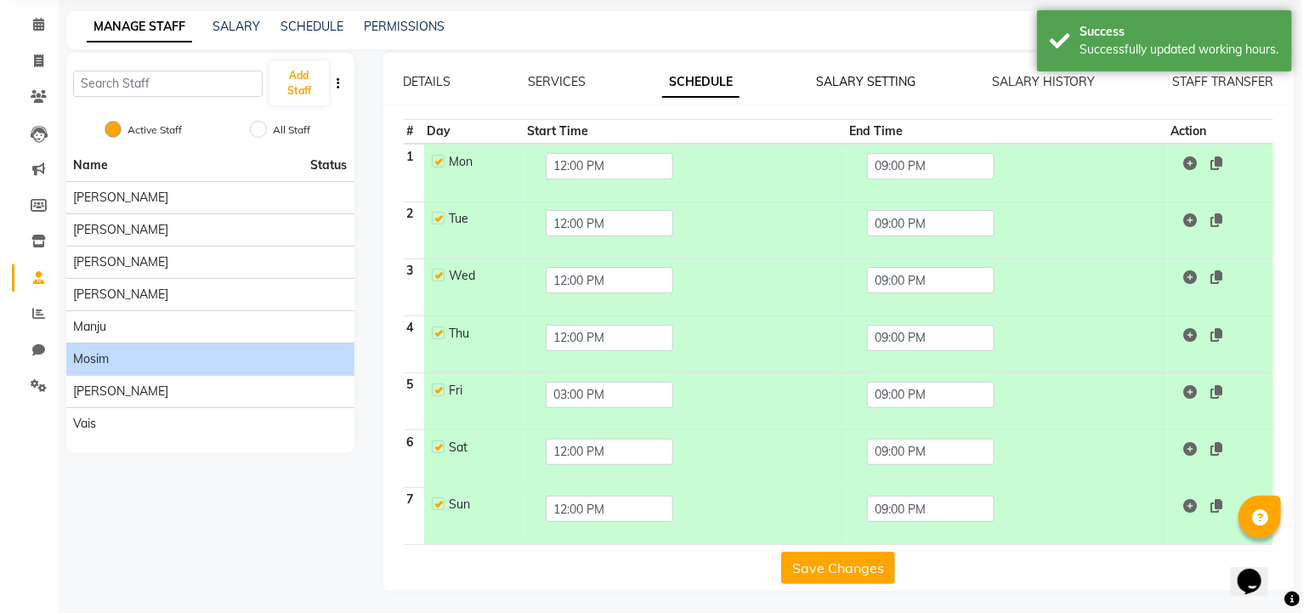
scroll to position [0, 0]
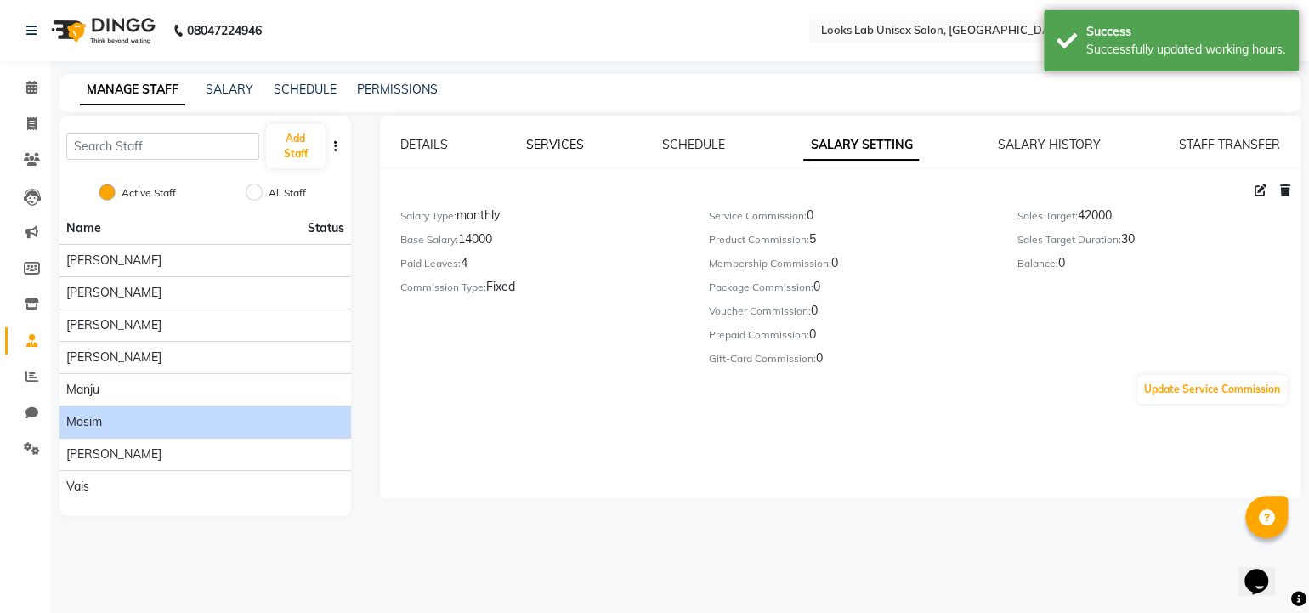
click at [576, 150] on link "SERVICES" at bounding box center [555, 144] width 58 height 15
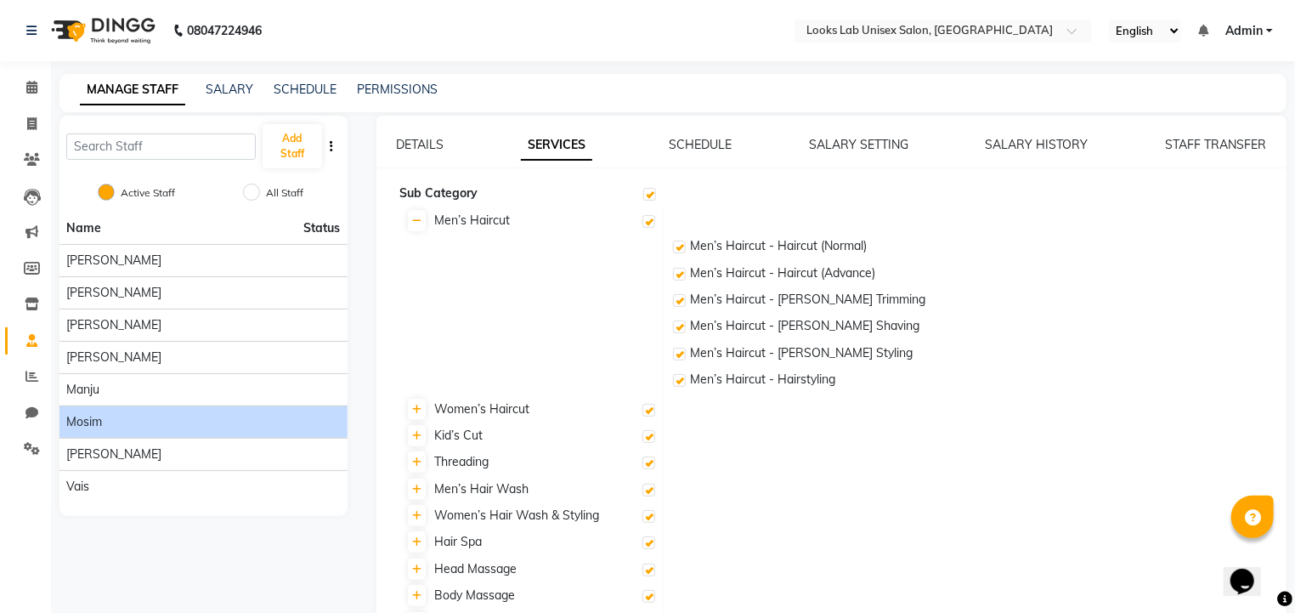
click at [576, 150] on link "SERVICES" at bounding box center [556, 145] width 71 height 31
click at [431, 150] on link "DETAILS" at bounding box center [421, 144] width 48 height 15
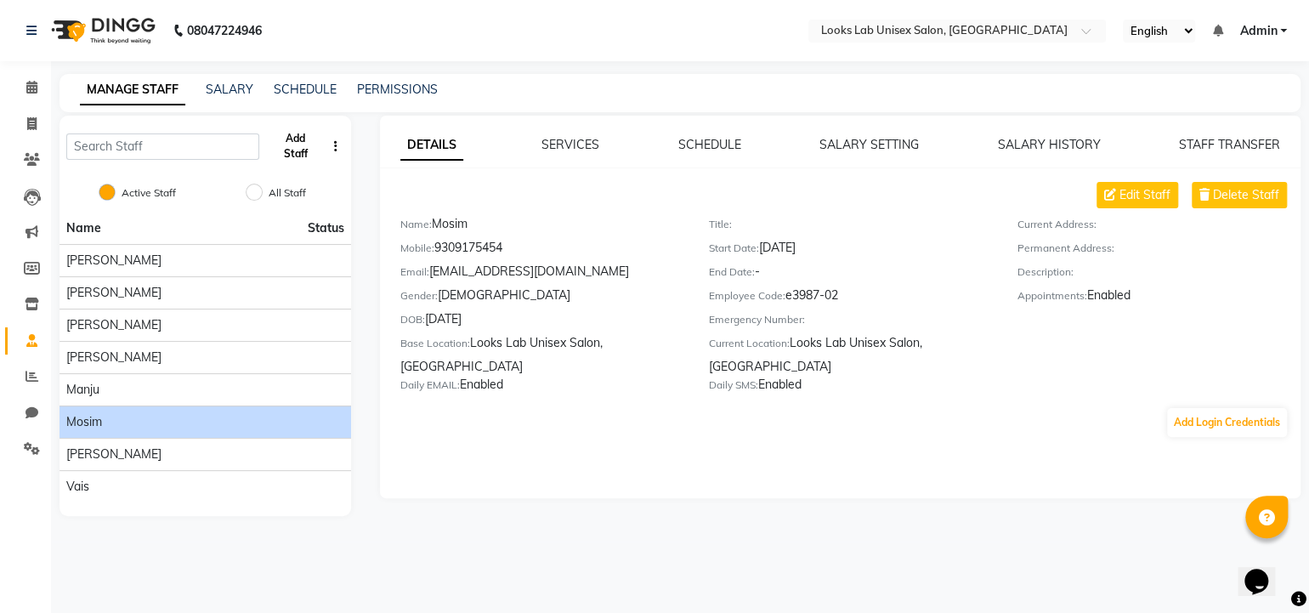
click at [306, 153] on button "Add Staff" at bounding box center [296, 146] width 60 height 44
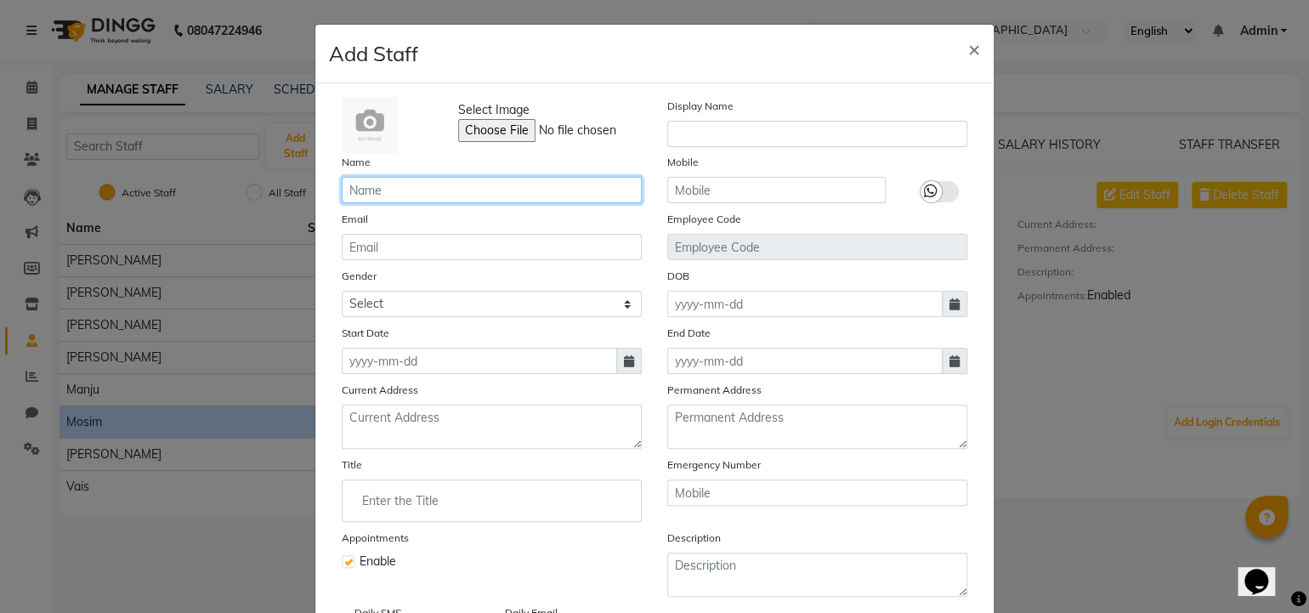
click at [366, 190] on input "text" at bounding box center [492, 190] width 300 height 26
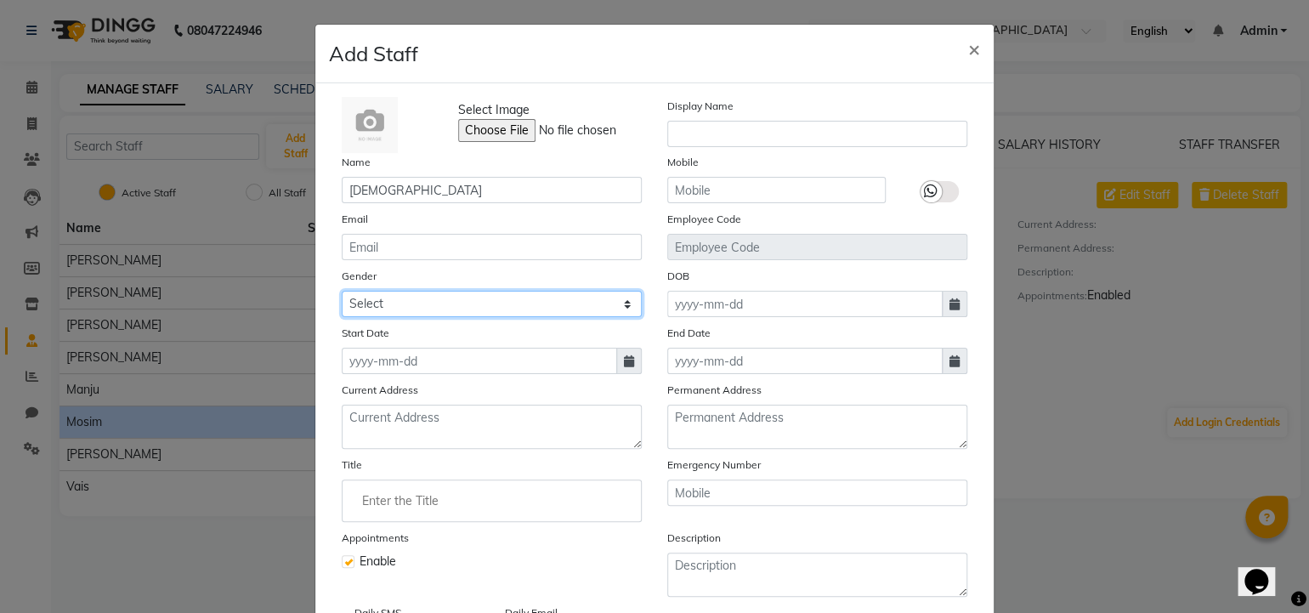
click at [410, 303] on select "Select [DEMOGRAPHIC_DATA] [DEMOGRAPHIC_DATA] Other Prefer Not To Say" at bounding box center [492, 304] width 300 height 26
click at [342, 293] on select "Select [DEMOGRAPHIC_DATA] [DEMOGRAPHIC_DATA] Other Prefer Not To Say" at bounding box center [492, 304] width 300 height 26
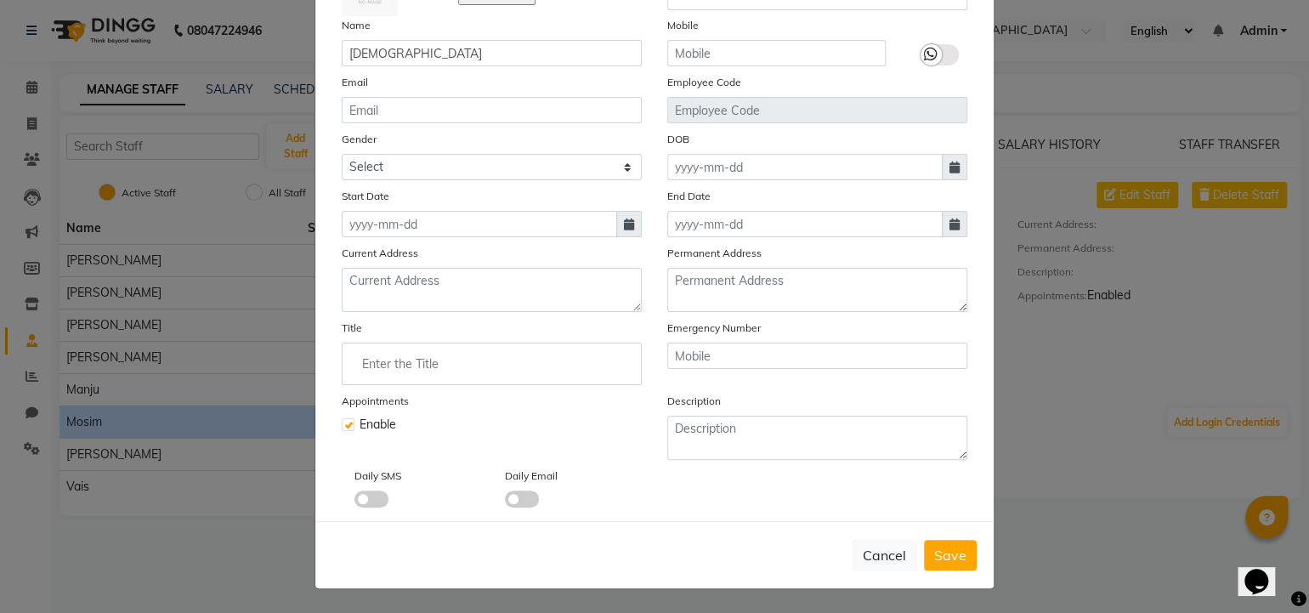
click at [355, 496] on span at bounding box center [371, 498] width 34 height 17
click at [354, 502] on input "checkbox" at bounding box center [354, 502] width 0 height 0
click at [525, 503] on span at bounding box center [522, 498] width 34 height 17
click at [505, 502] on input "checkbox" at bounding box center [505, 502] width 0 height 0
click at [955, 561] on span "Save" at bounding box center [950, 555] width 32 height 17
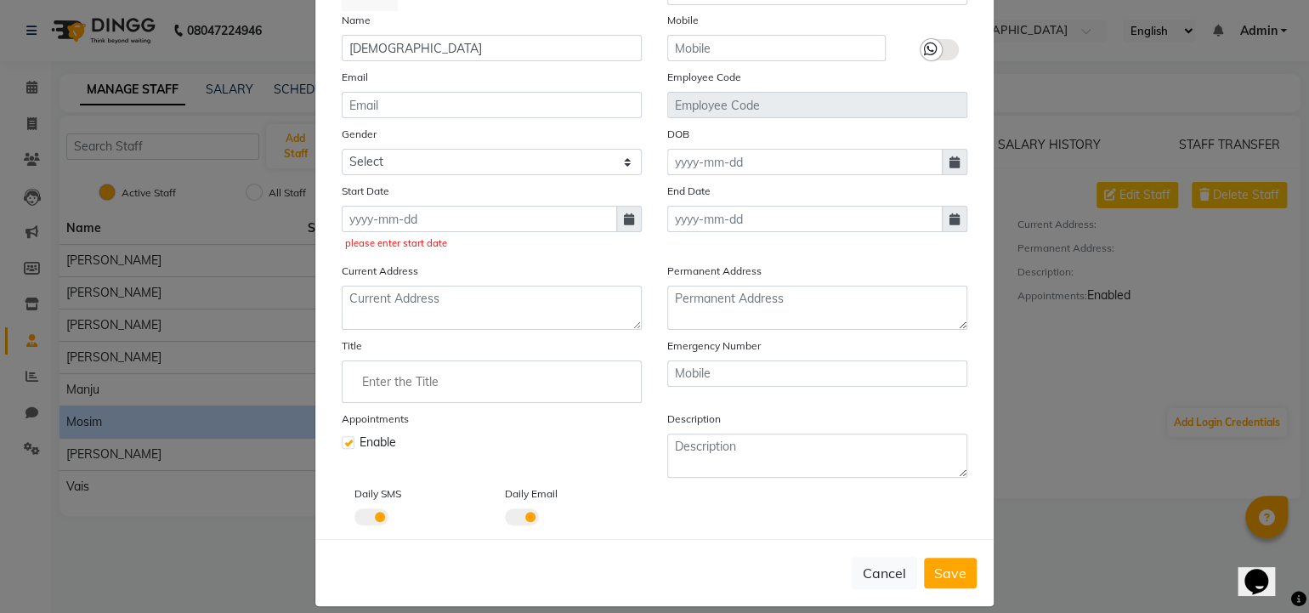
click at [628, 216] on span at bounding box center [629, 219] width 26 height 26
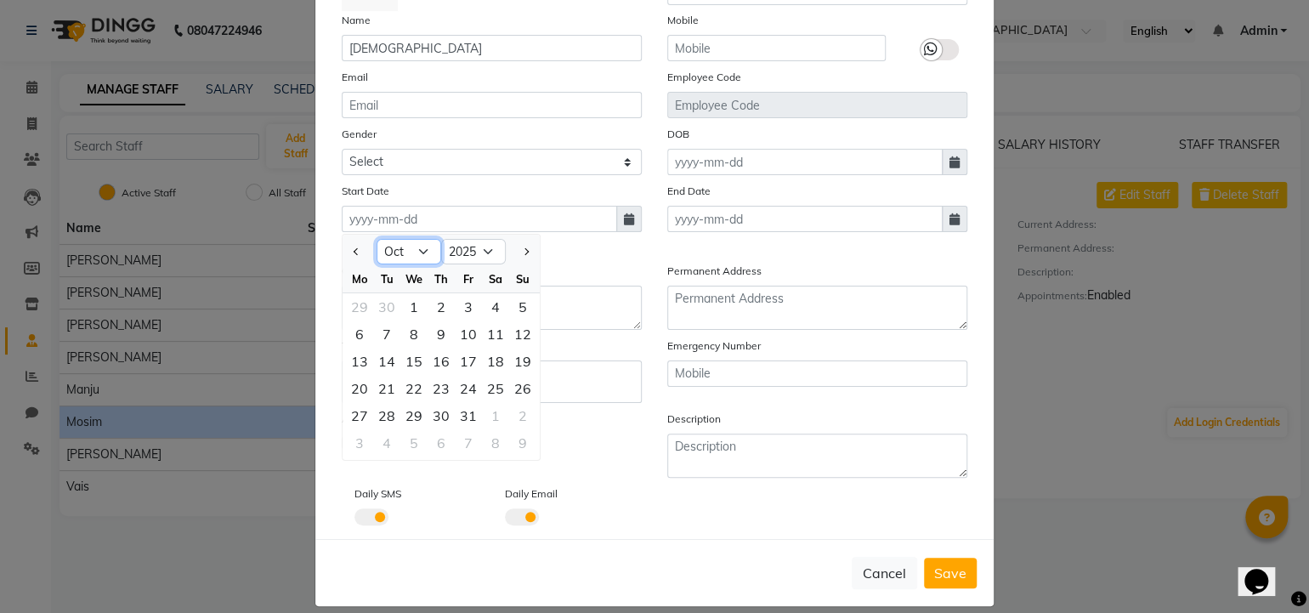
click at [422, 257] on select "Jan Feb Mar Apr May Jun [DATE] Aug Sep Oct Nov Dec" at bounding box center [409, 252] width 65 height 26
click at [377, 241] on select "Jan Feb Mar Apr May Jun [DATE] Aug Sep Oct Nov Dec" at bounding box center [409, 252] width 65 height 26
click at [400, 395] on div "24" at bounding box center [413, 388] width 27 height 27
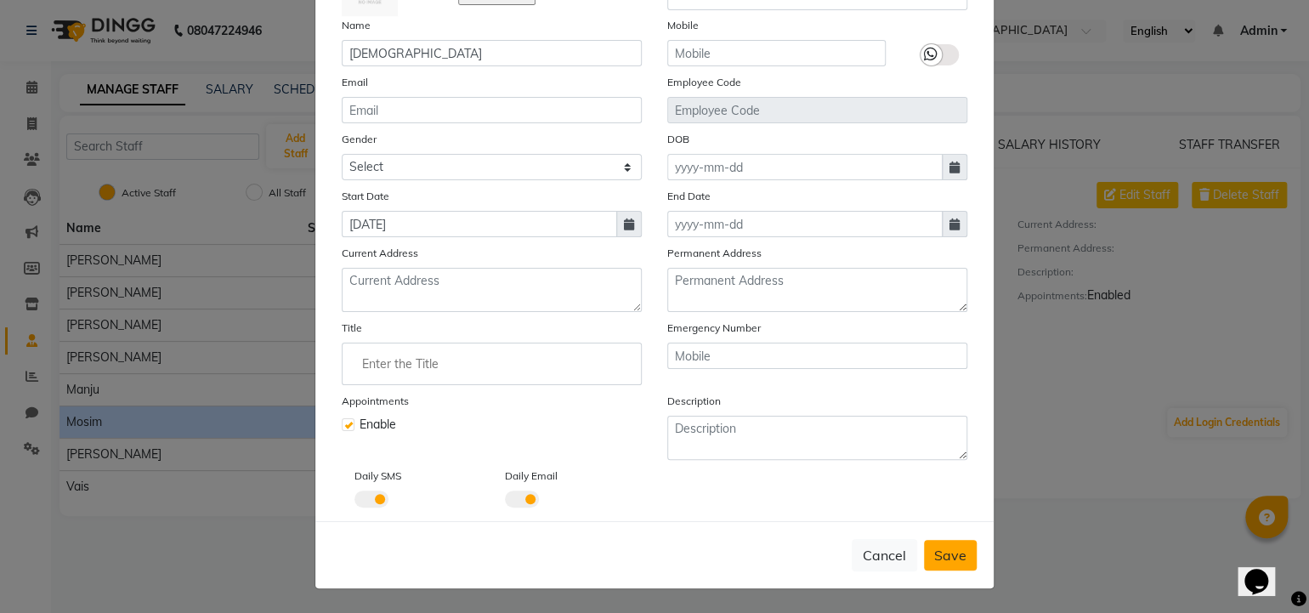
click at [963, 557] on button "Save" at bounding box center [950, 555] width 53 height 31
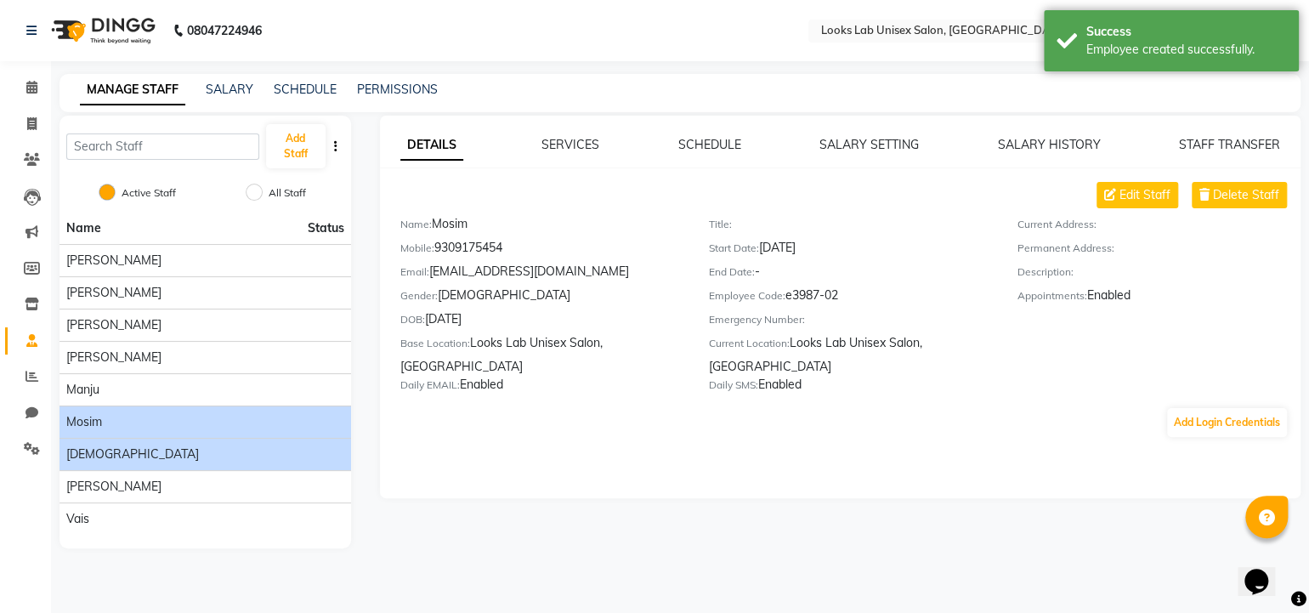
click at [166, 443] on li "[DEMOGRAPHIC_DATA]" at bounding box center [206, 454] width 292 height 32
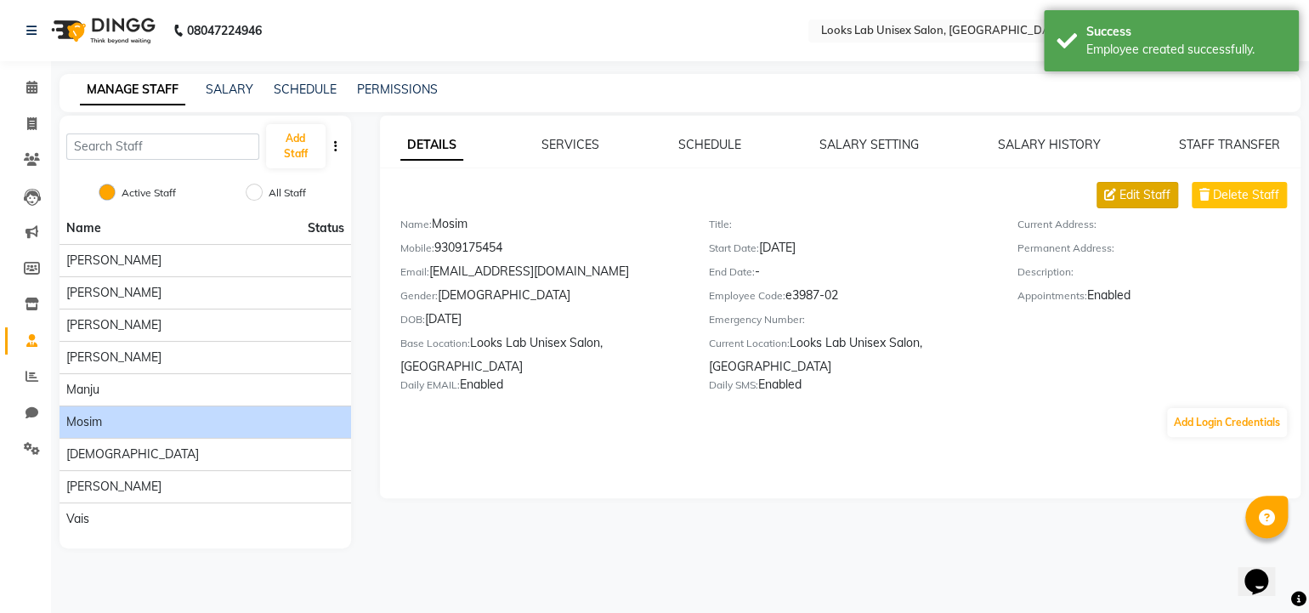
click at [1127, 181] on div "DETAILS SERVICES SCHEDULE SALARY SETTING SALARY HISTORY STAFF TRANSFER Edit Sta…" at bounding box center [840, 287] width 921 height 303
click at [1127, 186] on span "Edit Staff" at bounding box center [1144, 195] width 51 height 18
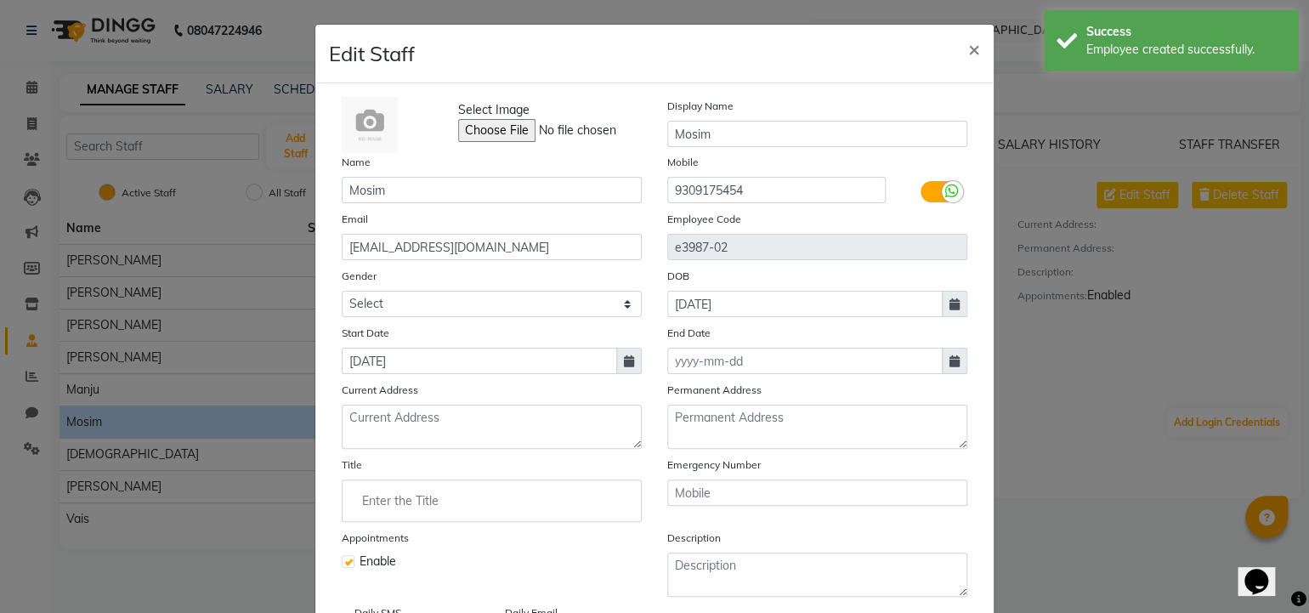
click at [206, 413] on ngb-modal-window "Edit Staff × Select Image Display Name Mosim Name Mosim Mobile [PHONE_NUMBER] E…" at bounding box center [654, 306] width 1309 height 613
click at [968, 51] on span "×" at bounding box center [974, 49] width 12 height 26
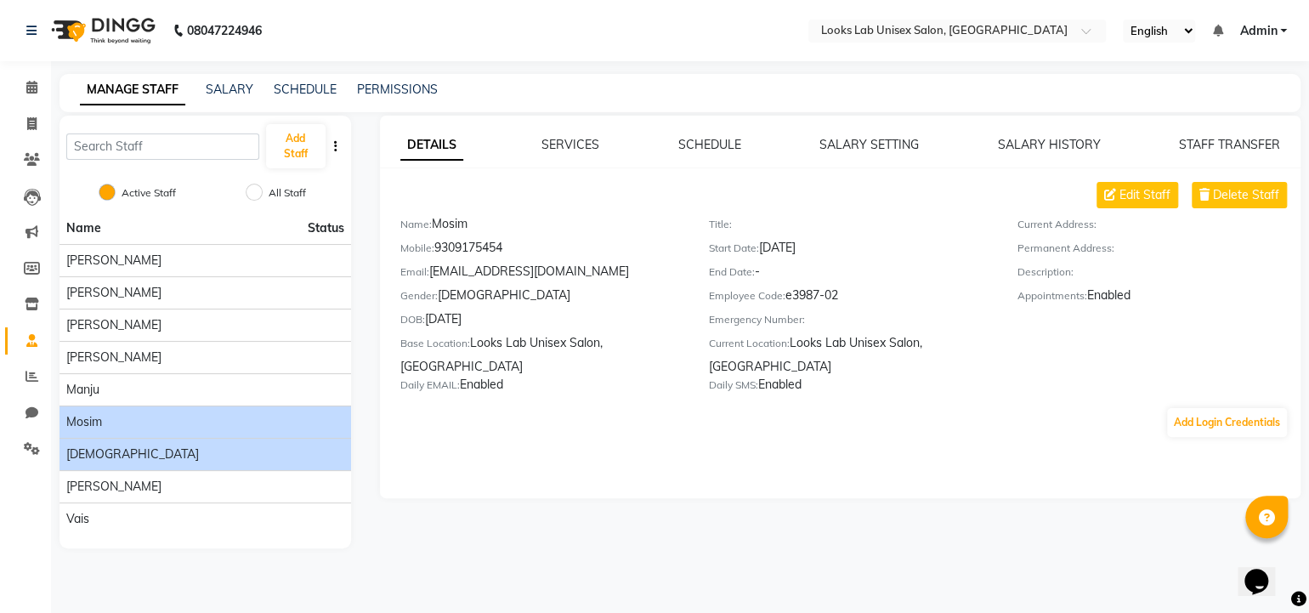
click at [120, 445] on div "[DEMOGRAPHIC_DATA]" at bounding box center [205, 454] width 278 height 18
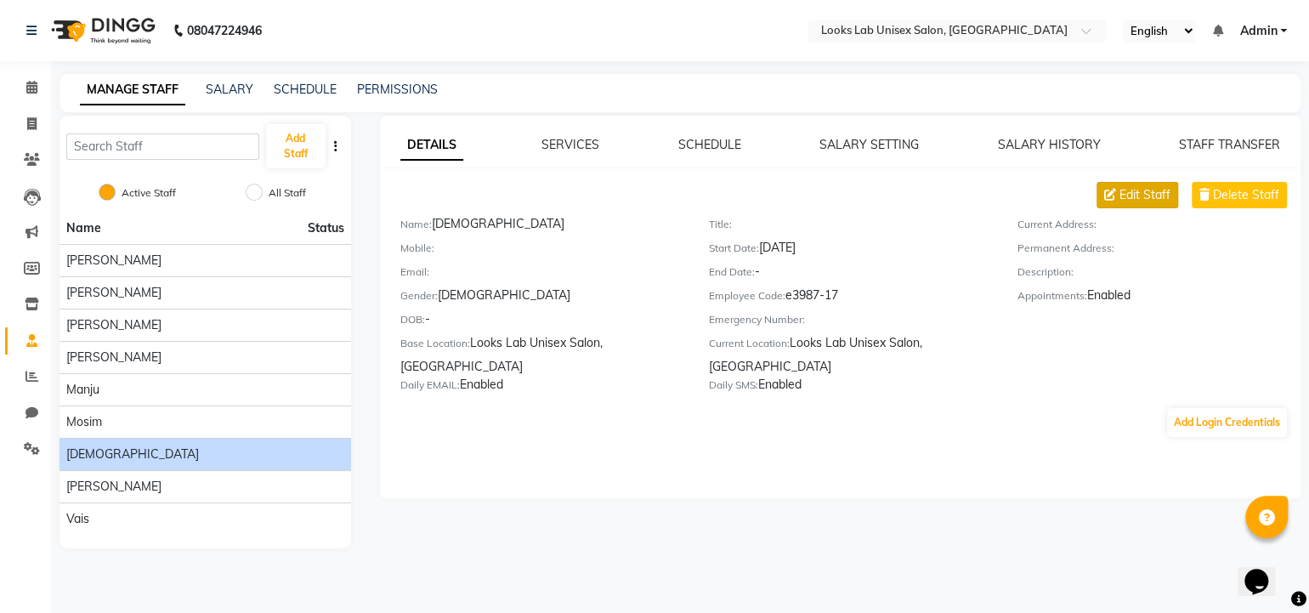
click at [1143, 187] on span "Edit Staff" at bounding box center [1144, 195] width 51 height 18
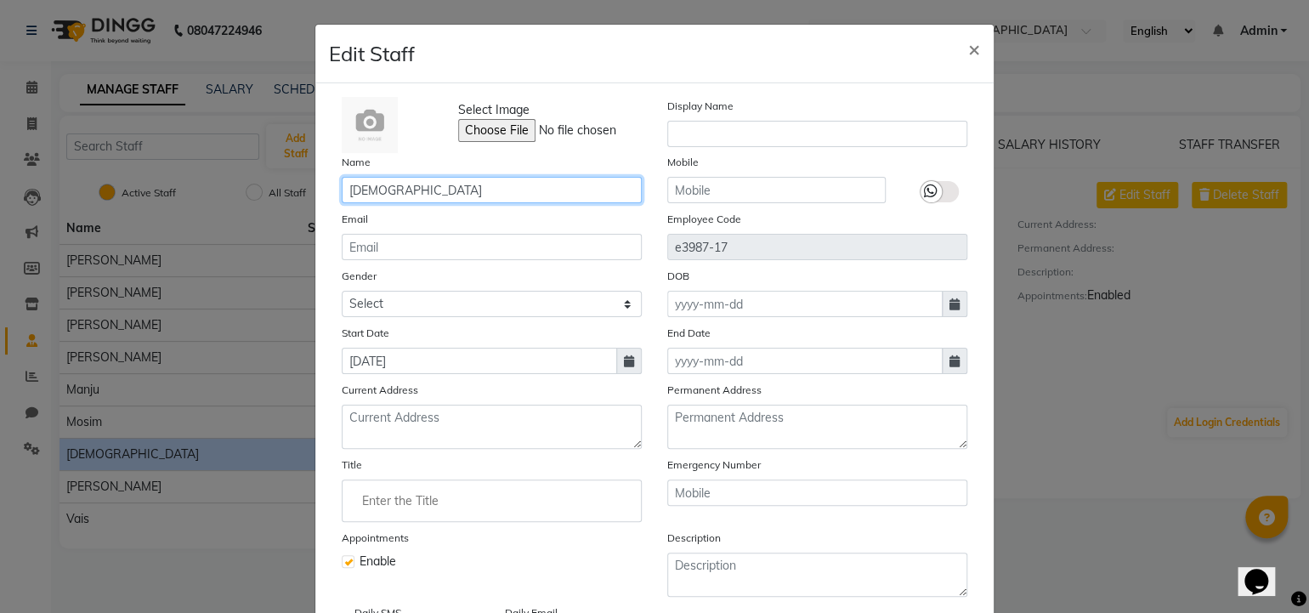
click at [346, 194] on input "[DEMOGRAPHIC_DATA]" at bounding box center [492, 190] width 300 height 26
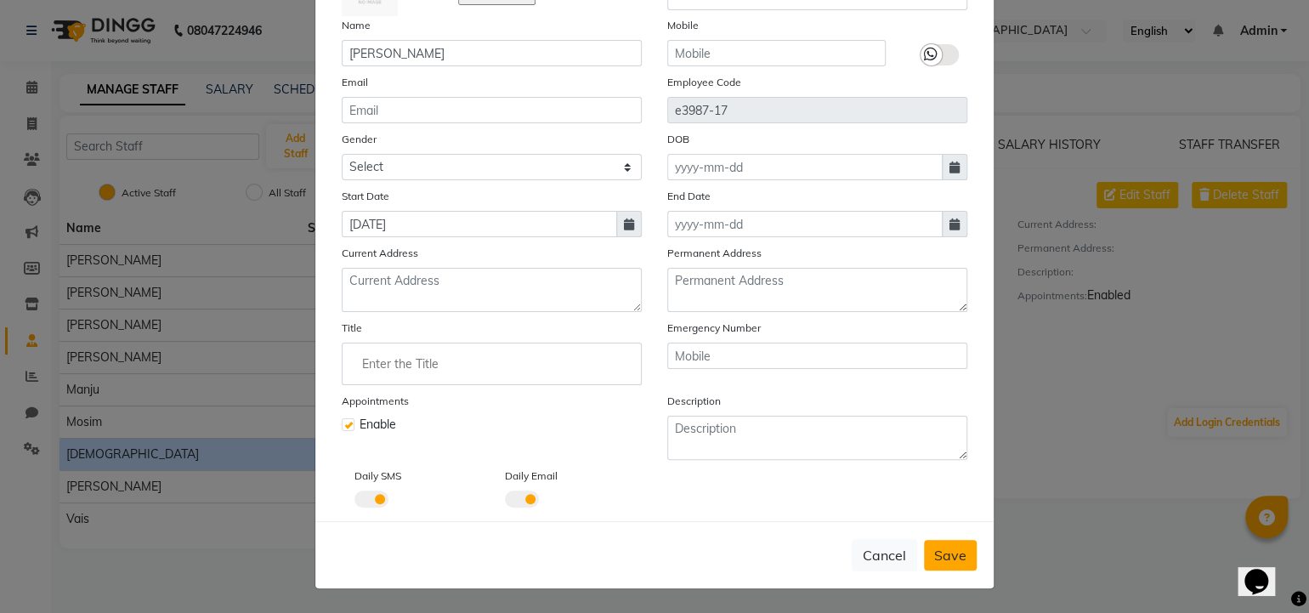
click at [964, 560] on button "Save" at bounding box center [950, 555] width 53 height 31
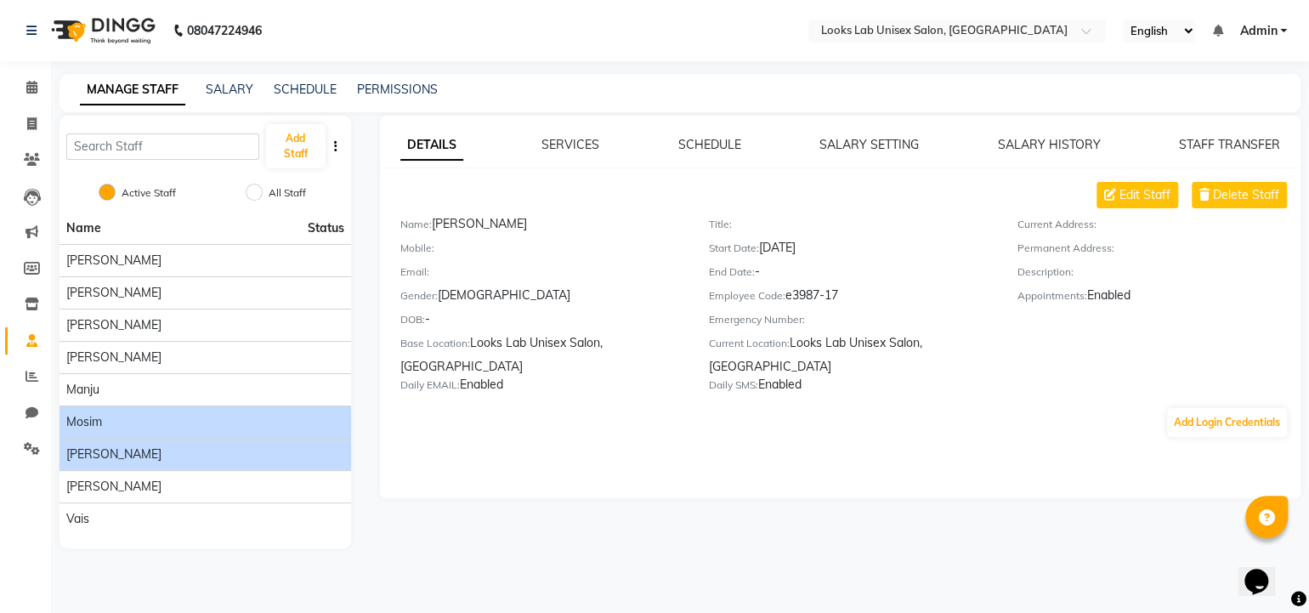
click at [132, 427] on div "Mosim" at bounding box center [205, 422] width 278 height 18
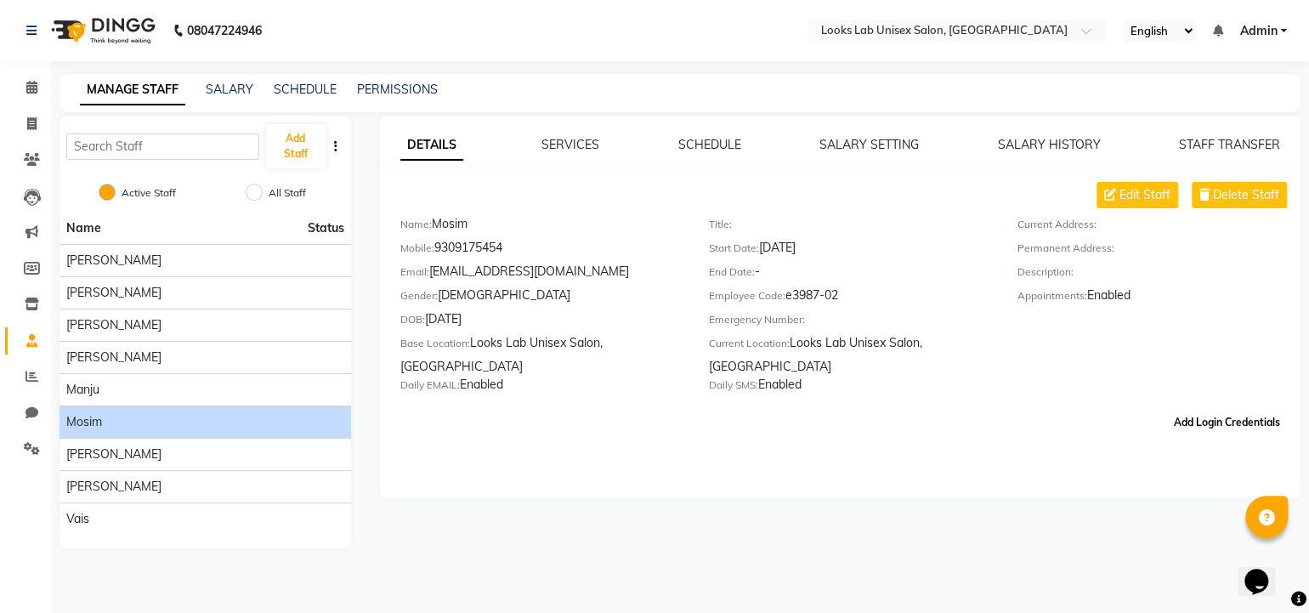
click at [1173, 431] on button "Add Login Credentials" at bounding box center [1227, 422] width 120 height 29
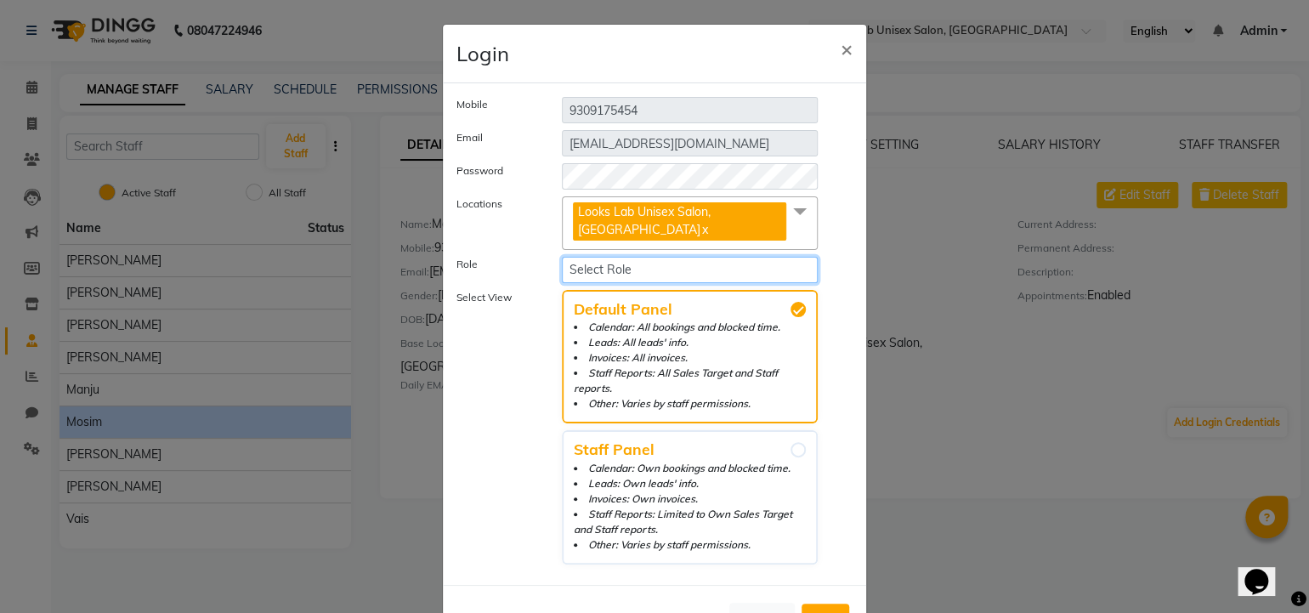
click at [696, 269] on select "Select Role Operator Manager Administrator" at bounding box center [690, 270] width 256 height 26
click at [562, 257] on select "Select Role Operator Manager Administrator" at bounding box center [690, 270] width 256 height 26
click at [651, 476] on li "Leads: Own leads' info." at bounding box center [690, 483] width 232 height 15
click at [791, 457] on input "Staff Panel Calendar: Own bookings and blocked time. Leads: Own leads' info. In…" at bounding box center [798, 449] width 15 height 15
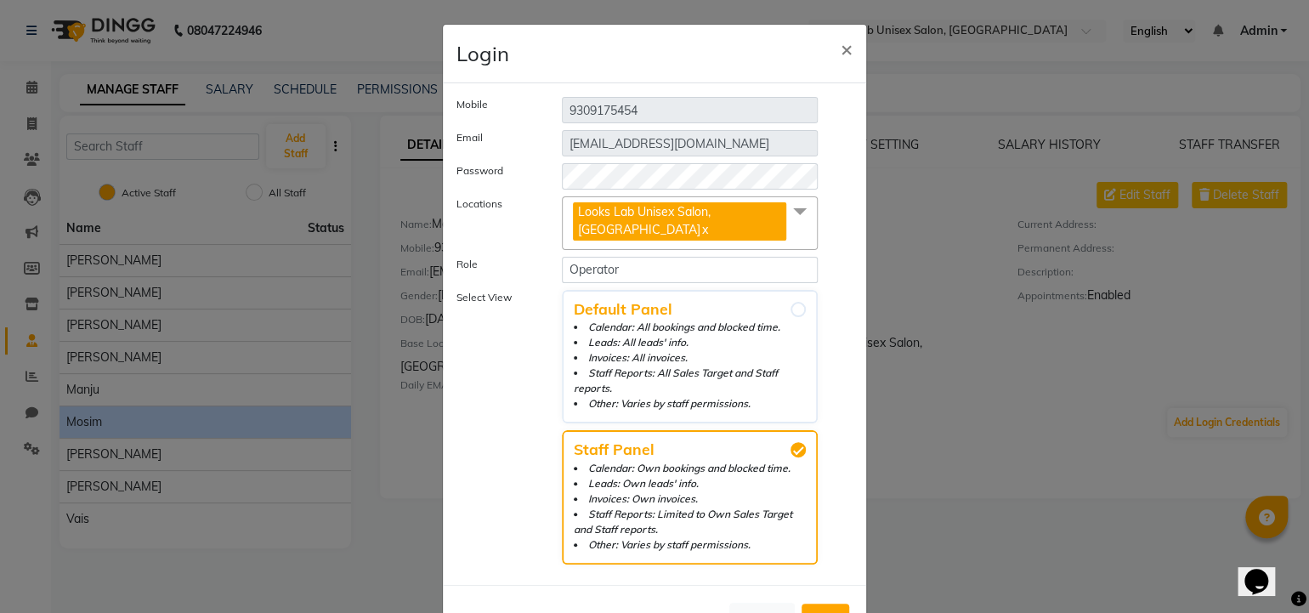
click at [825, 610] on span "Add" at bounding box center [825, 618] width 27 height 17
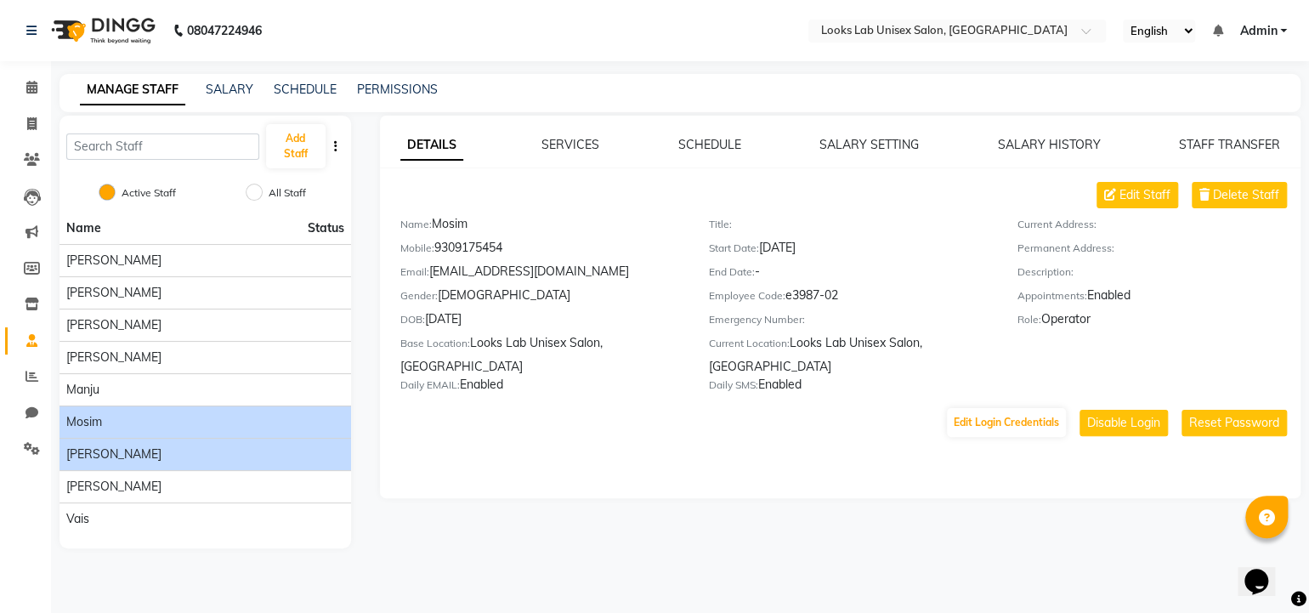
click at [177, 466] on li "[PERSON_NAME]" at bounding box center [206, 454] width 292 height 32
click at [207, 447] on div "[PERSON_NAME]" at bounding box center [205, 454] width 278 height 18
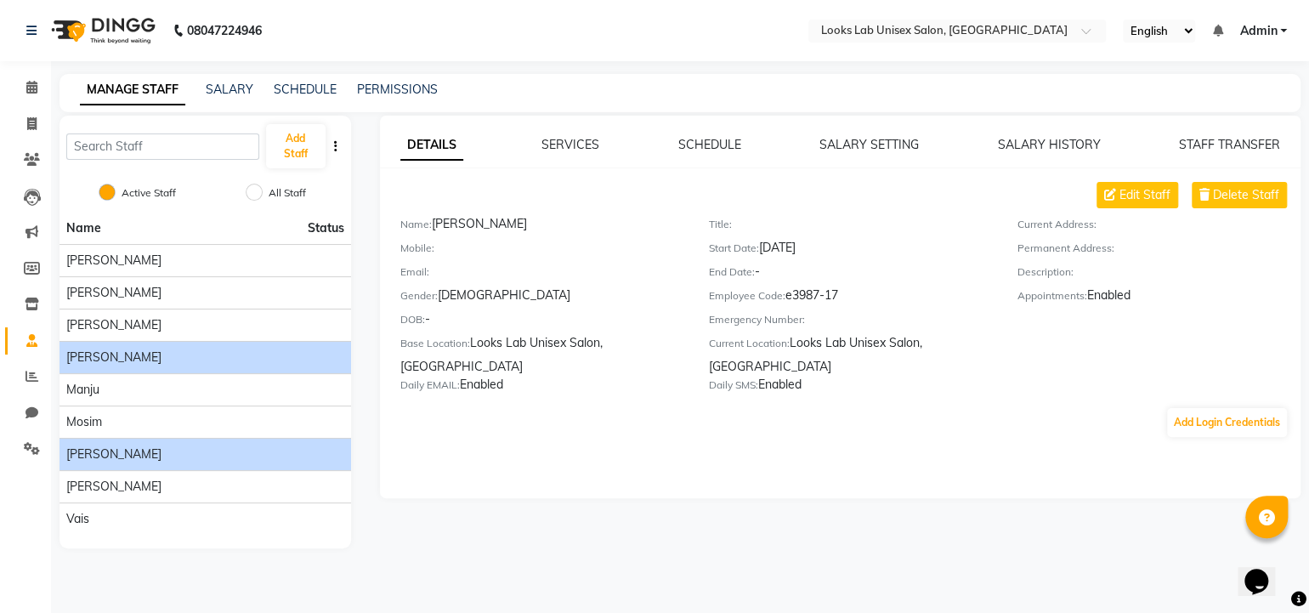
click at [116, 345] on li "[PERSON_NAME]" at bounding box center [206, 357] width 292 height 32
click at [112, 356] on span "[PERSON_NAME]" at bounding box center [113, 358] width 95 height 18
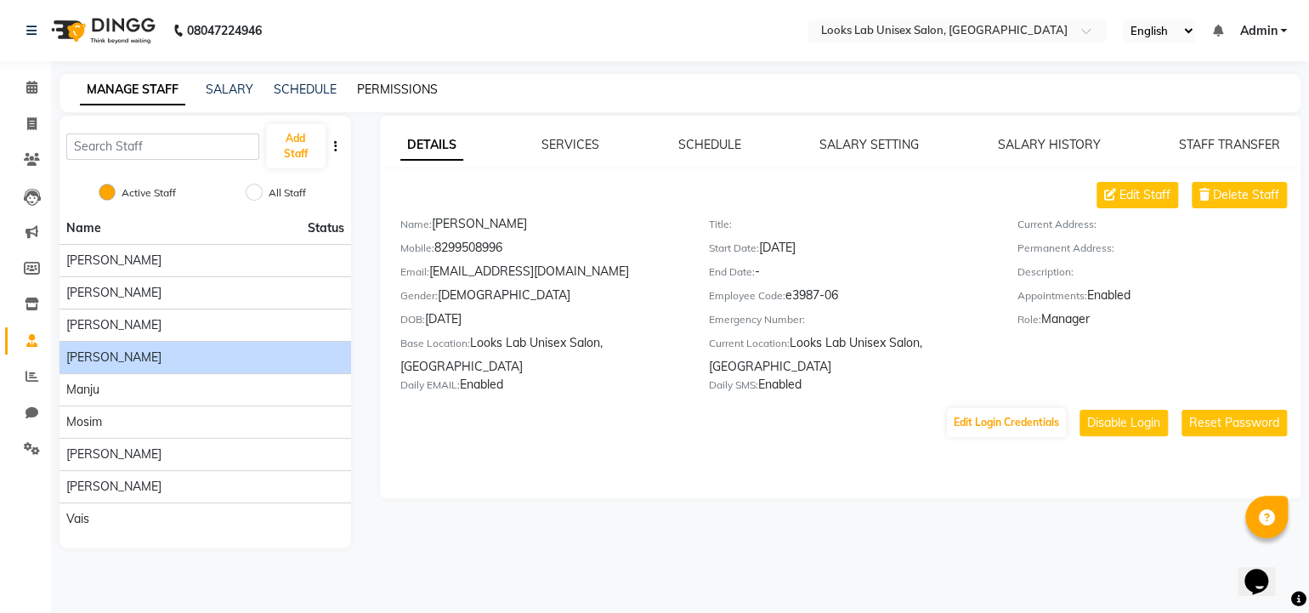
click at [384, 90] on link "PERMISSIONS" at bounding box center [397, 89] width 81 height 15
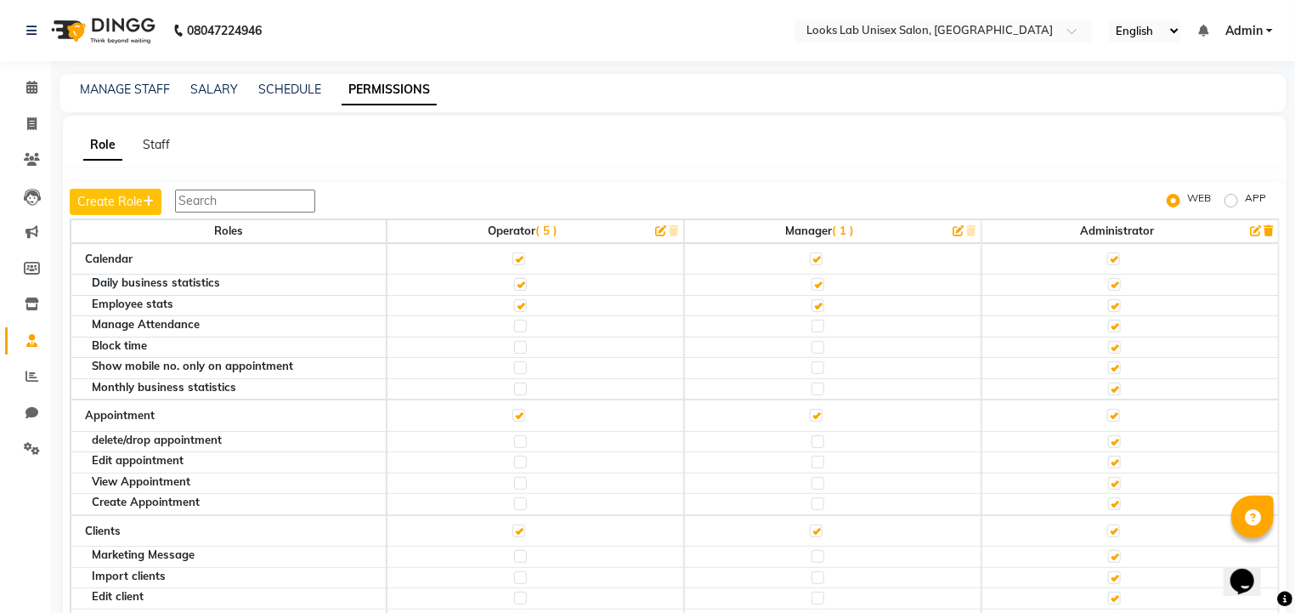
click at [813, 440] on label at bounding box center [818, 441] width 13 height 13
click at [813, 440] on input "checkbox" at bounding box center [817, 441] width 11 height 11
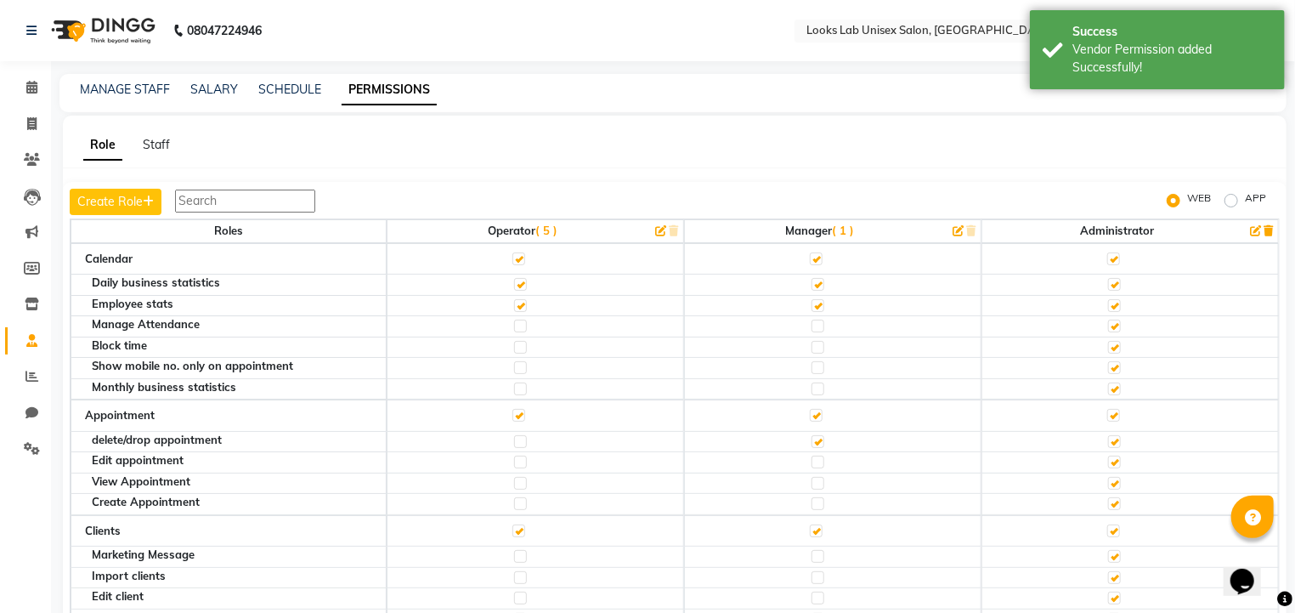
click at [813, 462] on label at bounding box center [818, 462] width 13 height 13
click at [813, 462] on input "checkbox" at bounding box center [817, 461] width 11 height 11
click at [812, 481] on label at bounding box center [818, 483] width 13 height 13
click at [812, 481] on input "checkbox" at bounding box center [817, 483] width 11 height 11
click at [813, 504] on label at bounding box center [818, 503] width 13 height 13
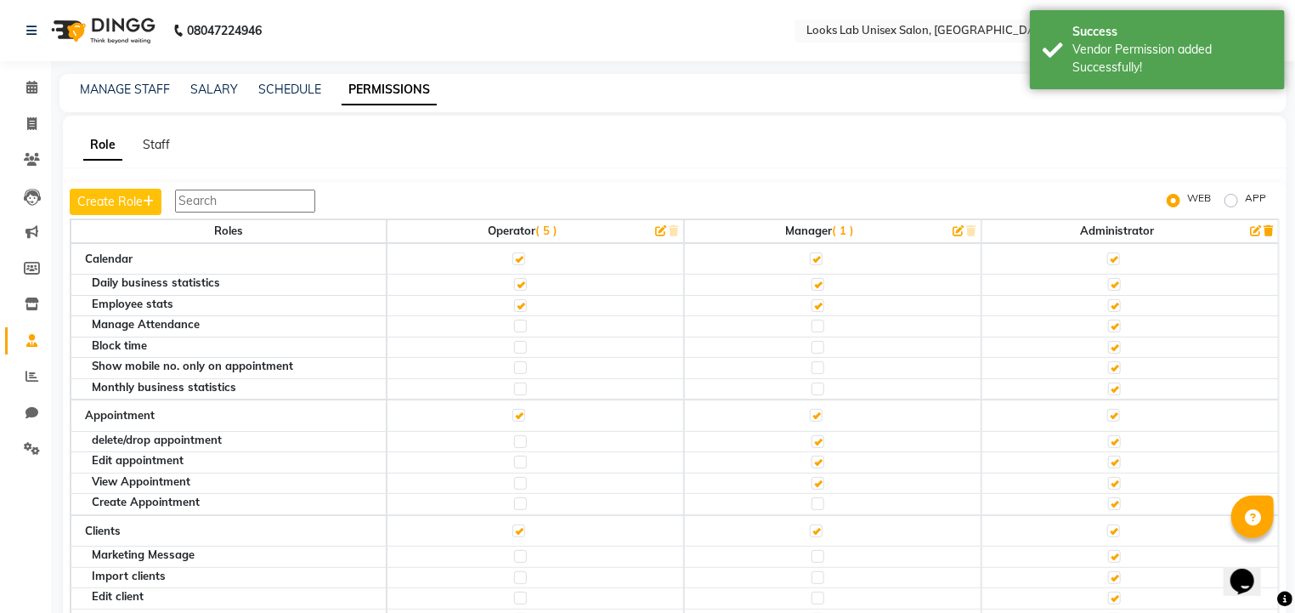
click at [813, 504] on input "checkbox" at bounding box center [817, 503] width 11 height 11
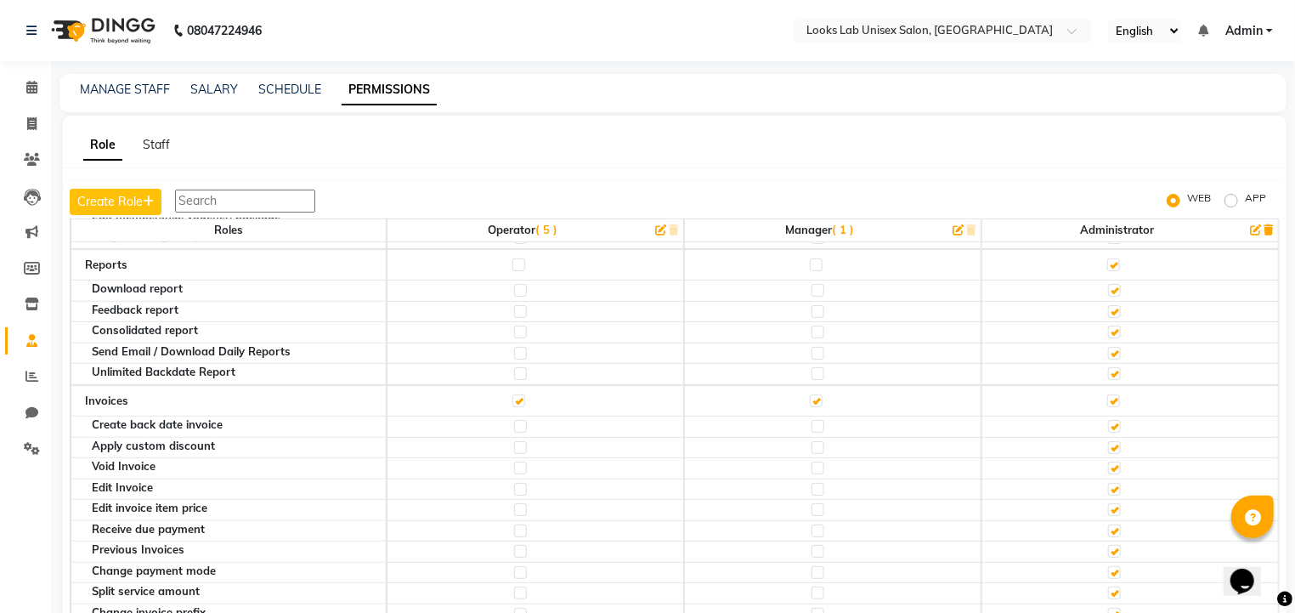
scroll to position [405, 0]
click at [817, 439] on label at bounding box center [818, 445] width 13 height 13
click at [817, 439] on input "checkbox" at bounding box center [817, 444] width 11 height 11
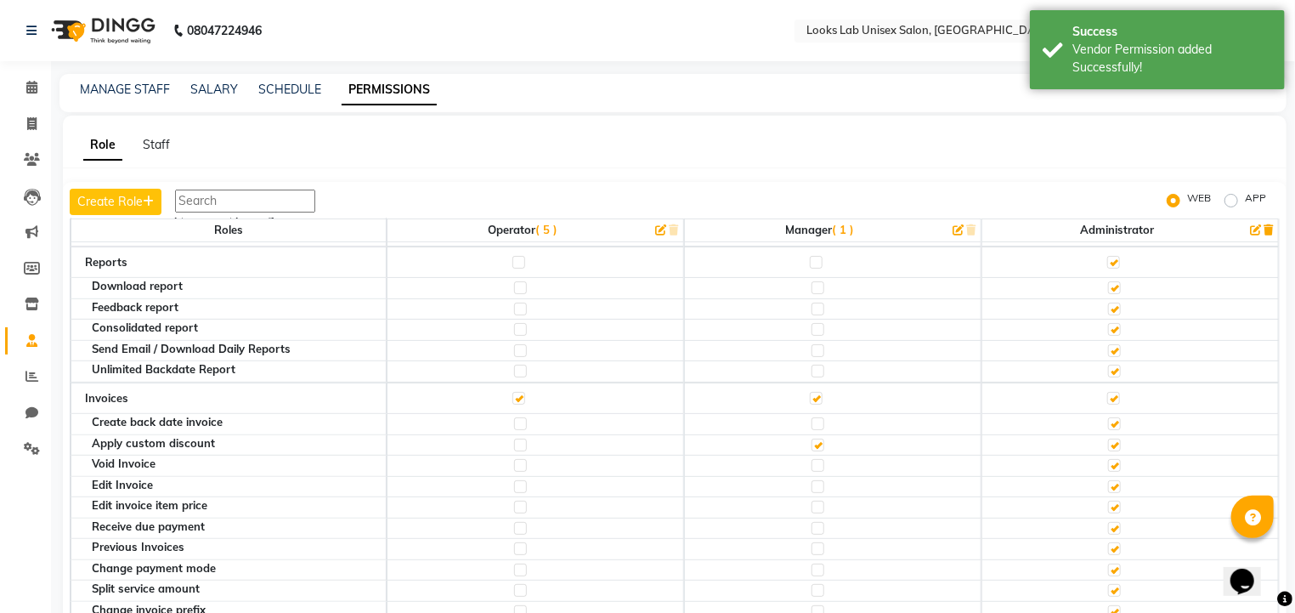
click at [813, 480] on label at bounding box center [818, 486] width 13 height 13
click at [813, 481] on input "checkbox" at bounding box center [817, 486] width 11 height 11
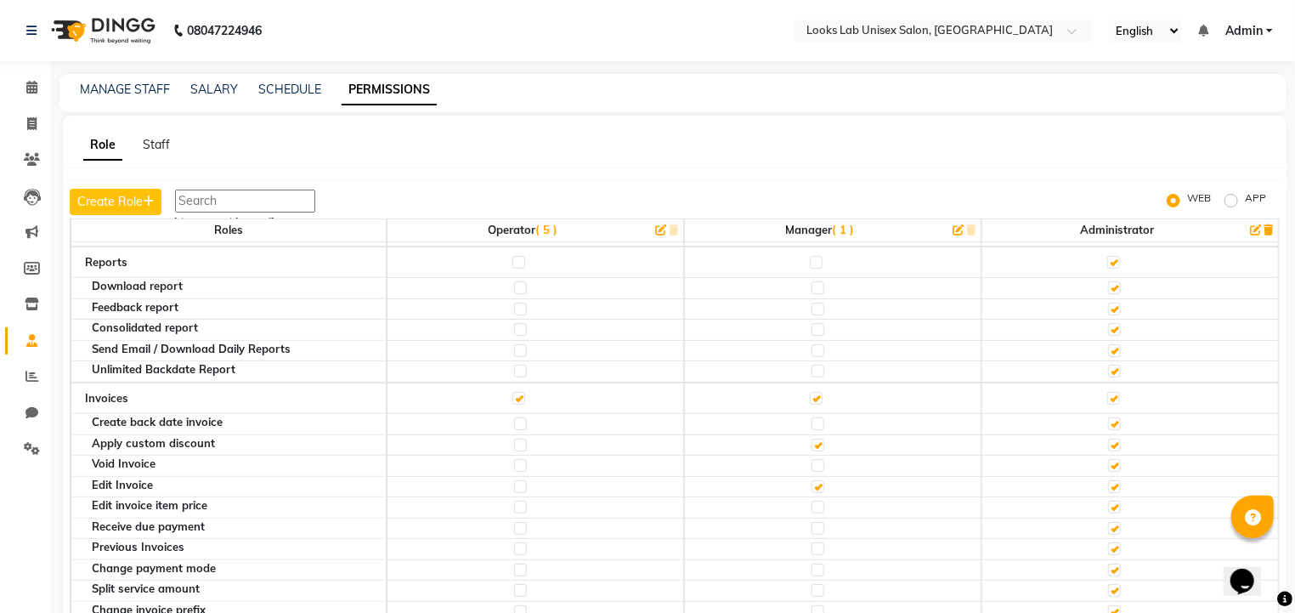
click at [813, 522] on label at bounding box center [818, 528] width 13 height 13
click at [813, 523] on input "checkbox" at bounding box center [817, 528] width 11 height 11
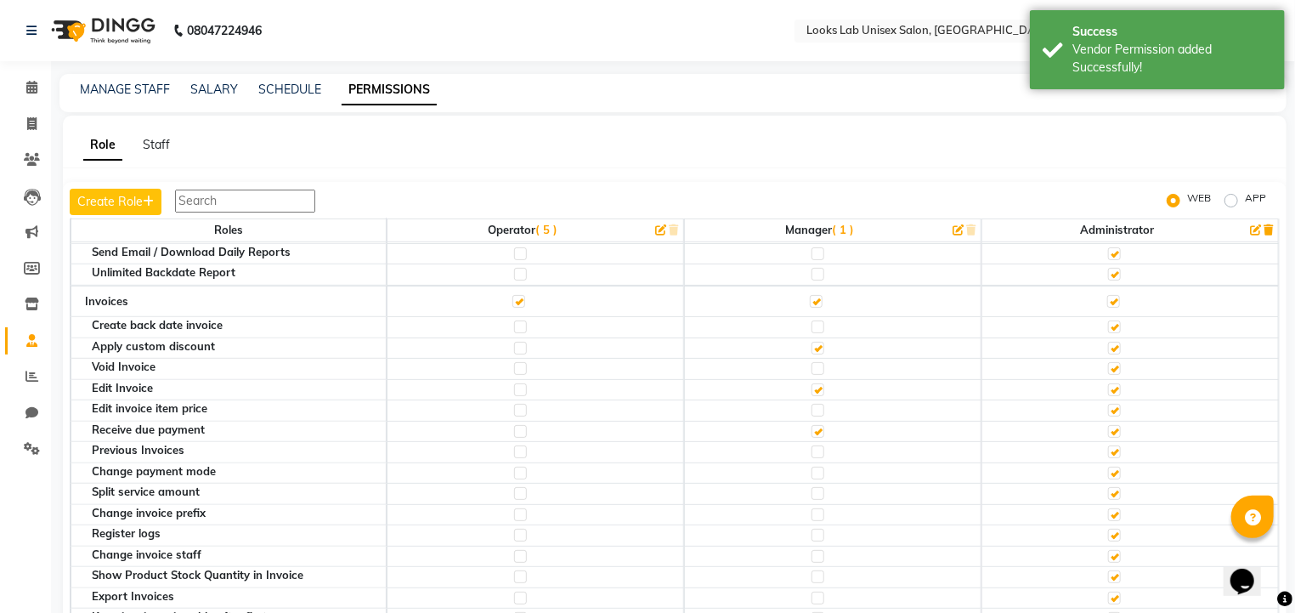
scroll to position [503, 0]
click at [813, 465] on label at bounding box center [818, 471] width 13 height 13
click at [813, 466] on input "checkbox" at bounding box center [817, 471] width 11 height 11
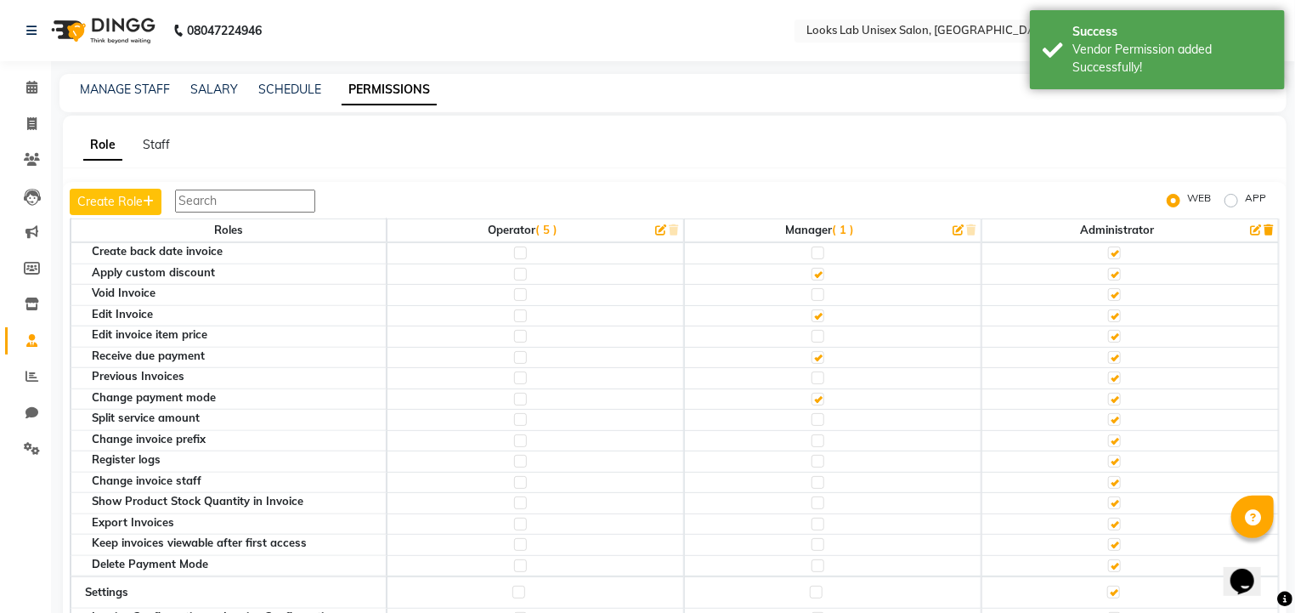
scroll to position [574, 0]
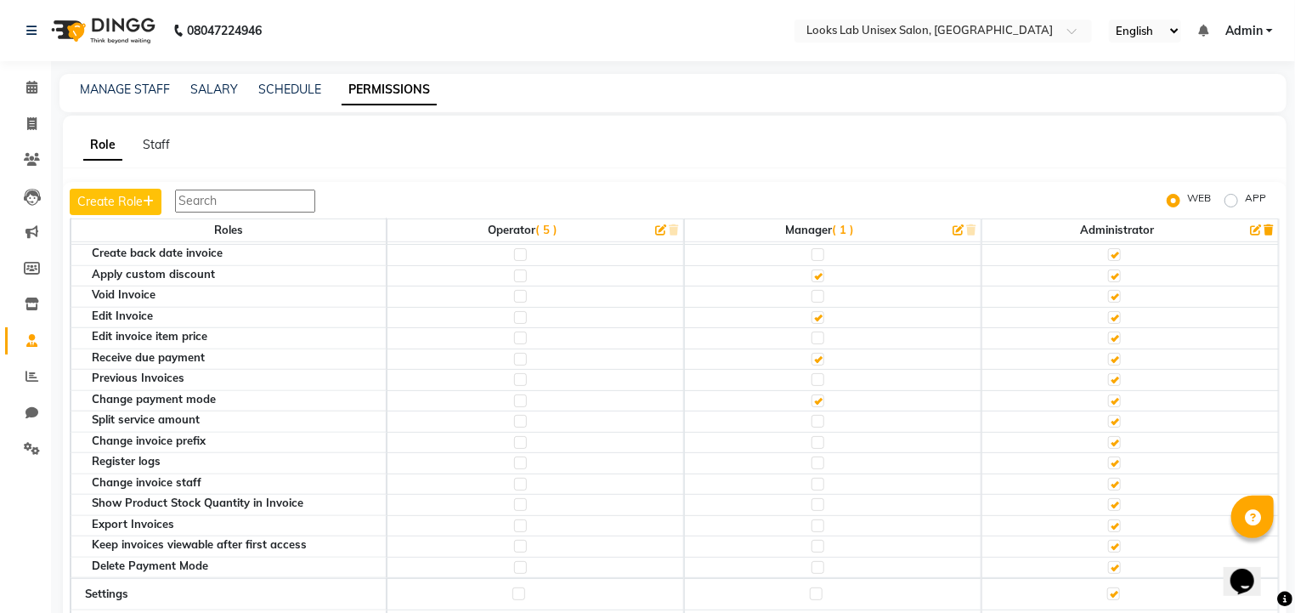
click at [812, 478] on label at bounding box center [818, 484] width 13 height 13
click at [812, 479] on input "checkbox" at bounding box center [817, 484] width 11 height 11
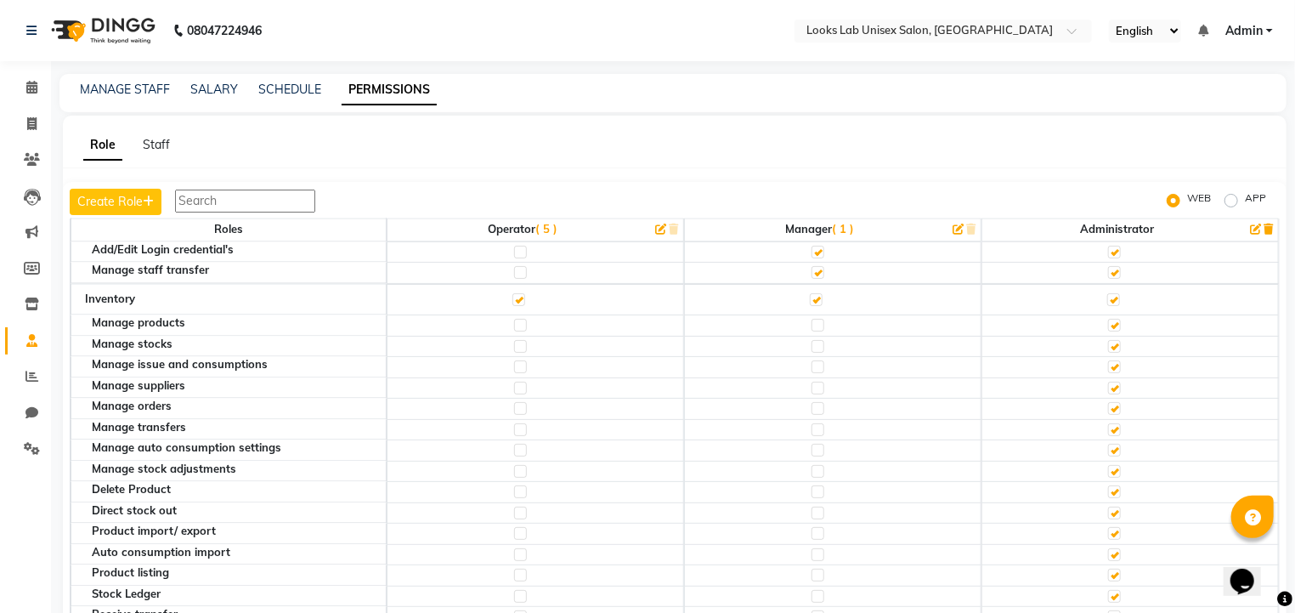
scroll to position [1838, 0]
click at [812, 320] on label at bounding box center [818, 326] width 13 height 13
click at [812, 320] on input "checkbox" at bounding box center [817, 325] width 11 height 11
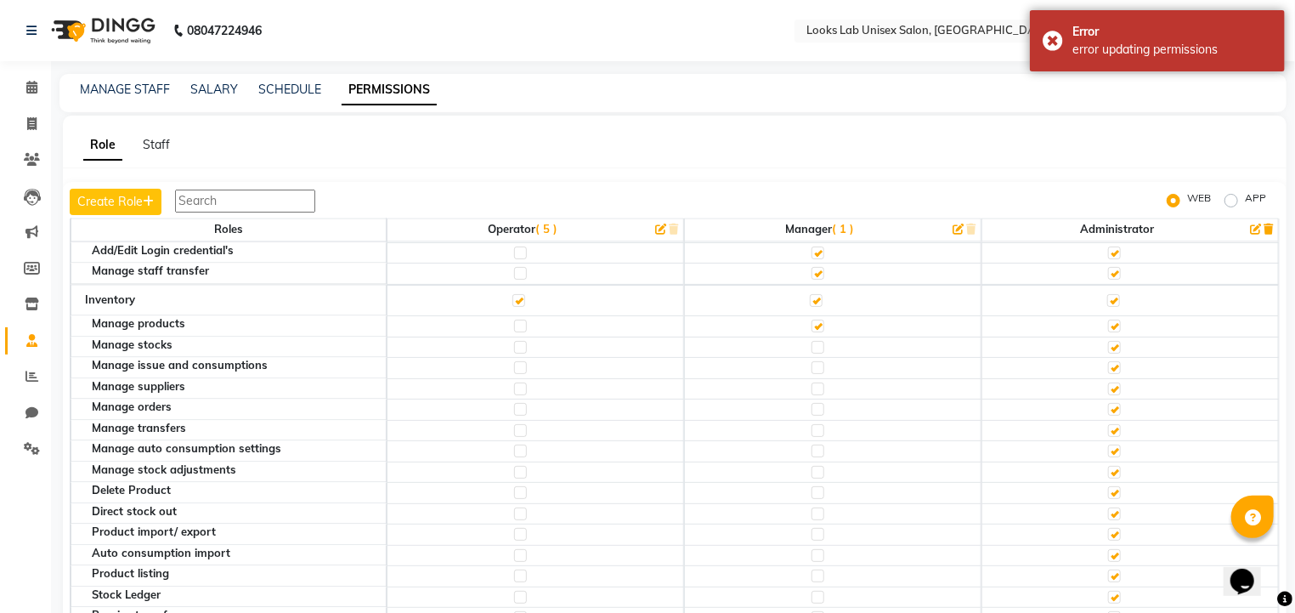
click at [813, 341] on label at bounding box center [818, 347] width 13 height 13
click at [813, 342] on input "checkbox" at bounding box center [817, 347] width 11 height 11
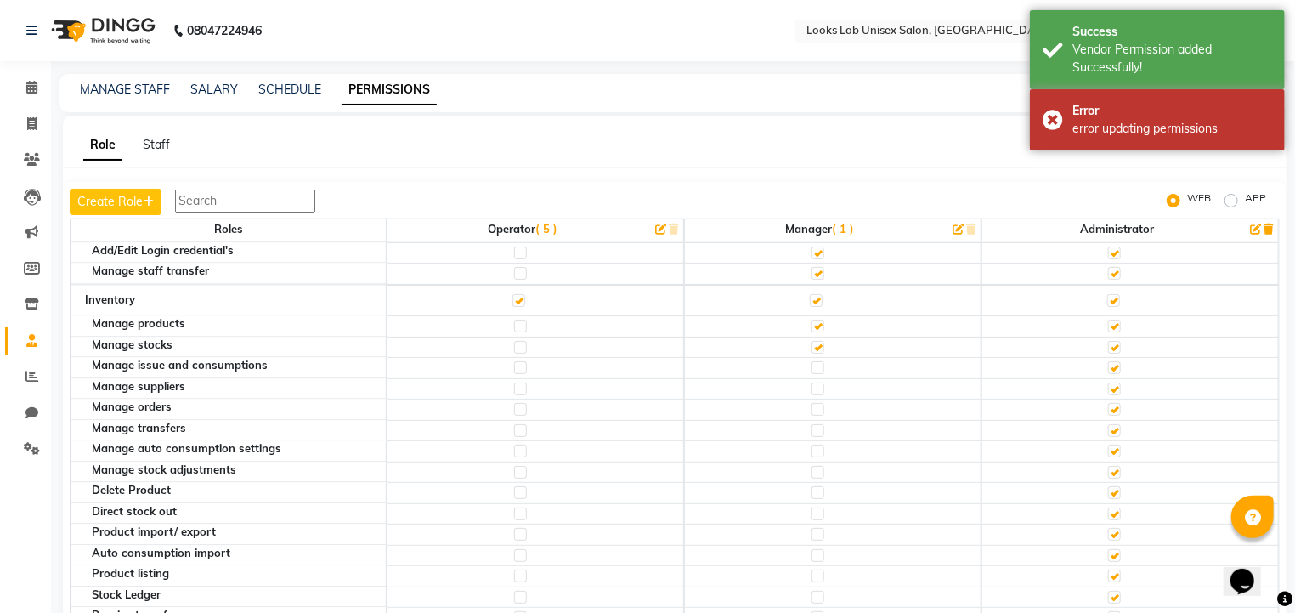
click at [813, 361] on label at bounding box center [818, 367] width 13 height 13
click at [813, 362] on input "checkbox" at bounding box center [817, 367] width 11 height 11
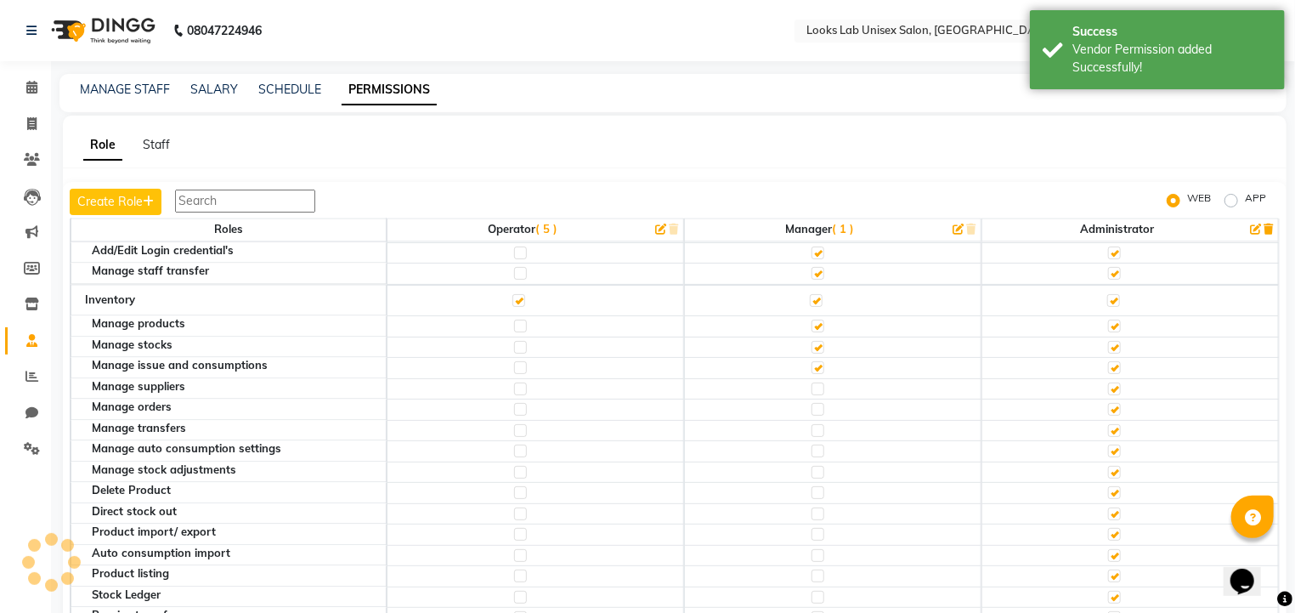
click at [812, 403] on label at bounding box center [818, 409] width 13 height 13
click at [812, 404] on input "checkbox" at bounding box center [817, 409] width 11 height 11
click at [815, 383] on label at bounding box center [818, 389] width 13 height 13
click at [815, 383] on input "checkbox" at bounding box center [817, 388] width 11 height 11
click at [815, 424] on label at bounding box center [818, 430] width 13 height 13
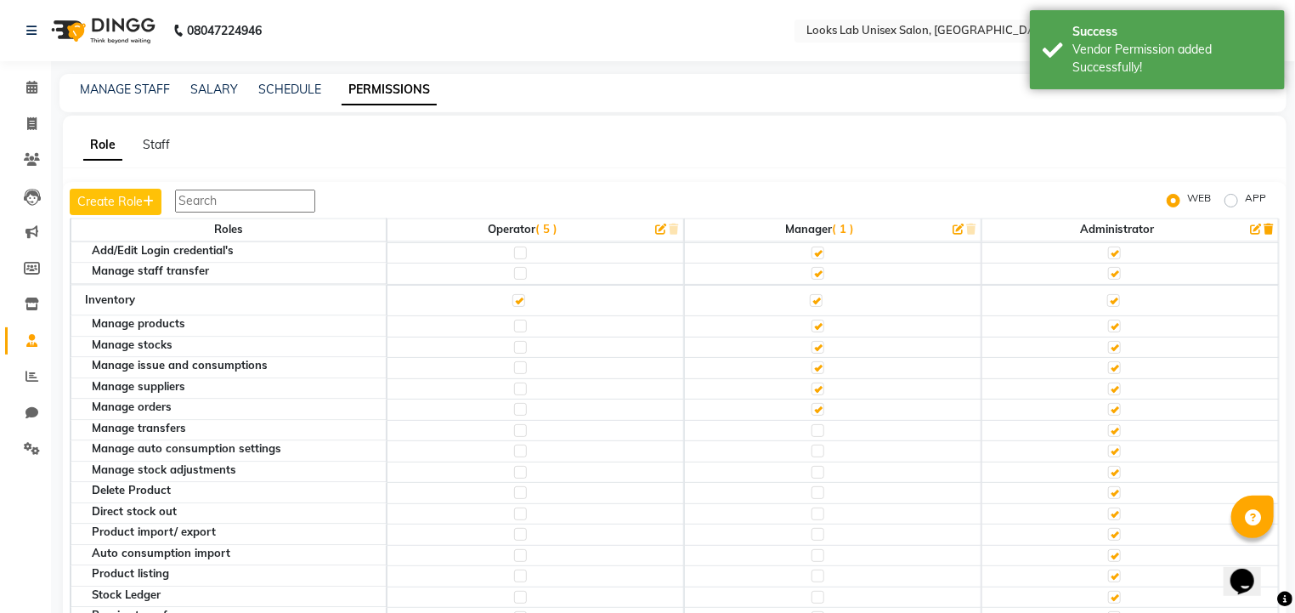
click at [815, 425] on input "checkbox" at bounding box center [817, 430] width 11 height 11
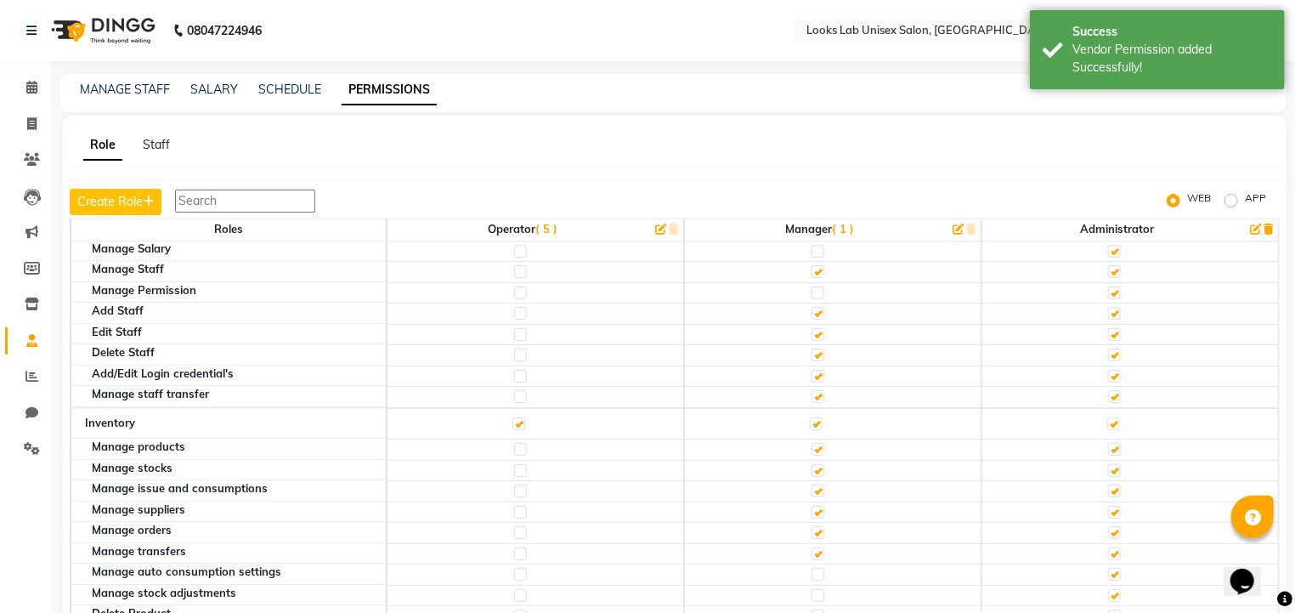
scroll to position [1715, 0]
click at [810, 417] on label at bounding box center [816, 423] width 13 height 13
click at [810, 417] on input "checkbox" at bounding box center [815, 422] width 11 height 11
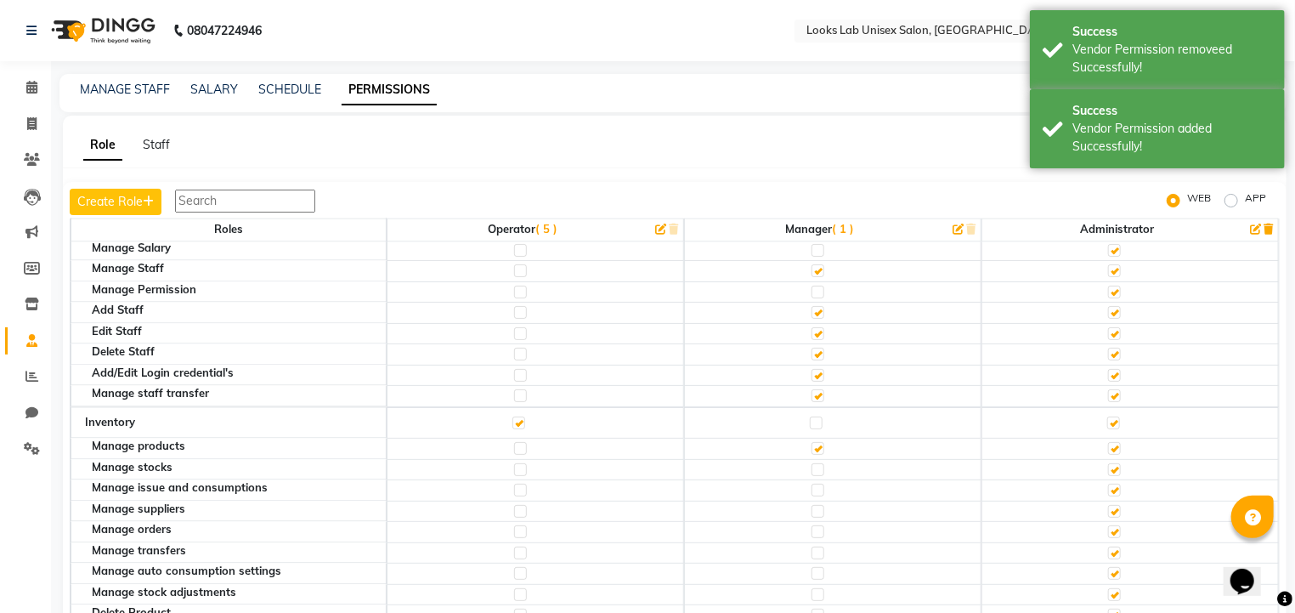
click at [810, 417] on label at bounding box center [816, 423] width 13 height 13
click at [810, 417] on input "checkbox" at bounding box center [815, 422] width 11 height 11
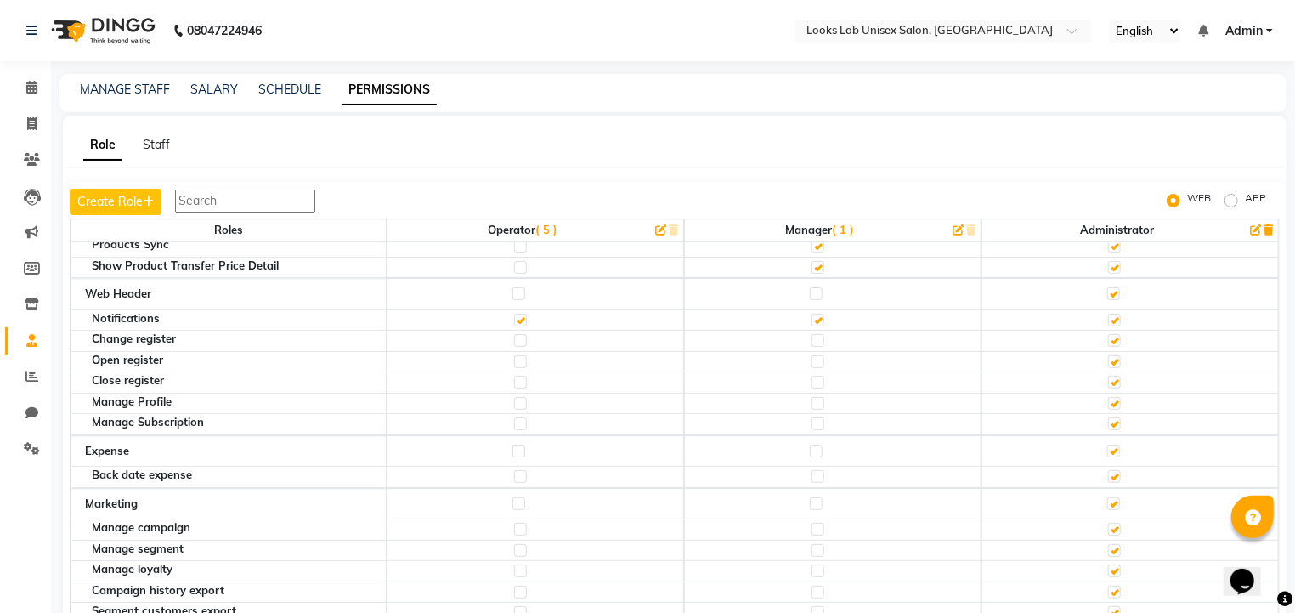
scroll to position [2292, 0]
click at [813, 445] on label at bounding box center [816, 451] width 13 height 13
click at [813, 446] on input "checkbox" at bounding box center [815, 451] width 11 height 11
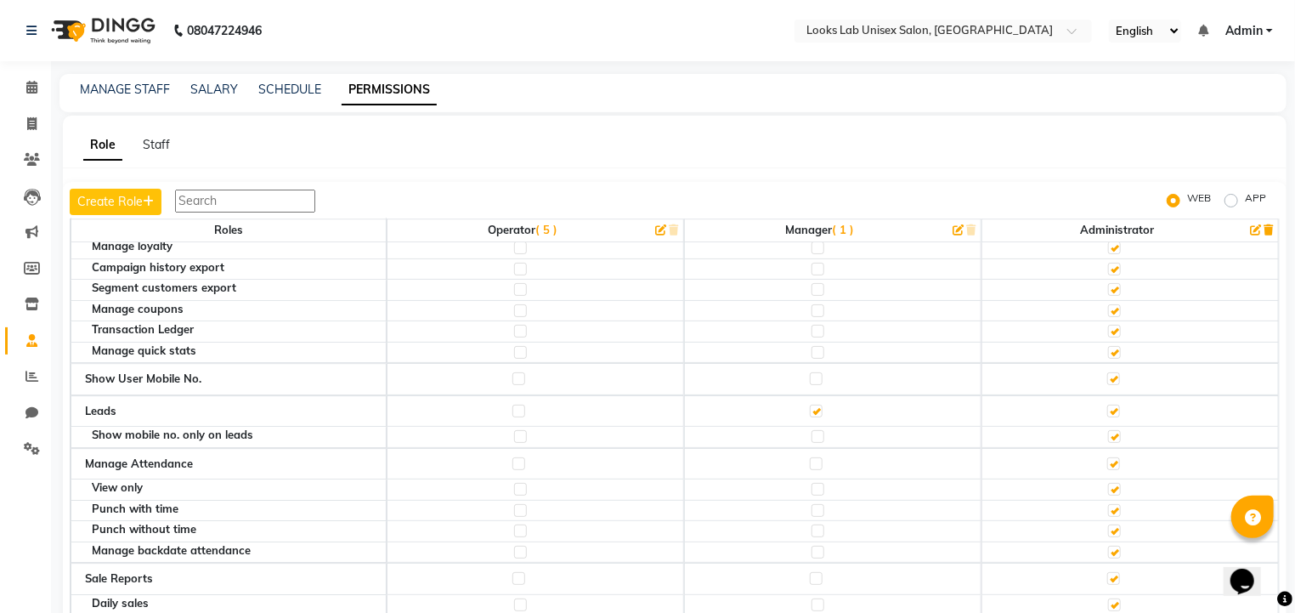
scroll to position [2615, 0]
click at [813, 458] on label at bounding box center [816, 464] width 13 height 13
click at [813, 459] on input "checkbox" at bounding box center [815, 464] width 11 height 11
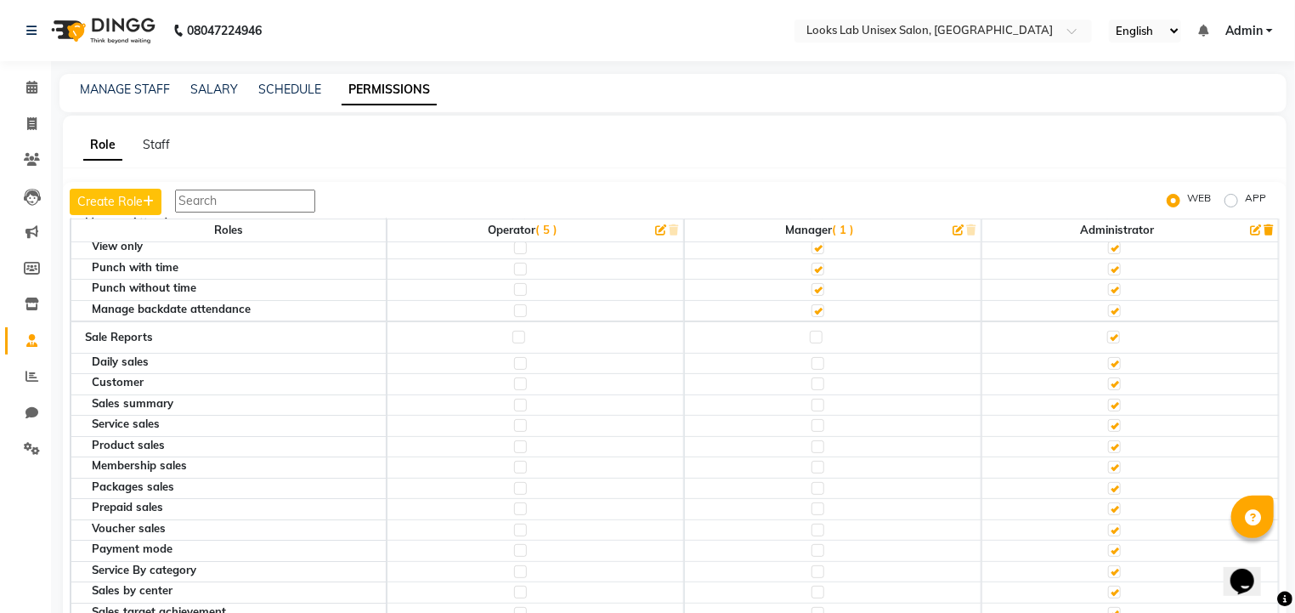
scroll to position [2841, 0]
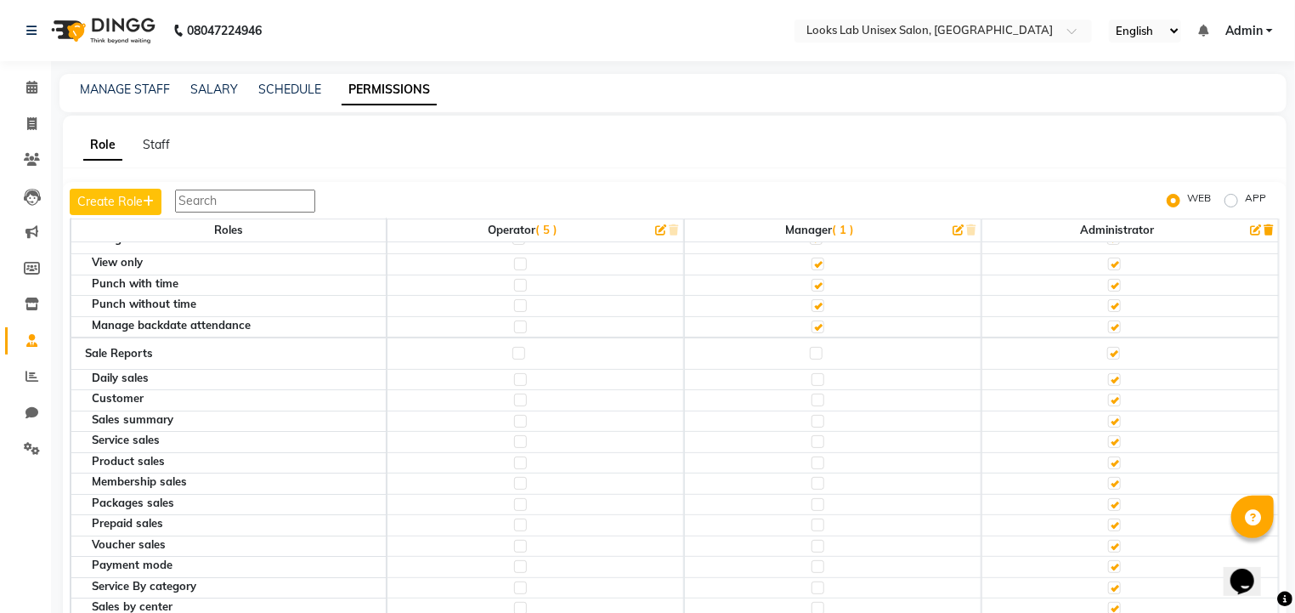
click at [810, 347] on label at bounding box center [816, 353] width 13 height 13
click at [810, 348] on input "checkbox" at bounding box center [815, 353] width 11 height 11
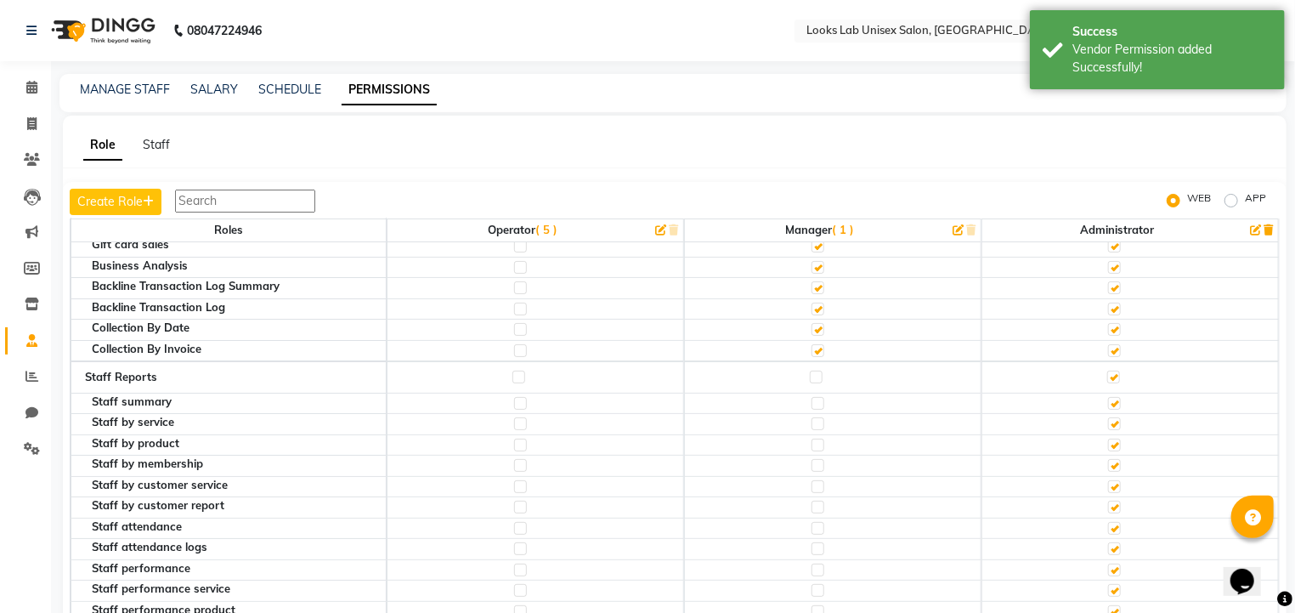
scroll to position [3245, 0]
click at [813, 370] on label at bounding box center [816, 376] width 13 height 13
click at [813, 371] on input "checkbox" at bounding box center [815, 376] width 11 height 11
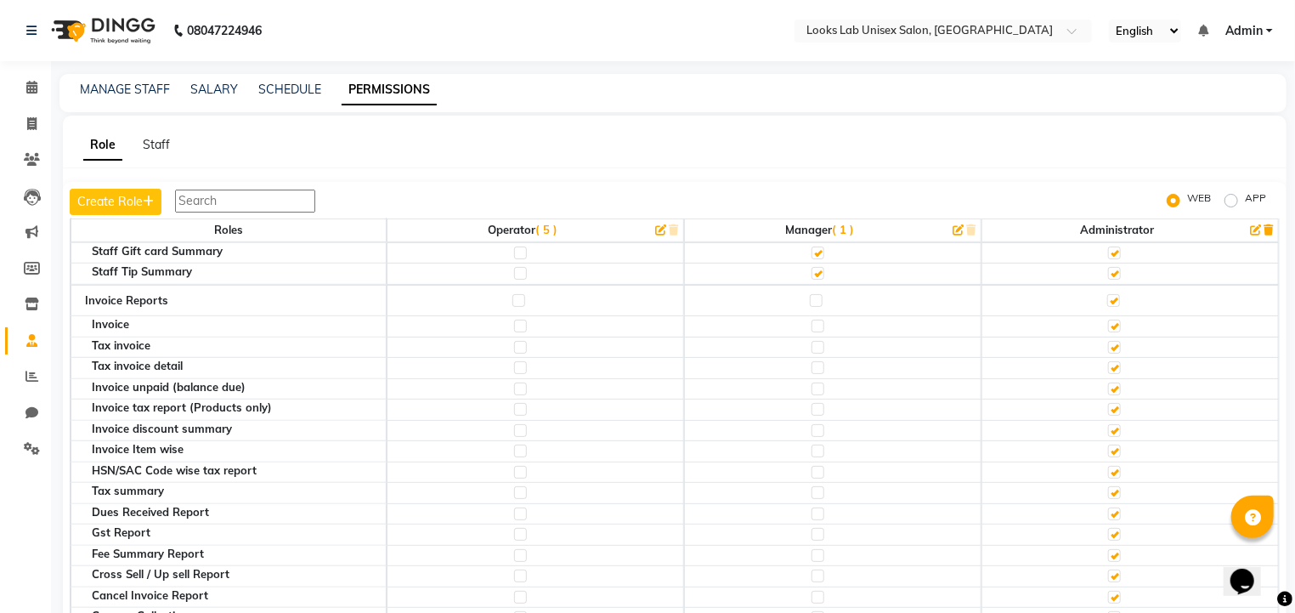
scroll to position [3794, 0]
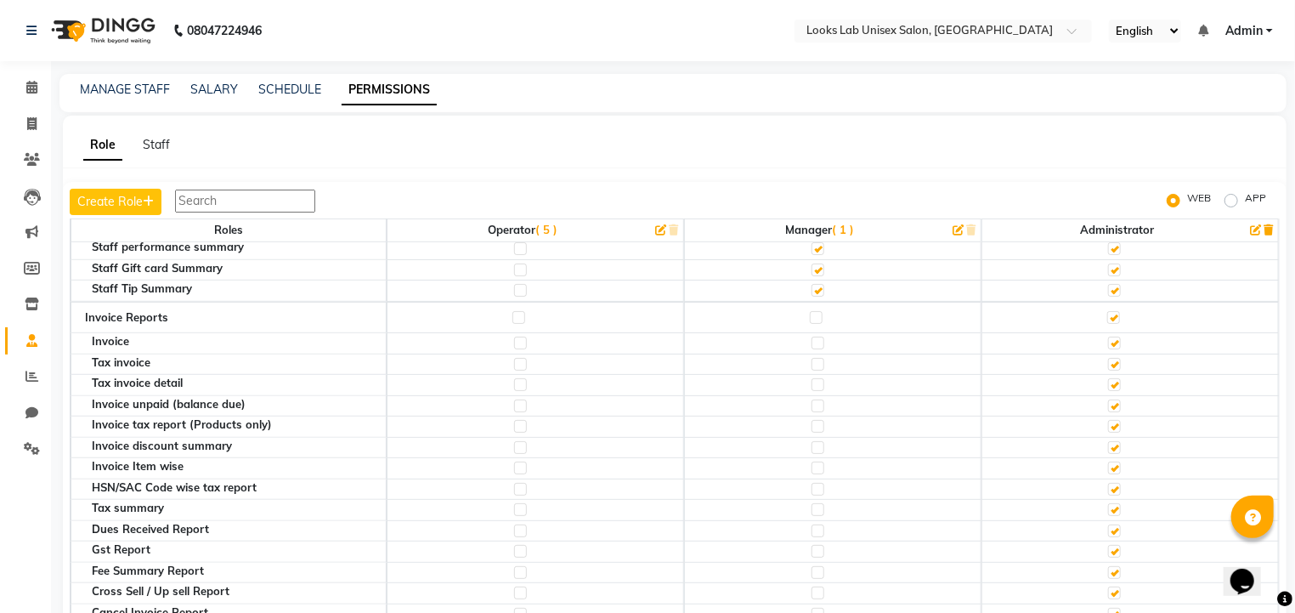
click at [810, 311] on label at bounding box center [816, 317] width 13 height 13
click at [810, 312] on input "checkbox" at bounding box center [815, 317] width 11 height 11
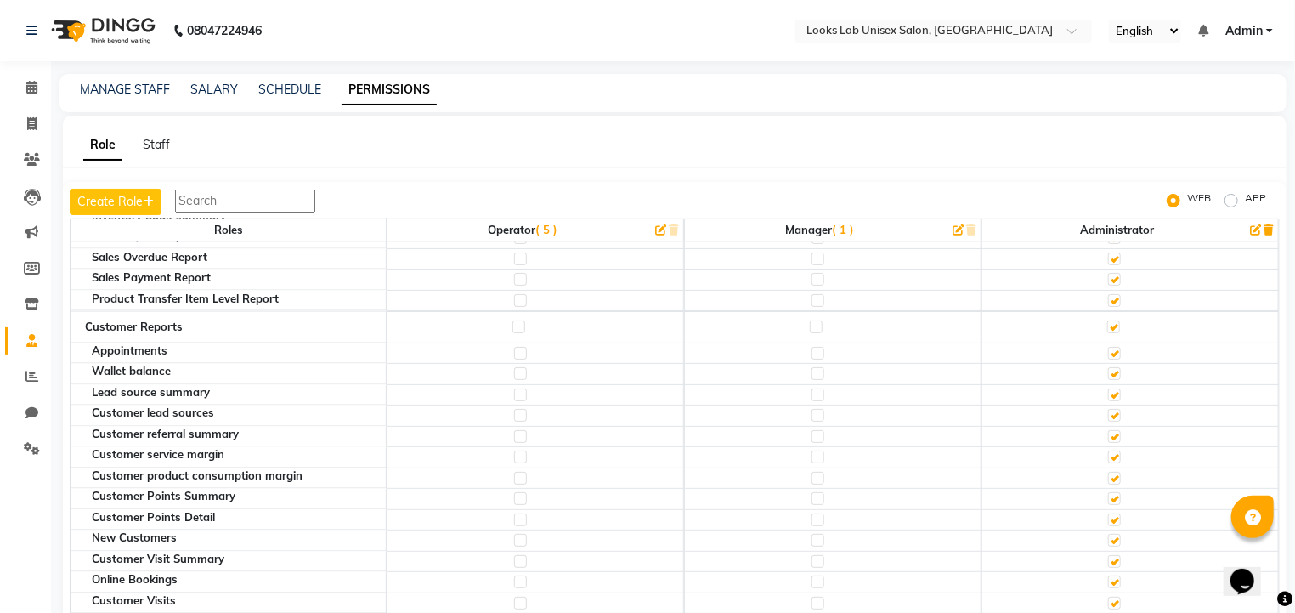
scroll to position [4790, 0]
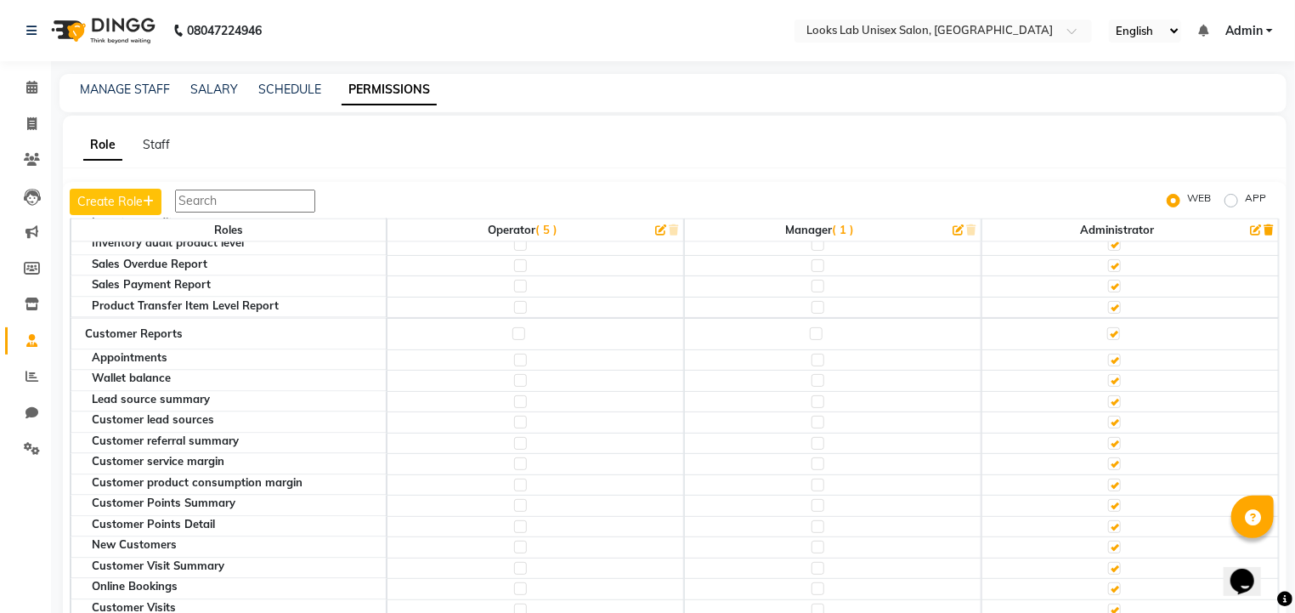
click at [810, 327] on label at bounding box center [816, 333] width 13 height 13
click at [810, 328] on input "checkbox" at bounding box center [815, 333] width 11 height 11
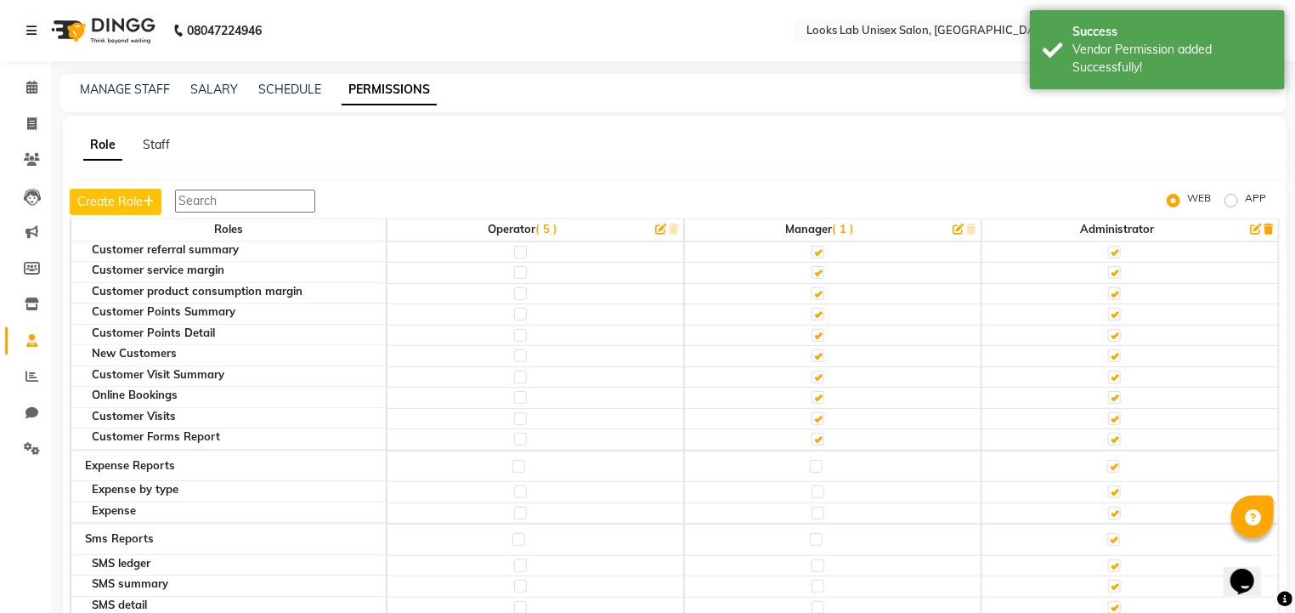
scroll to position [4999, 0]
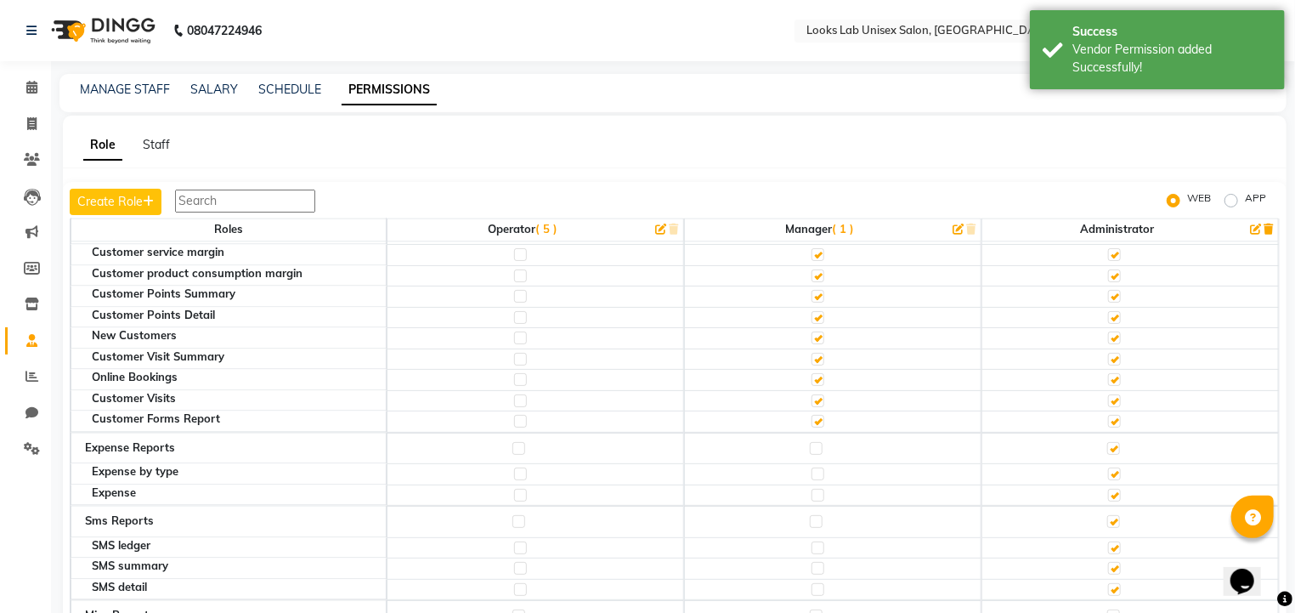
click at [813, 442] on label at bounding box center [816, 448] width 13 height 13
click at [813, 443] on input "checkbox" at bounding box center [815, 448] width 11 height 11
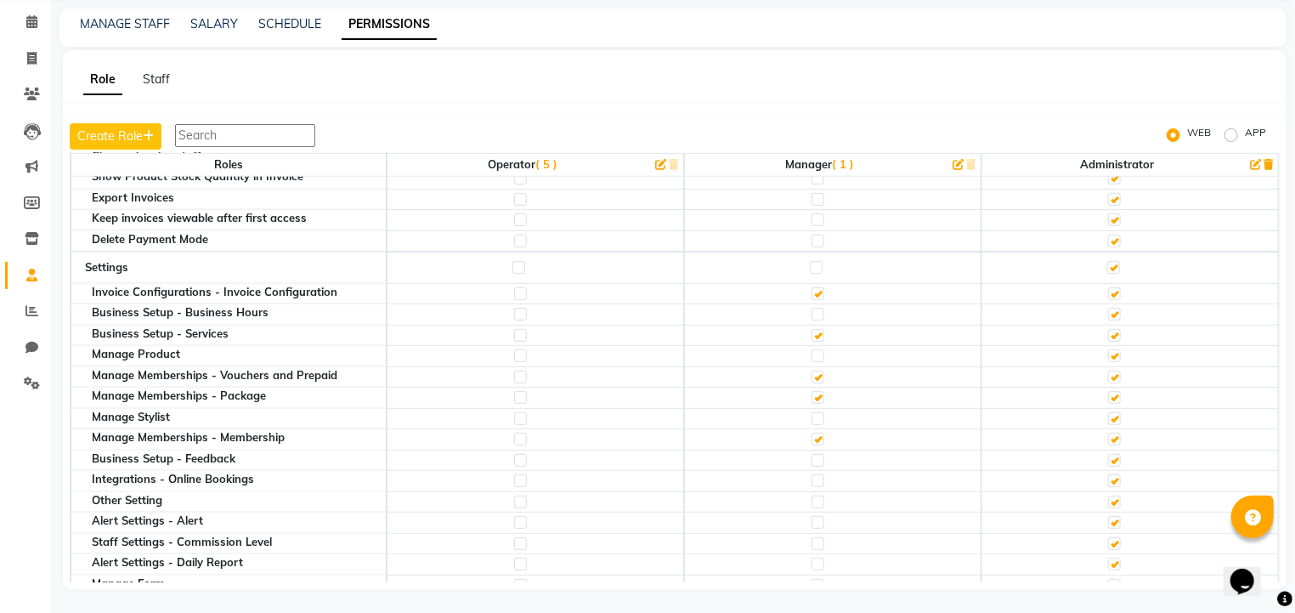
scroll to position [828, 0]
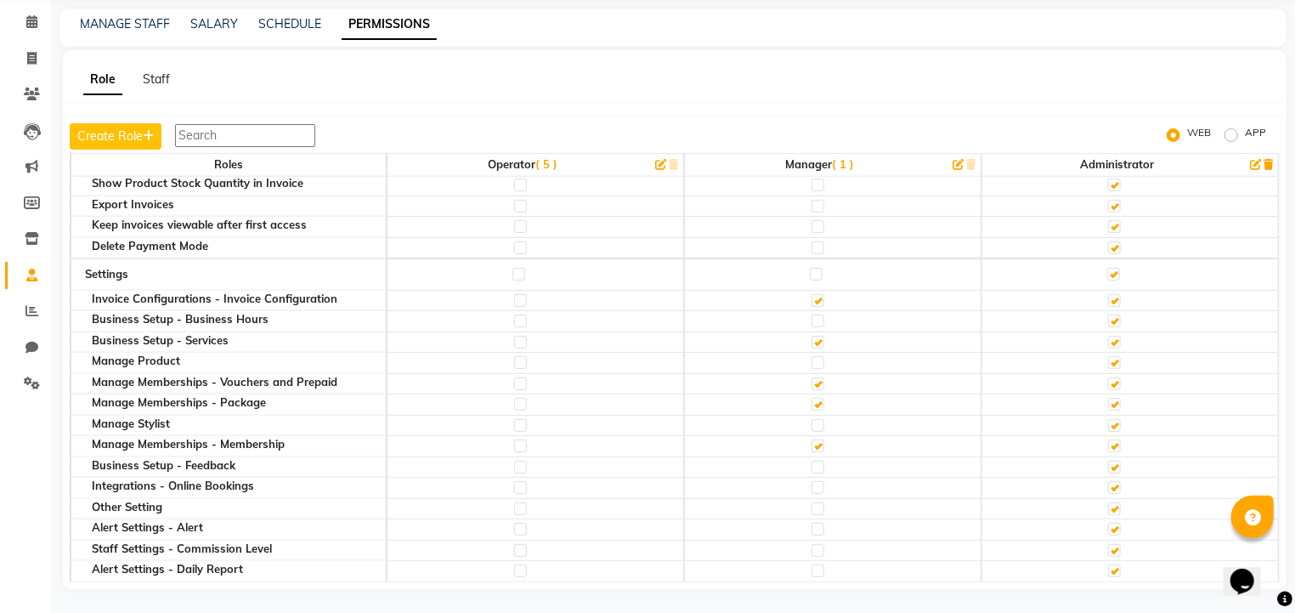
click at [812, 356] on label at bounding box center [818, 362] width 13 height 13
click at [812, 357] on input "checkbox" at bounding box center [817, 362] width 11 height 11
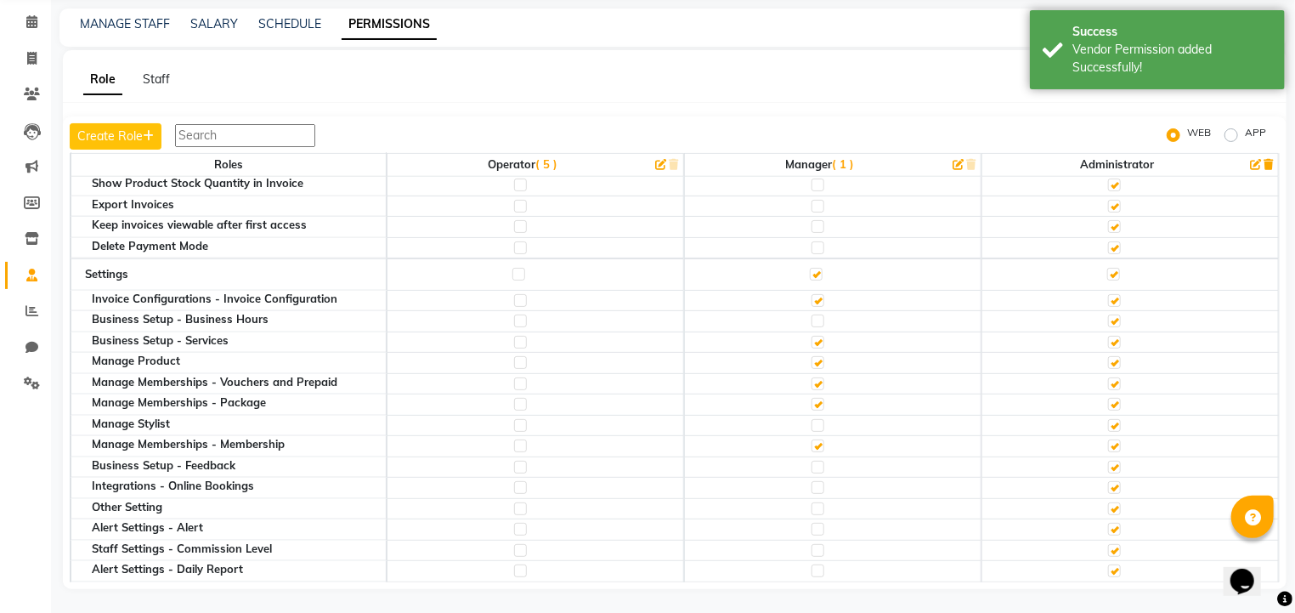
click at [813, 419] on label at bounding box center [818, 425] width 13 height 13
click at [813, 420] on input "checkbox" at bounding box center [817, 425] width 11 height 11
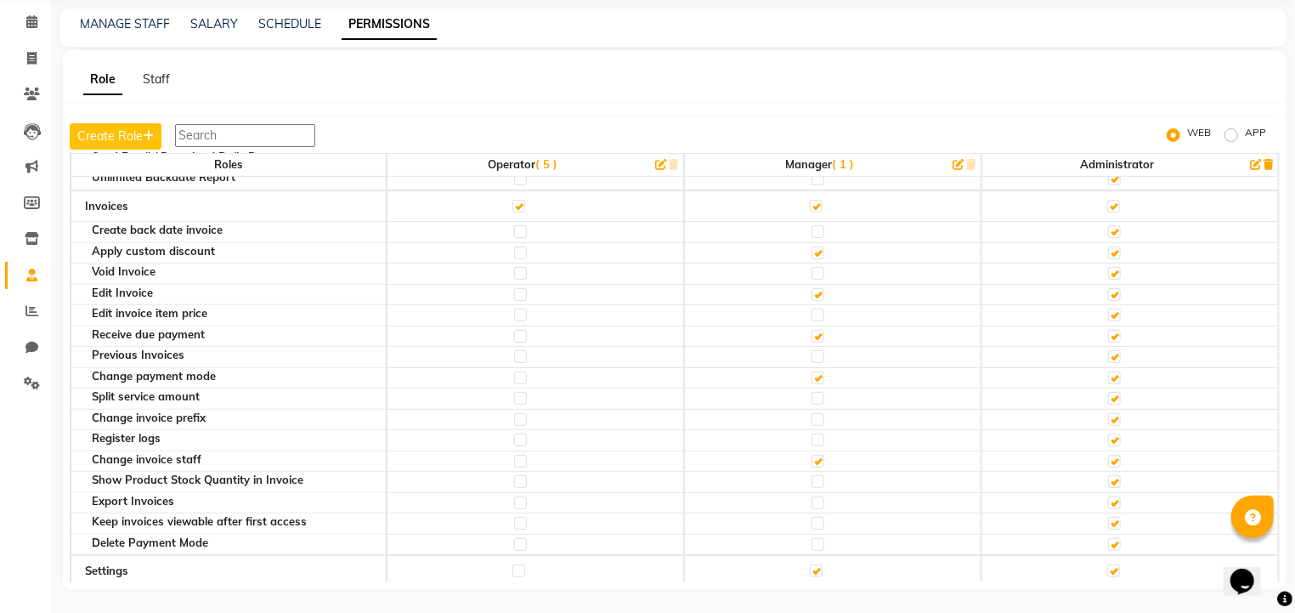
scroll to position [531, 0]
click at [816, 392] on label at bounding box center [818, 398] width 13 height 13
click at [816, 393] on input "checkbox" at bounding box center [817, 398] width 11 height 11
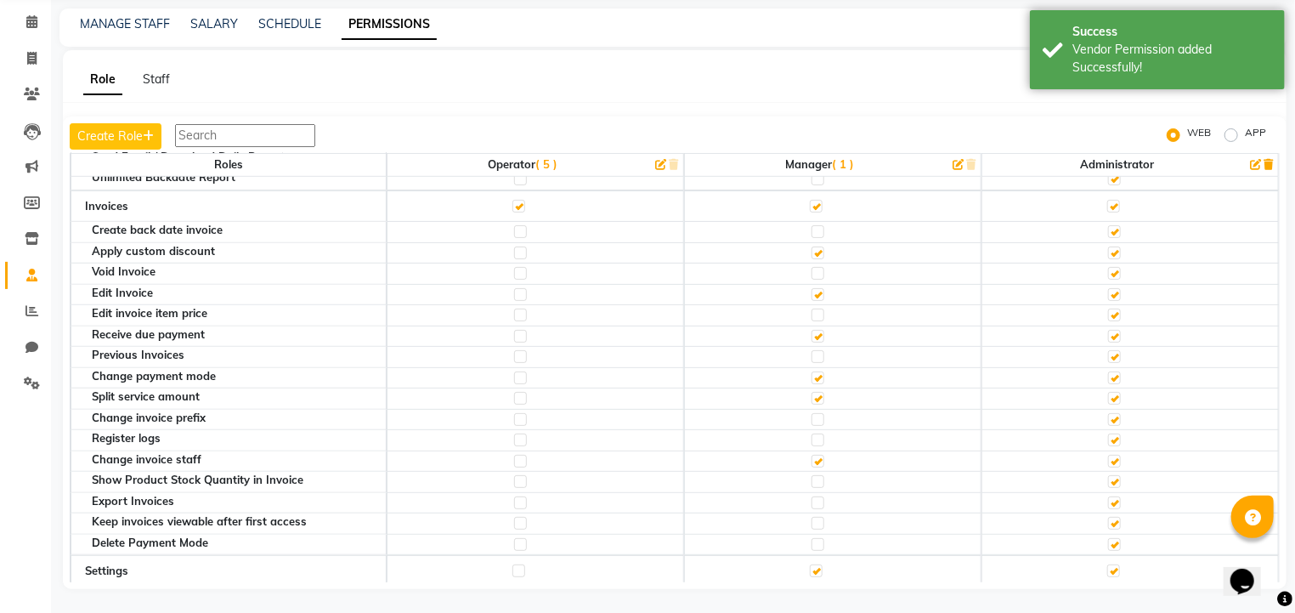
click at [812, 353] on label at bounding box center [818, 356] width 13 height 13
click at [812, 353] on input "checkbox" at bounding box center [817, 356] width 11 height 11
click at [812, 309] on label at bounding box center [818, 315] width 13 height 13
click at [812, 309] on input "checkbox" at bounding box center [817, 314] width 11 height 11
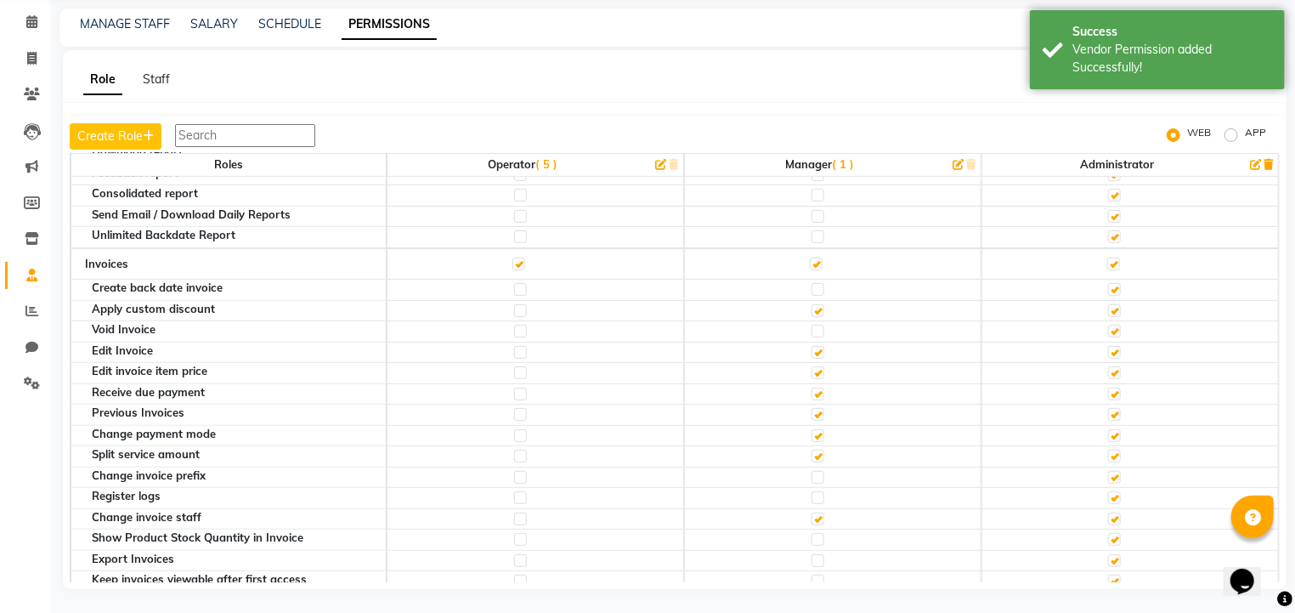
scroll to position [473, 0]
click at [812, 283] on label at bounding box center [818, 289] width 13 height 13
click at [812, 284] on input "checkbox" at bounding box center [817, 289] width 11 height 11
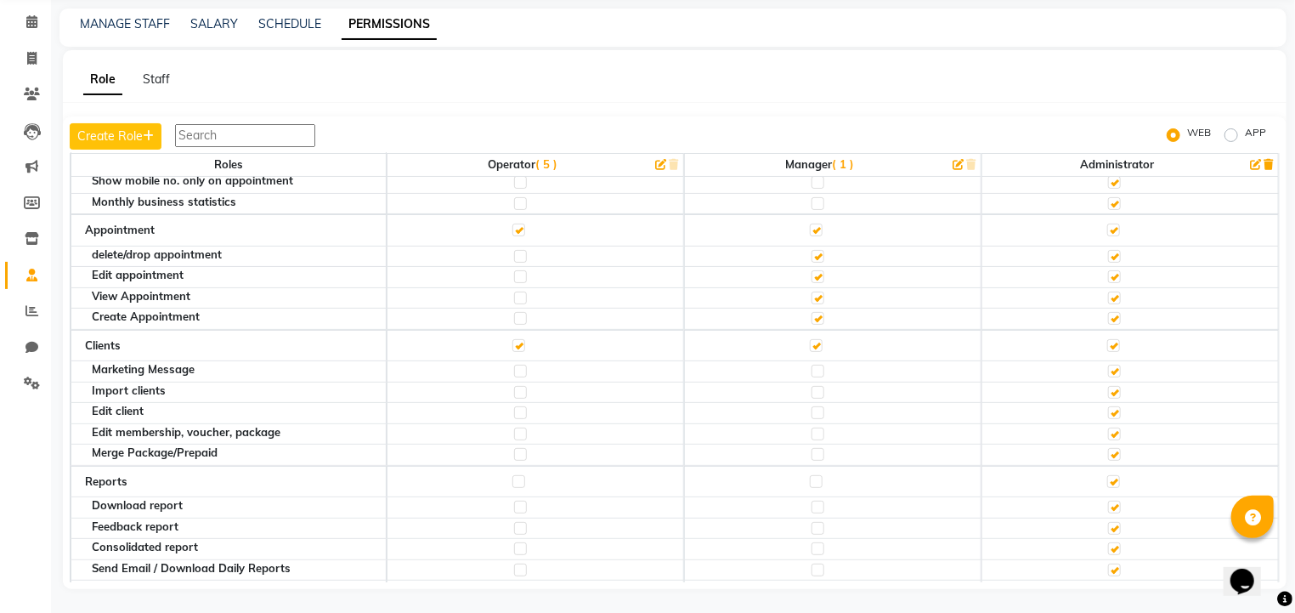
scroll to position [116, 0]
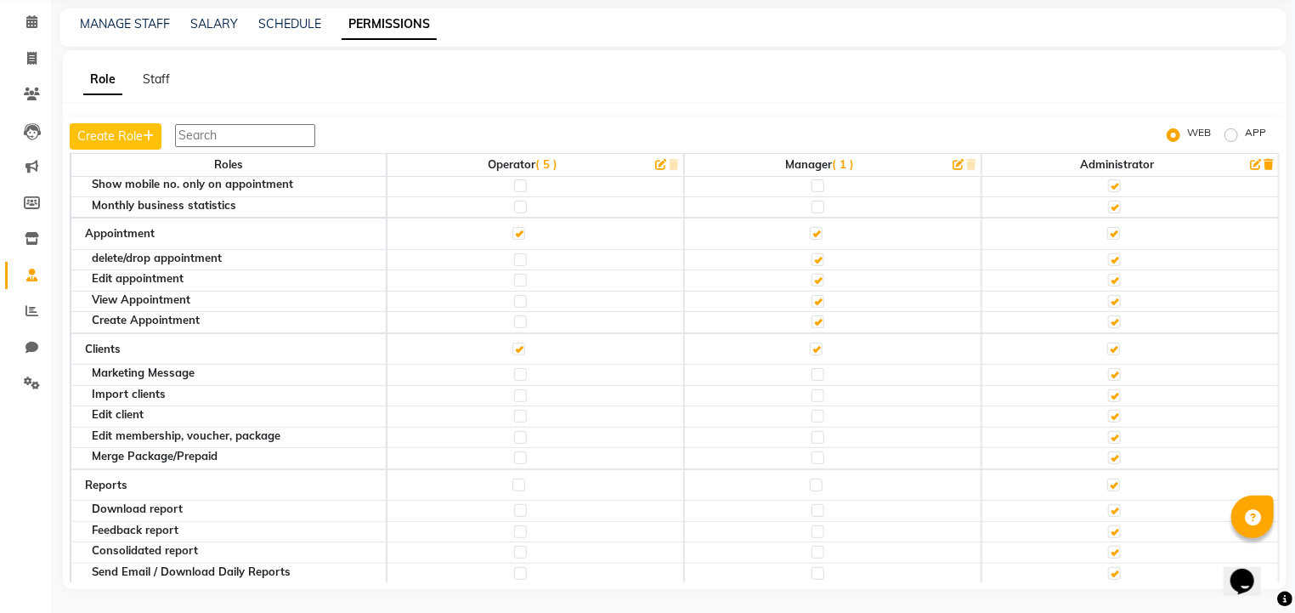
click at [812, 411] on label at bounding box center [818, 416] width 13 height 13
click at [812, 411] on input "checkbox" at bounding box center [817, 416] width 11 height 11
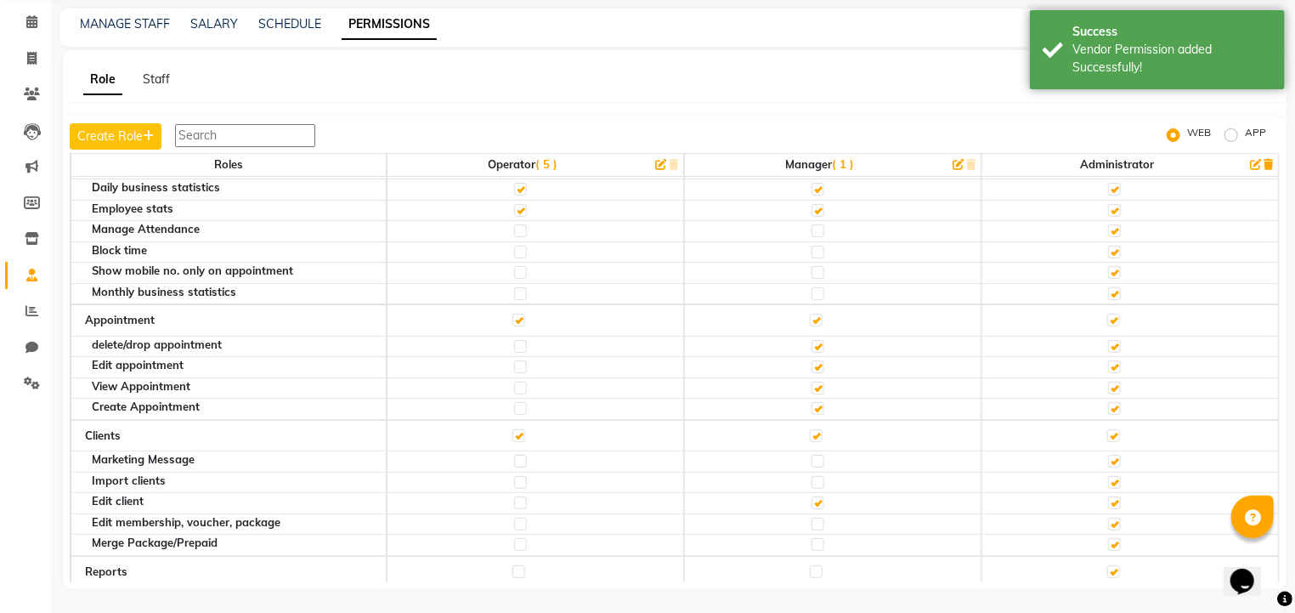
scroll to position [24, 0]
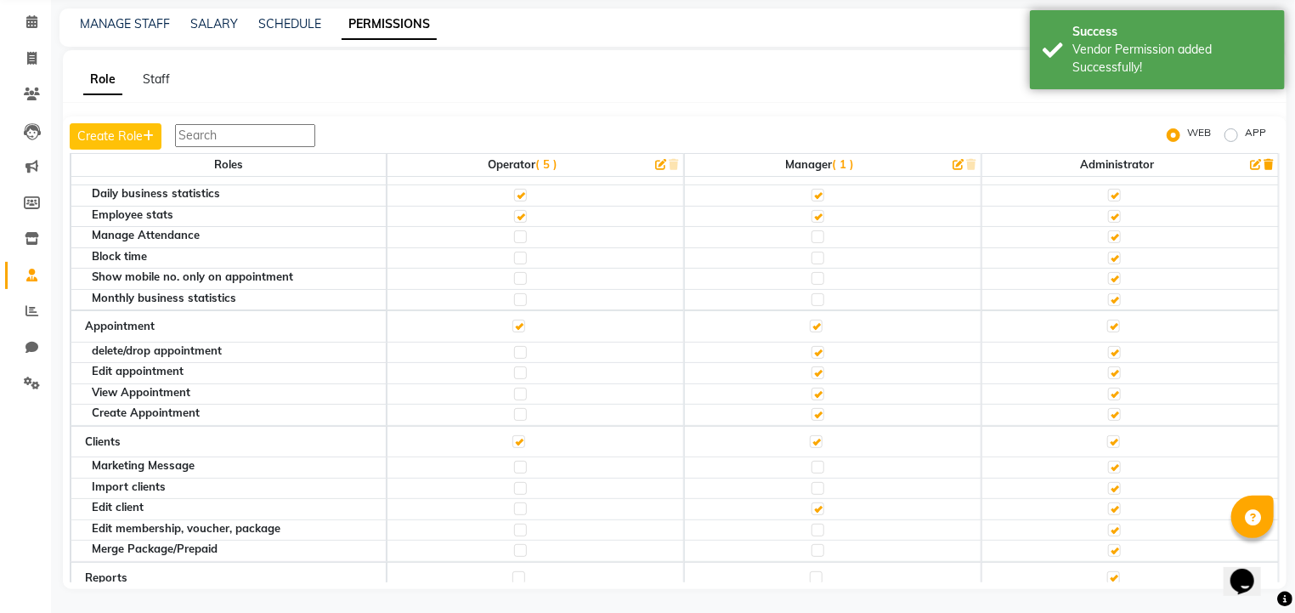
click at [812, 462] on label at bounding box center [818, 467] width 13 height 13
click at [812, 462] on input "checkbox" at bounding box center [817, 467] width 11 height 11
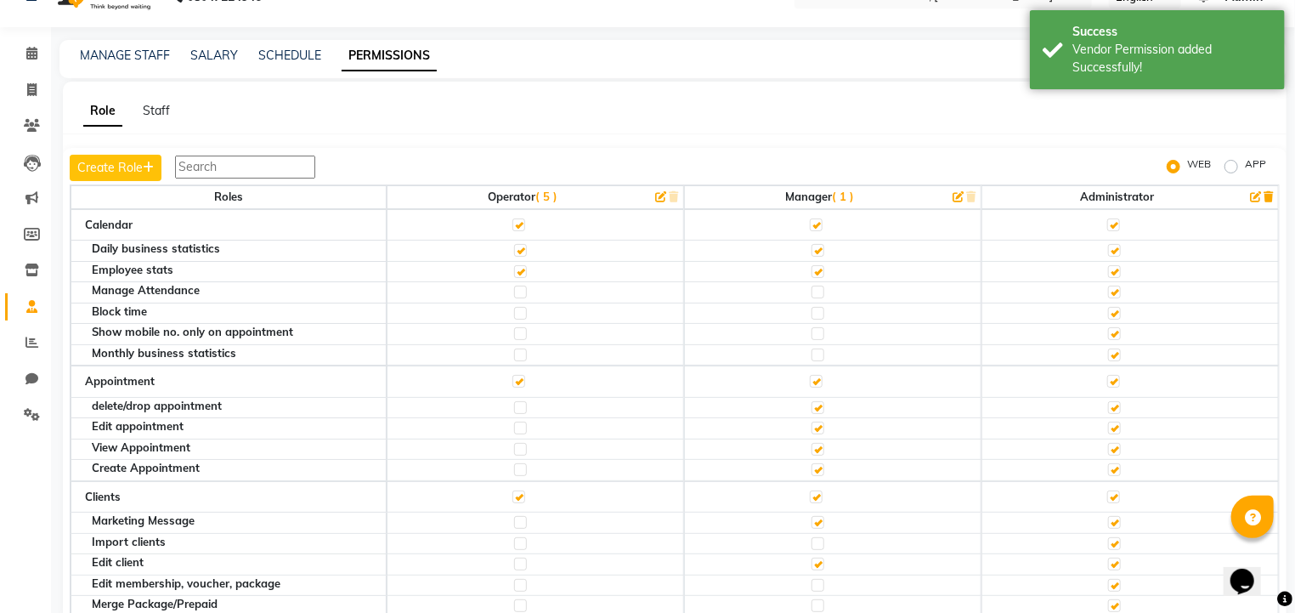
scroll to position [35, 0]
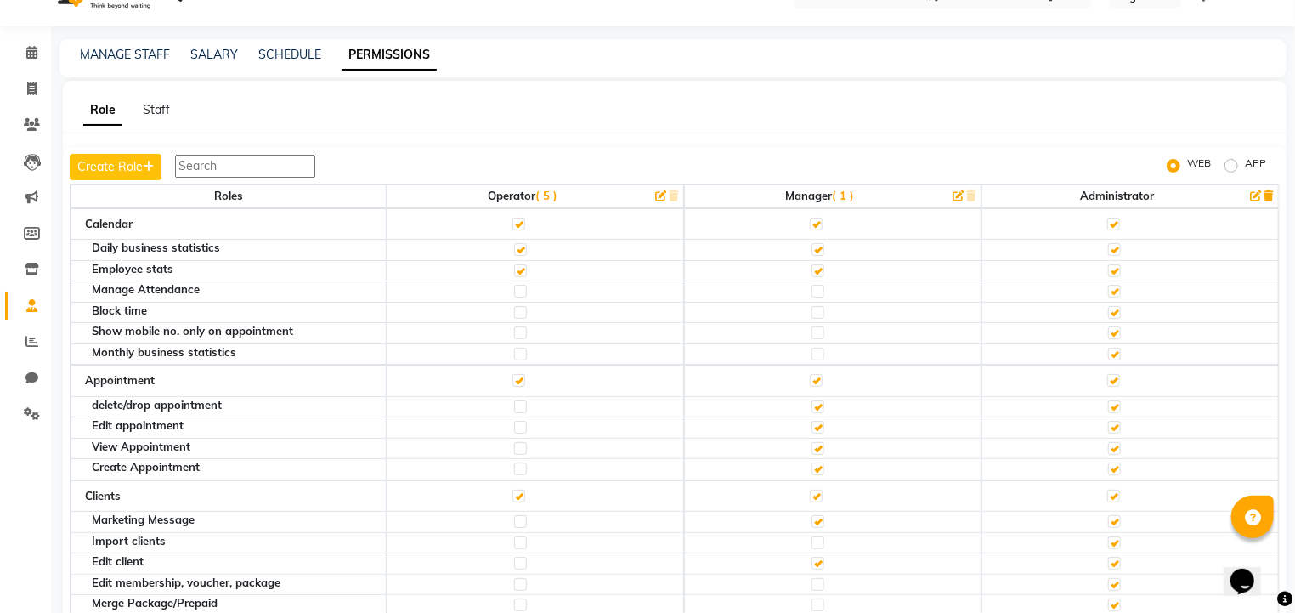
click at [812, 286] on label at bounding box center [818, 291] width 13 height 13
click at [812, 286] on input "checkbox" at bounding box center [817, 291] width 11 height 11
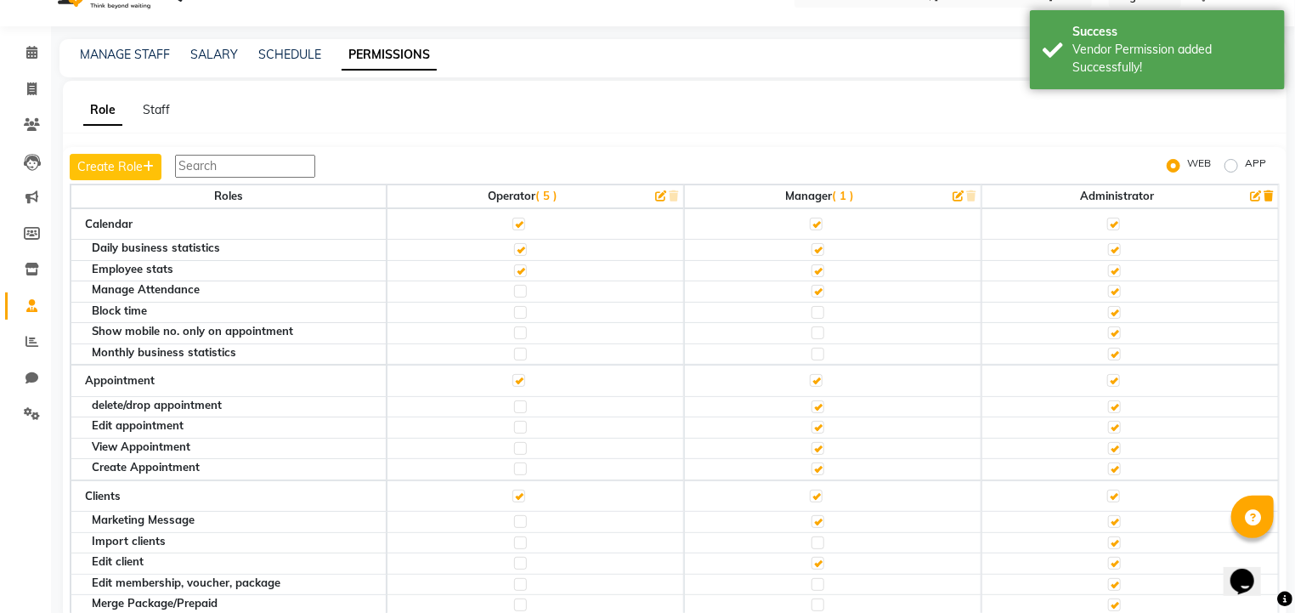
click at [812, 334] on label at bounding box center [818, 332] width 13 height 13
click at [812, 334] on input "checkbox" at bounding box center [817, 332] width 11 height 11
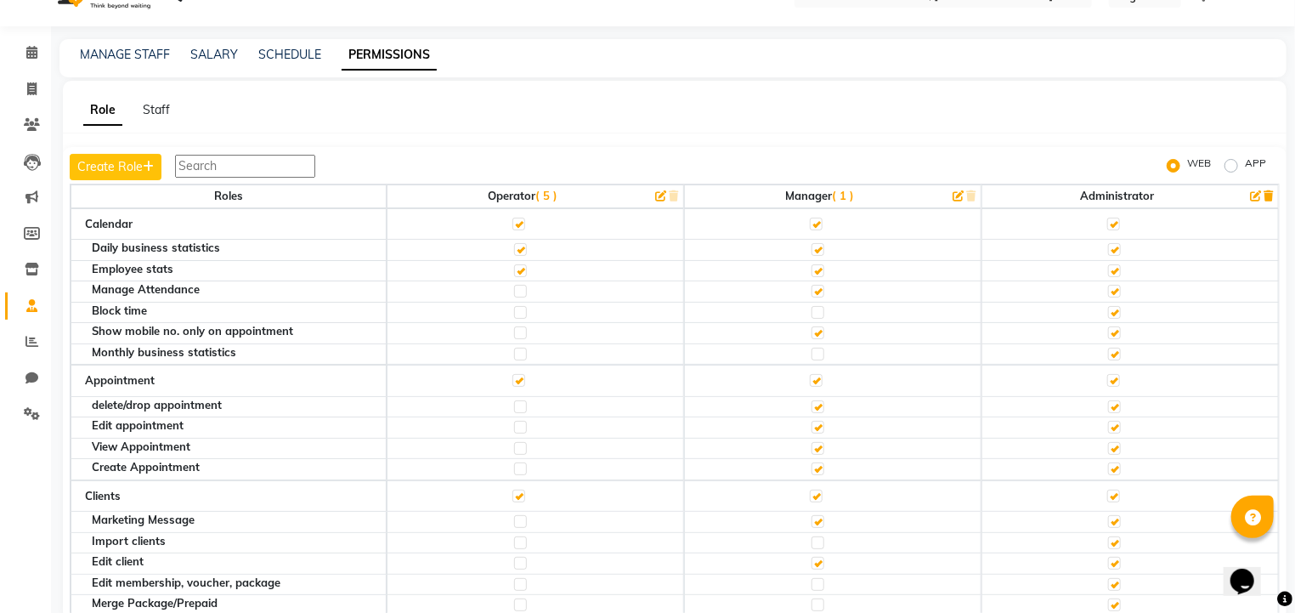
click at [813, 309] on label at bounding box center [818, 312] width 13 height 13
click at [813, 309] on input "checkbox" at bounding box center [817, 312] width 11 height 11
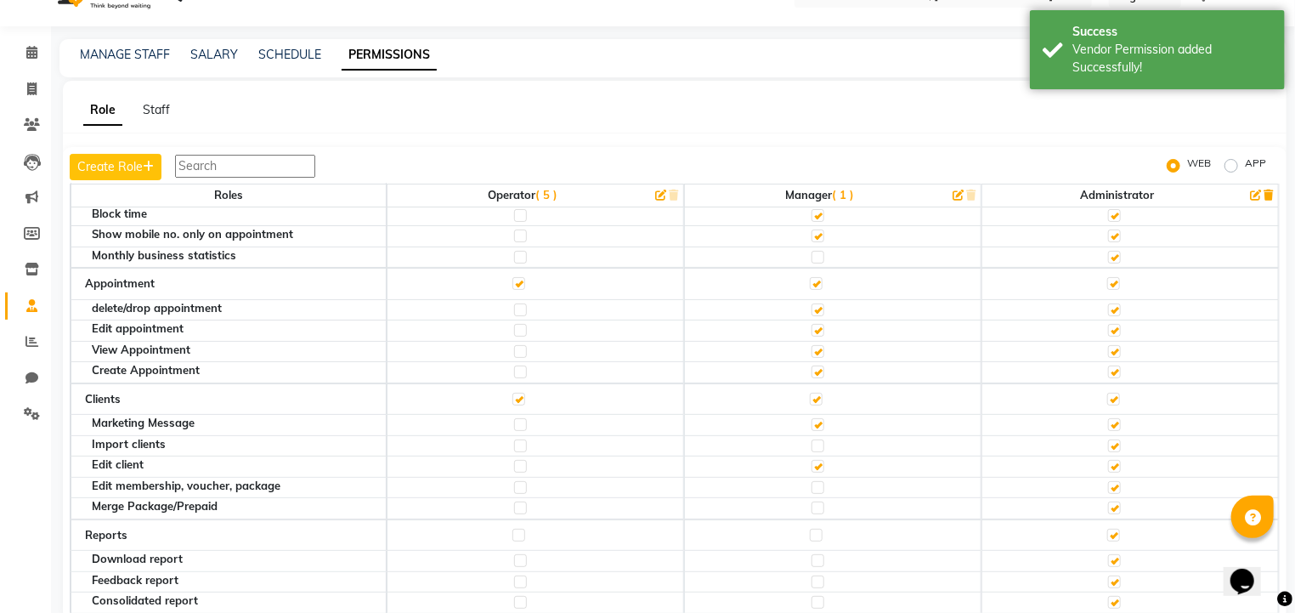
scroll to position [60, 0]
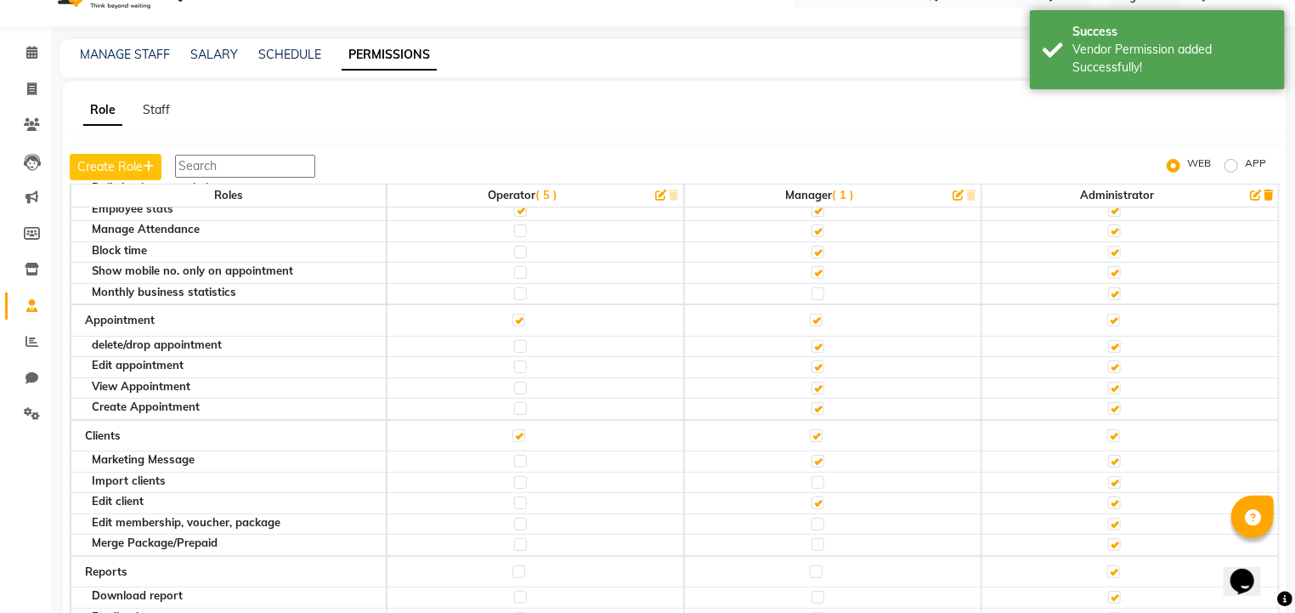
click at [812, 290] on label at bounding box center [818, 293] width 13 height 13
click at [812, 290] on input "checkbox" at bounding box center [817, 293] width 11 height 11
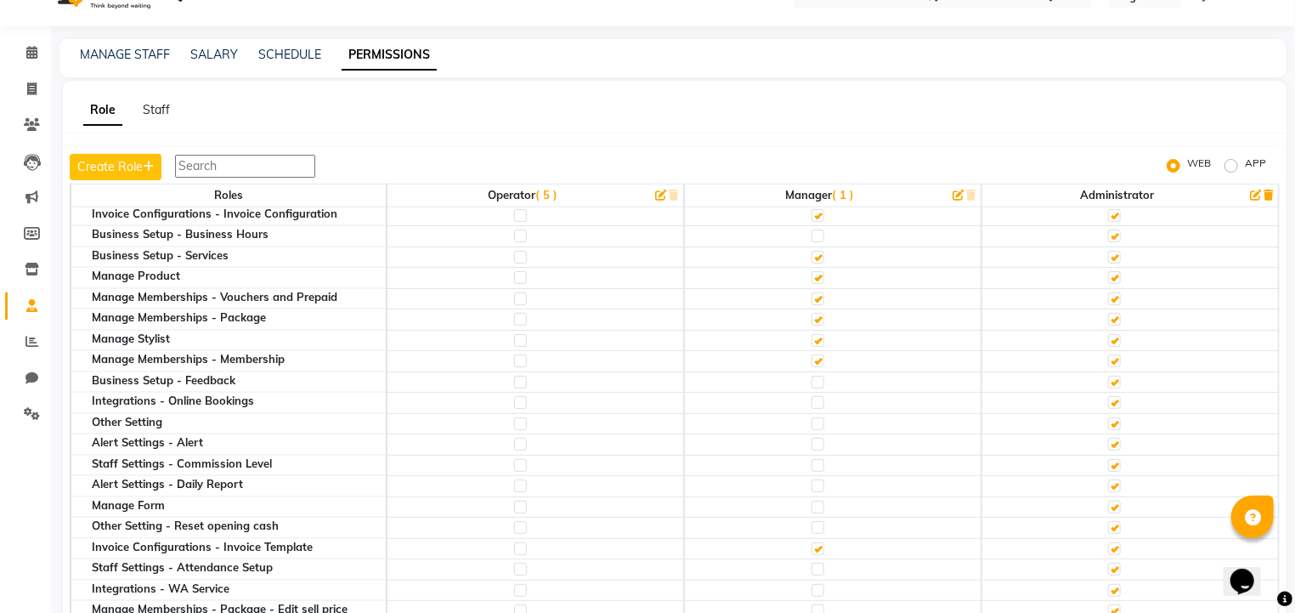
scroll to position [65, 0]
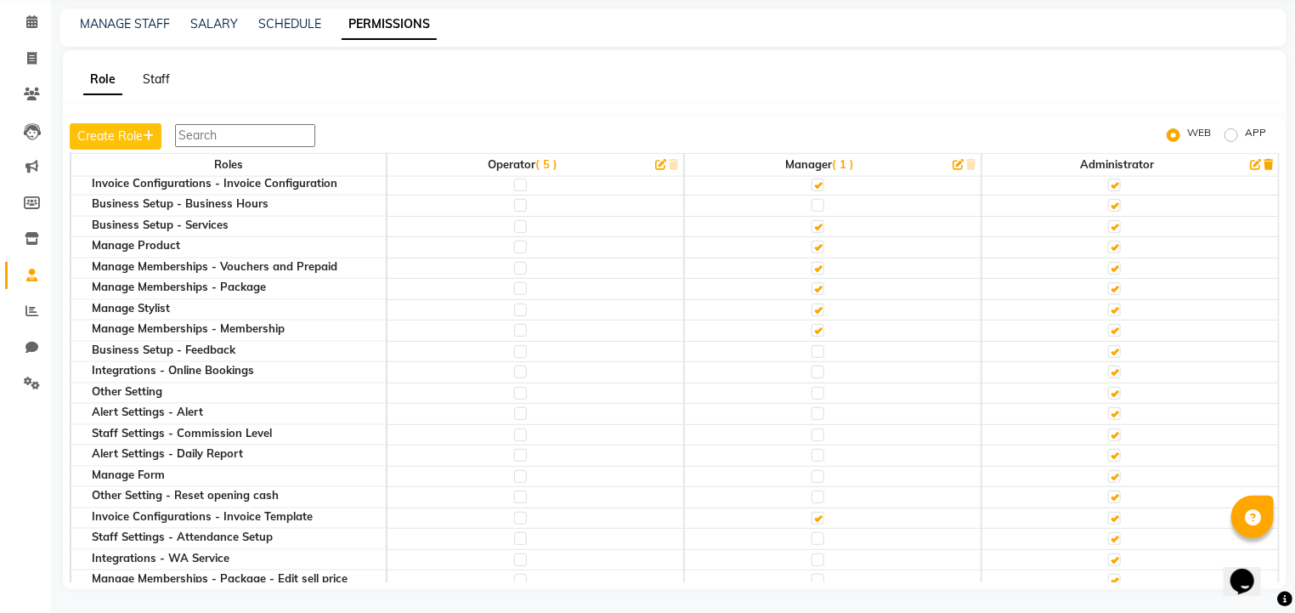
click at [162, 81] on link "Staff" at bounding box center [156, 78] width 27 height 15
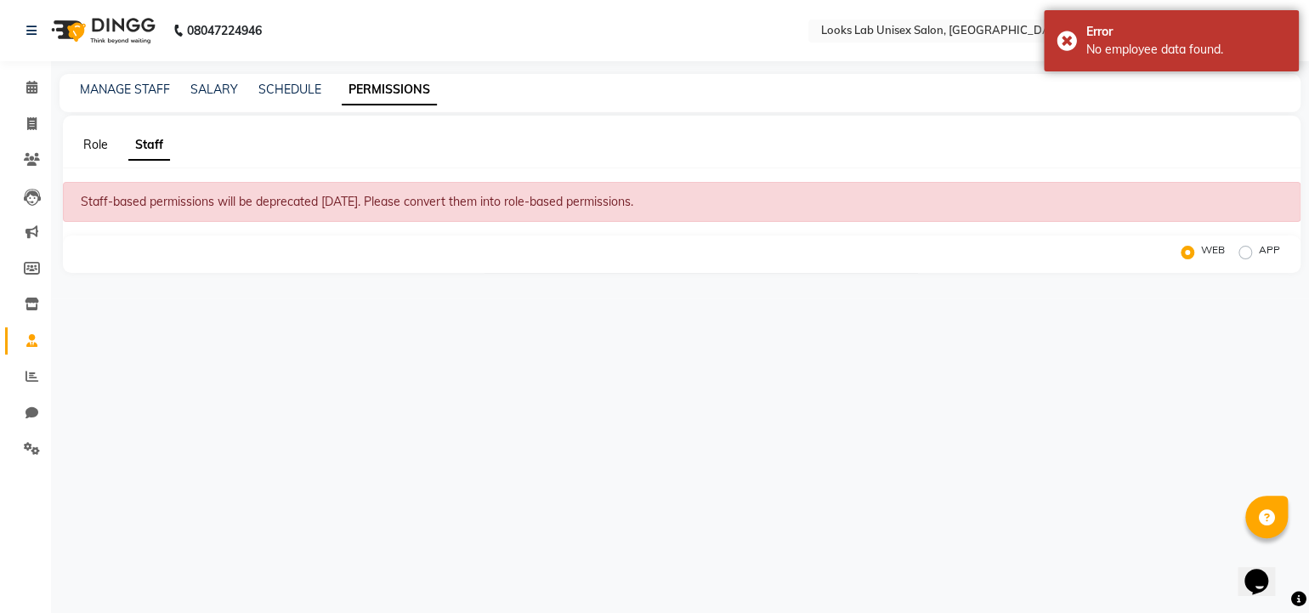
click at [89, 147] on link "Role" at bounding box center [95, 144] width 25 height 15
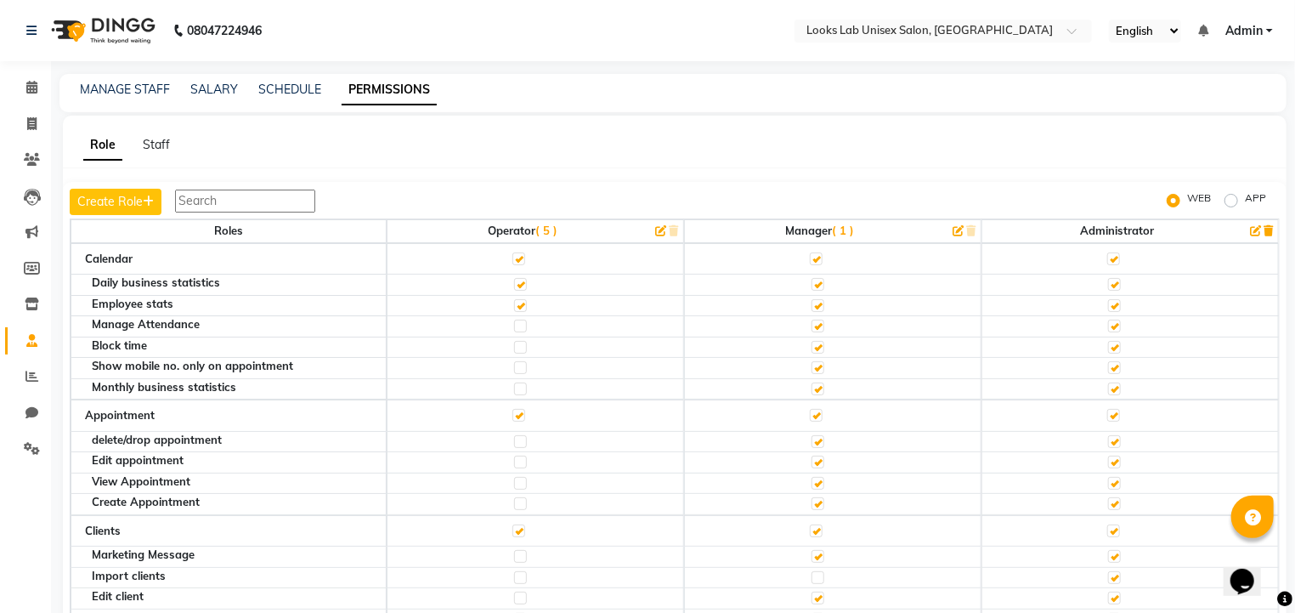
click at [1245, 201] on label "APP" at bounding box center [1255, 200] width 21 height 20
click at [1235, 201] on input "APP" at bounding box center [1234, 201] width 12 height 12
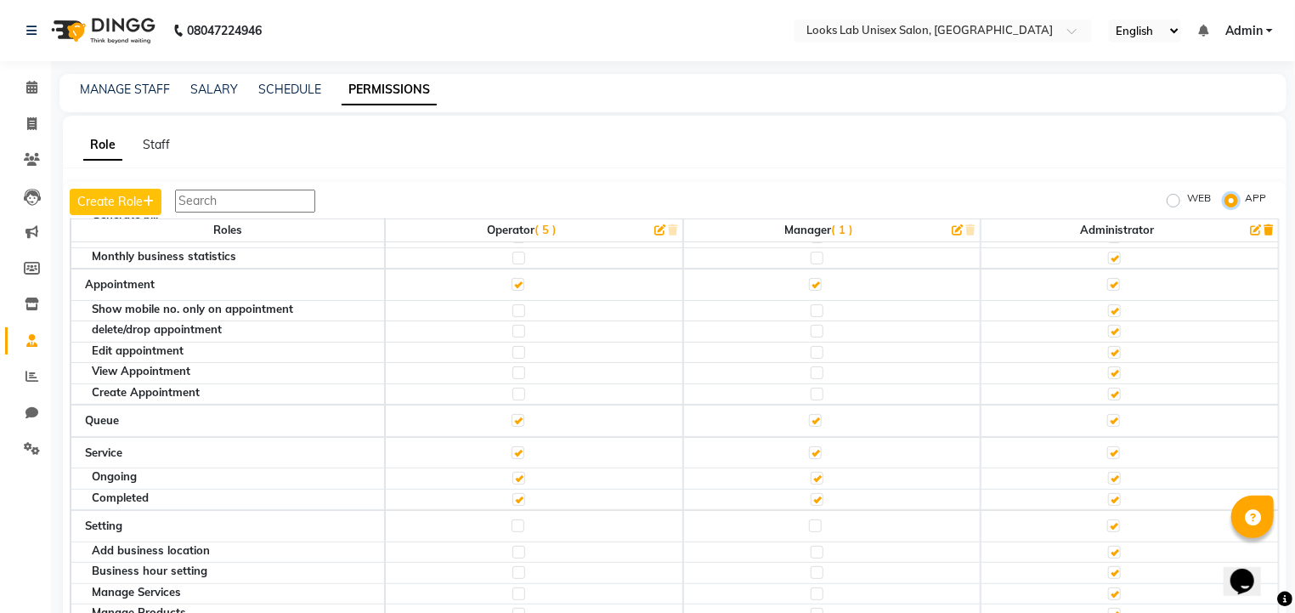
scroll to position [117, 0]
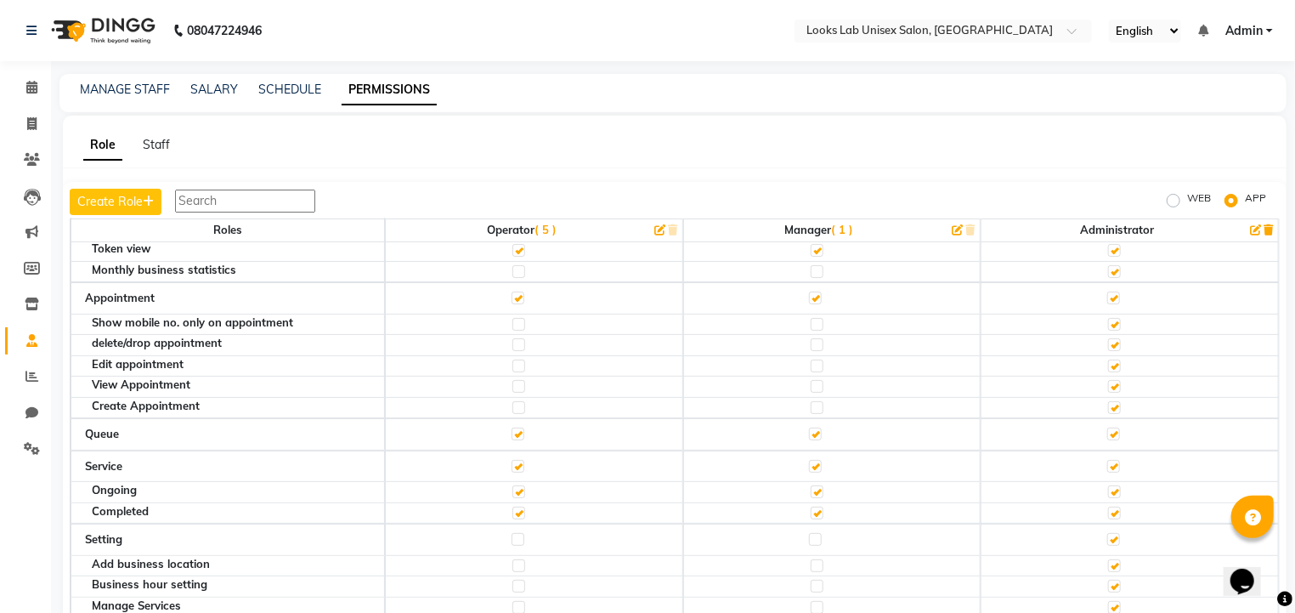
click at [809, 292] on label at bounding box center [815, 298] width 13 height 13
click at [809, 292] on input "checkbox" at bounding box center [814, 297] width 11 height 11
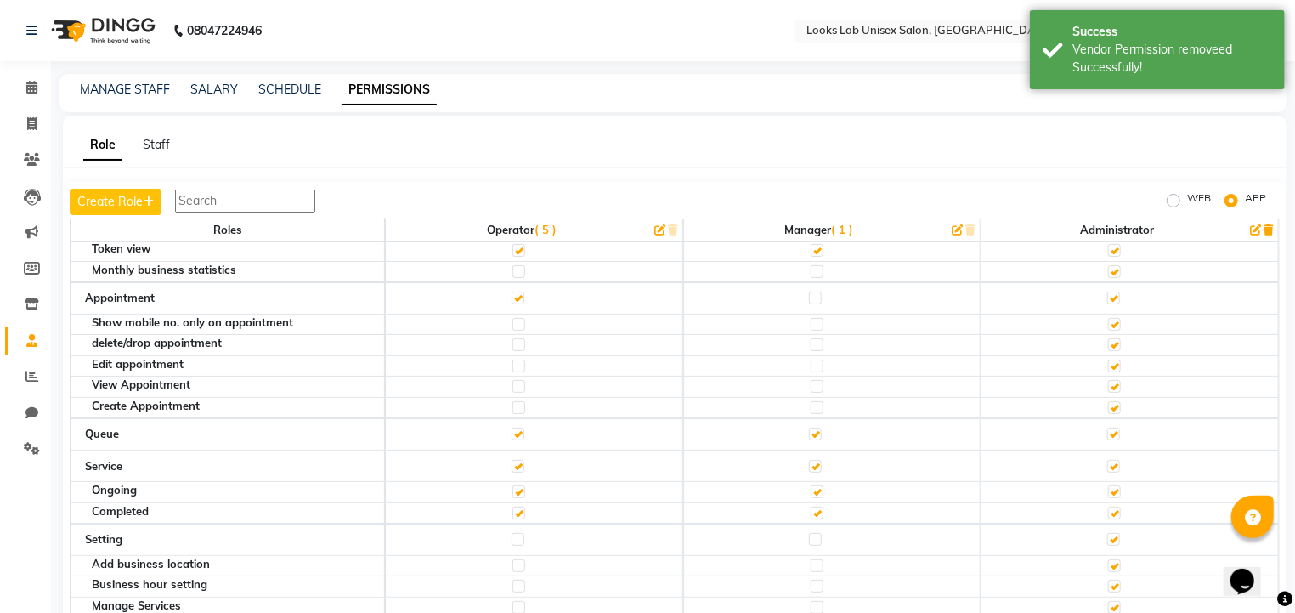
click at [809, 292] on label at bounding box center [815, 298] width 13 height 13
click at [809, 292] on input "checkbox" at bounding box center [814, 297] width 11 height 11
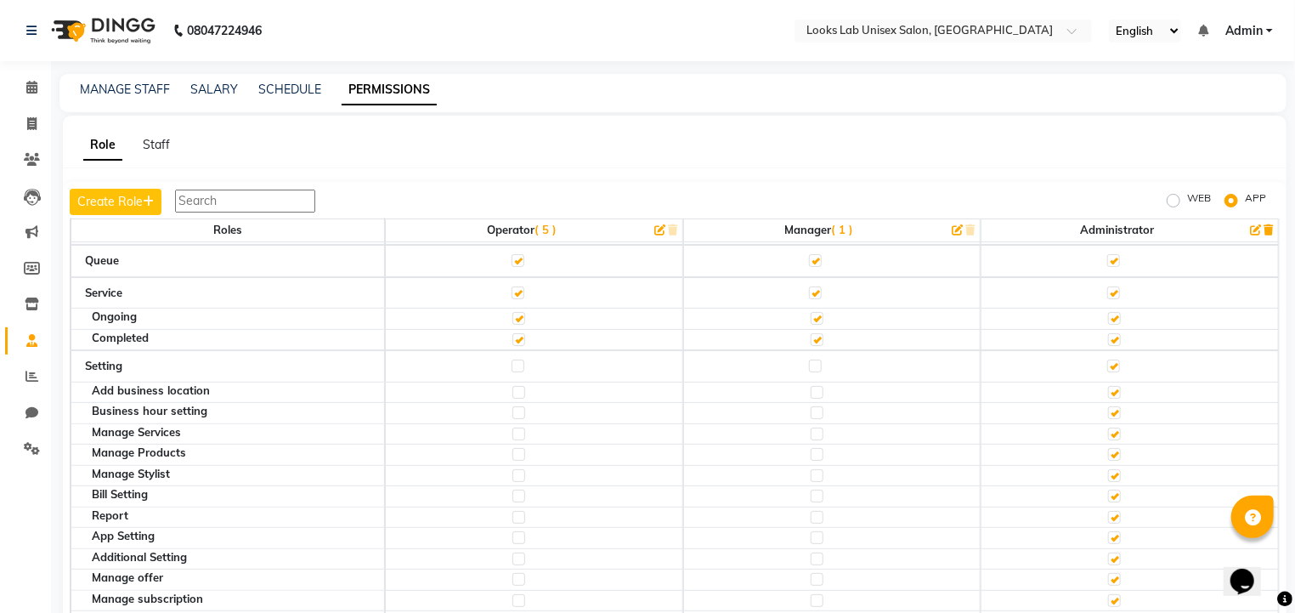
scroll to position [0, 0]
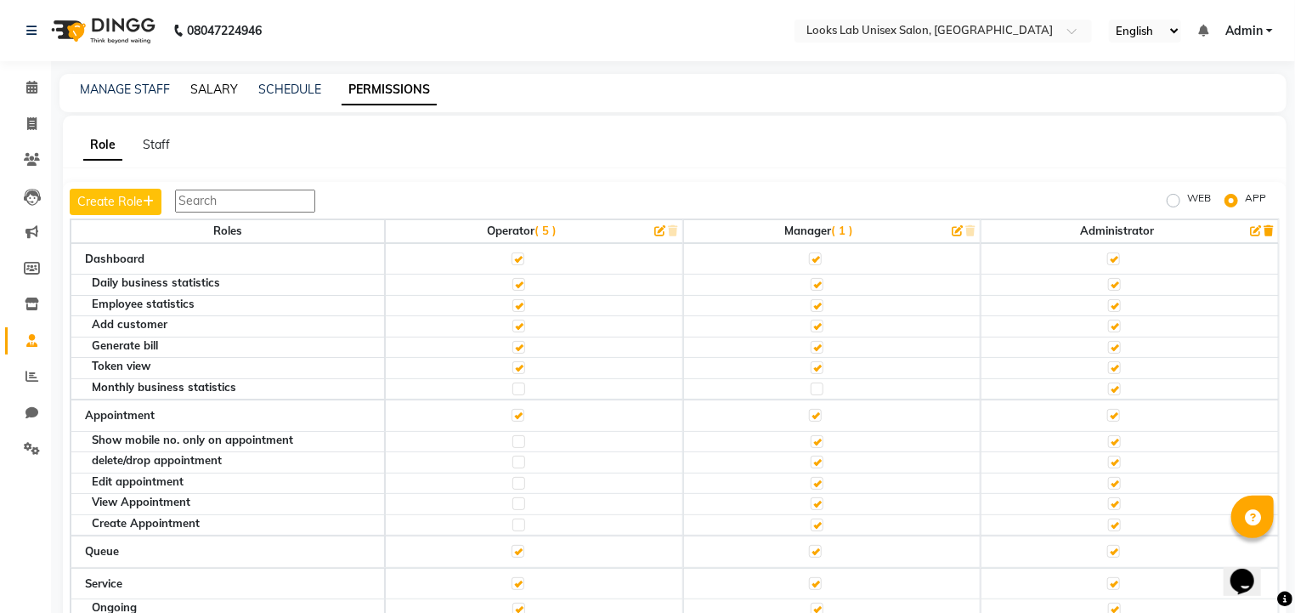
click at [190, 88] on link "SALARY" at bounding box center [214, 89] width 48 height 15
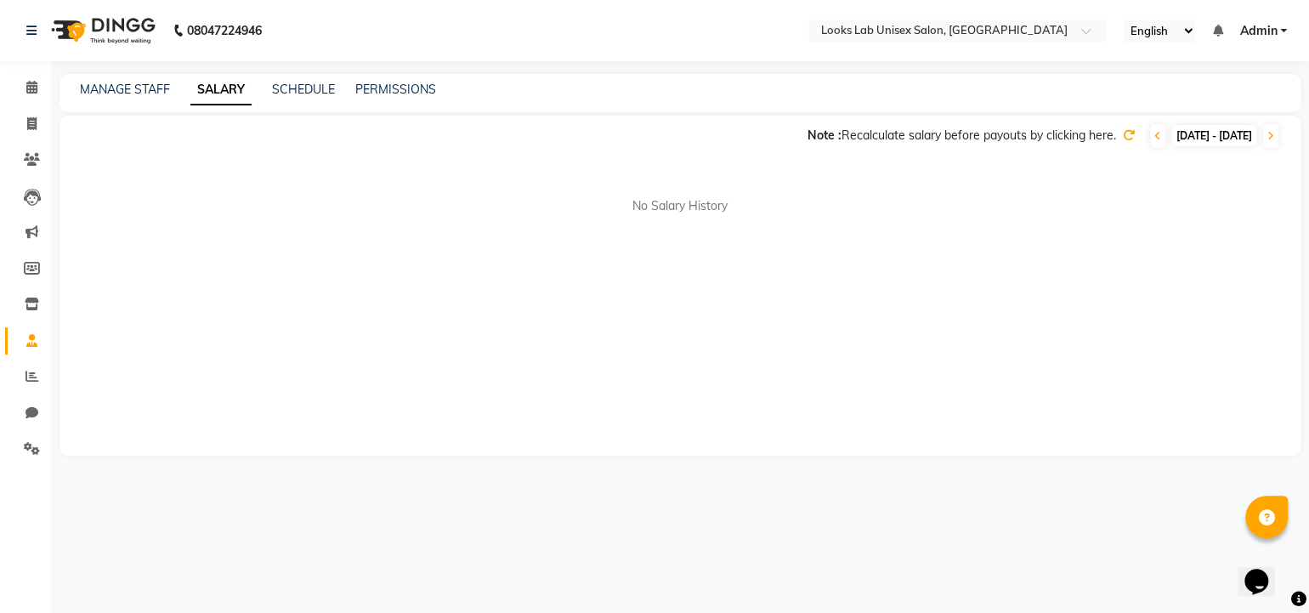
click at [1123, 136] on icon at bounding box center [1129, 135] width 12 height 12
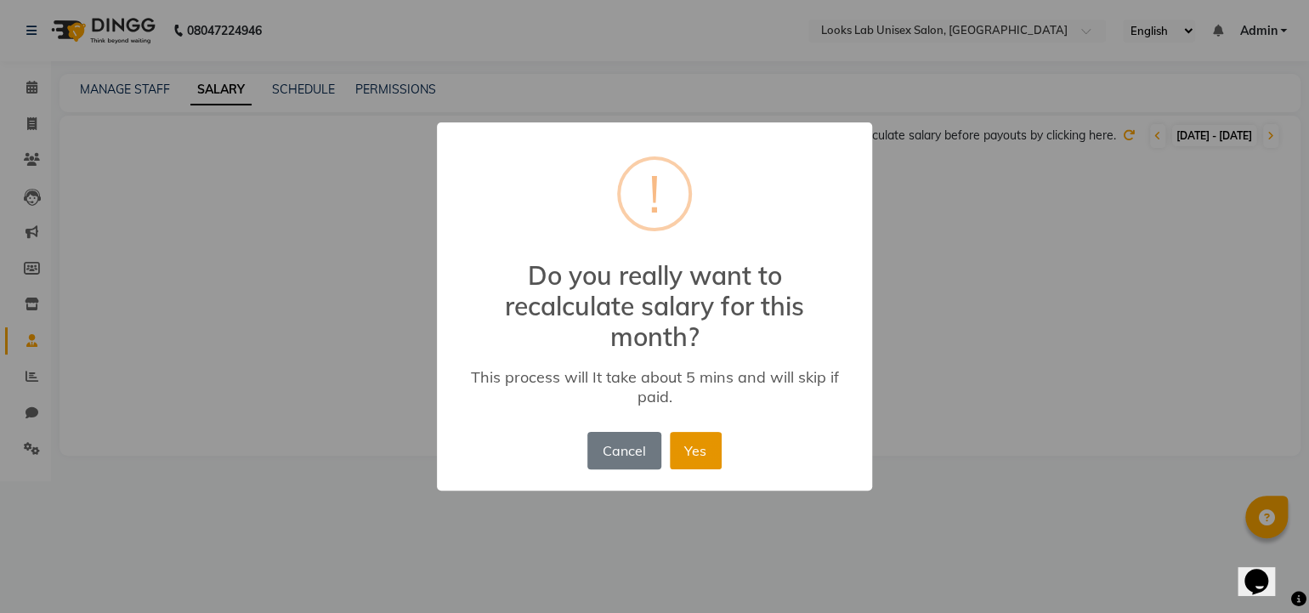
click at [693, 456] on button "Yes" at bounding box center [696, 450] width 52 height 37
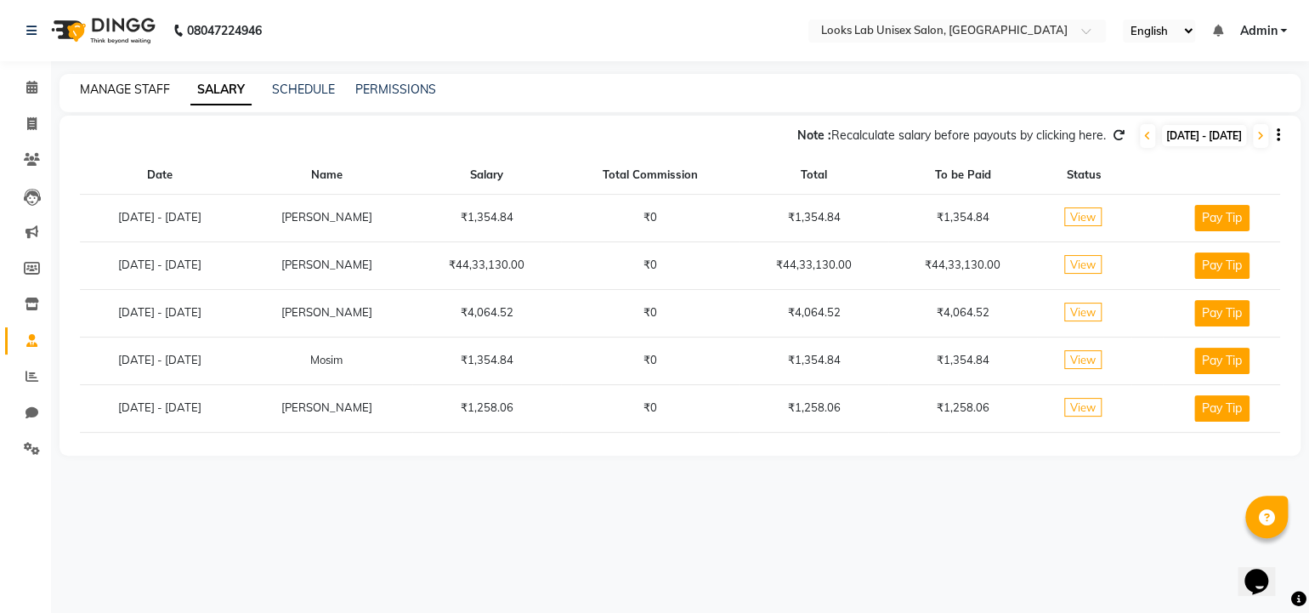
click at [130, 88] on link "MANAGE STAFF" at bounding box center [125, 89] width 90 height 15
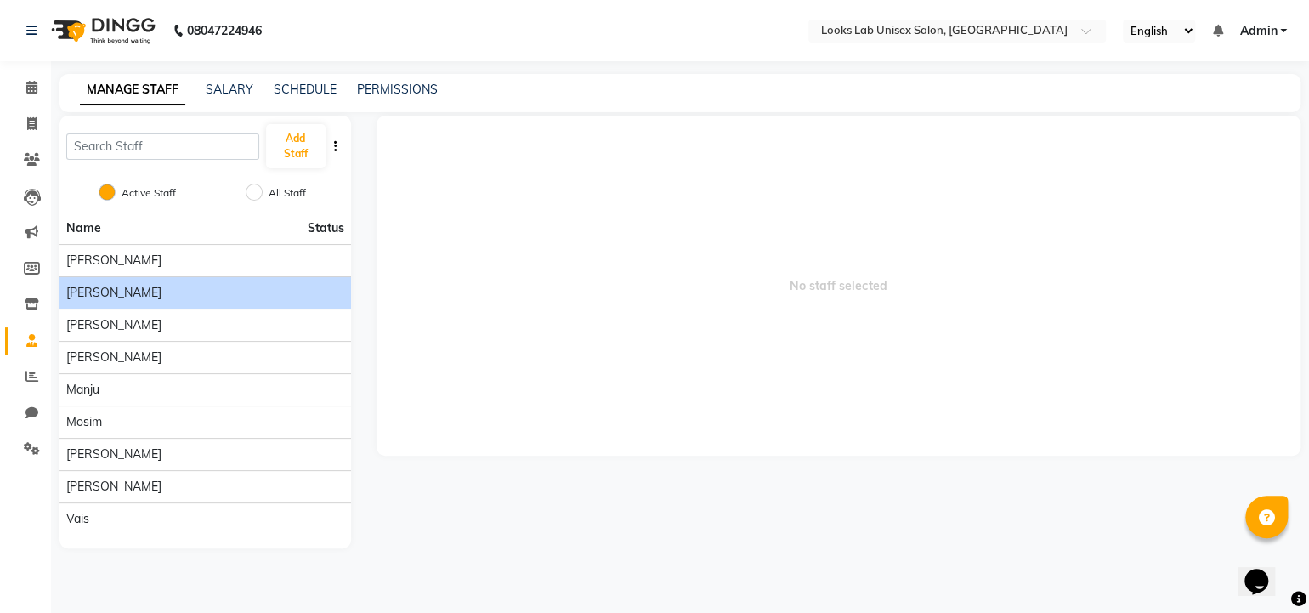
click at [118, 286] on span "[PERSON_NAME]" at bounding box center [113, 293] width 95 height 18
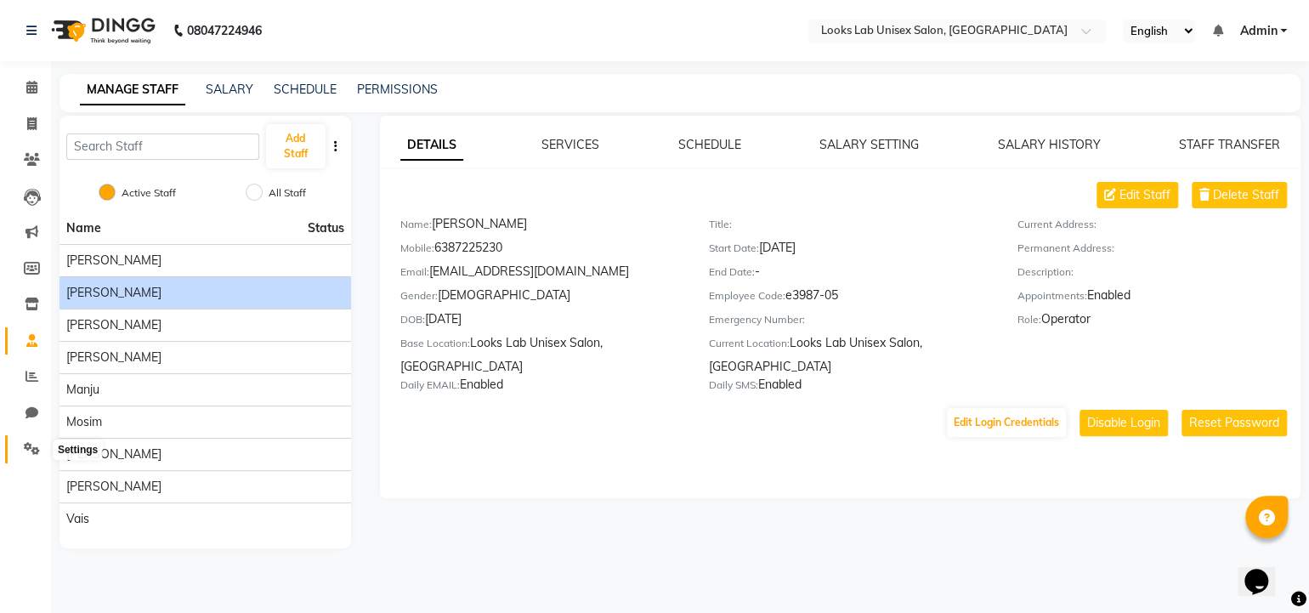
click at [29, 447] on icon at bounding box center [32, 448] width 16 height 13
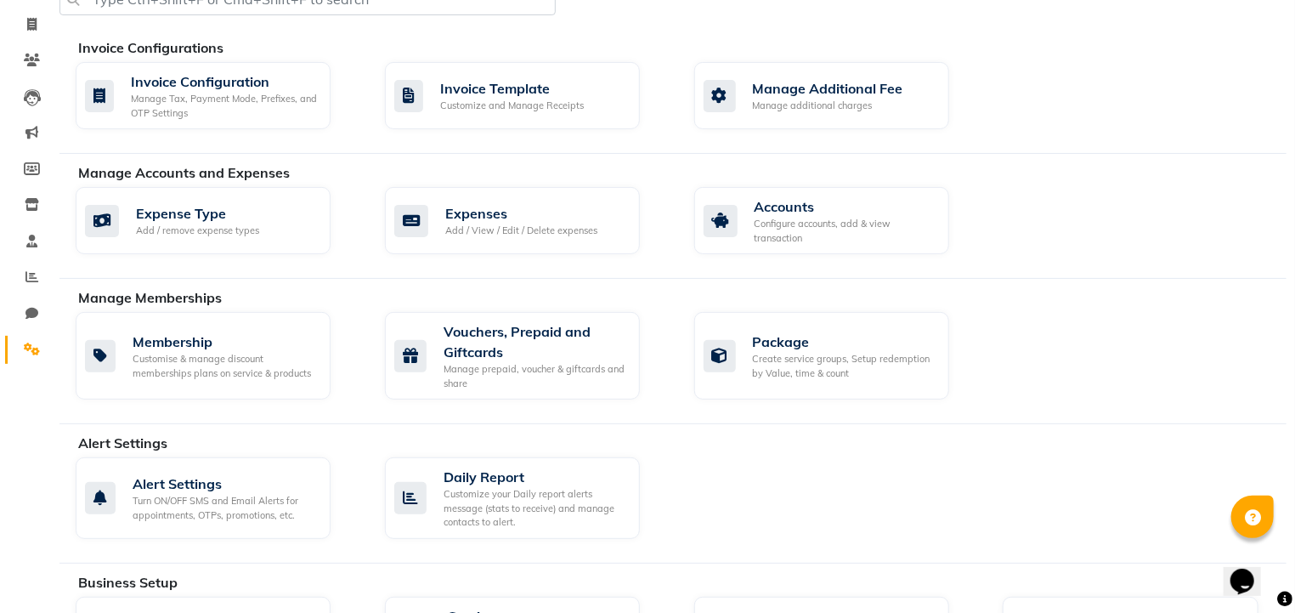
scroll to position [97, 0]
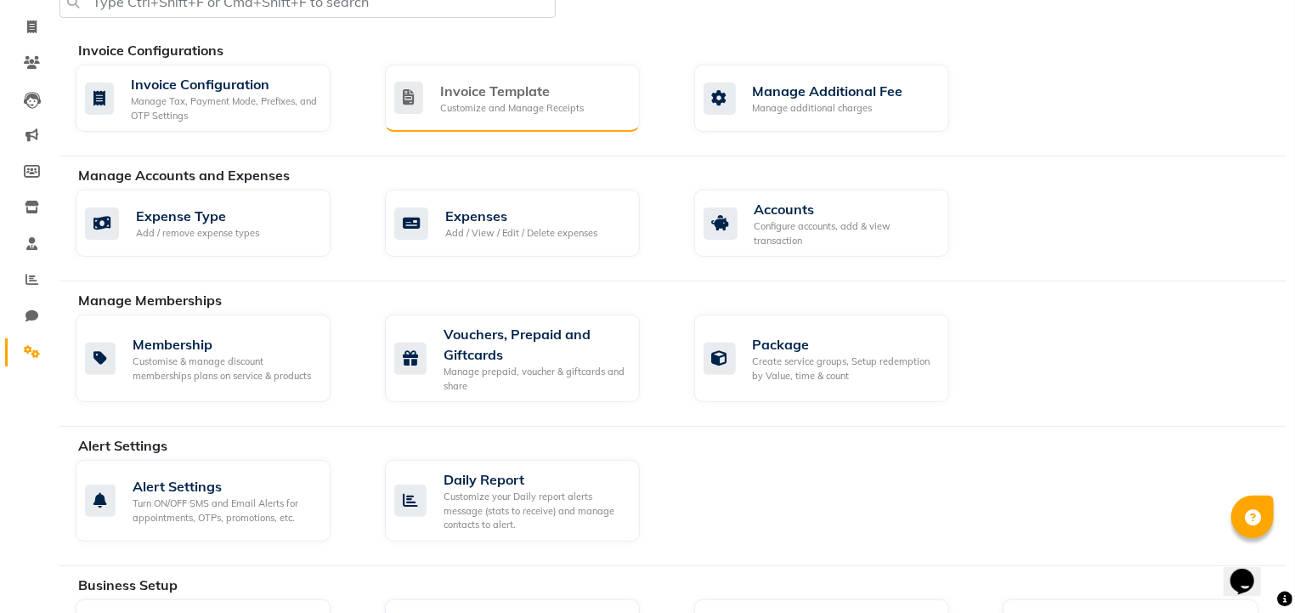
click at [480, 128] on div "Invoice Template Customize and Manage Receipts" at bounding box center [512, 98] width 255 height 67
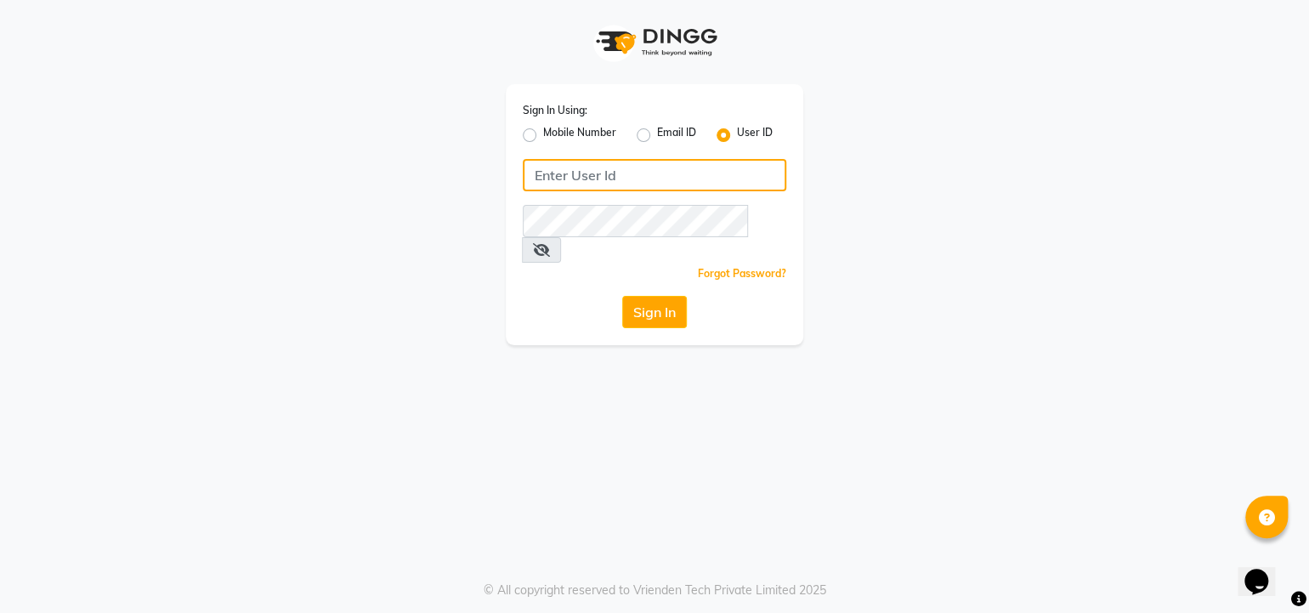
click at [580, 179] on input "Username" at bounding box center [655, 175] width 264 height 32
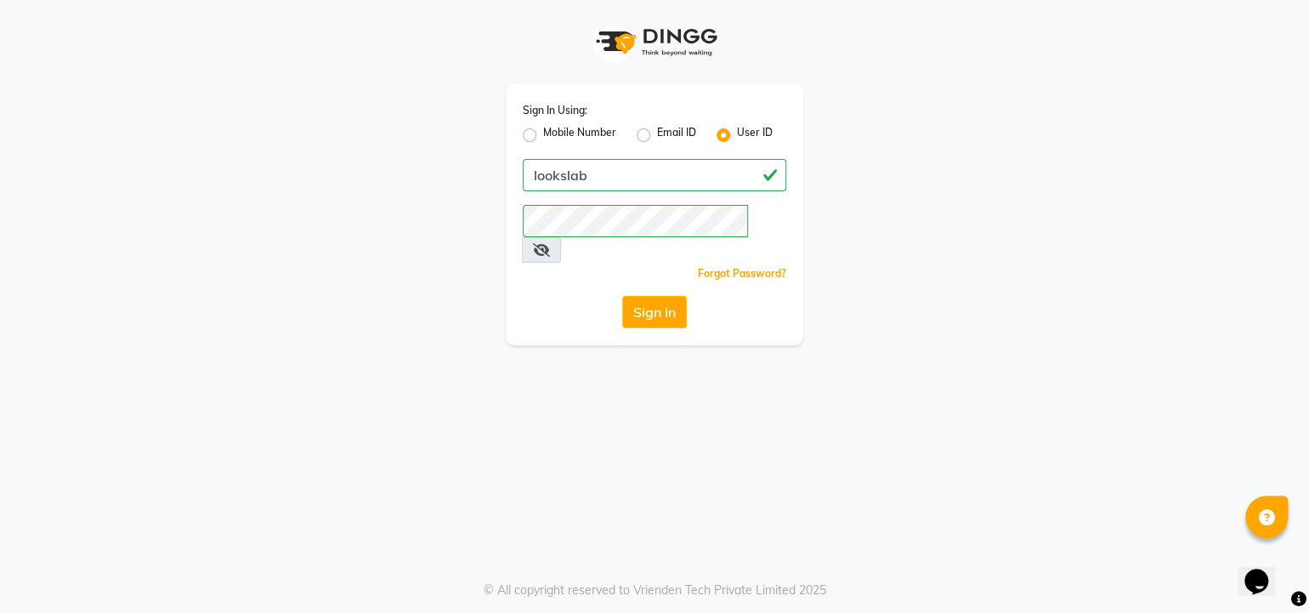
click at [550, 243] on icon at bounding box center [541, 250] width 17 height 14
click at [661, 296] on button "Sign In" at bounding box center [654, 312] width 65 height 32
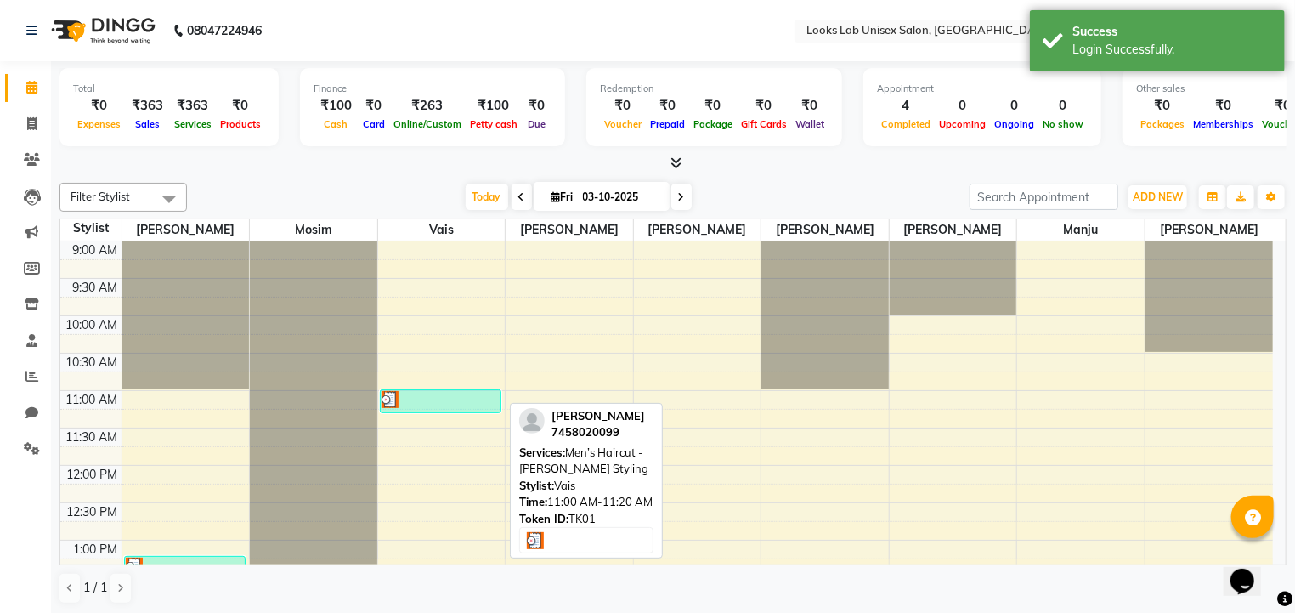
click at [393, 400] on img at bounding box center [390, 399] width 17 height 17
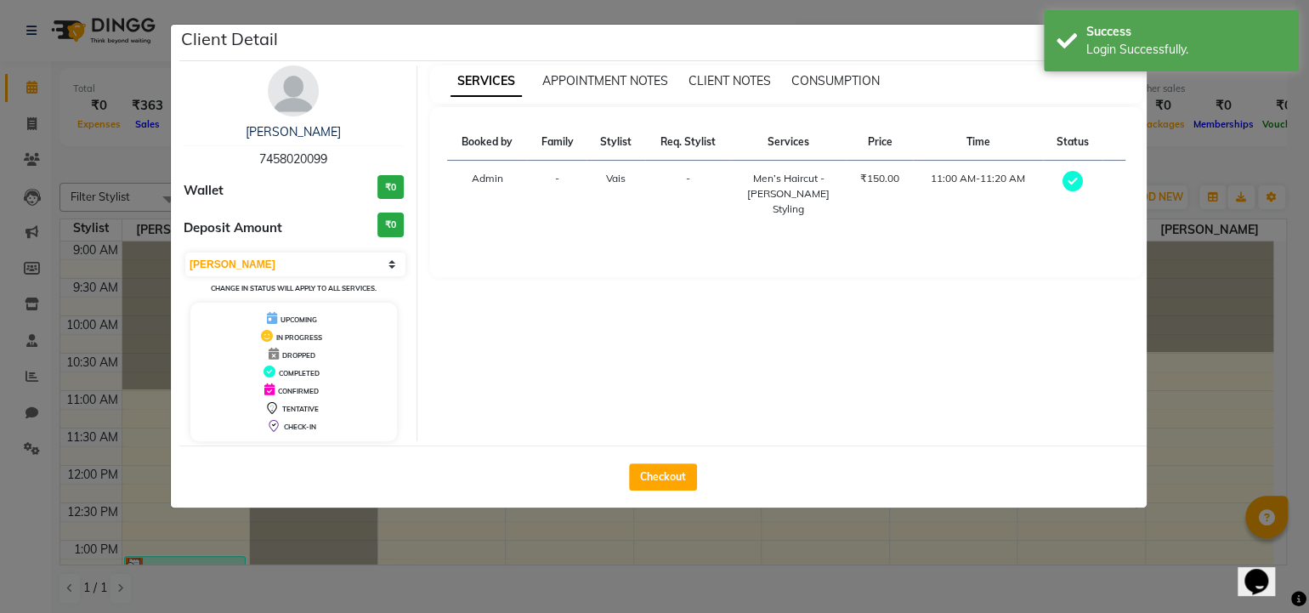
drag, startPoint x: 393, startPoint y: 400, endPoint x: 919, endPoint y: 22, distance: 647.5
click at [919, 22] on ngb-modal-window "Client Detail [PERSON_NAME] 7458020099 Wallet ₹0 Deposit Amount ₹0 Select MARK …" at bounding box center [654, 306] width 1309 height 613
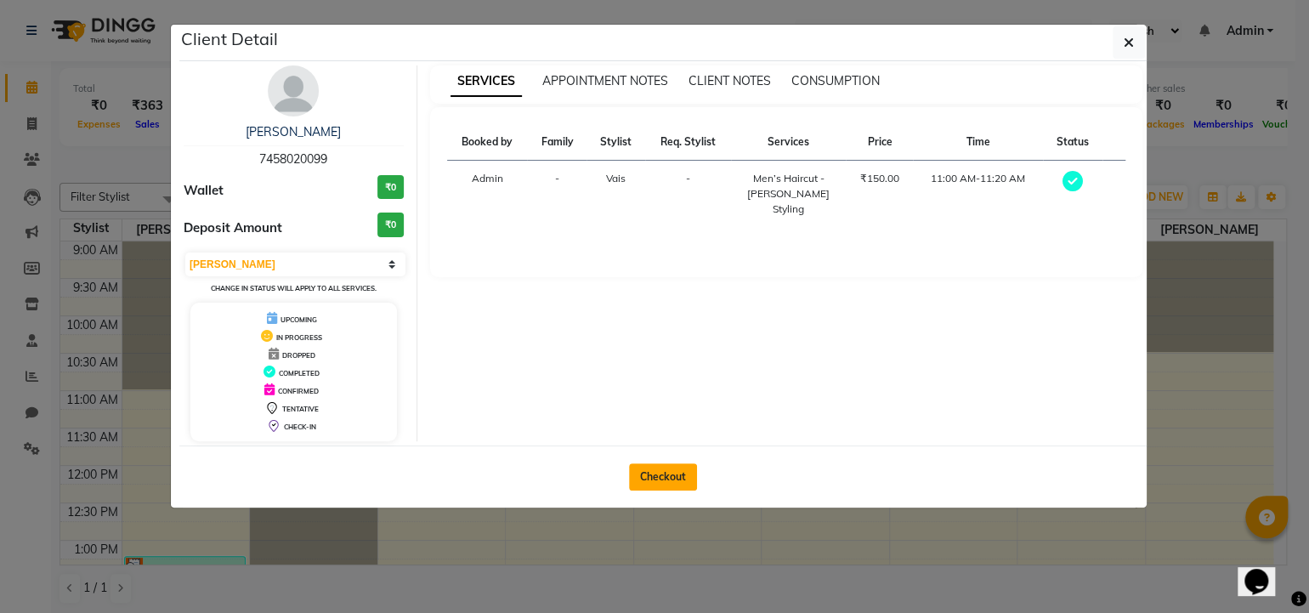
click at [654, 464] on button "Checkout" at bounding box center [663, 476] width 68 height 27
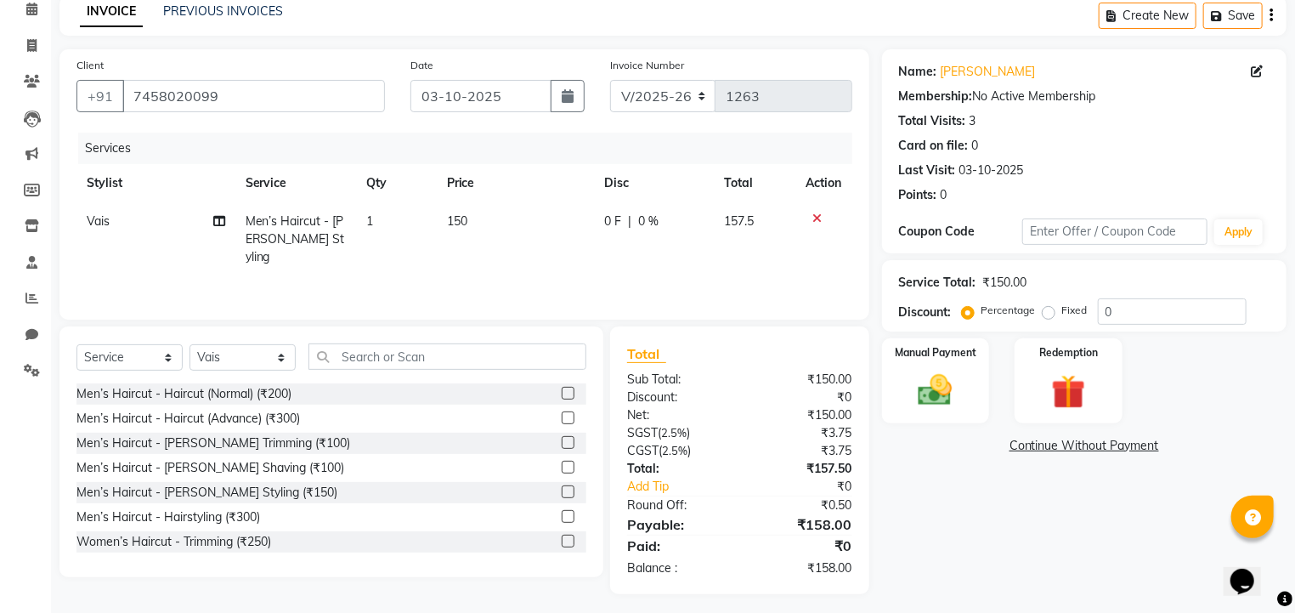
scroll to position [54, 0]
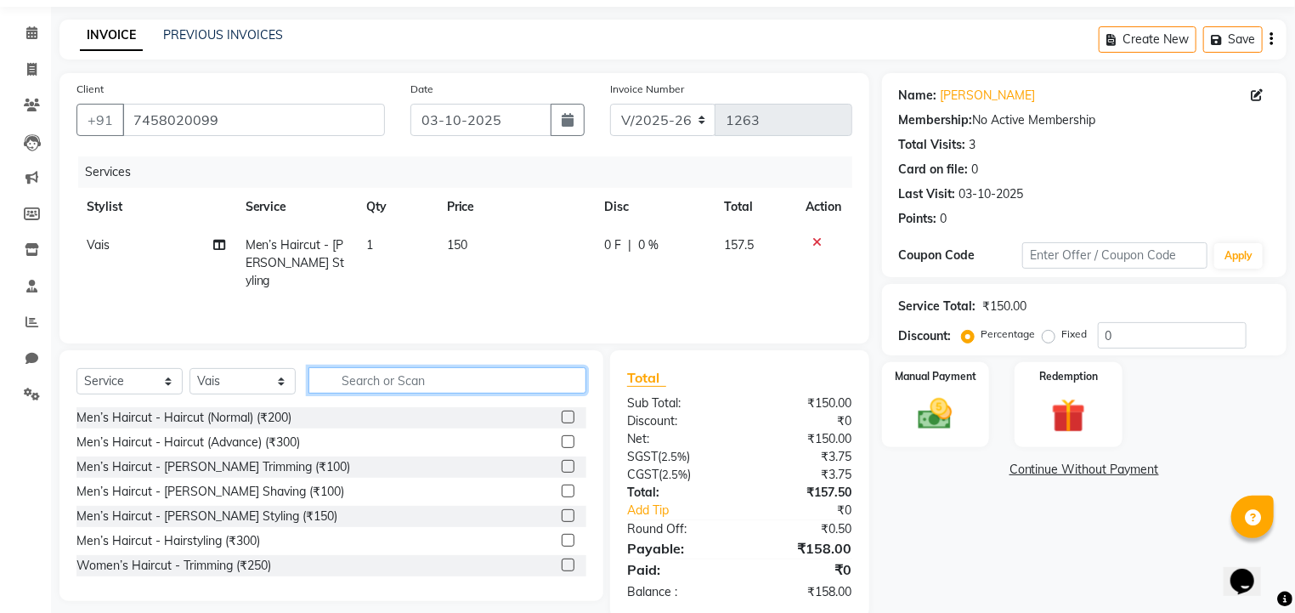
click at [381, 375] on input "text" at bounding box center [448, 380] width 278 height 26
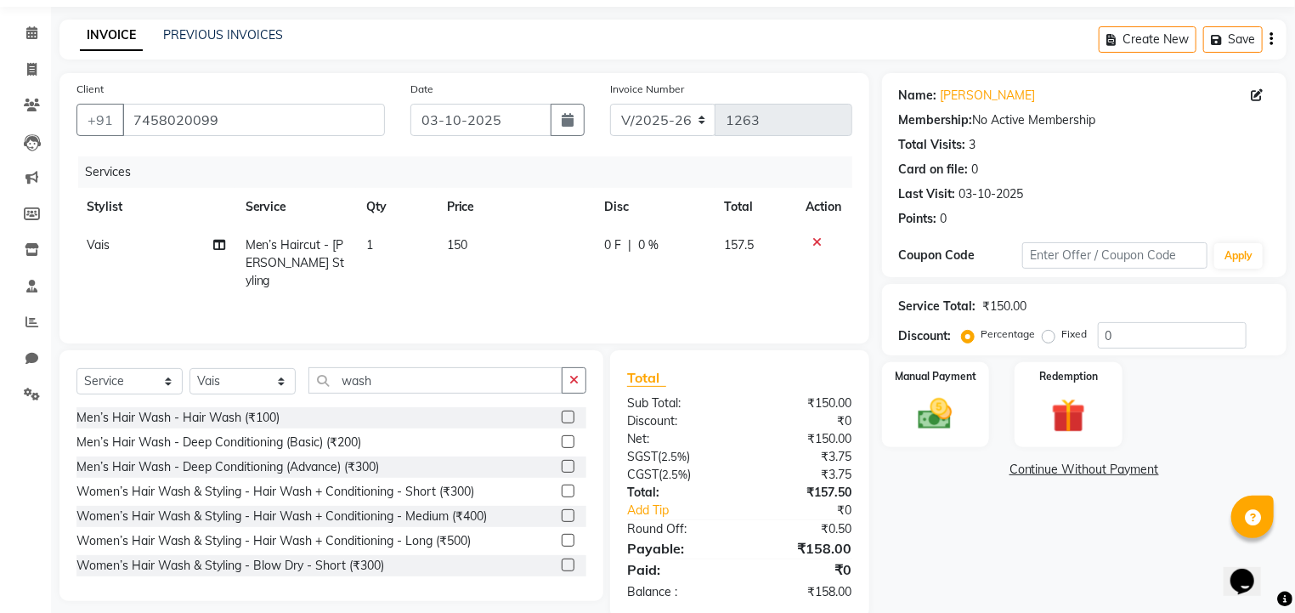
click at [562, 417] on label at bounding box center [568, 417] width 13 height 13
click at [562, 417] on input "checkbox" at bounding box center [567, 417] width 11 height 11
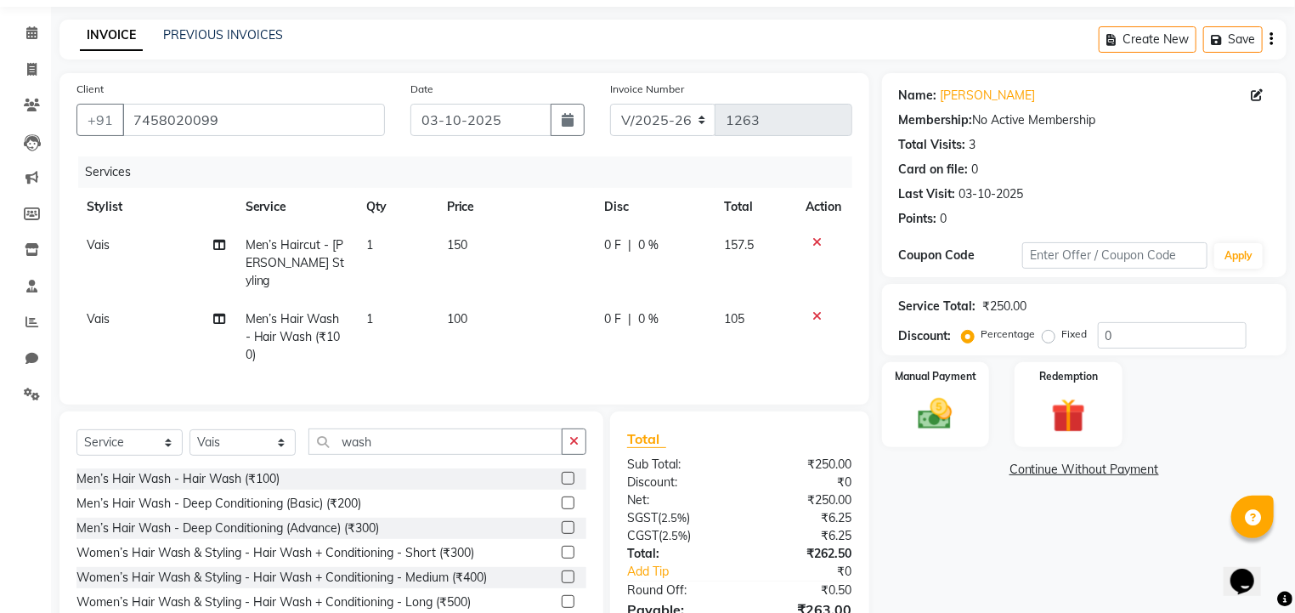
scroll to position [141, 0]
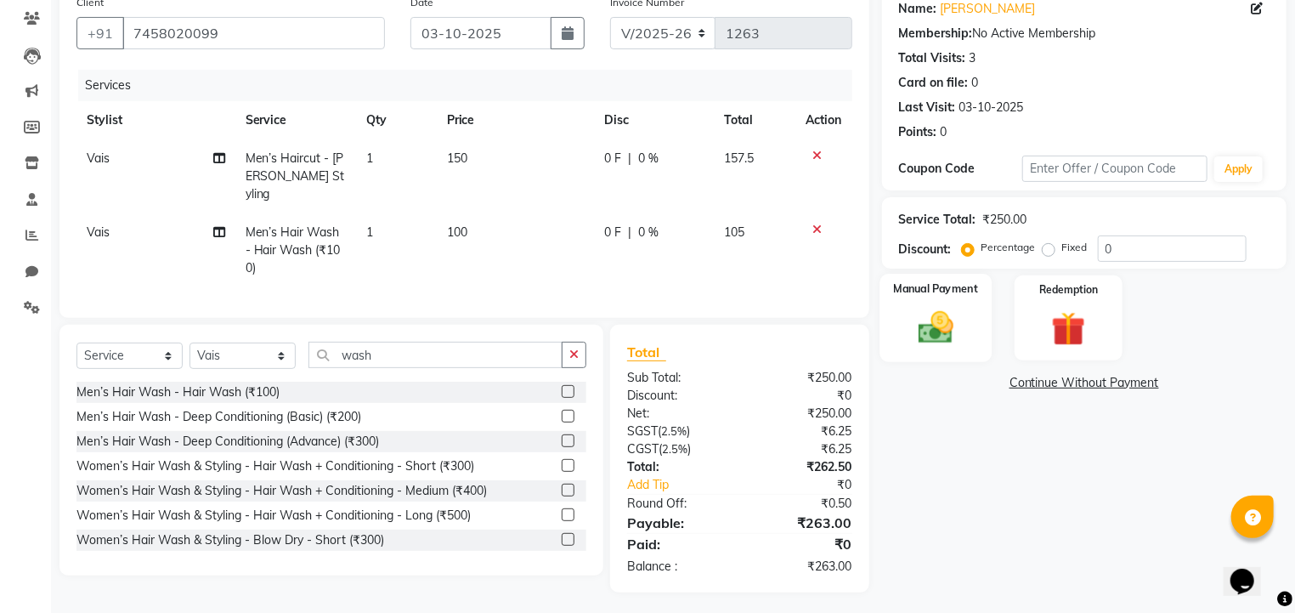
click at [961, 330] on img at bounding box center [936, 328] width 58 height 41
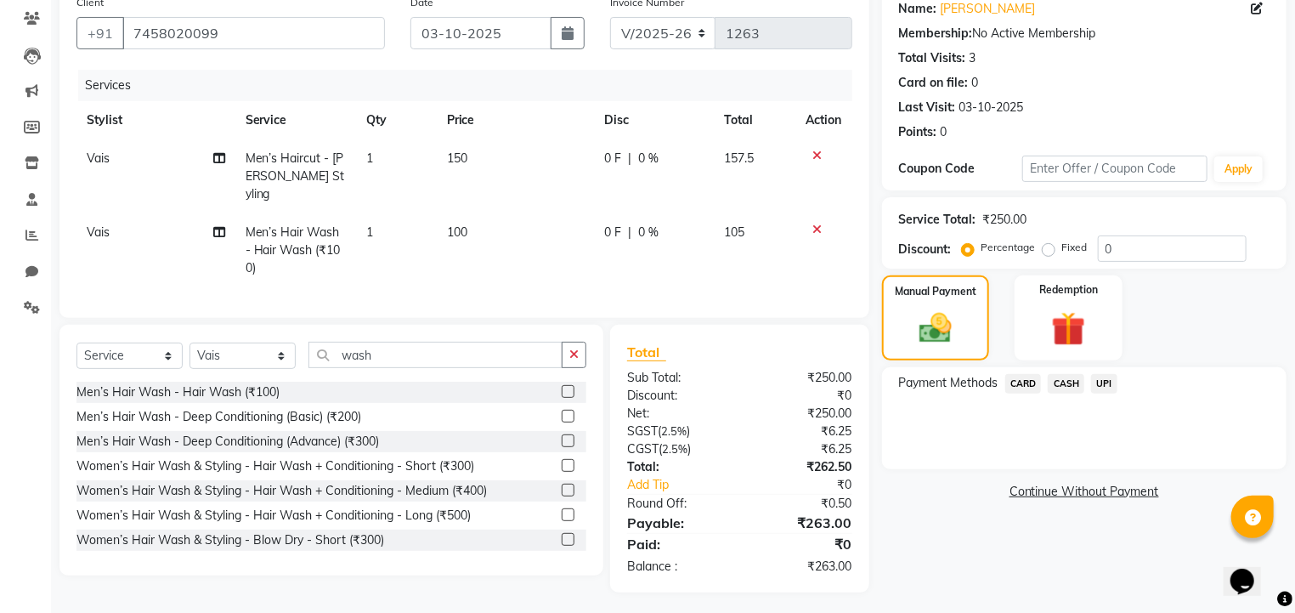
click at [1104, 382] on span "UPI" at bounding box center [1104, 384] width 26 height 20
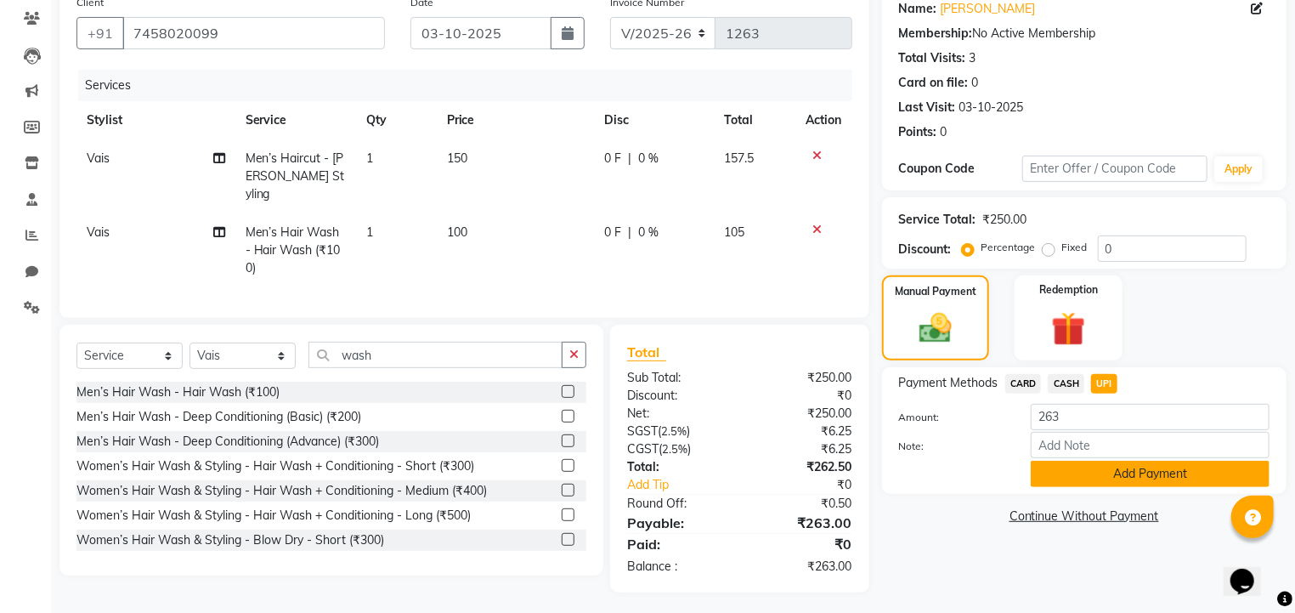
click at [1076, 486] on button "Add Payment" at bounding box center [1150, 474] width 239 height 26
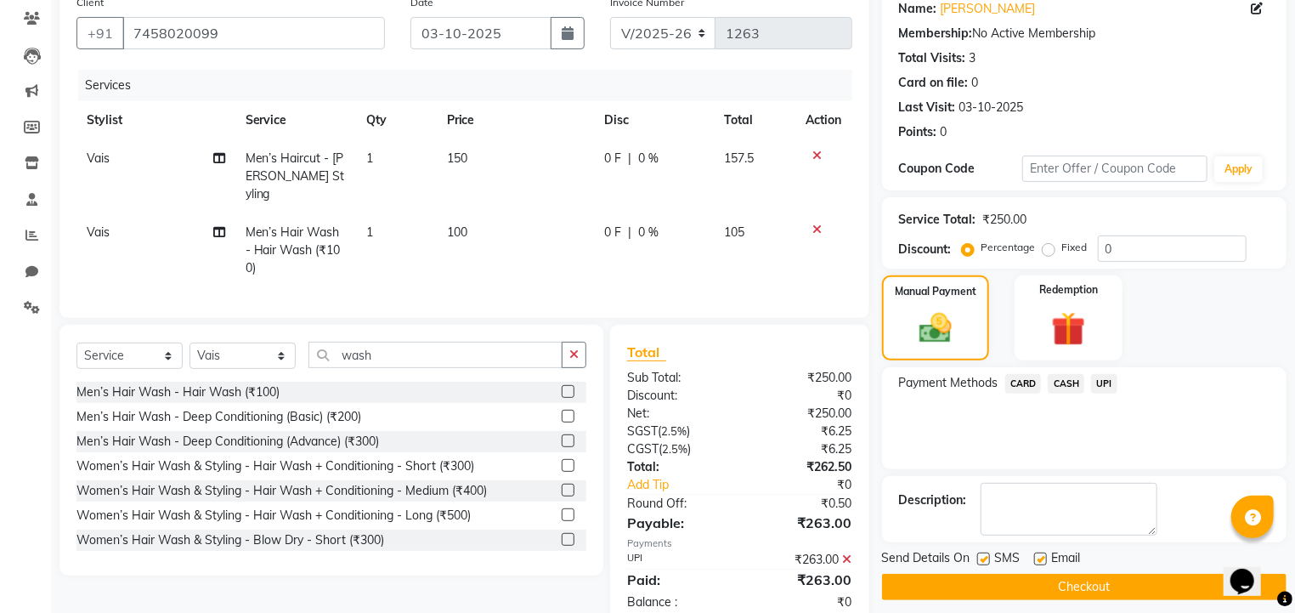
click at [984, 558] on label at bounding box center [984, 559] width 13 height 13
click at [984, 558] on input "checkbox" at bounding box center [983, 559] width 11 height 11
click at [1039, 557] on label at bounding box center [1040, 559] width 13 height 13
click at [1039, 557] on input "checkbox" at bounding box center [1039, 559] width 11 height 11
click at [1025, 589] on button "Checkout" at bounding box center [1084, 587] width 405 height 26
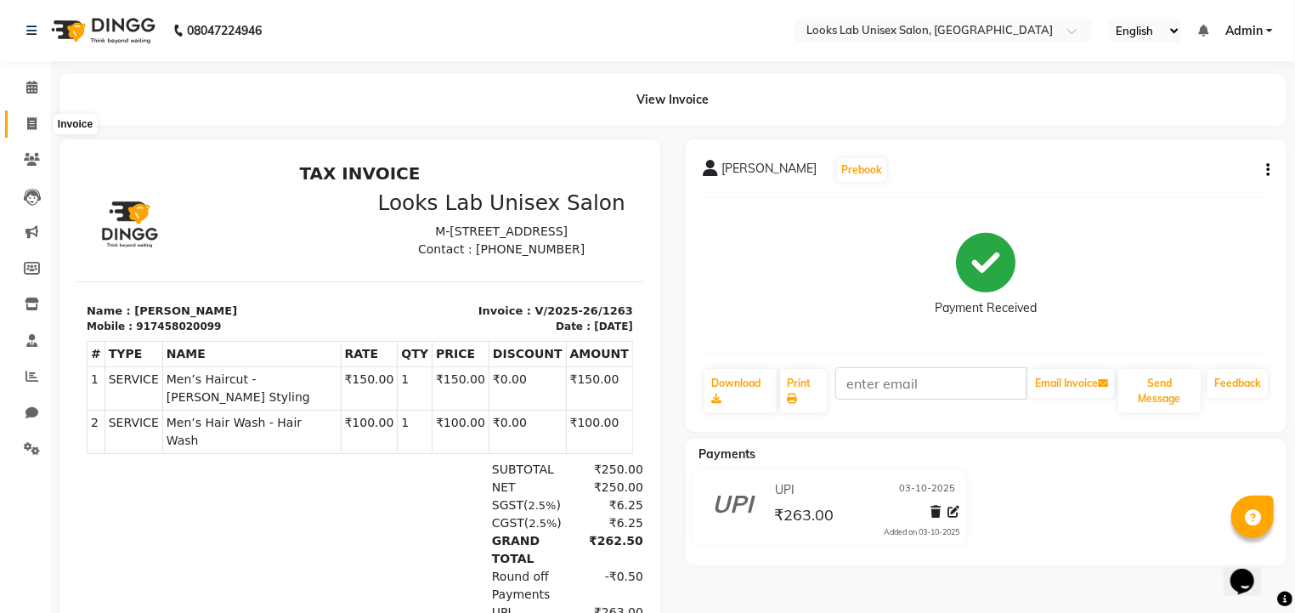
drag, startPoint x: 29, startPoint y: 139, endPoint x: 31, endPoint y: 124, distance: 14.5
click at [31, 124] on li "Invoice" at bounding box center [25, 124] width 51 height 37
click at [31, 124] on icon at bounding box center [31, 123] width 9 height 13
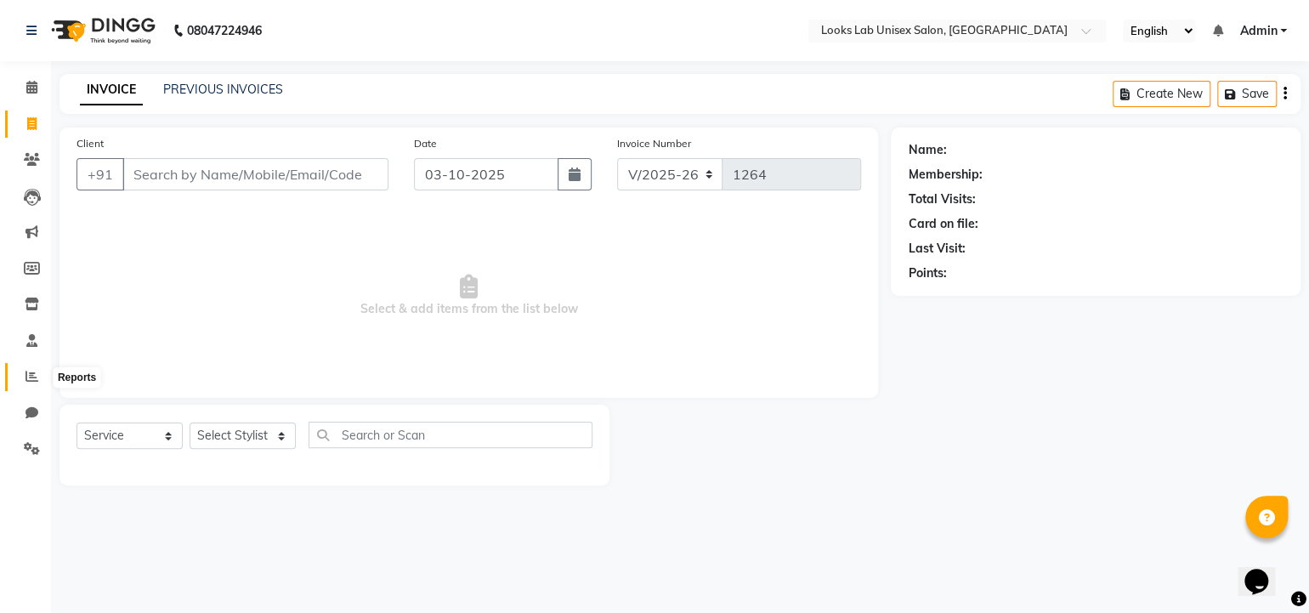
click at [32, 372] on icon at bounding box center [32, 376] width 13 height 13
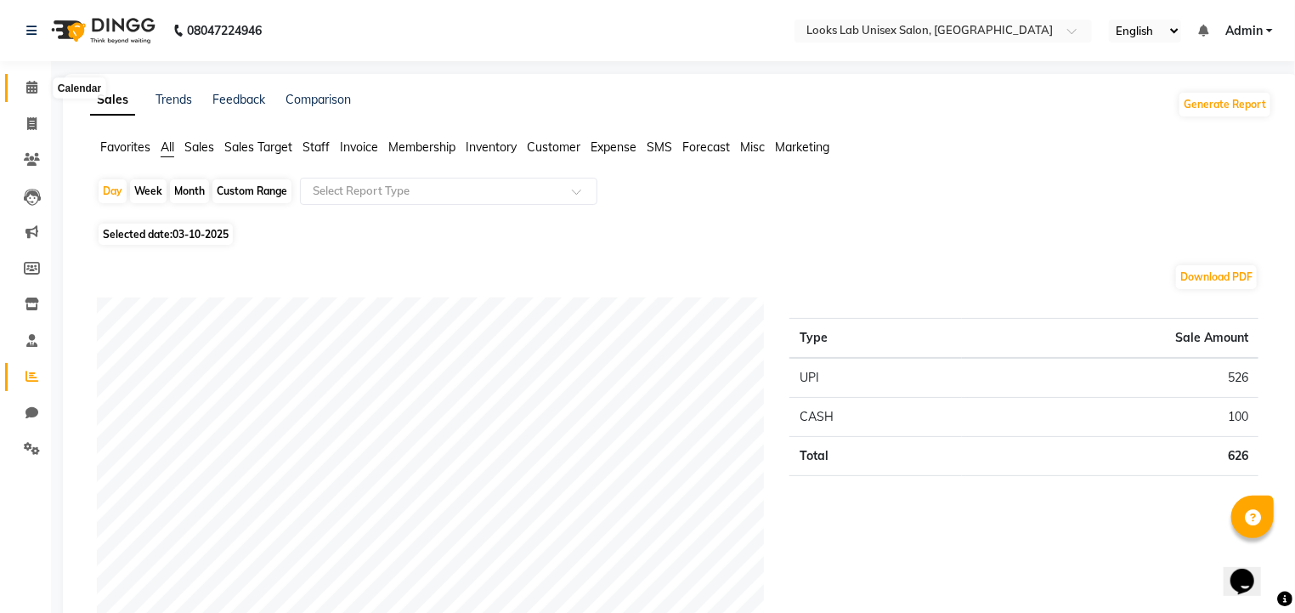
click at [31, 83] on icon at bounding box center [31, 87] width 11 height 13
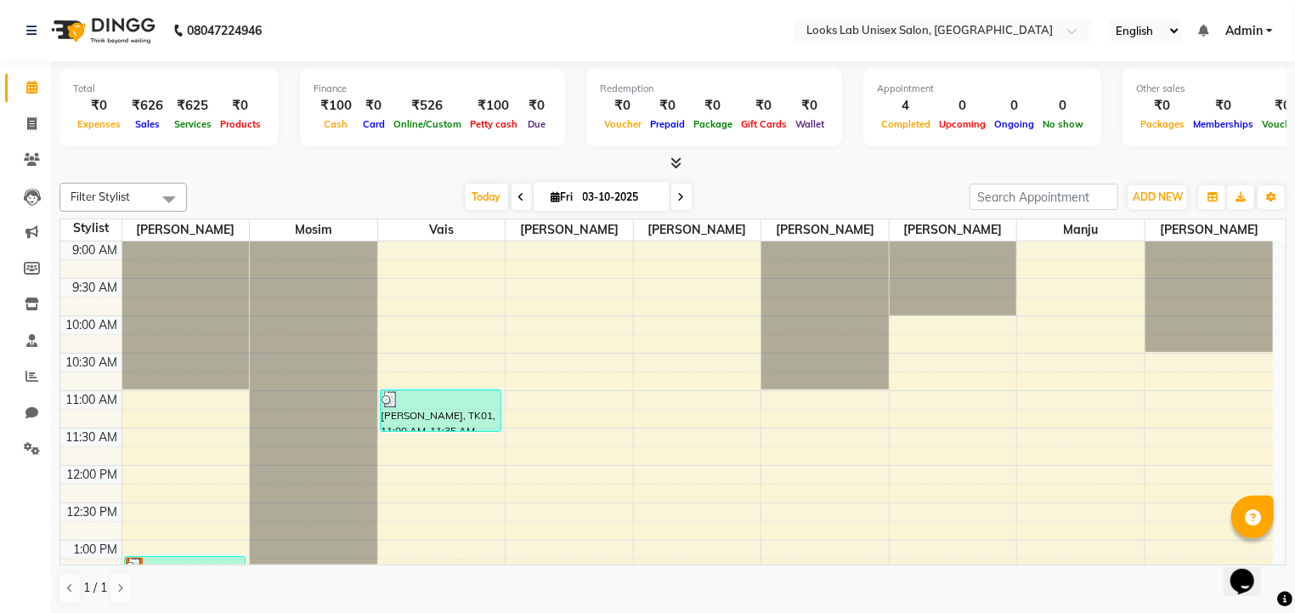
click at [312, 179] on div "Filter Stylist Select All [PERSON_NAME] [PERSON_NAME] [PERSON_NAME] [PERSON_NAM…" at bounding box center [673, 393] width 1227 height 435
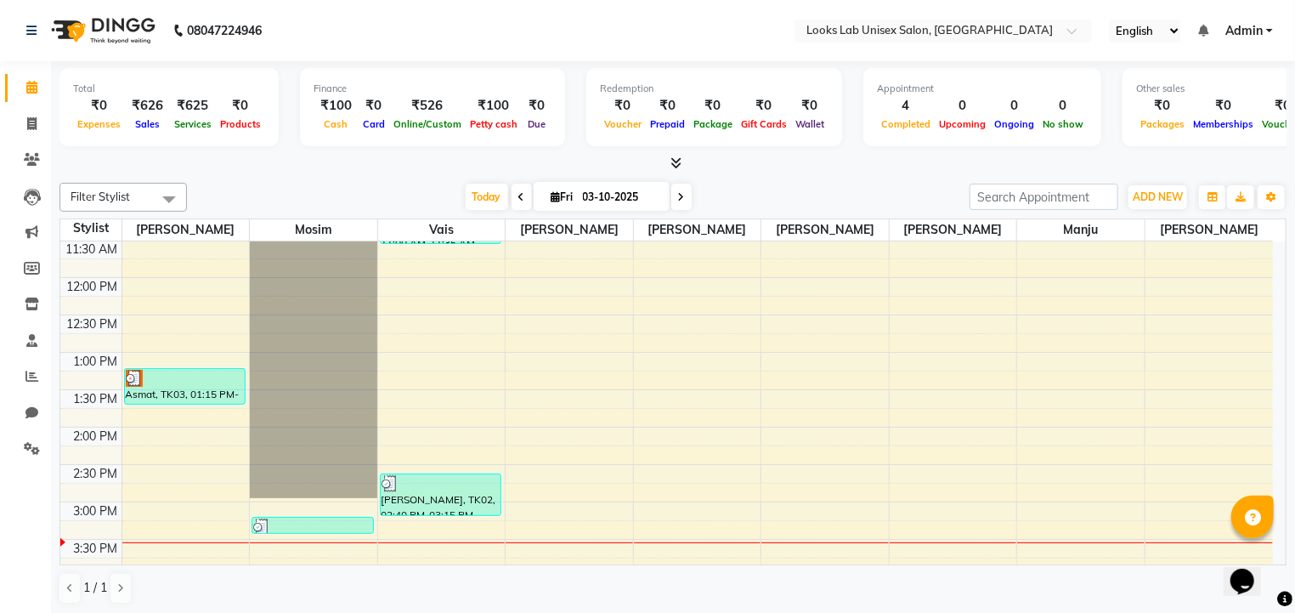
scroll to position [195, 0]
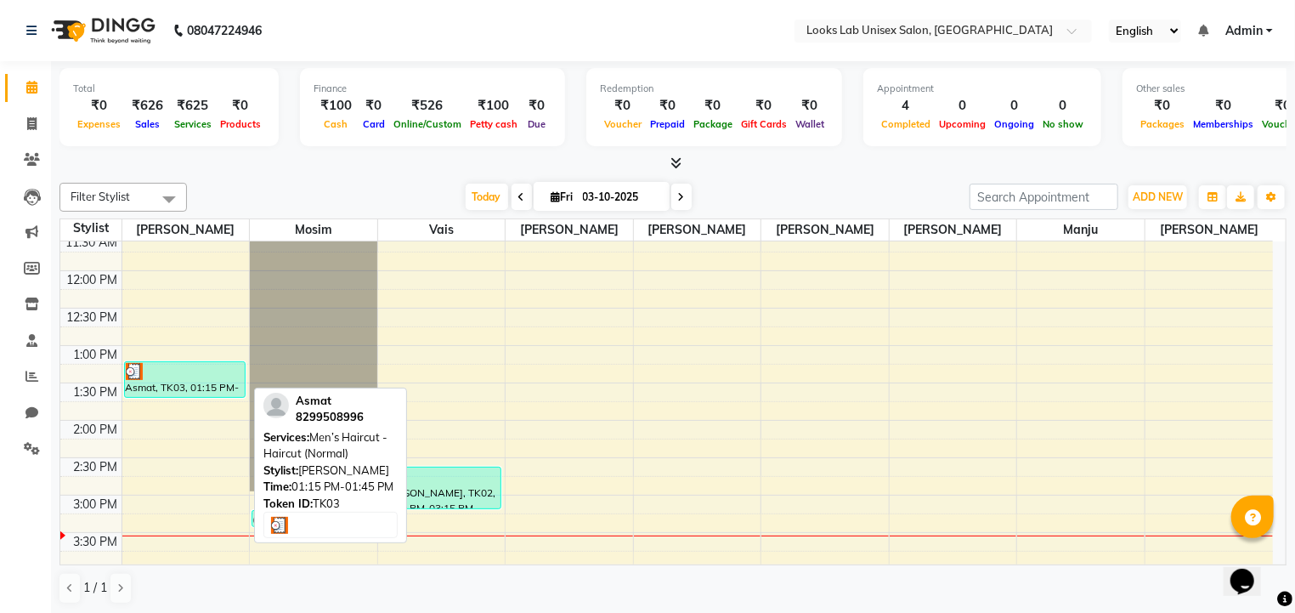
click at [180, 363] on div at bounding box center [185, 371] width 119 height 17
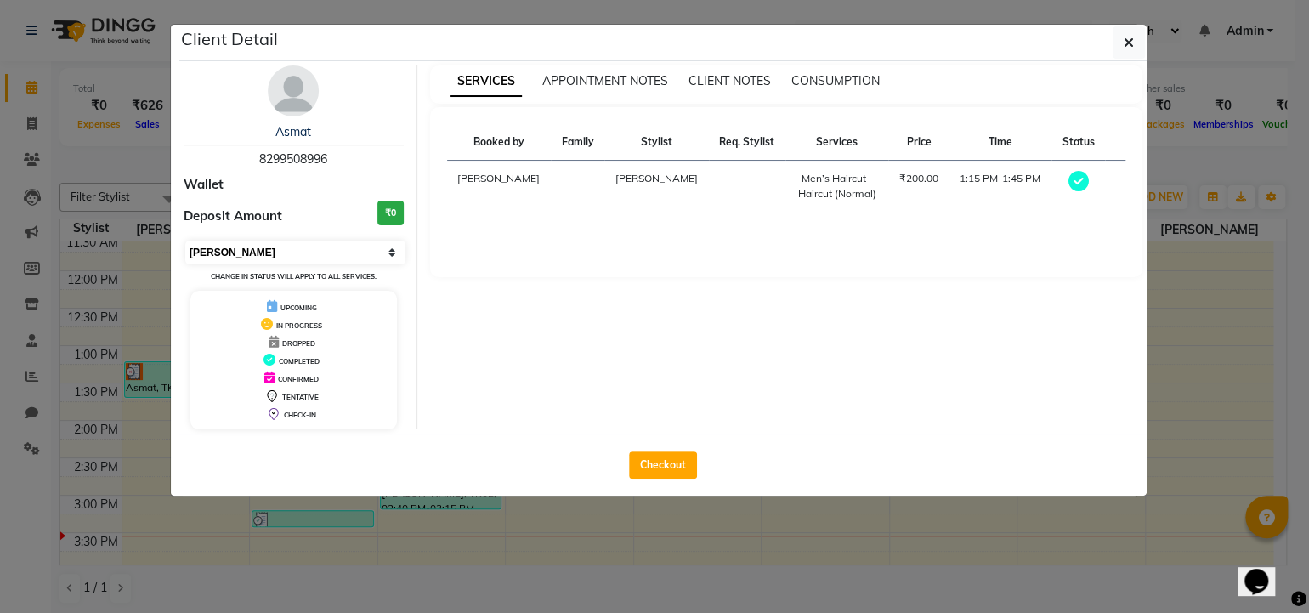
click at [366, 243] on select "Select MARK DONE UPCOMING" at bounding box center [295, 253] width 220 height 24
click at [373, 245] on select "Select MARK DONE UPCOMING" at bounding box center [295, 253] width 220 height 24
click at [1122, 39] on button "button" at bounding box center [1129, 42] width 32 height 32
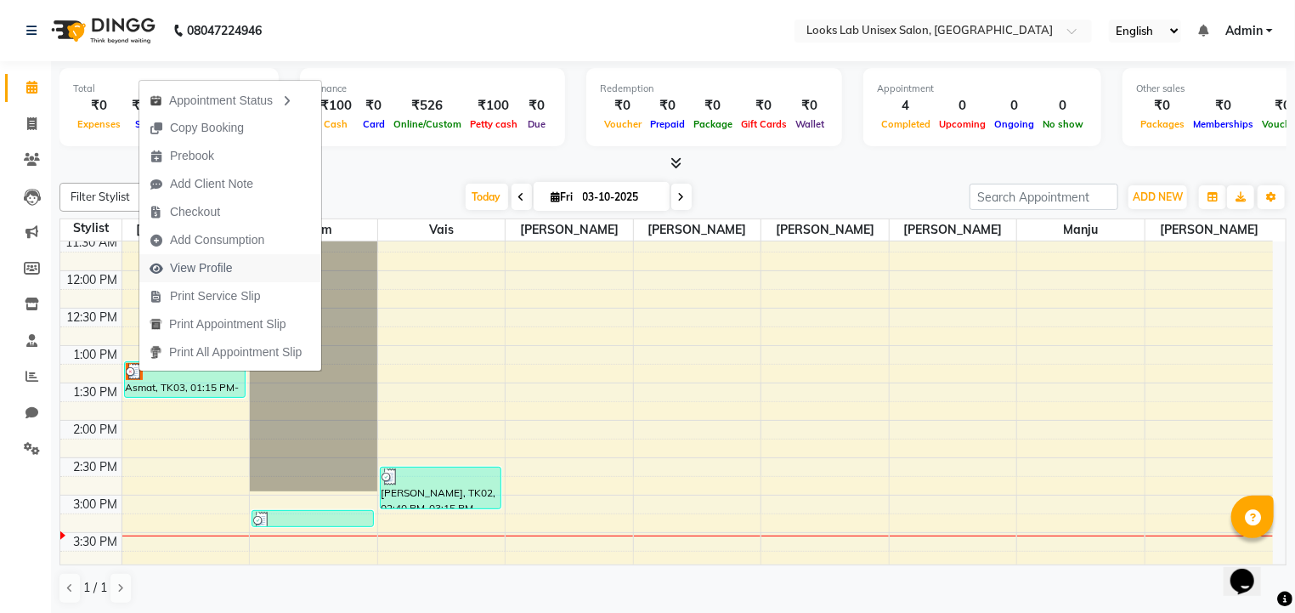
click at [213, 273] on span "View Profile" at bounding box center [201, 268] width 63 height 18
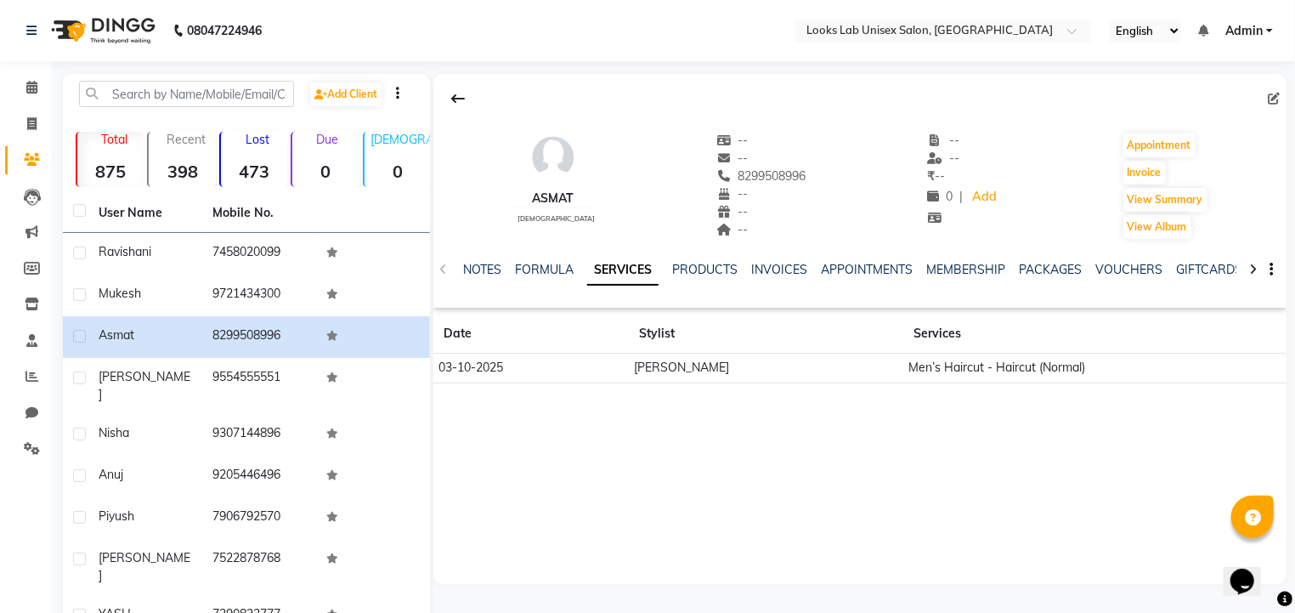
click at [31, 149] on link "Clients" at bounding box center [25, 160] width 41 height 28
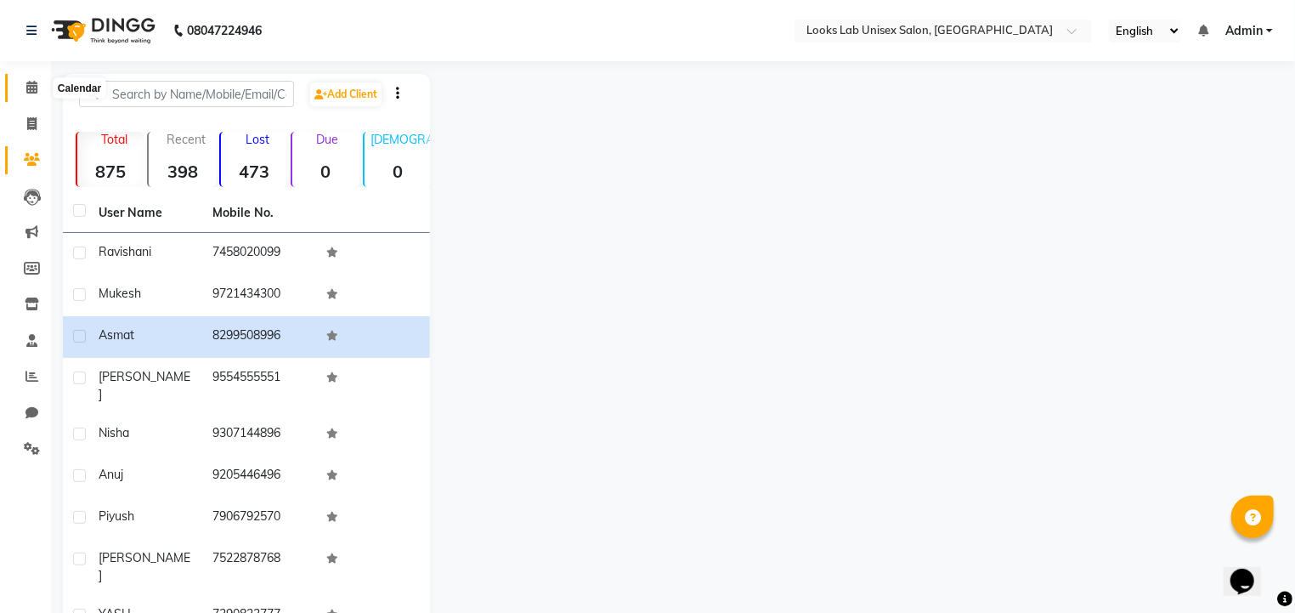
click at [34, 85] on icon at bounding box center [31, 87] width 11 height 13
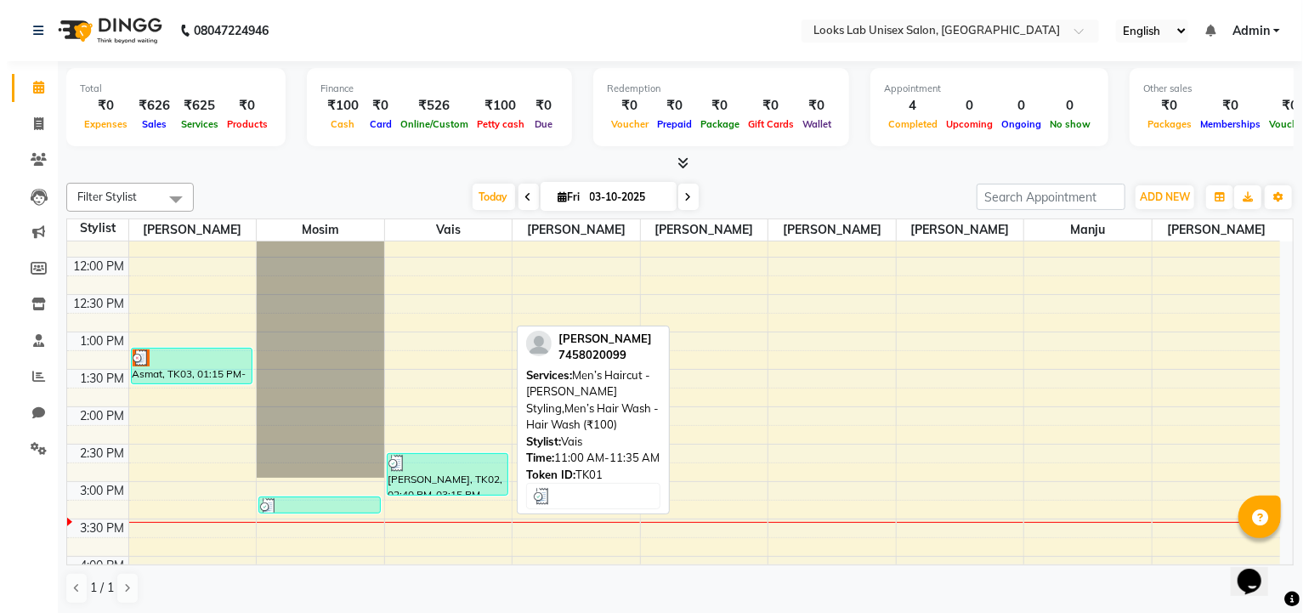
scroll to position [209, 0]
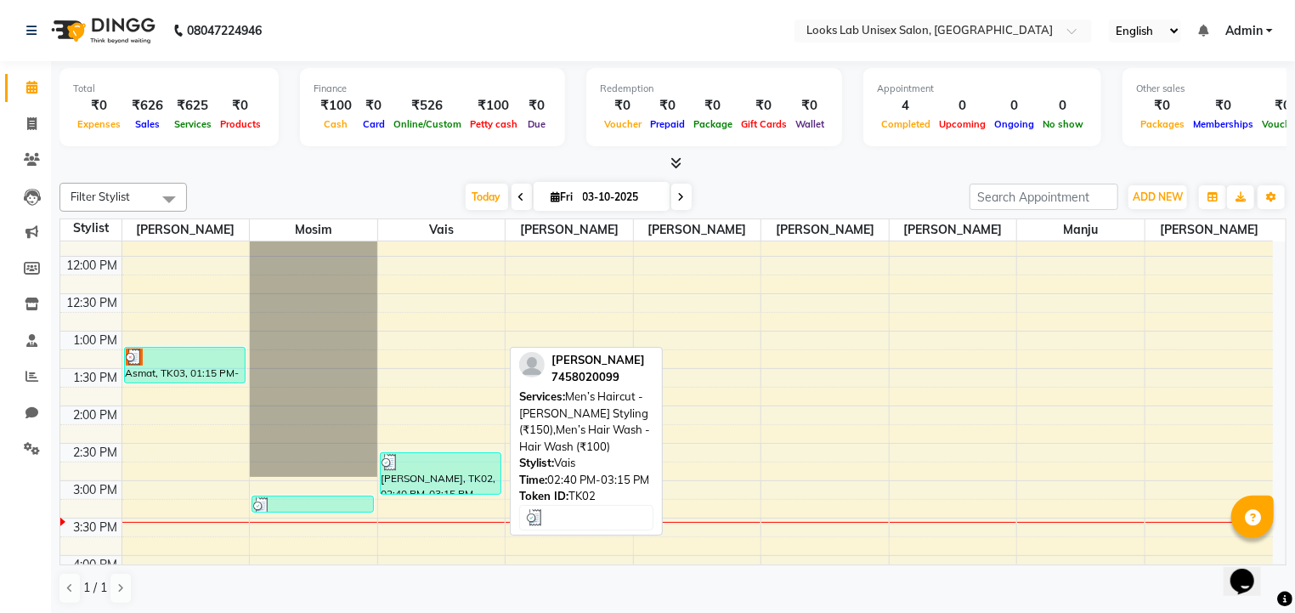
click at [421, 476] on div "[PERSON_NAME], TK02, 02:40 PM-03:15 PM, Men’s Haircut - [PERSON_NAME] Styling (…" at bounding box center [441, 473] width 121 height 41
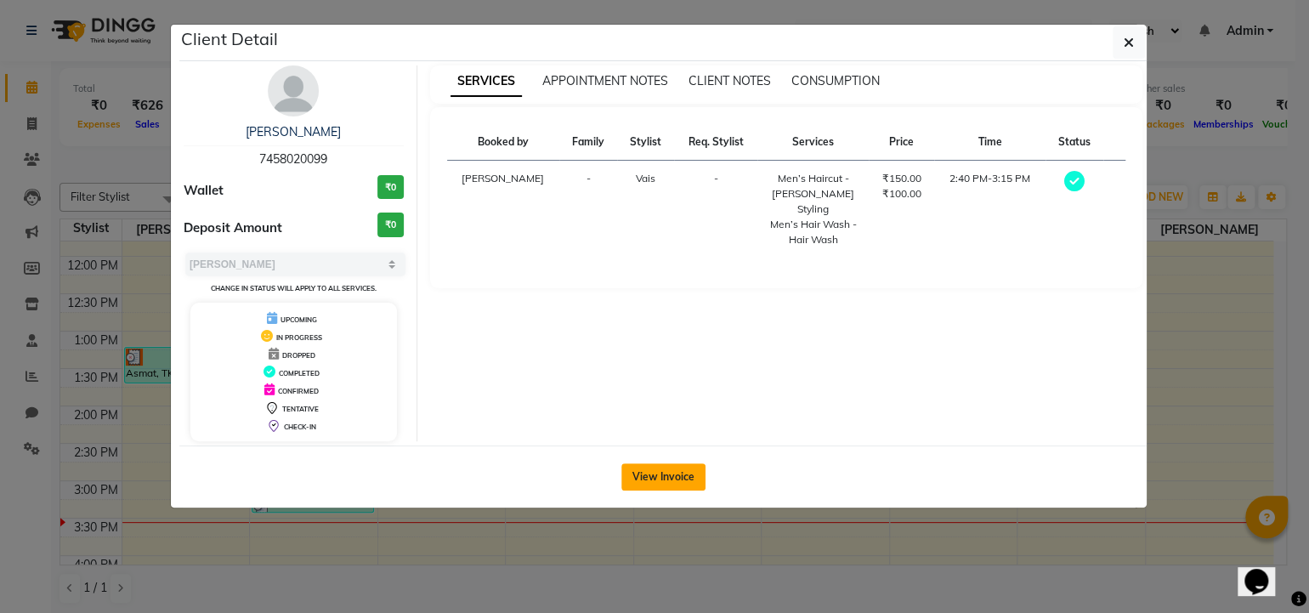
click at [651, 473] on button "View Invoice" at bounding box center [663, 476] width 84 height 27
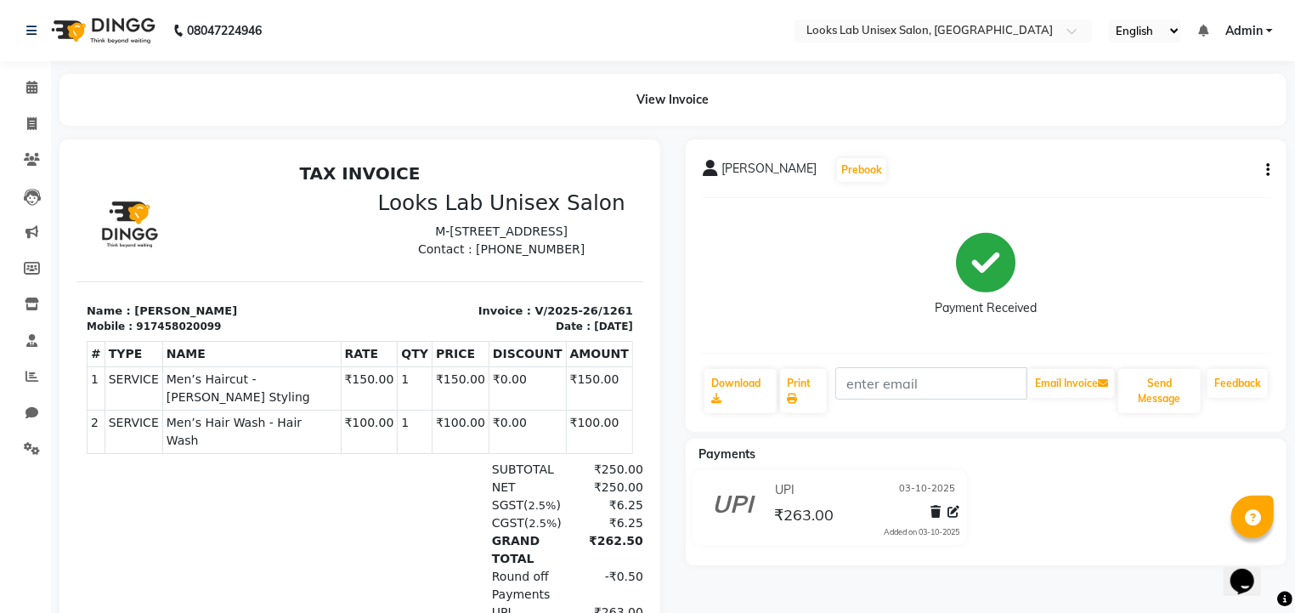
click at [1263, 169] on button "button" at bounding box center [1265, 171] width 10 height 18
click at [1180, 128] on div "Cancel Invoice" at bounding box center [1183, 127] width 116 height 21
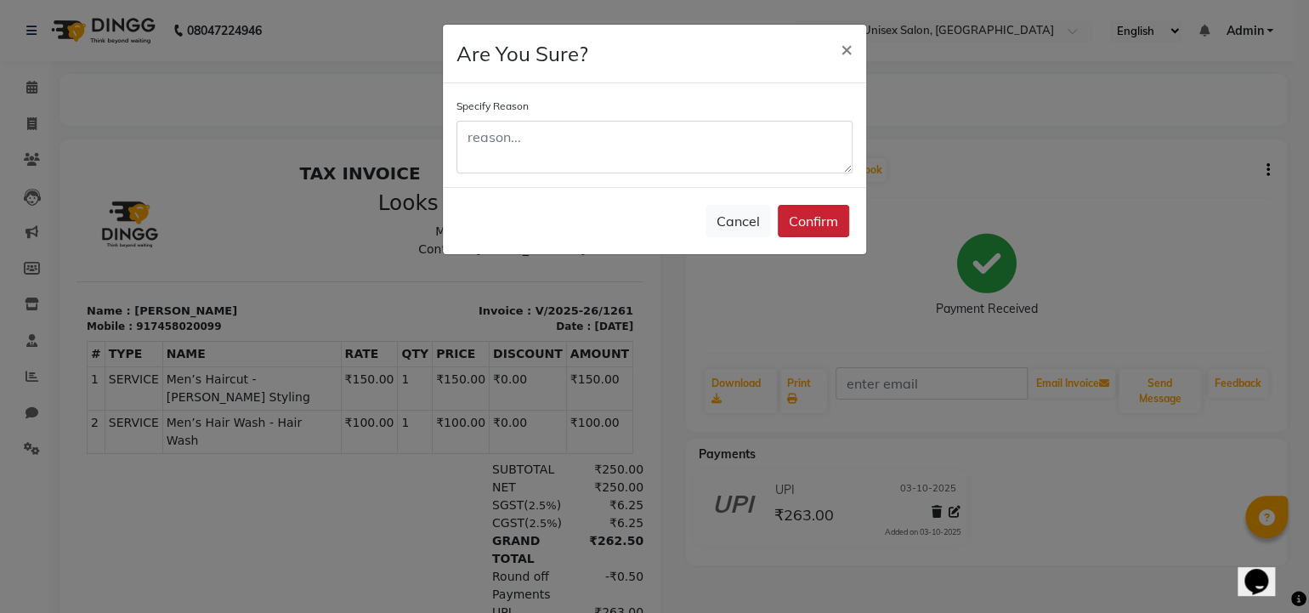
click at [802, 218] on button "Confirm" at bounding box center [813, 221] width 71 height 32
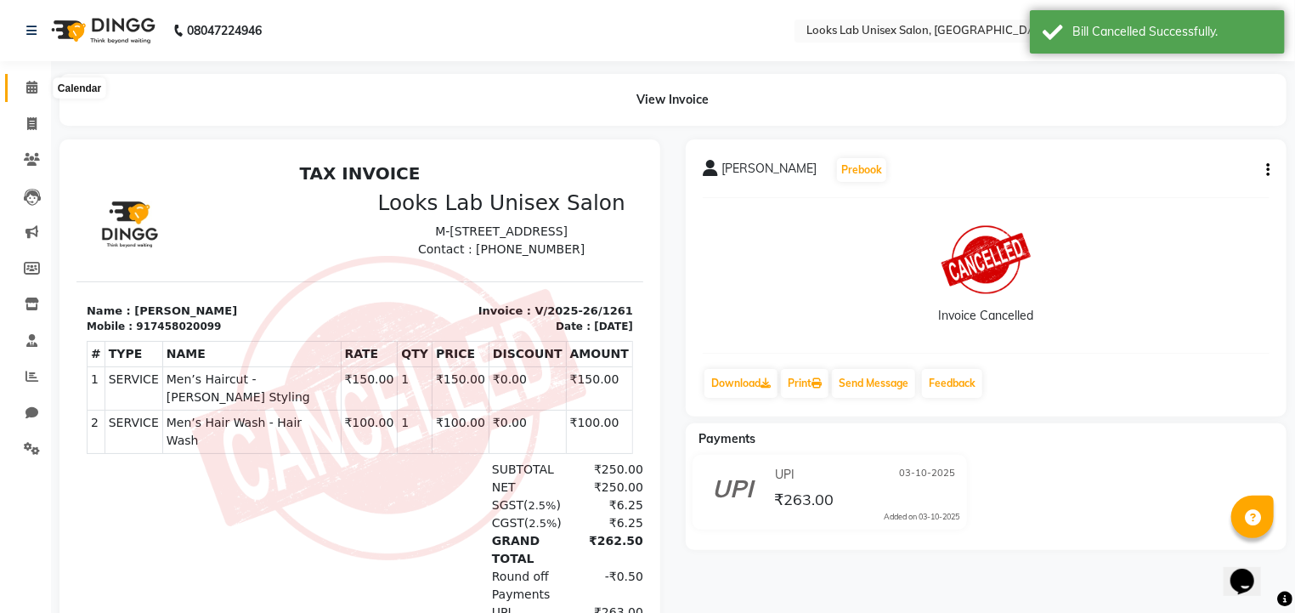
click at [27, 90] on icon at bounding box center [31, 87] width 11 height 13
